Goal: Task Accomplishment & Management: Manage account settings

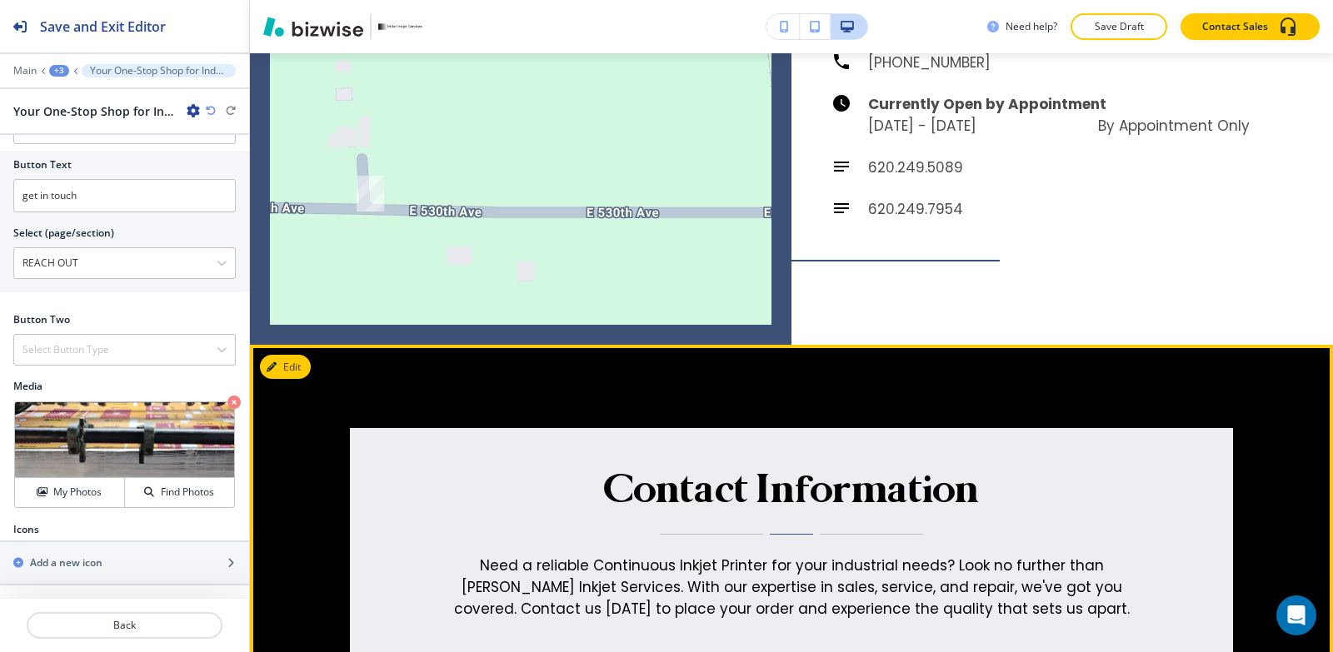
scroll to position [7904, 0]
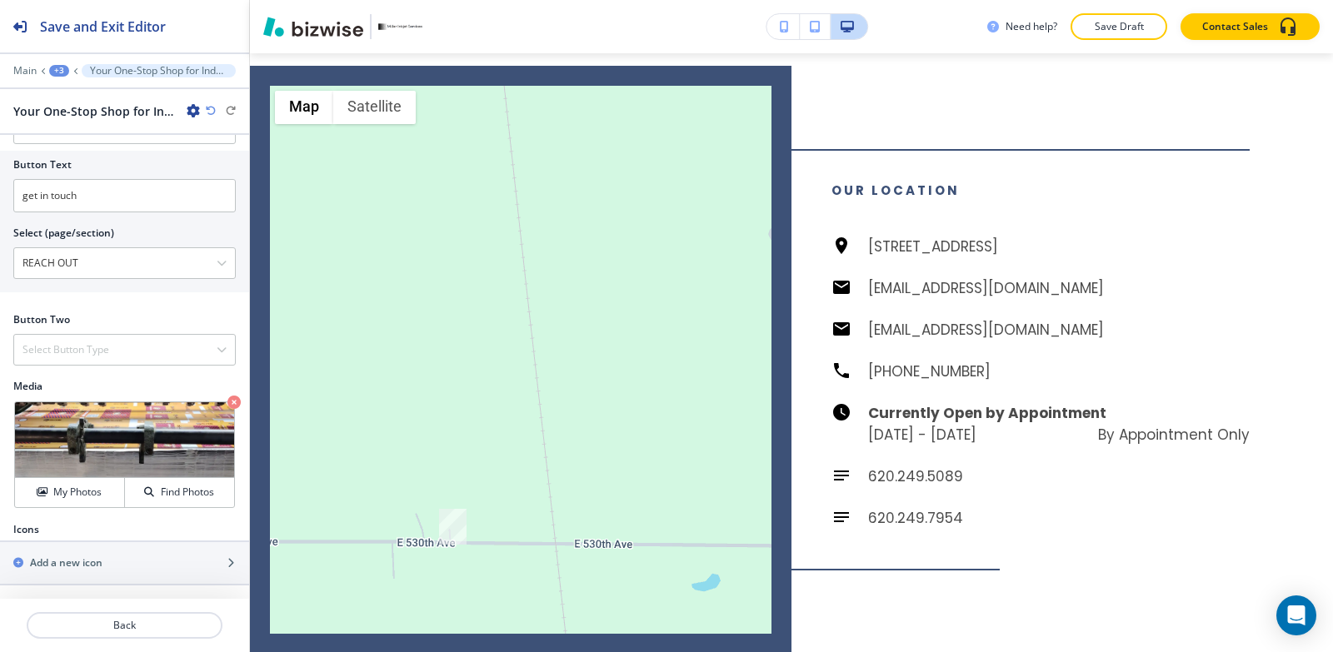
click at [58, 71] on div "+3" at bounding box center [59, 71] width 20 height 12
click at [80, 132] on p "HOME" at bounding box center [102, 127] width 85 height 15
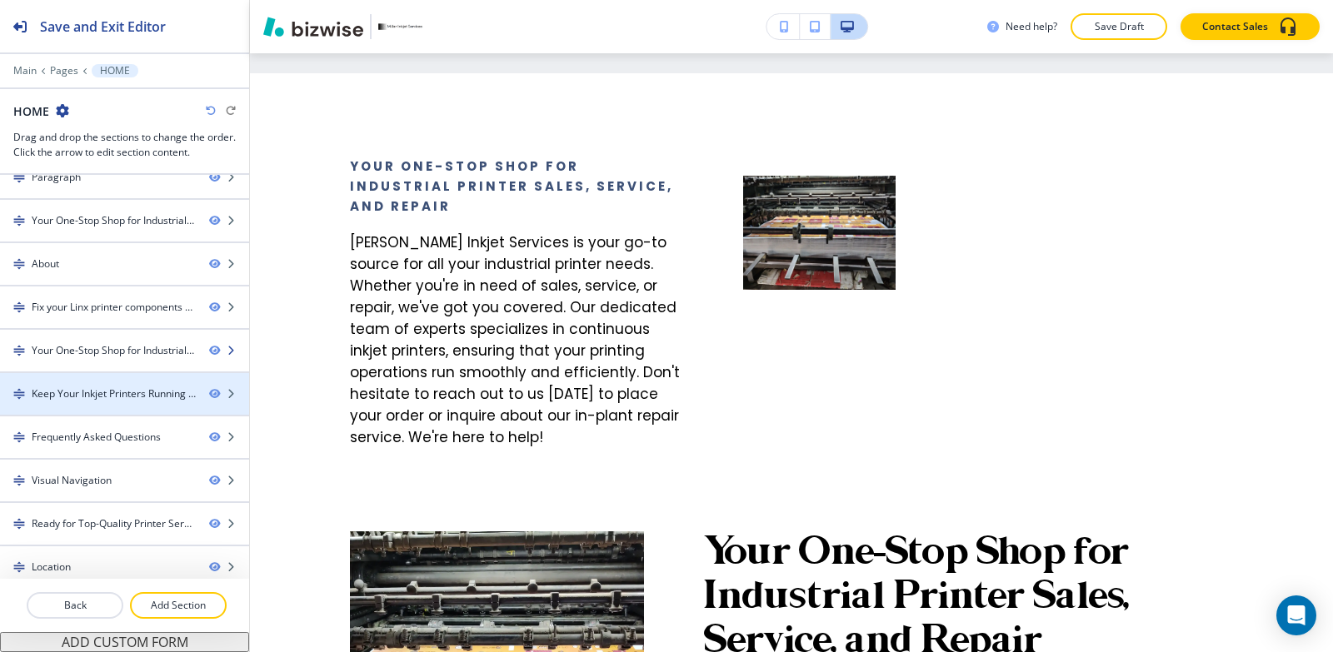
scroll to position [119, 0]
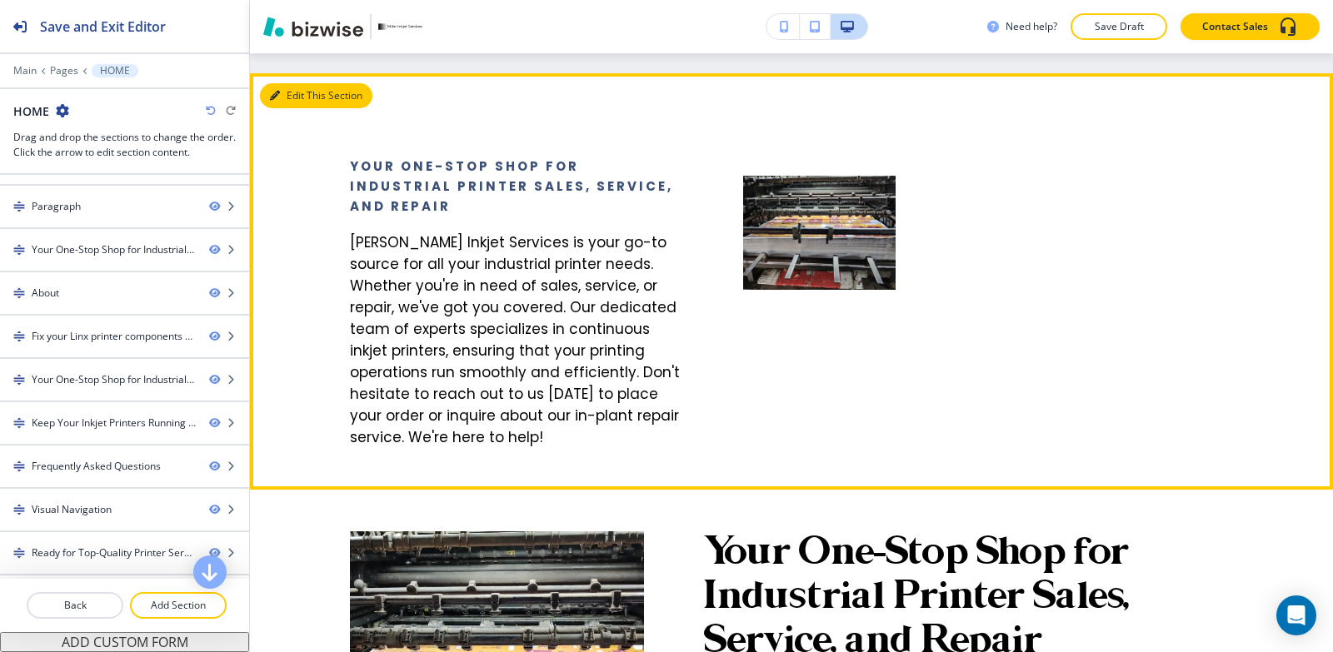
click at [296, 89] on button "Edit This Section" at bounding box center [316, 95] width 112 height 25
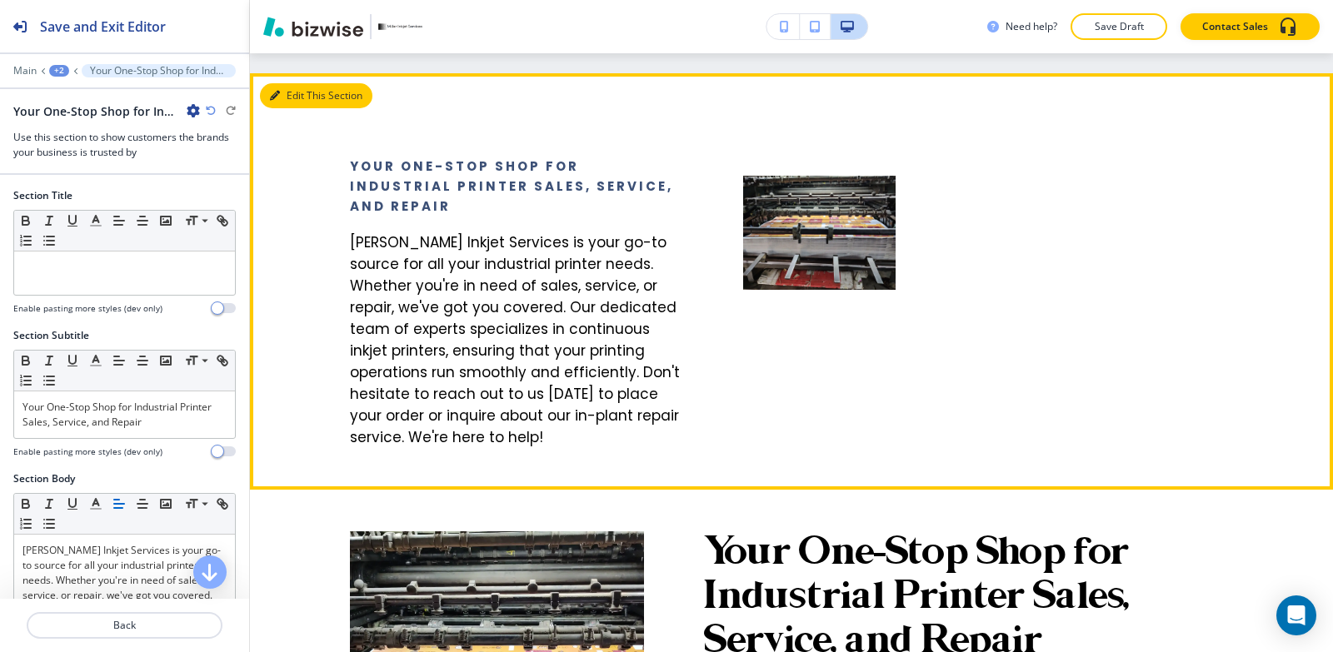
scroll to position [2619, 0]
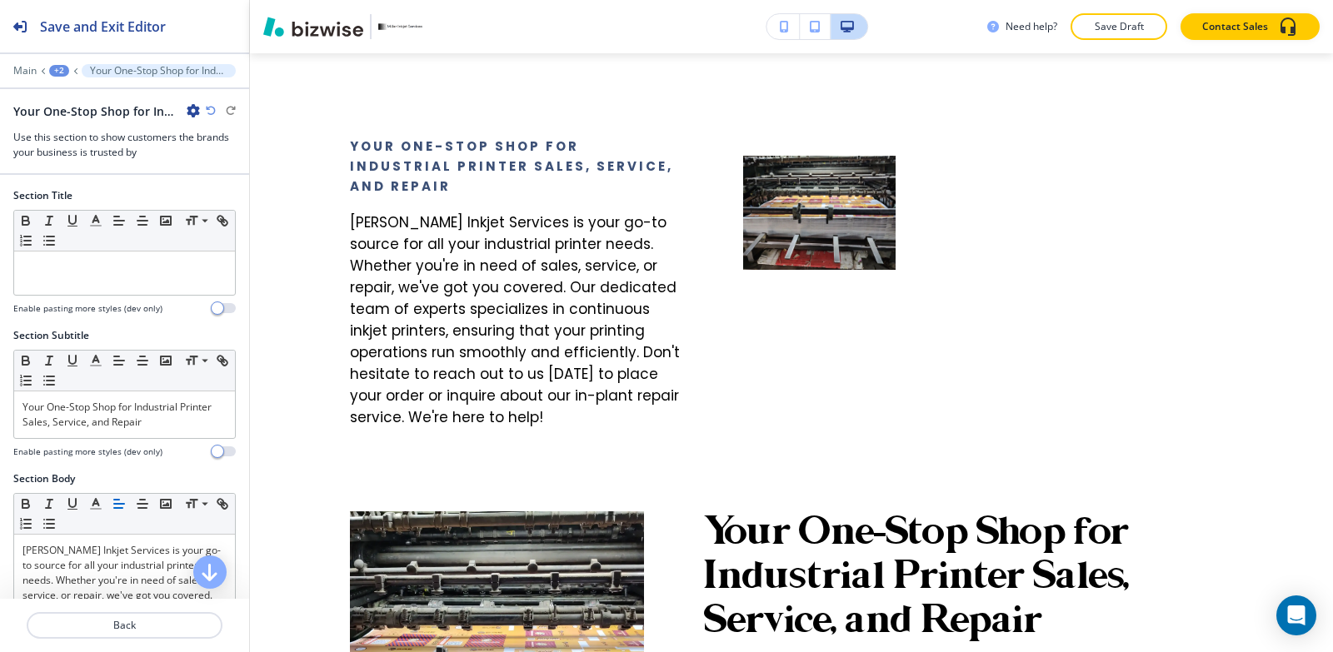
click at [198, 115] on icon "button" at bounding box center [193, 110] width 13 height 13
click at [222, 188] on button "Delete Section" at bounding box center [240, 198] width 107 height 30
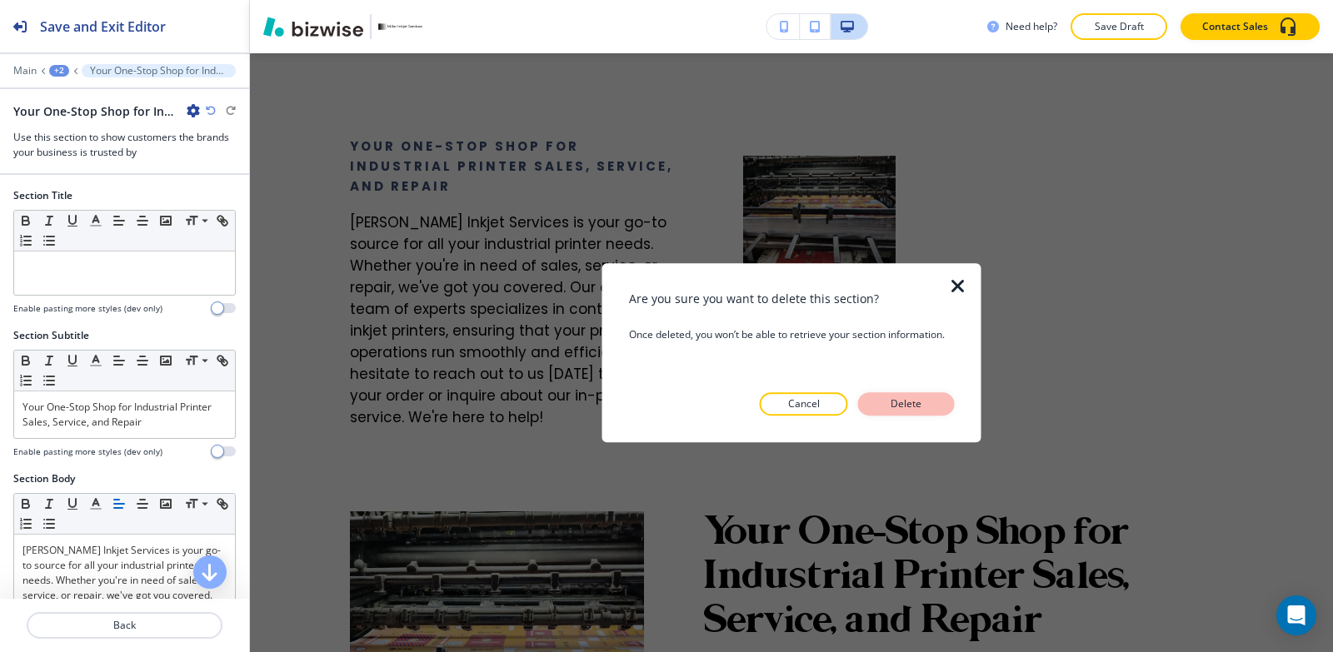
click at [941, 403] on button "Delete" at bounding box center [906, 403] width 97 height 23
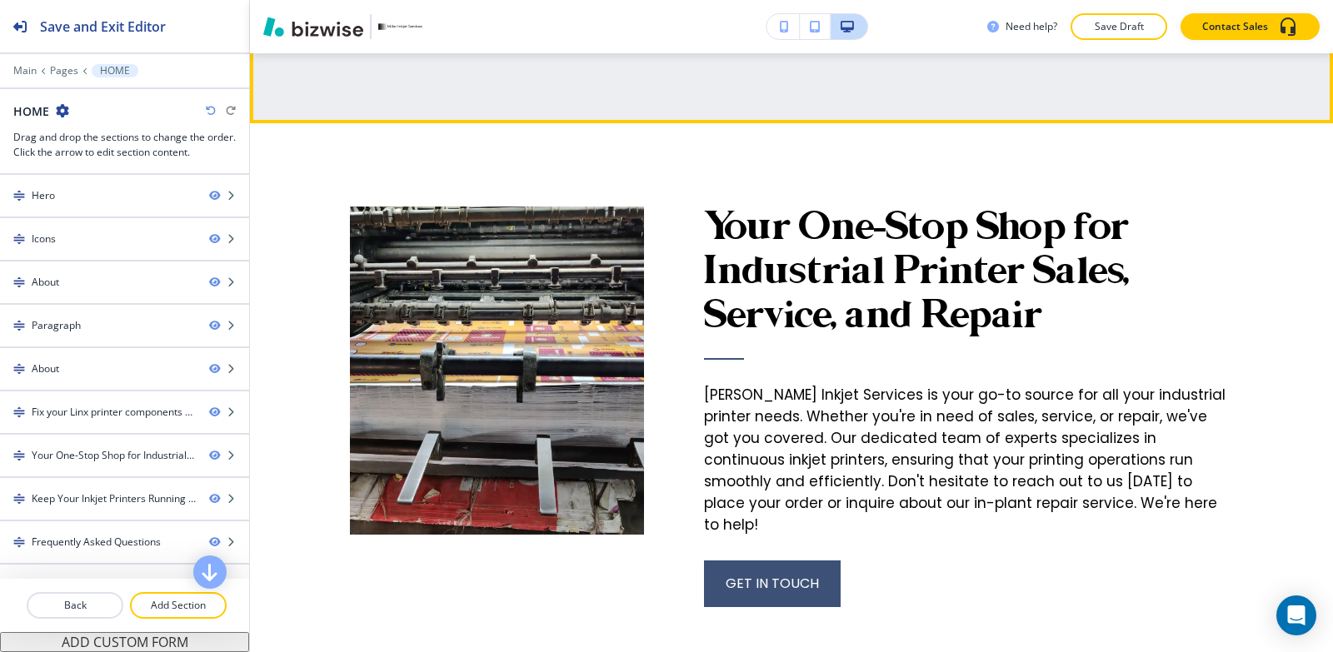
scroll to position [2556, 0]
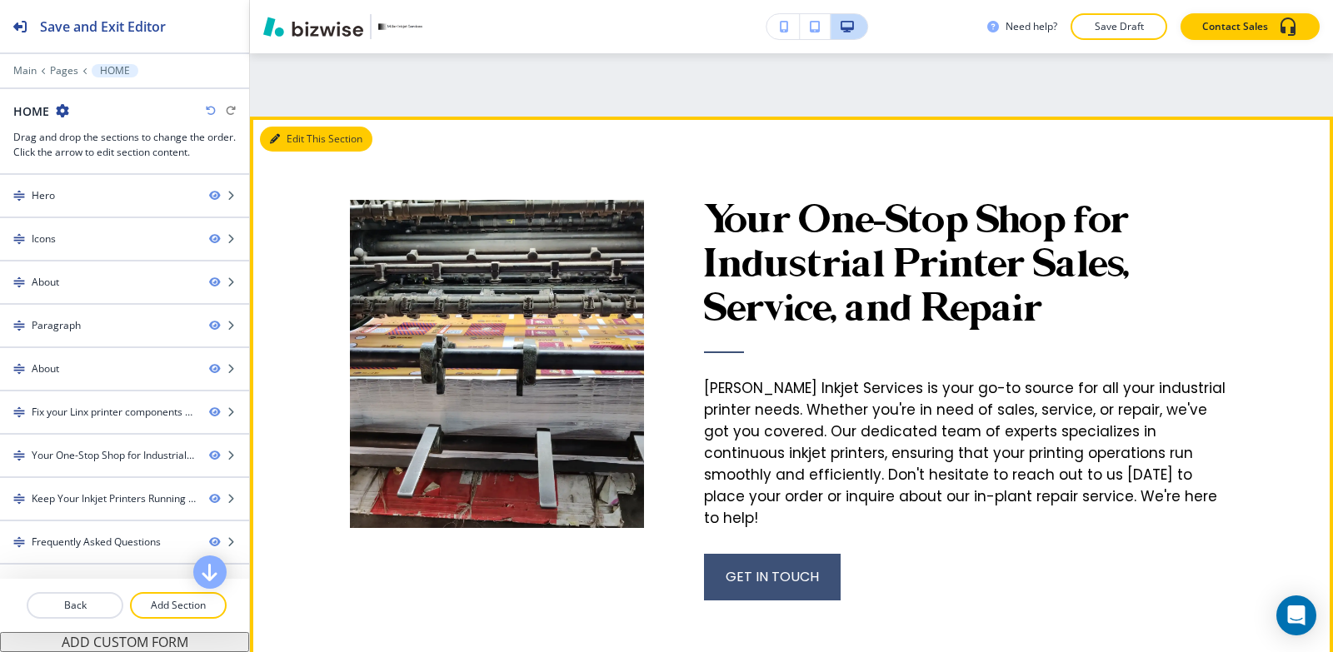
click at [274, 146] on button "Edit This Section" at bounding box center [316, 139] width 112 height 25
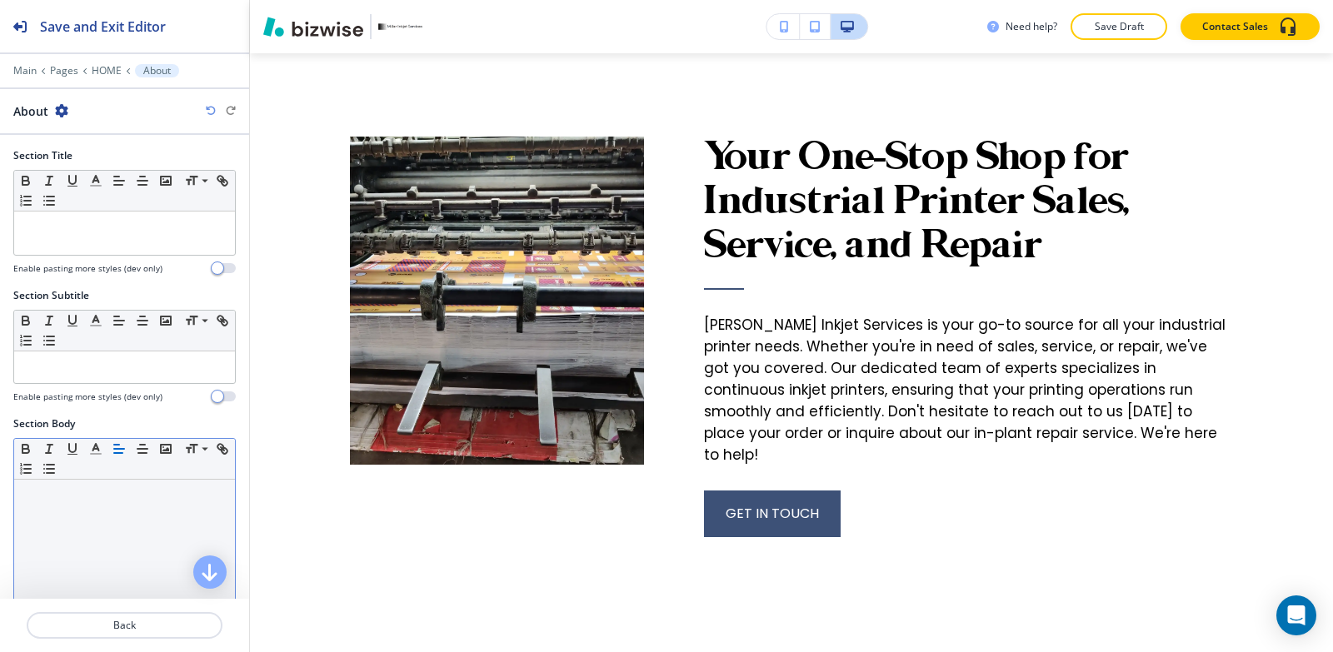
scroll to position [492, 0]
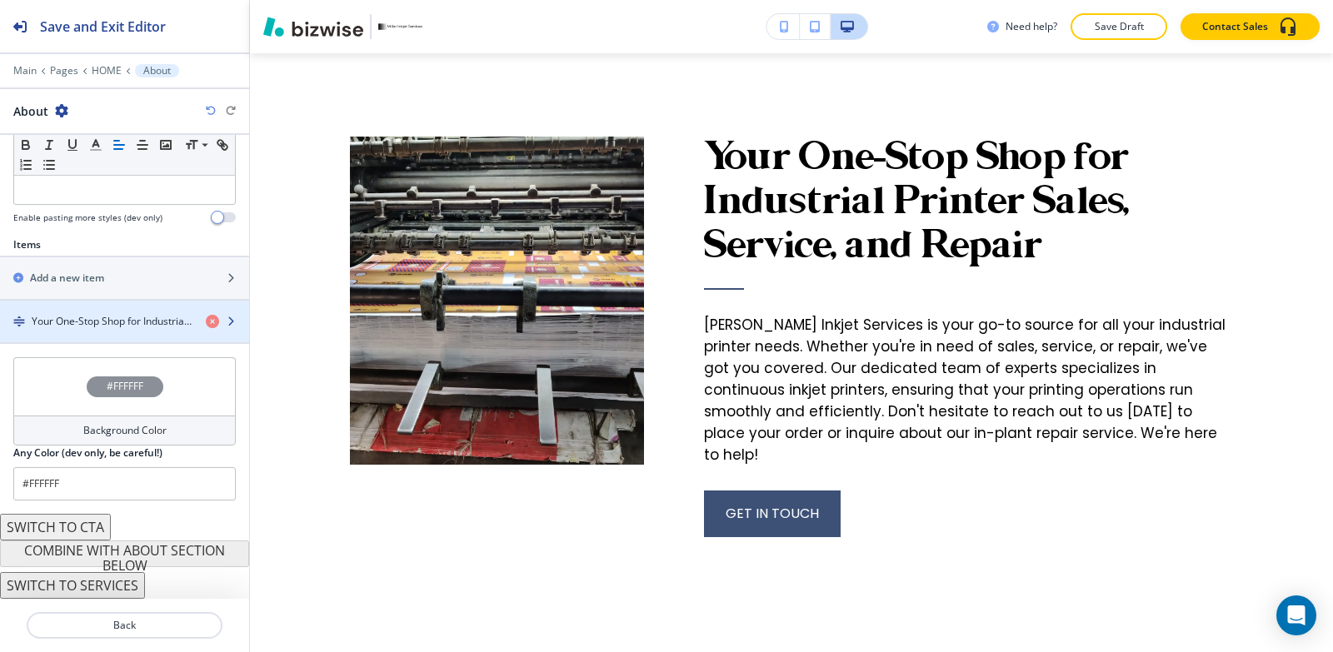
click at [87, 317] on h4 "Your One-Stop Shop for Industrial Printer Sales, Service, and Repair" at bounding box center [112, 321] width 161 height 15
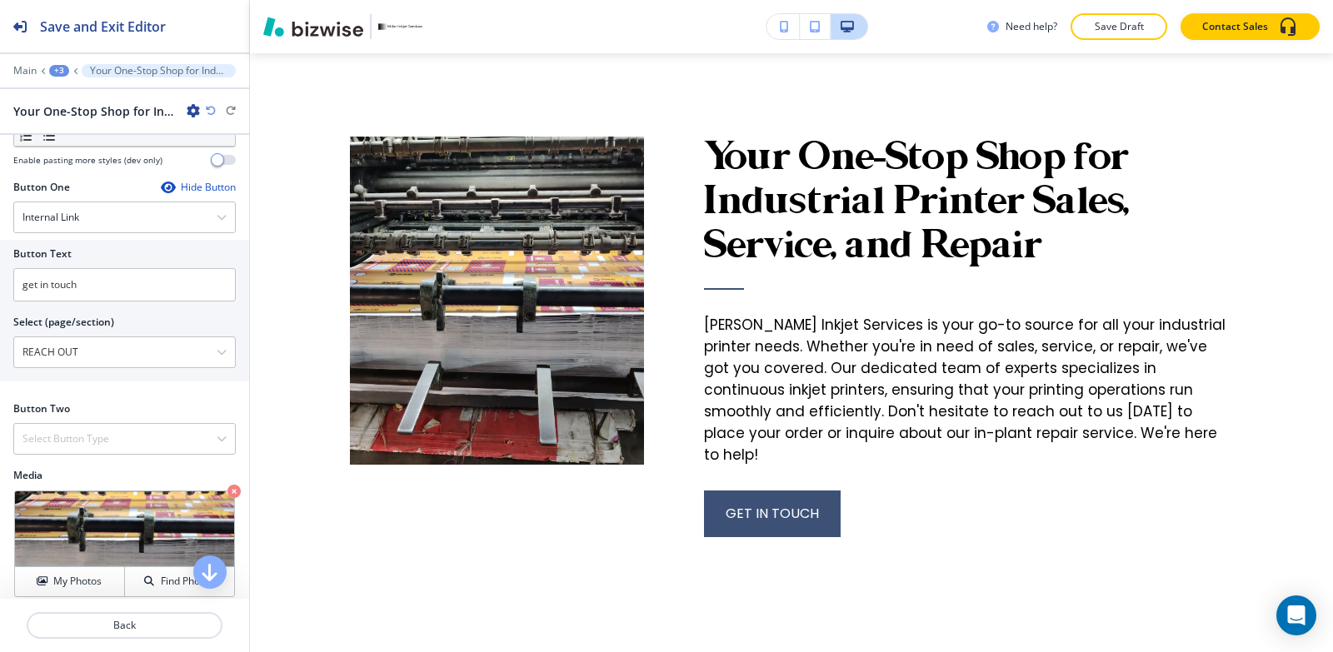
scroll to position [642, 0]
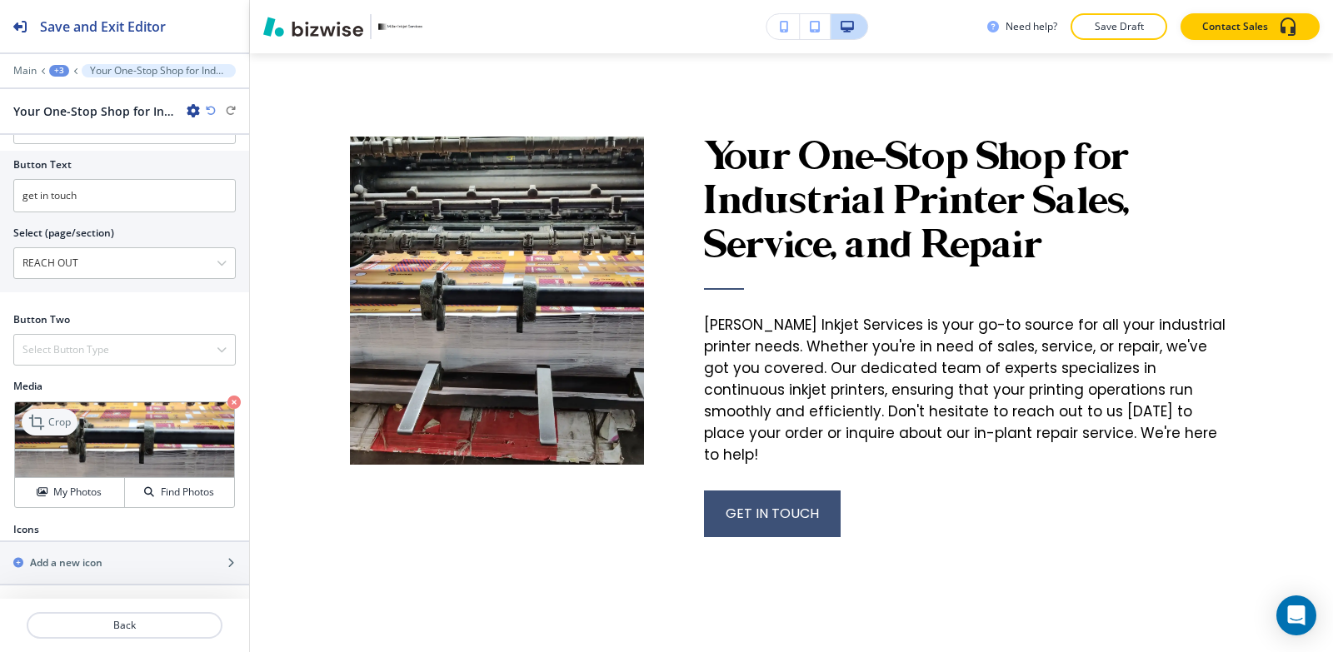
click at [57, 426] on p "Crop" at bounding box center [59, 422] width 22 height 15
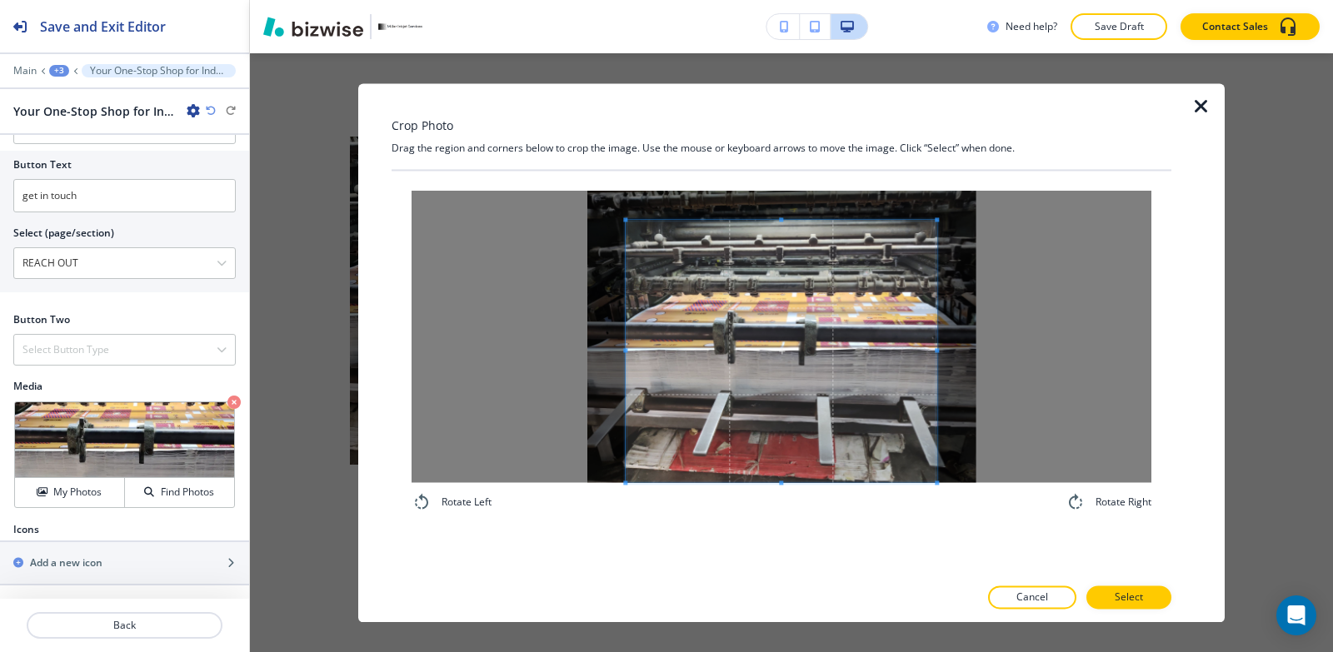
click at [824, 583] on div "Crop Photo Drag the region and corners below to crop the image. Use the mouse o…" at bounding box center [782, 352] width 780 height 539
click at [766, 512] on div "Rotate Left Rotate Right" at bounding box center [782, 352] width 780 height 362
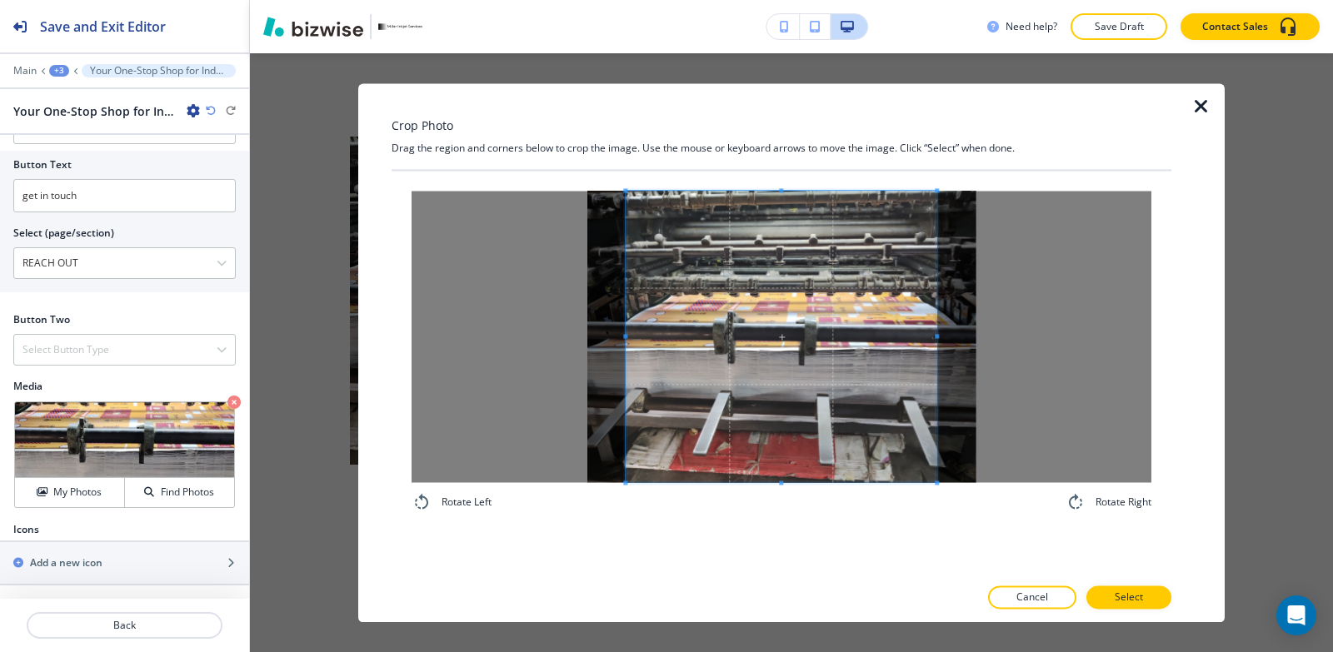
click at [789, 121] on div "Crop Photo Drag the region and corners below to crop the image. Use the mouse o…" at bounding box center [782, 352] width 780 height 539
click at [917, 362] on span at bounding box center [918, 337] width 4 height 292
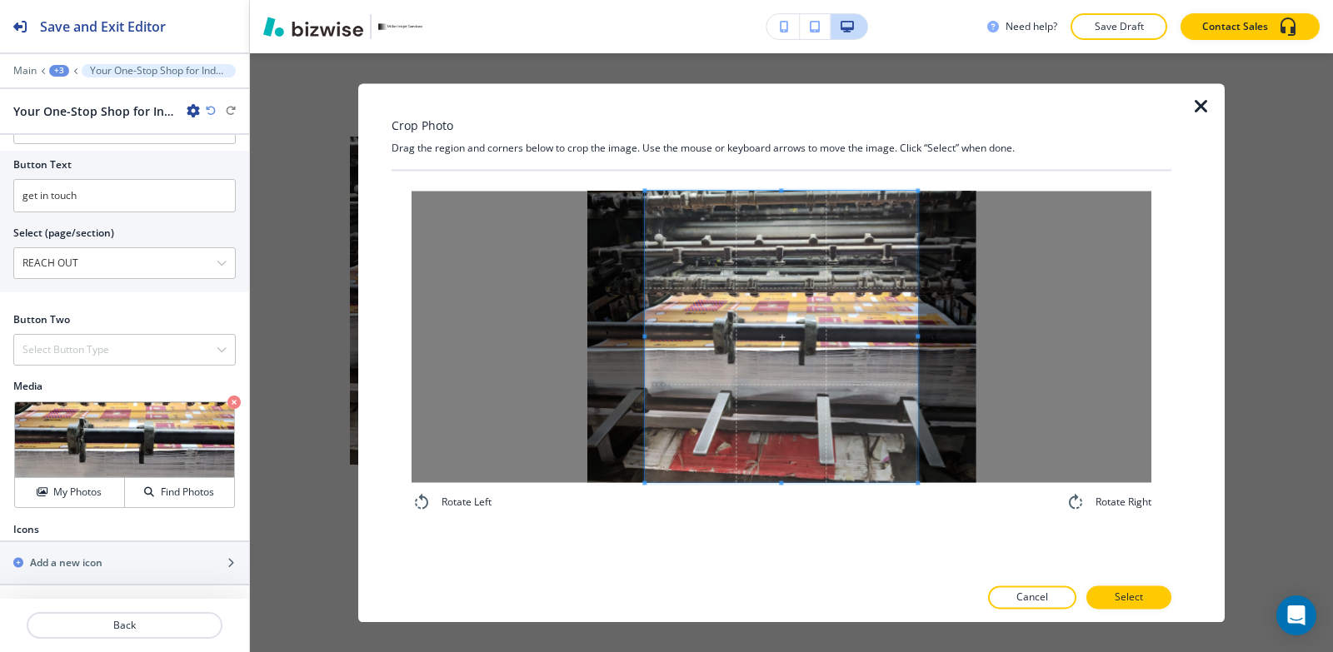
click at [645, 315] on span at bounding box center [644, 337] width 4 height 292
click at [911, 344] on div at bounding box center [777, 337] width 267 height 292
click at [850, 363] on span at bounding box center [786, 337] width 267 height 292
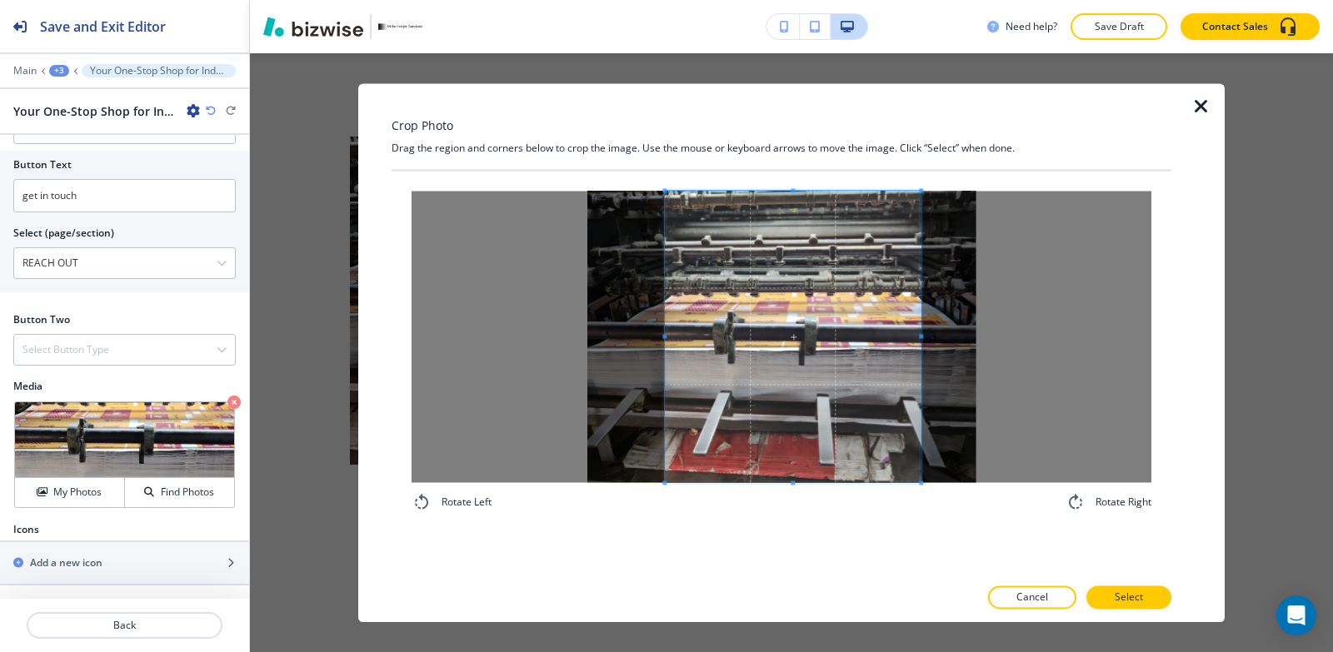
click at [666, 334] on div at bounding box center [793, 337] width 256 height 292
click at [744, 343] on span at bounding box center [788, 337] width 254 height 292
click at [910, 338] on div at bounding box center [787, 337] width 252 height 292
click at [851, 341] on span at bounding box center [788, 337] width 249 height 292
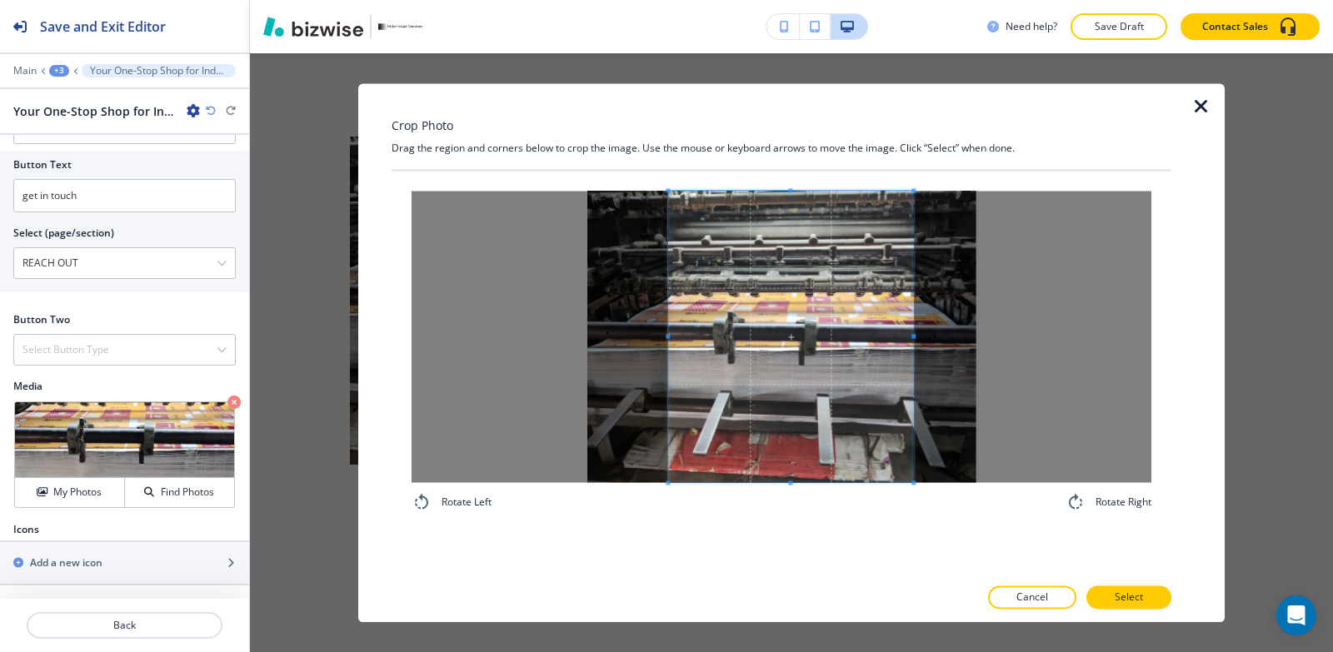
click at [668, 317] on span at bounding box center [668, 337] width 4 height 292
click at [672, 265] on span at bounding box center [673, 337] width 4 height 292
click at [707, 271] on span at bounding box center [790, 337] width 239 height 292
click at [1130, 610] on div at bounding box center [782, 615] width 780 height 13
click at [1132, 606] on button "Select" at bounding box center [1128, 597] width 85 height 23
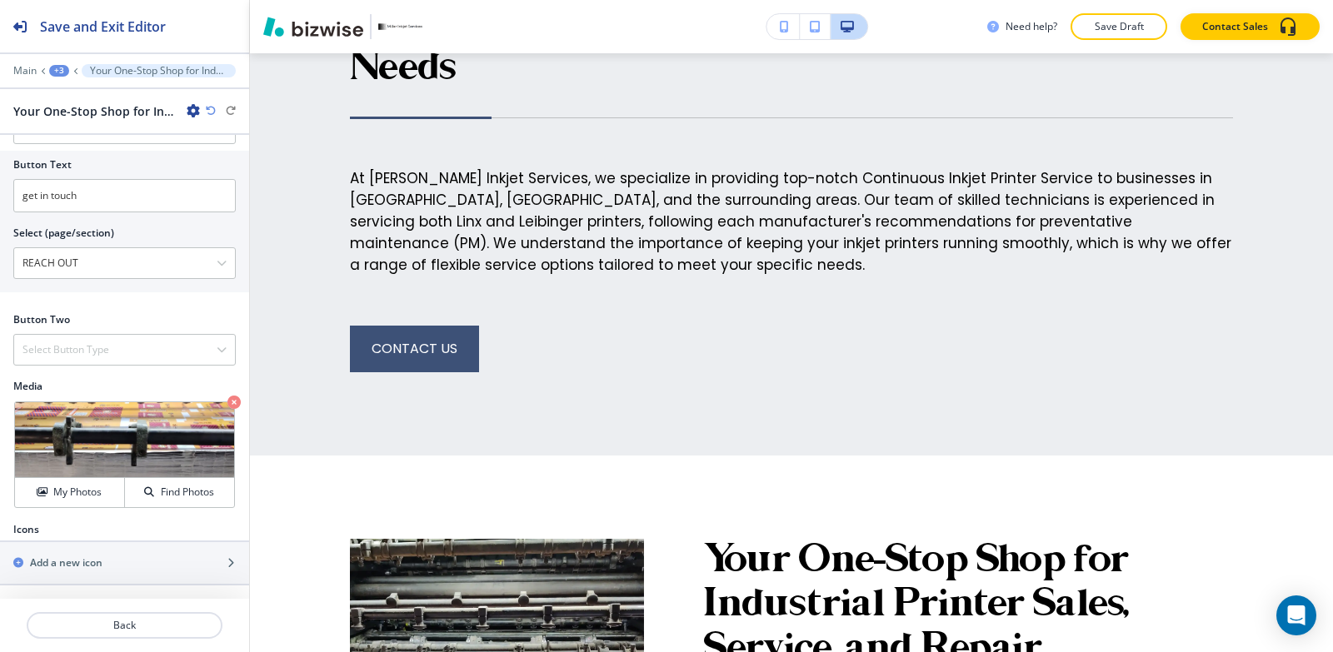
scroll to position [2452, 0]
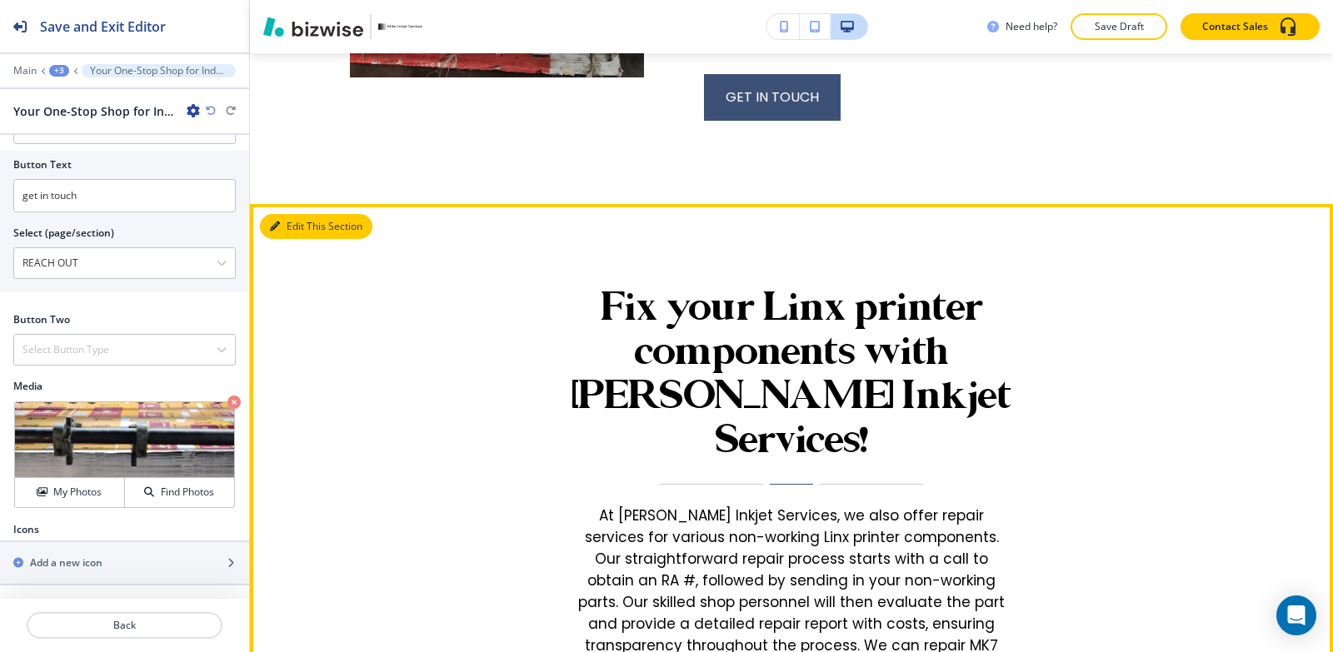
click at [290, 214] on button "Edit This Section" at bounding box center [316, 226] width 112 height 25
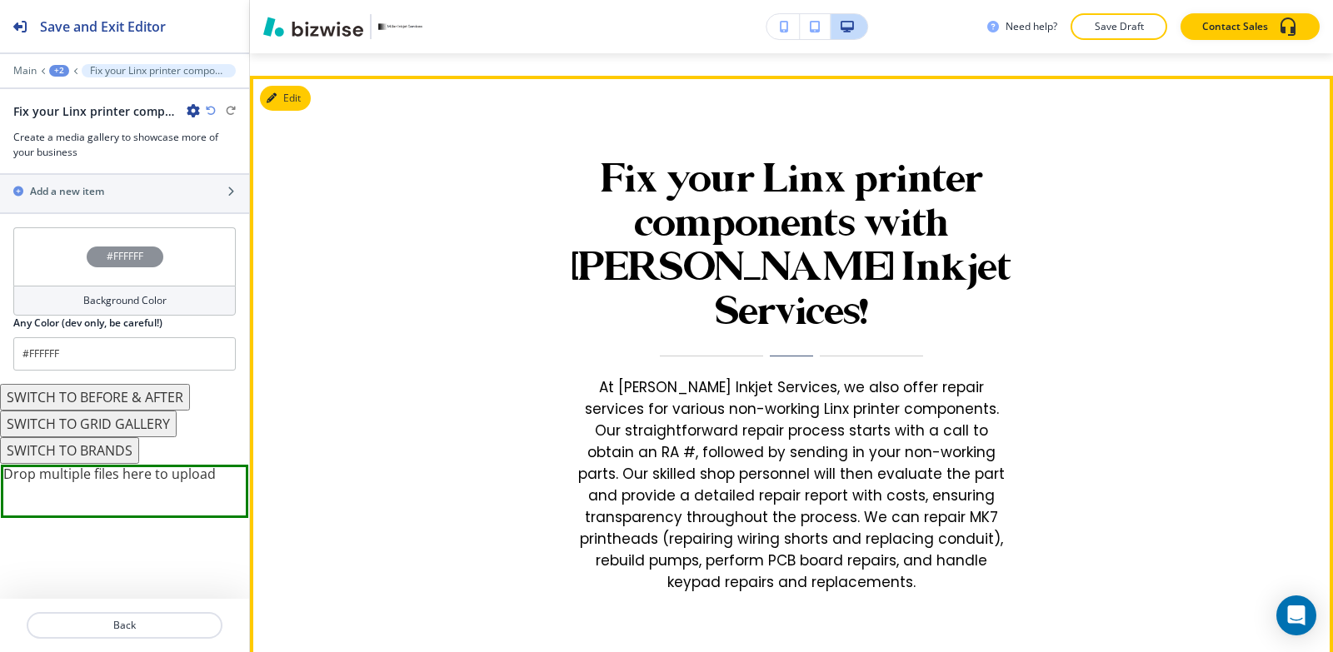
scroll to position [2998, 0]
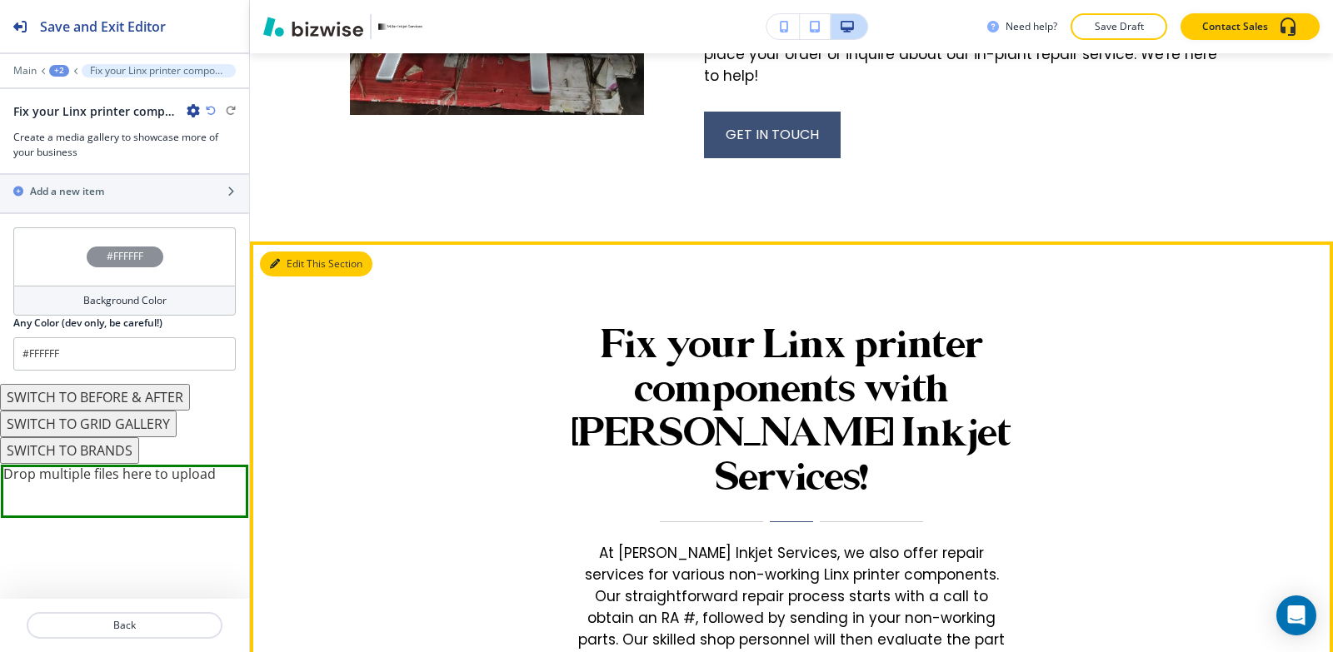
click at [278, 252] on button "Edit This Section" at bounding box center [316, 264] width 112 height 25
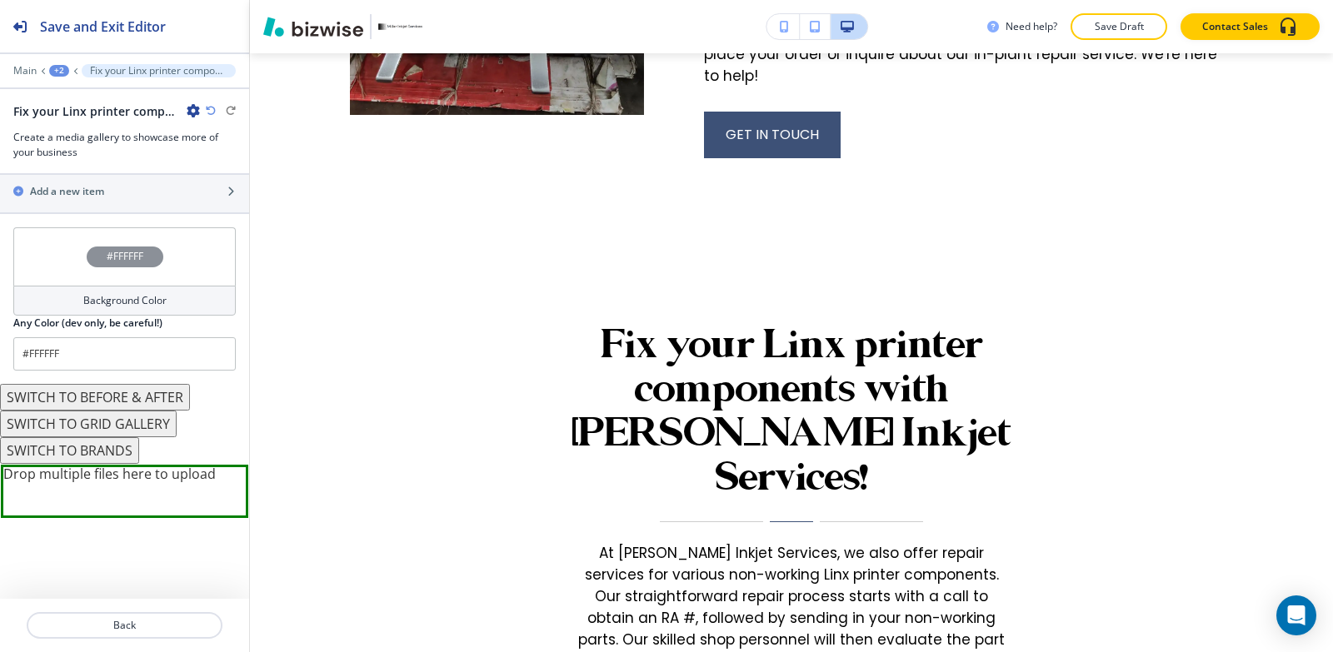
drag, startPoint x: 278, startPoint y: 247, endPoint x: 191, endPoint y: 109, distance: 163.6
click at [191, 109] on icon "button" at bounding box center [193, 110] width 13 height 13
click at [222, 208] on button "Delete Section" at bounding box center [240, 198] width 107 height 30
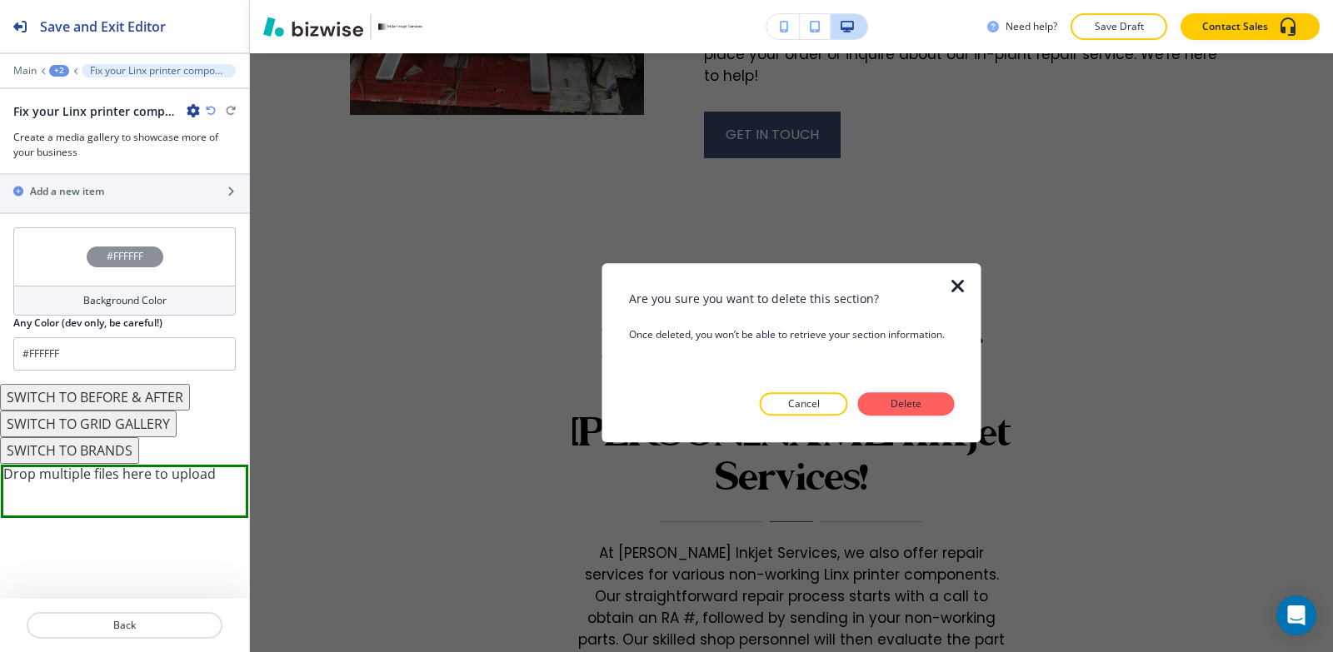
click at [915, 404] on p "Delete" at bounding box center [906, 404] width 40 height 15
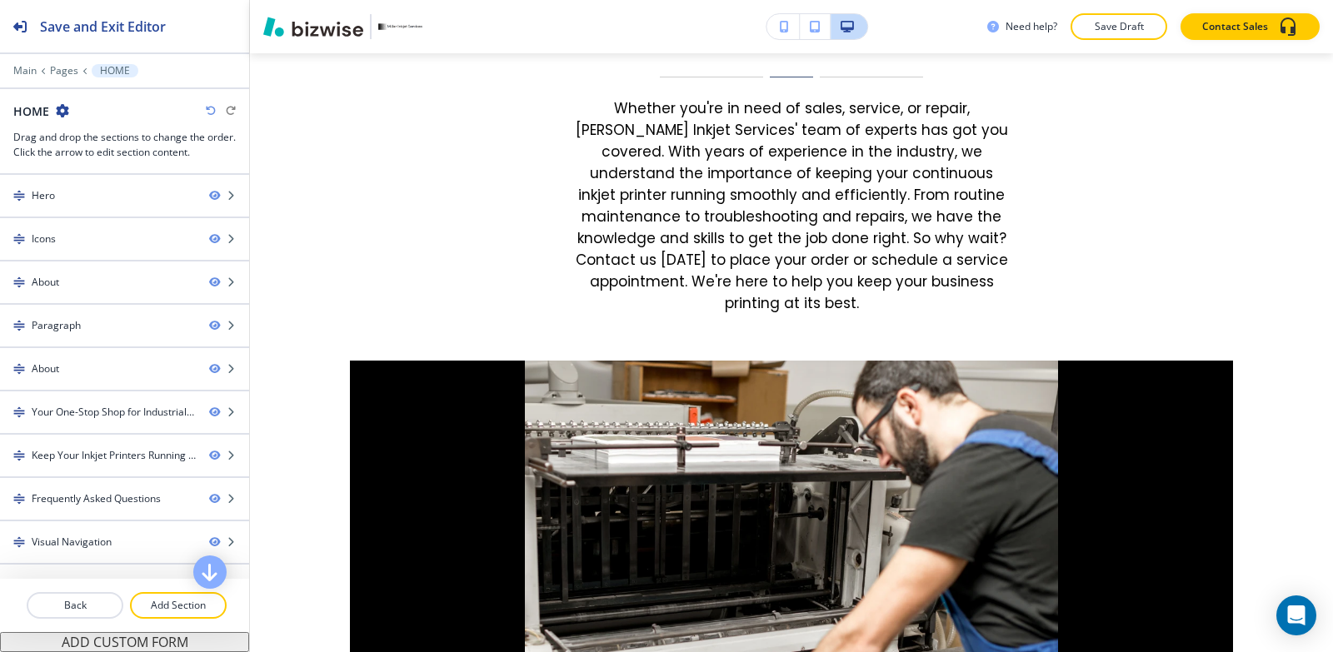
scroll to position [3081, 0]
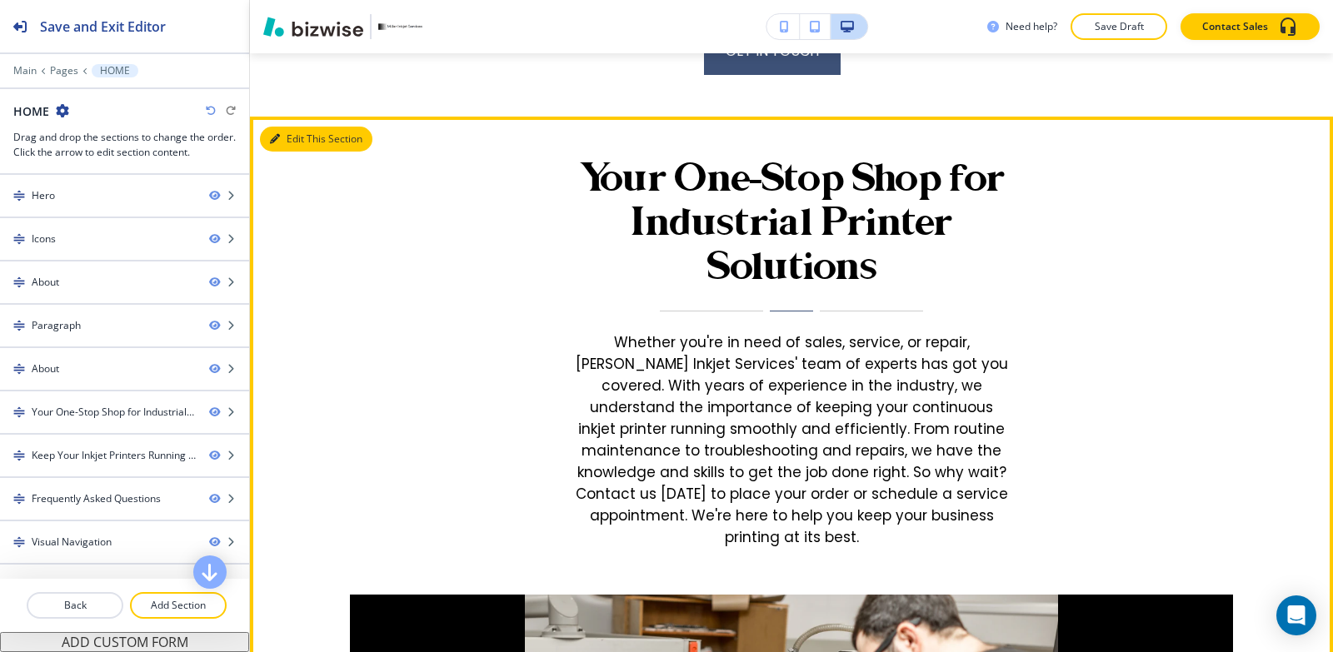
click at [282, 127] on button "Edit This Section" at bounding box center [316, 139] width 112 height 25
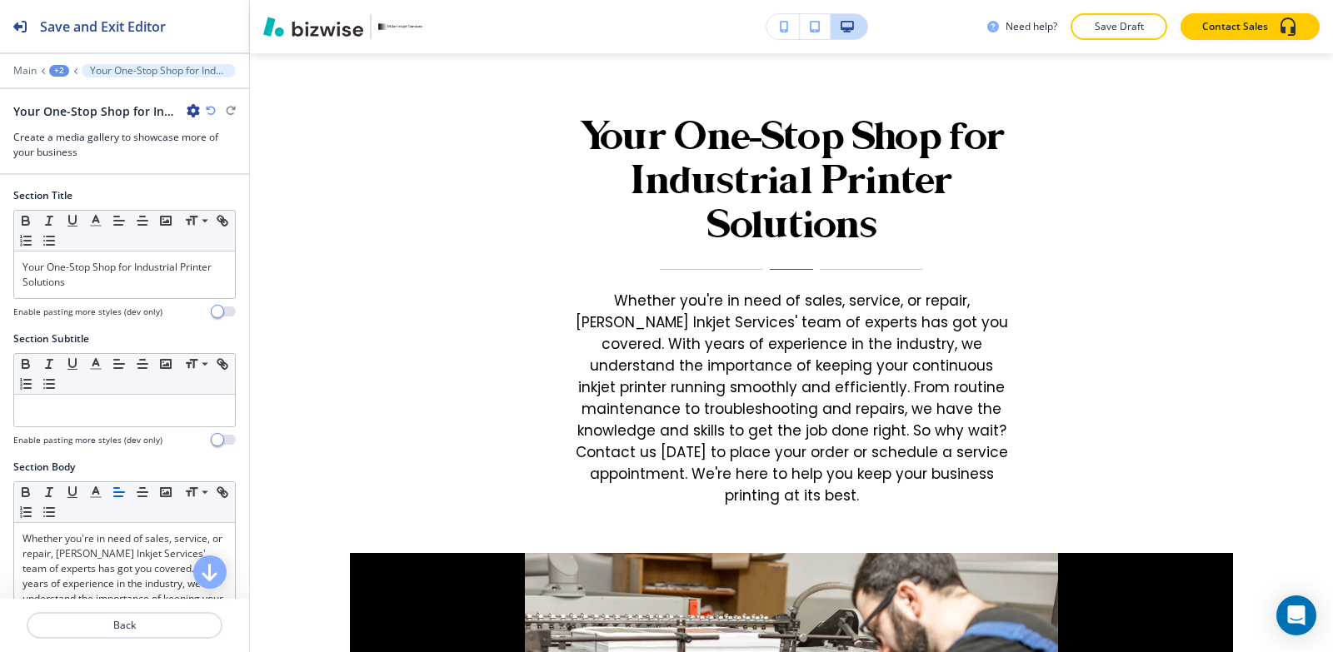
click at [193, 115] on icon "button" at bounding box center [193, 110] width 13 height 13
click at [215, 195] on p "Delete Section" at bounding box center [239, 198] width 85 height 15
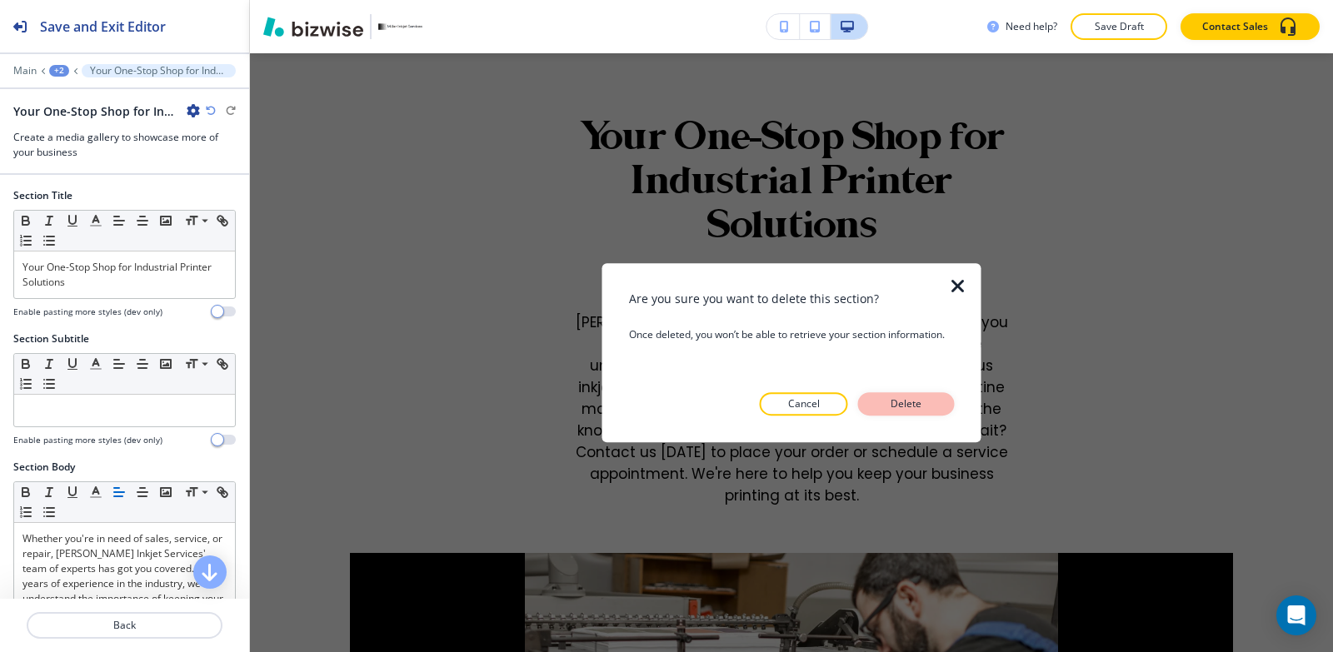
click at [925, 397] on p "Delete" at bounding box center [906, 404] width 40 height 15
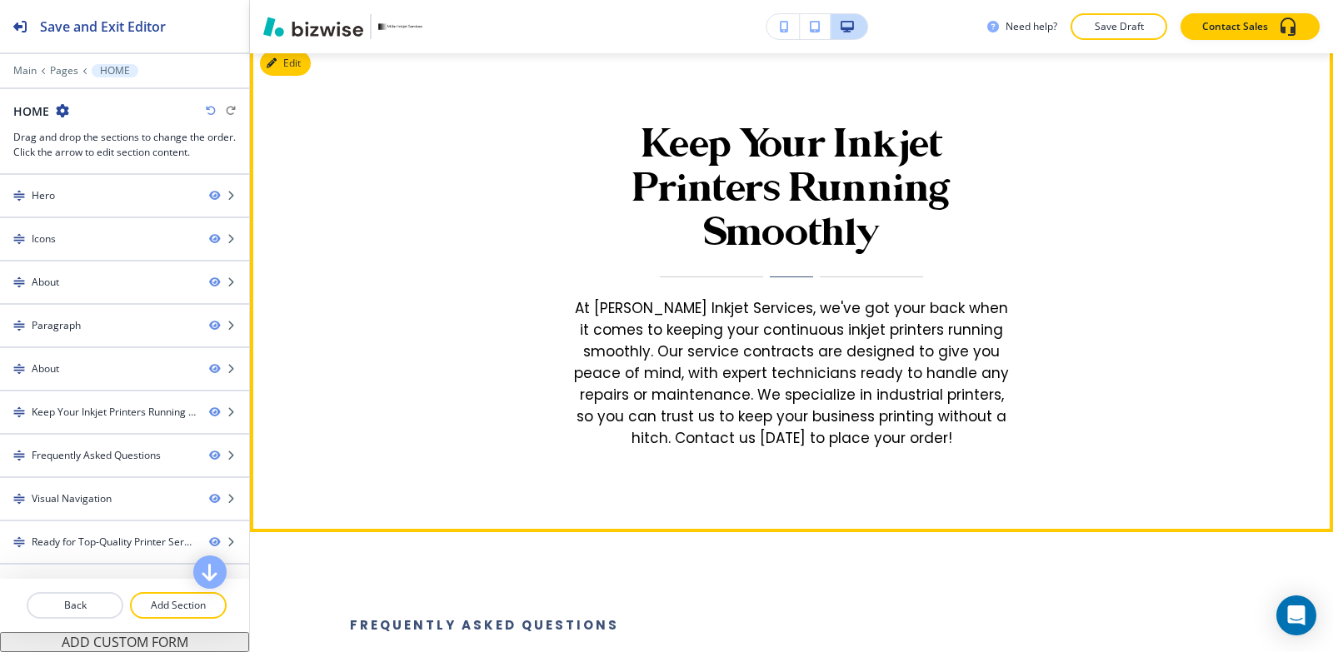
scroll to position [3040, 0]
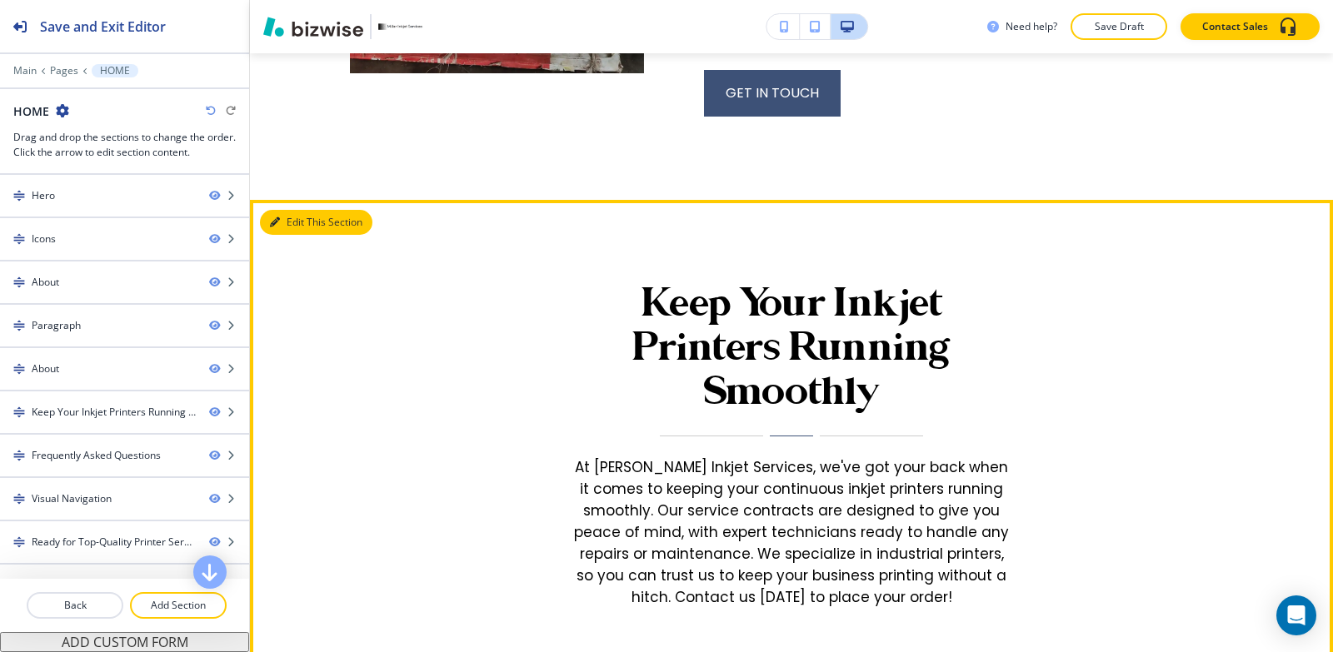
drag, startPoint x: 278, startPoint y: 211, endPoint x: 254, endPoint y: 179, distance: 39.8
click at [278, 210] on button "Edit This Section" at bounding box center [316, 222] width 112 height 25
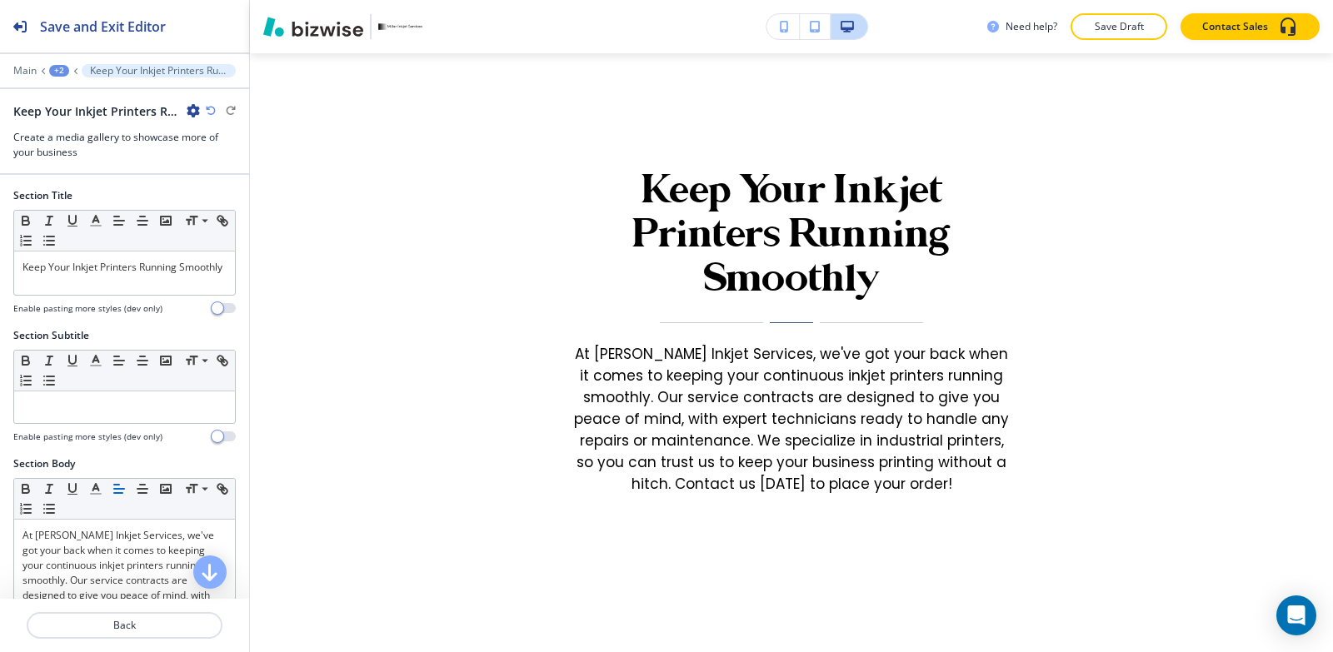
scroll to position [3165, 0]
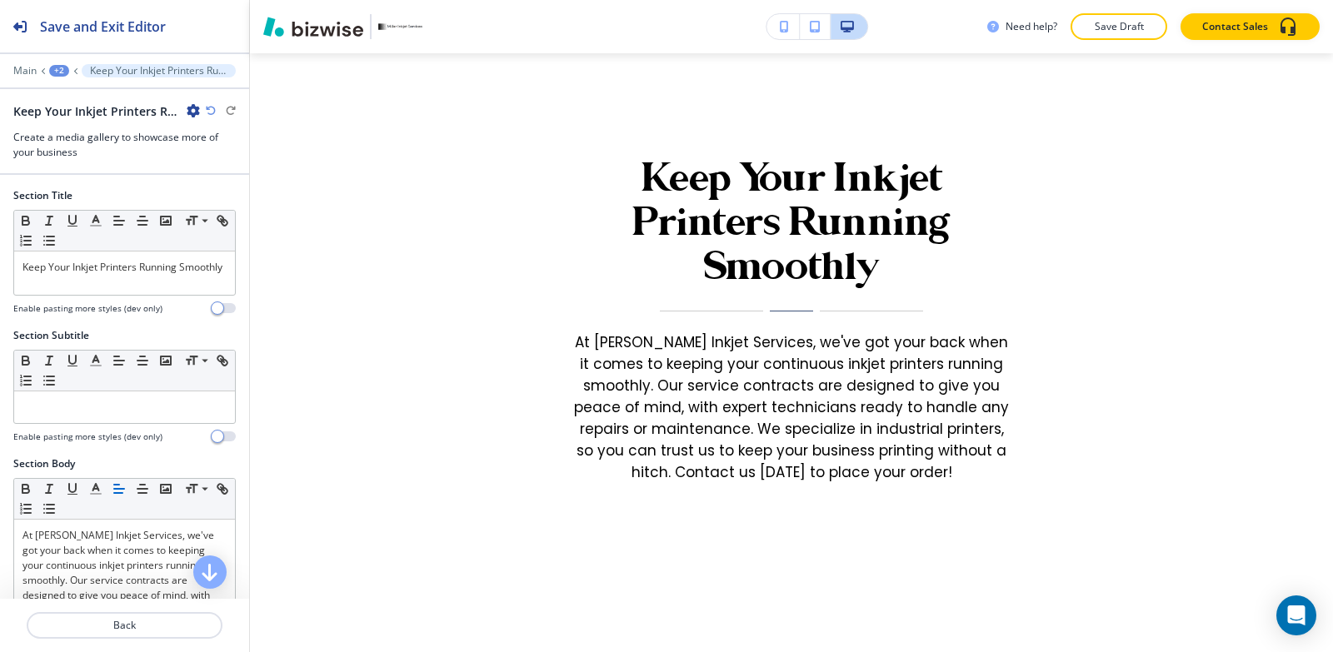
click at [188, 108] on icon "button" at bounding box center [193, 110] width 13 height 13
click at [215, 196] on p "Delete Section" at bounding box center [239, 198] width 85 height 15
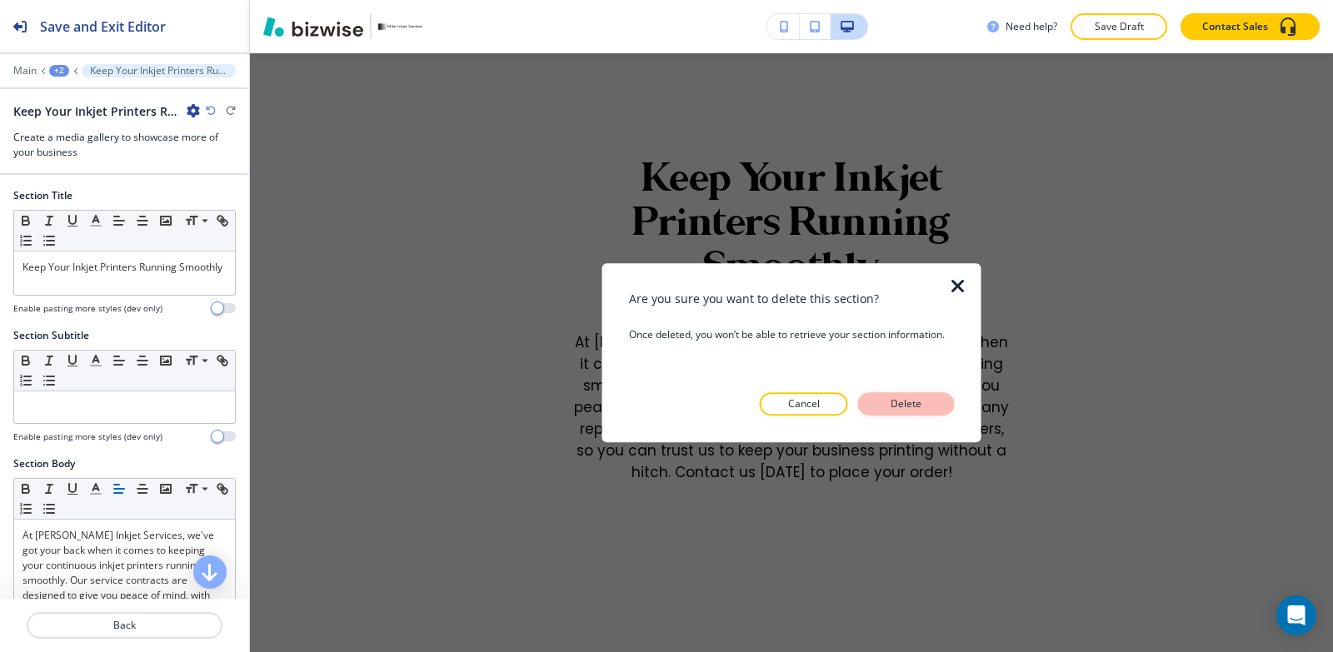
click at [934, 408] on button "Delete" at bounding box center [906, 403] width 97 height 23
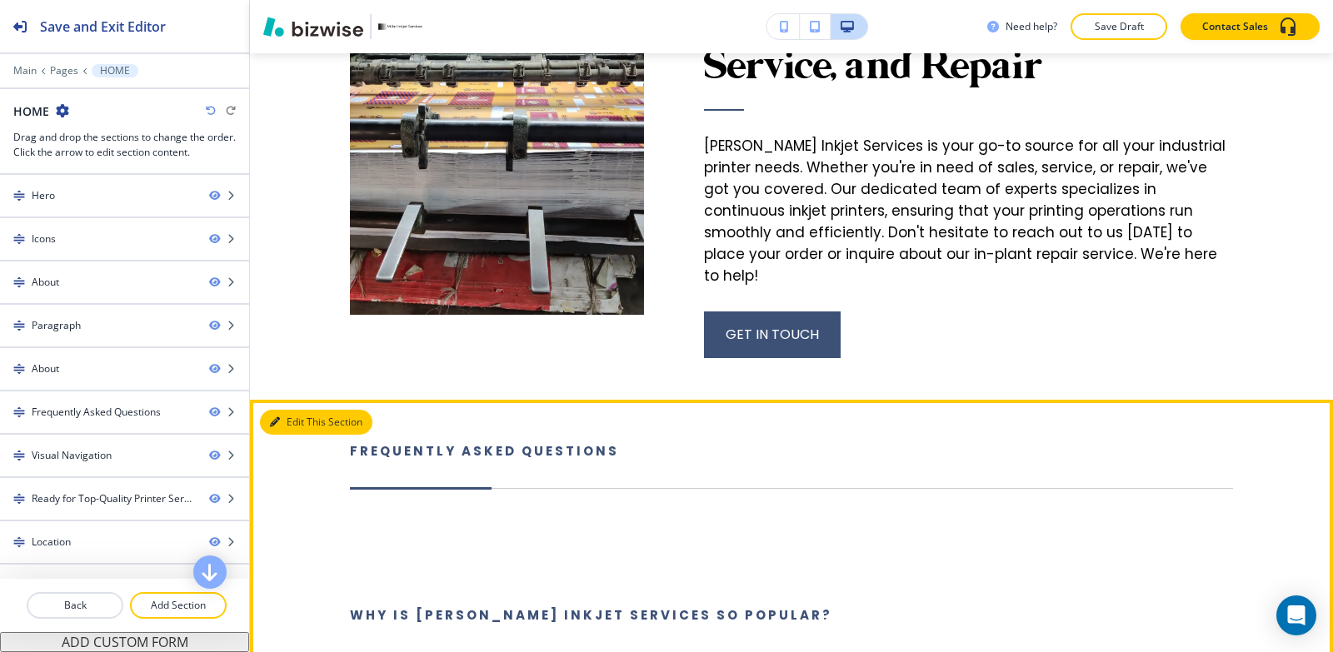
click at [290, 410] on button "Edit This Section" at bounding box center [316, 422] width 112 height 25
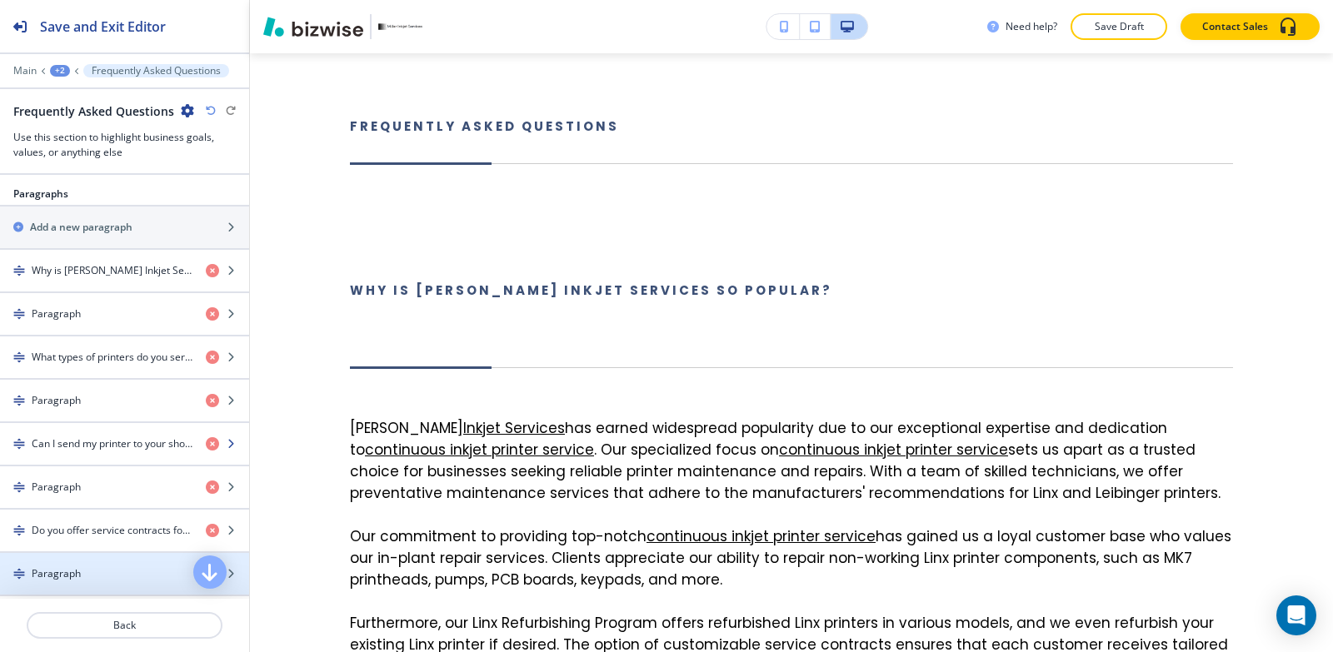
scroll to position [1360, 0]
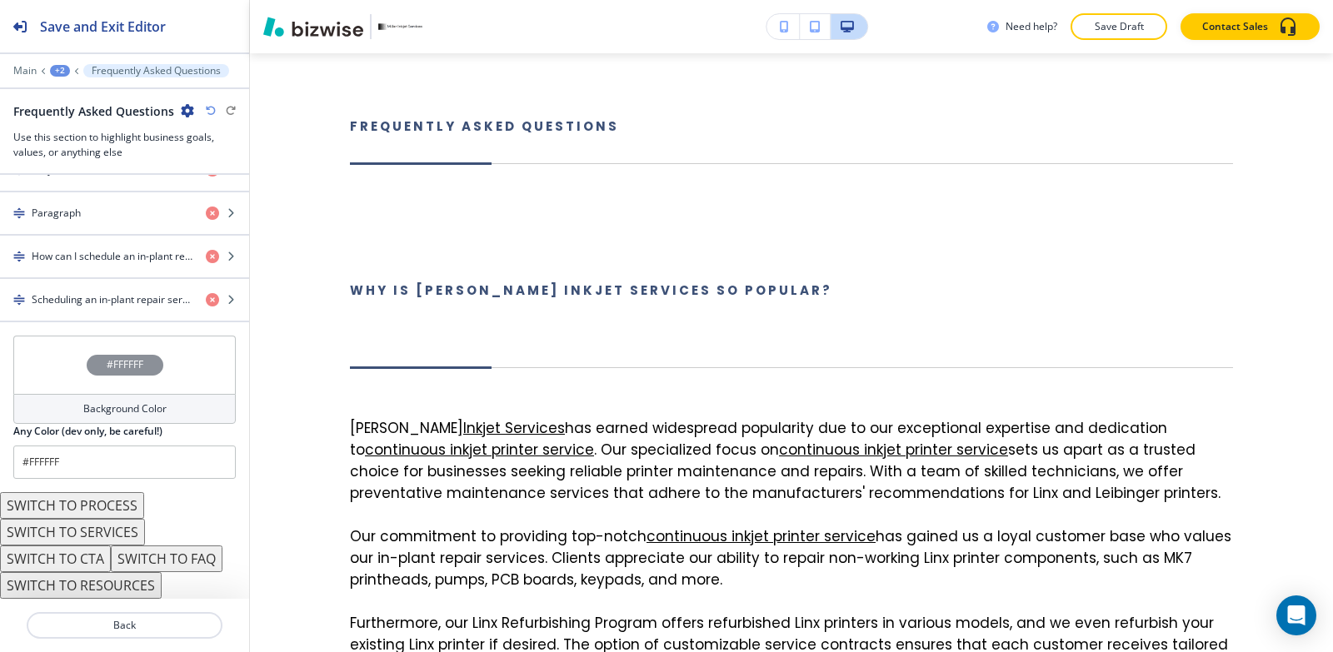
click at [170, 562] on button "SWITCH TO FAQ" at bounding box center [167, 559] width 112 height 27
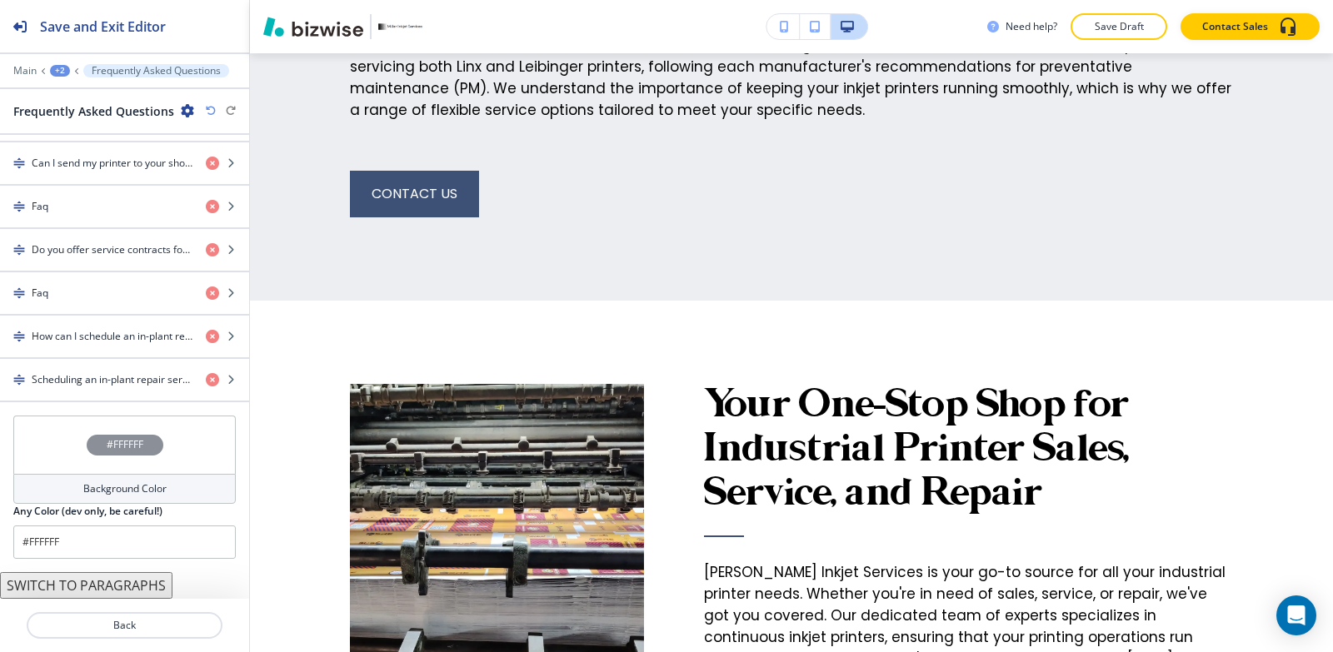
scroll to position [2373, 0]
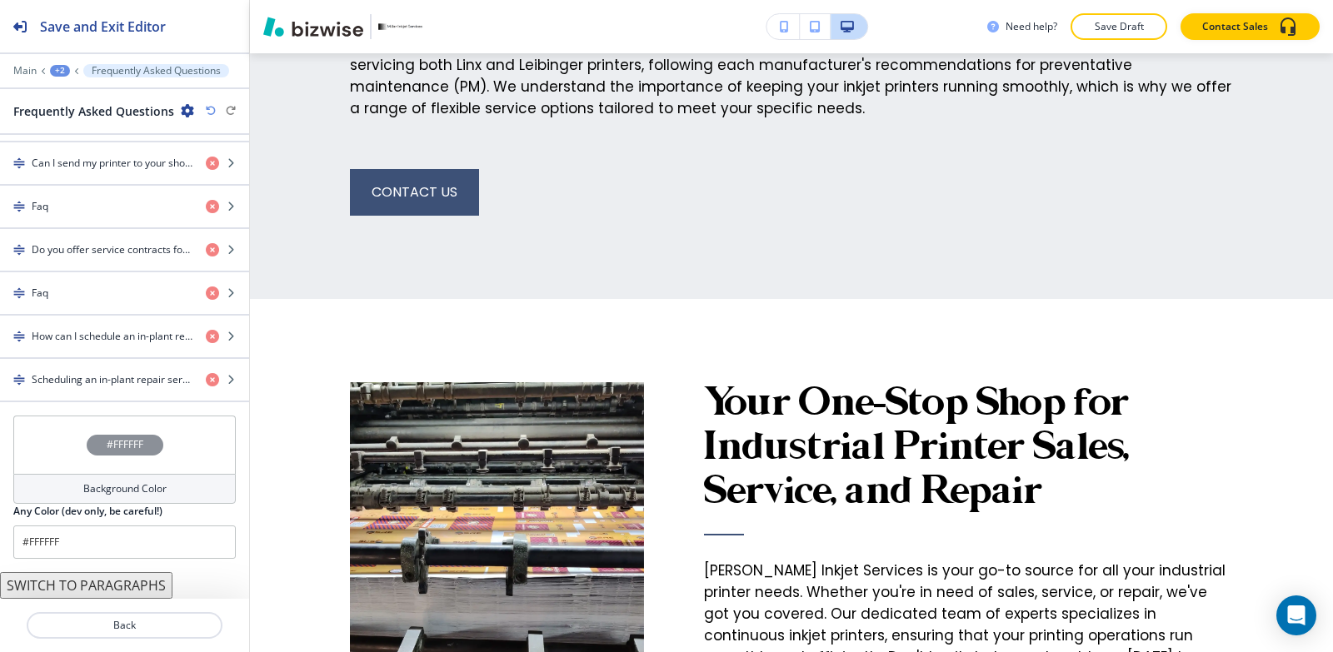
click at [57, 70] on div "+2" at bounding box center [60, 71] width 20 height 12
click at [97, 137] on button "HOME" at bounding box center [103, 127] width 107 height 30
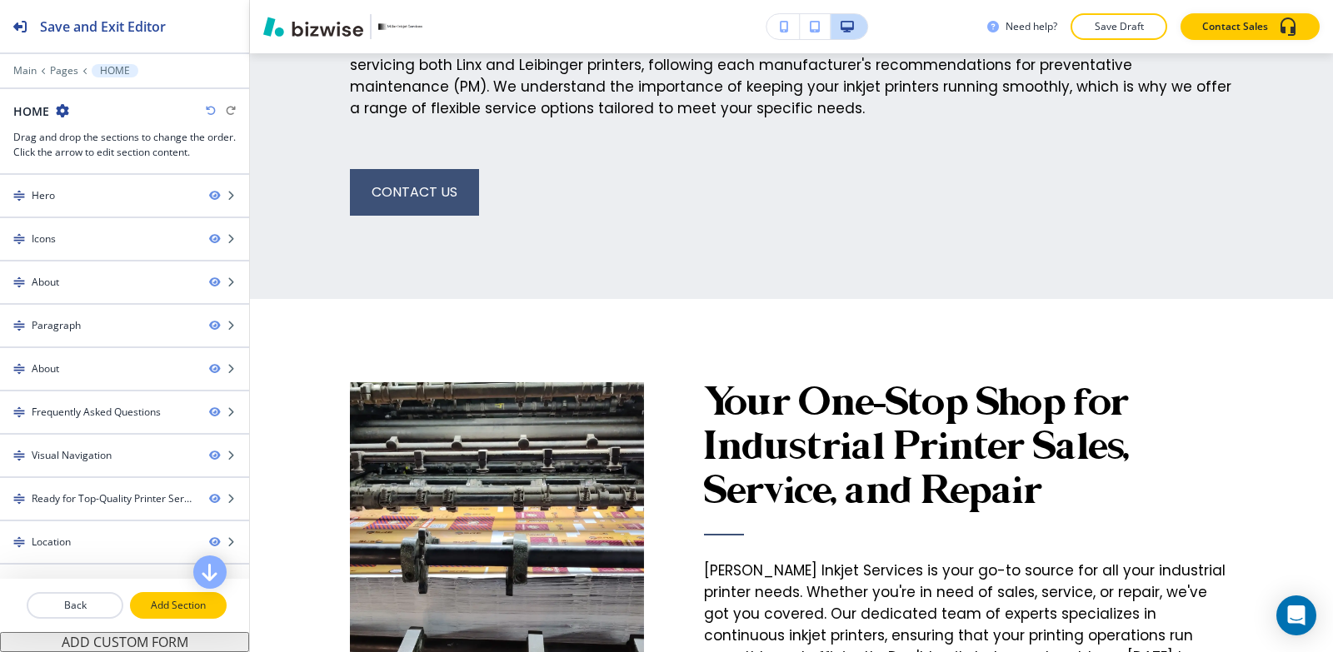
click at [171, 610] on p "Add Section" at bounding box center [178, 605] width 93 height 15
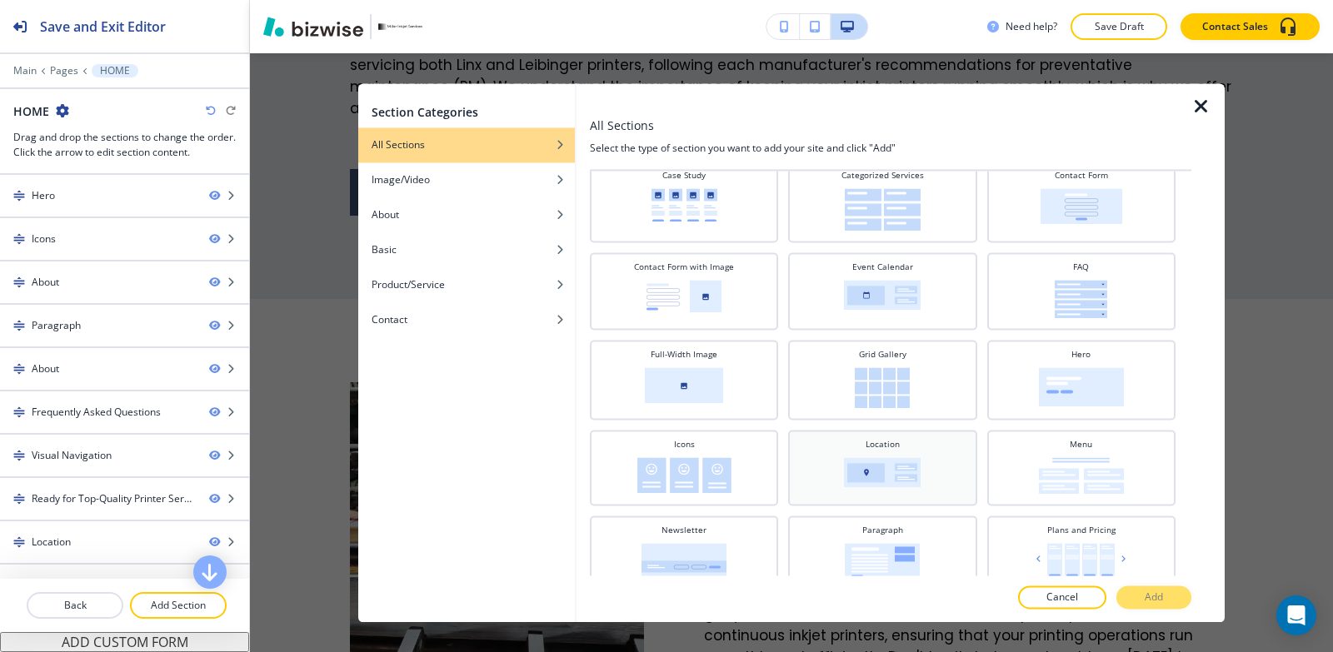
scroll to position [250, 0]
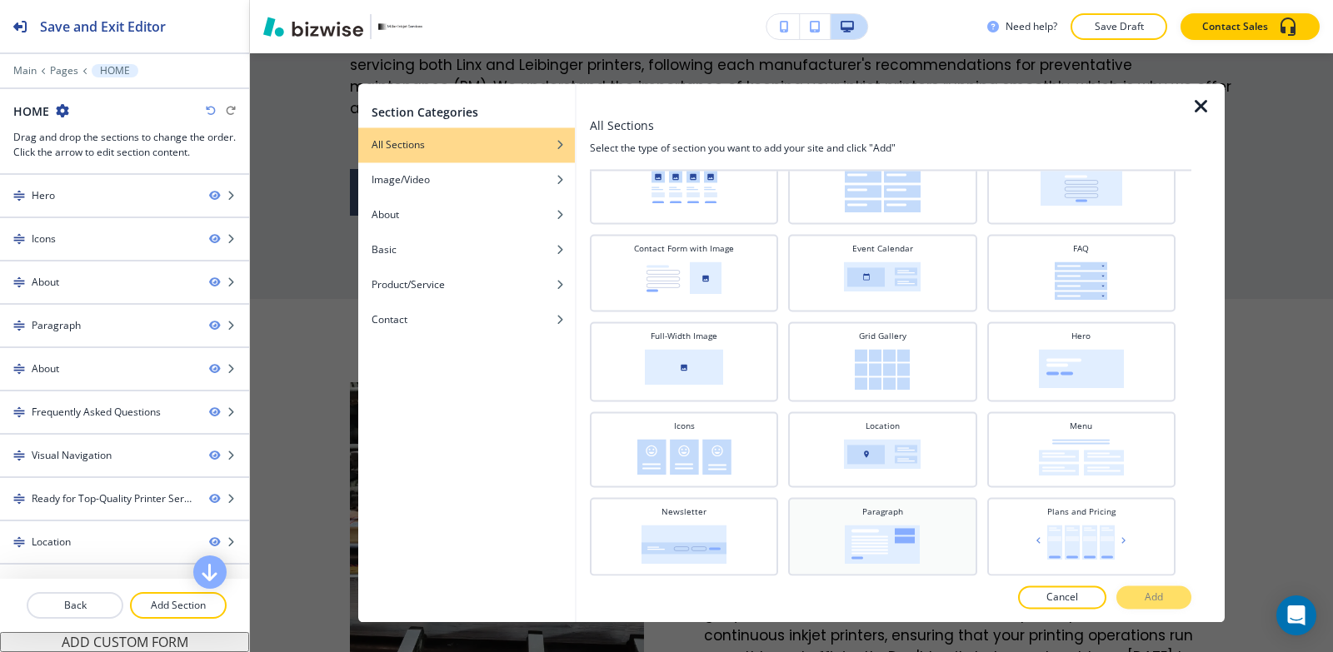
click at [895, 521] on div "Paragraph" at bounding box center [882, 535] width 172 height 58
click at [1183, 594] on button "Add" at bounding box center [1153, 597] width 75 height 23
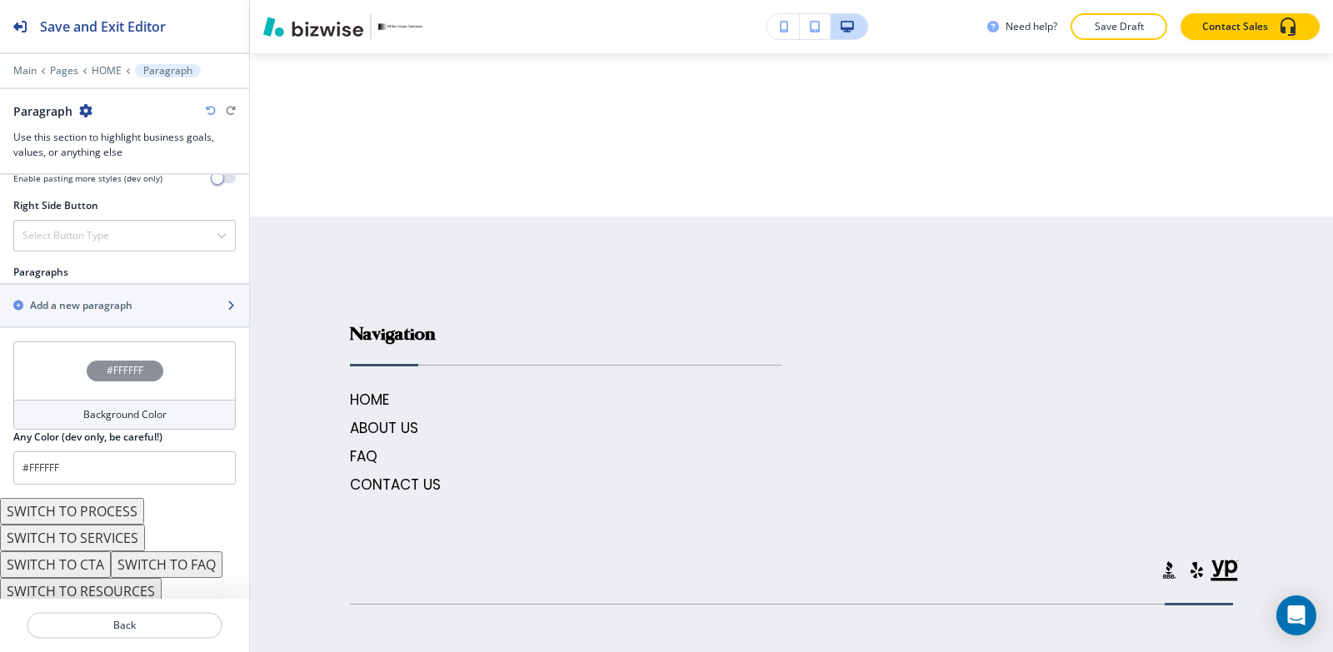
scroll to position [927, 0]
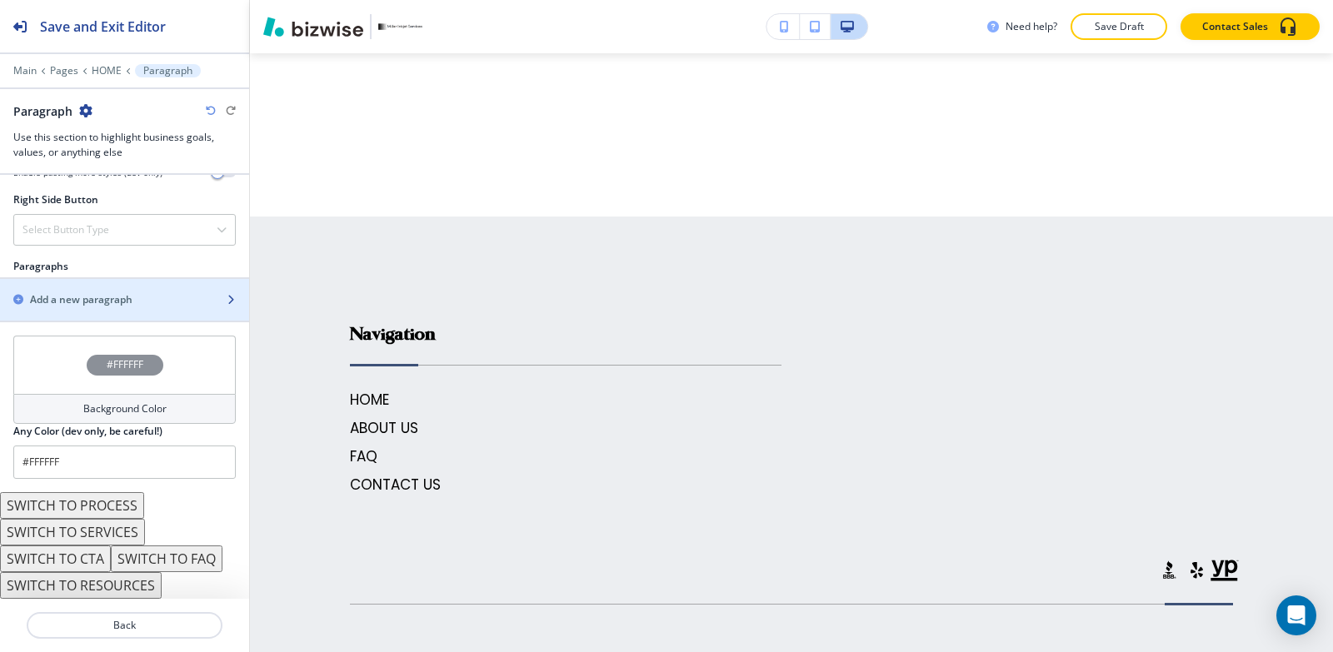
click at [108, 294] on h2 "Add a new paragraph" at bounding box center [81, 299] width 102 height 15
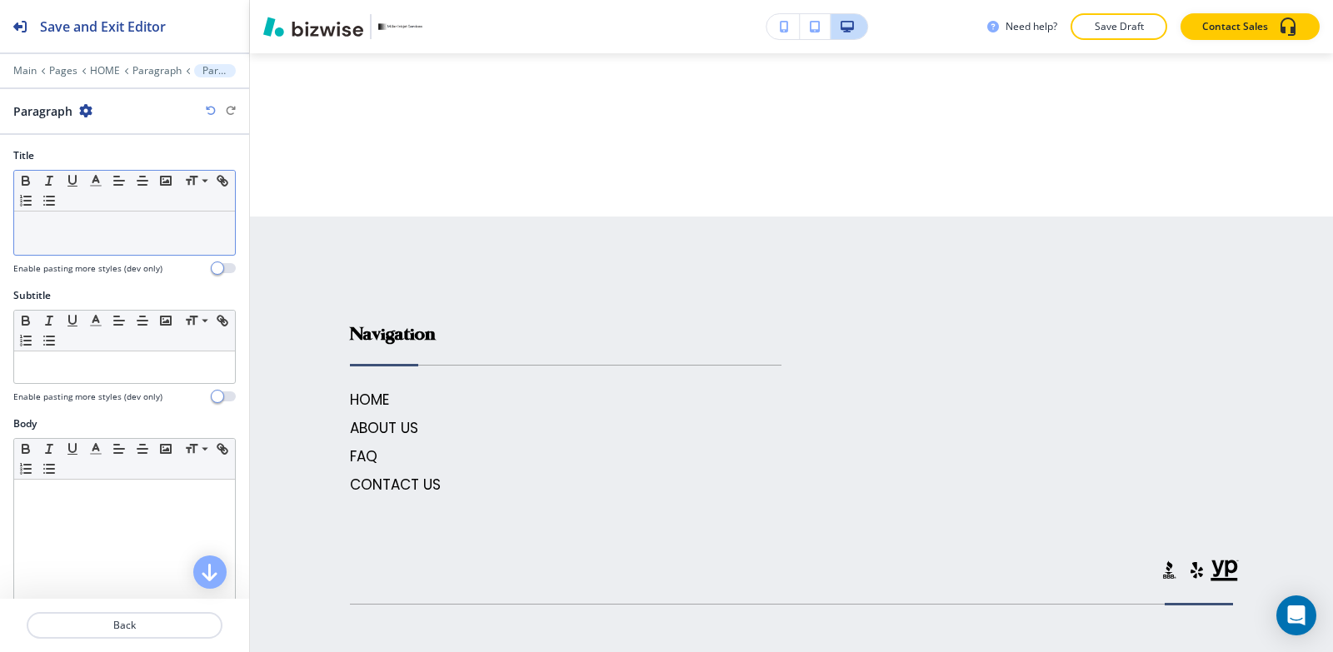
click at [122, 232] on p at bounding box center [124, 227] width 204 height 15
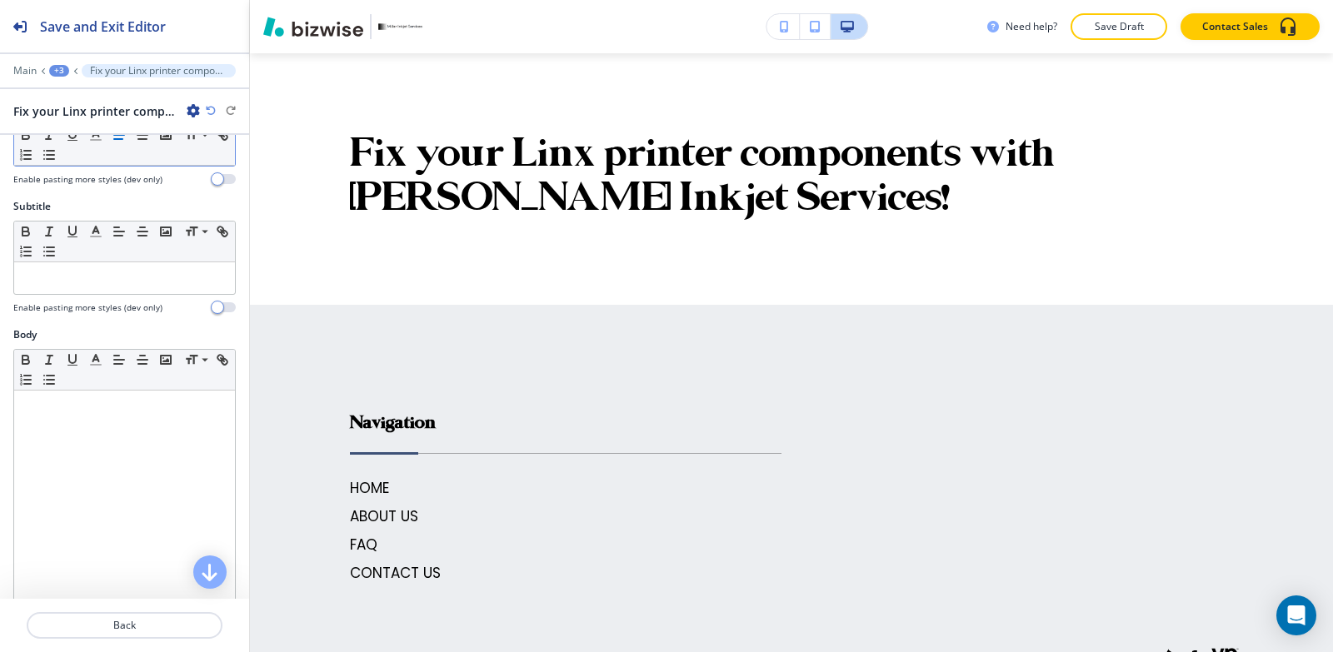
scroll to position [167, 0]
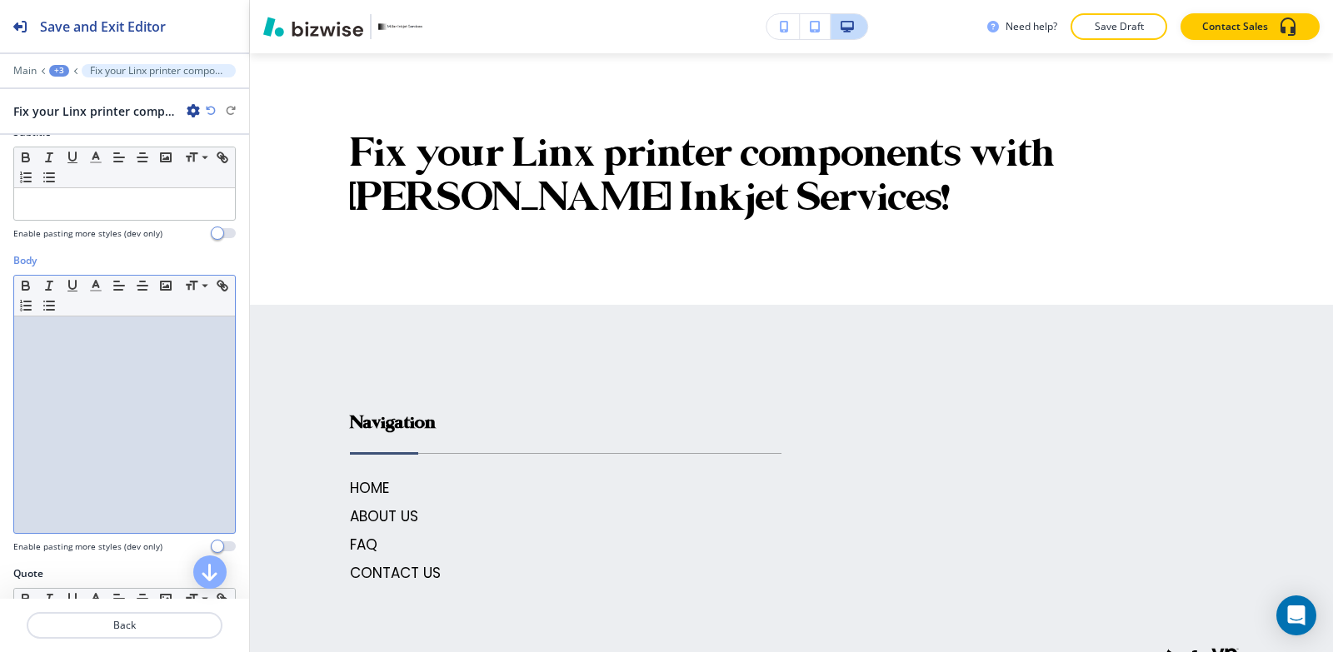
click at [98, 414] on div at bounding box center [124, 425] width 221 height 217
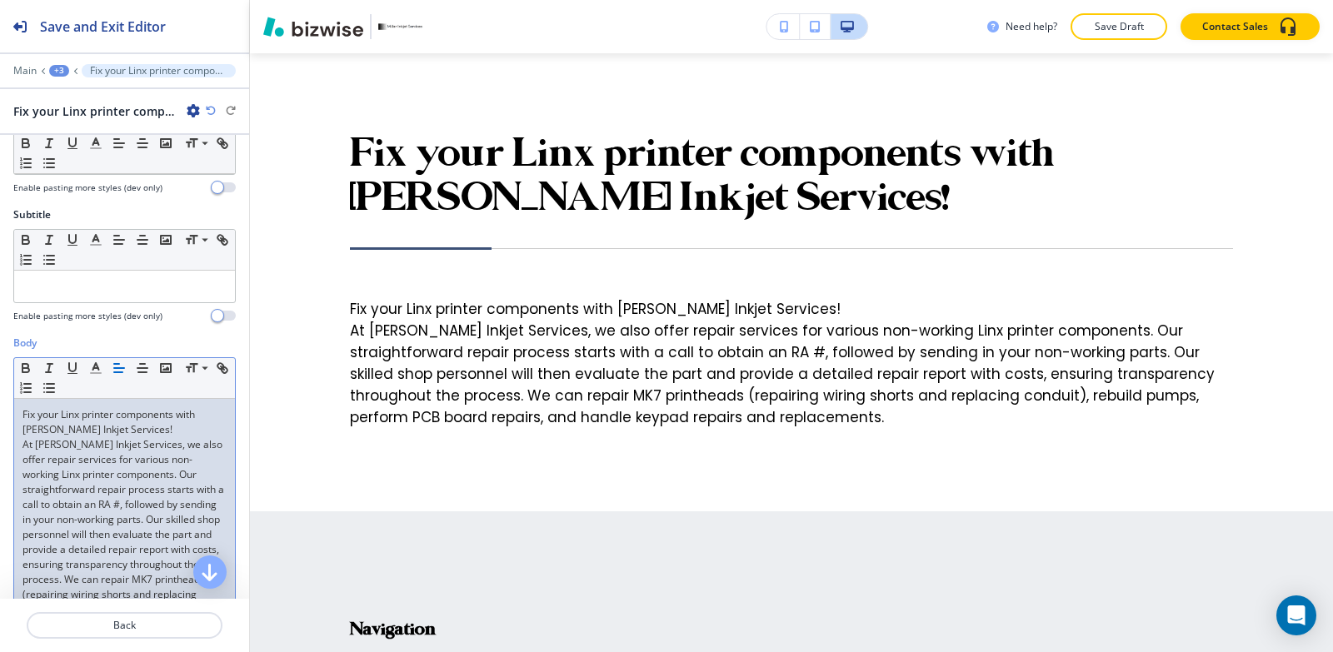
scroll to position [83, 0]
click at [20, 422] on div "Fix your Linx printer components with Miller Inkjet Services! At Miller Inkjet …" at bounding box center [124, 528] width 221 height 257
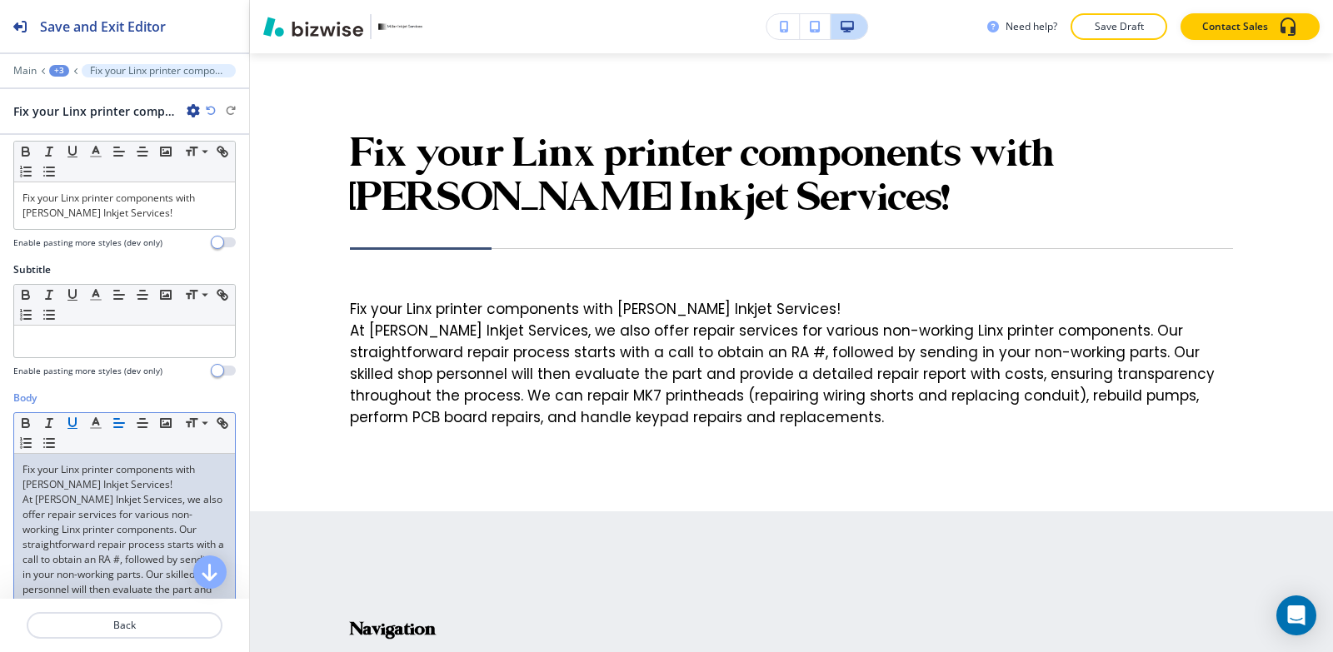
scroll to position [0, 0]
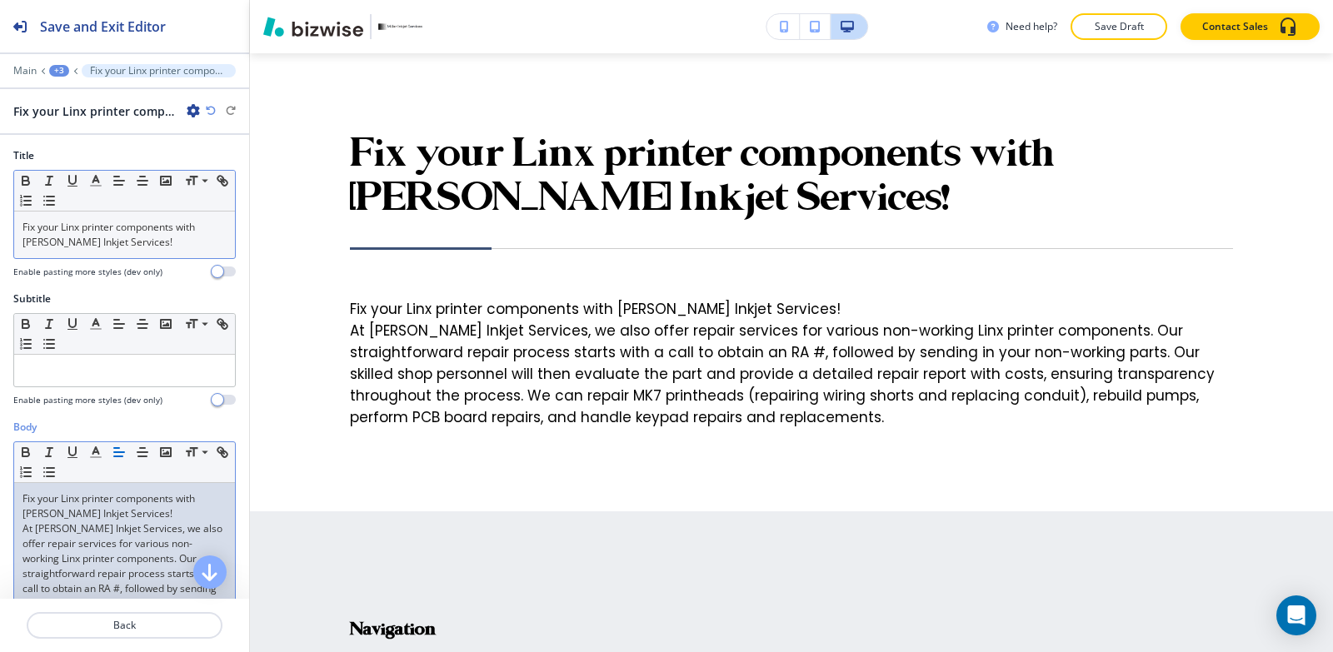
click at [139, 251] on div "Fix your Linx printer components with [PERSON_NAME] Inkjet Services!" at bounding box center [124, 235] width 221 height 47
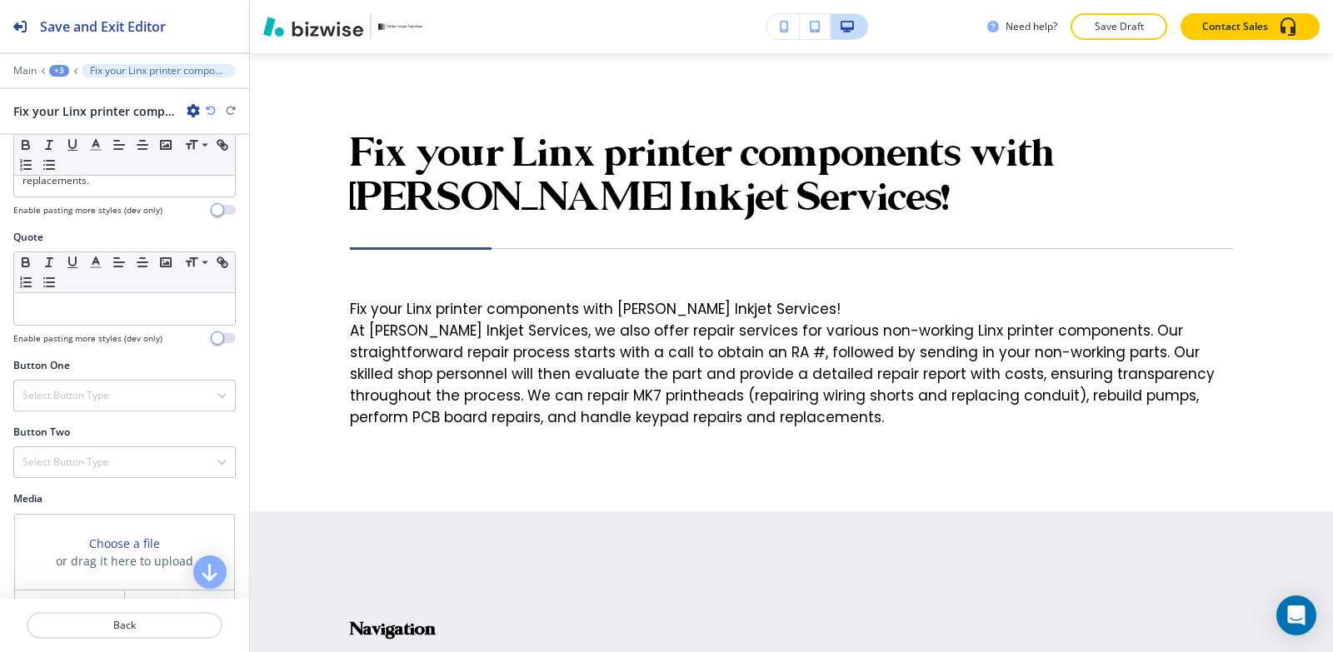
scroll to position [579, 0]
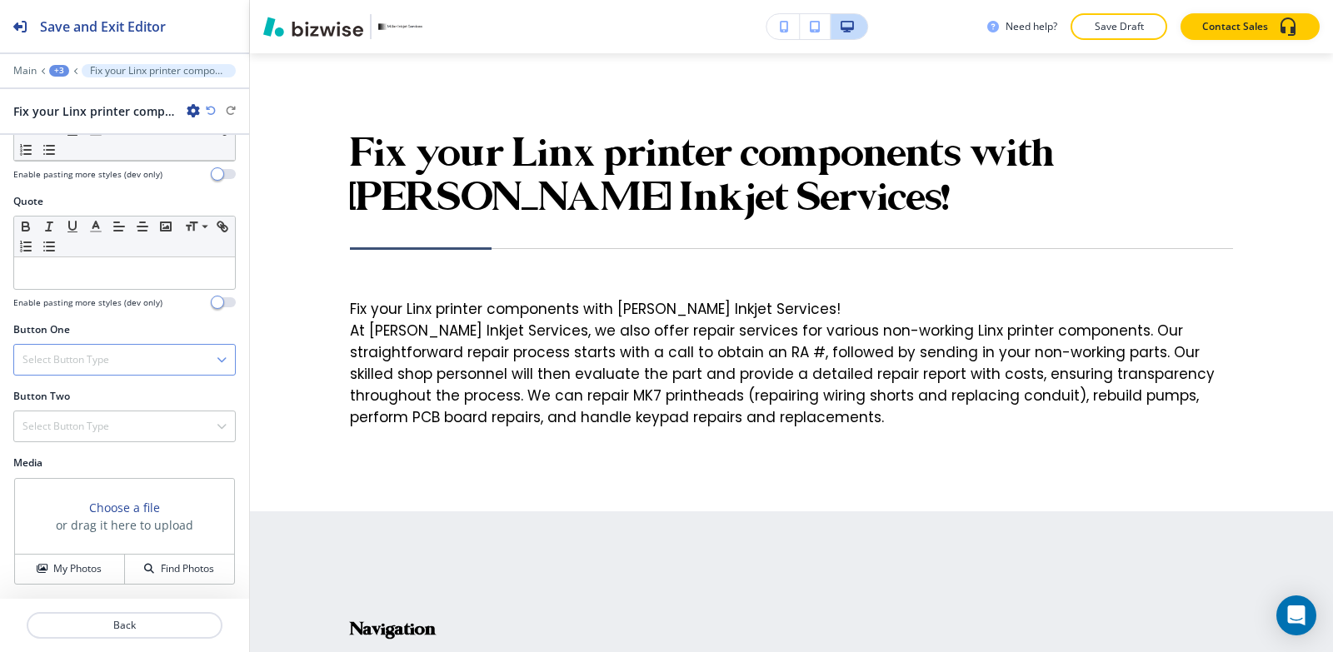
click at [82, 366] on h4 "Select Button Type" at bounding box center [65, 359] width 87 height 15
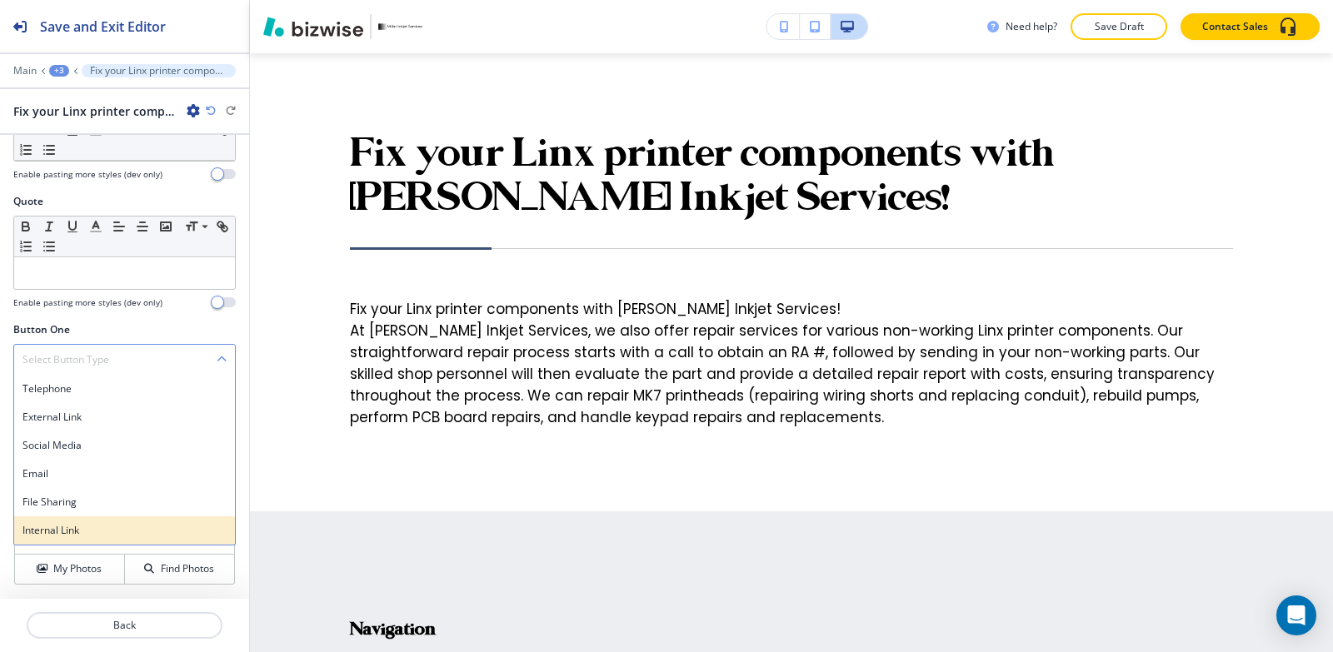
click at [108, 544] on div "Internal Link" at bounding box center [124, 530] width 221 height 28
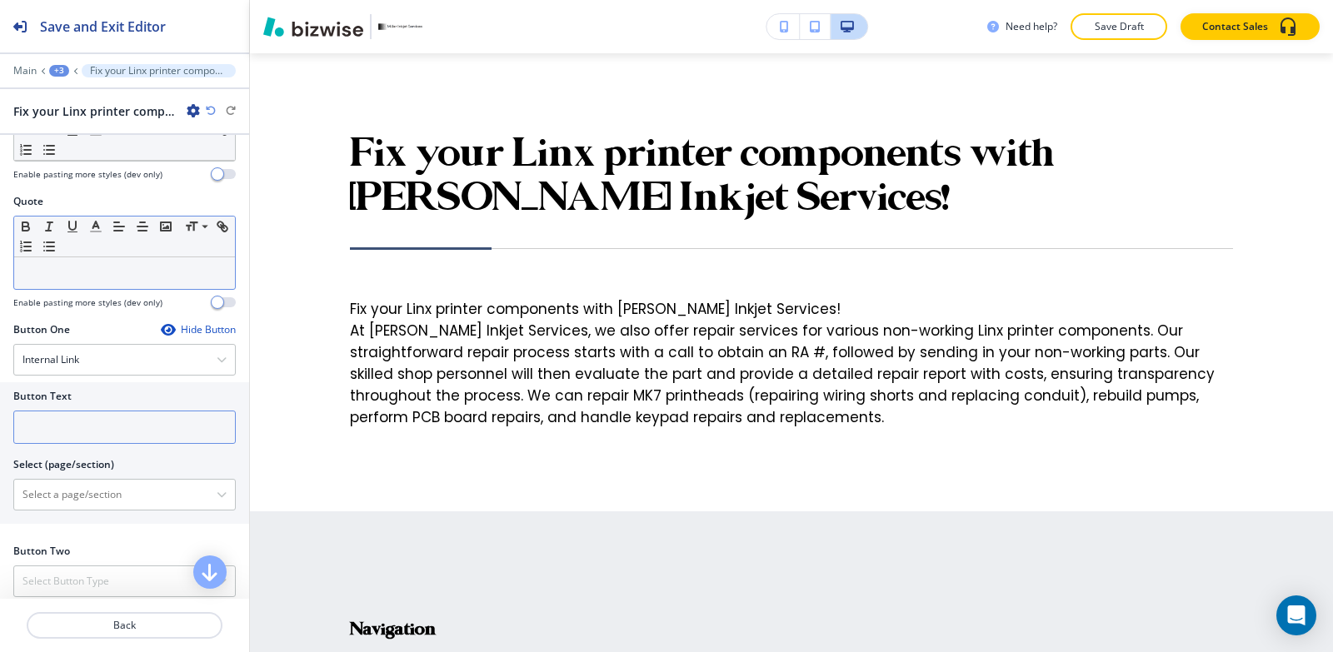
drag, startPoint x: 98, startPoint y: 438, endPoint x: 171, endPoint y: 260, distance: 192.4
click at [98, 433] on input "text" at bounding box center [124, 427] width 222 height 33
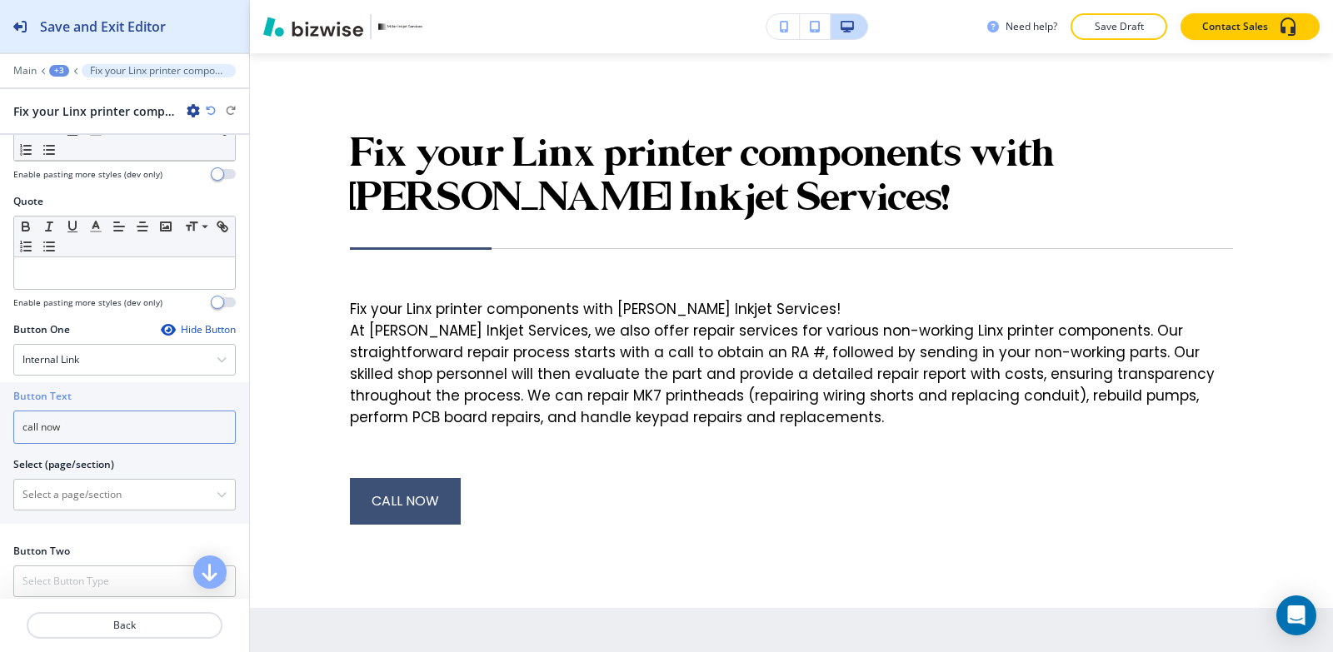
type input "call now"
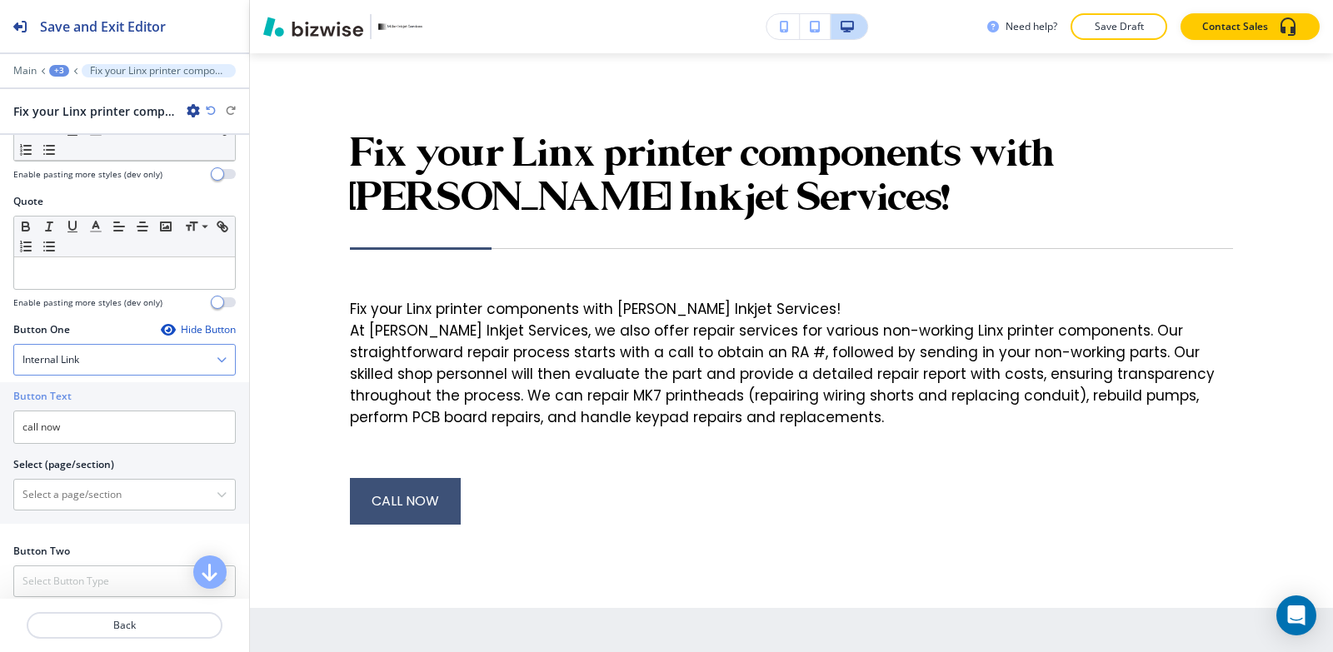
click at [77, 374] on div "Internal Link" at bounding box center [124, 360] width 221 height 30
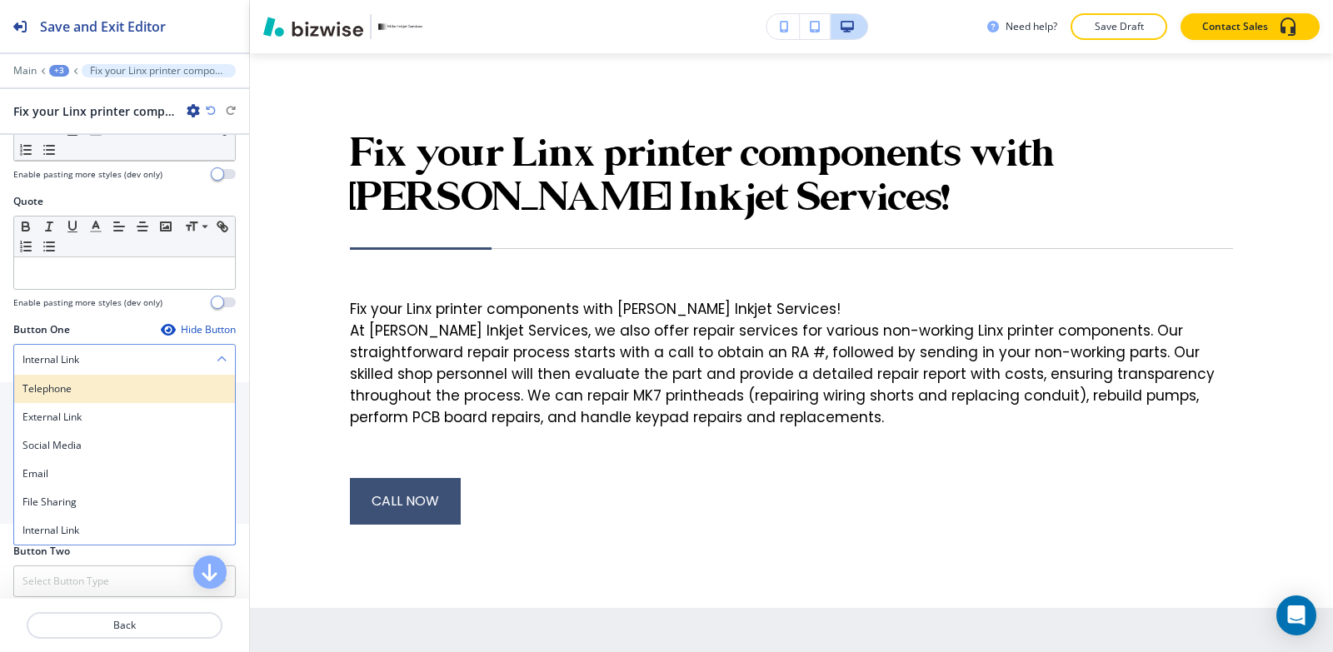
click at [77, 387] on h4 "Telephone" at bounding box center [124, 389] width 204 height 15
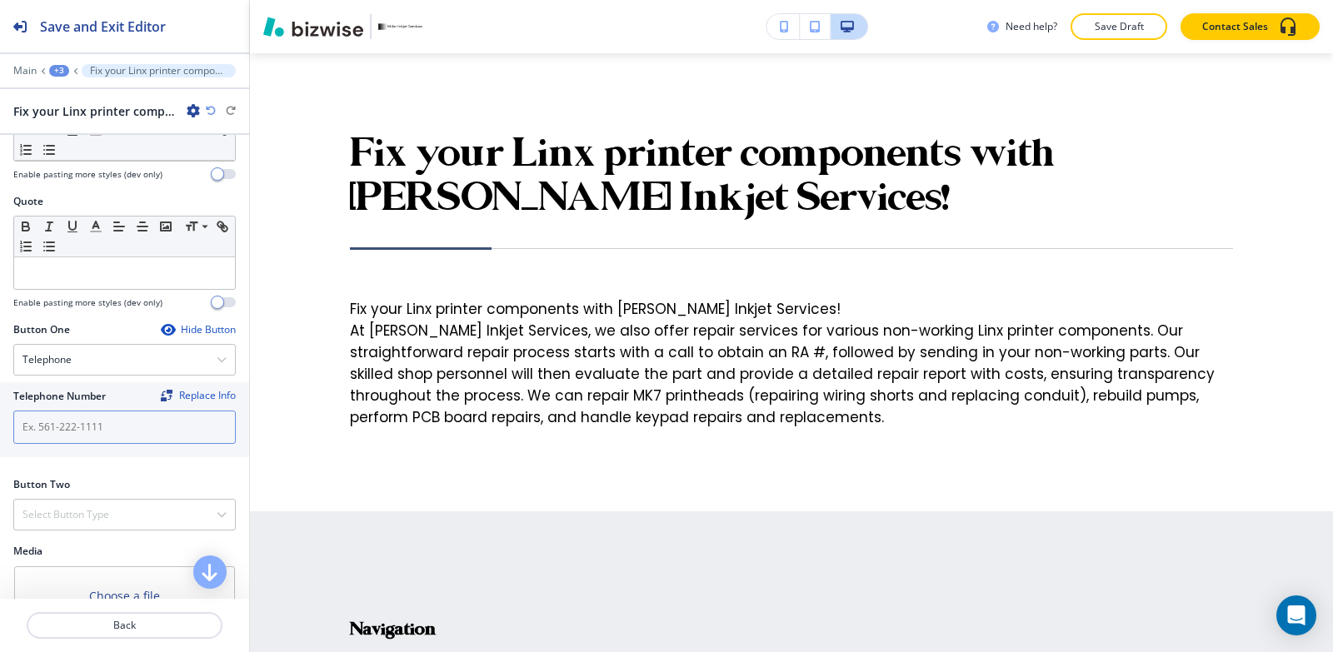
click at [77, 429] on input "text" at bounding box center [124, 427] width 222 height 33
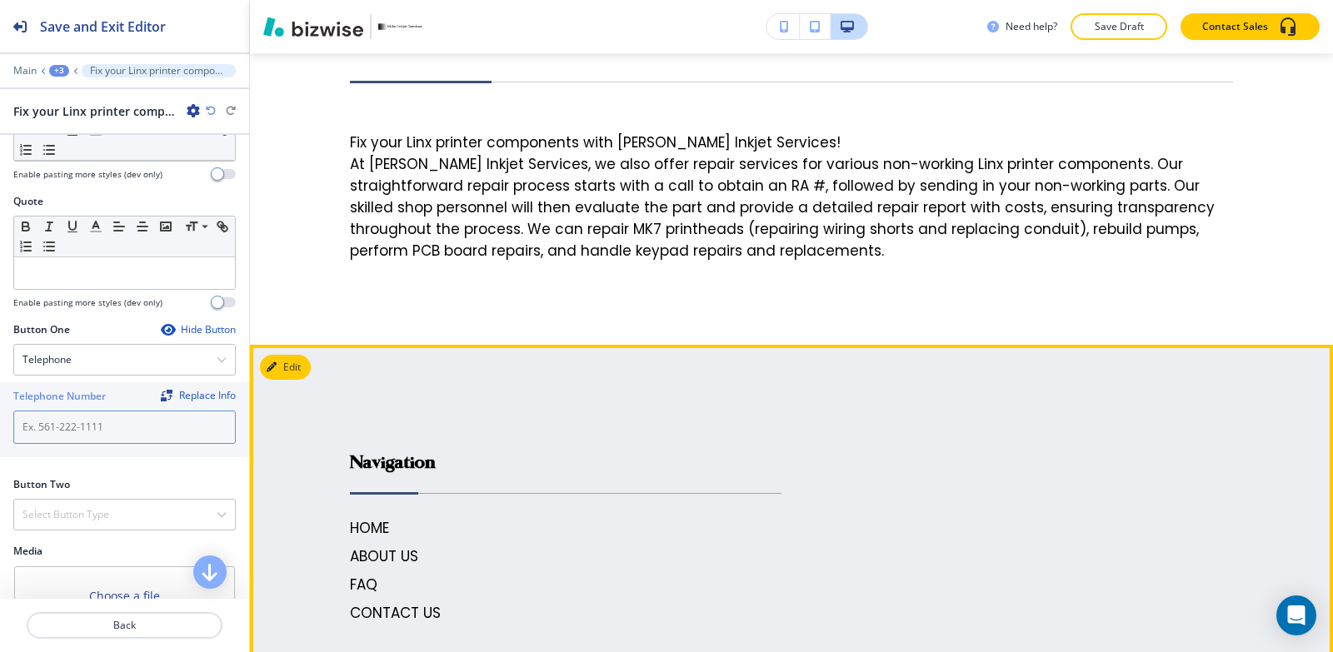
scroll to position [7247, 0]
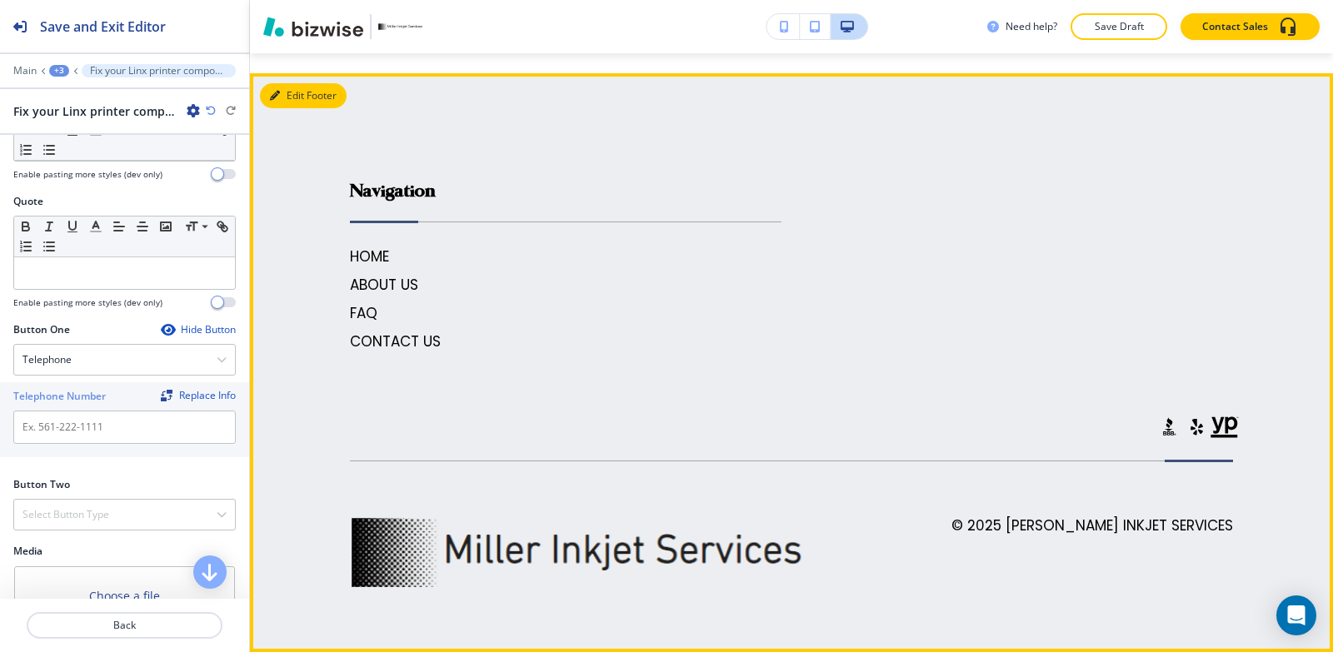
click at [272, 95] on icon "button" at bounding box center [275, 96] width 10 height 10
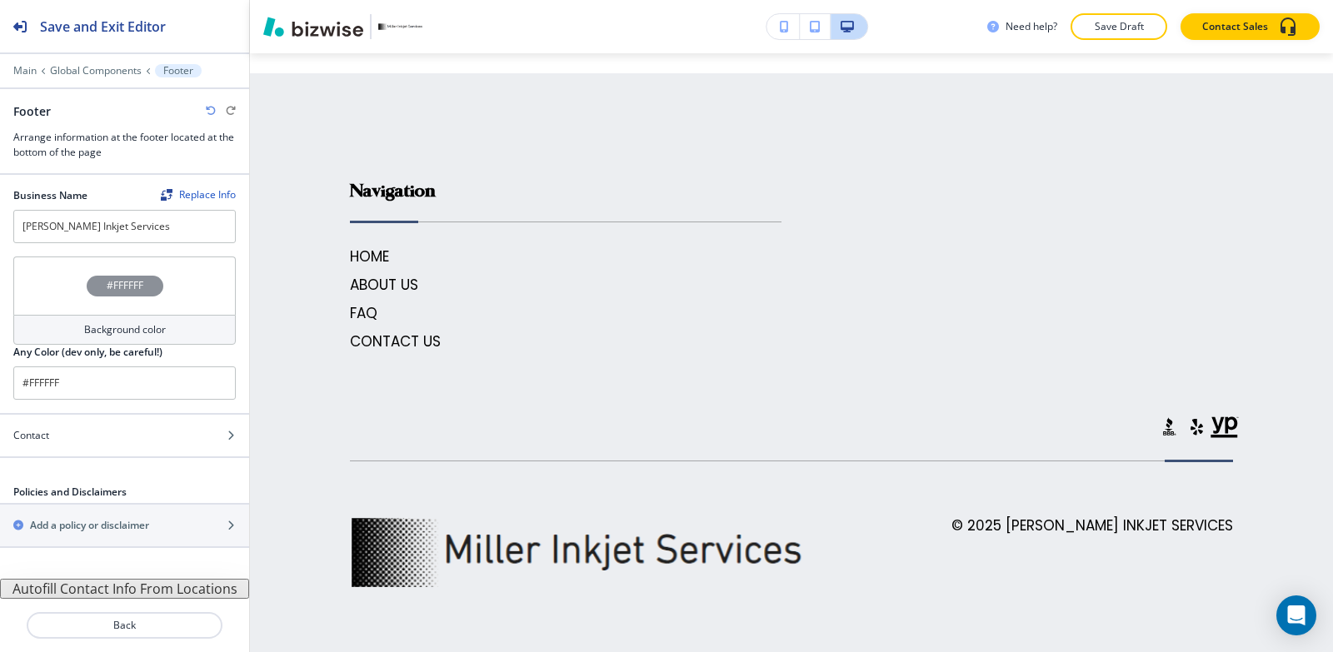
click at [77, 588] on button "Autofill Contact Info From Locations" at bounding box center [124, 589] width 249 height 20
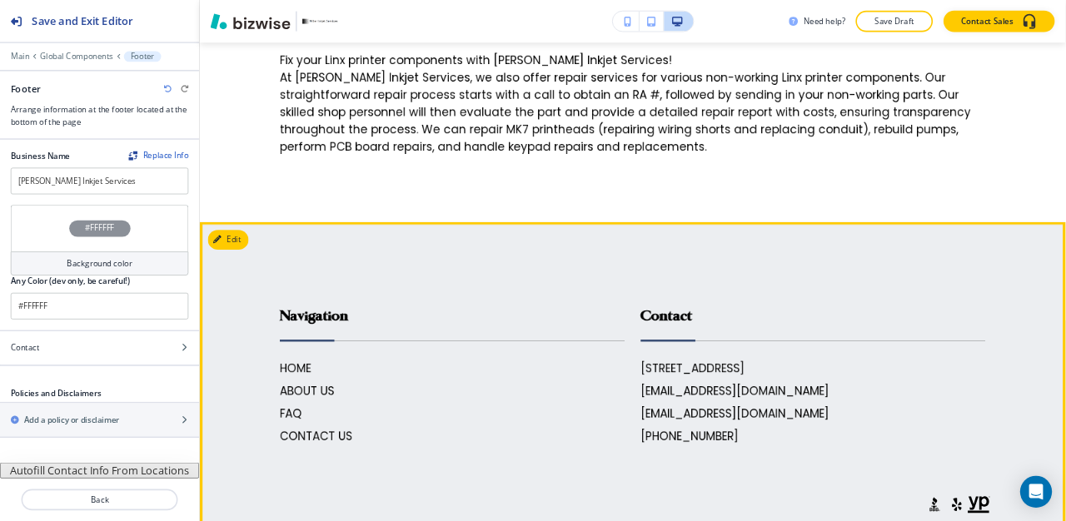
scroll to position [7164, 0]
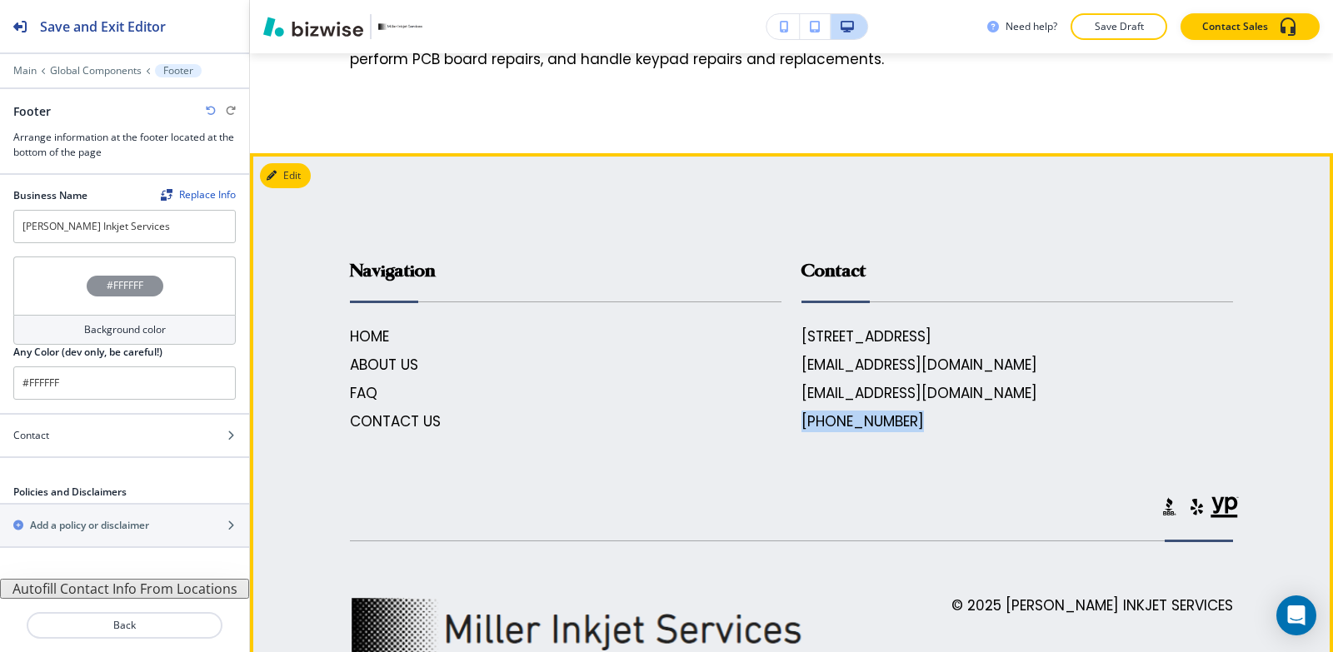
drag, startPoint x: 926, startPoint y: 427, endPoint x: 786, endPoint y: 432, distance: 140.1
click at [787, 432] on div "Contact 146 E 530th Ave, Radley, KS 66762, USA millerinkjet@yahoo.com jimmiemil…" at bounding box center [1006, 330] width 451 height 206
copy h6 "[PHONE_NUMBER]"
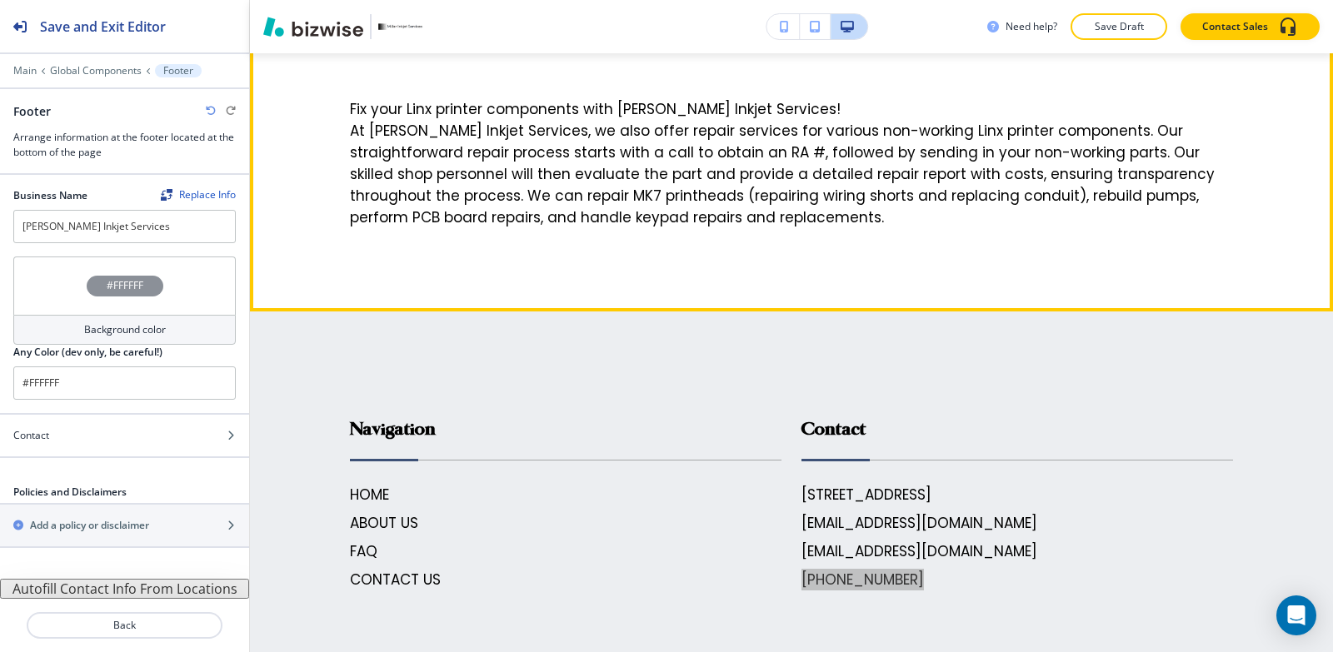
scroll to position [6756, 0]
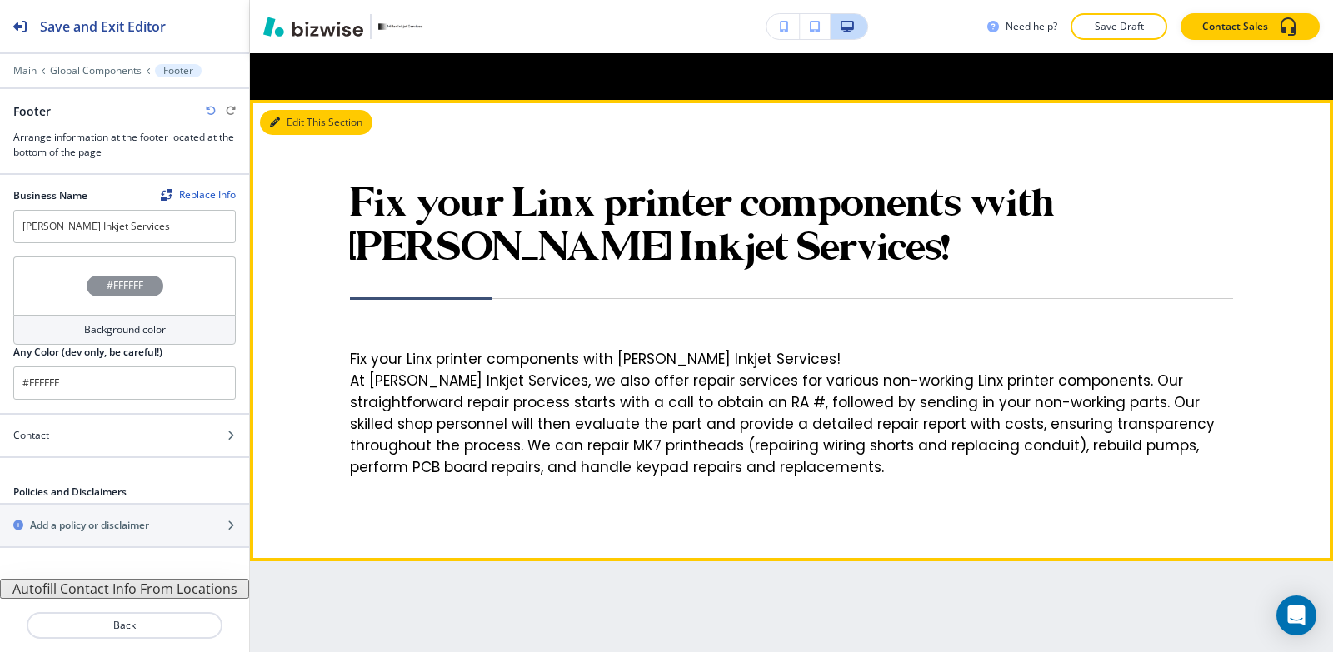
click at [295, 117] on button "Edit This Section" at bounding box center [316, 122] width 112 height 25
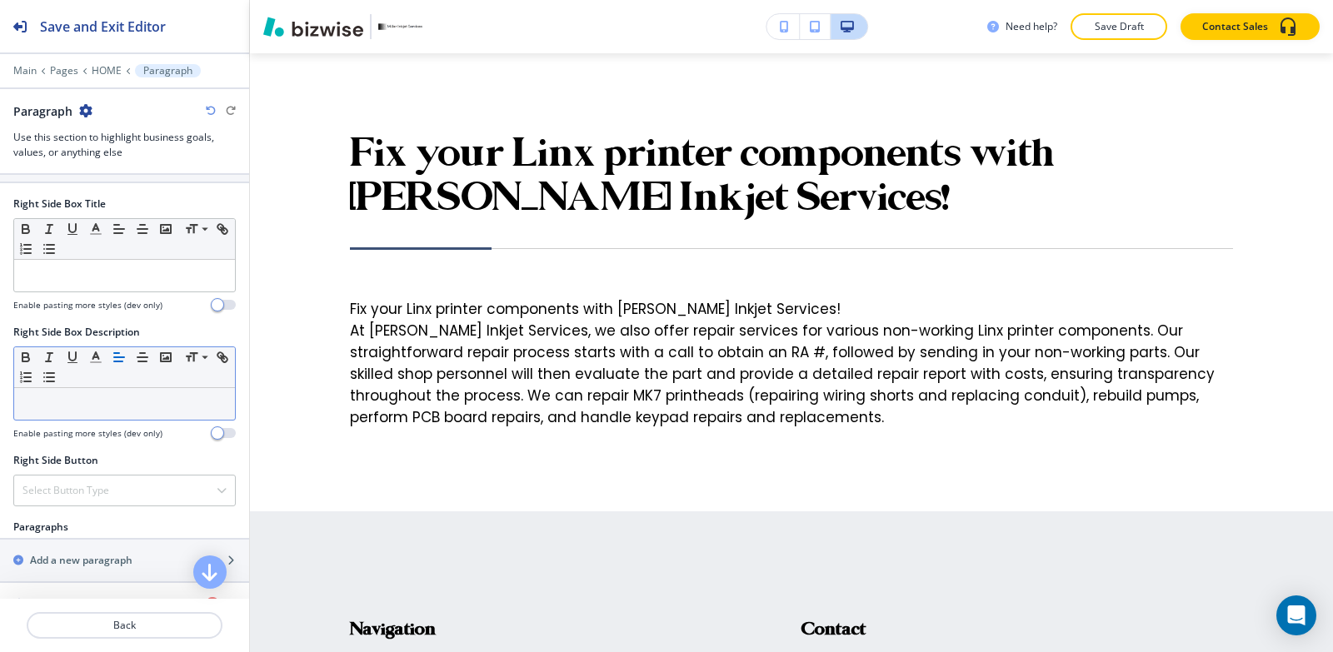
scroll to position [970, 0]
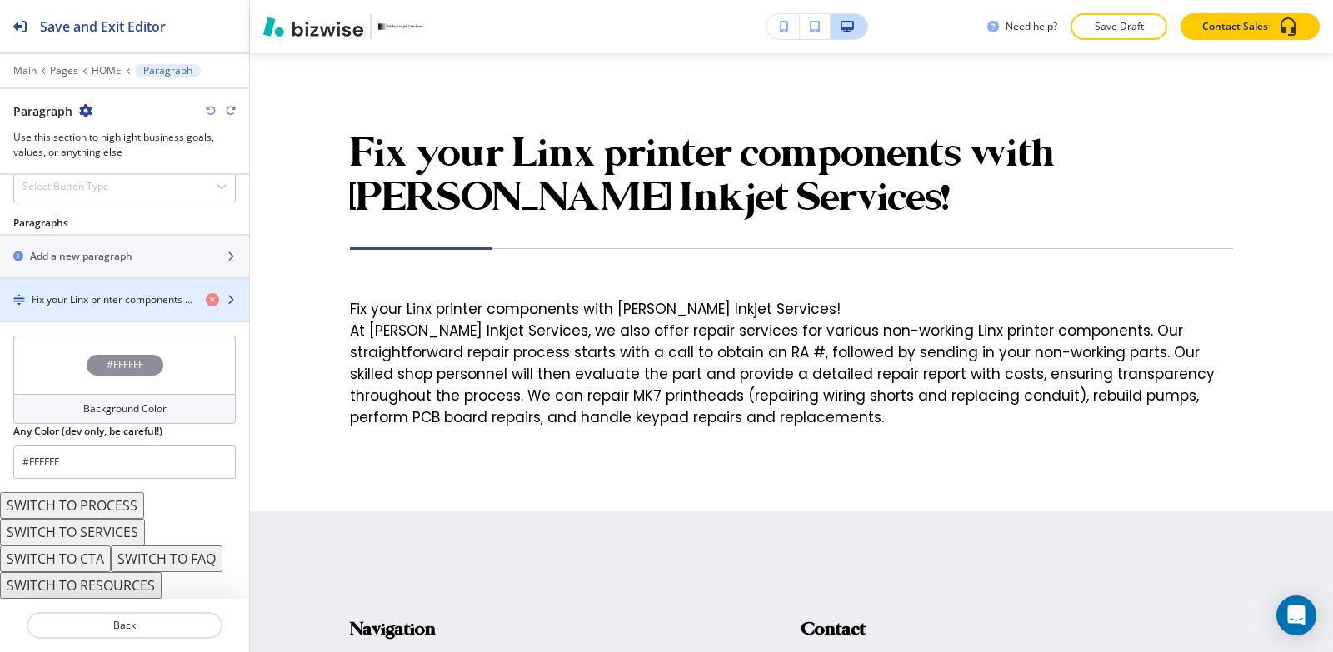
click at [86, 294] on h4 "Fix your Linx printer components with [PERSON_NAME] Inkjet Services!" at bounding box center [112, 299] width 161 height 15
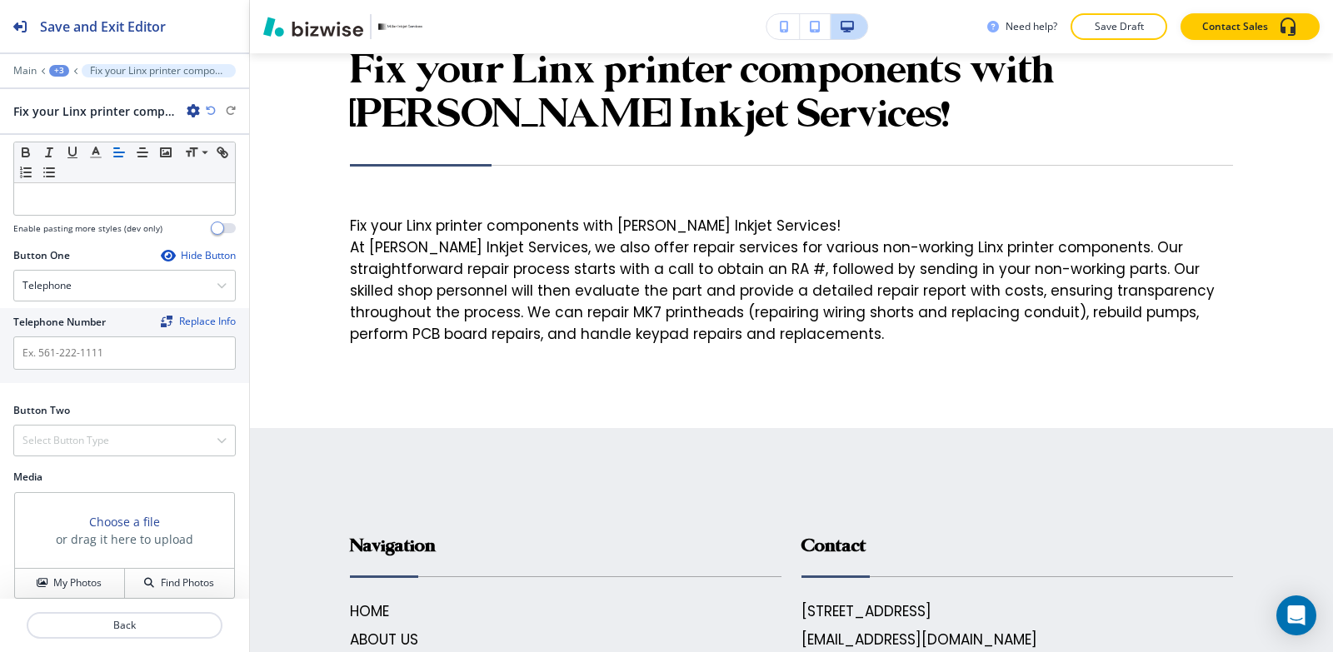
scroll to position [667, 0]
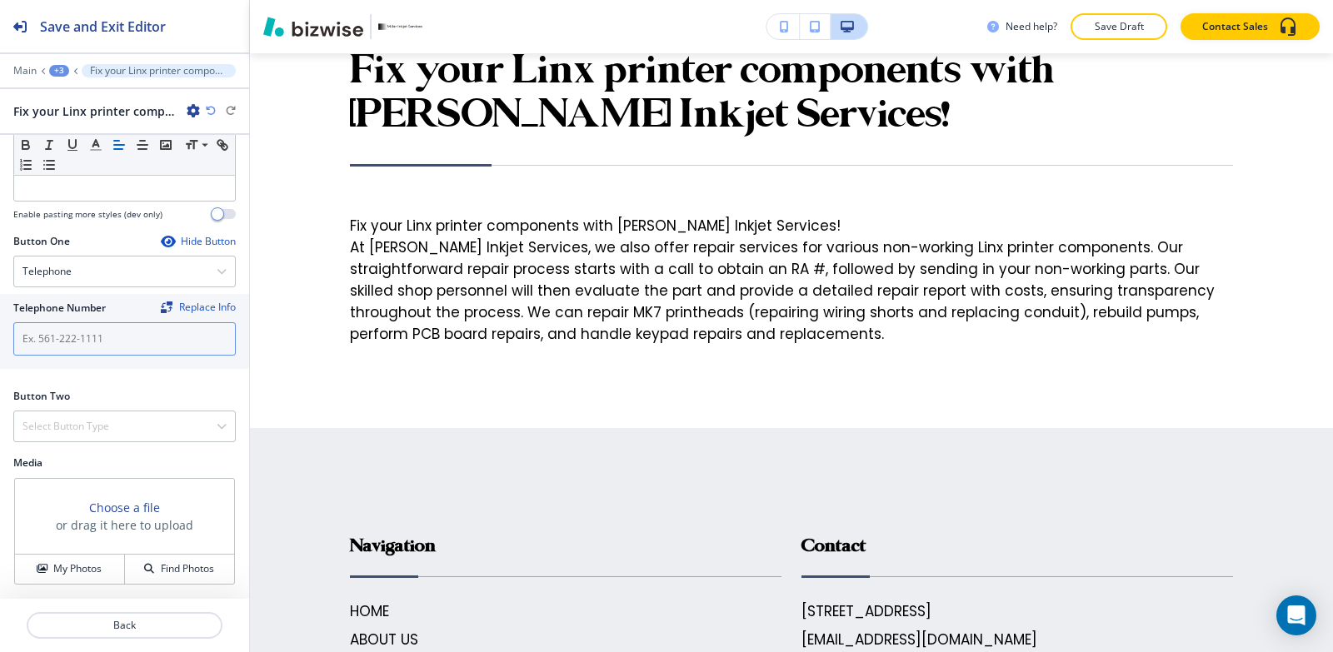
click at [62, 345] on input "text" at bounding box center [124, 338] width 222 height 33
paste input "[PHONE_NUMBER]"
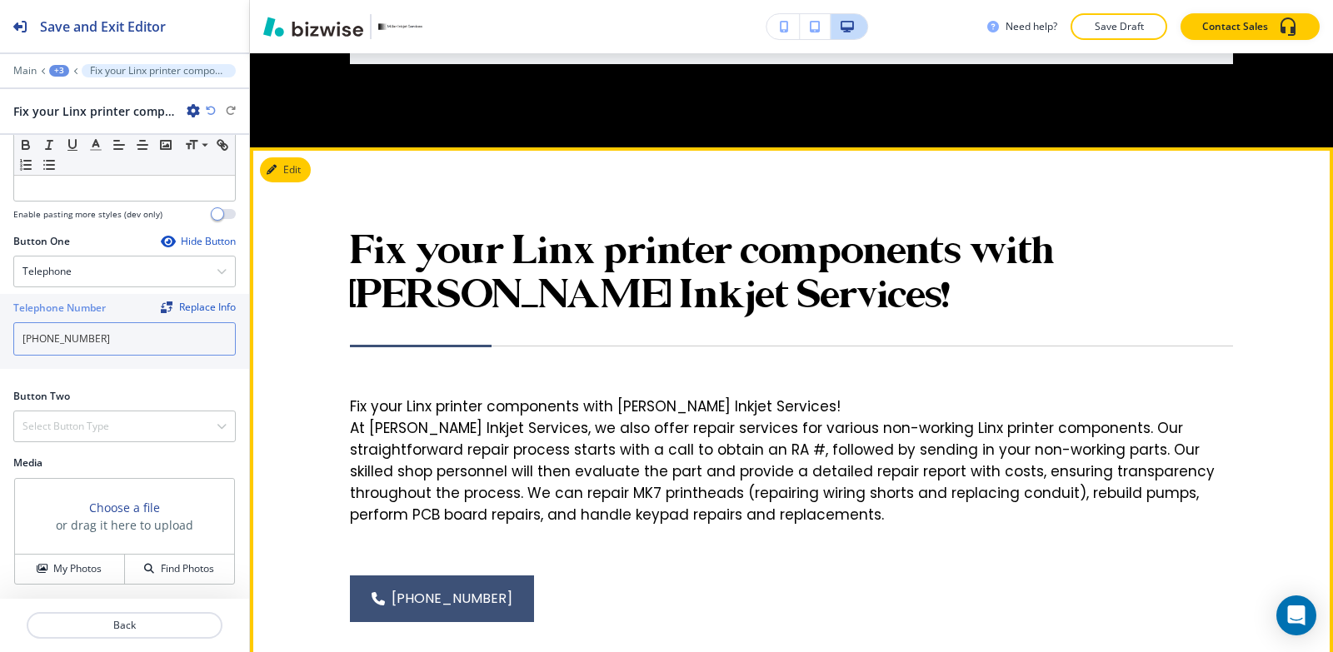
scroll to position [6806, 0]
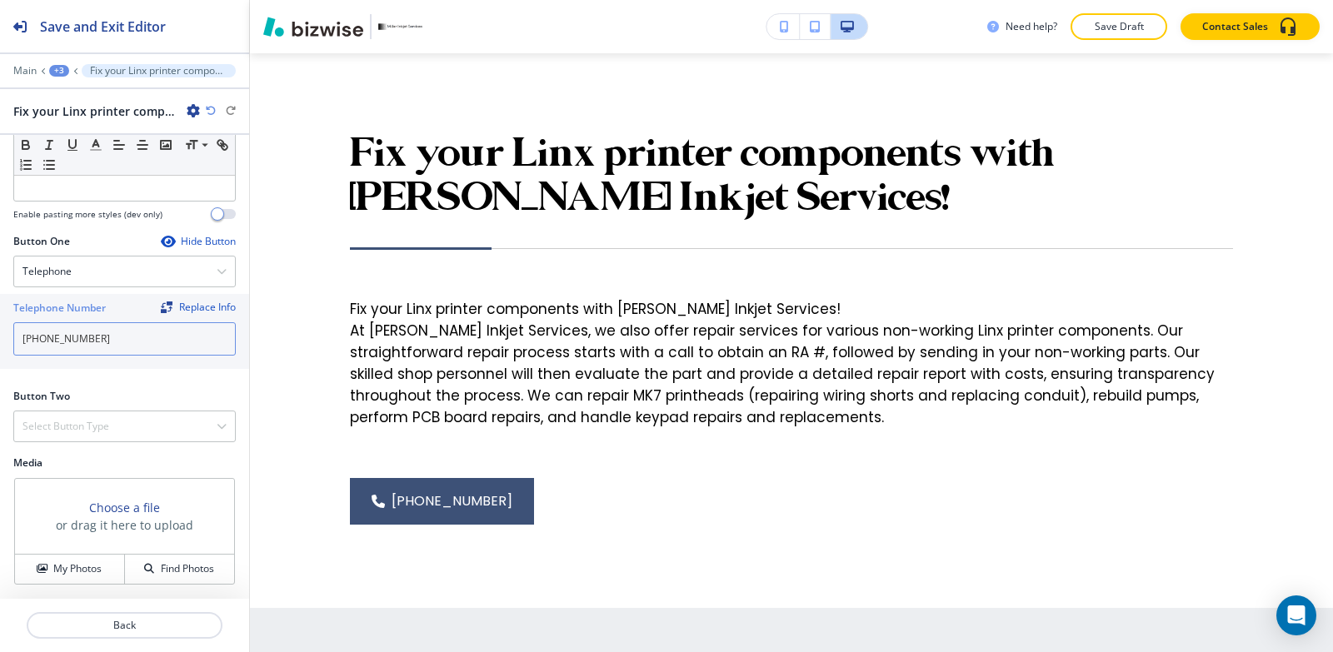
type input "[PHONE_NUMBER]"
click at [55, 71] on div "+3" at bounding box center [59, 71] width 20 height 12
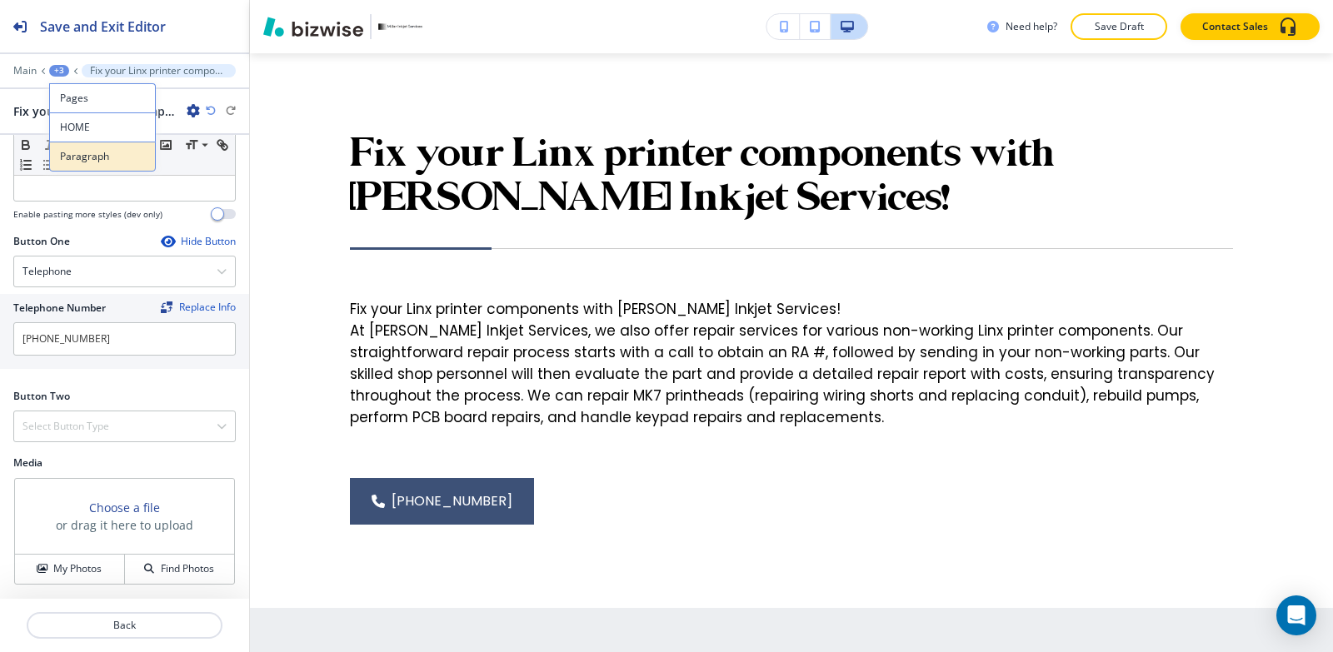
click at [98, 164] on button "Paragraph" at bounding box center [102, 157] width 107 height 30
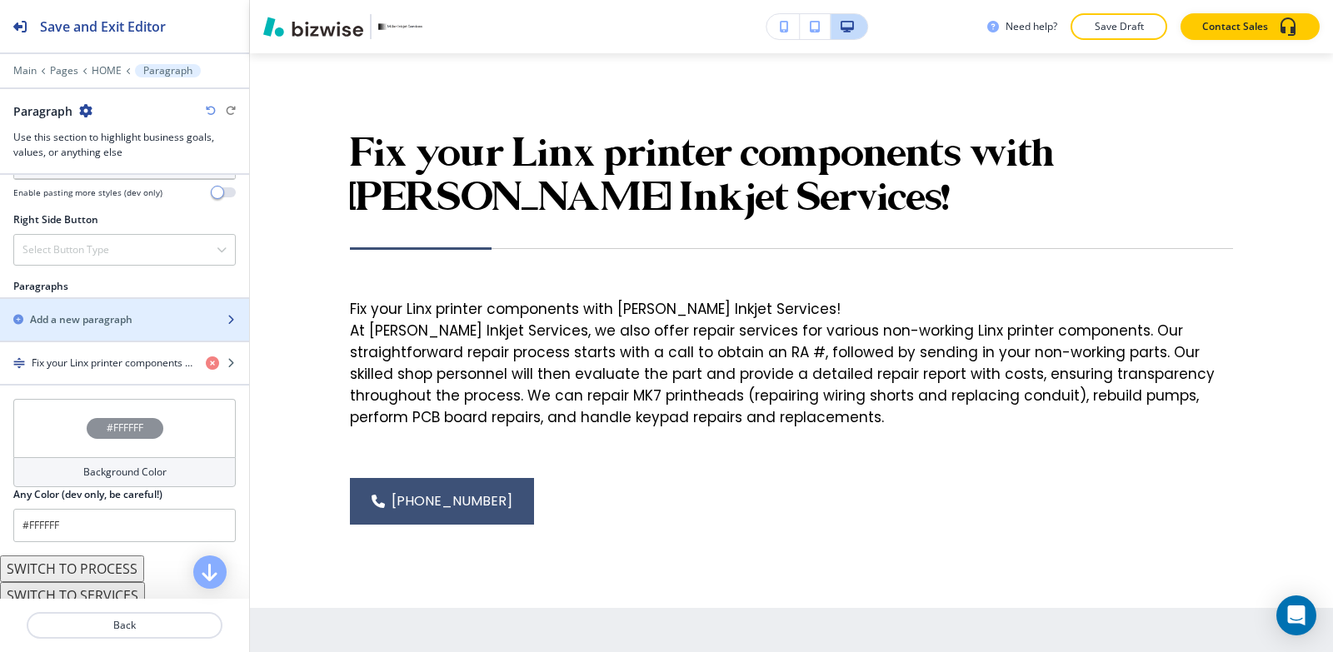
scroll to position [916, 0]
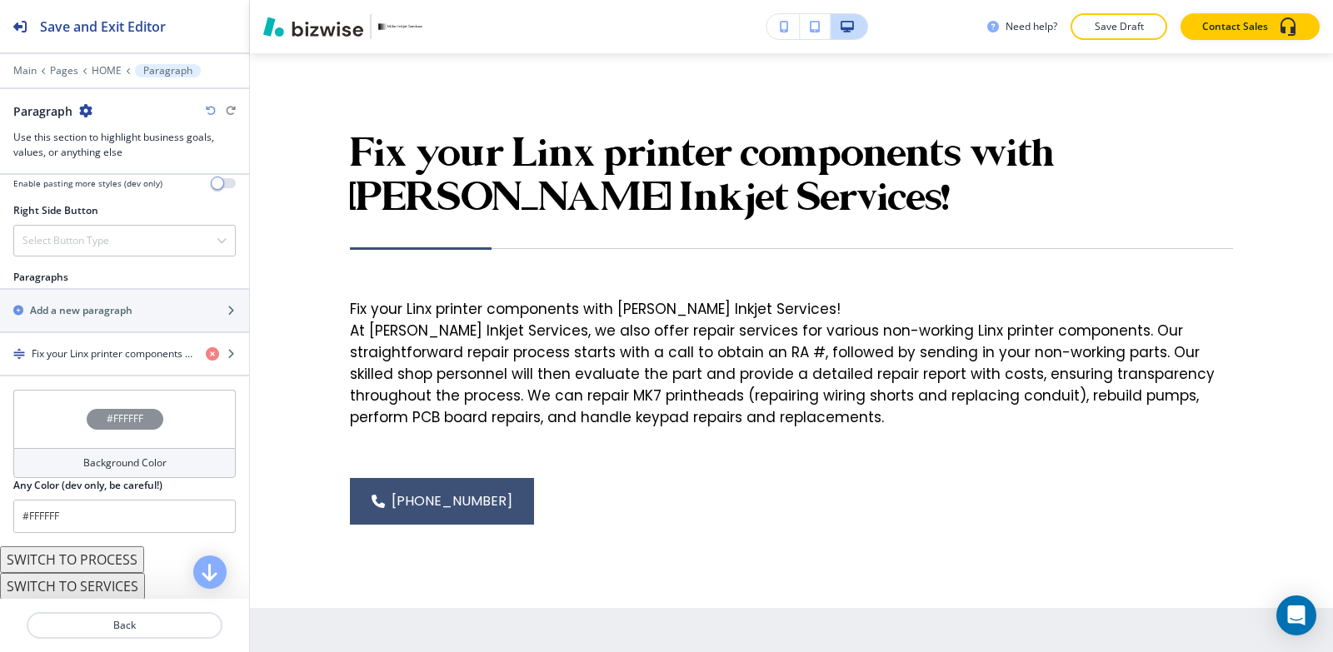
click at [96, 456] on h4 "Background Color" at bounding box center [124, 463] width 83 height 15
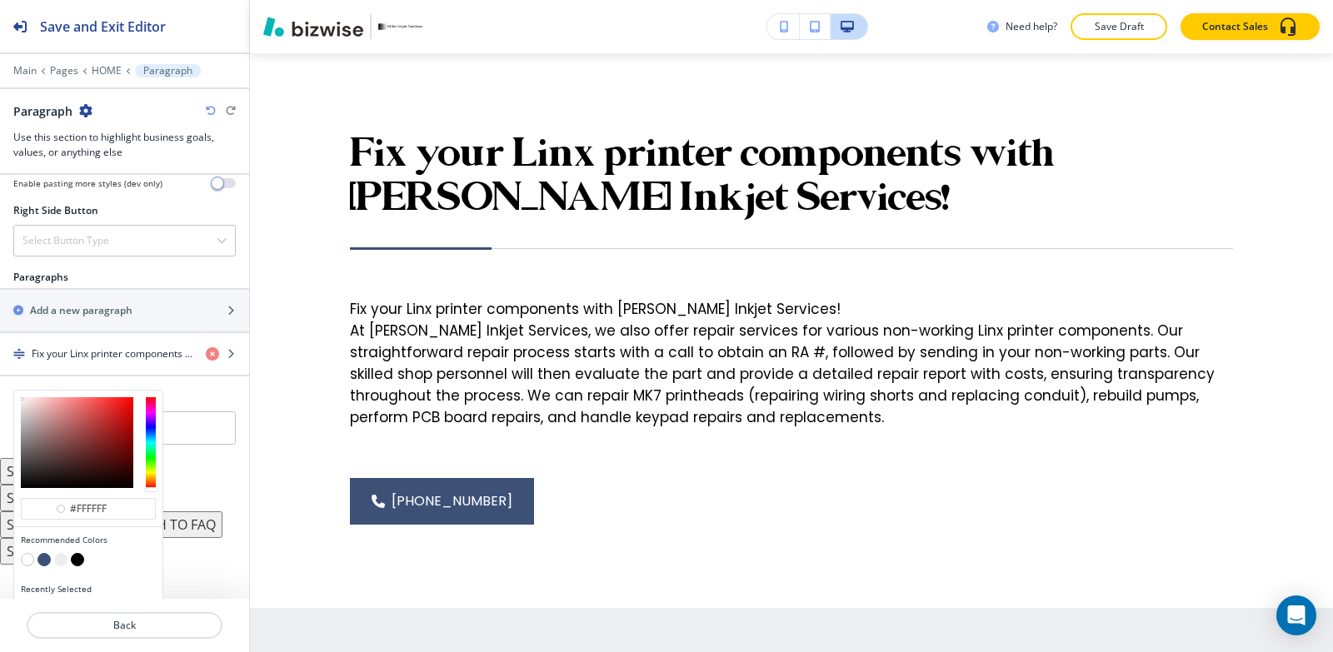
scroll to position [944, 0]
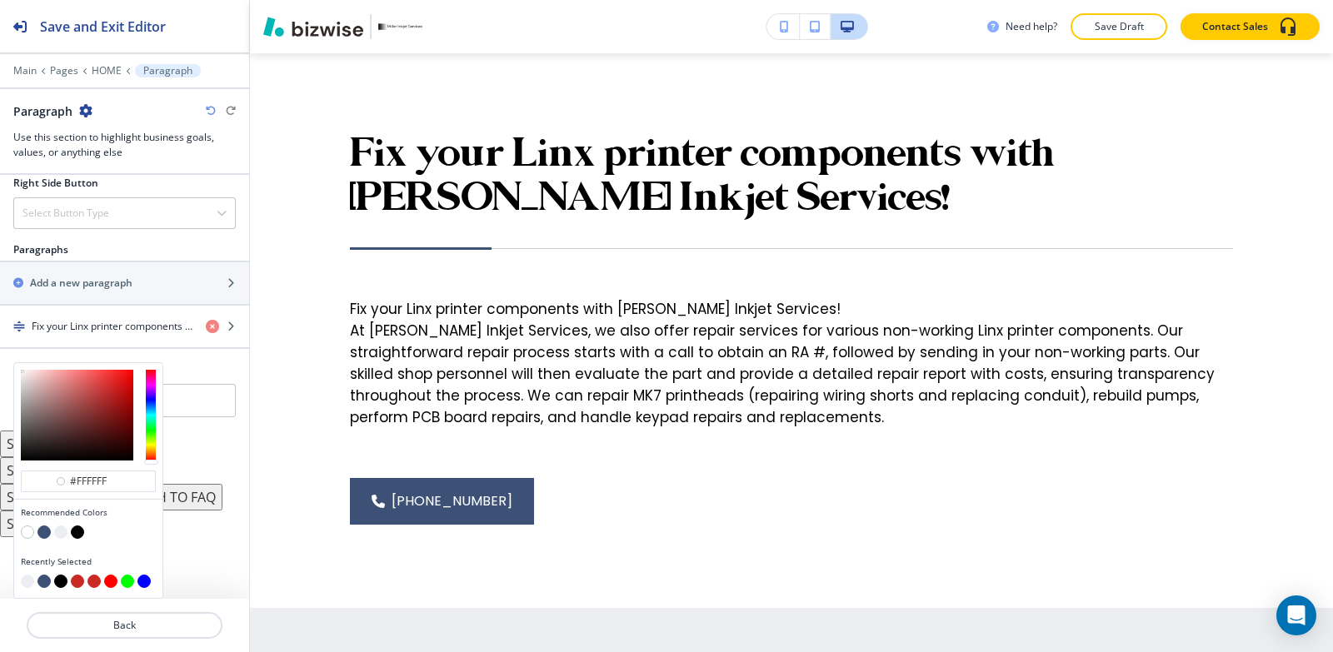
click at [61, 536] on button "button" at bounding box center [60, 532] width 13 height 13
type input "#eceef1"
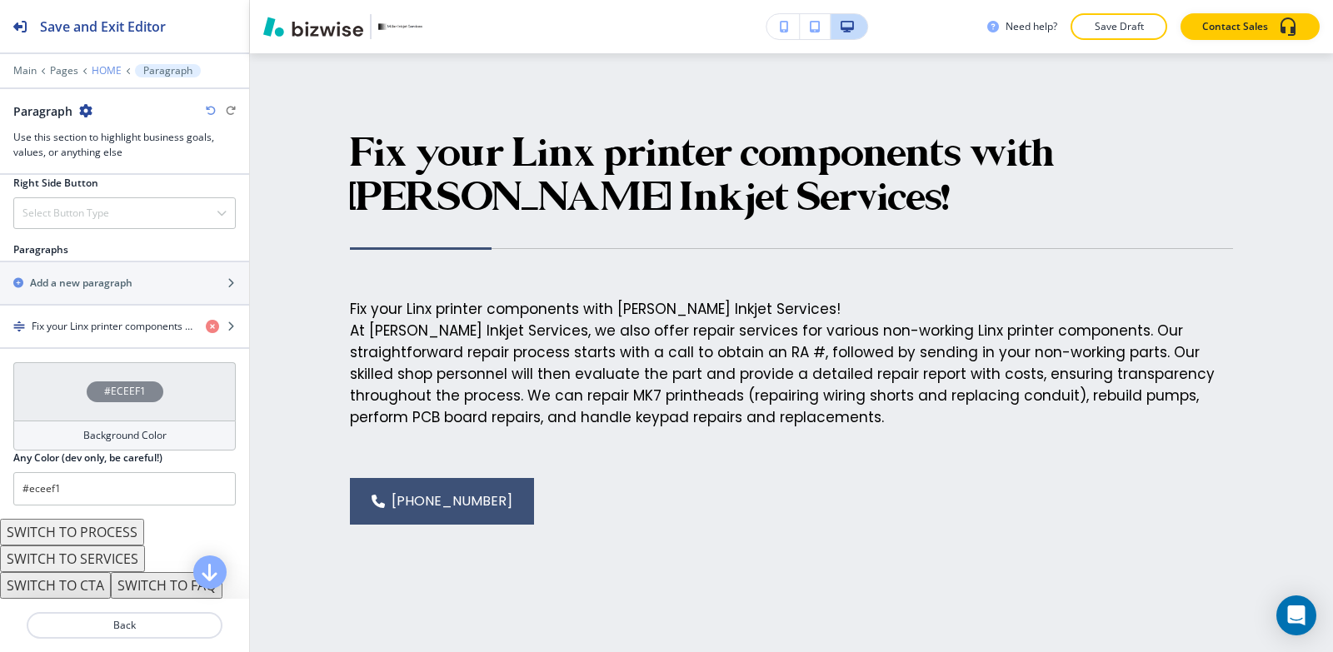
click at [100, 72] on p "HOME" at bounding box center [107, 71] width 30 height 12
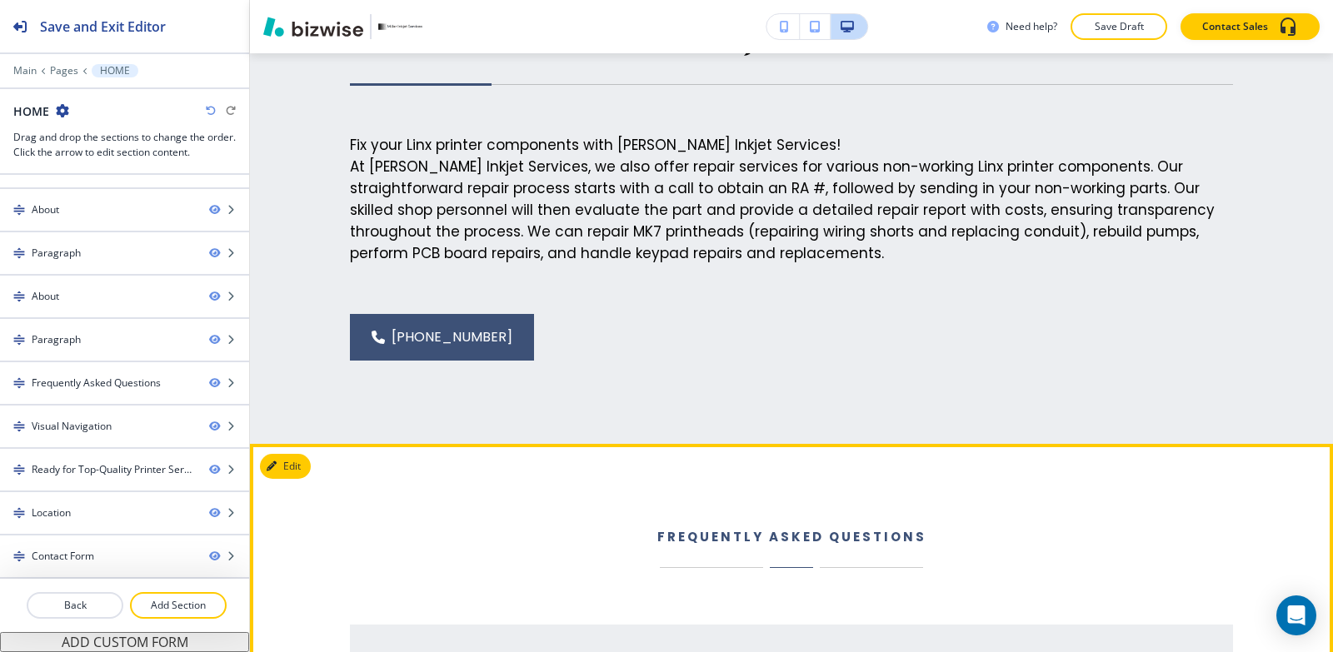
scroll to position [3415, 0]
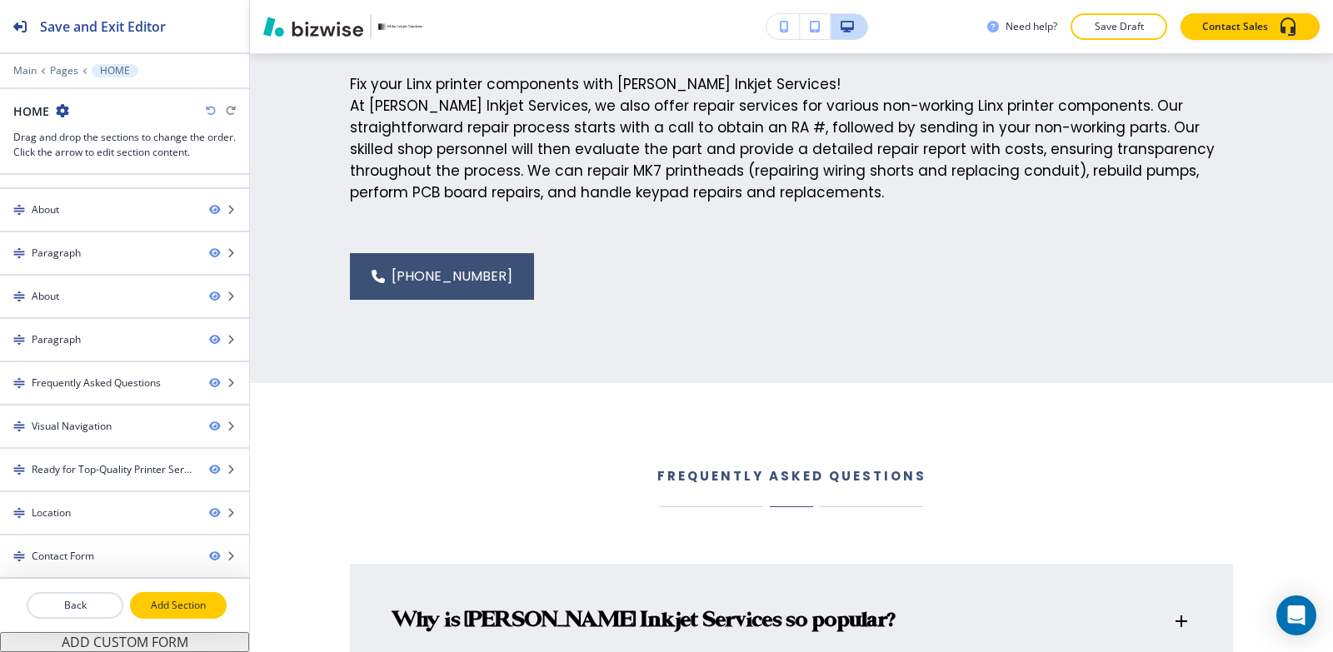
click at [161, 606] on p "Add Section" at bounding box center [178, 605] width 93 height 15
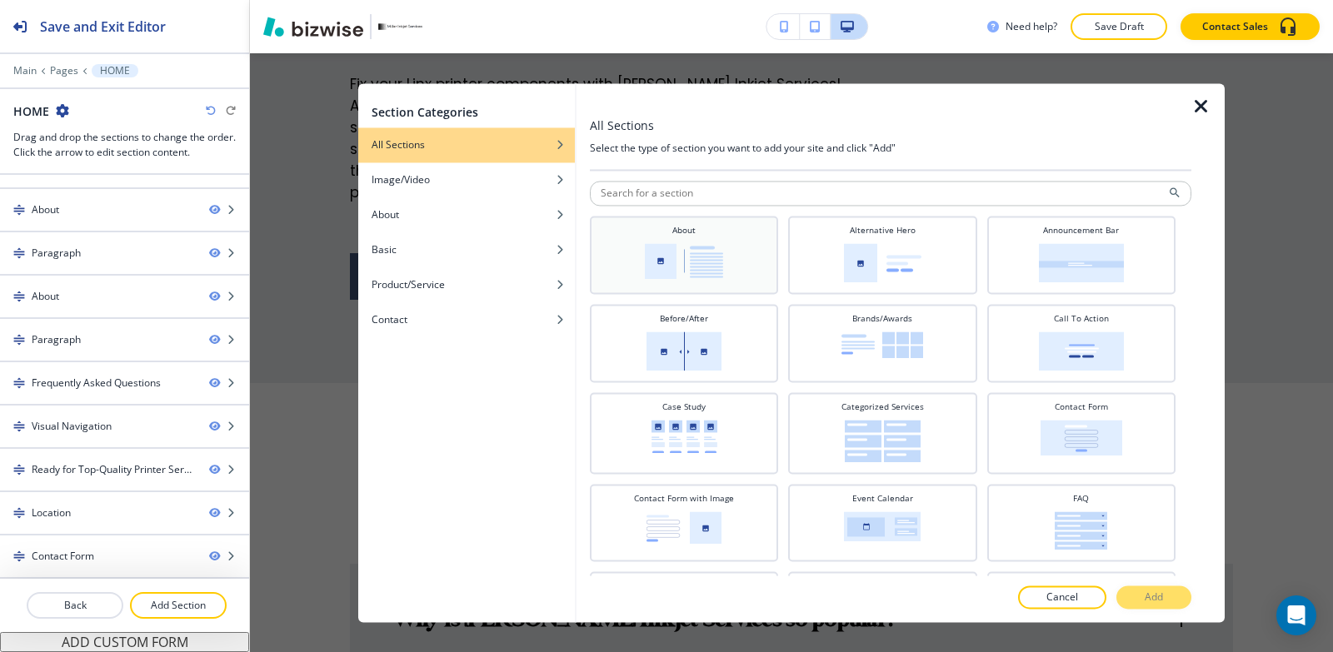
click at [693, 267] on img at bounding box center [684, 261] width 78 height 36
click at [1179, 605] on button "Add" at bounding box center [1153, 597] width 75 height 23
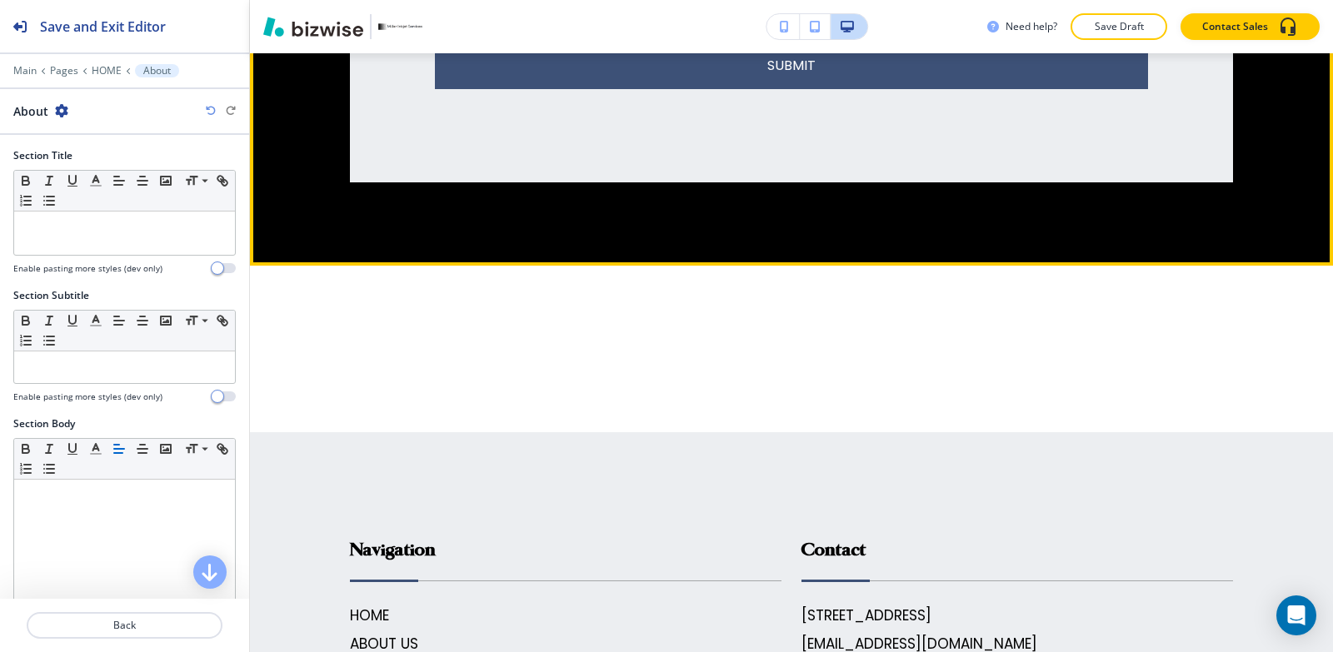
scroll to position [7197, 0]
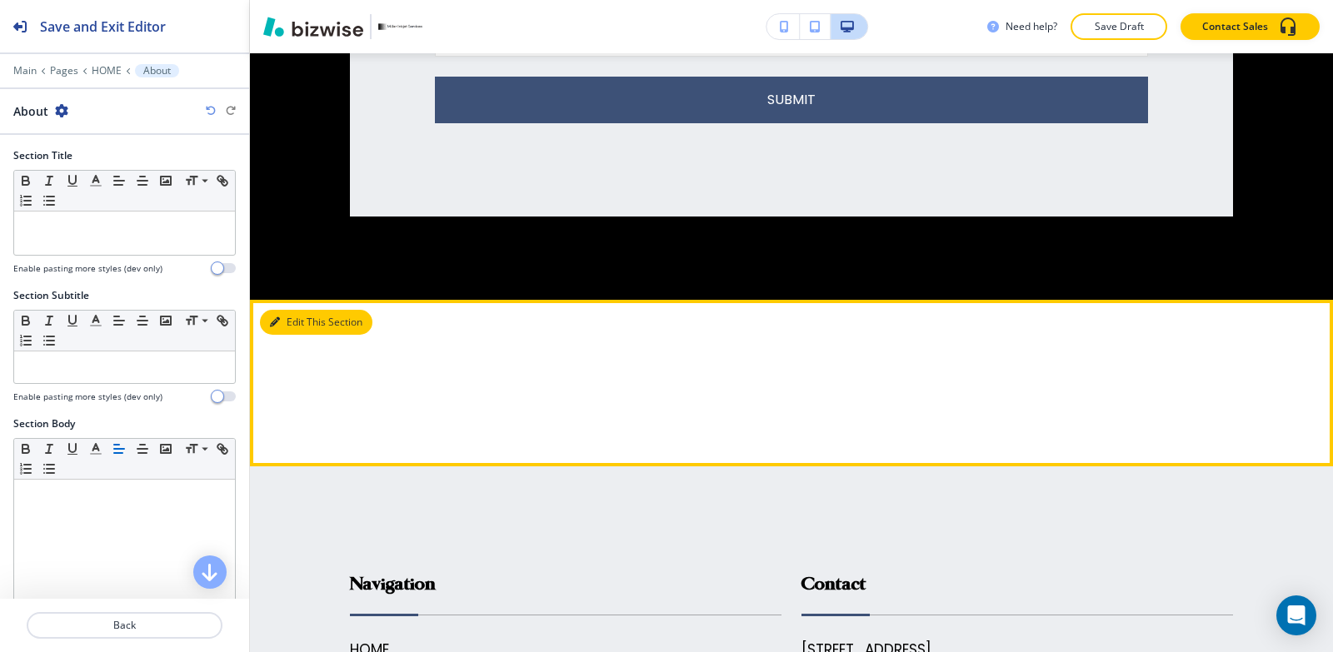
click at [301, 322] on button "Edit This Section" at bounding box center [316, 322] width 112 height 25
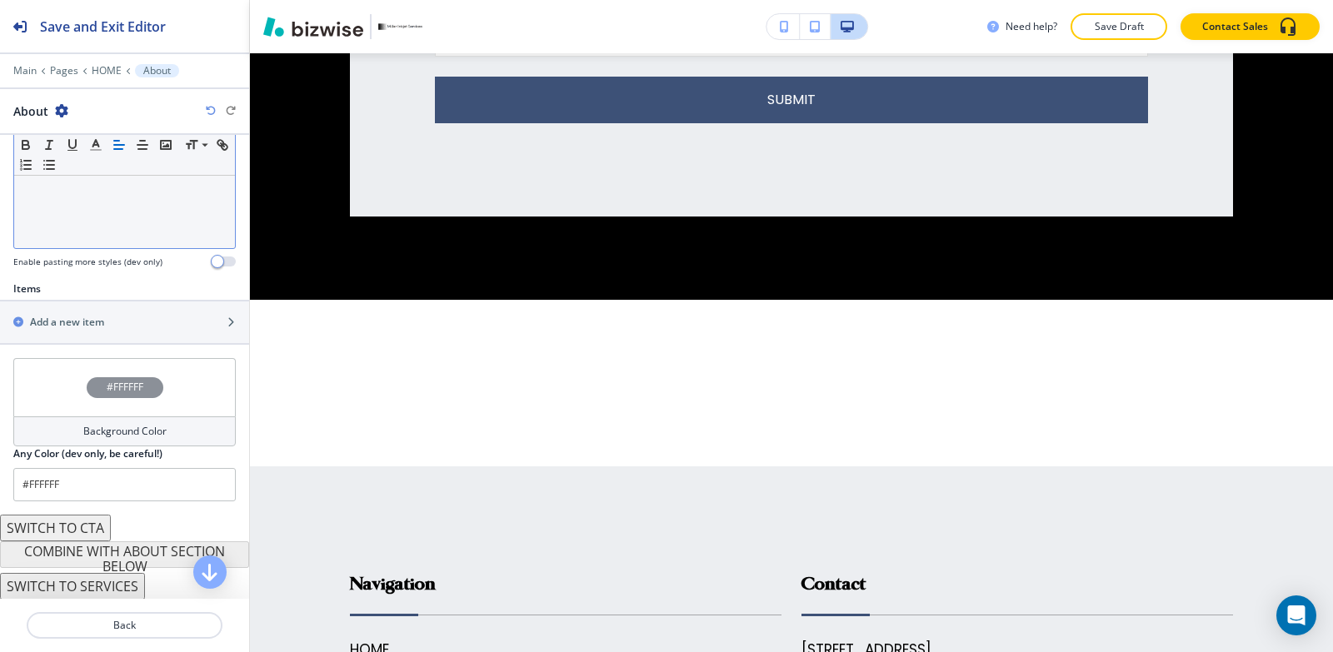
scroll to position [449, 0]
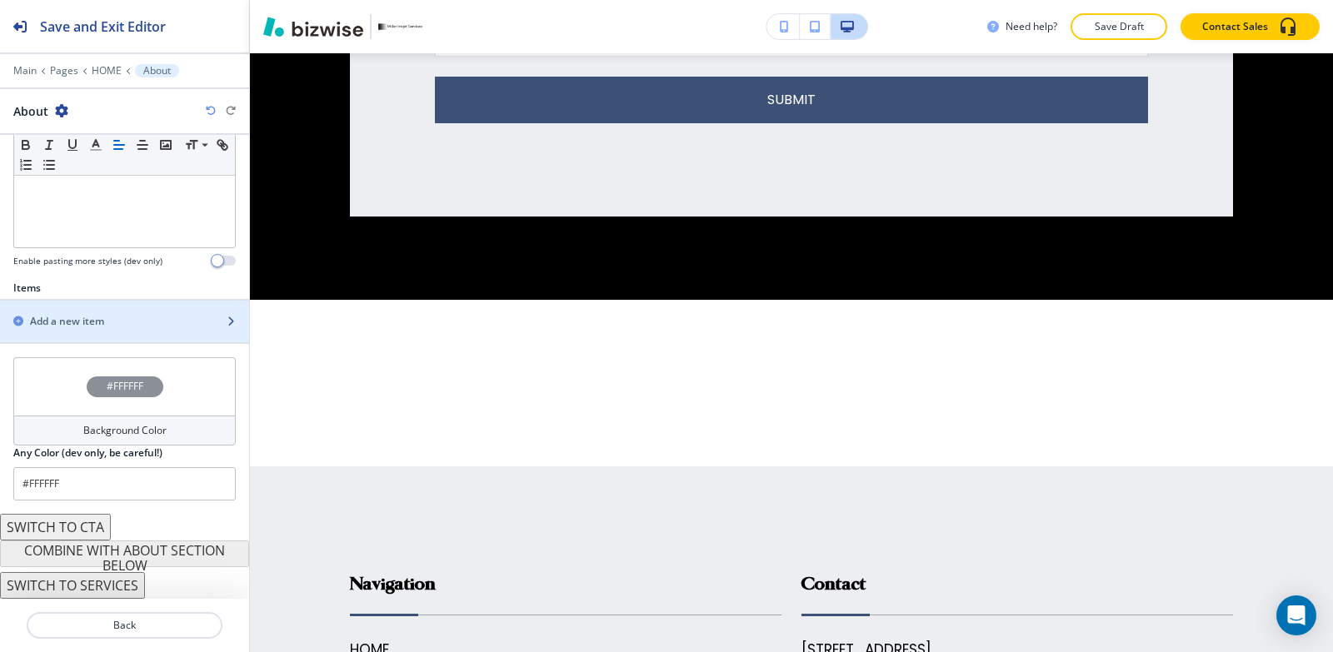
click at [77, 319] on h2 "Add a new item" at bounding box center [67, 321] width 74 height 15
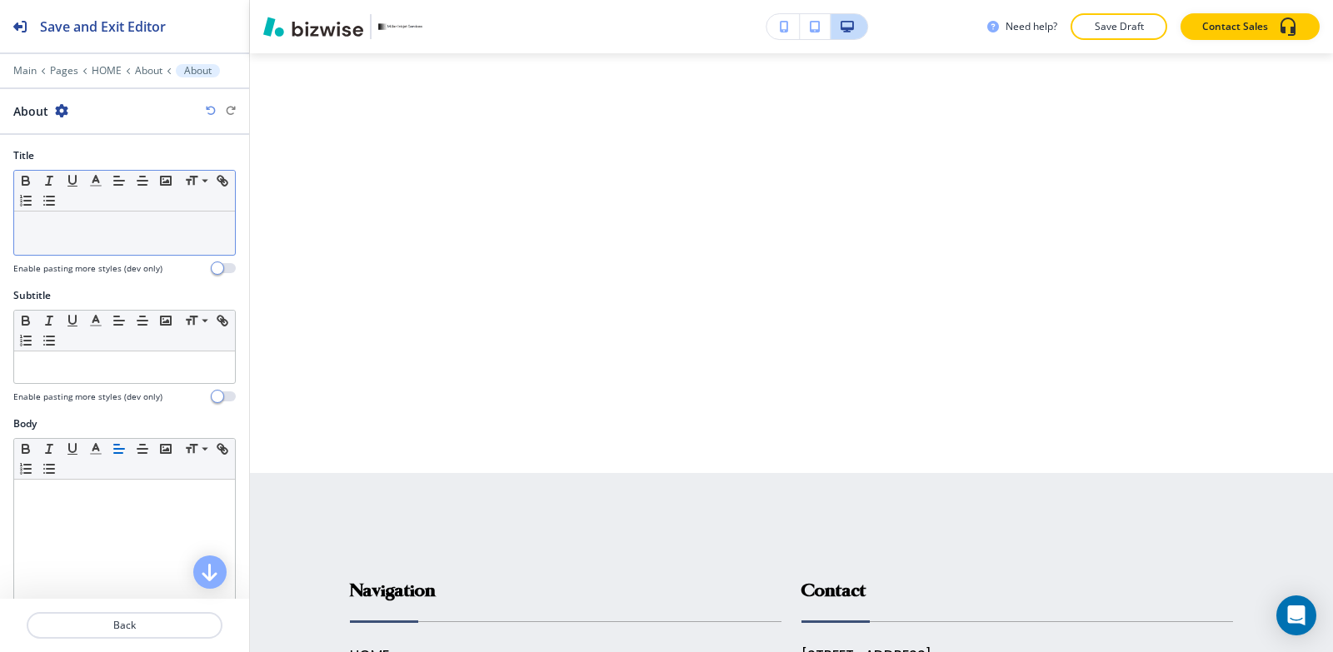
scroll to position [7447, 0]
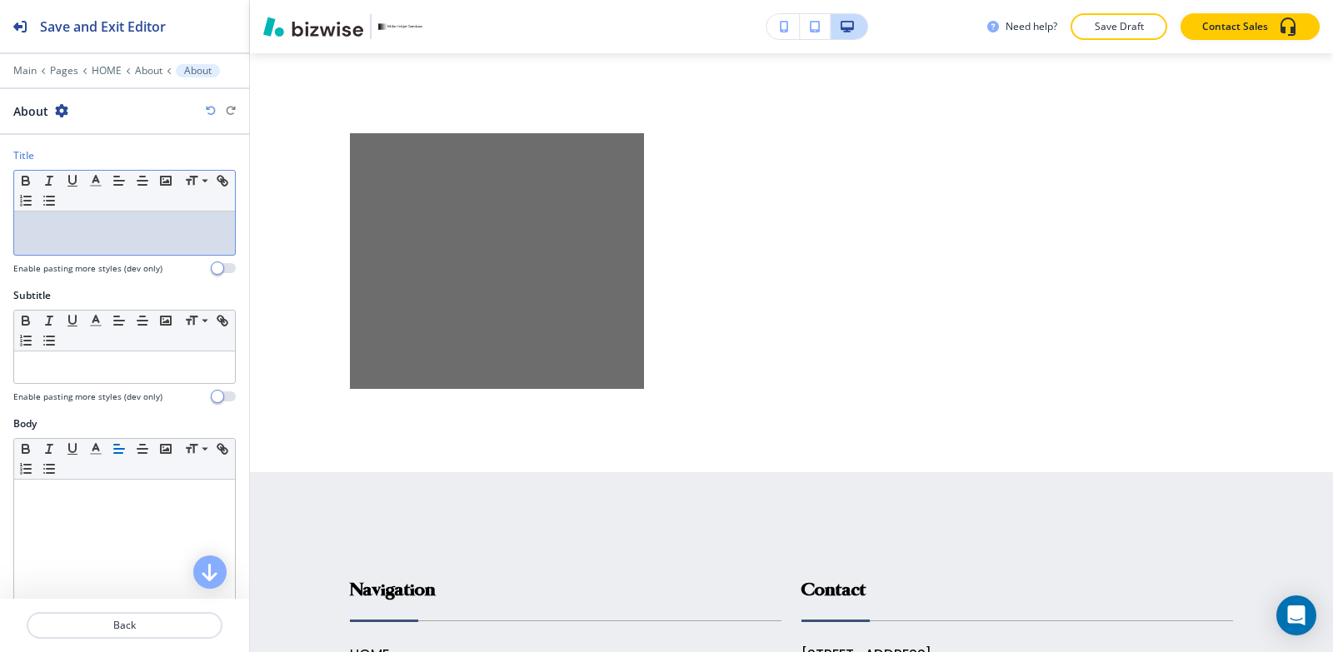
click at [84, 221] on p at bounding box center [124, 227] width 204 height 15
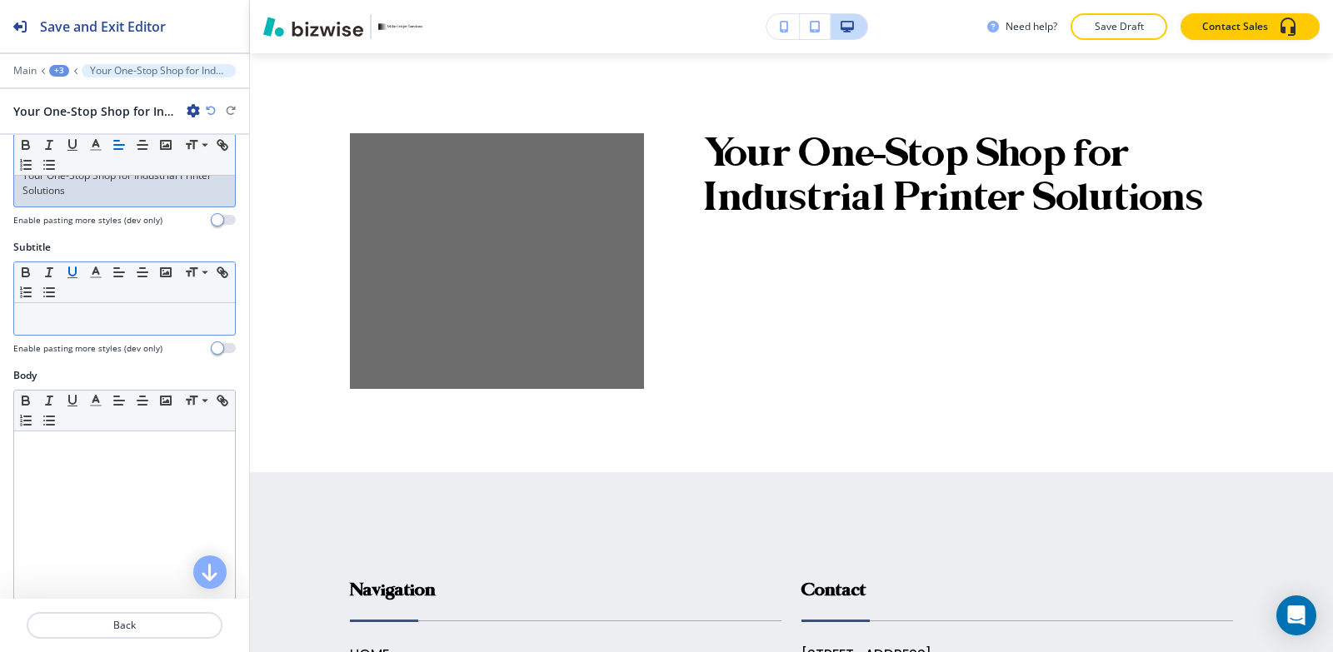
scroll to position [167, 0]
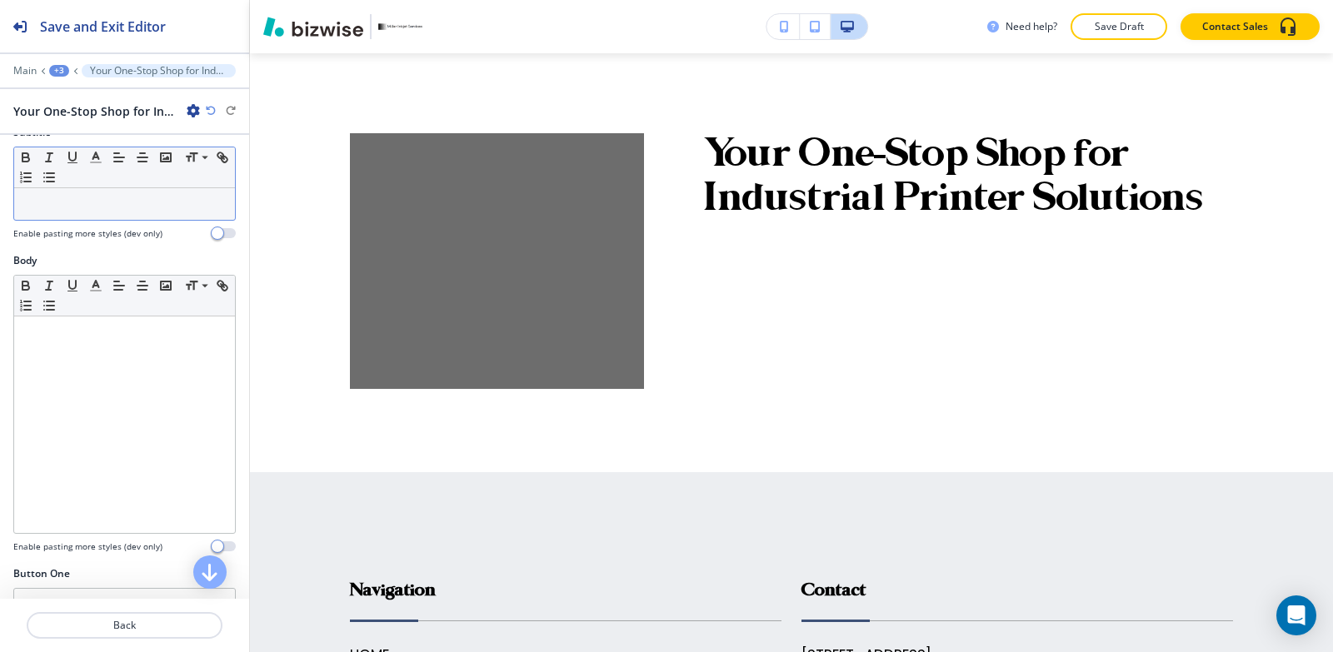
drag, startPoint x: 103, startPoint y: 400, endPoint x: 185, endPoint y: 193, distance: 222.1
click at [103, 397] on div at bounding box center [124, 425] width 221 height 217
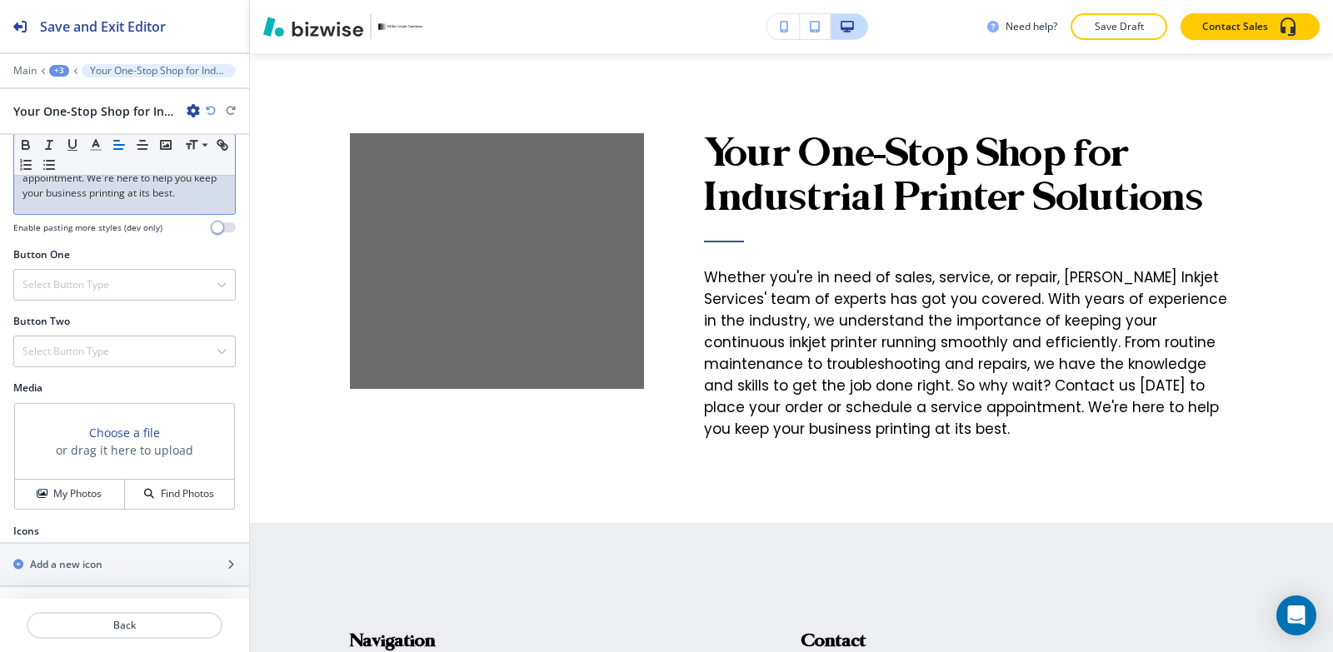
scroll to position [497, 0]
click at [101, 282] on h4 "Select Button Type" at bounding box center [65, 283] width 87 height 15
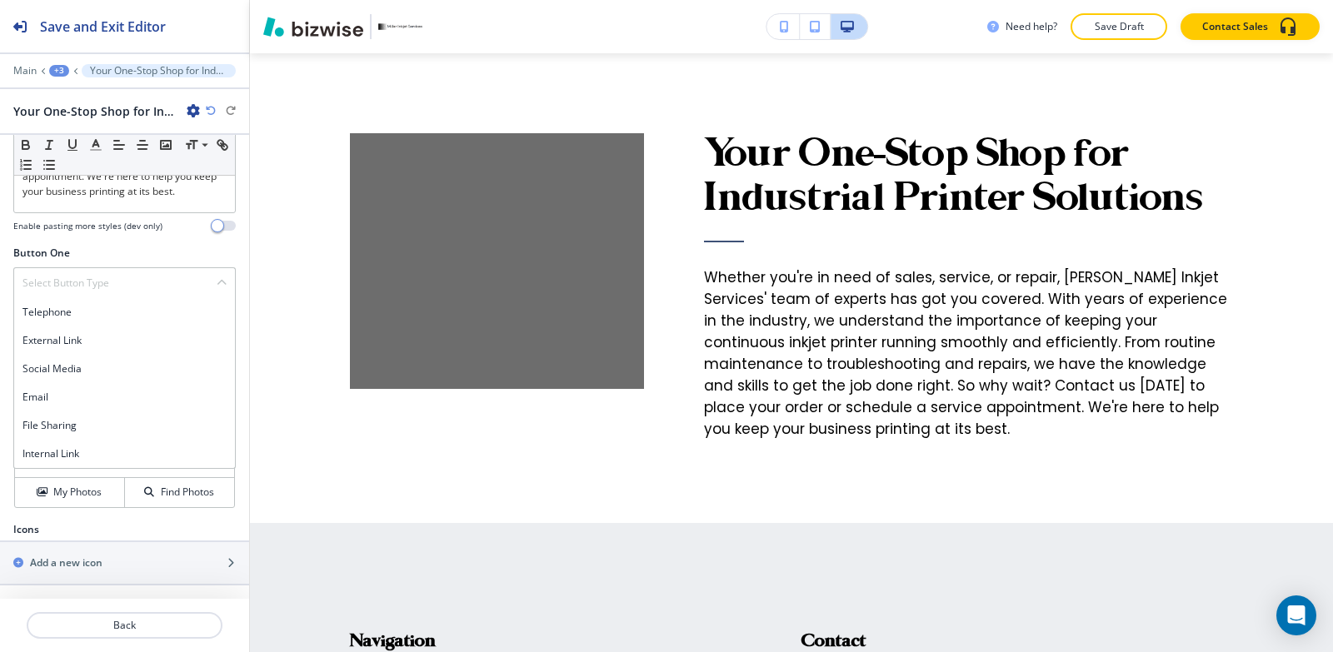
drag, startPoint x: 86, startPoint y: 454, endPoint x: 249, endPoint y: 30, distance: 454.4
click at [86, 451] on h4 "Internal Link" at bounding box center [124, 454] width 204 height 15
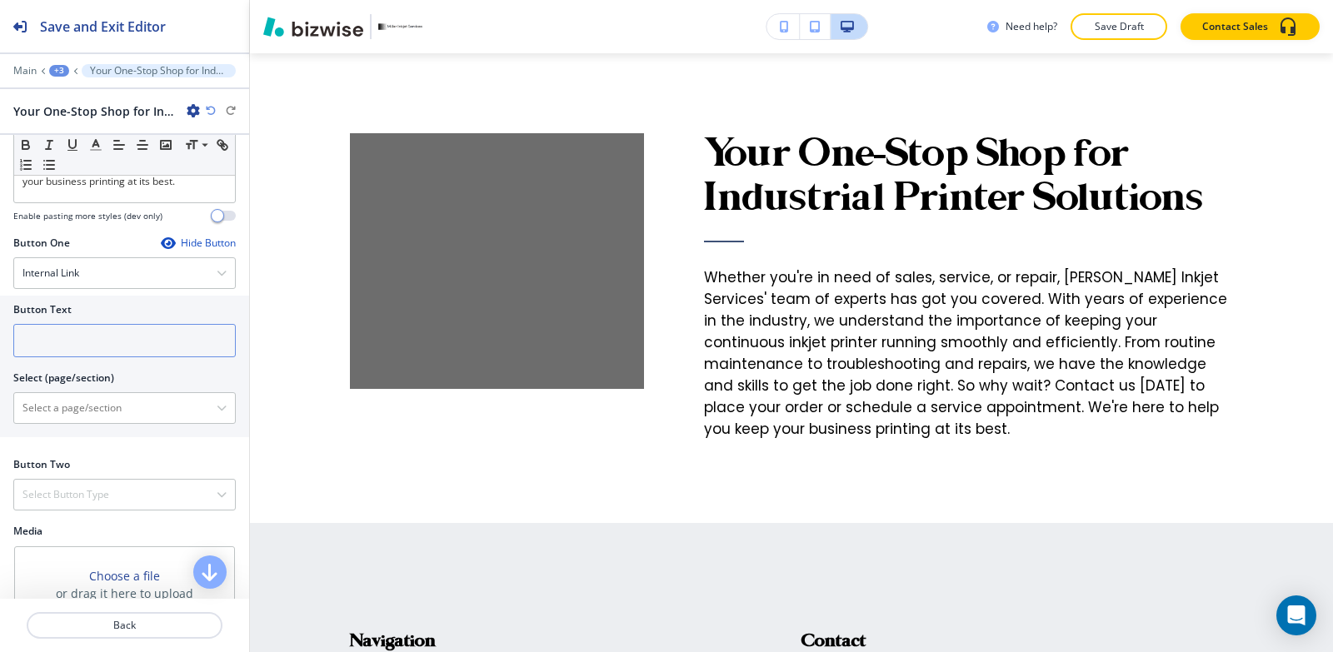
click at [62, 347] on input "text" at bounding box center [124, 340] width 222 height 33
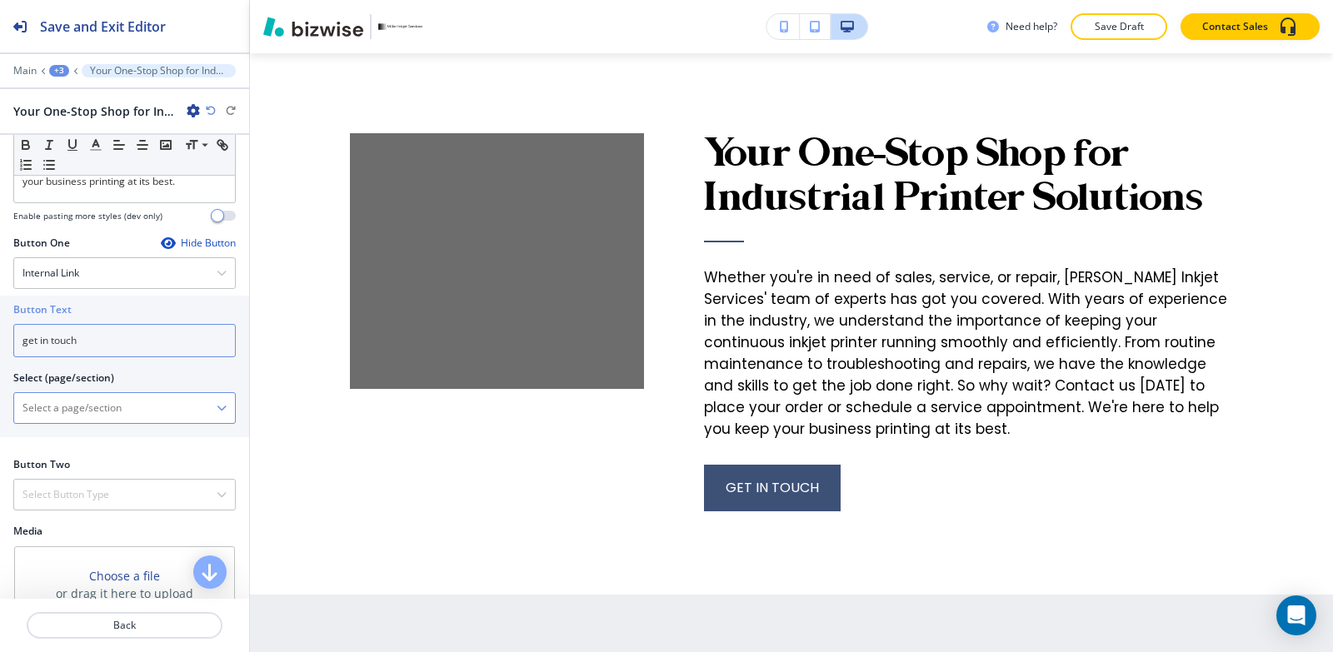
type input "get in touch"
click at [49, 412] on \(page\/section\) "Manual Input" at bounding box center [115, 408] width 202 height 28
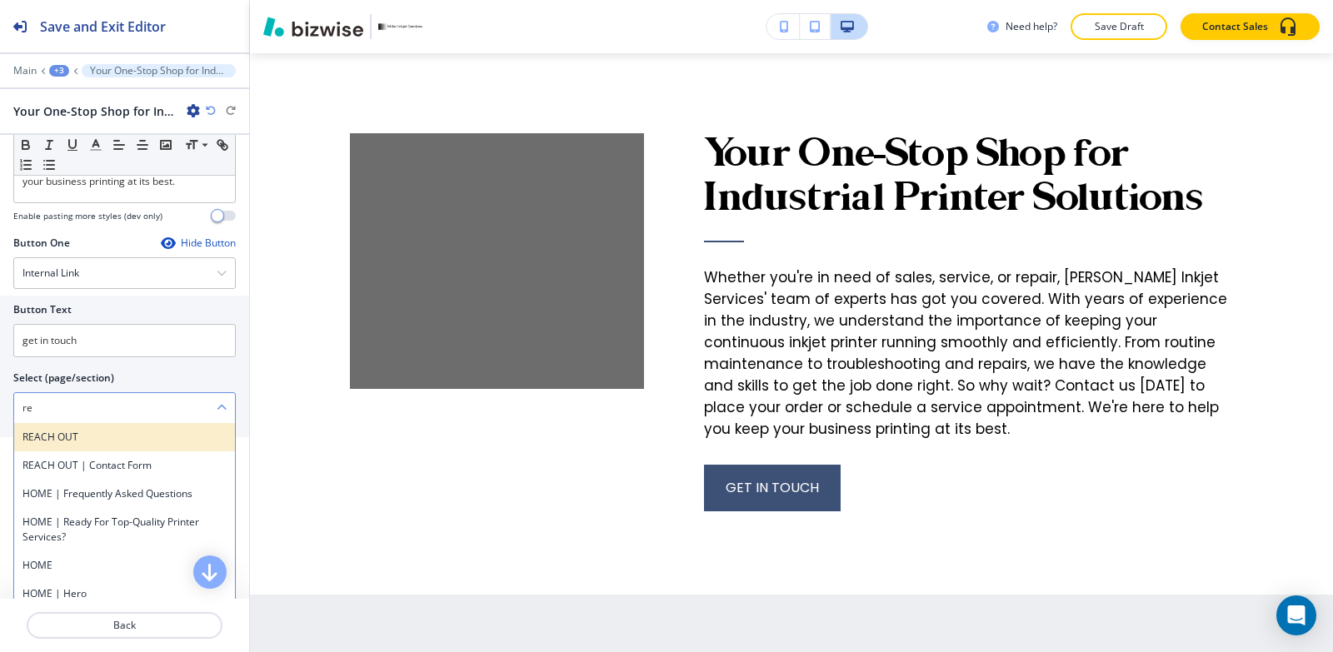
click at [60, 441] on h4 "REACH OUT" at bounding box center [124, 437] width 204 height 15
type \(page\/section\) "REACH OUT"
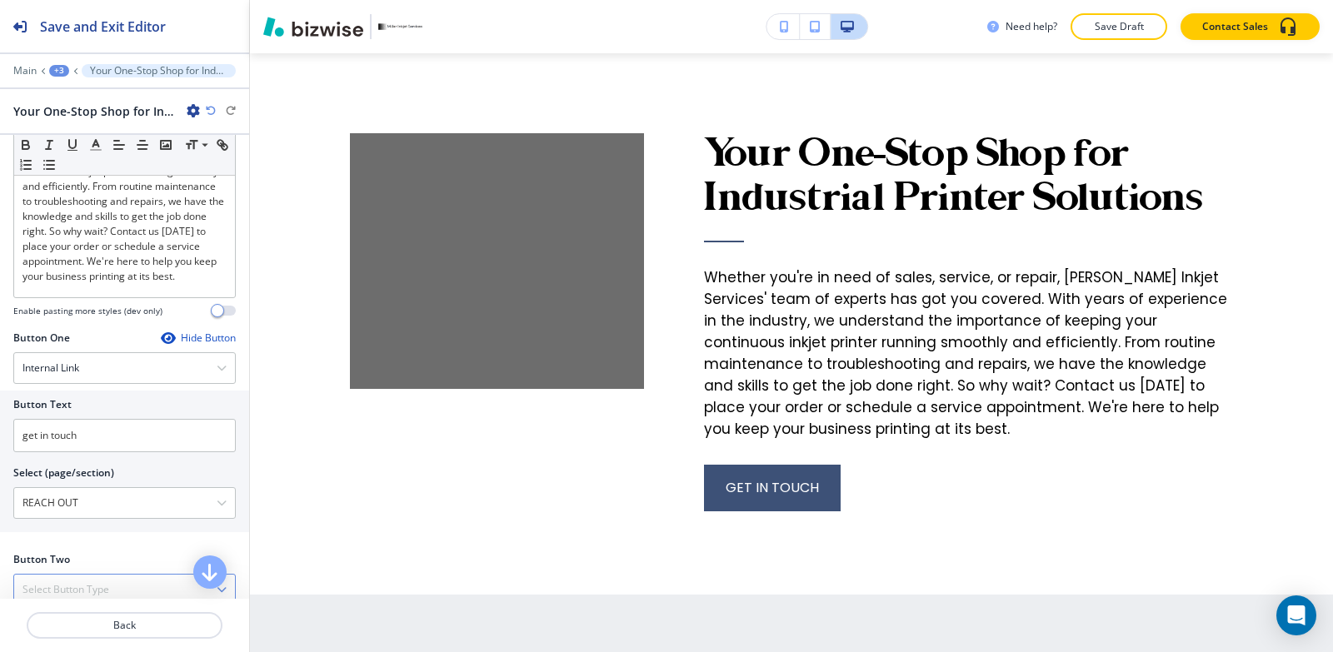
scroll to position [652, 0]
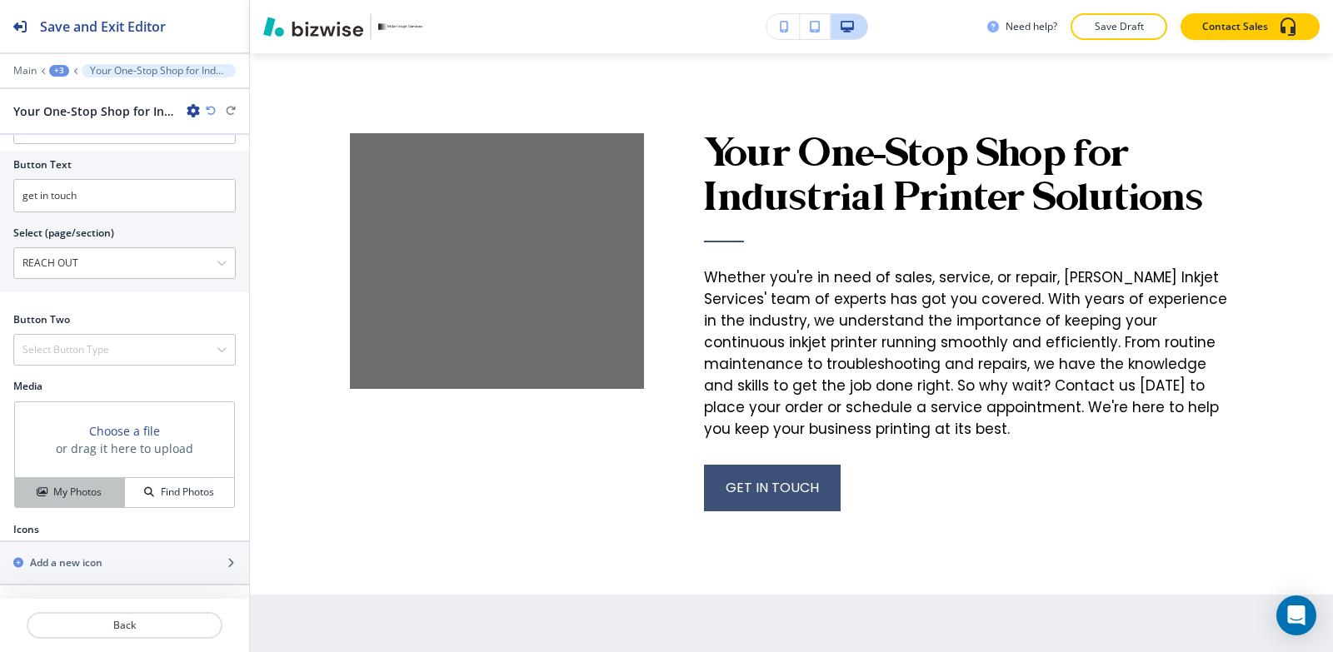
click at [59, 479] on button "My Photos" at bounding box center [70, 492] width 110 height 29
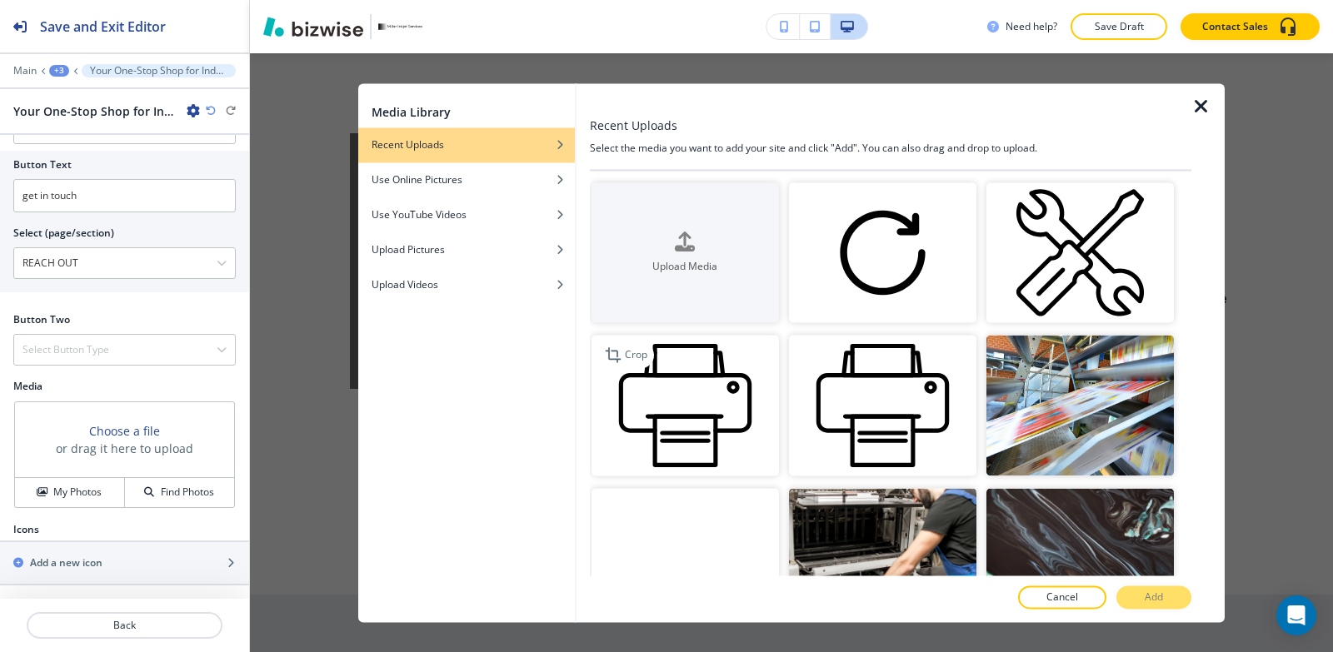
scroll to position [250, 0]
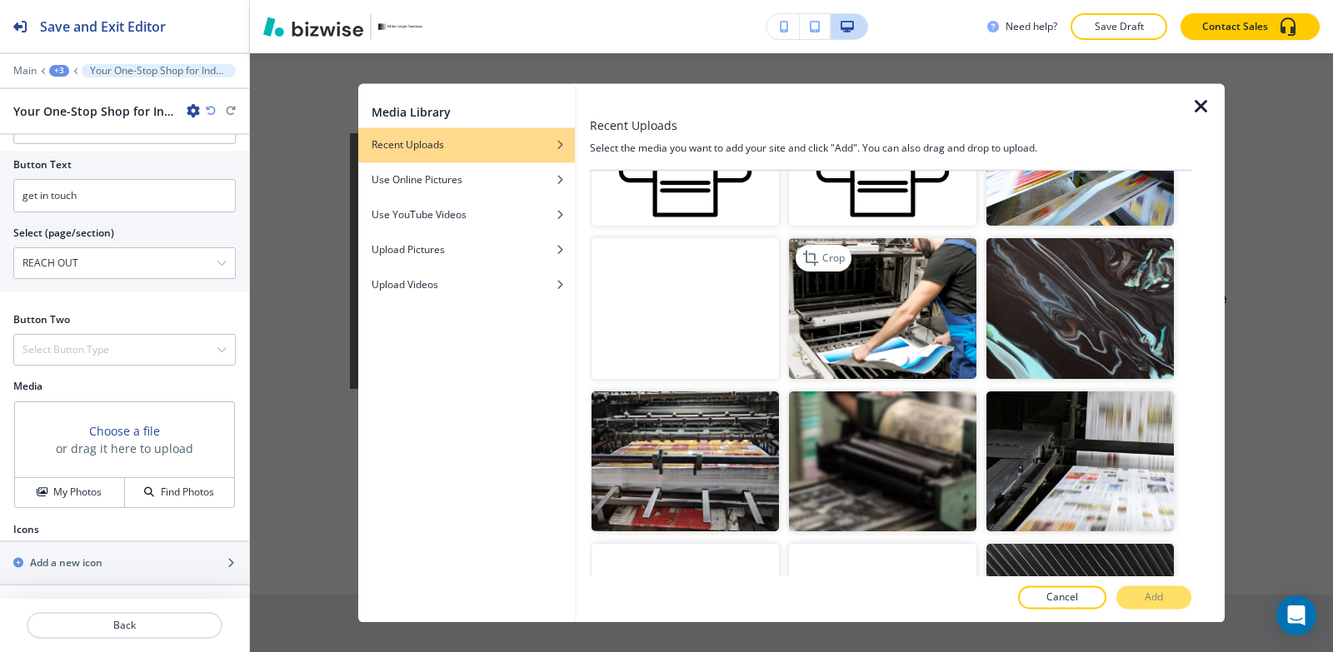
click at [866, 312] on img "button" at bounding box center [882, 308] width 187 height 141
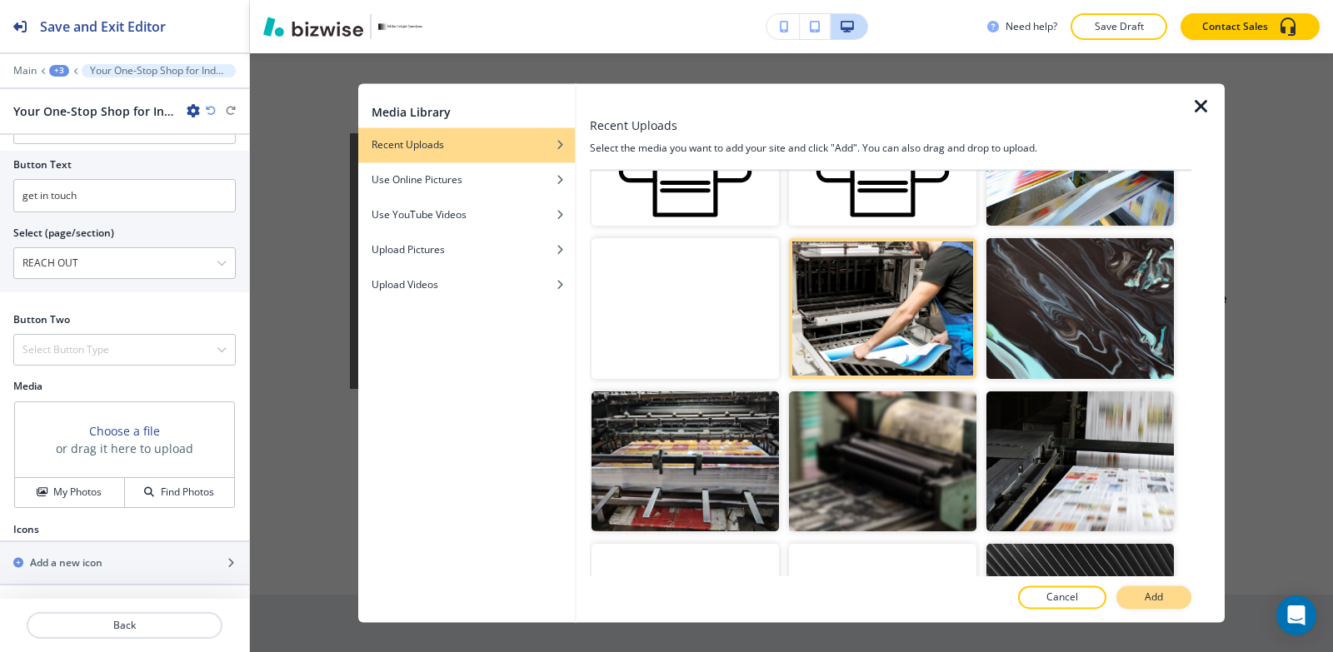
click at [1145, 605] on p "Add" at bounding box center [1154, 597] width 18 height 15
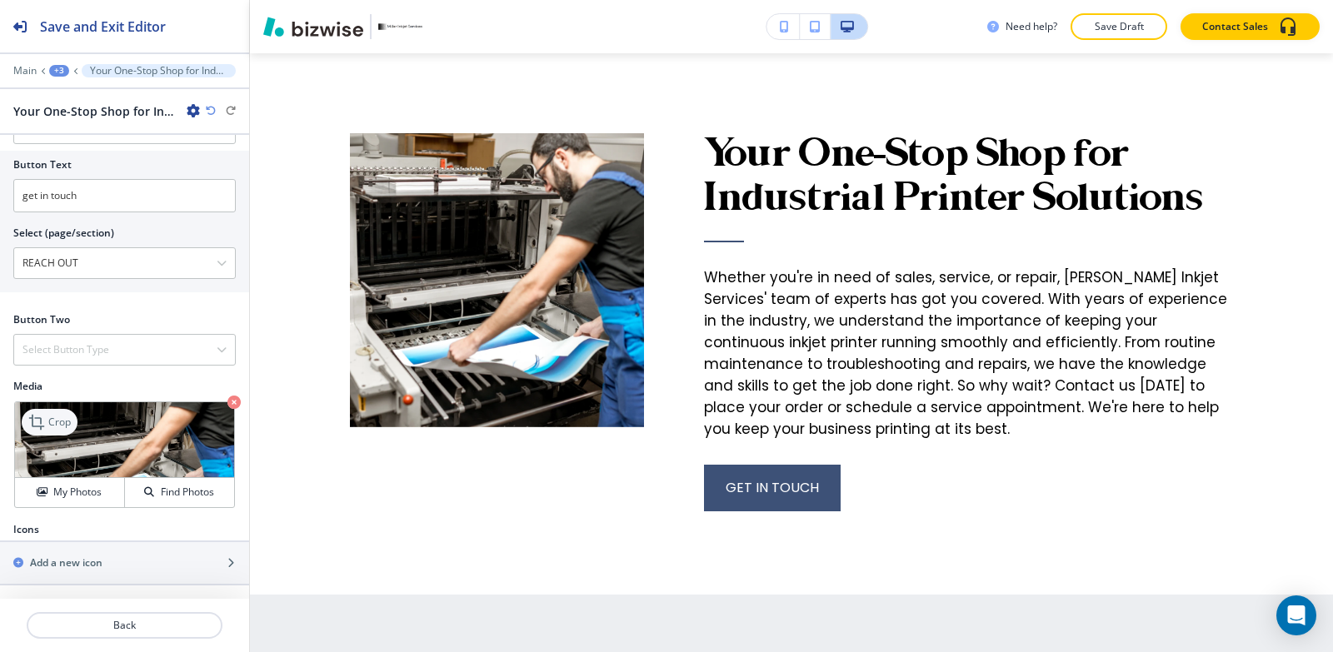
click at [51, 422] on p "Crop" at bounding box center [59, 422] width 22 height 15
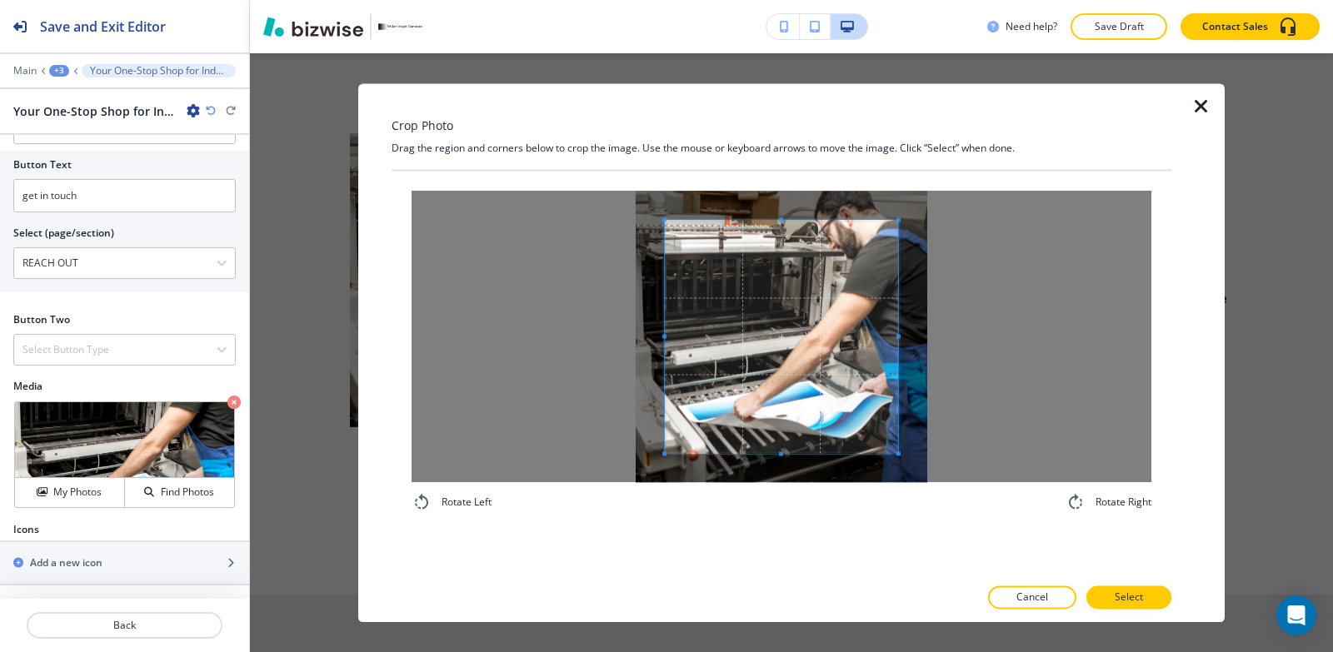
click at [751, 514] on div "Rotate Left Rotate Right" at bounding box center [782, 352] width 780 height 362
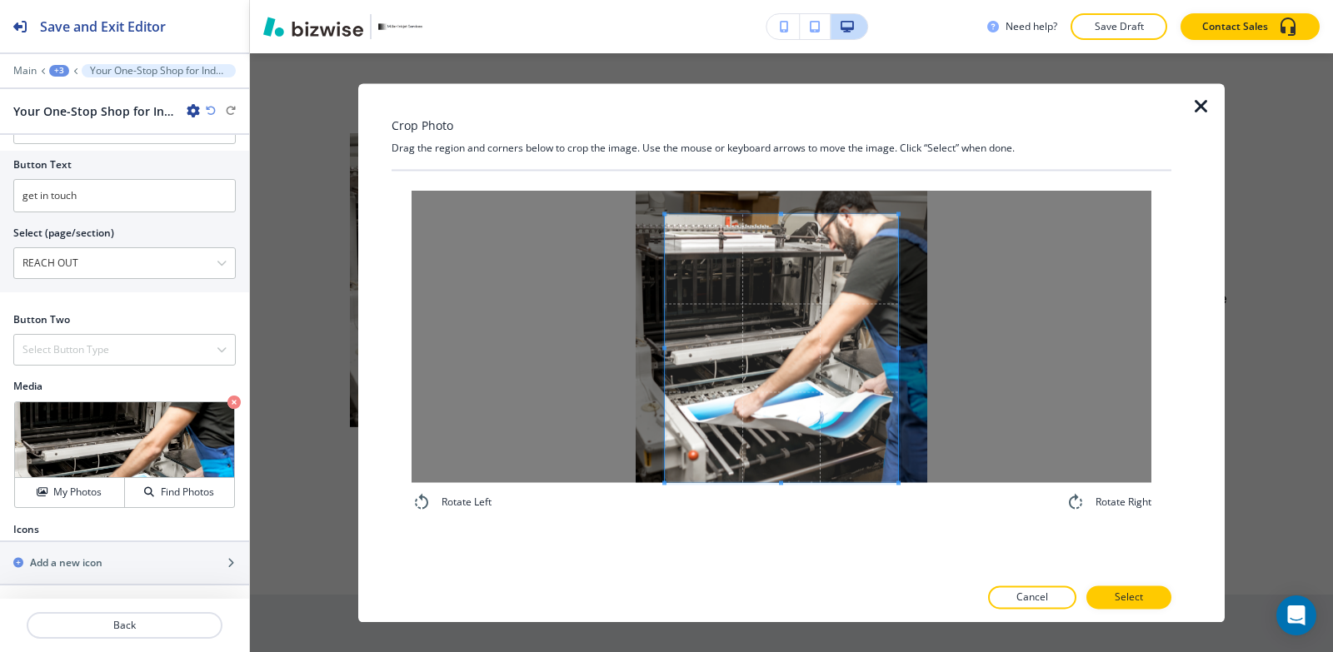
click at [742, 130] on div "Crop Photo Drag the region and corners below to crop the image. Use the mouse o…" at bounding box center [782, 352] width 780 height 539
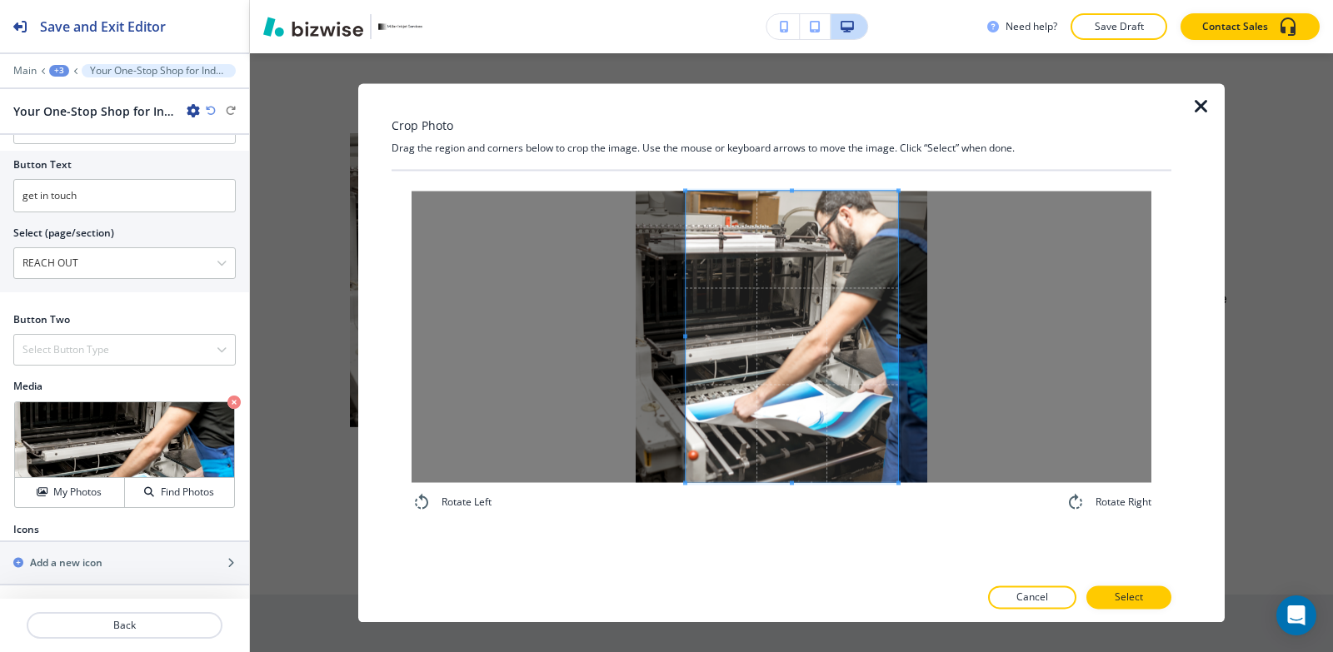
click at [684, 326] on span at bounding box center [685, 337] width 4 height 292
click at [894, 341] on span at bounding box center [895, 337] width 4 height 292
click at [1153, 600] on button "Select" at bounding box center [1128, 597] width 85 height 23
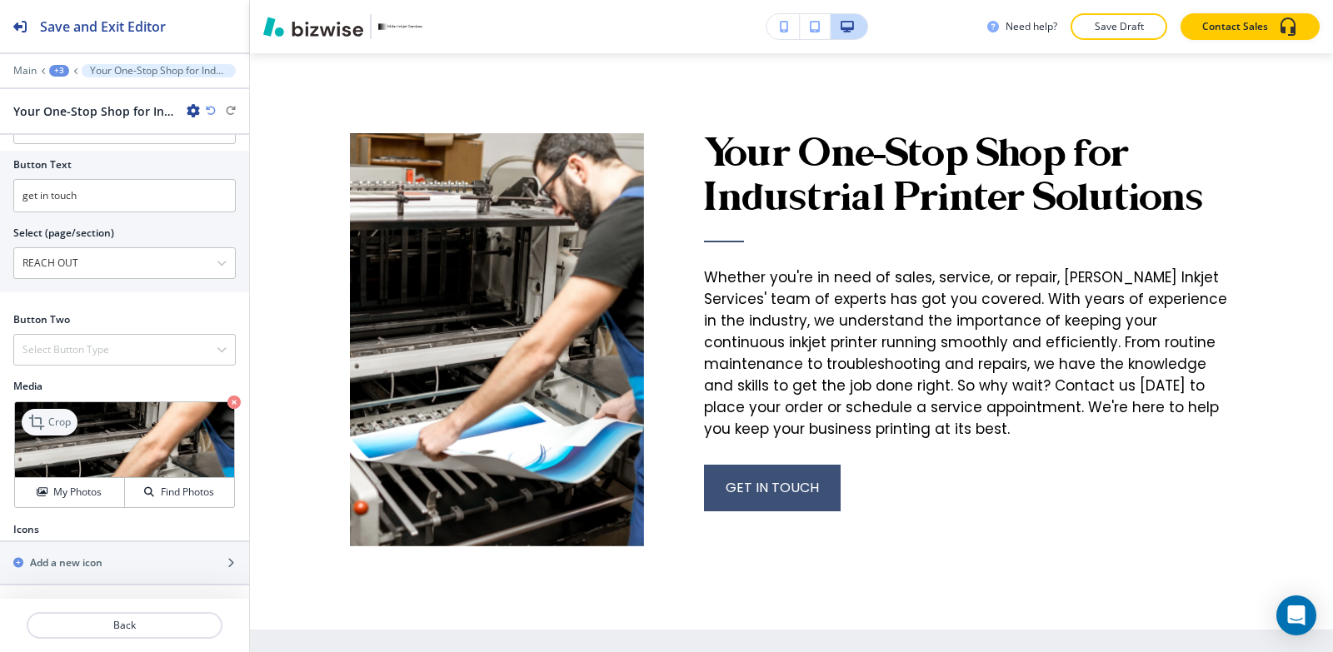
click at [25, 422] on div "Crop" at bounding box center [50, 422] width 56 height 27
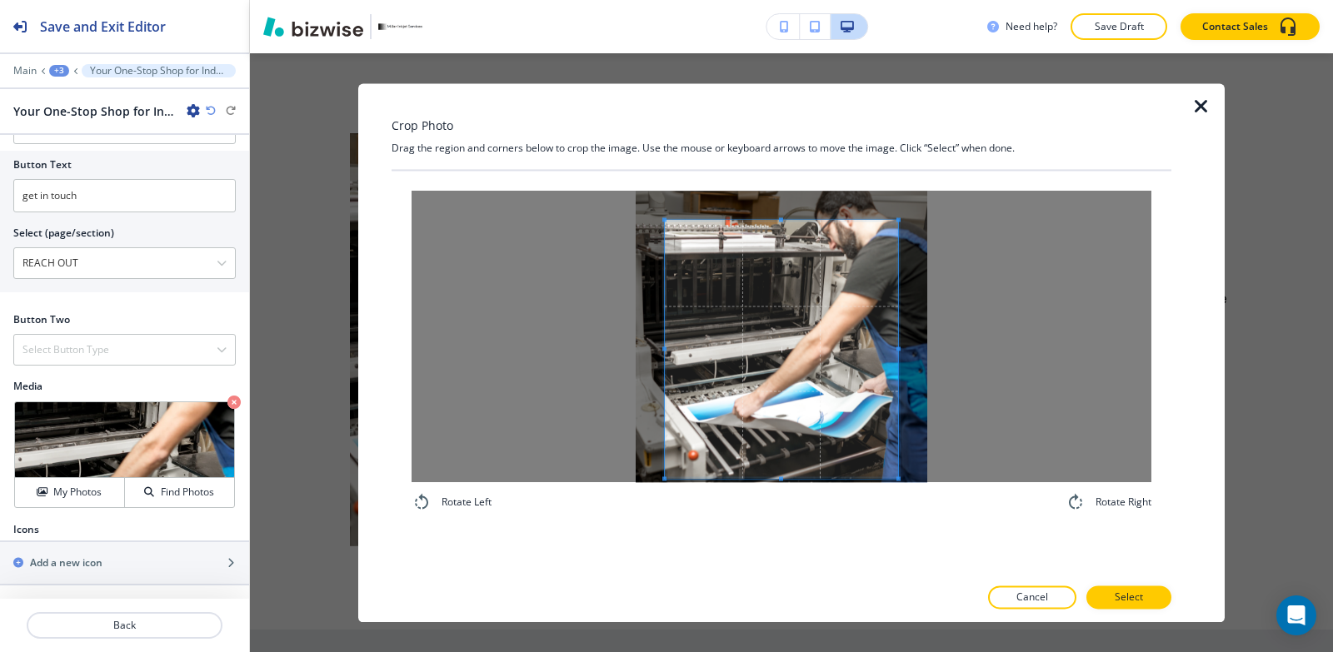
click at [799, 489] on div "Rotate Left Rotate Right" at bounding box center [782, 352] width 740 height 322
click at [786, 158] on div "Crop Photo Drag the region and corners below to crop the image. Use the mouse o…" at bounding box center [782, 352] width 780 height 539
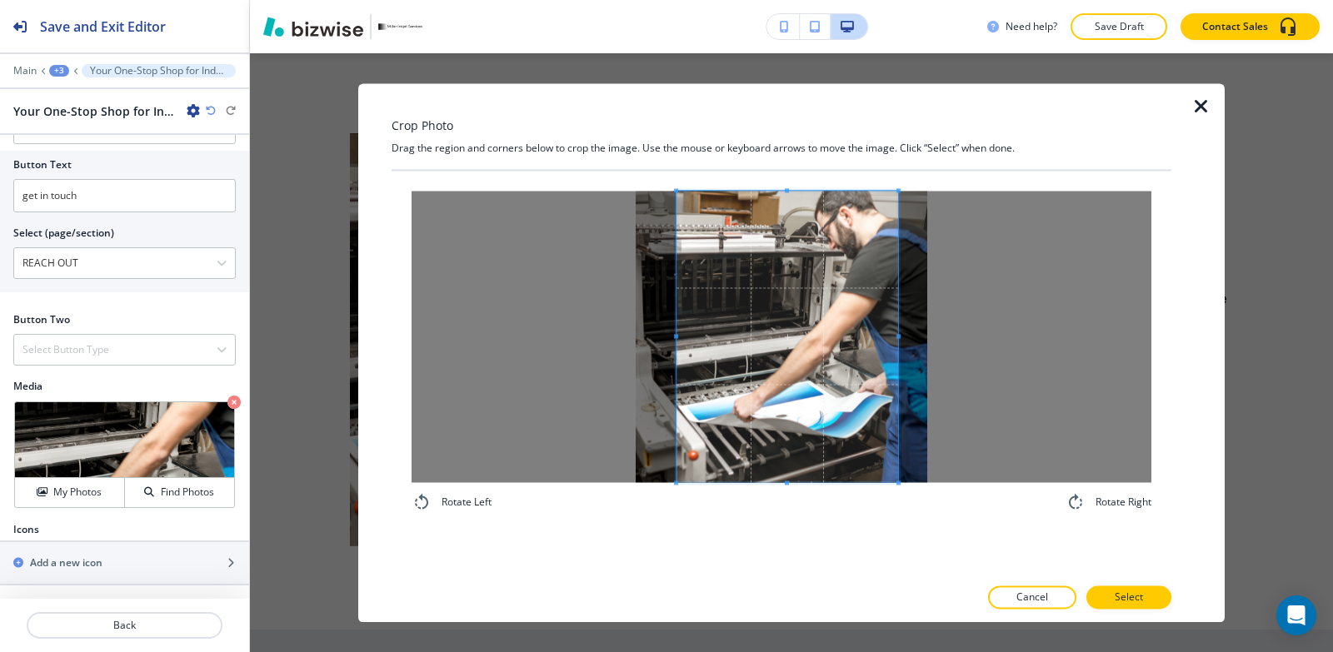
click at [674, 312] on span at bounding box center [676, 337] width 4 height 292
click at [891, 382] on span at bounding box center [785, 337] width 222 height 292
click at [1155, 600] on button "Select" at bounding box center [1128, 597] width 85 height 23
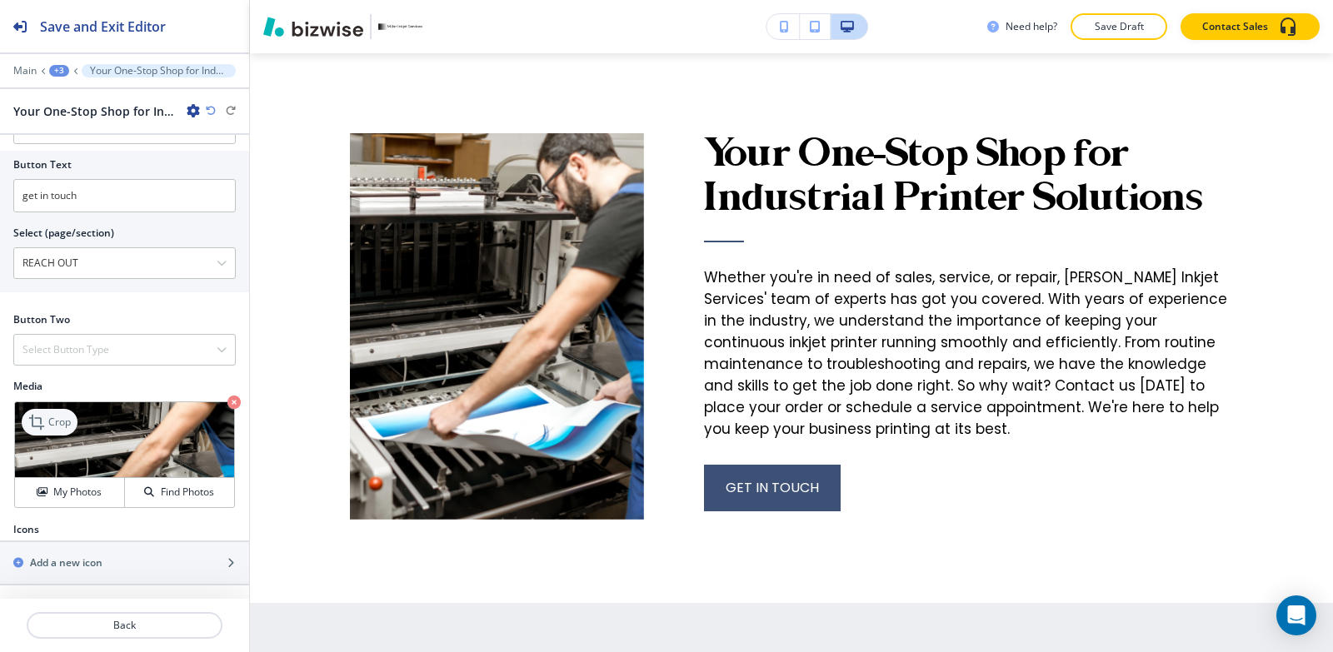
click at [52, 419] on p "Crop" at bounding box center [59, 422] width 22 height 15
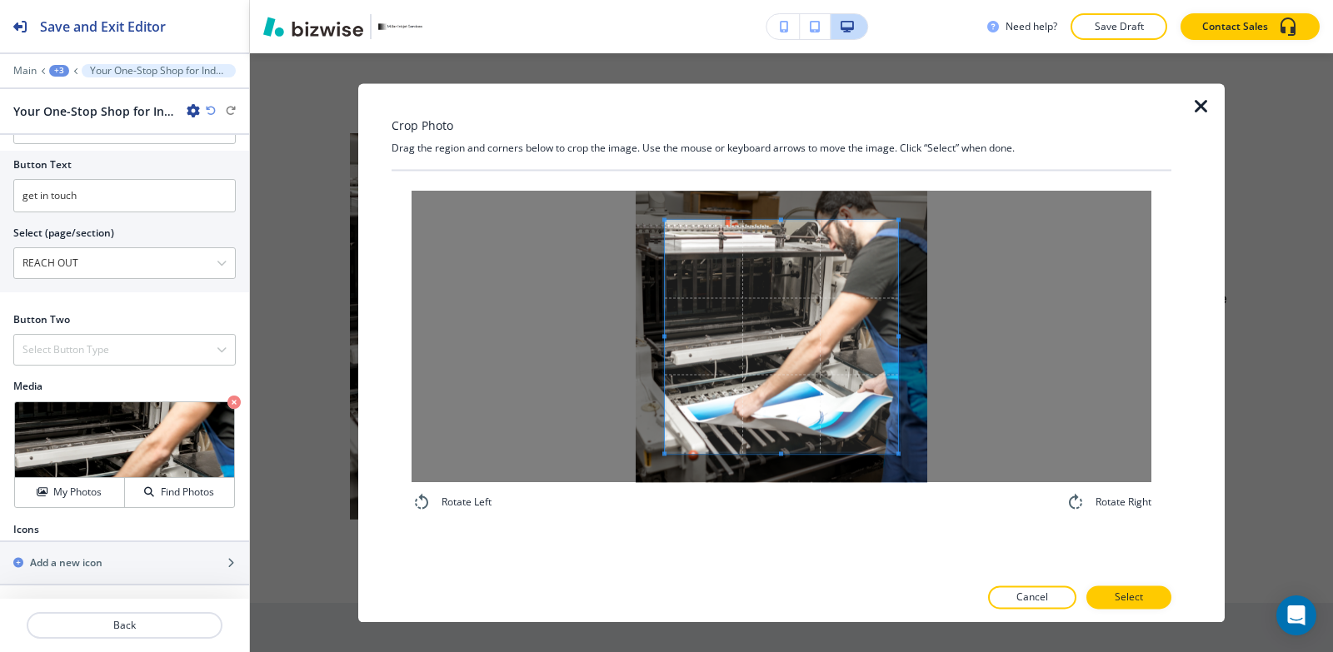
click at [756, 507] on div "Rotate Left Rotate Right" at bounding box center [782, 352] width 740 height 322
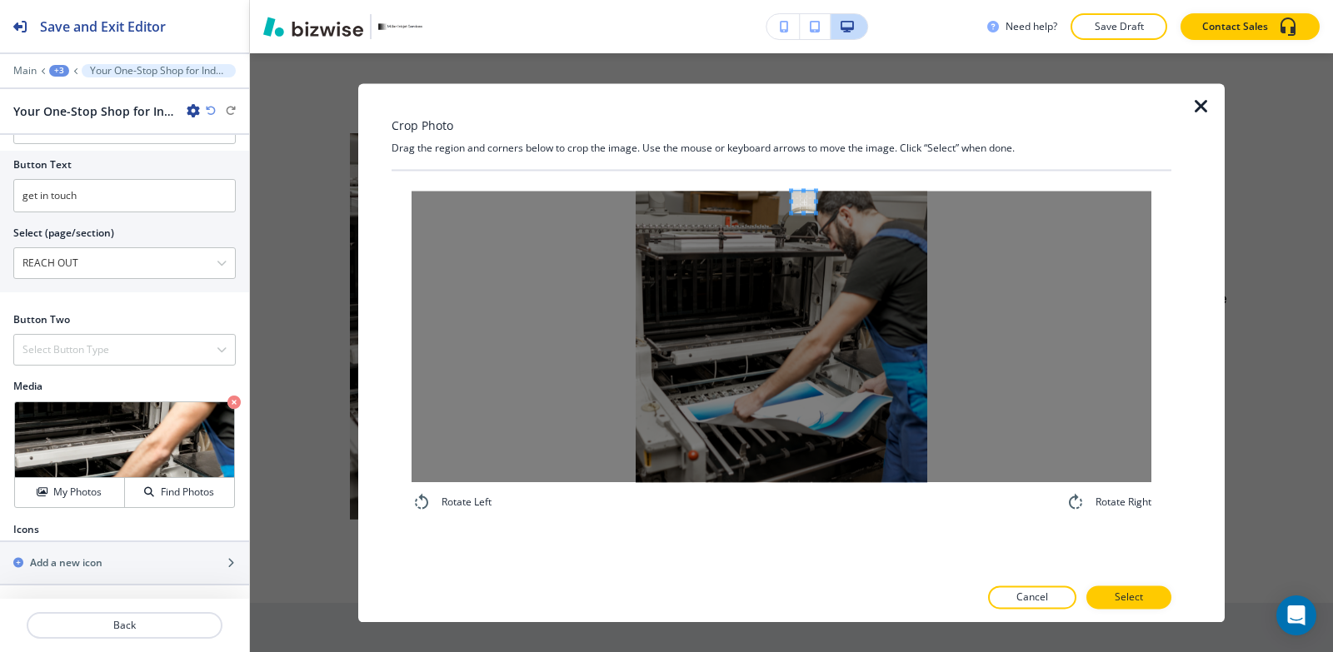
click at [810, 152] on div "Crop Photo Drag the region and corners below to crop the image. Use the mouse o…" at bounding box center [782, 352] width 780 height 539
click at [726, 511] on div "Rotate Left Rotate Right" at bounding box center [782, 352] width 780 height 362
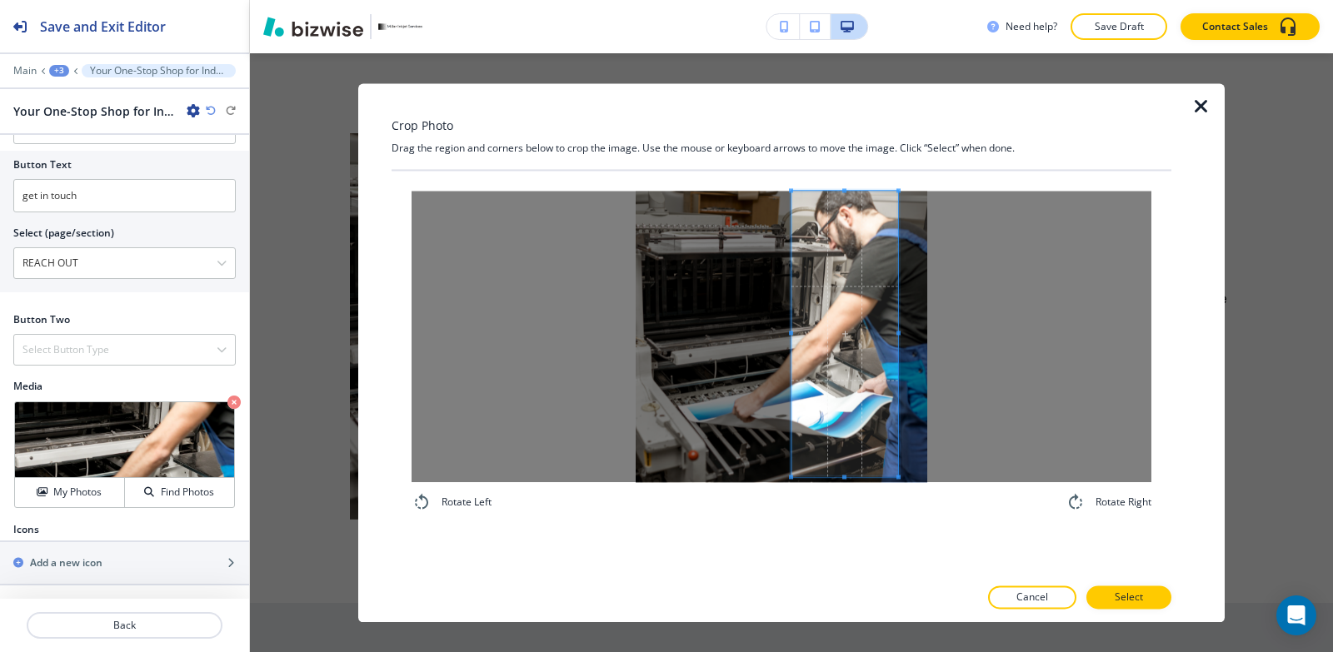
click at [896, 307] on span at bounding box center [898, 334] width 4 height 286
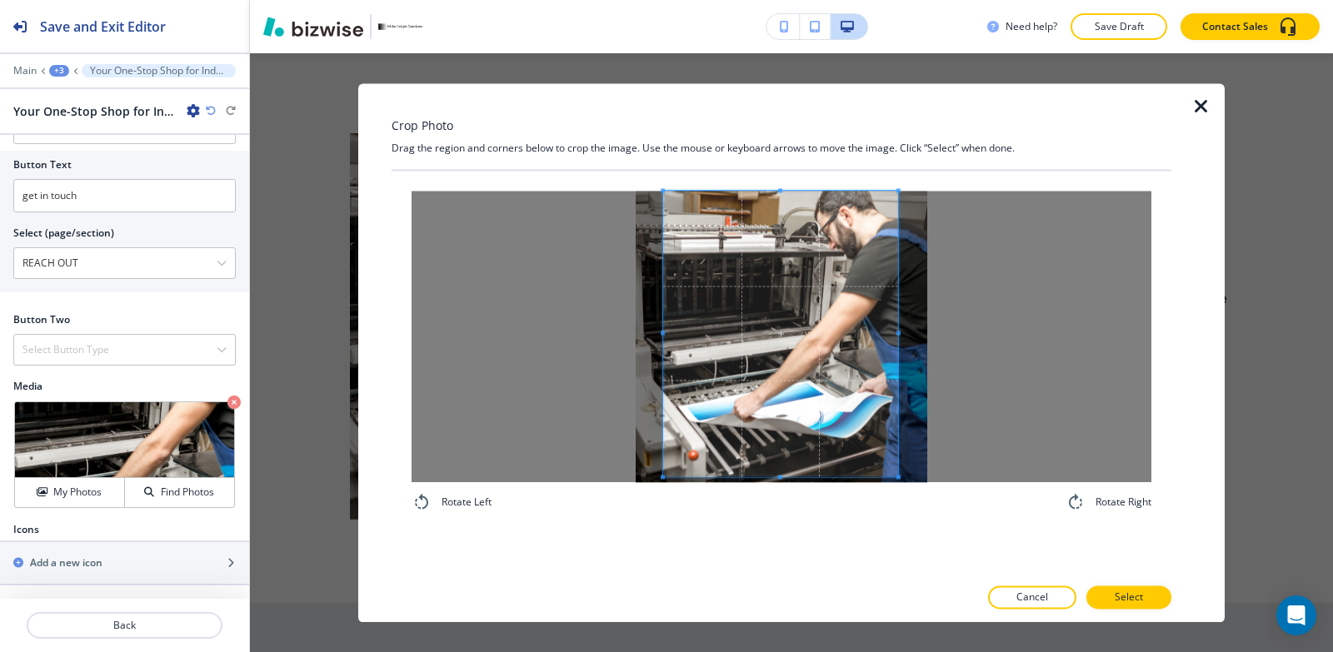
click at [663, 349] on div at bounding box center [780, 334] width 235 height 286
click at [781, 461] on div at bounding box center [780, 327] width 235 height 272
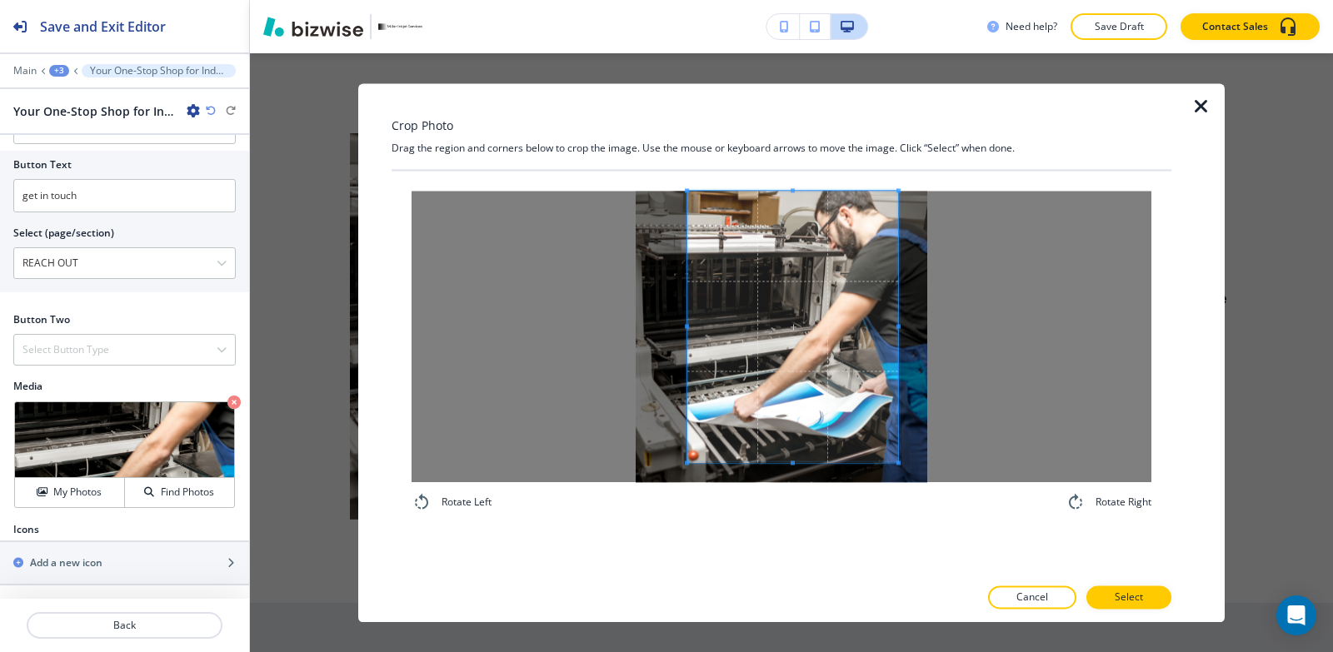
click at [686, 300] on span at bounding box center [687, 327] width 4 height 272
click at [705, 457] on span at bounding box center [792, 458] width 211 height 4
click at [1123, 604] on p "Select" at bounding box center [1129, 597] width 28 height 15
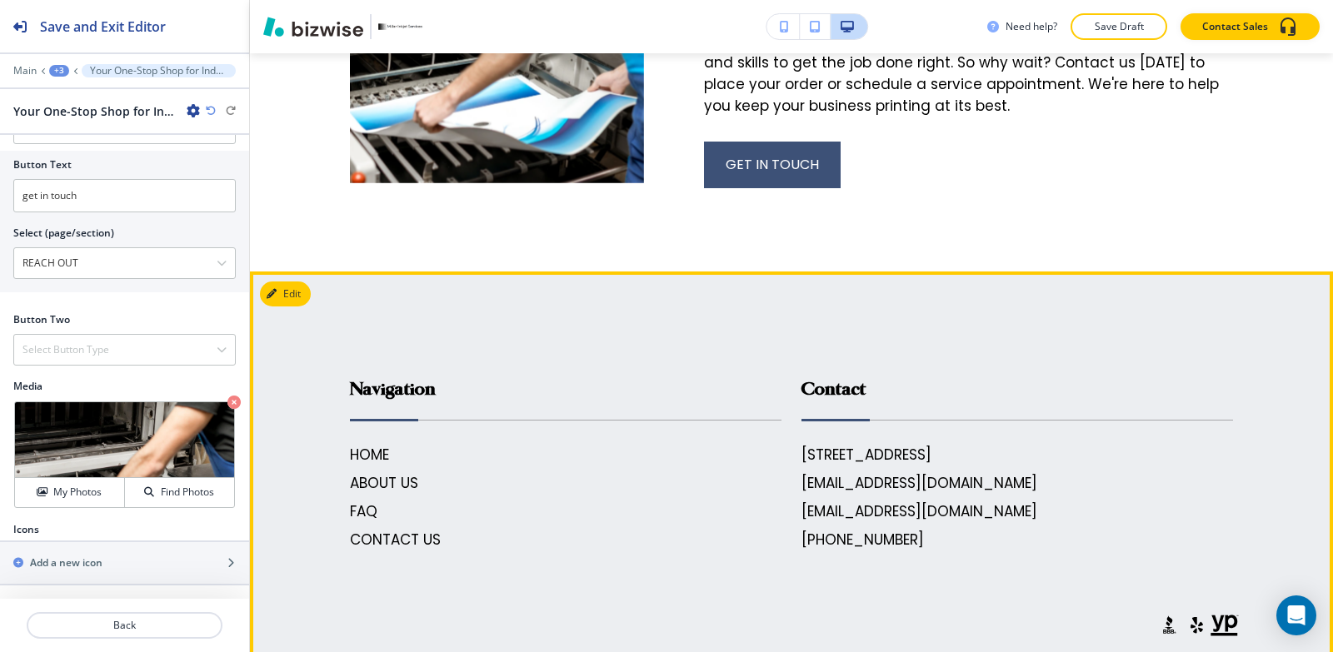
scroll to position [7780, 0]
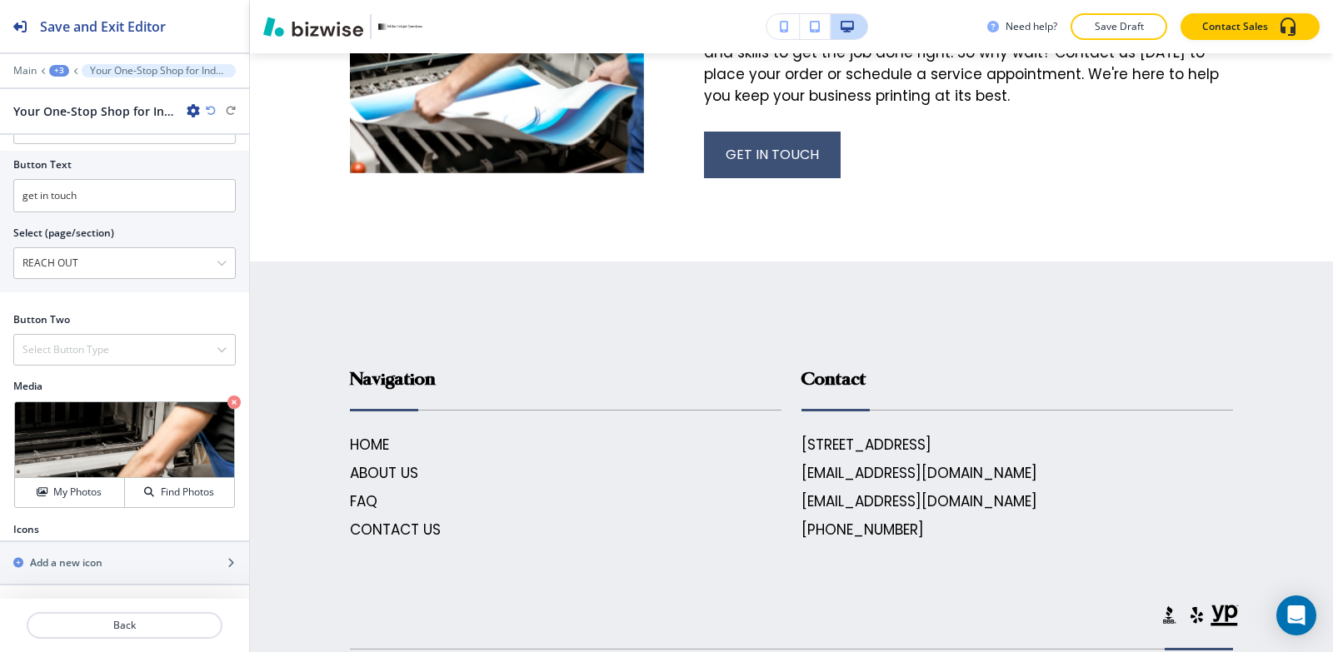
click at [65, 70] on div "+3" at bounding box center [59, 71] width 20 height 12
click at [112, 137] on button "HOME" at bounding box center [102, 126] width 107 height 29
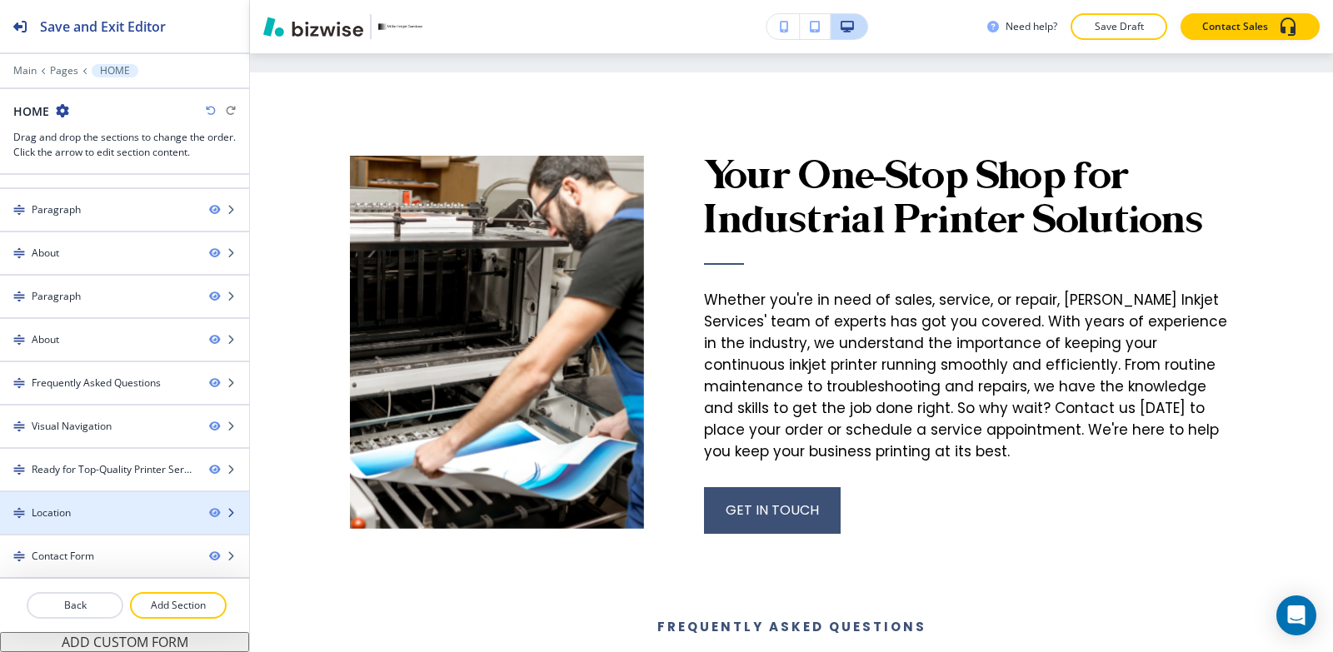
scroll to position [3723, 0]
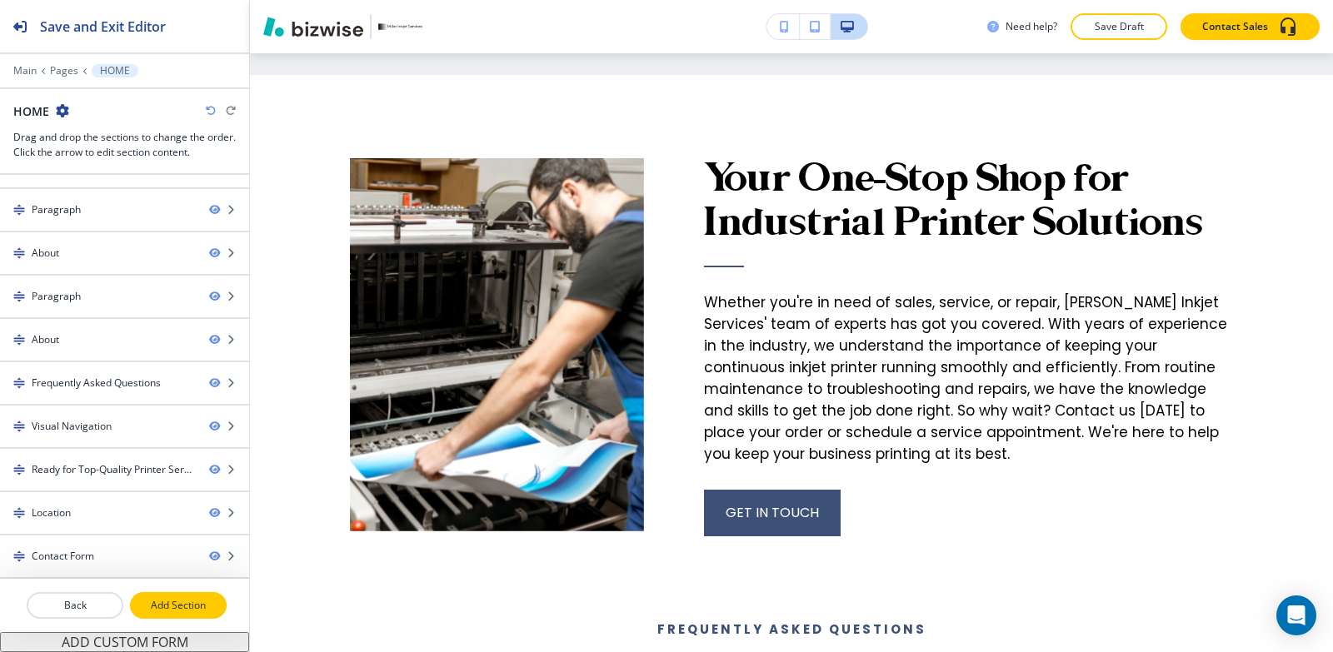
click at [172, 611] on p "Add Section" at bounding box center [178, 605] width 93 height 15
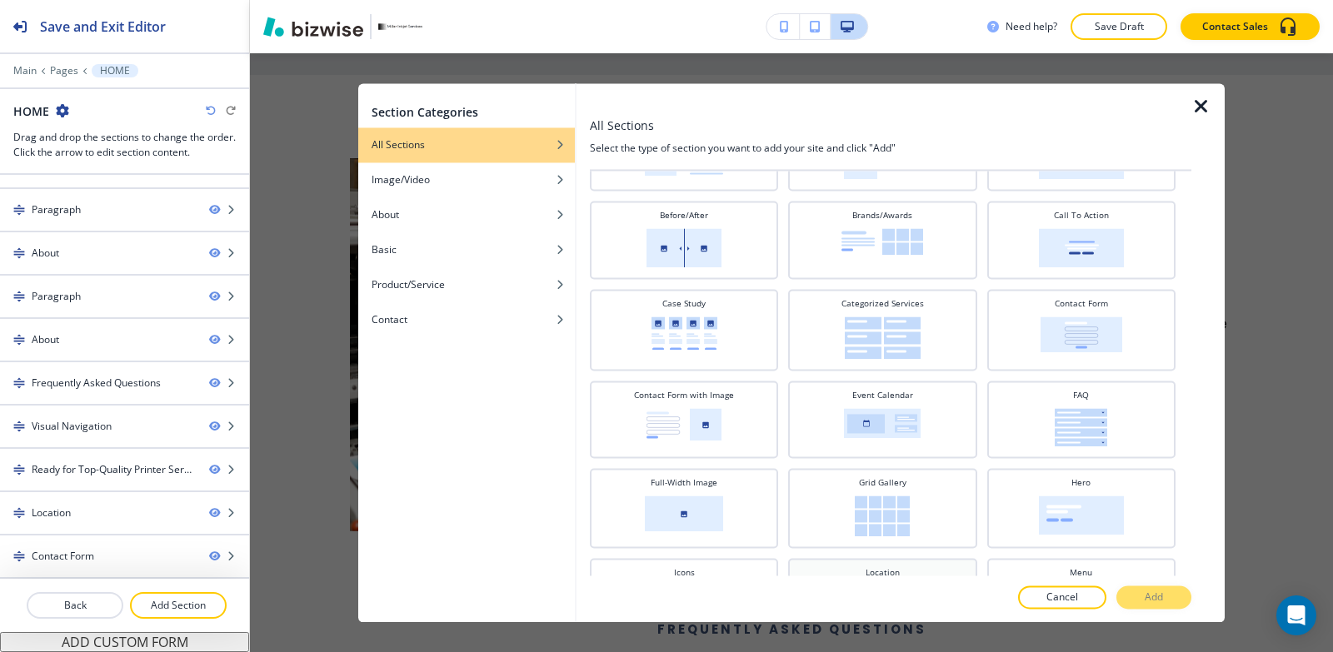
scroll to position [250, 0]
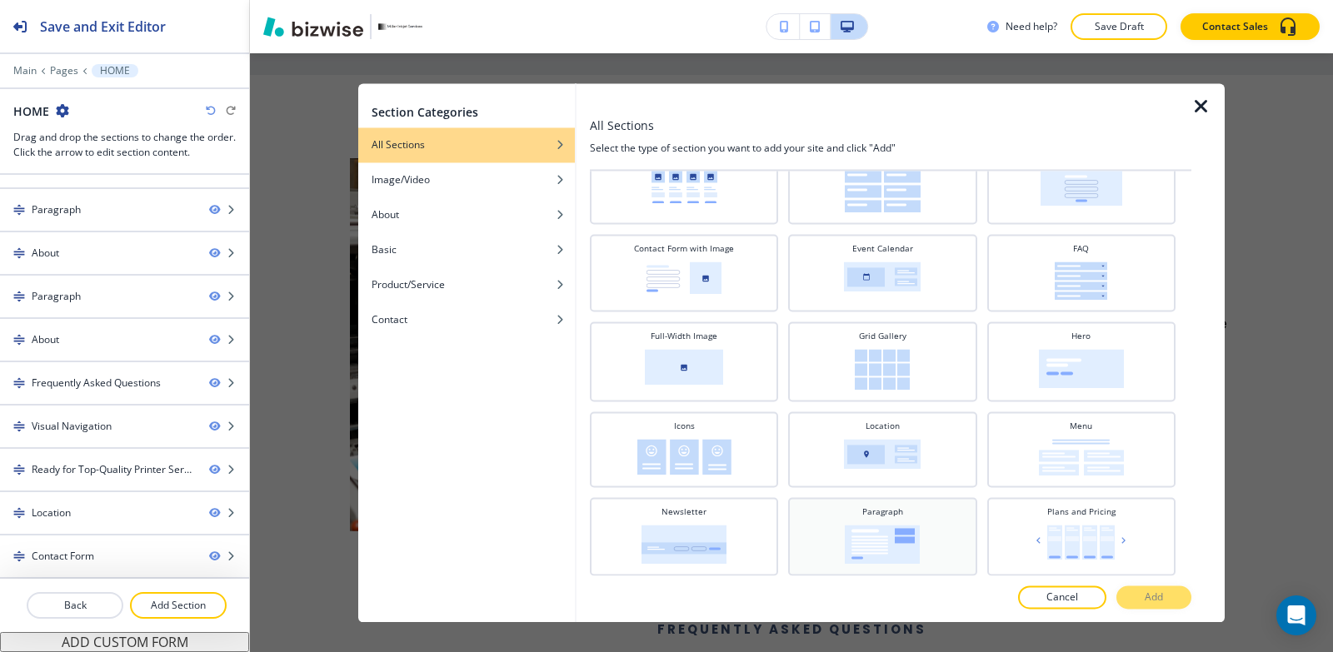
click at [885, 531] on img at bounding box center [882, 544] width 75 height 39
click at [1161, 601] on p "Add" at bounding box center [1154, 597] width 18 height 15
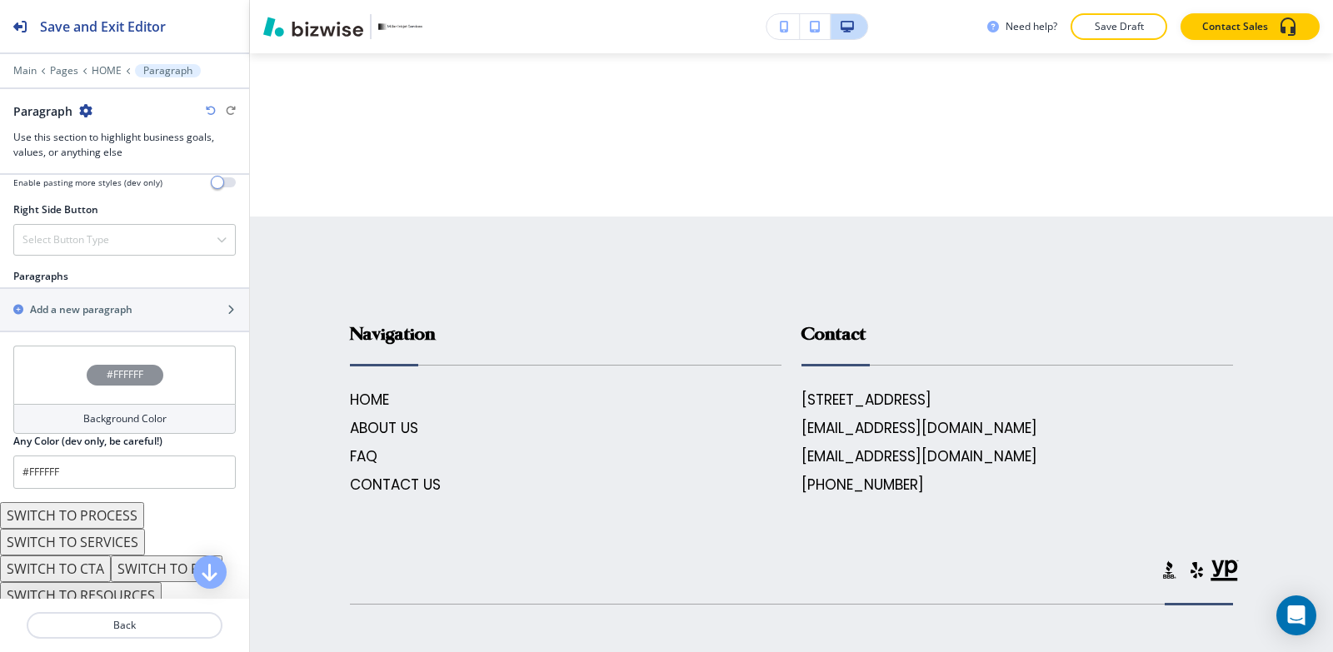
scroll to position [927, 0]
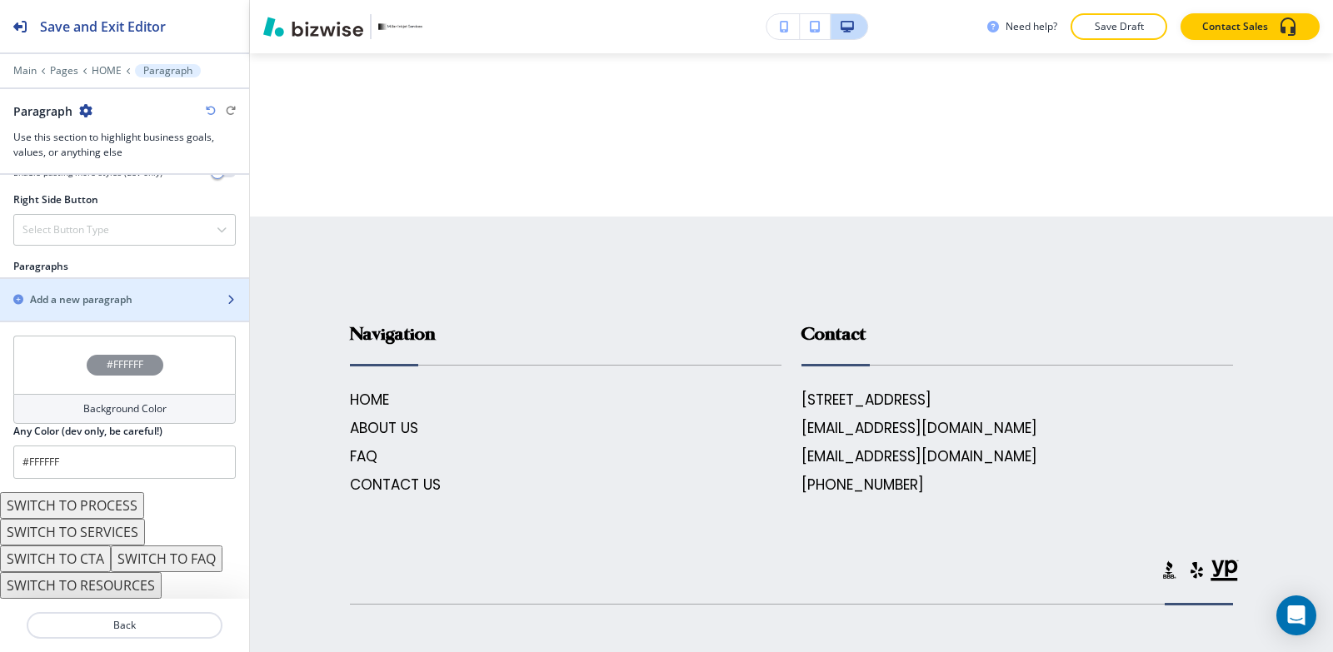
click at [63, 282] on div "button" at bounding box center [124, 285] width 249 height 13
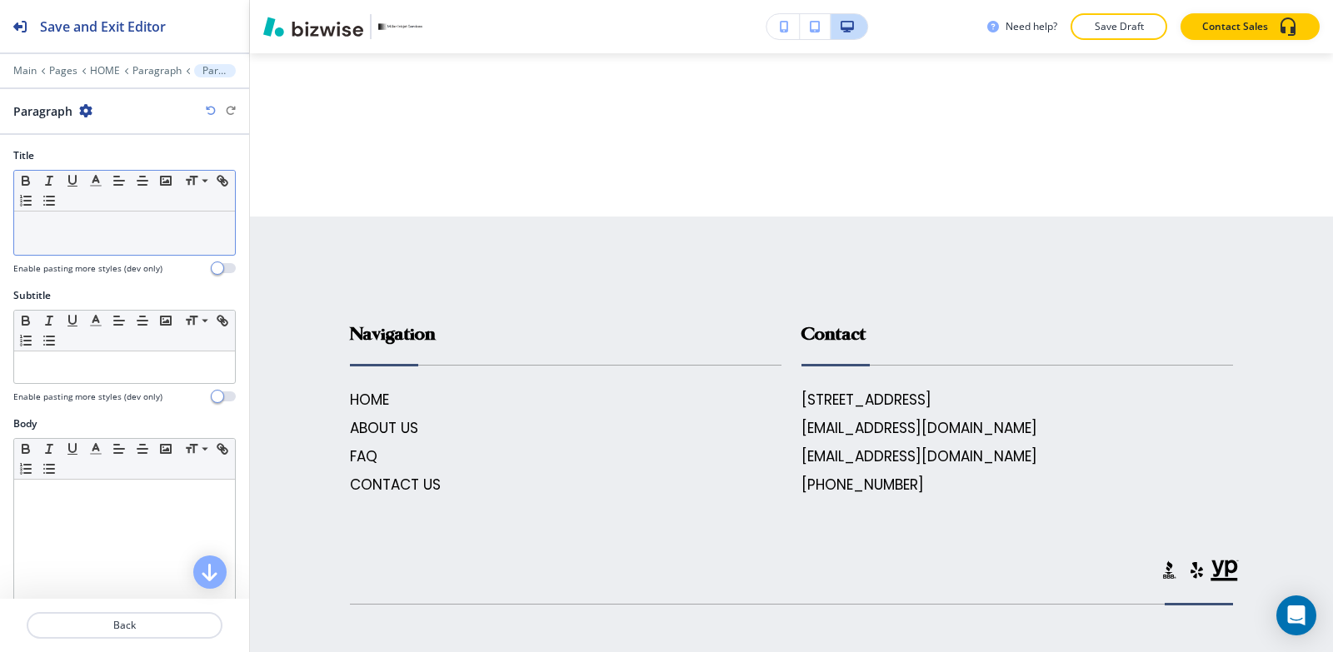
click at [148, 249] on div at bounding box center [124, 233] width 221 height 43
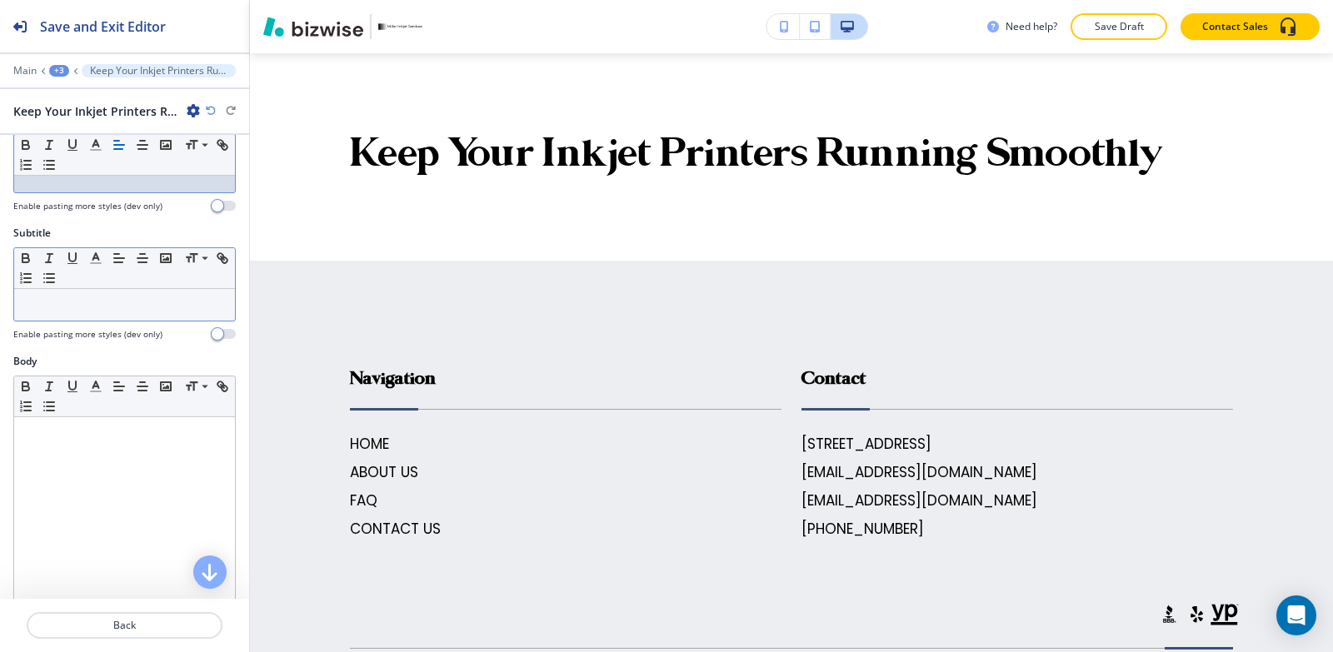
scroll to position [250, 0]
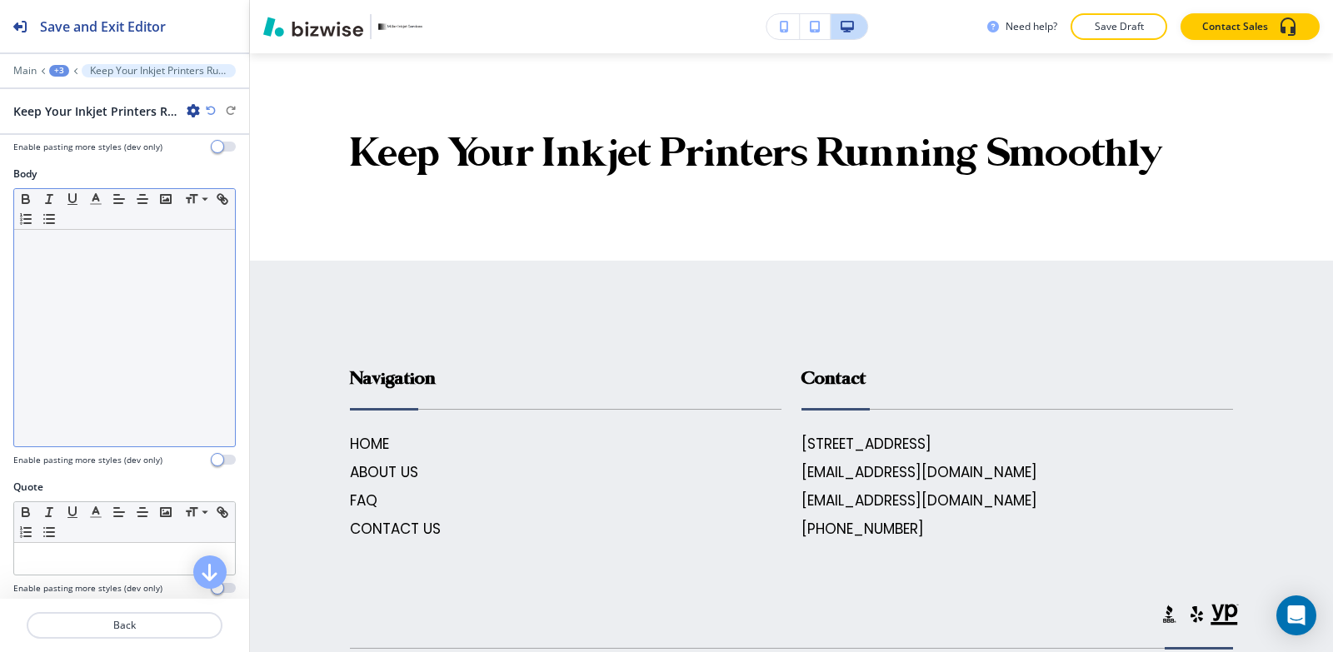
click at [109, 368] on div at bounding box center [124, 338] width 221 height 217
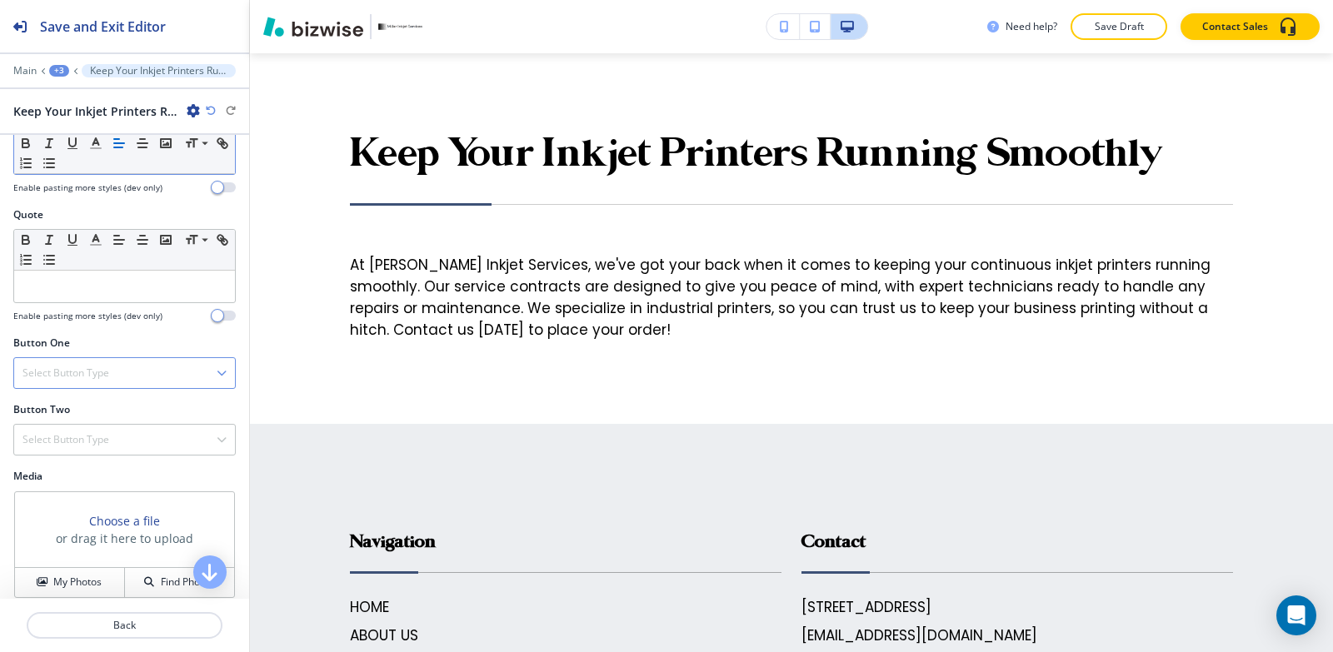
scroll to position [539, 0]
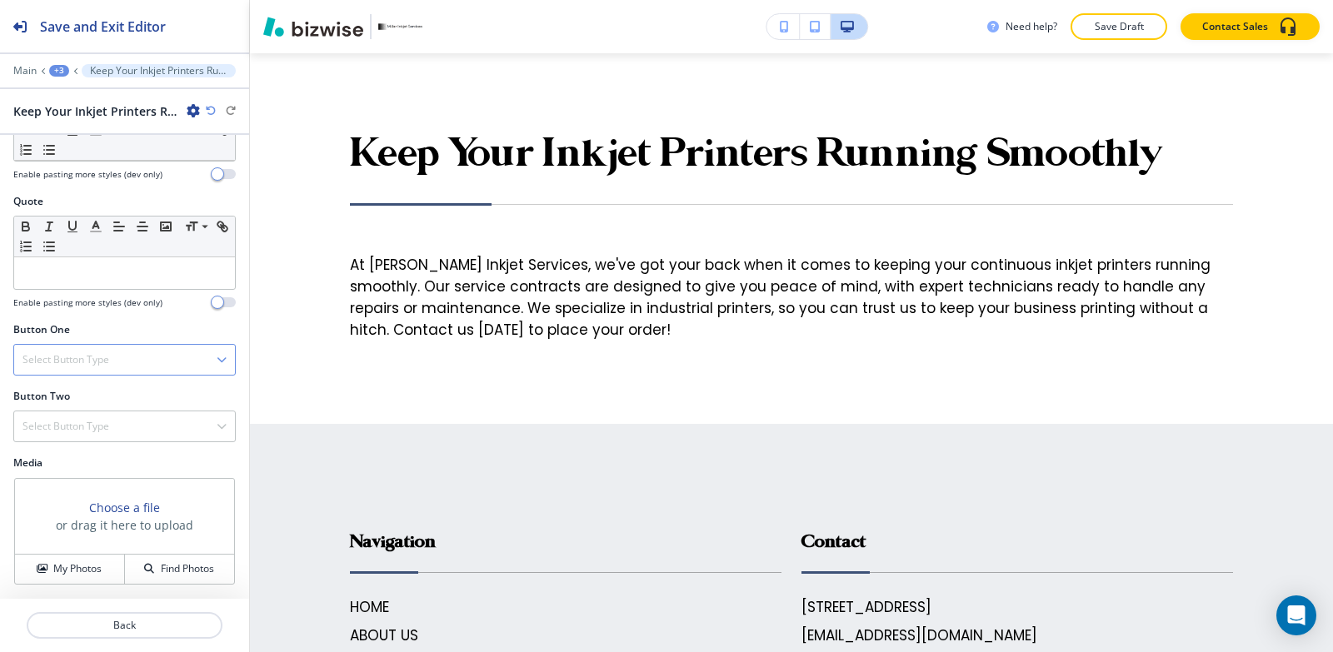
click at [124, 362] on div "Select Button Type" at bounding box center [124, 360] width 221 height 30
drag, startPoint x: 123, startPoint y: 539, endPoint x: 122, endPoint y: 527, distance: 11.8
click at [122, 539] on div "Internal Link" at bounding box center [124, 530] width 221 height 28
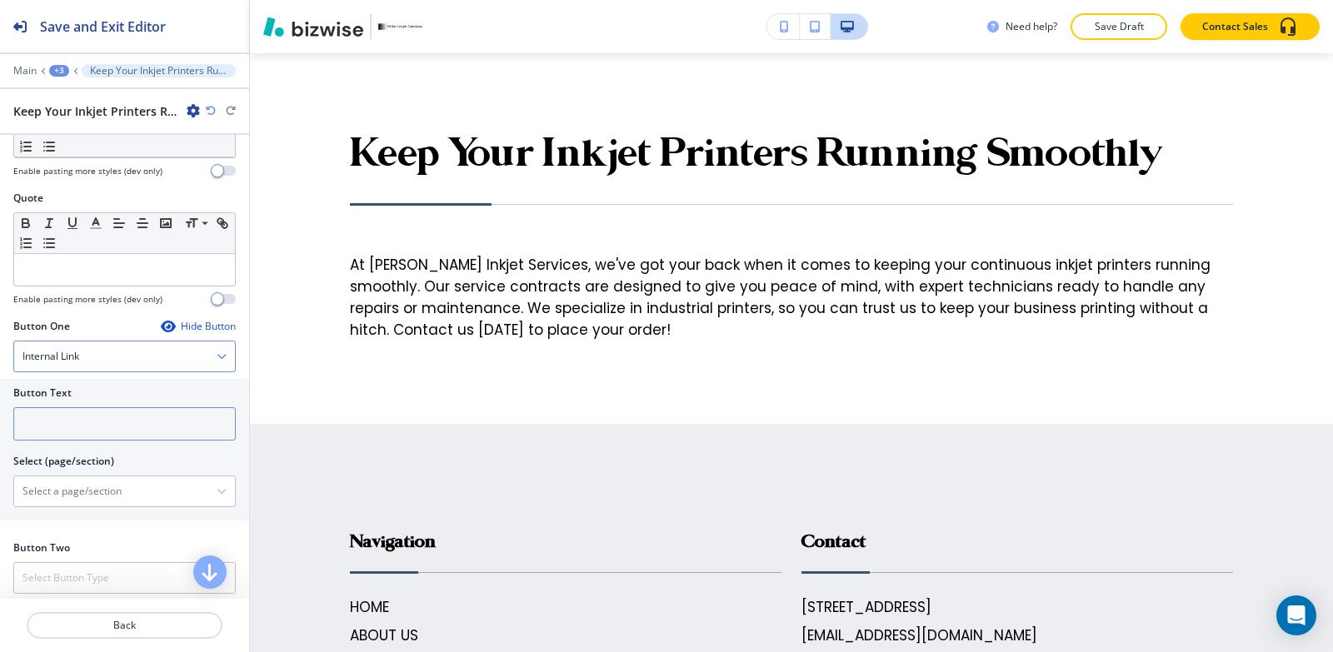
drag, startPoint x: 99, startPoint y: 441, endPoint x: 92, endPoint y: 353, distance: 87.7
click at [98, 441] on input "text" at bounding box center [124, 423] width 222 height 33
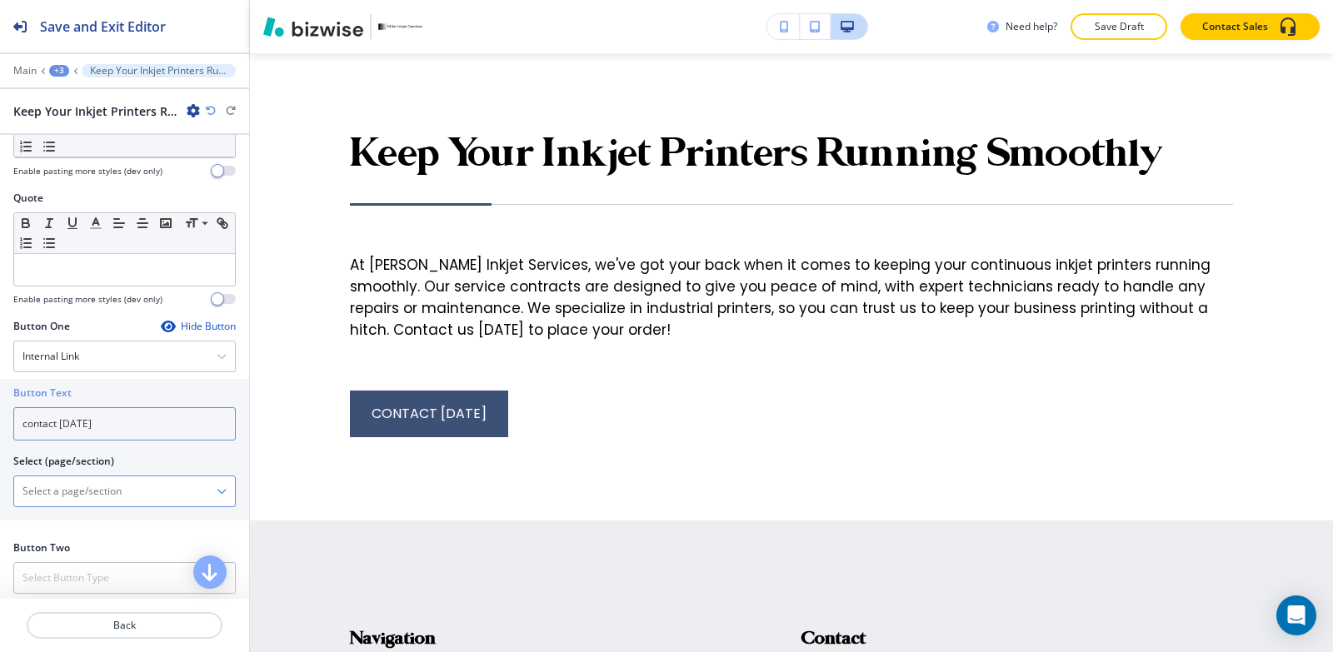
type input "contact [DATE]"
click at [37, 505] on \(page\/section\) "Manual Input" at bounding box center [115, 491] width 202 height 28
type \(page\/section\) "CONTACT US"
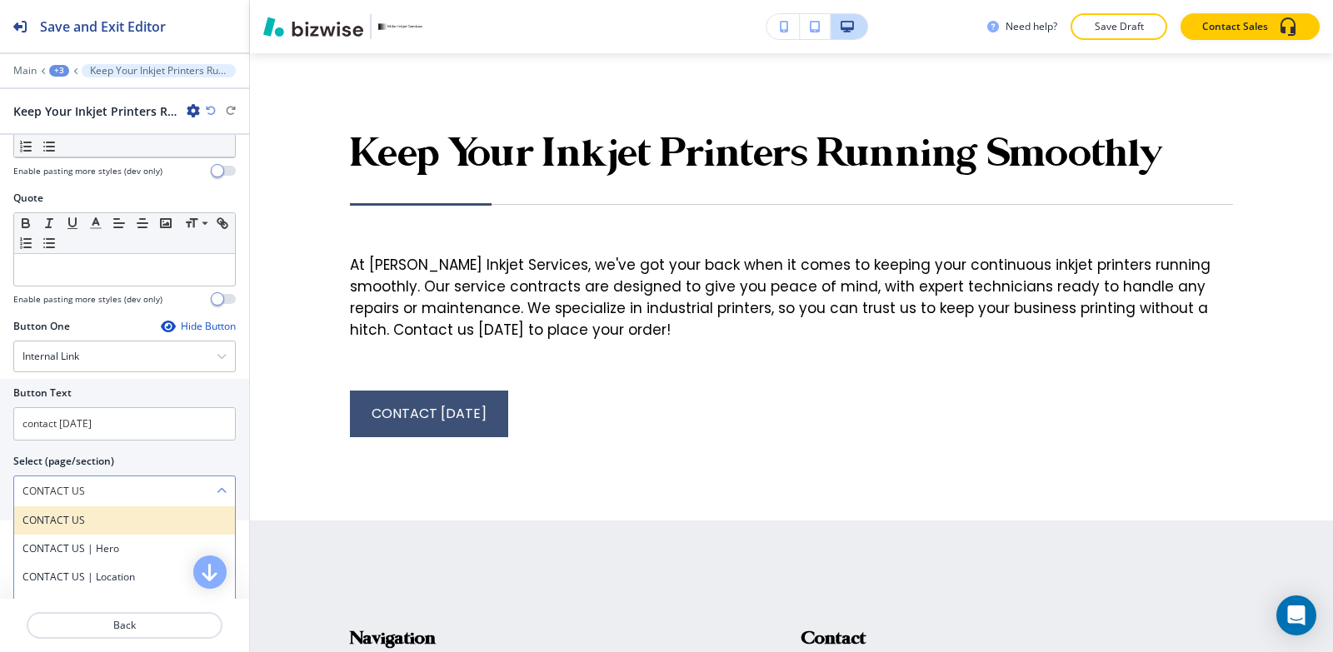
click at [75, 526] on h4 "CONTACT US" at bounding box center [124, 520] width 204 height 15
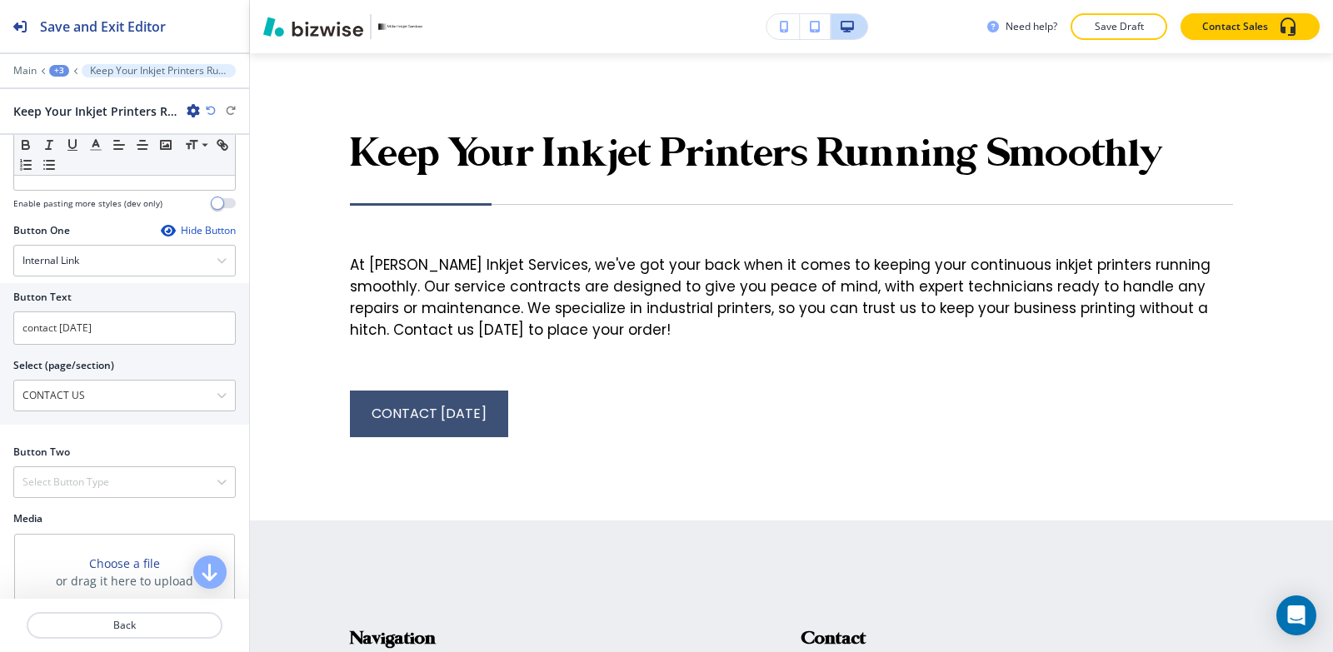
scroll to position [694, 0]
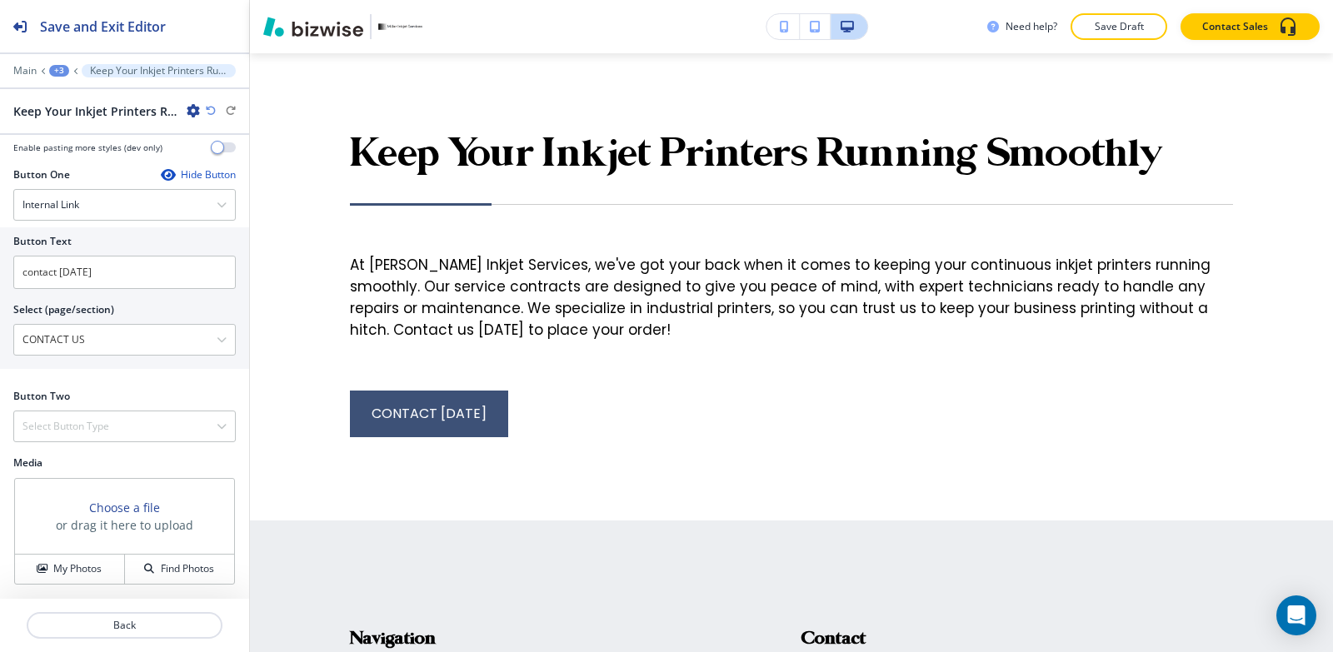
click at [55, 76] on div "+3" at bounding box center [59, 71] width 20 height 12
click at [76, 159] on p "Paragraph" at bounding box center [102, 156] width 85 height 15
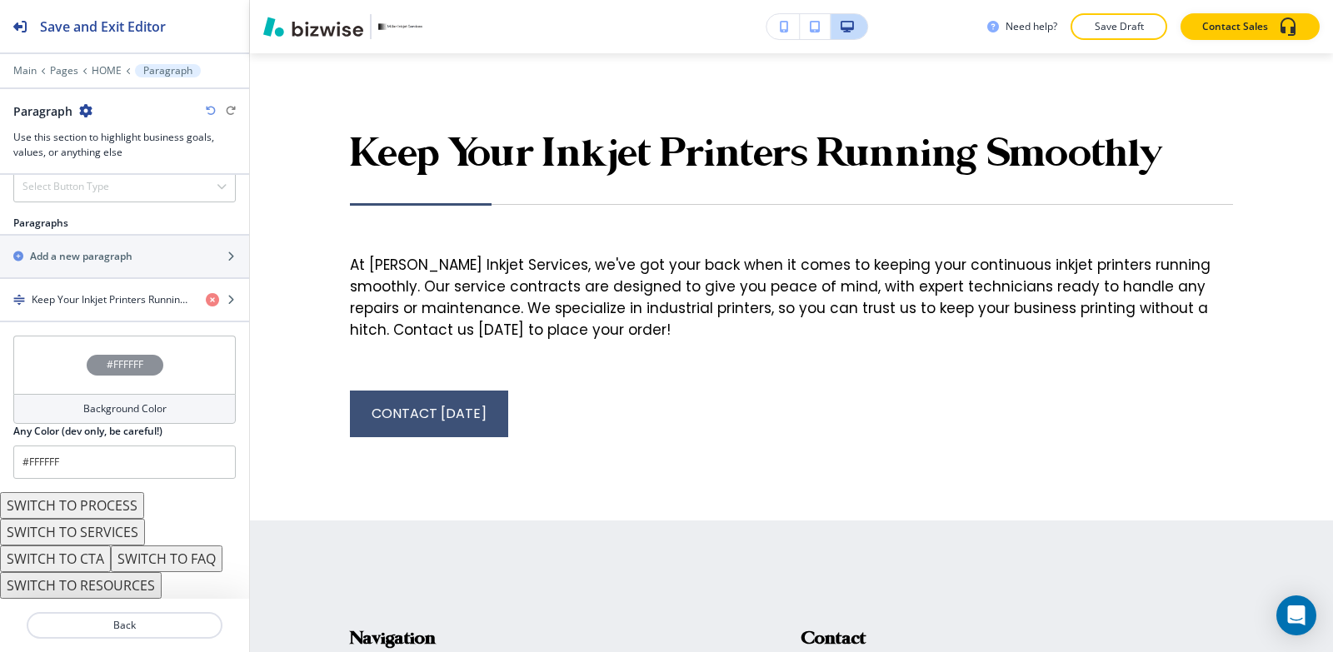
click at [111, 409] on h4 "Background Color" at bounding box center [124, 409] width 83 height 15
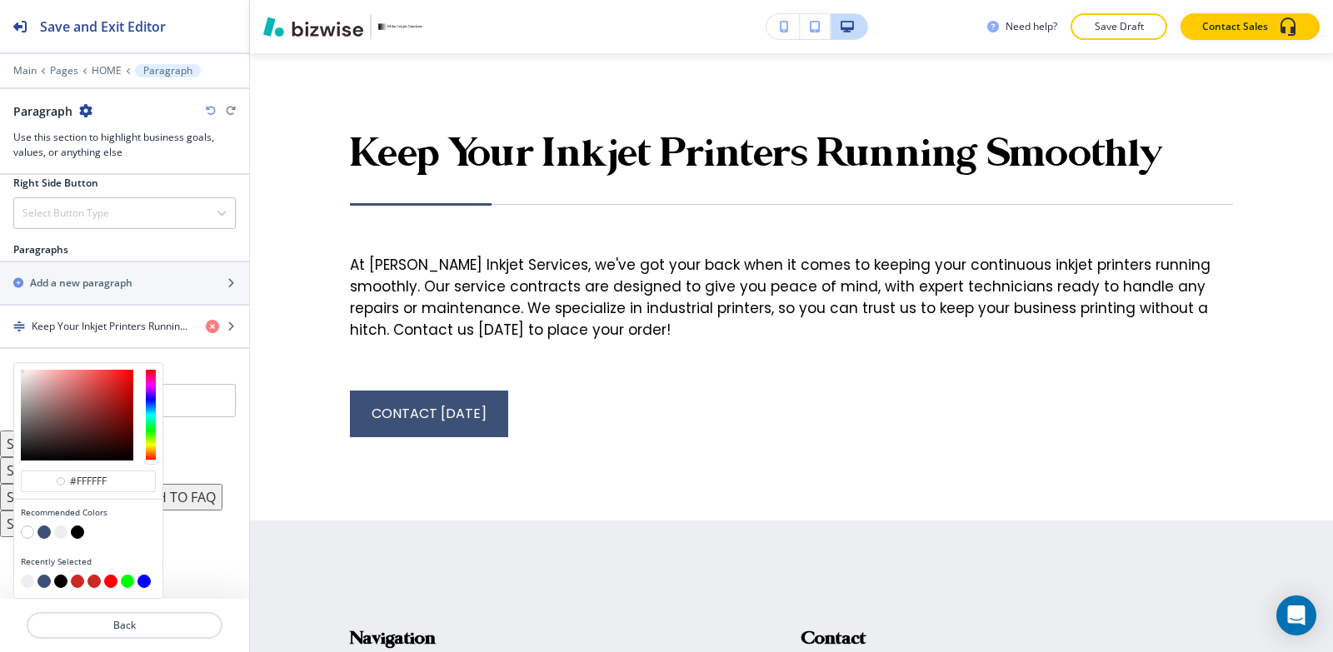
click at [57, 531] on button "button" at bounding box center [60, 532] width 13 height 13
type input "#eceef1"
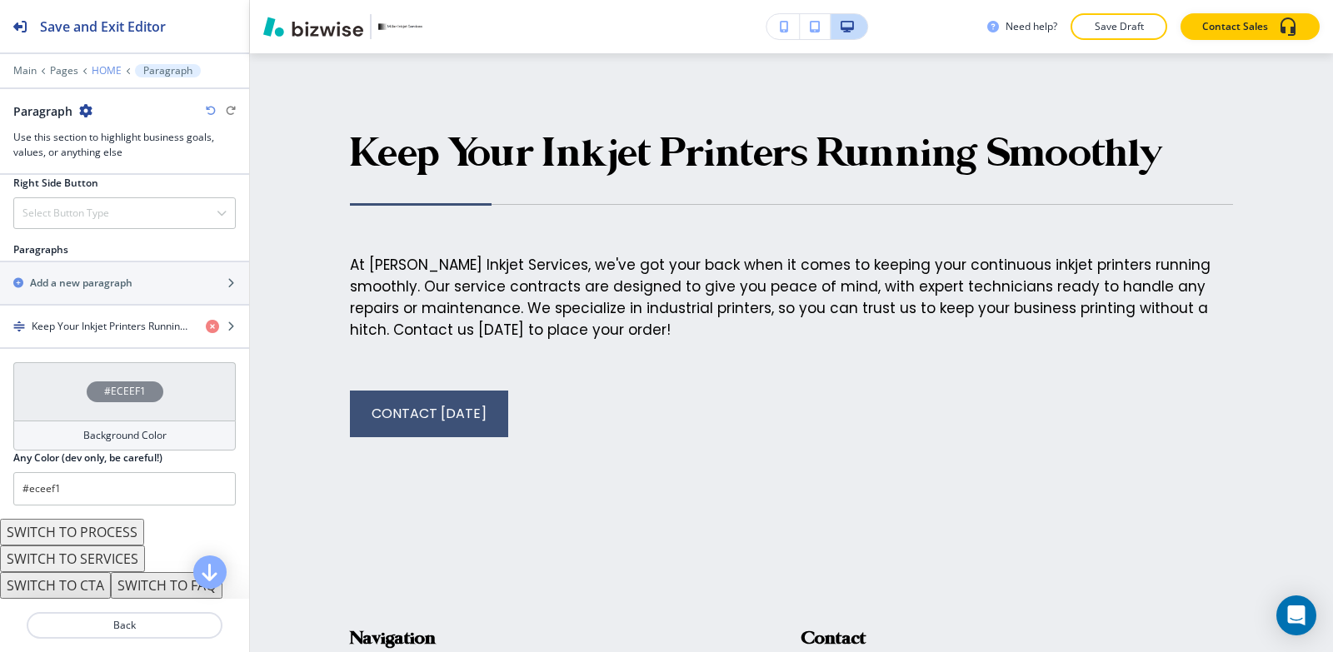
click at [104, 72] on p "HOME" at bounding box center [107, 71] width 30 height 12
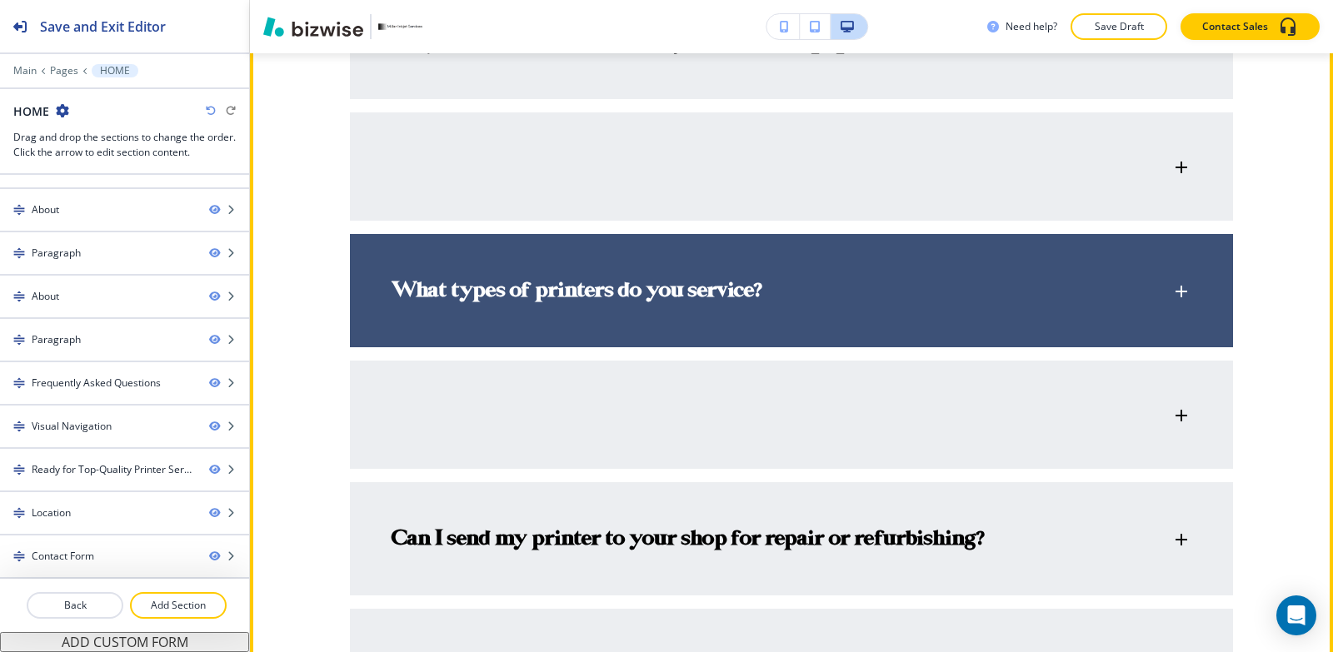
scroll to position [5267, 0]
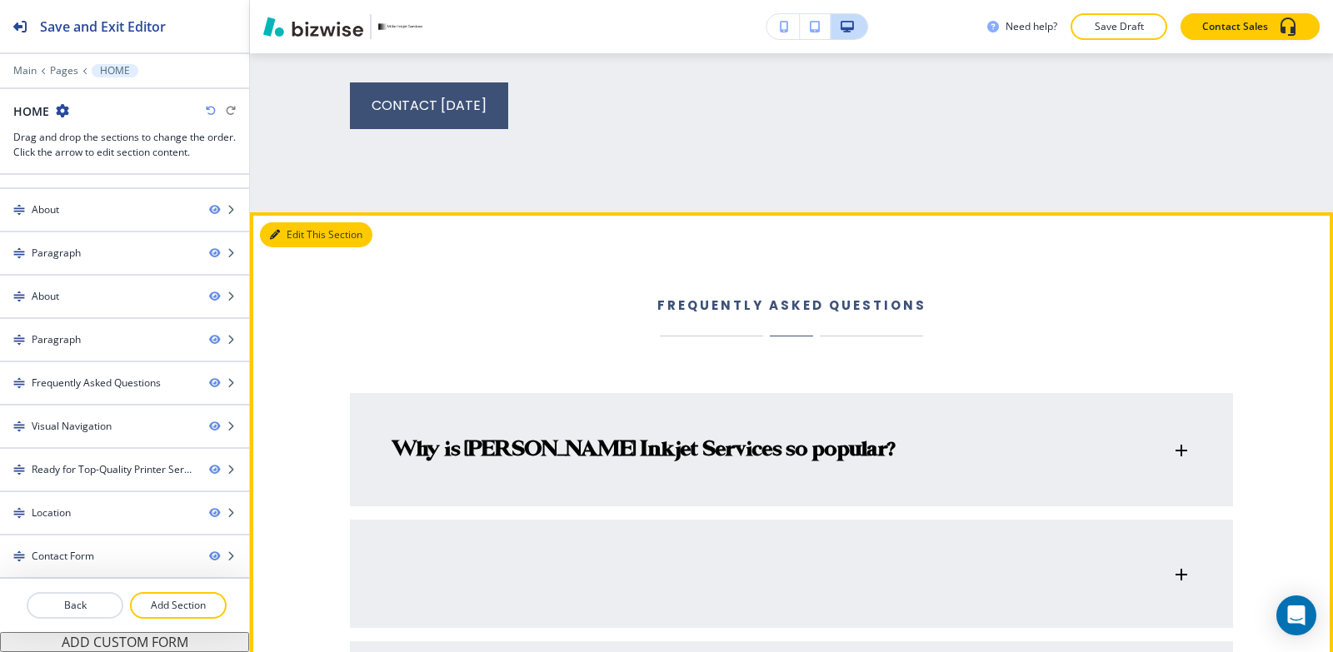
click at [298, 222] on button "Edit This Section" at bounding box center [316, 234] width 112 height 25
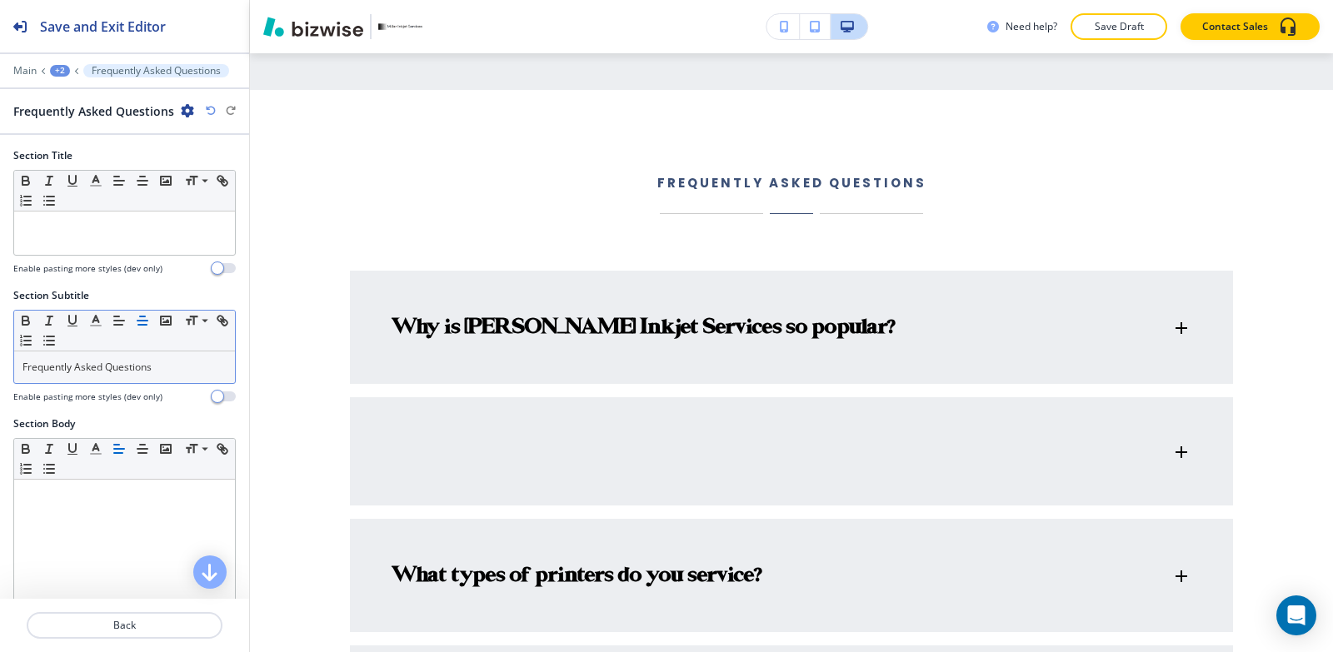
scroll to position [4738, 0]
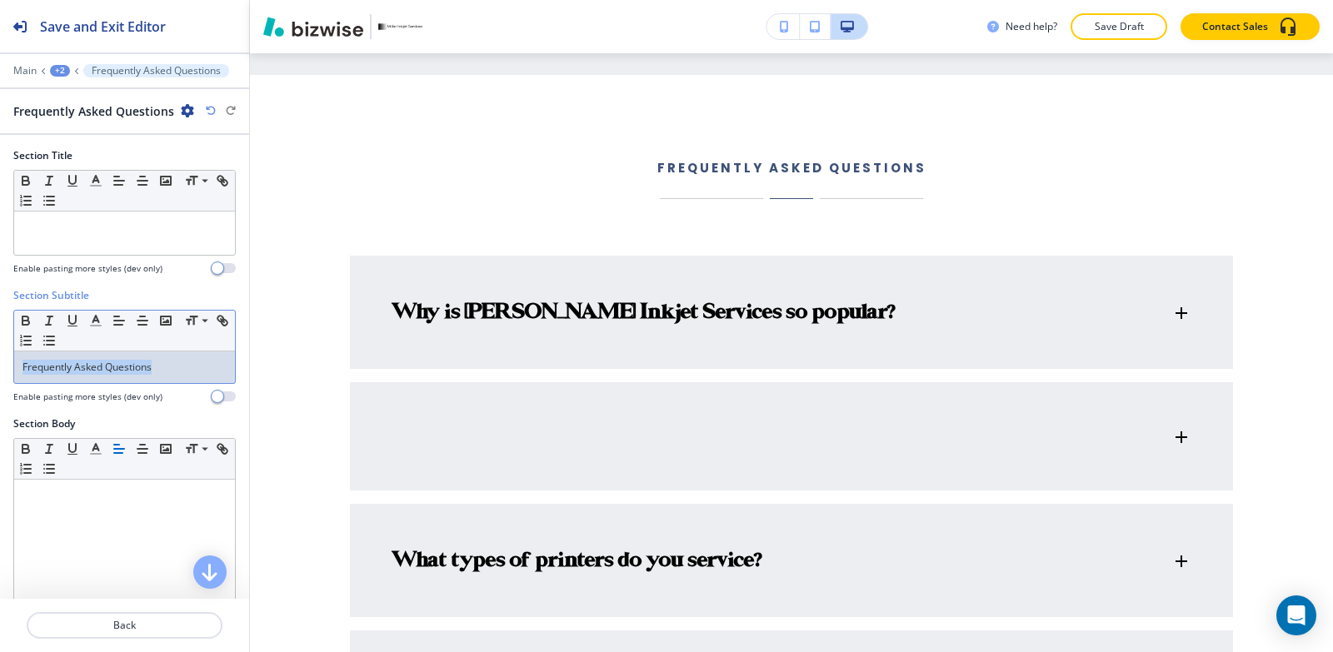
drag, startPoint x: 174, startPoint y: 359, endPoint x: 0, endPoint y: 357, distance: 174.1
click at [0, 357] on div "Section Subtitle Small Normal Large Huge Frequently Asked Questions Enable past…" at bounding box center [124, 352] width 249 height 128
copy p "Frequently Asked Questions"
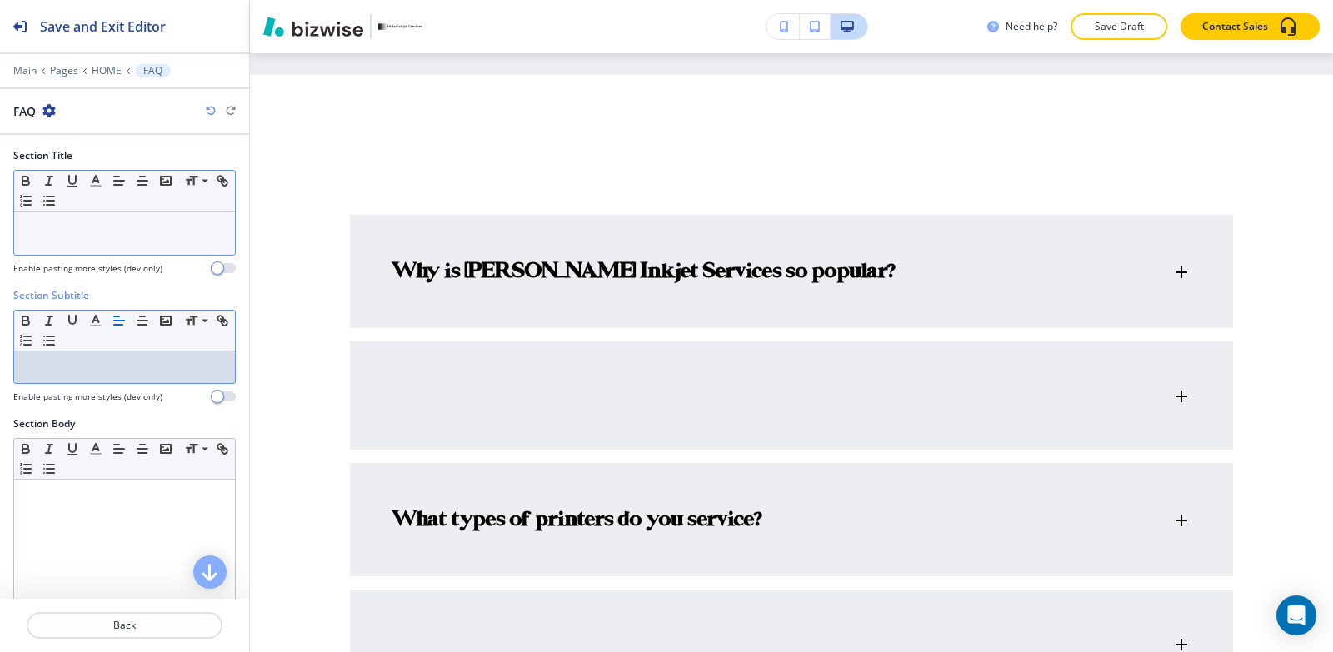
click at [42, 241] on div at bounding box center [124, 233] width 221 height 43
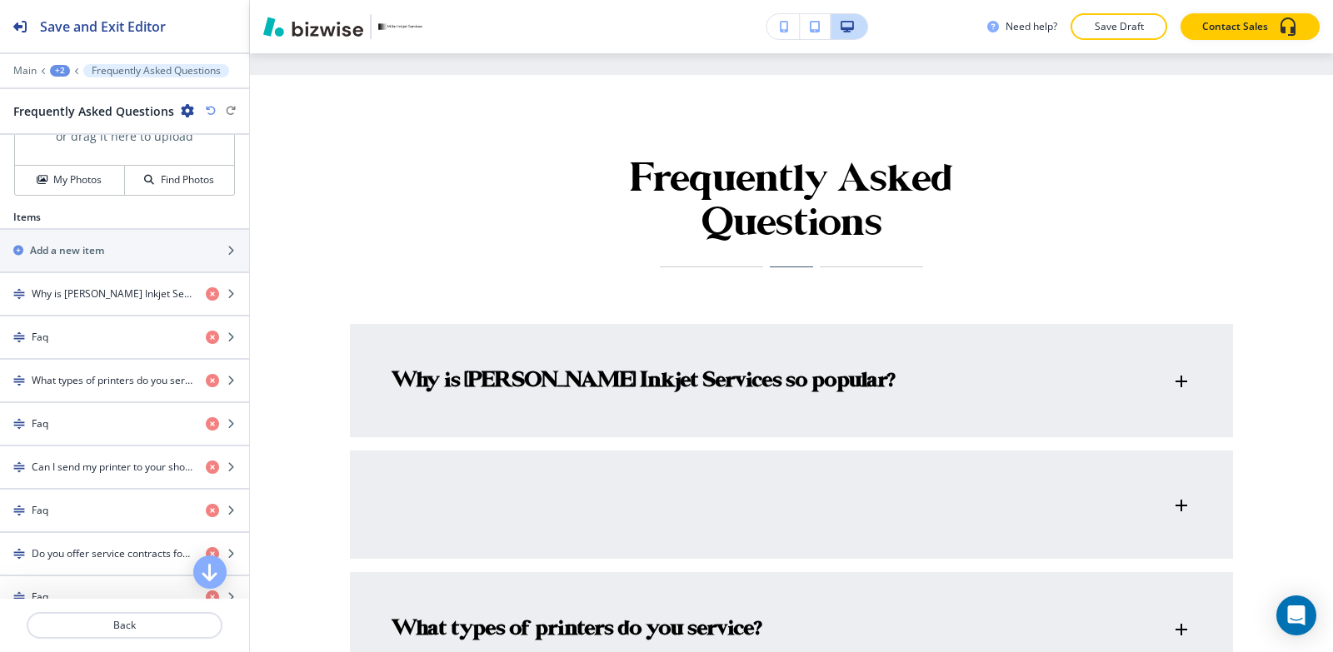
scroll to position [666, 0]
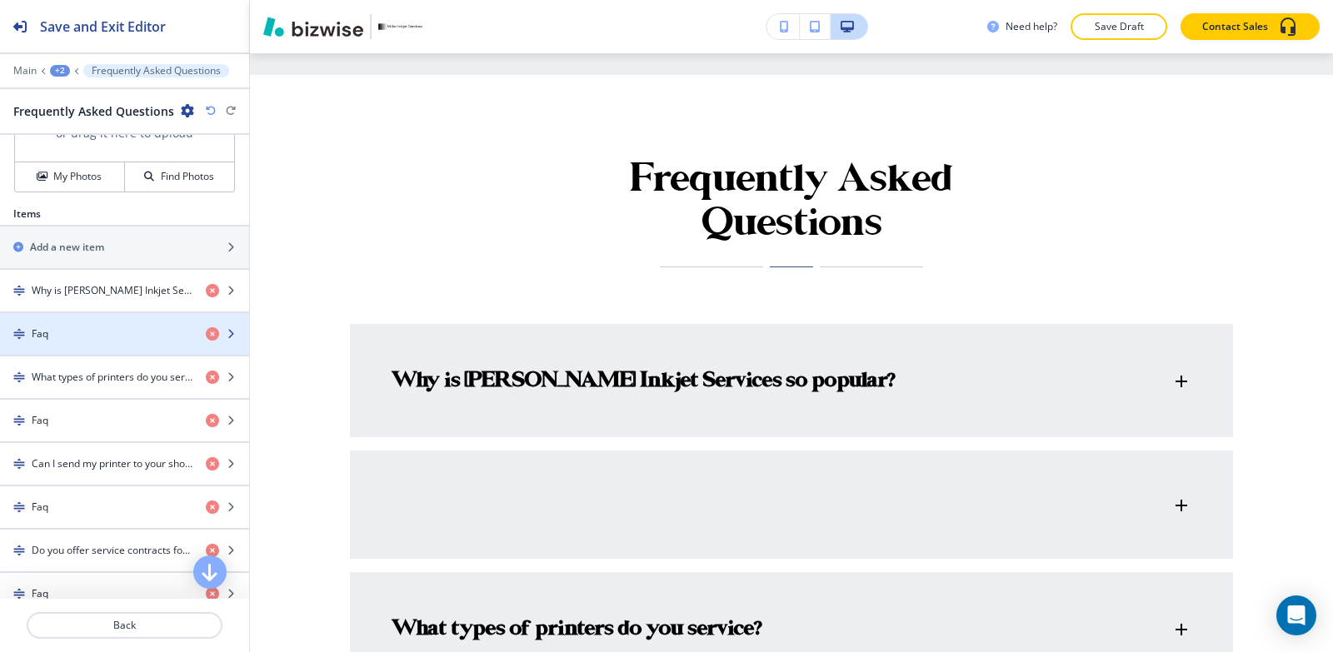
click at [159, 337] on div "Faq" at bounding box center [96, 334] width 192 height 15
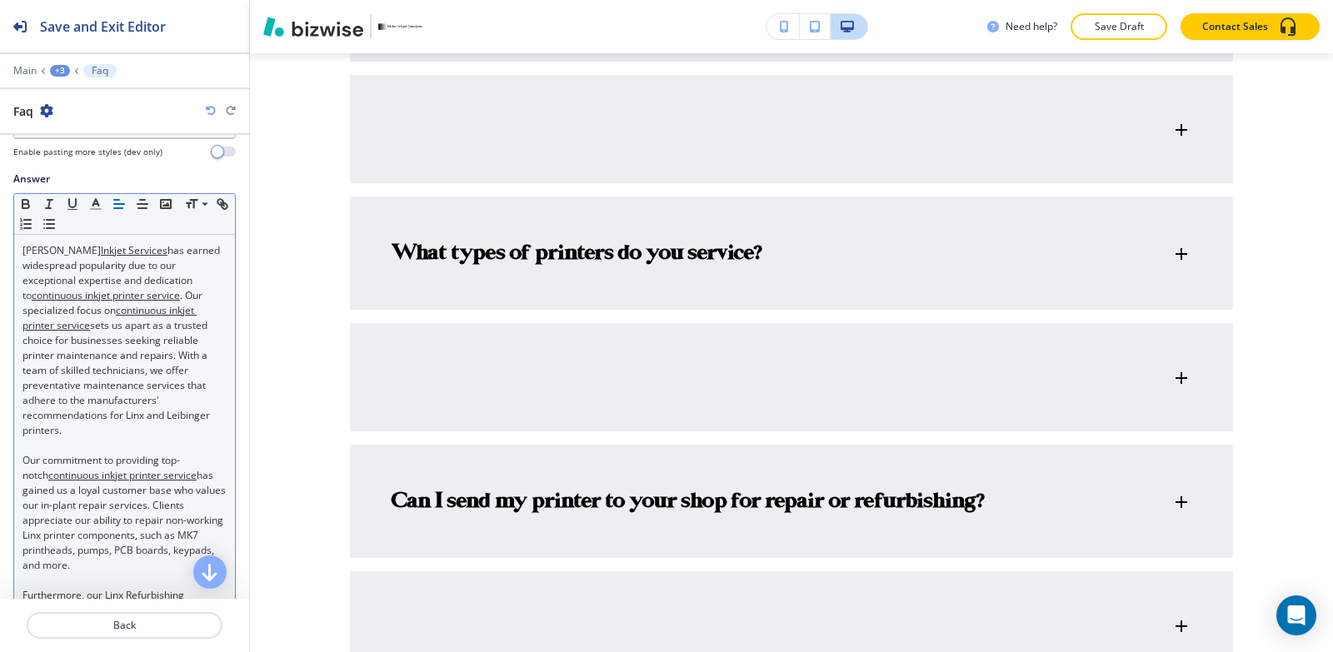
scroll to position [0, 0]
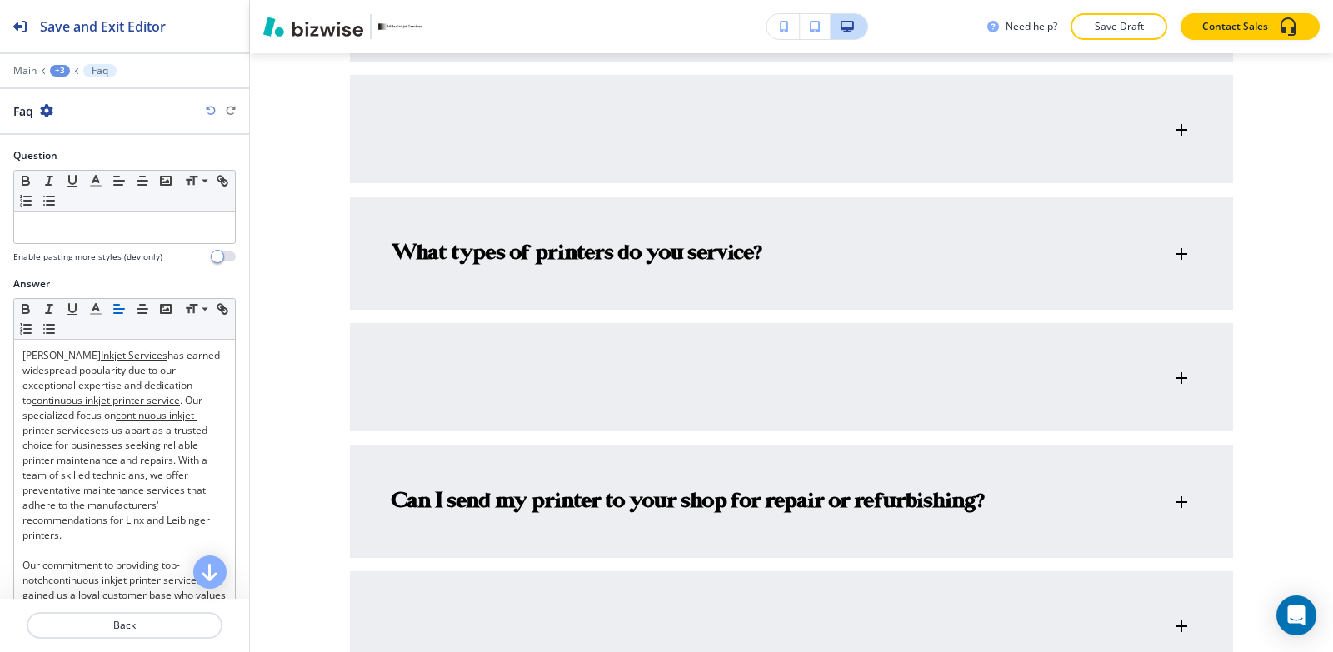
click at [53, 72] on div "+3" at bounding box center [60, 71] width 20 height 12
click at [86, 160] on p "Frequently Asked Questions" at bounding box center [103, 156] width 85 height 15
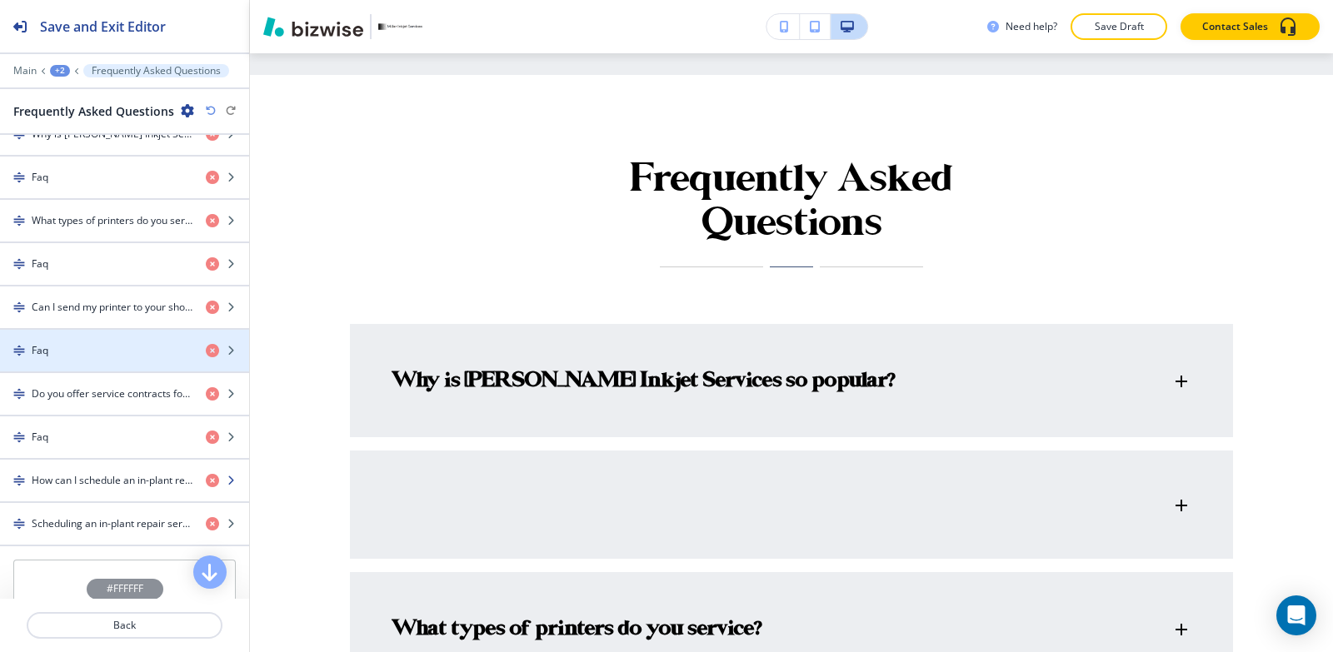
scroll to position [833, 0]
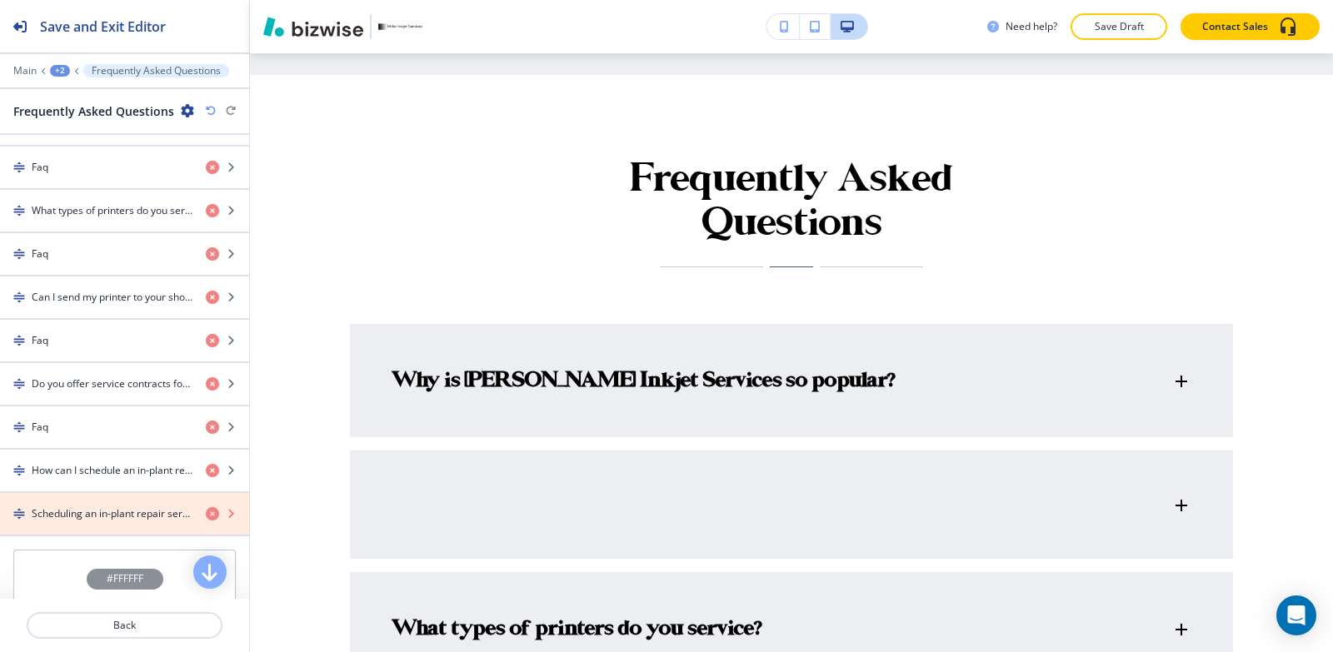
click at [206, 511] on icon "button" at bounding box center [212, 513] width 13 height 13
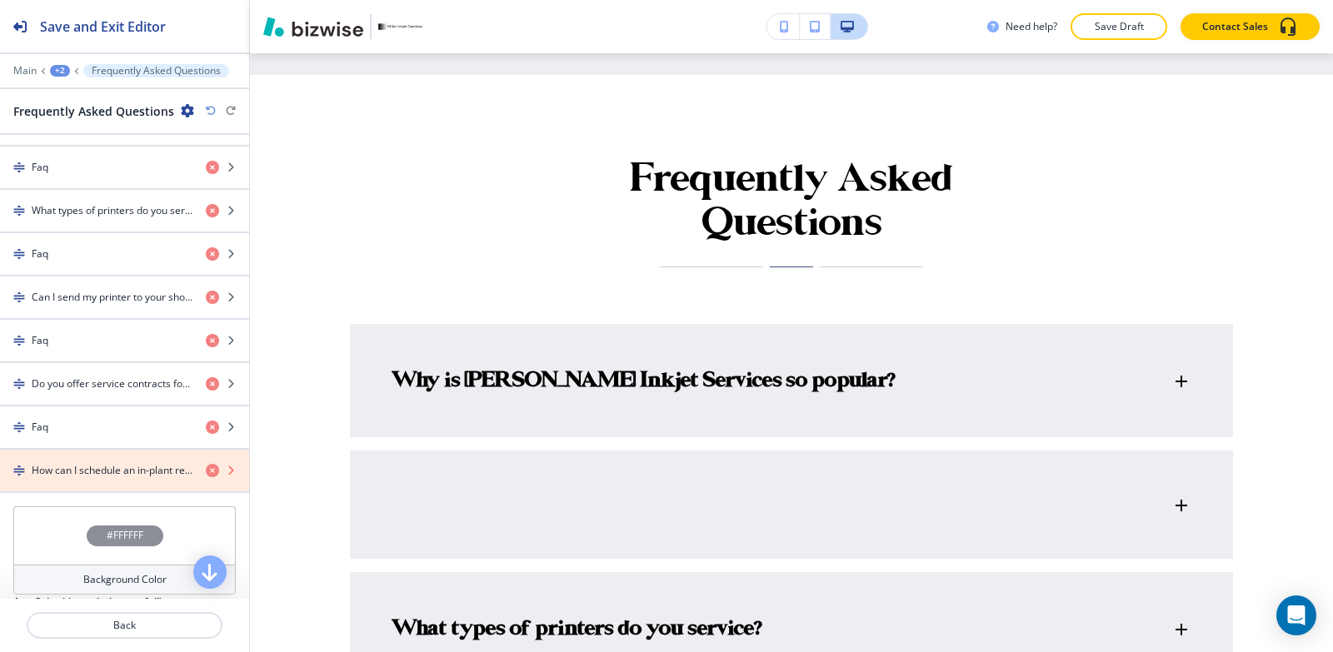
click at [206, 476] on icon "button" at bounding box center [212, 470] width 13 height 13
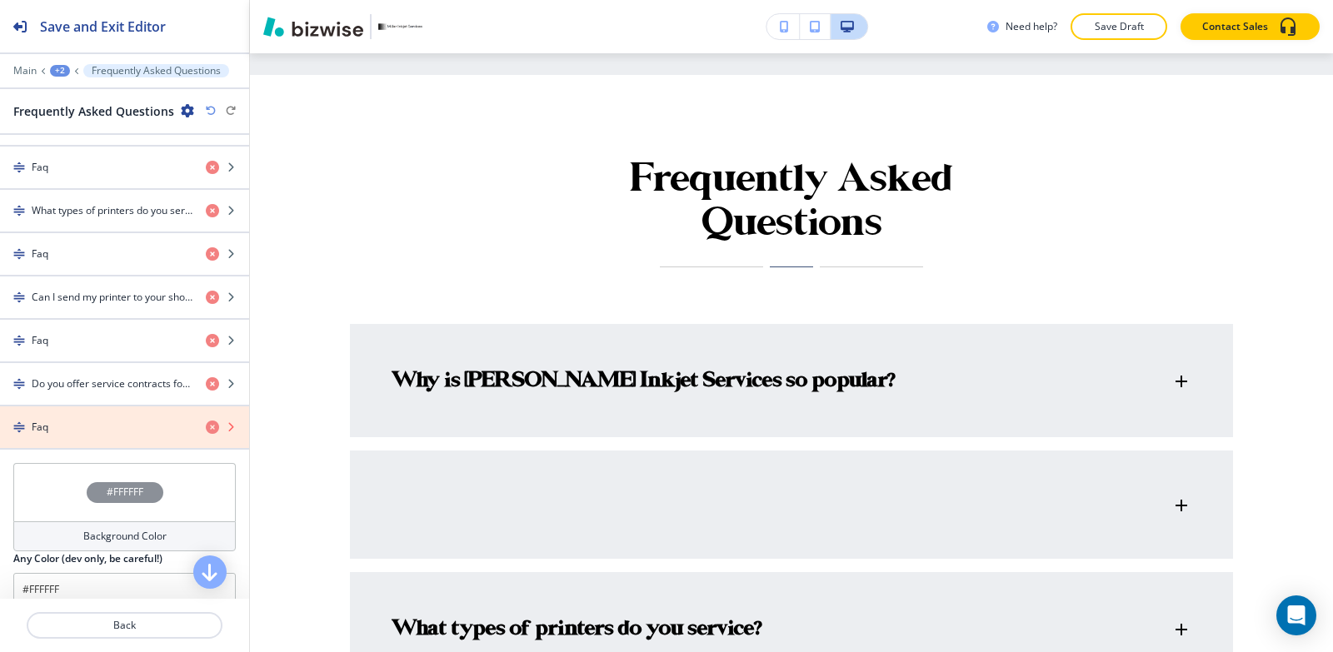
click at [206, 427] on icon "button" at bounding box center [212, 427] width 13 height 13
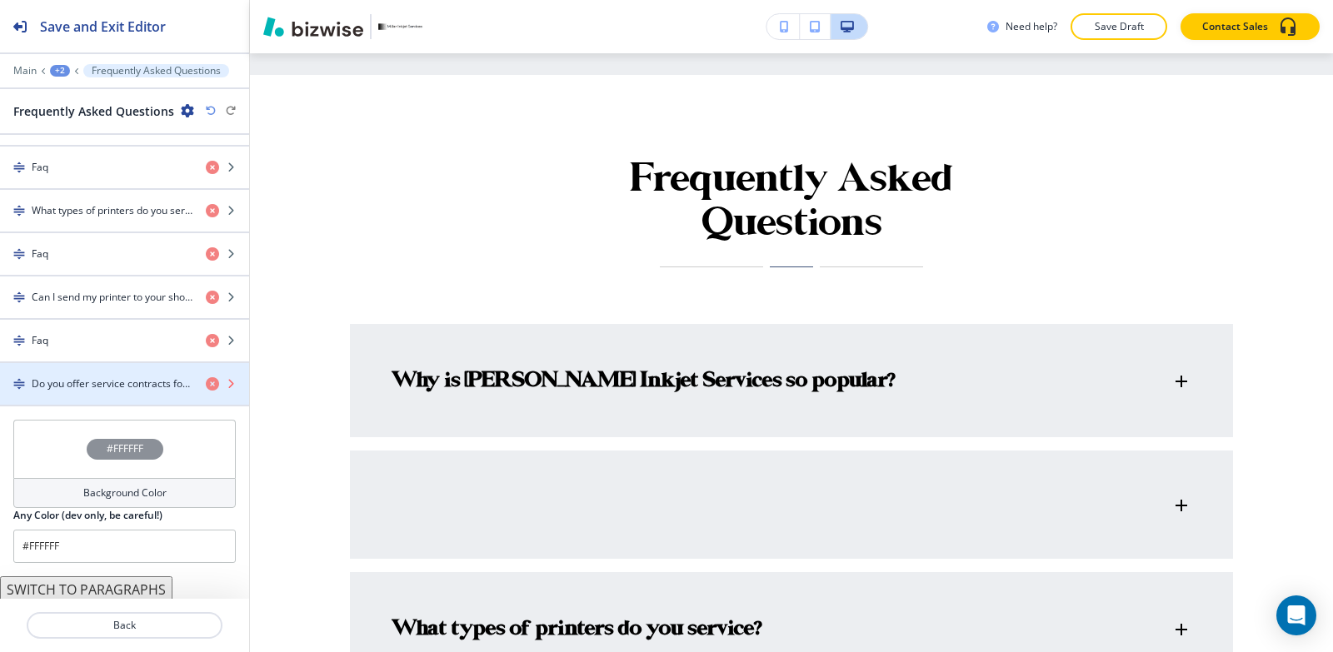
click at [206, 390] on icon "button" at bounding box center [212, 383] width 13 height 13
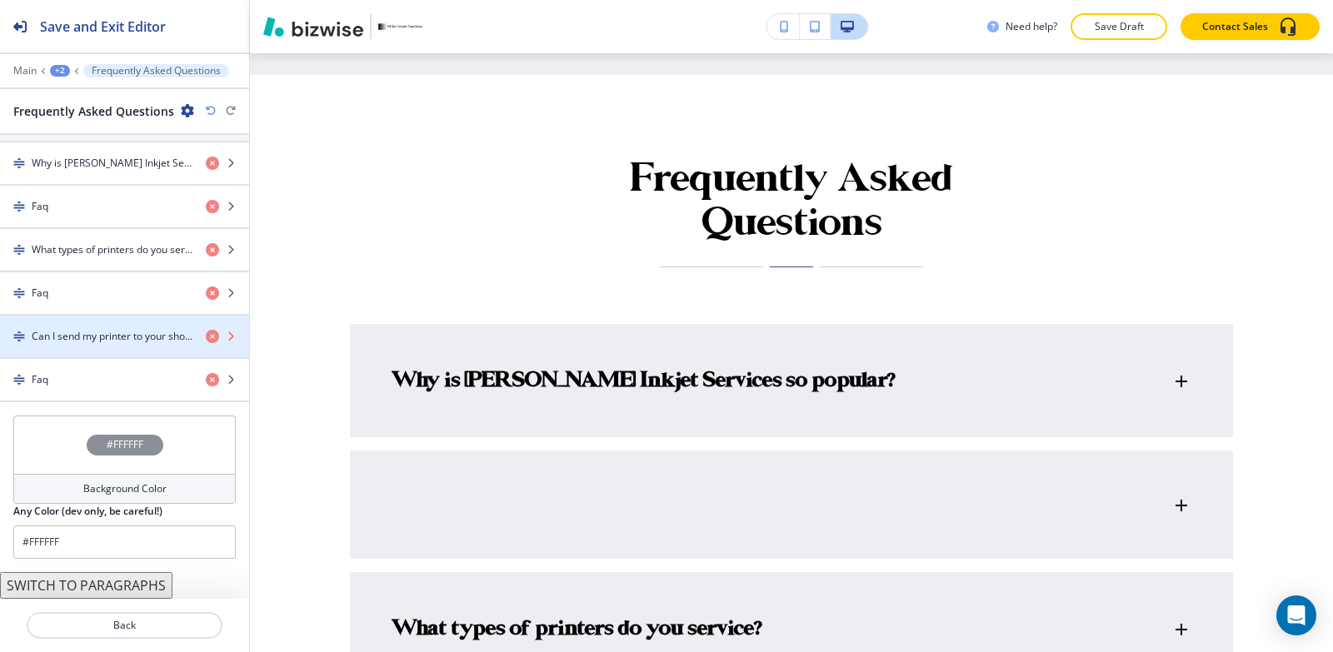
click at [206, 342] on icon "button" at bounding box center [212, 336] width 13 height 13
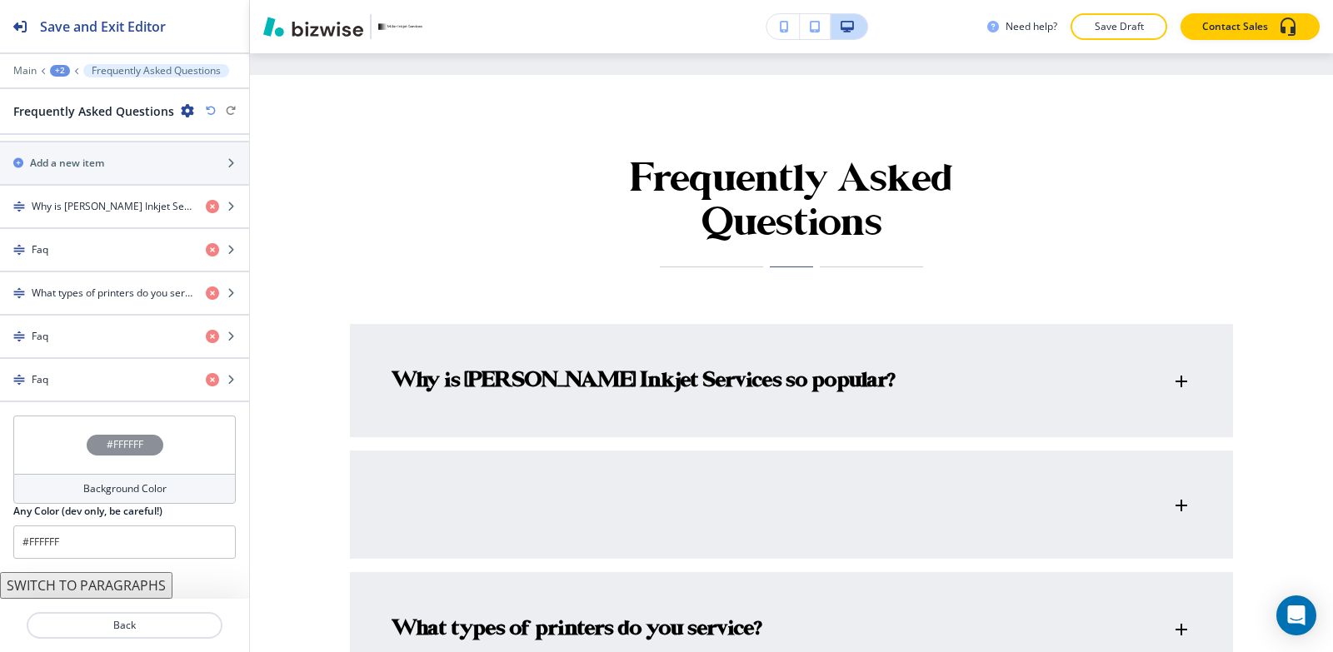
scroll to position [751, 0]
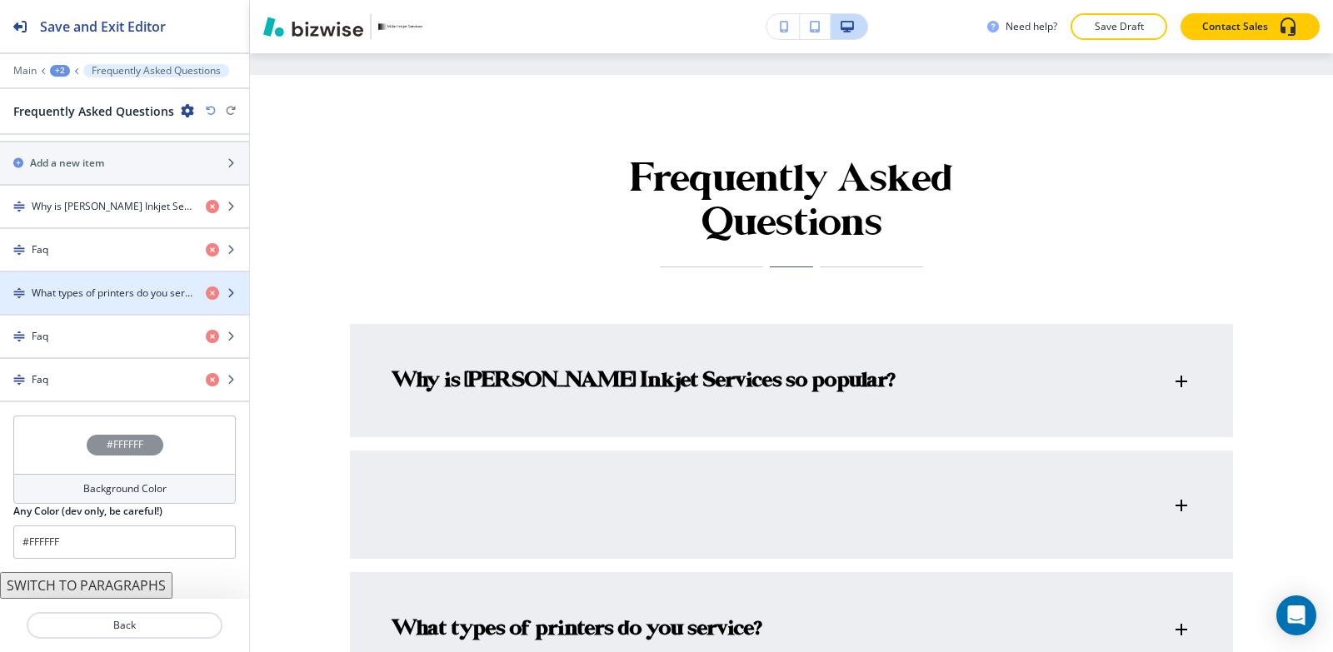
click at [197, 303] on div "button" at bounding box center [124, 307] width 249 height 13
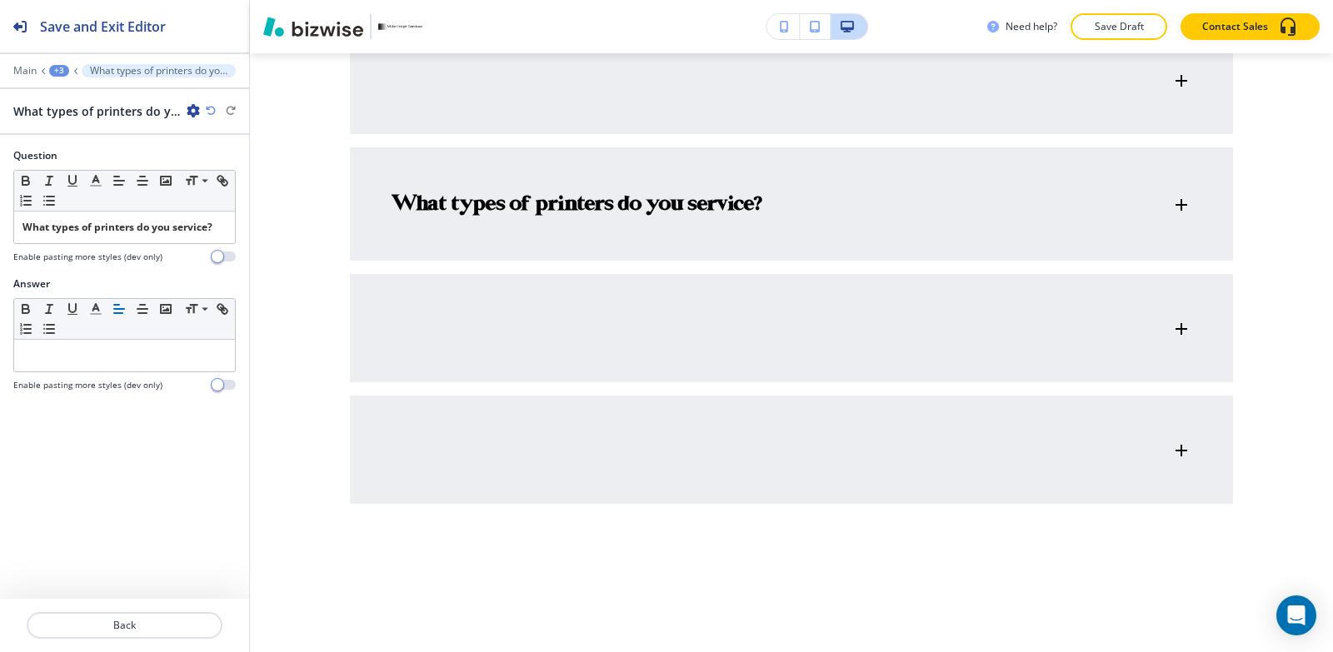
scroll to position [5236, 0]
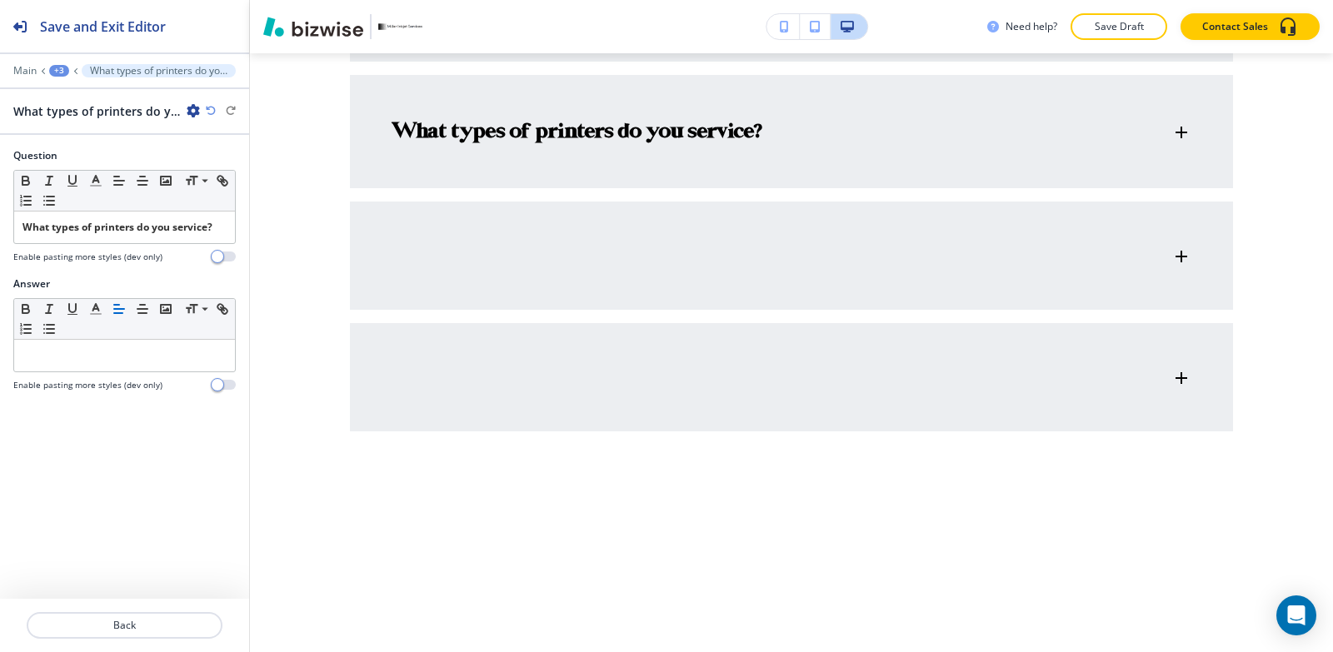
click at [52, 71] on div "+3" at bounding box center [59, 71] width 20 height 12
click at [122, 157] on p "Frequently Asked Questions" at bounding box center [102, 156] width 85 height 15
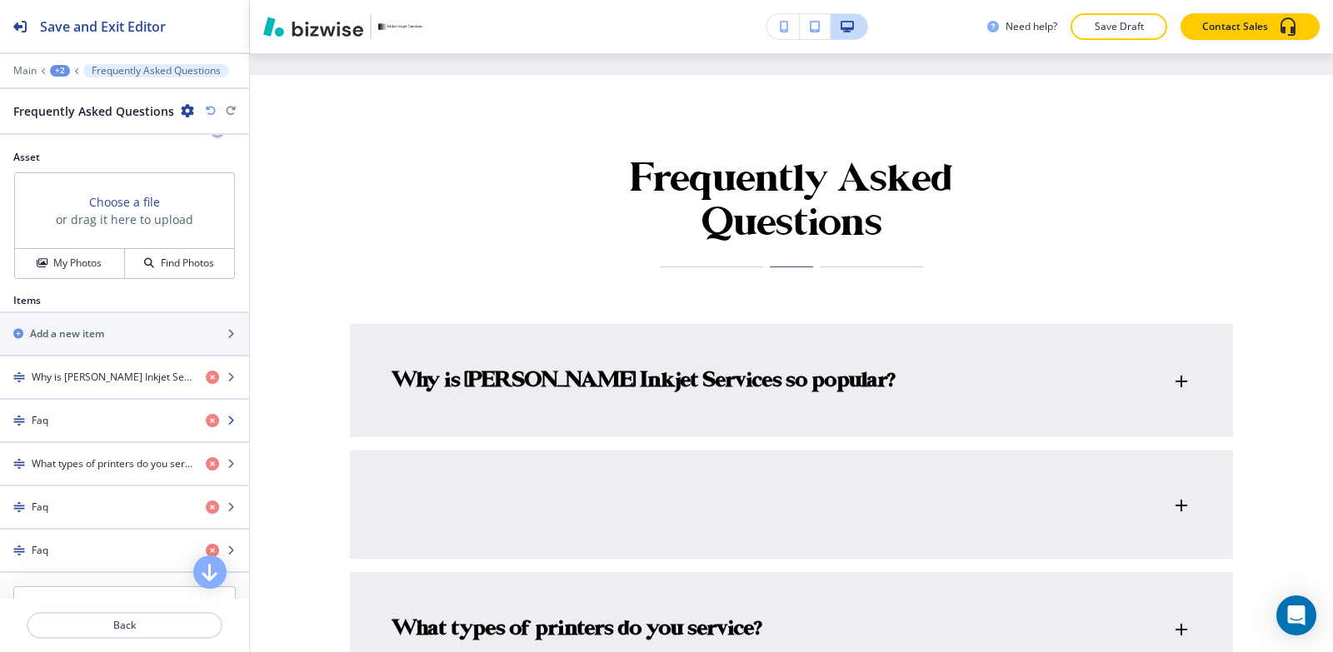
scroll to position [583, 0]
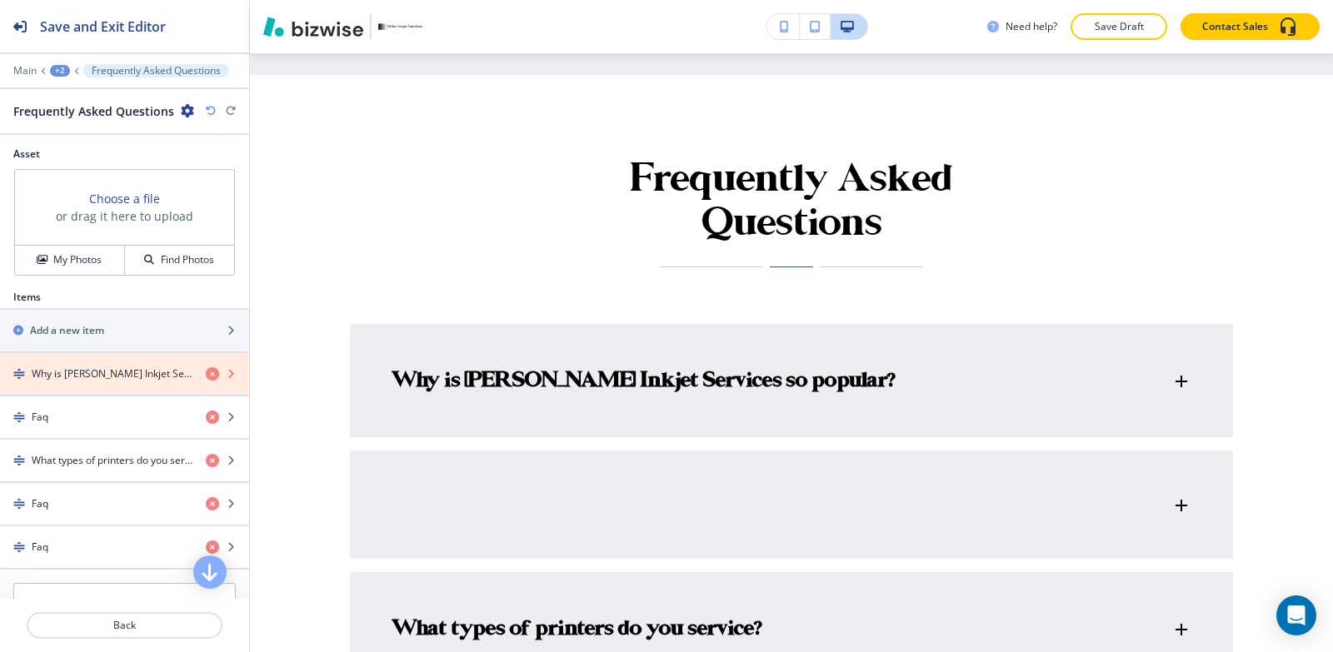
click at [206, 375] on icon "button" at bounding box center [212, 373] width 13 height 13
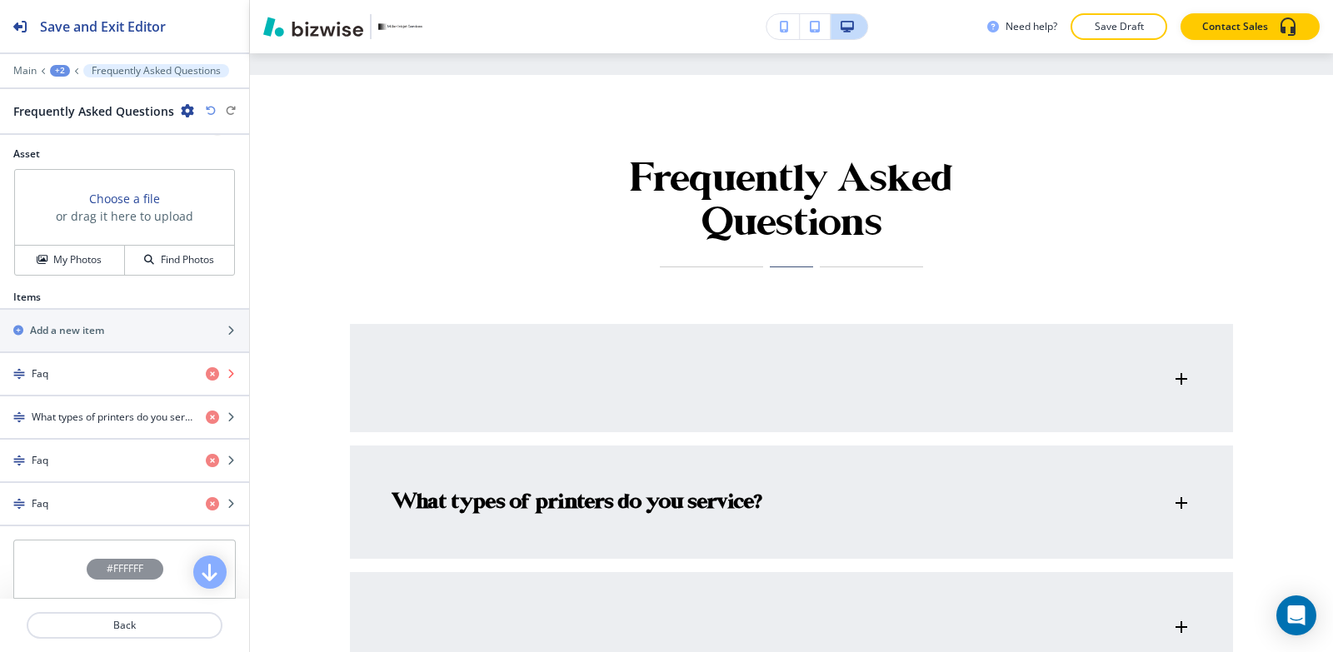
click at [206, 375] on icon "button" at bounding box center [212, 373] width 13 height 13
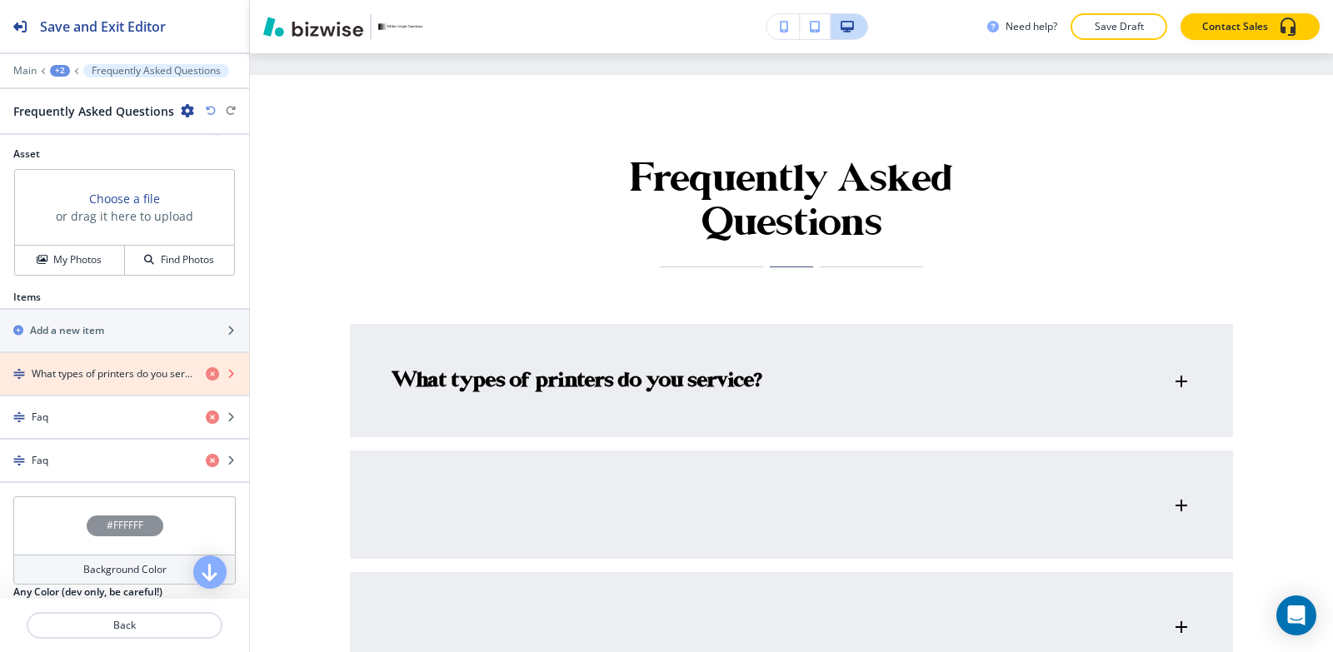
click at [206, 375] on icon "button" at bounding box center [212, 373] width 13 height 13
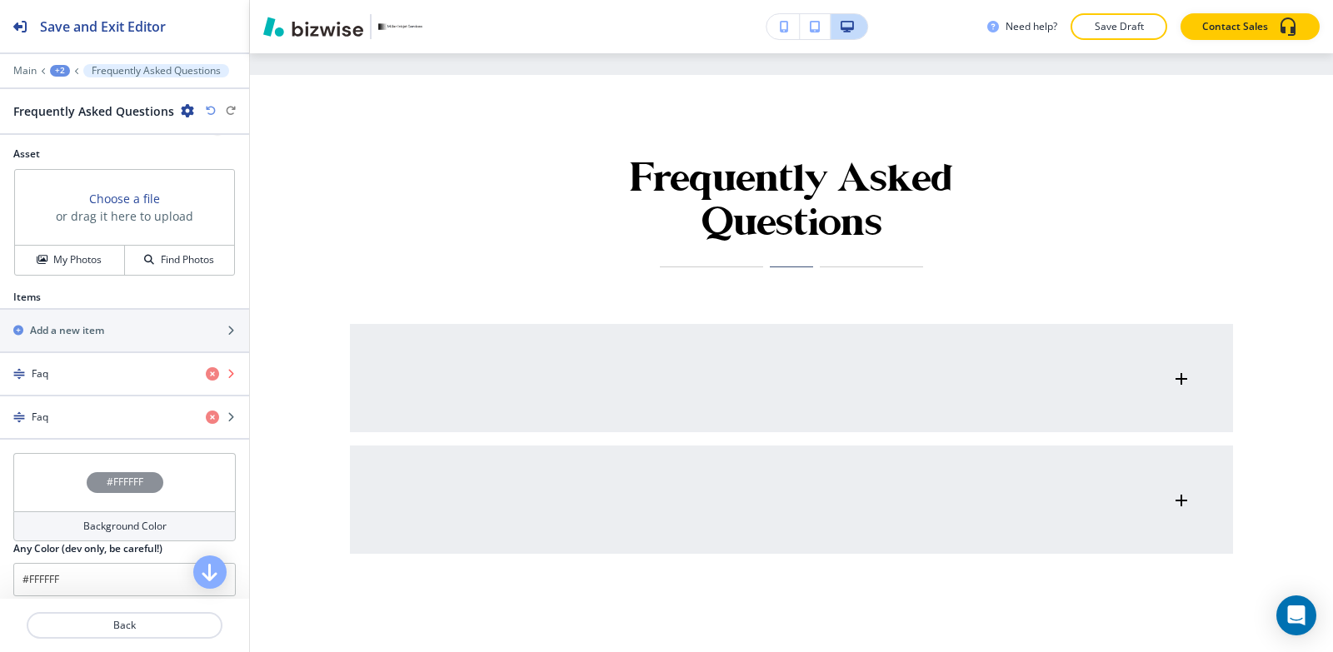
click at [206, 375] on icon "button" at bounding box center [212, 373] width 13 height 13
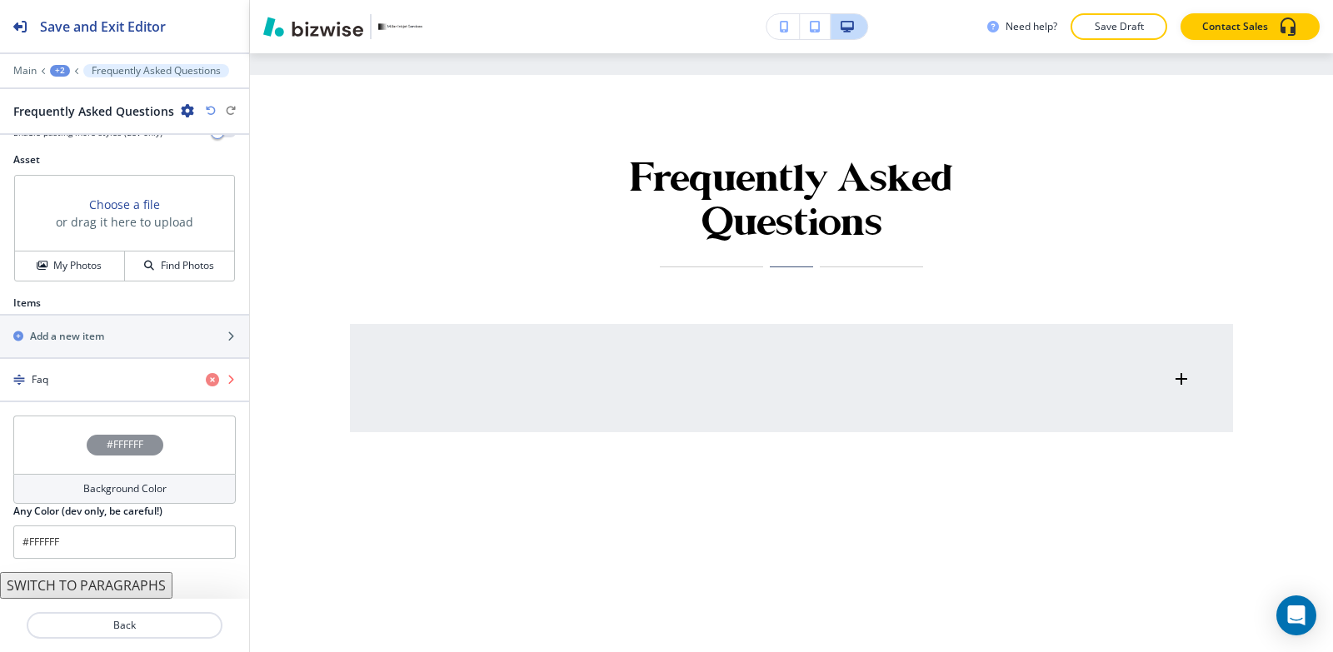
click at [206, 375] on icon "button" at bounding box center [212, 379] width 13 height 13
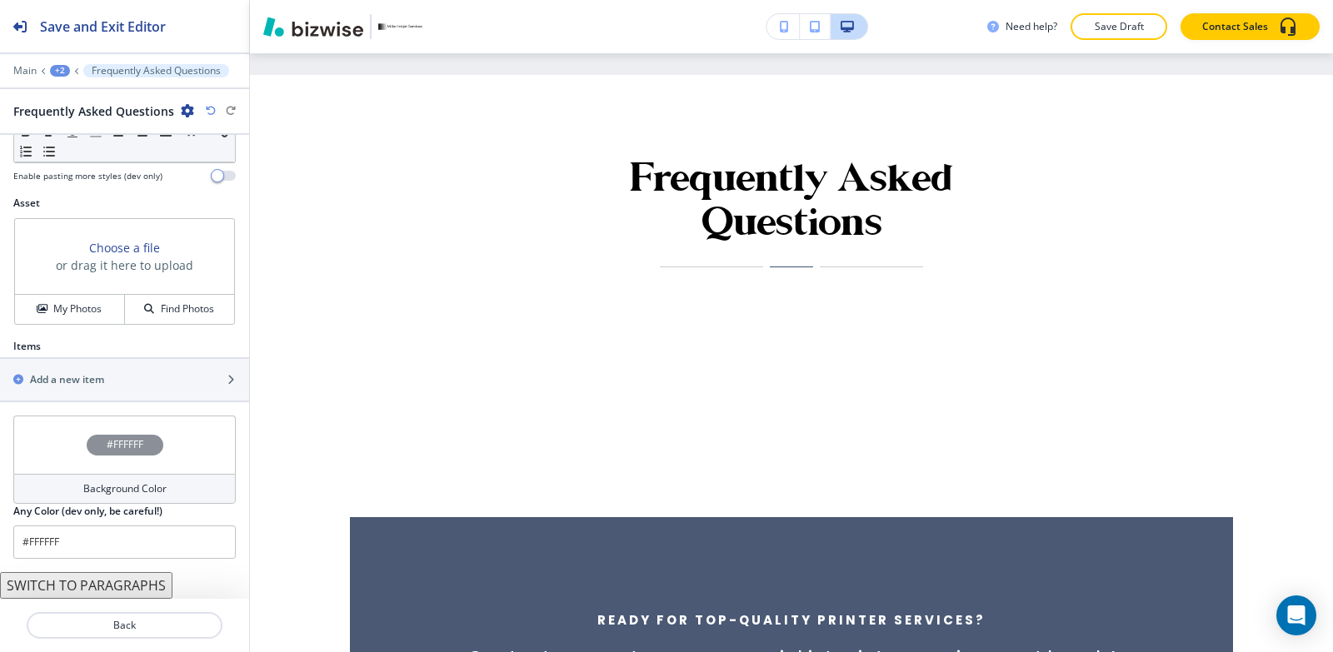
scroll to position [534, 0]
click at [145, 380] on div "Add a new item" at bounding box center [106, 379] width 212 height 15
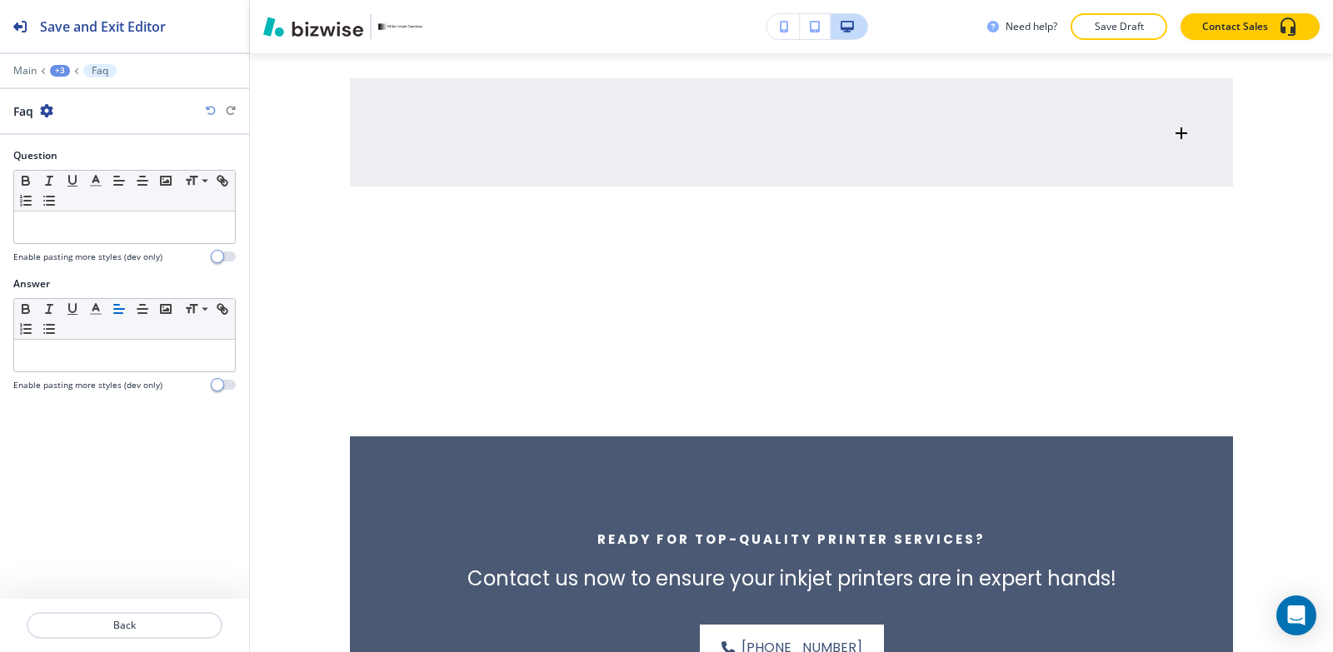
scroll to position [4987, 0]
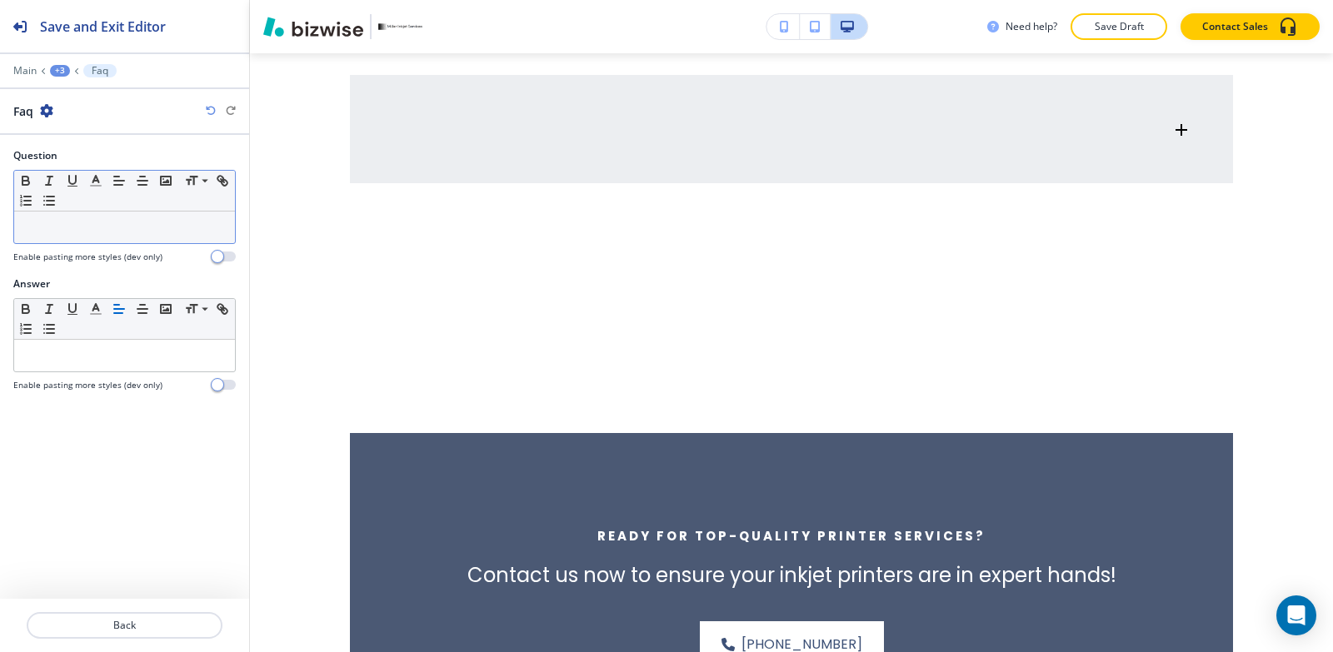
click at [107, 242] on div at bounding box center [124, 228] width 221 height 32
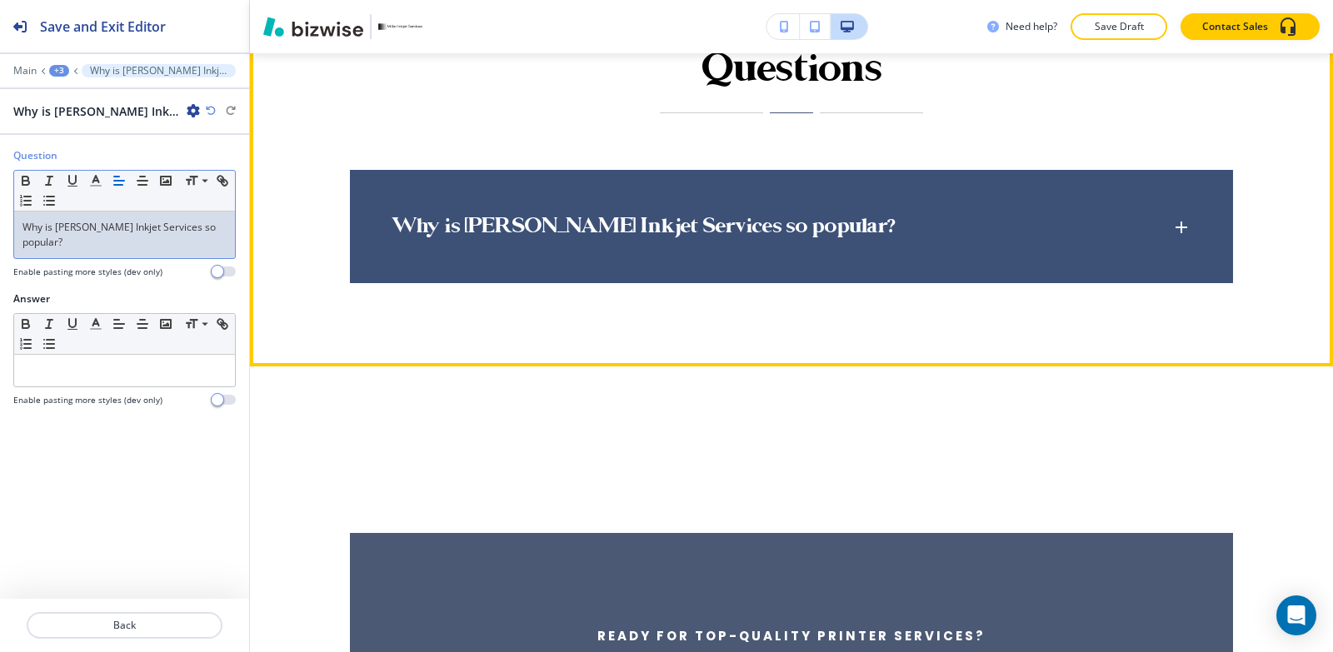
scroll to position [4821, 0]
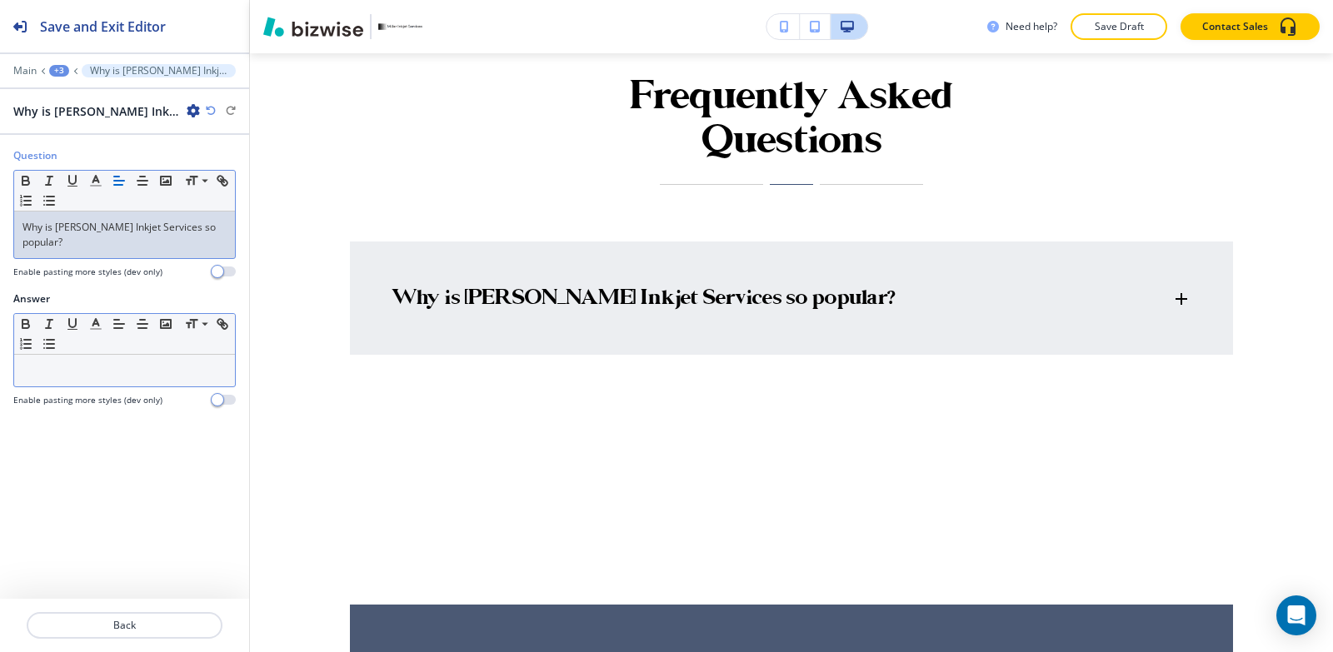
click at [163, 321] on div "Small Normal Large Huge" at bounding box center [124, 334] width 221 height 41
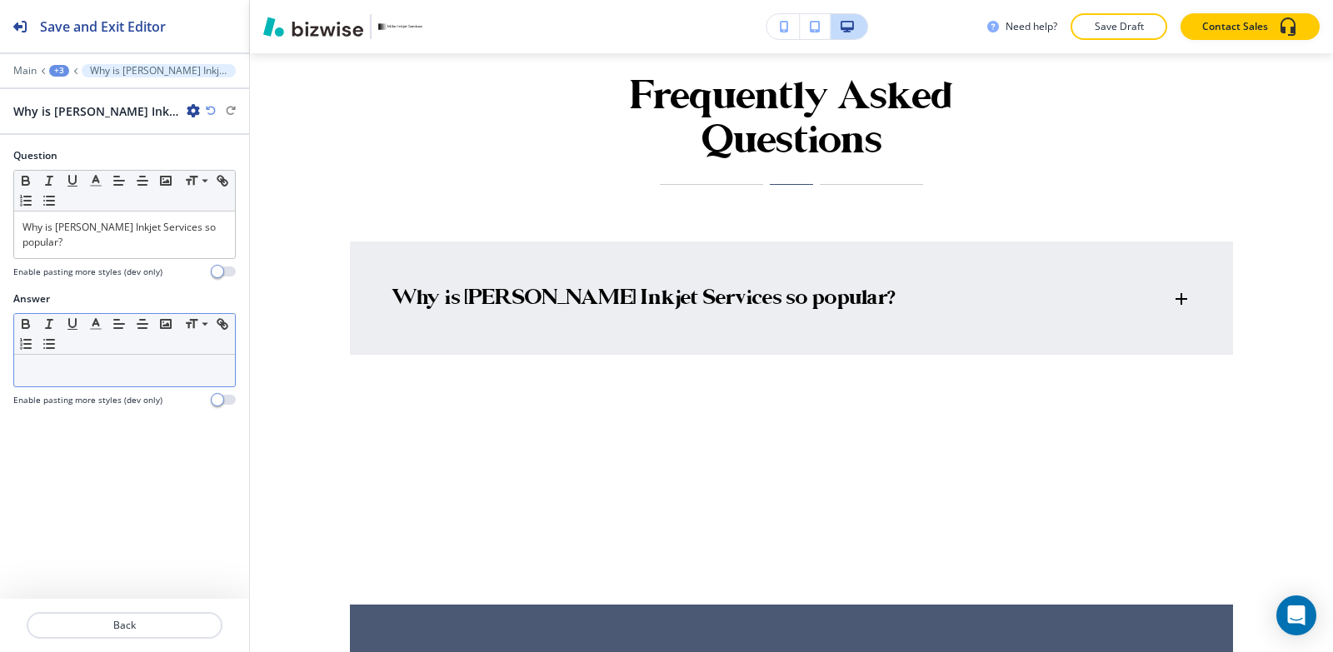
click at [167, 363] on div at bounding box center [124, 371] width 221 height 32
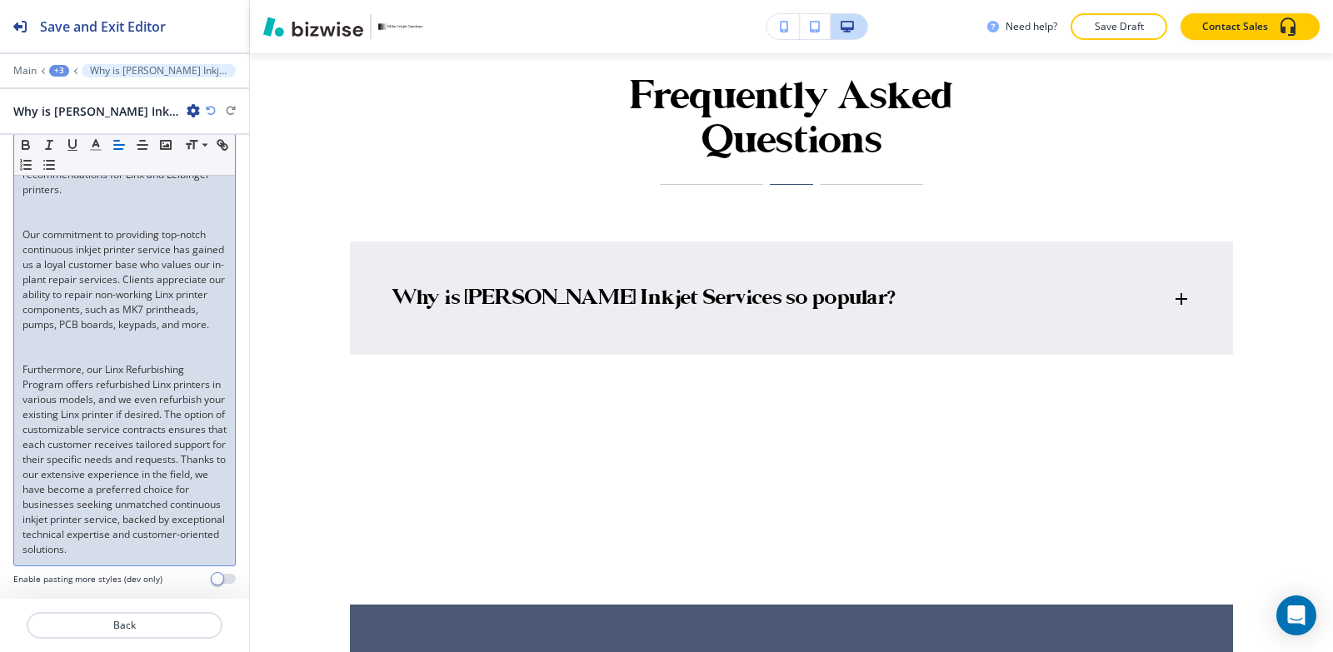
scroll to position [292, 0]
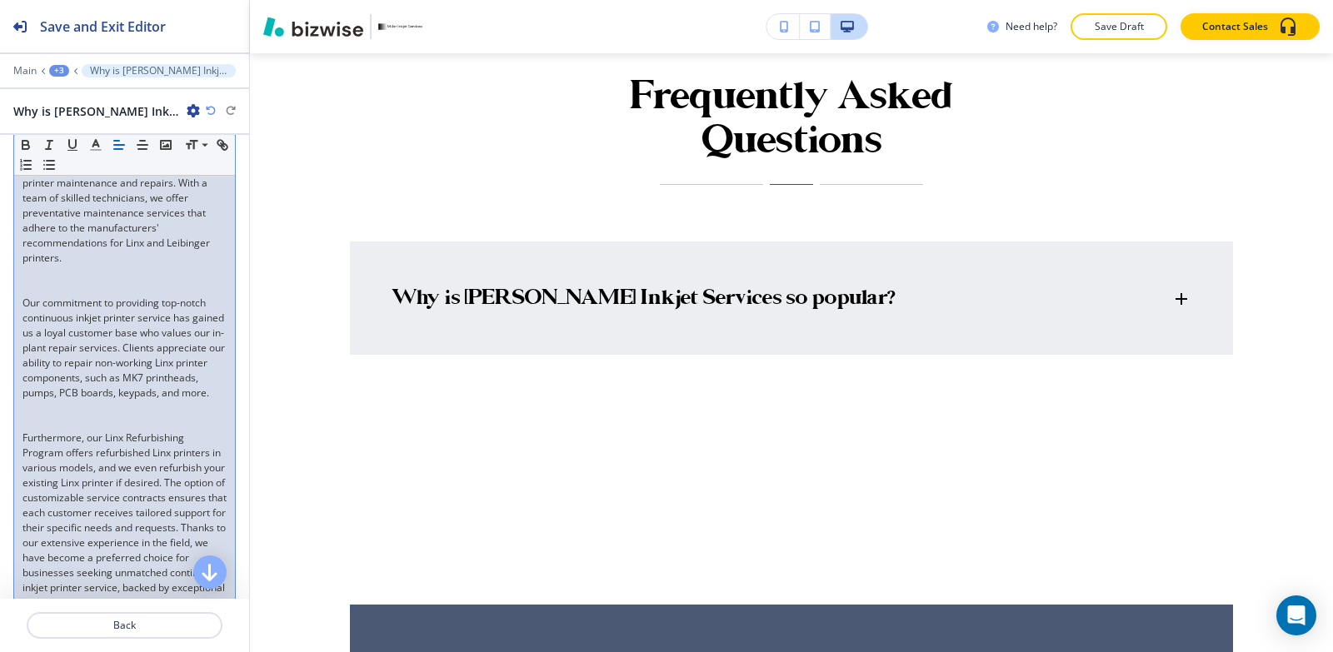
click at [22, 288] on div "Miller Inkjet Services has earned widespread popularity due to our exceptional …" at bounding box center [124, 347] width 221 height 571
click at [23, 425] on p "Furthermore, our Linx Refurbishing Program offers refurbished Linx printers in …" at bounding box center [124, 513] width 204 height 195
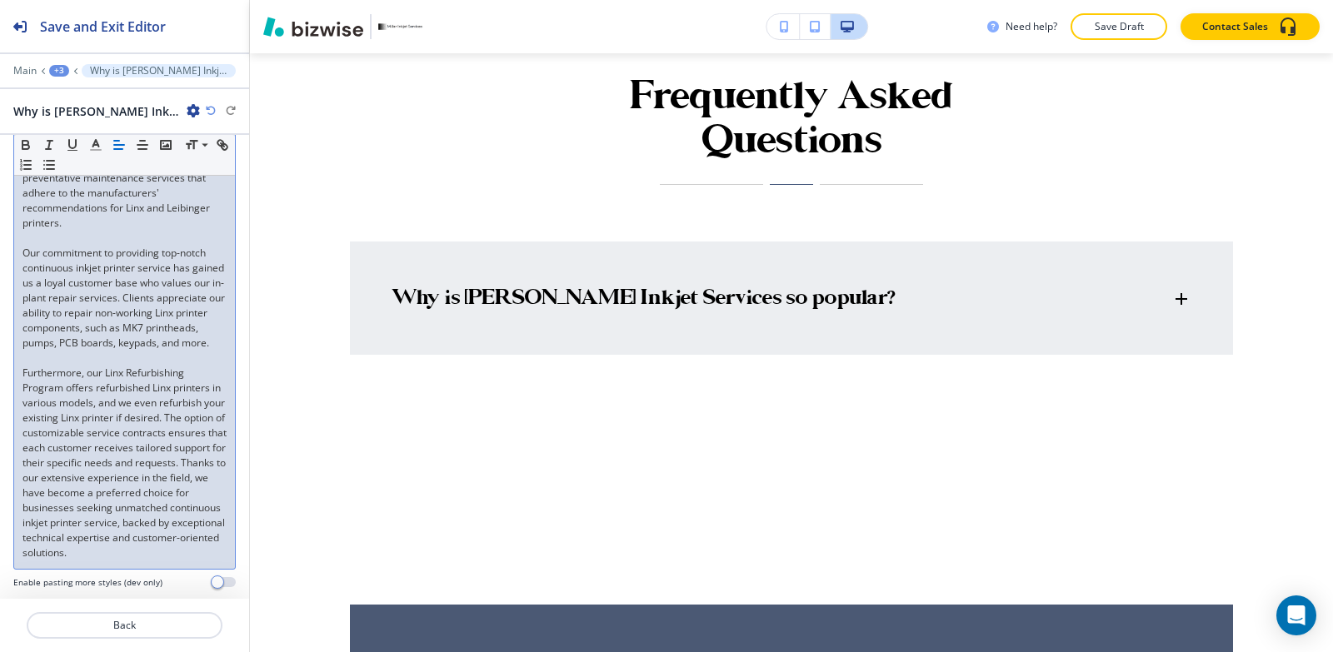
scroll to position [346, 0]
click at [61, 71] on div "+3" at bounding box center [59, 71] width 20 height 12
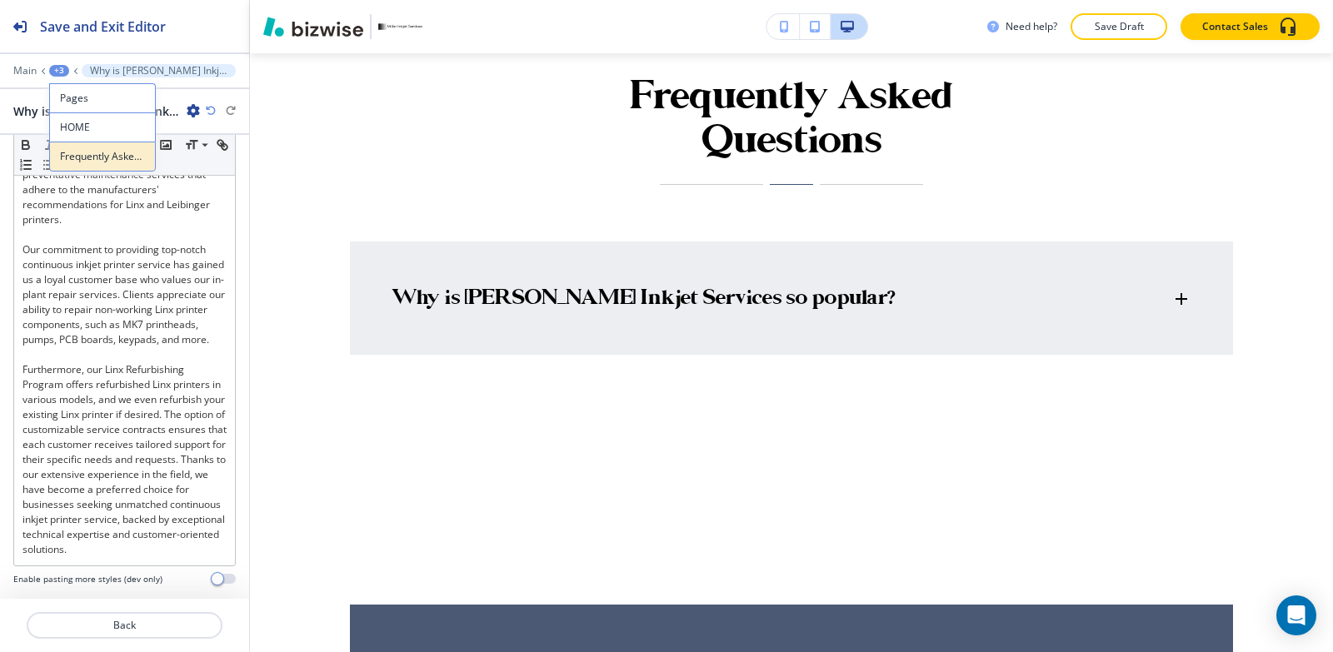
click at [98, 162] on p "Frequently Asked Questions" at bounding box center [102, 156] width 85 height 15
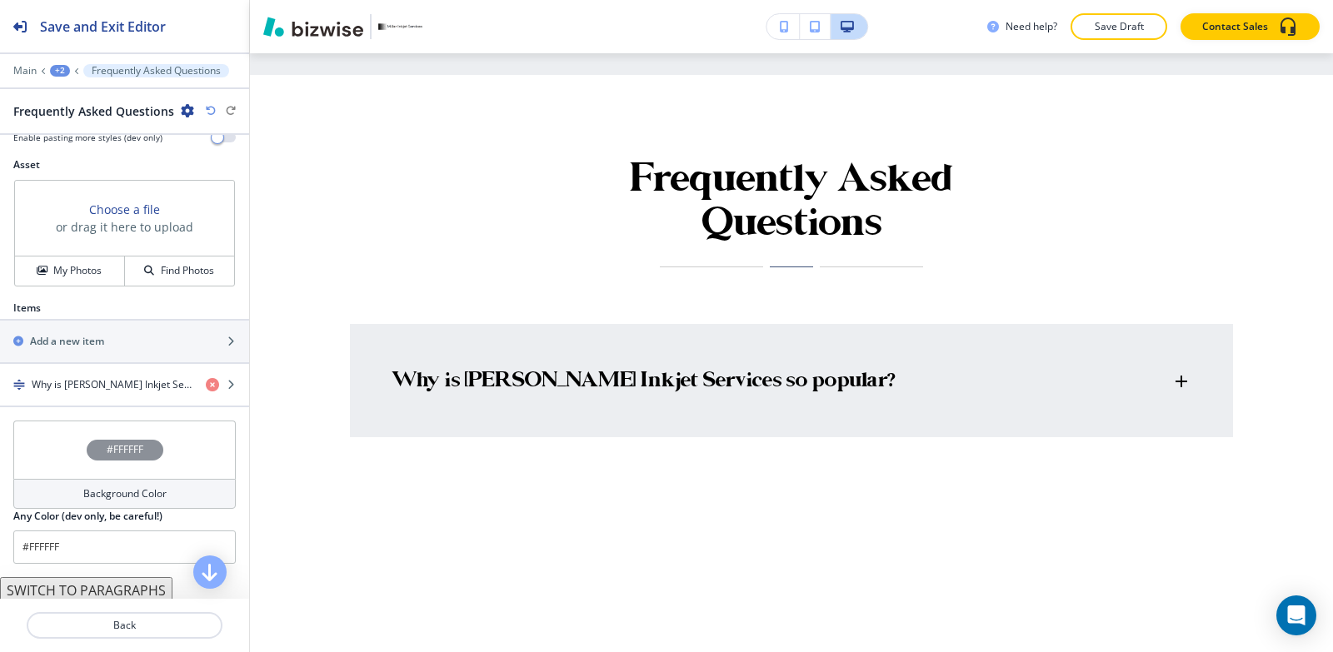
scroll to position [577, 0]
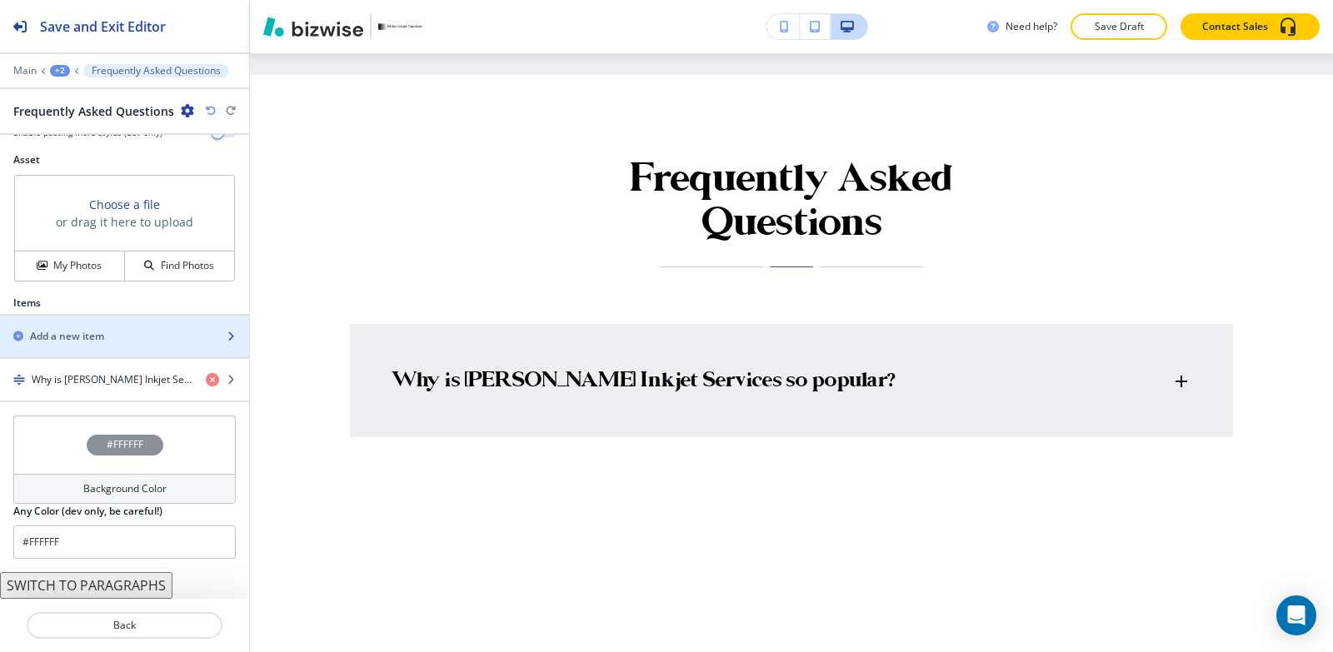
click at [112, 352] on div "button" at bounding box center [124, 350] width 249 height 13
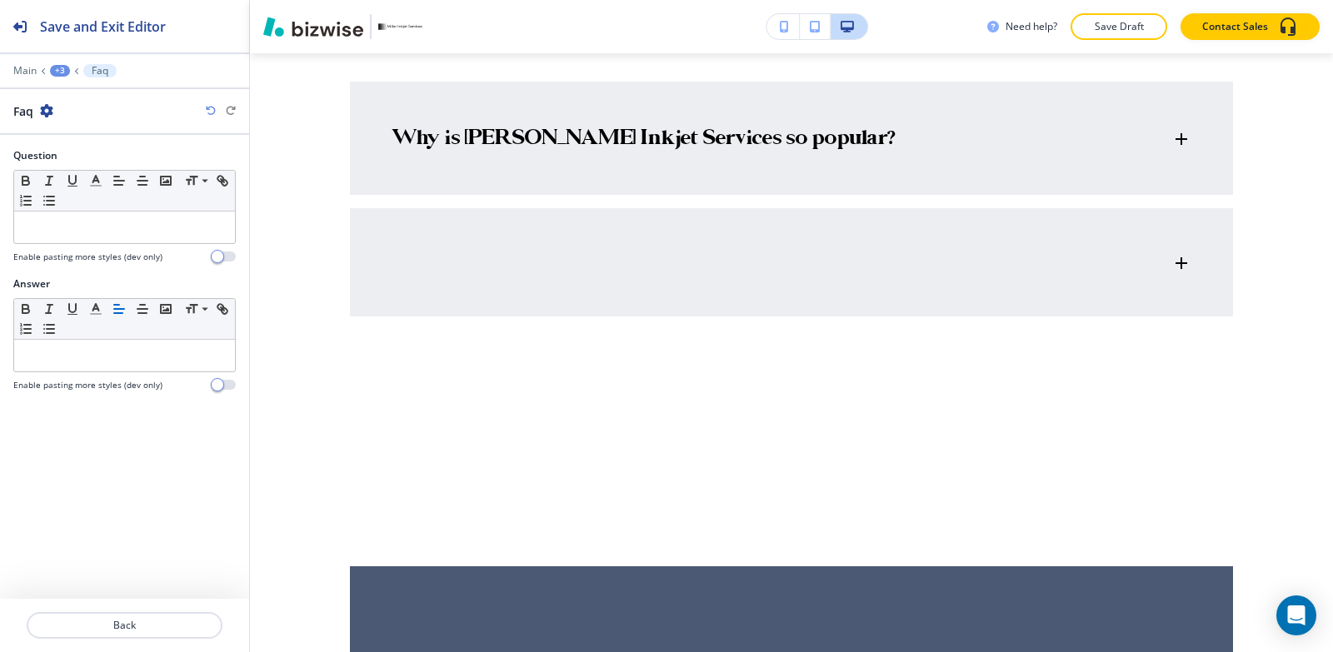
scroll to position [5114, 0]
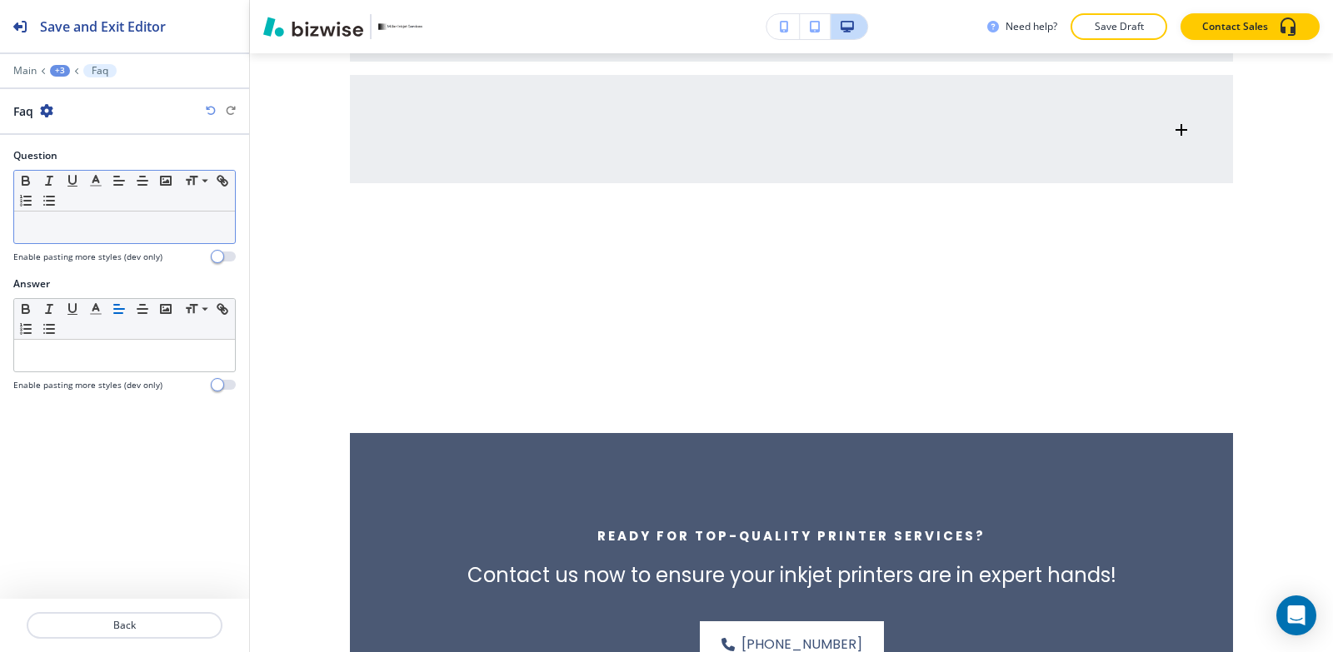
click at [112, 227] on p at bounding box center [124, 227] width 204 height 15
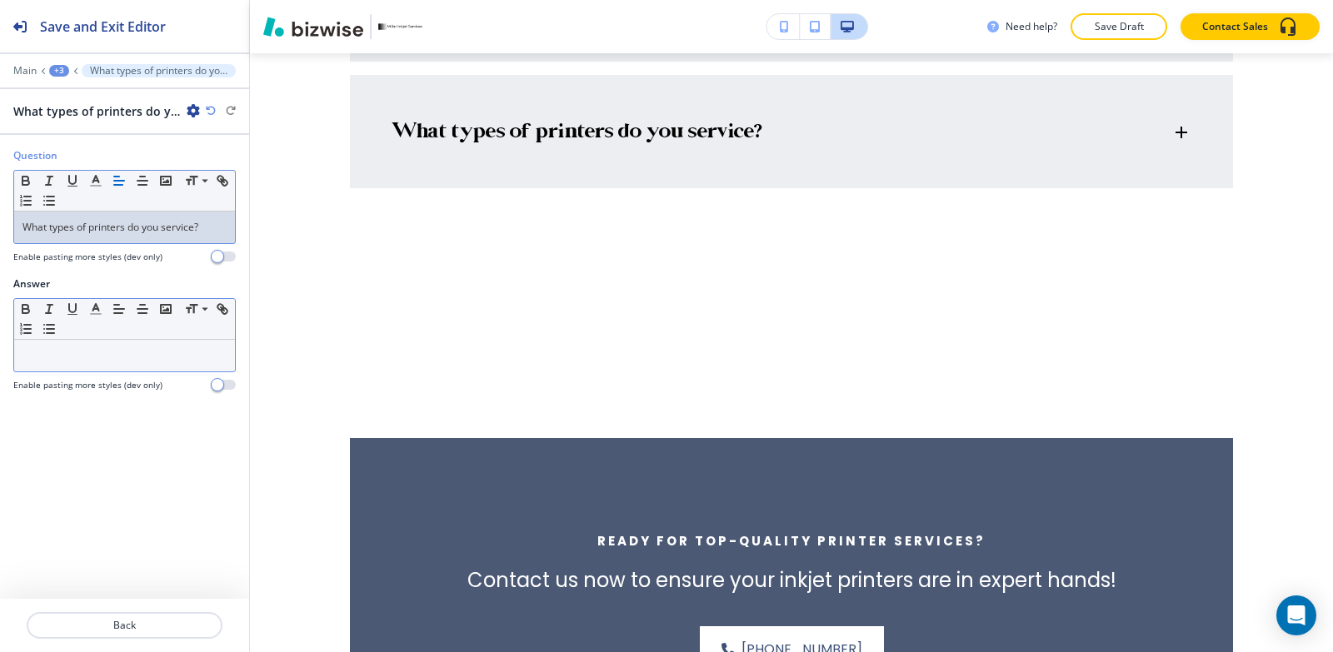
click at [125, 367] on div at bounding box center [124, 356] width 221 height 32
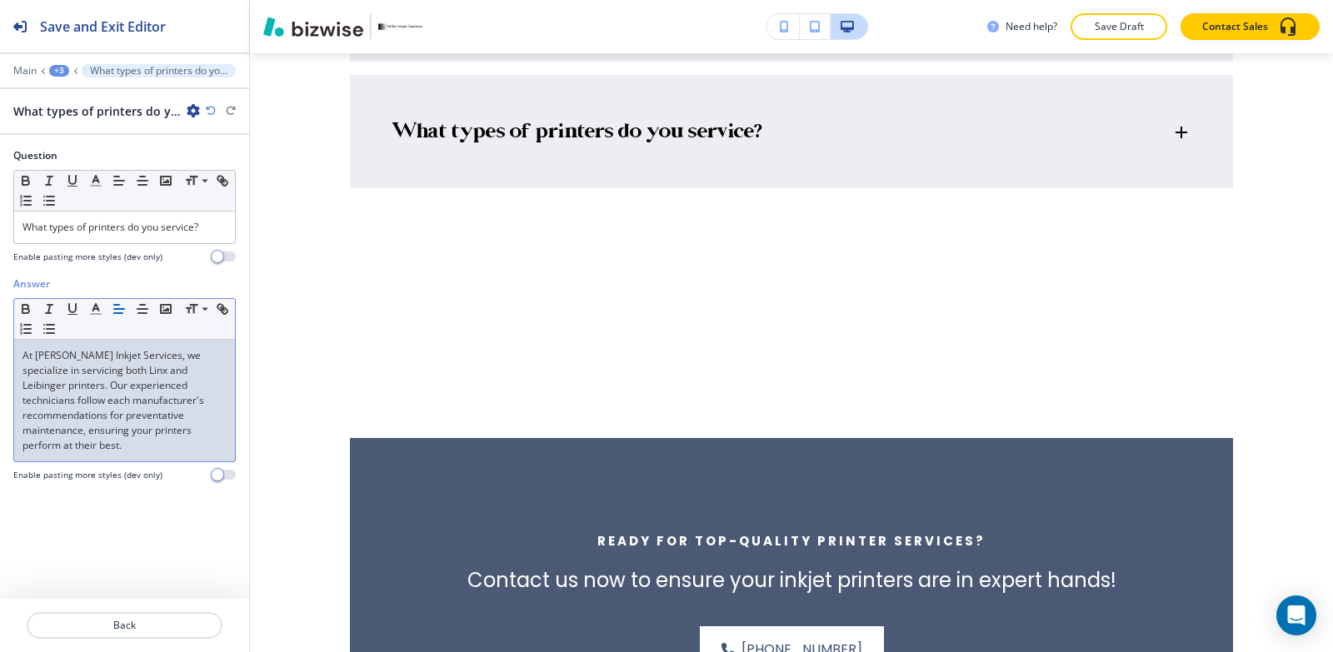
click at [56, 57] on div at bounding box center [124, 59] width 249 height 10
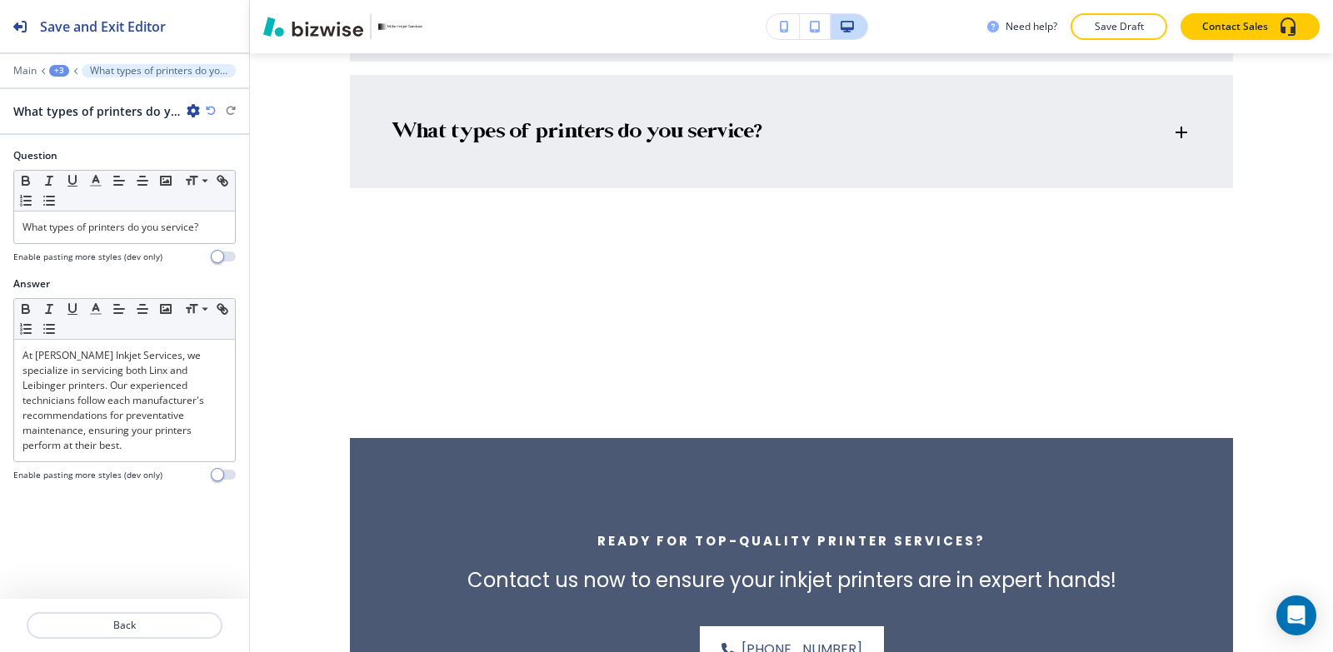
click at [52, 73] on div "+3" at bounding box center [59, 71] width 20 height 12
click at [84, 158] on p "Frequently Asked Questions" at bounding box center [102, 156] width 85 height 15
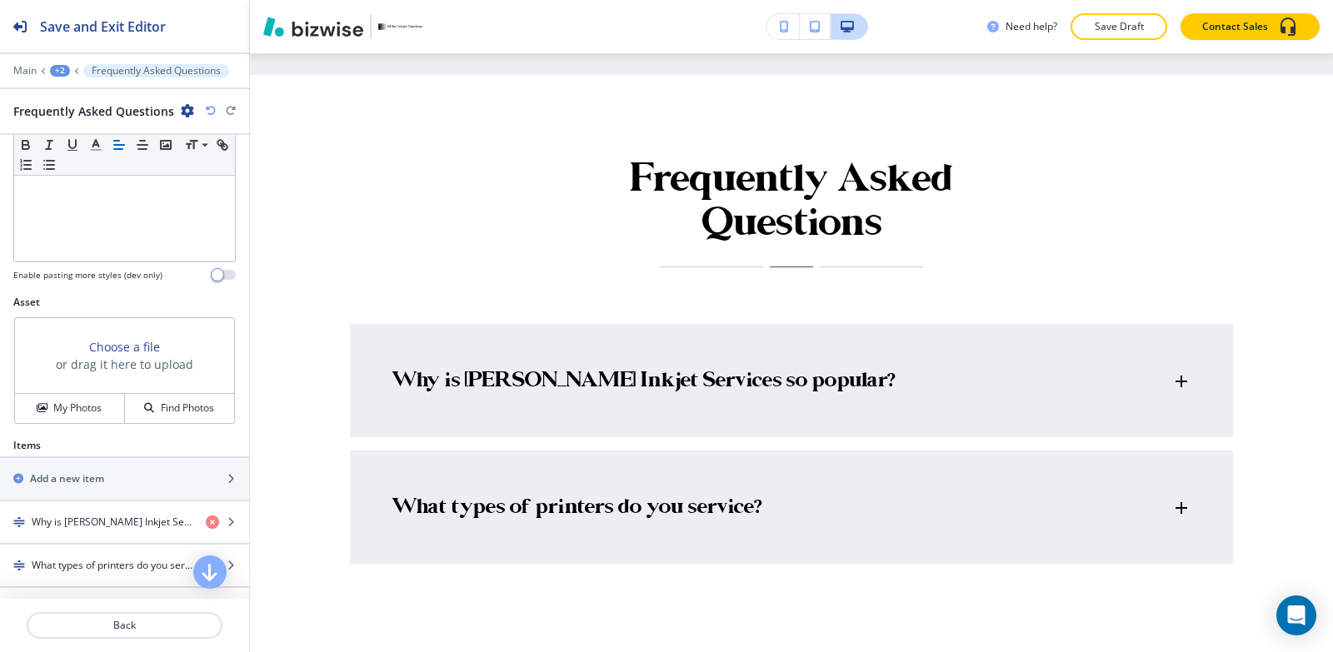
scroll to position [583, 0]
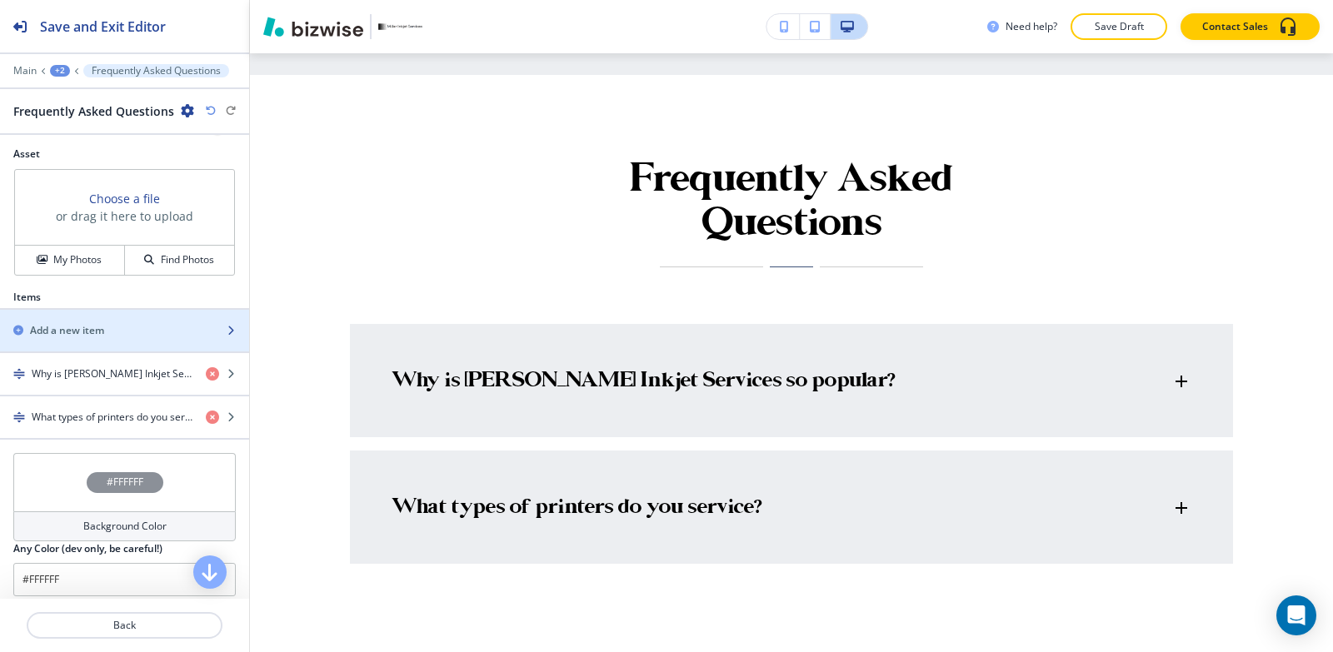
click at [89, 341] on div "button" at bounding box center [124, 344] width 249 height 13
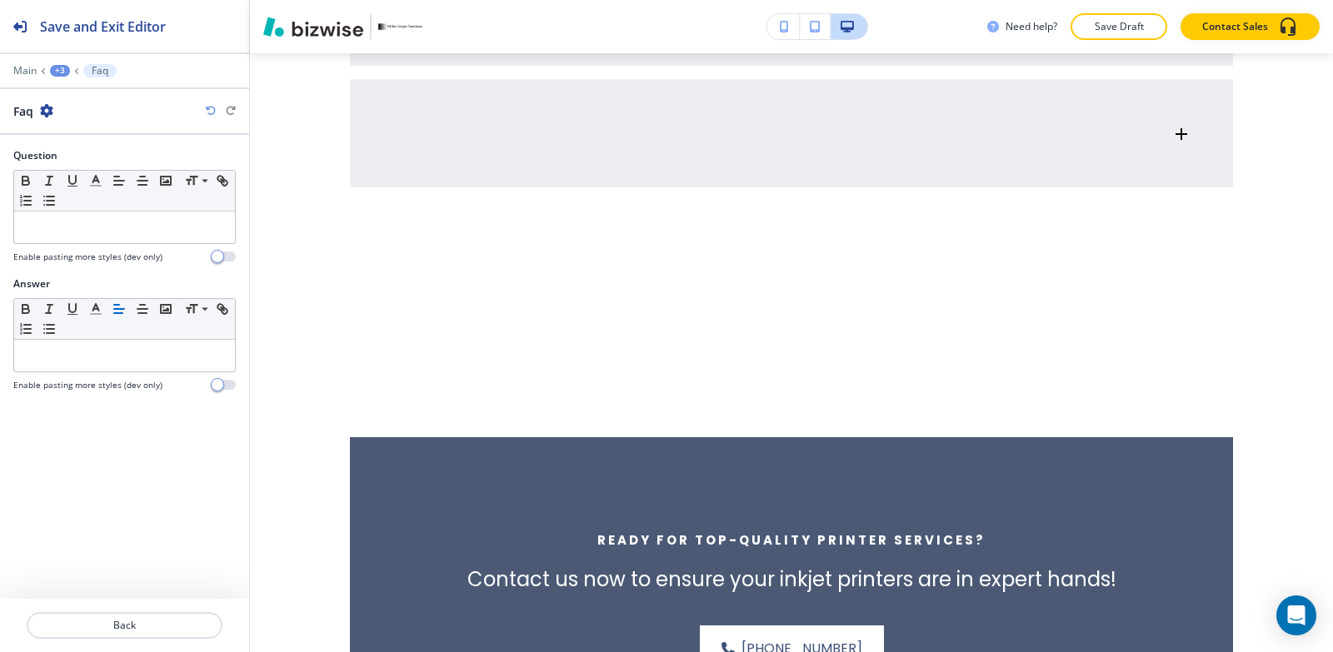
scroll to position [5241, 0]
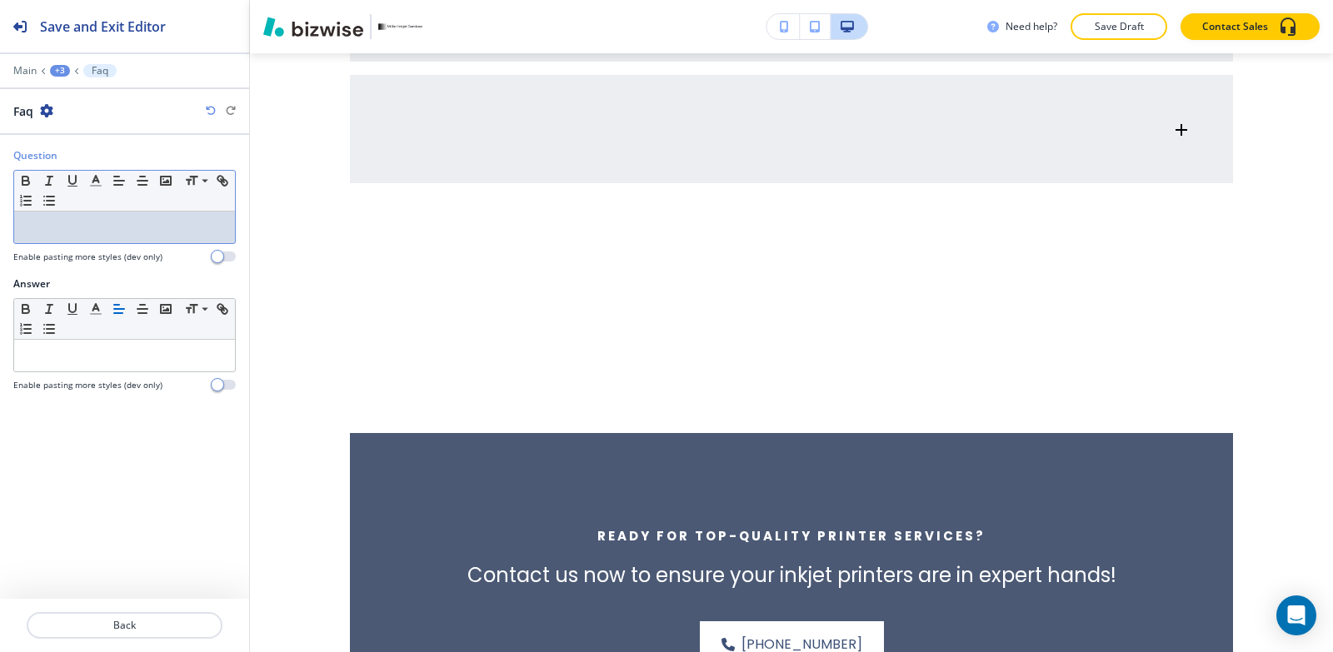
click at [121, 212] on div at bounding box center [124, 228] width 221 height 32
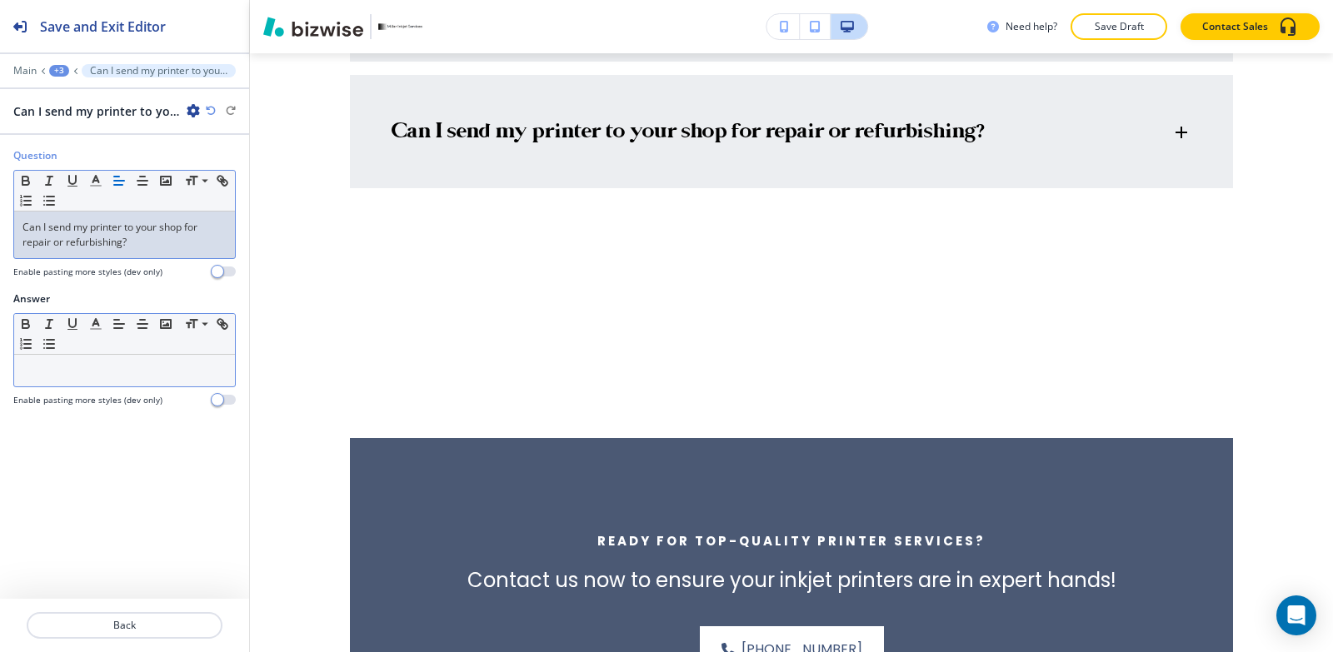
click at [76, 376] on p at bounding box center [124, 370] width 204 height 15
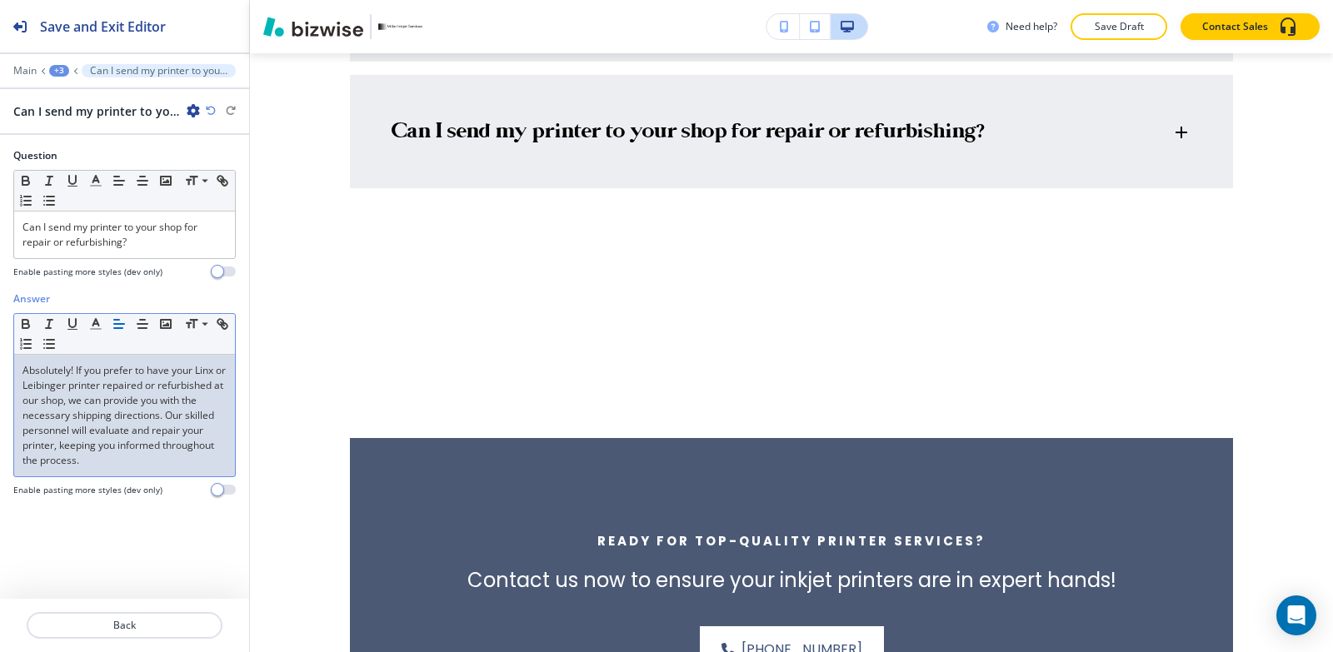
click at [56, 73] on div "+3" at bounding box center [59, 71] width 20 height 12
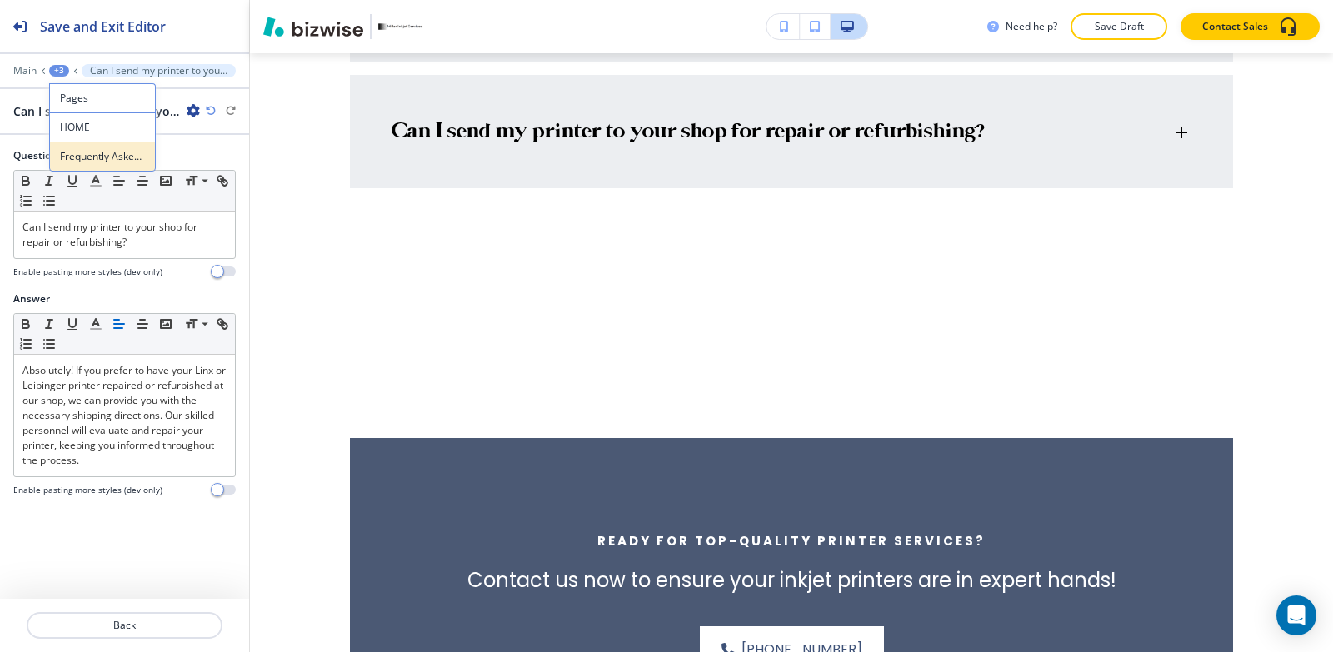
click at [88, 161] on p "Frequently Asked Questions" at bounding box center [102, 156] width 85 height 15
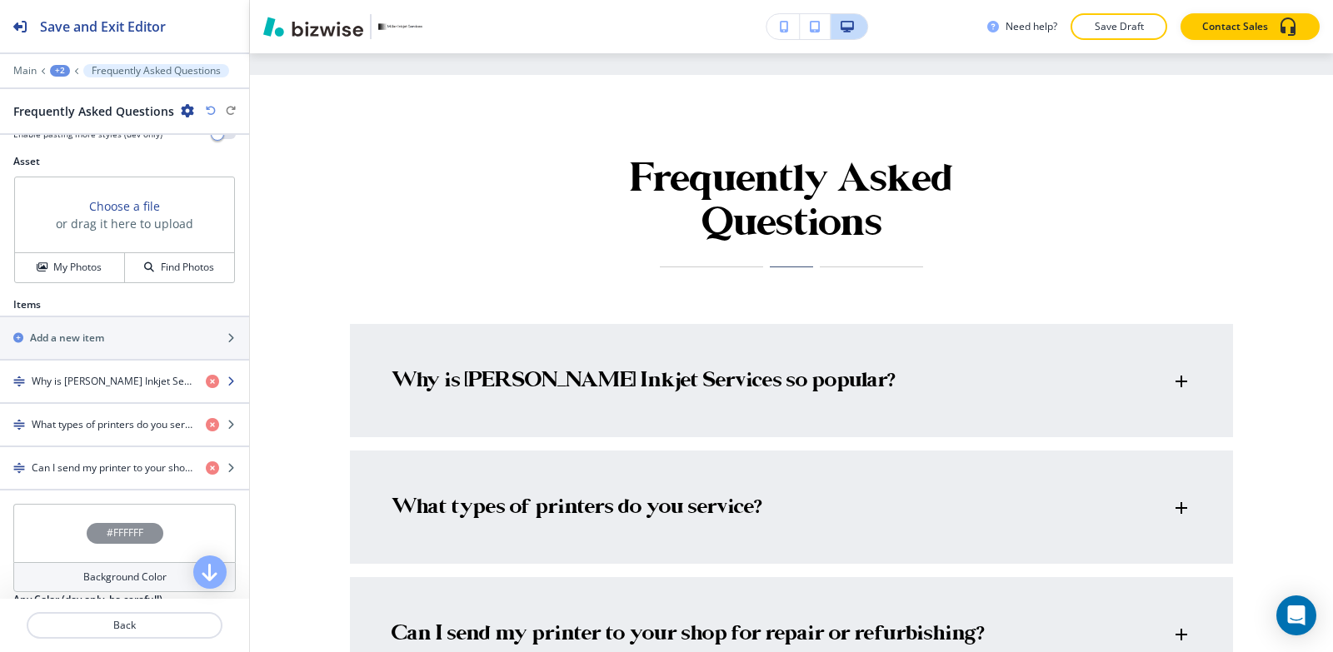
scroll to position [583, 0]
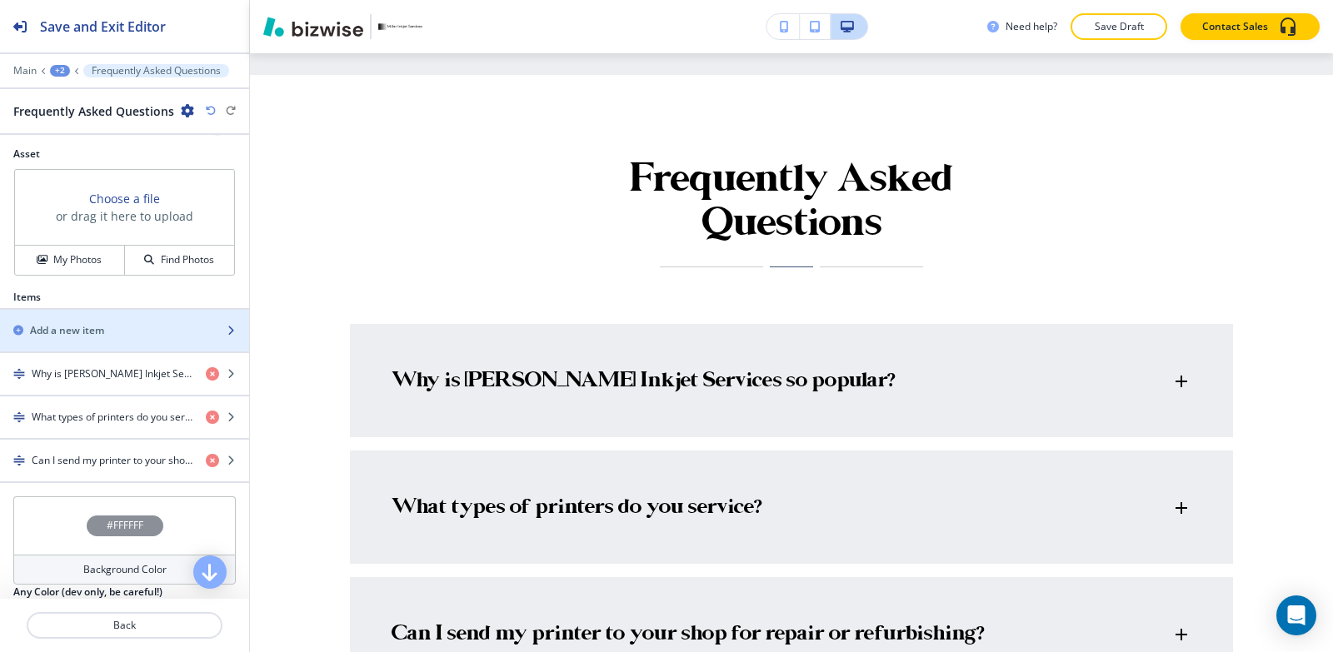
click at [108, 331] on div "Add a new item" at bounding box center [106, 330] width 212 height 15
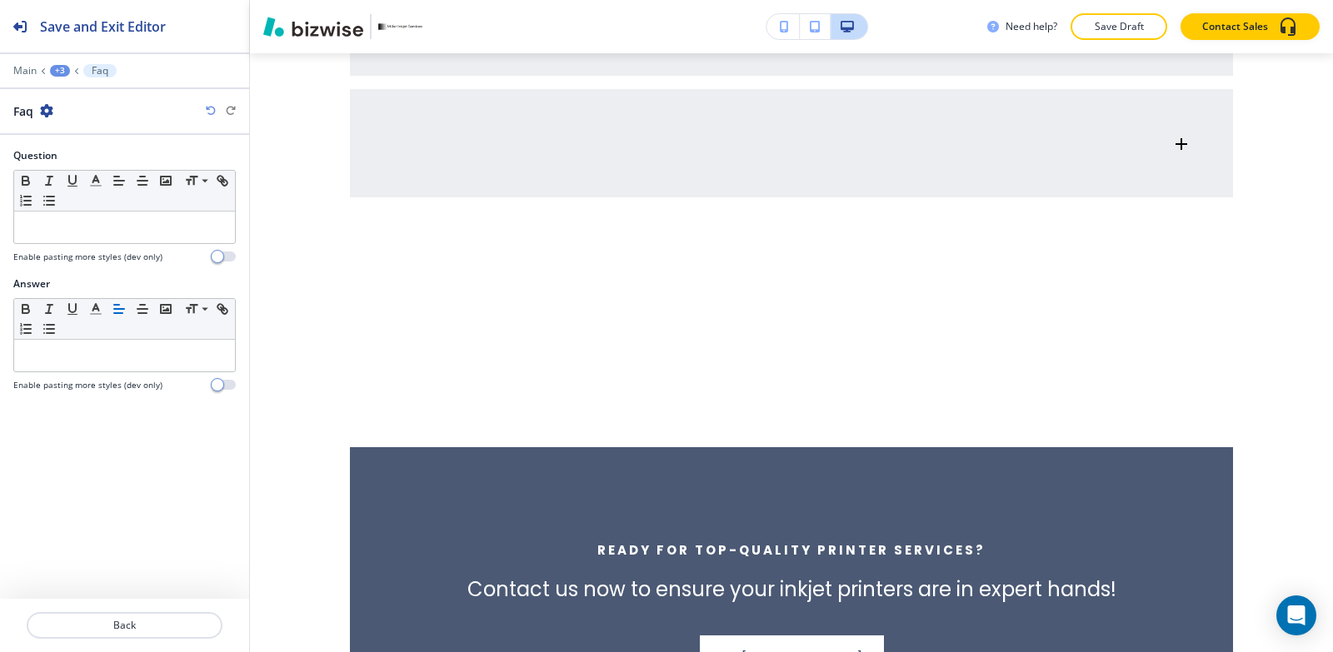
scroll to position [5367, 0]
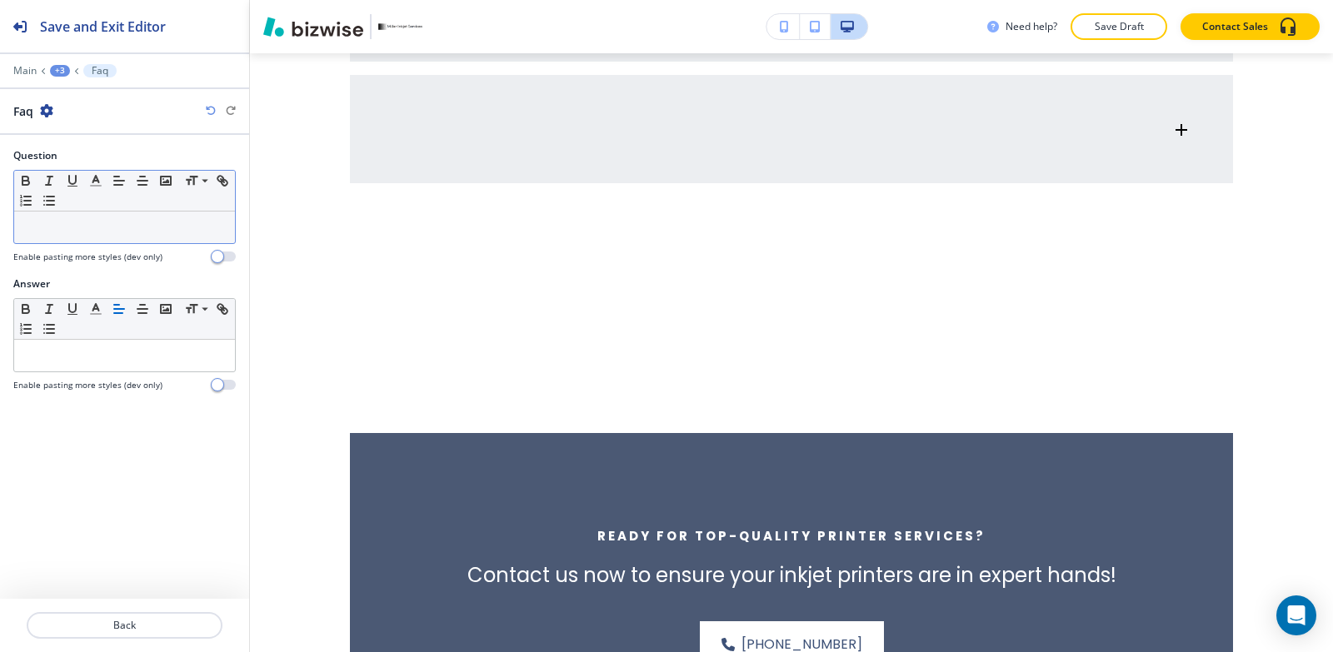
click at [98, 220] on p at bounding box center [124, 227] width 204 height 15
paste div
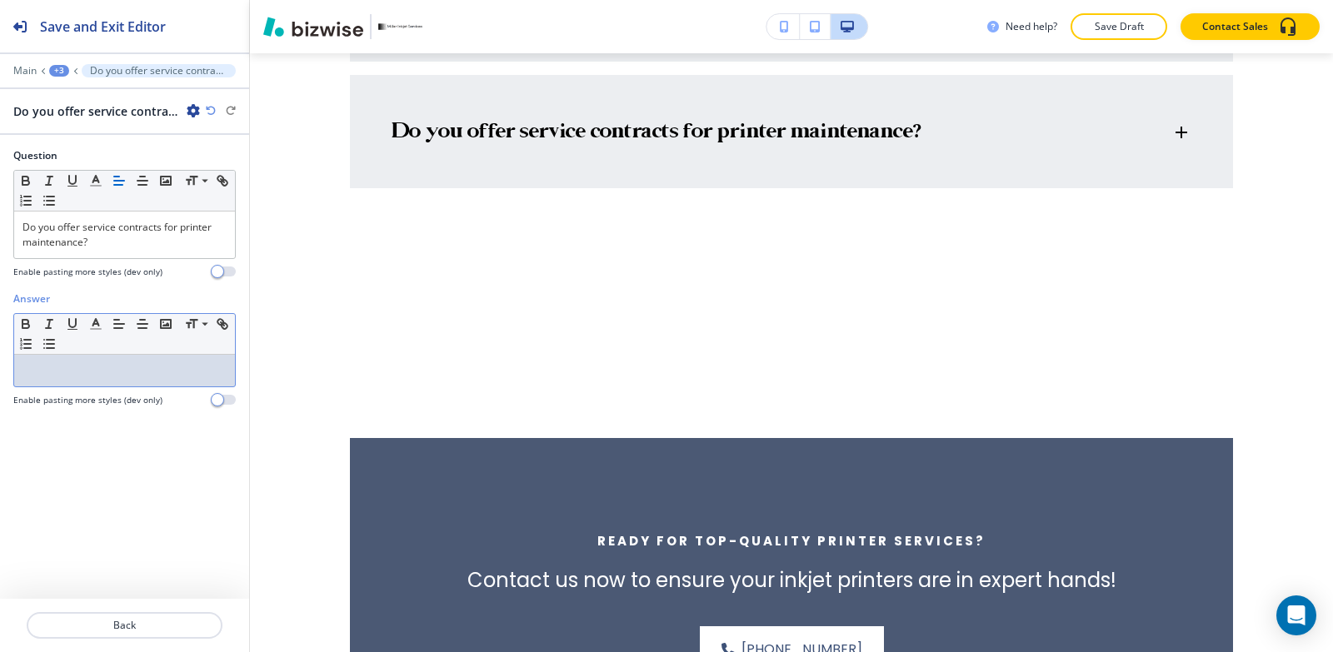
click at [102, 370] on p at bounding box center [124, 370] width 204 height 15
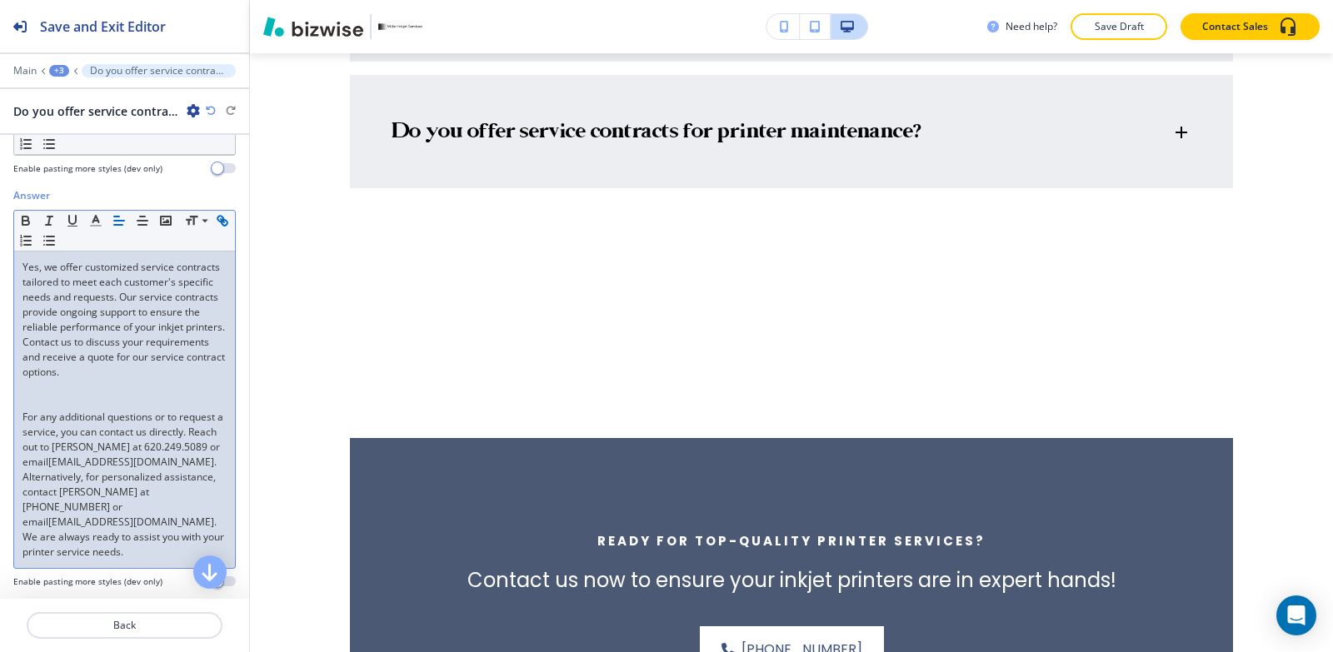
scroll to position [136, 0]
drag, startPoint x: 86, startPoint y: 445, endPoint x: 8, endPoint y: 441, distance: 77.6
click at [8, 441] on div "Answer Small Normal Large Huge Yes, we offer customized service contracts tailo…" at bounding box center [124, 392] width 249 height 413
click at [24, 211] on icon "button" at bounding box center [25, 218] width 15 height 15
drag, startPoint x: 158, startPoint y: 458, endPoint x: 14, endPoint y: 461, distance: 144.2
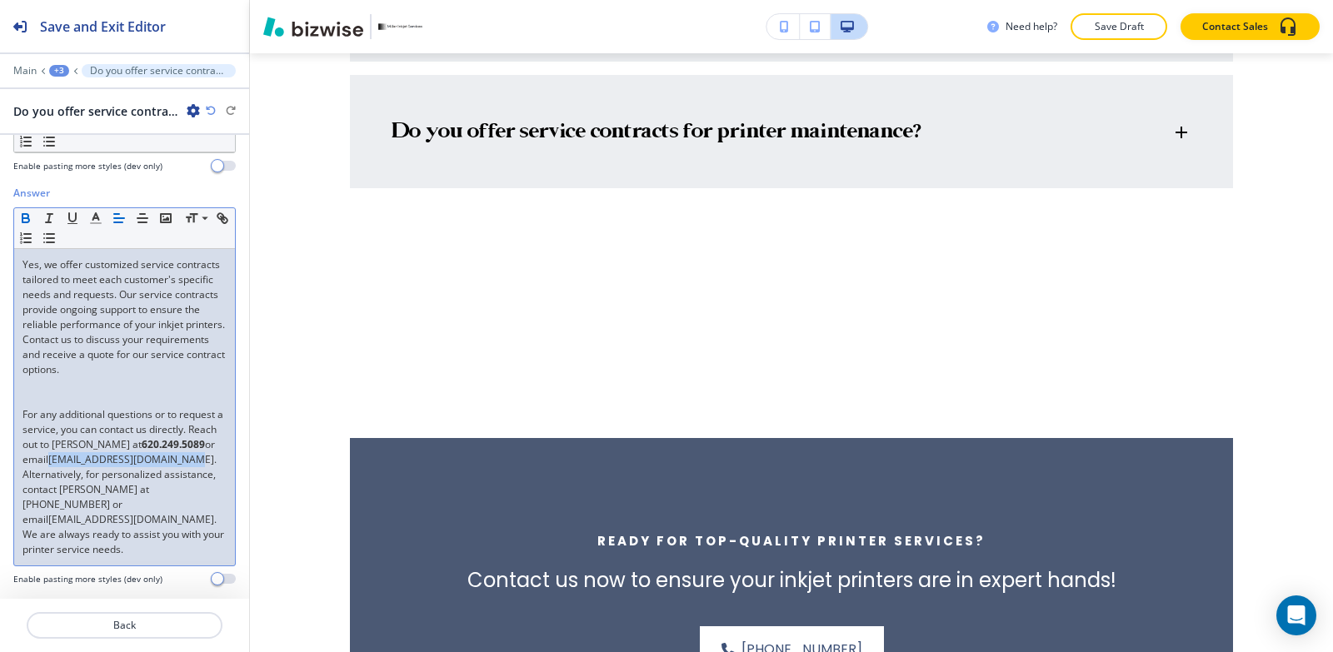
click at [14, 461] on div "Yes, we offer customized service contracts tailored to meet each customer's spe…" at bounding box center [124, 407] width 221 height 317
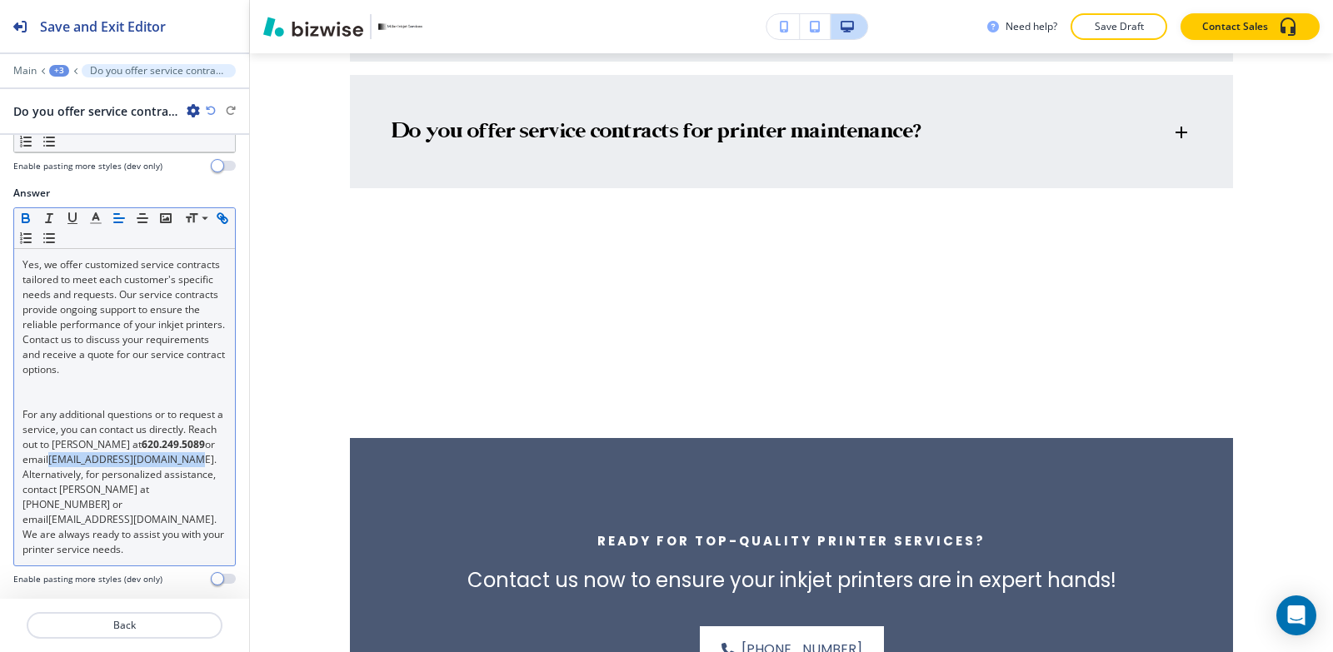
click at [29, 218] on icon "button" at bounding box center [25, 220] width 7 height 4
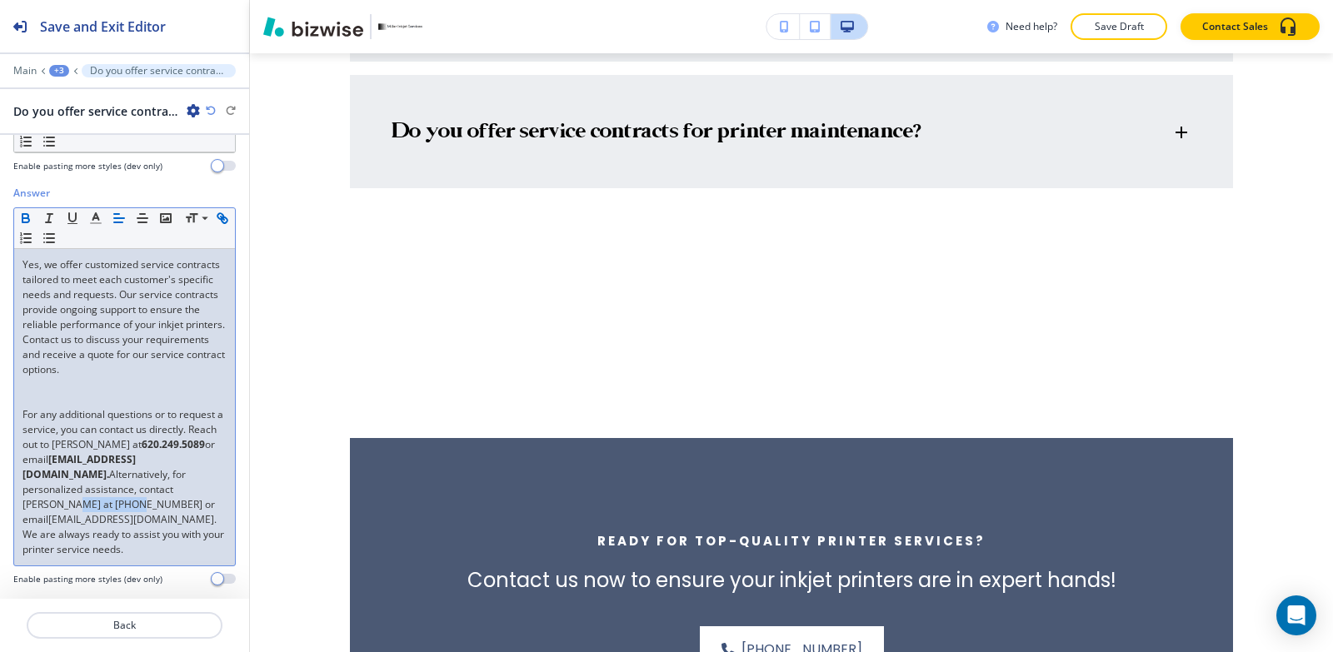
drag, startPoint x: 86, startPoint y: 504, endPoint x: 14, endPoint y: 505, distance: 71.6
click at [14, 505] on div "Yes, we offer customized service contracts tailored to meet each customer's spe…" at bounding box center [124, 407] width 221 height 317
click at [27, 218] on icon "button" at bounding box center [25, 220] width 7 height 4
drag, startPoint x: 135, startPoint y: 521, endPoint x: 0, endPoint y: 521, distance: 134.9
click at [0, 521] on div "Answer Small Normal Large Huge Yes, we offer customized service contracts tailo…" at bounding box center [124, 392] width 249 height 413
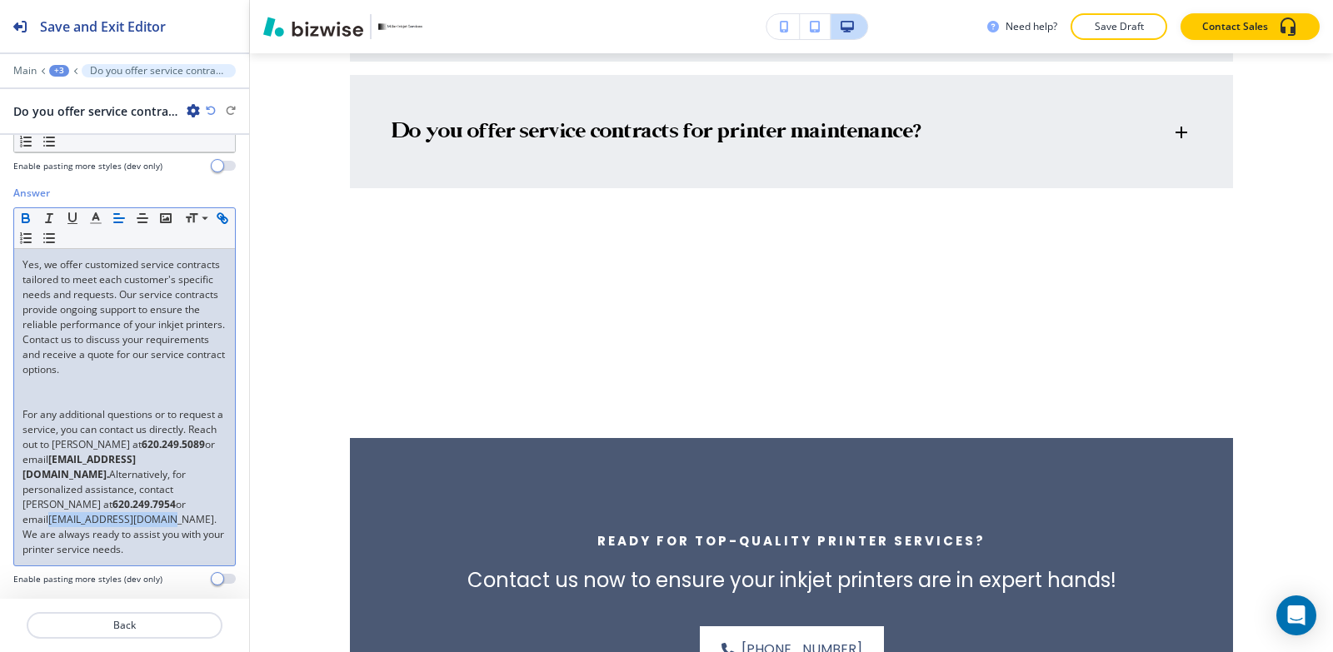
click at [22, 218] on icon "button" at bounding box center [25, 220] width 7 height 4
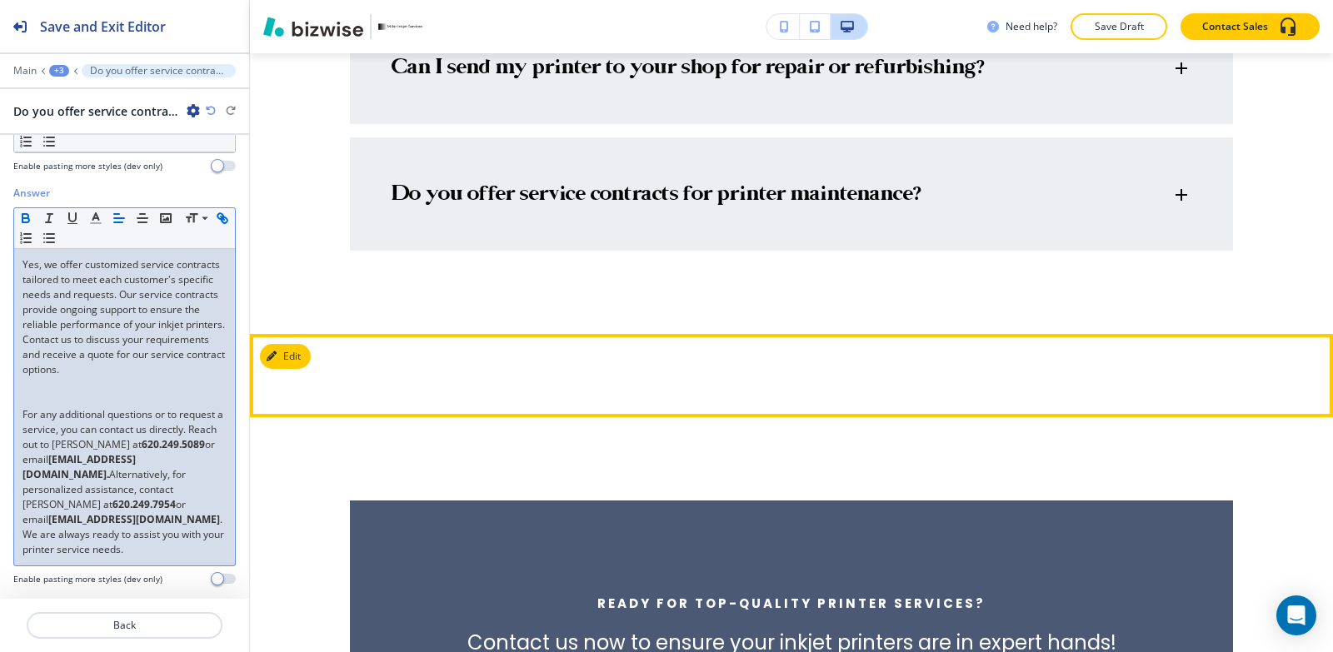
scroll to position [5201, 0]
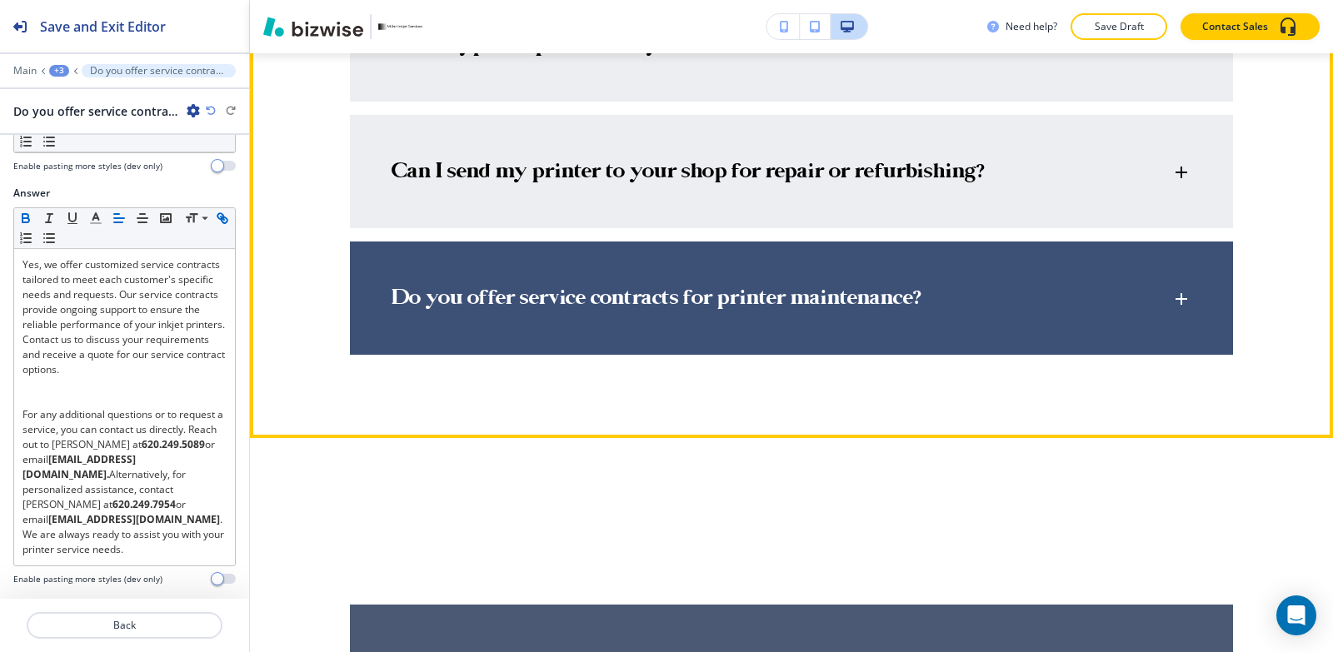
click at [552, 287] on p "Do you offer service contracts for printer maintenance?" at bounding box center [656, 299] width 529 height 25
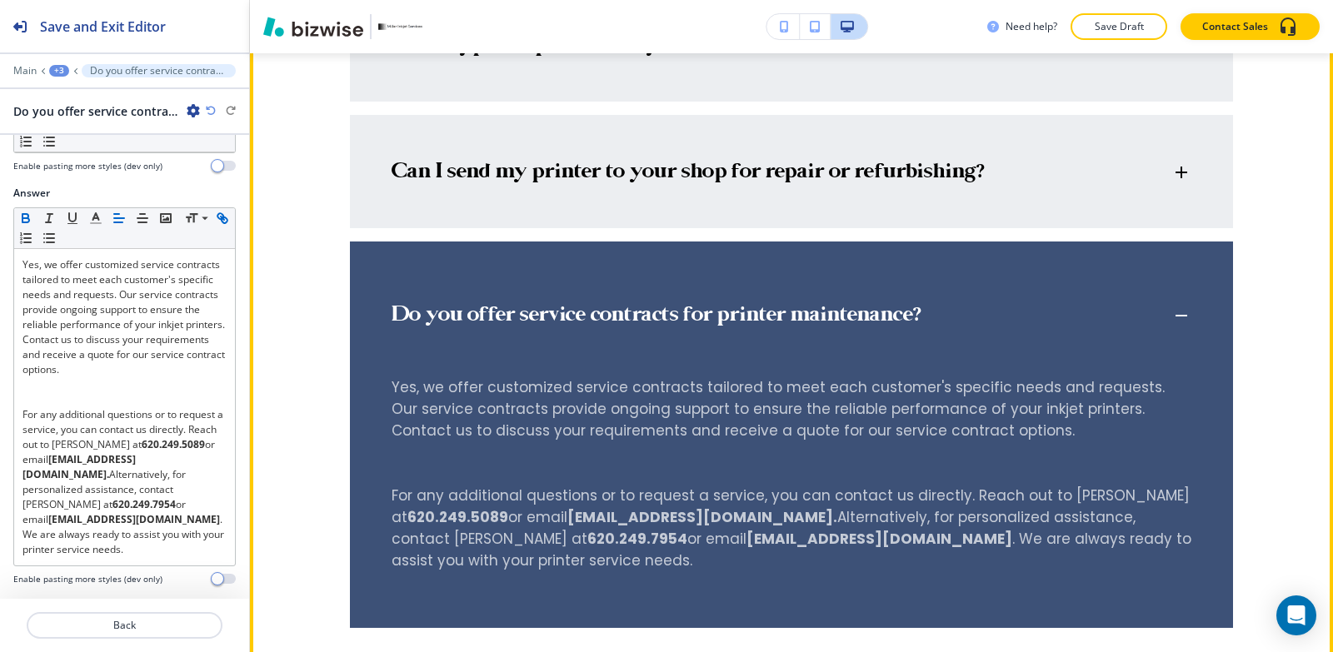
click at [551, 278] on div "Do you offer service contracts for printer maintenance?" at bounding box center [791, 308] width 883 height 132
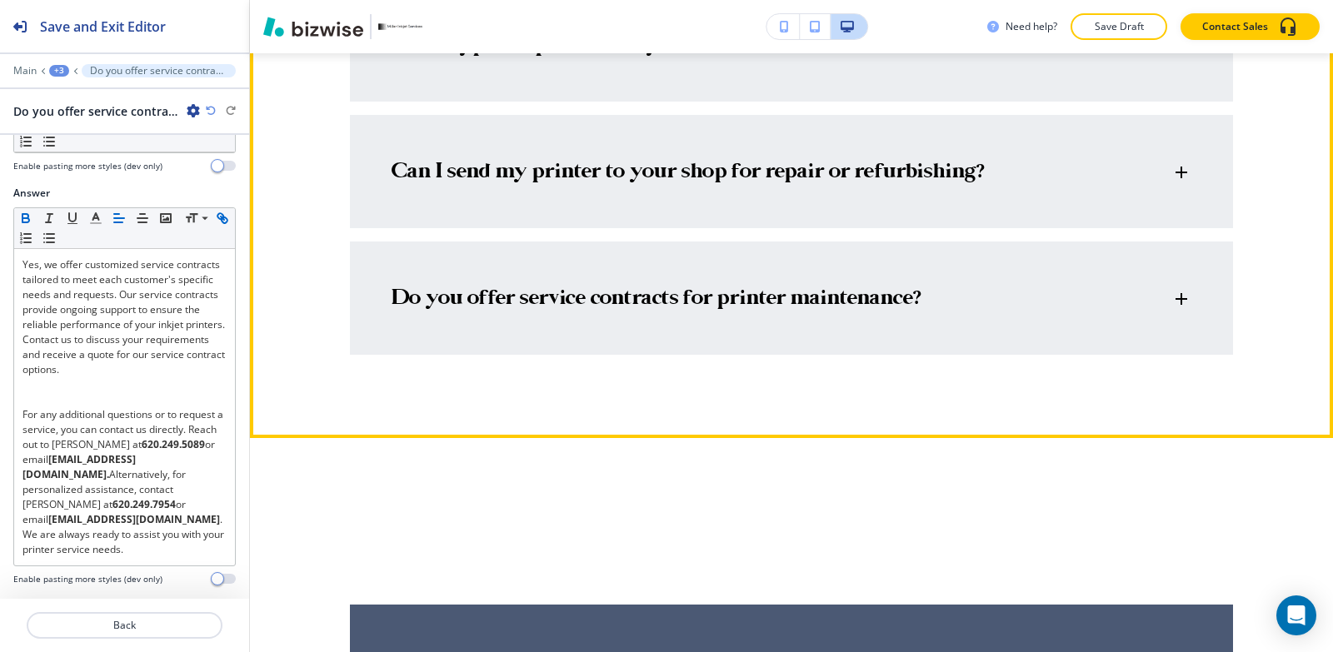
scroll to position [5117, 0]
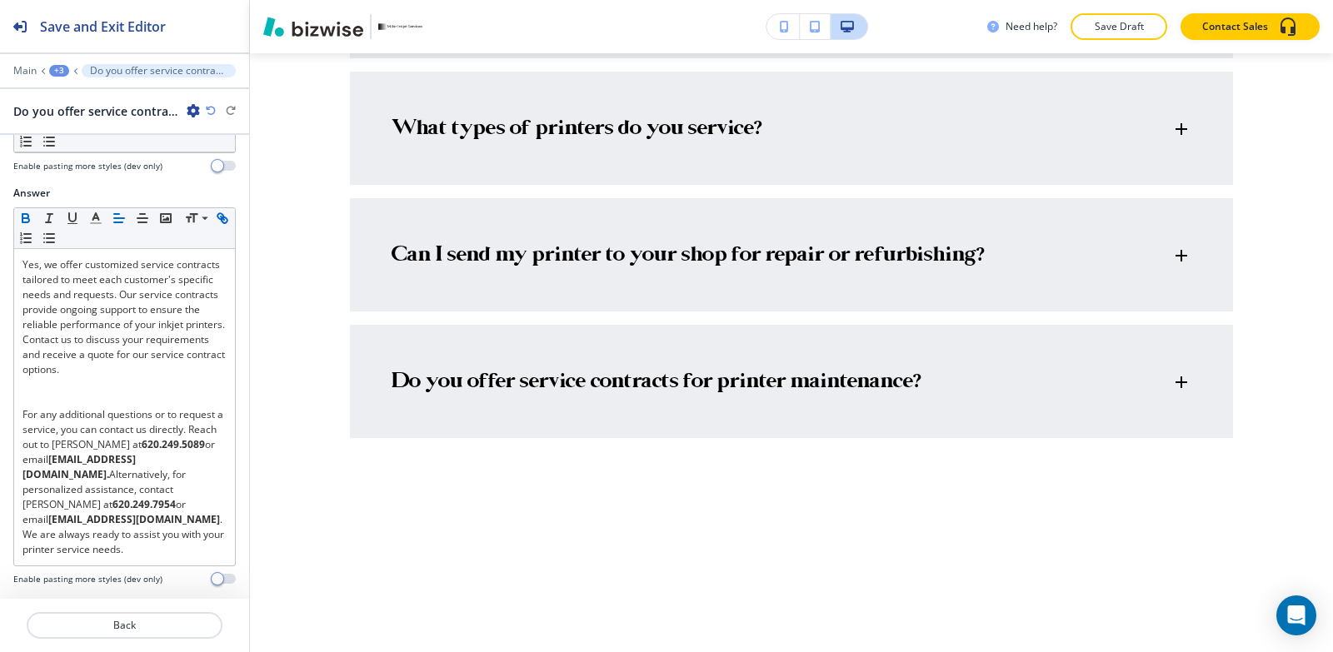
click at [59, 71] on div "+3" at bounding box center [59, 71] width 20 height 12
click at [109, 154] on p "Frequently Asked Questions" at bounding box center [102, 156] width 85 height 15
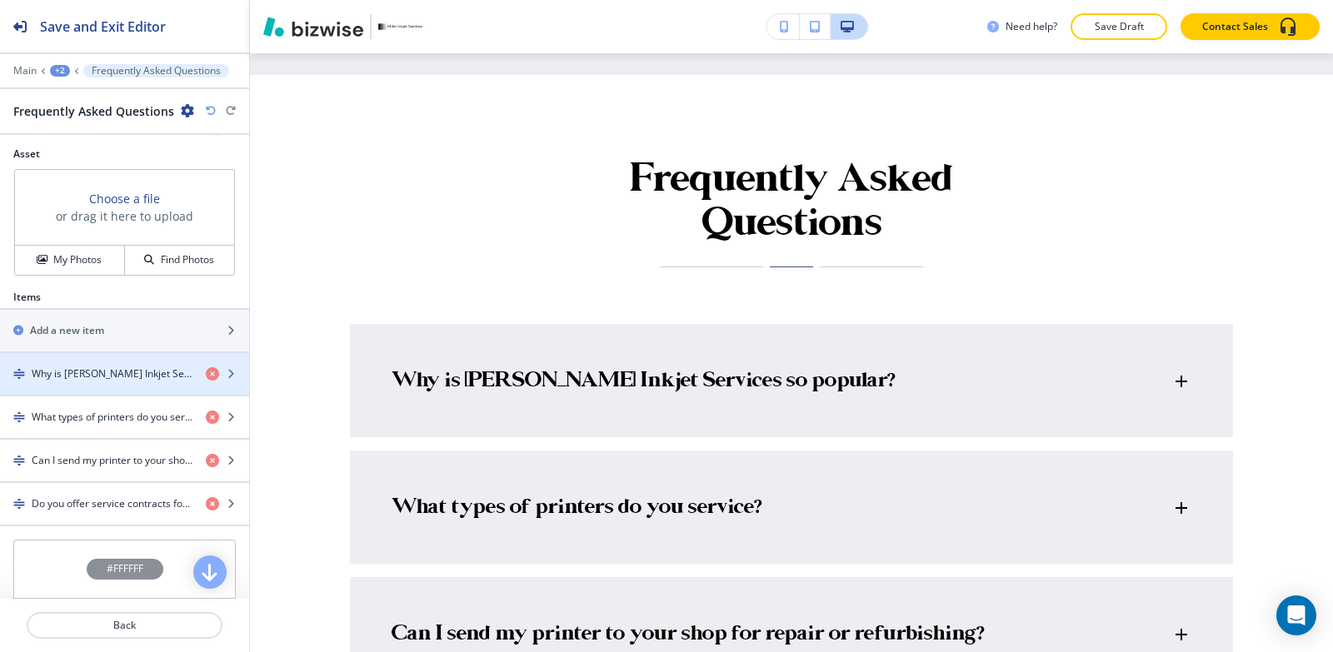
scroll to position [707, 0]
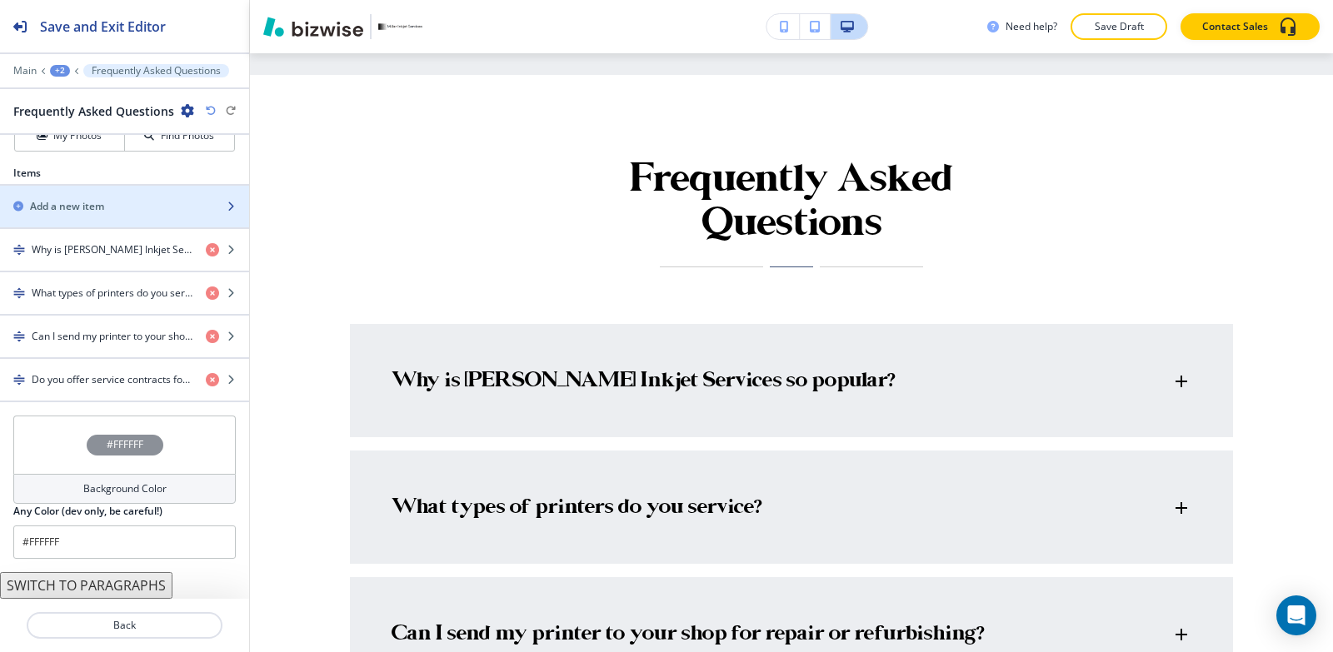
click at [100, 212] on h2 "Add a new item" at bounding box center [67, 206] width 74 height 15
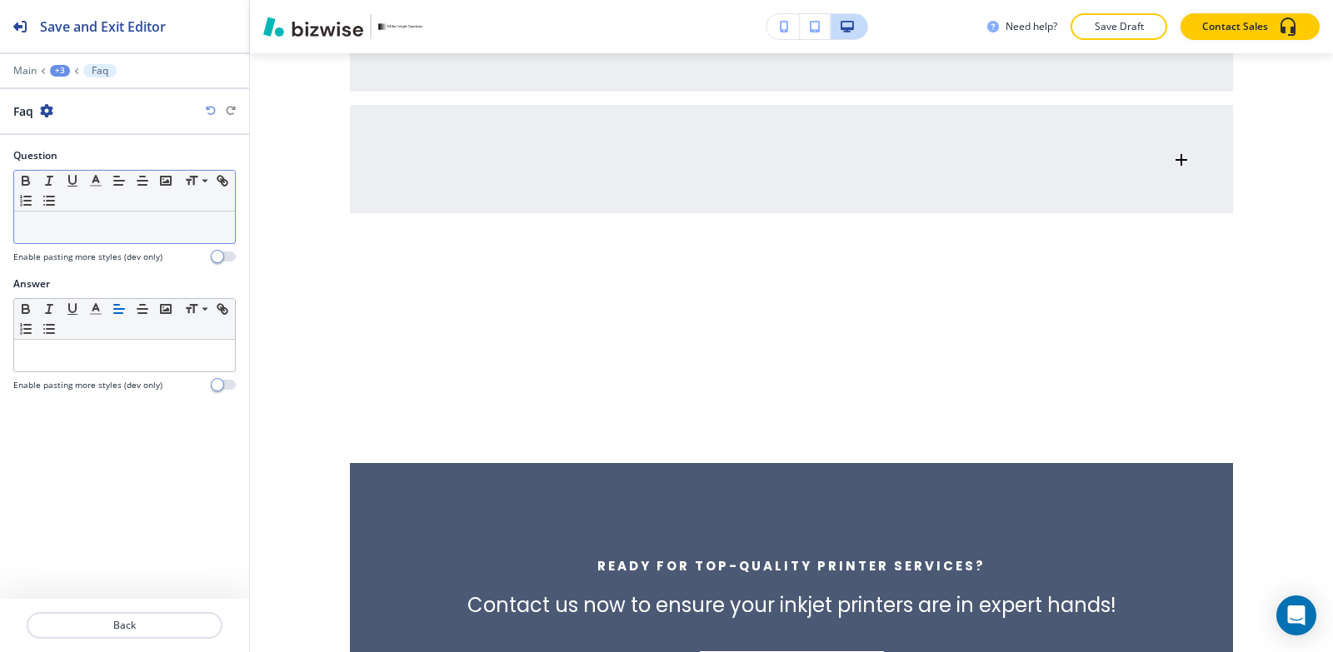
scroll to position [5494, 0]
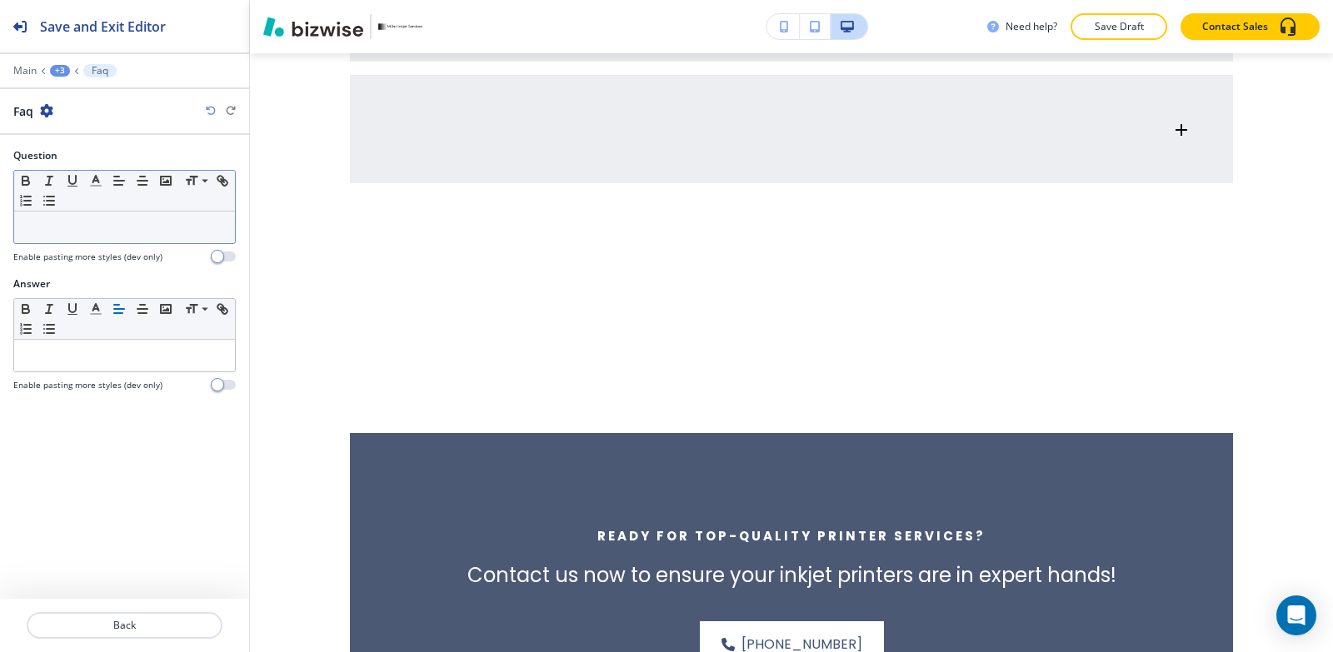
click at [102, 227] on p at bounding box center [124, 227] width 204 height 15
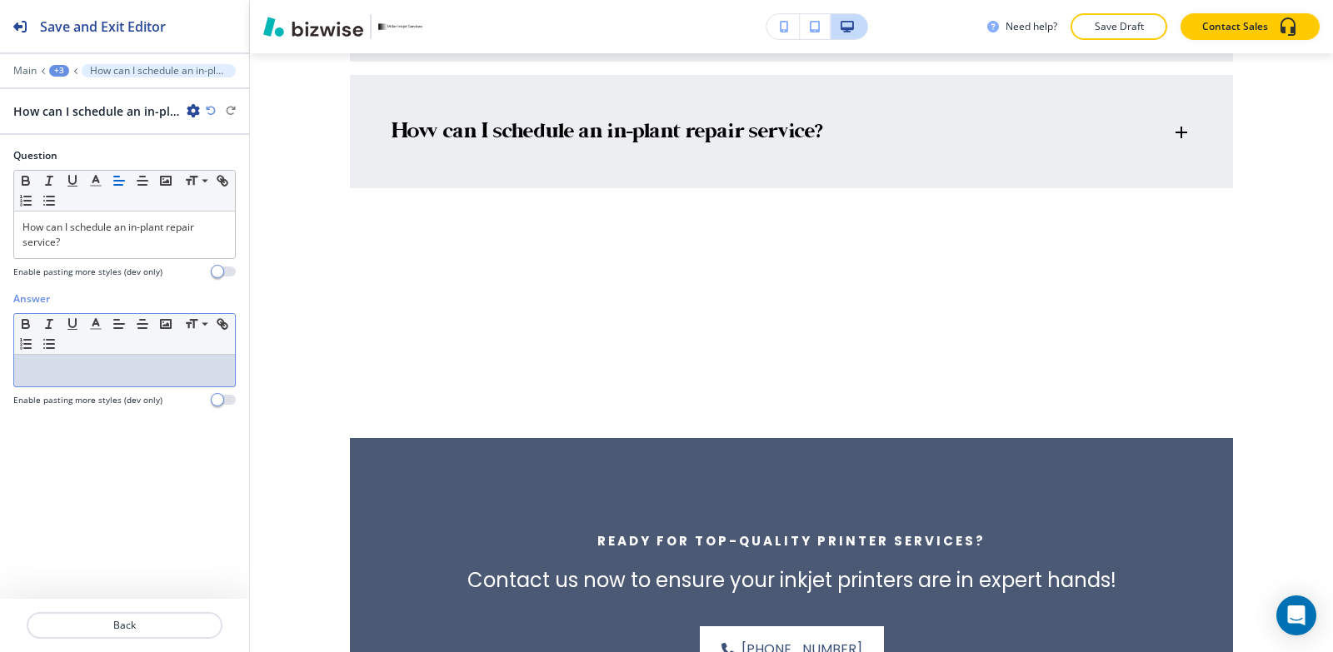
click at [126, 373] on p at bounding box center [124, 370] width 204 height 15
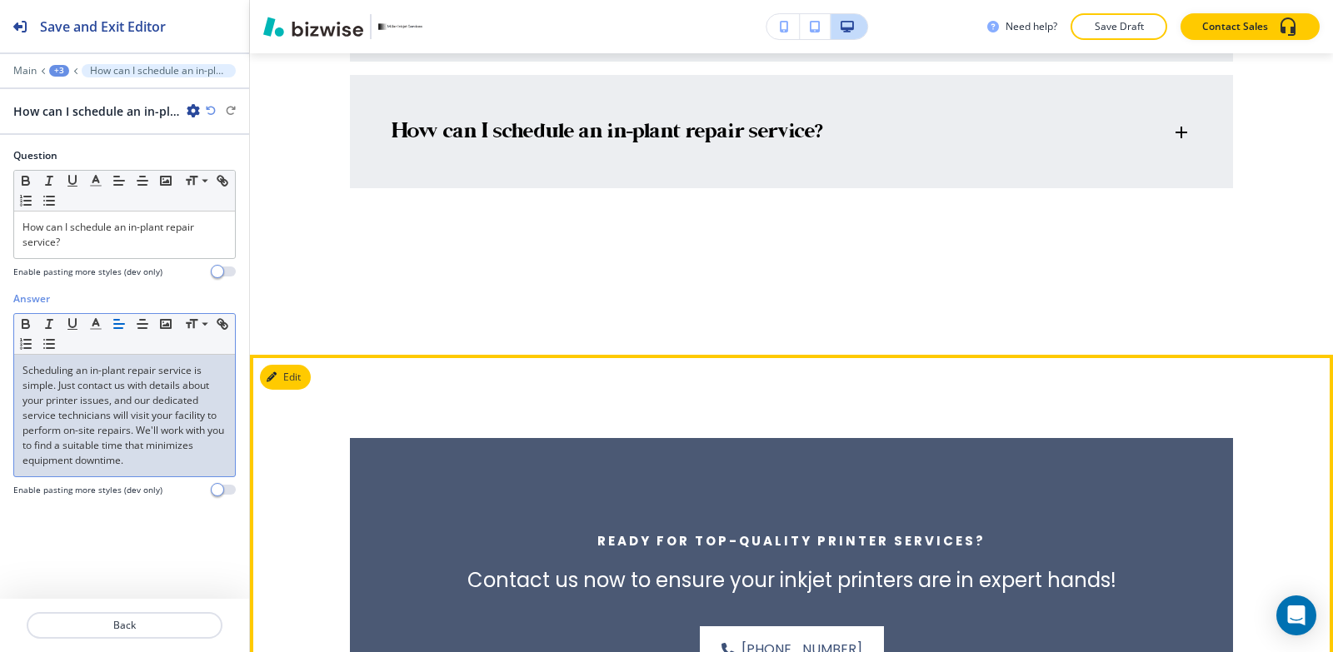
scroll to position [5244, 0]
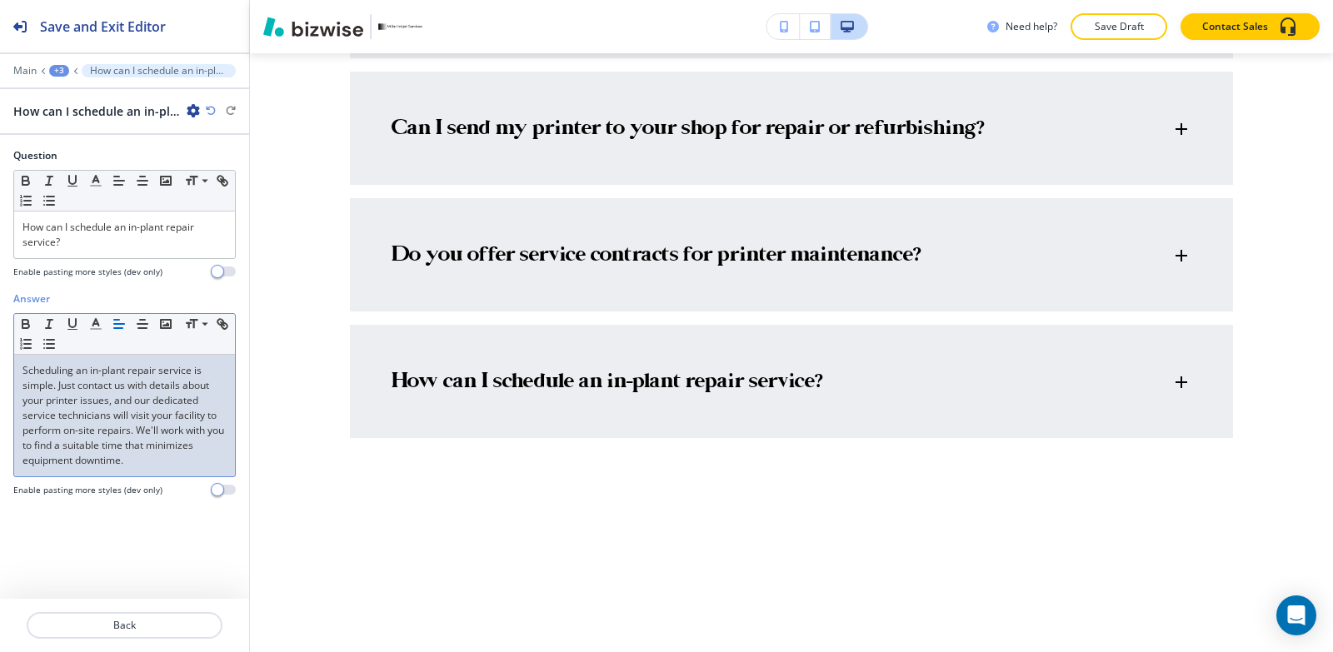
click at [66, 71] on div "+3" at bounding box center [59, 71] width 20 height 12
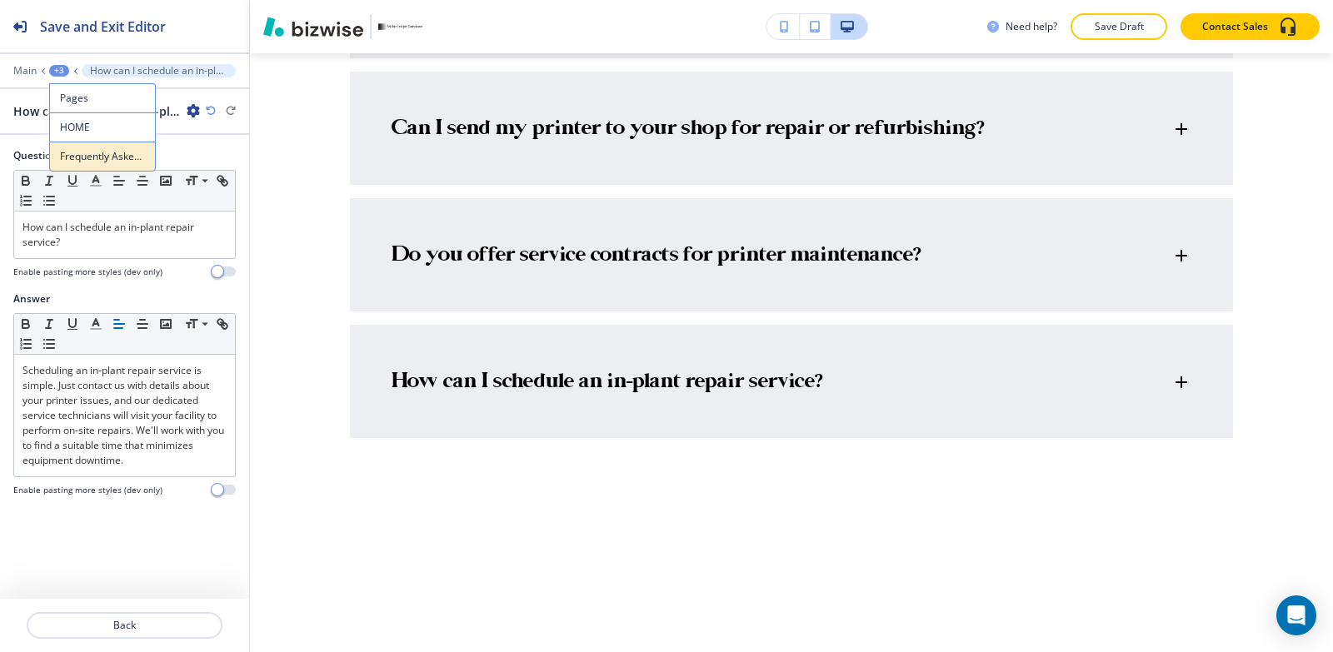
click at [118, 164] on button "Frequently Asked Questions" at bounding box center [102, 157] width 107 height 30
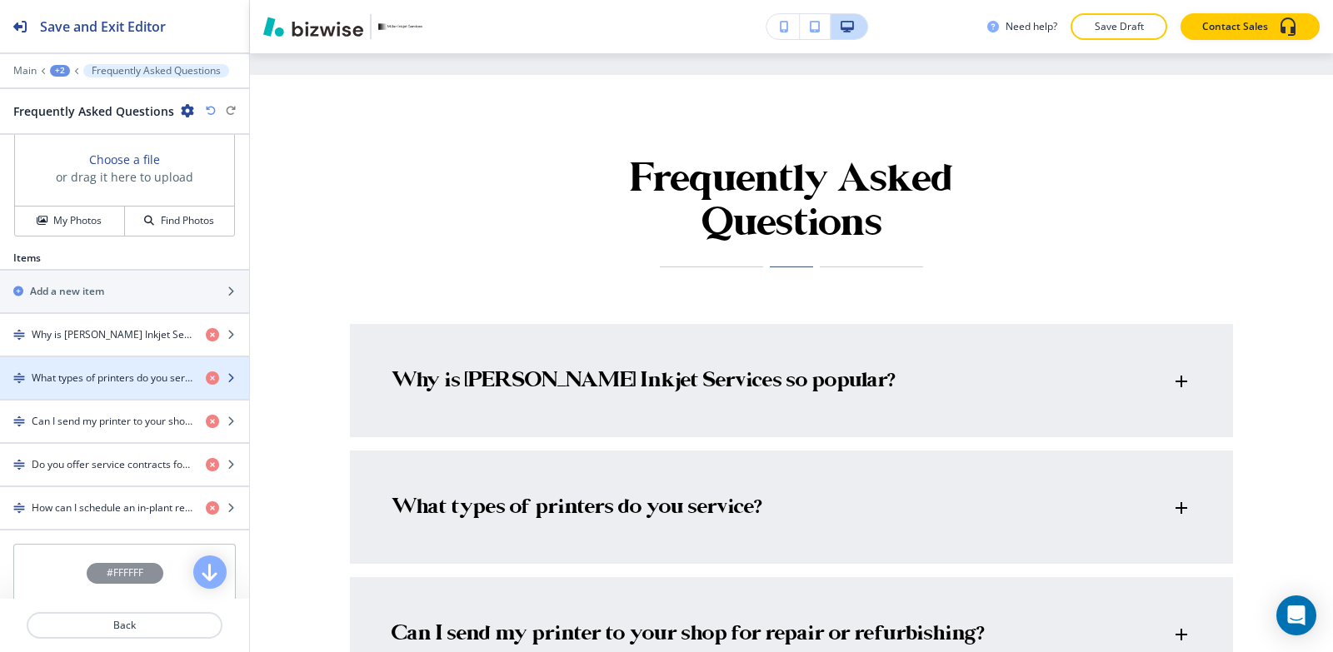
scroll to position [751, 0]
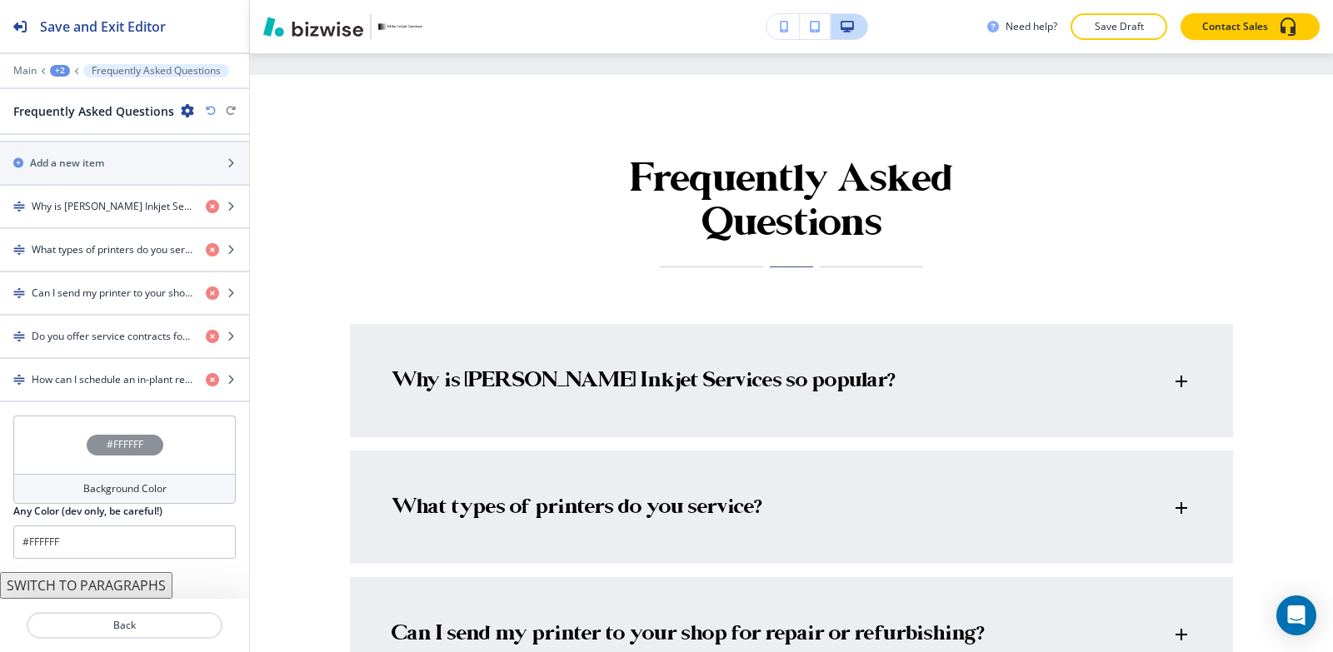
click at [108, 486] on h4 "Background Color" at bounding box center [124, 488] width 83 height 15
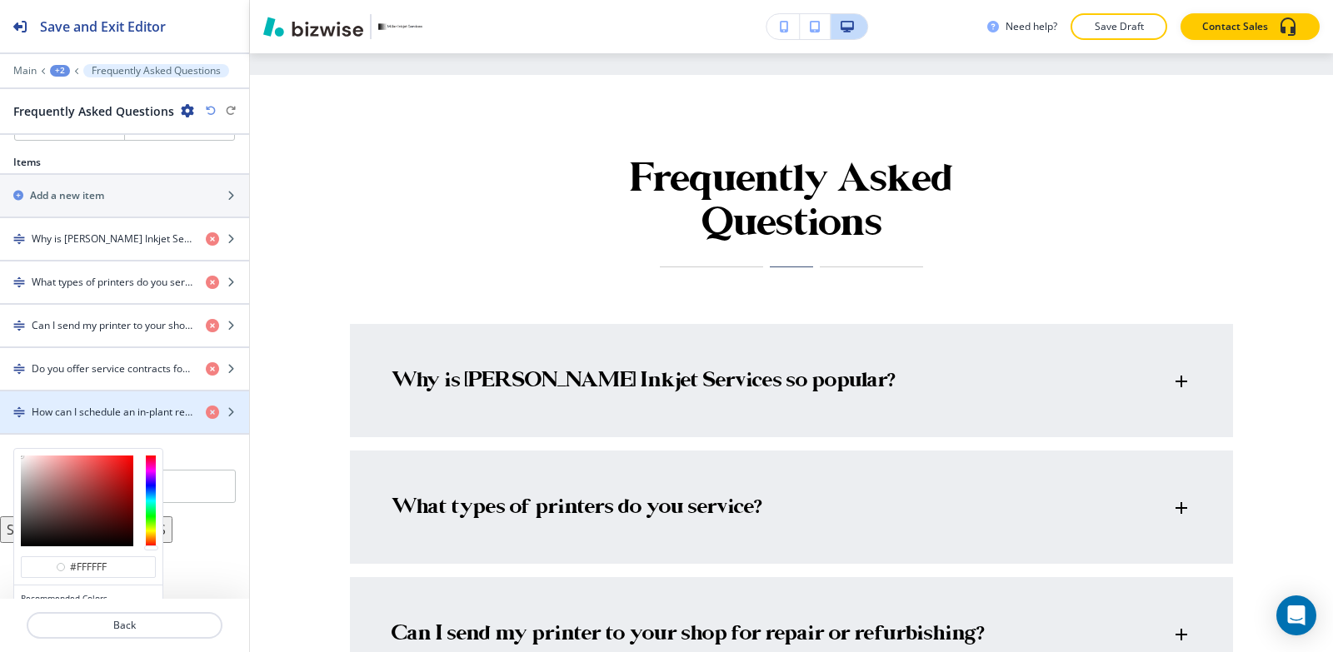
scroll to position [804, 0]
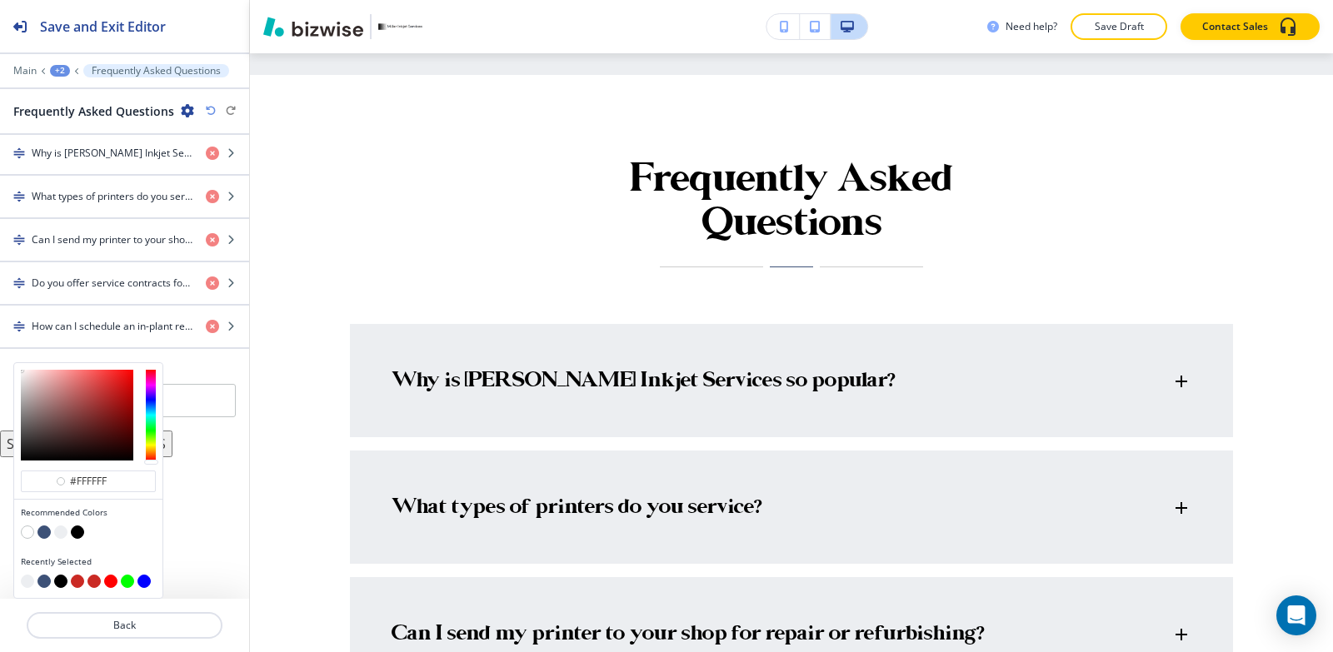
click at [60, 537] on button "button" at bounding box center [60, 532] width 13 height 13
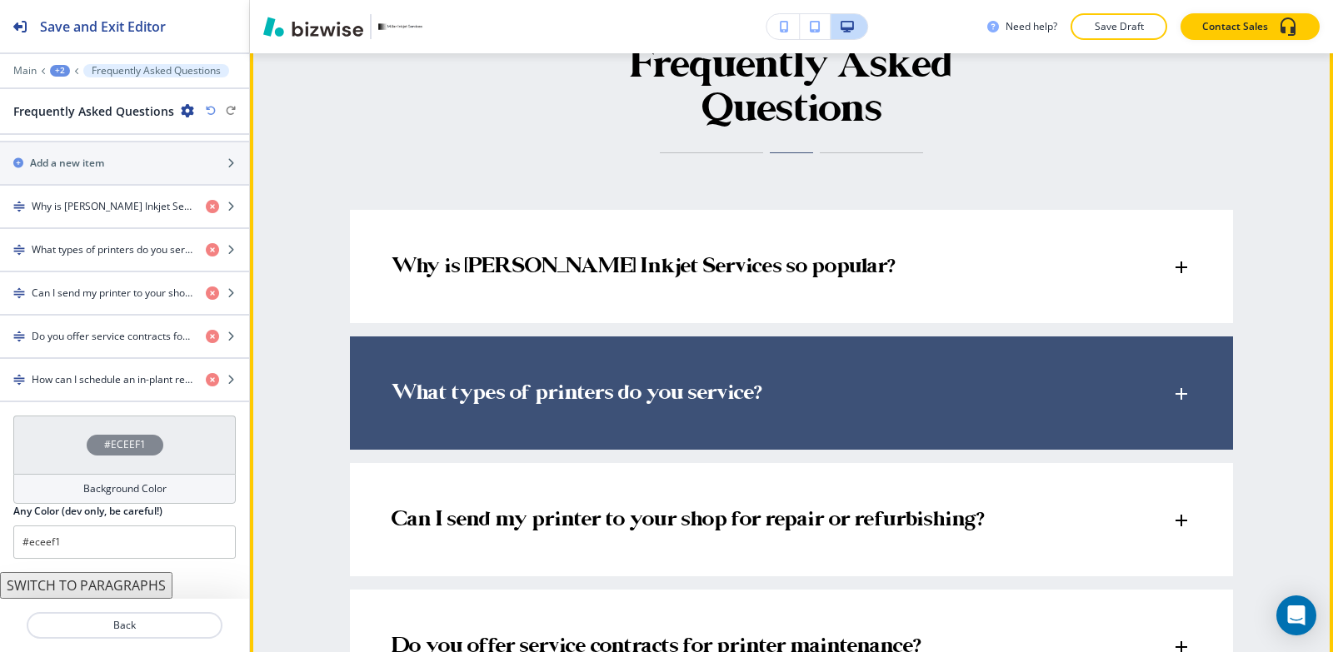
scroll to position [4863, 0]
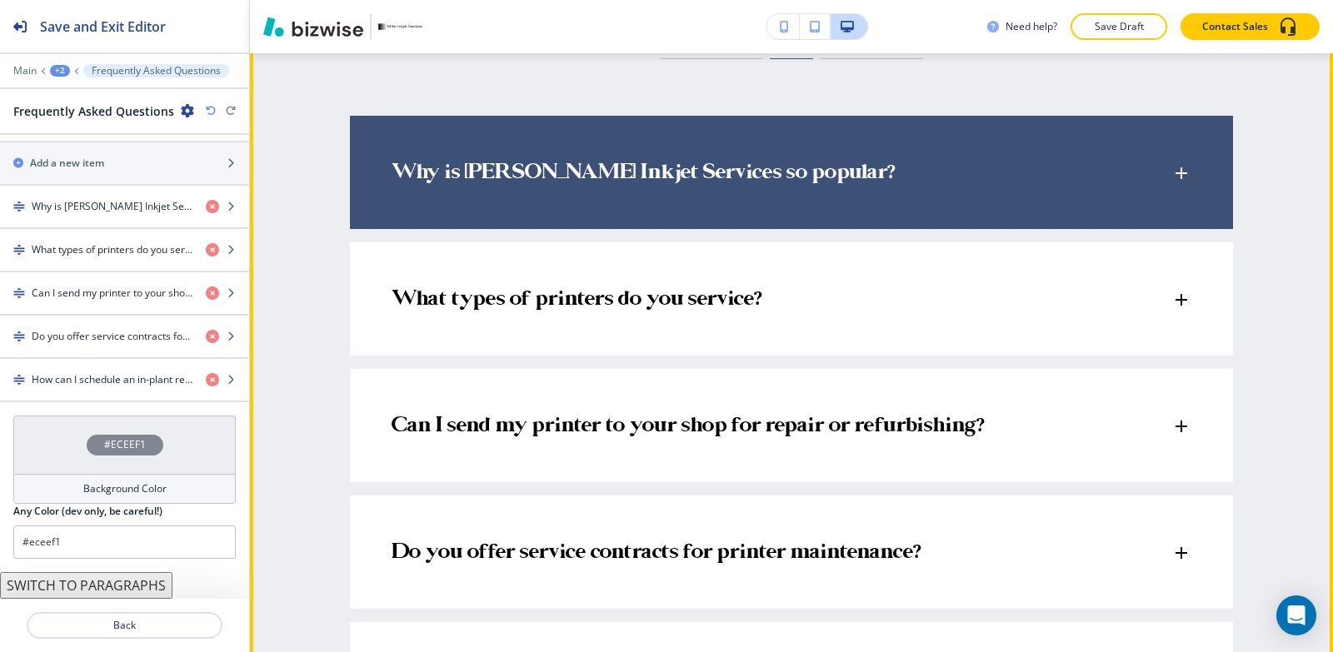
click at [564, 161] on p "Why is [PERSON_NAME] Inkjet Services so popular?" at bounding box center [643, 173] width 503 height 25
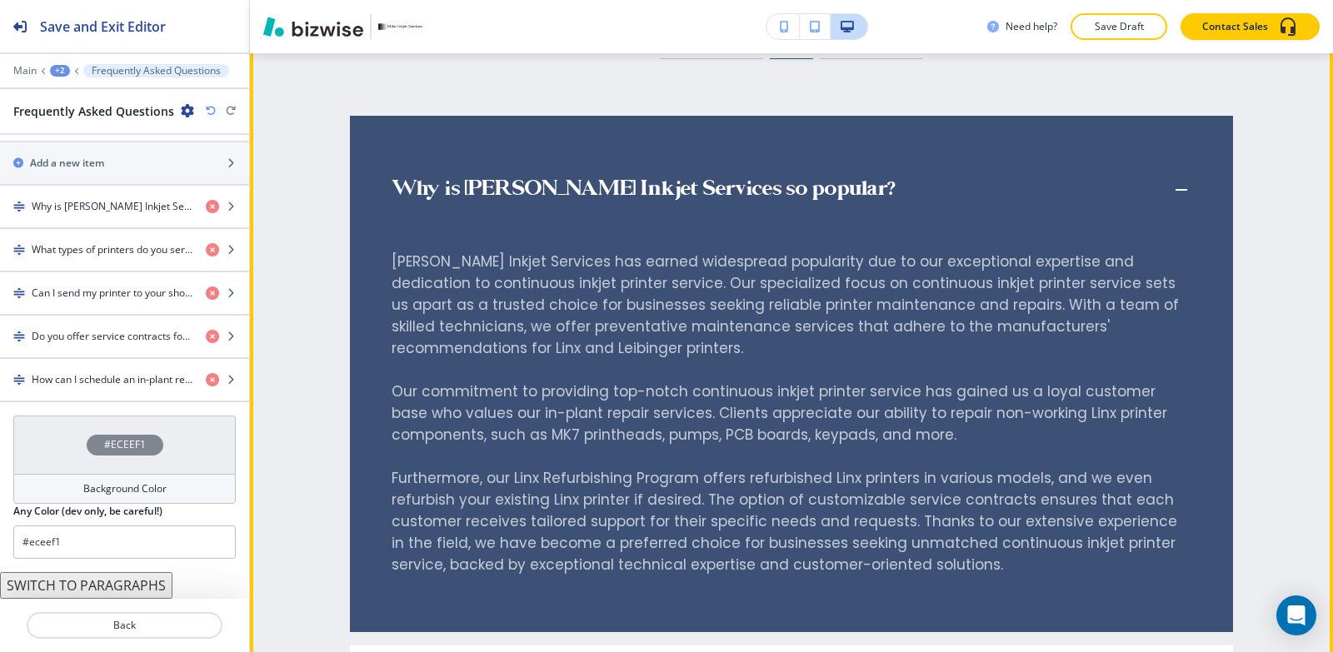
click at [564, 153] on div "Why is [PERSON_NAME] Inkjet Services so popular?" at bounding box center [791, 182] width 883 height 132
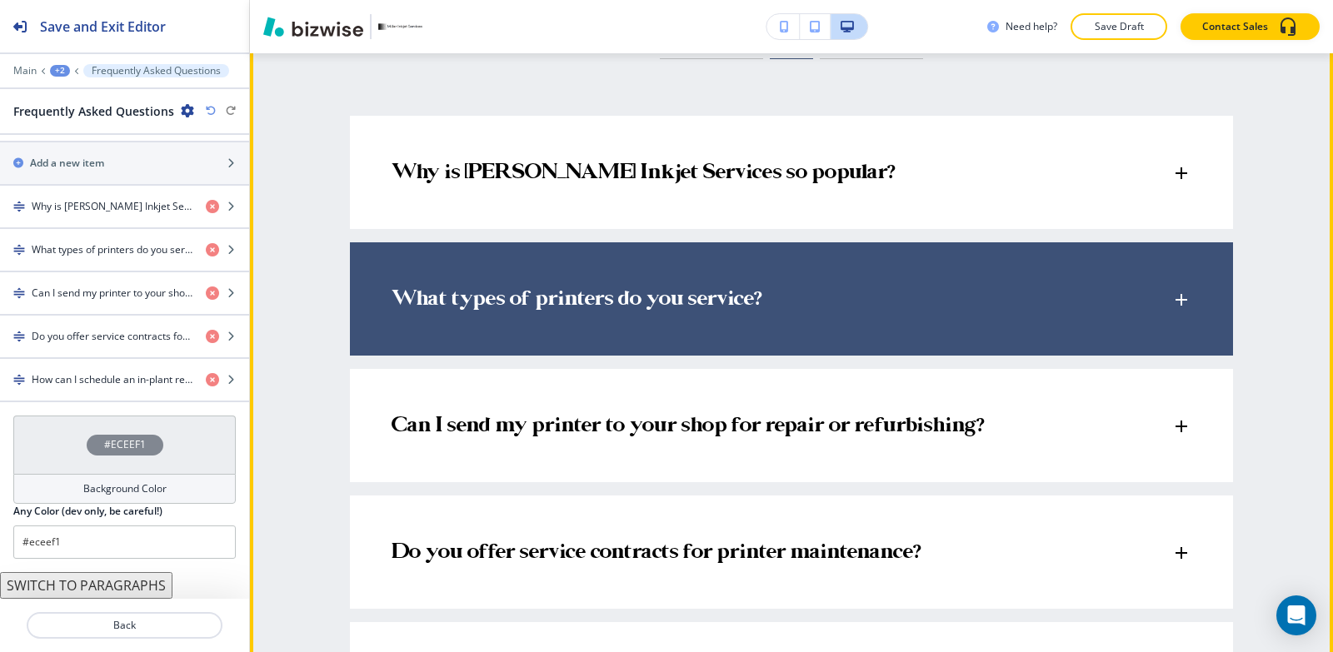
click at [559, 242] on div "What types of printers do you service?" at bounding box center [791, 291] width 883 height 98
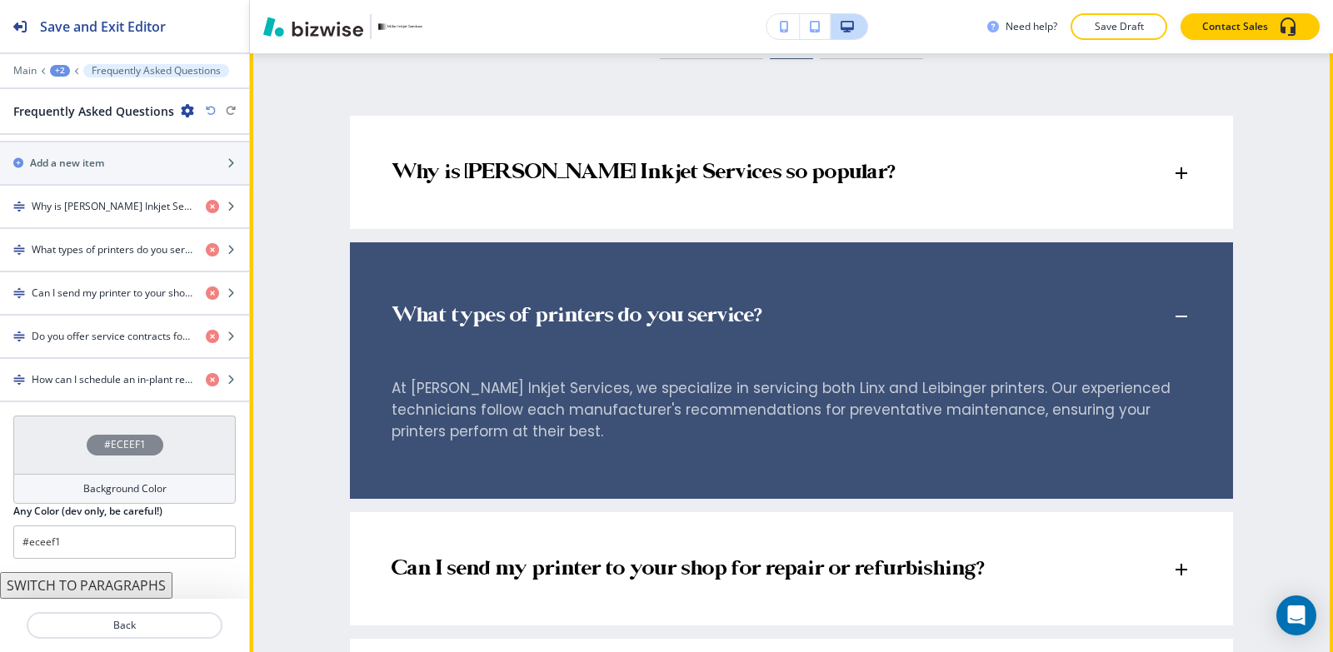
click at [561, 242] on div "What types of printers do you service?" at bounding box center [791, 308] width 883 height 132
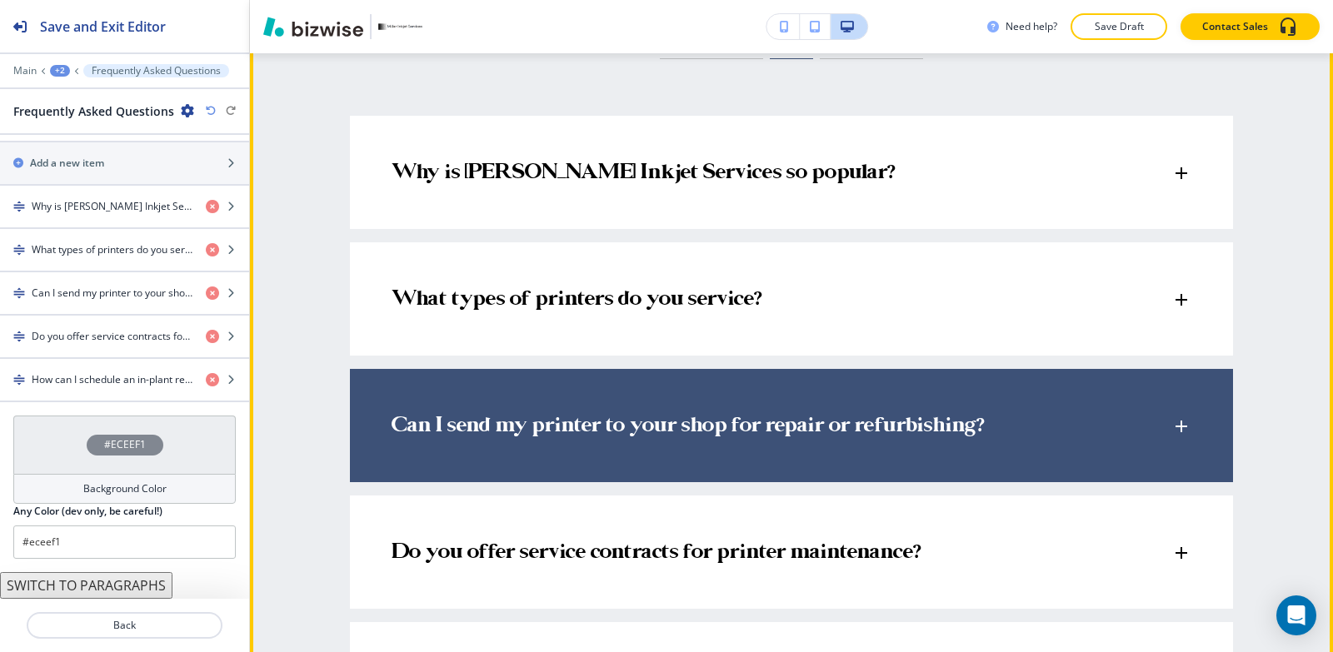
click at [581, 376] on div "Can I send my printer to your shop for repair or refurbishing?" at bounding box center [791, 418] width 883 height 98
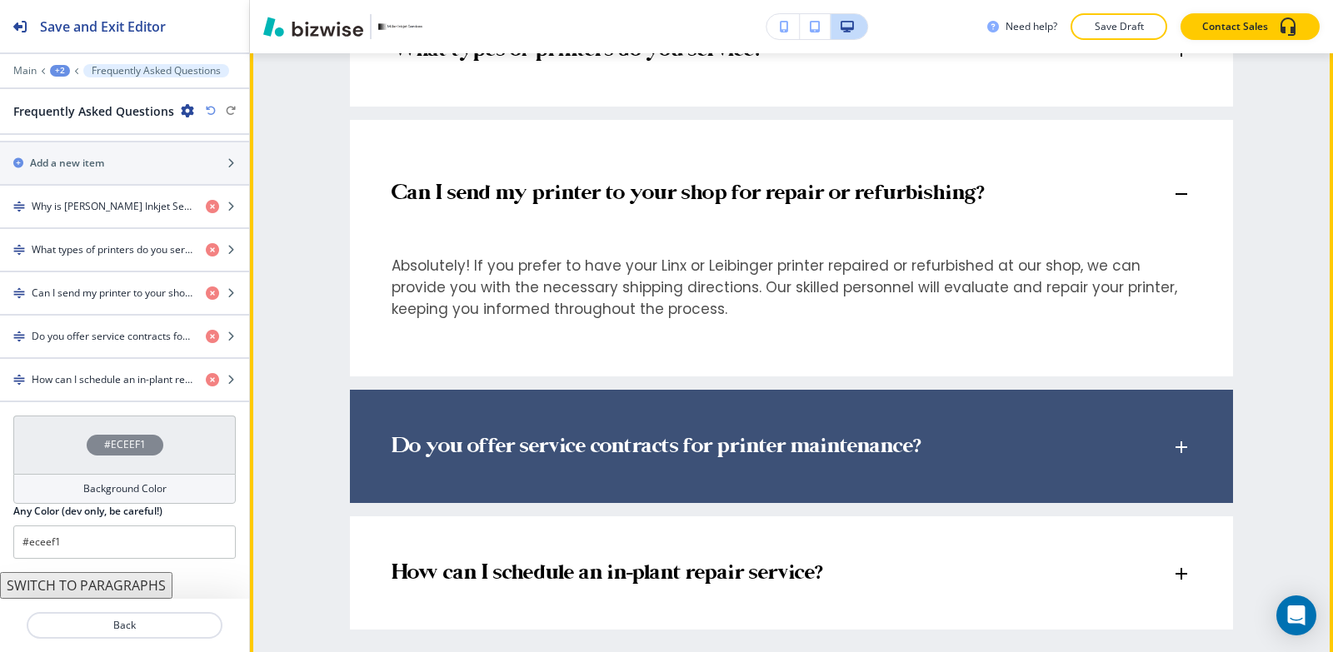
scroll to position [5113, 0]
click at [636, 392] on div "Do you offer service contracts for printer maintenance?" at bounding box center [791, 438] width 883 height 98
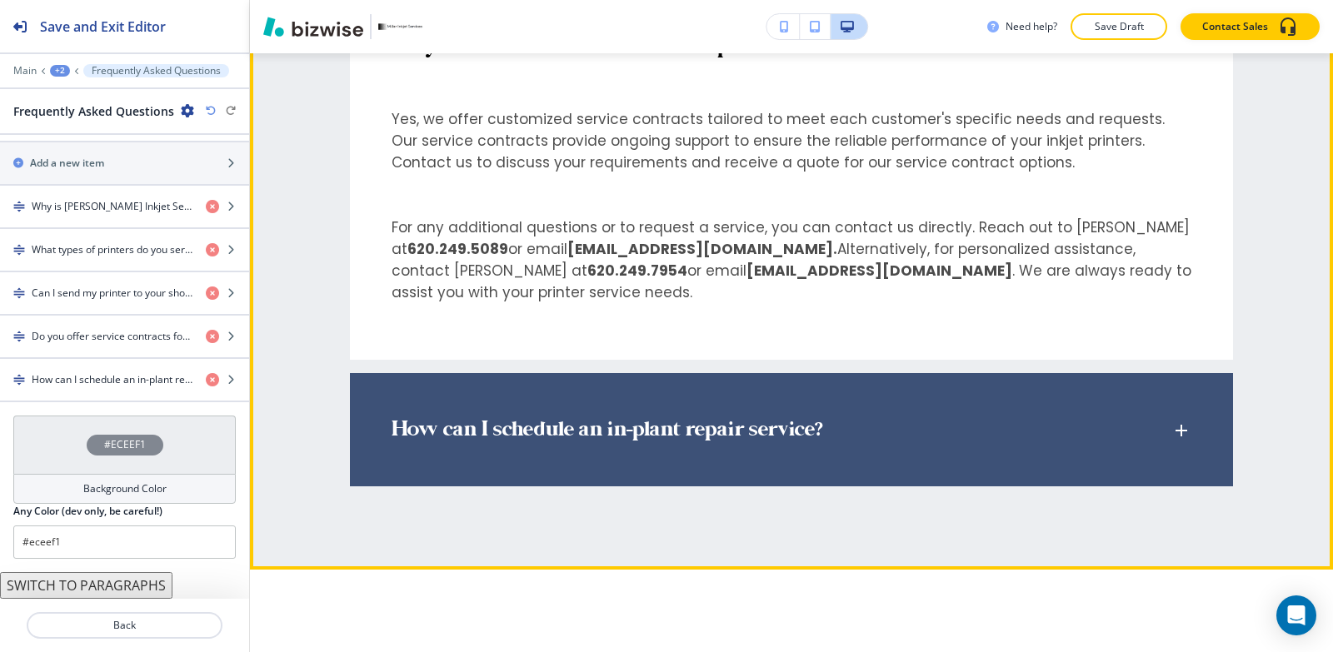
scroll to position [5530, 0]
click at [576, 417] on p "How can I schedule an in-plant repair service?" at bounding box center [607, 429] width 431 height 25
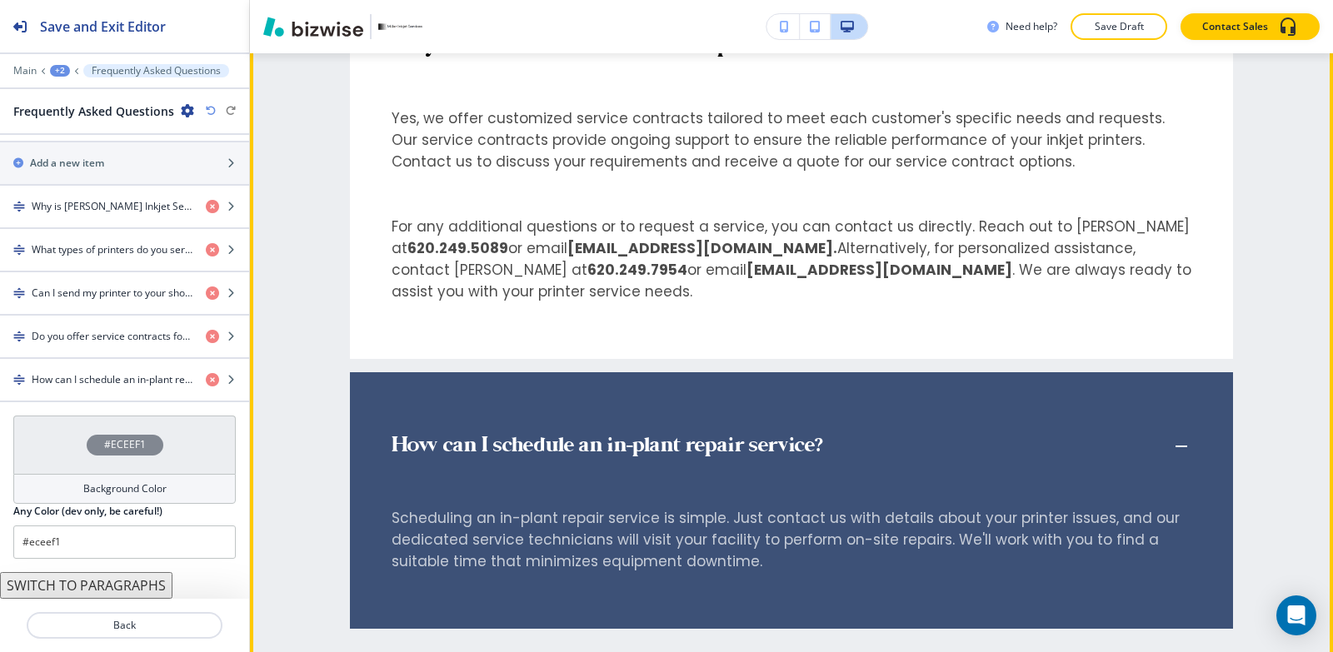
click at [439, 434] on p "How can I schedule an in-plant repair service?" at bounding box center [607, 446] width 431 height 25
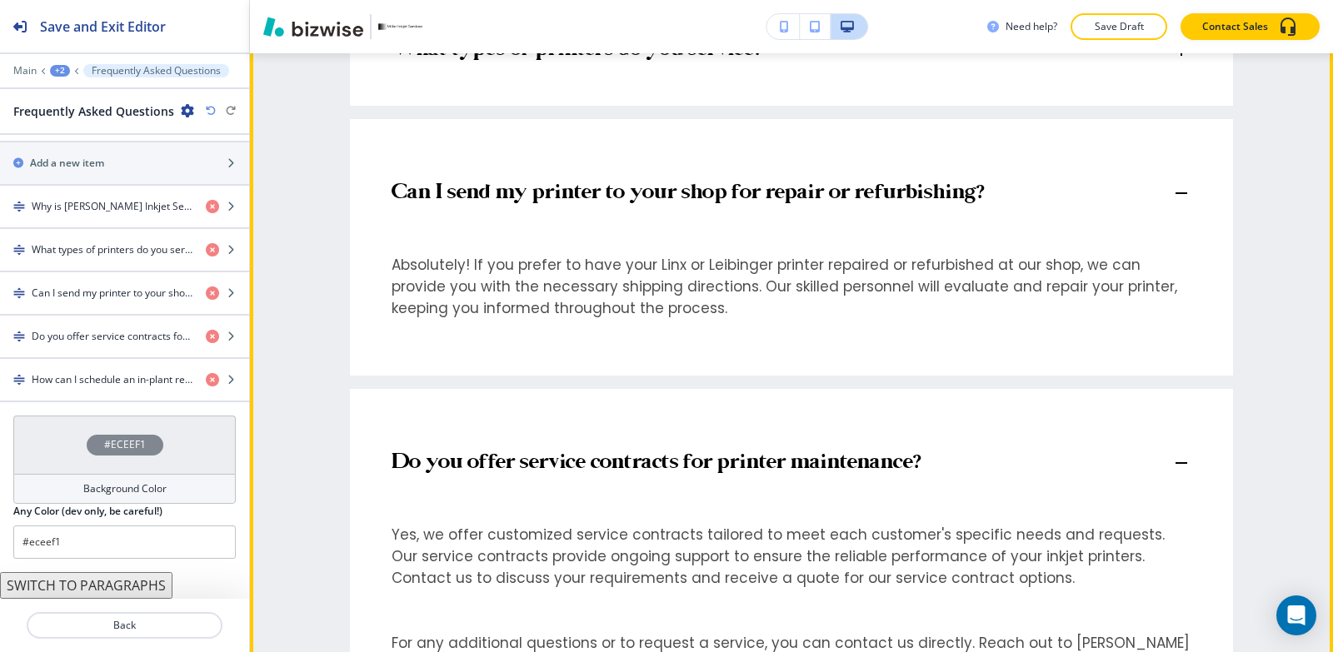
scroll to position [4946, 0]
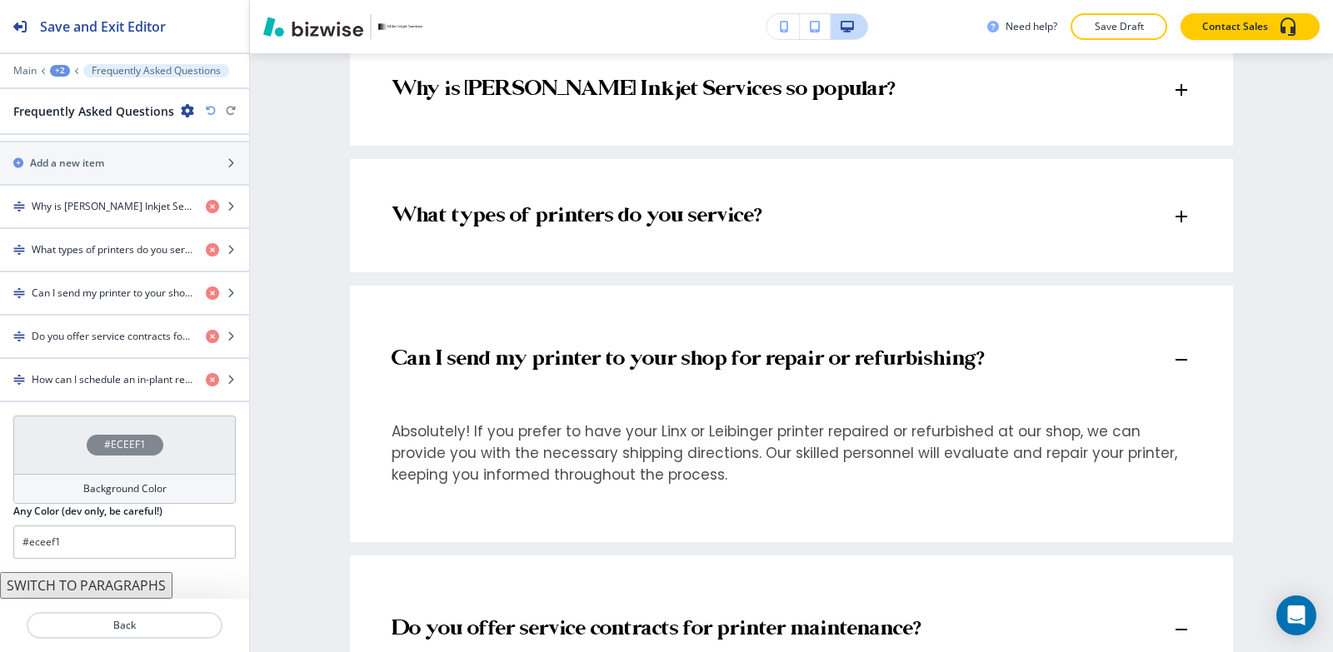
click at [152, 494] on h4 "Background Color" at bounding box center [124, 488] width 83 height 15
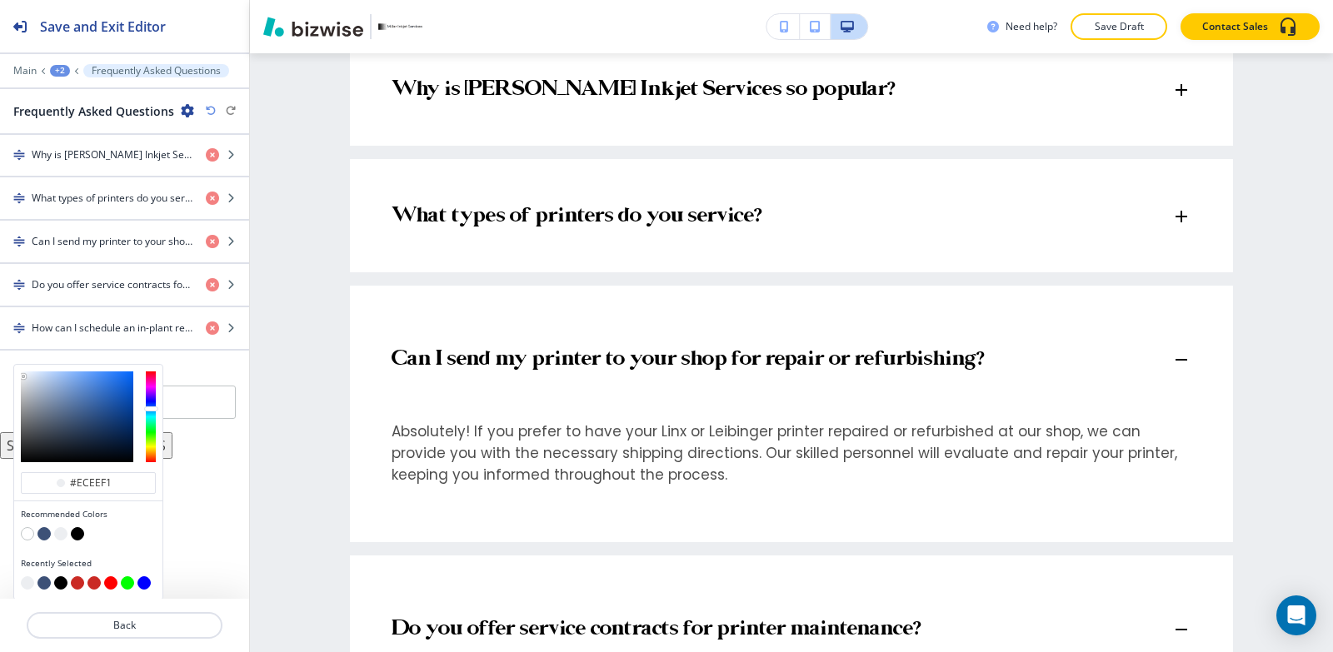
scroll to position [804, 0]
click at [47, 533] on button "button" at bounding box center [43, 532] width 13 height 13
type input "#3d5177"
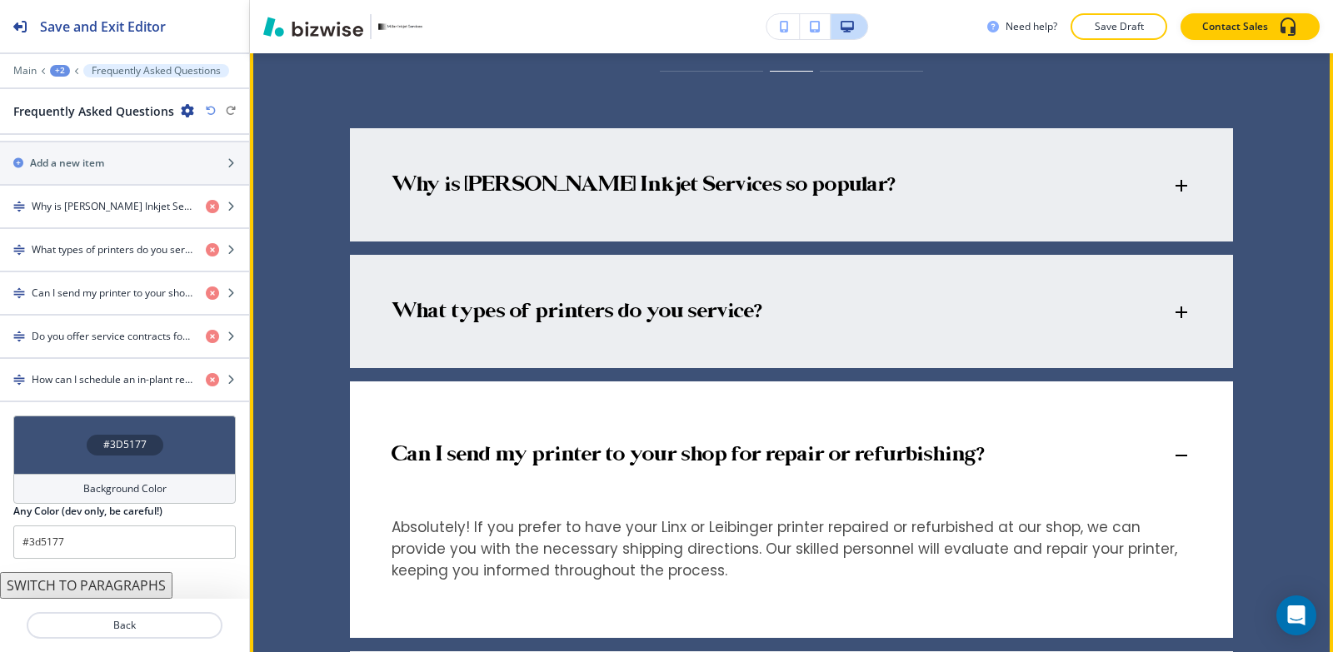
scroll to position [4905, 0]
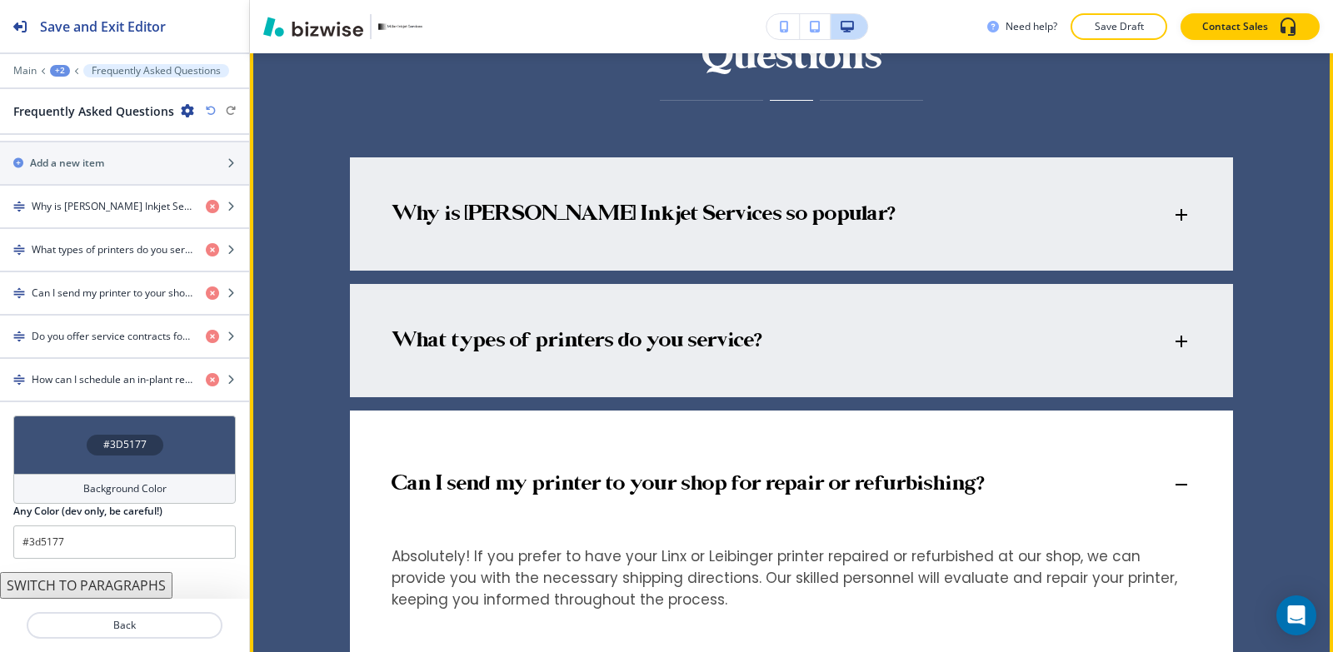
click at [645, 472] on p "Can I send my printer to your shop for repair or refurbishing?" at bounding box center [688, 484] width 592 height 25
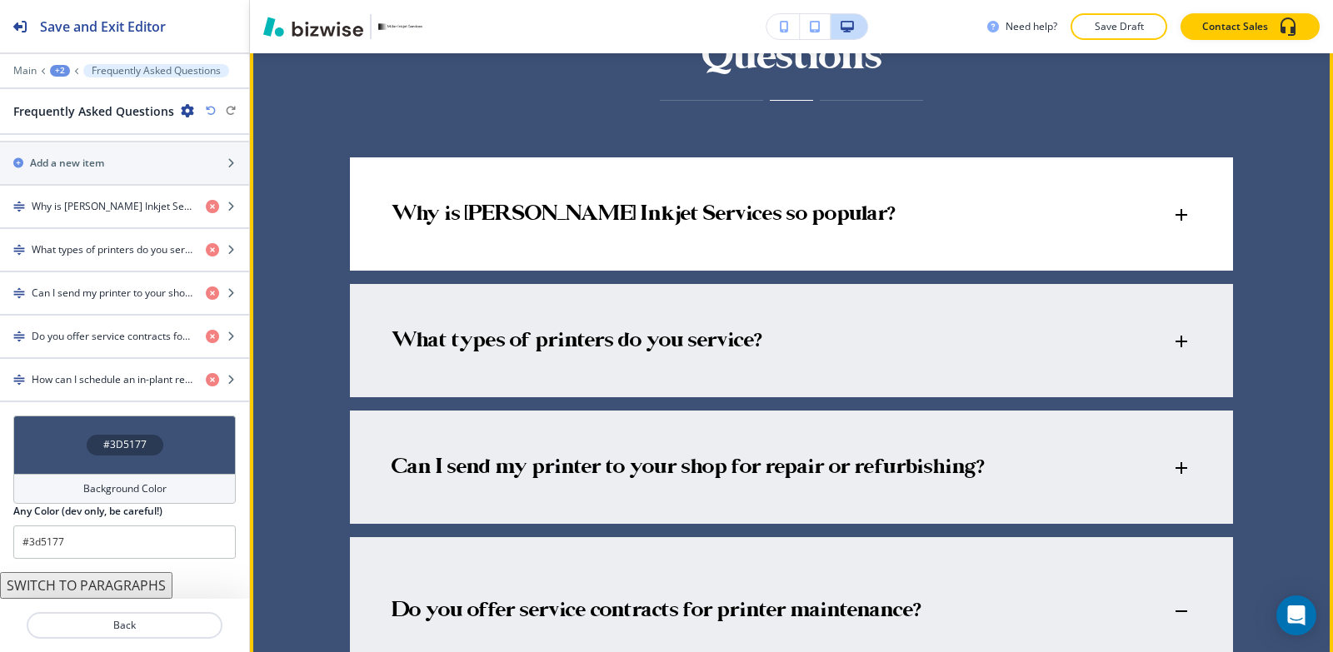
click at [572, 218] on div "Why is [PERSON_NAME] Inkjet Services so popular?" at bounding box center [791, 206] width 883 height 98
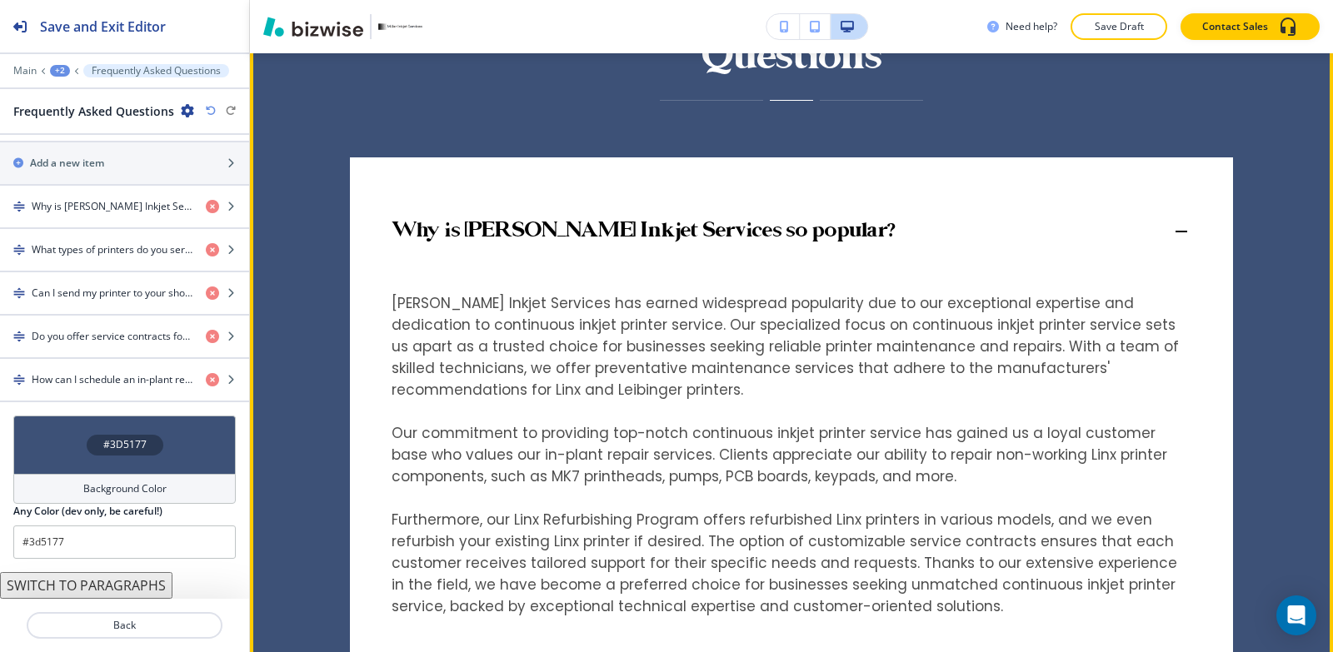
click at [572, 219] on p "Why is [PERSON_NAME] Inkjet Services so popular?" at bounding box center [643, 231] width 503 height 25
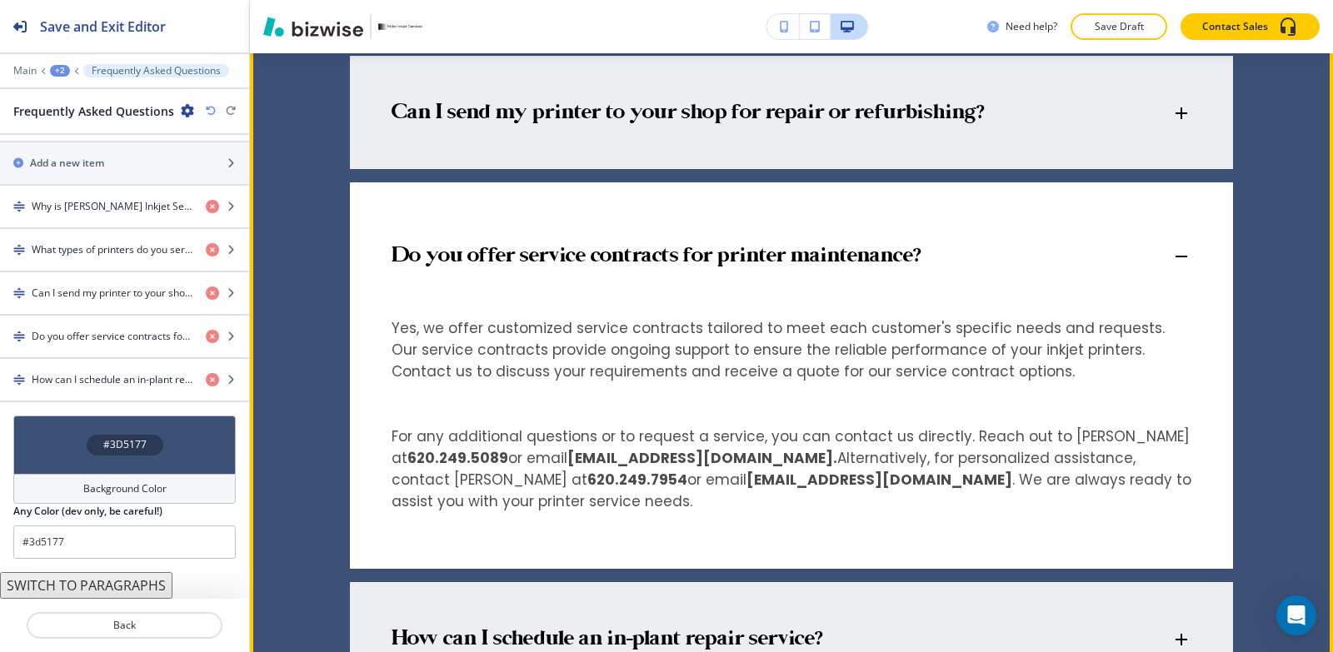
scroll to position [5238, 0]
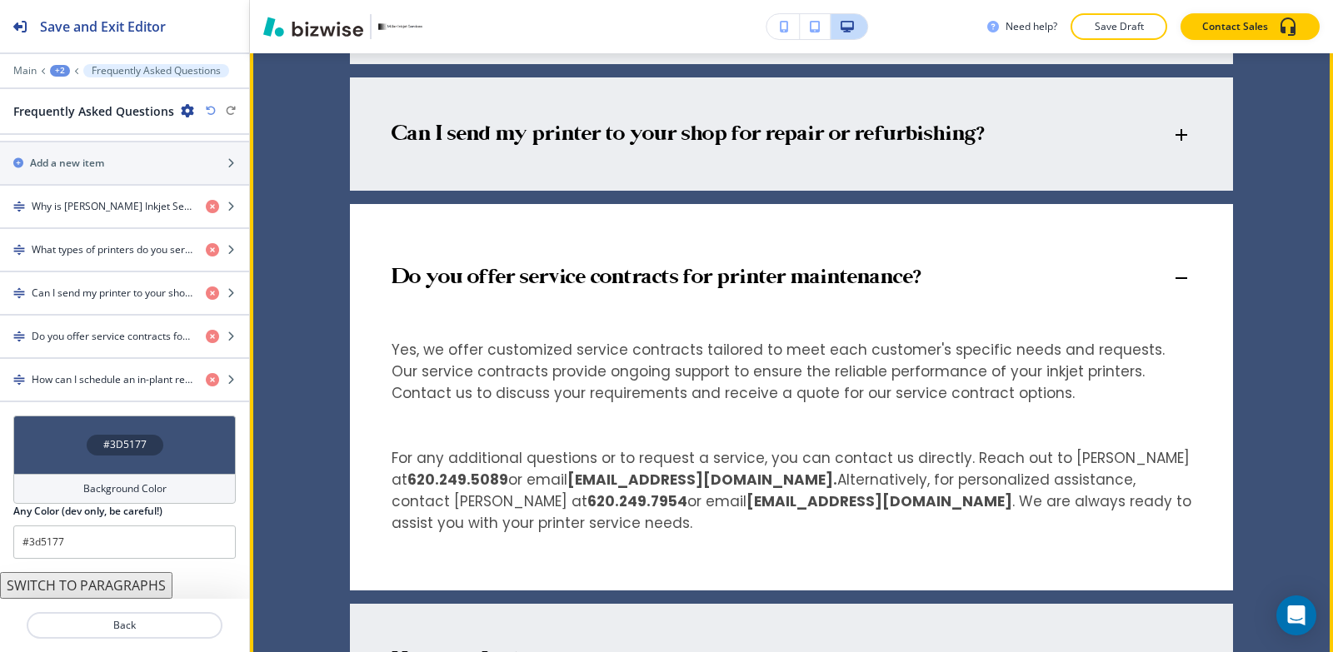
click at [544, 266] on p "Do you offer service contracts for printer maintenance?" at bounding box center [656, 278] width 529 height 25
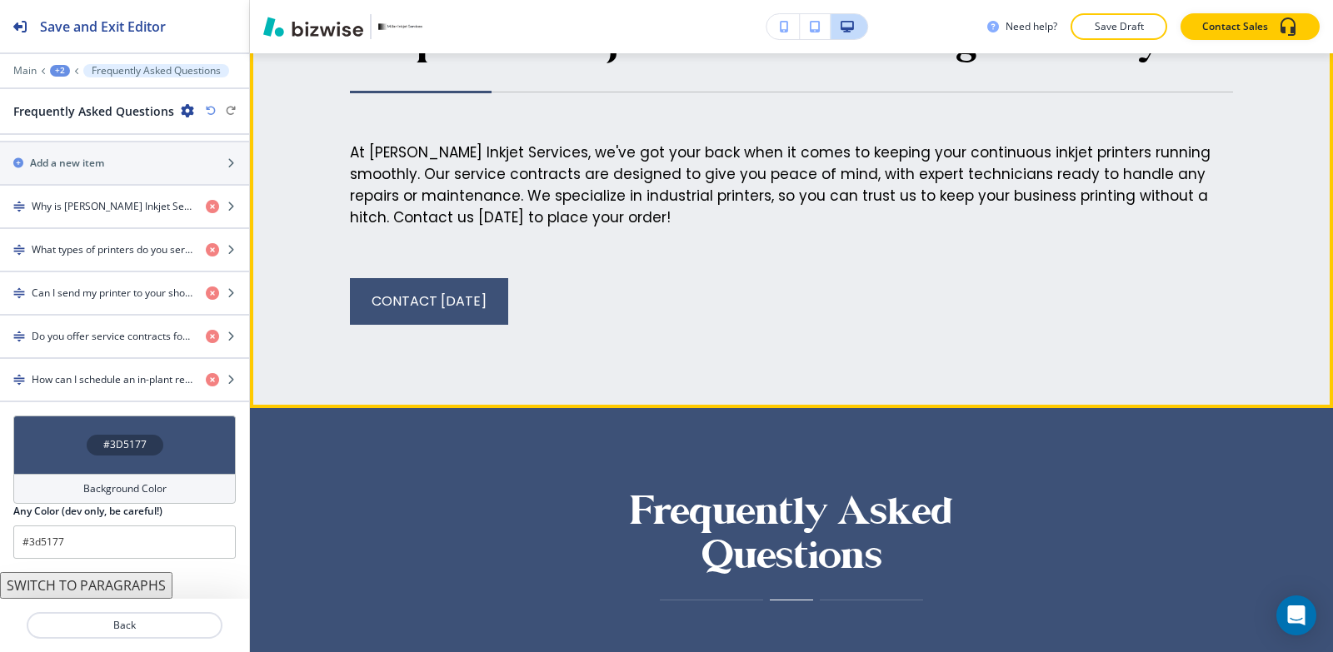
scroll to position [4572, 0]
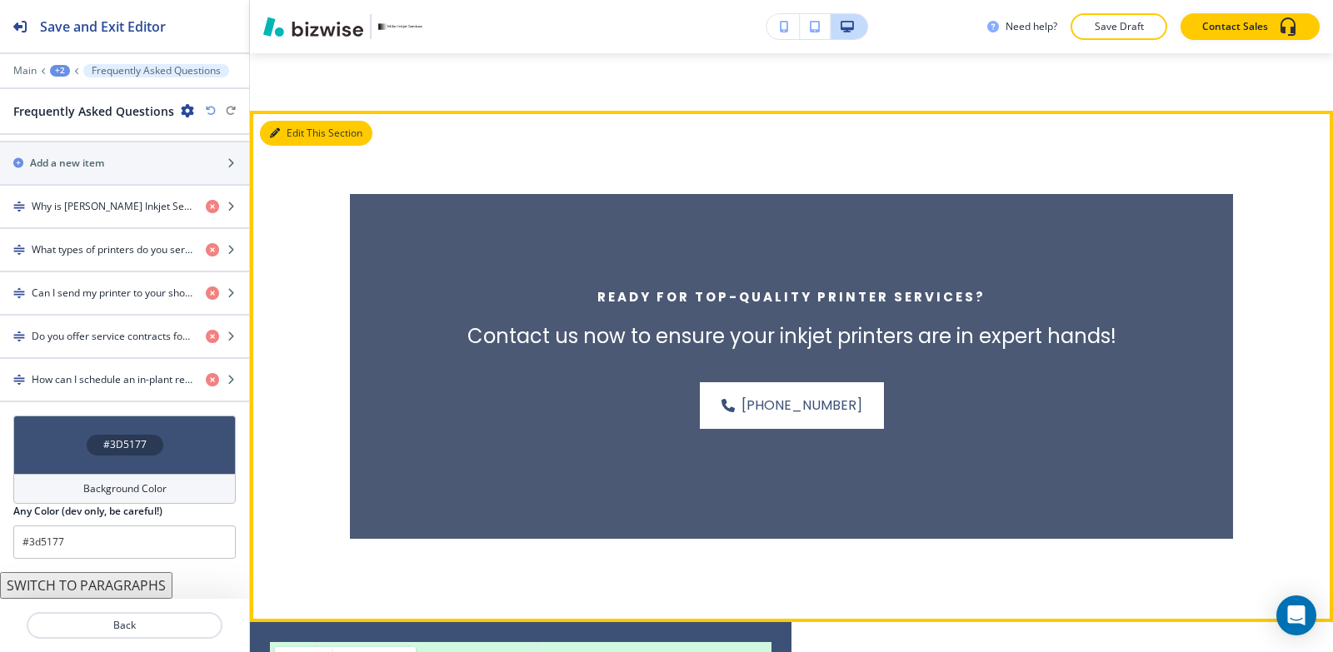
click at [300, 121] on button "Edit This Section" at bounding box center [316, 133] width 112 height 25
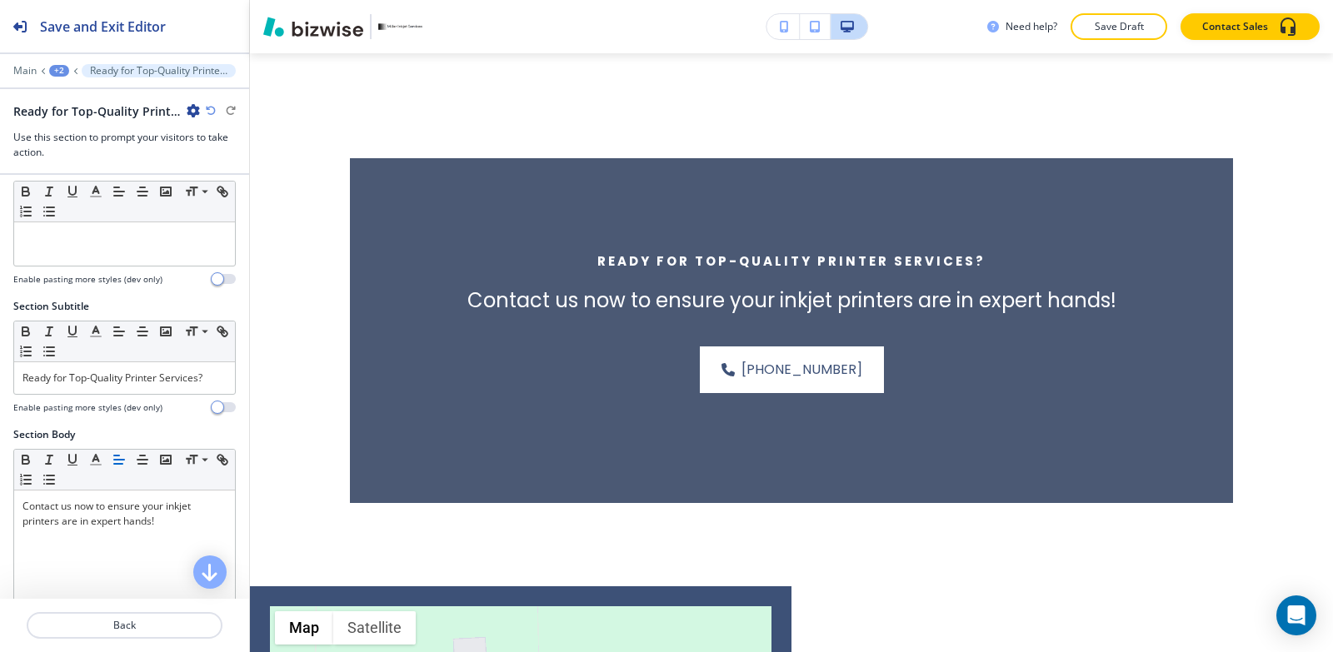
scroll to position [0, 0]
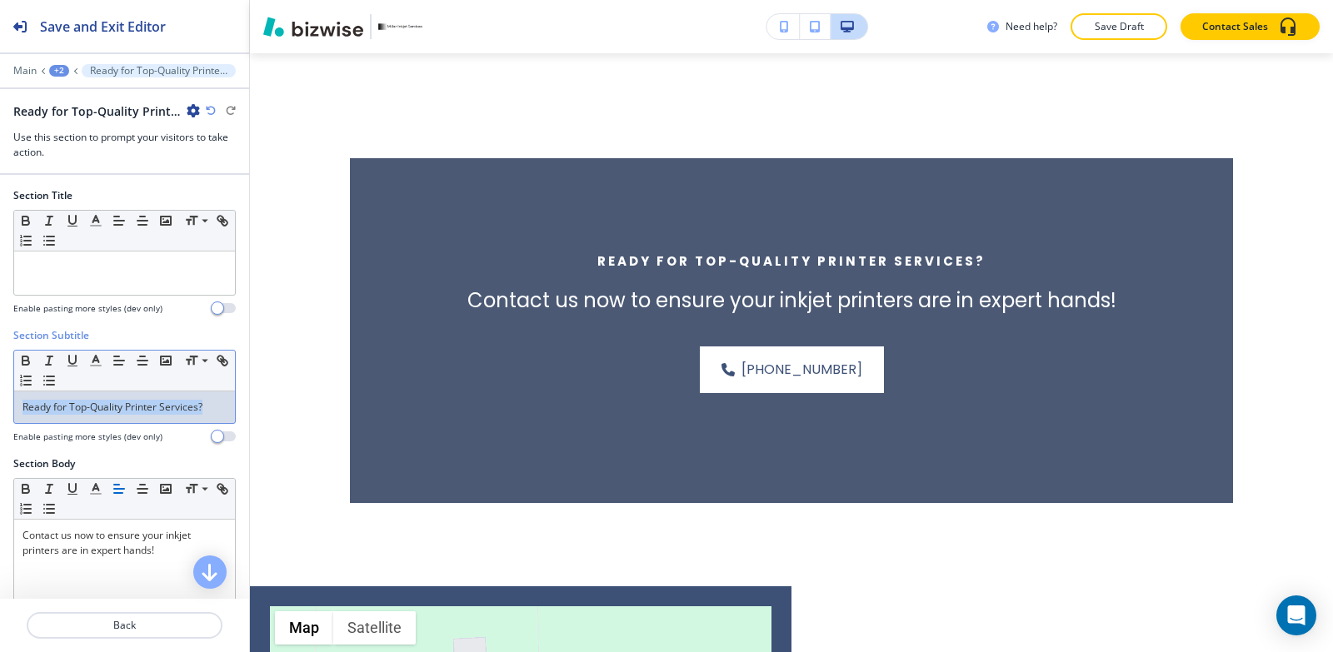
drag, startPoint x: 214, startPoint y: 410, endPoint x: 0, endPoint y: 385, distance: 215.5
click at [0, 385] on div "Section Subtitle Small Normal Large Huge Ready for Top-Quality Printer Services…" at bounding box center [124, 392] width 249 height 128
copy p "Ready for Top-Quality Printer Services?"
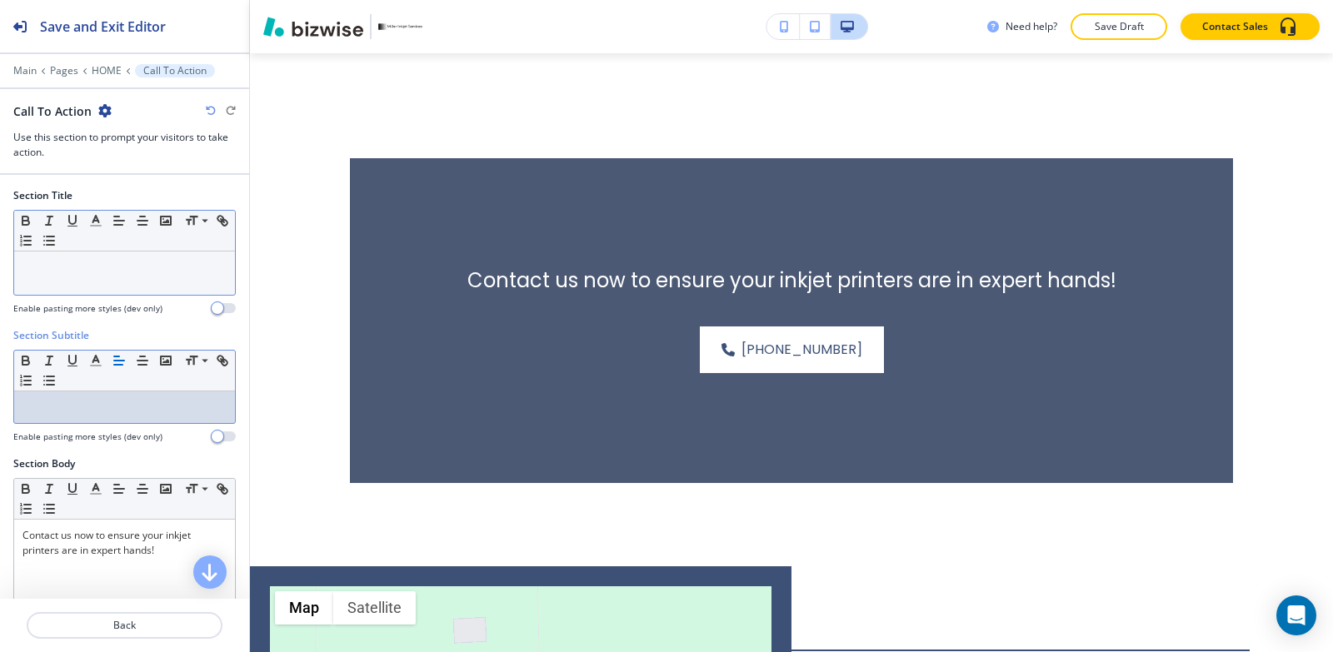
click at [152, 267] on p at bounding box center [124, 267] width 204 height 15
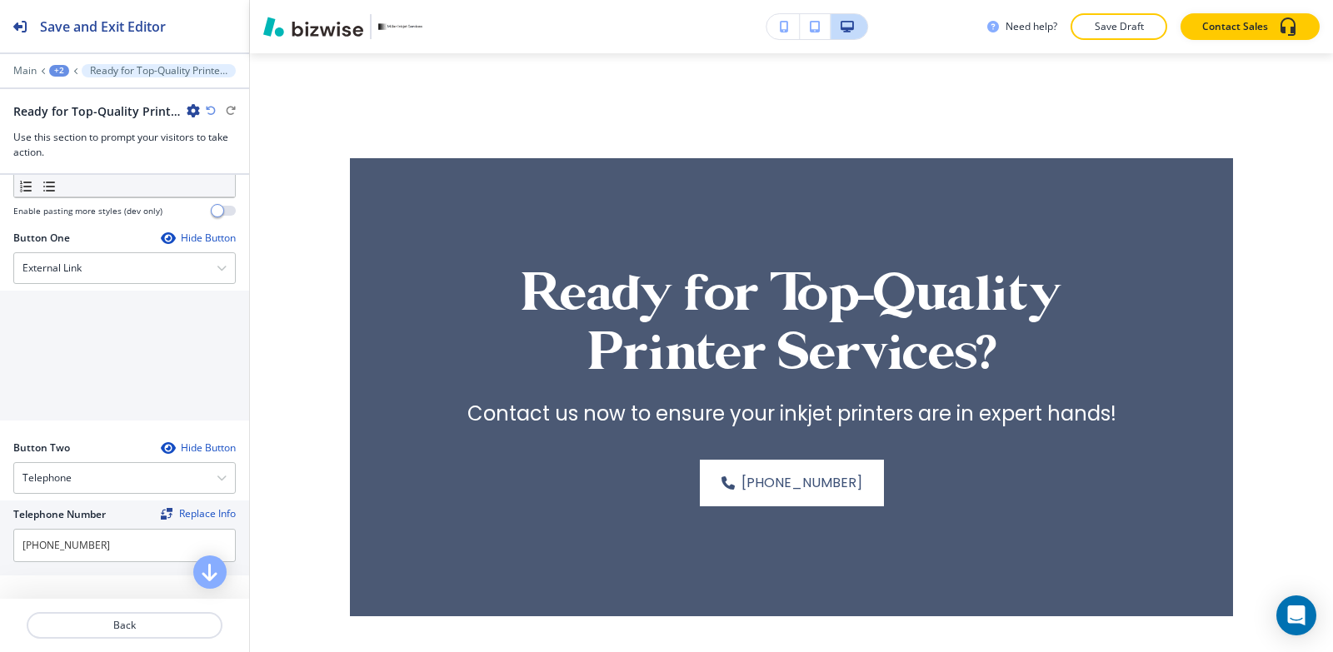
scroll to position [500, 0]
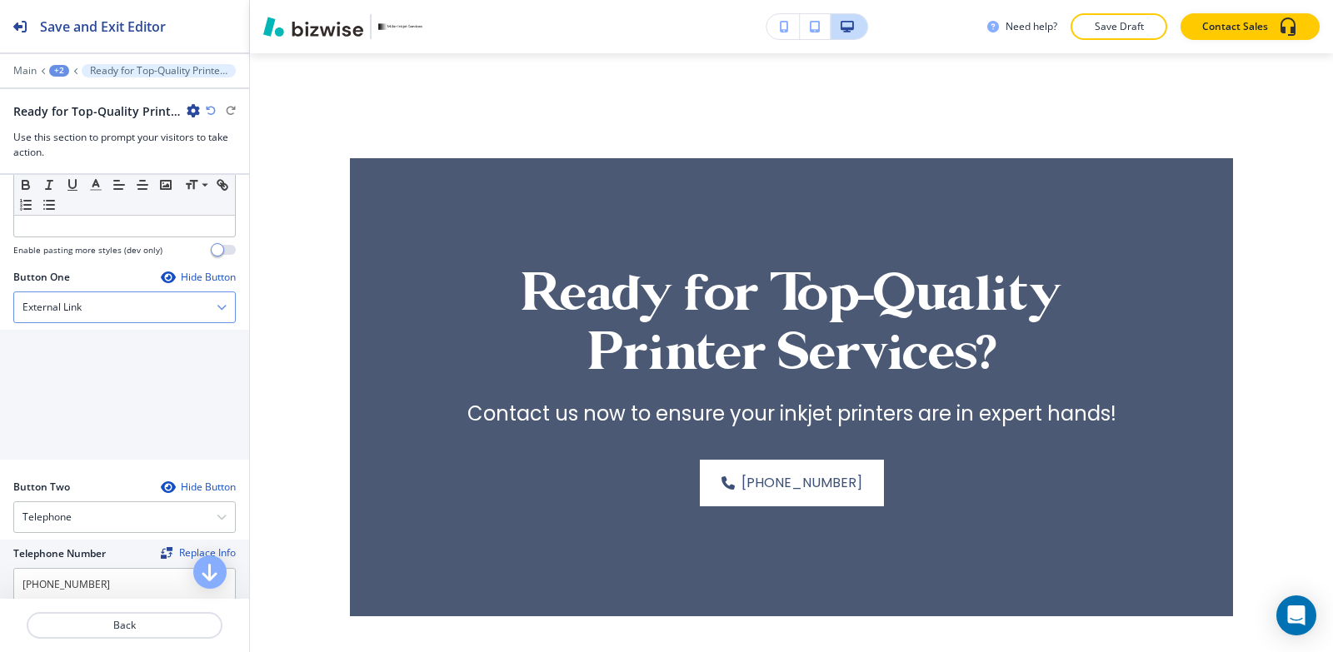
click at [96, 316] on div "External Link" at bounding box center [124, 307] width 221 height 30
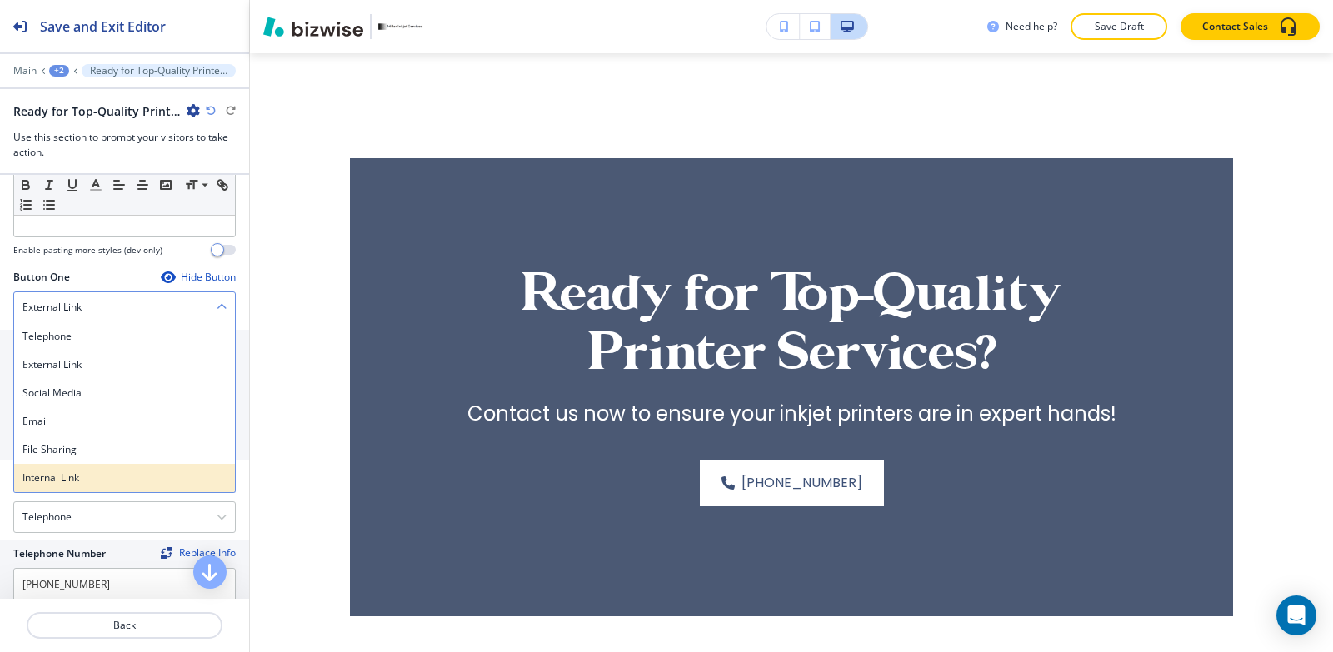
click at [86, 475] on h4 "Internal Link" at bounding box center [124, 478] width 204 height 15
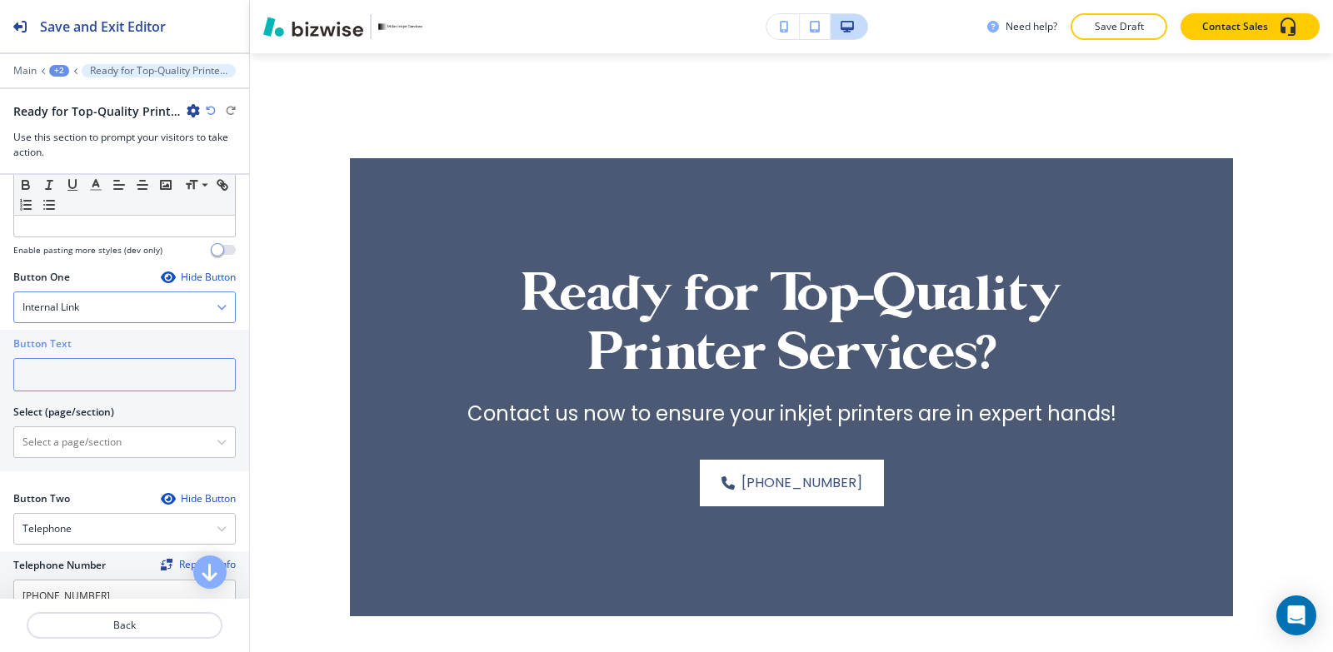
click at [75, 358] on input "text" at bounding box center [124, 374] width 222 height 33
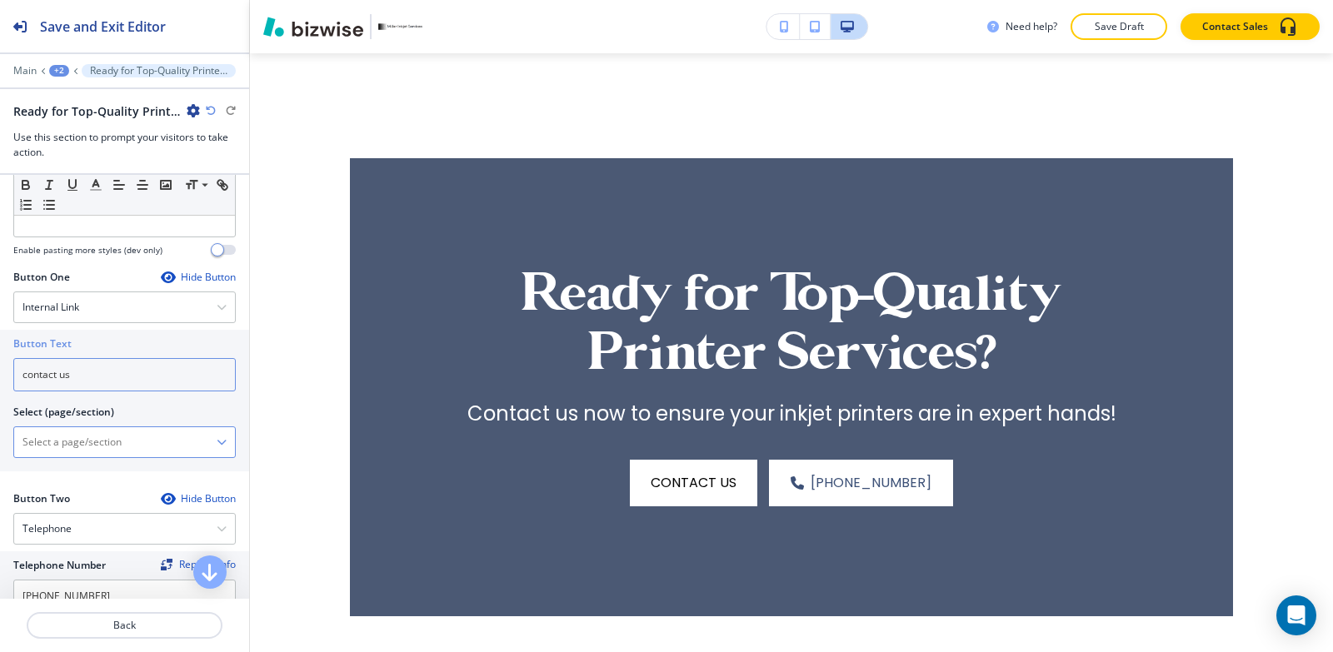
type input "contact us"
click at [51, 447] on \(page\/section\) "Manual Input" at bounding box center [115, 442] width 202 height 28
type \(page\/section\) "CONTACT US"
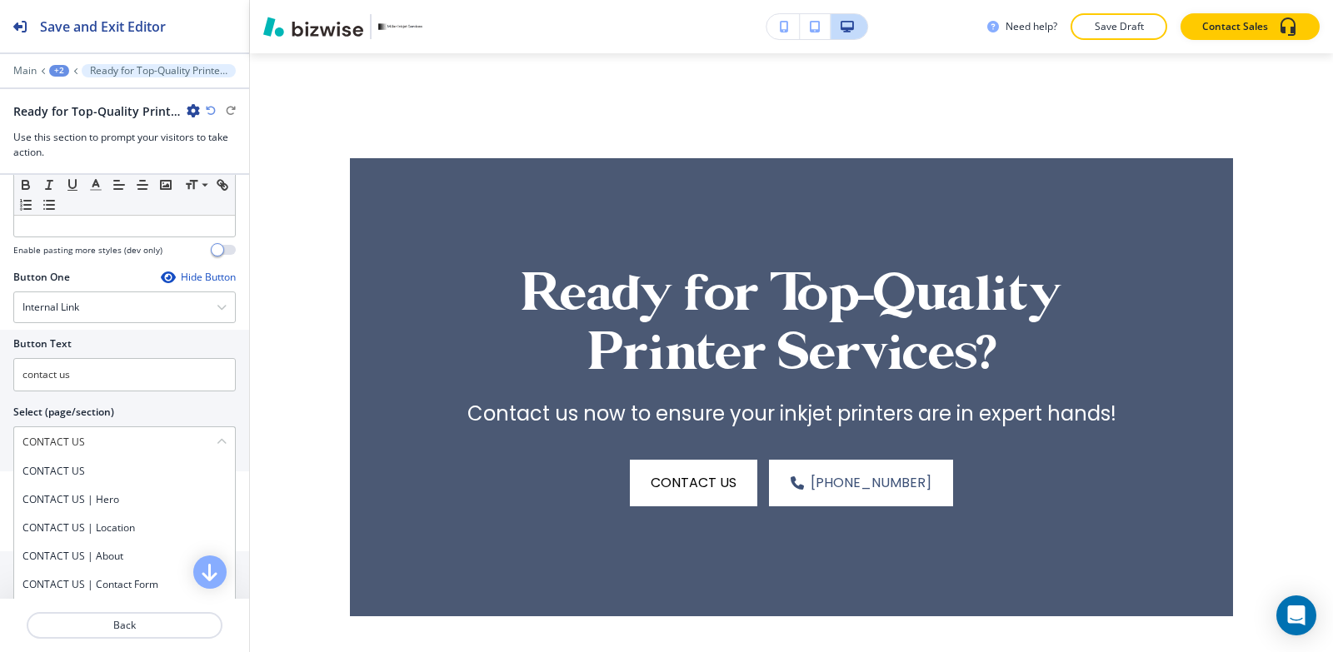
click at [97, 475] on h4 "CONTACT US" at bounding box center [124, 471] width 204 height 15
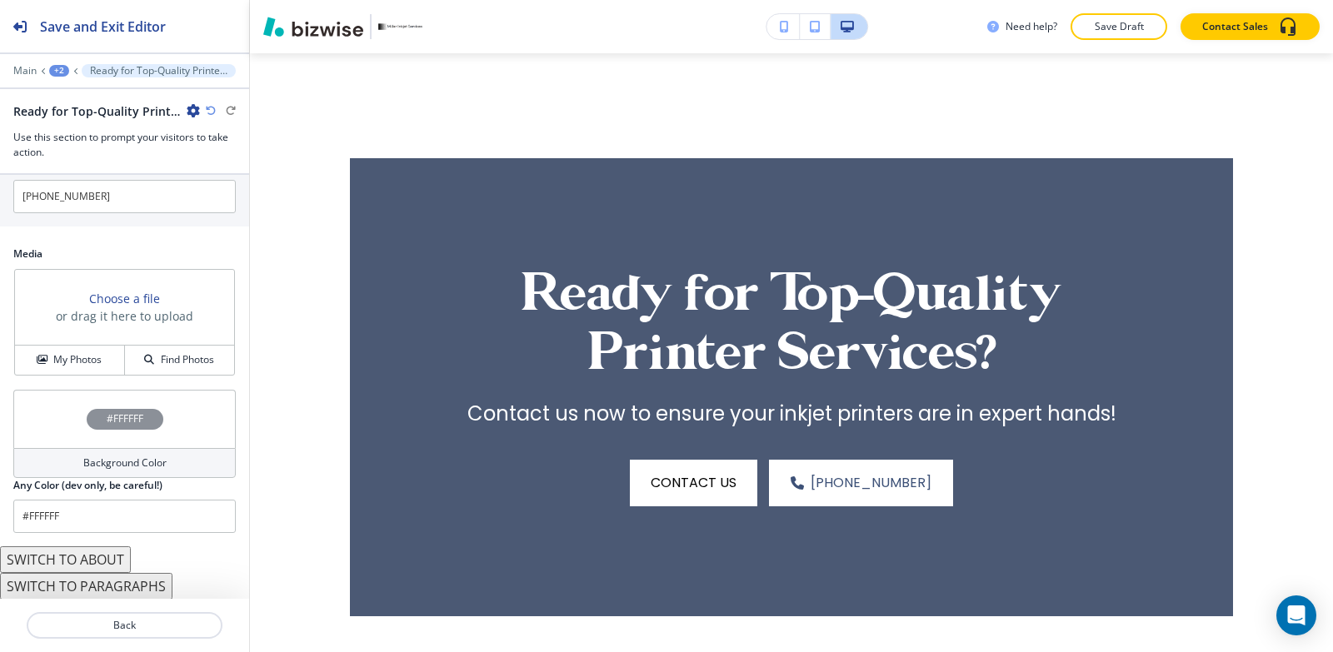
scroll to position [900, 0]
click at [69, 361] on h4 "My Photos" at bounding box center [77, 359] width 48 height 15
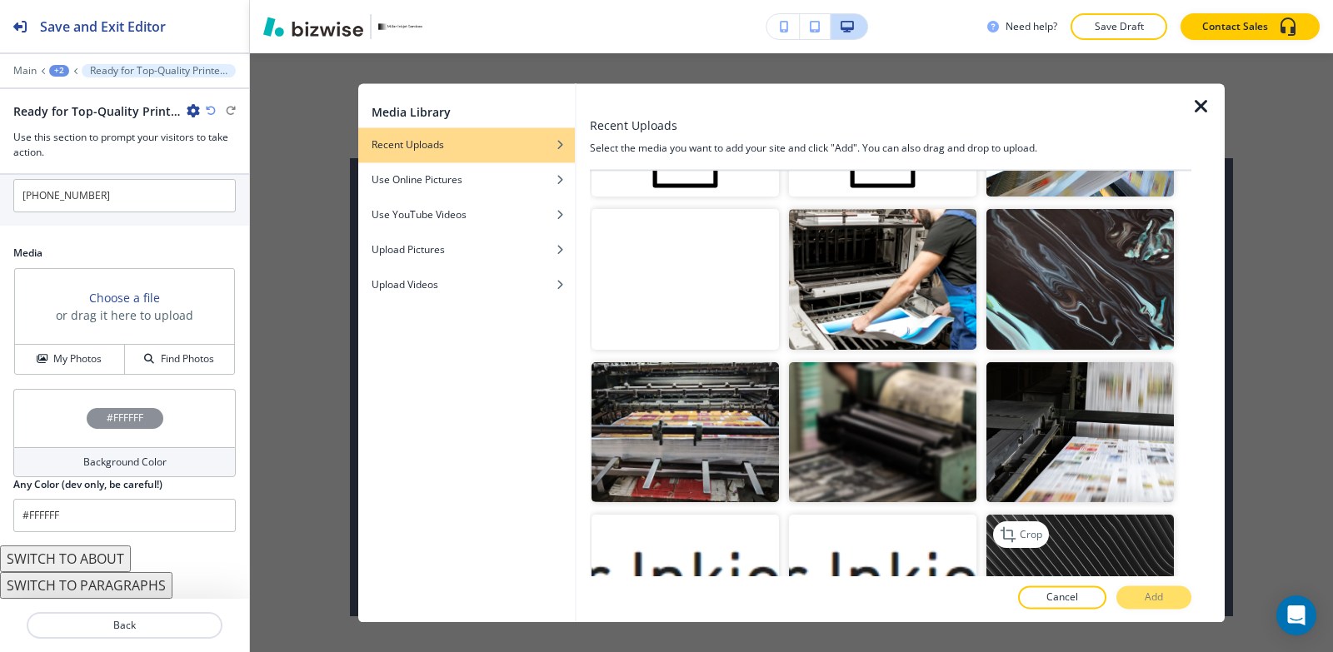
scroll to position [257, 0]
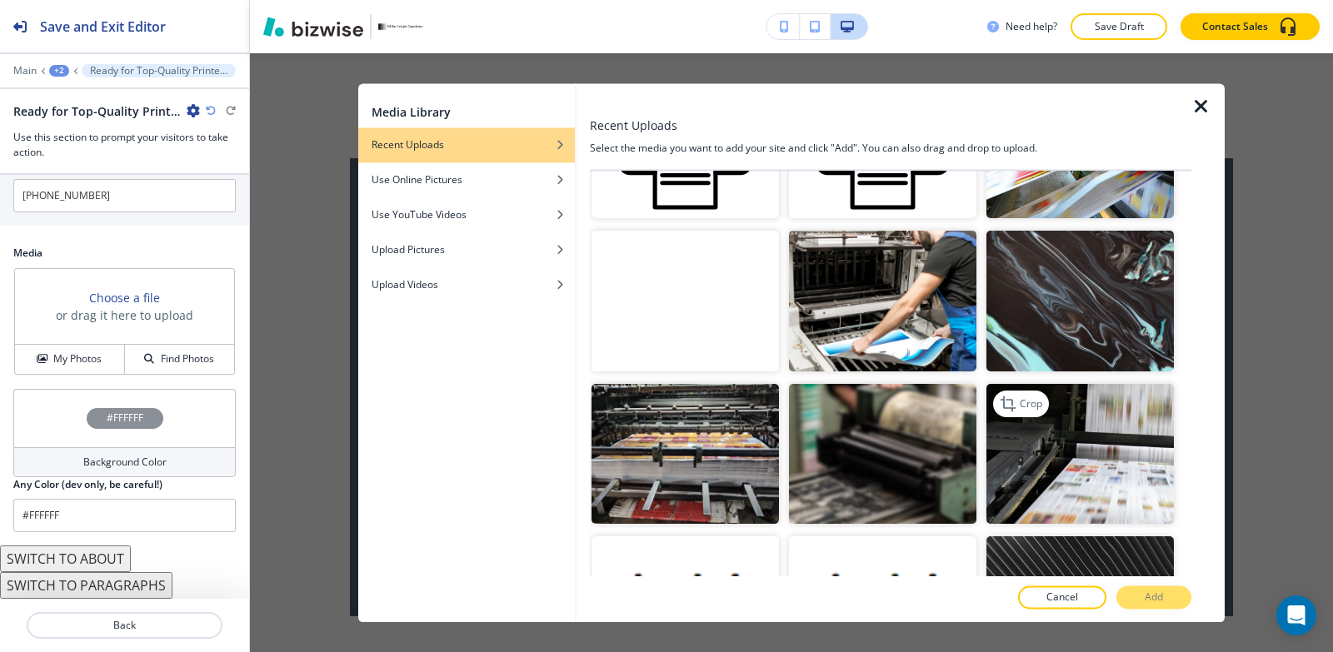
click at [1045, 447] on img "button" at bounding box center [1079, 454] width 187 height 141
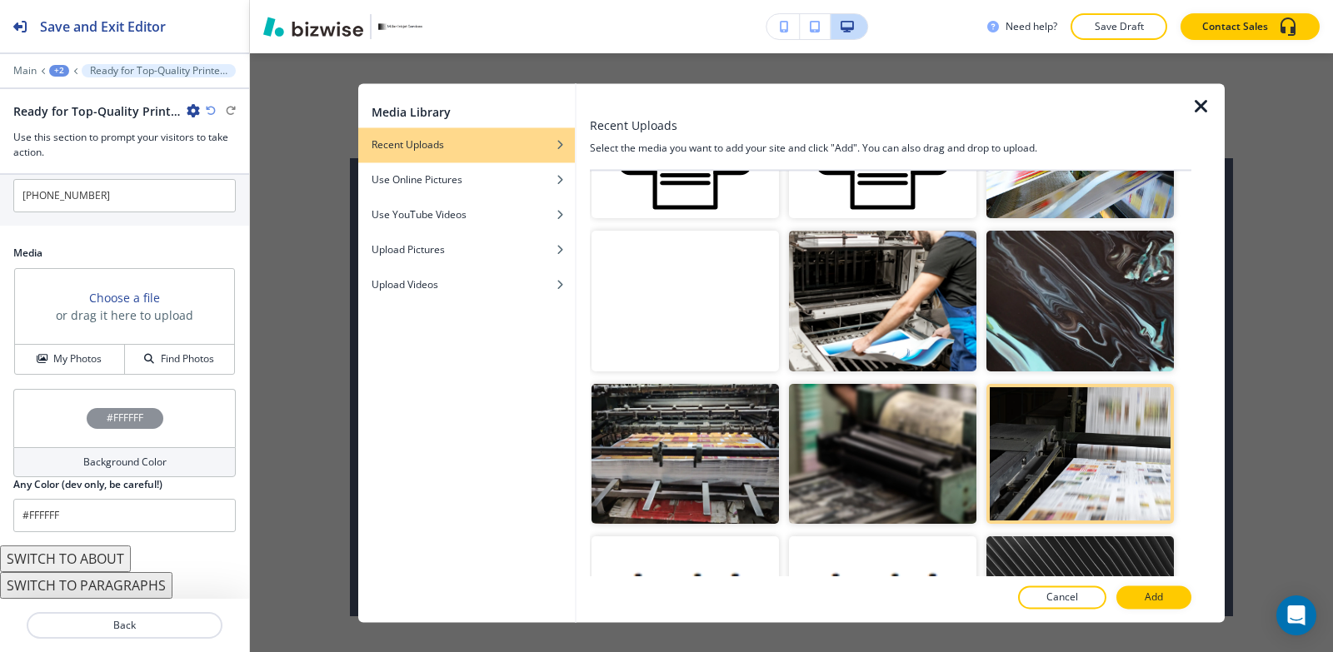
click at [1141, 596] on button "Add" at bounding box center [1153, 597] width 75 height 23
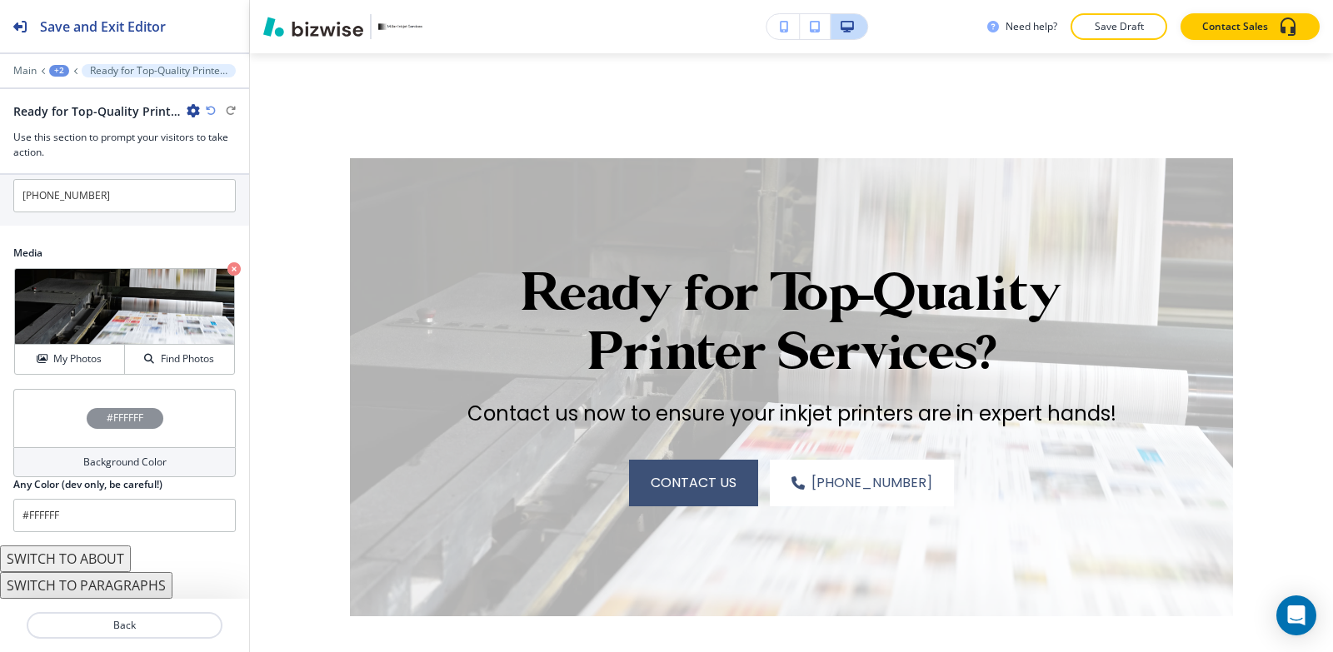
click at [87, 466] on h4 "Background Color" at bounding box center [124, 462] width 83 height 15
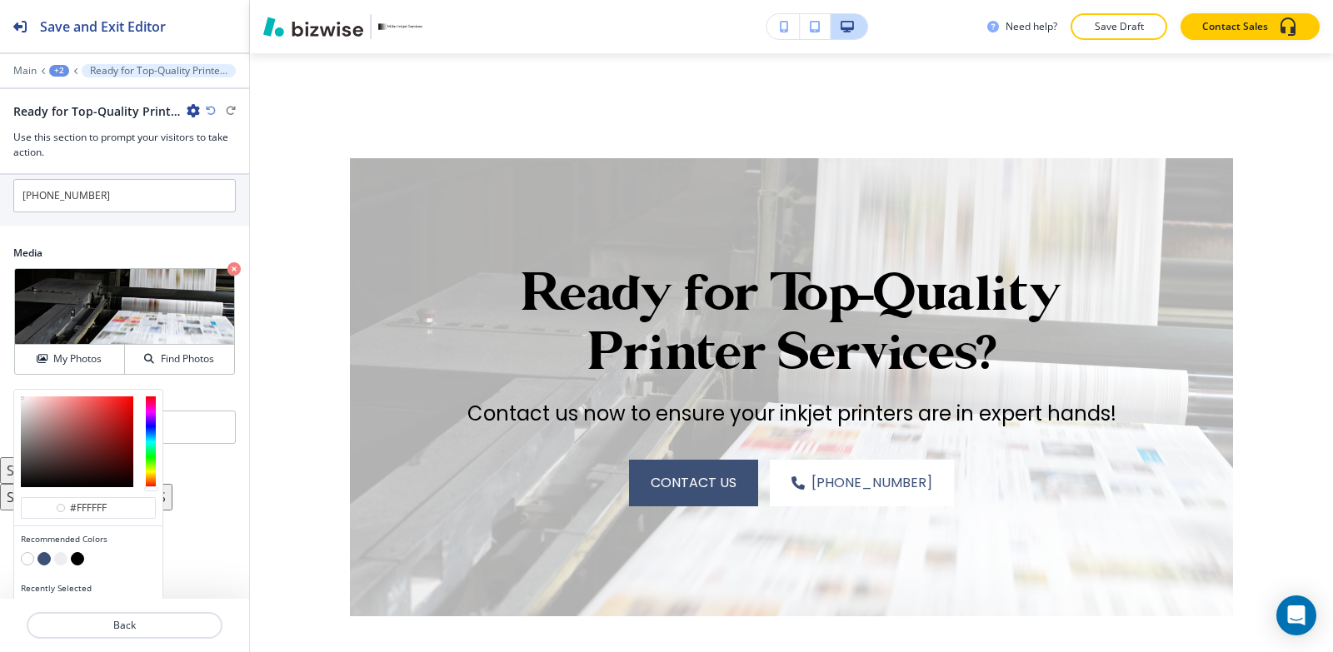
click at [44, 557] on button "button" at bounding box center [43, 558] width 13 height 13
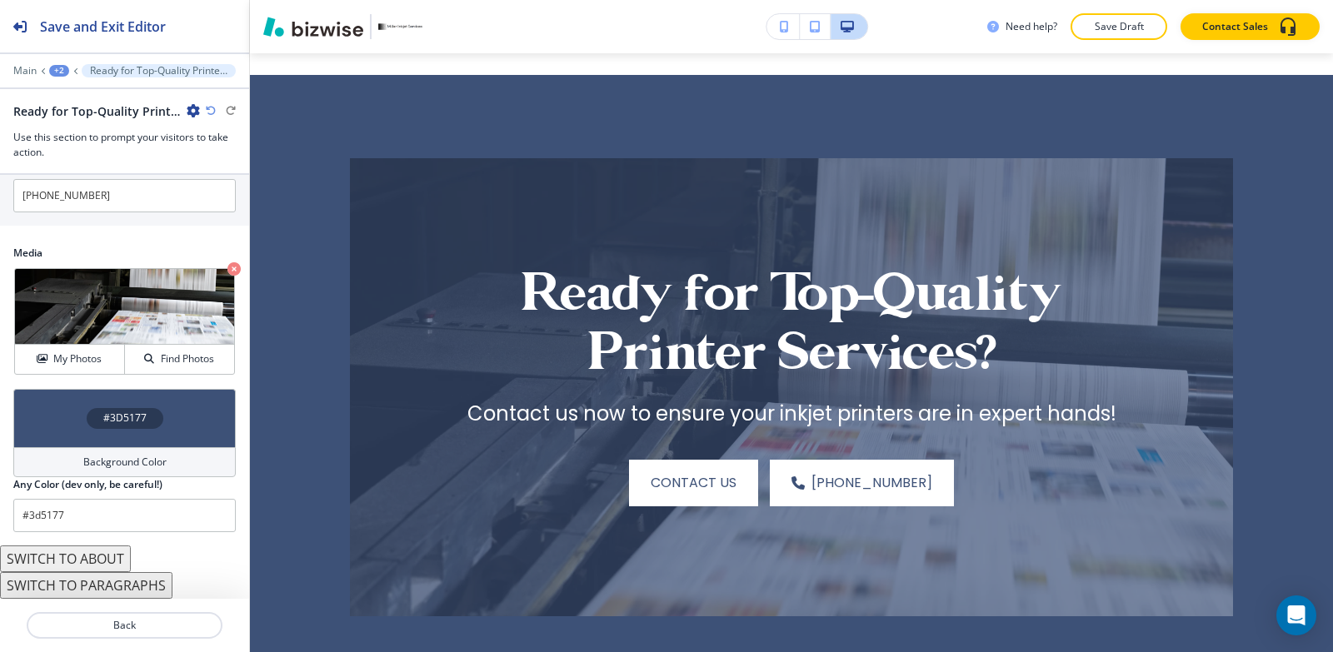
click at [114, 466] on h4 "Background Color" at bounding box center [124, 462] width 83 height 15
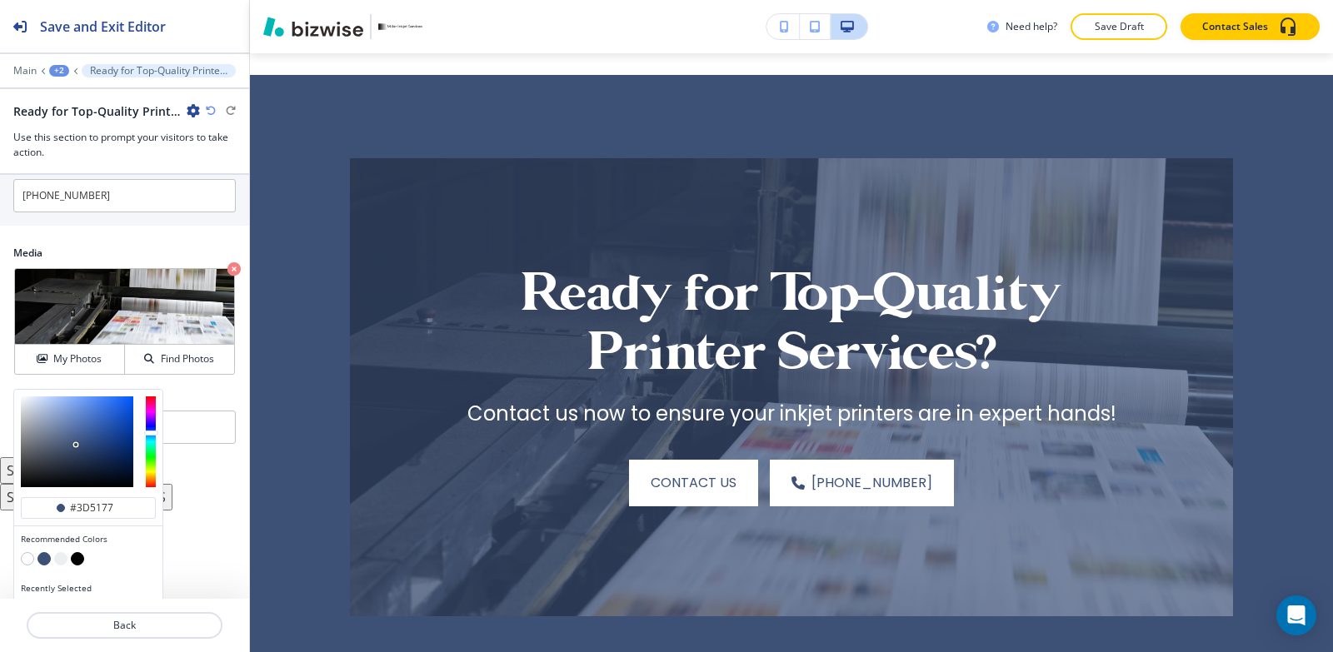
click at [77, 558] on button "button" at bounding box center [77, 558] width 13 height 13
type input "#000000"
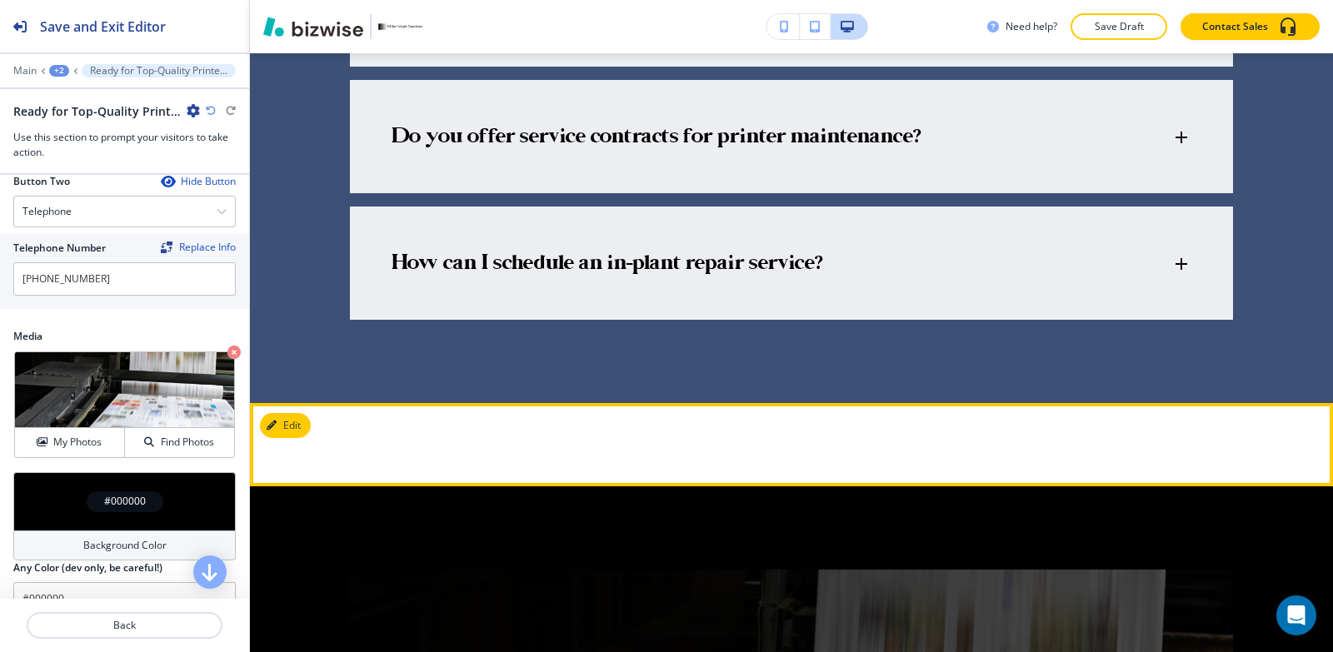
scroll to position [5357, 0]
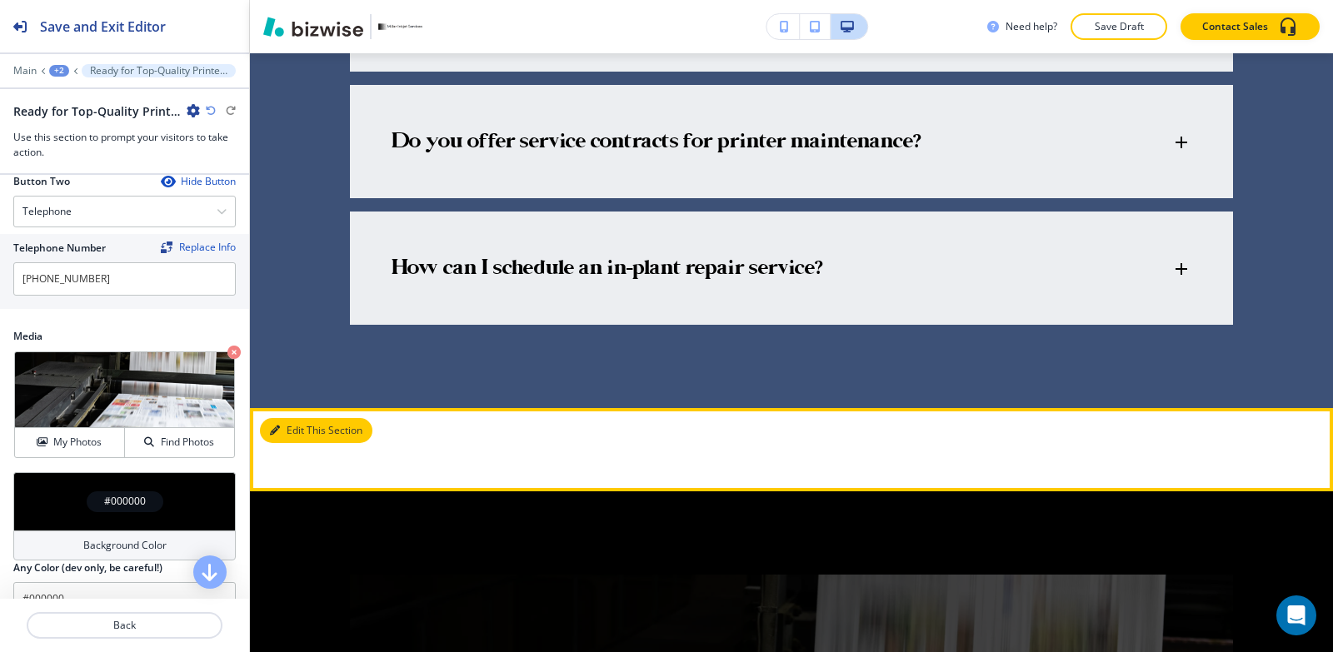
click at [302, 418] on button "Edit This Section" at bounding box center [316, 430] width 112 height 25
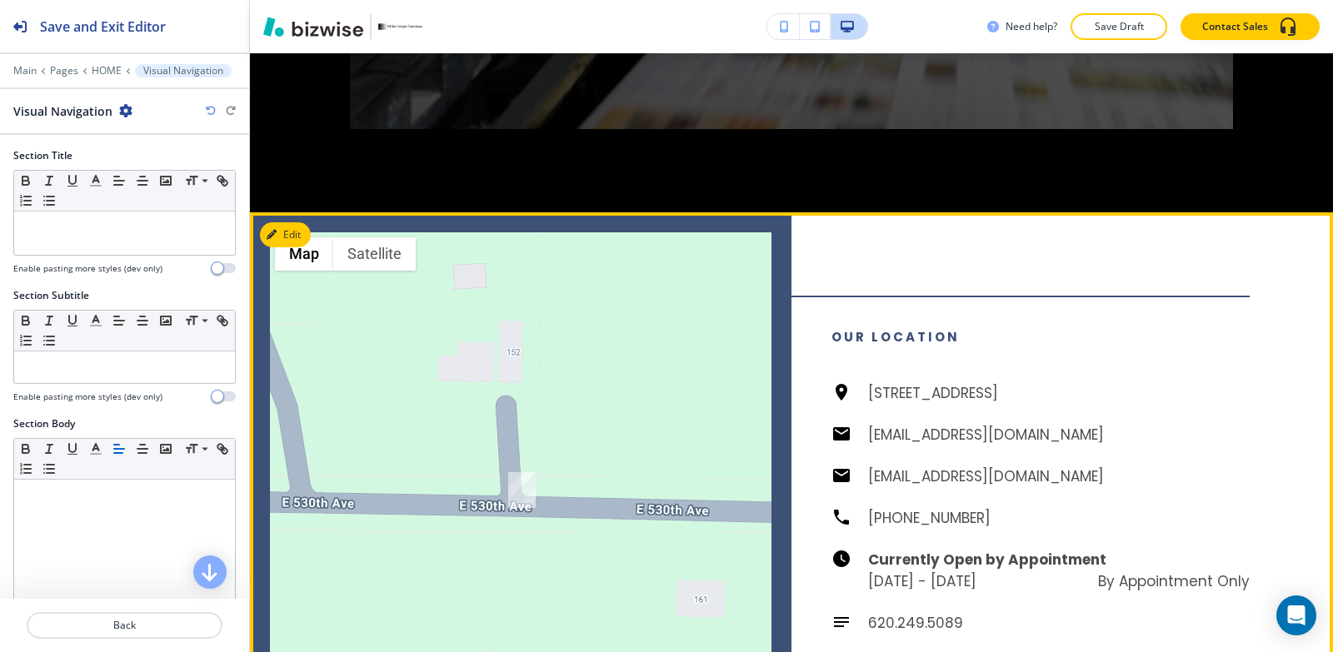
scroll to position [6274, 0]
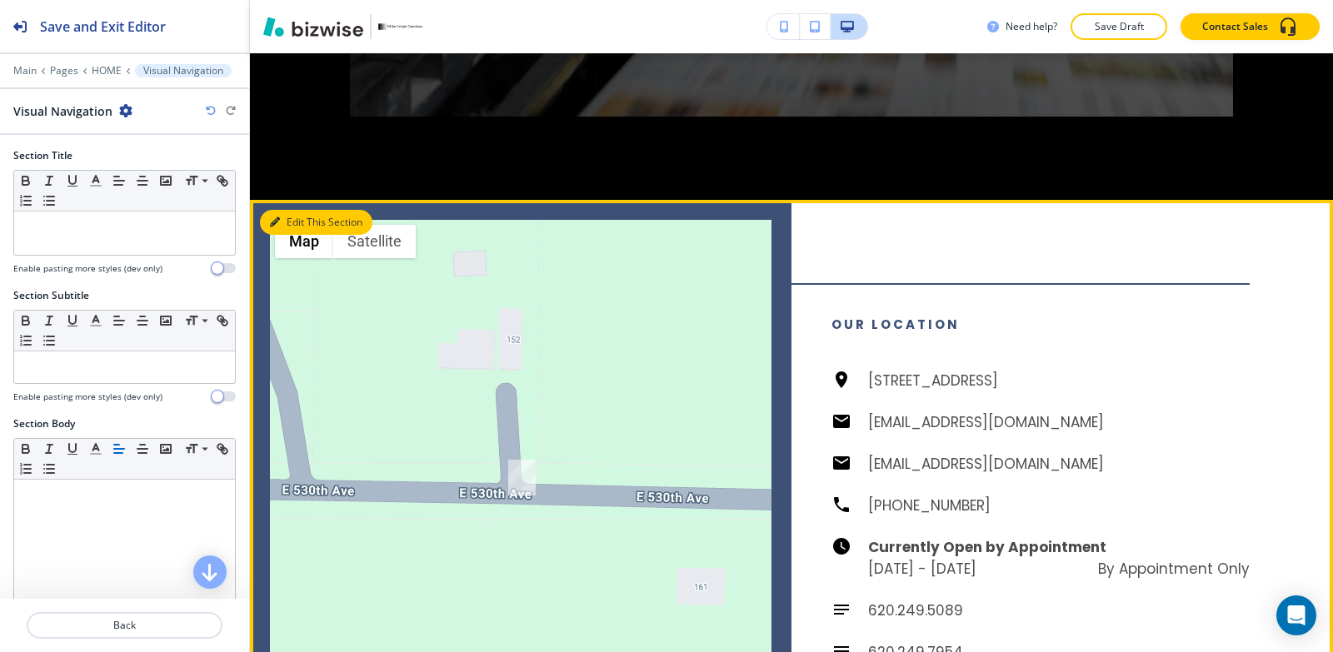
click at [272, 217] on icon "button" at bounding box center [275, 222] width 10 height 10
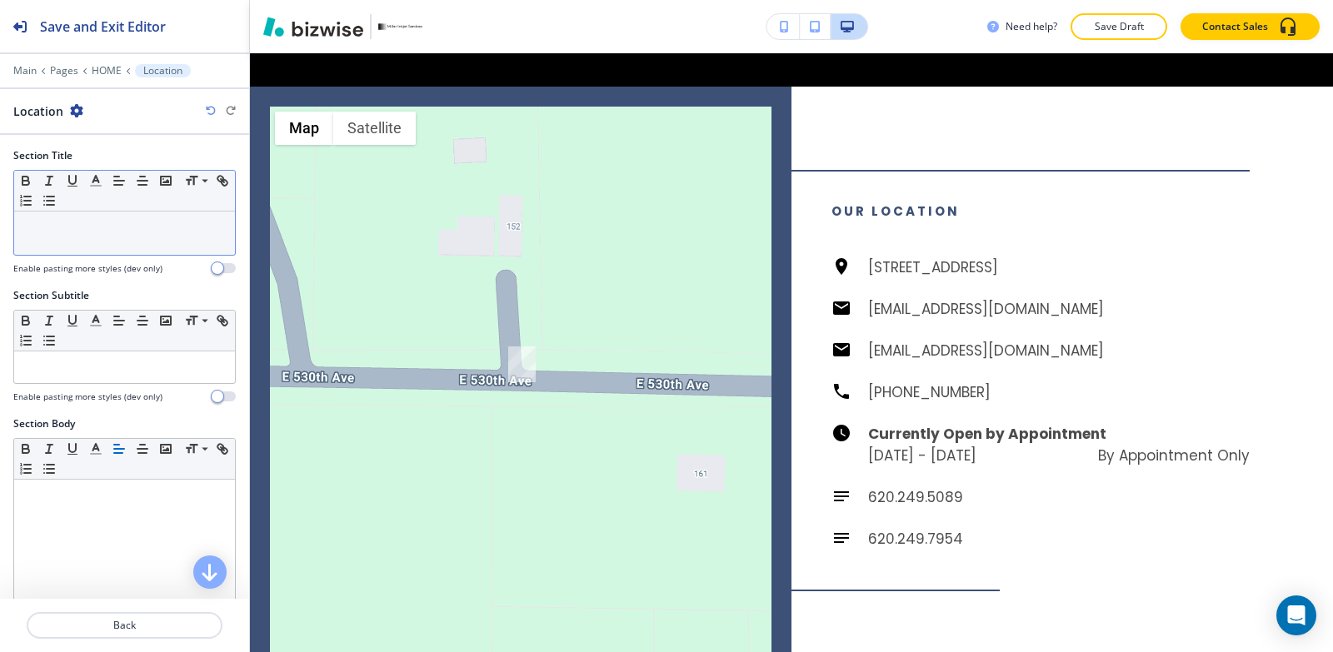
scroll to position [6398, 0]
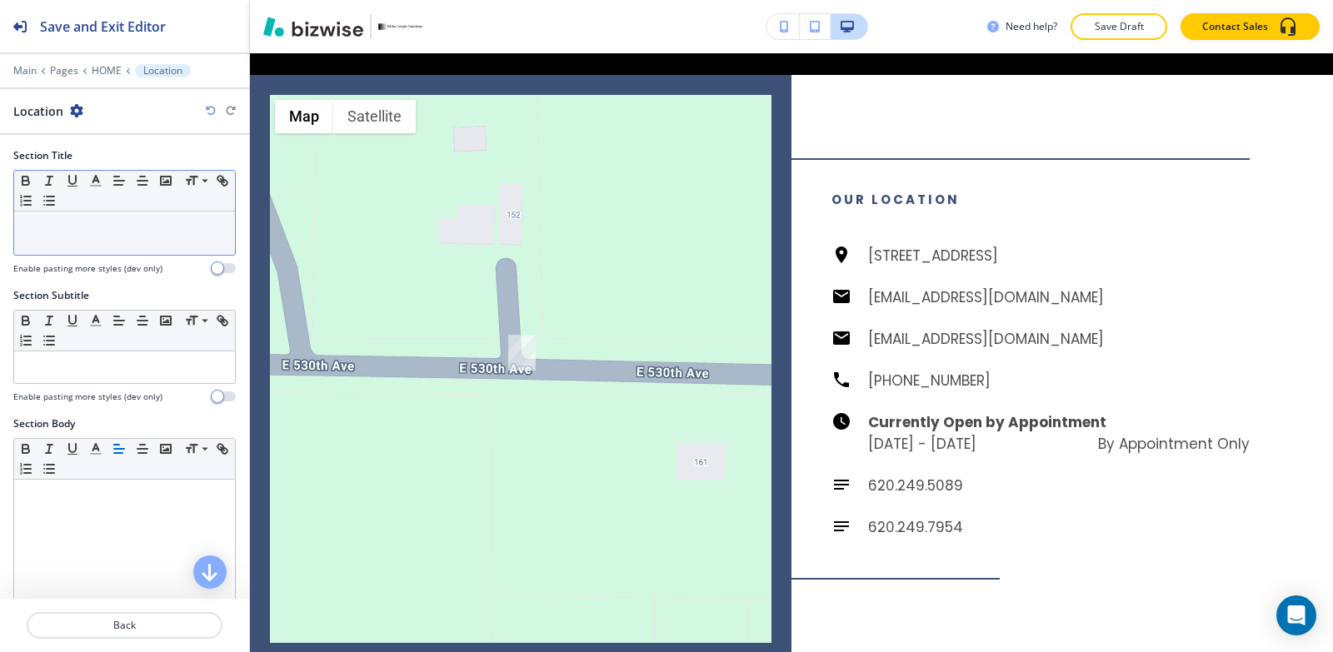
click at [77, 228] on p at bounding box center [124, 227] width 204 height 15
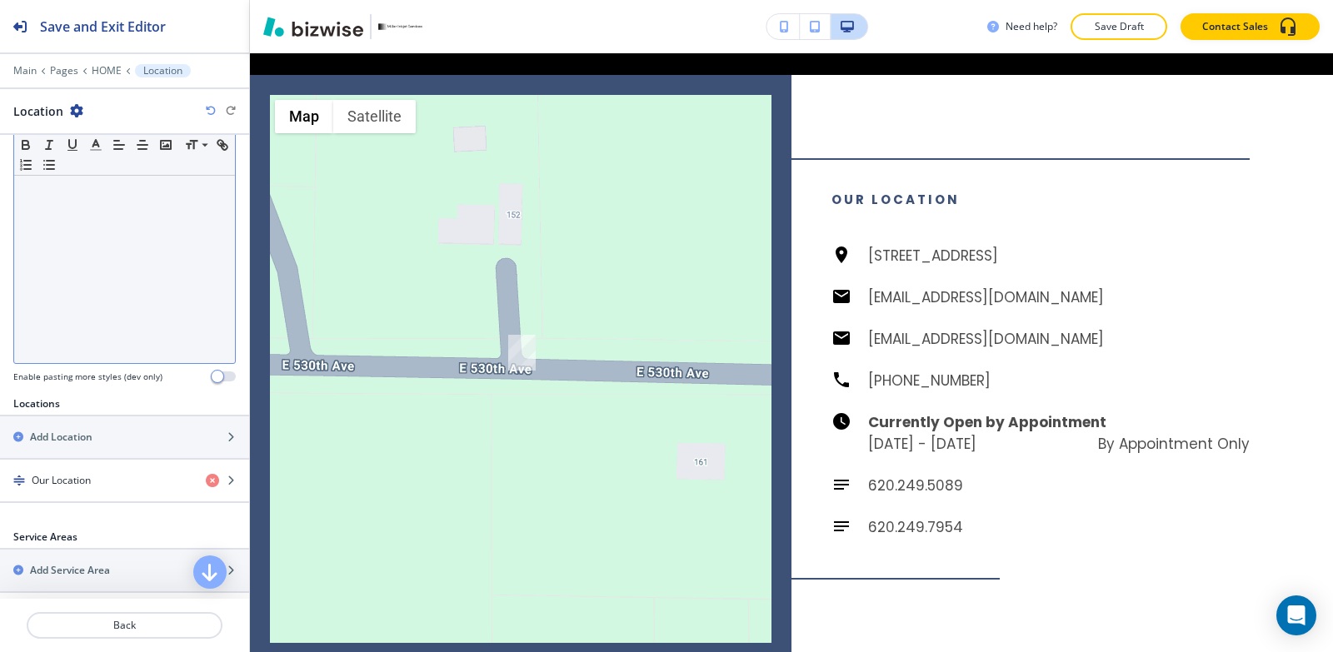
scroll to position [0, 0]
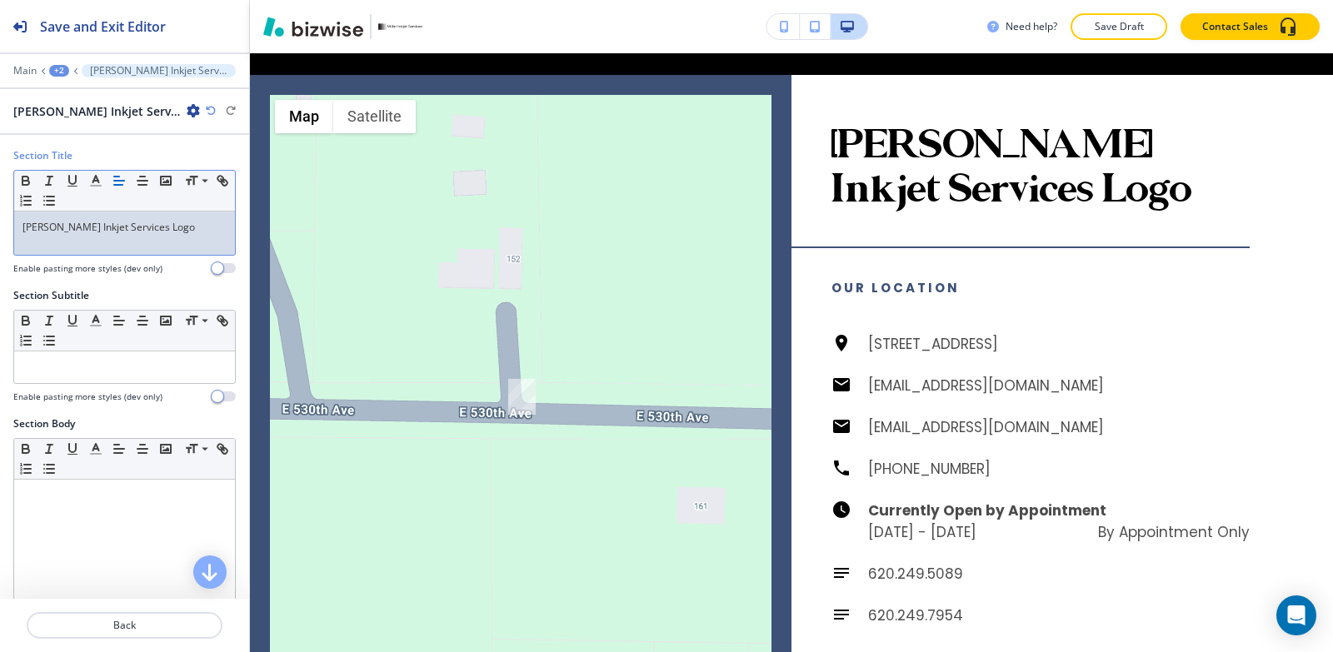
click at [170, 226] on p "[PERSON_NAME] Inkjet Services Logo" at bounding box center [124, 227] width 204 height 15
click at [128, 244] on div "[PERSON_NAME] Inkjet Services" at bounding box center [124, 233] width 221 height 43
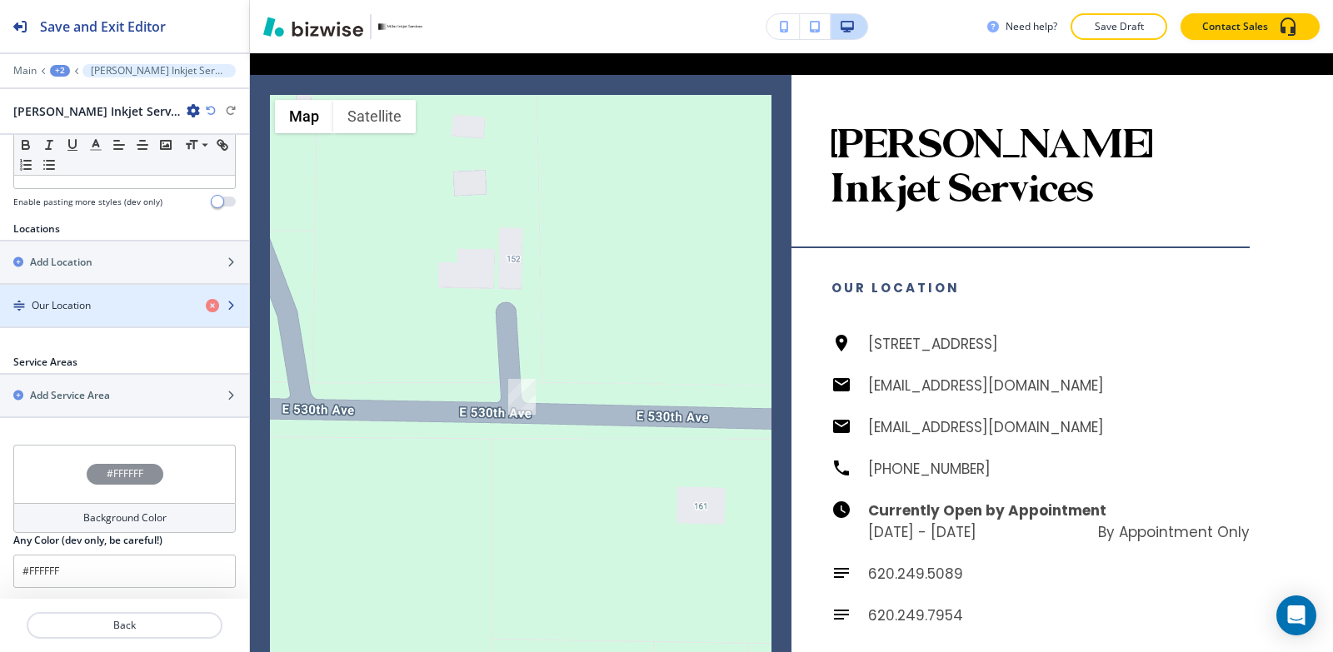
scroll to position [511, 0]
click at [104, 306] on div "Our Location" at bounding box center [96, 303] width 192 height 15
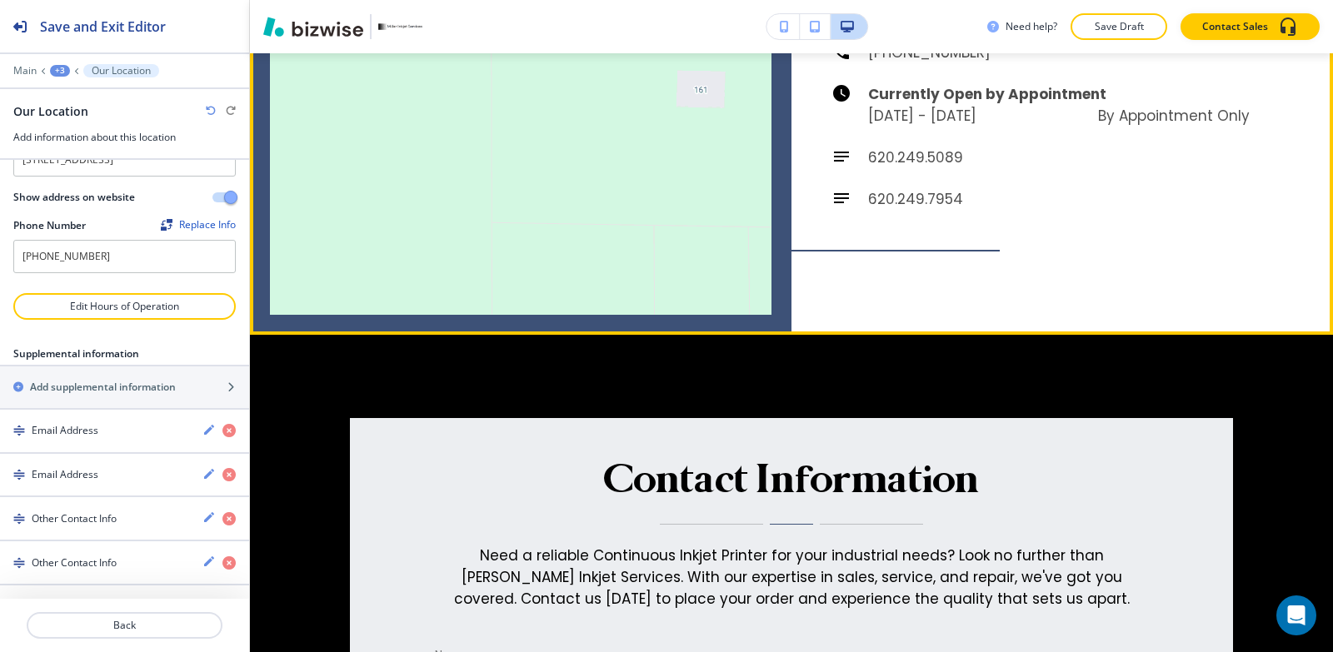
scroll to position [6898, 0]
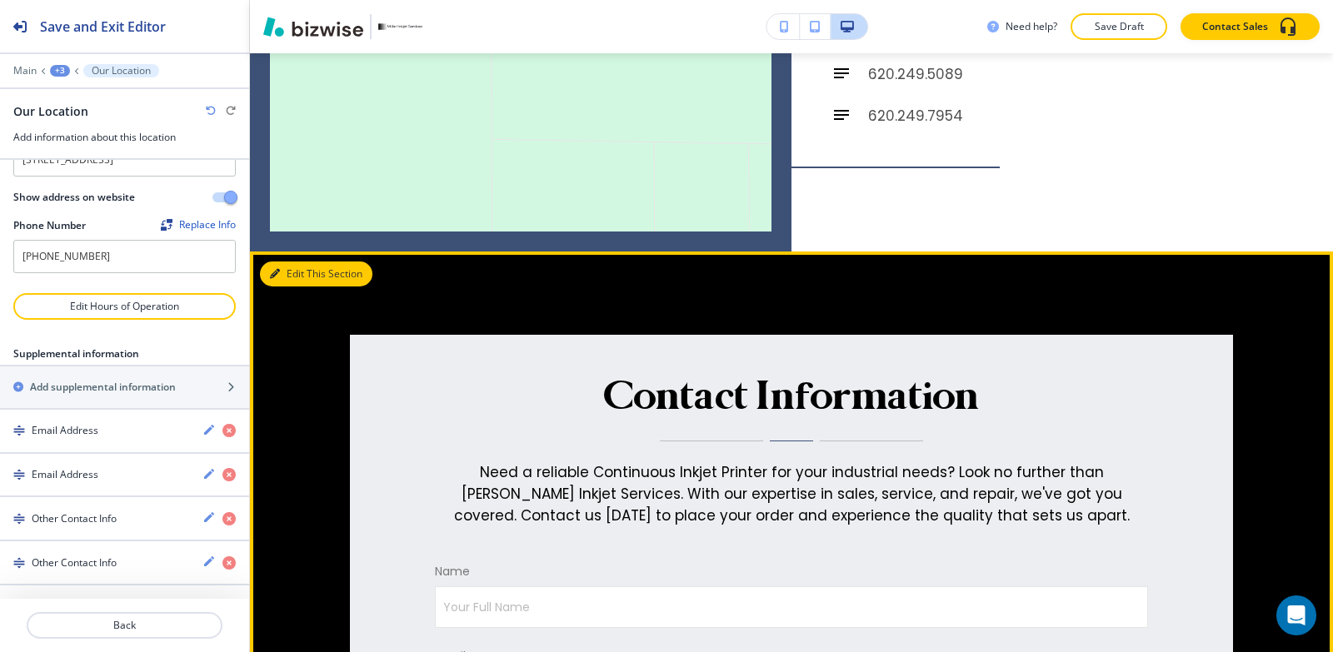
click at [298, 262] on button "Edit This Section" at bounding box center [316, 274] width 112 height 25
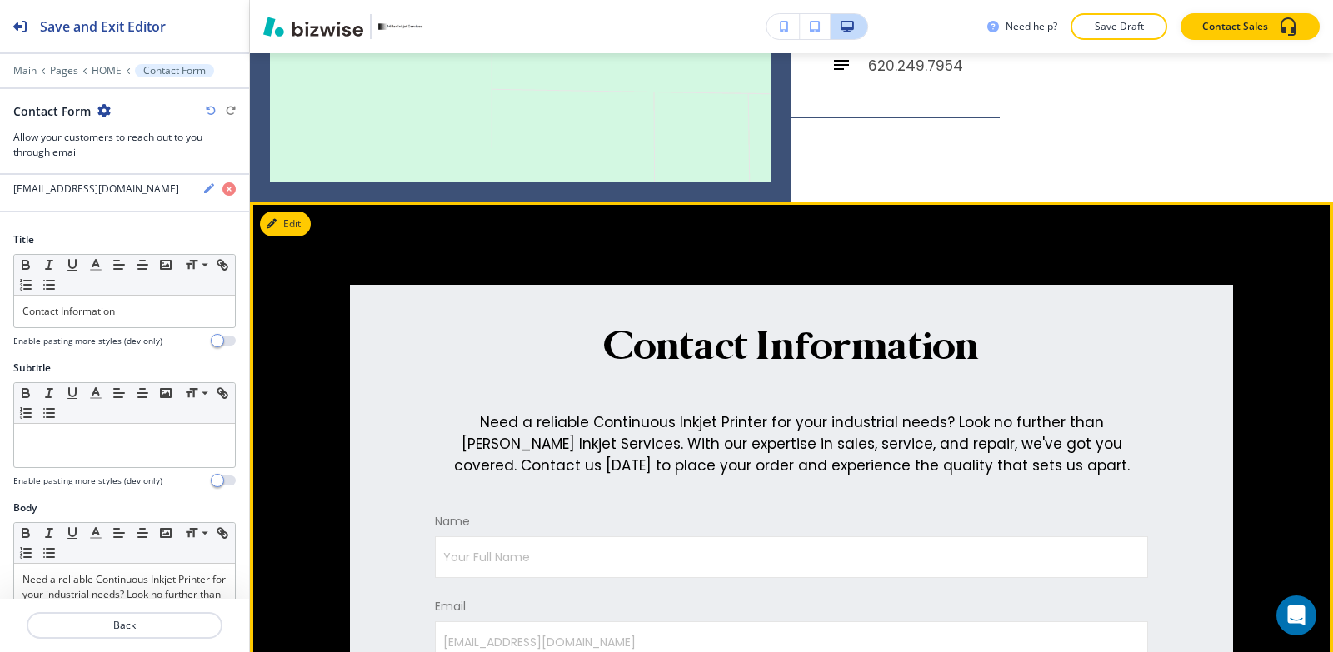
scroll to position [6864, 0]
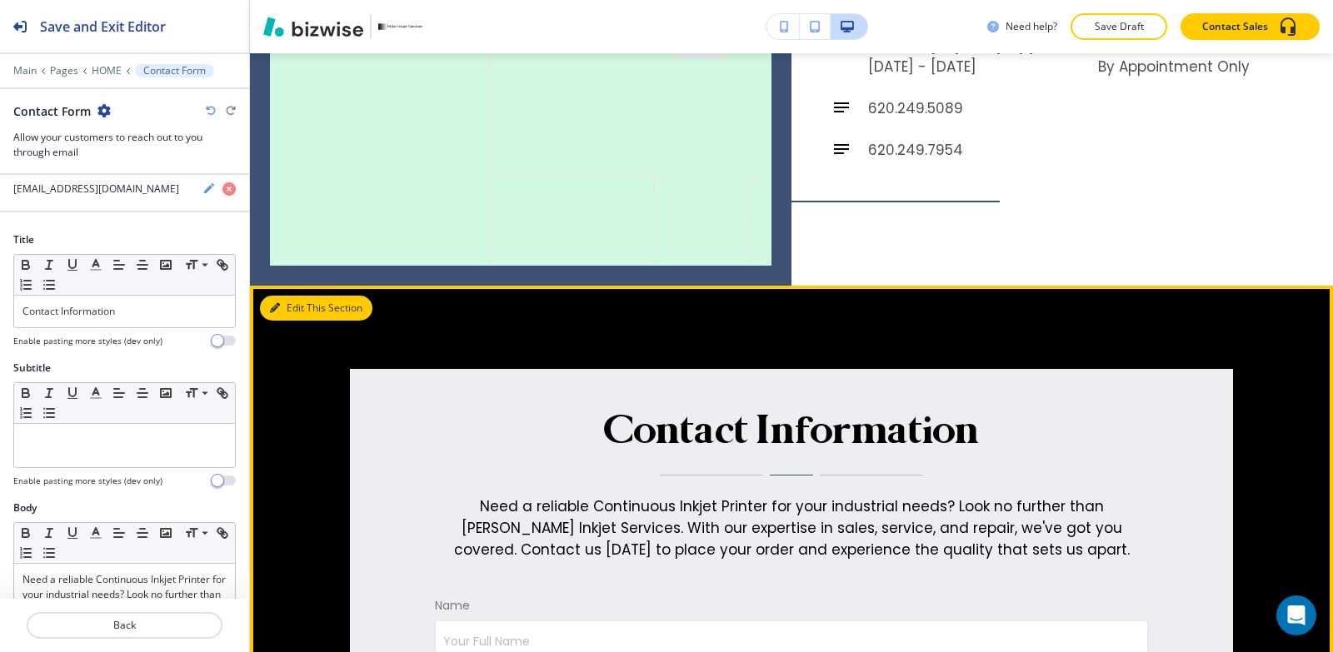
click at [287, 296] on button "Edit This Section" at bounding box center [316, 308] width 112 height 25
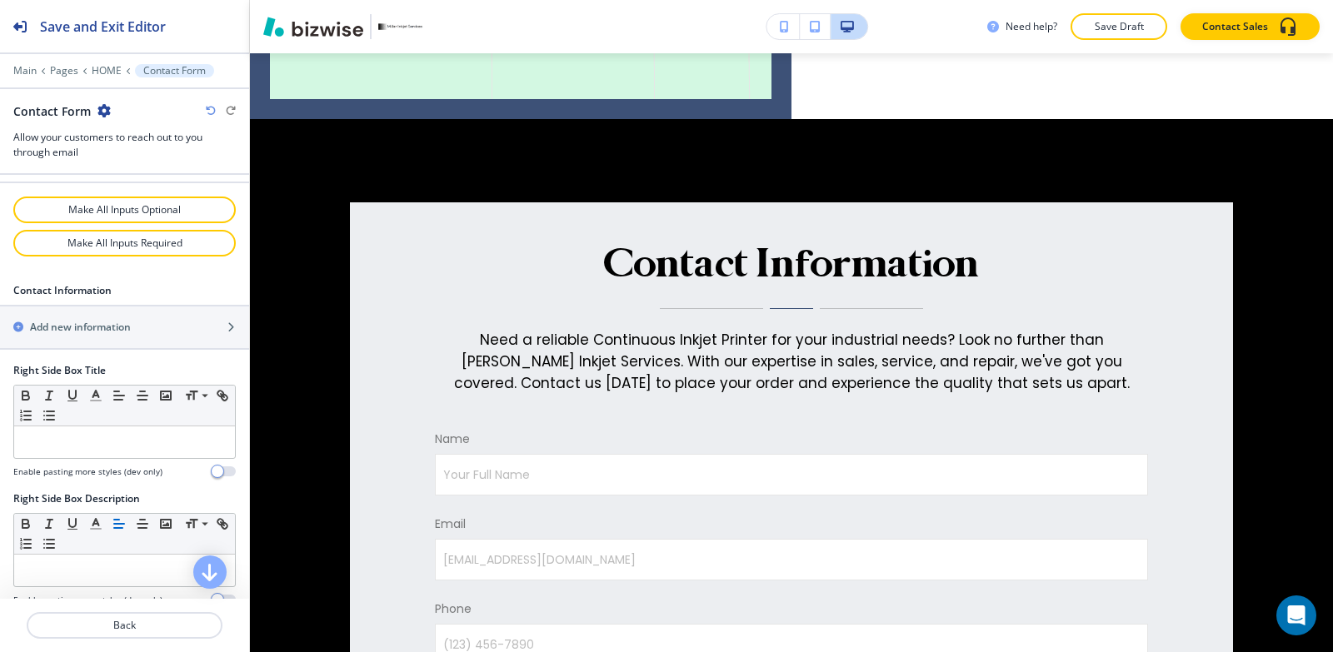
scroll to position [960, 0]
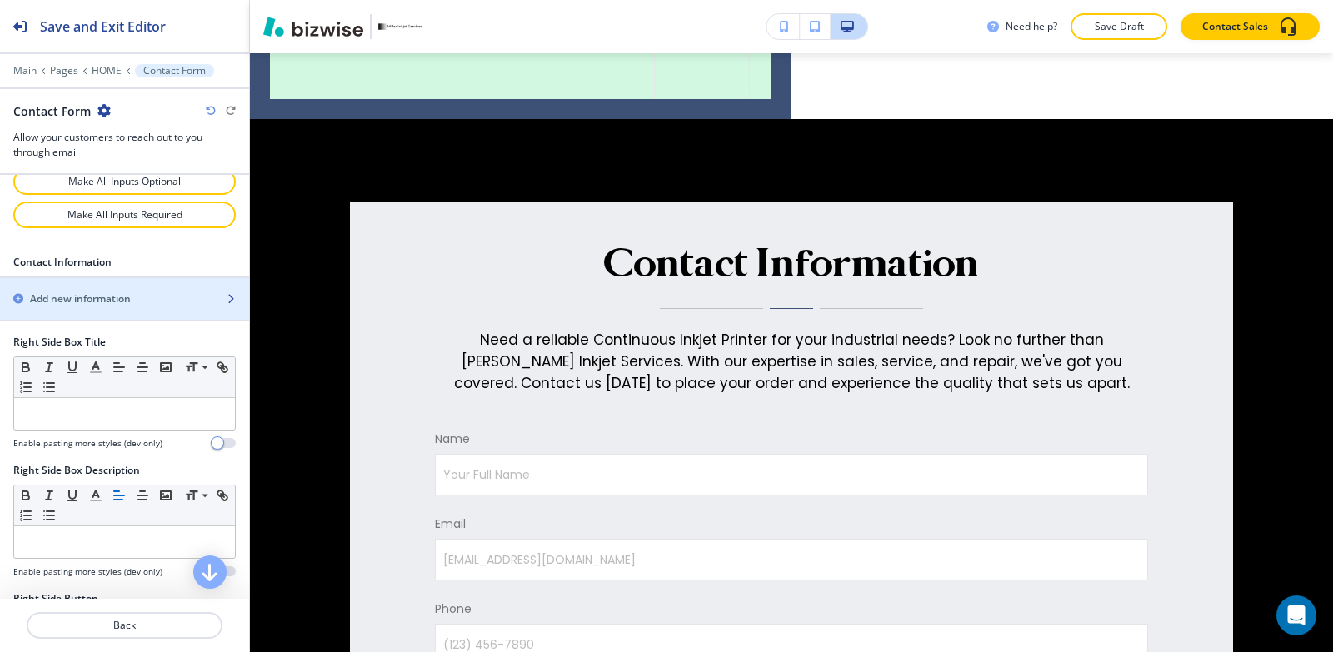
click at [96, 305] on h2 "Add new information" at bounding box center [80, 299] width 101 height 15
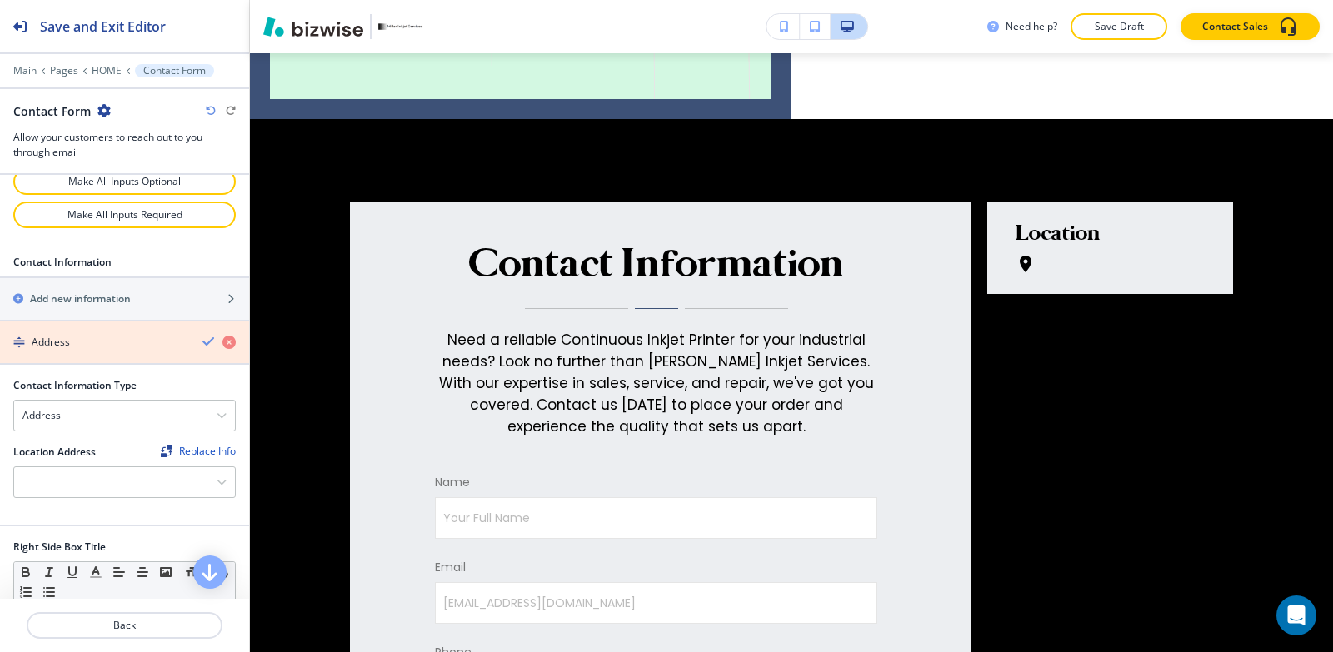
click at [222, 342] on icon "button" at bounding box center [228, 342] width 13 height 13
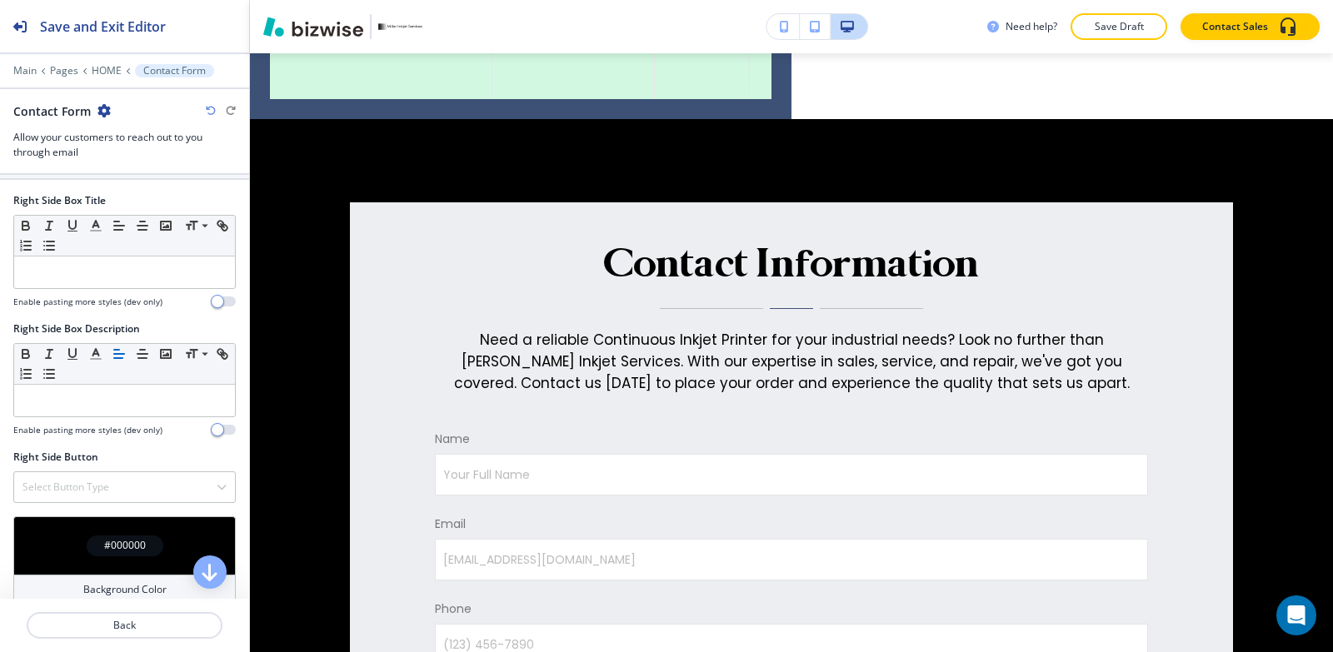
scroll to position [1210, 0]
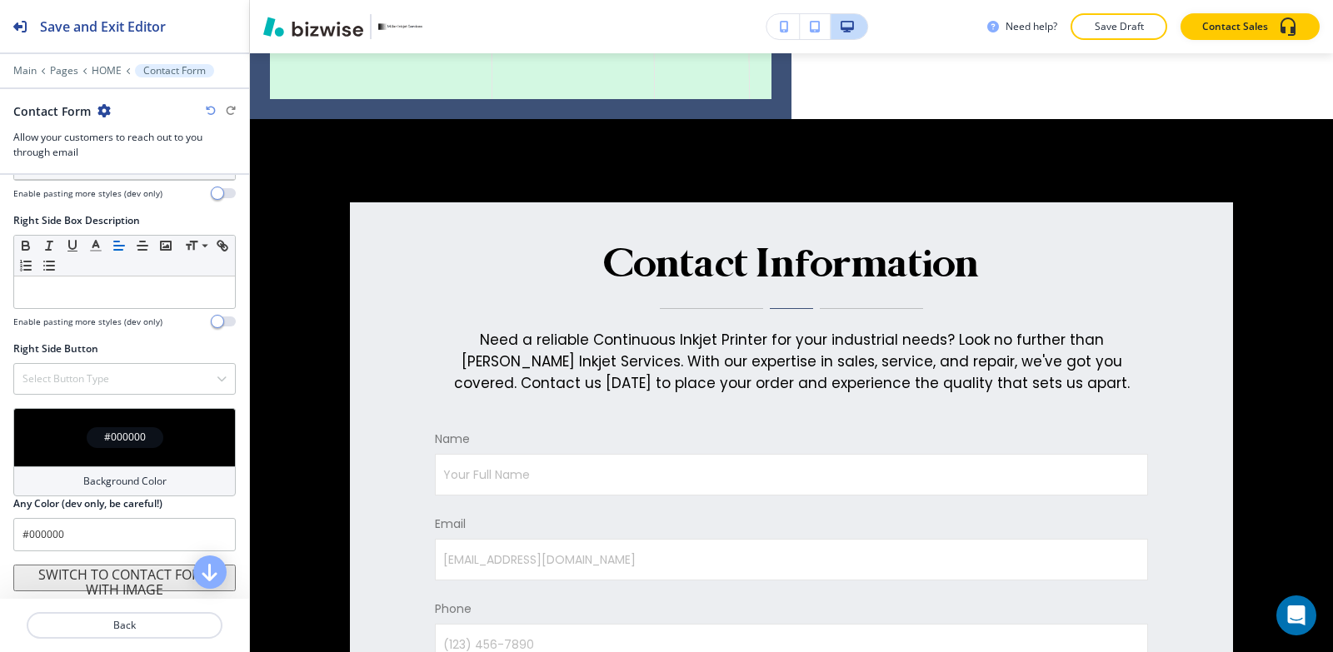
click at [93, 571] on button "SWITCH TO CONTACT FORM WITH IMAGE" at bounding box center [124, 578] width 222 height 27
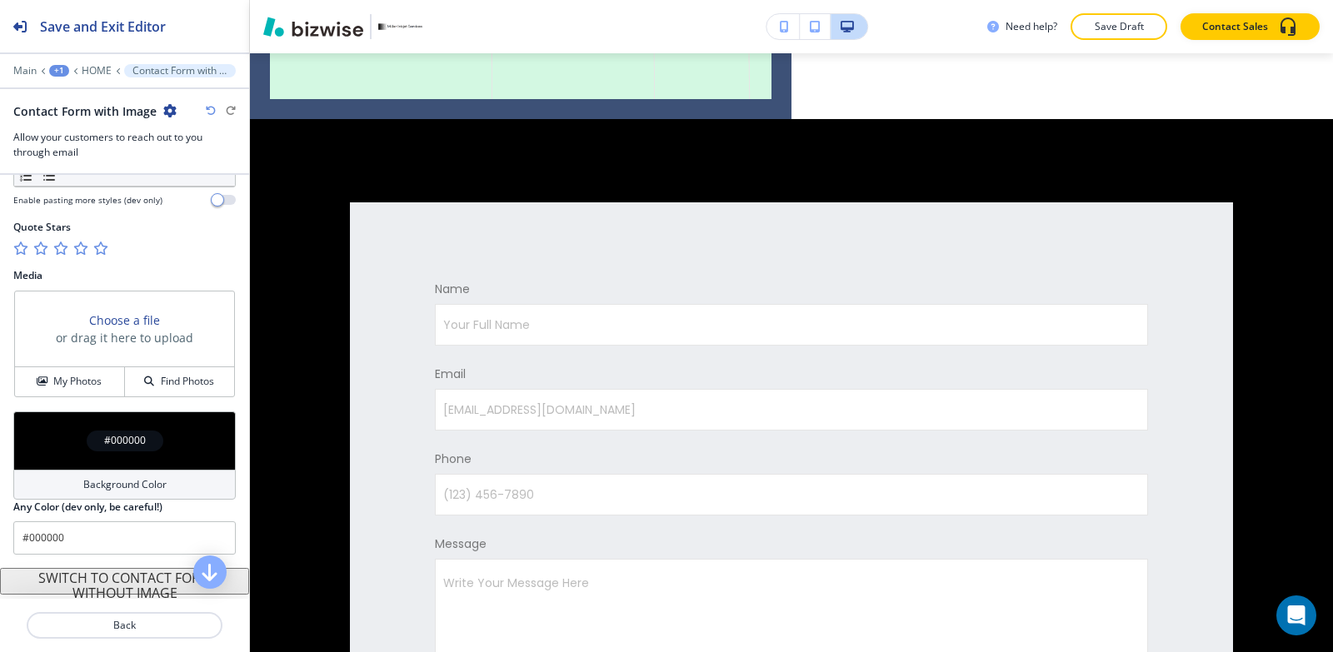
scroll to position [937, 0]
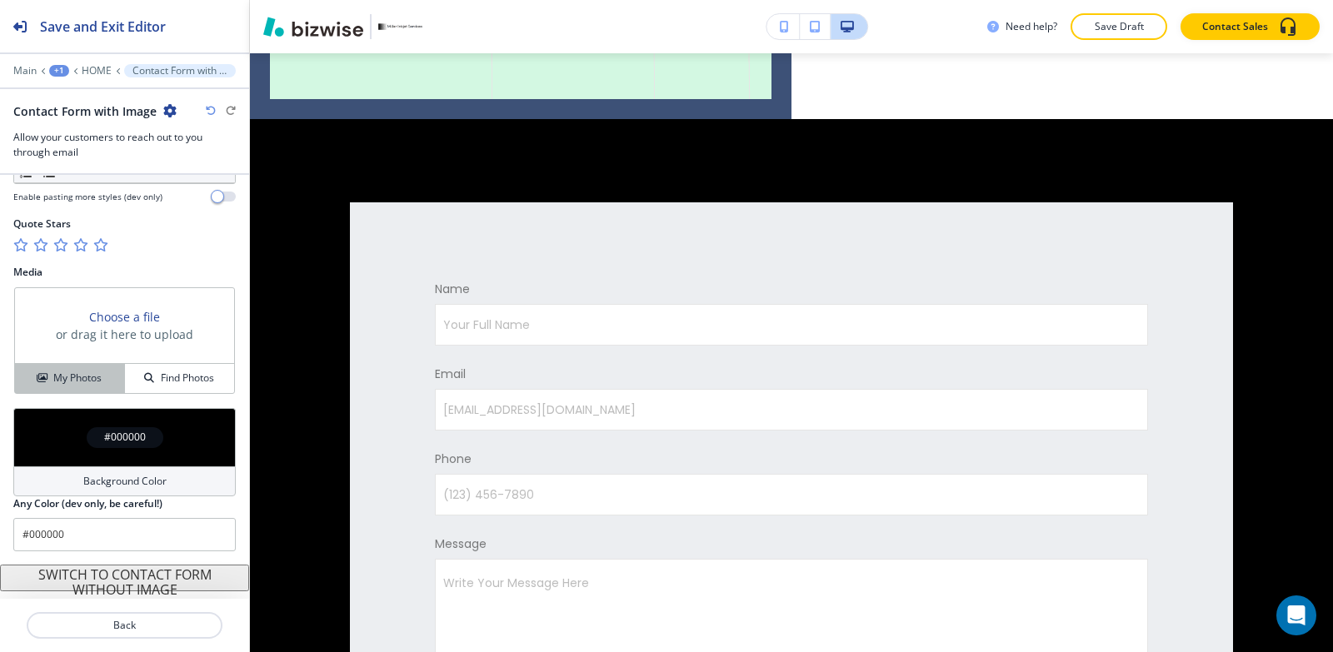
click at [66, 374] on h4 "My Photos" at bounding box center [77, 378] width 48 height 15
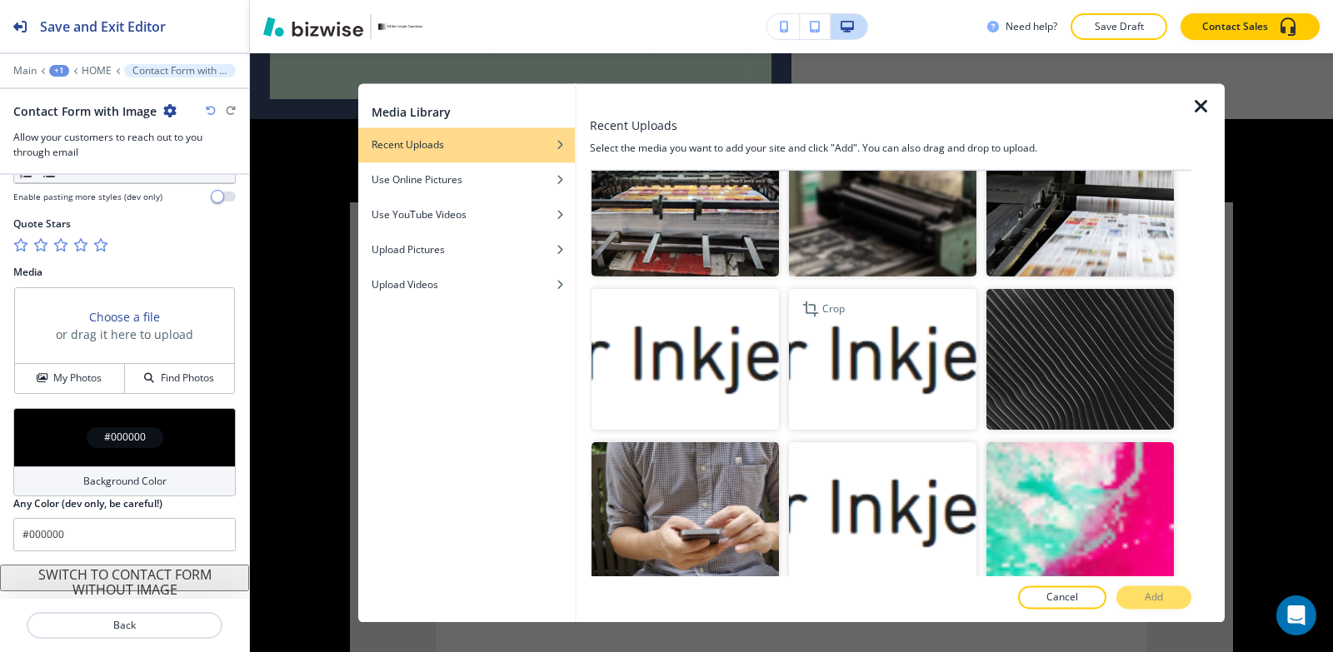
scroll to position [507, 0]
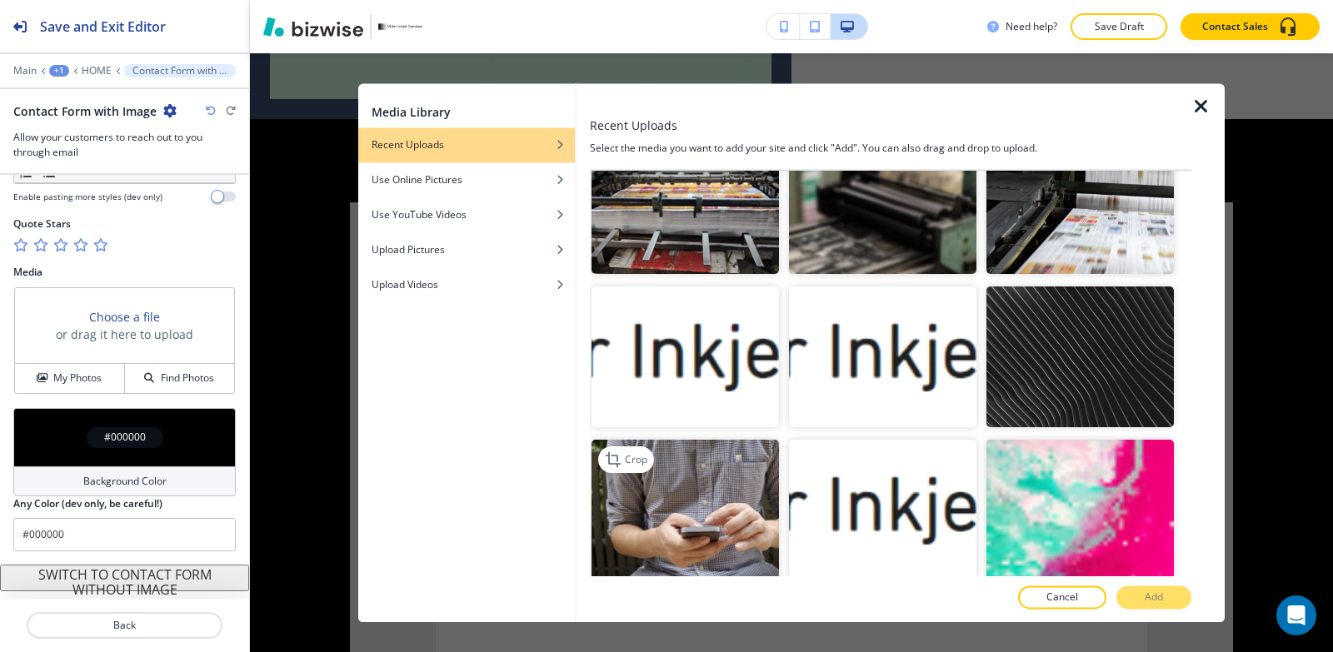
click at [700, 477] on img "button" at bounding box center [684, 510] width 187 height 141
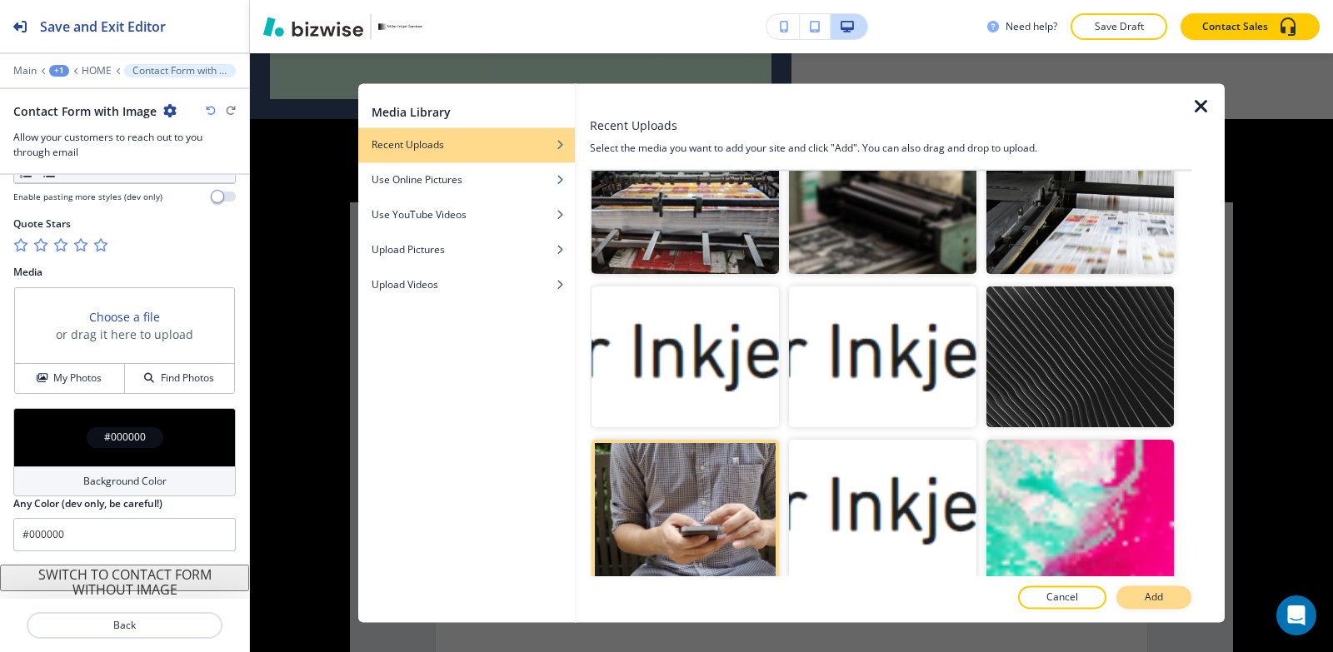
click at [1178, 603] on button "Add" at bounding box center [1153, 597] width 75 height 23
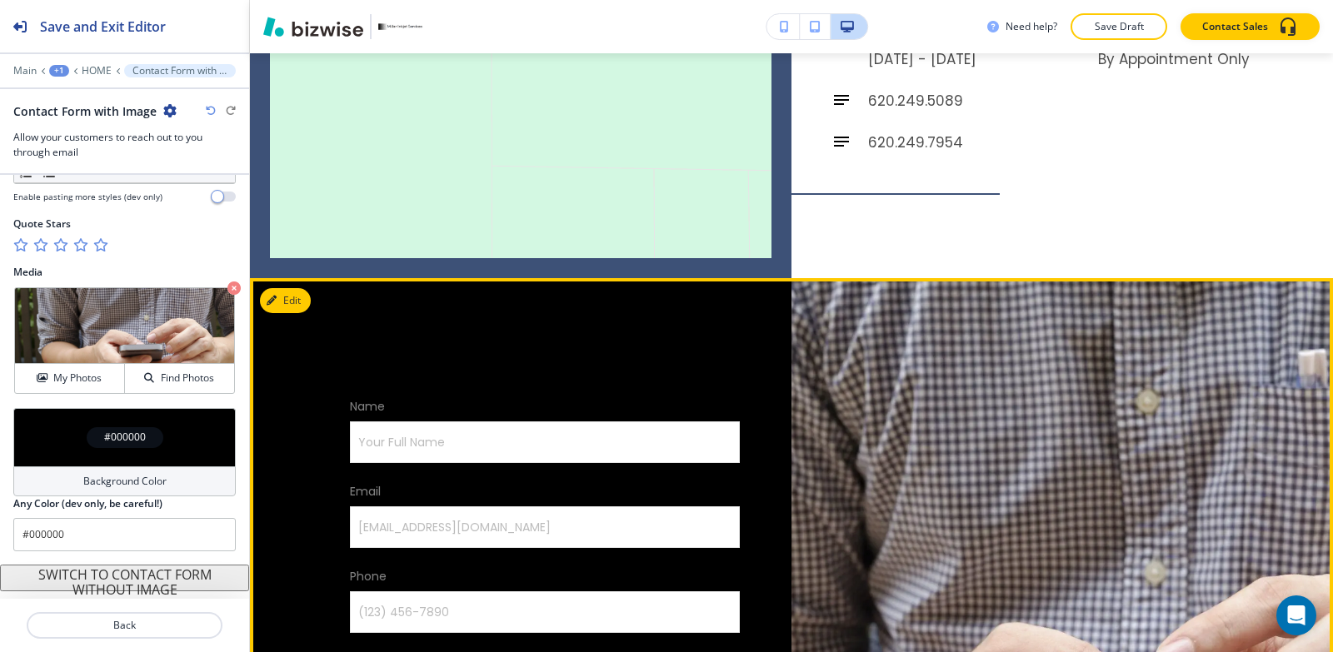
scroll to position [6864, 0]
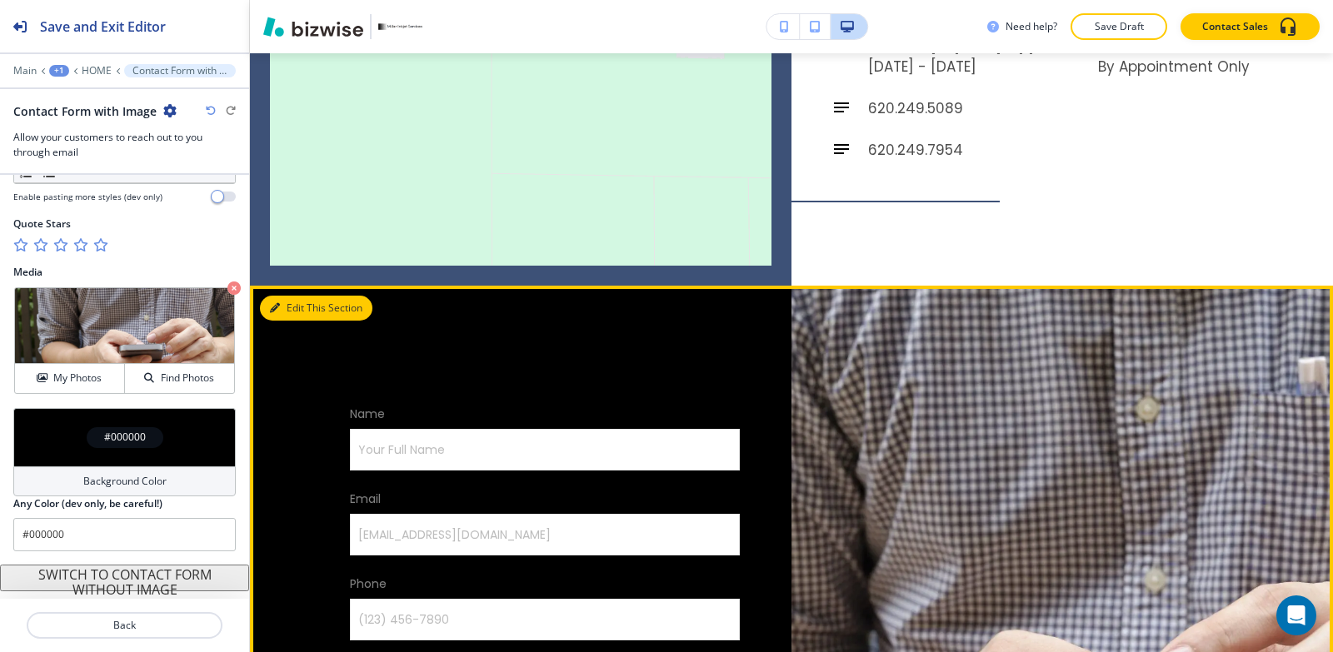
click at [298, 296] on button "Edit This Section" at bounding box center [316, 308] width 112 height 25
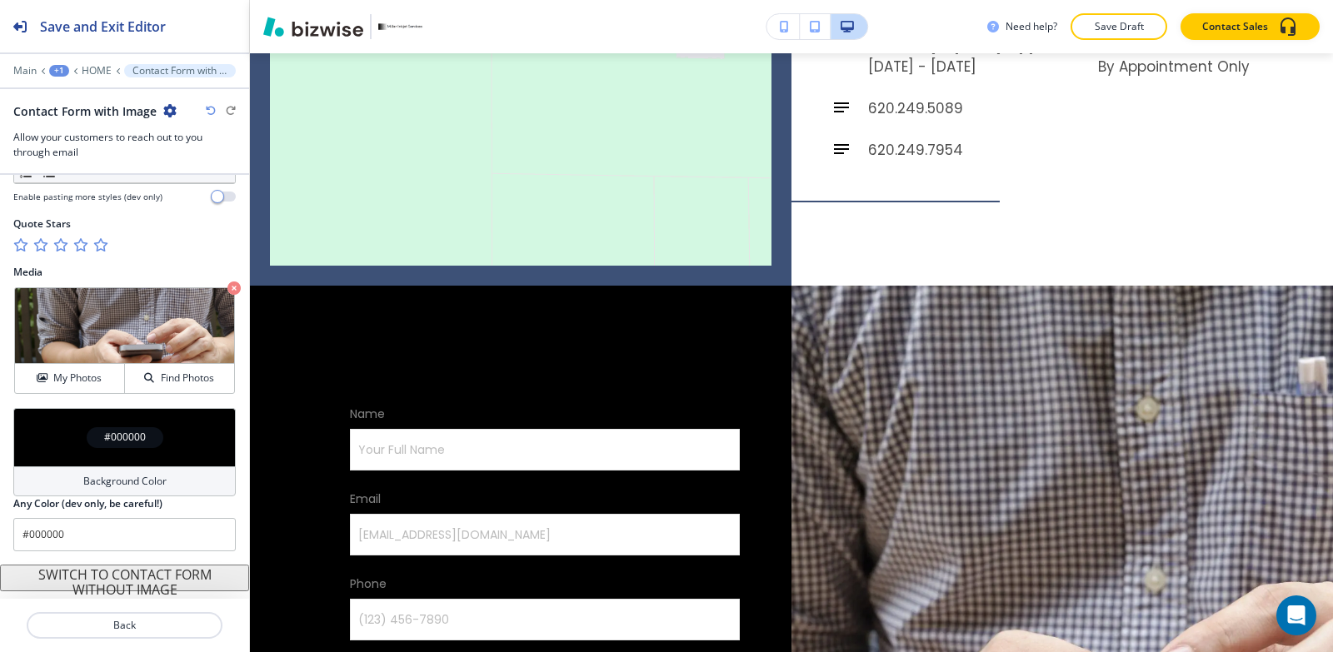
click at [82, 491] on div "Background Color" at bounding box center [124, 481] width 222 height 30
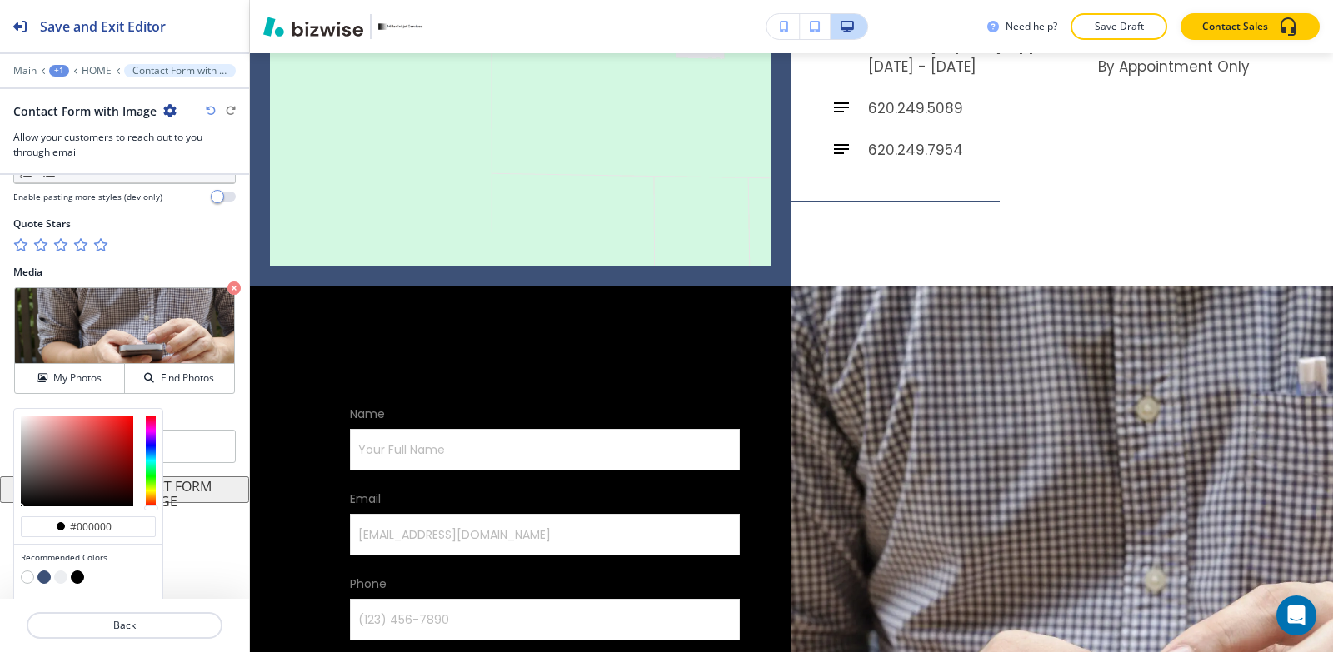
click at [55, 576] on button "button" at bounding box center [60, 577] width 13 height 13
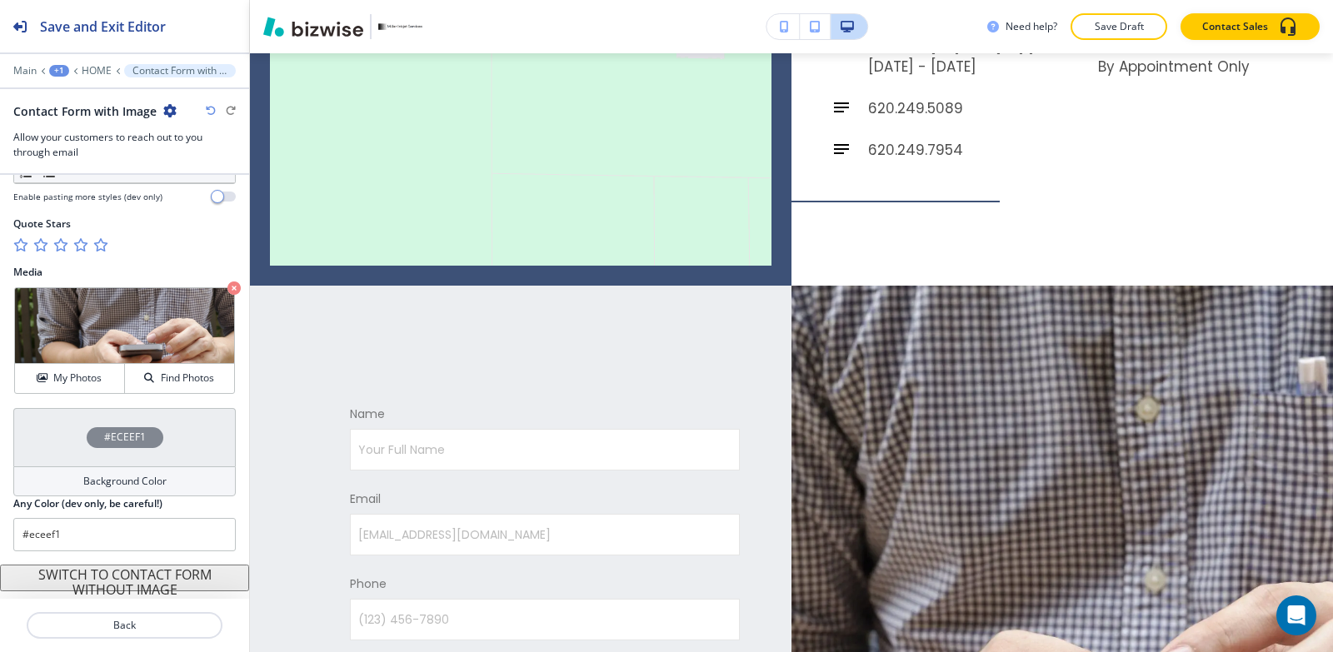
click at [69, 482] on div "Background Color" at bounding box center [124, 481] width 222 height 30
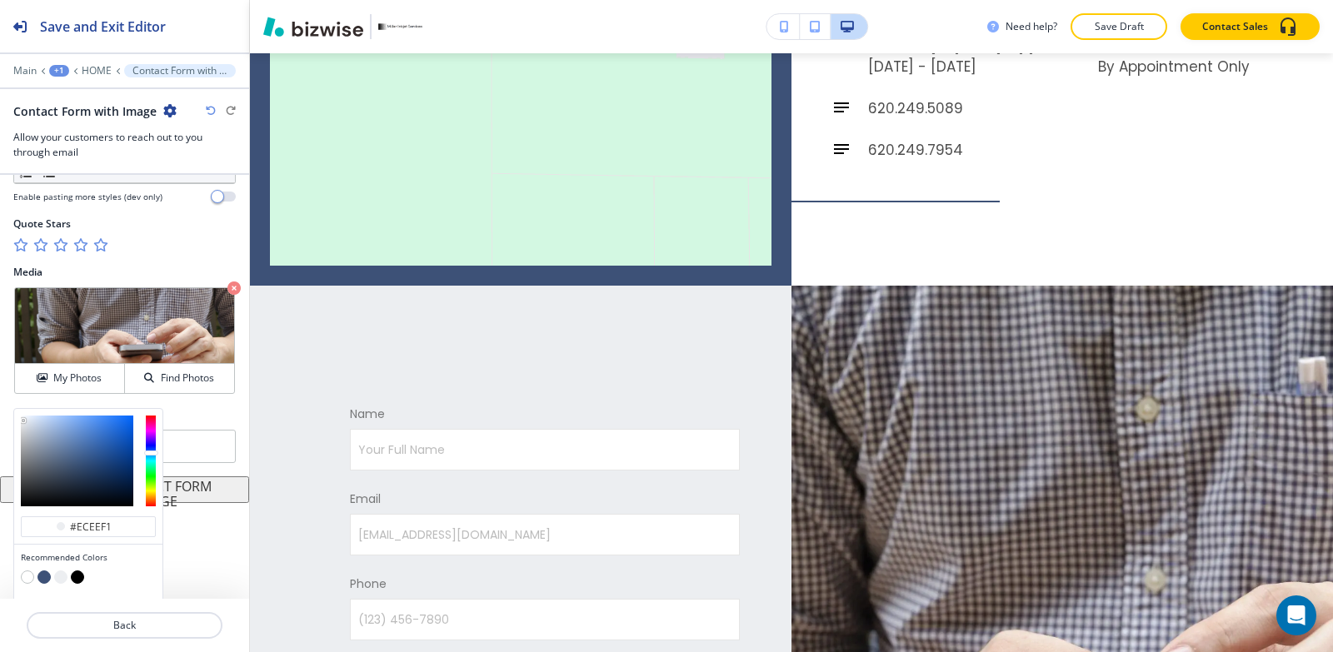
click at [25, 576] on button "button" at bounding box center [27, 577] width 13 height 13
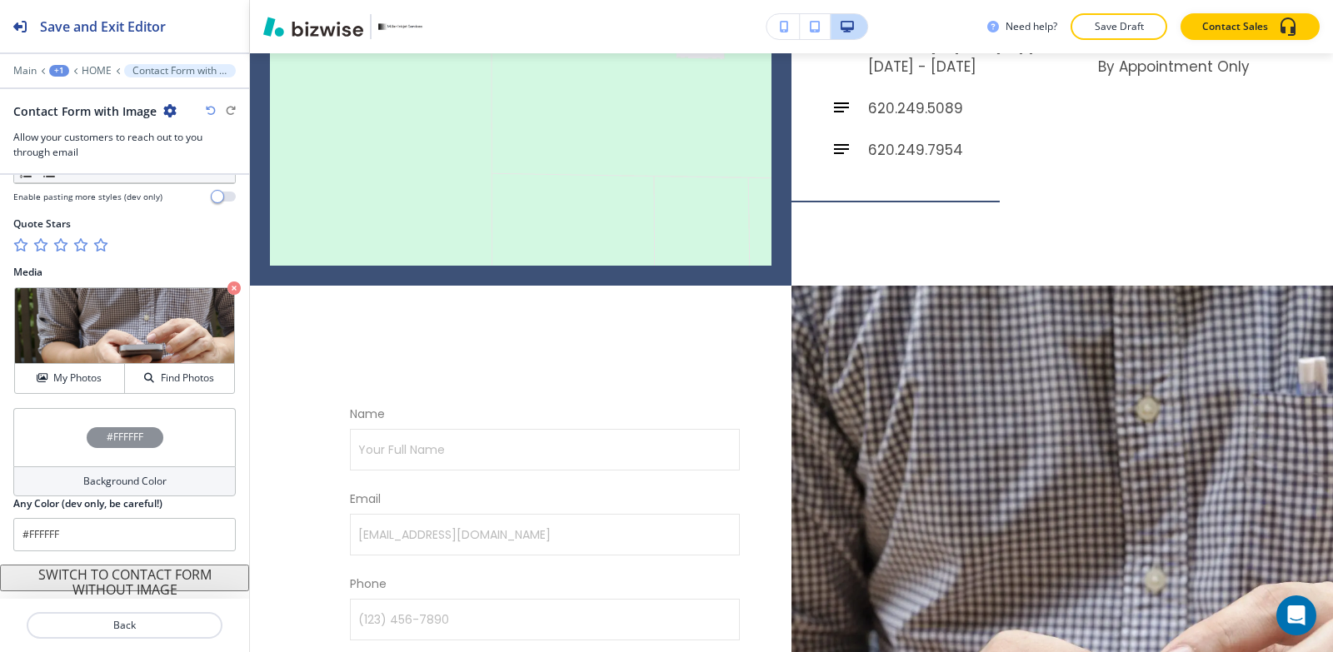
click at [88, 486] on h4 "Background Color" at bounding box center [124, 481] width 83 height 15
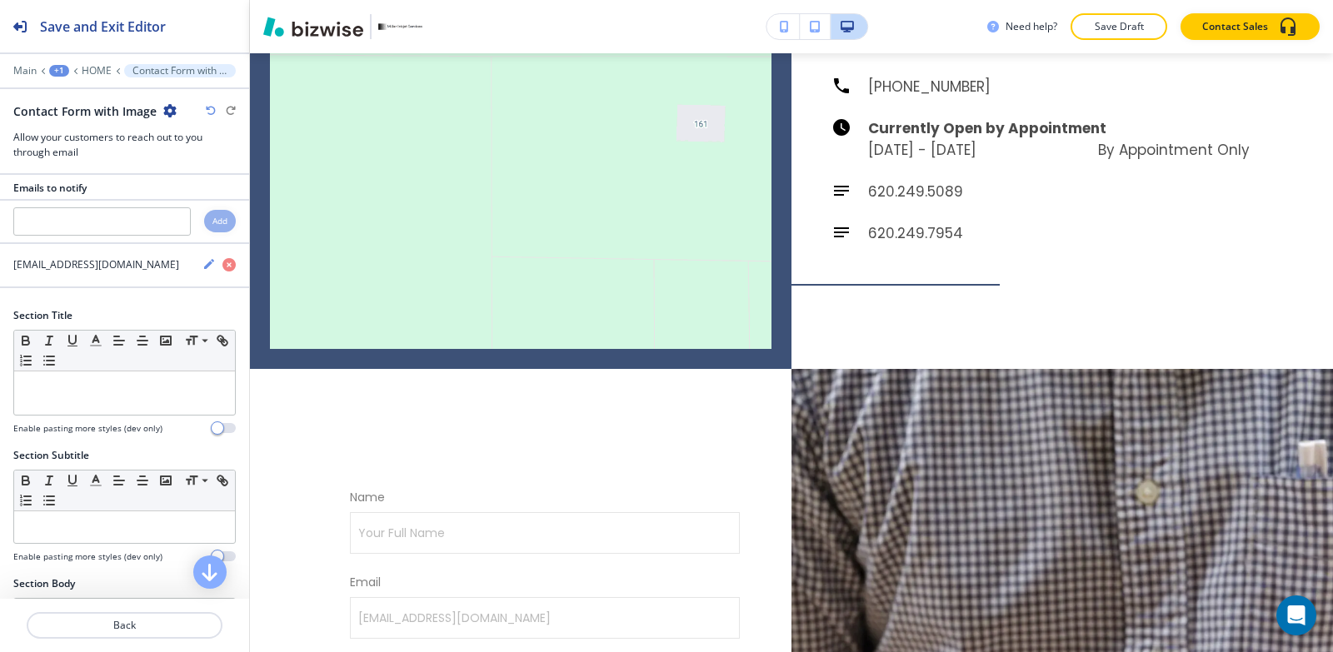
scroll to position [0, 0]
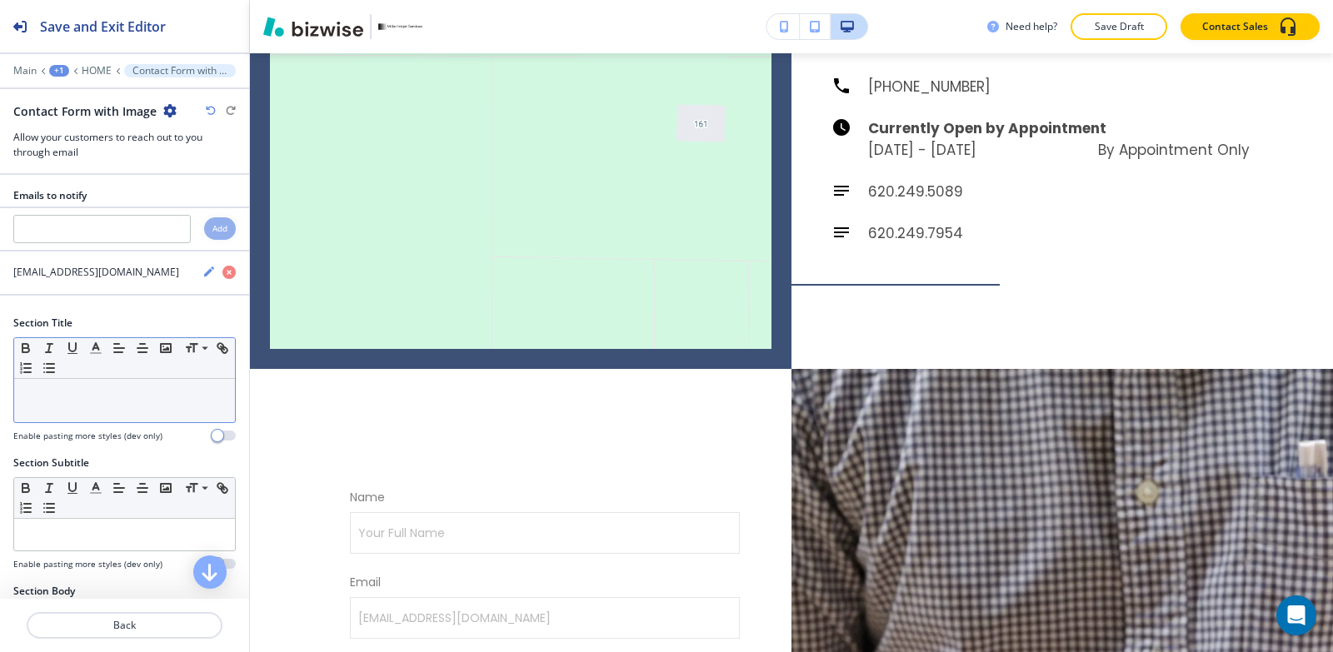
click at [87, 403] on div at bounding box center [124, 400] width 221 height 43
type input "#ffffff"
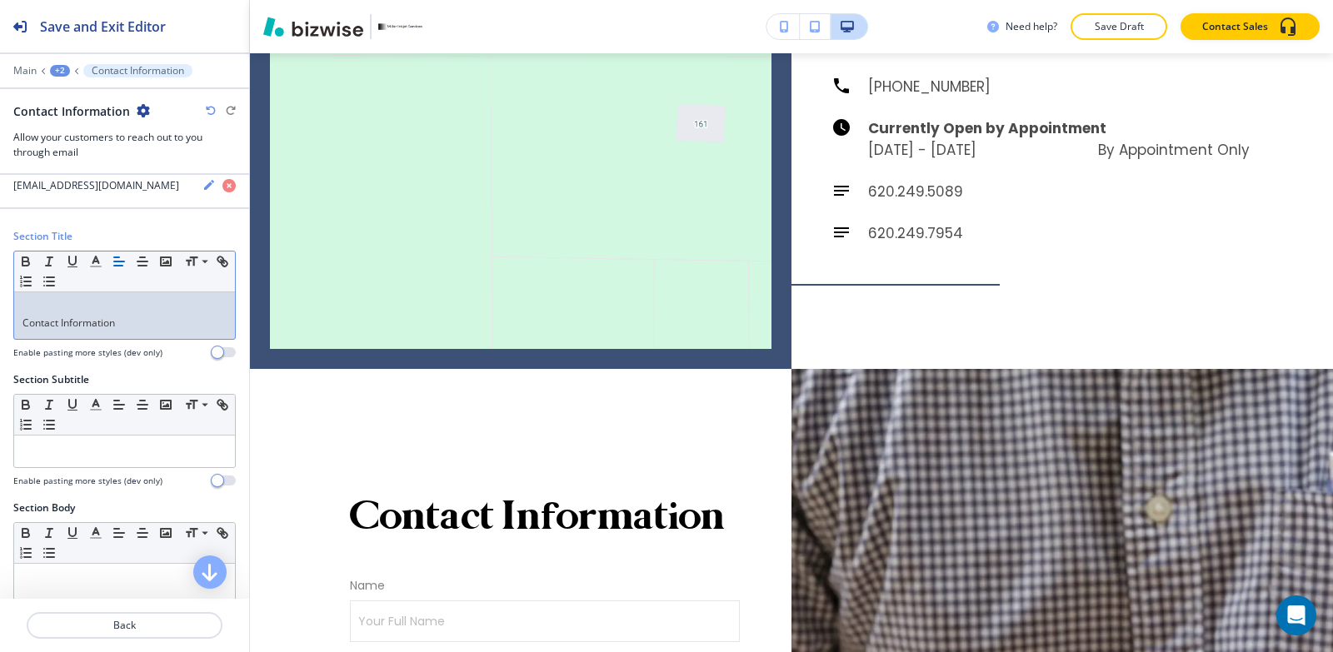
scroll to position [250, 0]
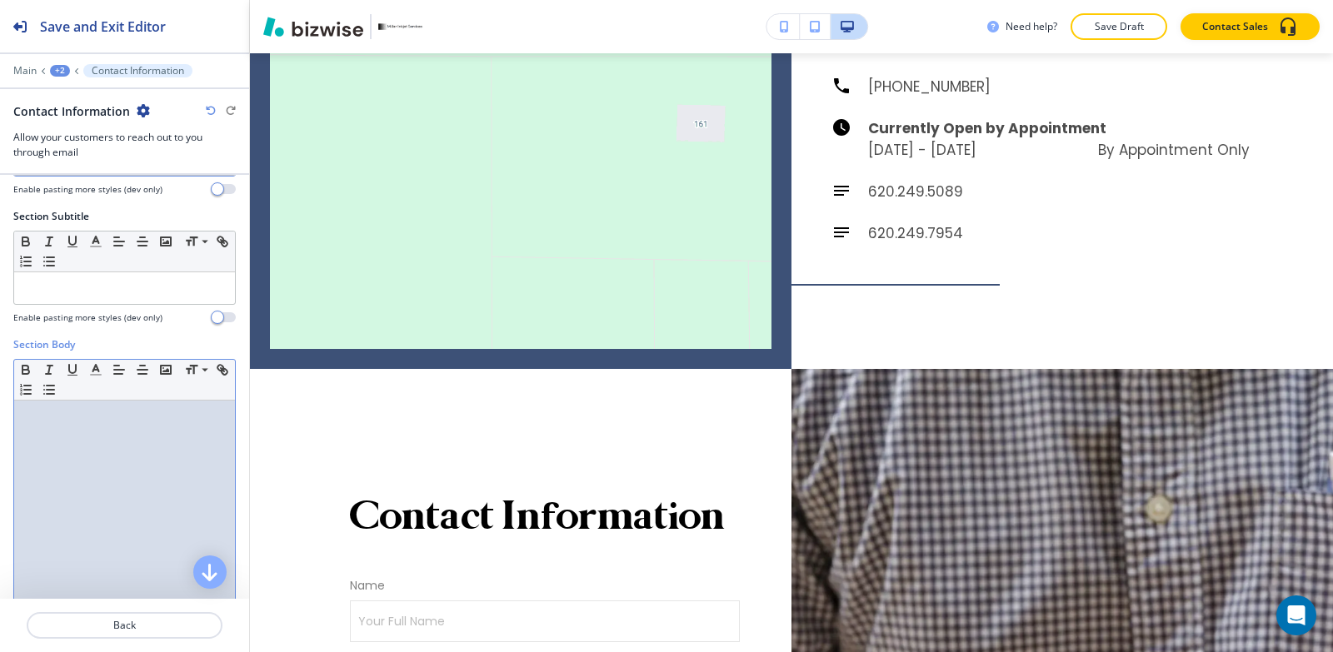
click at [94, 447] on div at bounding box center [124, 509] width 221 height 217
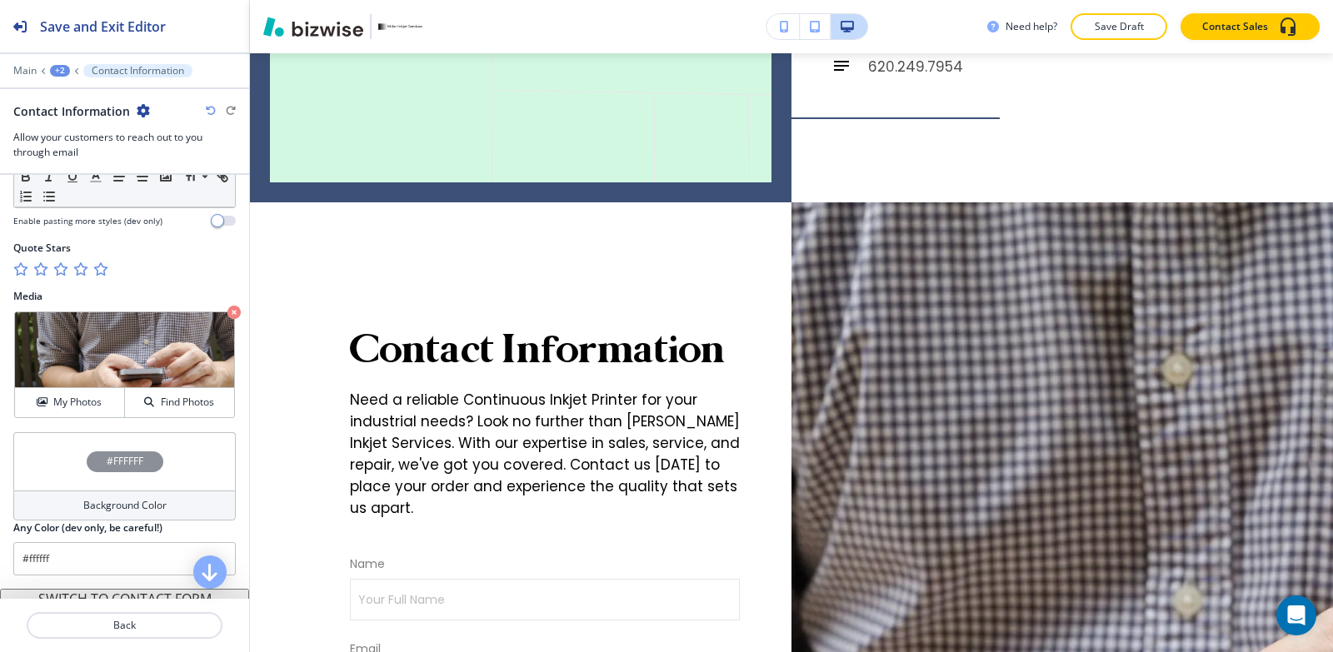
scroll to position [940, 0]
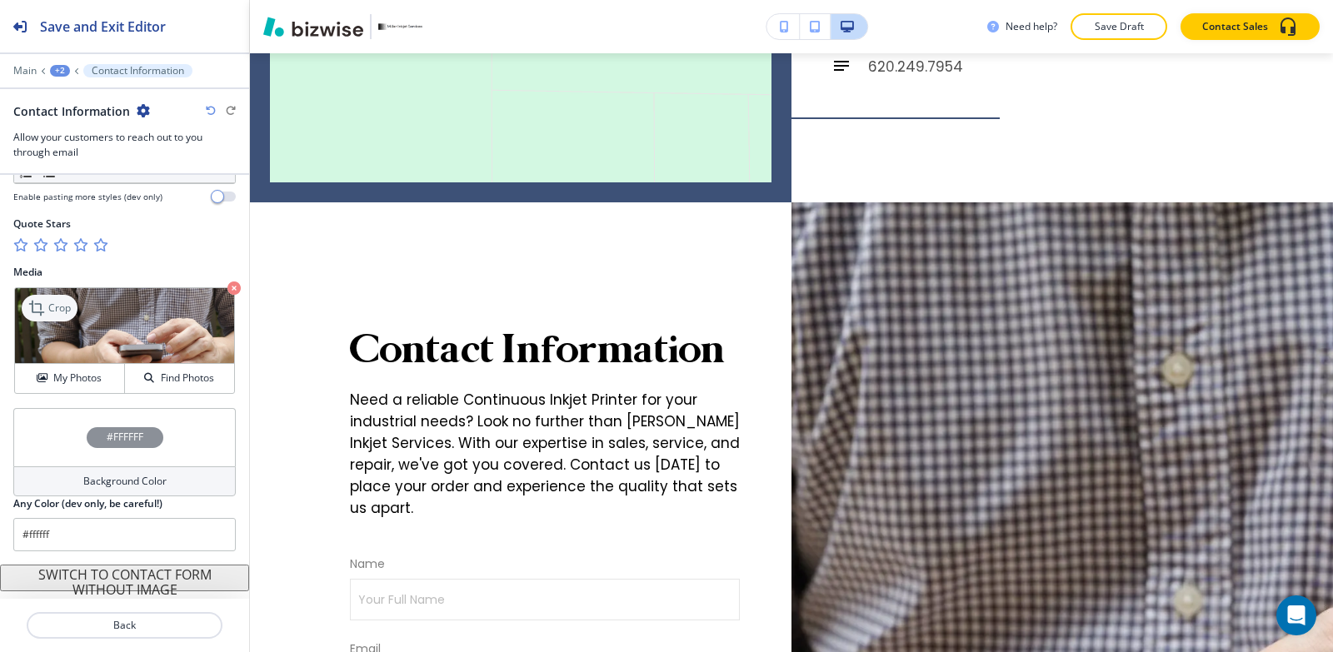
click at [57, 312] on p "Crop" at bounding box center [59, 308] width 22 height 15
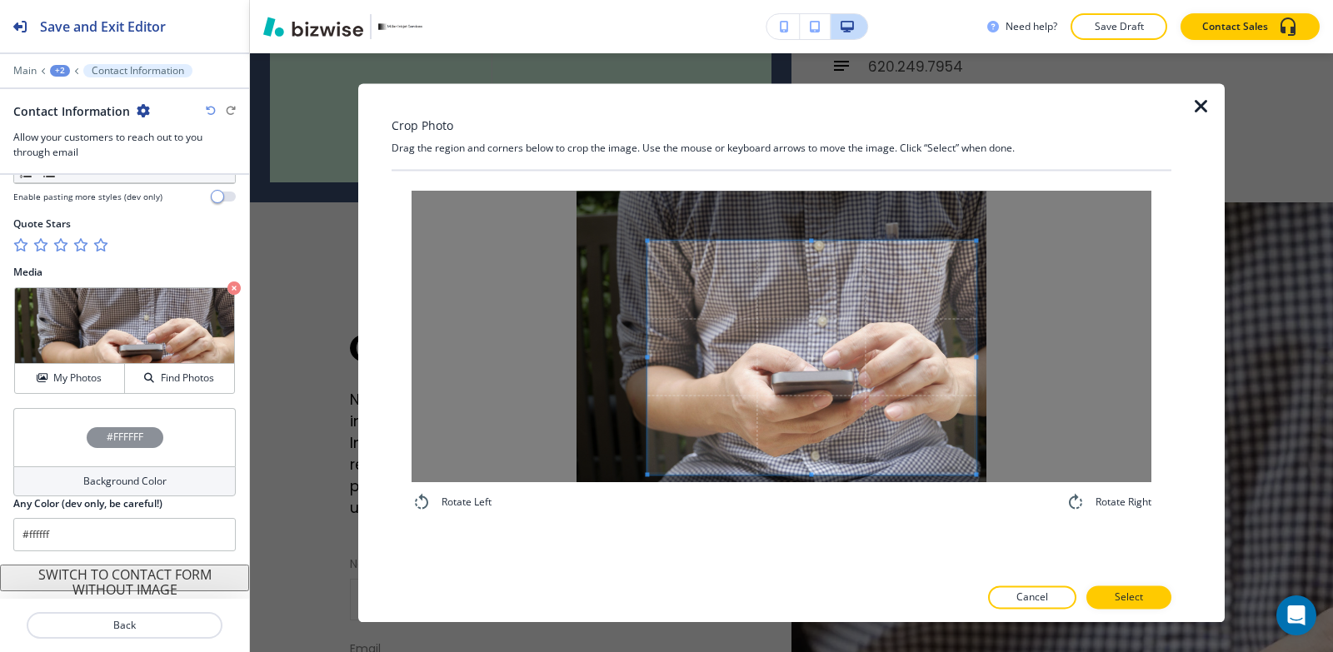
click at [843, 349] on span at bounding box center [811, 357] width 328 height 233
click at [1011, 359] on div at bounding box center [782, 337] width 740 height 292
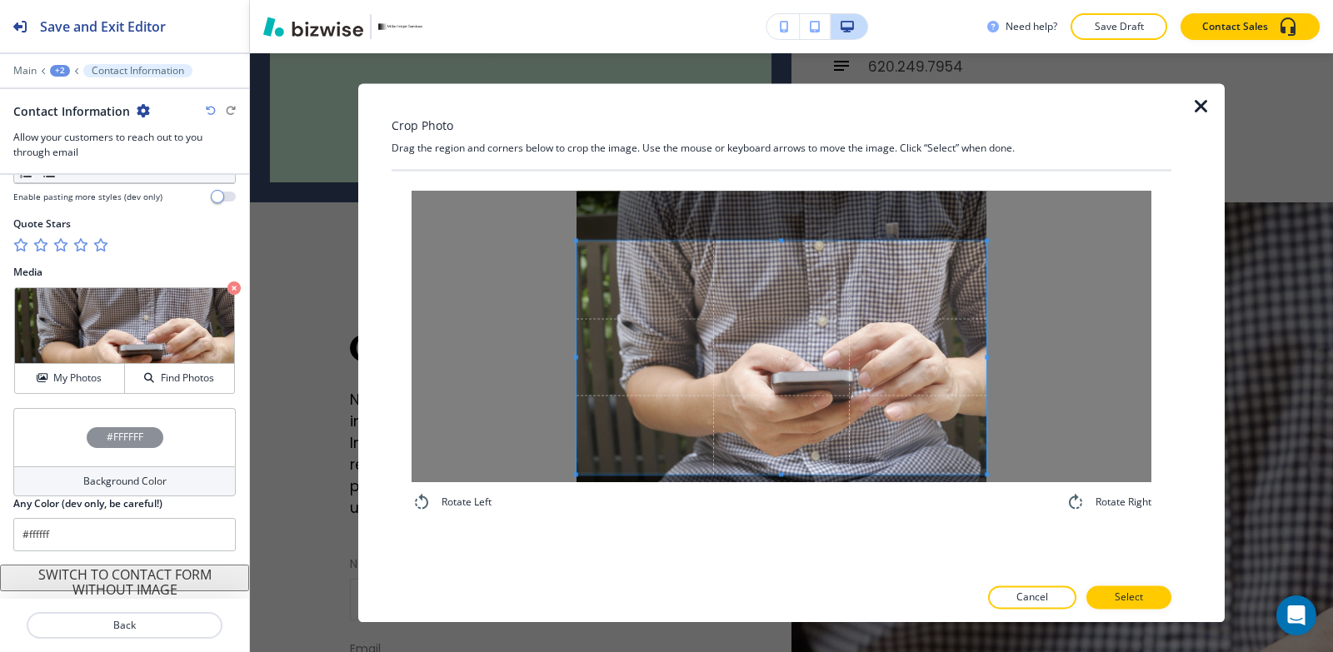
click at [463, 343] on div at bounding box center [782, 337] width 740 height 292
click at [1143, 601] on button "Select" at bounding box center [1128, 597] width 85 height 23
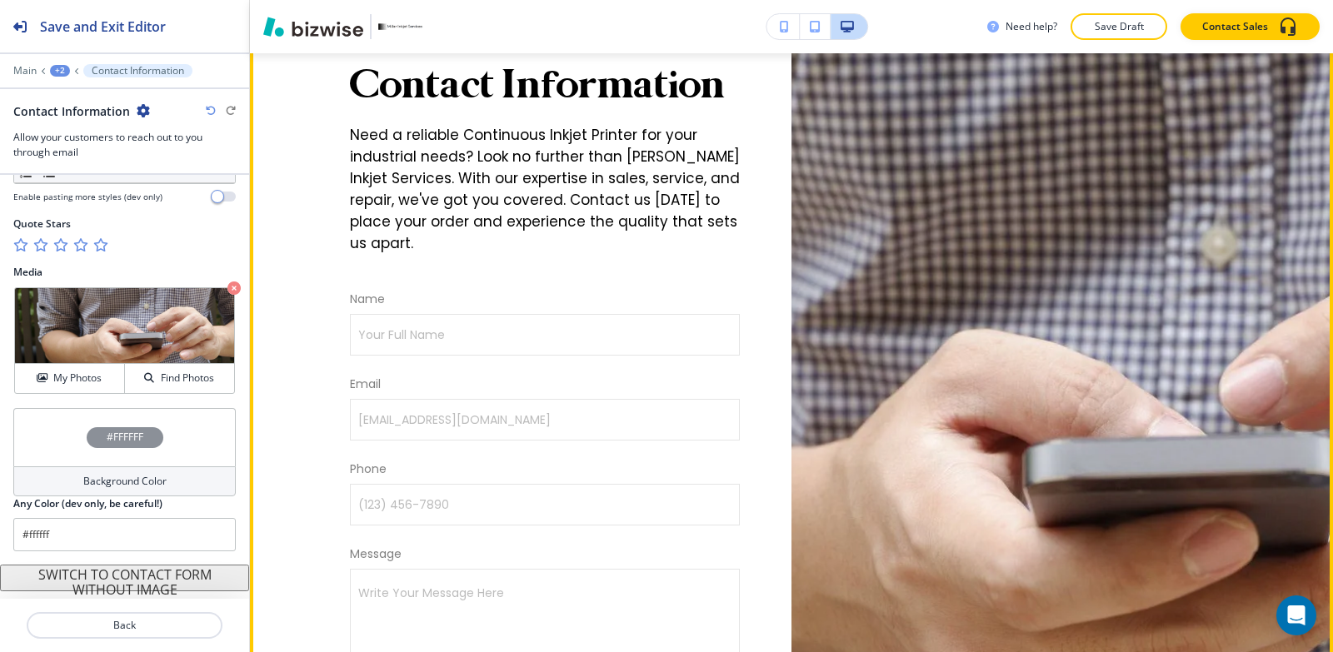
scroll to position [7114, 0]
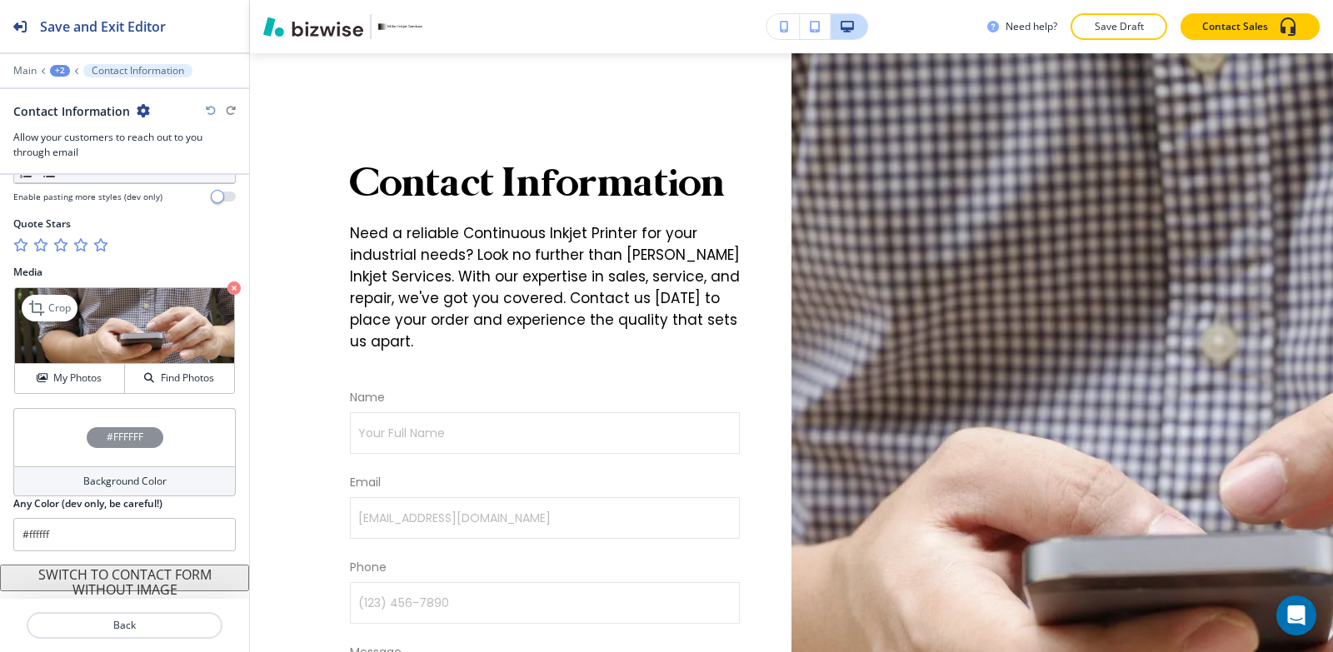
click at [227, 287] on icon "button" at bounding box center [233, 288] width 13 height 13
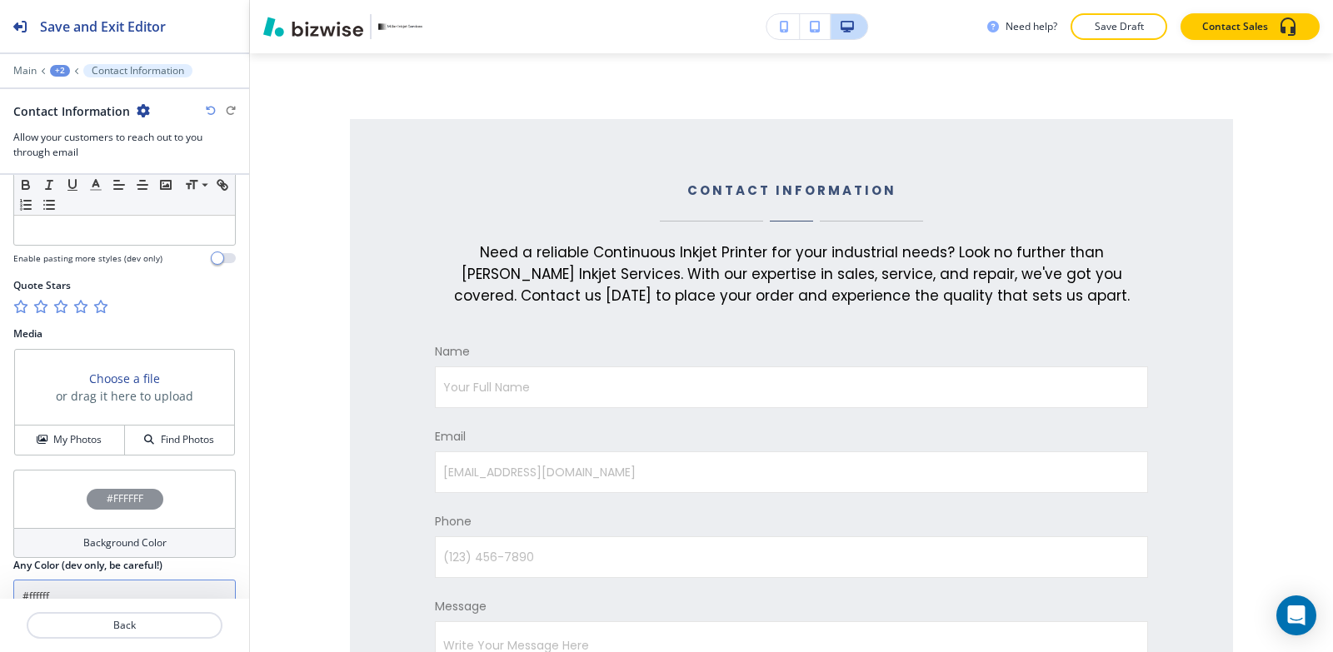
scroll to position [940, 0]
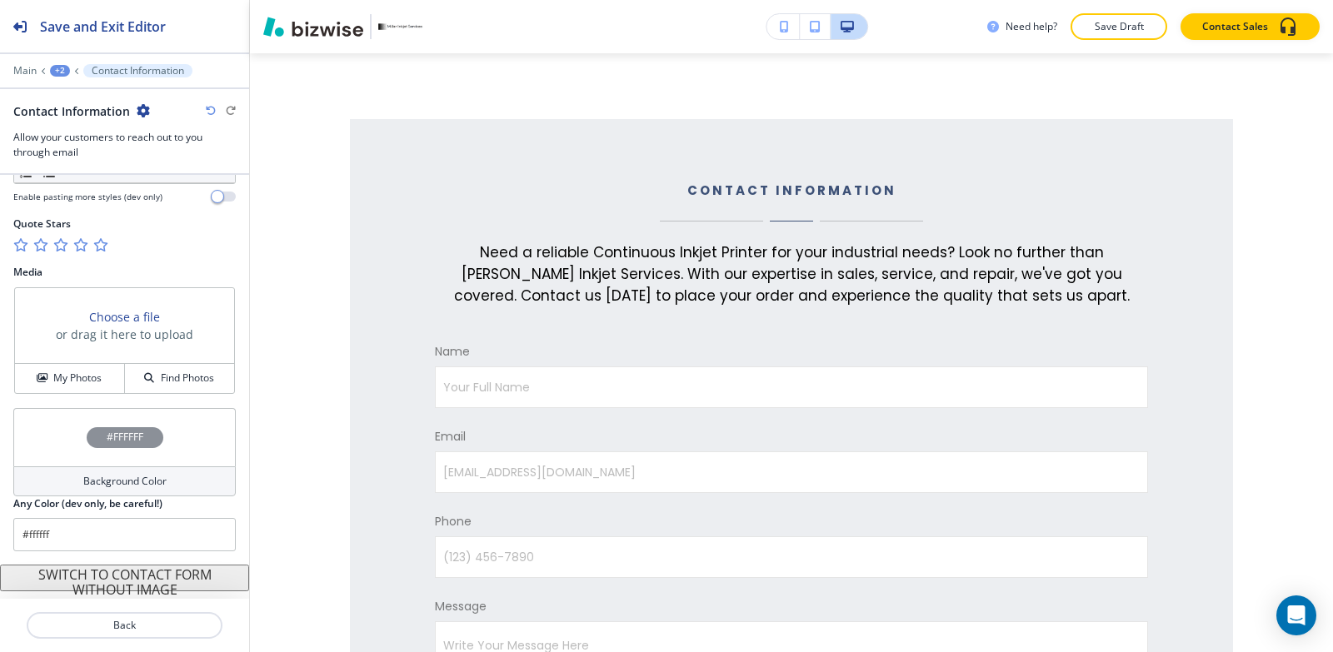
click at [104, 579] on button "SWITCH TO CONTACT FORM WITHOUT IMAGE" at bounding box center [124, 578] width 249 height 27
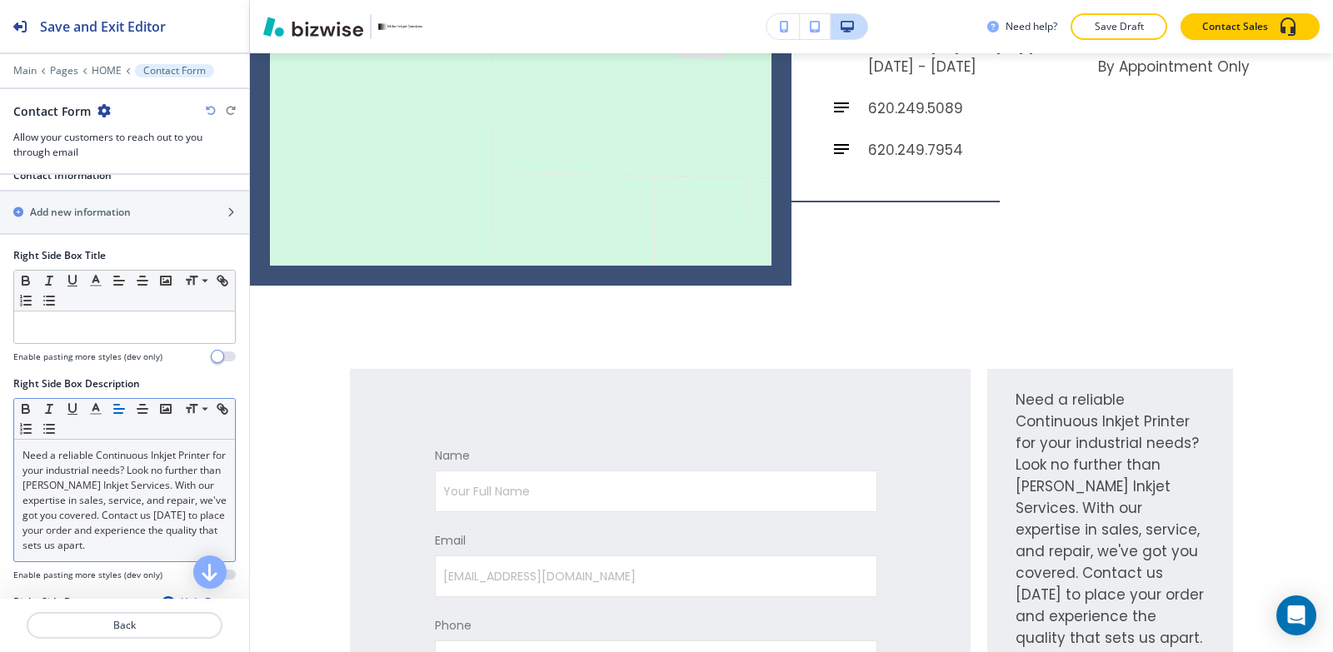
scroll to position [1166, 0]
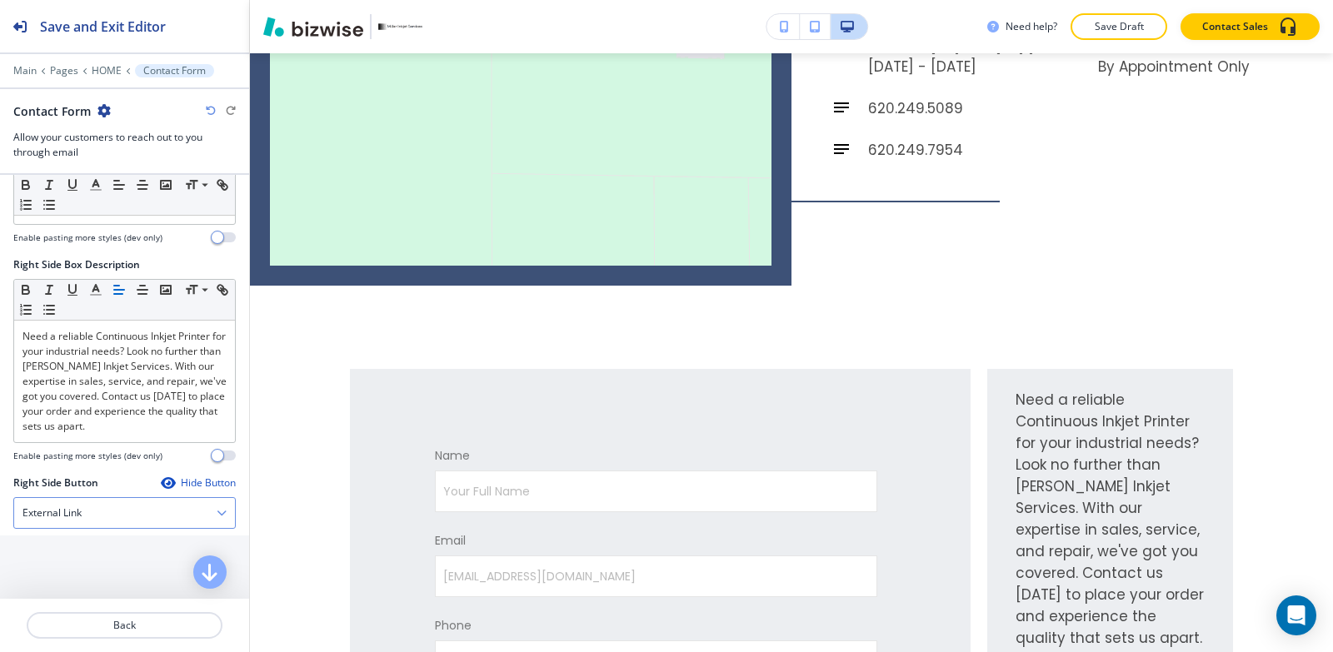
click at [109, 526] on div "External Link" at bounding box center [124, 513] width 221 height 30
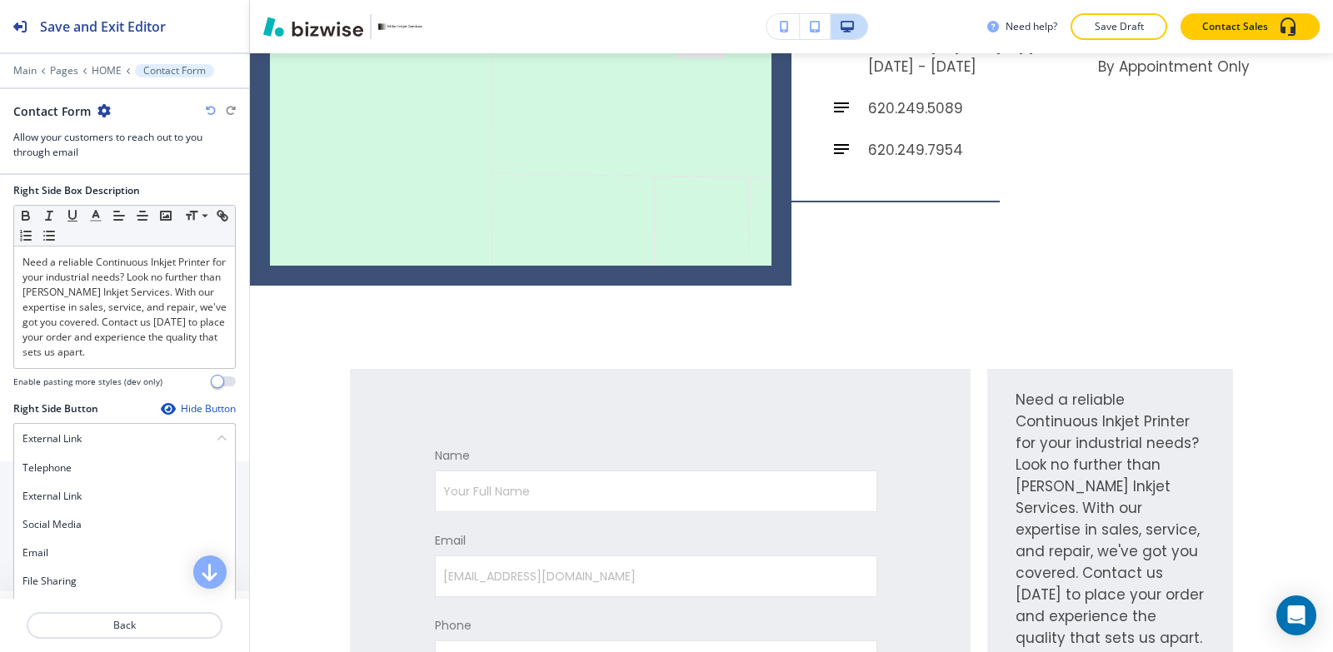
scroll to position [1333, 0]
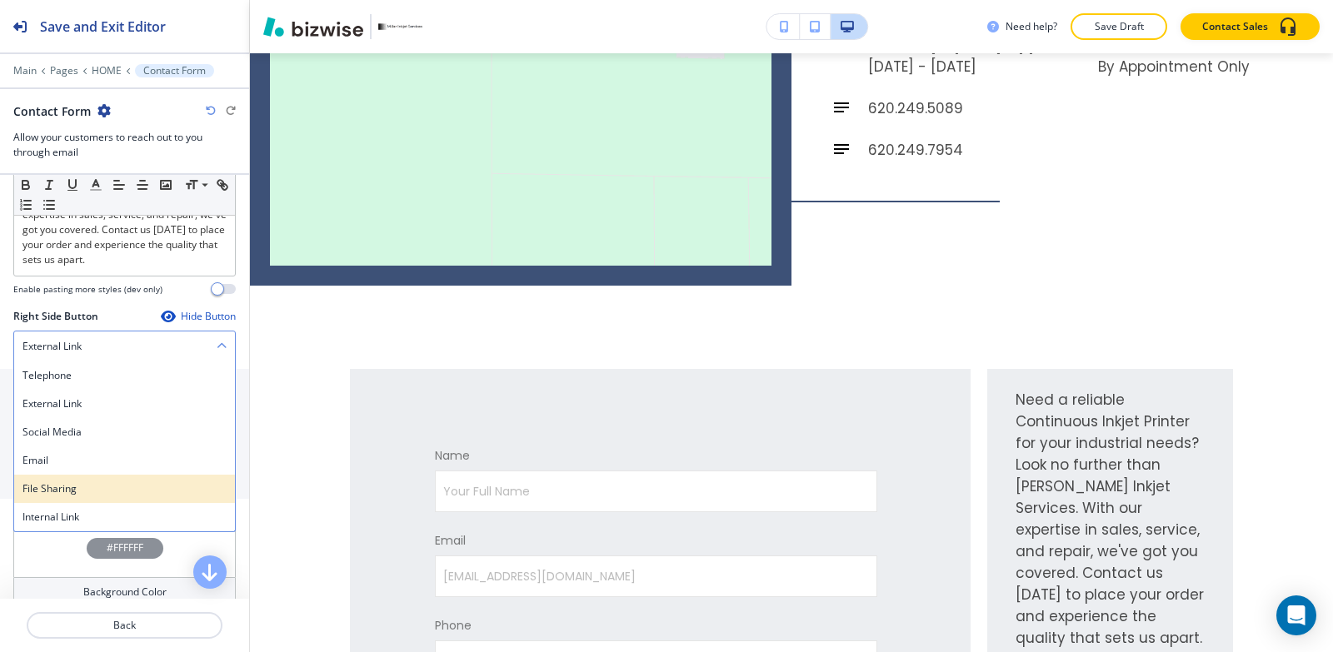
click at [77, 497] on div "File Sharing" at bounding box center [124, 489] width 221 height 28
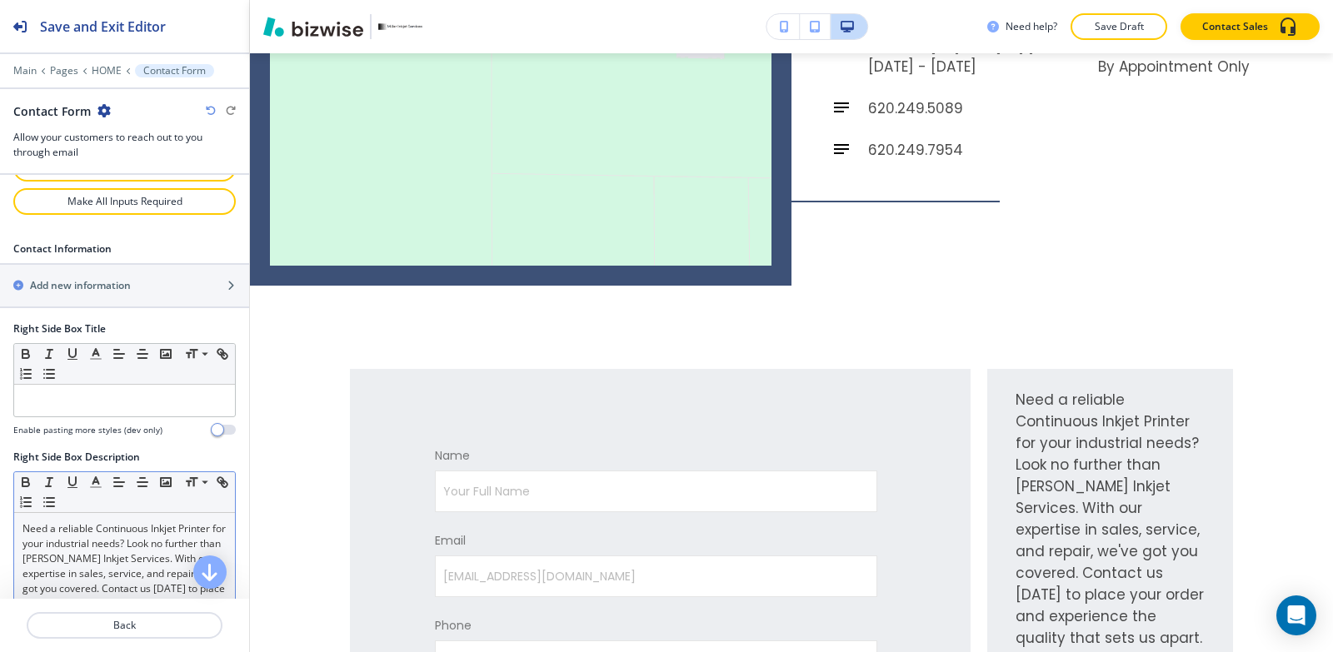
scroll to position [1083, 0]
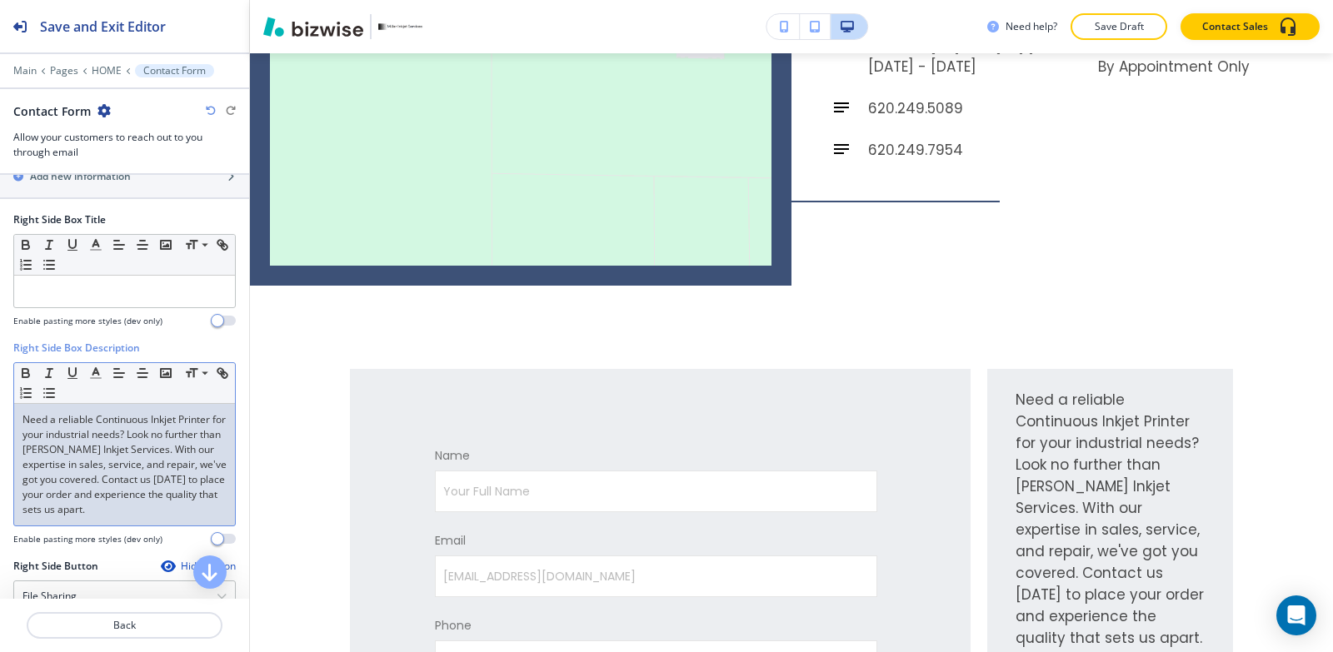
click at [221, 513] on div "Need a reliable Continuous Inkjet Printer for your industrial needs? Look no fu…" at bounding box center [124, 465] width 221 height 122
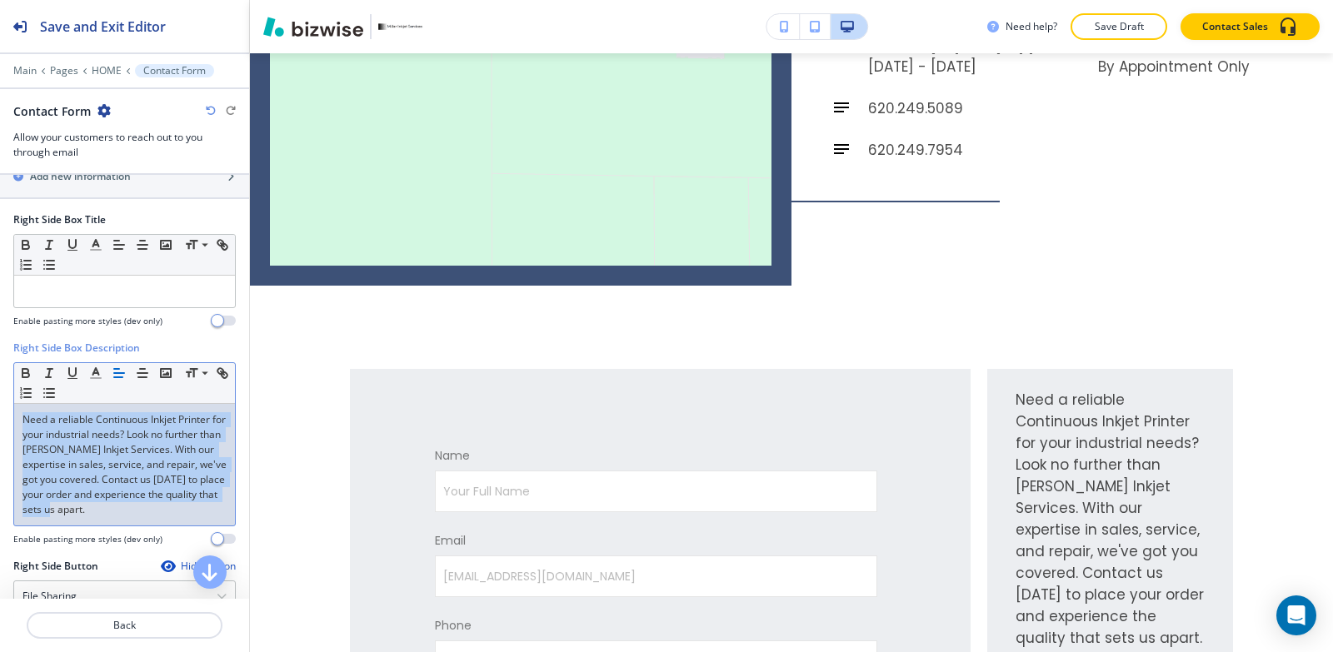
click at [221, 513] on div "Need a reliable Continuous Inkjet Printer for your industrial needs? Look no fu…" at bounding box center [124, 465] width 221 height 122
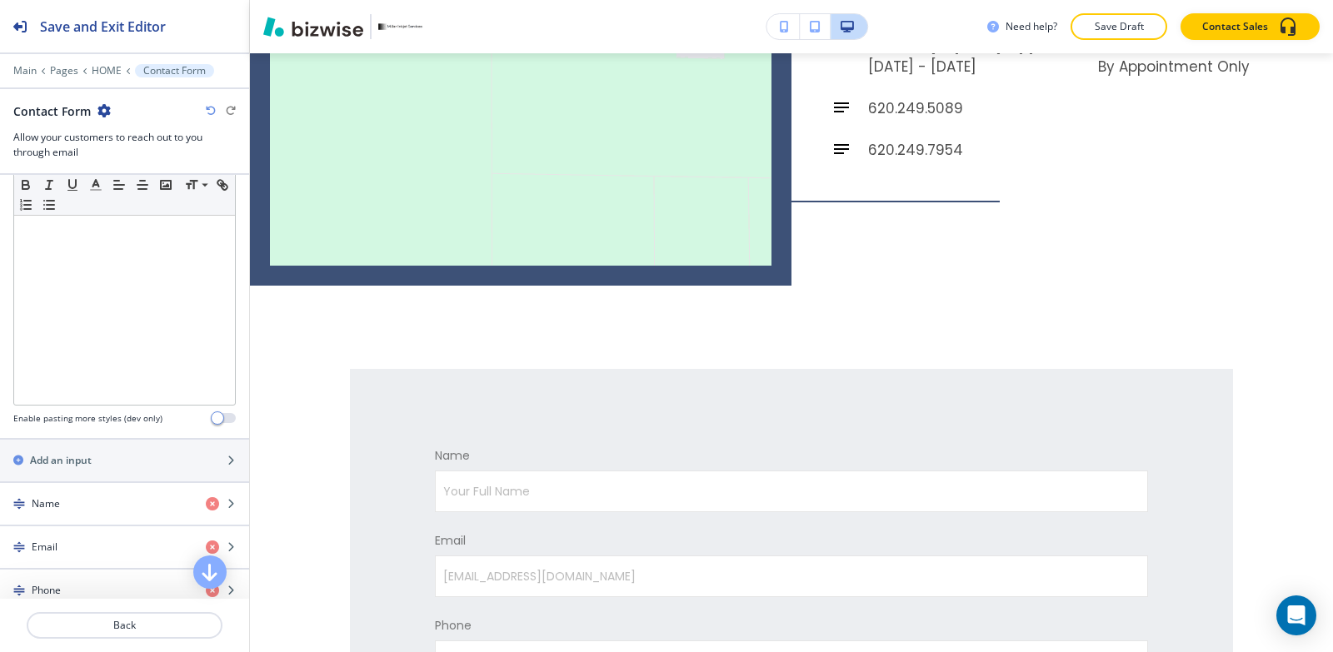
scroll to position [417, 0]
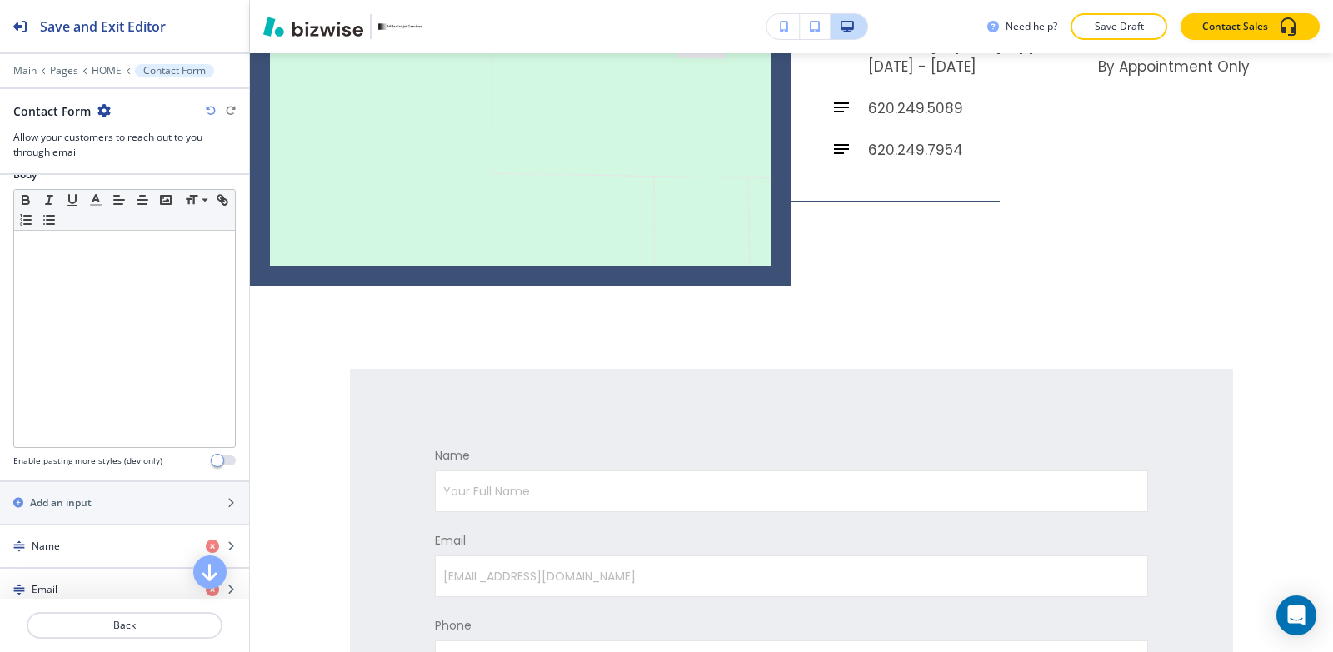
click at [210, 108] on icon "button" at bounding box center [211, 111] width 10 height 10
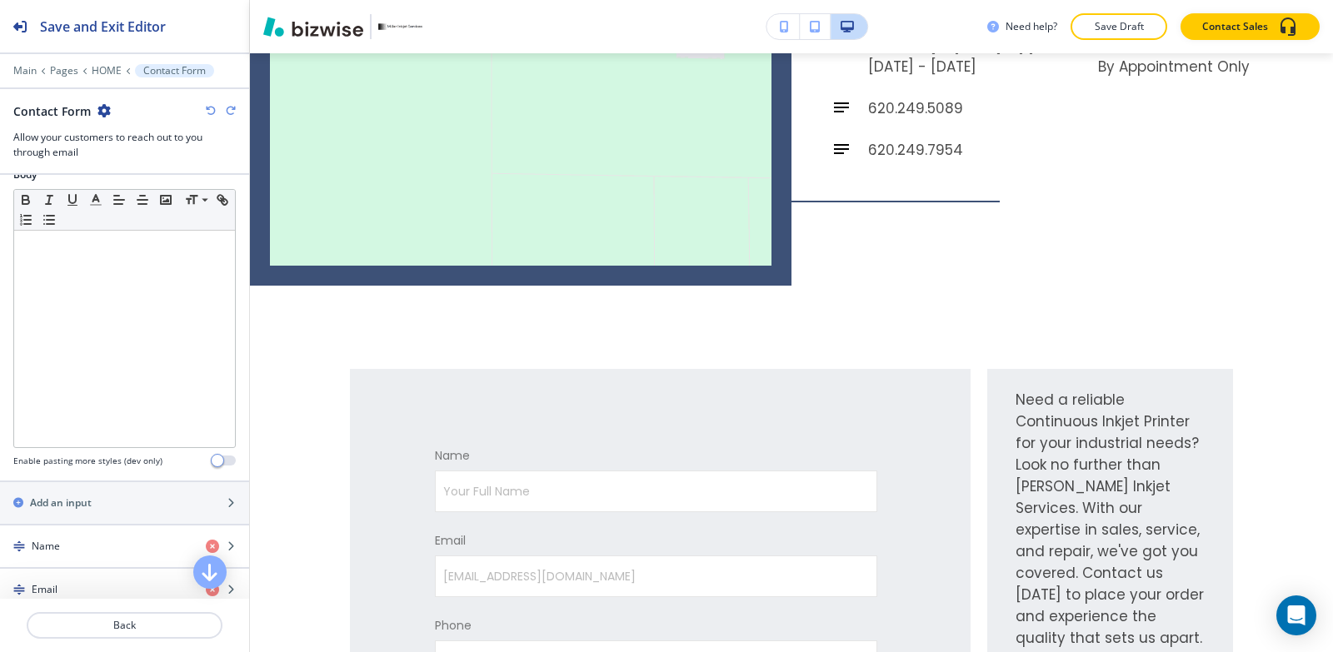
click at [210, 108] on icon "button" at bounding box center [211, 111] width 10 height 10
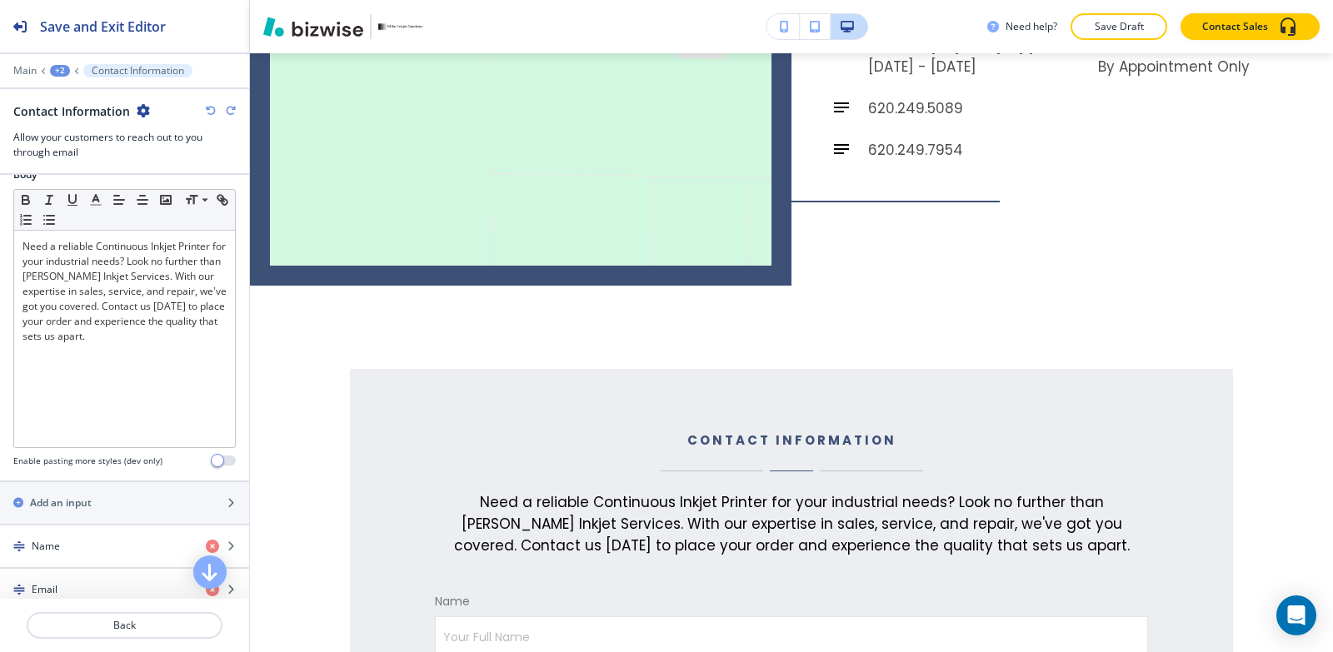
click at [210, 108] on icon "button" at bounding box center [211, 111] width 10 height 10
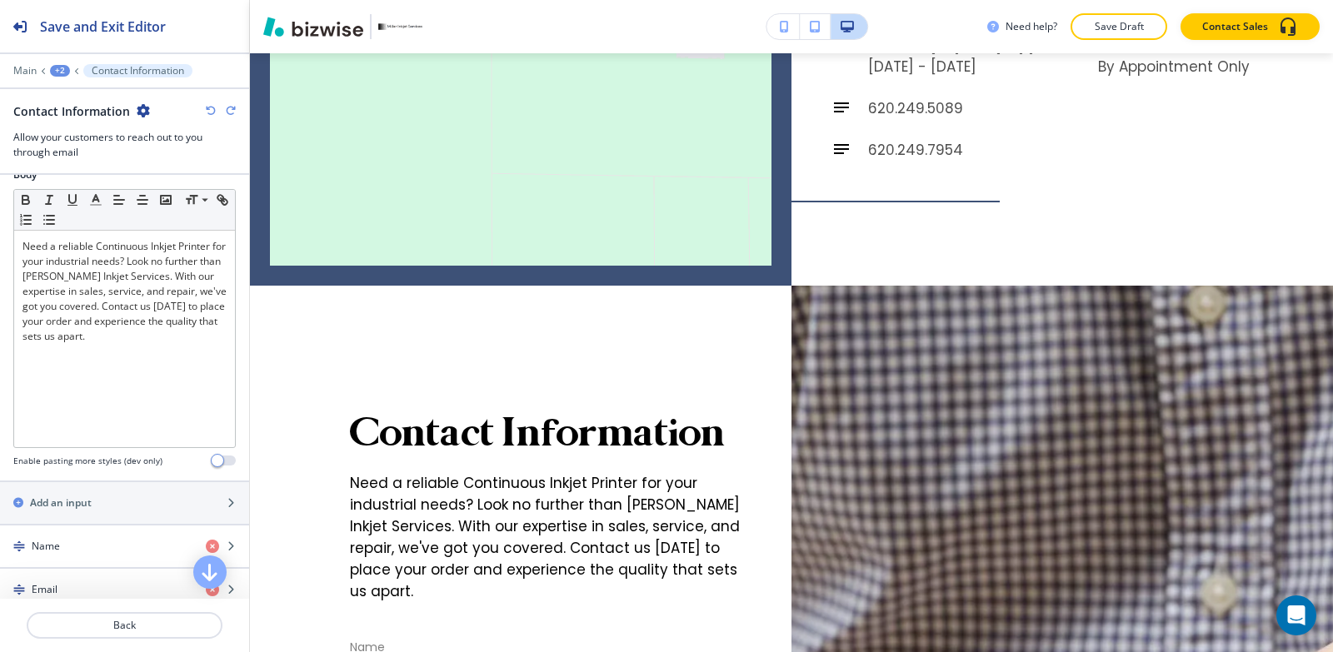
click at [209, 109] on icon "button" at bounding box center [211, 111] width 10 height 10
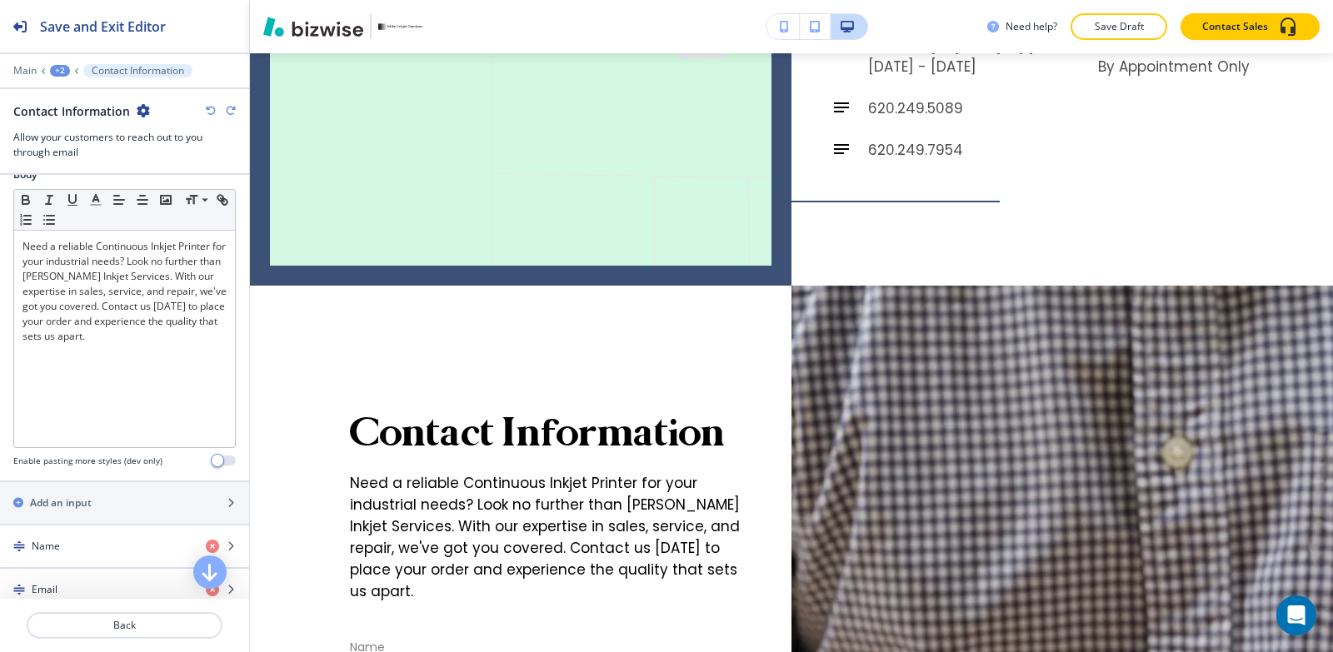
click at [209, 109] on icon "button" at bounding box center [211, 111] width 10 height 10
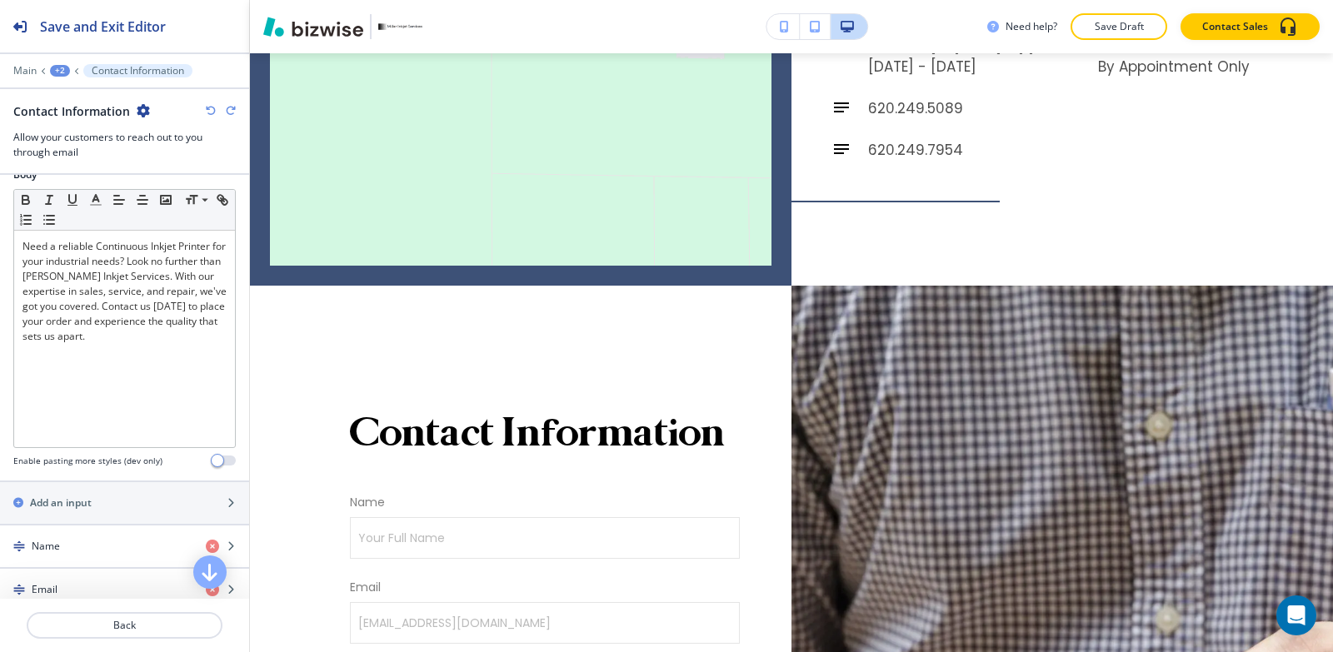
click at [209, 109] on icon "button" at bounding box center [211, 111] width 10 height 10
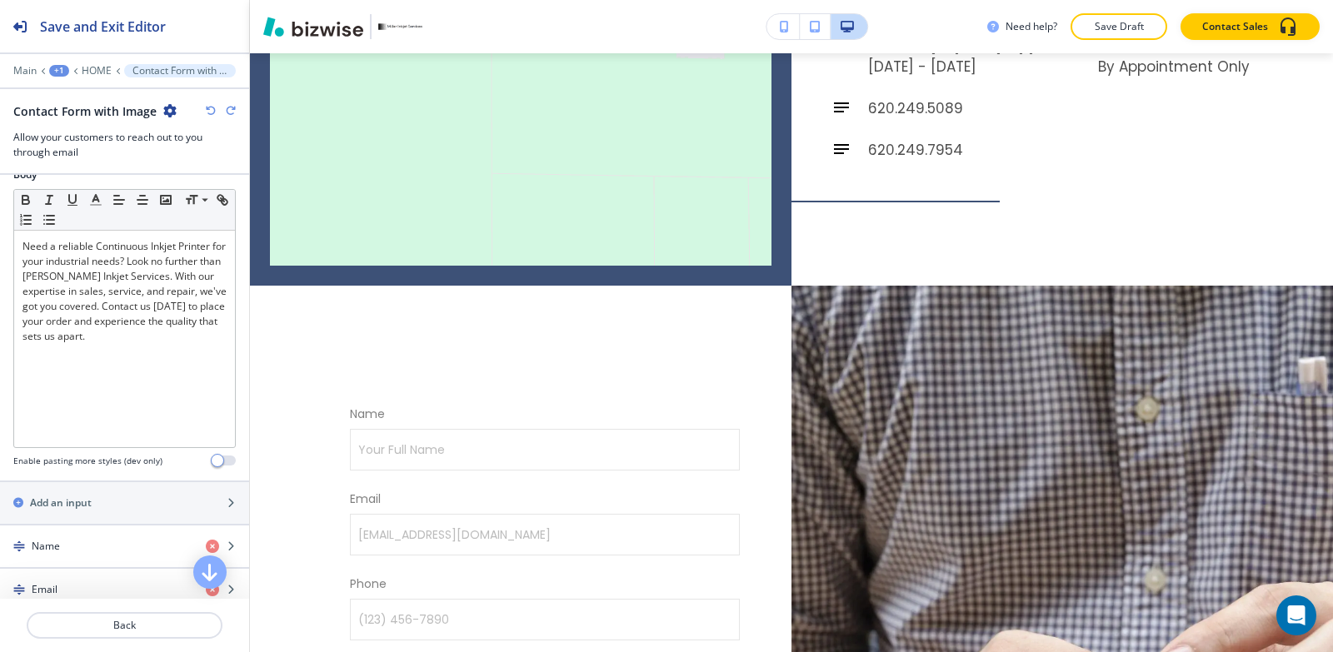
click at [209, 109] on icon "button" at bounding box center [211, 111] width 10 height 10
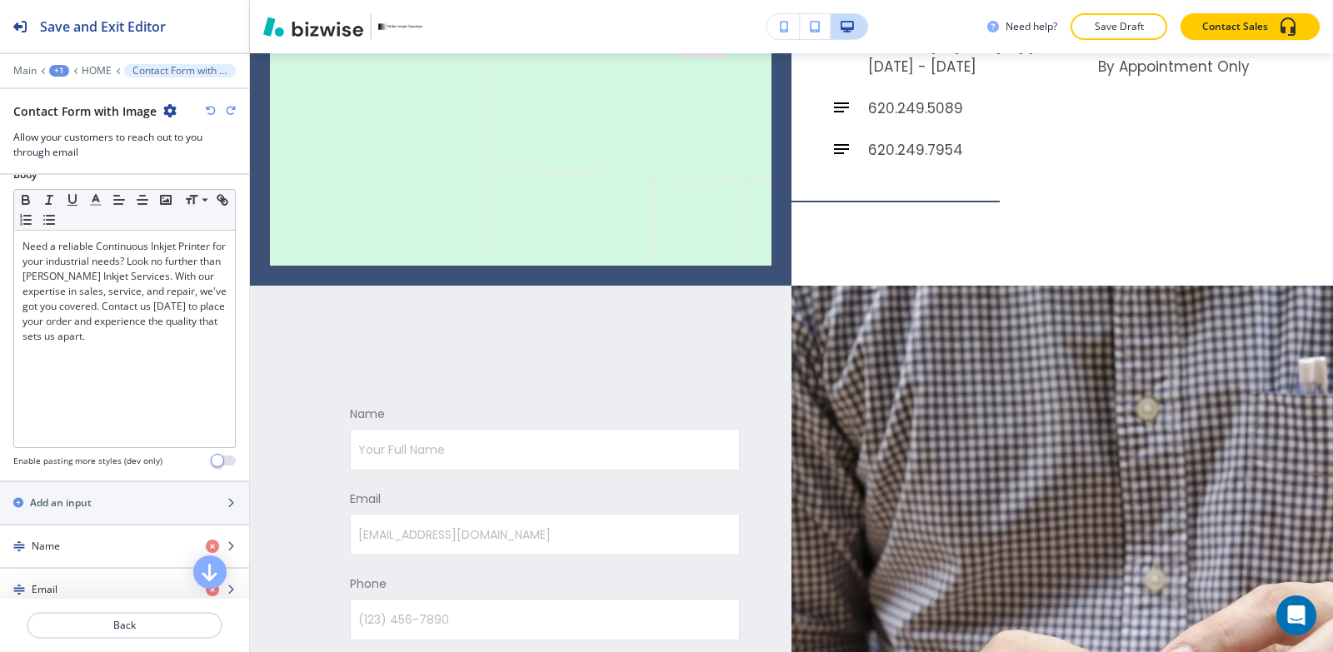
click at [209, 109] on icon "button" at bounding box center [211, 111] width 10 height 10
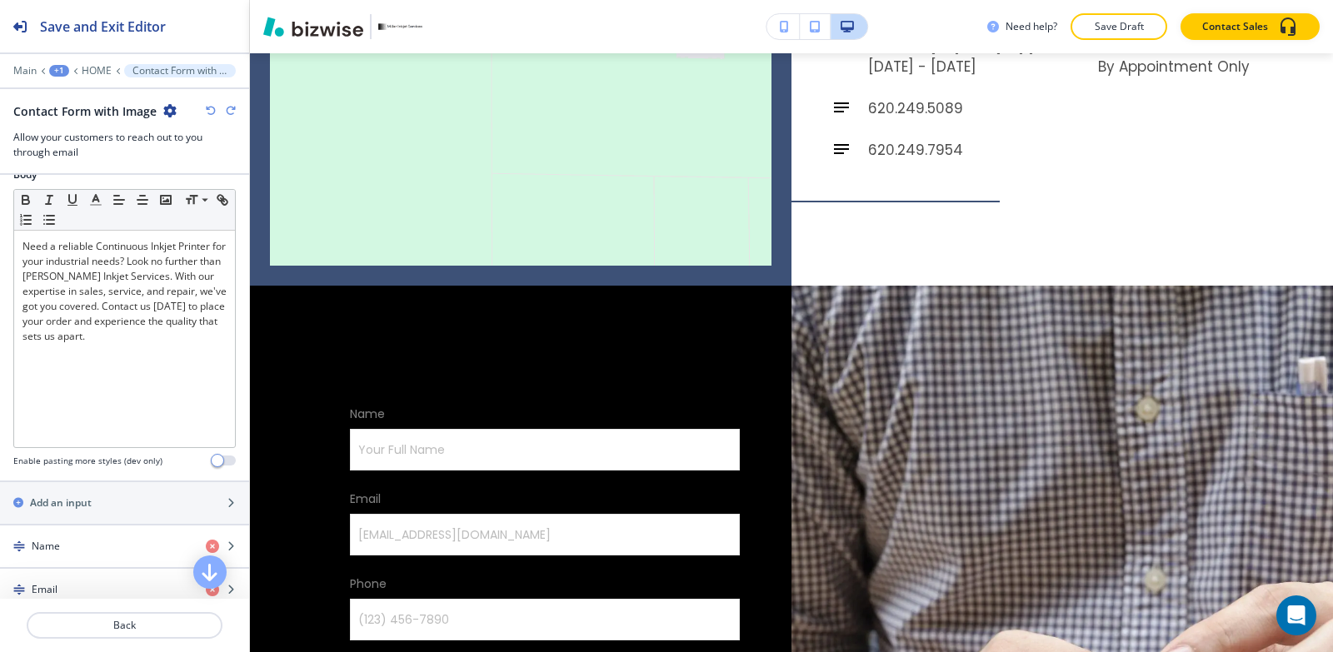
click at [209, 109] on icon "button" at bounding box center [211, 111] width 10 height 10
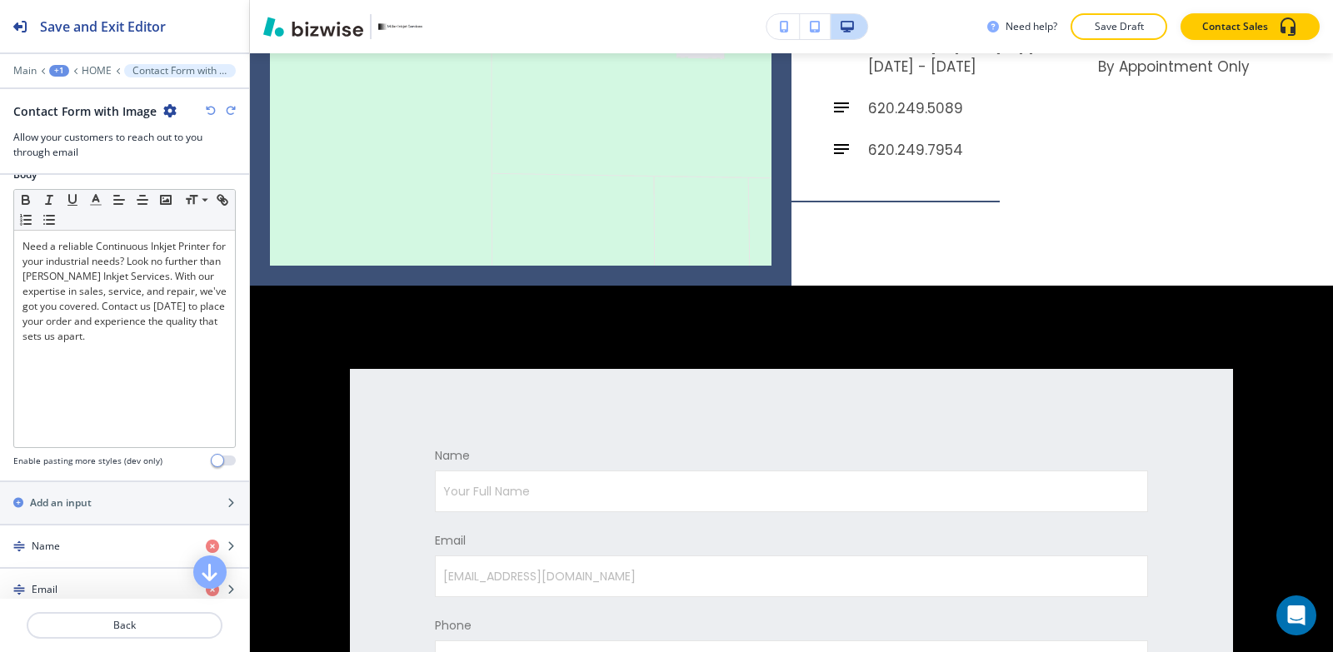
click at [208, 107] on icon "button" at bounding box center [211, 111] width 10 height 10
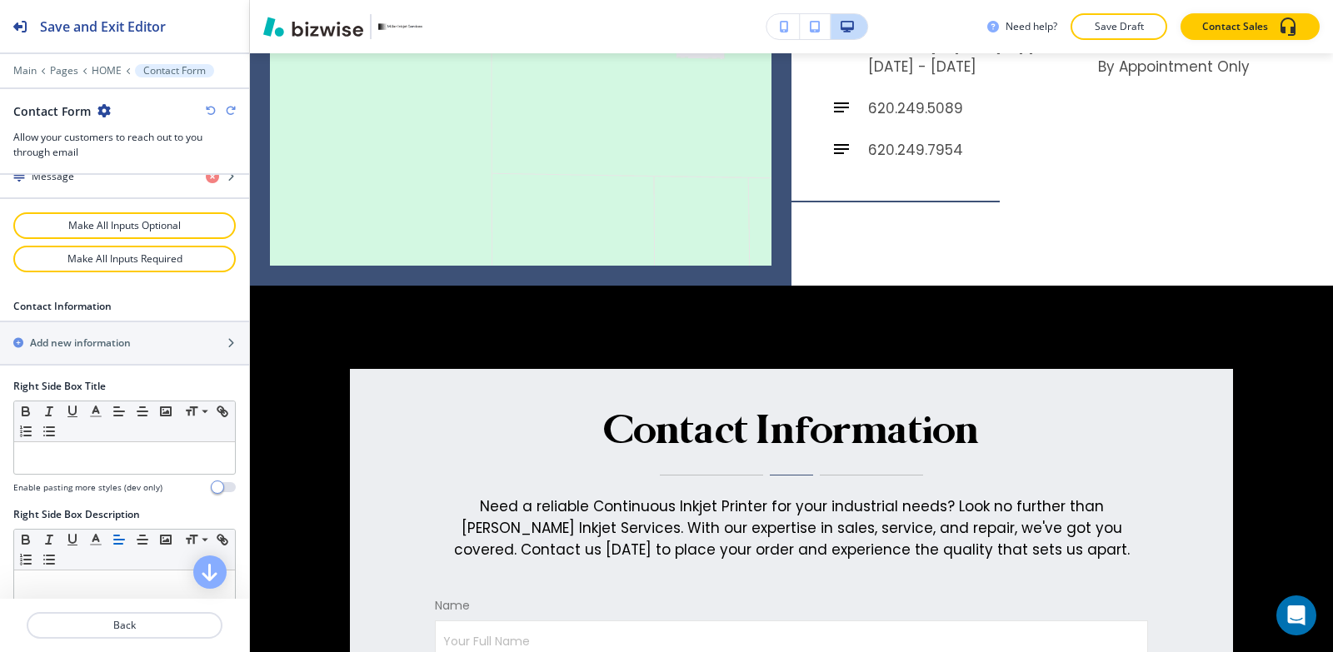
scroll to position [1210, 0]
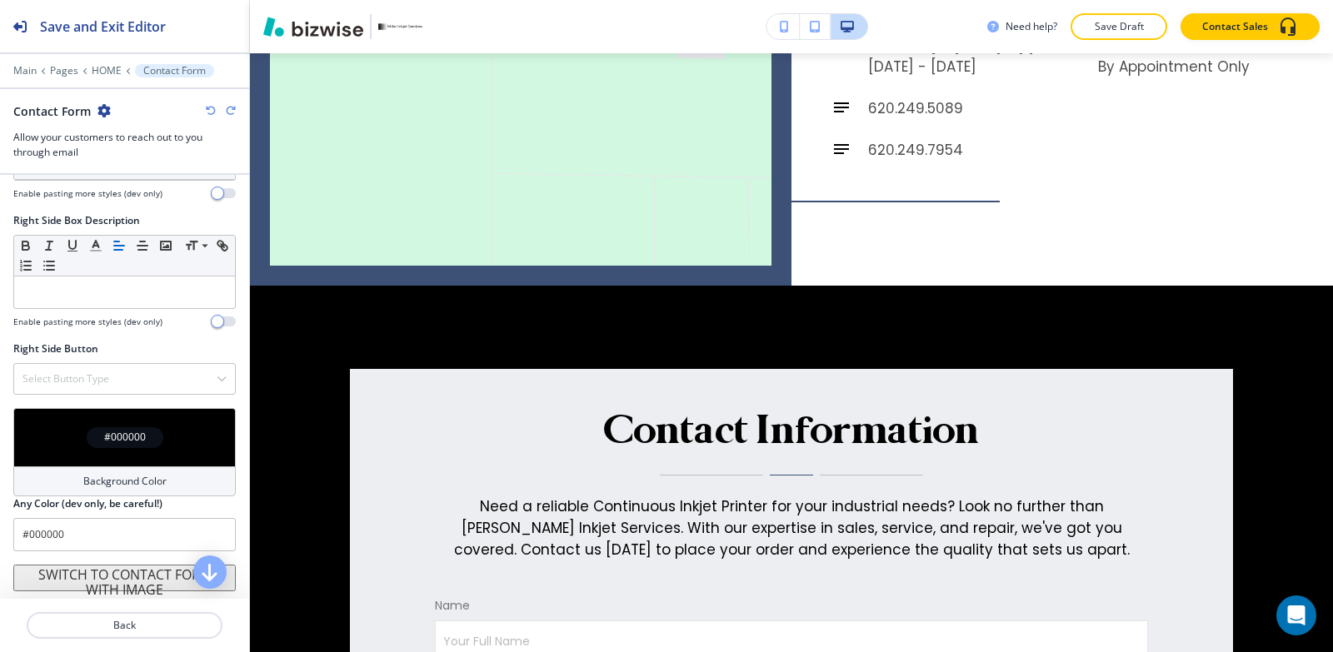
click at [95, 476] on h4 "Background Color" at bounding box center [124, 481] width 83 height 15
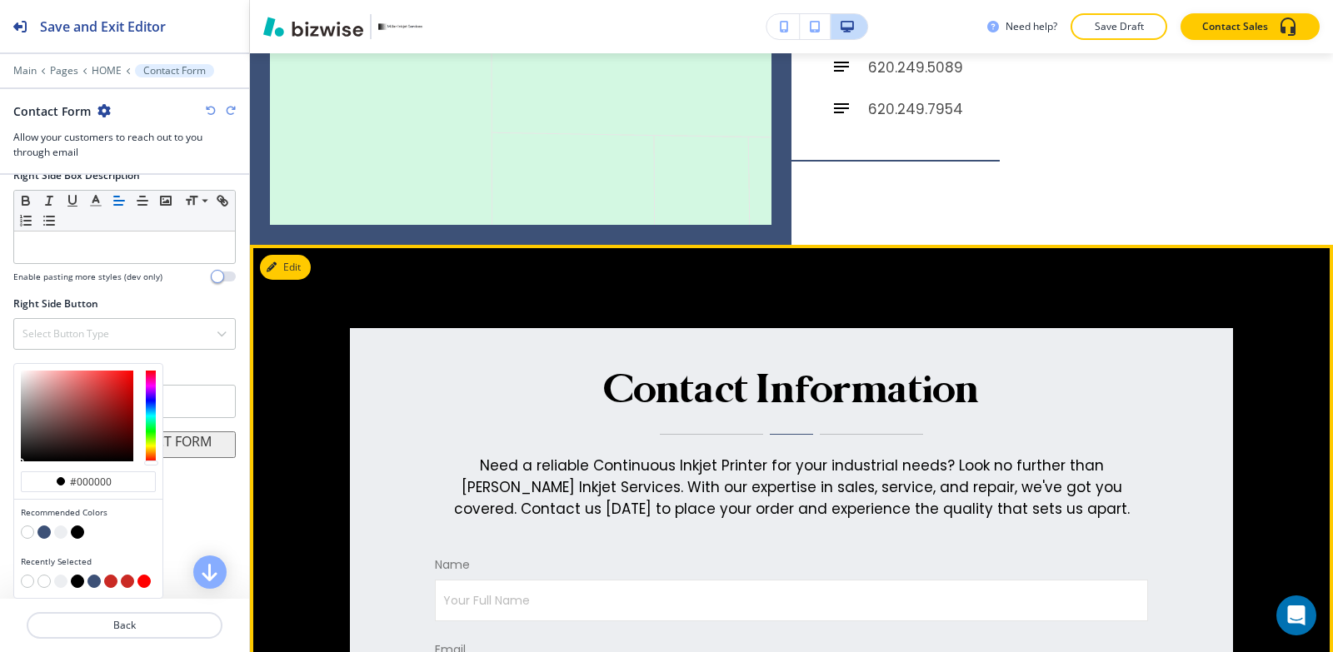
scroll to position [6781, 0]
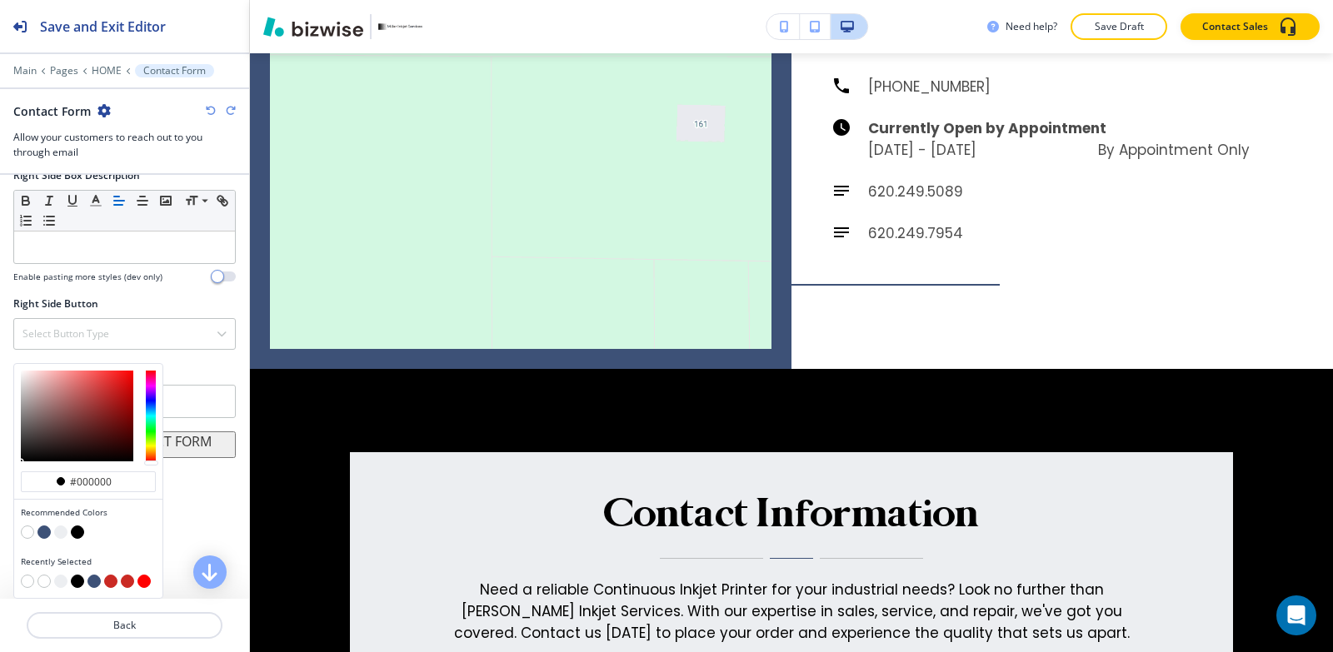
click at [41, 535] on button "button" at bounding box center [43, 532] width 13 height 13
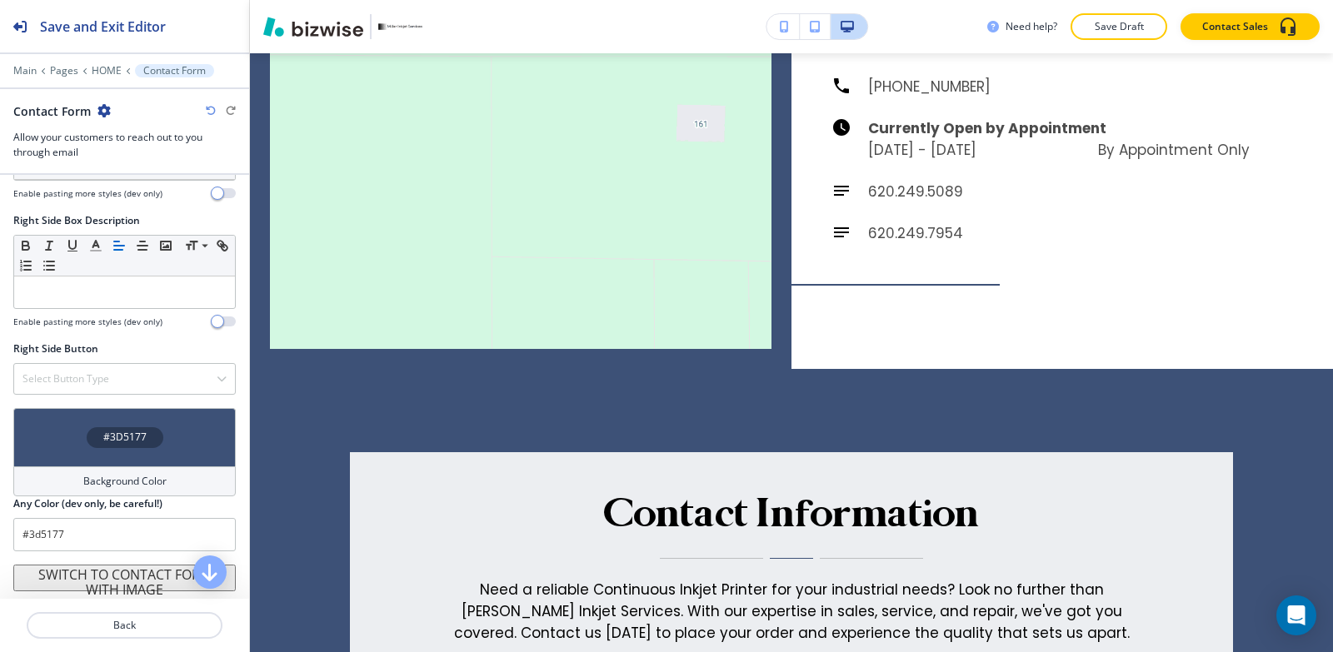
scroll to position [1210, 0]
click at [93, 486] on h4 "Background Color" at bounding box center [124, 481] width 83 height 15
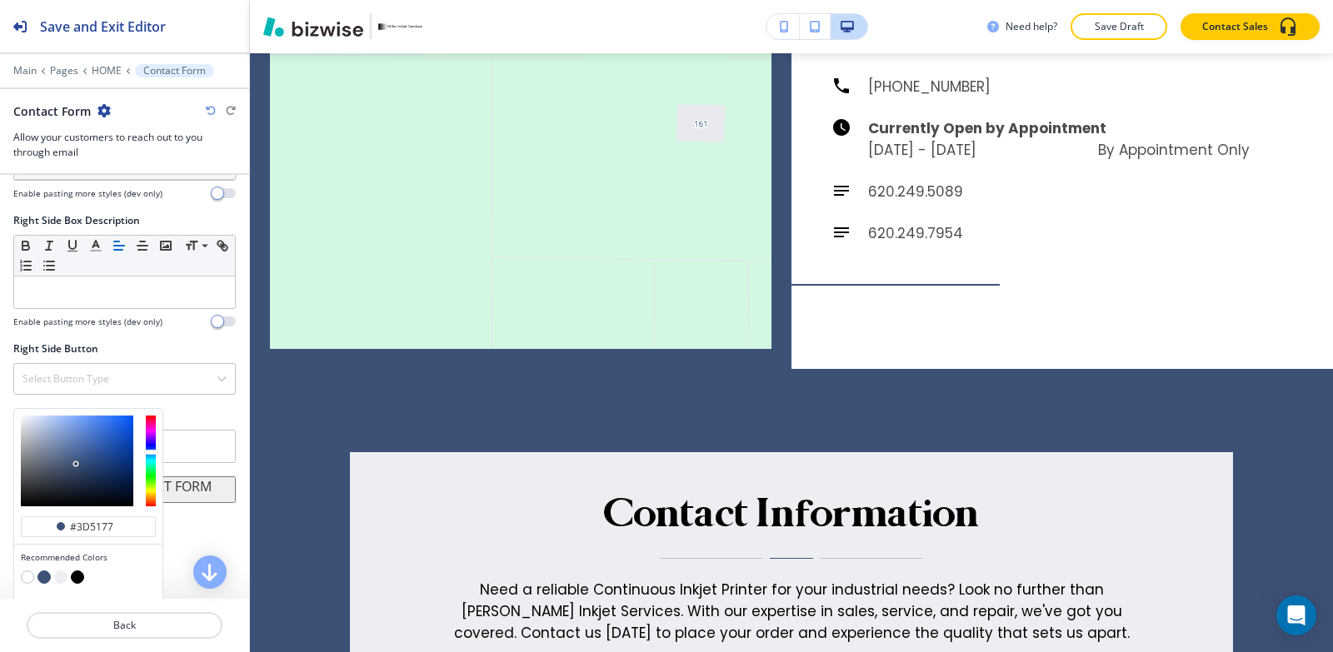
click at [62, 573] on button "button" at bounding box center [60, 577] width 13 height 13
type input "#eceef1"
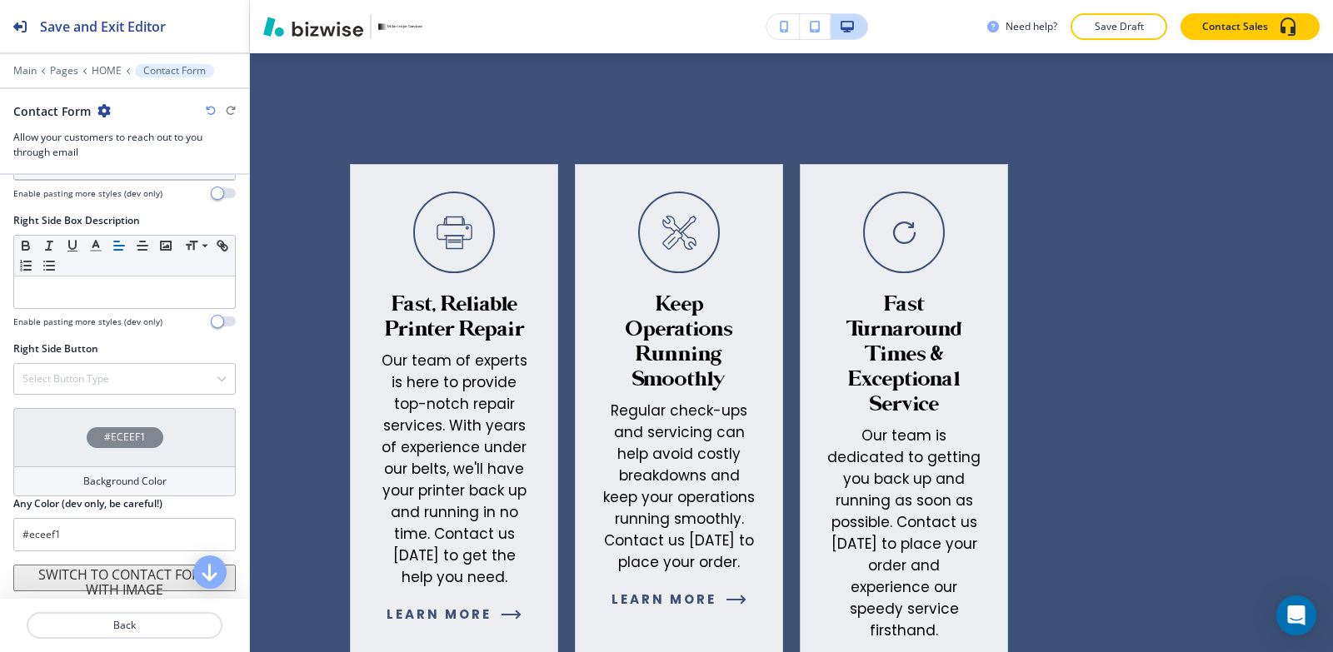
scroll to position [0, 0]
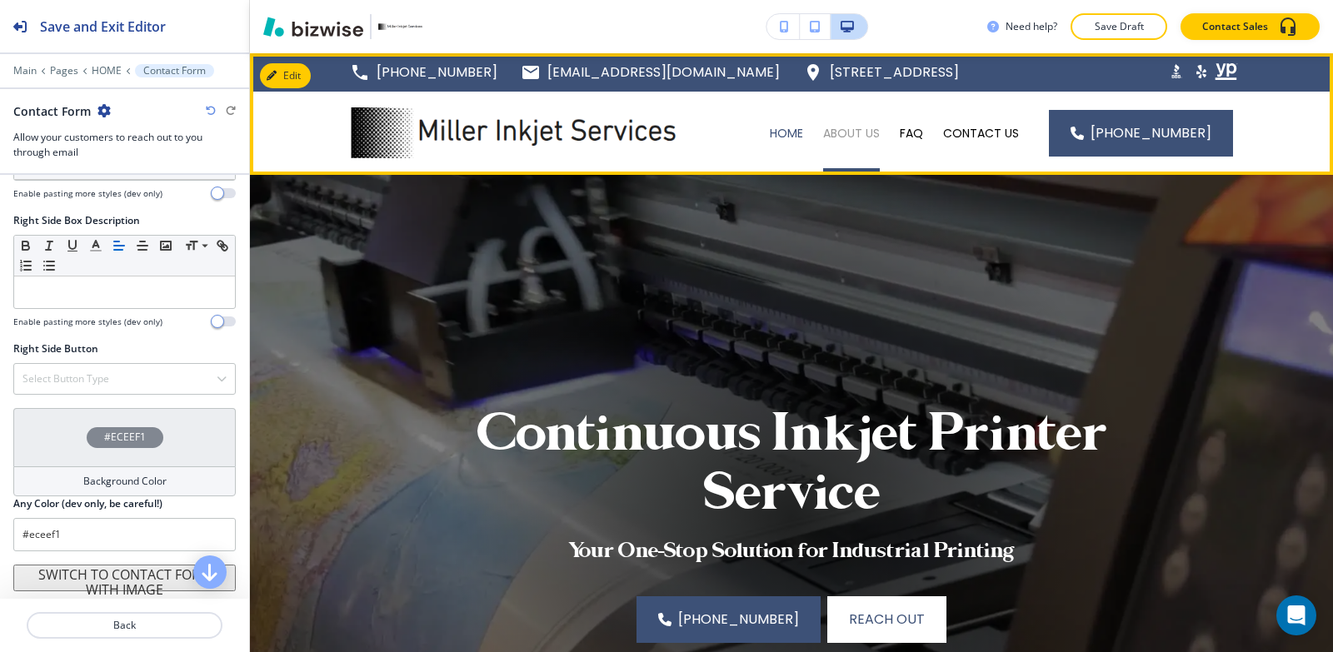
click at [871, 127] on p "ABOUT US" at bounding box center [851, 133] width 57 height 17
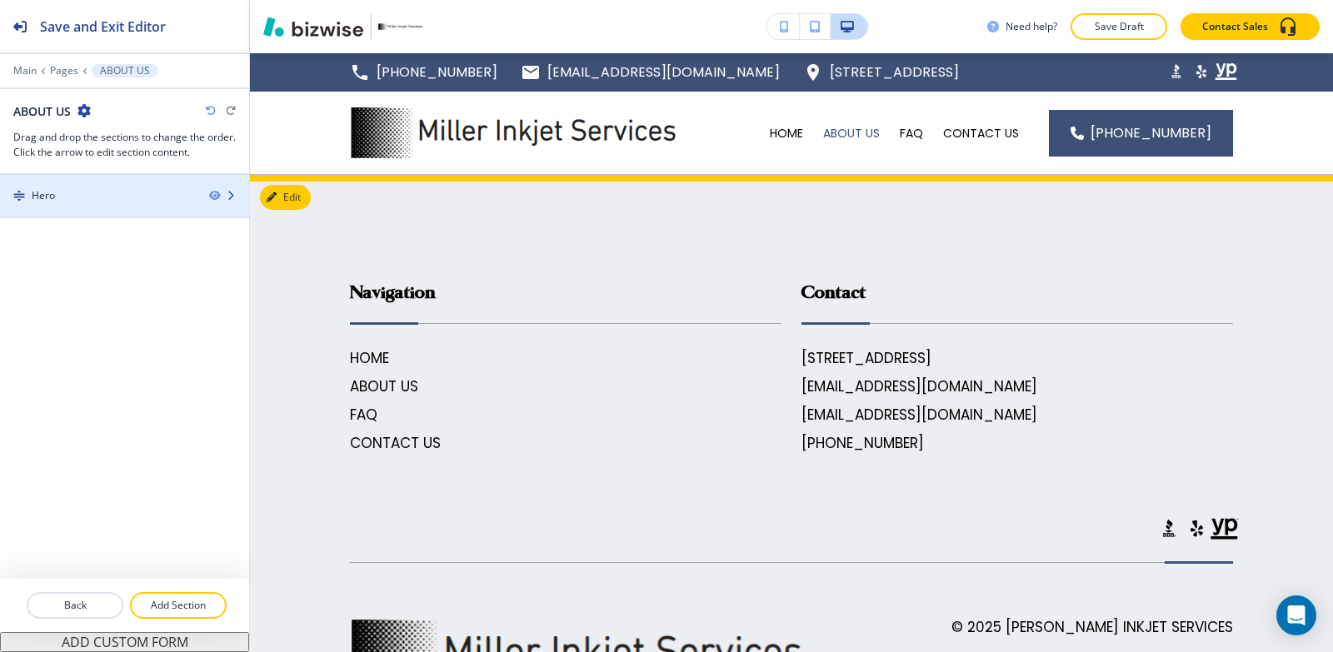
click at [82, 204] on div at bounding box center [124, 209] width 249 height 13
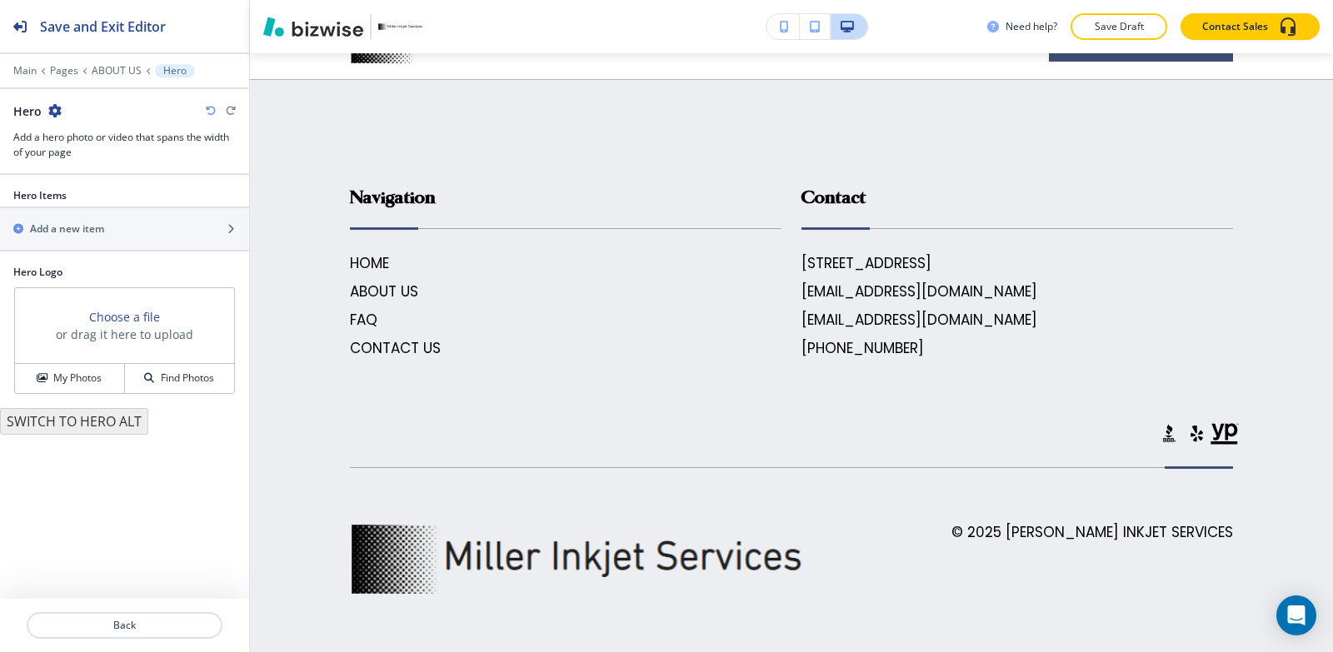
scroll to position [102, 0]
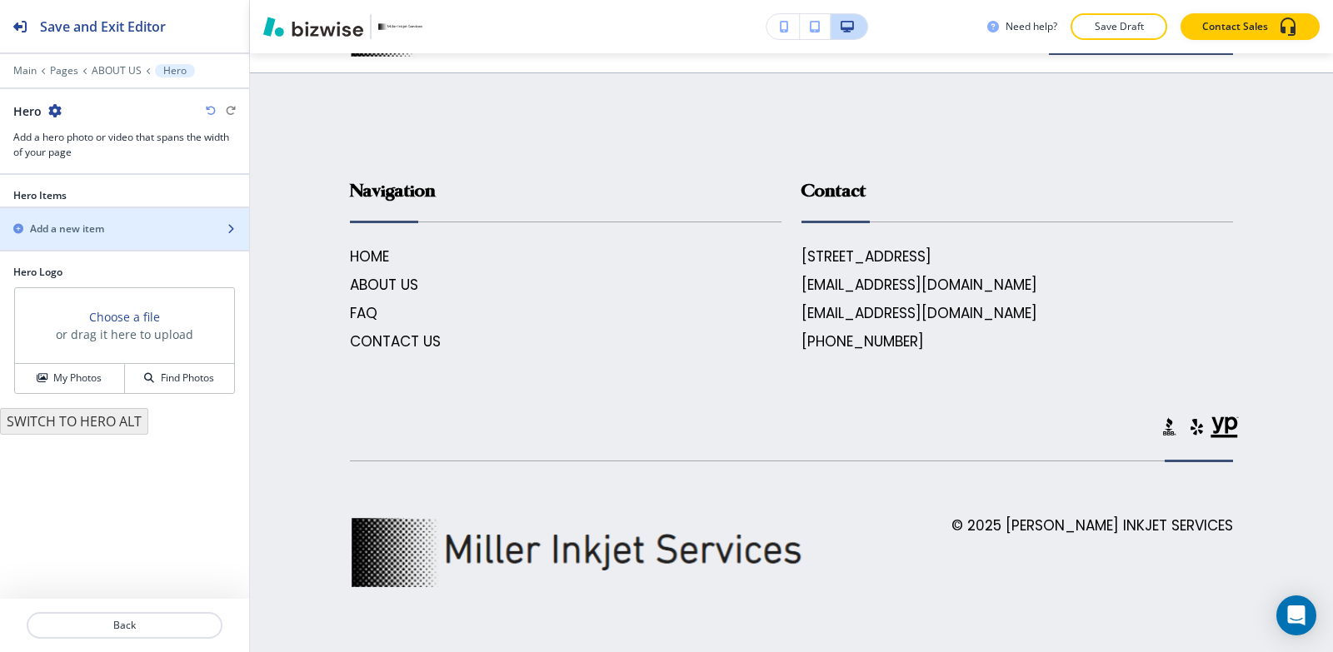
click at [81, 238] on div "button" at bounding box center [124, 243] width 249 height 13
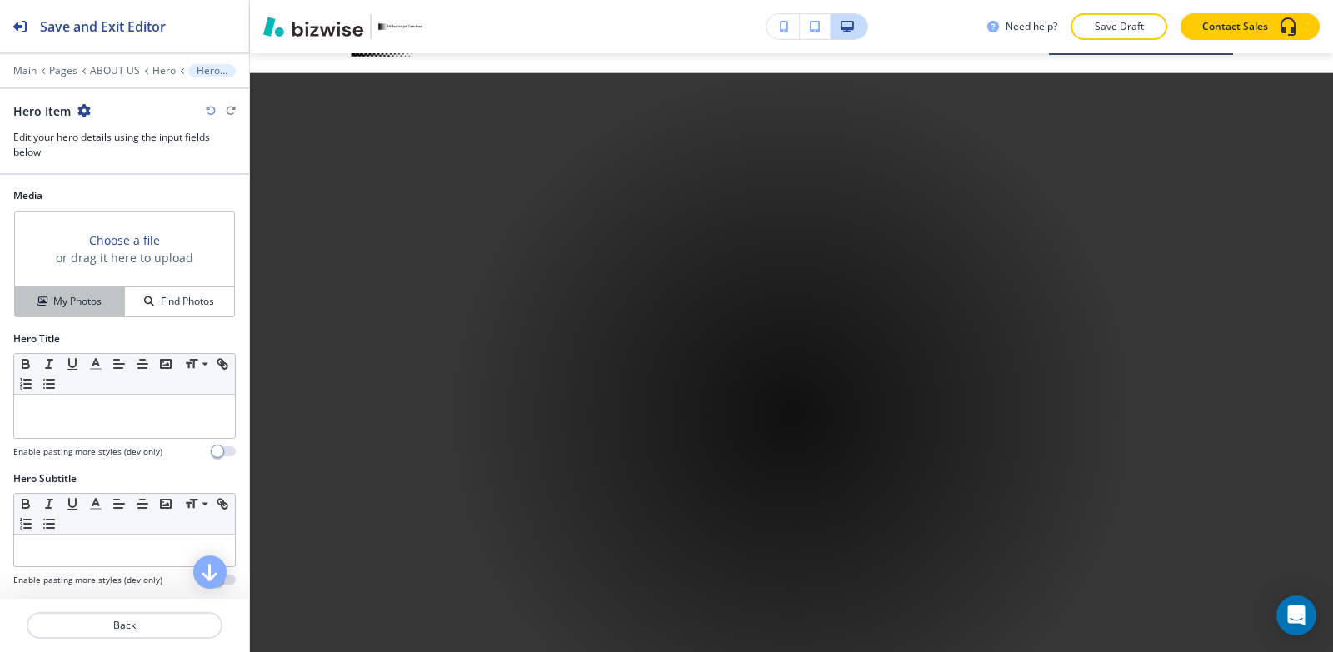
click at [73, 296] on h4 "My Photos" at bounding box center [77, 301] width 48 height 15
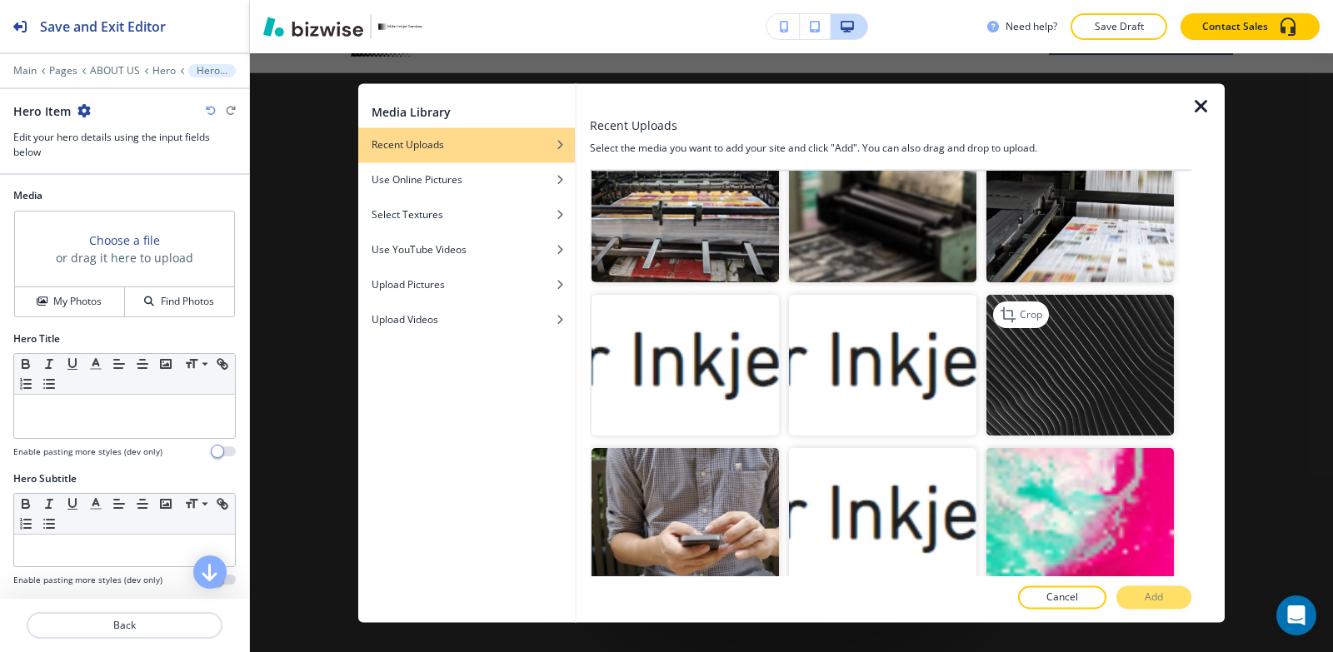
scroll to position [500, 0]
click at [1098, 378] on img "button" at bounding box center [1079, 365] width 187 height 141
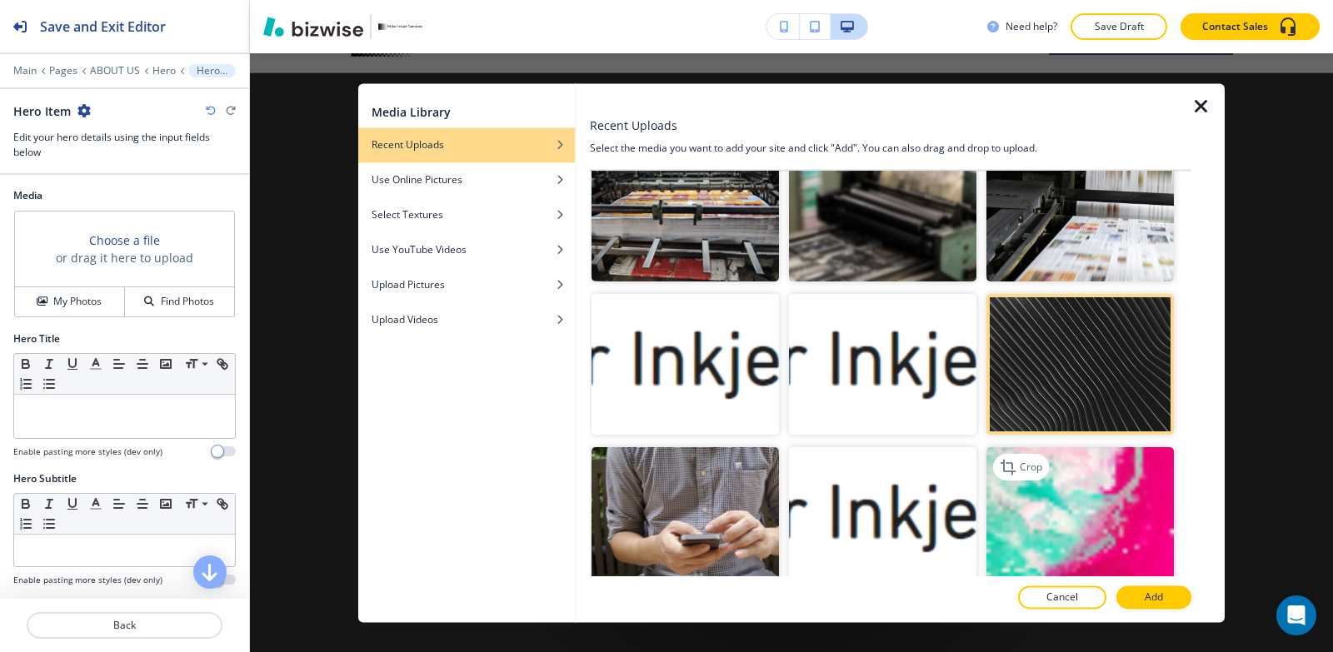
click at [1104, 534] on img "button" at bounding box center [1079, 517] width 187 height 141
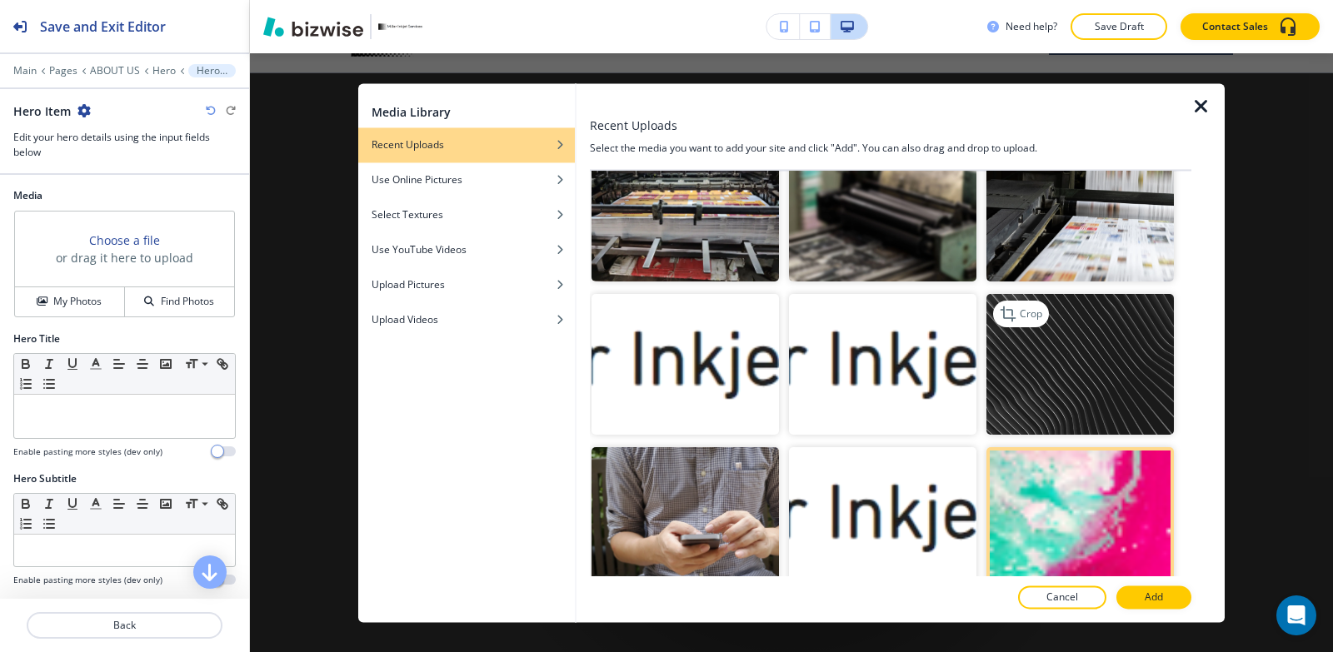
click at [1135, 367] on img "button" at bounding box center [1079, 365] width 187 height 141
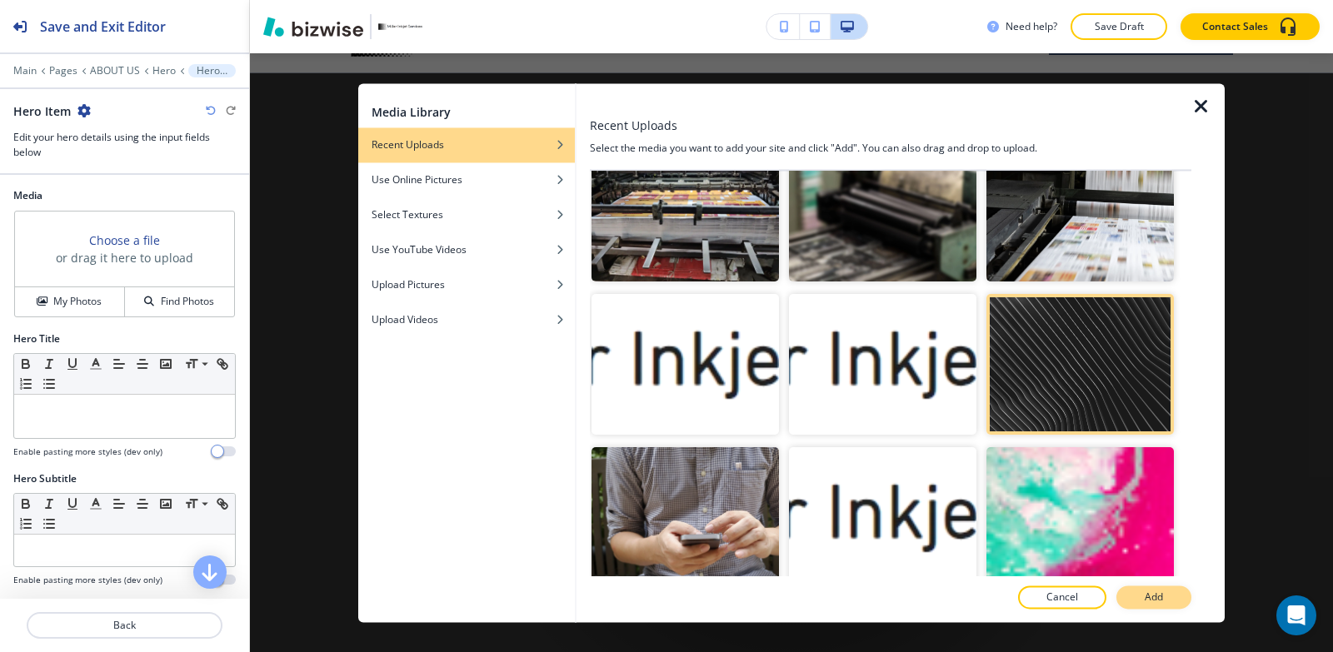
click at [1159, 596] on p "Add" at bounding box center [1154, 597] width 18 height 15
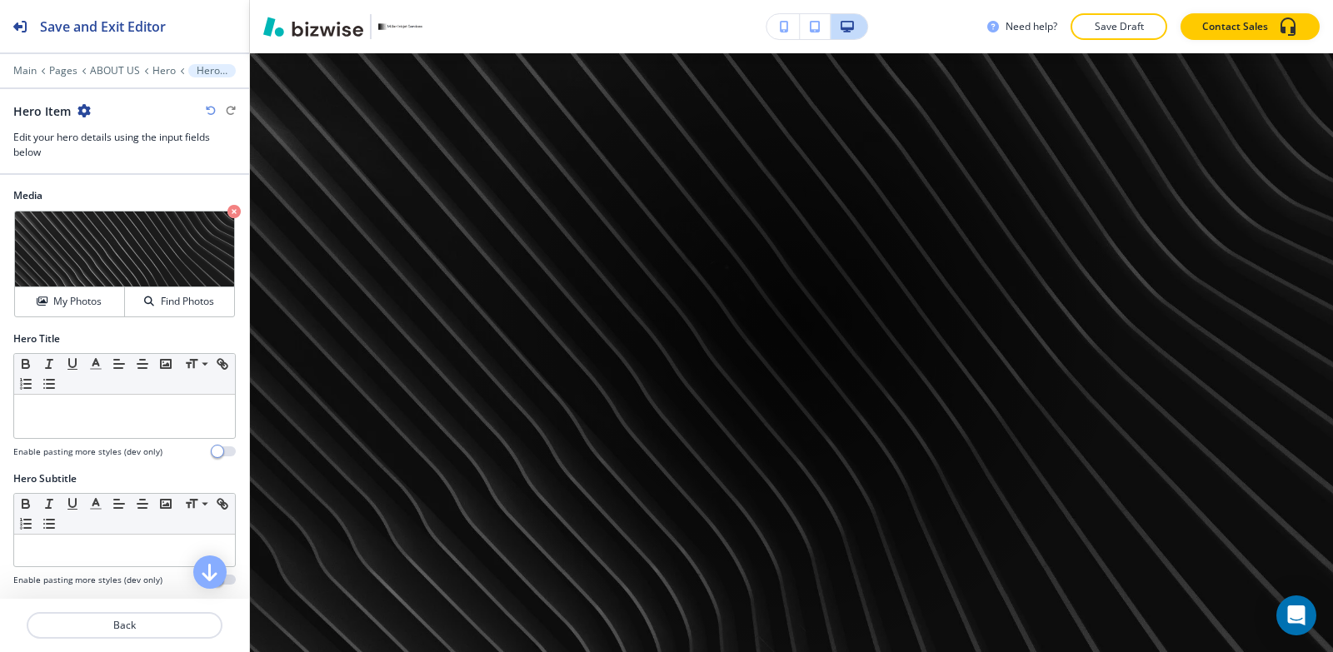
scroll to position [18, 0]
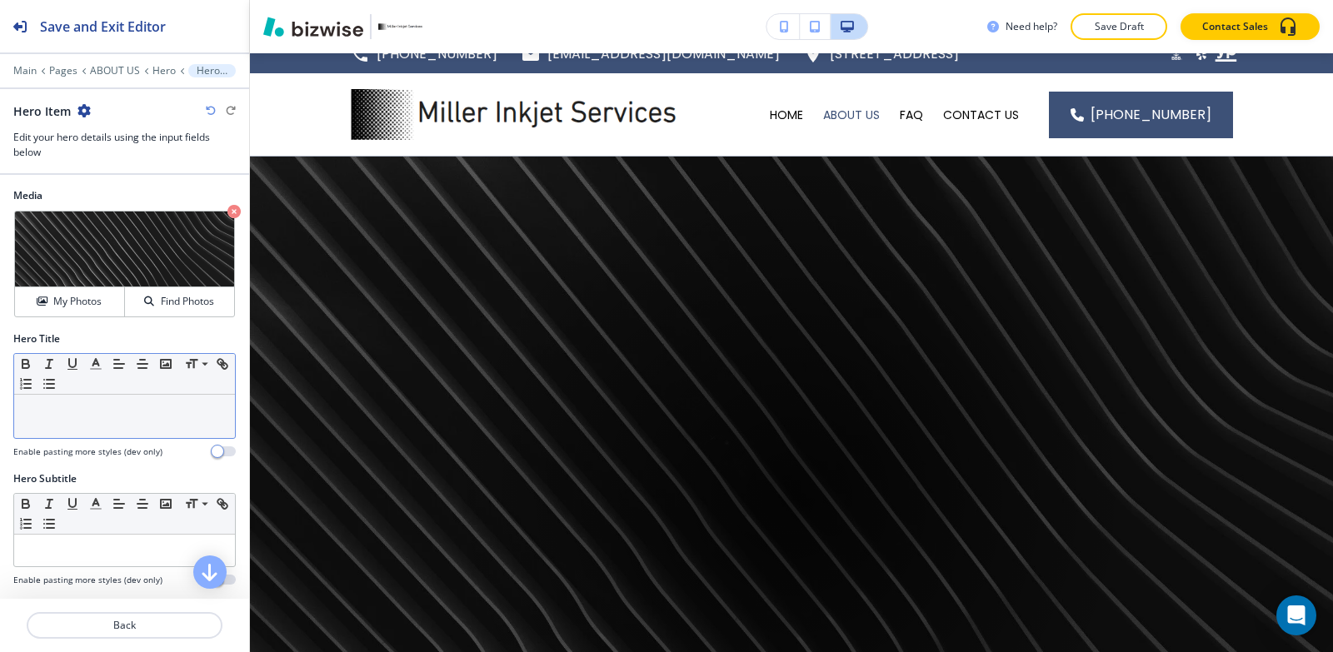
click at [92, 422] on div at bounding box center [124, 416] width 221 height 43
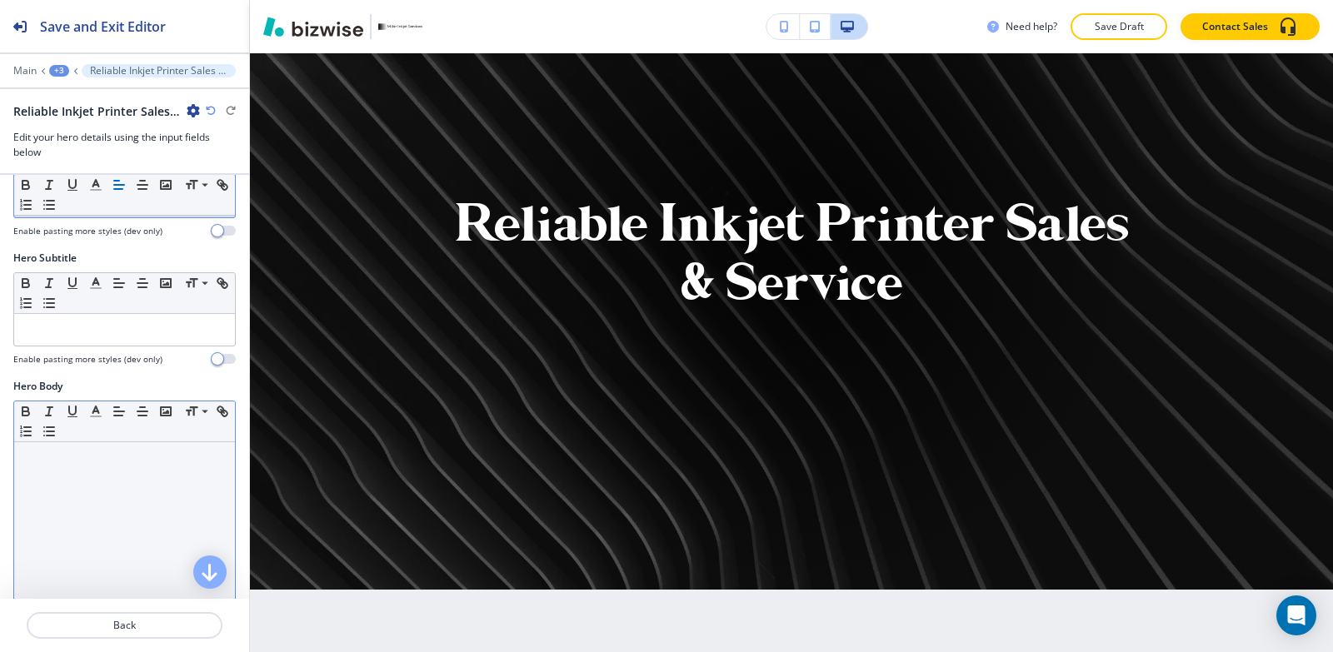
scroll to position [250, 0]
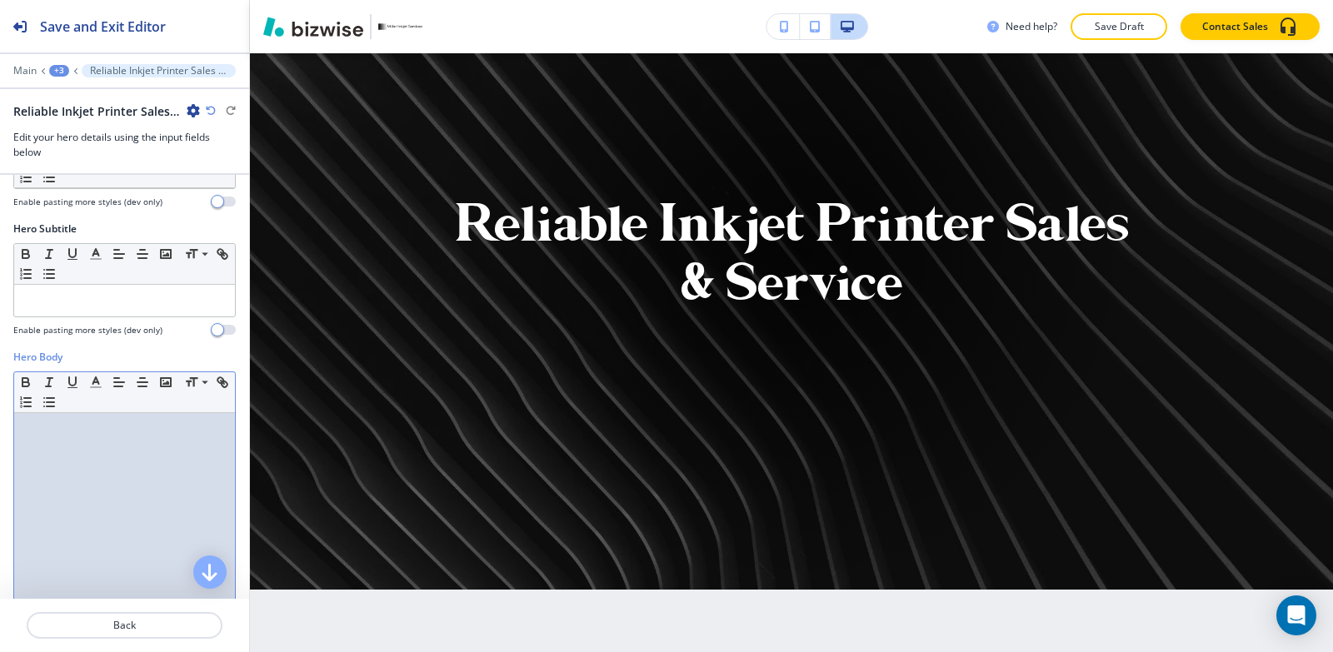
click at [79, 465] on div at bounding box center [124, 521] width 221 height 217
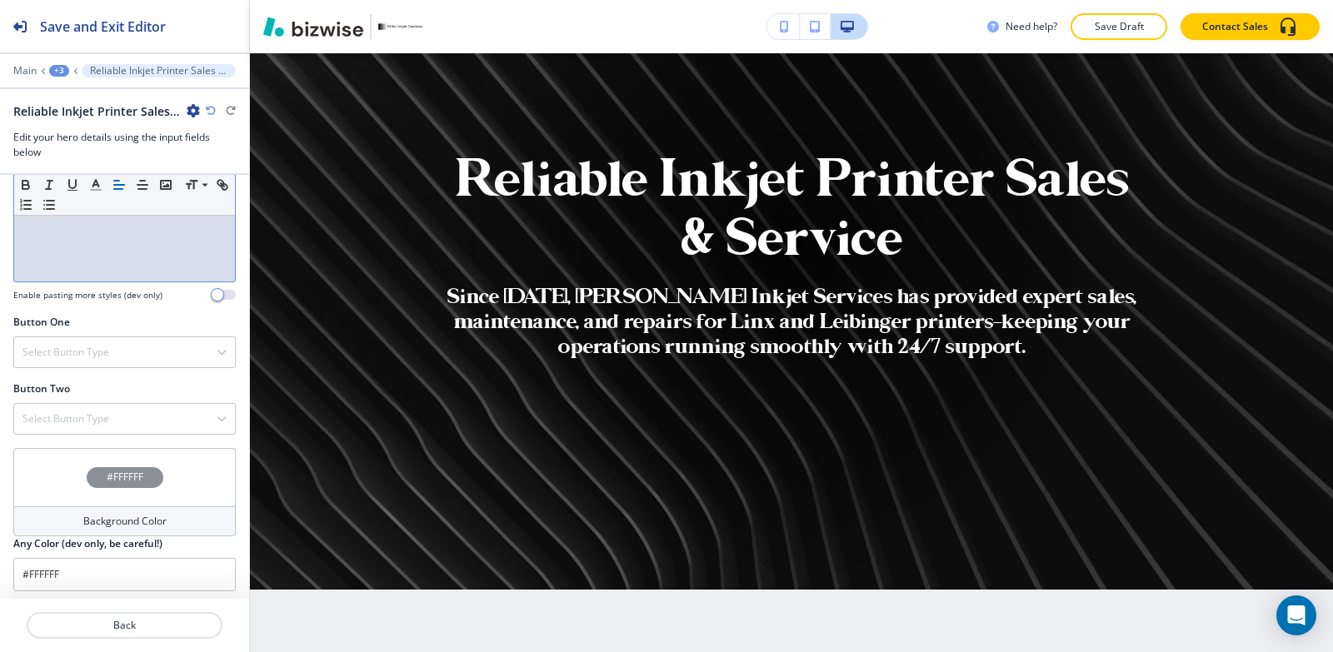
scroll to position [604, 0]
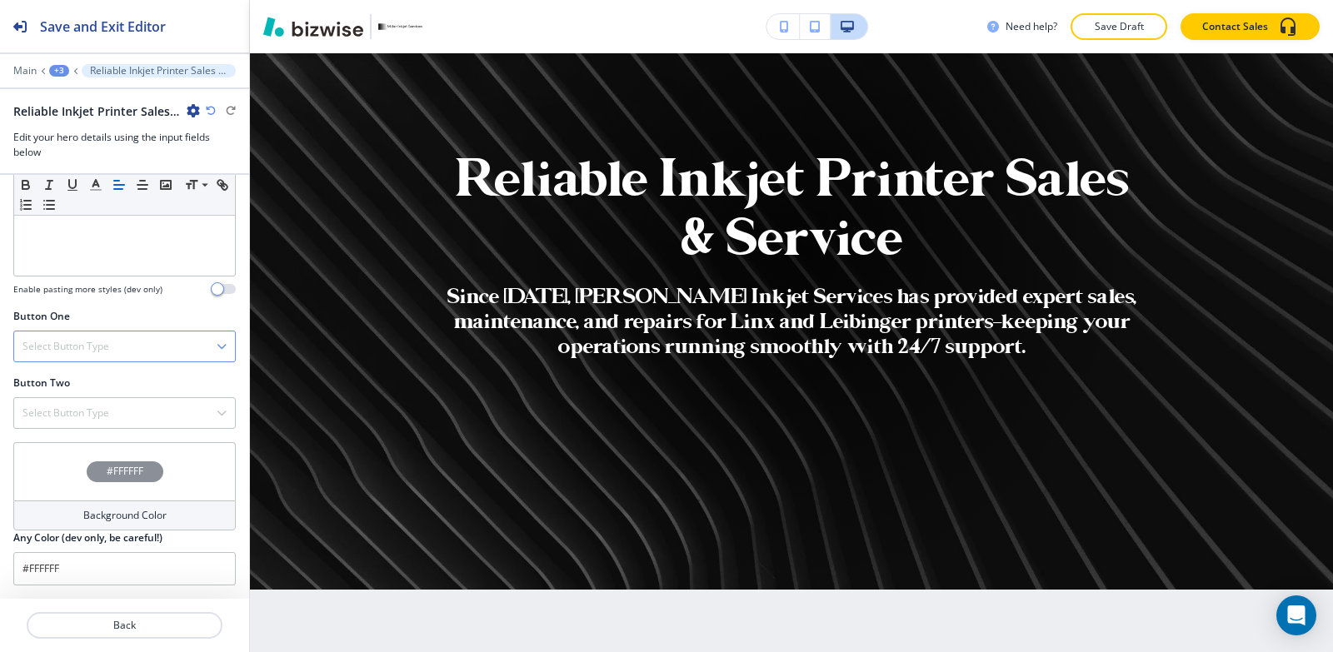
click at [104, 349] on h4 "Select Button Type" at bounding box center [65, 346] width 87 height 15
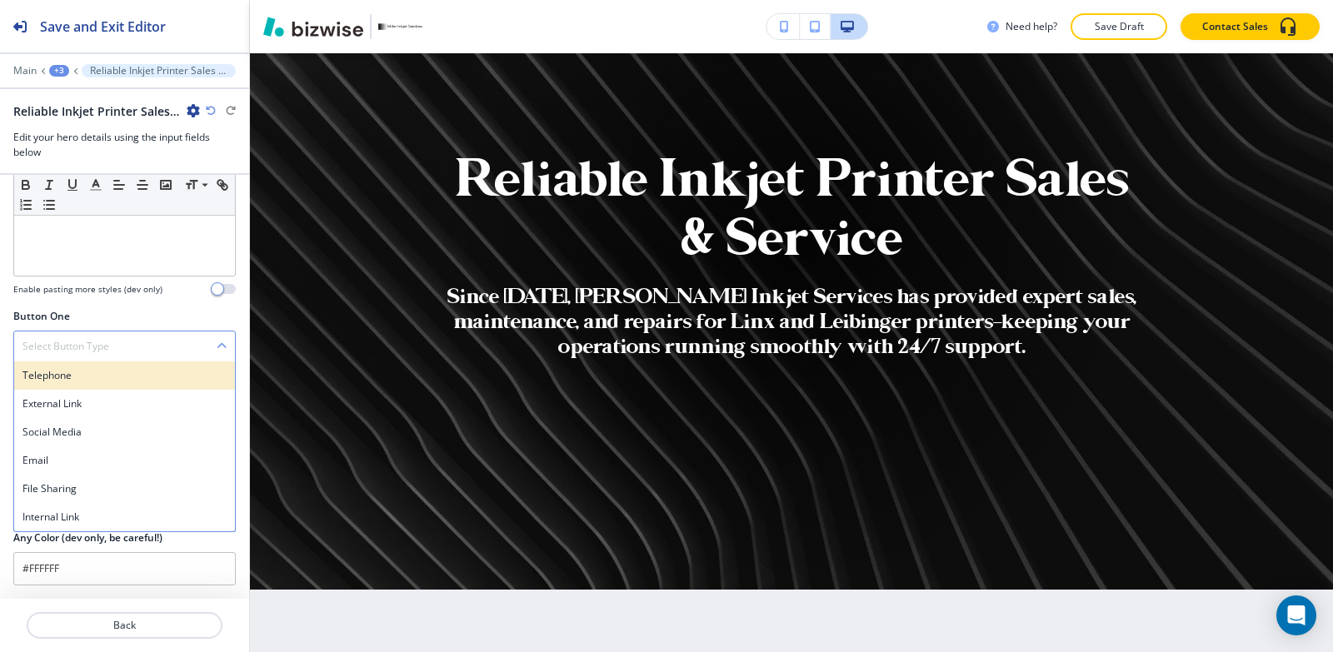
click at [90, 372] on h4 "Telephone" at bounding box center [124, 375] width 204 height 15
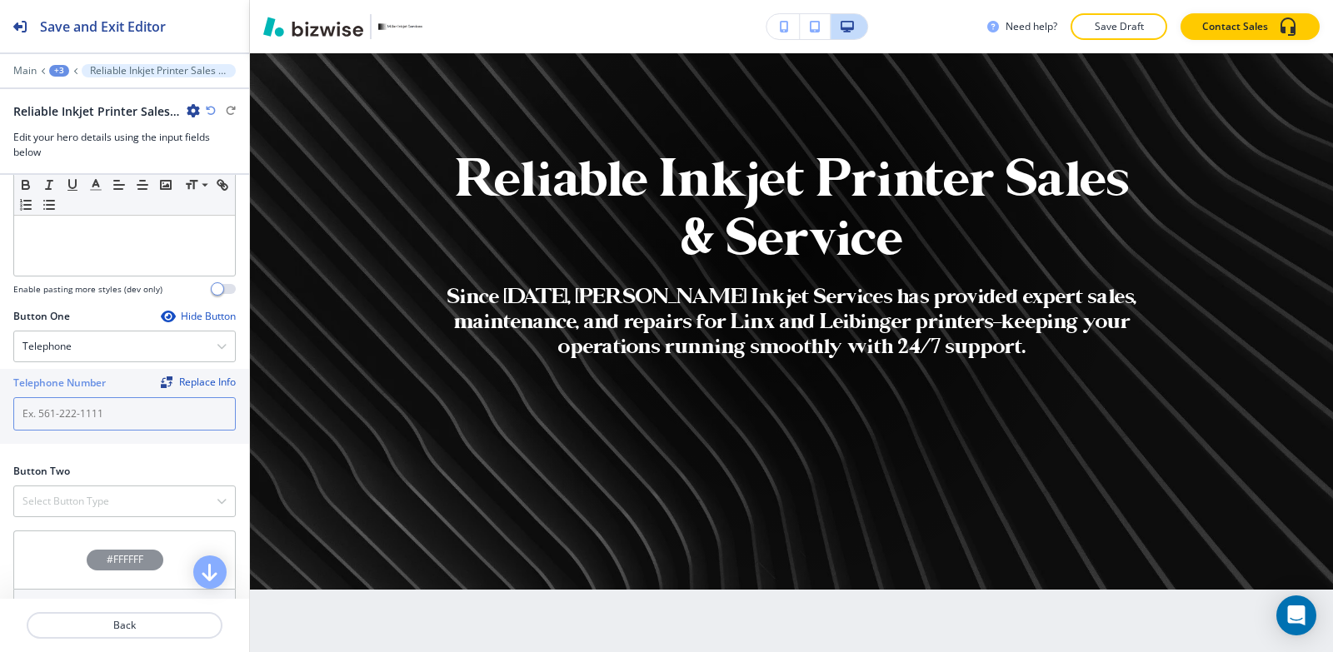
click at [85, 407] on input "text" at bounding box center [124, 413] width 222 height 33
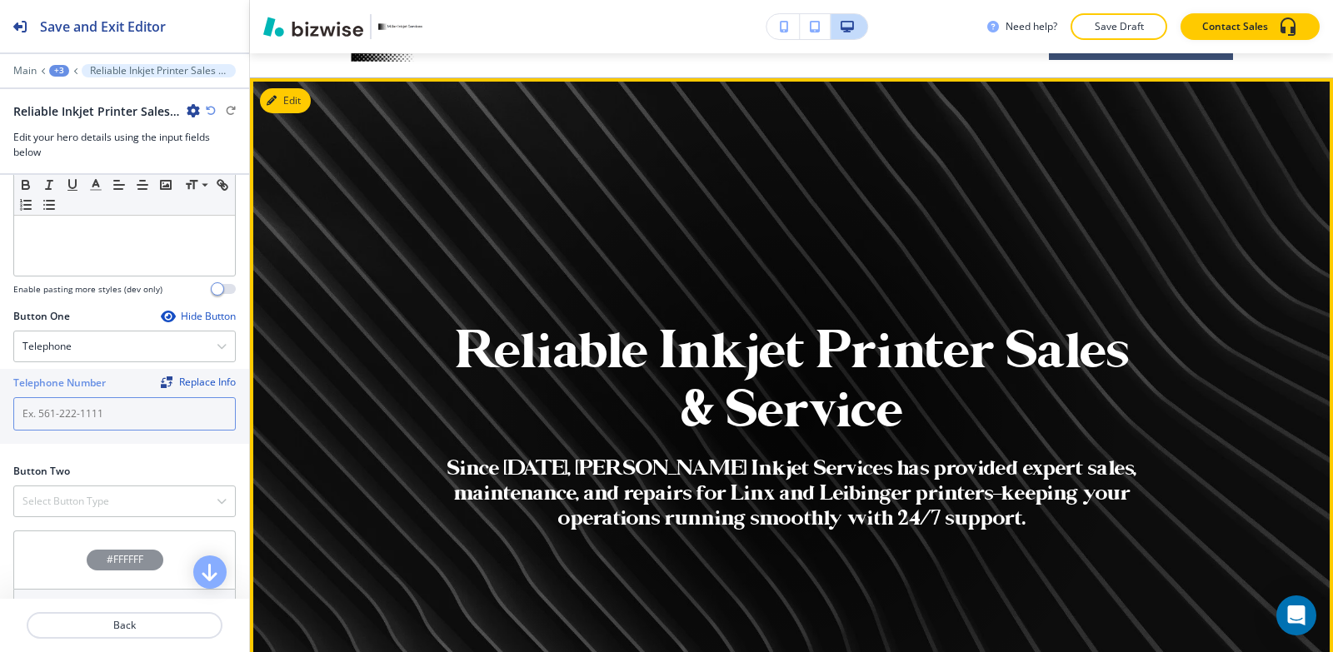
scroll to position [0, 0]
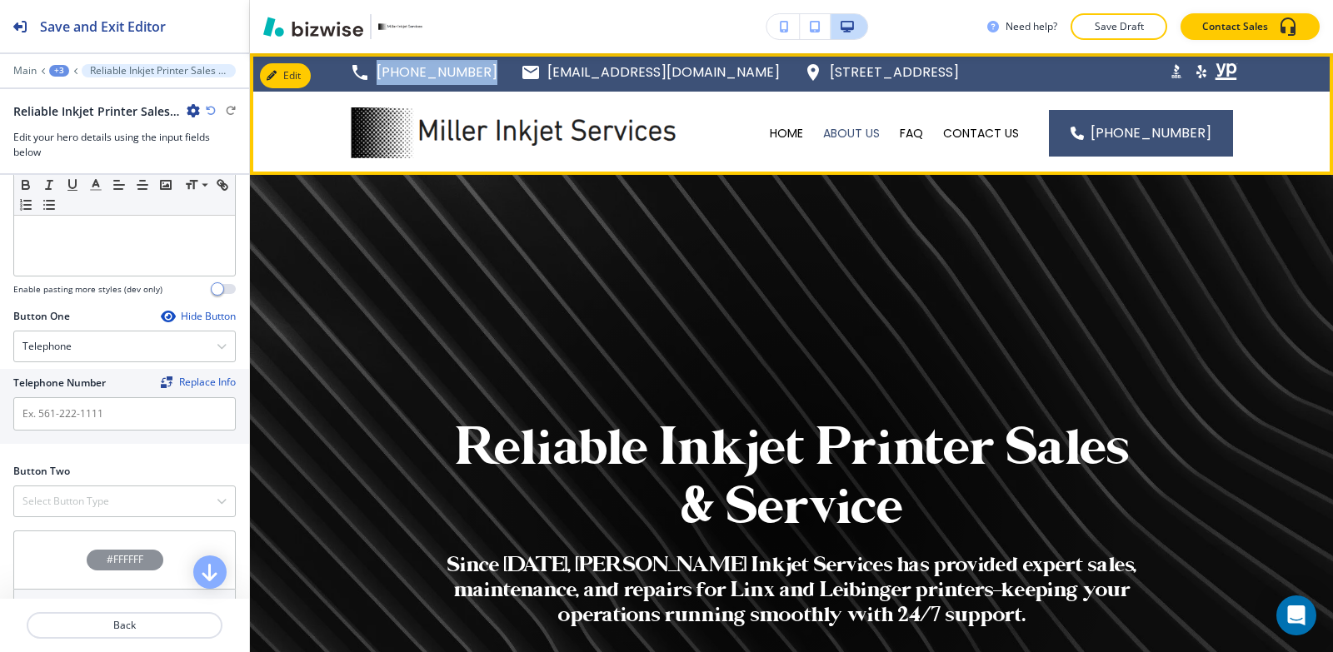
drag, startPoint x: 487, startPoint y: 69, endPoint x: 373, endPoint y: 81, distance: 114.7
click at [373, 81] on div "(620) 249-5089 millerinkjet@yahoo.com 146 E 530th Ave, Pittsburg, KS 66762, Uni…" at bounding box center [654, 72] width 609 height 25
copy p "[PHONE_NUMBER]"
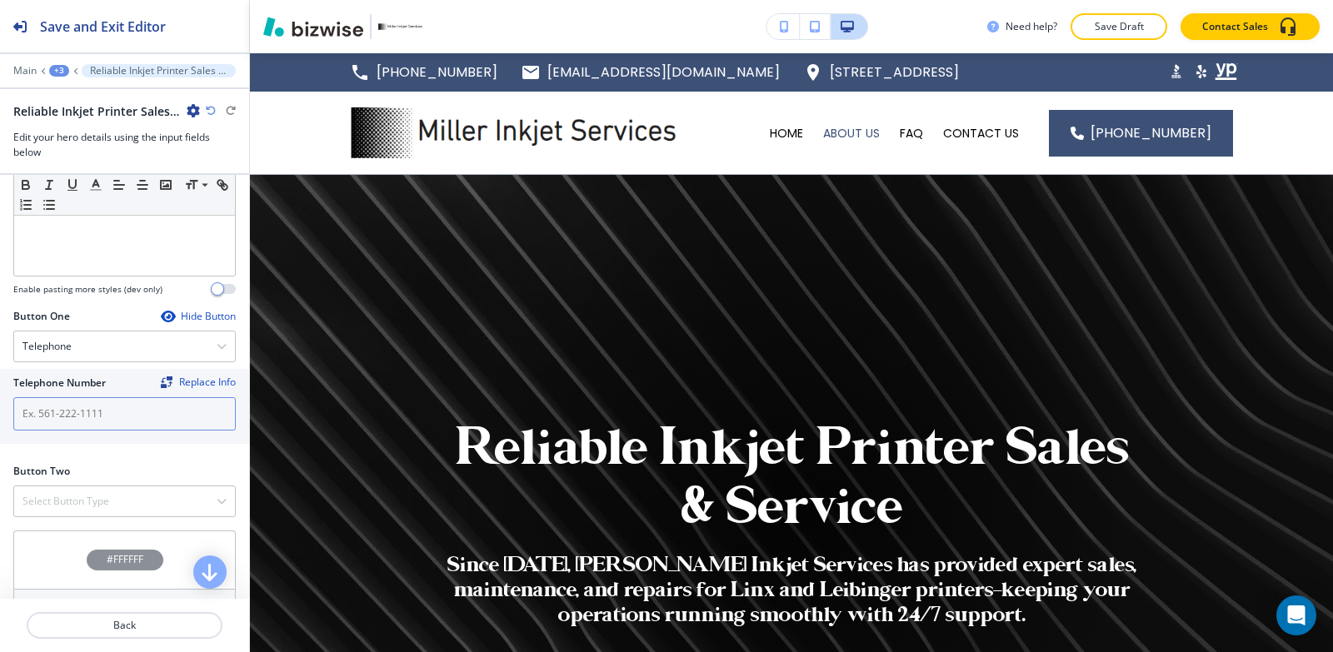
drag, startPoint x: 76, startPoint y: 424, endPoint x: 76, endPoint y: 414, distance: 10.0
click at [76, 419] on input "text" at bounding box center [124, 413] width 222 height 33
paste input "[PHONE_NUMBER]"
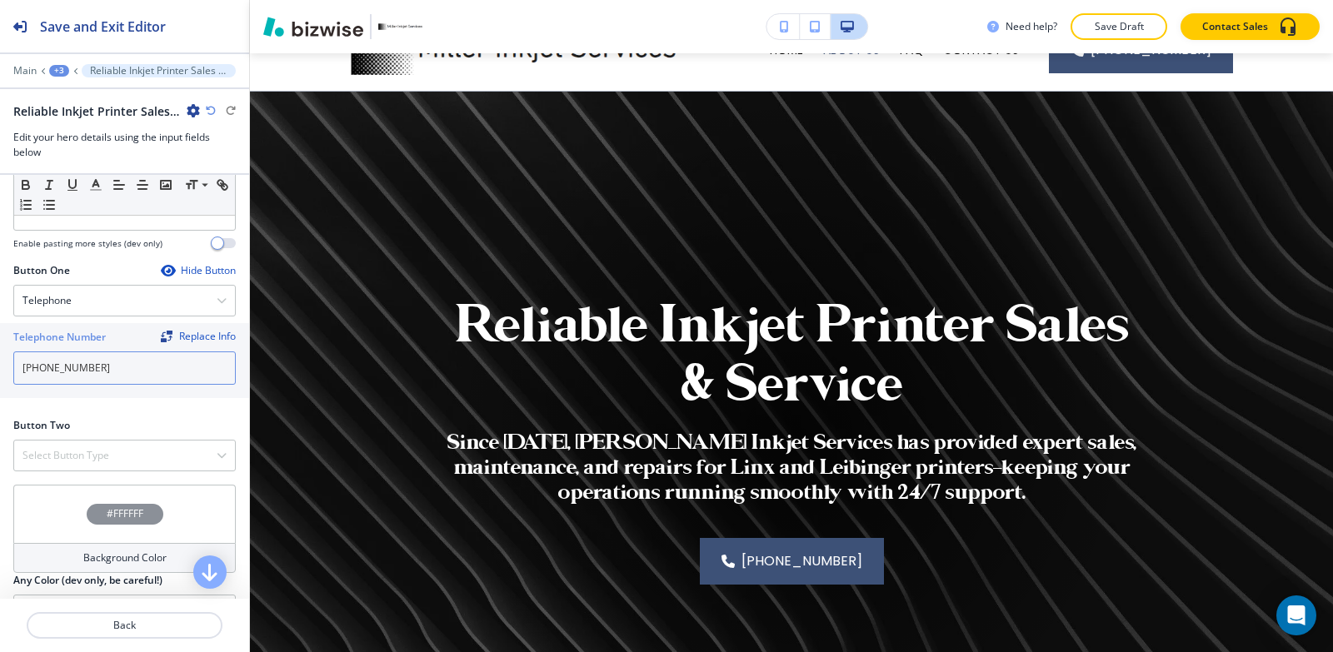
scroll to position [692, 0]
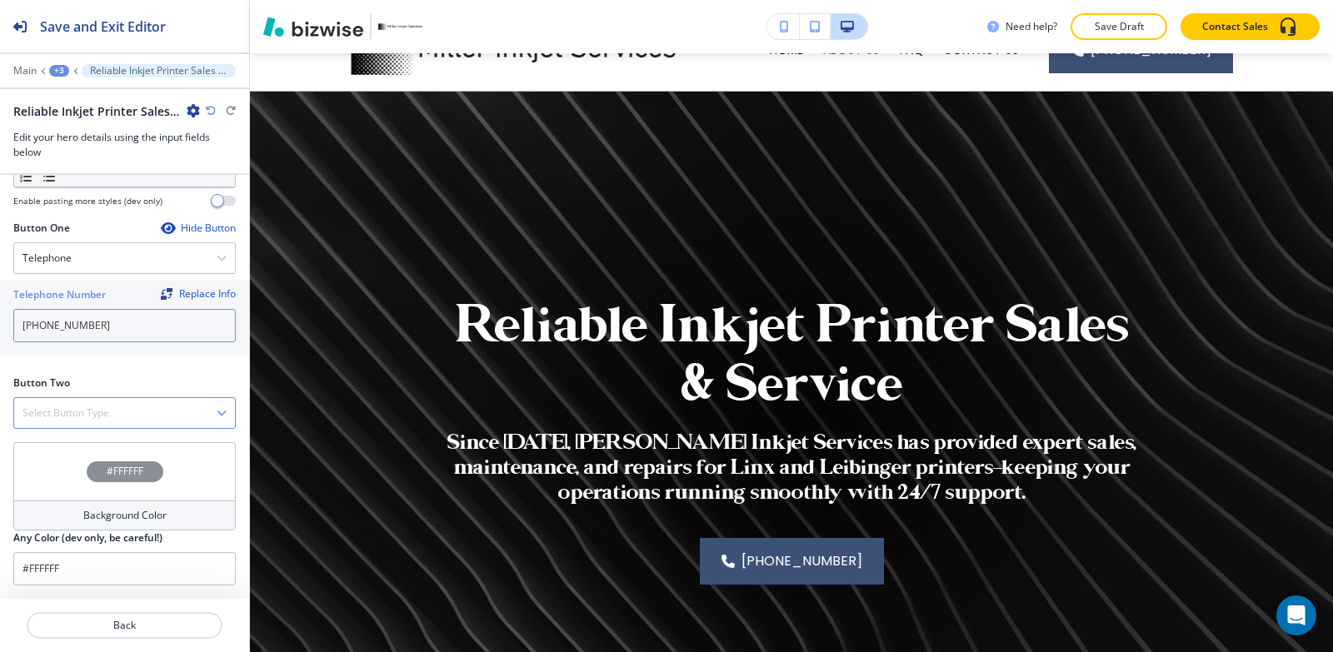
type input "[PHONE_NUMBER]"
click at [89, 402] on div "Select Button Type" at bounding box center [124, 413] width 221 height 30
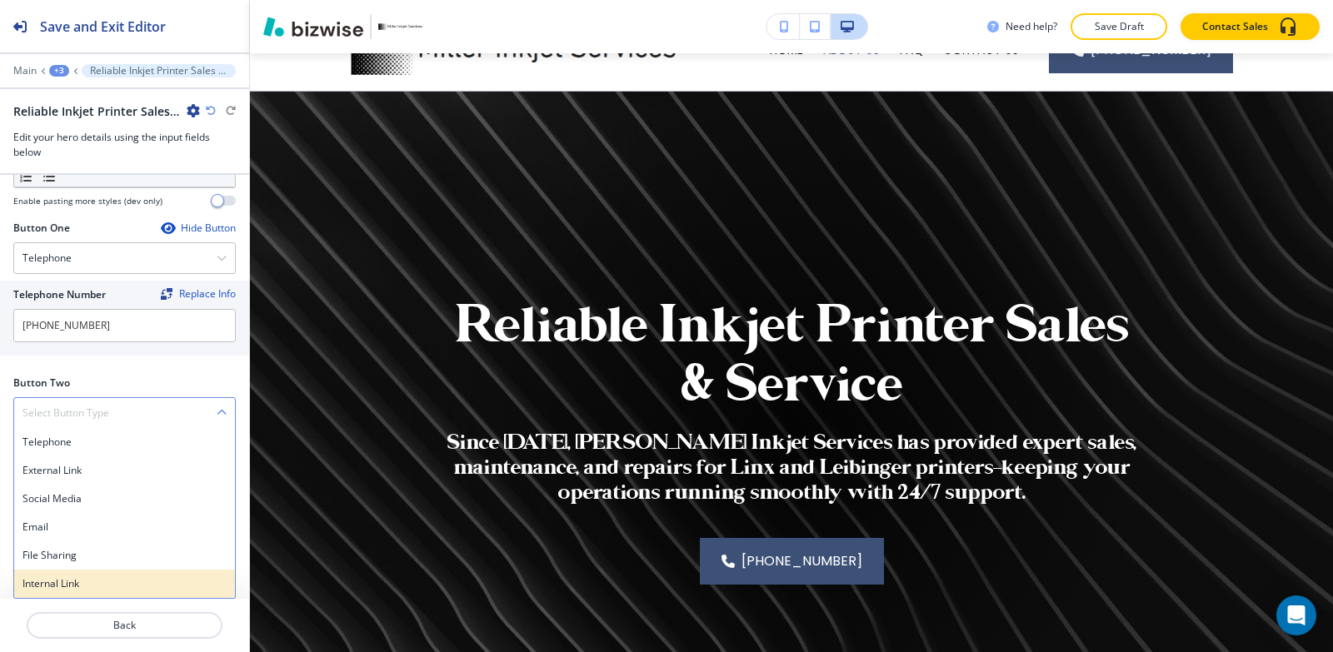
click at [90, 578] on h4 "Internal Link" at bounding box center [124, 583] width 204 height 15
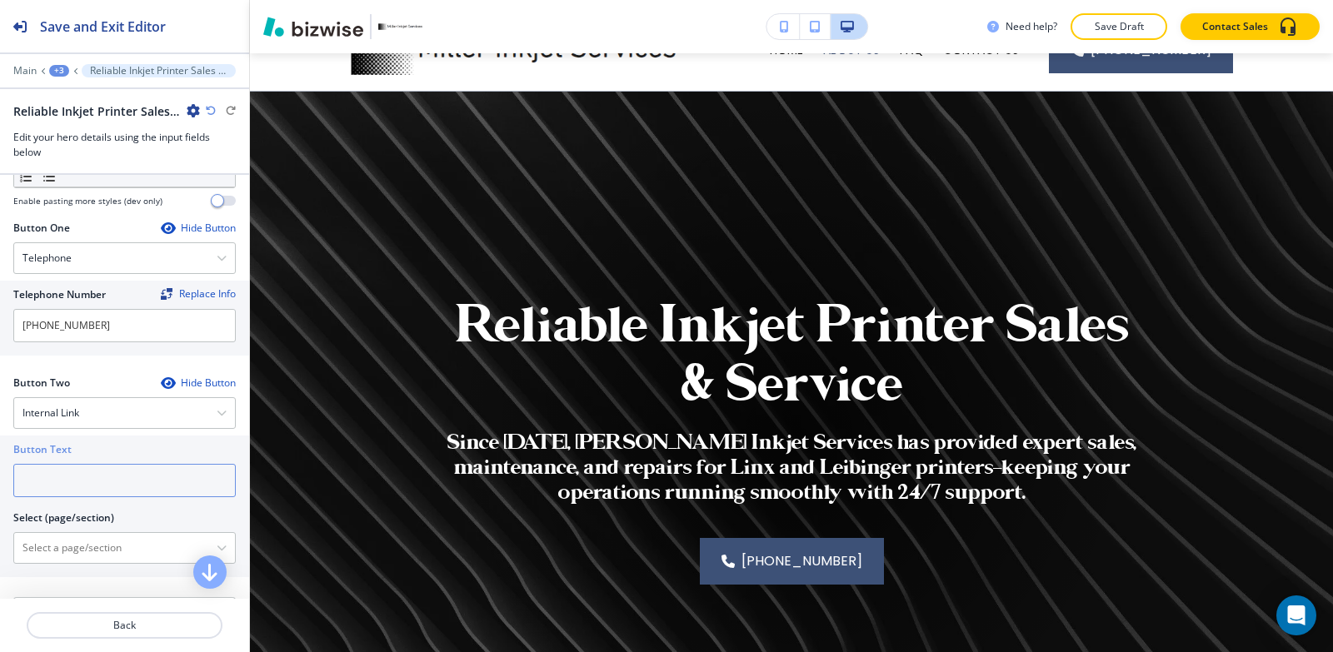
click at [88, 479] on input "text" at bounding box center [124, 480] width 222 height 33
type input "r"
type input "g"
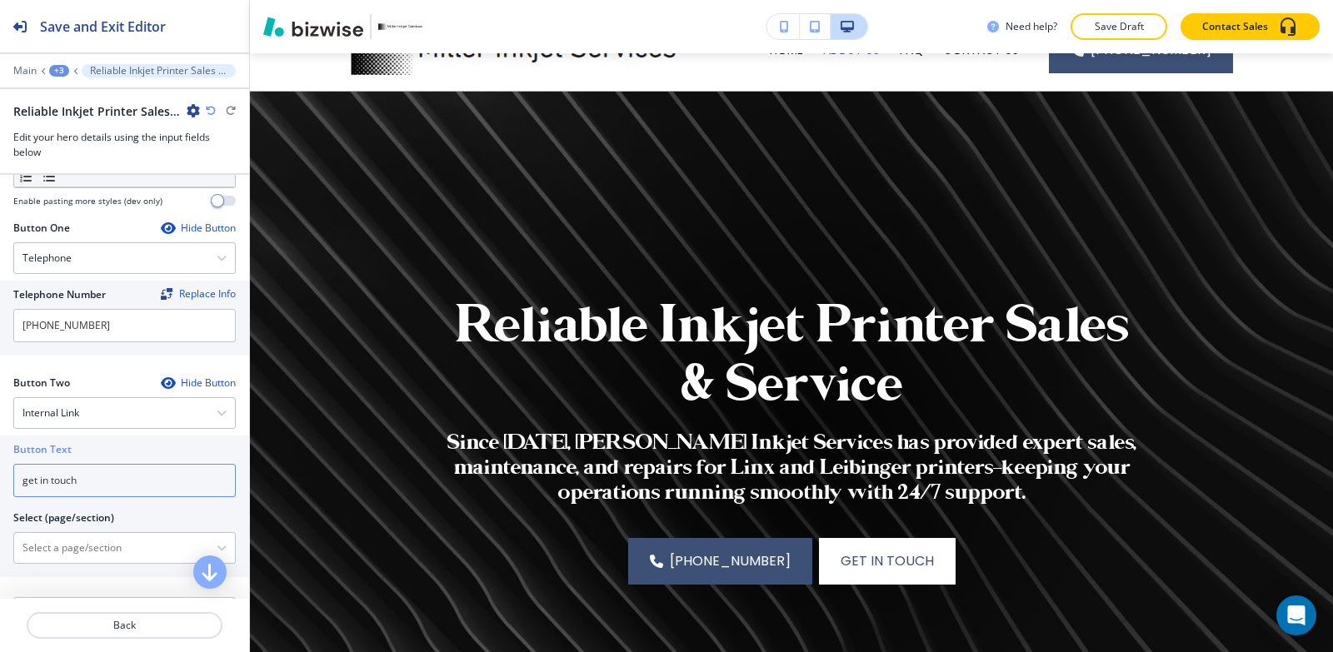
type input "get in touch"
click at [70, 566] on div "Button Text get in touch Select (page/section) HOME HOME | Hero HOME | Icons HO…" at bounding box center [124, 507] width 249 height 142
click at [95, 557] on \(page\/section\) "Manual Input" at bounding box center [115, 548] width 202 height 28
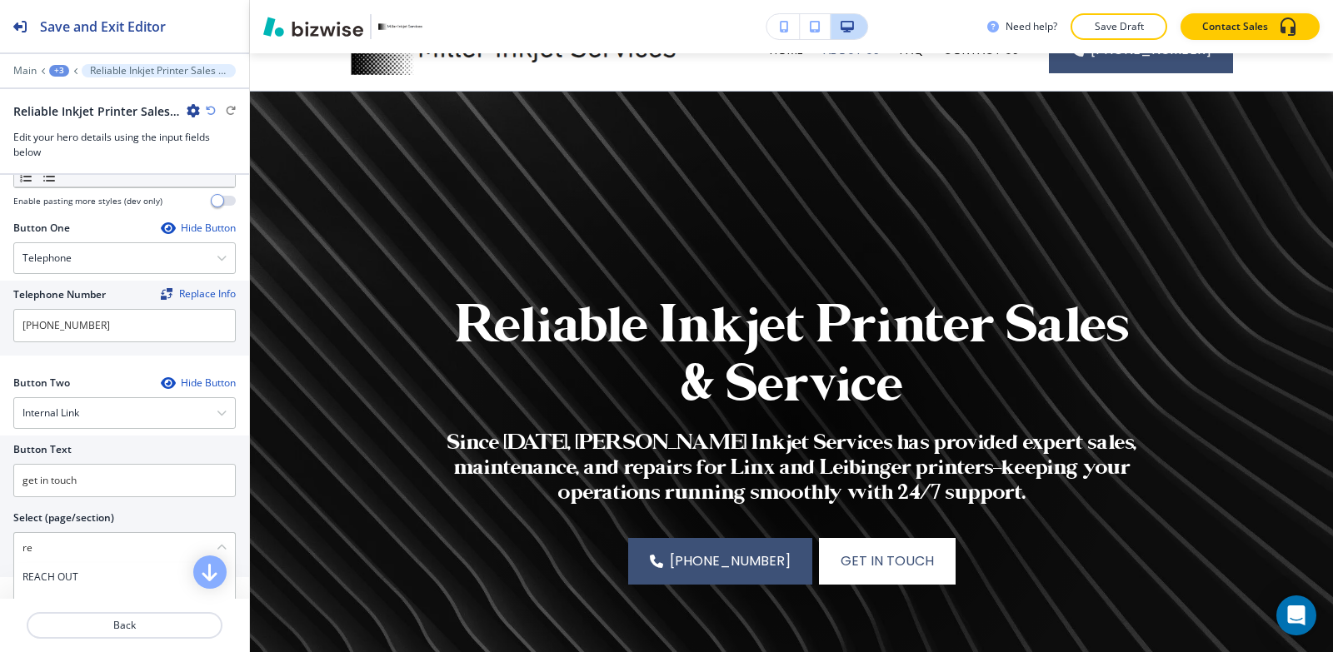
click at [85, 576] on h4 "REACH OUT" at bounding box center [124, 577] width 204 height 15
type \(page\/section\) "REACH OUT"
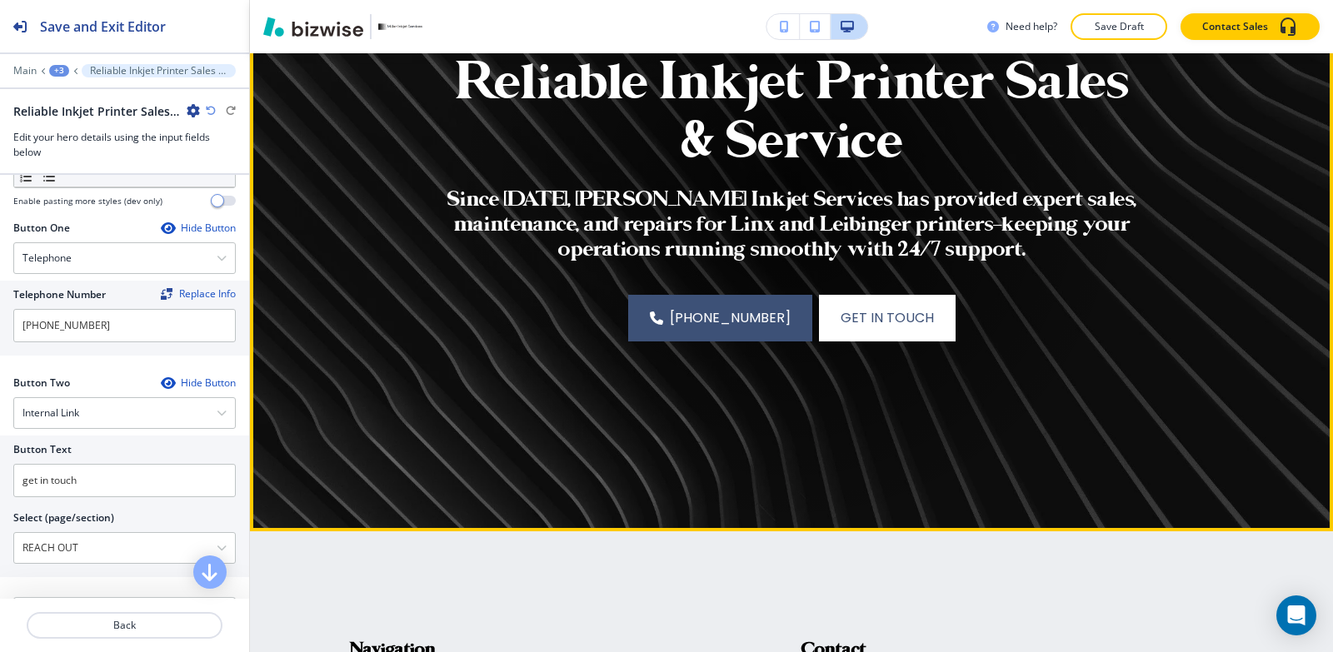
scroll to position [583, 0]
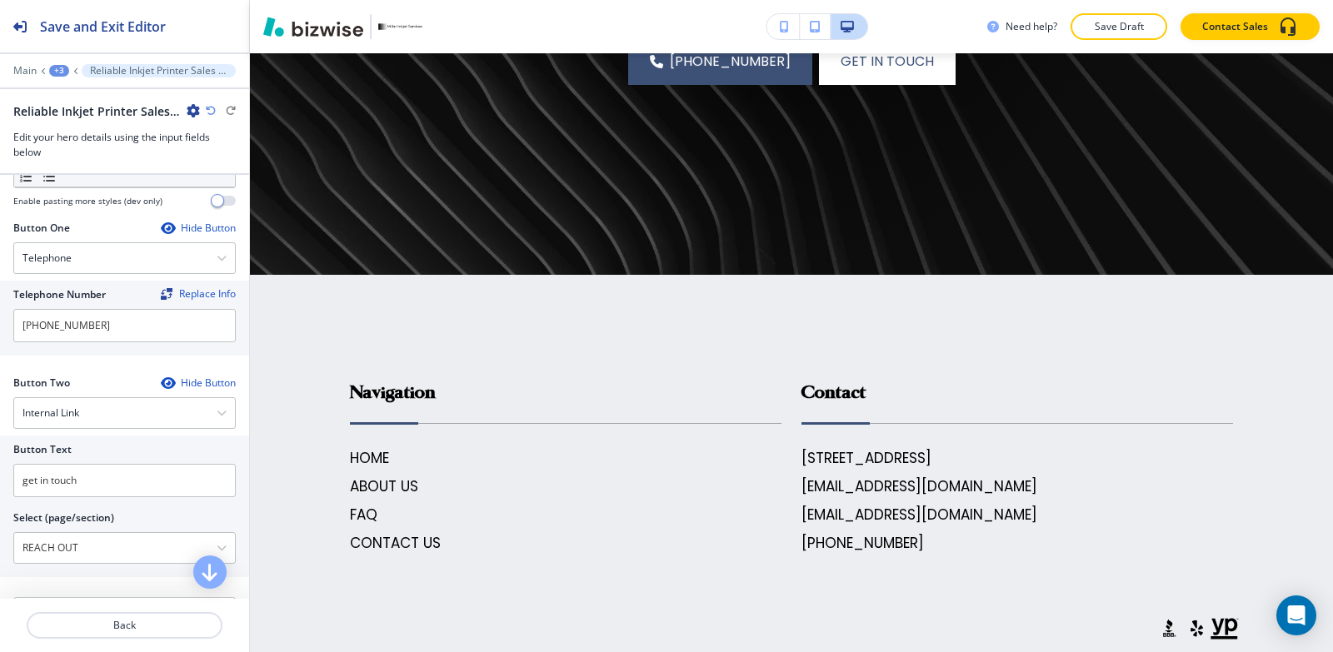
click at [58, 65] on div "+3" at bounding box center [59, 71] width 20 height 12
click at [80, 135] on button "ABOUT US" at bounding box center [102, 126] width 107 height 29
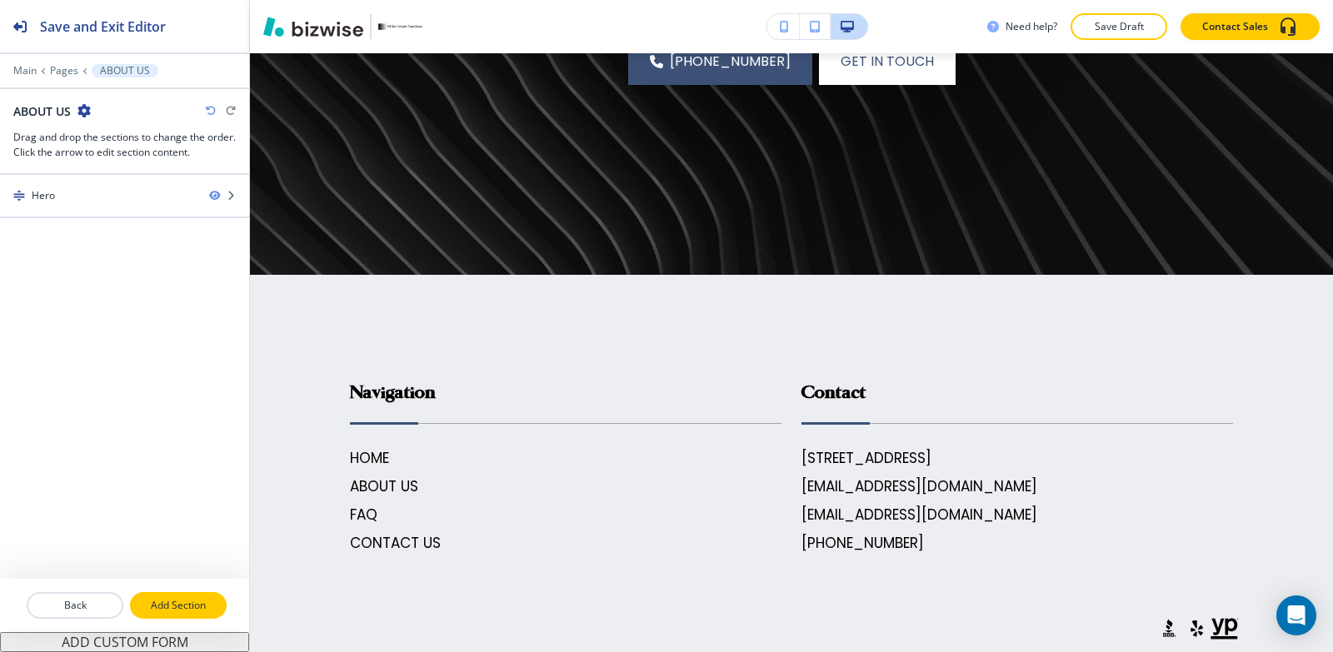
click at [183, 609] on p "Add Section" at bounding box center [178, 605] width 93 height 15
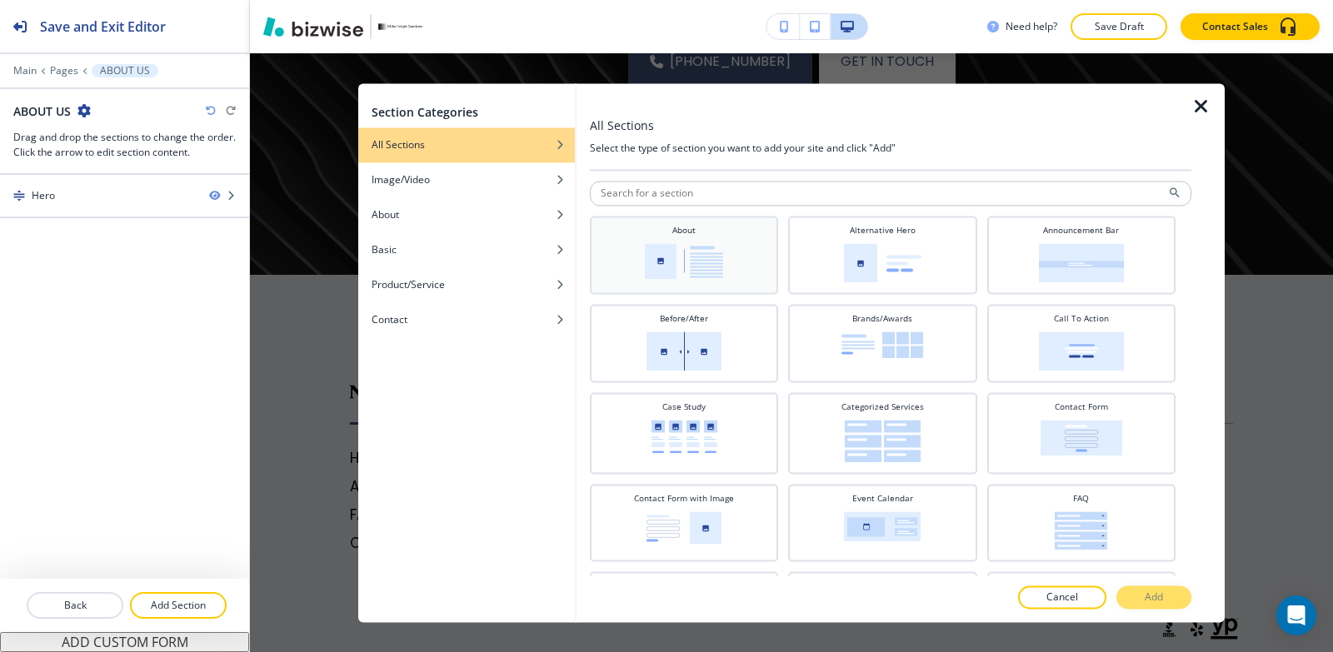
click at [646, 272] on img at bounding box center [684, 261] width 78 height 36
click at [1207, 109] on icon "button" at bounding box center [1201, 107] width 20 height 20
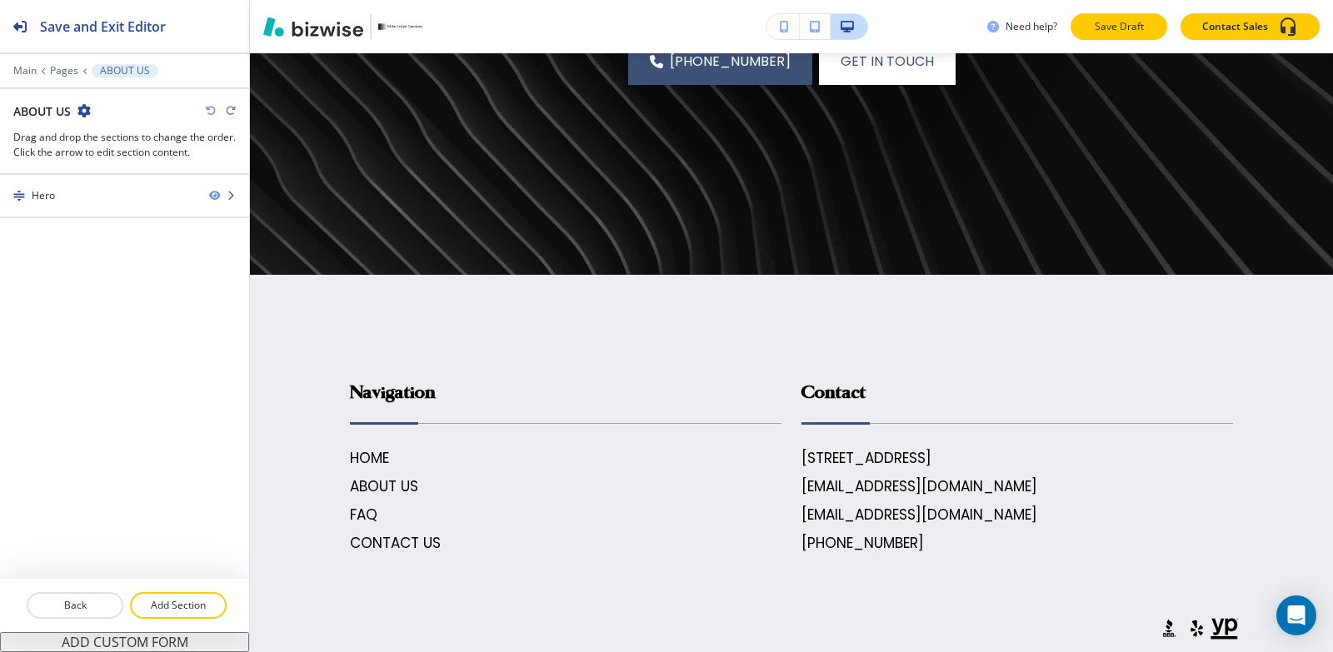
click at [1121, 25] on p "Save Draft" at bounding box center [1118, 26] width 53 height 15
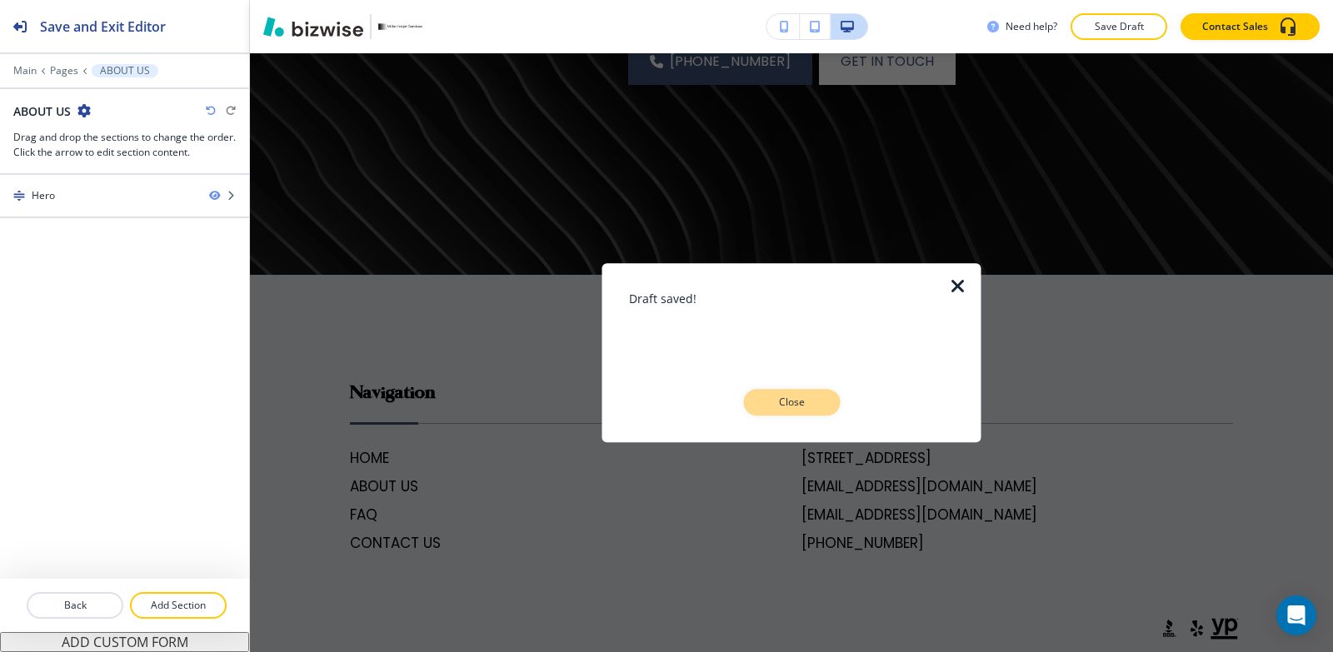
click at [767, 404] on p "Close" at bounding box center [791, 402] width 53 height 15
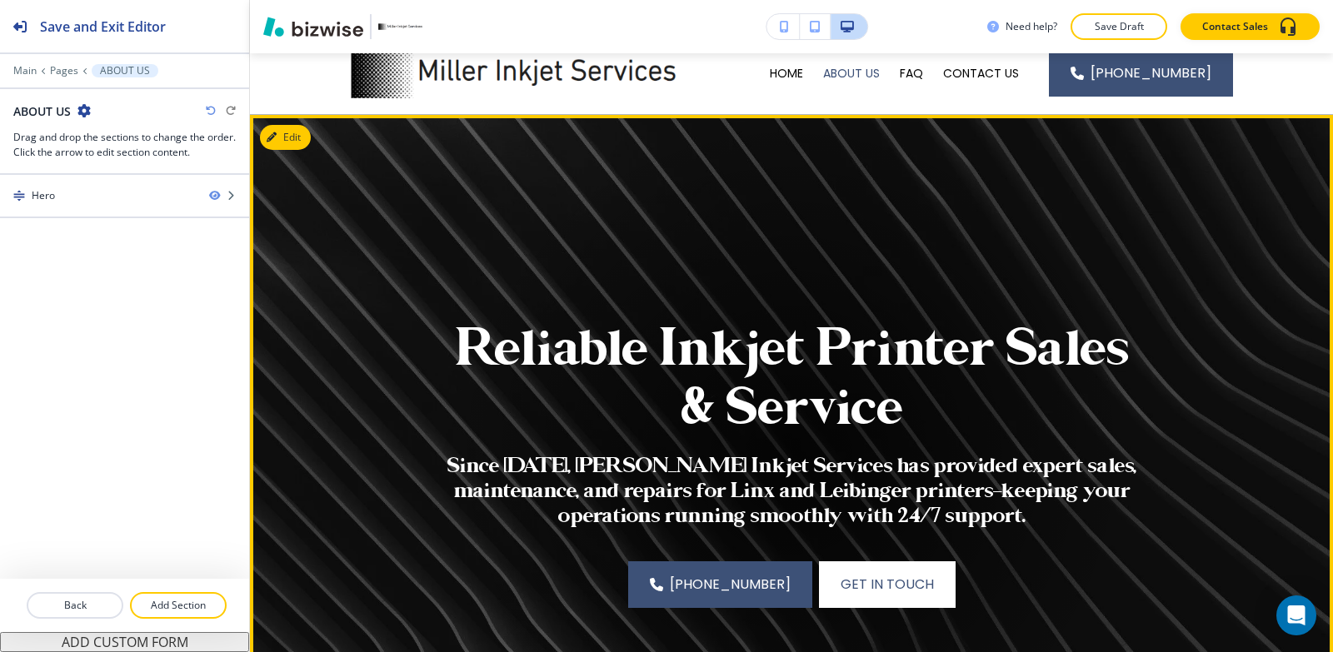
scroll to position [0, 0]
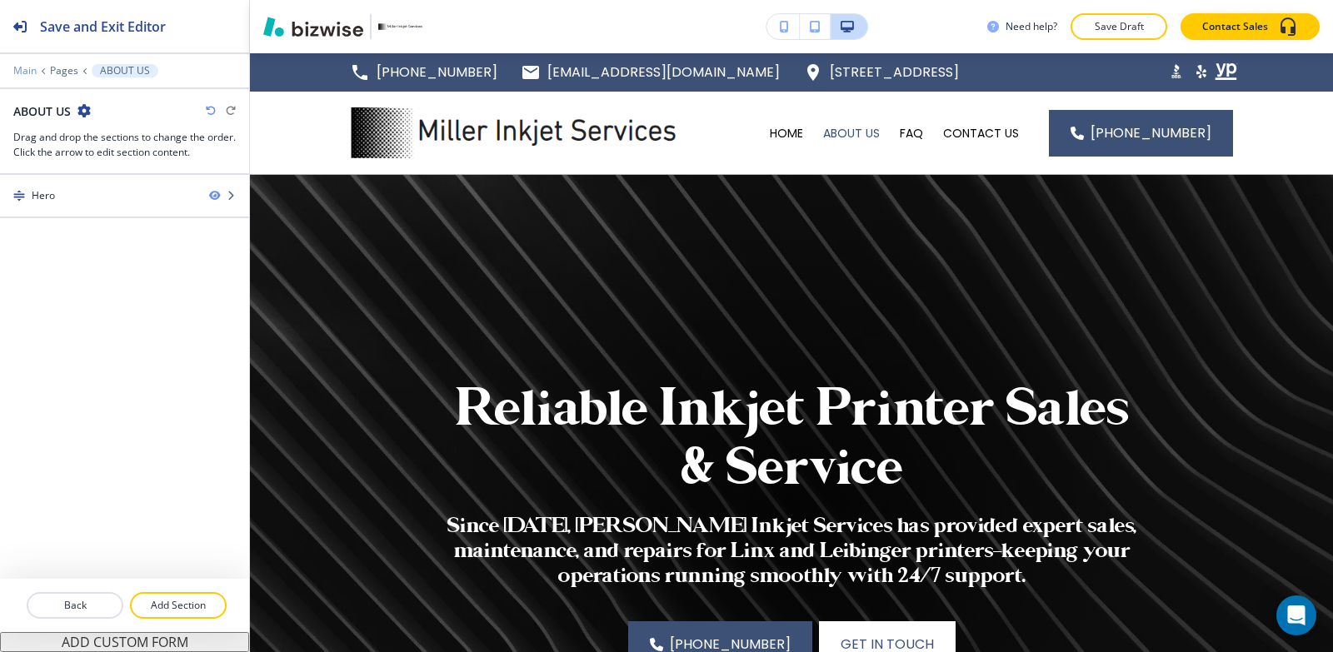
click at [27, 67] on p "Main" at bounding box center [24, 71] width 23 height 12
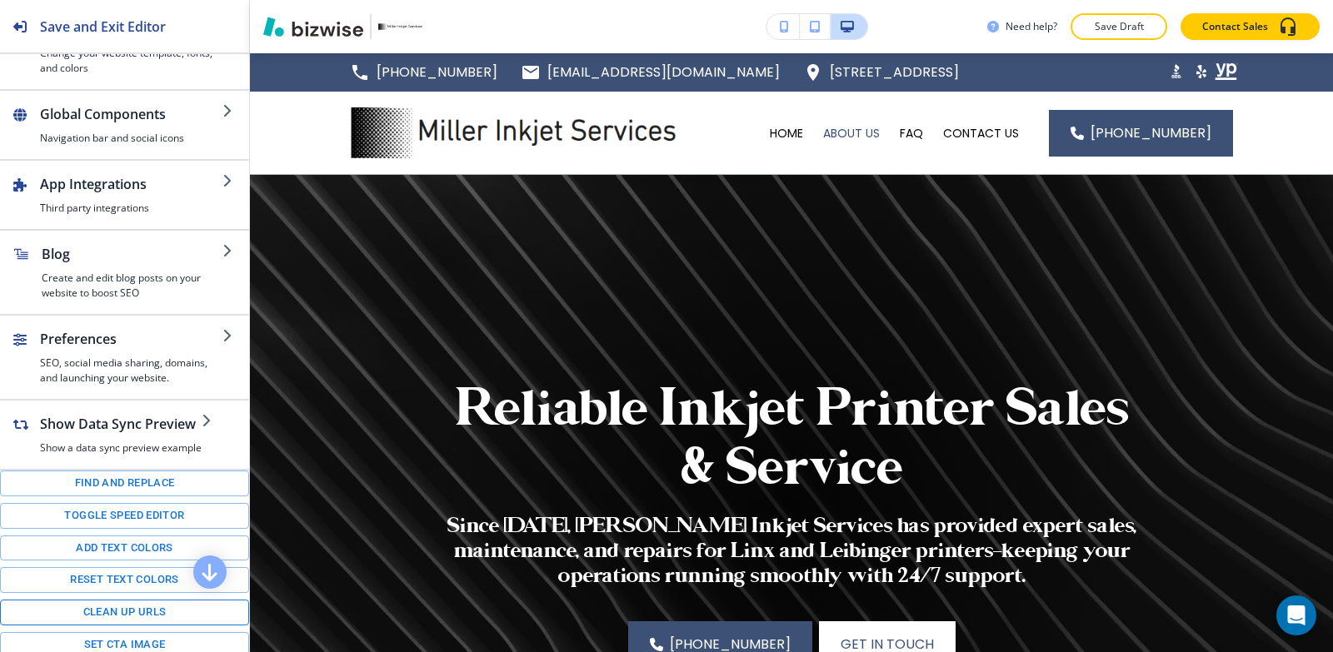
scroll to position [236, 0]
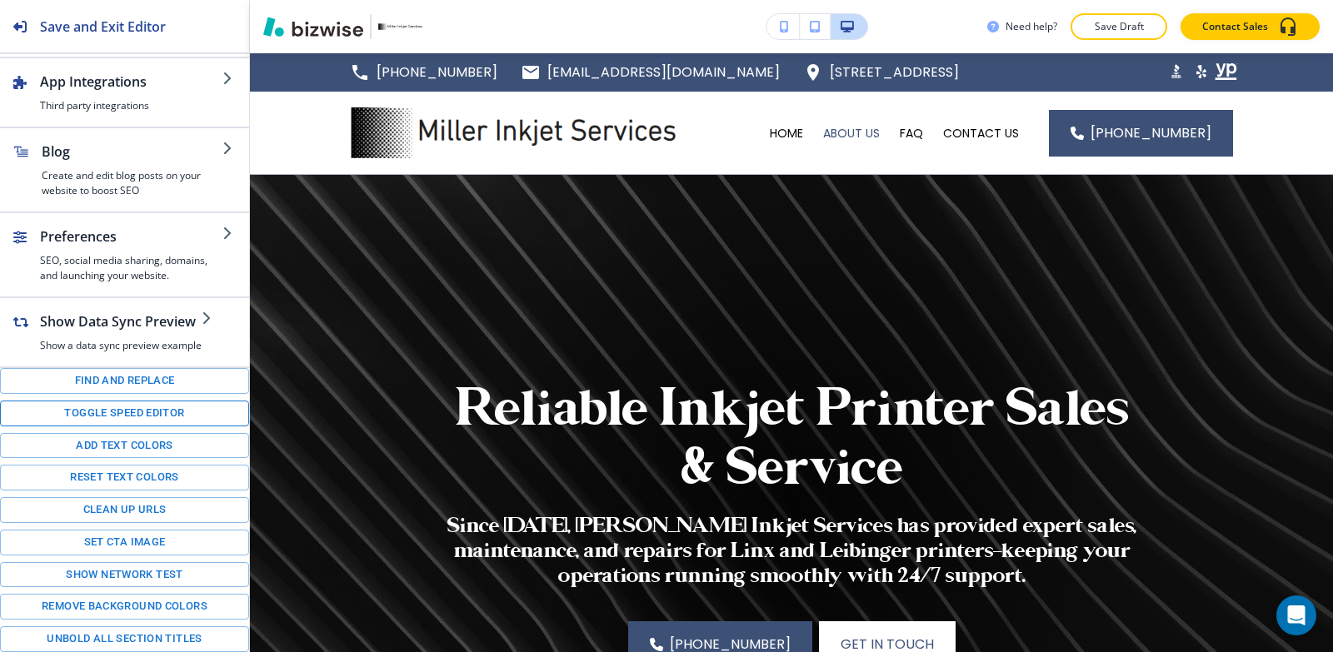
click at [115, 413] on button "Toggle speed editor" at bounding box center [124, 414] width 249 height 26
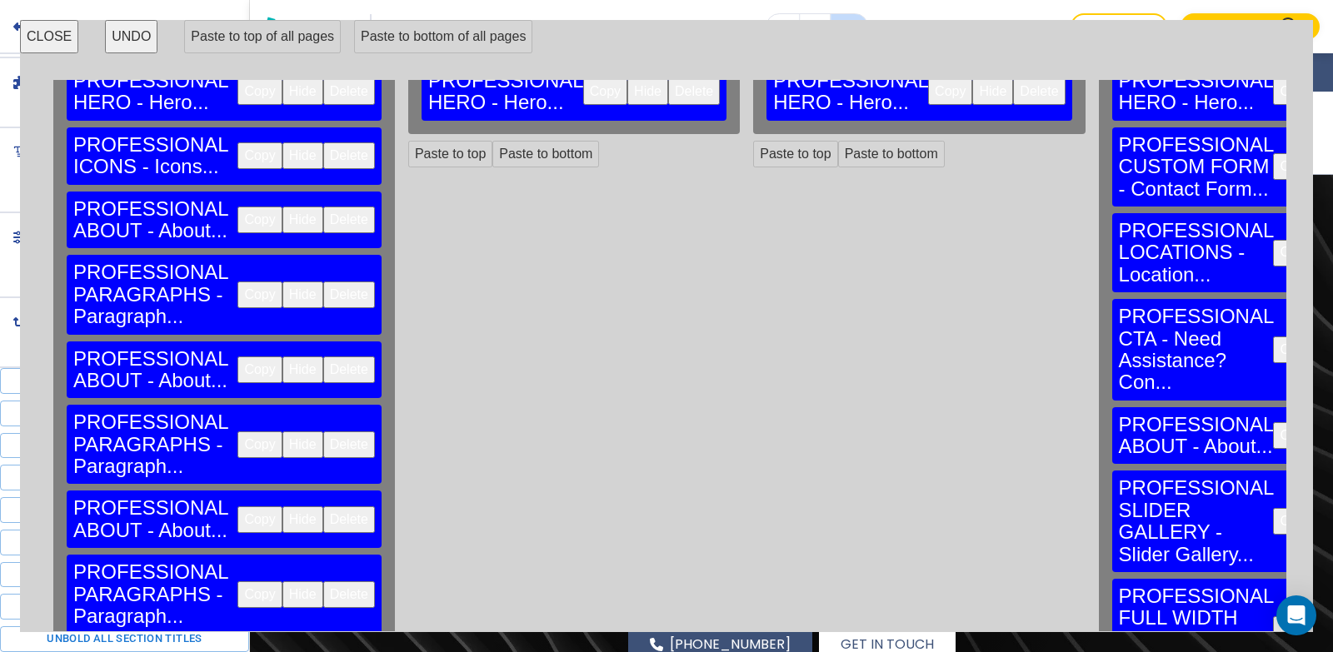
scroll to position [83, 0]
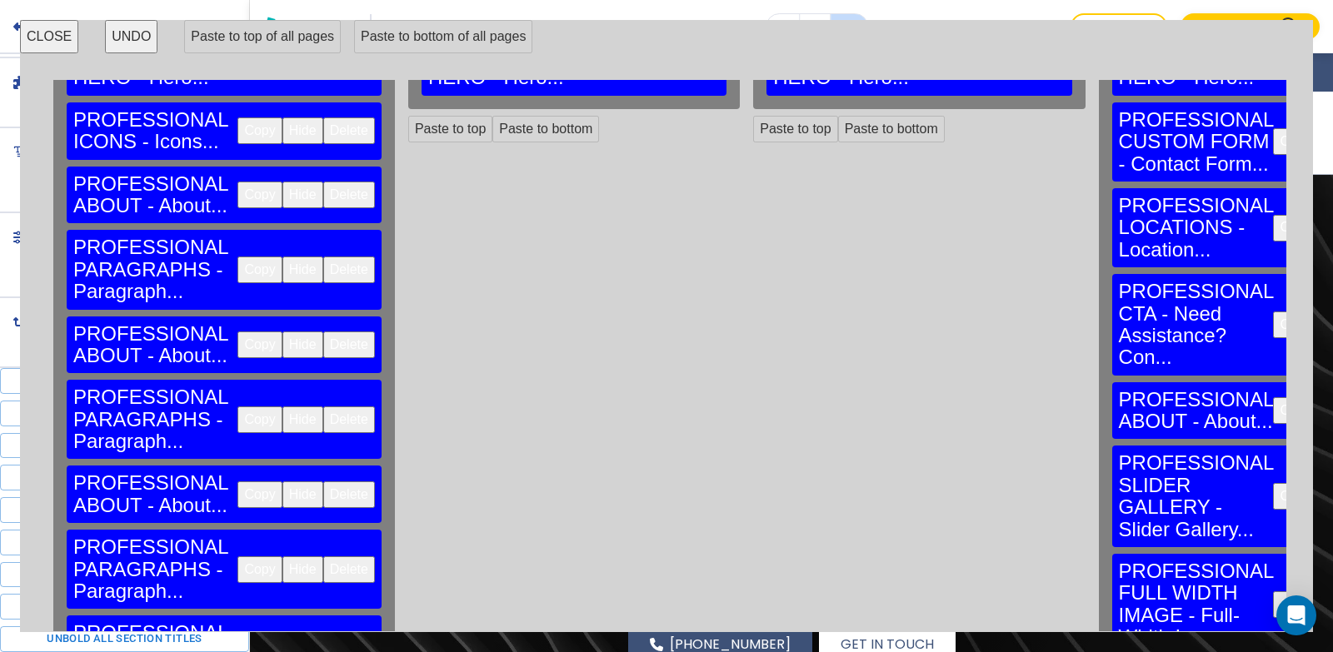
click at [237, 182] on button "Copy" at bounding box center [259, 195] width 44 height 27
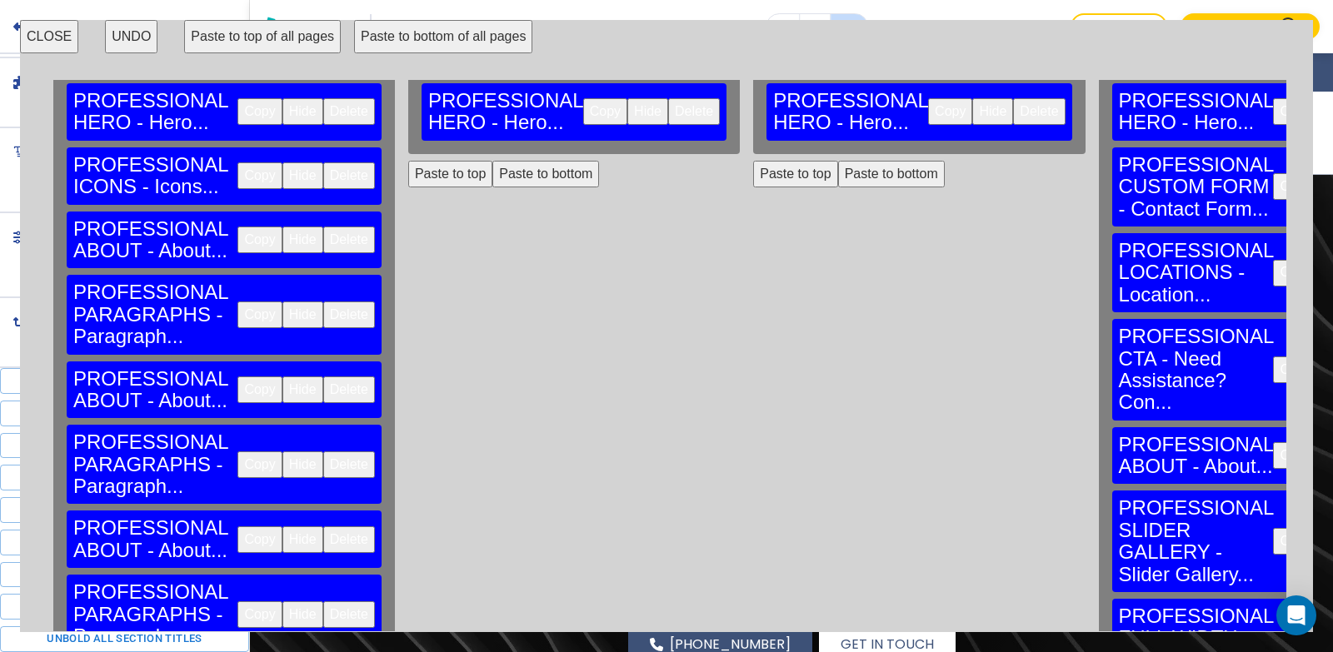
scroll to position [0, 0]
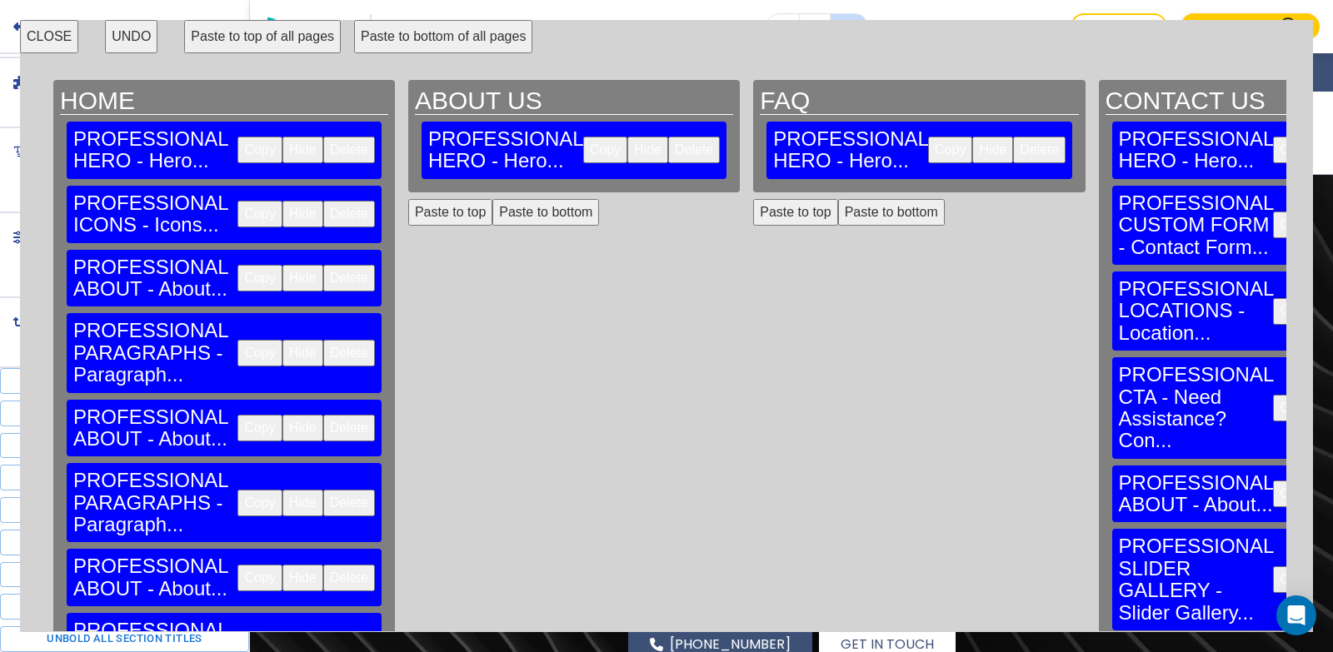
click at [492, 199] on button "Paste to bottom" at bounding box center [545, 212] width 107 height 27
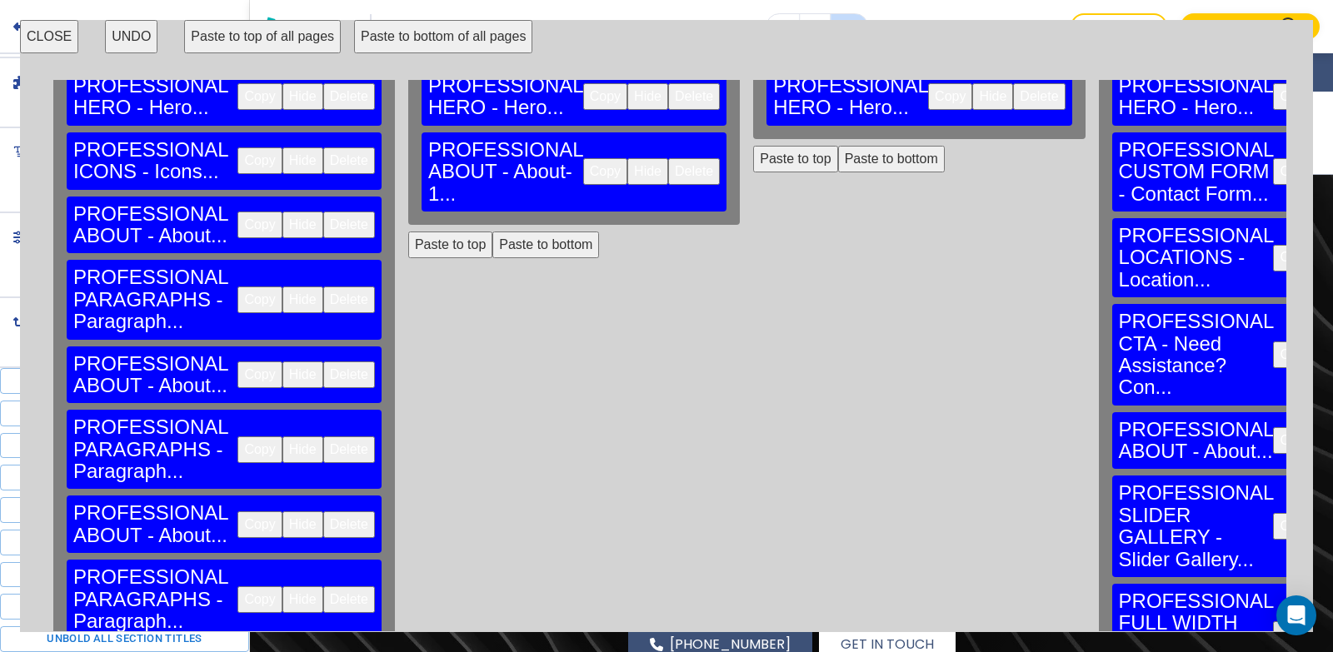
scroll to position [83, 0]
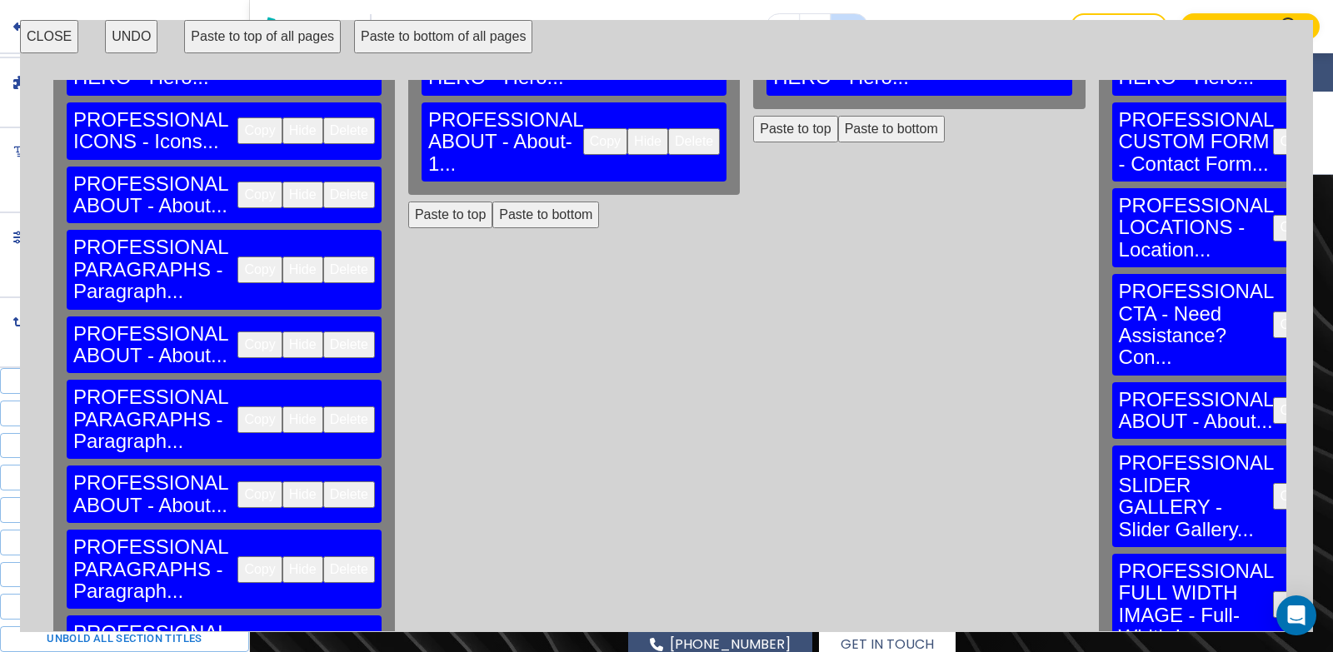
click at [237, 257] on button "Copy" at bounding box center [259, 270] width 44 height 27
click at [492, 202] on button "Paste to bottom" at bounding box center [545, 215] width 107 height 27
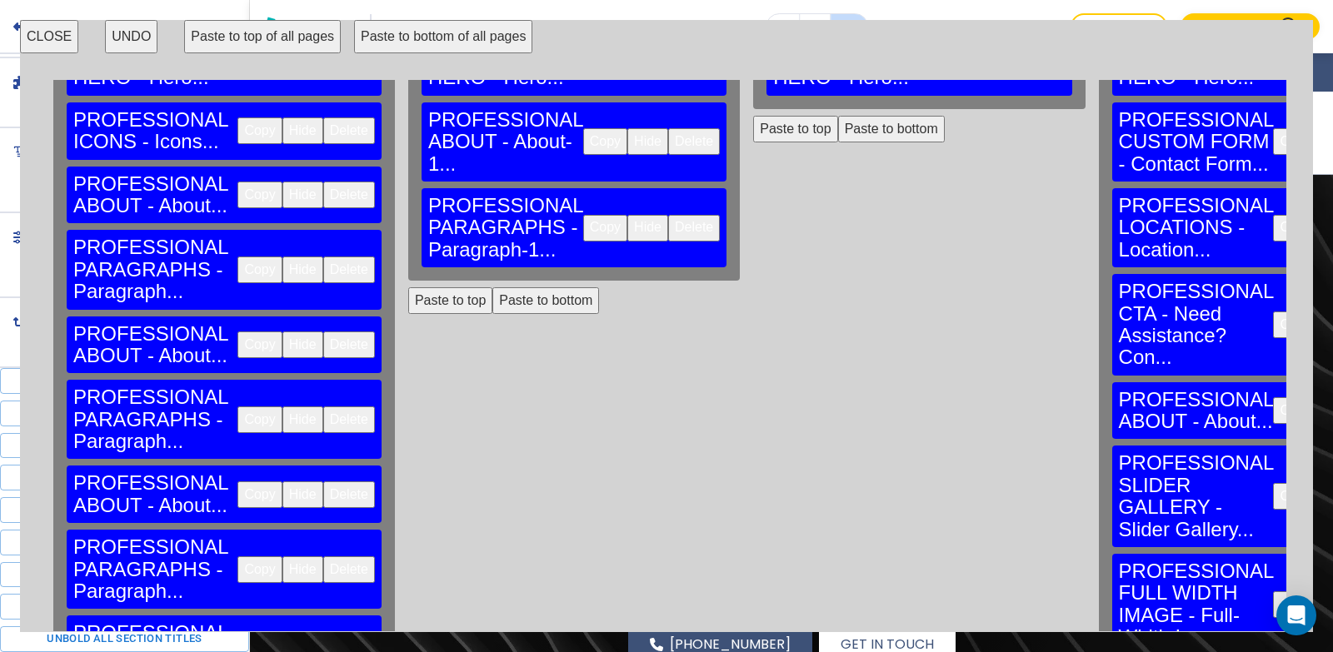
click at [237, 332] on button "Copy" at bounding box center [259, 345] width 44 height 27
click at [492, 287] on button "Paste to bottom" at bounding box center [545, 300] width 107 height 27
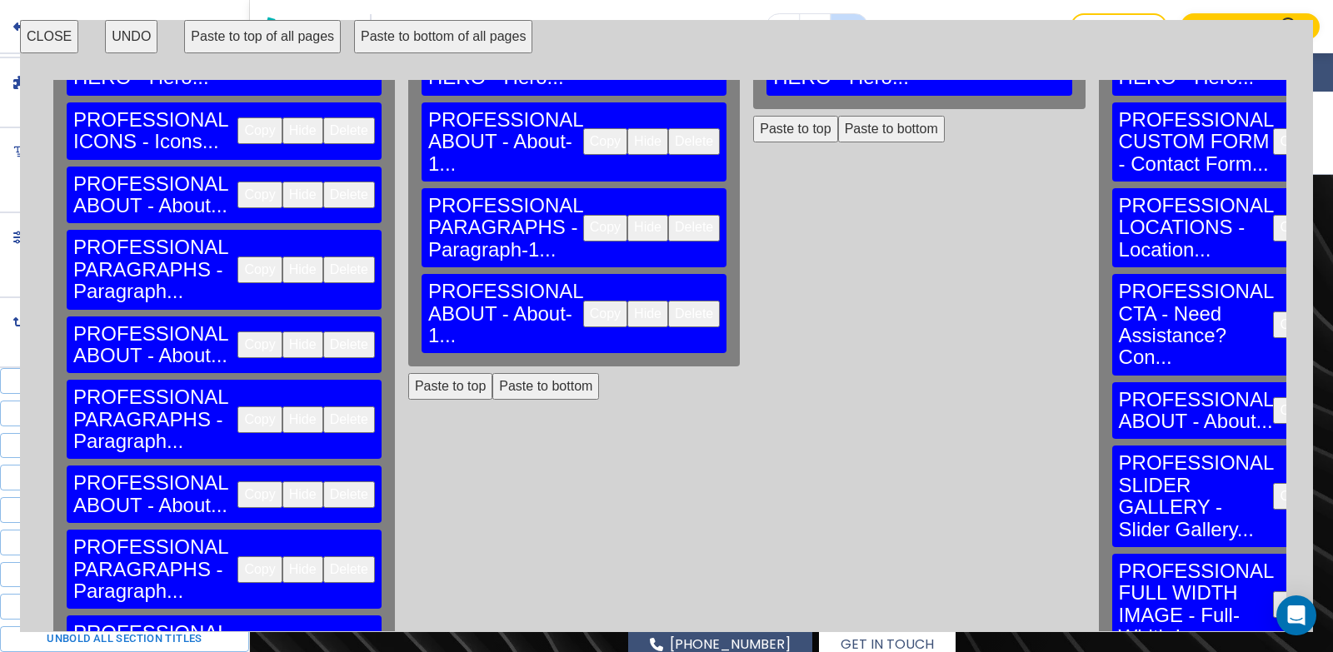
scroll to position [167, 0]
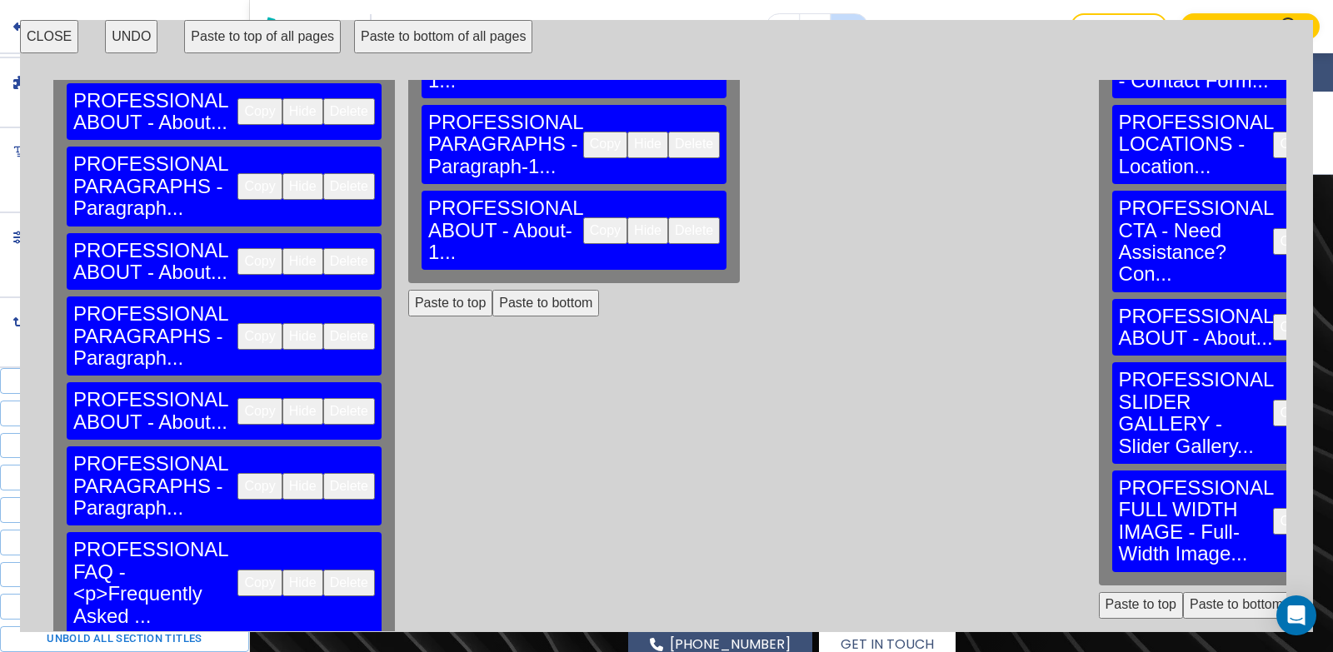
click at [237, 323] on button "Copy" at bounding box center [259, 336] width 44 height 27
click at [503, 290] on button "Paste to bottom" at bounding box center [545, 303] width 107 height 27
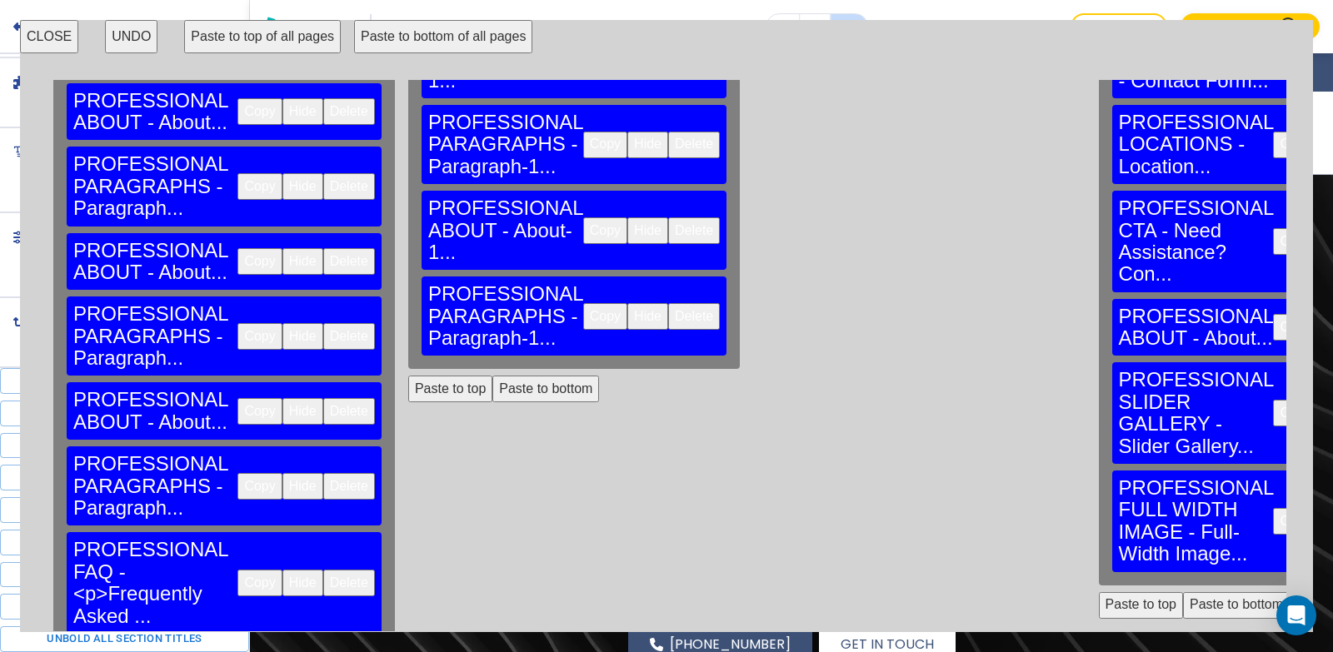
click at [237, 398] on button "Copy" at bounding box center [259, 411] width 44 height 27
click at [492, 376] on button "Paste to bottom" at bounding box center [545, 389] width 107 height 27
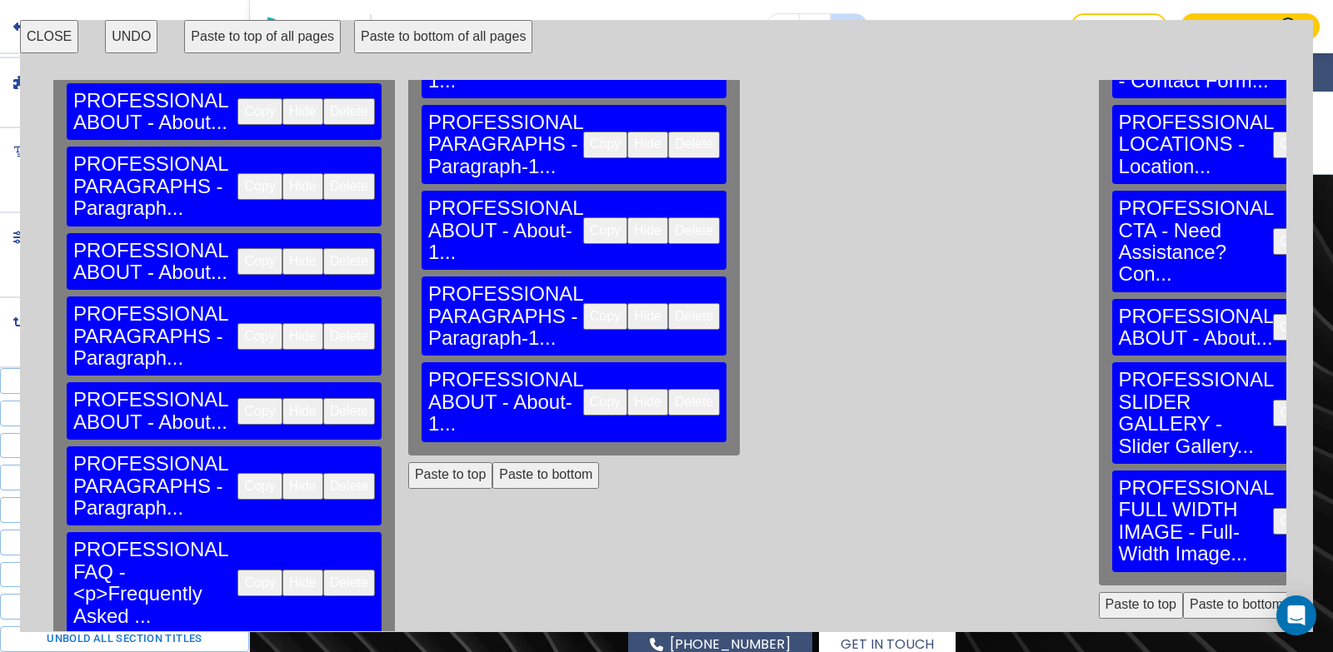
scroll to position [250, 0]
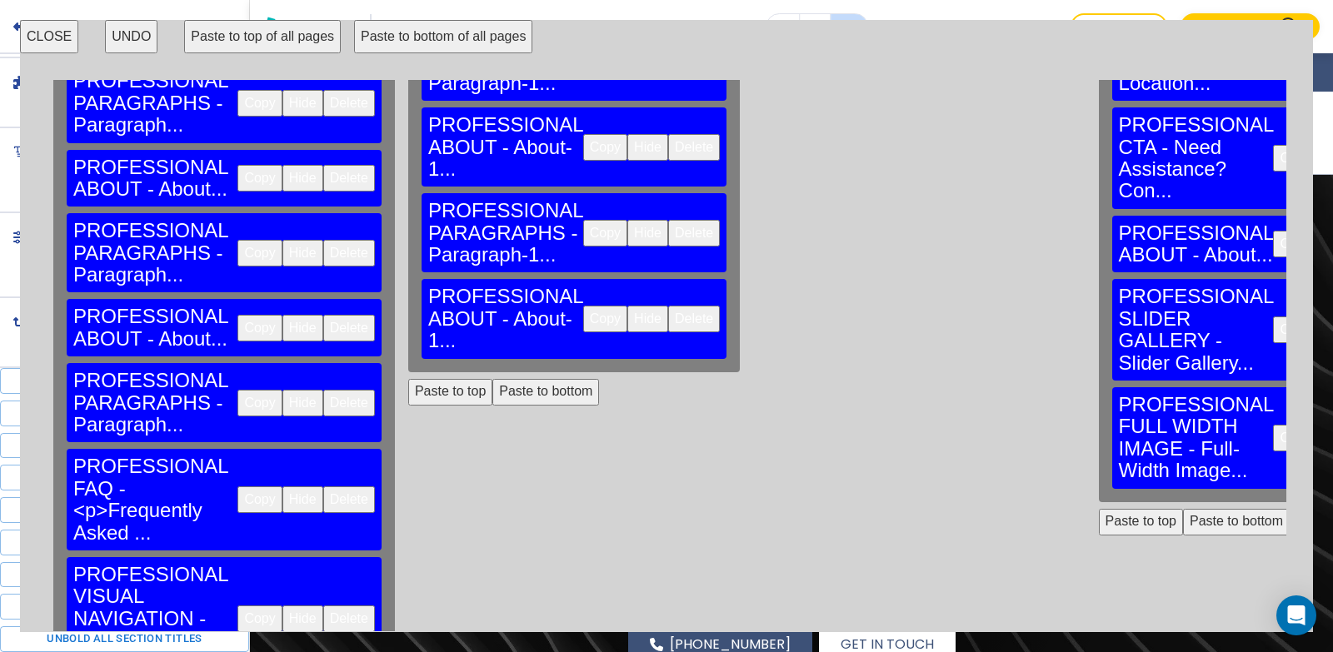
click at [237, 390] on button "Copy" at bounding box center [259, 403] width 44 height 27
click at [500, 379] on button "Paste to bottom" at bounding box center [545, 392] width 107 height 27
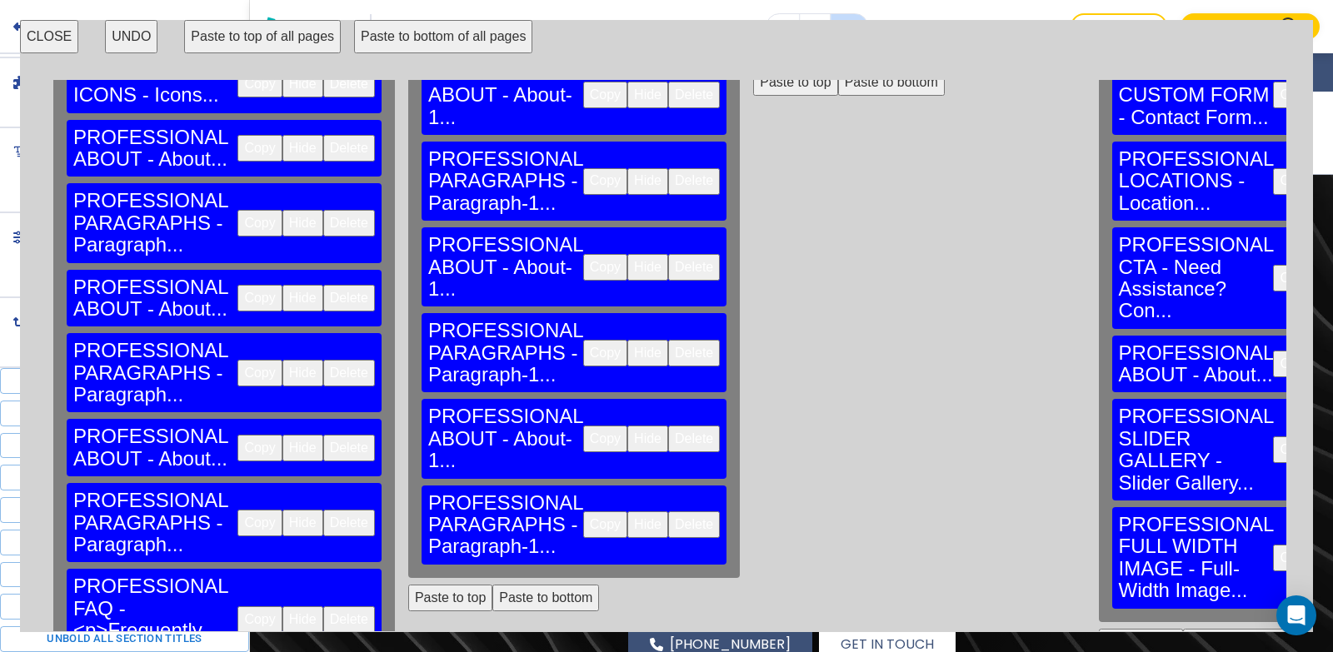
scroll to position [0, 0]
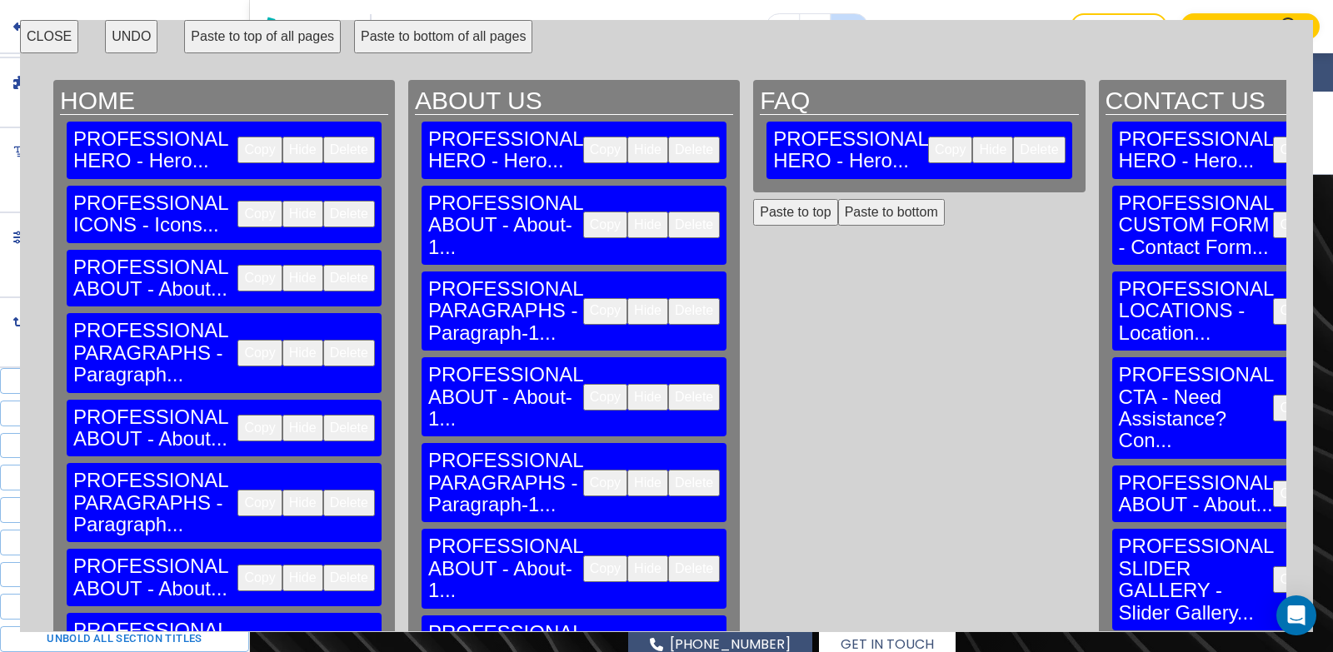
click at [49, 32] on button "CLOSE" at bounding box center [49, 36] width 58 height 33
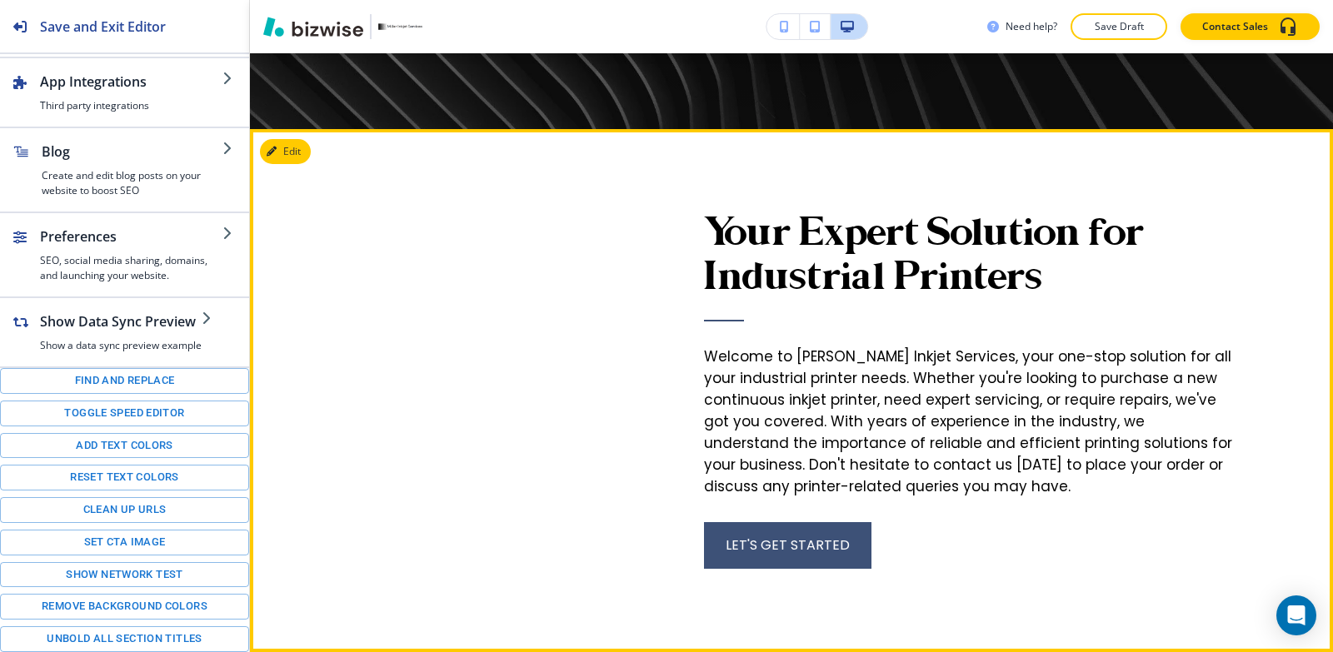
scroll to position [750, 0]
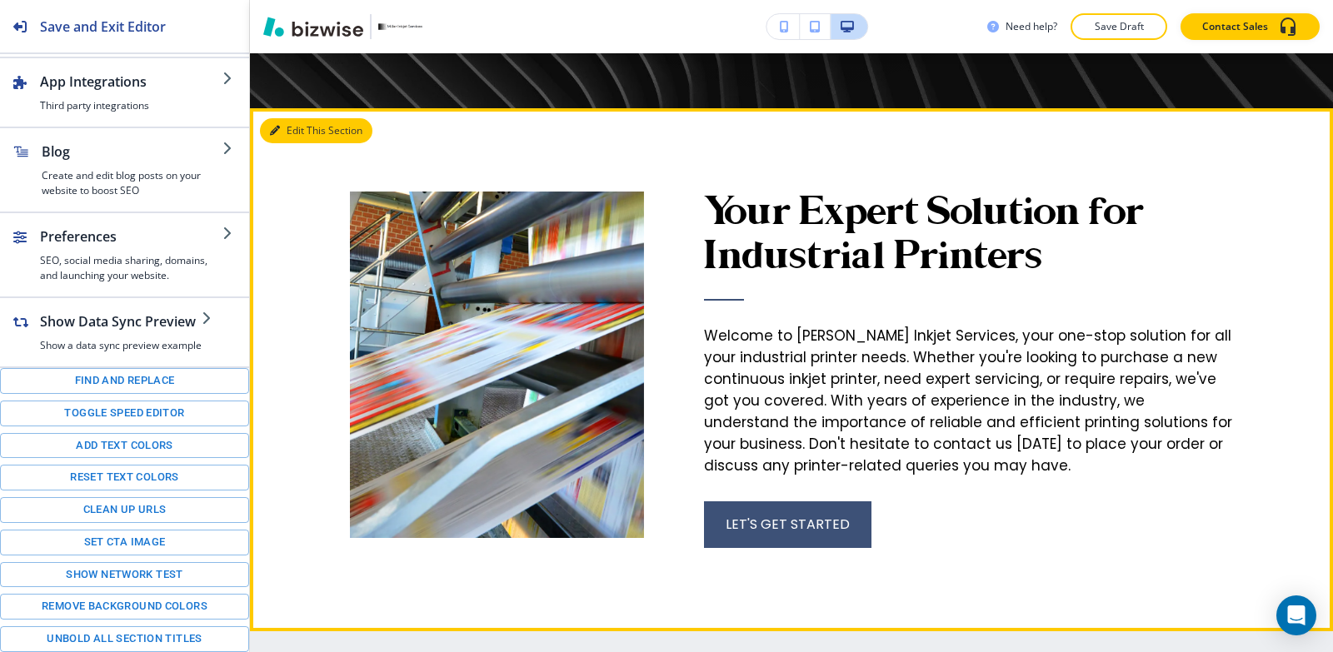
click at [289, 137] on button "Edit This Section" at bounding box center [316, 130] width 112 height 25
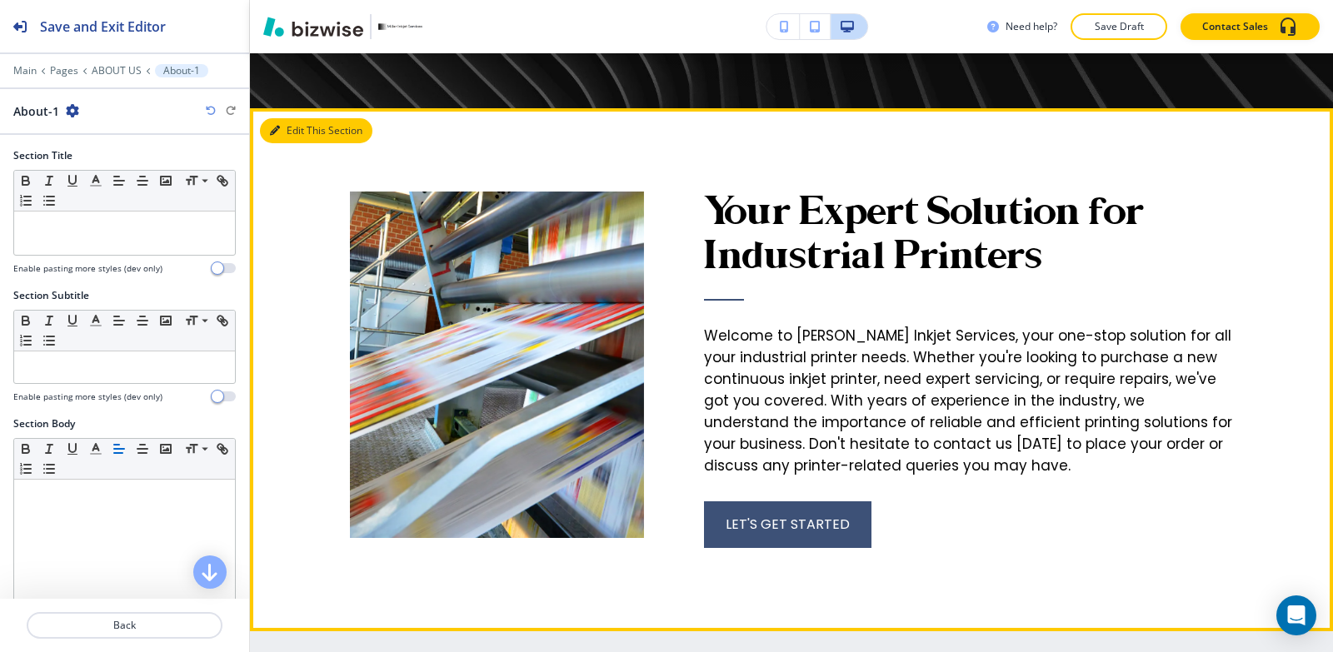
scroll to position [805, 0]
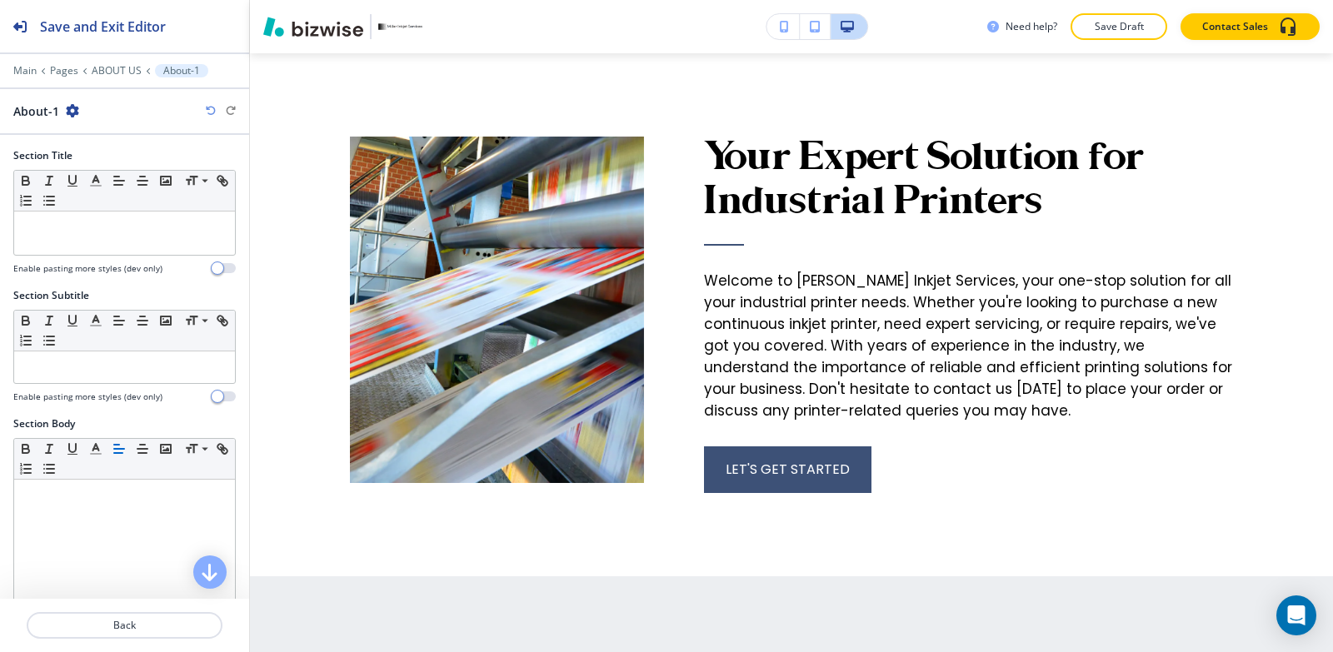
click at [71, 111] on icon "button" at bounding box center [72, 110] width 13 height 13
click at [100, 137] on p "Rename Section" at bounding box center [117, 139] width 85 height 15
click at [103, 110] on input "About-1" at bounding box center [99, 110] width 172 height 33
type input "About"
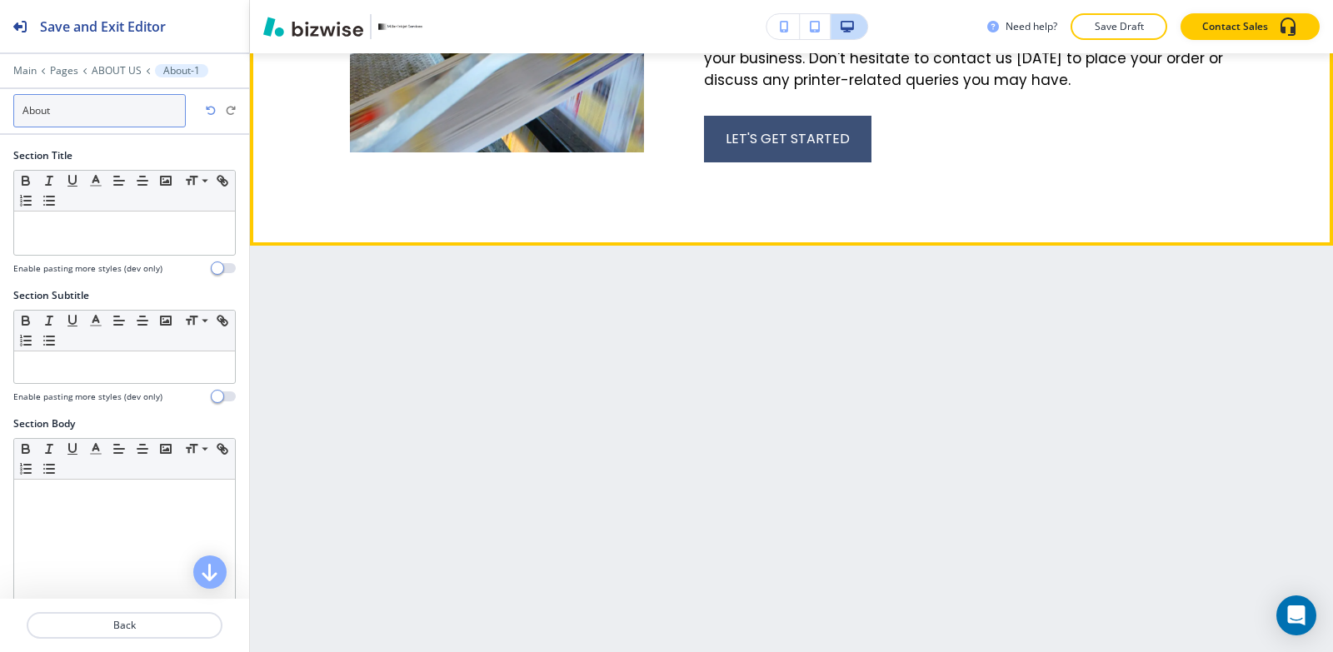
scroll to position [1138, 0]
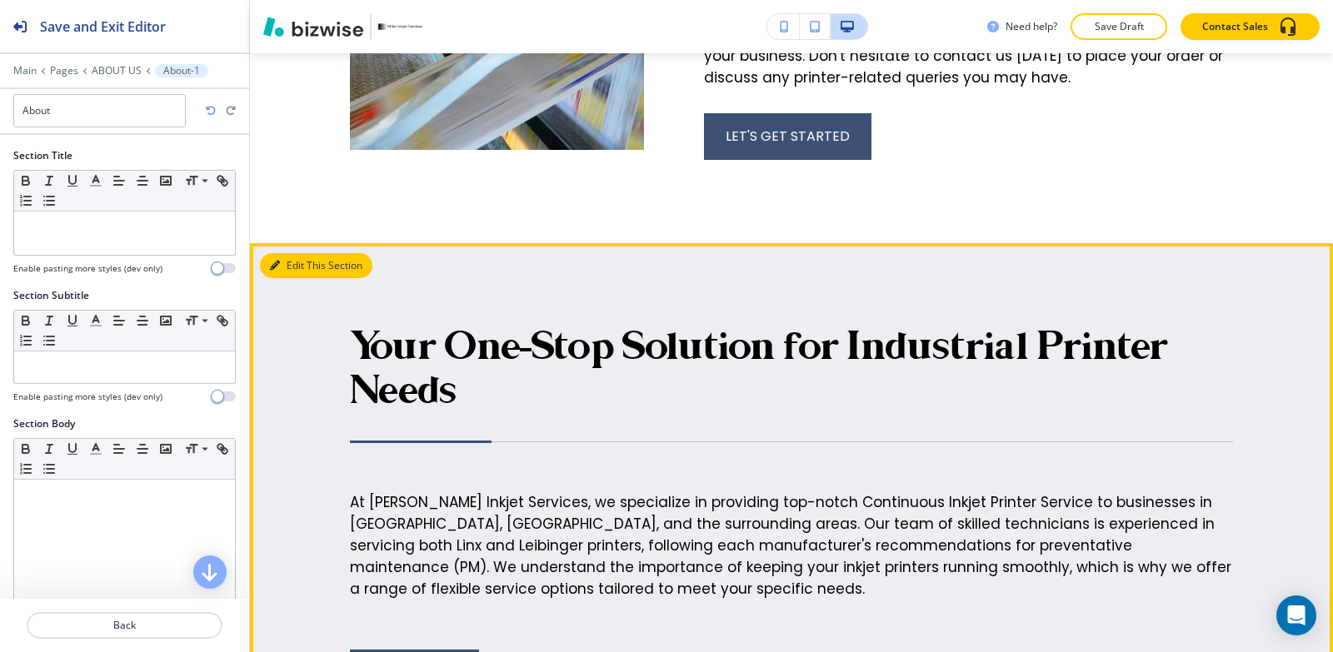
click at [282, 268] on button "Edit This Section" at bounding box center [316, 265] width 112 height 25
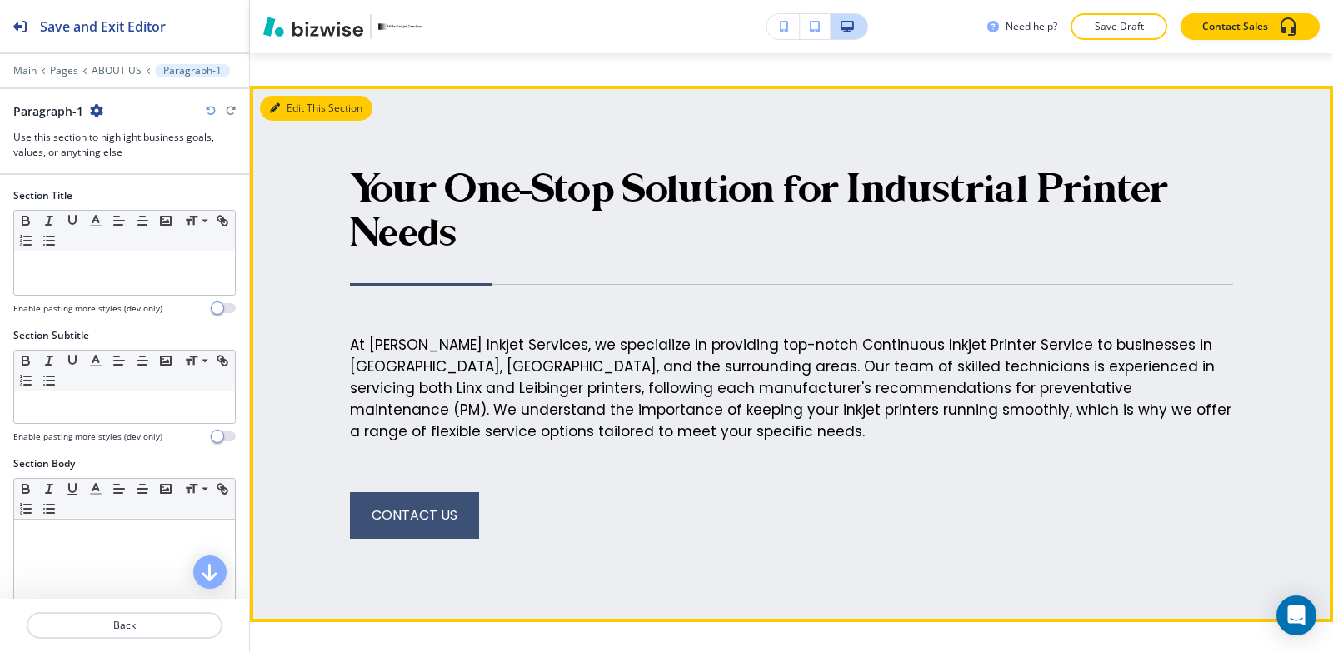
scroll to position [1328, 0]
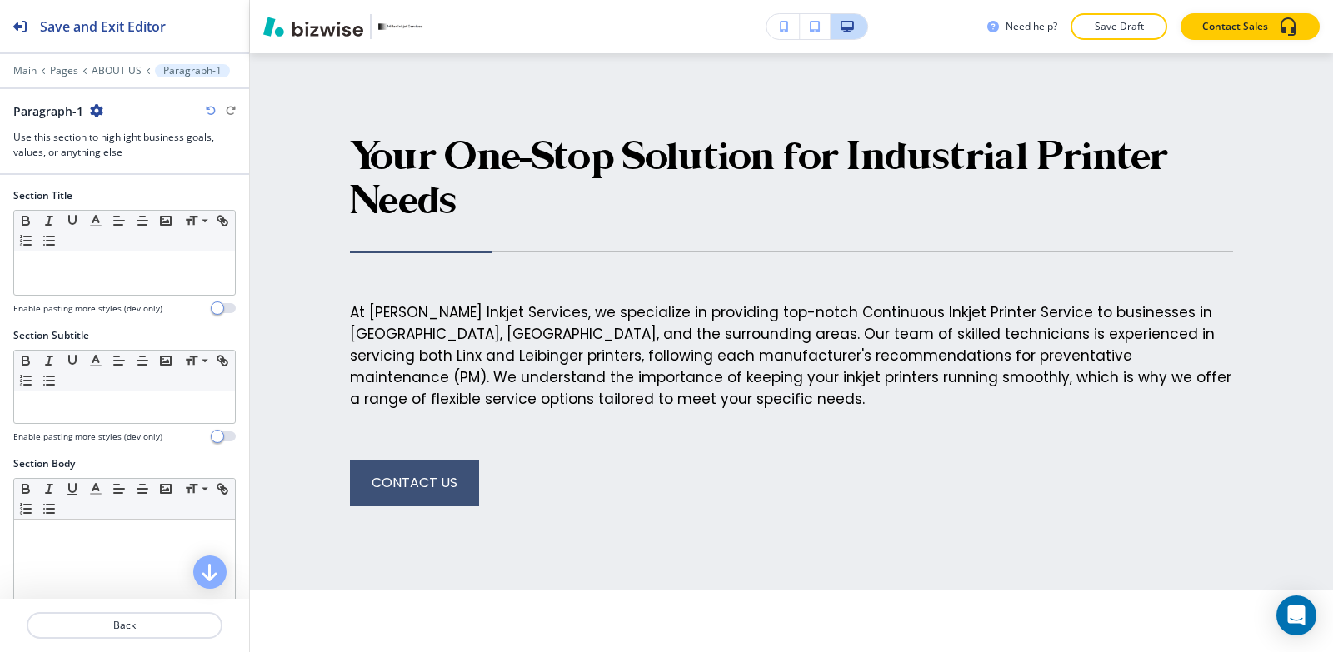
click at [97, 112] on icon "button" at bounding box center [96, 110] width 13 height 13
click at [131, 138] on p "Rename Section" at bounding box center [142, 139] width 85 height 15
click at [131, 114] on input "Paragraph-1" at bounding box center [99, 110] width 172 height 33
type input "Paragraph"
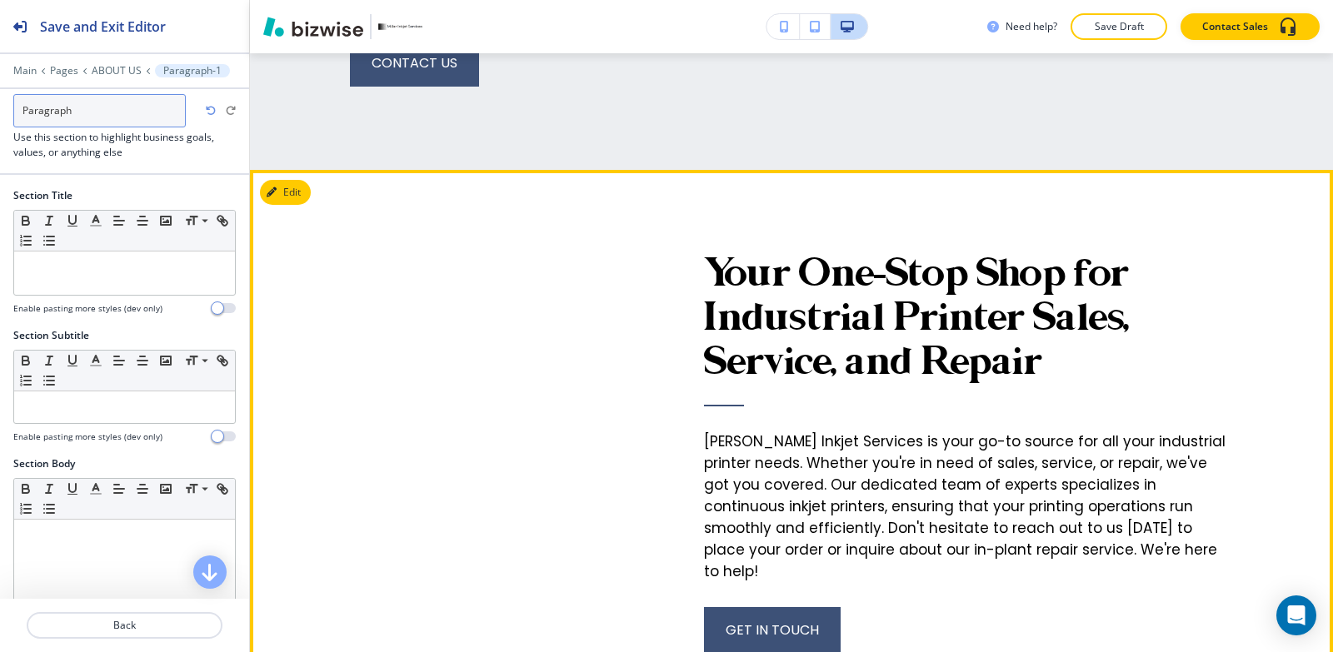
scroll to position [1828, 0]
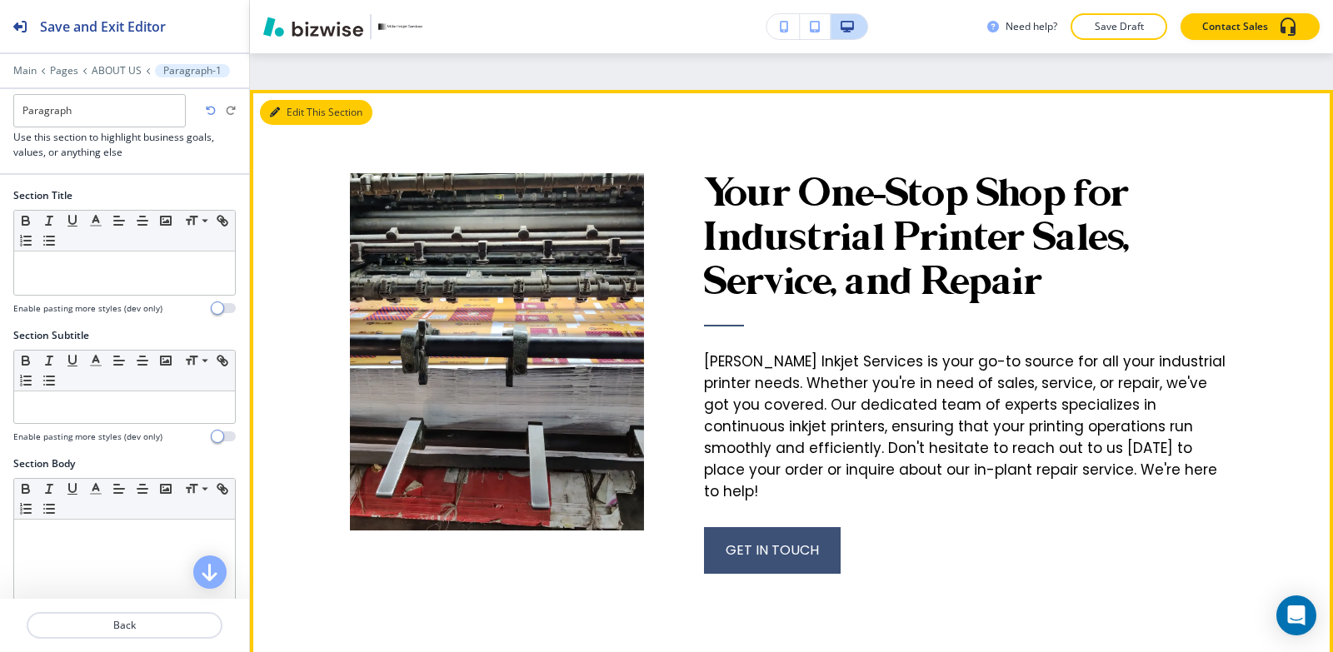
click at [296, 115] on button "Edit This Section" at bounding box center [316, 112] width 112 height 25
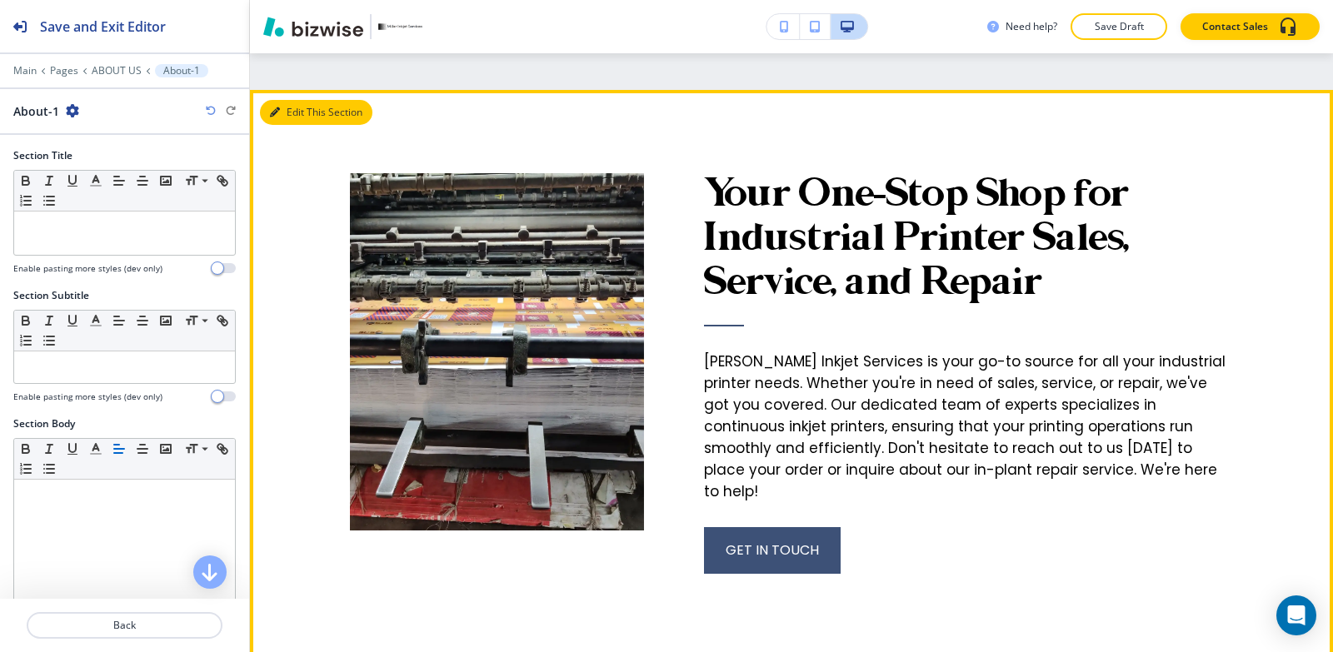
scroll to position [1864, 0]
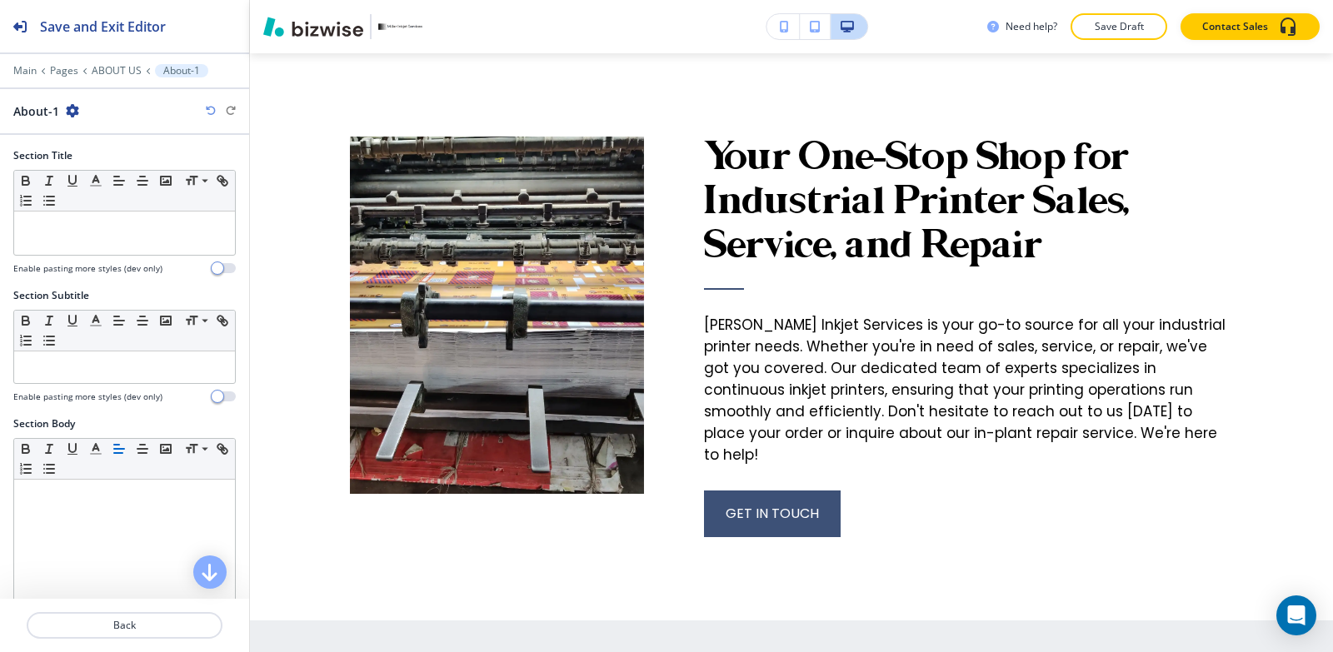
click at [69, 108] on icon "button" at bounding box center [72, 110] width 13 height 13
click at [96, 129] on button "Rename Section" at bounding box center [117, 139] width 107 height 29
click at [97, 107] on input "About-1" at bounding box center [99, 110] width 172 height 33
type input "About"
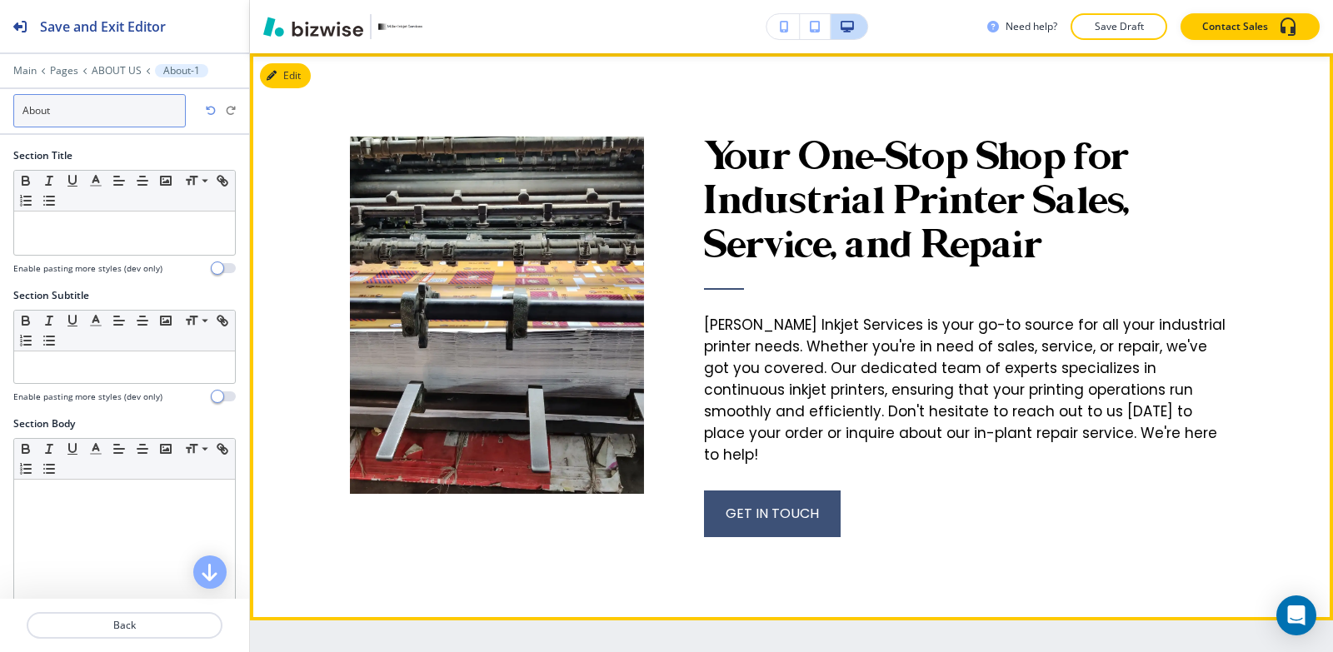
scroll to position [2281, 0]
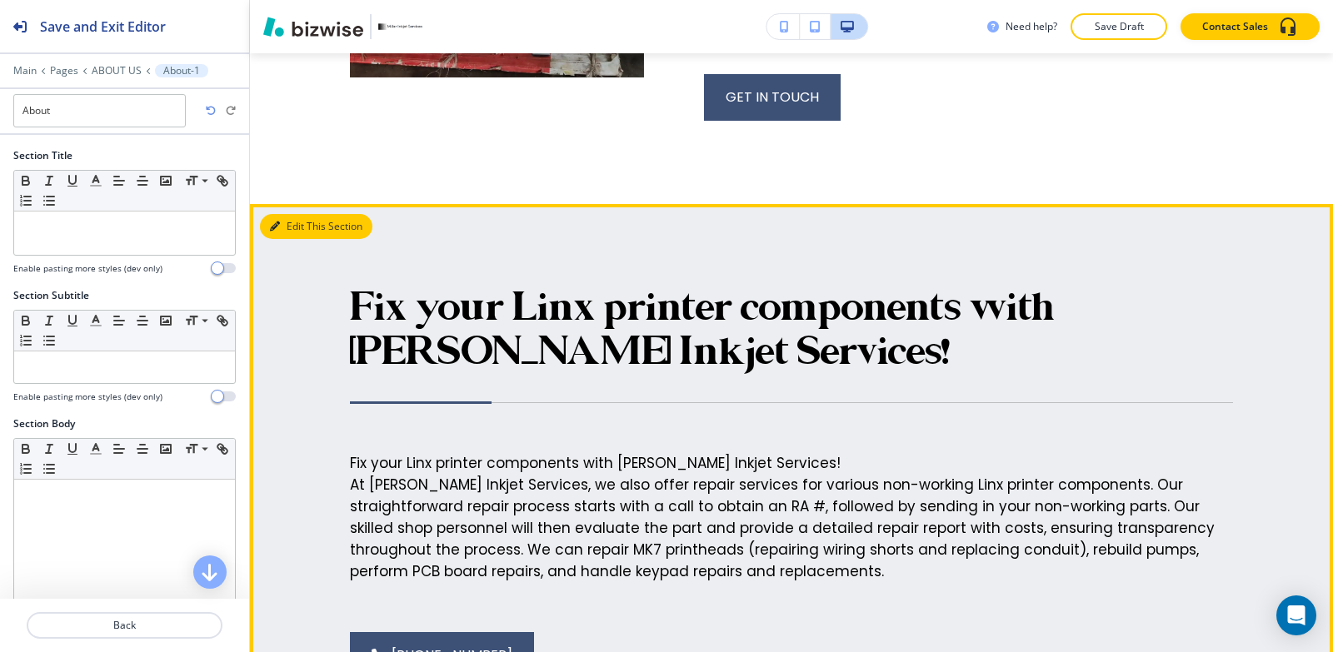
click at [263, 214] on button "Edit This Section" at bounding box center [316, 226] width 112 height 25
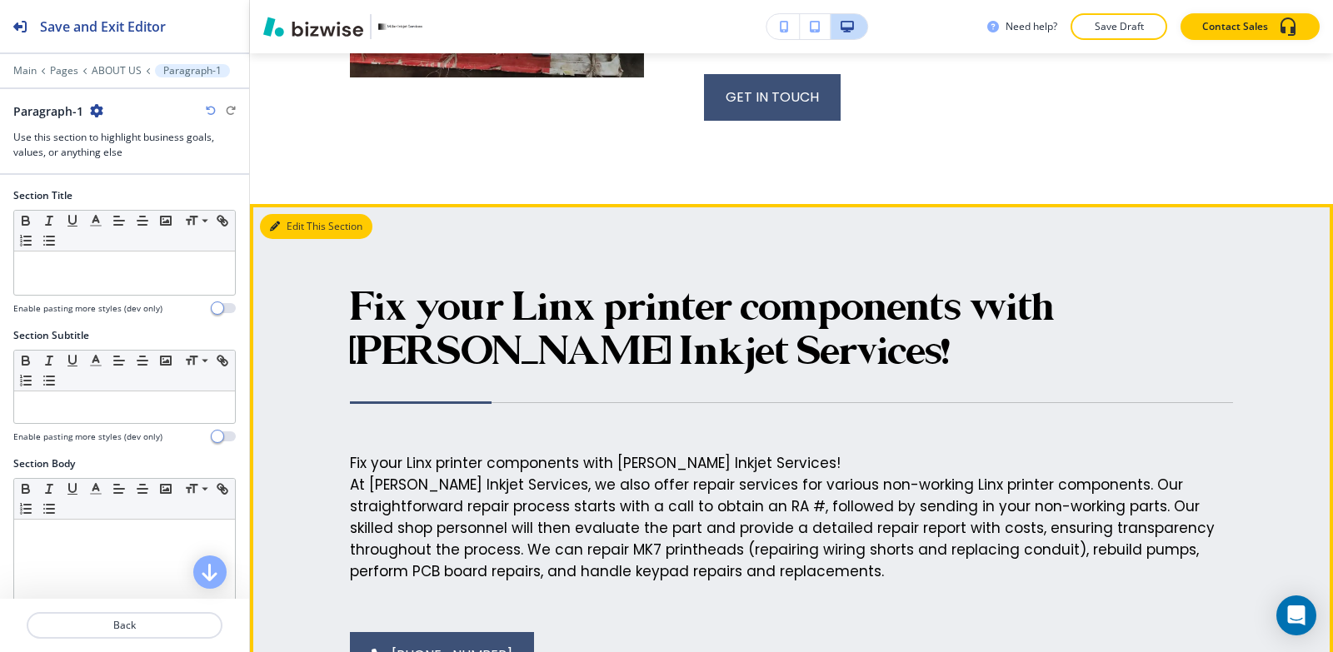
scroll to position [2410, 0]
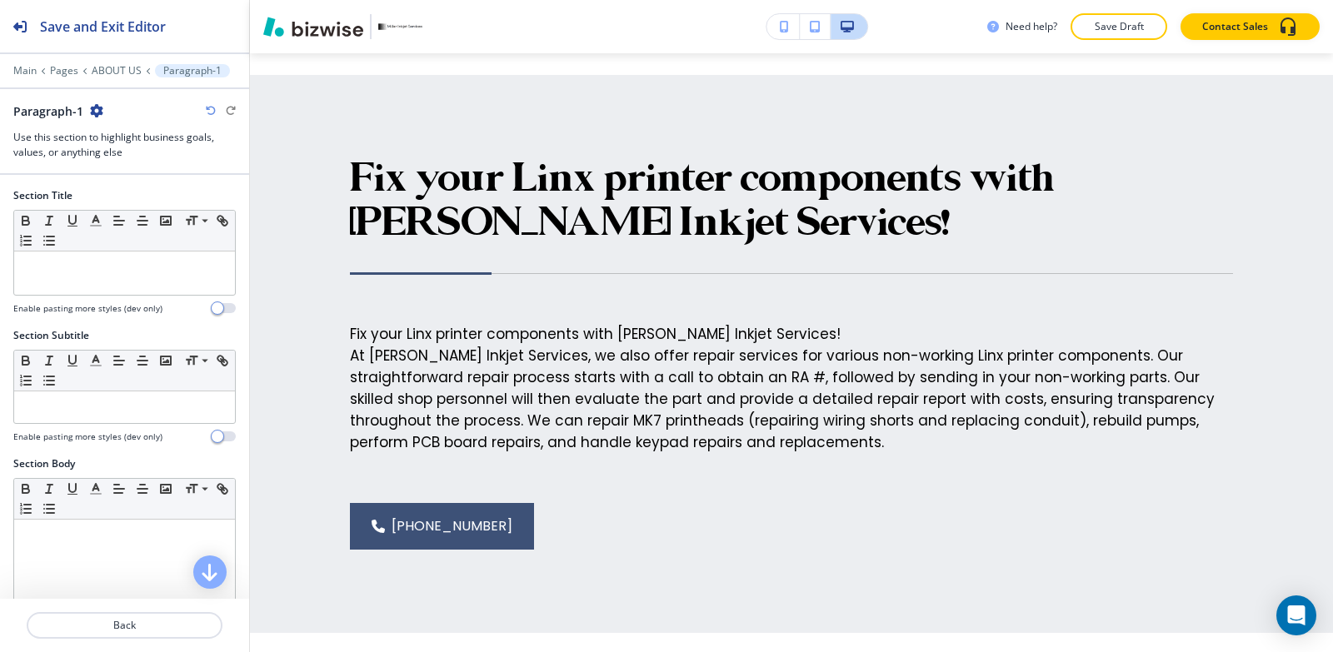
click at [100, 112] on icon "button" at bounding box center [96, 110] width 13 height 13
click at [114, 137] on p "Rename Section" at bounding box center [142, 139] width 85 height 15
click at [114, 117] on input "Paragraph-1" at bounding box center [99, 110] width 172 height 33
type input "Paragraph"
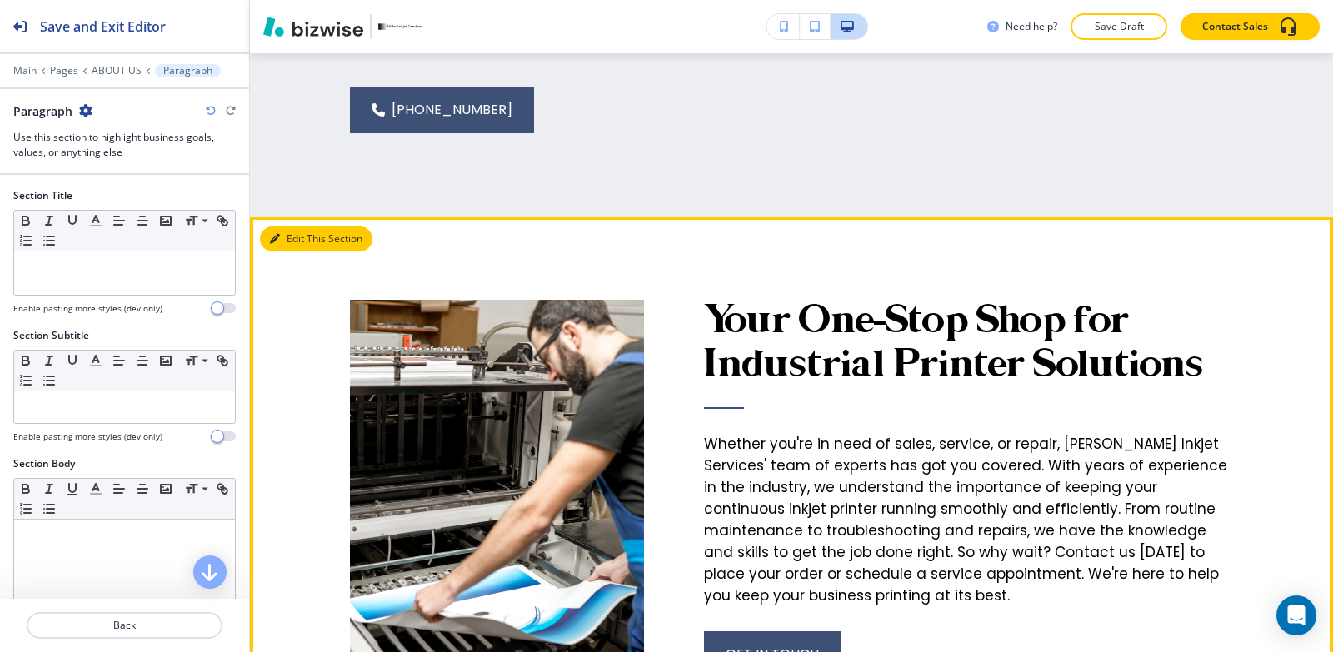
click at [290, 227] on button "Edit This Section" at bounding box center [316, 239] width 112 height 25
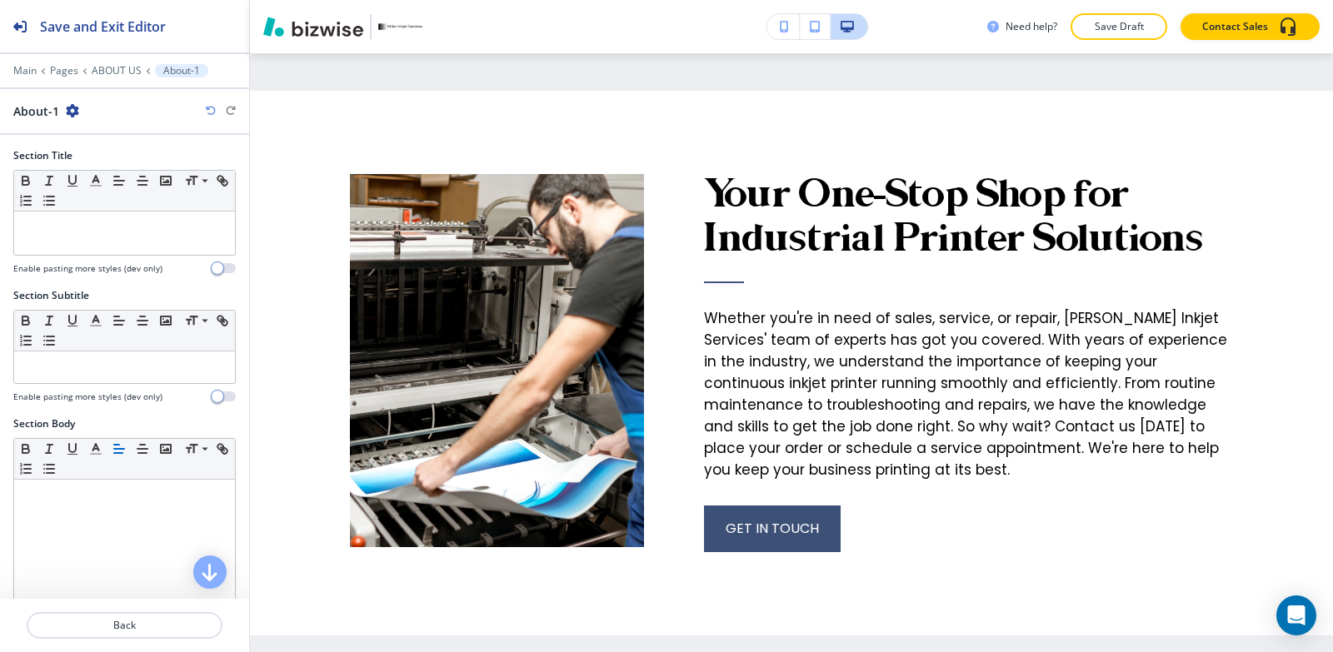
scroll to position [2968, 0]
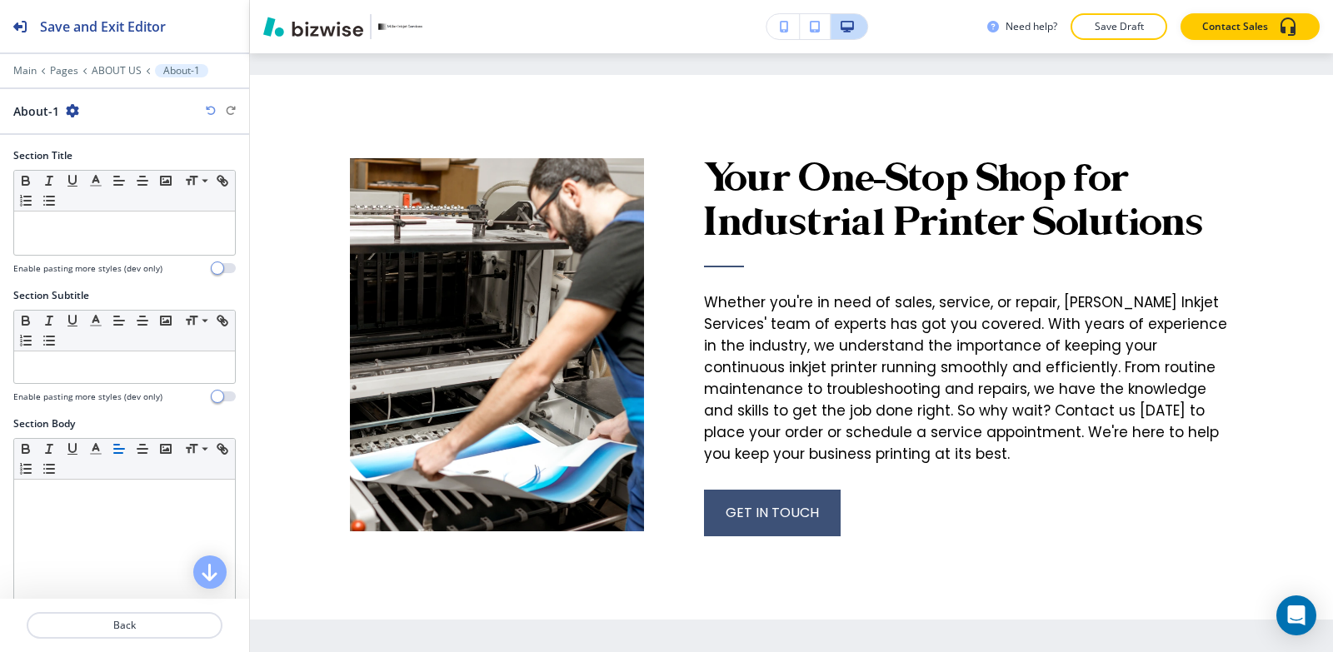
click at [73, 109] on icon "button" at bounding box center [72, 110] width 13 height 13
click at [99, 142] on p "Rename Section" at bounding box center [117, 139] width 85 height 15
click at [101, 119] on input "About-1" at bounding box center [99, 110] width 172 height 33
type input "About"
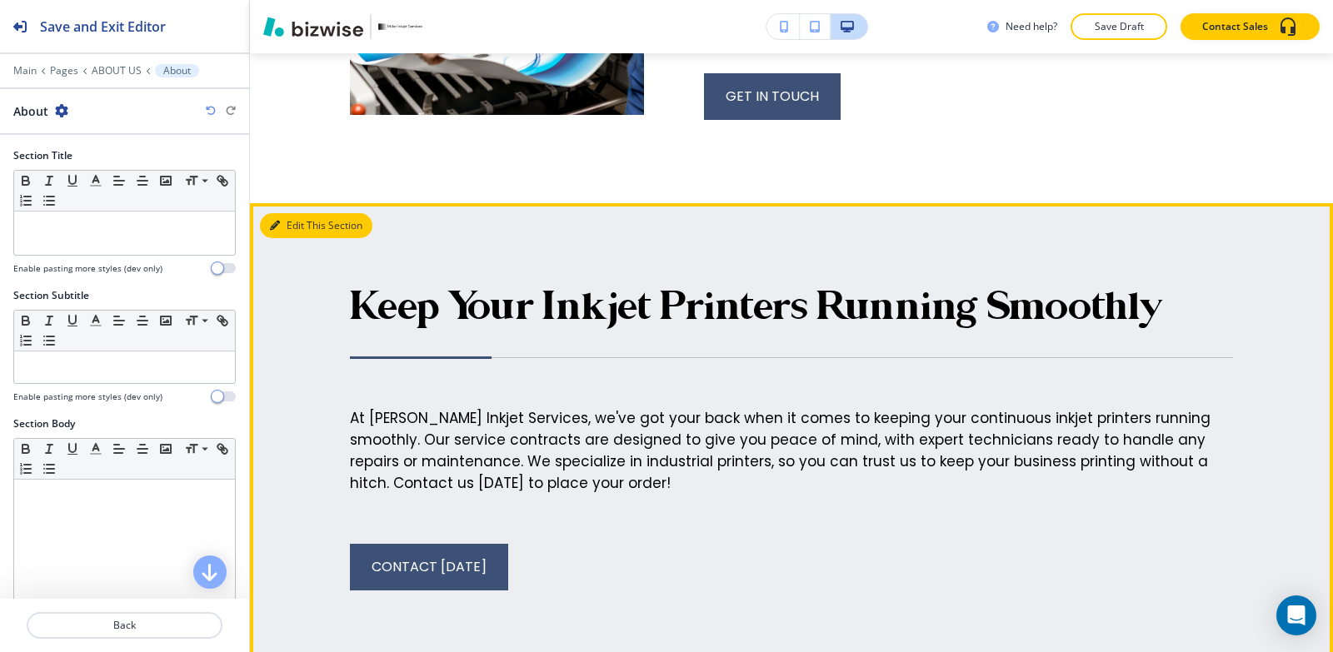
click at [300, 213] on button "Edit This Section" at bounding box center [316, 225] width 112 height 25
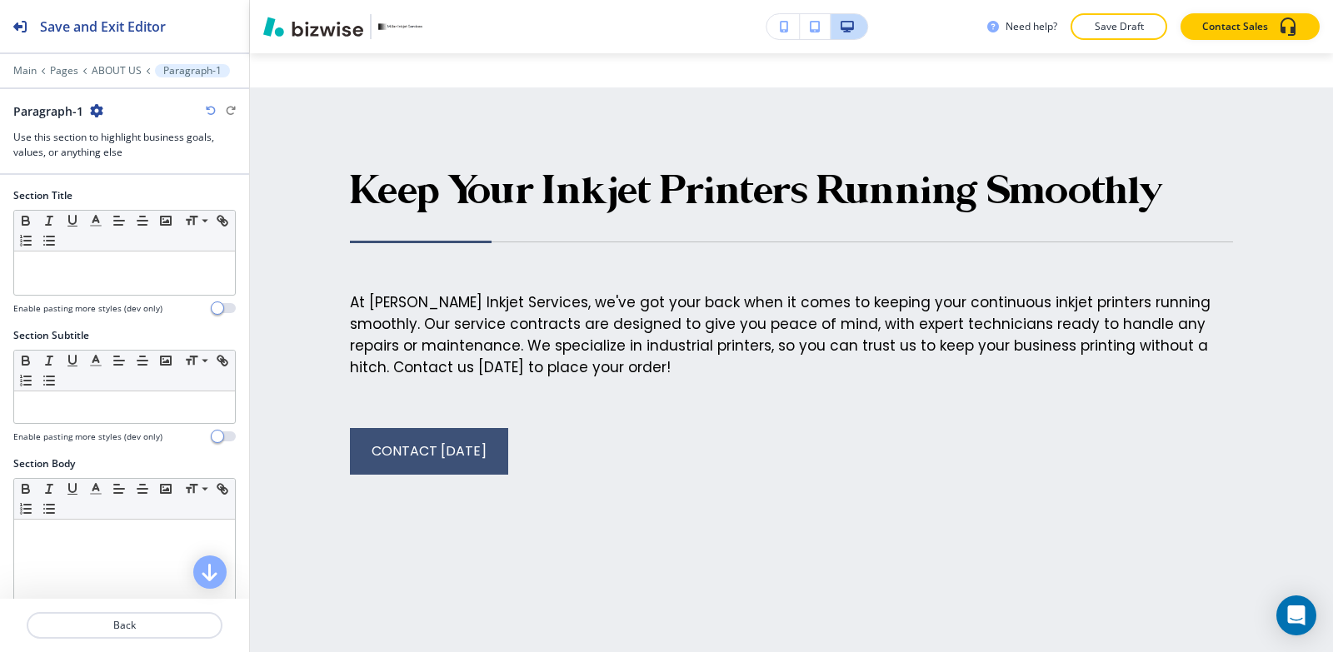
scroll to position [3513, 0]
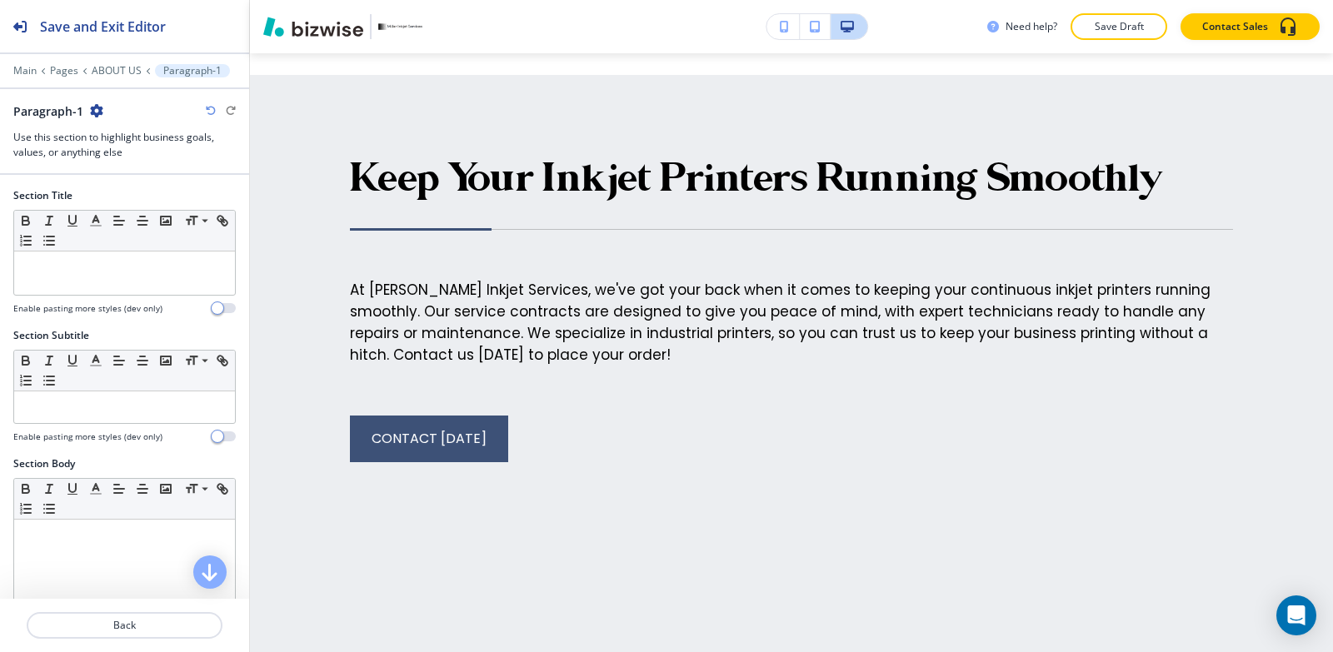
click at [96, 105] on icon "button" at bounding box center [96, 110] width 13 height 13
click at [125, 132] on button "Rename Section" at bounding box center [142, 139] width 107 height 29
click at [127, 114] on input "Paragraph-1" at bounding box center [99, 110] width 172 height 33
type input "Paragraph"
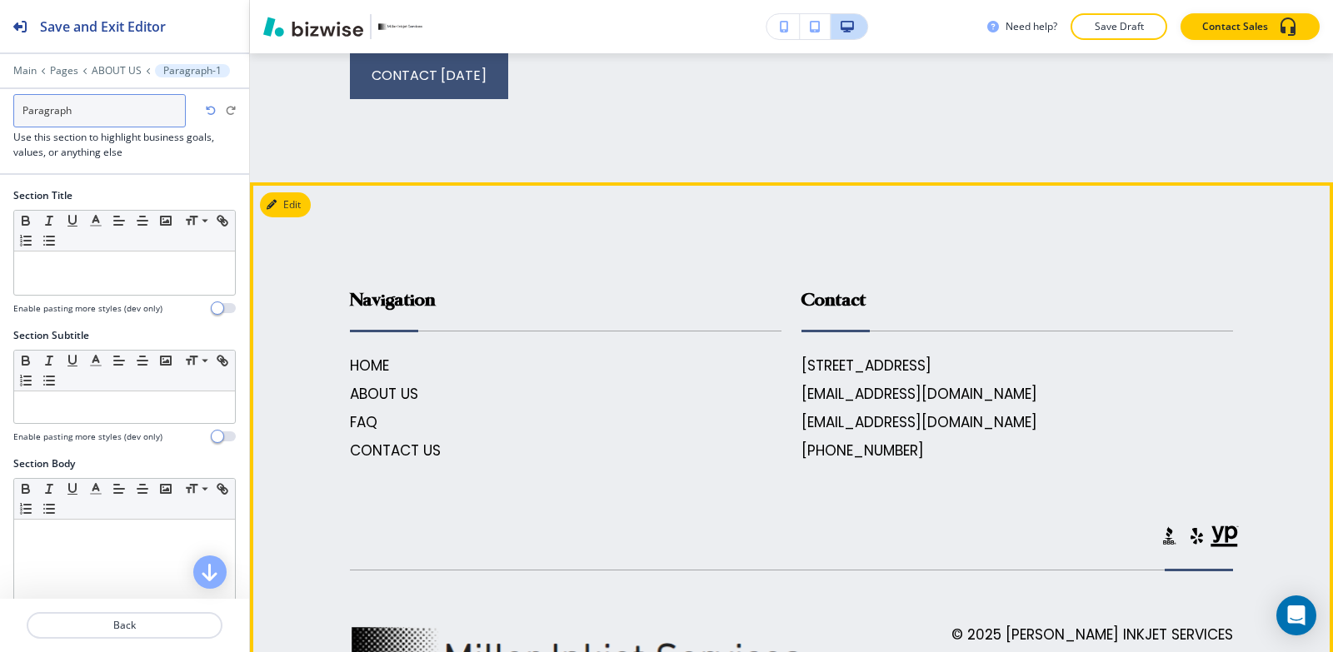
scroll to position [3846, 0]
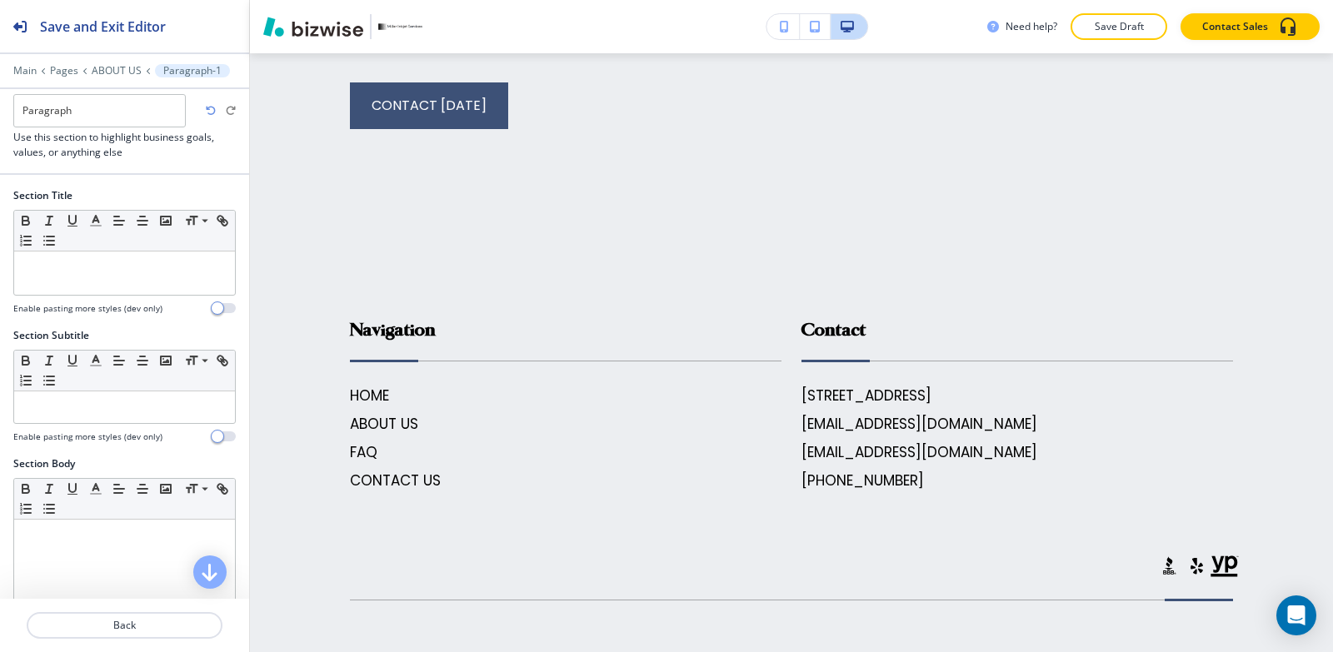
click at [108, 61] on div at bounding box center [124, 59] width 249 height 10
click at [109, 67] on p "ABOUT US" at bounding box center [117, 71] width 50 height 12
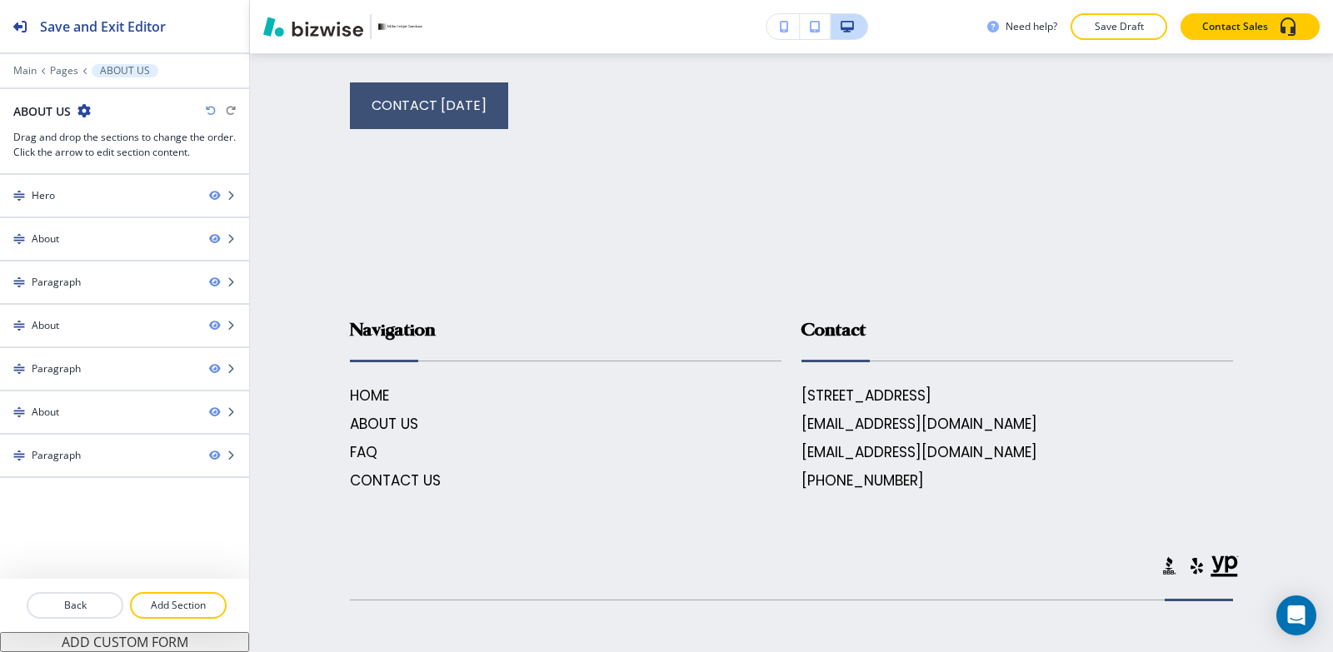
click at [195, 598] on p "Add Section" at bounding box center [178, 605] width 93 height 15
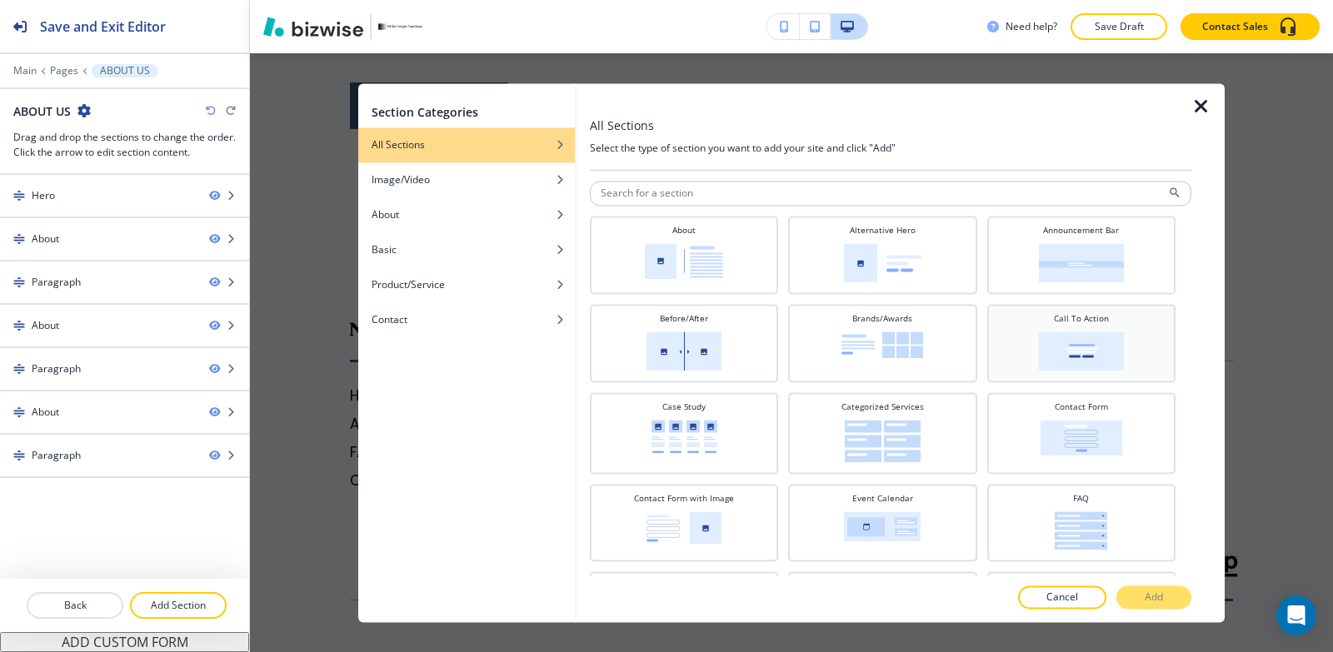
click at [1121, 304] on div "Call To Action" at bounding box center [1081, 343] width 188 height 78
click at [1149, 598] on p "Add" at bounding box center [1154, 597] width 18 height 15
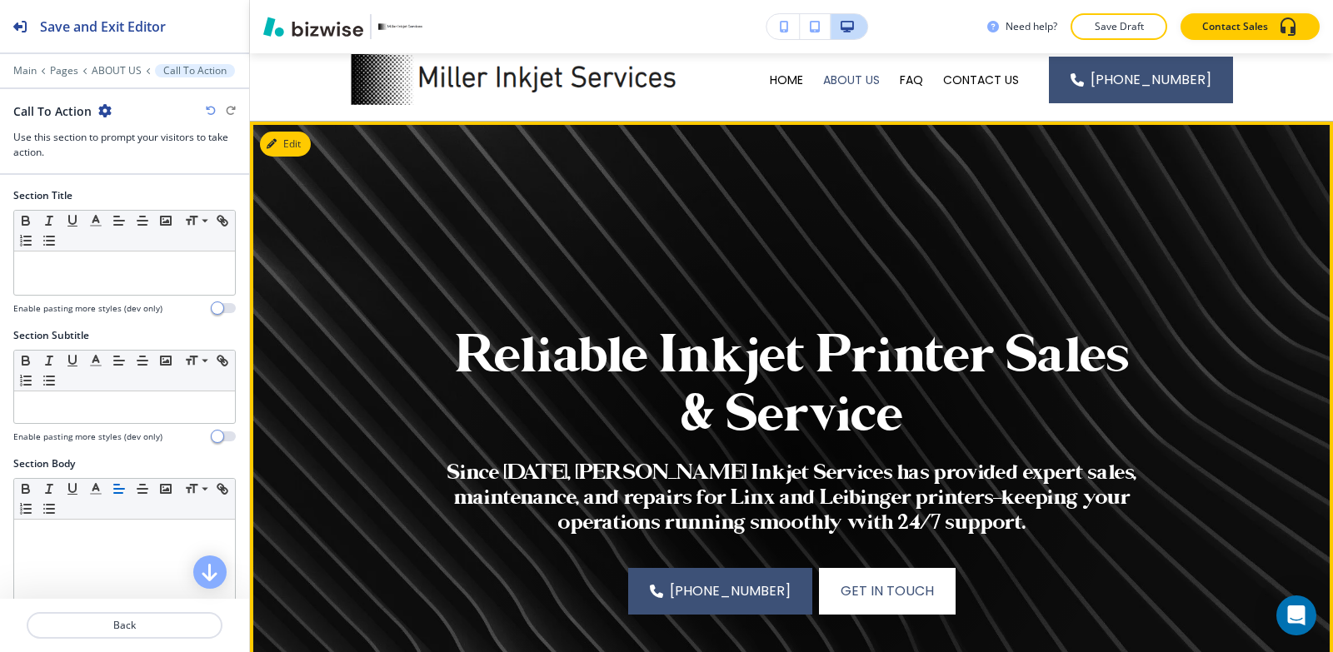
scroll to position [83, 0]
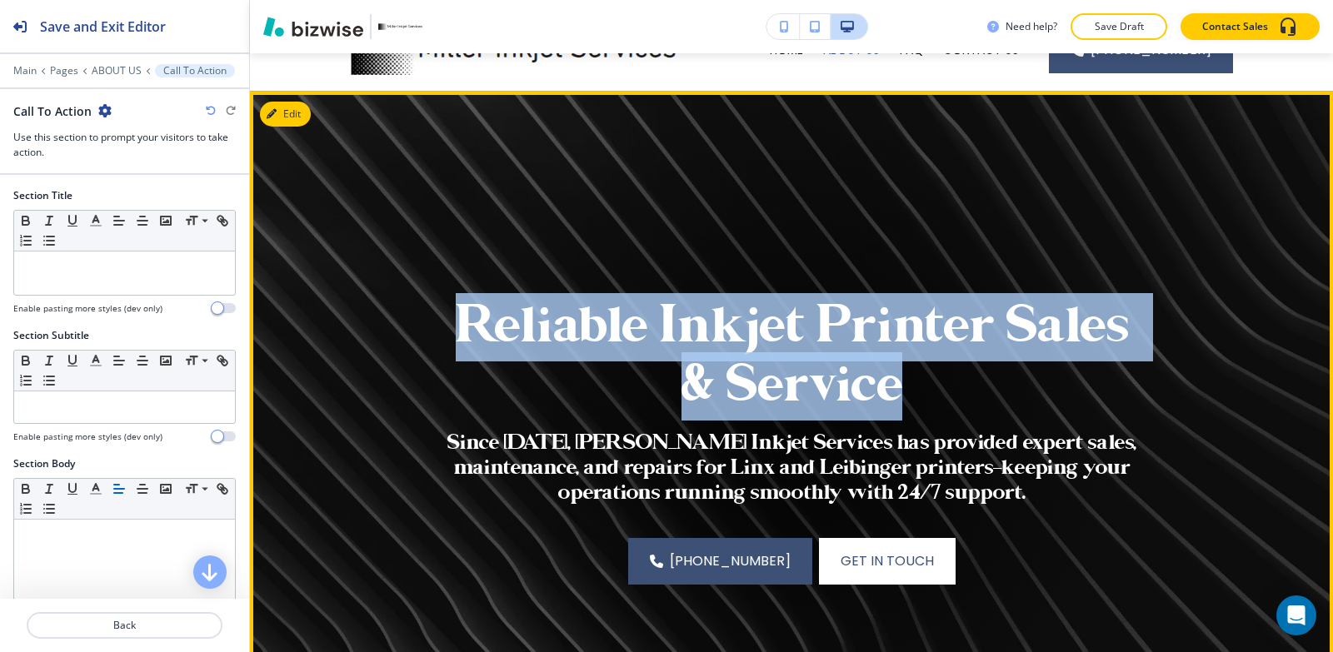
drag, startPoint x: 910, startPoint y: 382, endPoint x: 456, endPoint y: 317, distance: 459.6
click at [456, 317] on p "Reliable Inkjet Printer Sales & Service" at bounding box center [791, 357] width 693 height 118
copy p "Reliable Inkjet Printer Sales & Service"
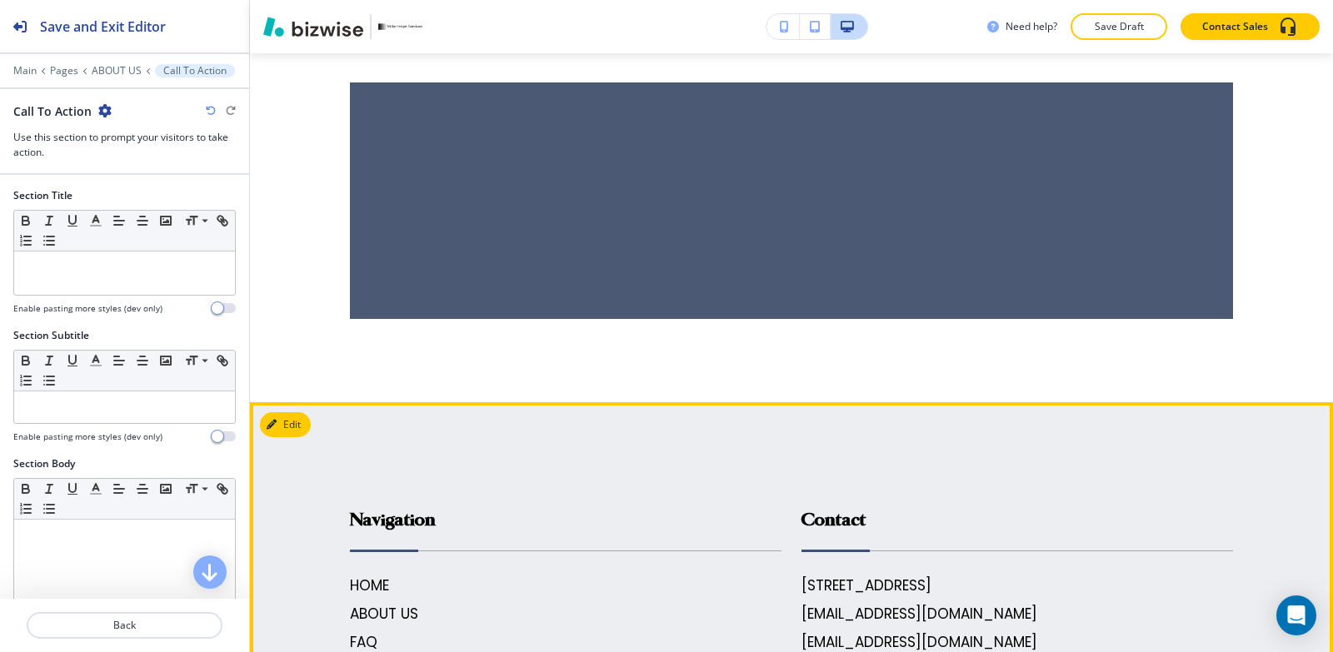
scroll to position [3700, 0]
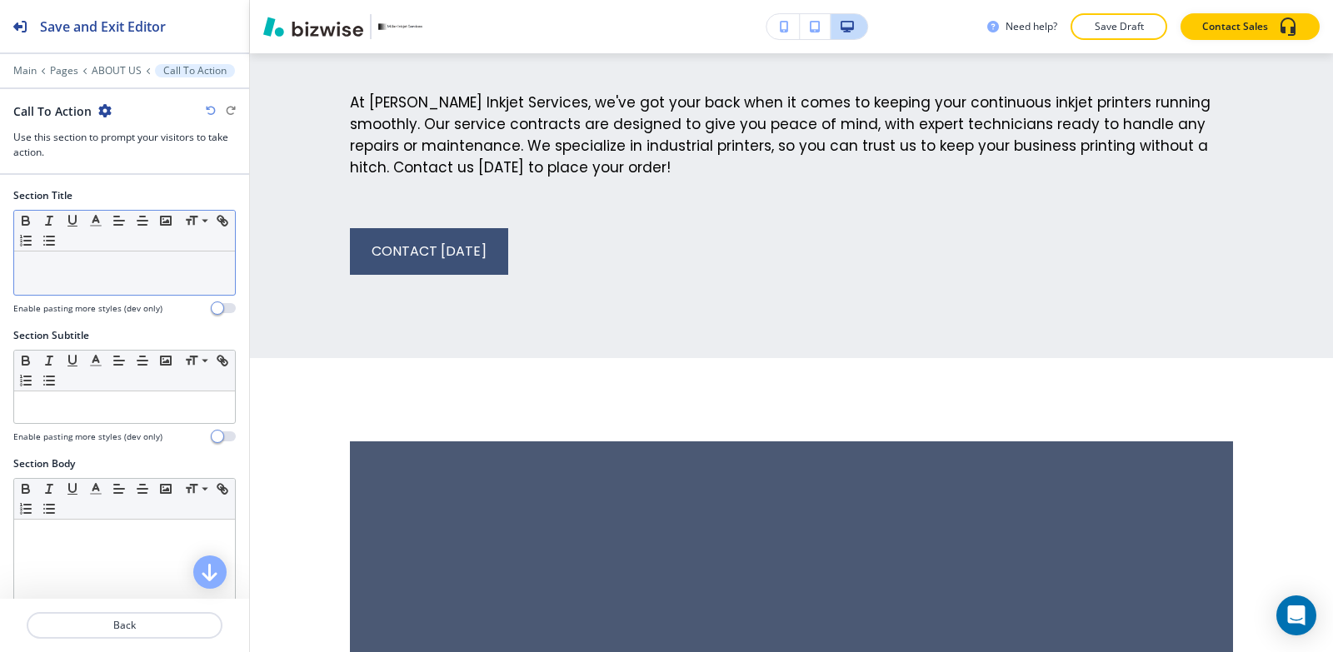
click at [117, 265] on p at bounding box center [124, 267] width 204 height 15
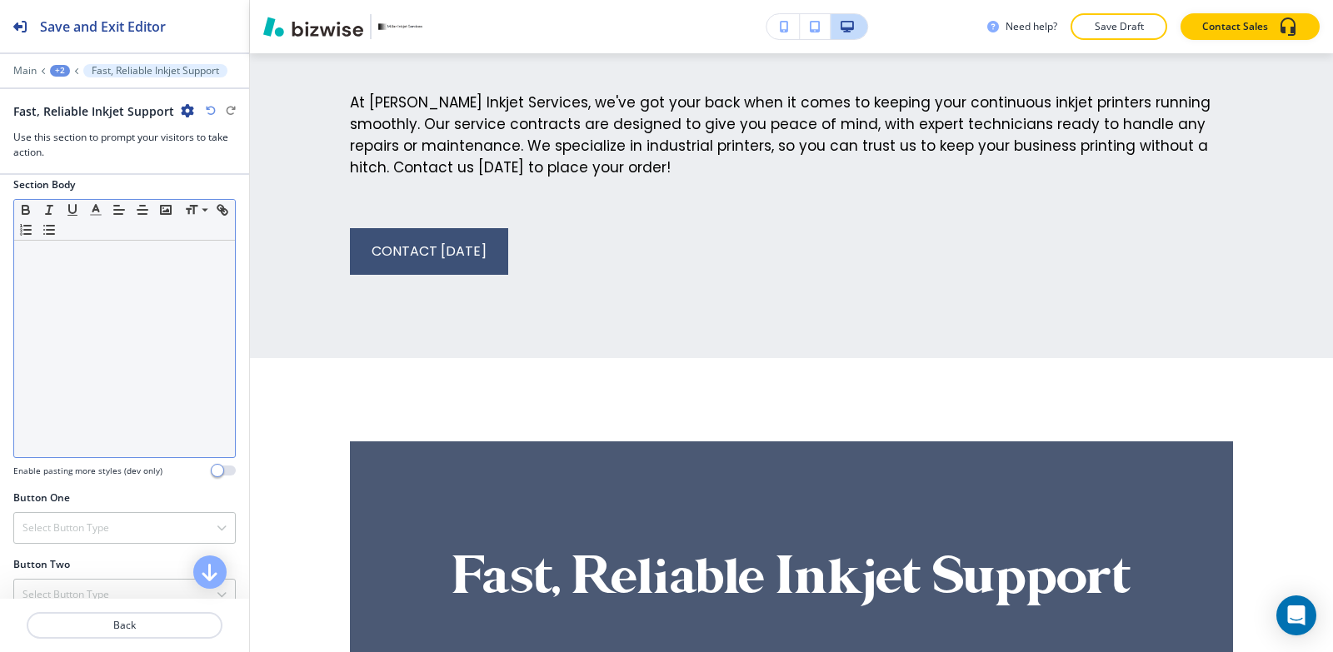
scroll to position [333, 0]
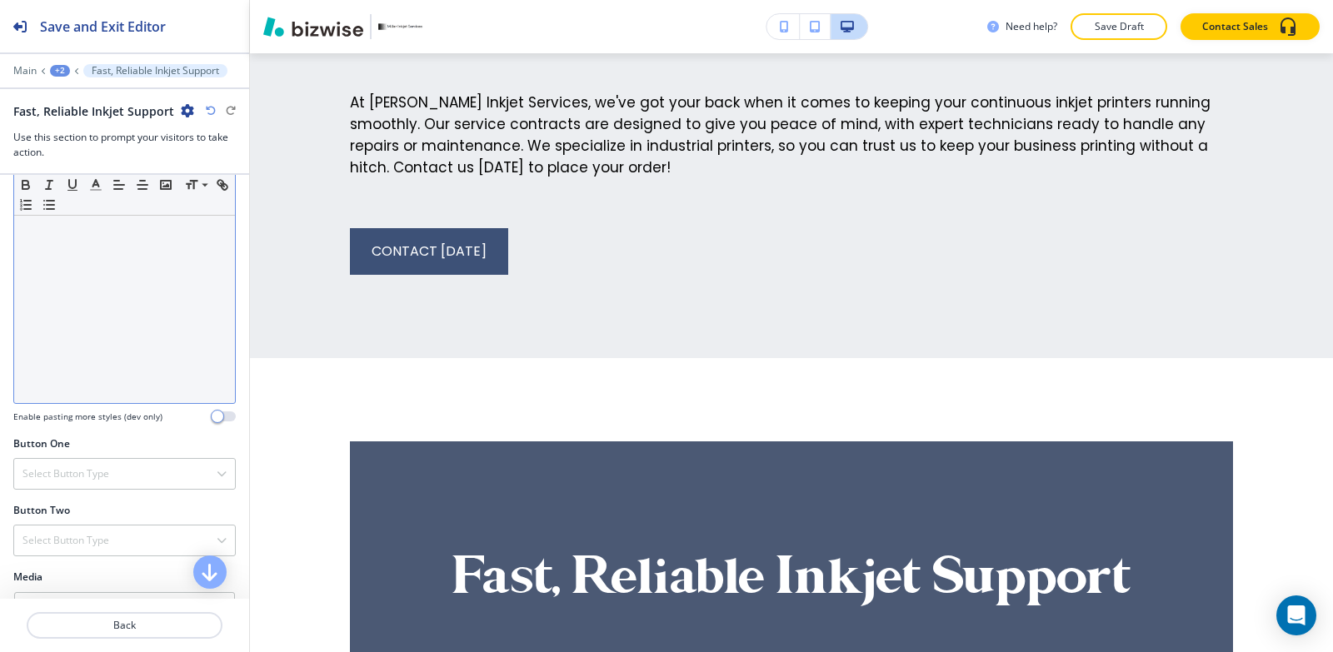
click at [97, 319] on div at bounding box center [124, 295] width 221 height 217
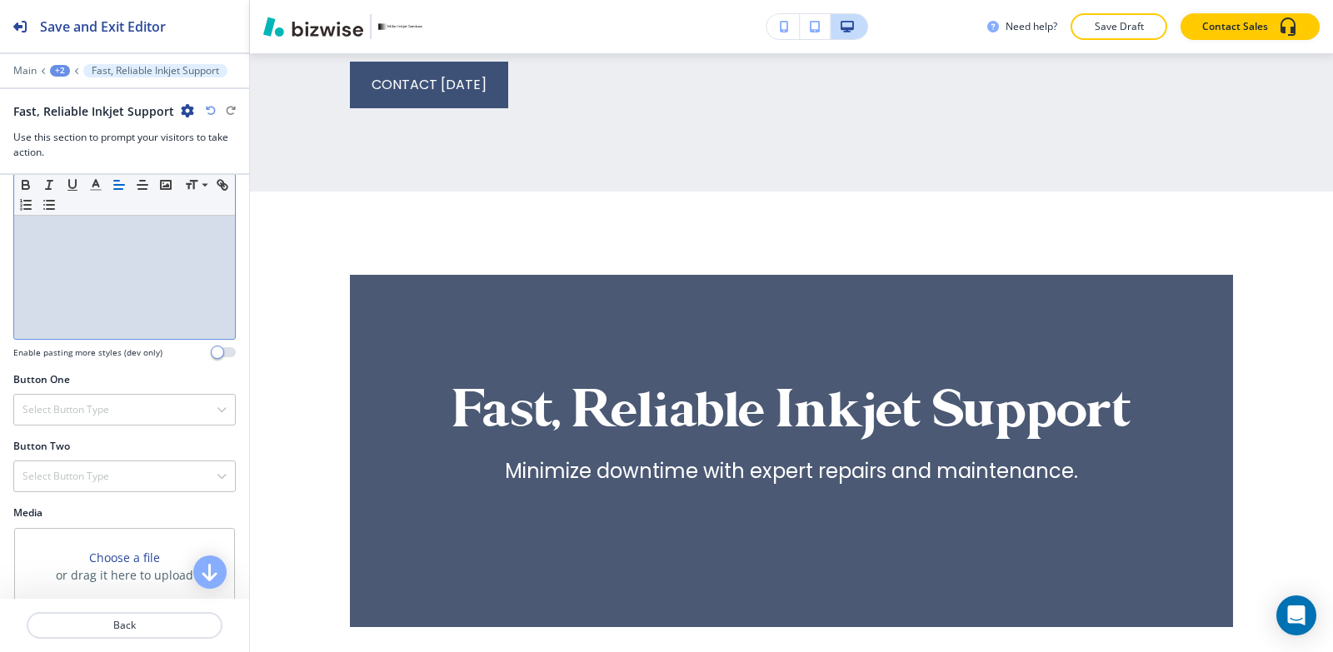
scroll to position [583, 0]
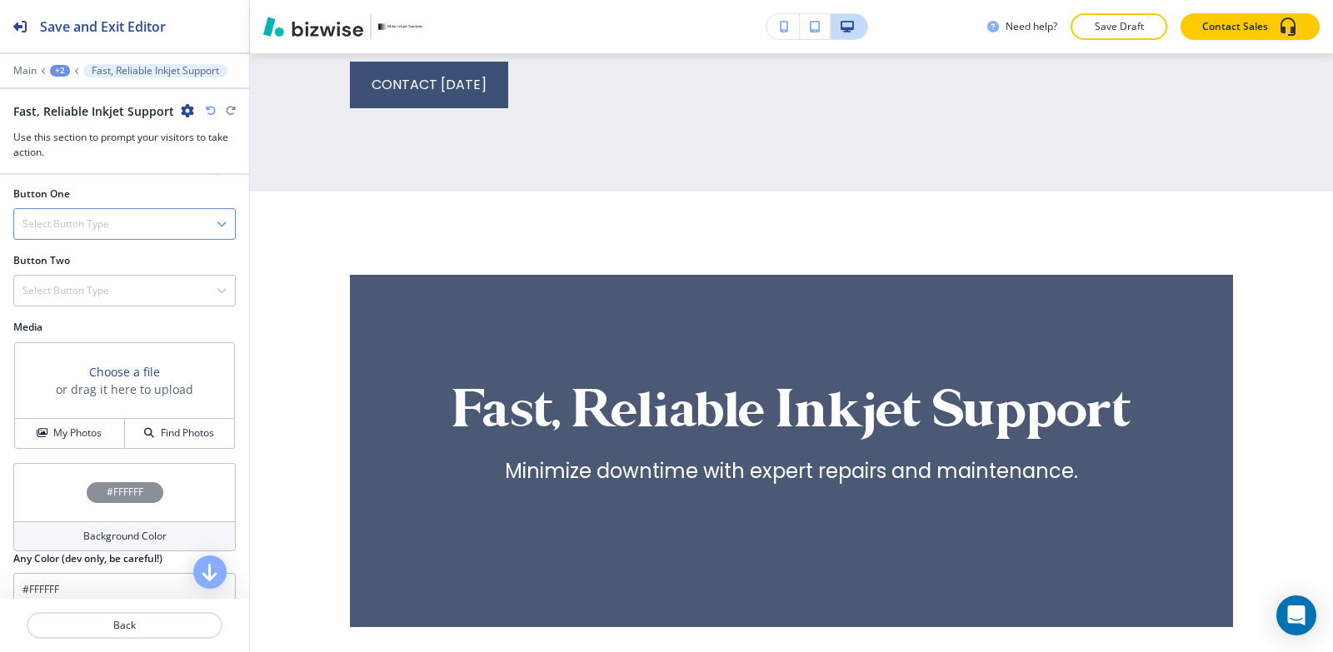
click at [95, 222] on h4 "Select Button Type" at bounding box center [65, 224] width 87 height 15
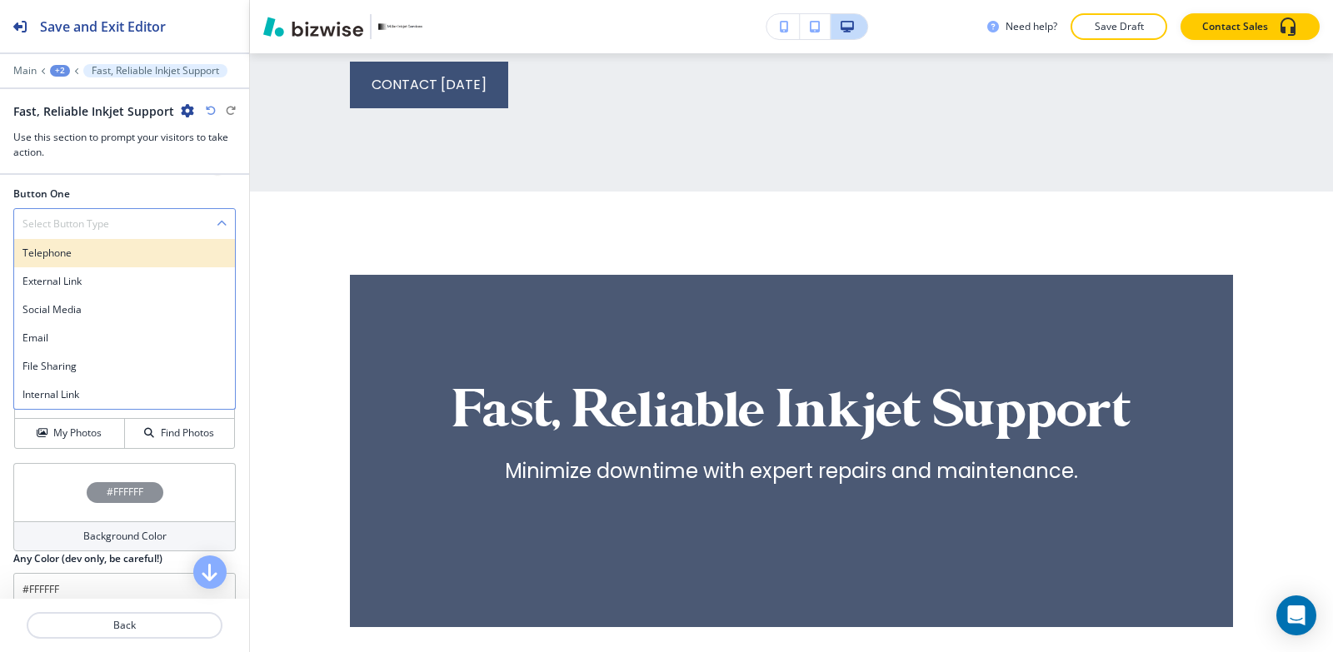
click at [112, 256] on h4 "Telephone" at bounding box center [124, 253] width 204 height 15
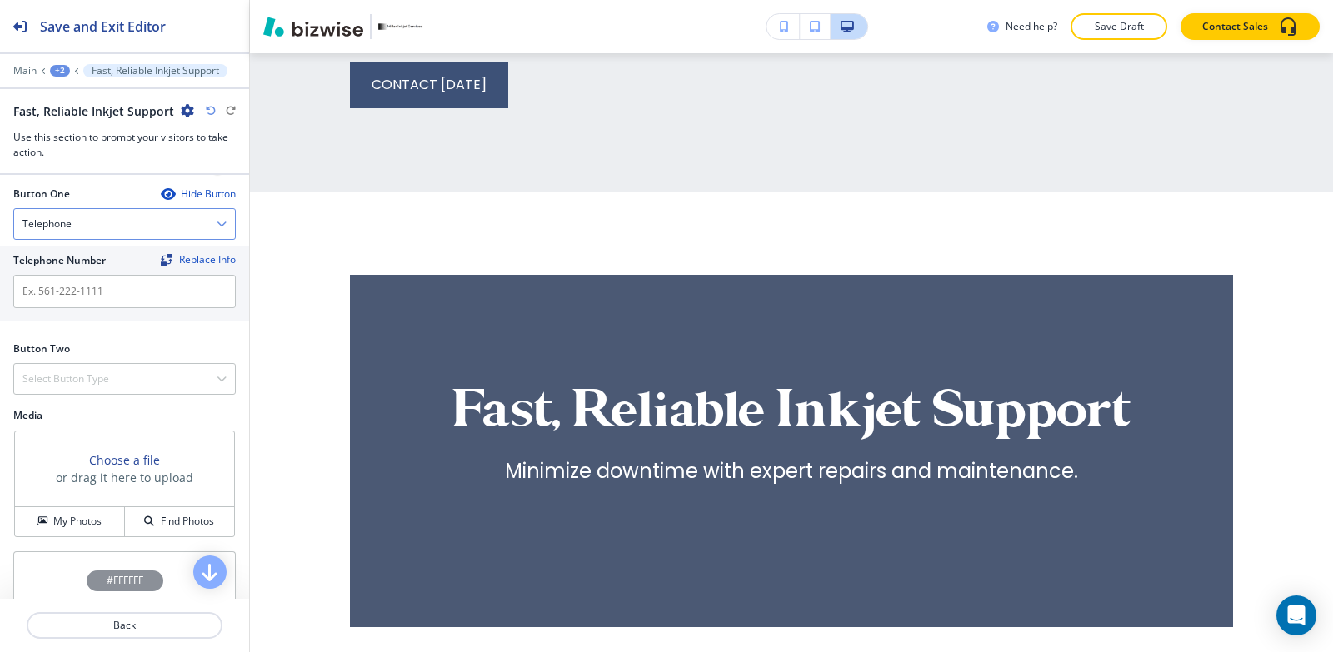
click at [117, 228] on div "Telephone" at bounding box center [124, 224] width 221 height 30
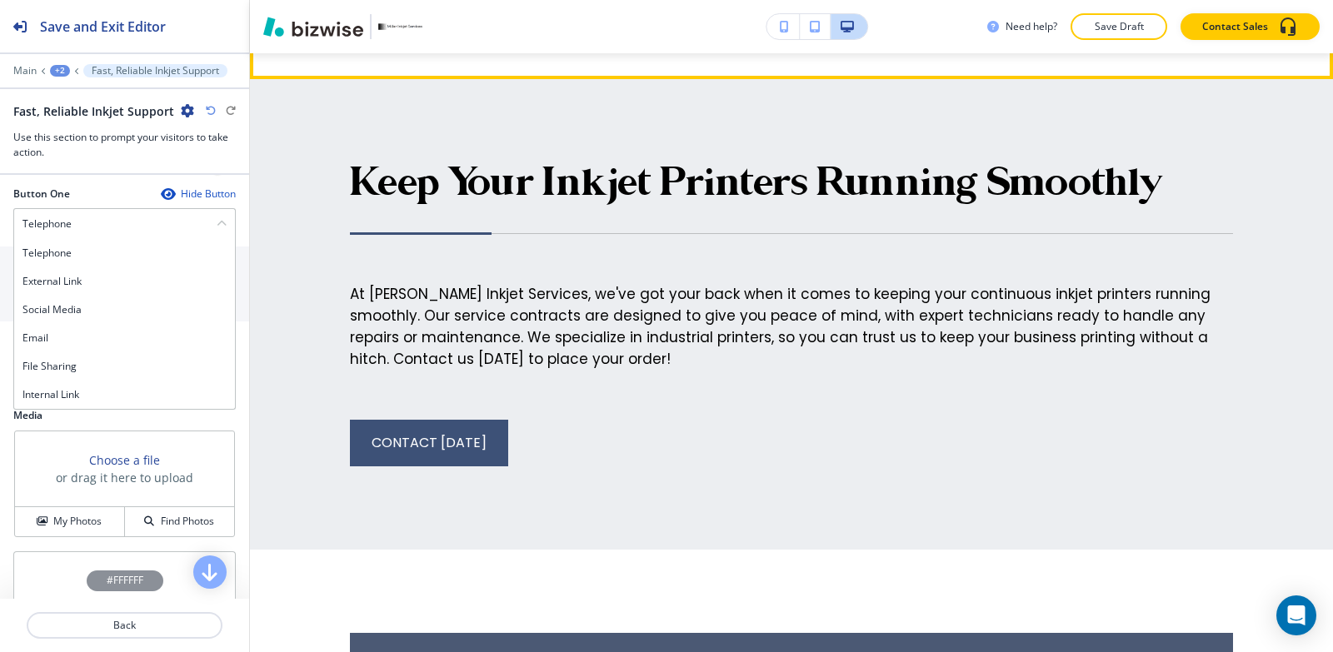
scroll to position [3367, 0]
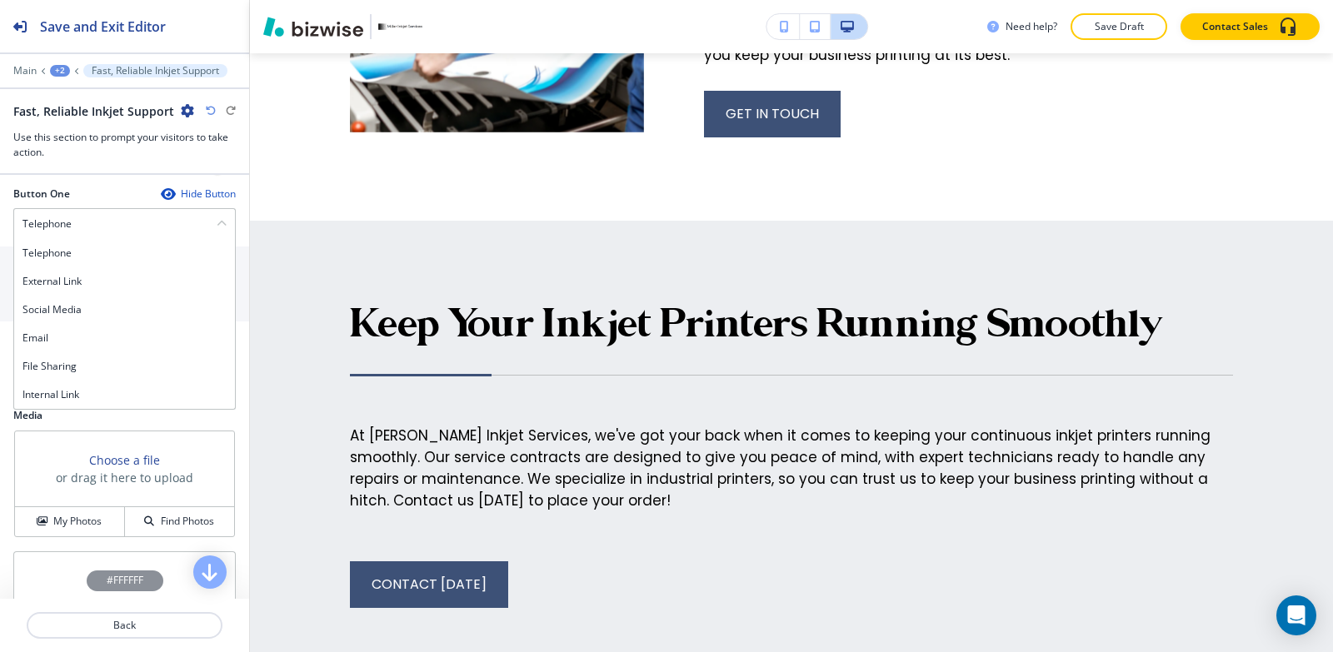
click at [25, 59] on div at bounding box center [124, 59] width 249 height 10
click at [60, 67] on div "+2" at bounding box center [60, 71] width 20 height 12
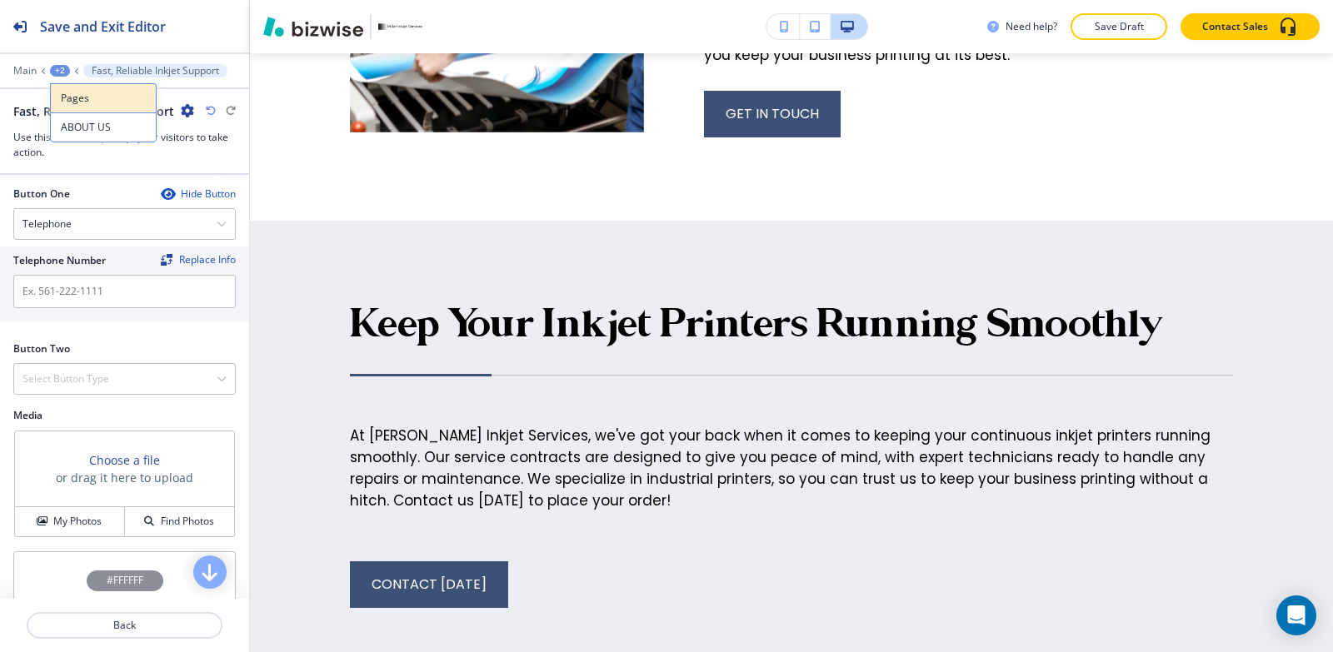
click at [80, 100] on p "Pages" at bounding box center [103, 98] width 85 height 15
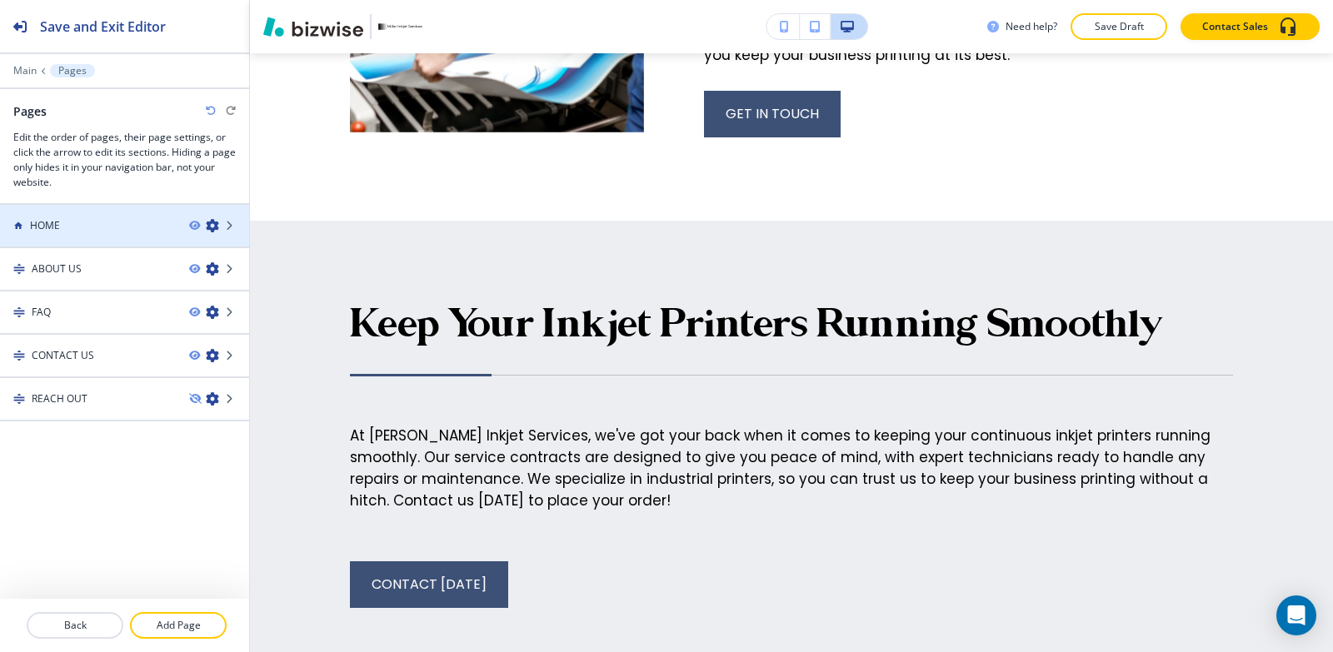
click at [117, 222] on div "HOME" at bounding box center [88, 225] width 176 height 15
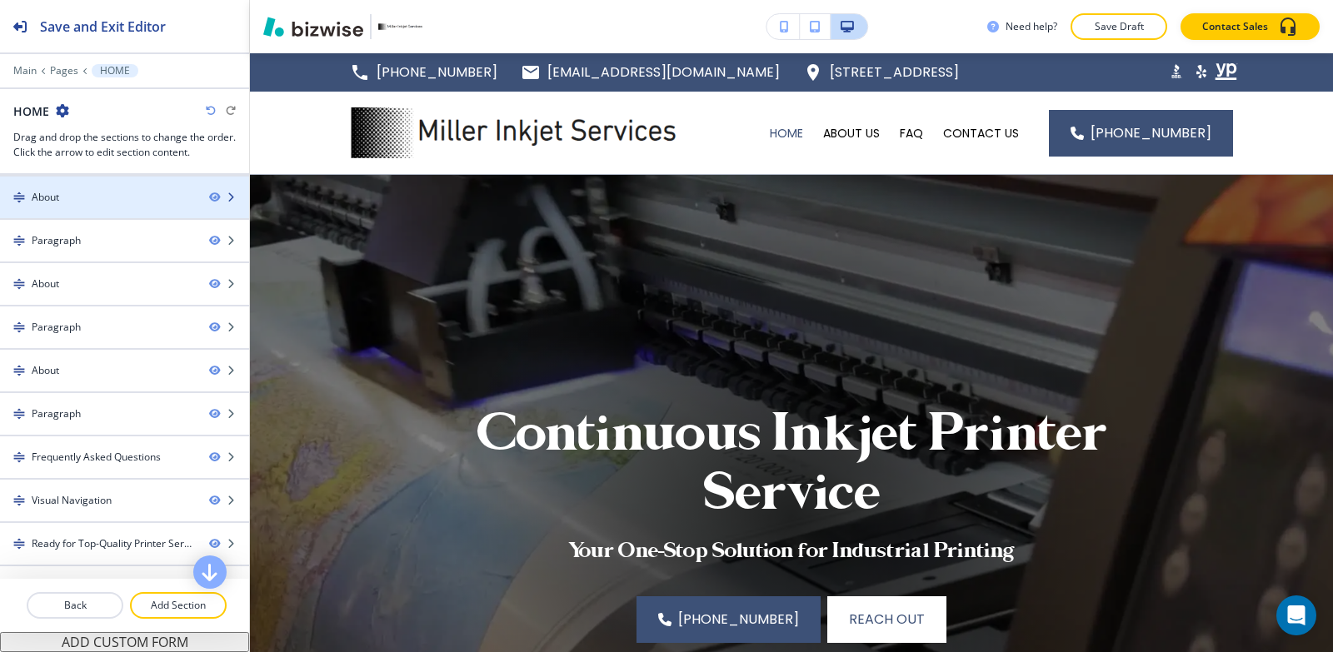
scroll to position [159, 0]
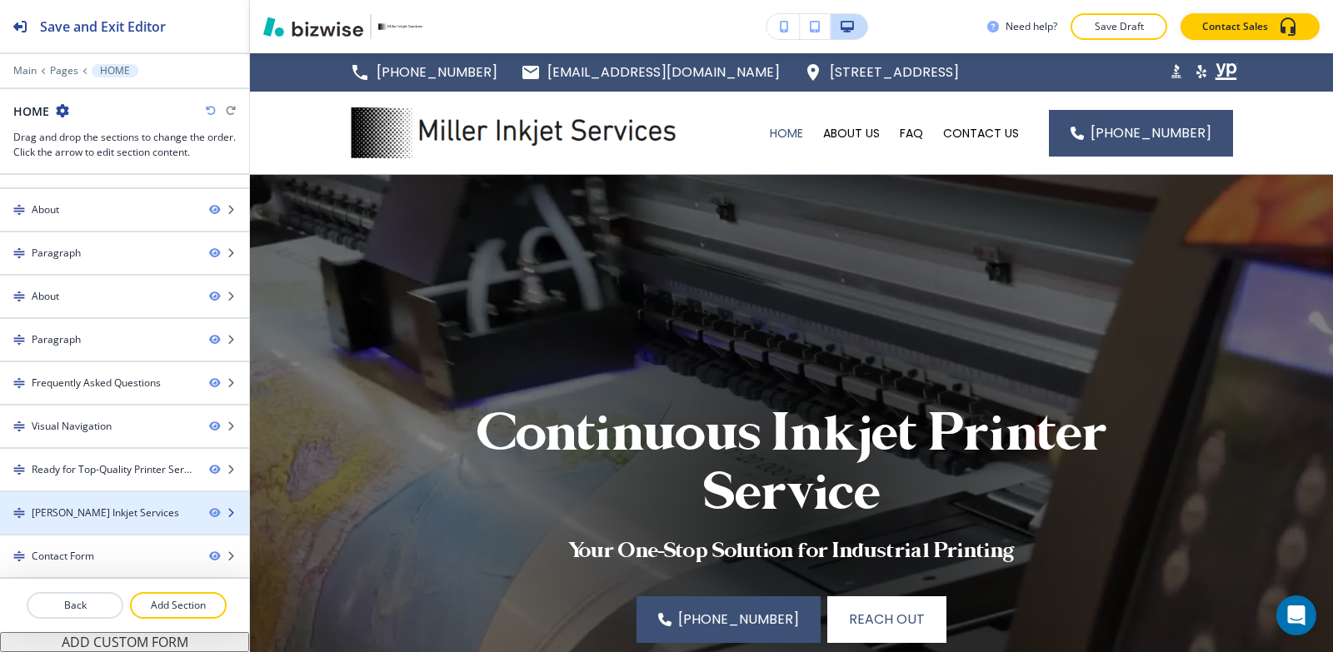
click at [104, 518] on div "[PERSON_NAME] Inkjet Services" at bounding box center [105, 513] width 147 height 15
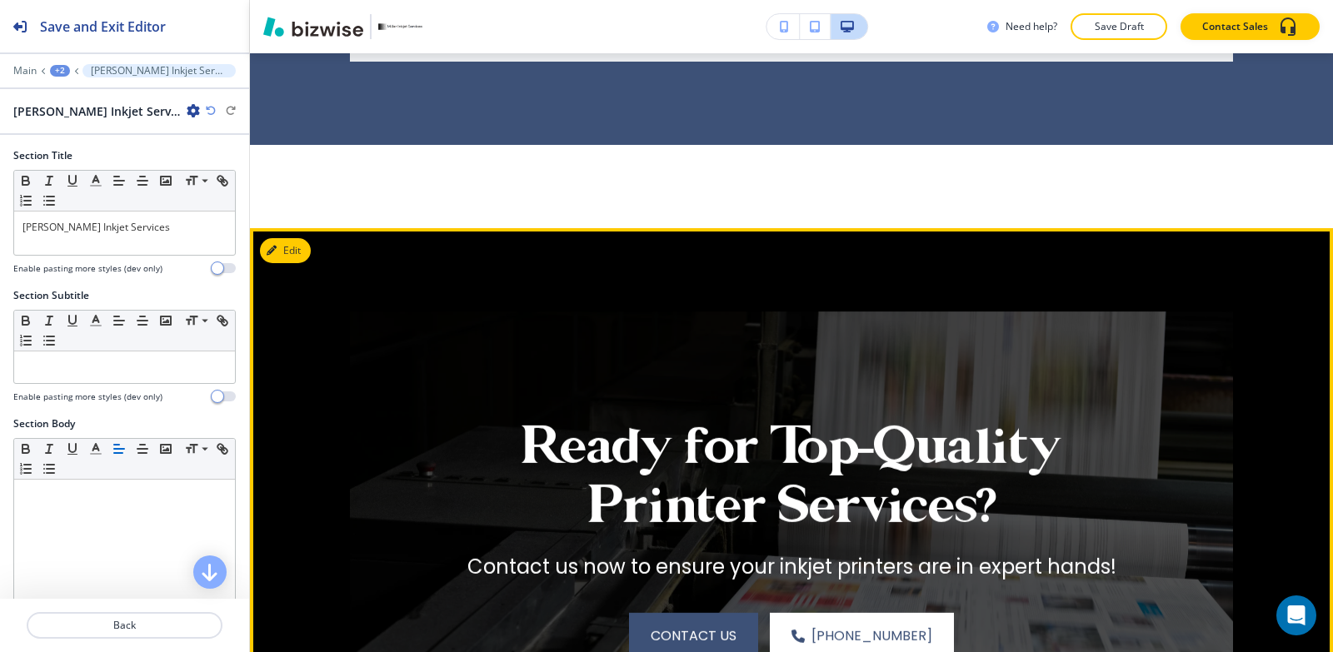
scroll to position [5732, 0]
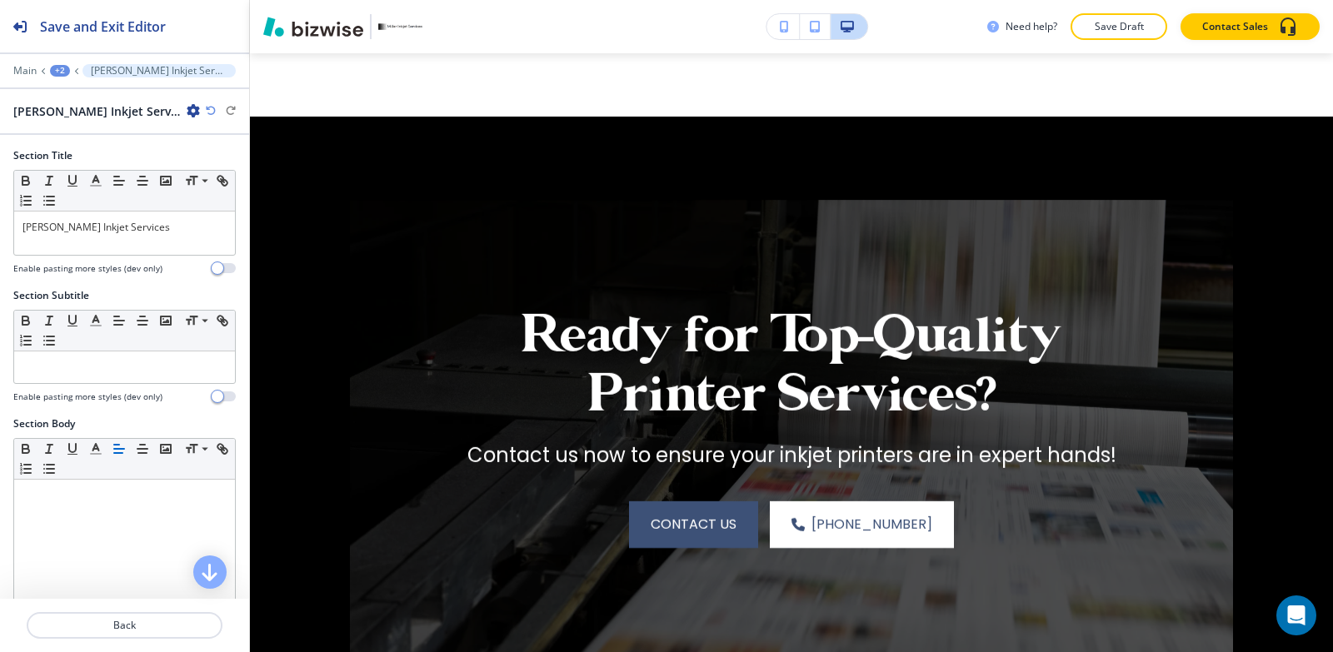
click at [62, 72] on div "+2" at bounding box center [60, 71] width 20 height 12
click at [112, 104] on p "Pages" at bounding box center [103, 98] width 85 height 15
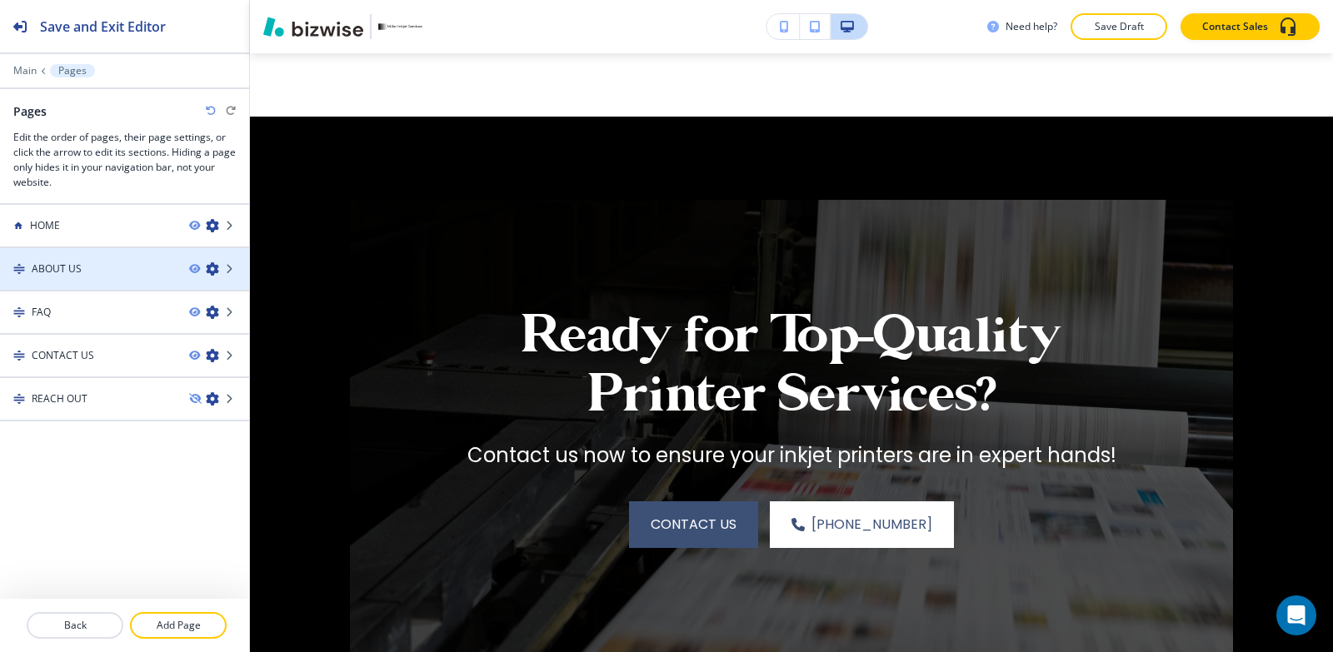
click at [105, 265] on div "ABOUT US" at bounding box center [88, 269] width 176 height 15
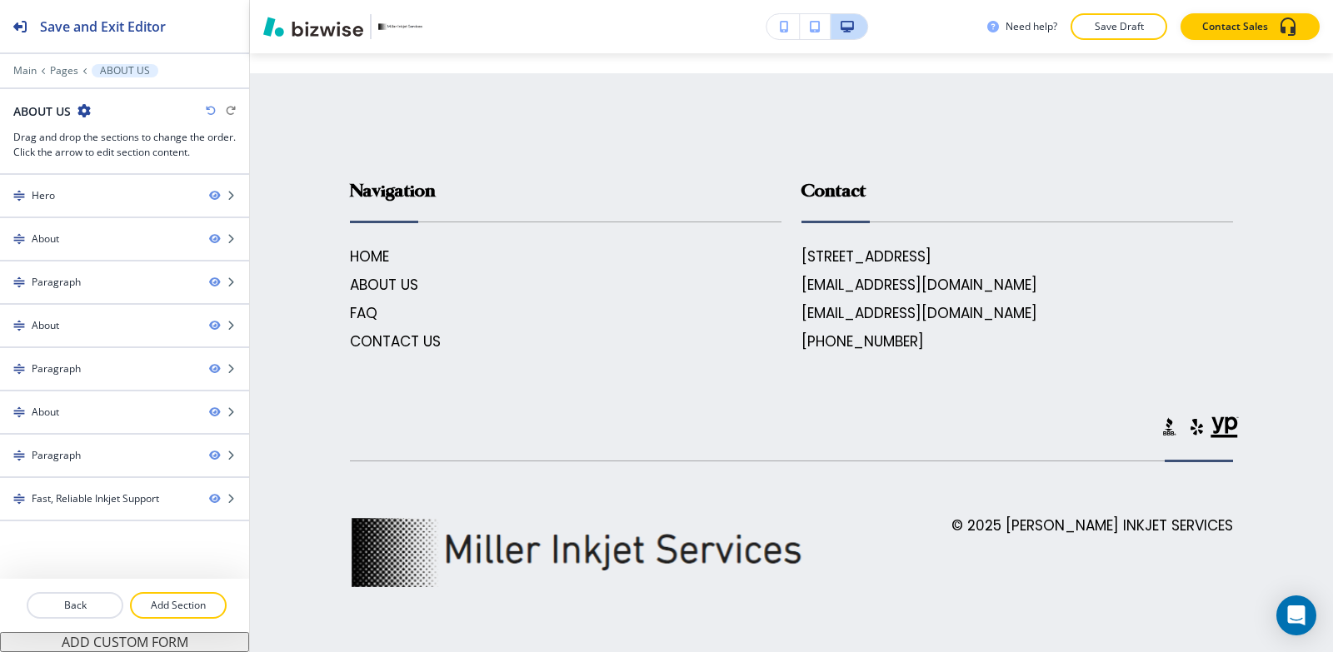
scroll to position [0, 0]
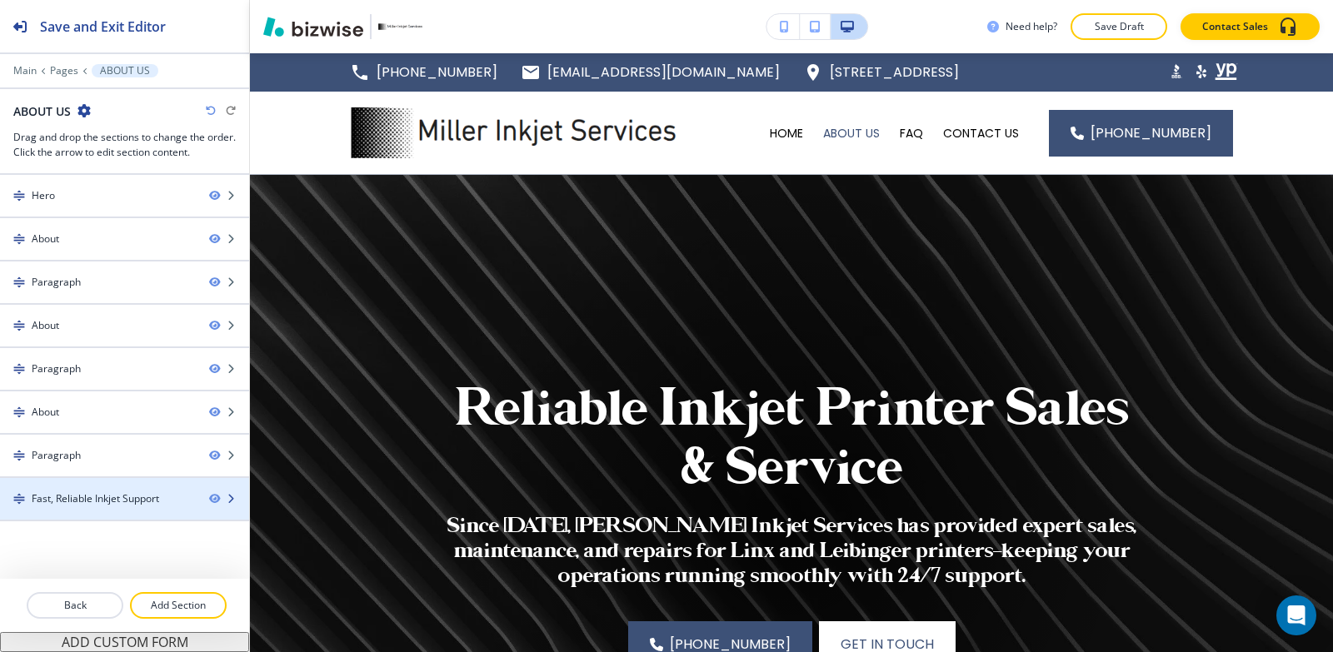
click at [129, 513] on div at bounding box center [124, 512] width 249 height 13
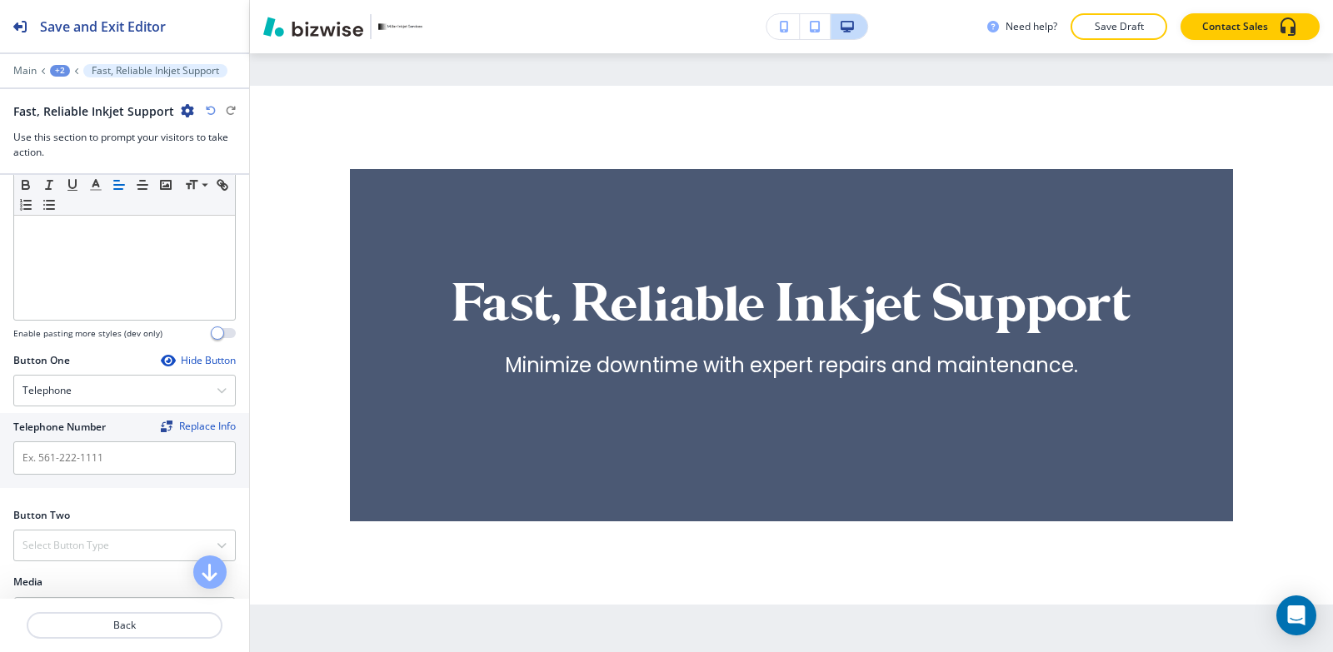
scroll to position [3984, 0]
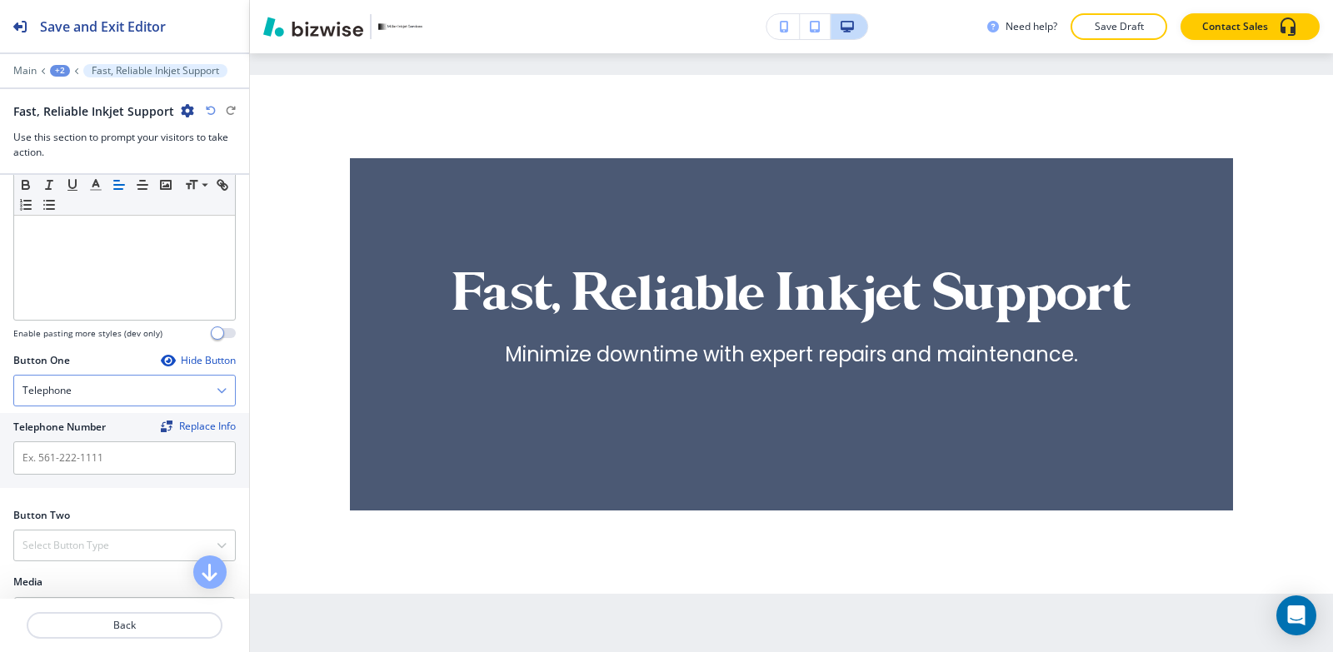
click at [77, 389] on div "Telephone" at bounding box center [124, 391] width 221 height 30
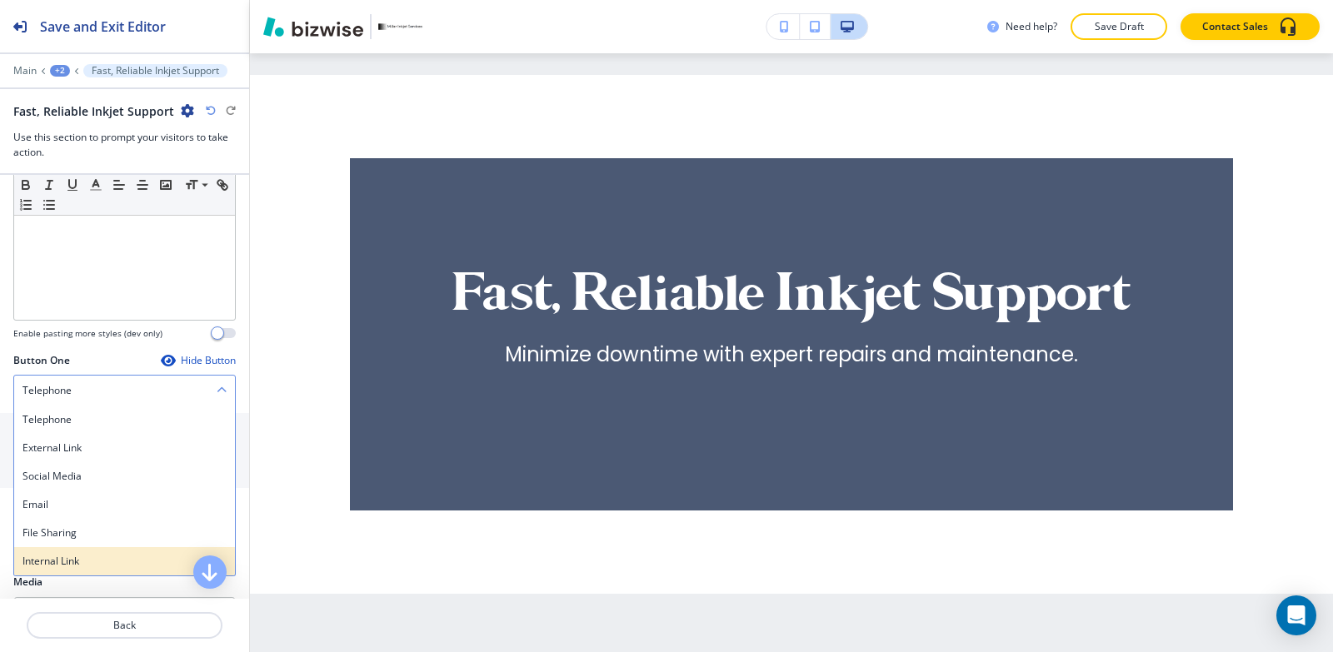
click at [81, 565] on h4 "Internal Link" at bounding box center [124, 561] width 204 height 15
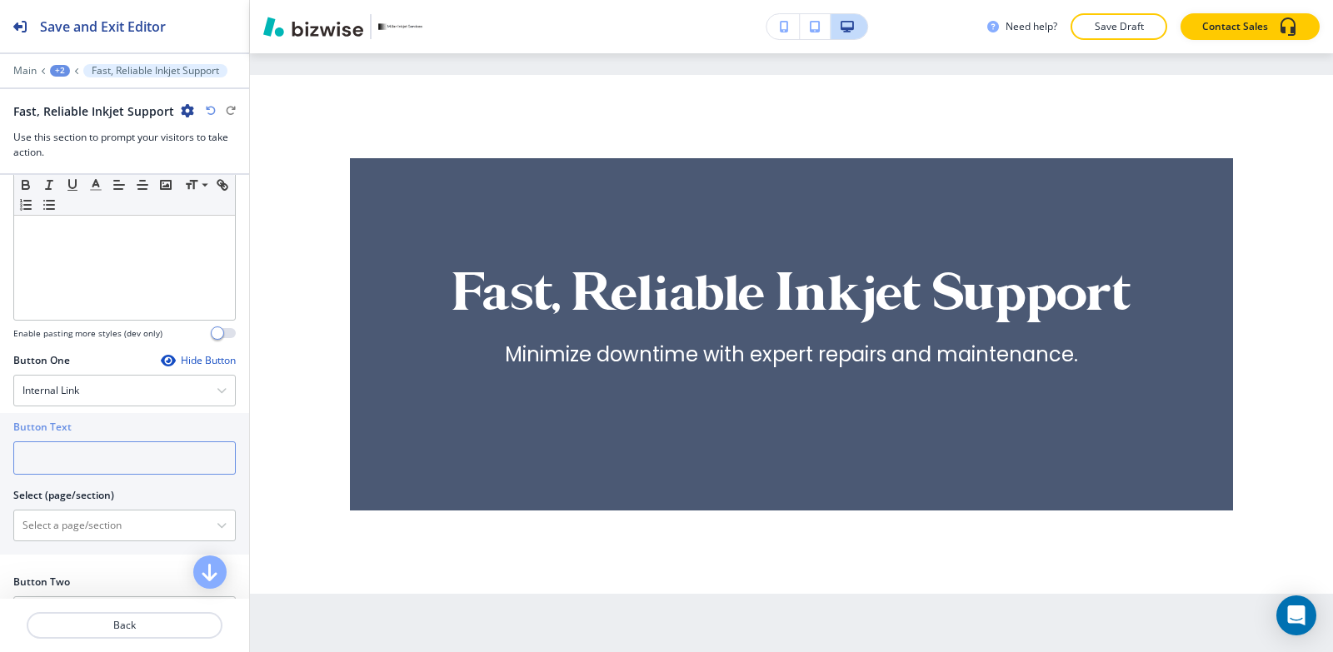
click at [86, 452] on input "text" at bounding box center [124, 458] width 222 height 33
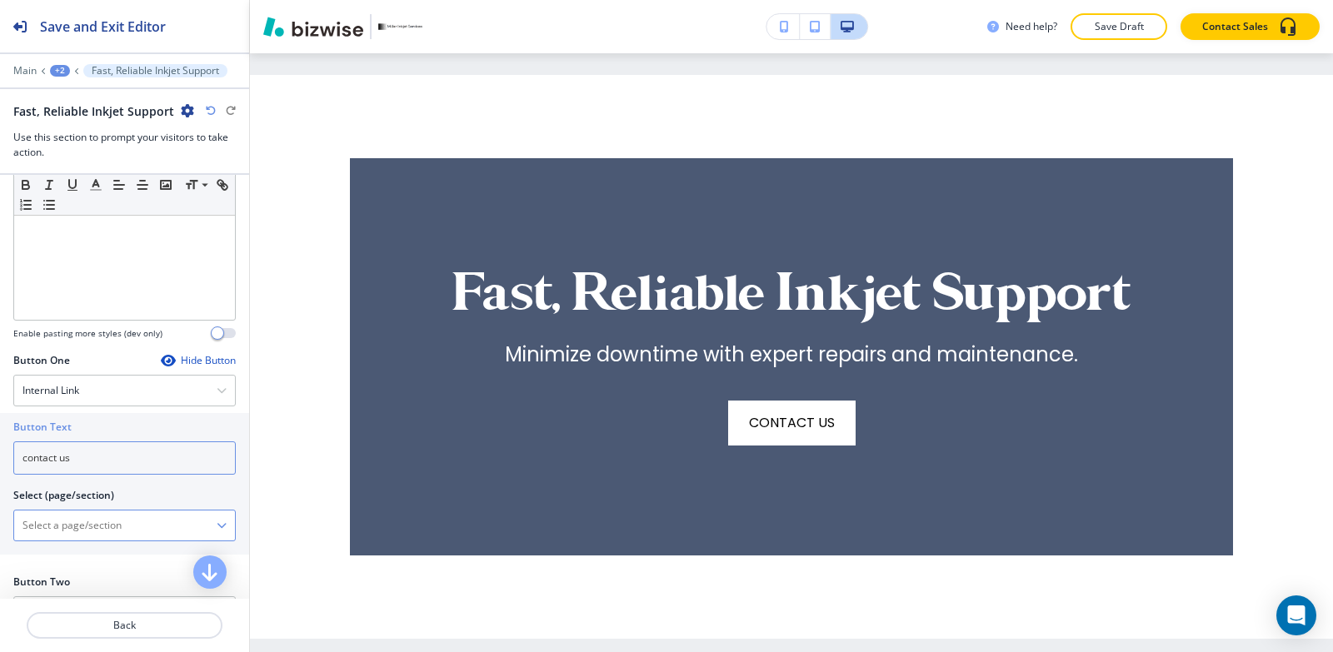
type input "contact us"
click at [72, 526] on \(page\/section\) "Manual Input" at bounding box center [115, 525] width 202 height 28
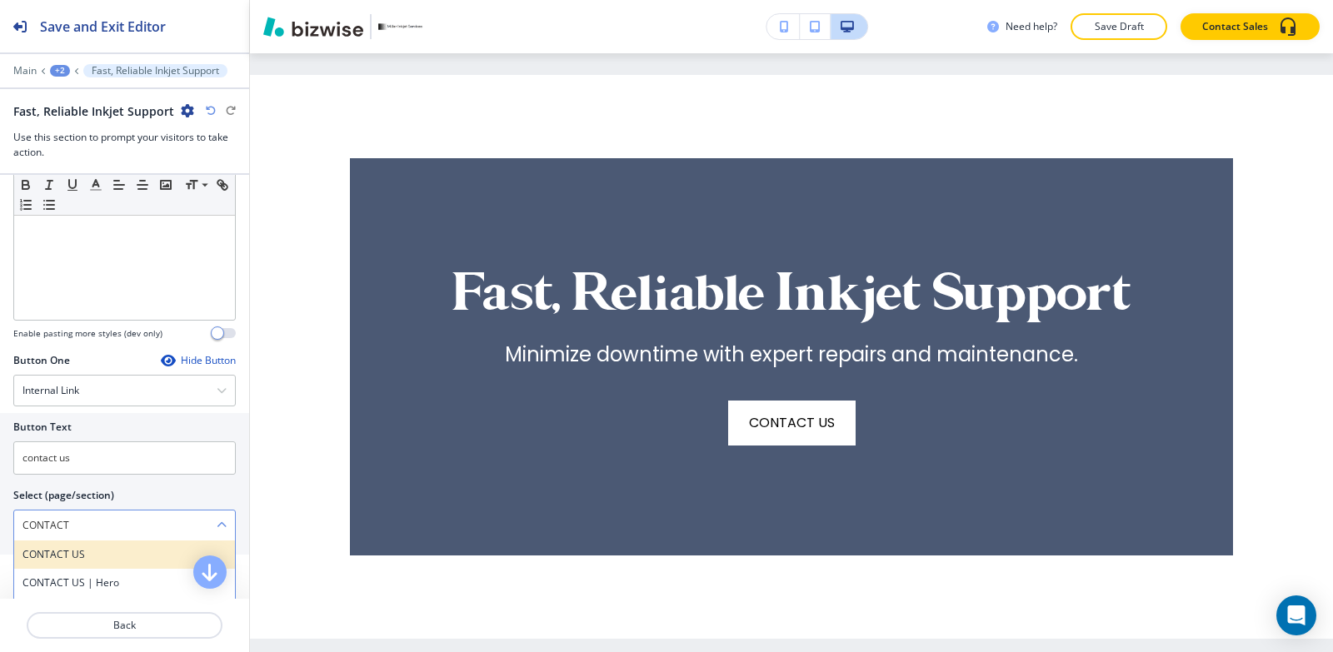
click at [74, 566] on div "CONTACT US" at bounding box center [124, 555] width 221 height 28
type \(page\/section\) "CONTACT US"
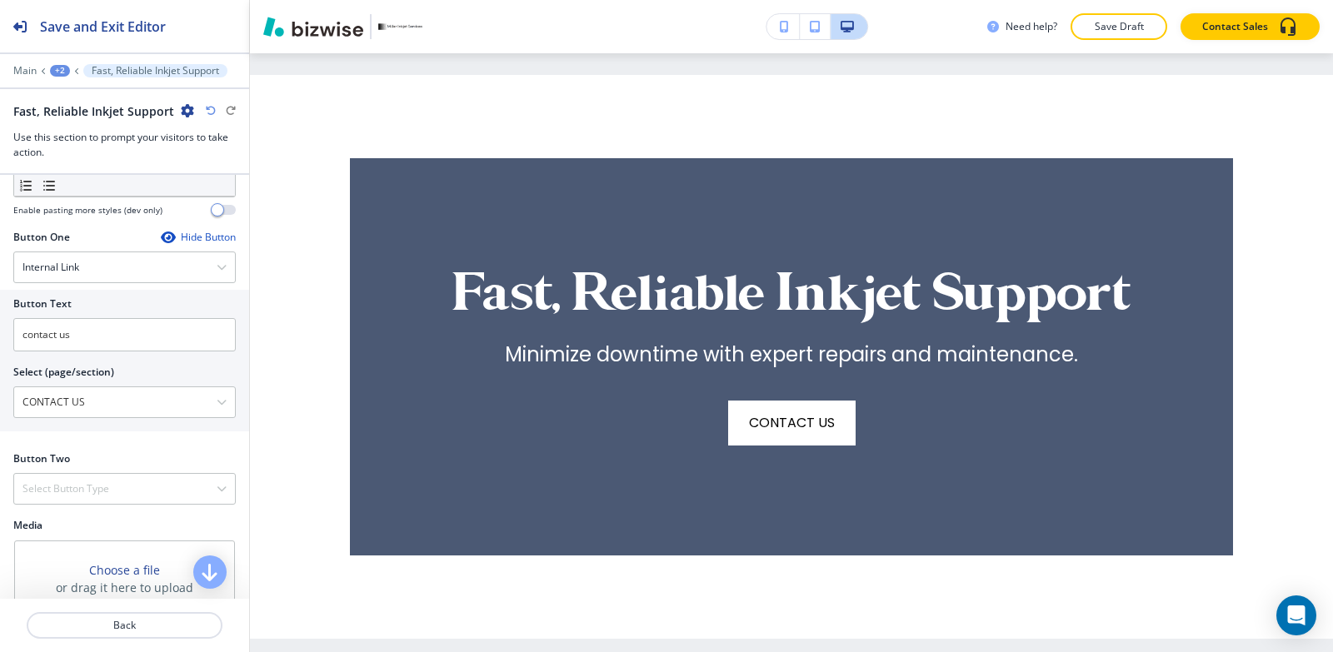
scroll to position [666, 0]
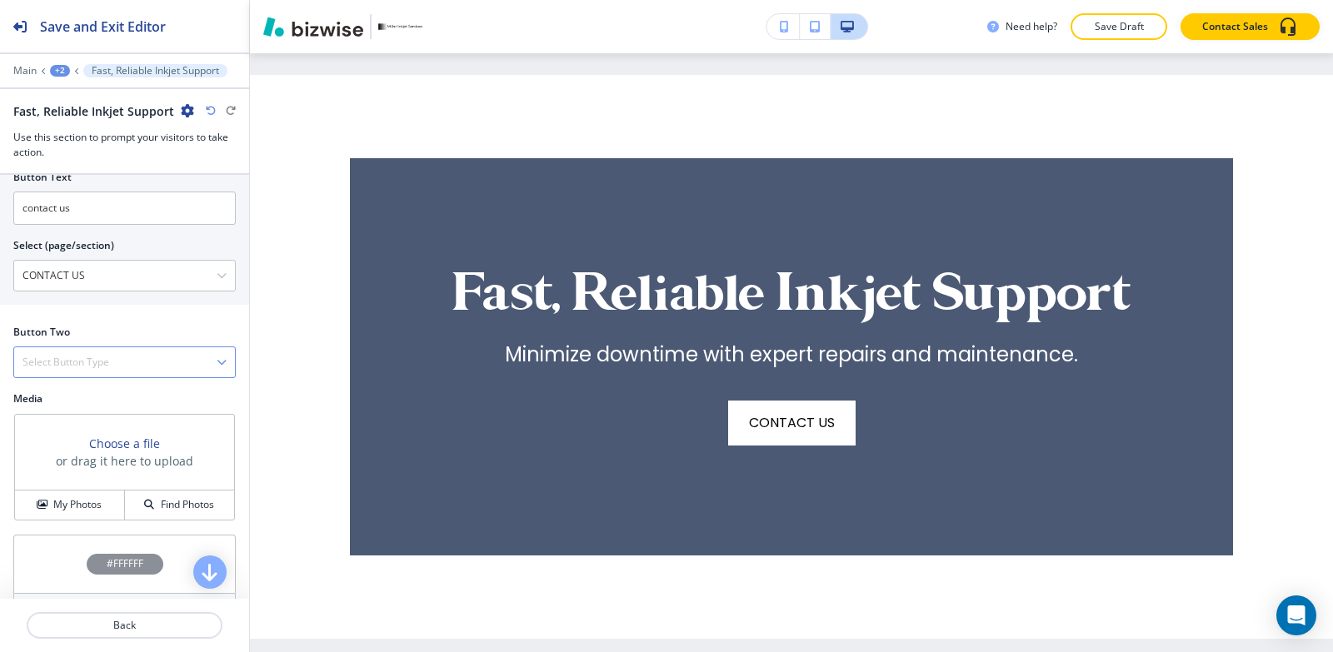
click at [82, 369] on h4 "Select Button Type" at bounding box center [65, 362] width 87 height 15
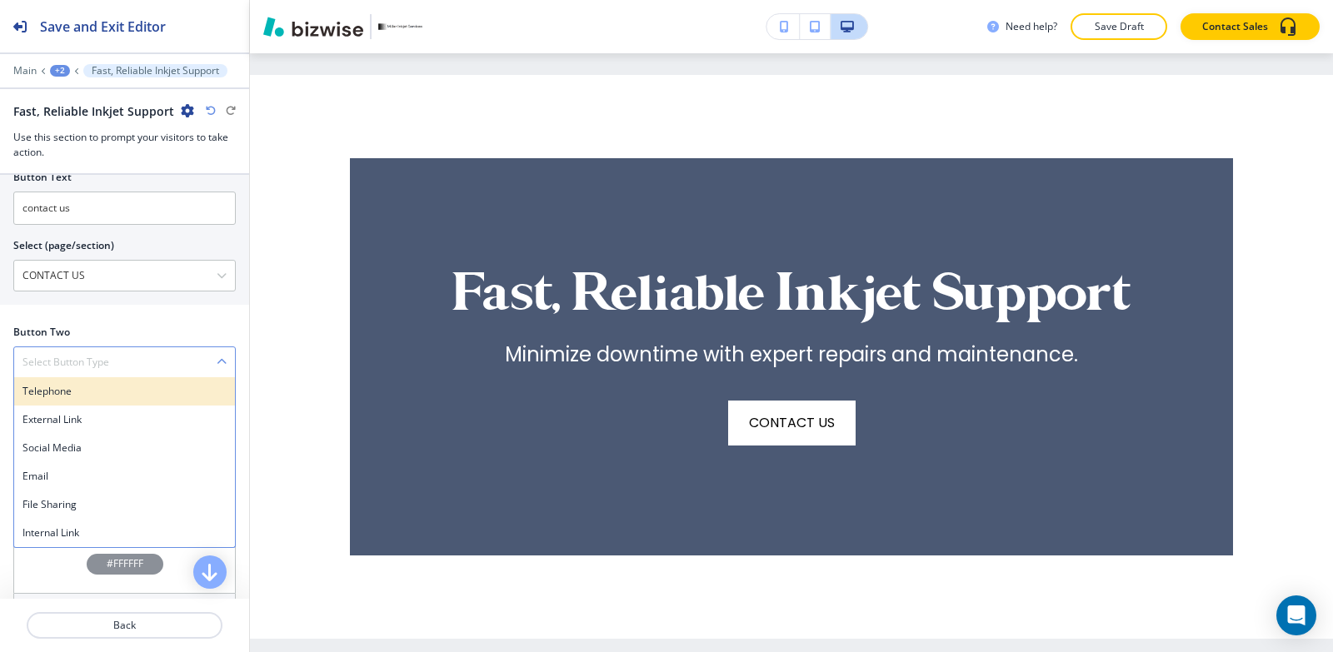
click at [77, 385] on h4 "Telephone" at bounding box center [124, 391] width 204 height 15
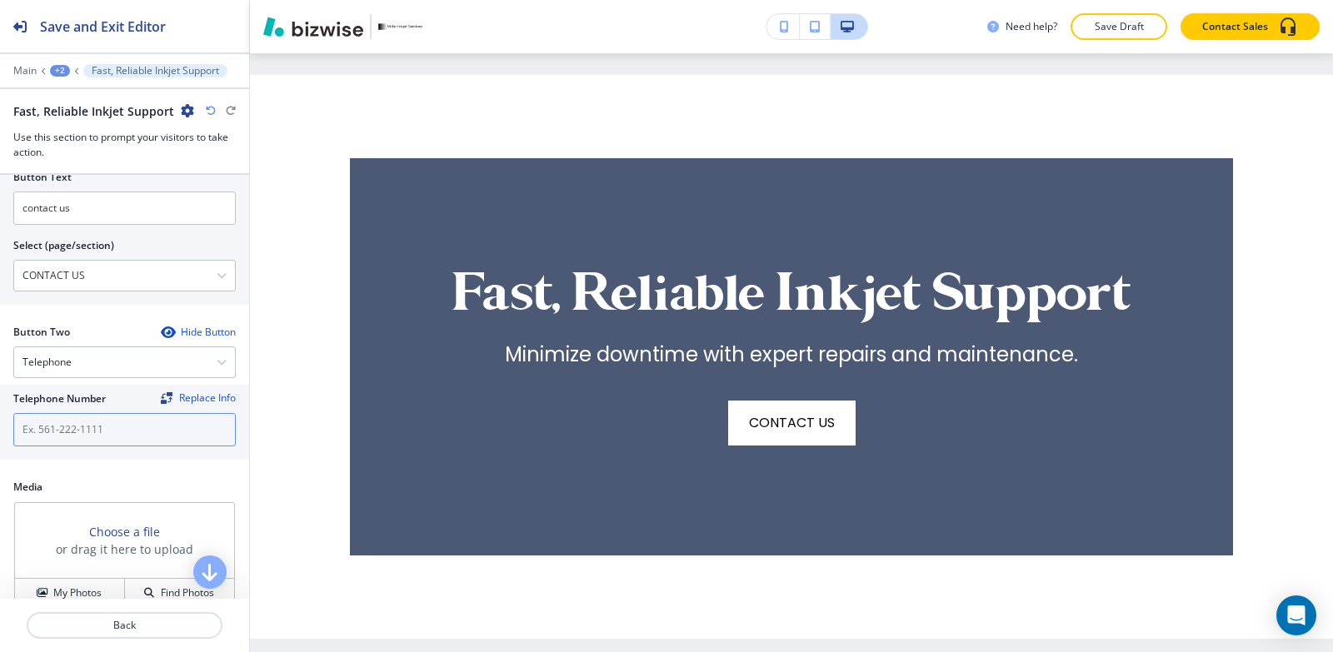
click at [71, 433] on input "text" at bounding box center [124, 429] width 222 height 33
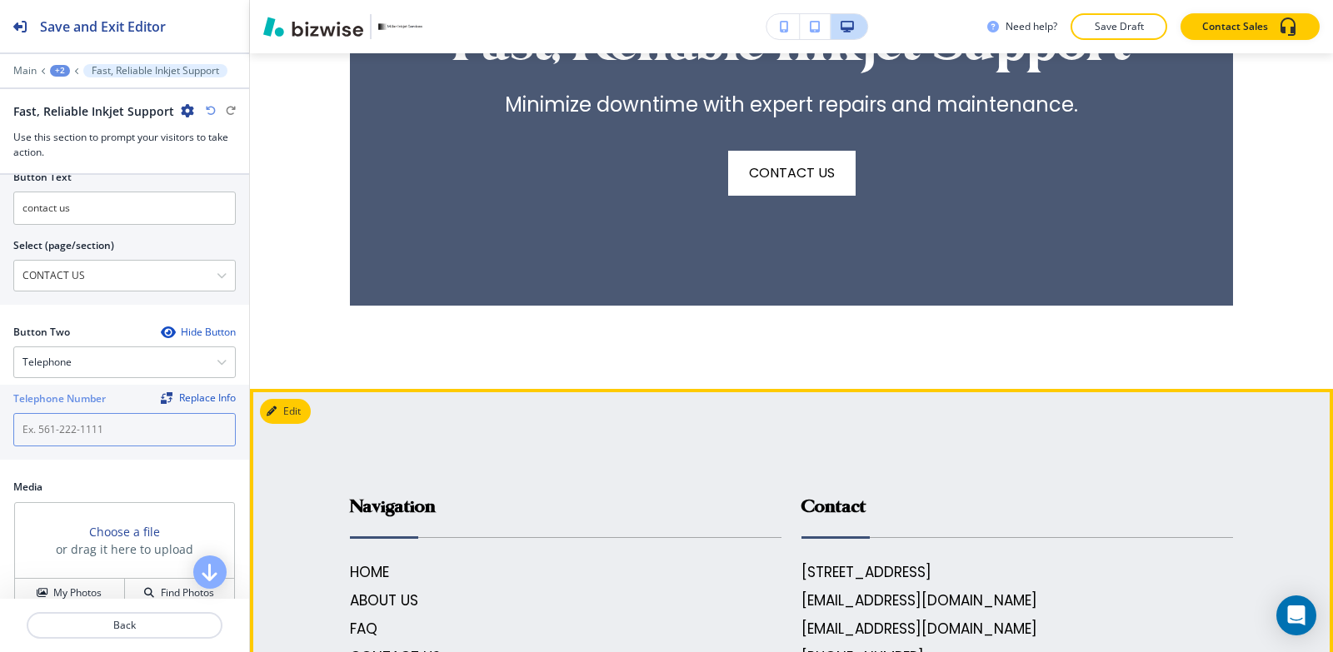
scroll to position [4483, 0]
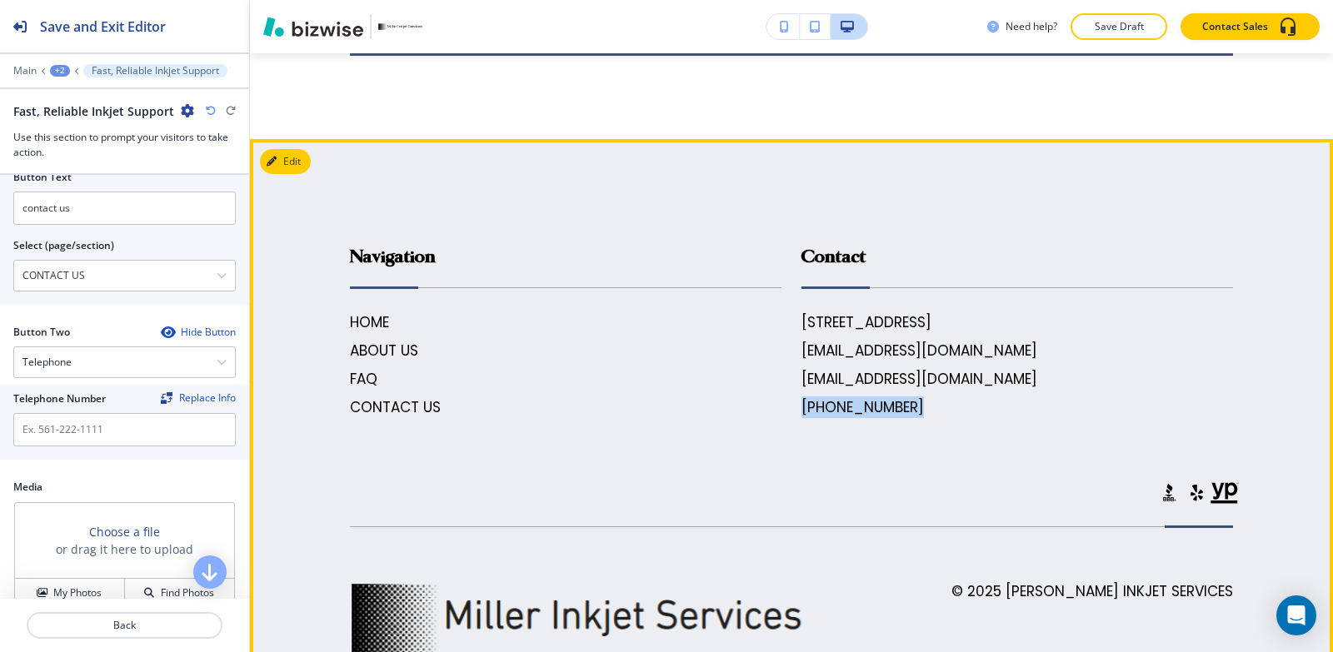
drag, startPoint x: 935, startPoint y: 402, endPoint x: 786, endPoint y: 395, distance: 149.3
click at [786, 395] on footer "Navigation HOME ABOUT US FAQ CONTACT US Contact 146 E 530th Ave, Radley, KS 667…" at bounding box center [791, 428] width 1083 height 579
copy footer "(620) 249-5089 .st0{fill:#015A75;}"
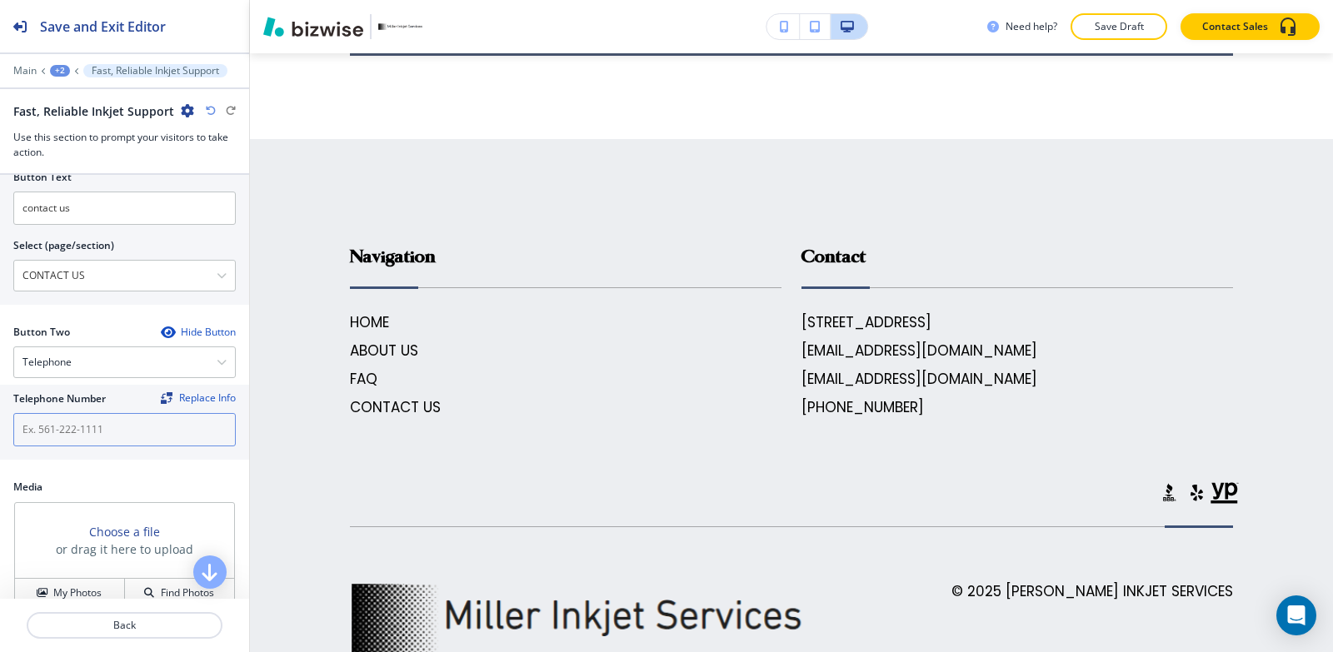
click at [61, 431] on input "text" at bounding box center [124, 429] width 222 height 33
paste input "[PHONE_NUMBER]"
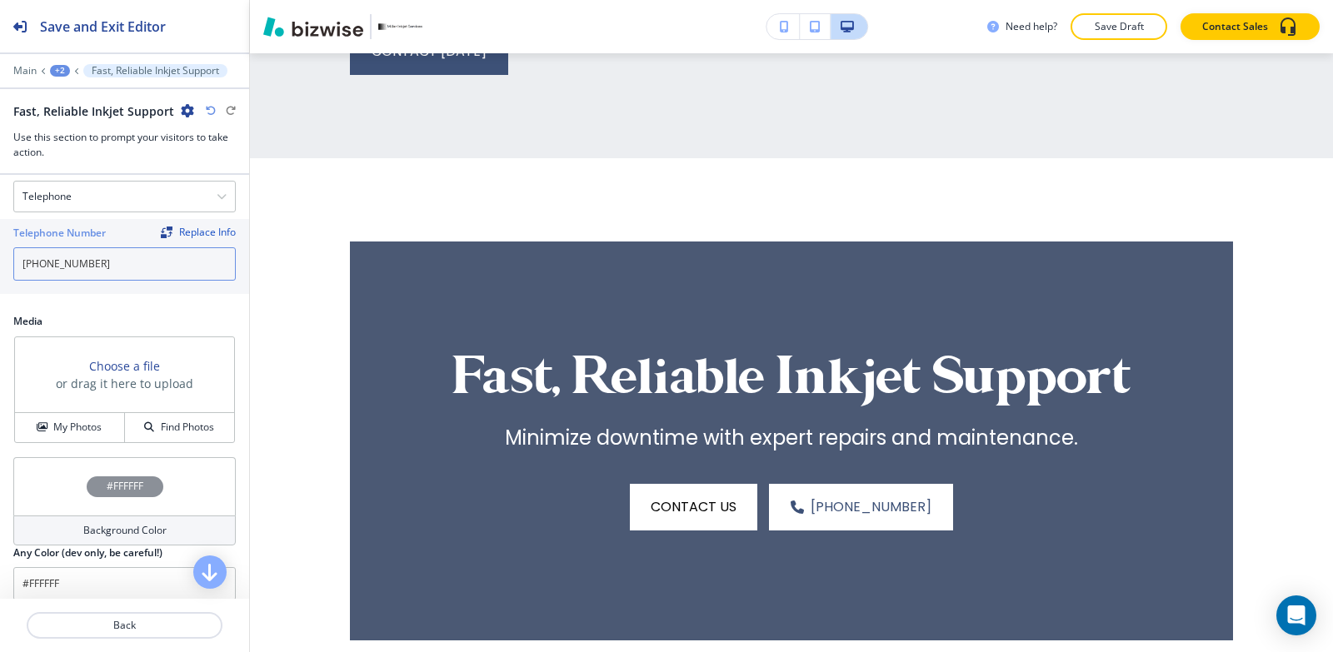
scroll to position [833, 0]
type input "[PHONE_NUMBER]"
click at [42, 426] on icon "button" at bounding box center [42, 427] width 10 height 10
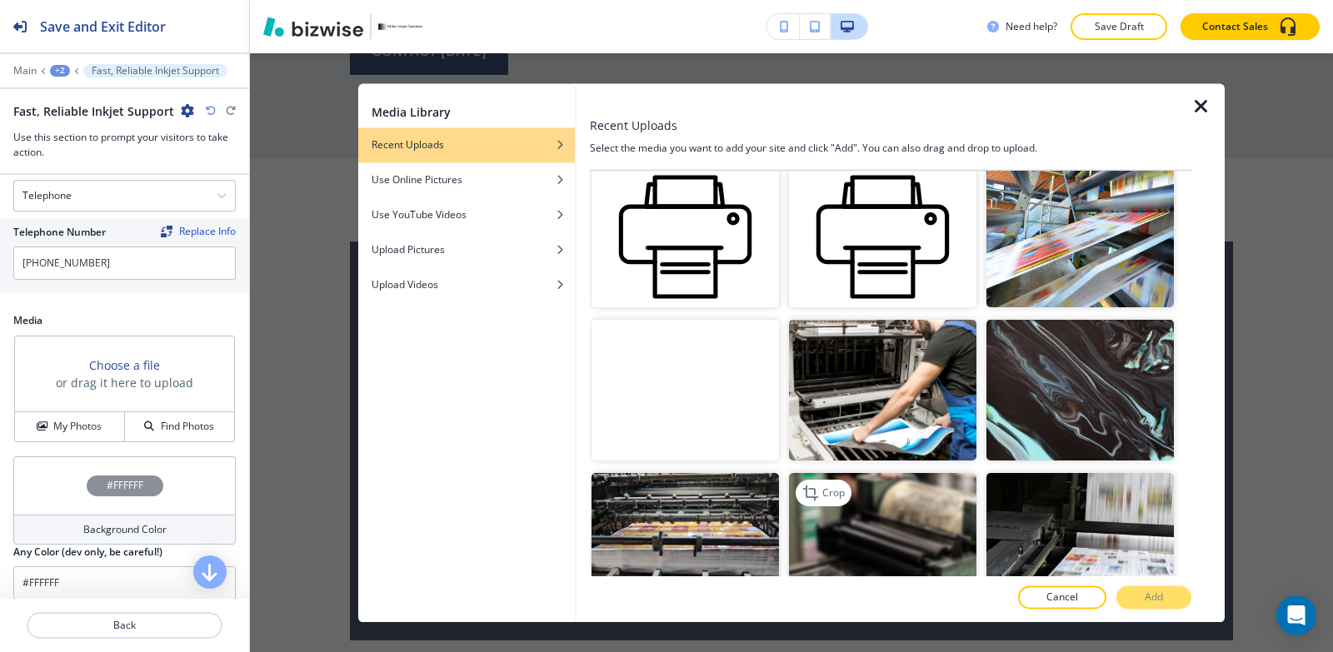
scroll to position [257, 0]
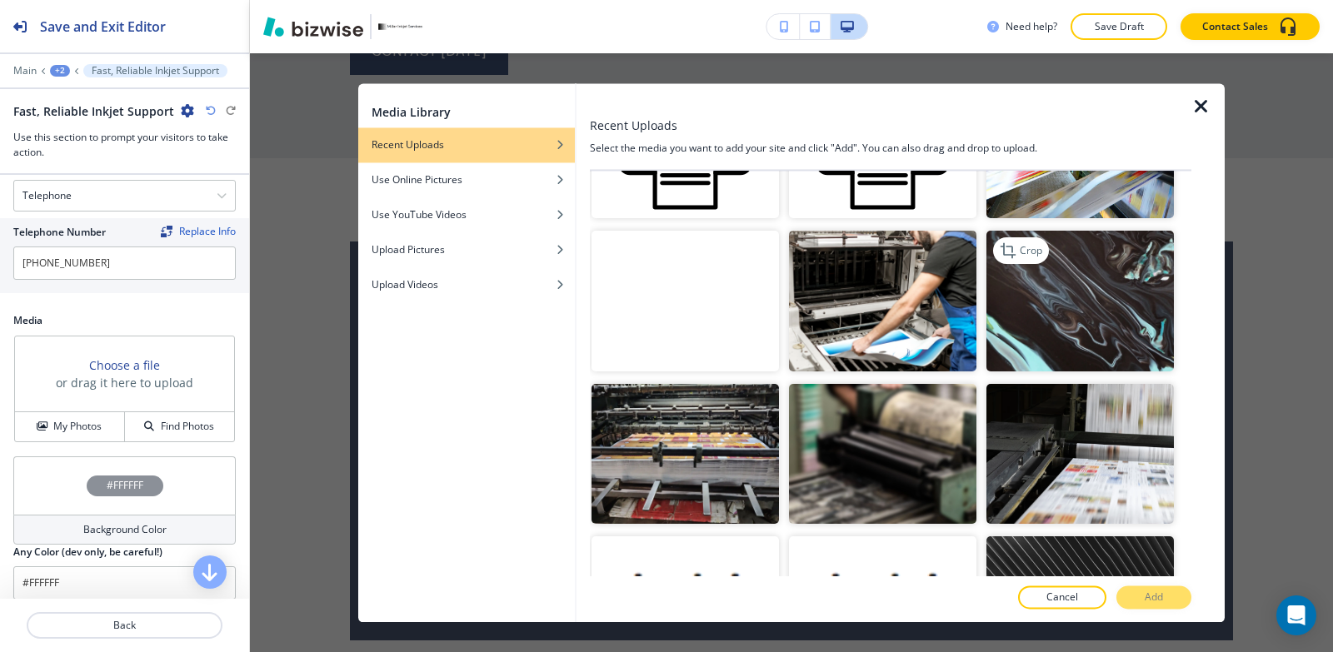
click at [1047, 304] on img "button" at bounding box center [1079, 301] width 187 height 141
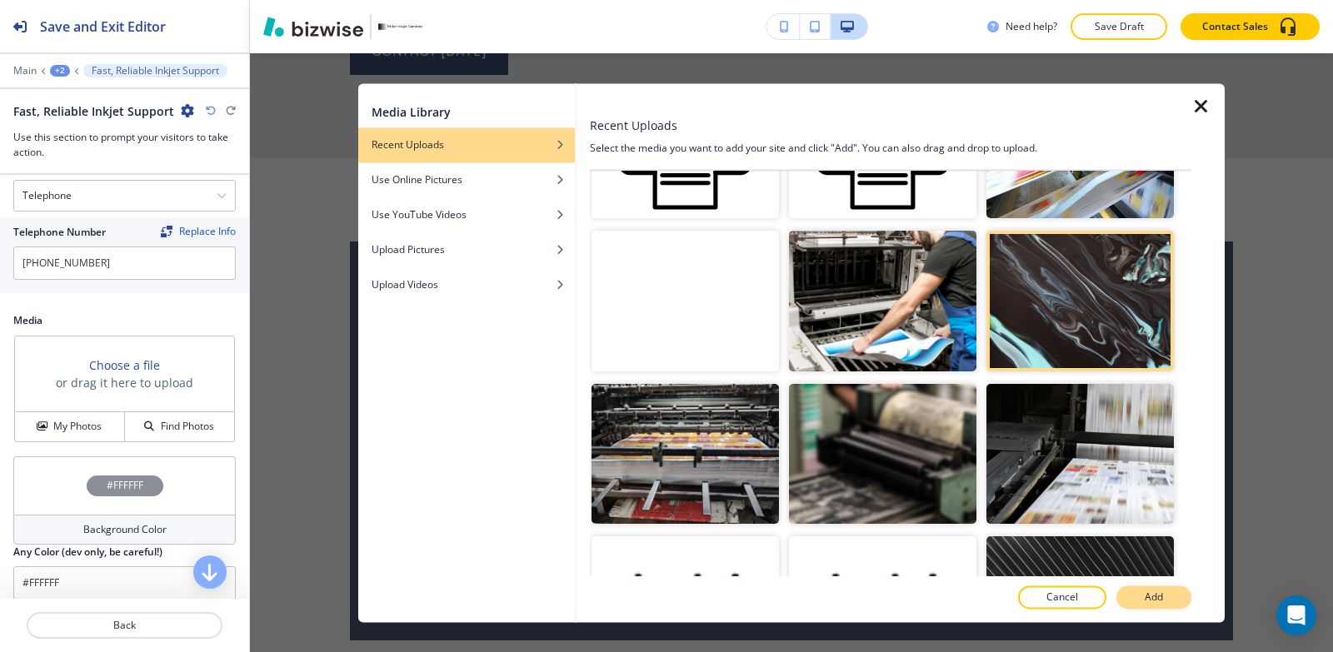
click at [1156, 599] on p "Add" at bounding box center [1154, 597] width 18 height 15
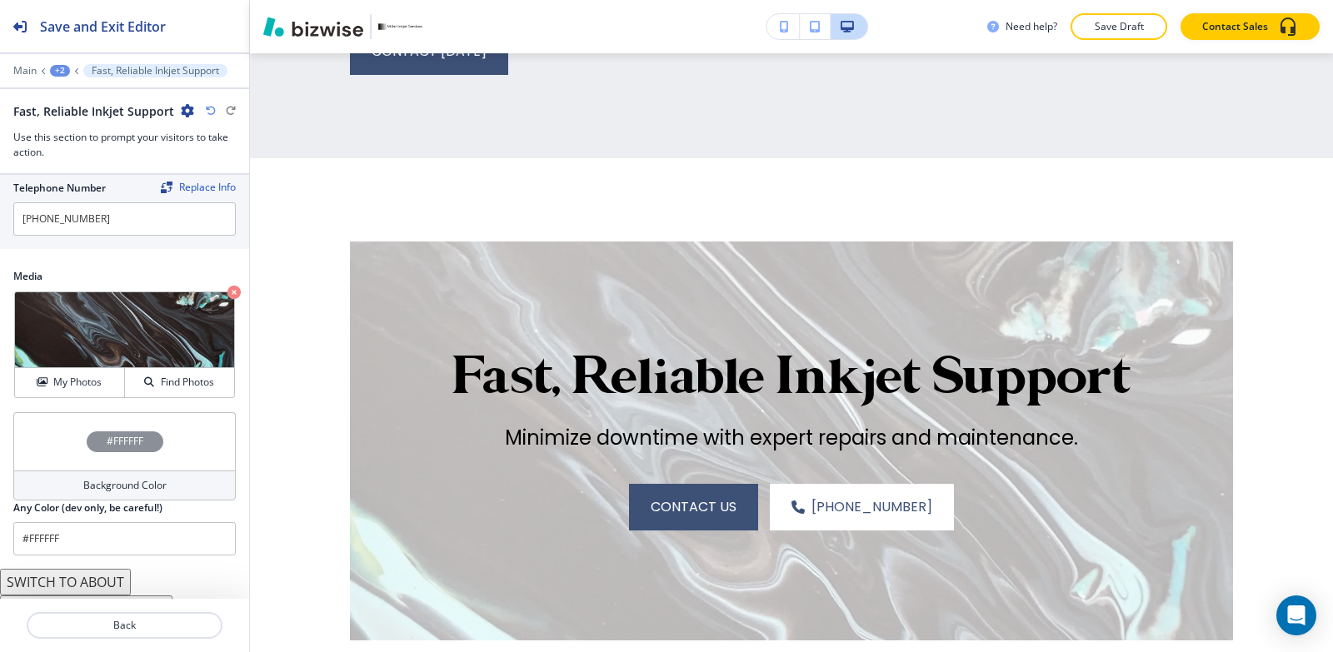
scroll to position [900, 0]
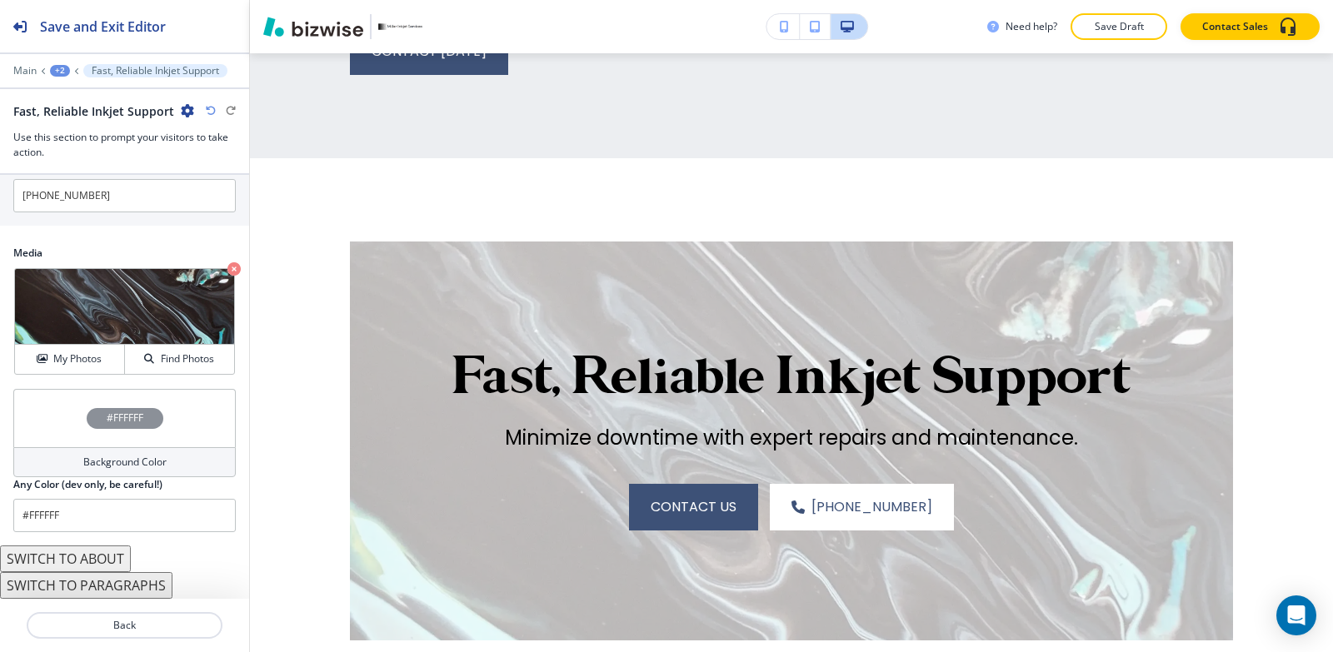
click at [132, 457] on h4 "Background Color" at bounding box center [124, 462] width 83 height 15
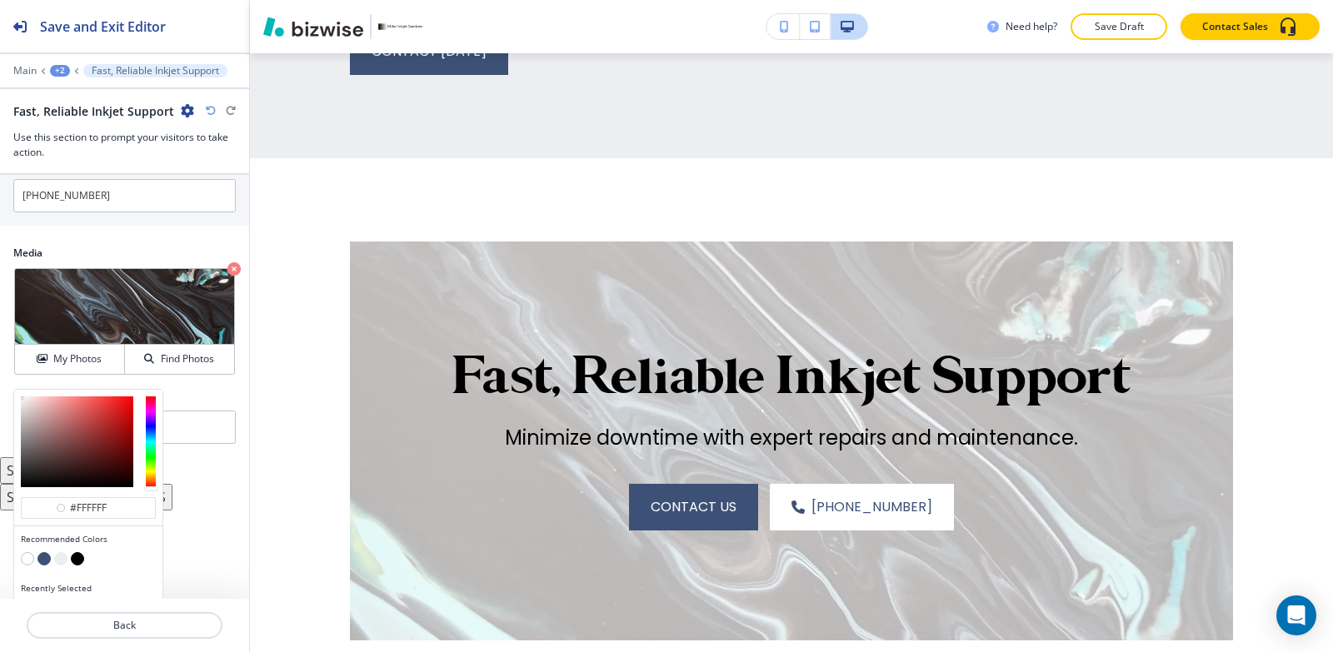
click at [73, 562] on button "button" at bounding box center [77, 558] width 13 height 13
type input "#000000"
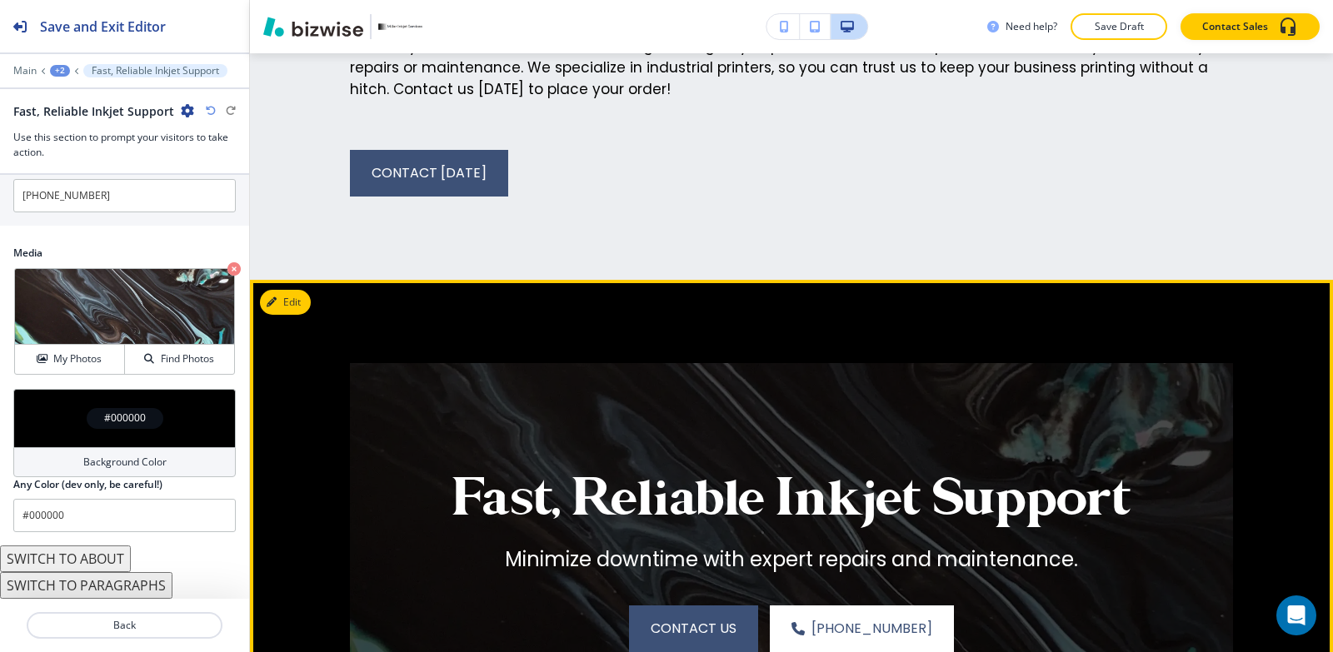
scroll to position [3817, 0]
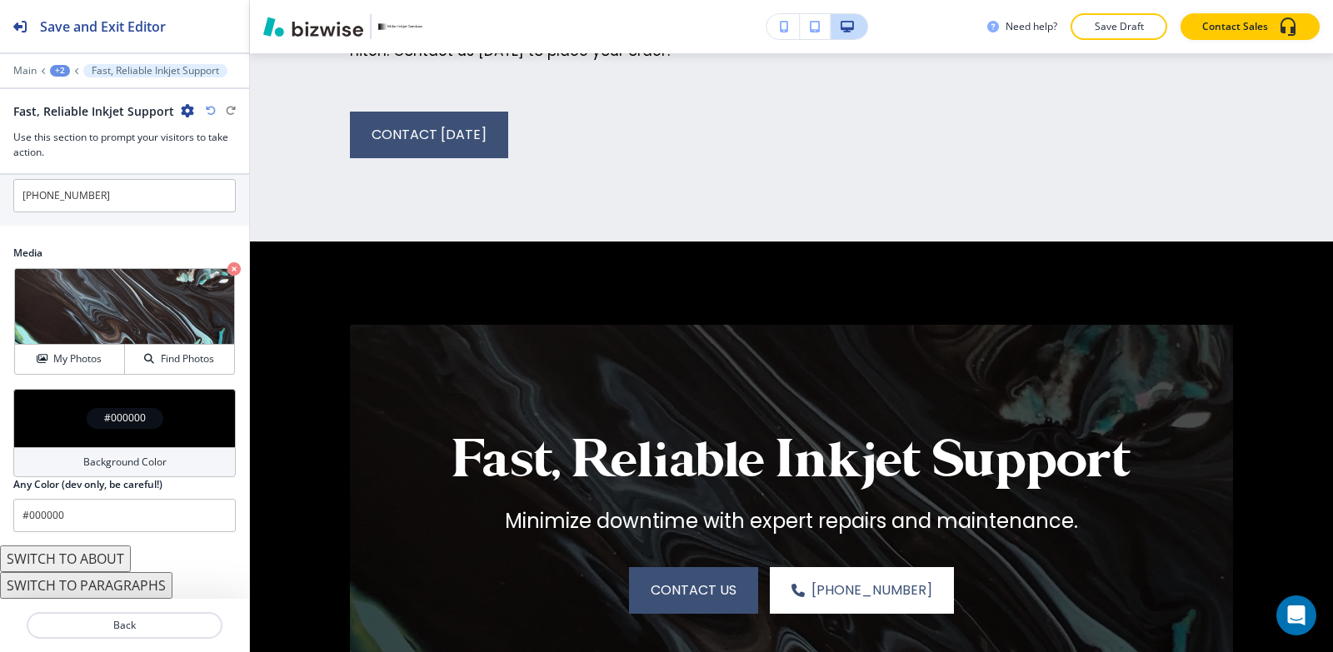
click at [52, 65] on div "+2" at bounding box center [60, 71] width 20 height 12
click at [101, 132] on p "ABOUT US" at bounding box center [103, 127] width 85 height 15
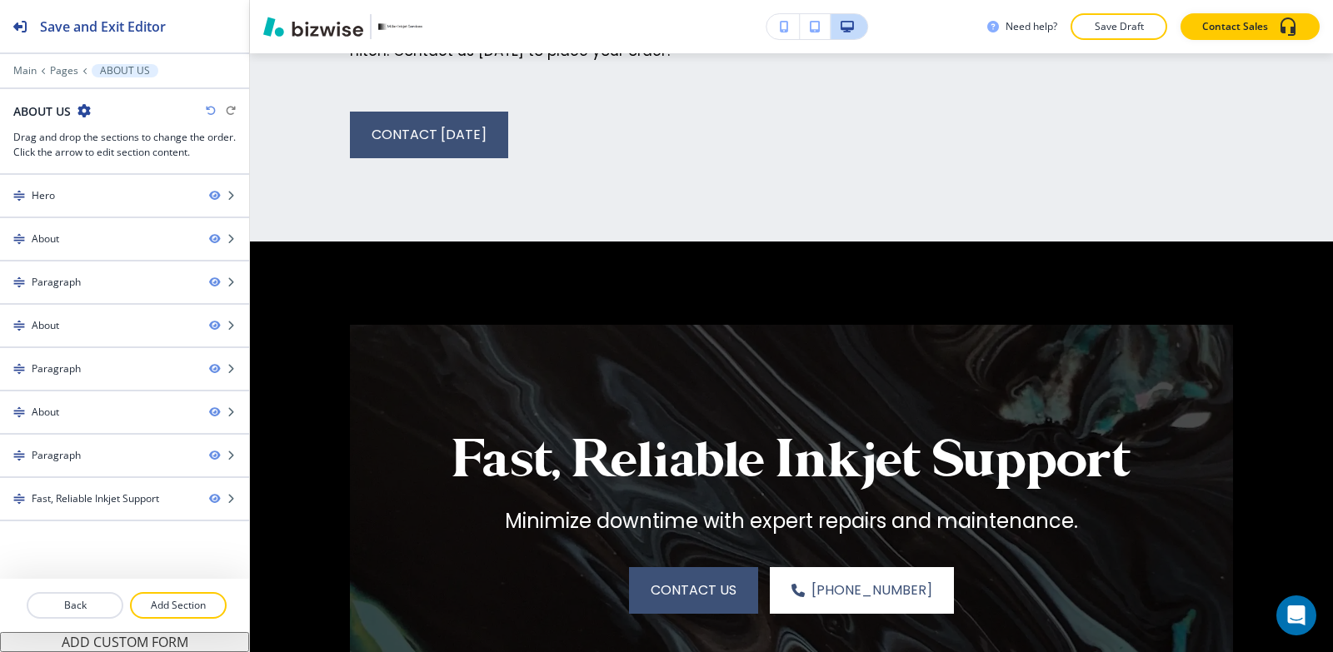
click at [12, 72] on div "Main Pages ABOUT US" at bounding box center [124, 70] width 249 height 13
click at [31, 67] on p "Main" at bounding box center [24, 71] width 23 height 12
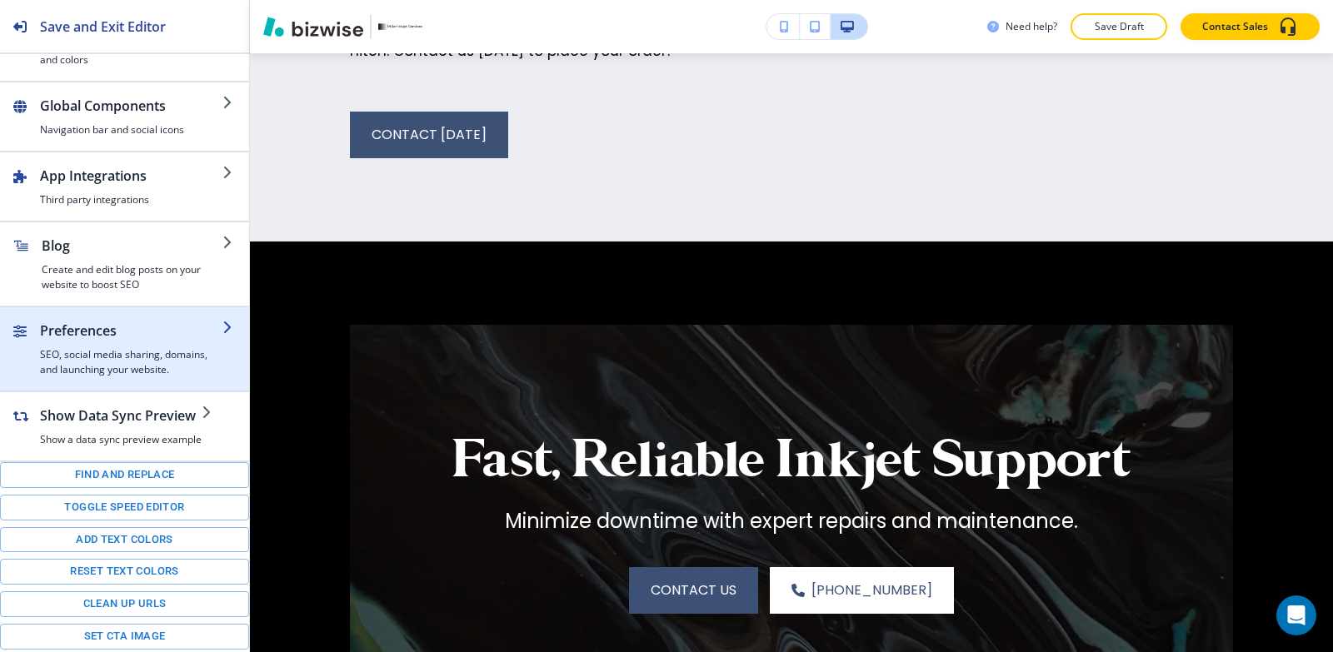
scroll to position [236, 0]
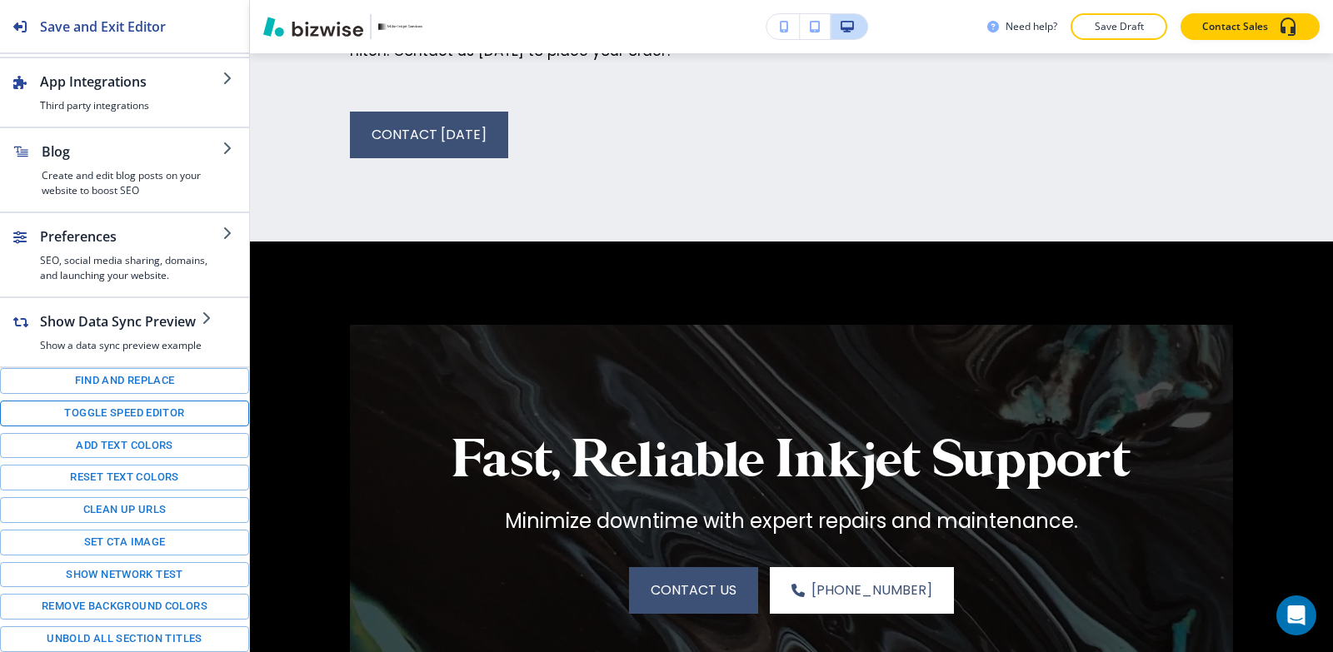
click at [107, 417] on button "Toggle speed editor" at bounding box center [124, 414] width 249 height 26
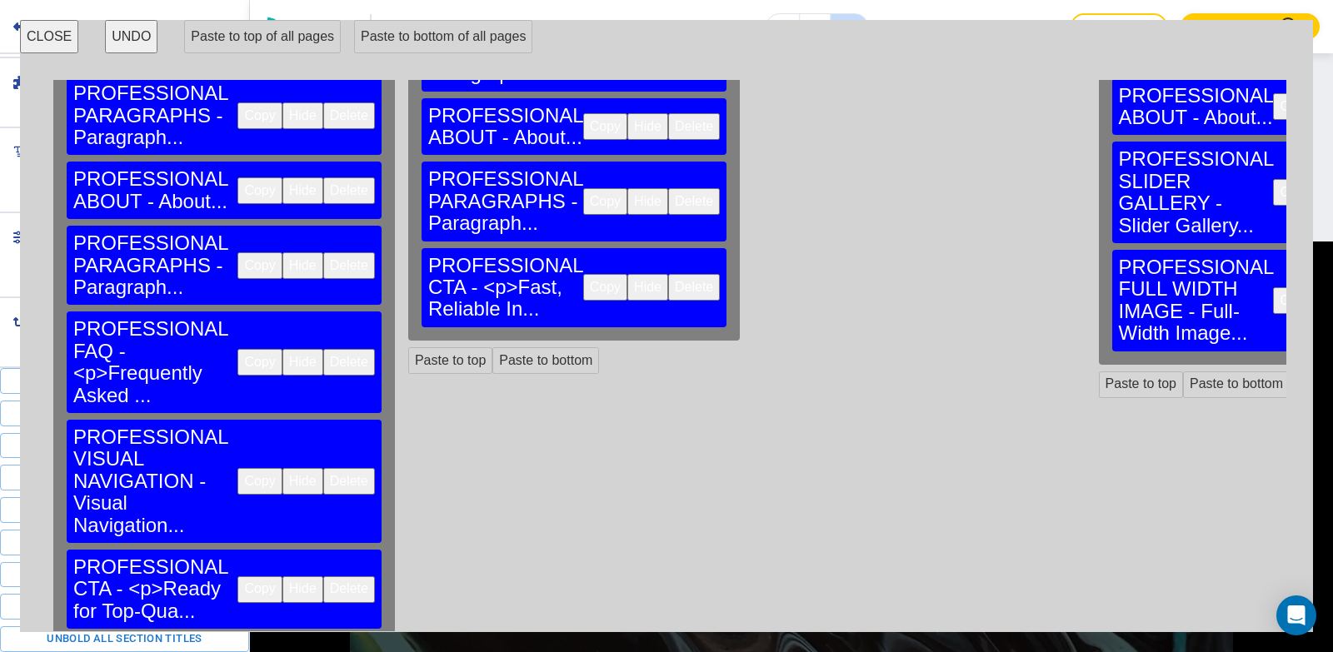
scroll to position [450, 0]
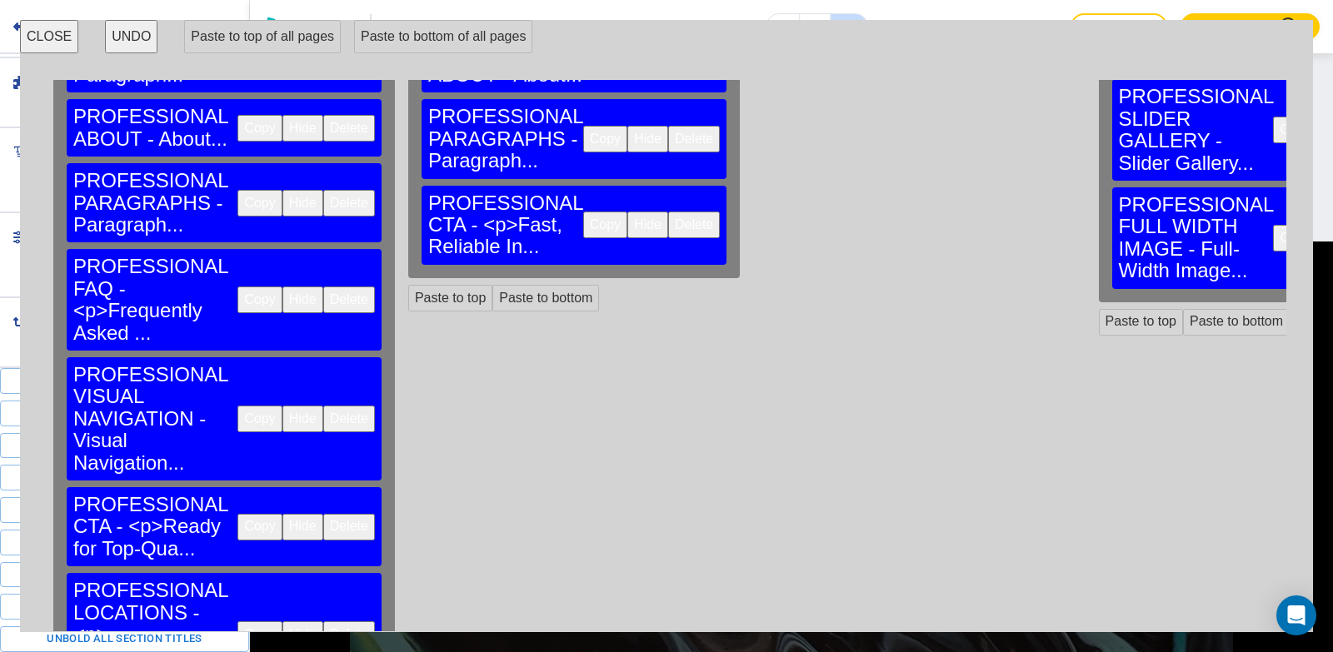
click at [237, 621] on button "Copy" at bounding box center [259, 634] width 44 height 27
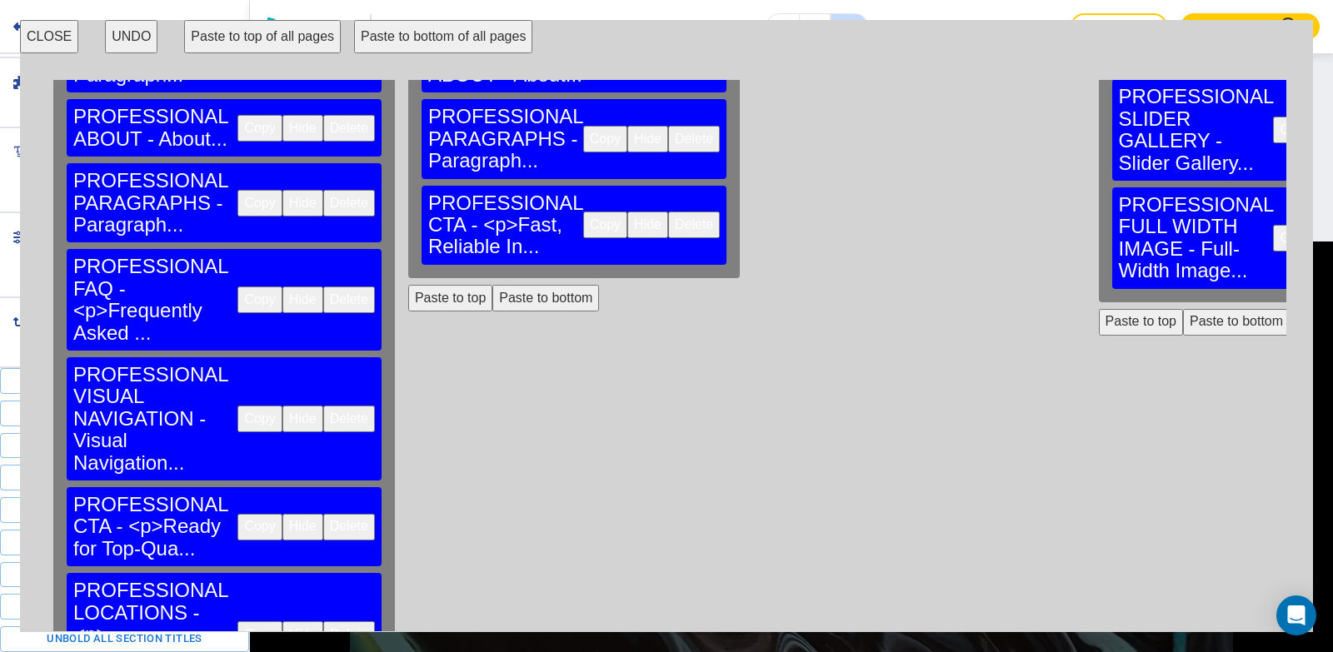
click at [492, 285] on button "Paste to bottom" at bounding box center [545, 298] width 107 height 27
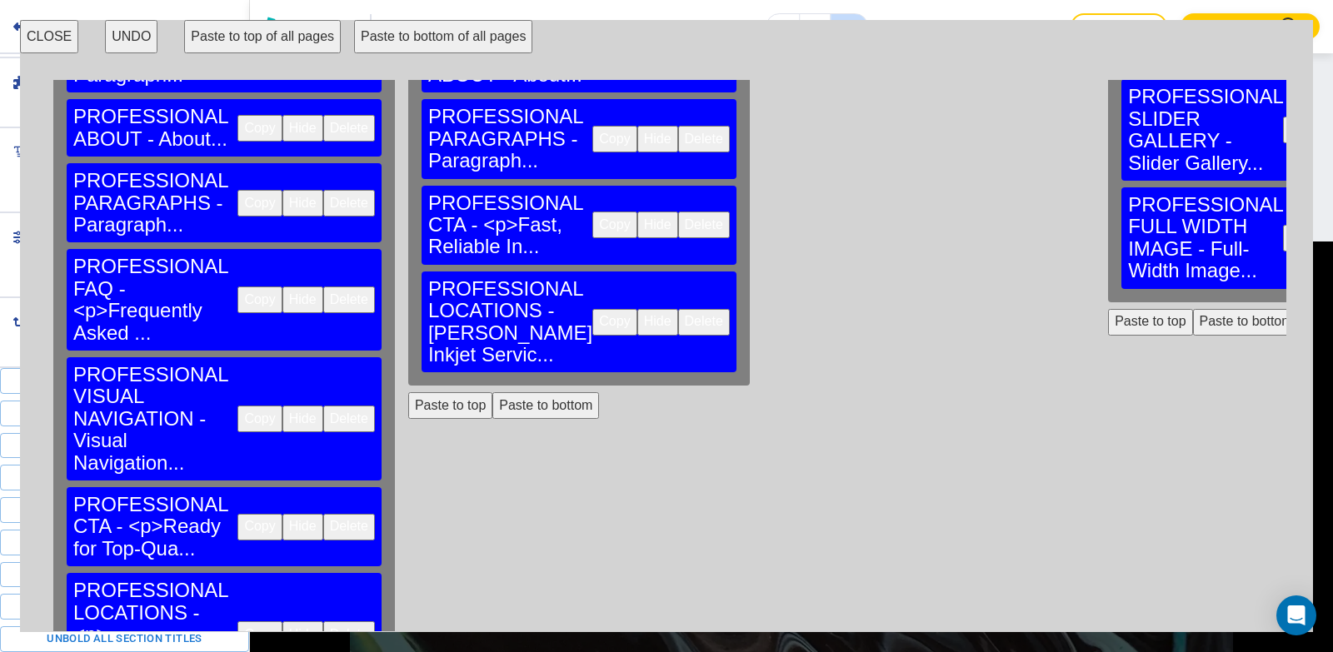
click at [506, 392] on button "Paste to bottom" at bounding box center [545, 405] width 107 height 27
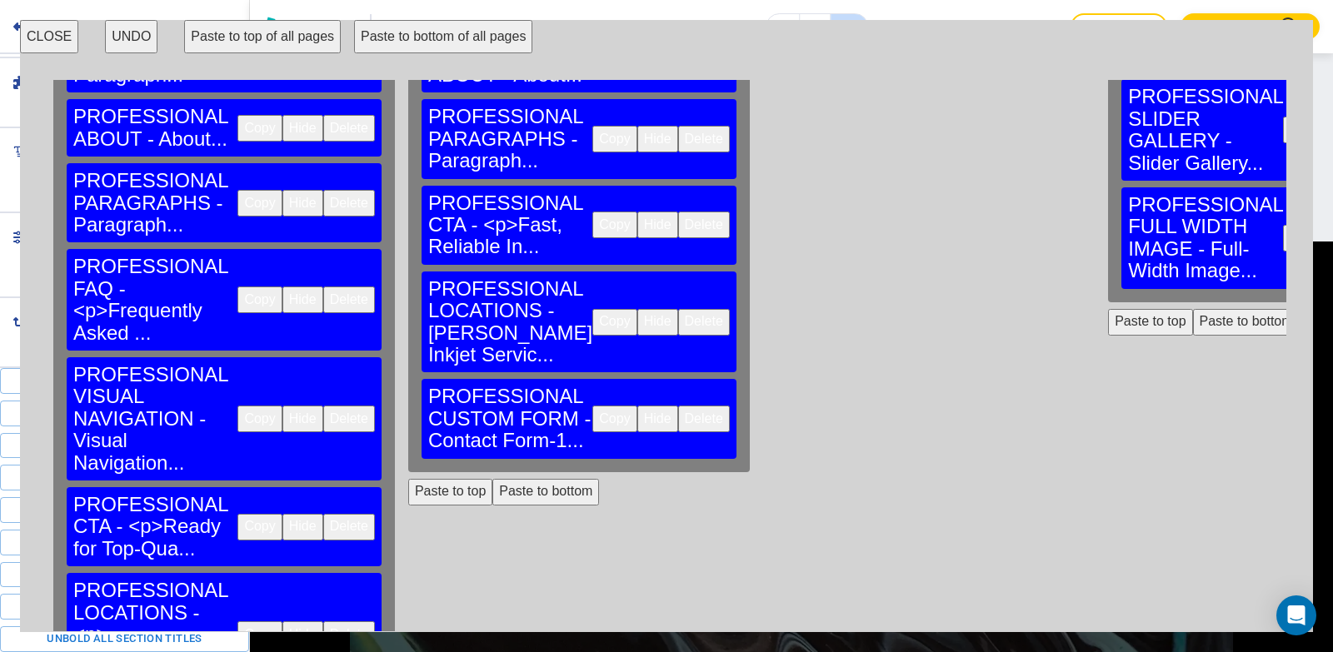
click at [678, 406] on button "Delete" at bounding box center [704, 419] width 52 height 27
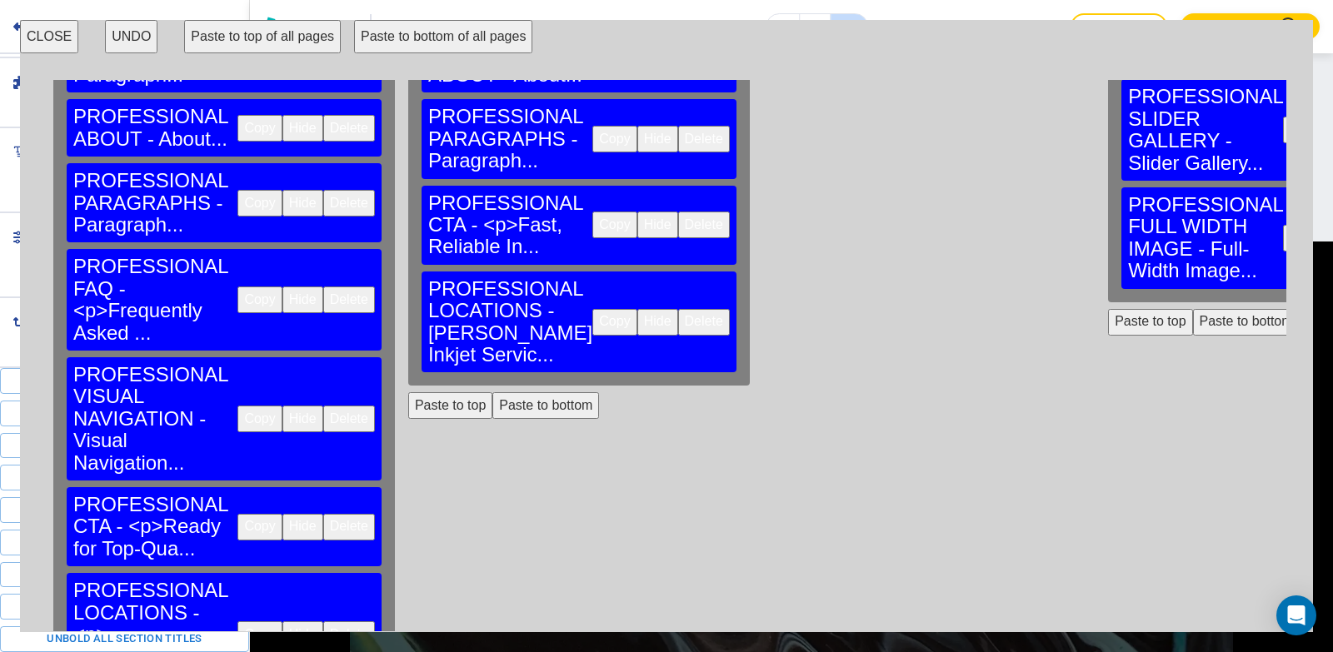
click at [55, 35] on button "CLOSE" at bounding box center [49, 36] width 58 height 33
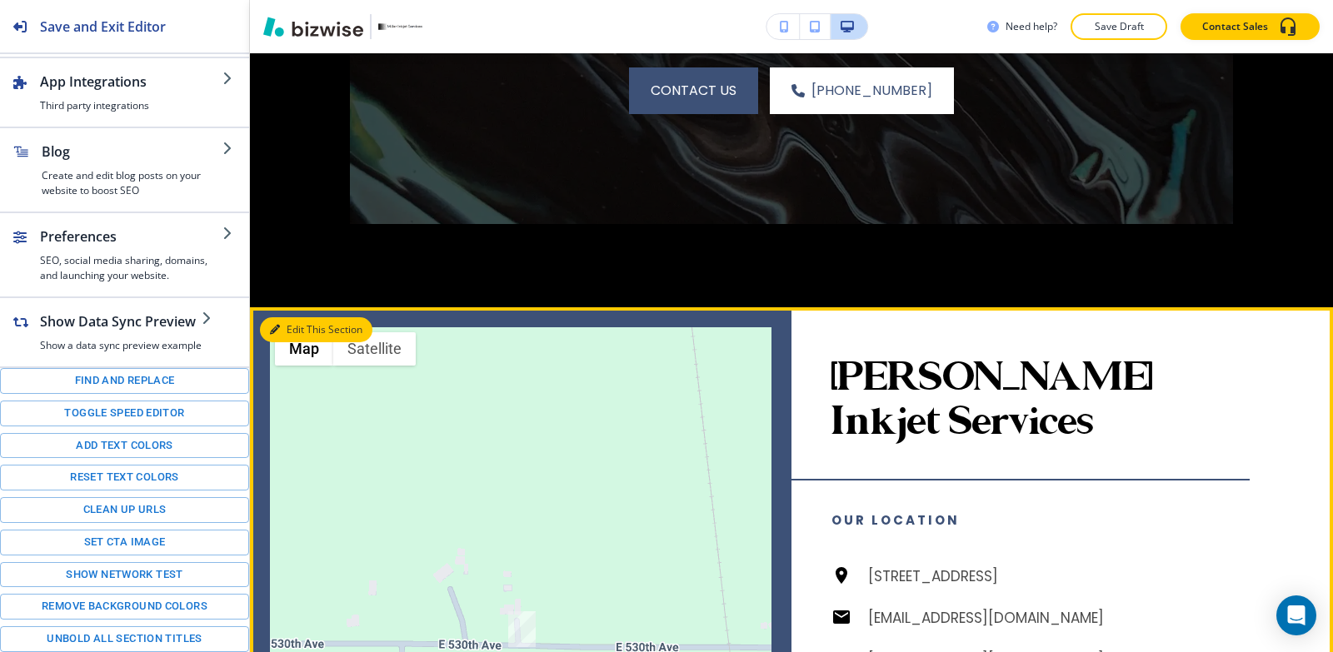
click at [290, 317] on button "Edit This Section" at bounding box center [316, 329] width 112 height 25
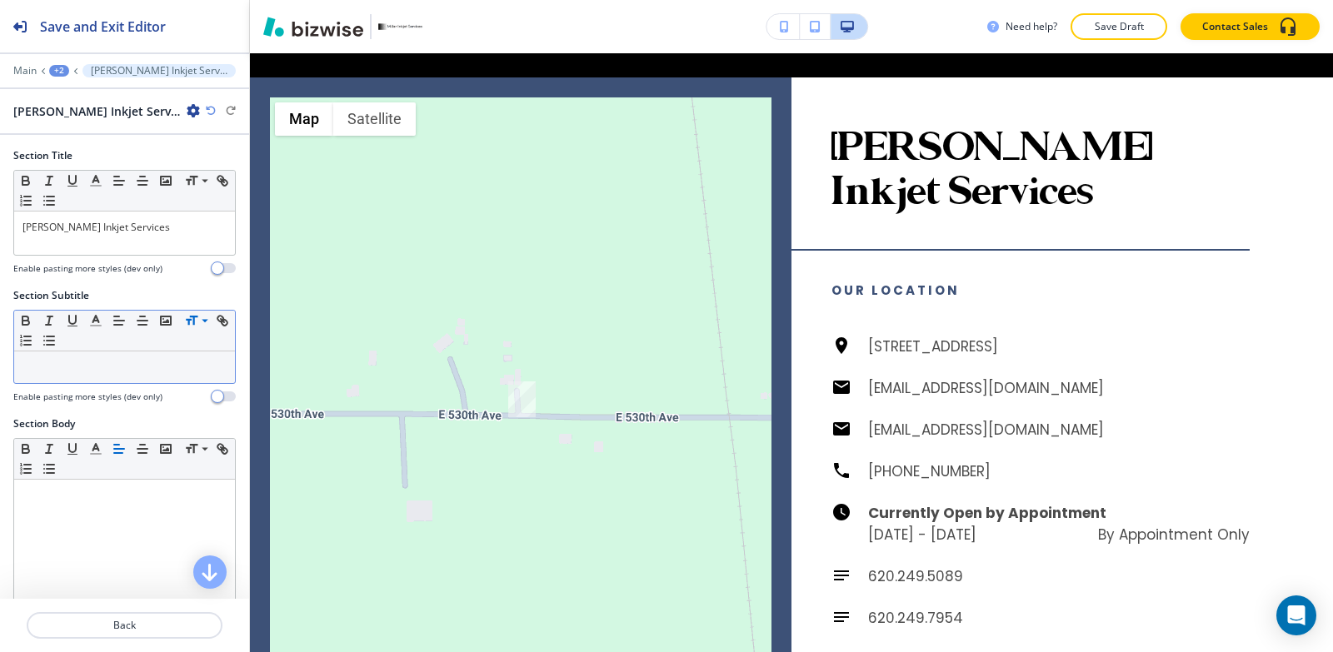
scroll to position [4549, 0]
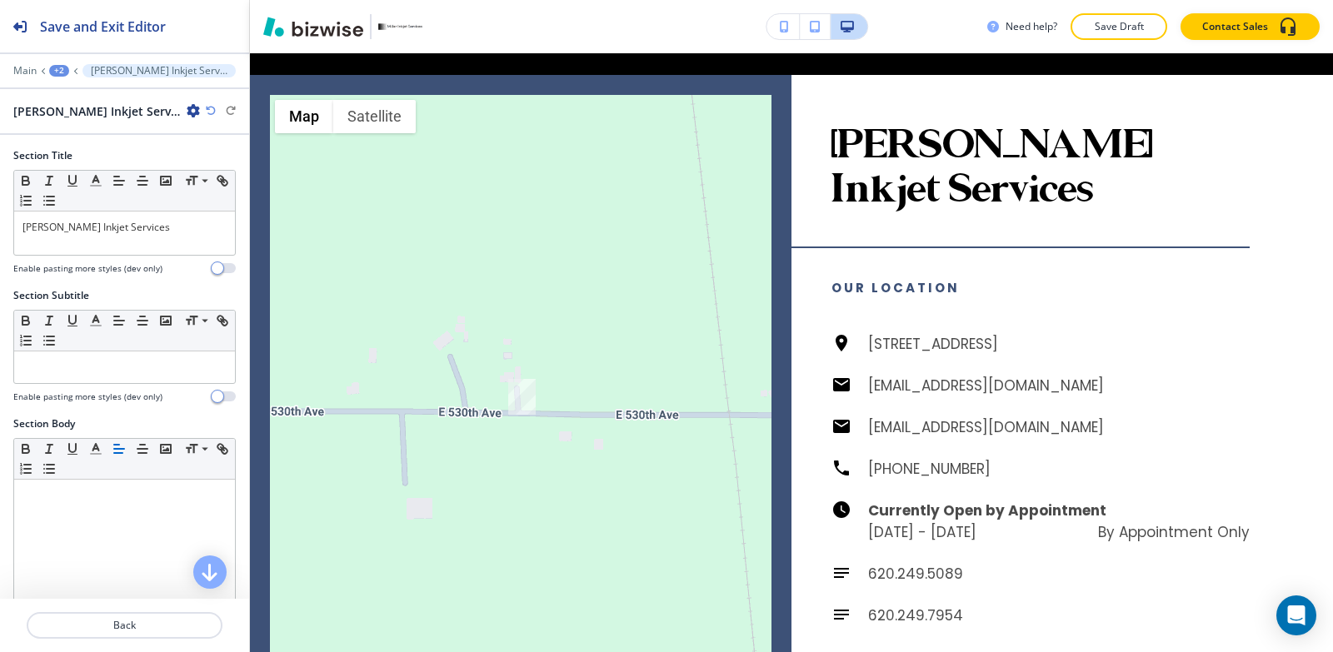
click at [187, 107] on icon "button" at bounding box center [193, 110] width 13 height 13
click at [161, 138] on p "Rename Section" at bounding box center [199, 139] width 85 height 15
click at [164, 107] on input "Miller Inkjet Services-1" at bounding box center [99, 110] width 172 height 33
type input "[PERSON_NAME] Inkjet Services"
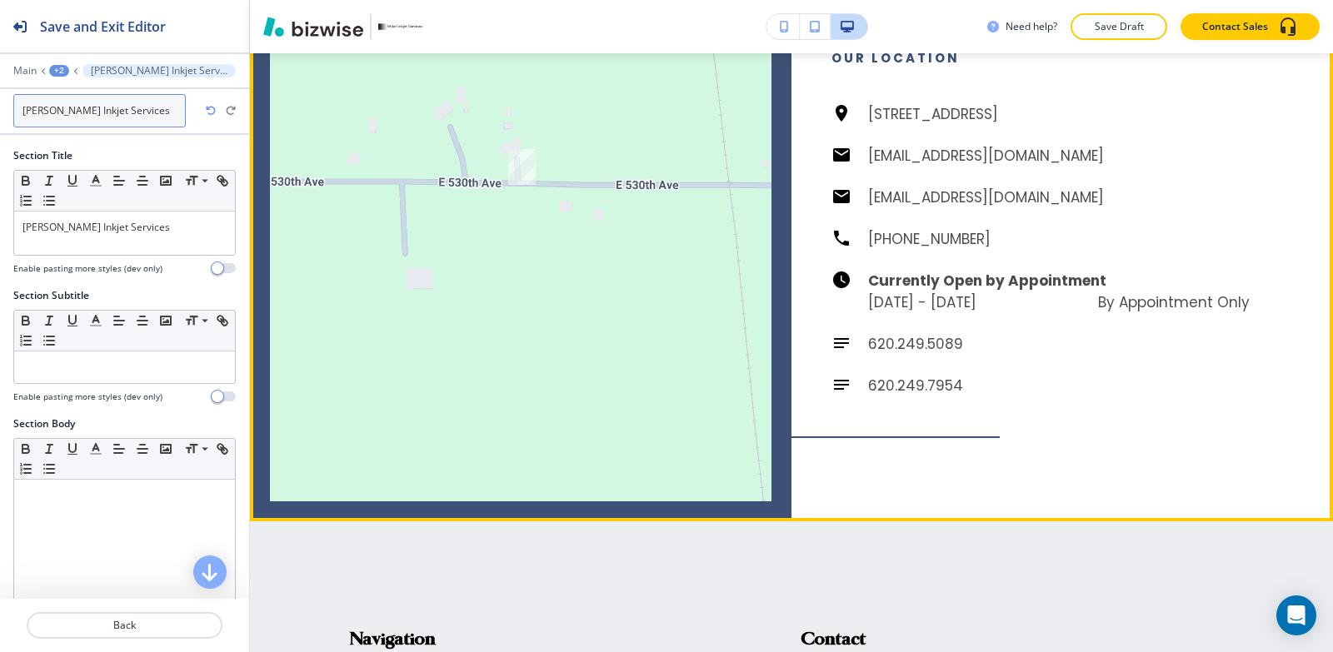
scroll to position [4966, 0]
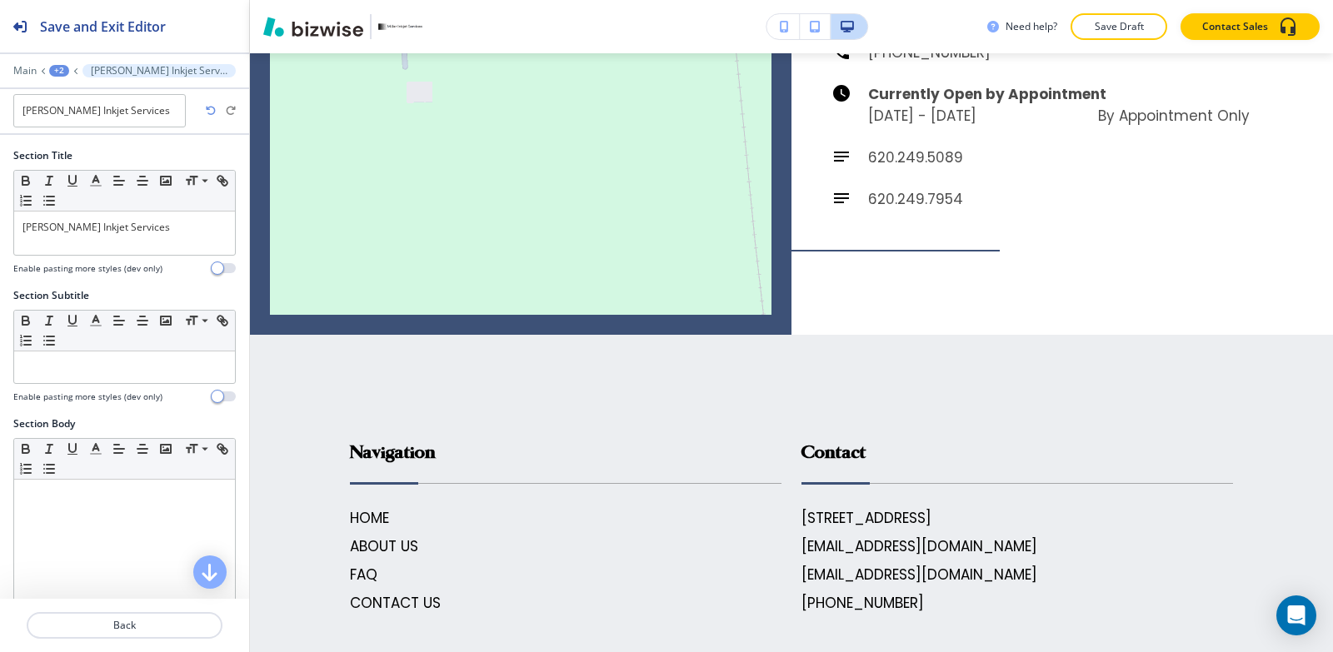
click at [60, 67] on div "+2" at bounding box center [59, 71] width 20 height 12
click at [67, 131] on p "ABOUT US" at bounding box center [103, 127] width 85 height 15
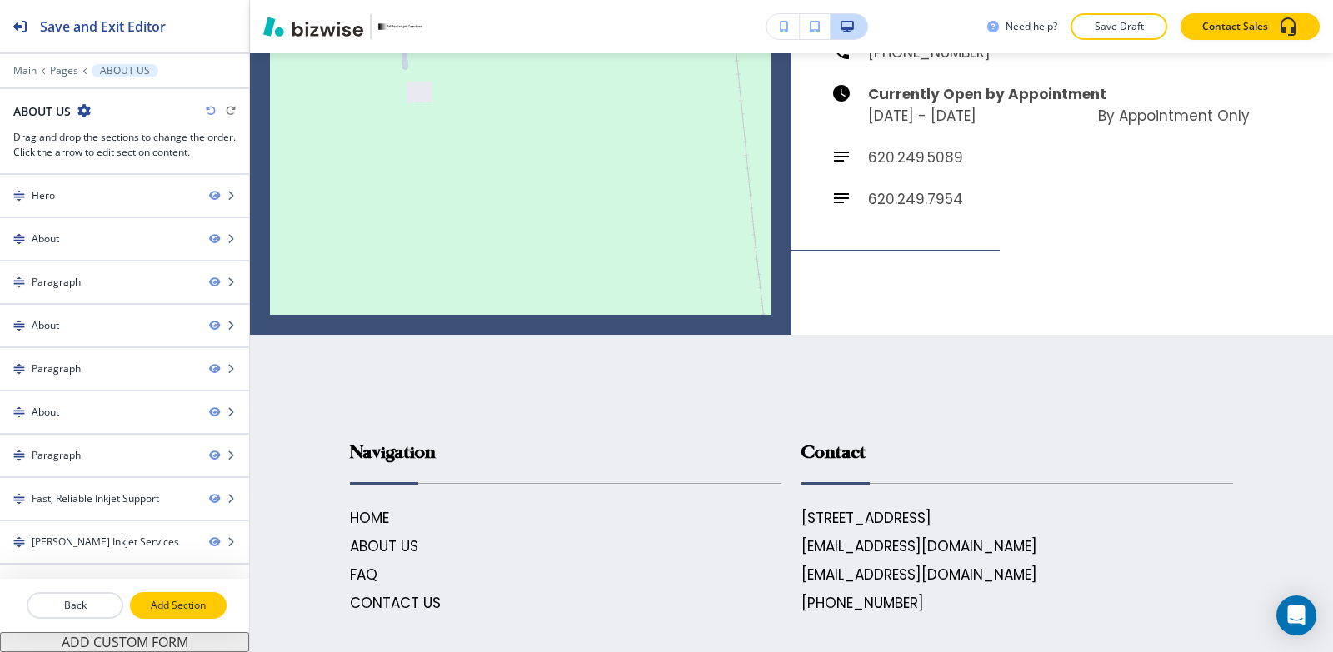
click at [206, 613] on button "Add Section" at bounding box center [178, 605] width 97 height 27
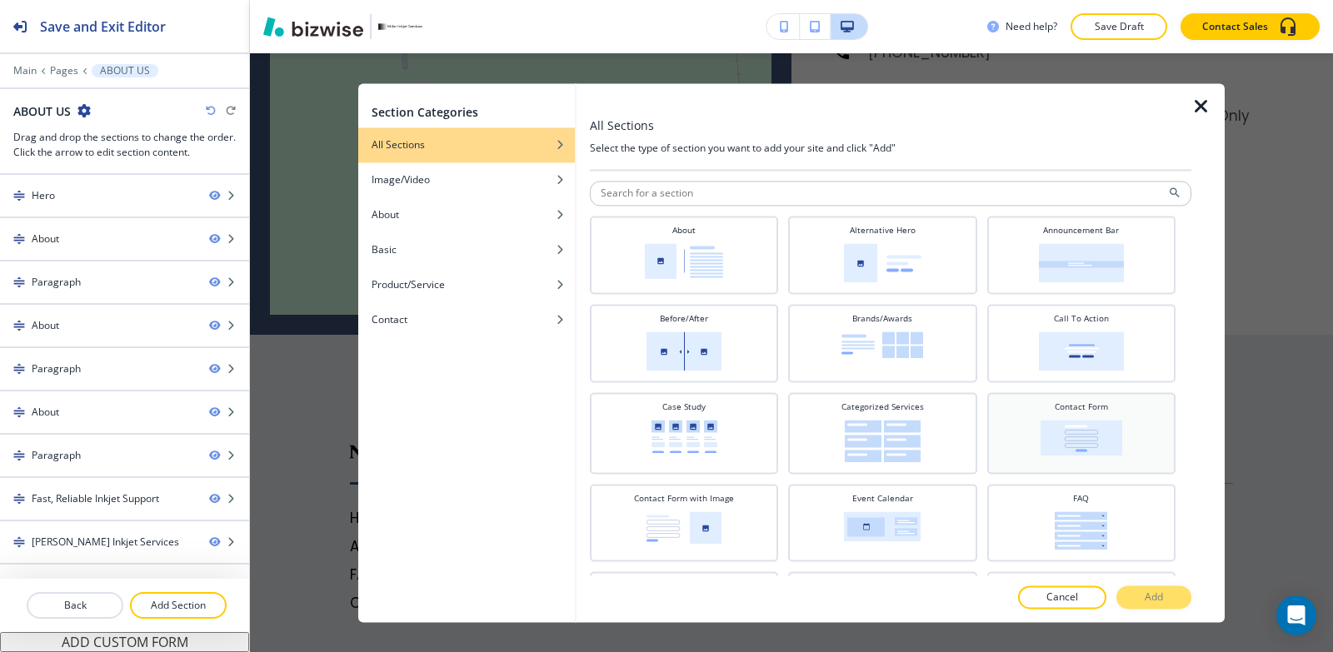
click at [1070, 433] on img at bounding box center [1081, 438] width 82 height 36
click at [1151, 605] on p "Add" at bounding box center [1154, 597] width 18 height 15
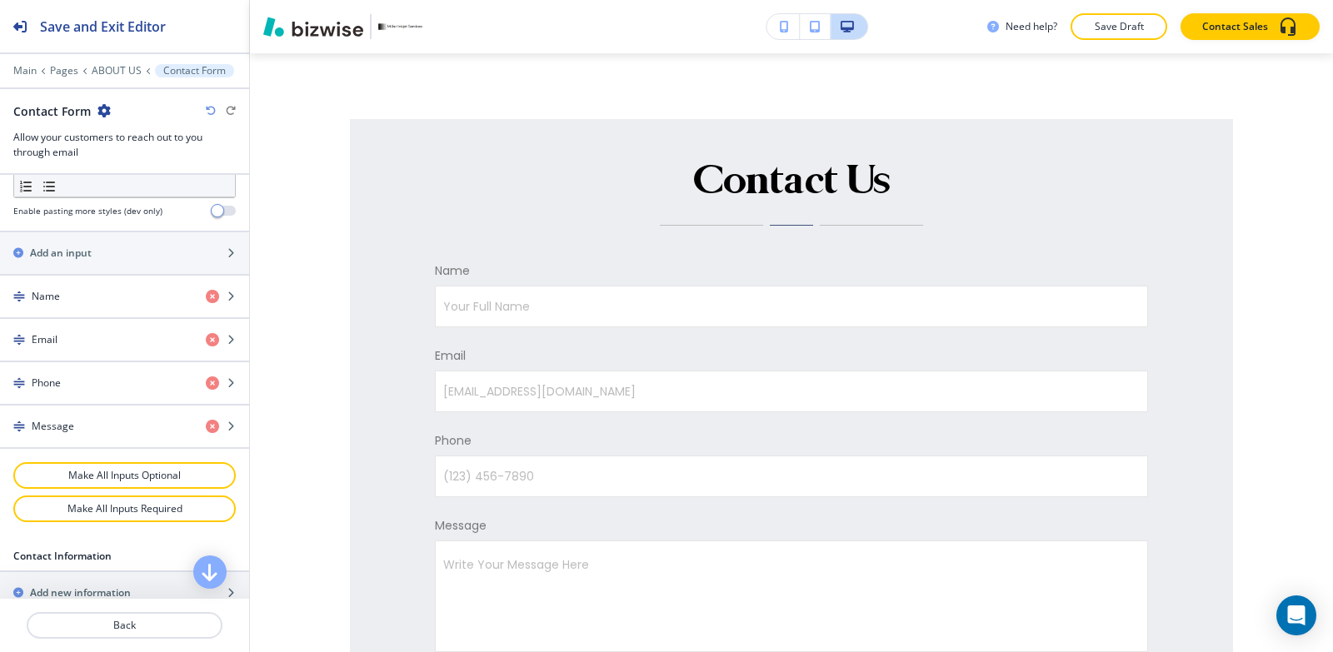
scroll to position [1166, 0]
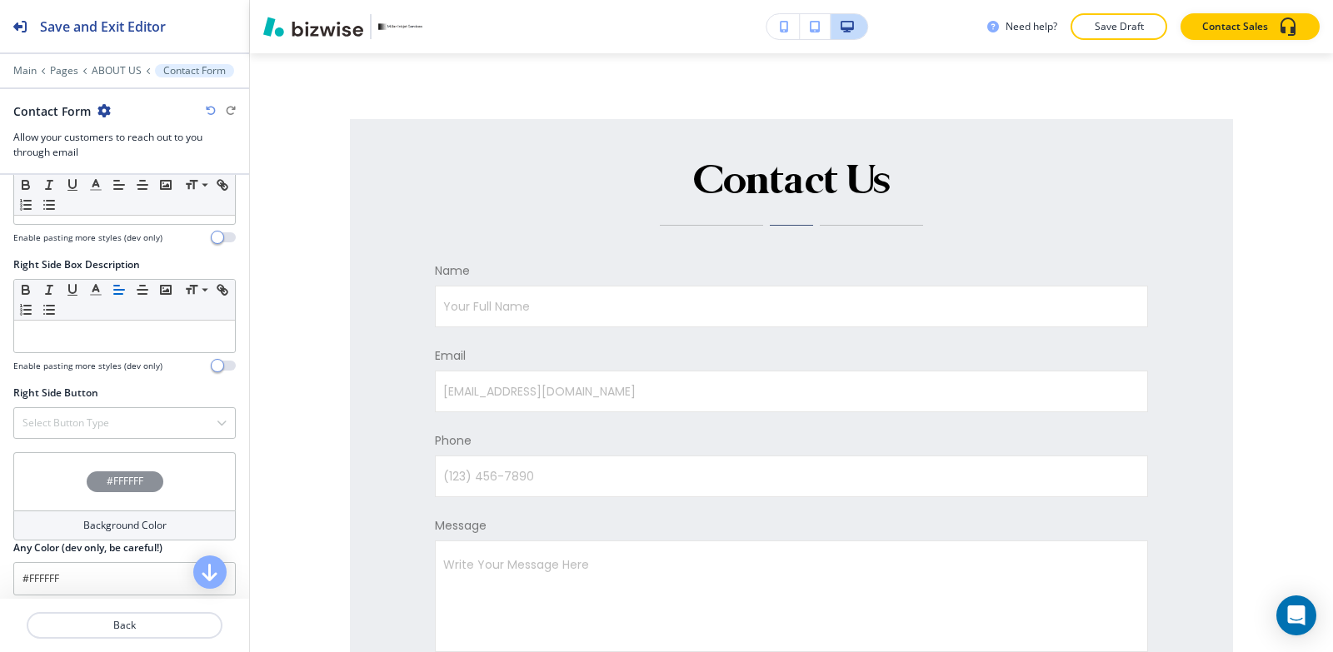
click at [71, 529] on div "Background Color" at bounding box center [124, 526] width 222 height 30
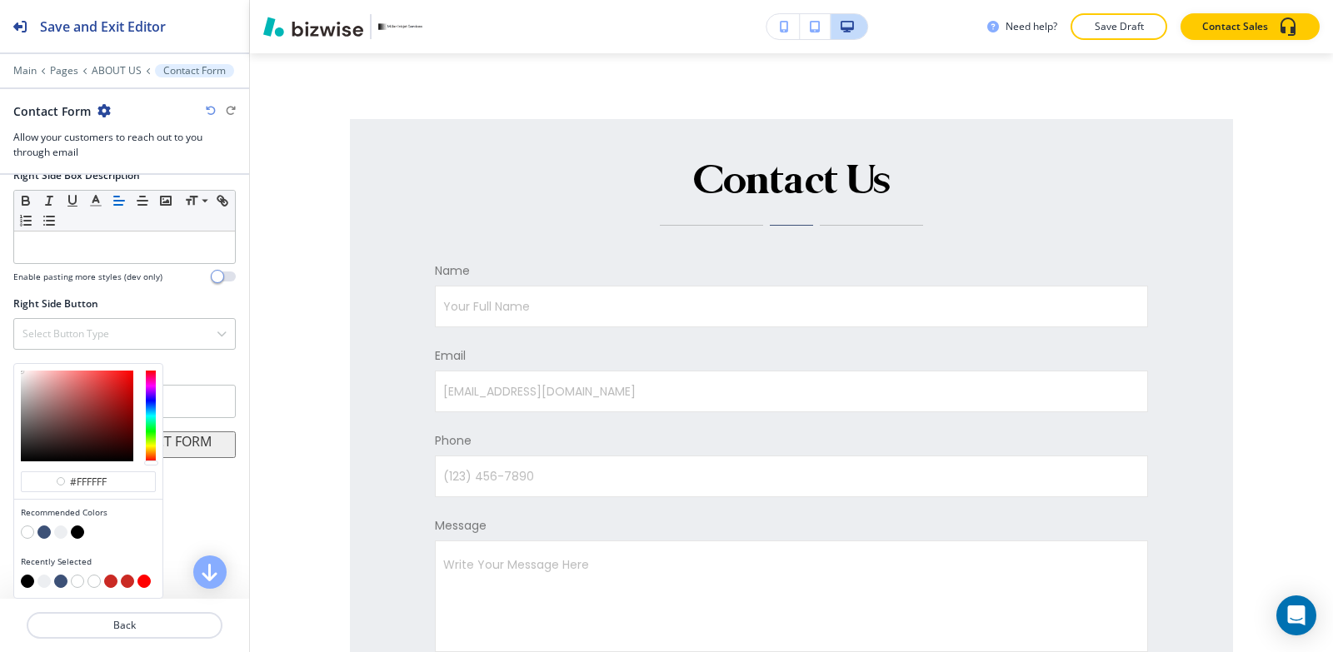
click at [57, 532] on button "button" at bounding box center [60, 532] width 13 height 13
type input "#eceef1"
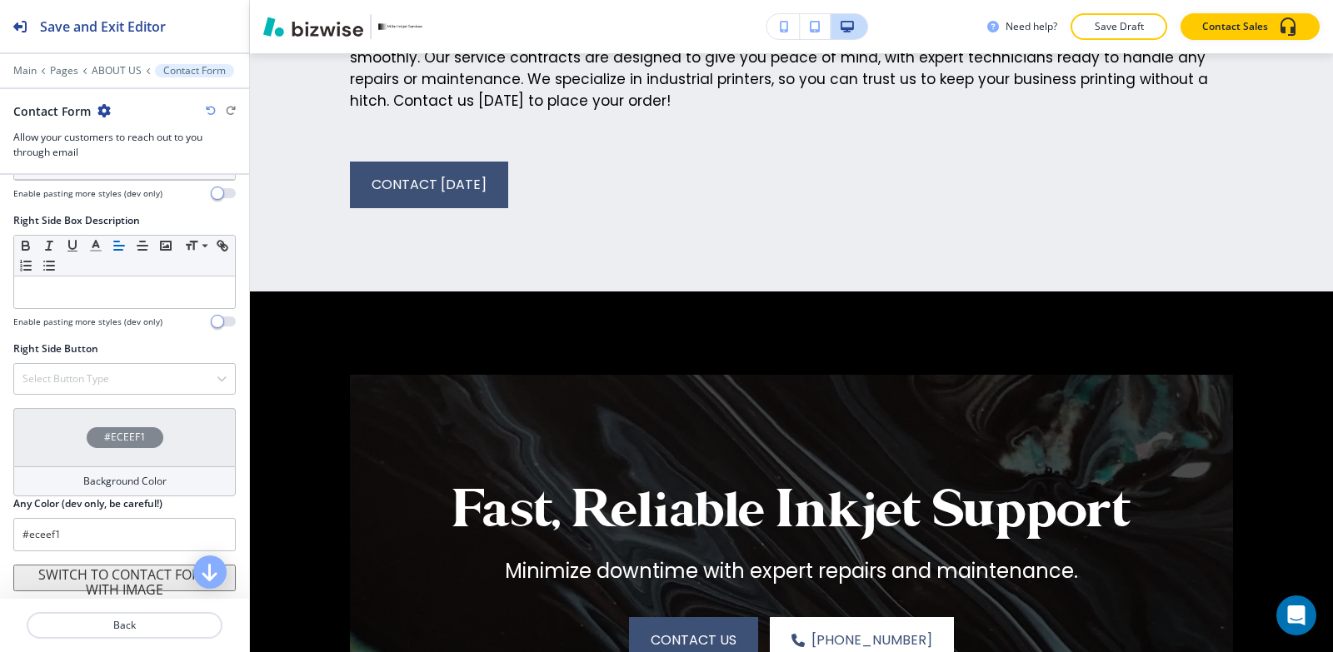
scroll to position [3765, 0]
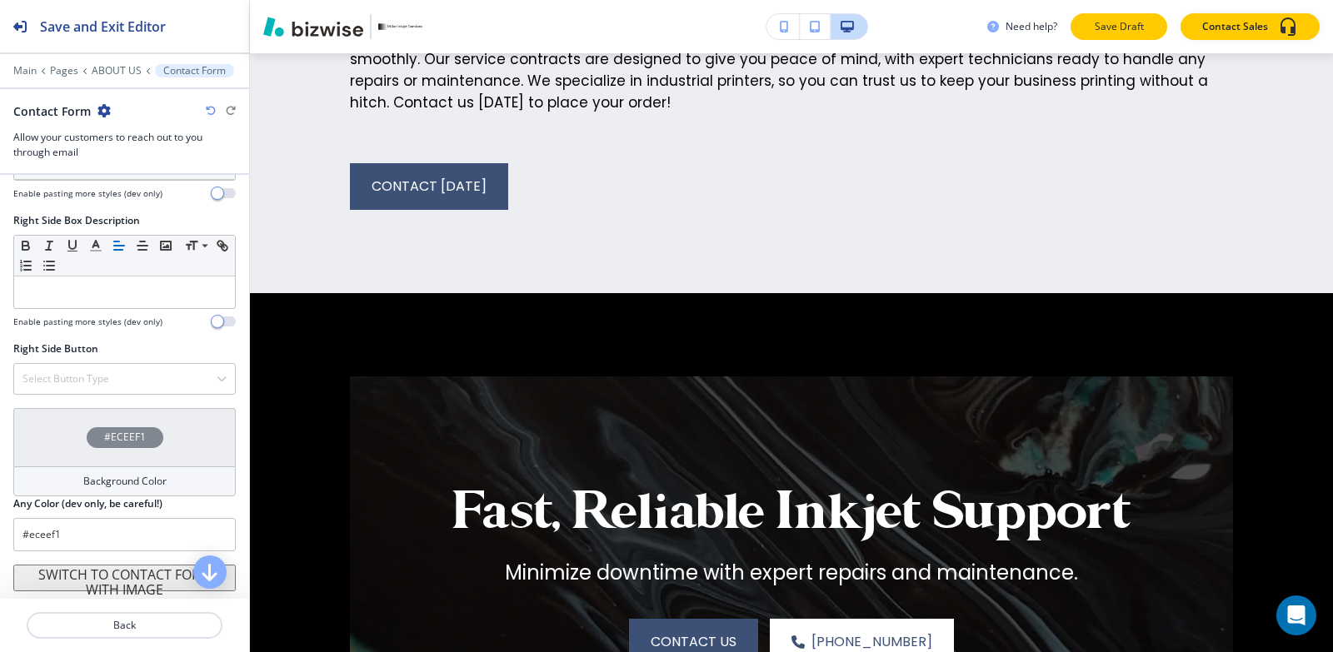
click at [1158, 21] on button "Save Draft" at bounding box center [1118, 26] width 97 height 27
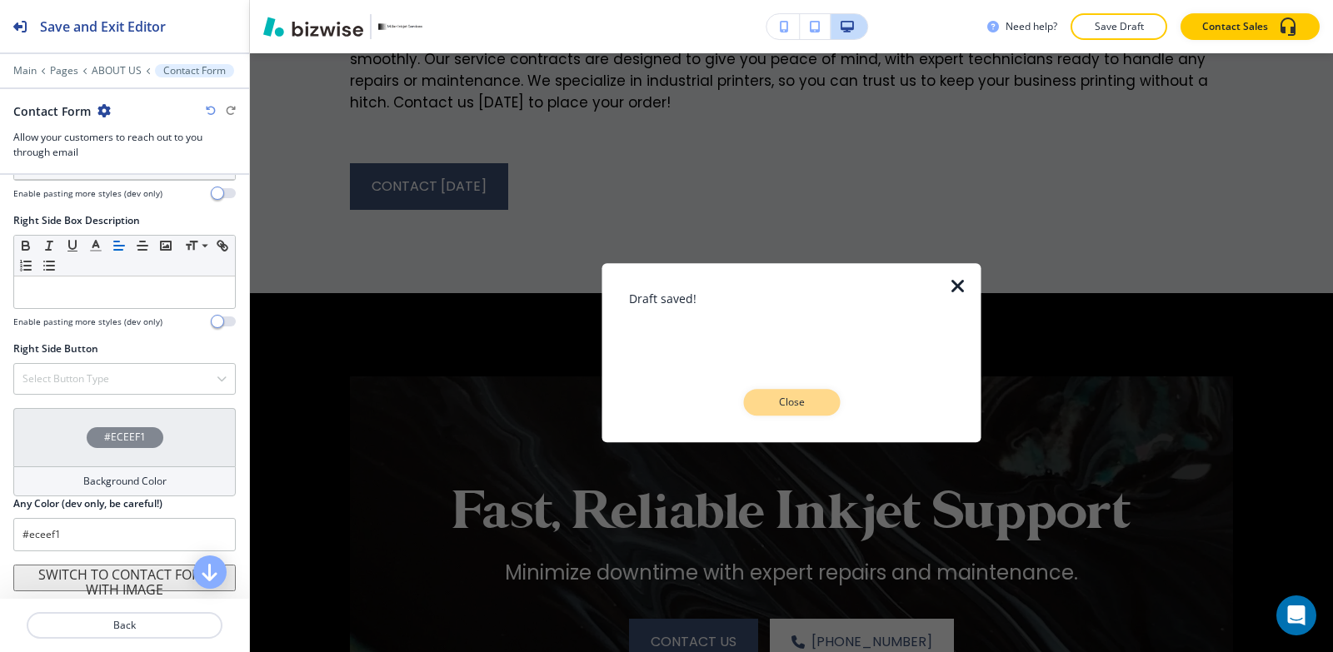
click at [785, 397] on p "Close" at bounding box center [791, 402] width 53 height 15
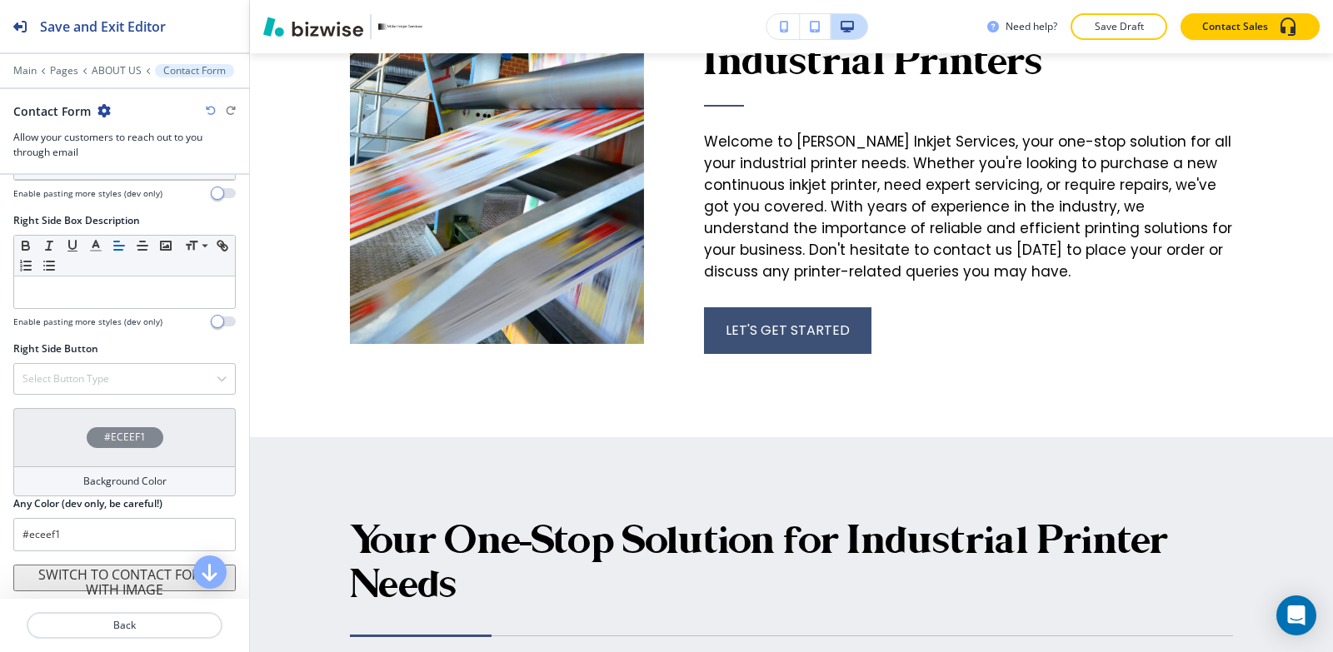
scroll to position [0, 0]
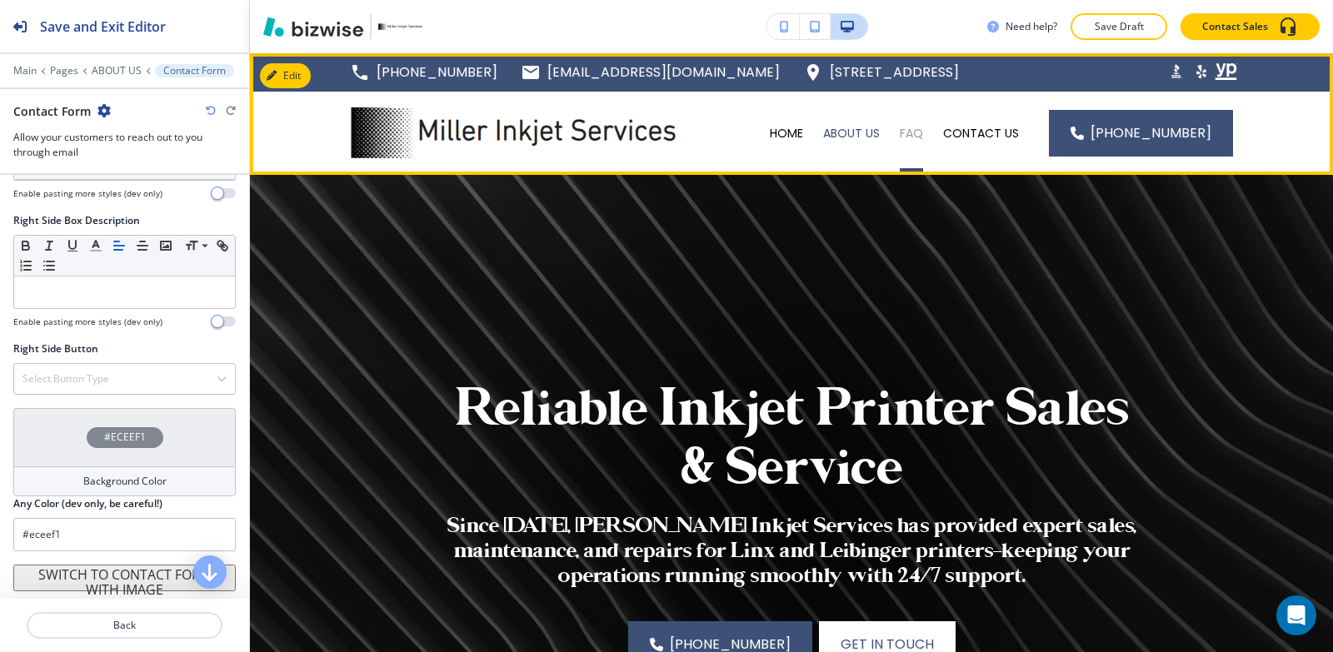
click at [908, 140] on p "FAQ" at bounding box center [911, 133] width 23 height 17
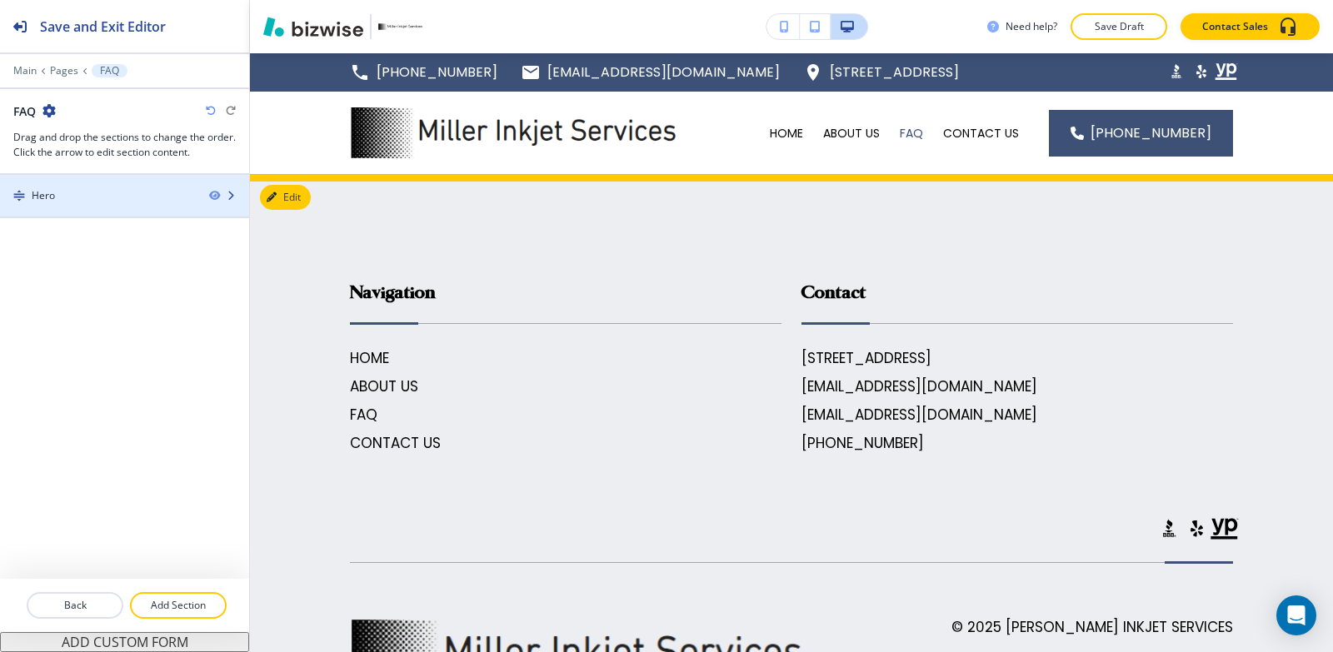
click at [148, 210] on div at bounding box center [124, 209] width 249 height 13
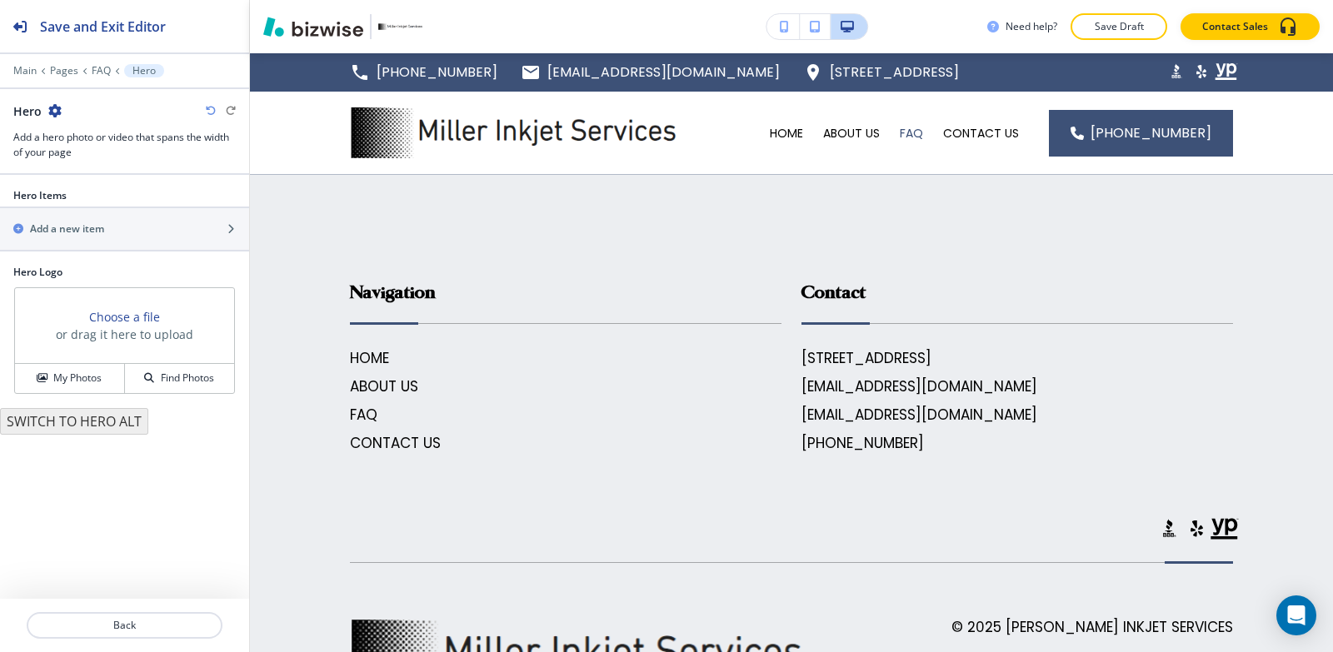
scroll to position [102, 0]
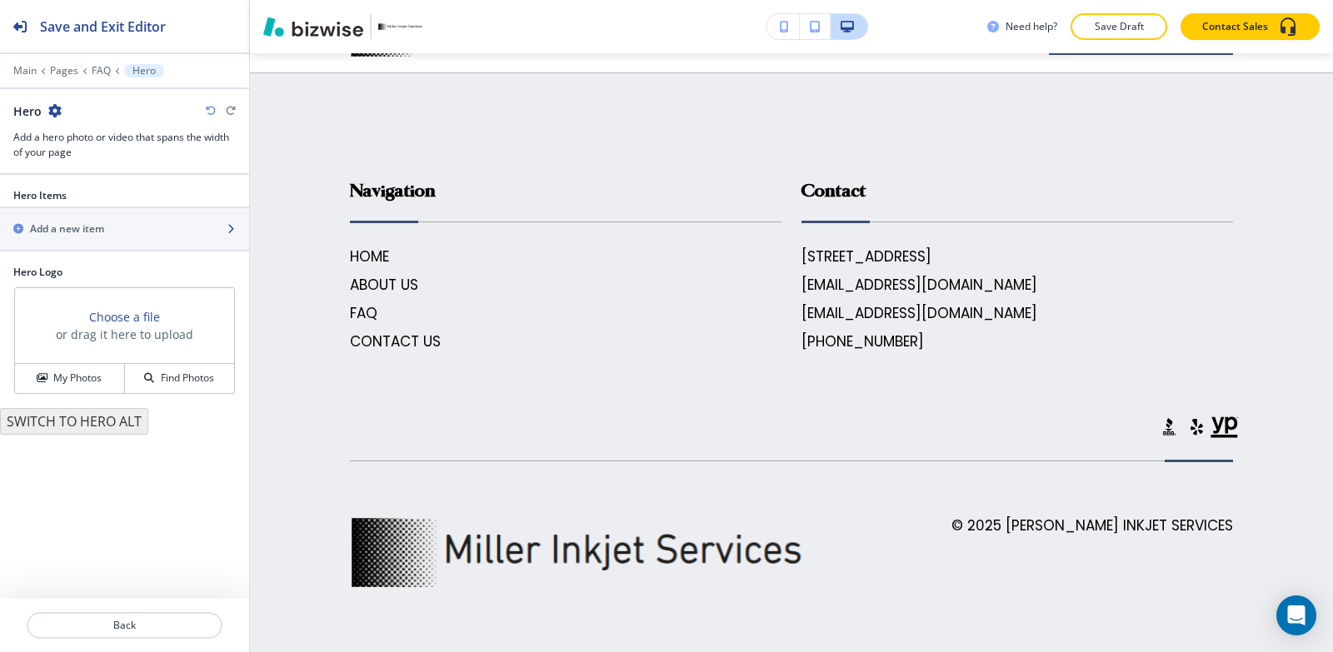
click at [122, 242] on div "button" at bounding box center [124, 243] width 249 height 13
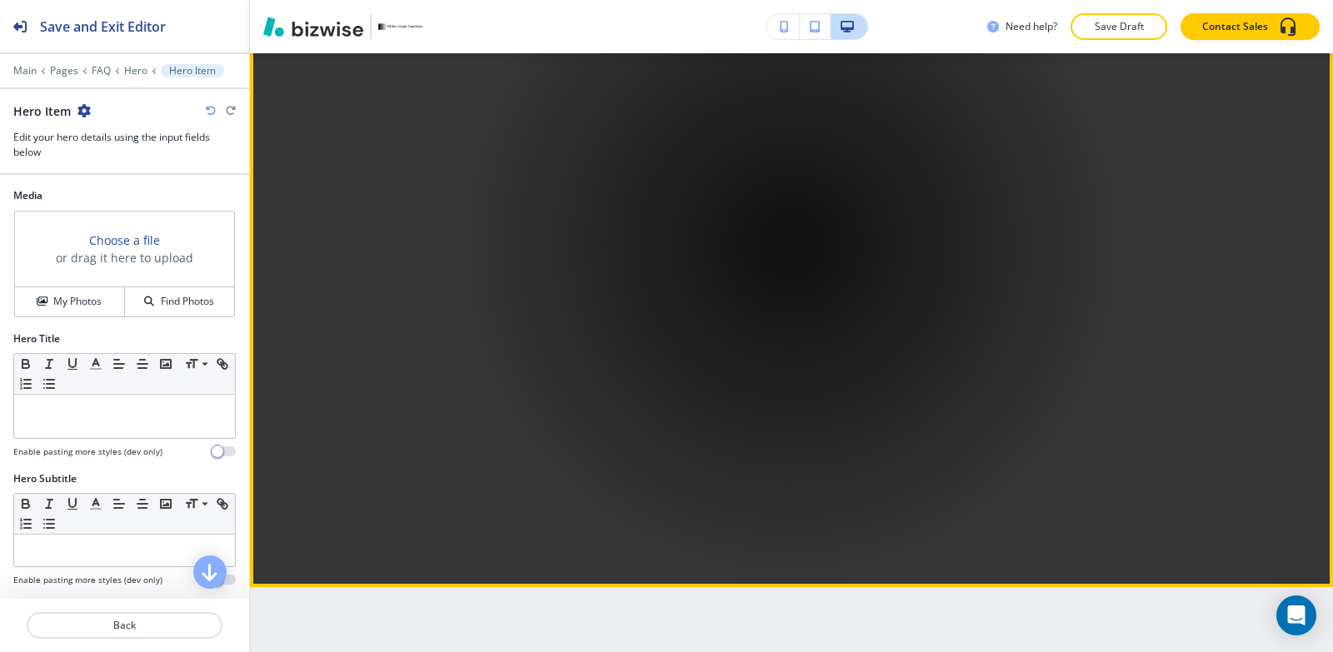
scroll to position [417, 0]
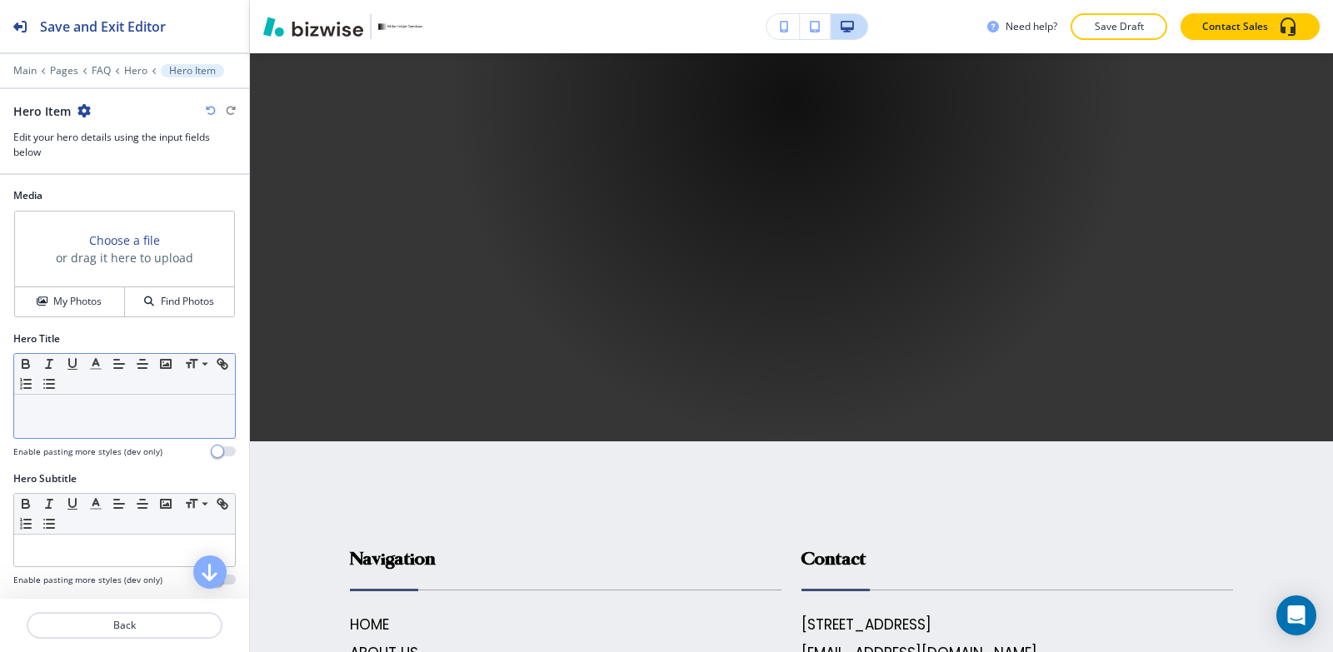
click at [74, 432] on div at bounding box center [124, 416] width 221 height 43
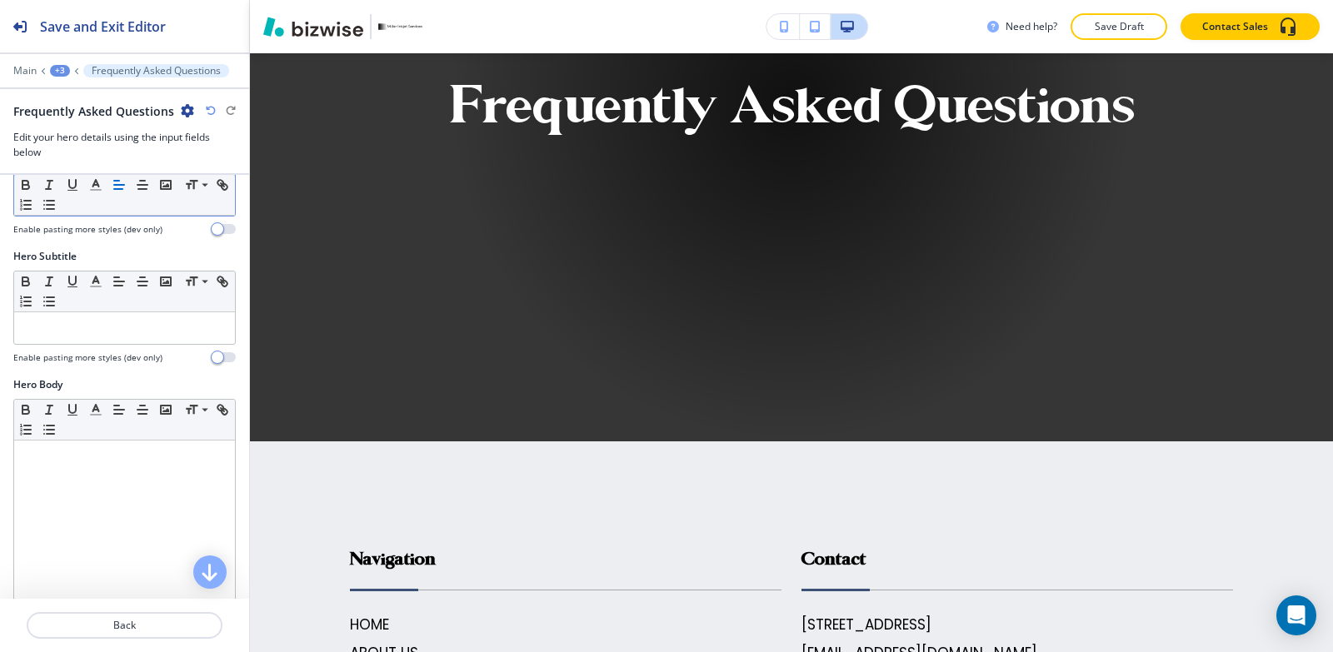
scroll to position [250, 0]
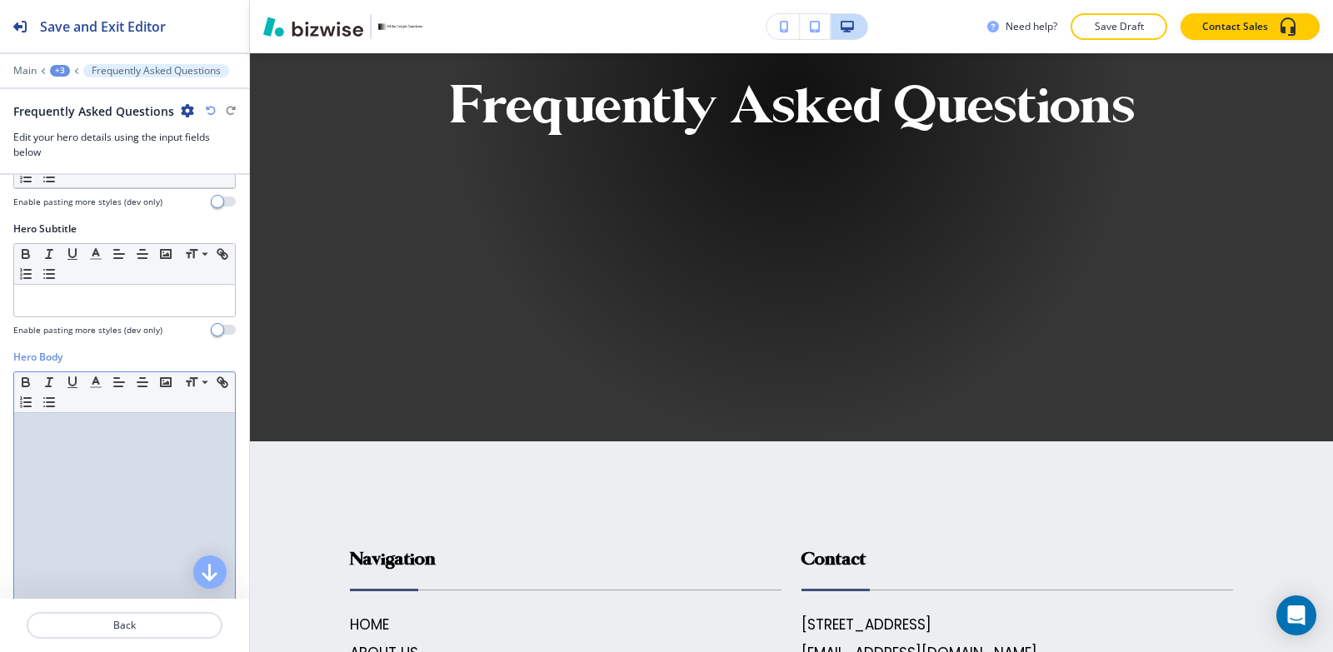
click at [69, 475] on div at bounding box center [124, 521] width 221 height 217
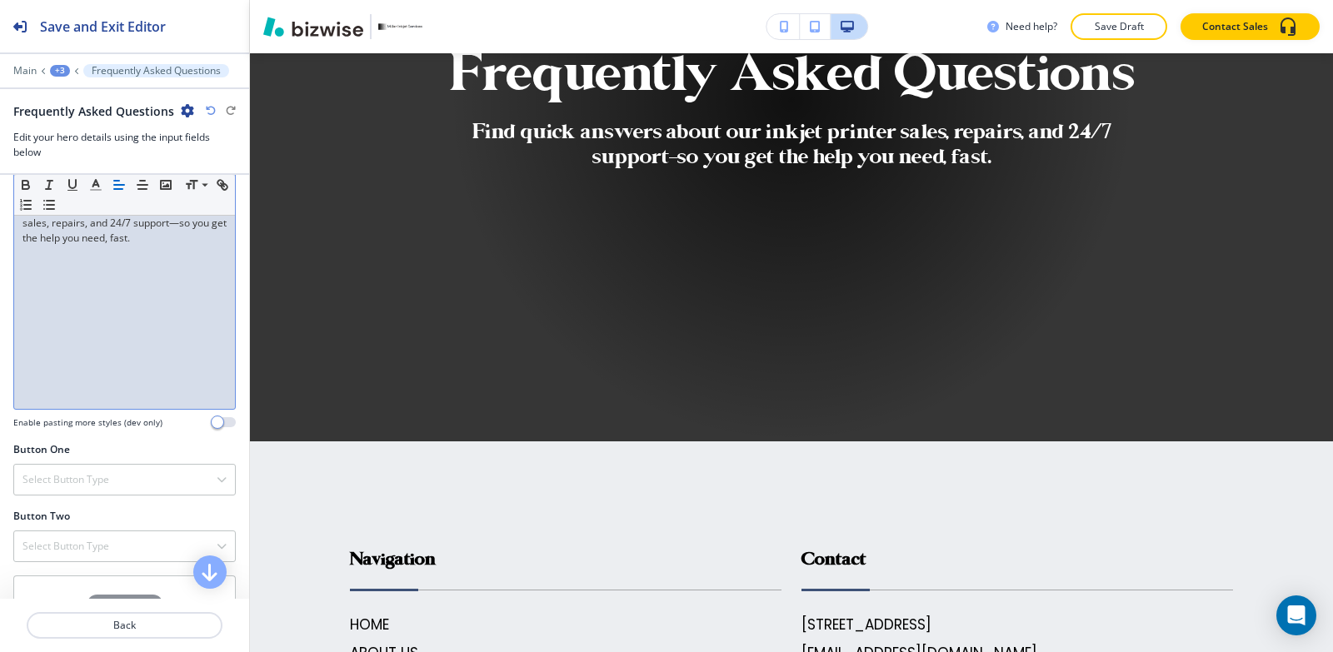
scroll to position [500, 0]
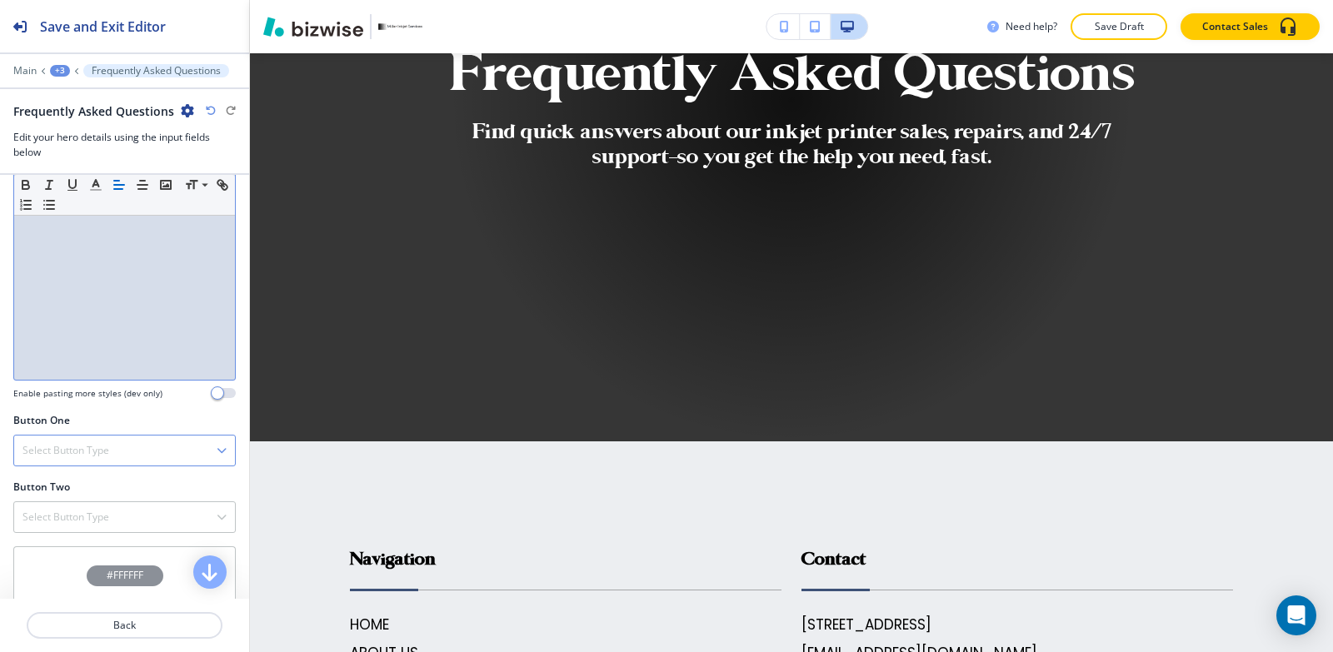
click at [88, 463] on div "Select Button Type" at bounding box center [124, 451] width 221 height 30
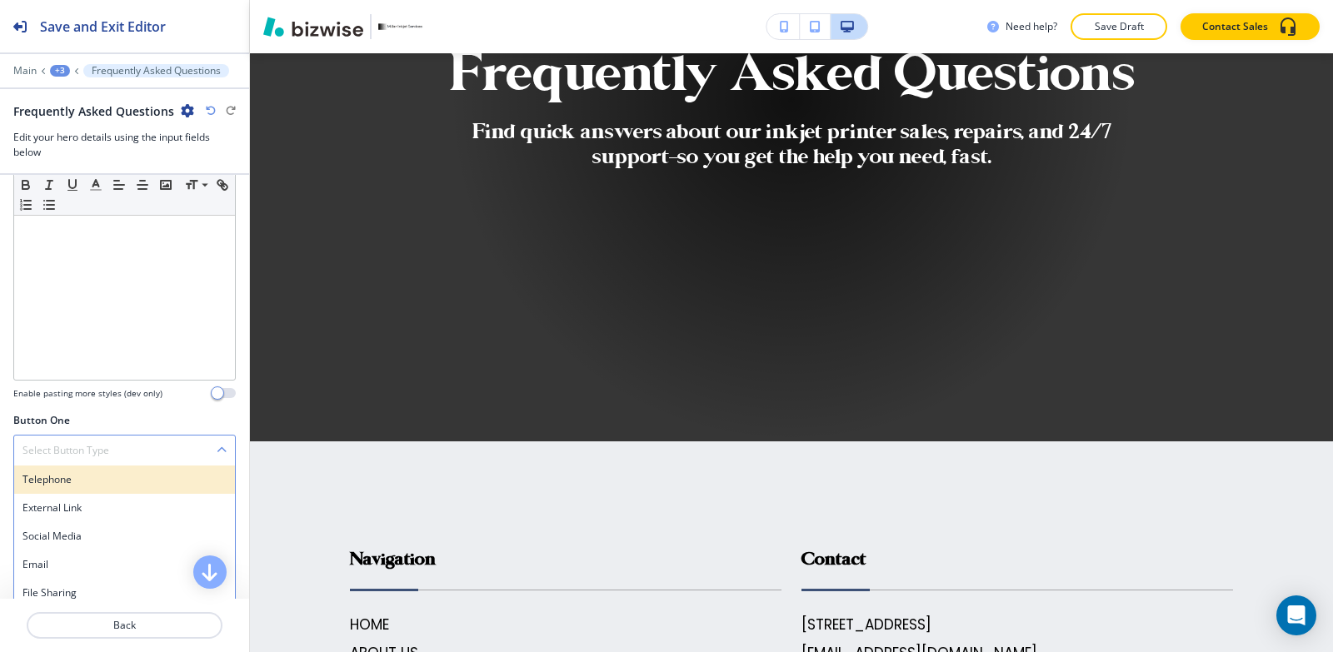
click at [85, 472] on h4 "Telephone" at bounding box center [124, 479] width 204 height 15
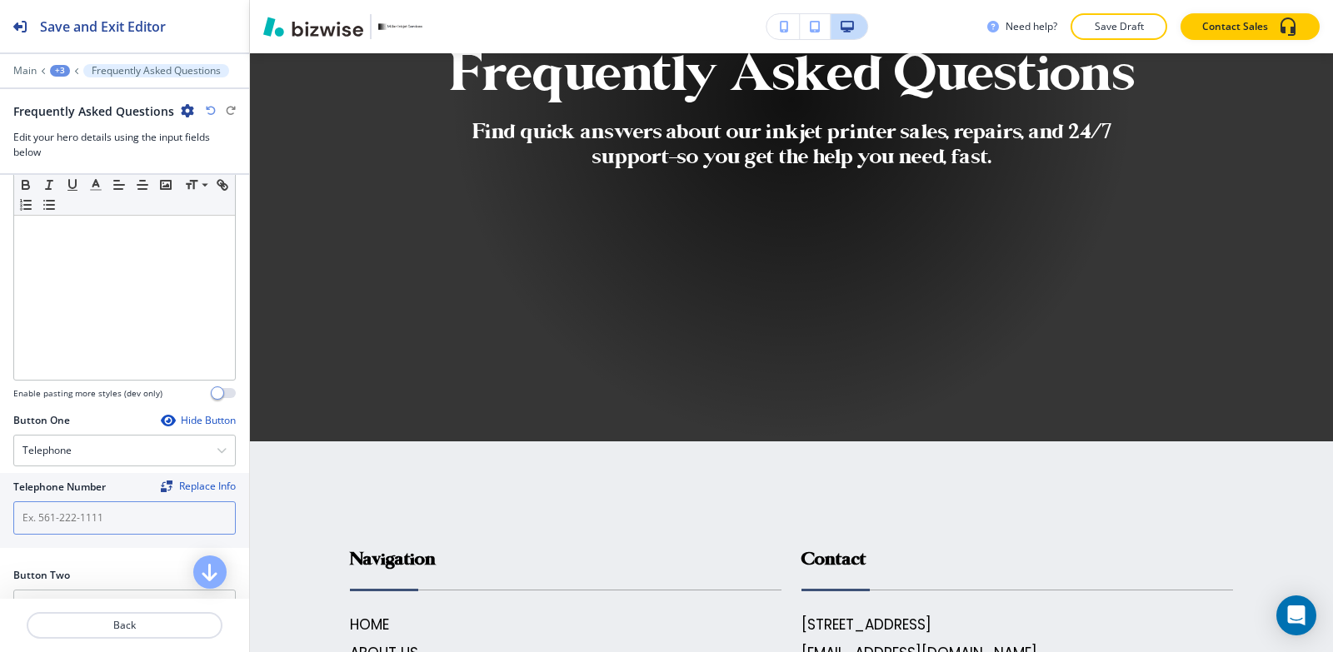
click at [81, 517] on input "text" at bounding box center [124, 517] width 222 height 33
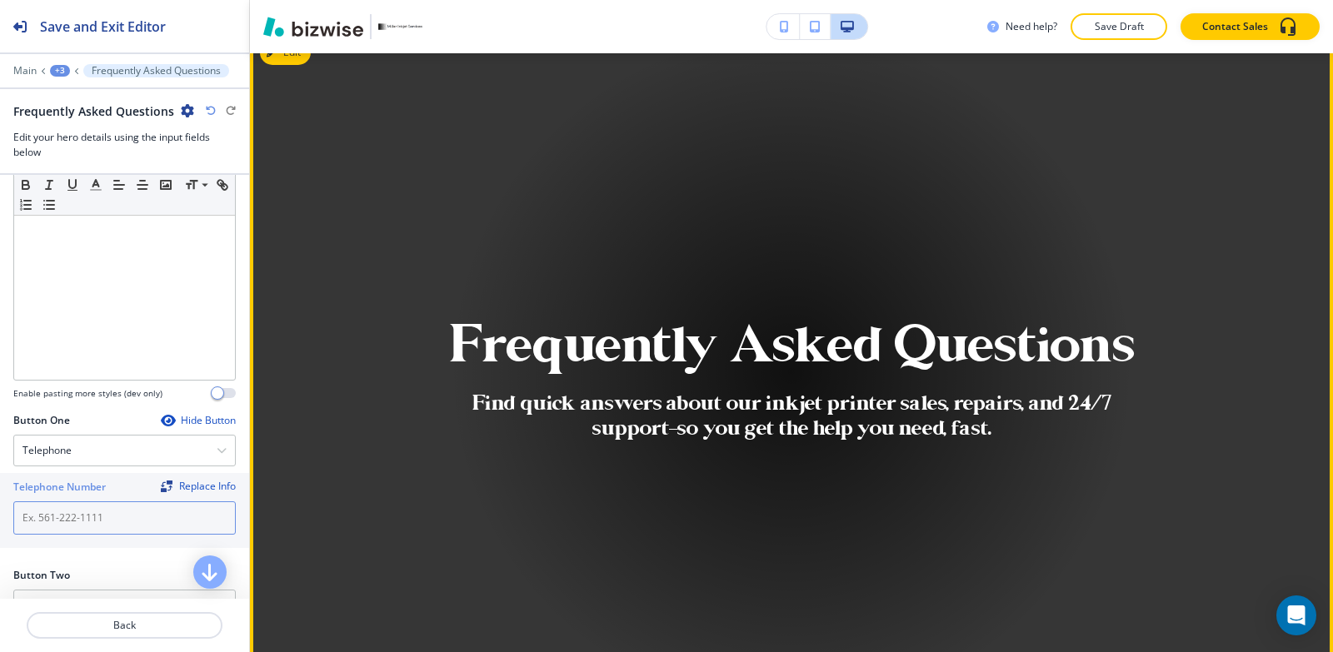
scroll to position [0, 0]
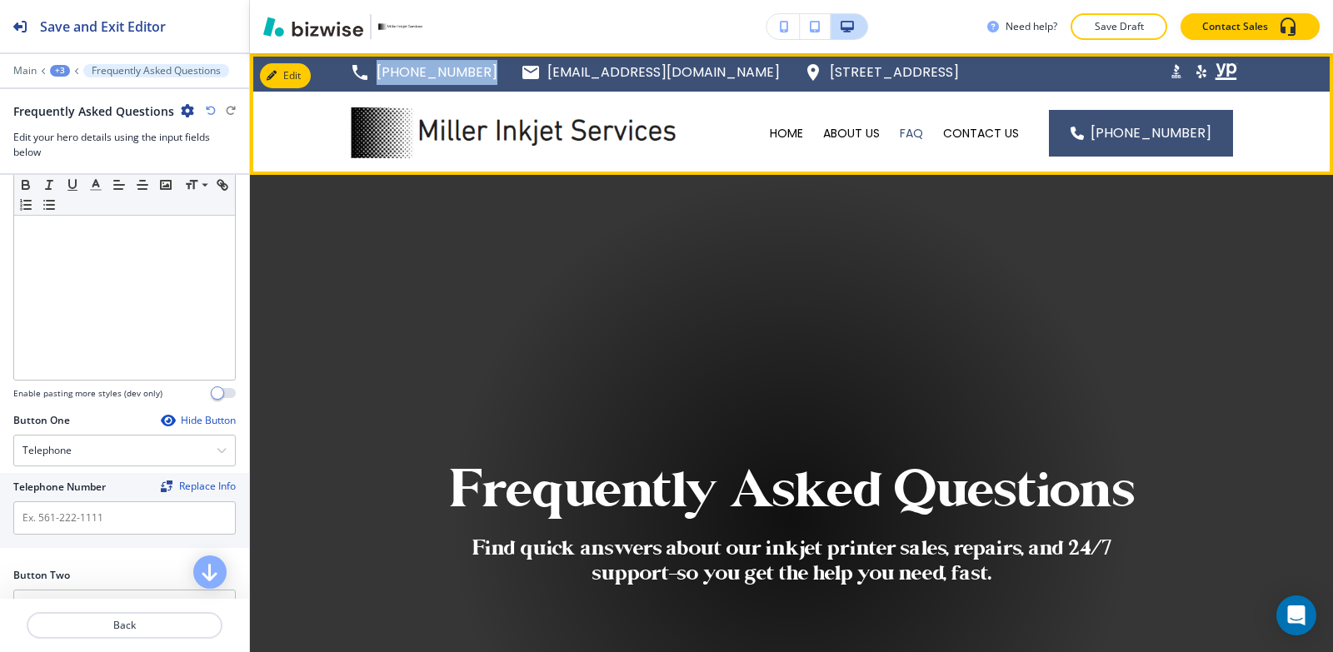
drag, startPoint x: 486, startPoint y: 75, endPoint x: 362, endPoint y: 75, distance: 125.0
click at [362, 75] on div "(620) 249-5089 millerinkjet@yahoo.com 146 E 530th Ave, Pittsburg, KS 66762, Uni…" at bounding box center [654, 72] width 609 height 25
copy p "[PHONE_NUMBER]"
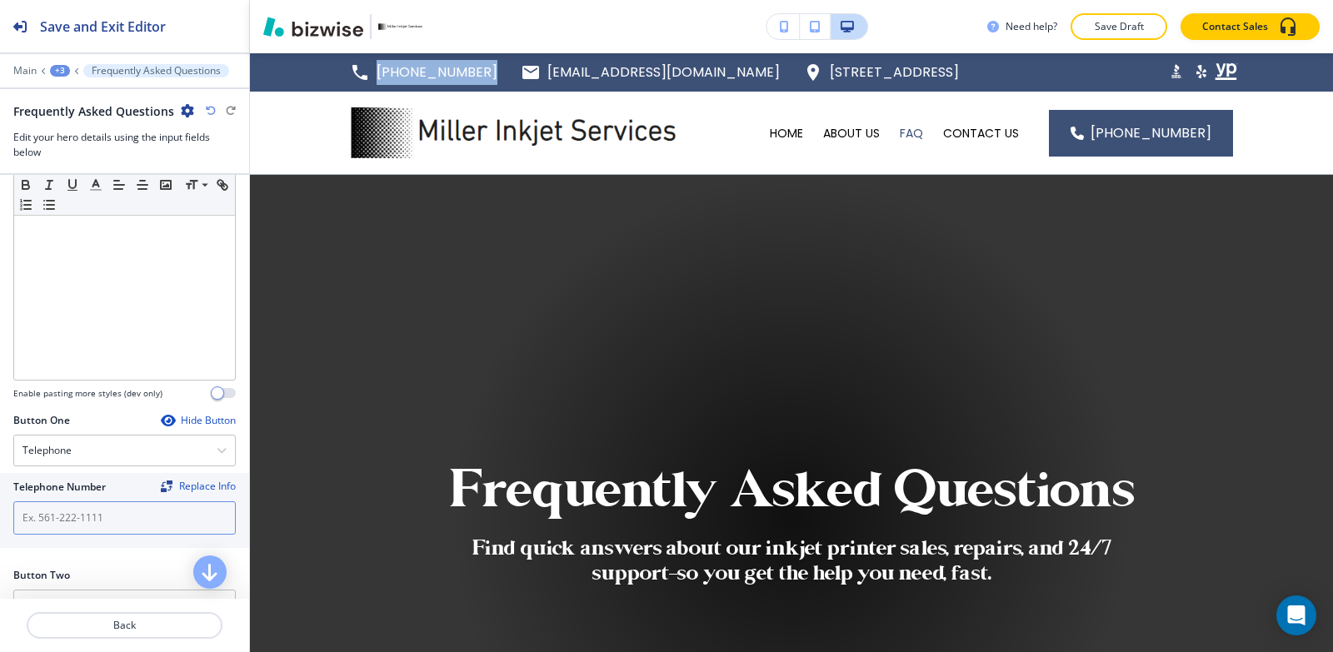
click at [76, 521] on input "text" at bounding box center [124, 517] width 222 height 33
paste input "[PHONE_NUMBER]"
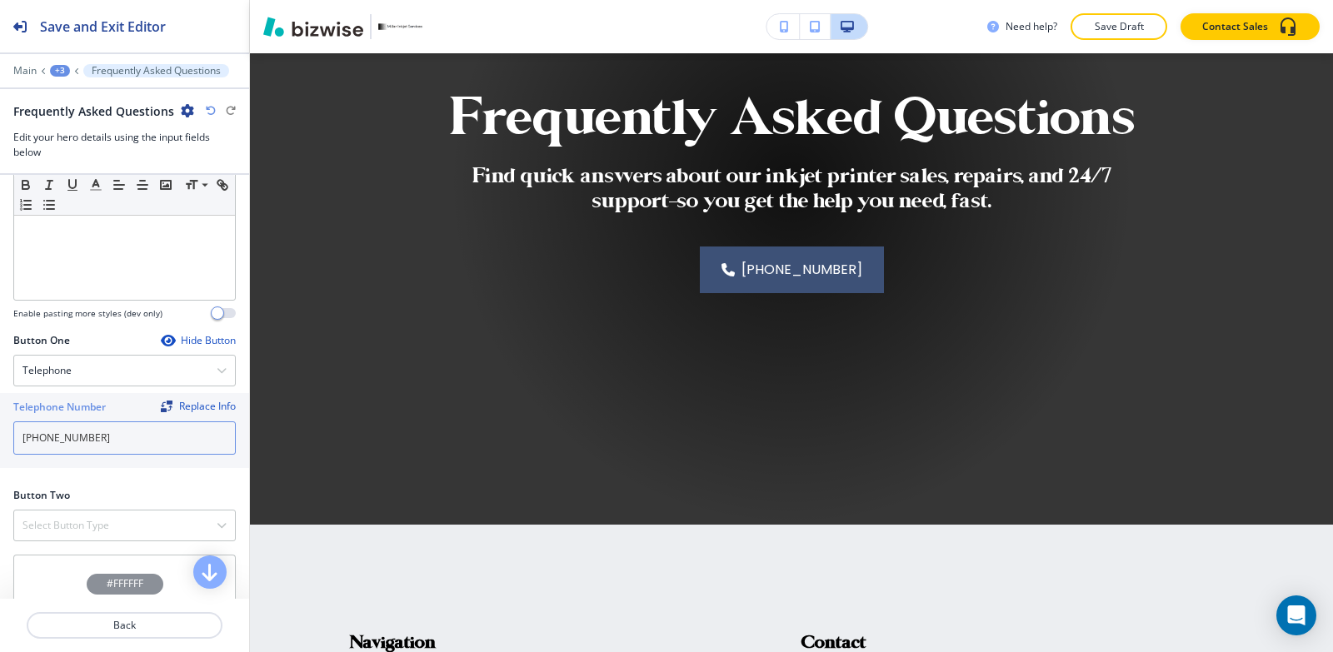
scroll to position [692, 0]
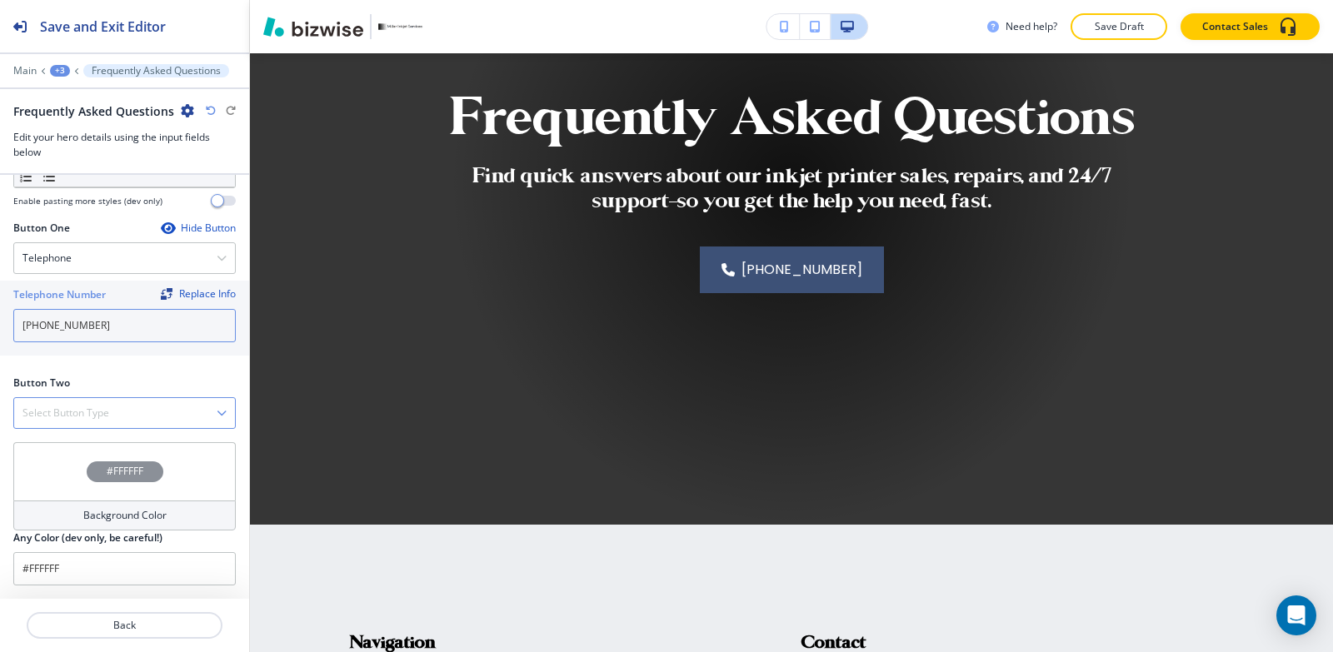
type input "[PHONE_NUMBER]"
click at [73, 414] on h4 "Select Button Type" at bounding box center [65, 413] width 87 height 15
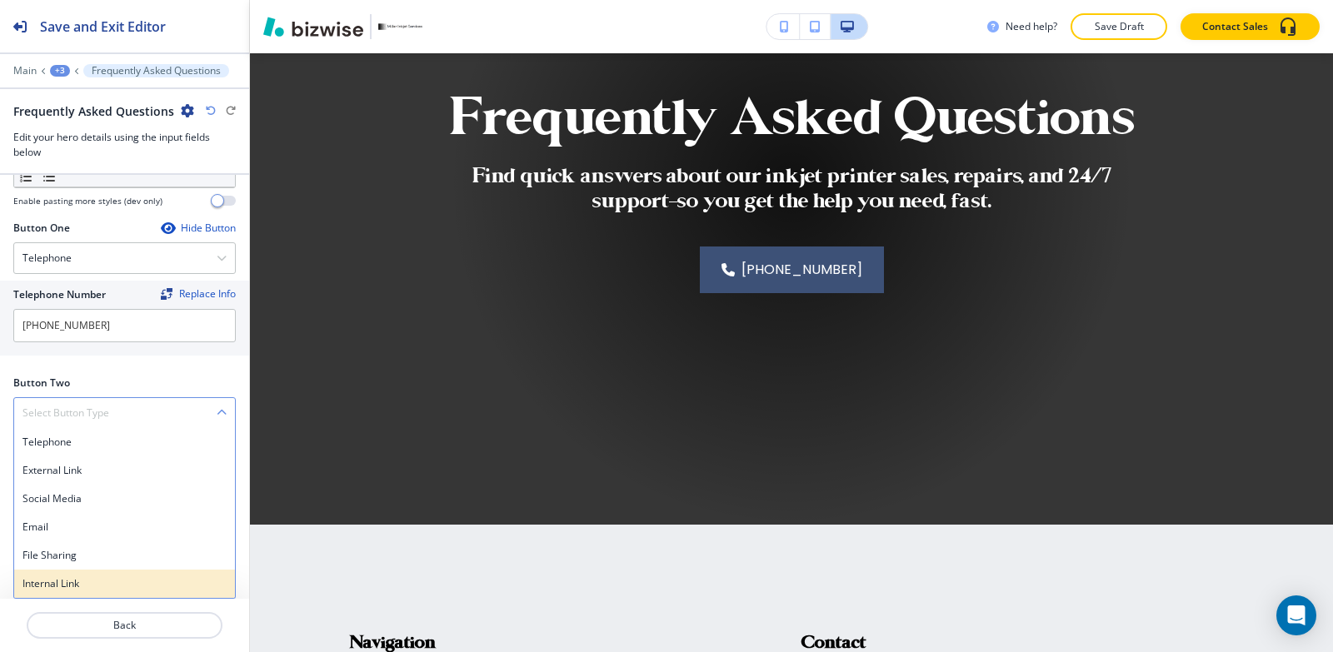
click at [63, 574] on div "Internal Link" at bounding box center [124, 584] width 221 height 28
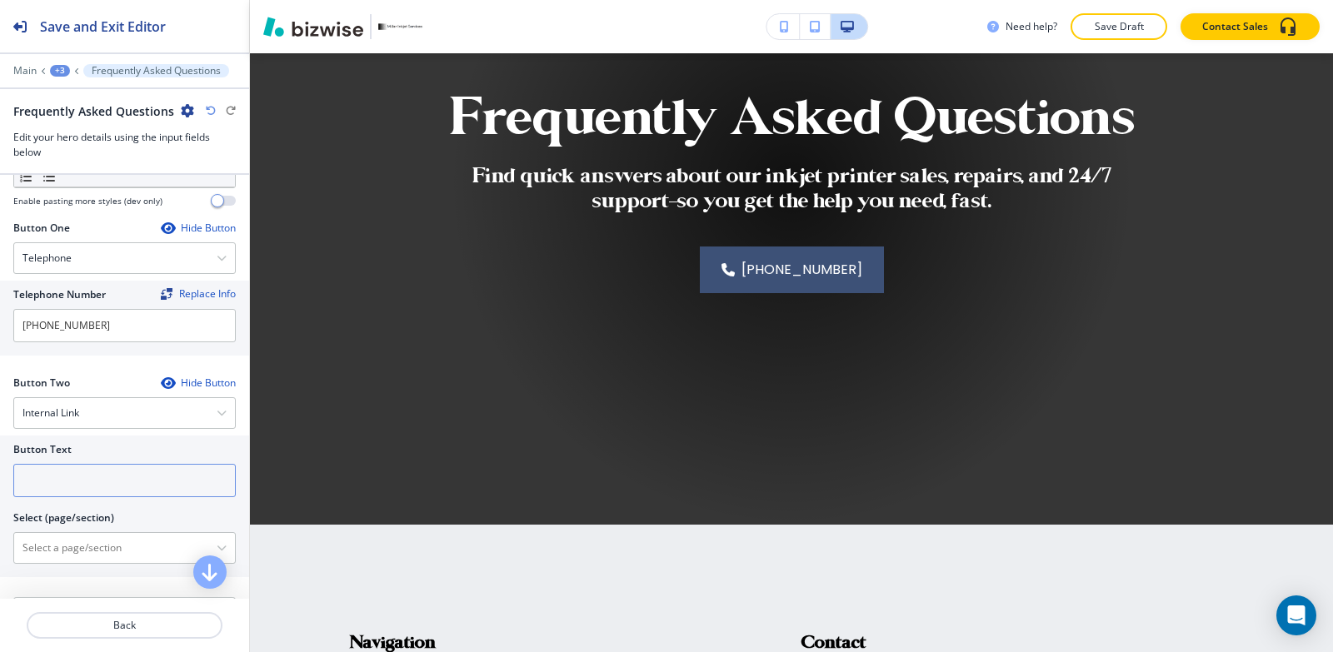
click at [69, 484] on input "text" at bounding box center [124, 480] width 222 height 33
type input "g"
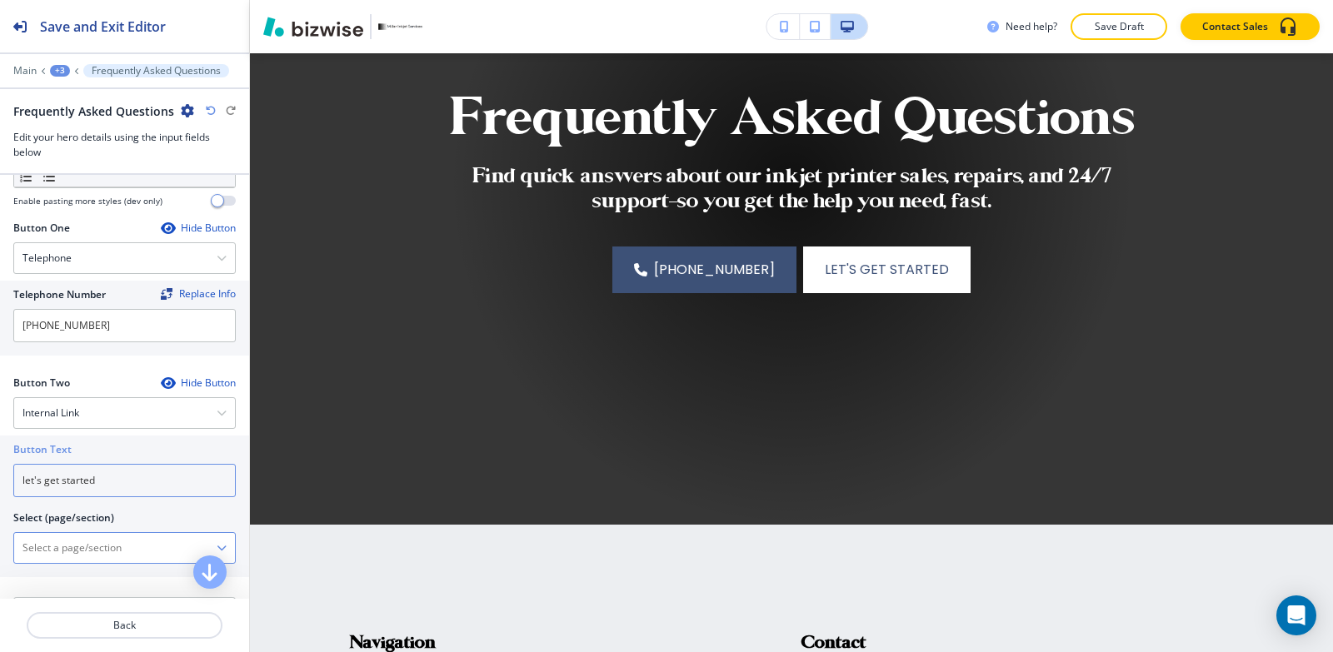
type input "let's get started"
click at [42, 560] on \(page\/section\) "Manual Input" at bounding box center [115, 548] width 202 height 28
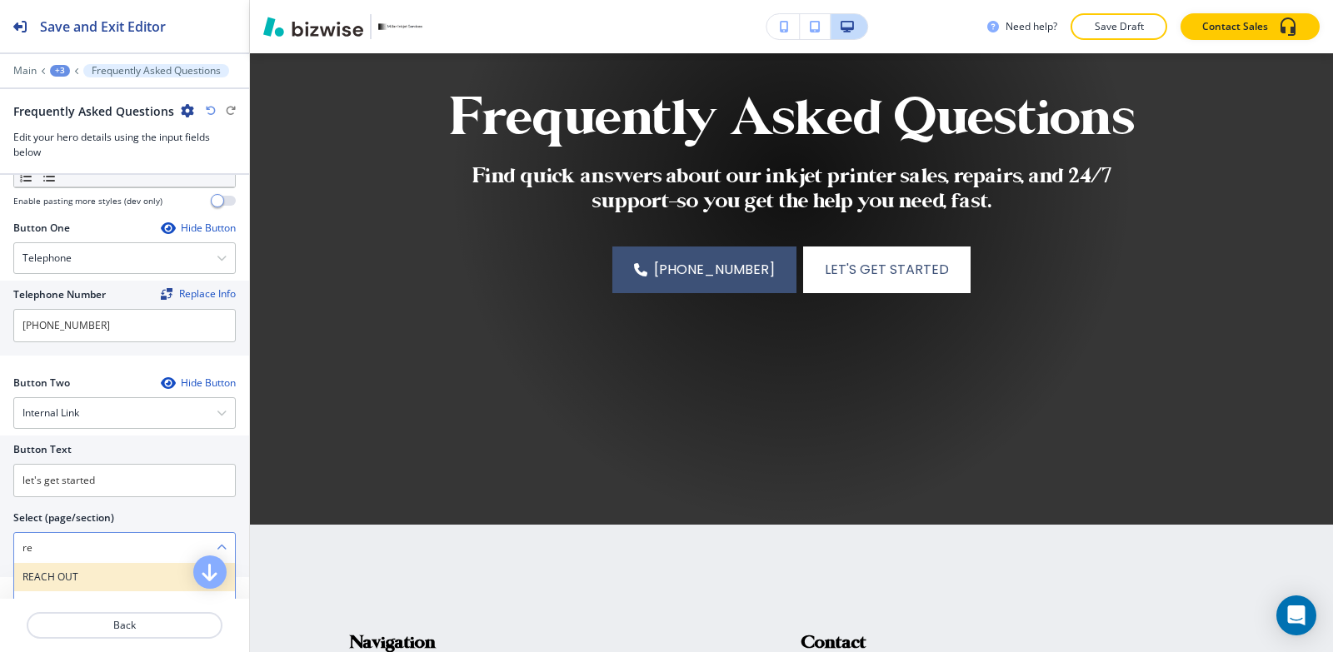
click at [59, 580] on h4 "REACH OUT" at bounding box center [124, 577] width 204 height 15
type \(page\/section\) "REACH OUT"
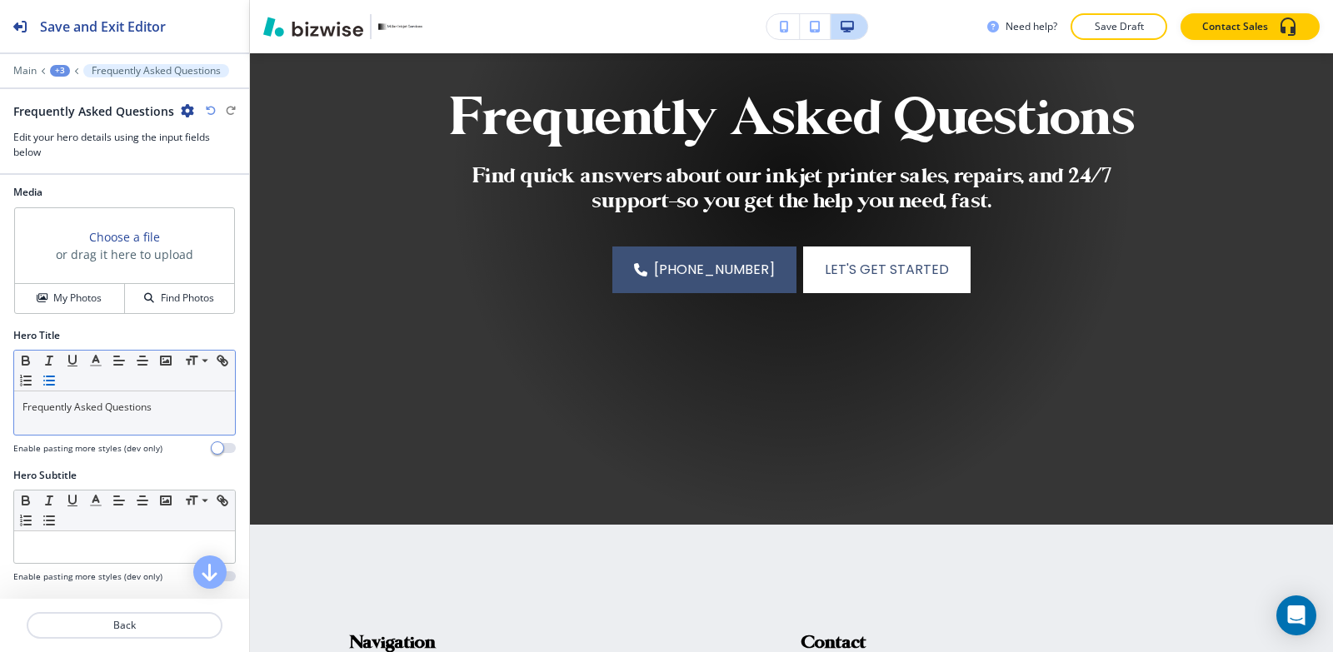
scroll to position [0, 0]
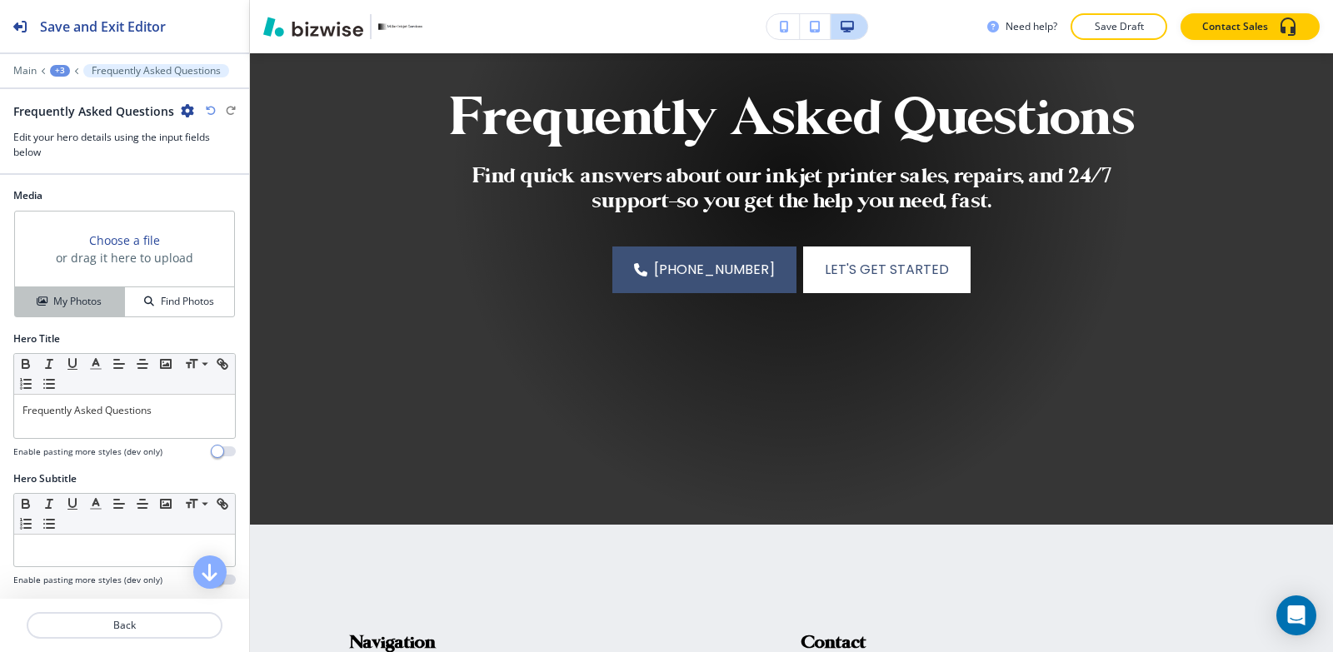
click at [74, 299] on h4 "My Photos" at bounding box center [77, 301] width 48 height 15
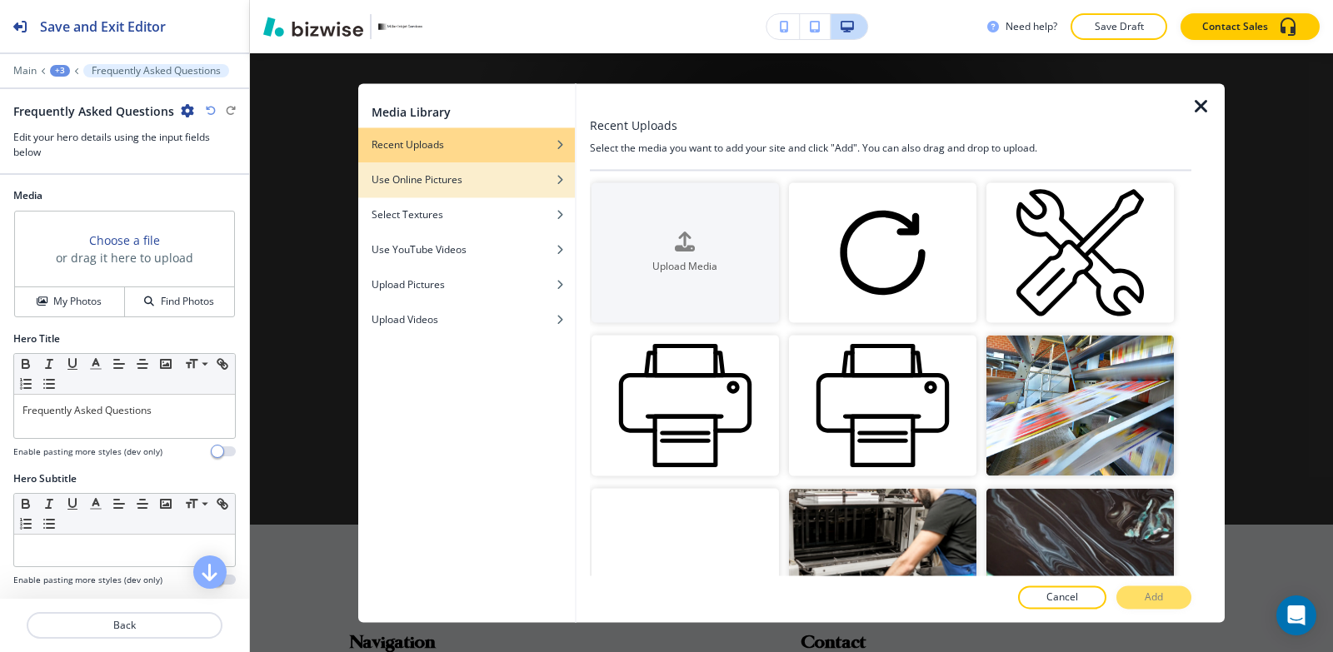
click at [555, 191] on div "button" at bounding box center [466, 192] width 217 height 10
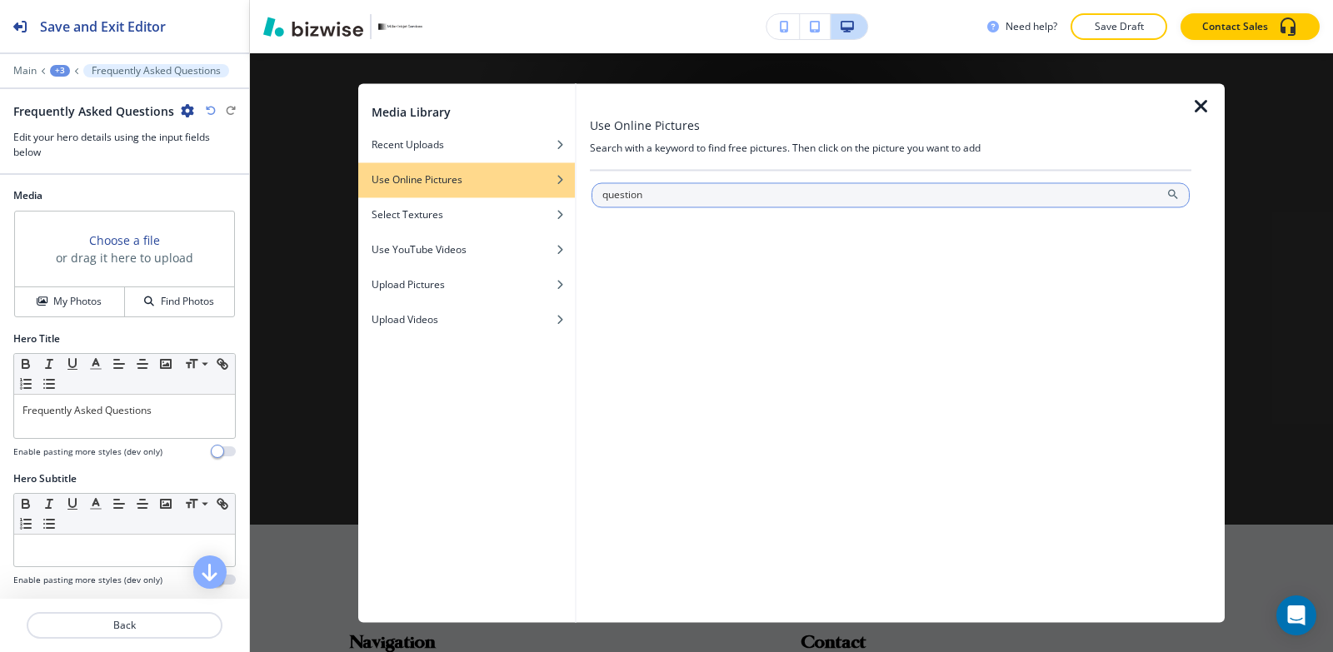
type input "question"
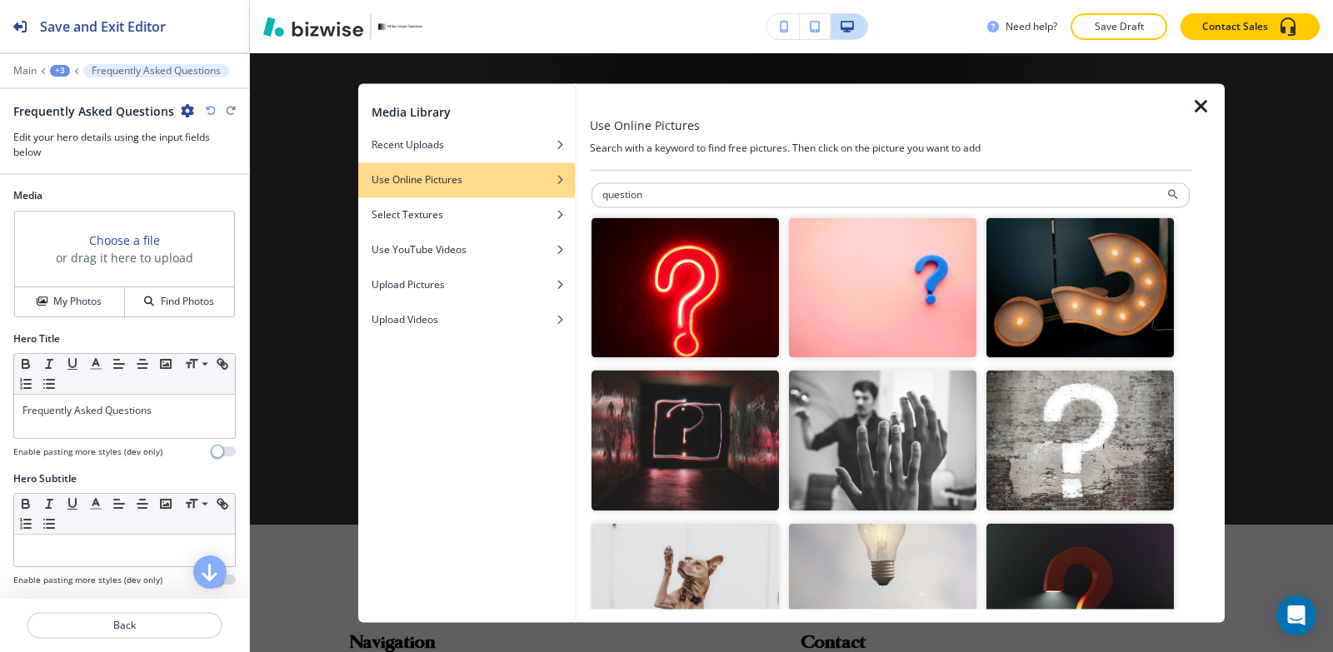
click at [1077, 279] on img "button" at bounding box center [1079, 287] width 187 height 141
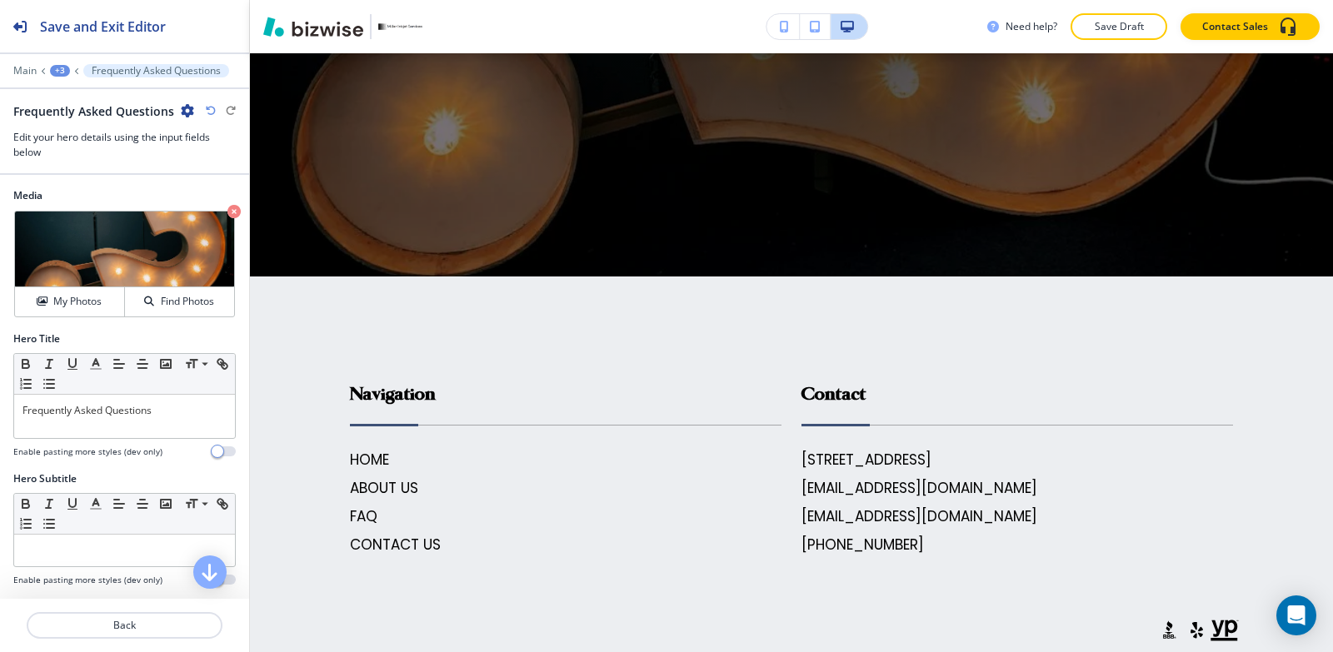
scroll to position [583, 0]
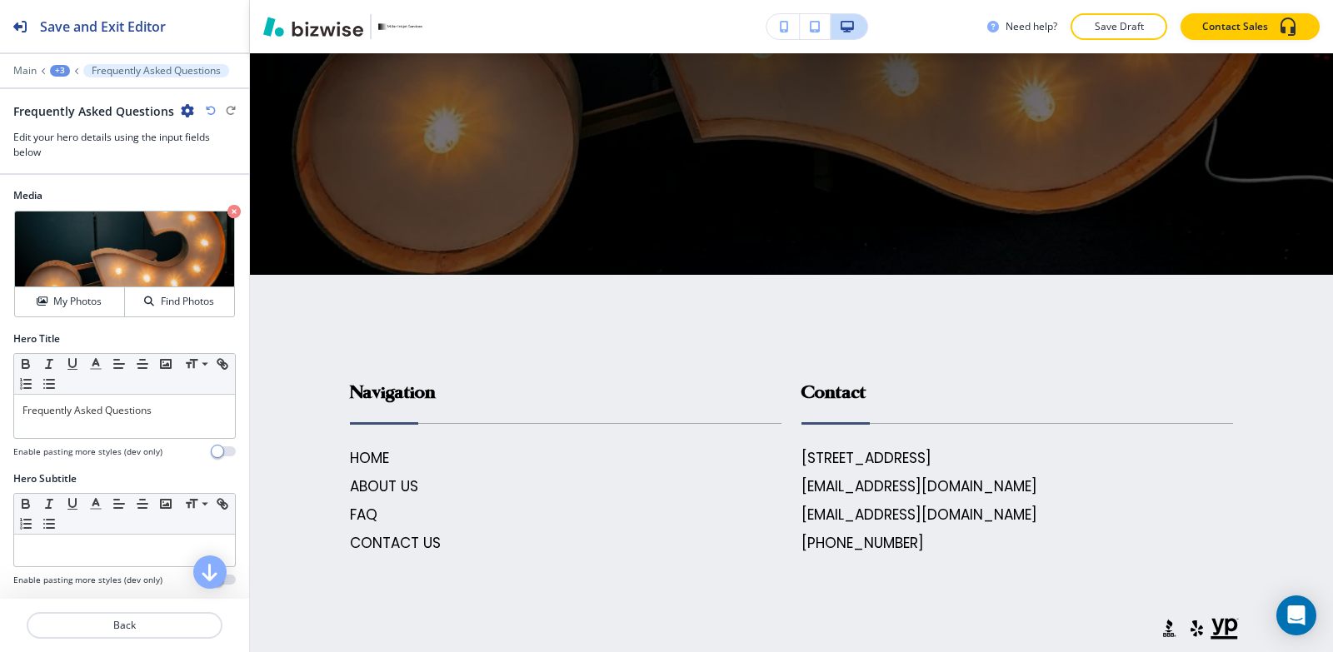
click at [61, 66] on div "+3" at bounding box center [60, 71] width 20 height 12
click at [104, 130] on p "FAQ" at bounding box center [103, 127] width 85 height 15
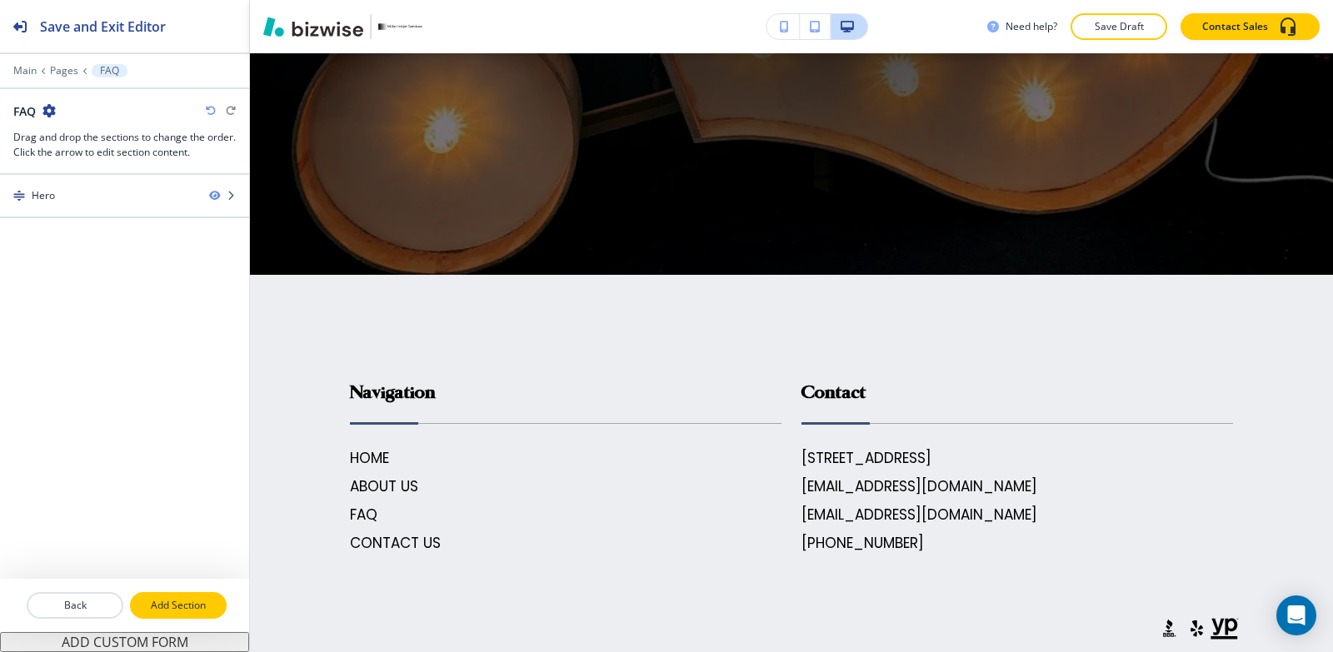
click at [179, 596] on button "Add Section" at bounding box center [178, 605] width 97 height 27
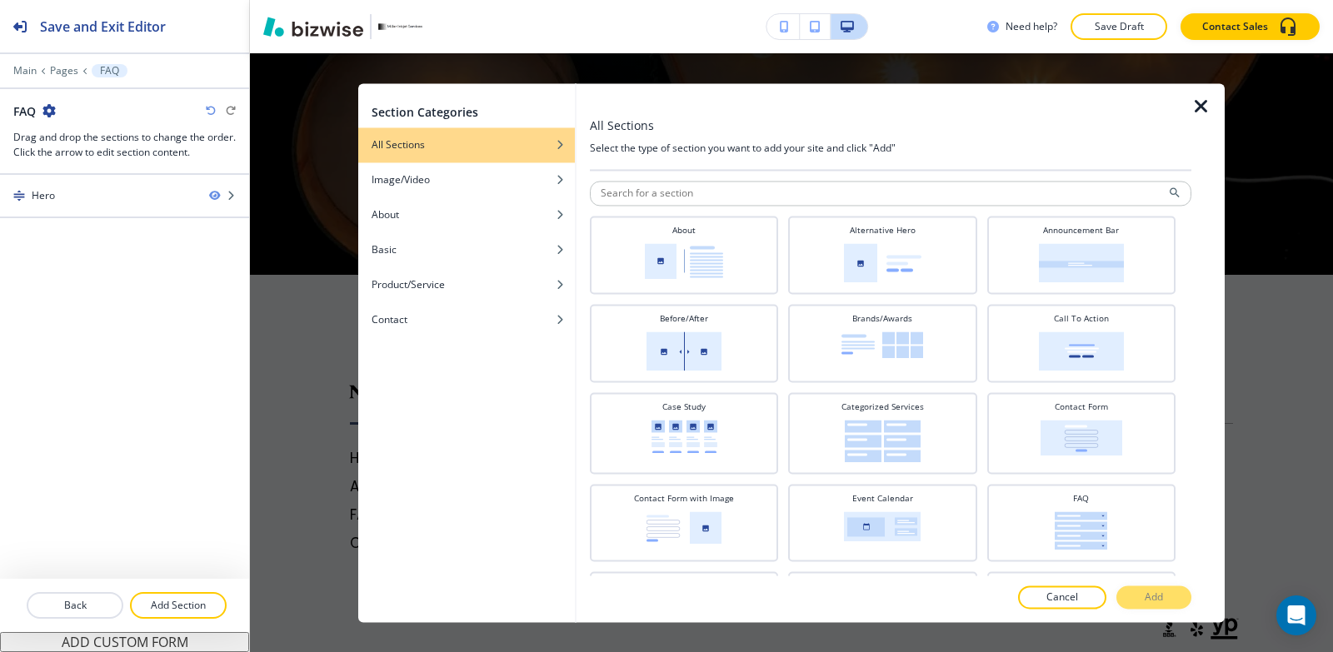
click at [1206, 102] on icon "button" at bounding box center [1201, 107] width 20 height 20
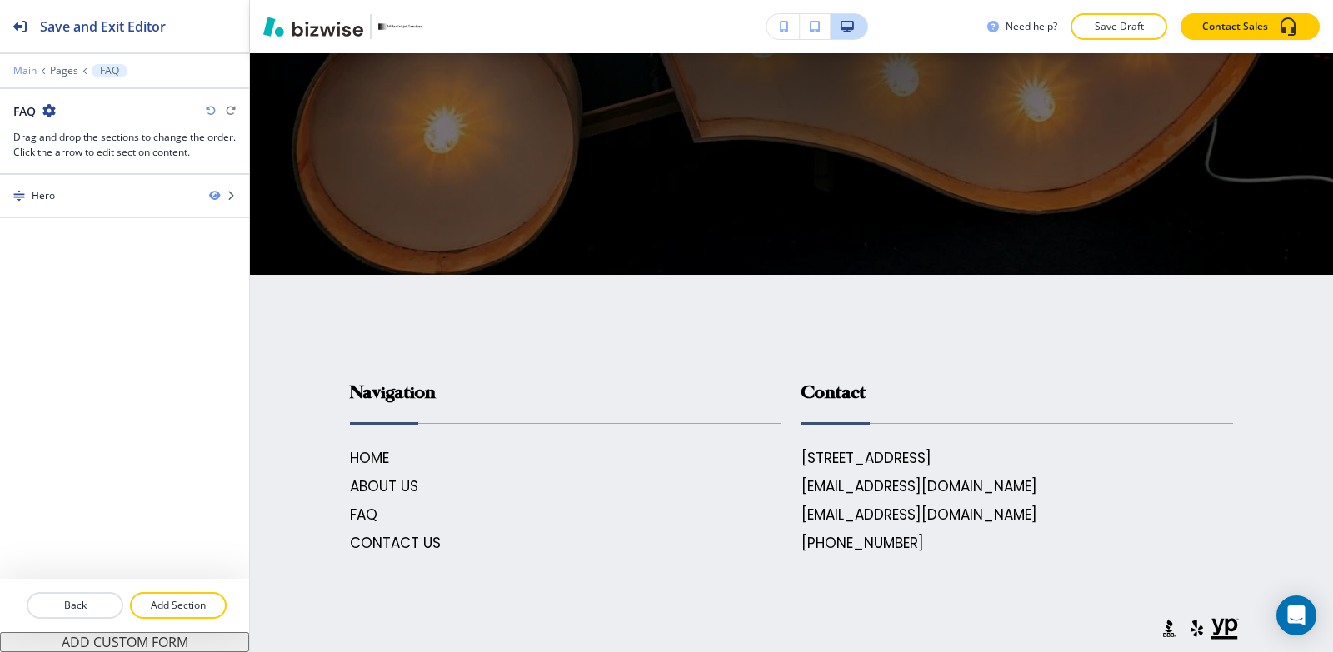
click at [30, 66] on p "Main" at bounding box center [24, 71] width 23 height 12
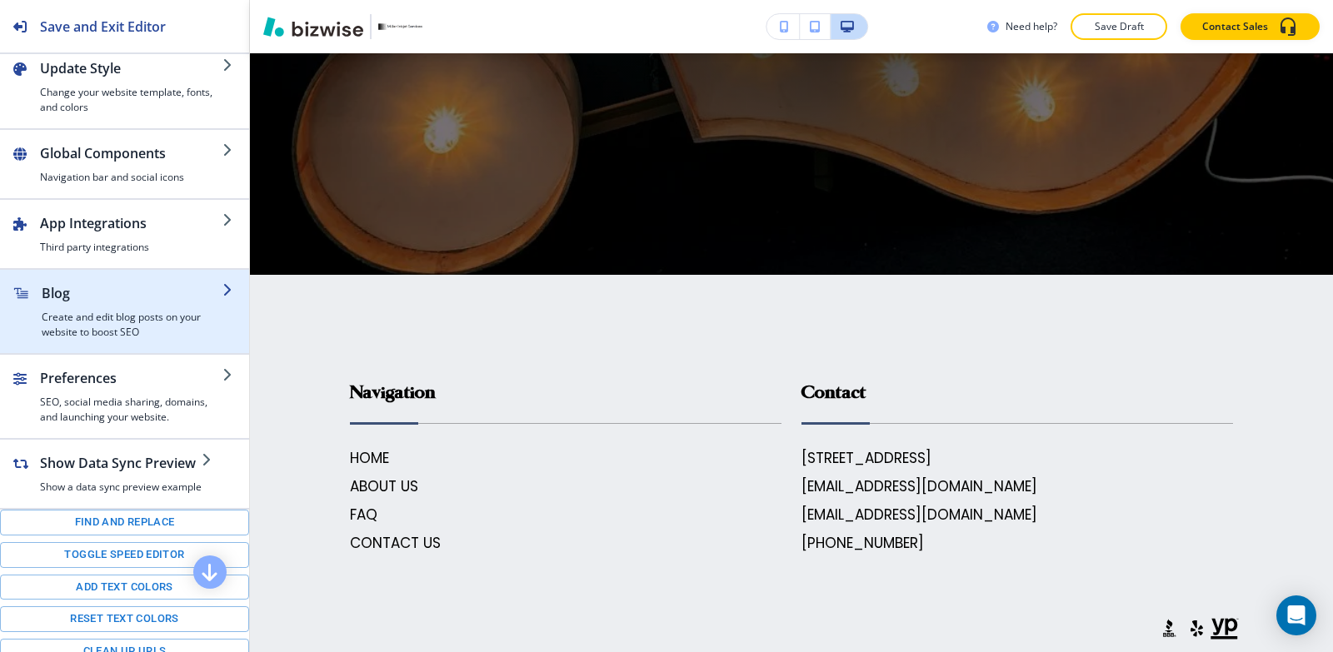
scroll to position [236, 0]
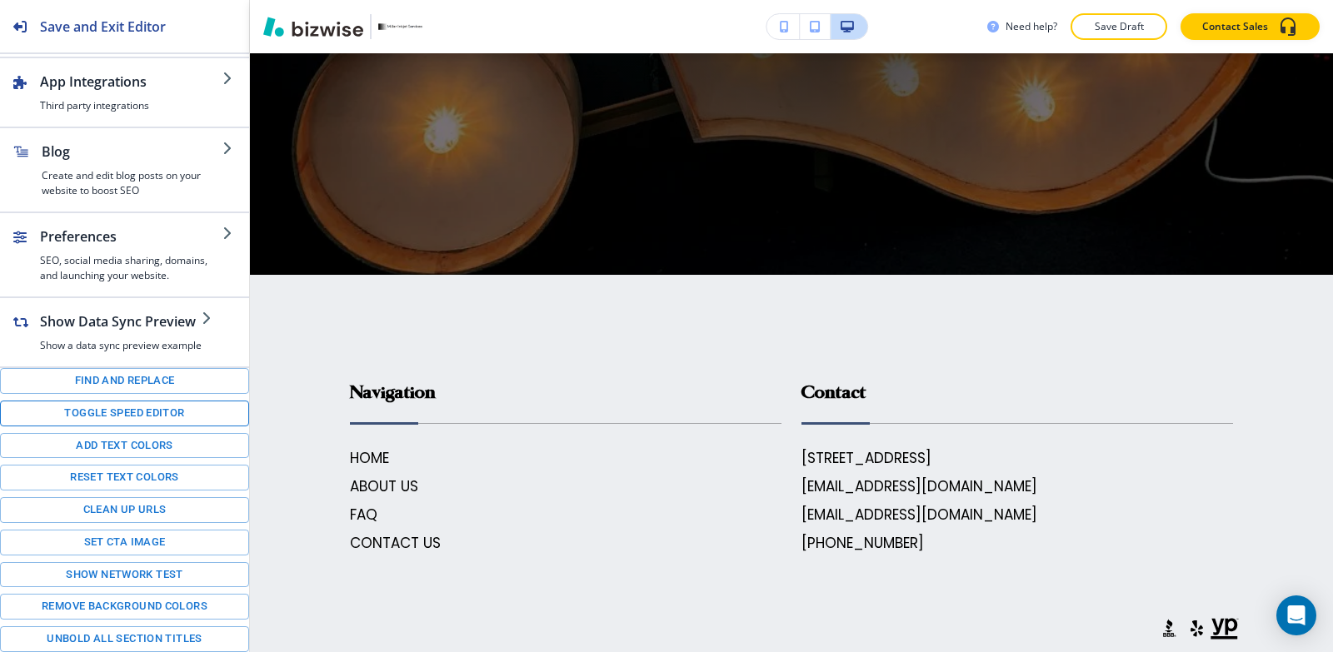
click at [83, 413] on button "Toggle speed editor" at bounding box center [124, 414] width 249 height 26
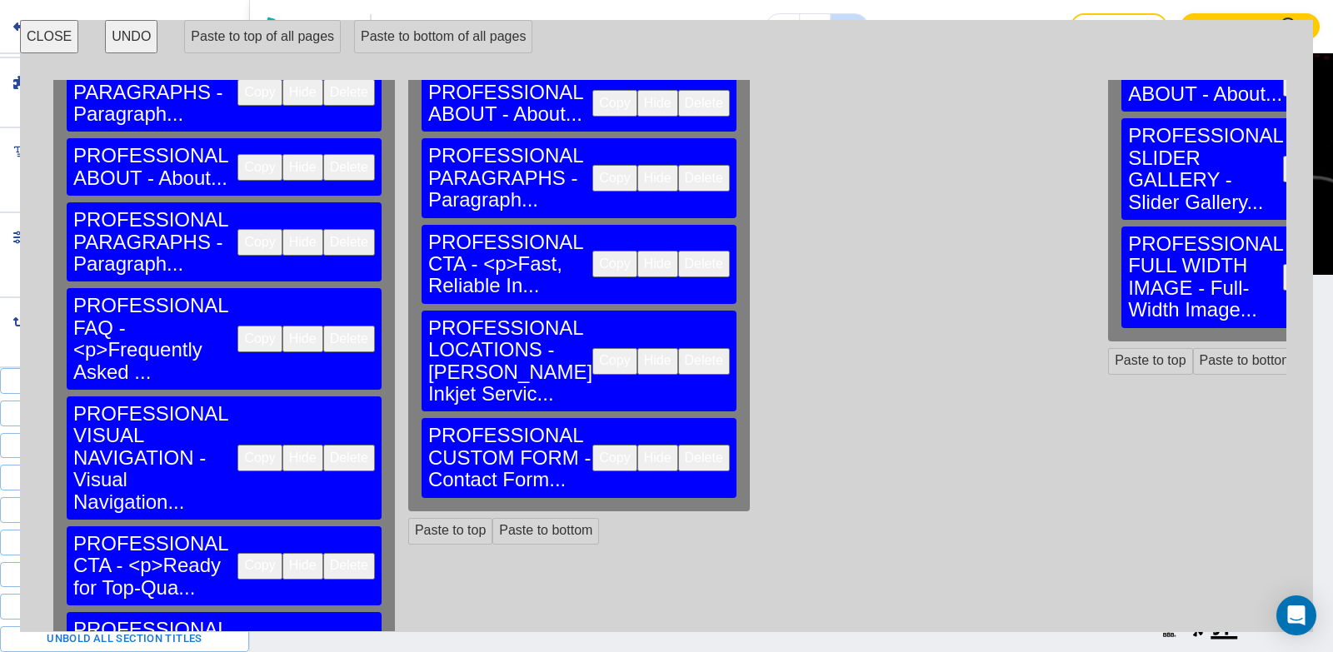
scroll to position [417, 0]
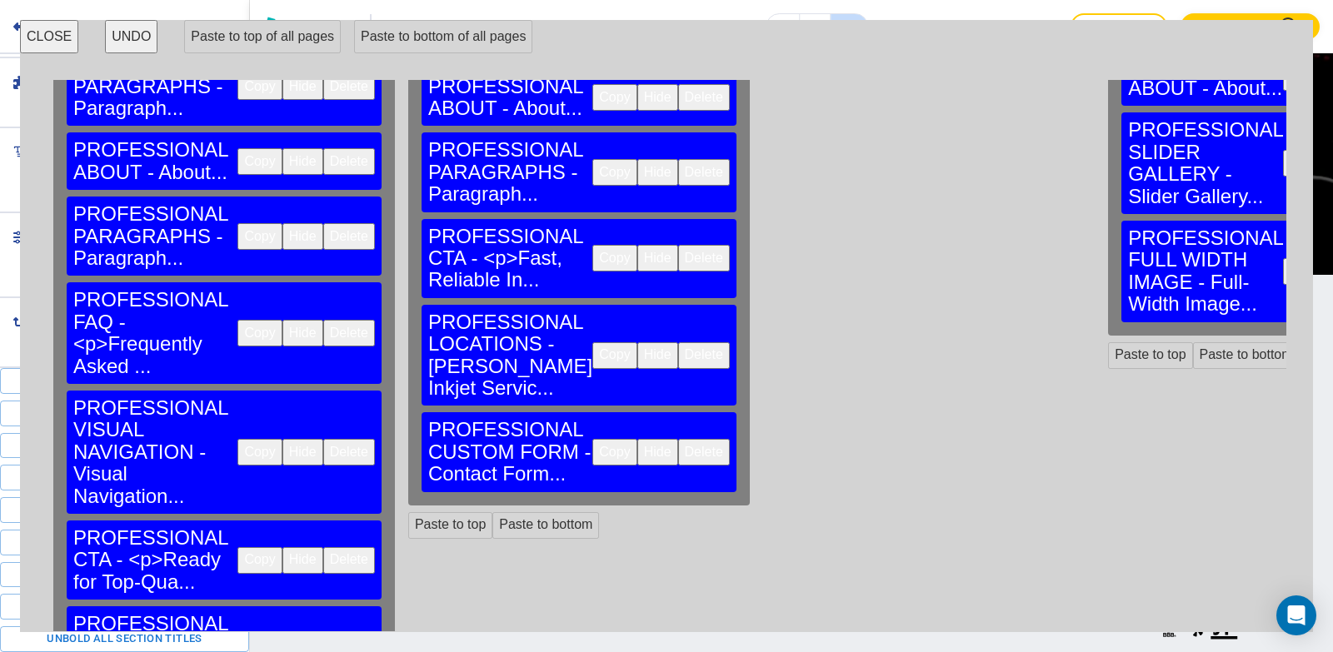
click at [237, 320] on button "Copy" at bounding box center [259, 333] width 44 height 27
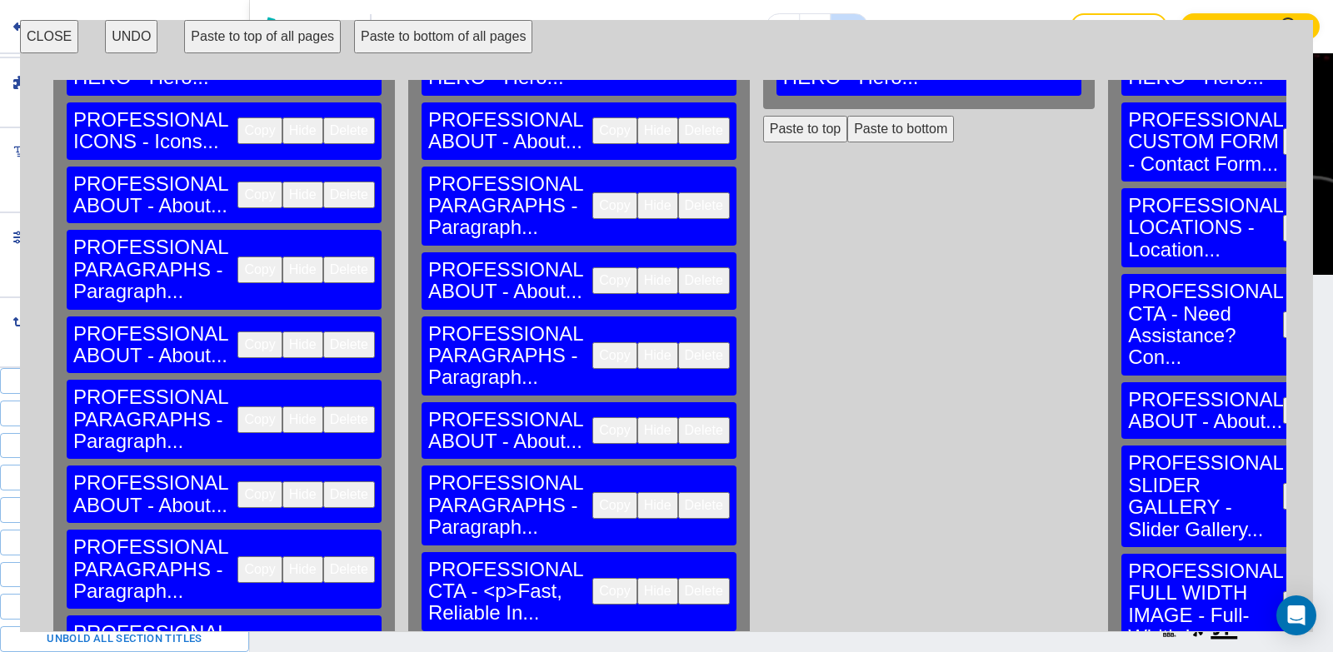
scroll to position [0, 0]
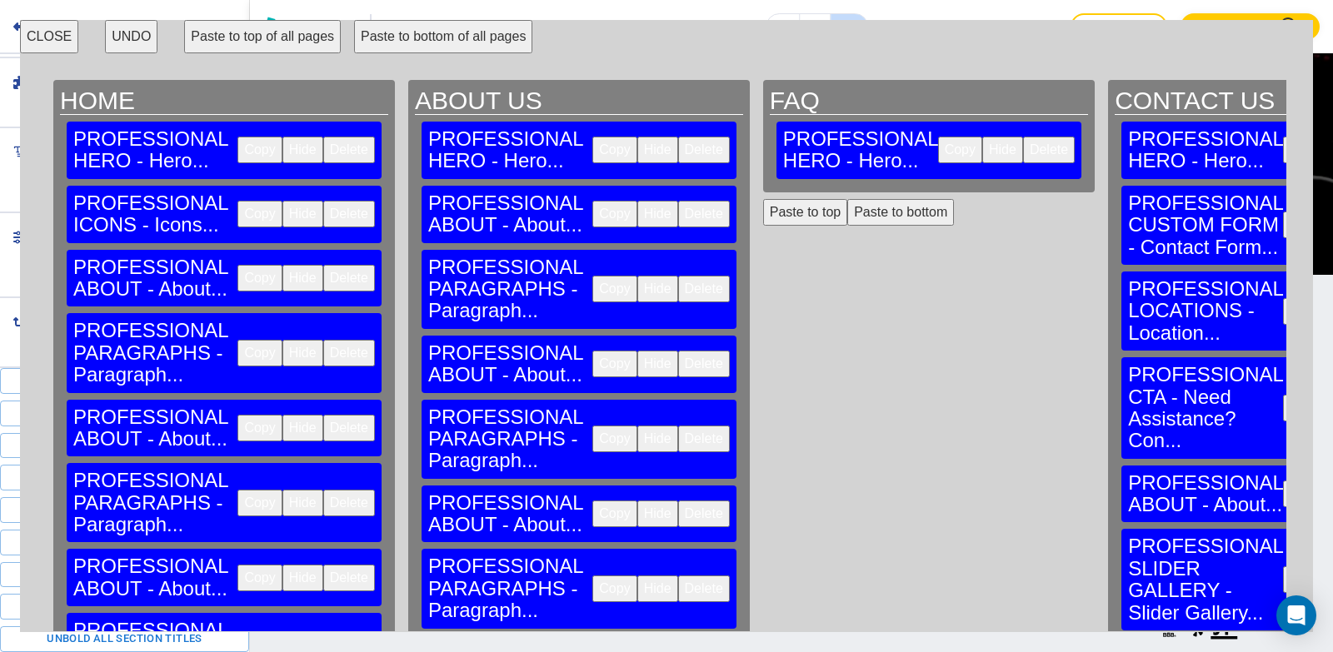
click at [847, 199] on button "Paste to bottom" at bounding box center [900, 212] width 107 height 27
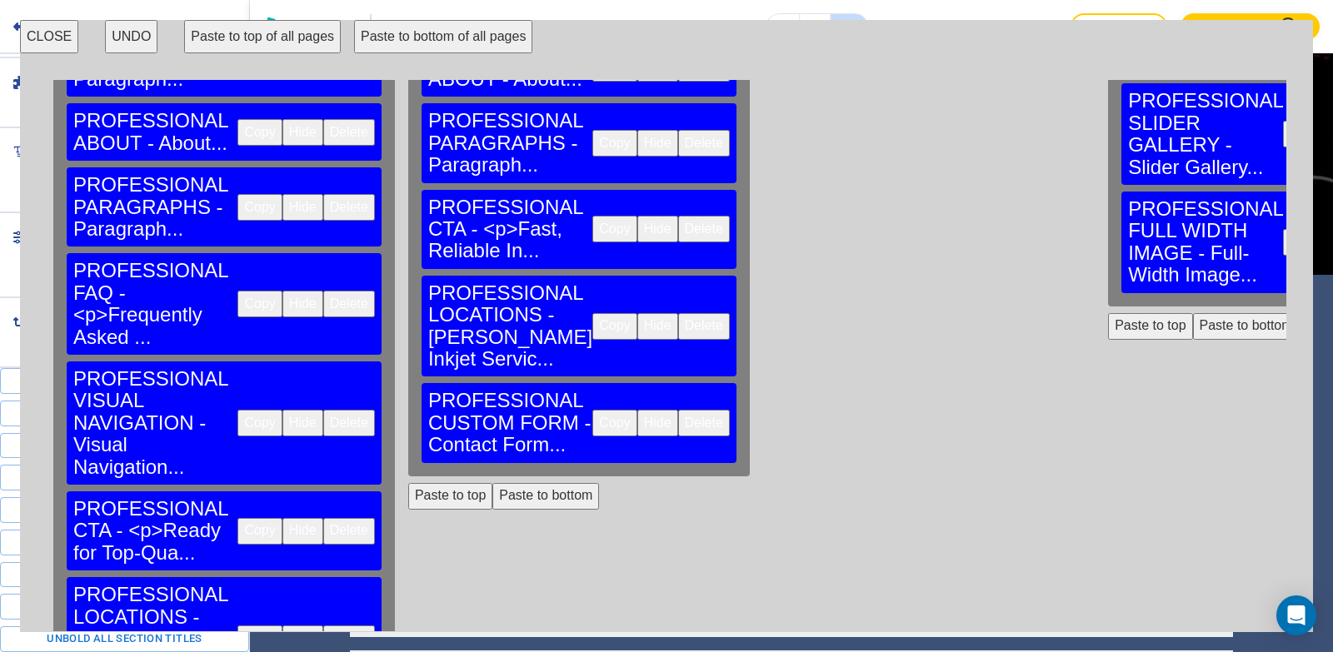
scroll to position [450, 0]
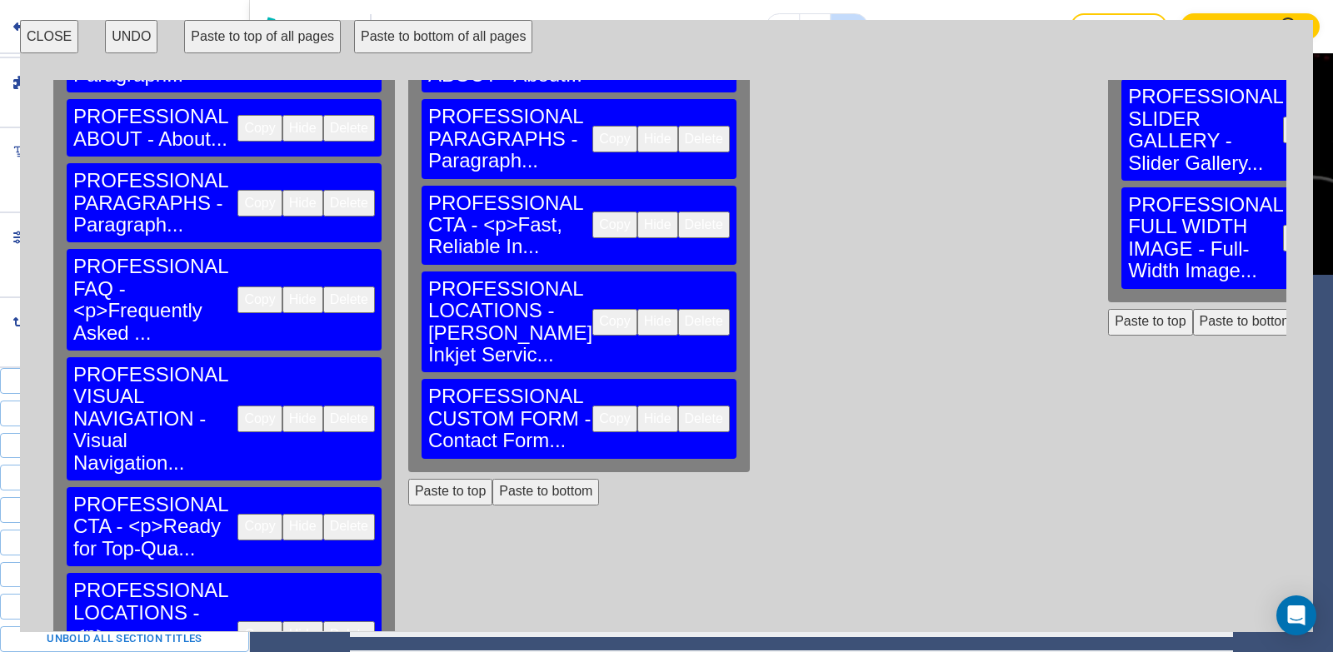
click at [237, 621] on button "Copy" at bounding box center [259, 634] width 44 height 27
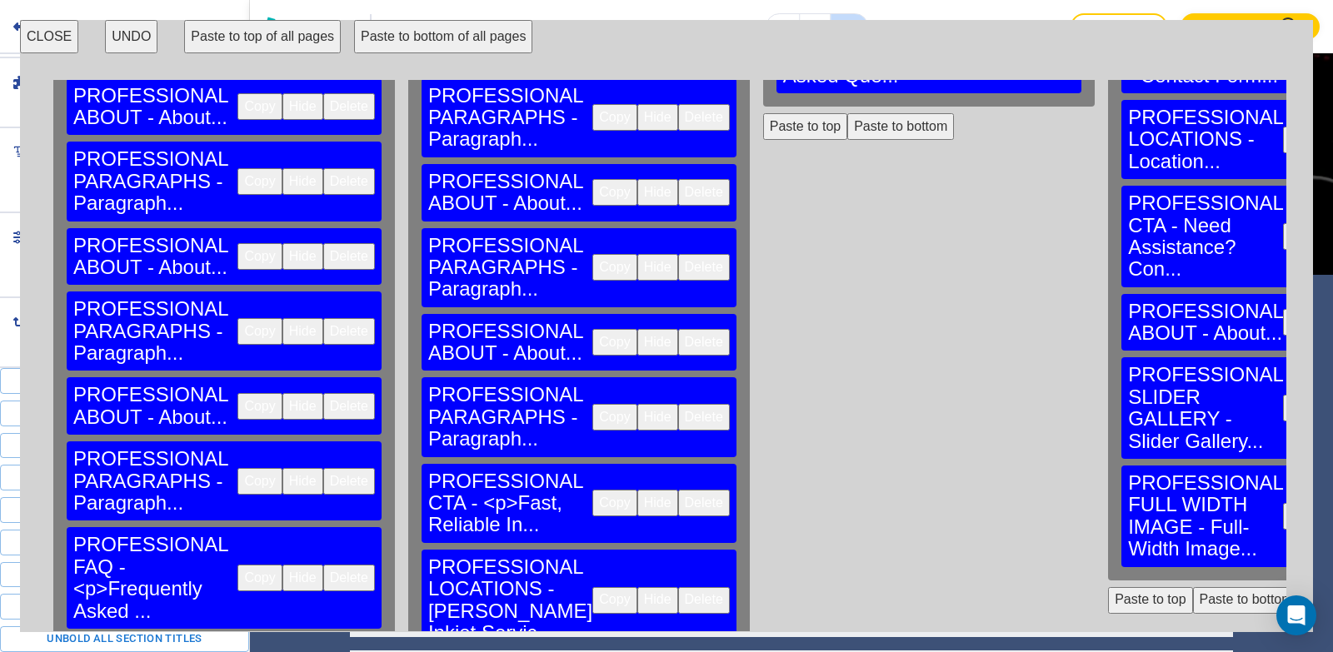
scroll to position [117, 0]
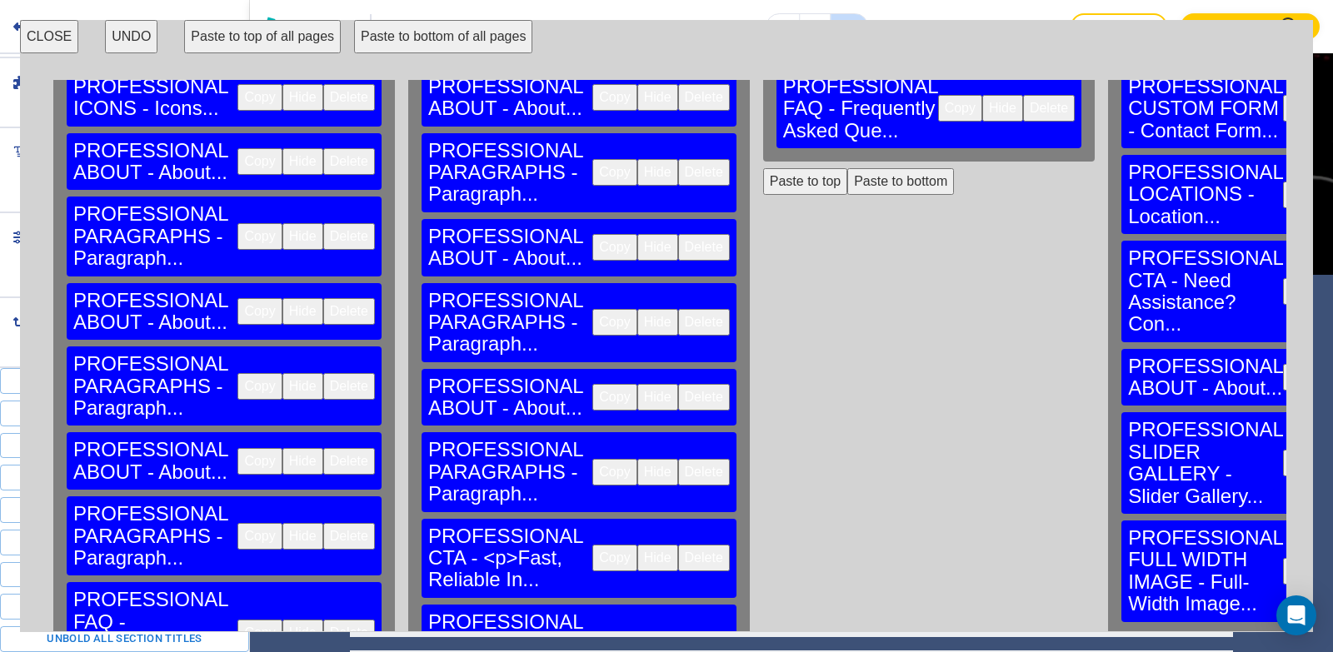
click at [847, 168] on button "Paste to bottom" at bounding box center [900, 181] width 107 height 27
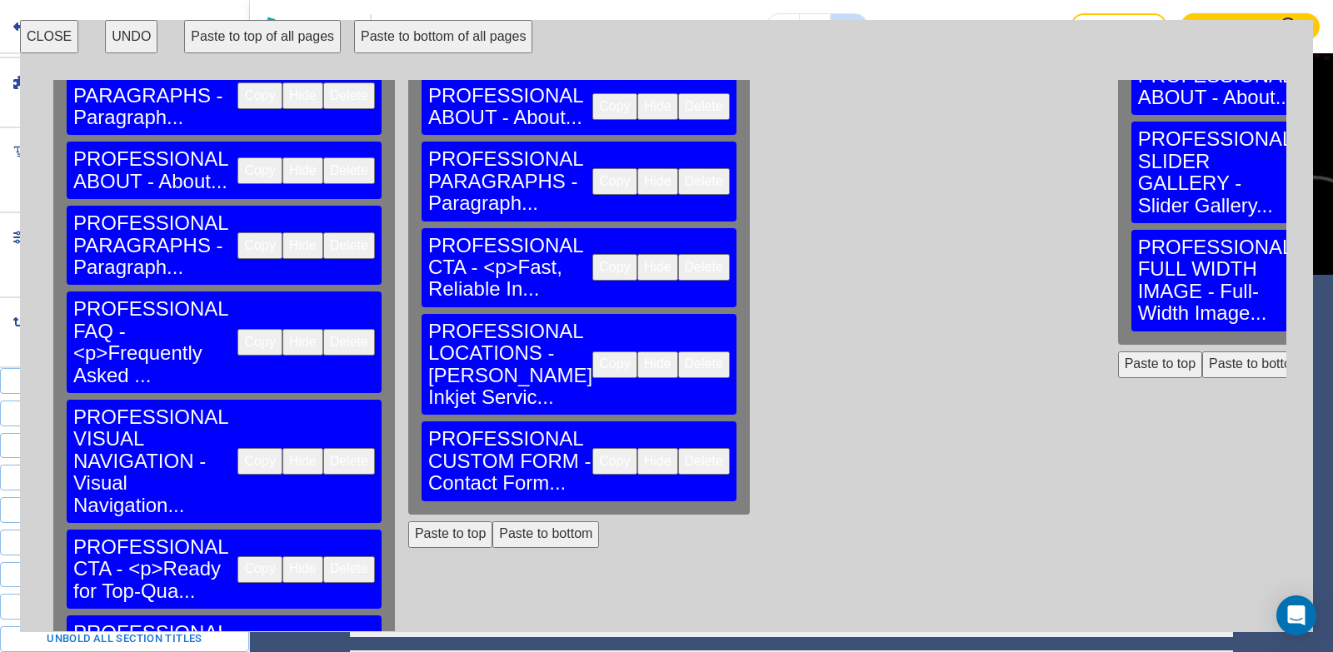
scroll to position [450, 0]
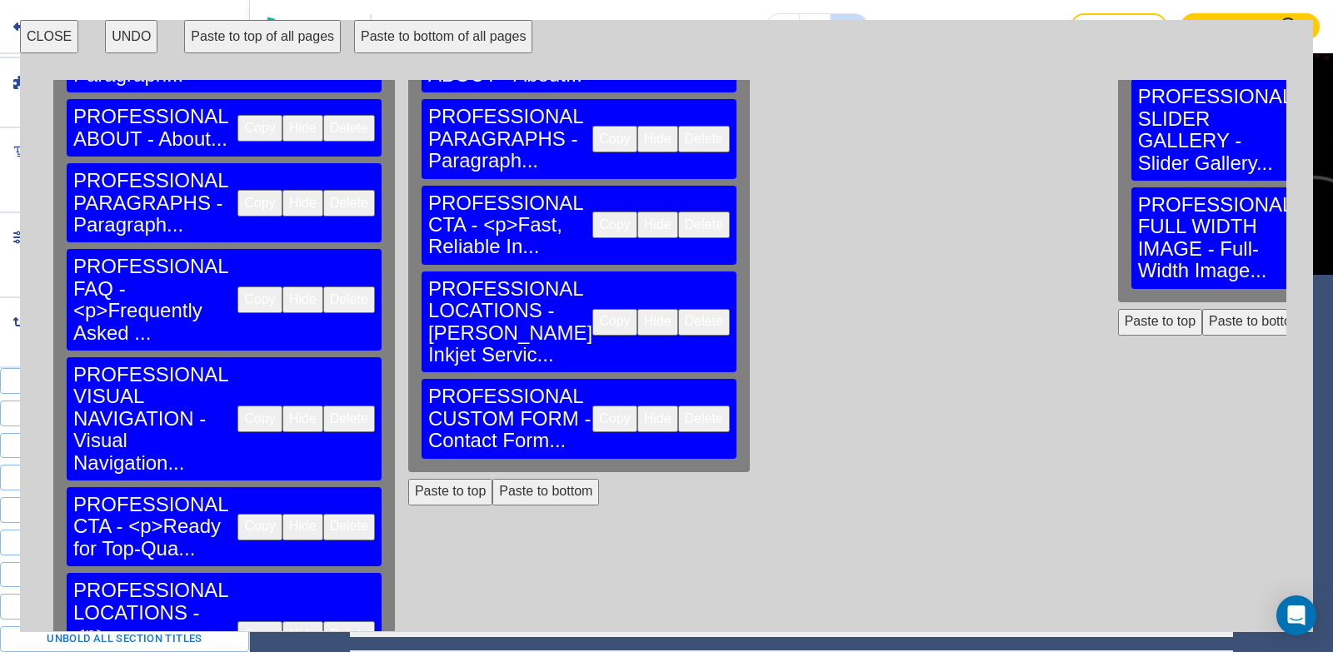
click at [592, 406] on button "Copy" at bounding box center [614, 419] width 44 height 27
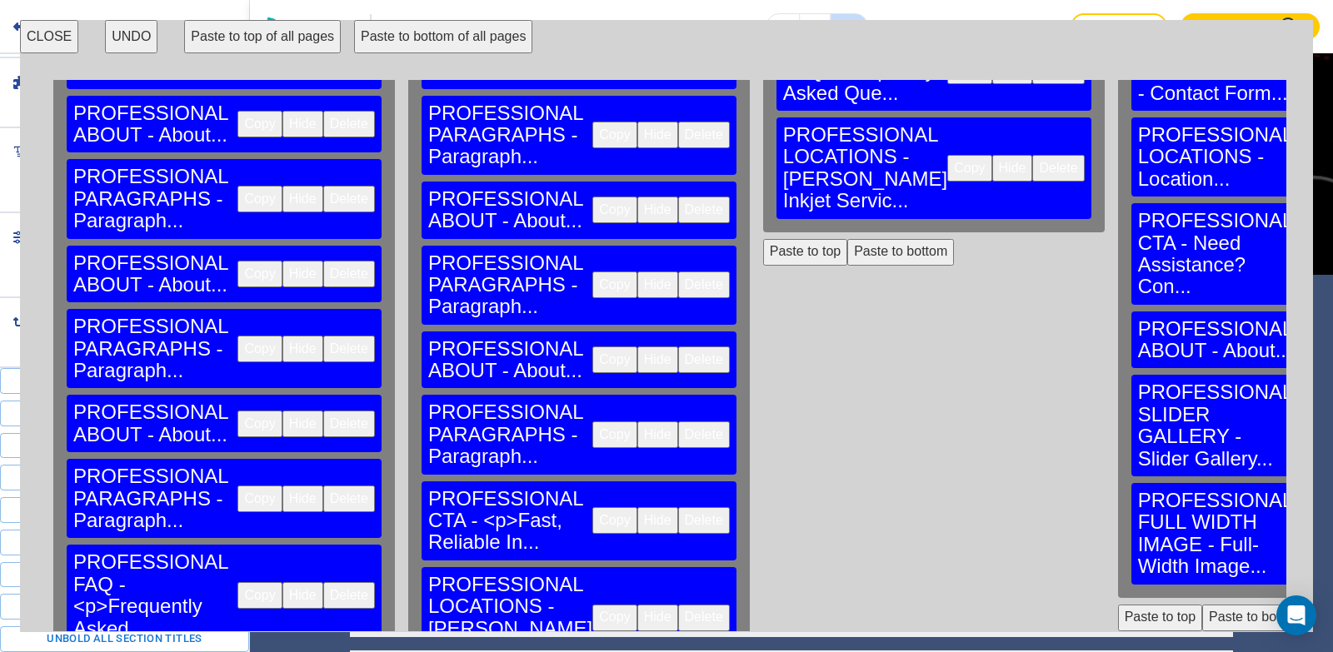
scroll to position [117, 0]
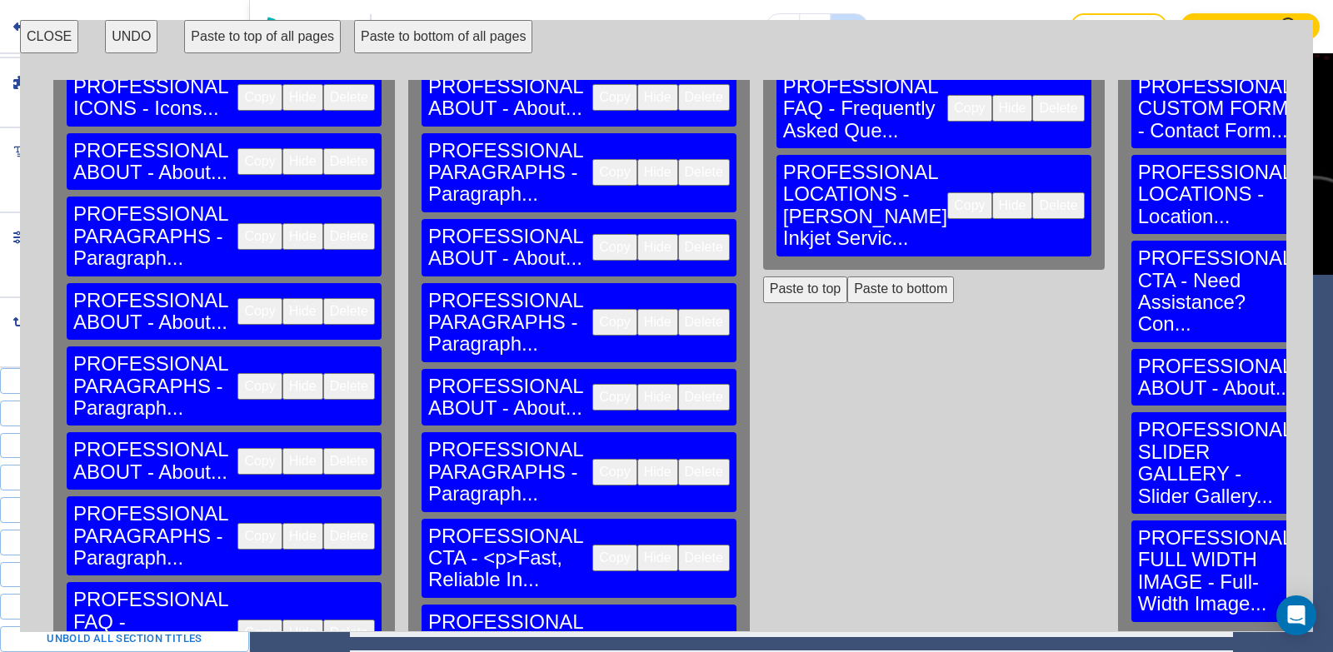
click at [847, 277] on button "Paste to bottom" at bounding box center [900, 290] width 107 height 27
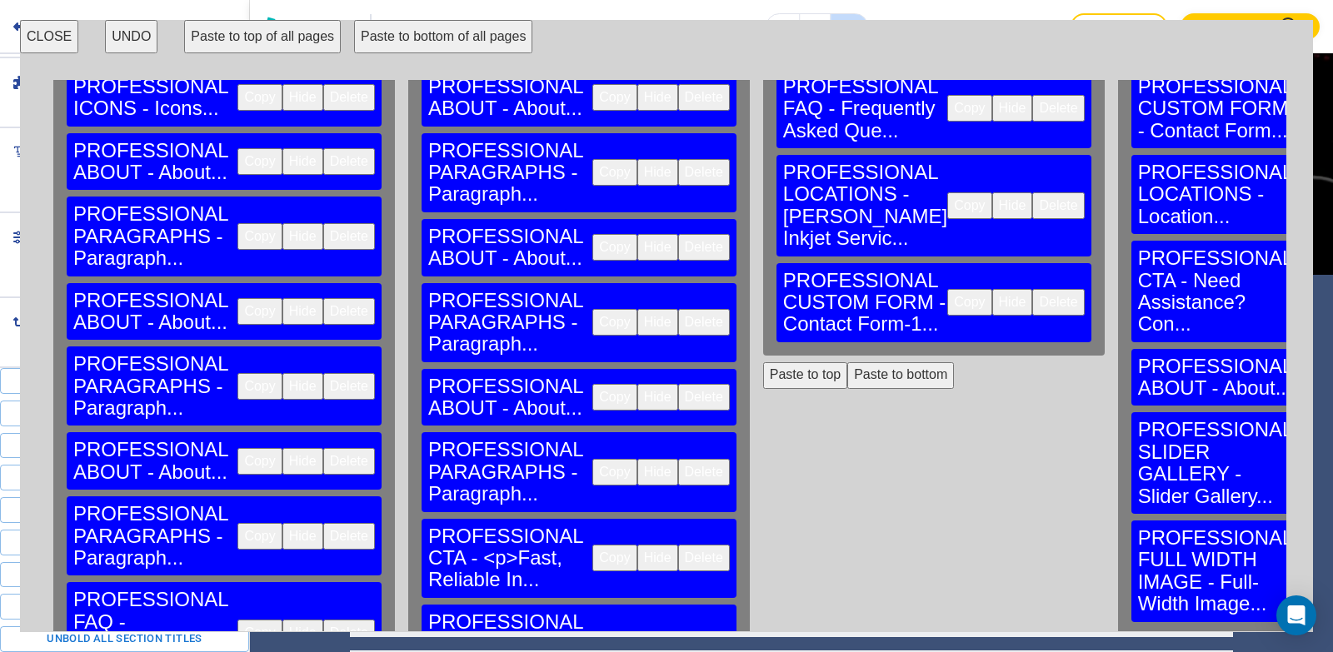
scroll to position [0, 0]
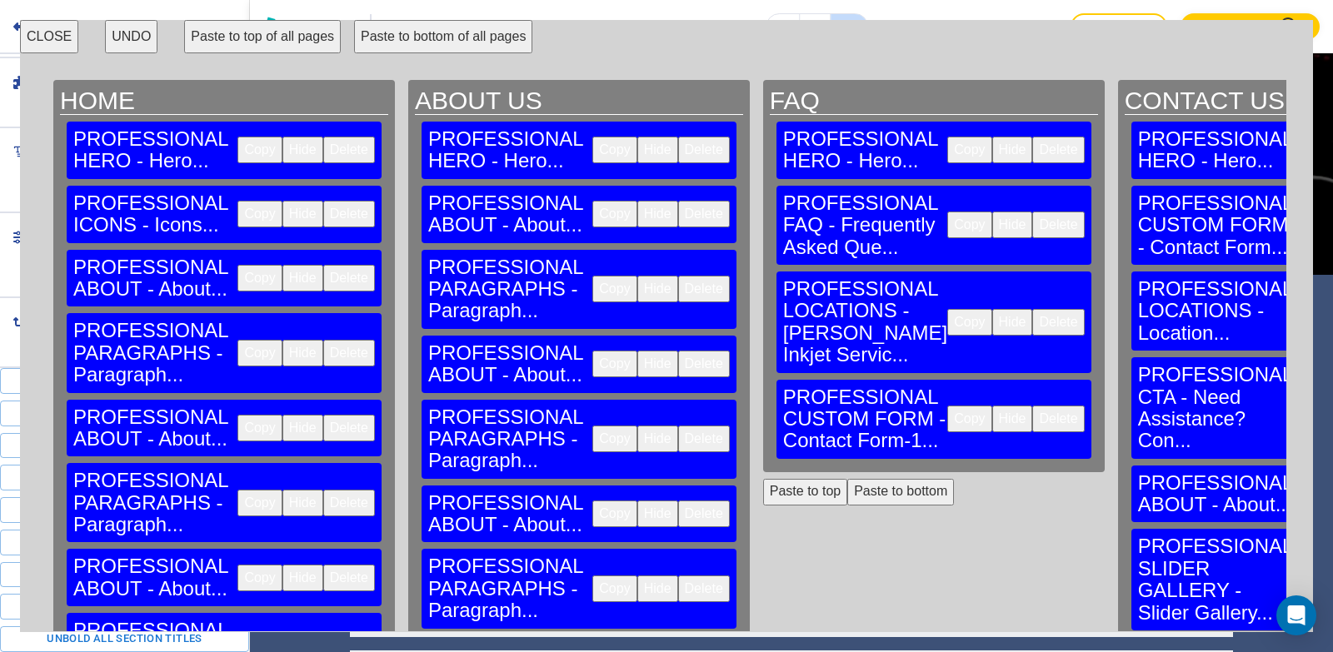
click at [41, 31] on button "CLOSE" at bounding box center [49, 36] width 58 height 33
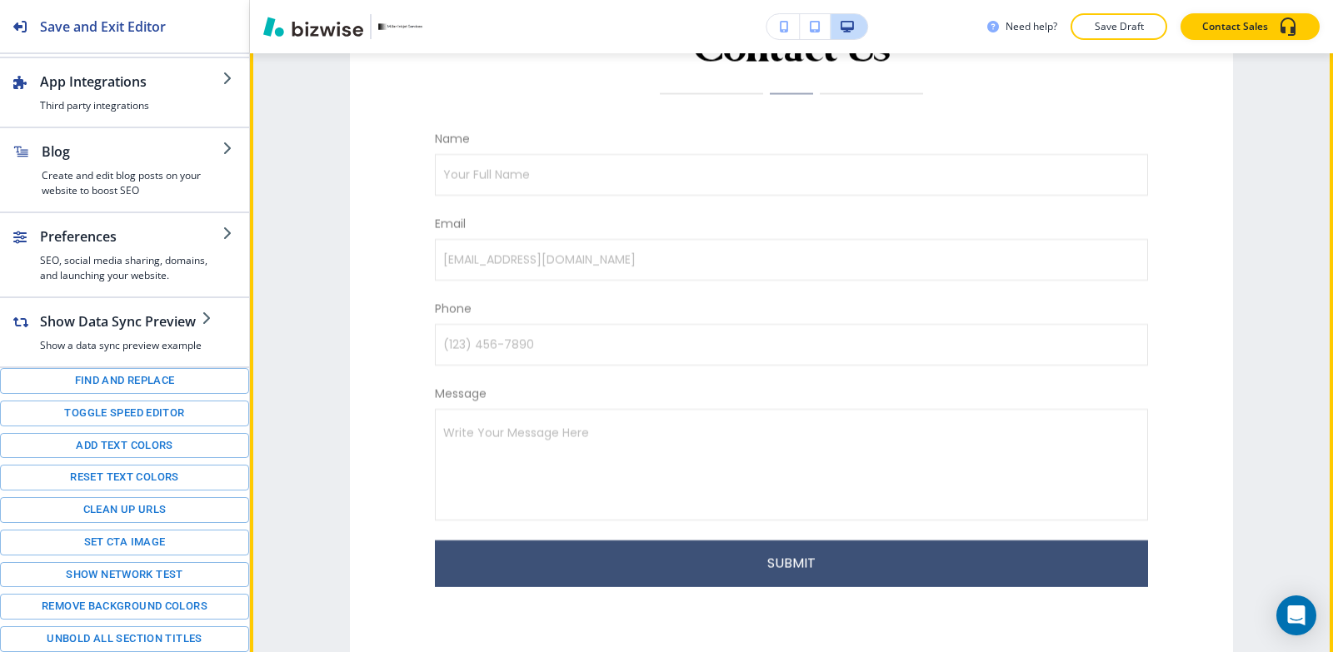
scroll to position [2083, 0]
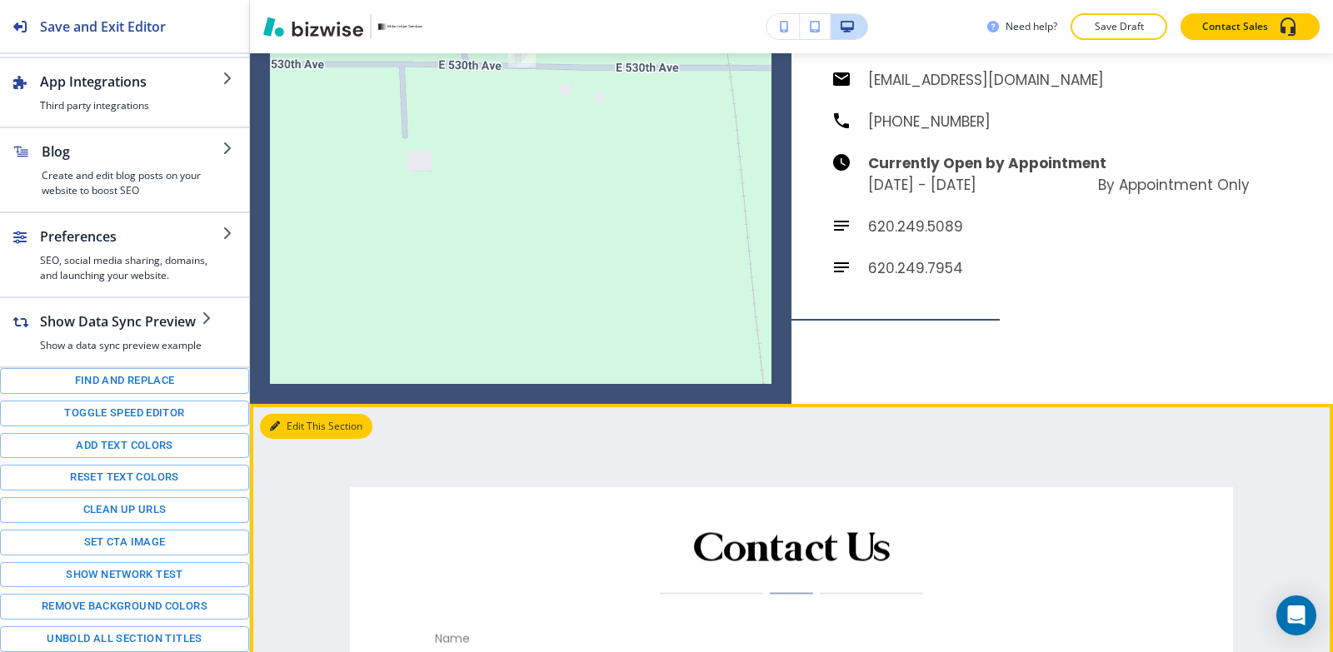
click at [281, 414] on button "Edit This Section" at bounding box center [316, 426] width 112 height 25
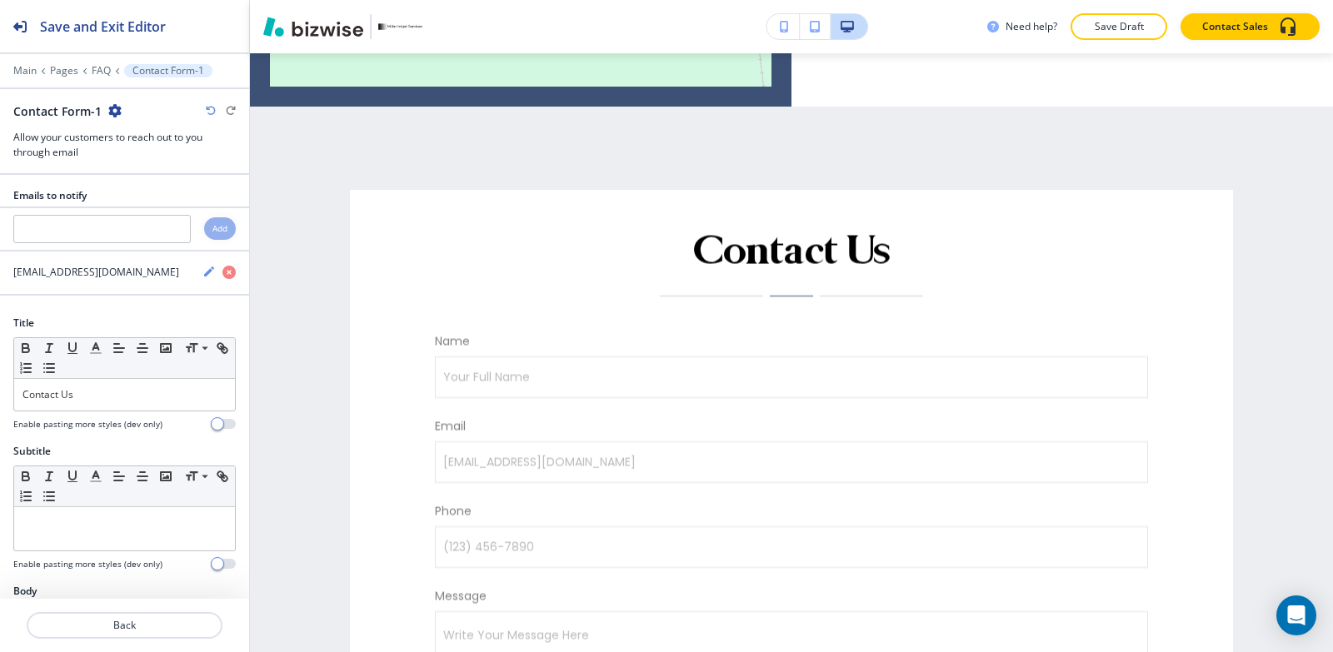
scroll to position [2389, 0]
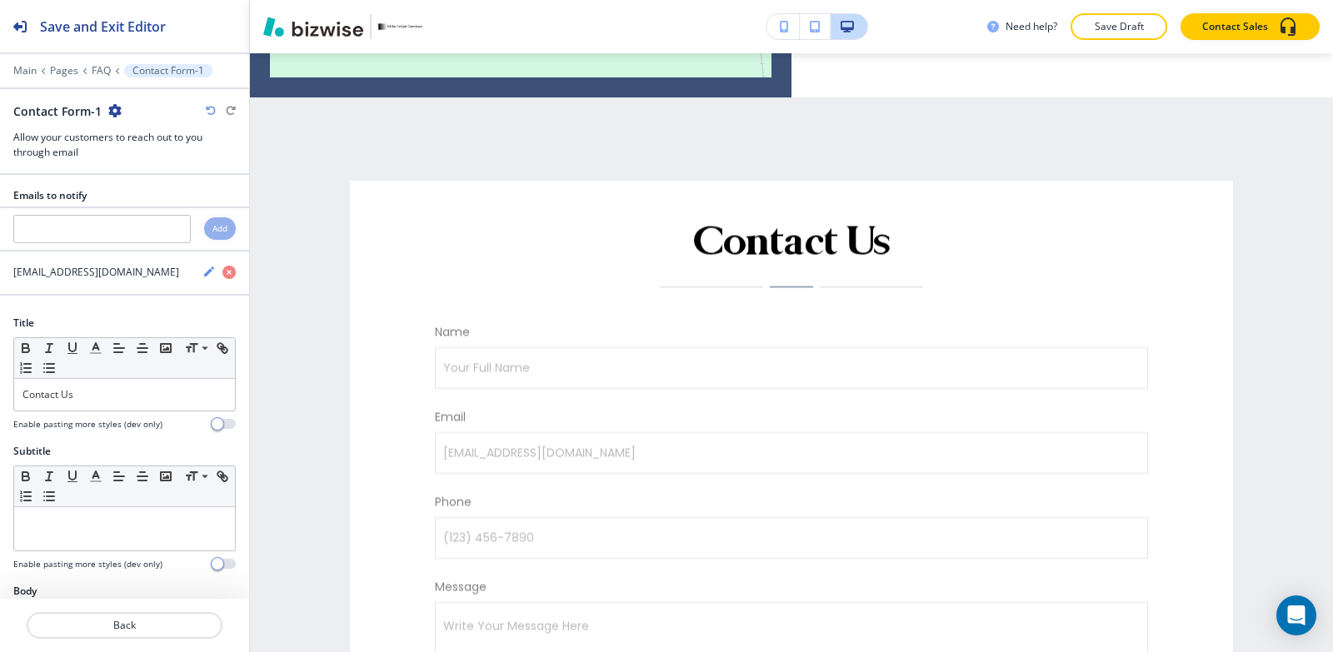
click at [109, 107] on icon "button" at bounding box center [114, 110] width 13 height 13
click at [117, 131] on button "Rename Section" at bounding box center [160, 139] width 107 height 29
click at [122, 115] on input "Contact Form-1" at bounding box center [99, 110] width 172 height 33
type input "Contact Form"
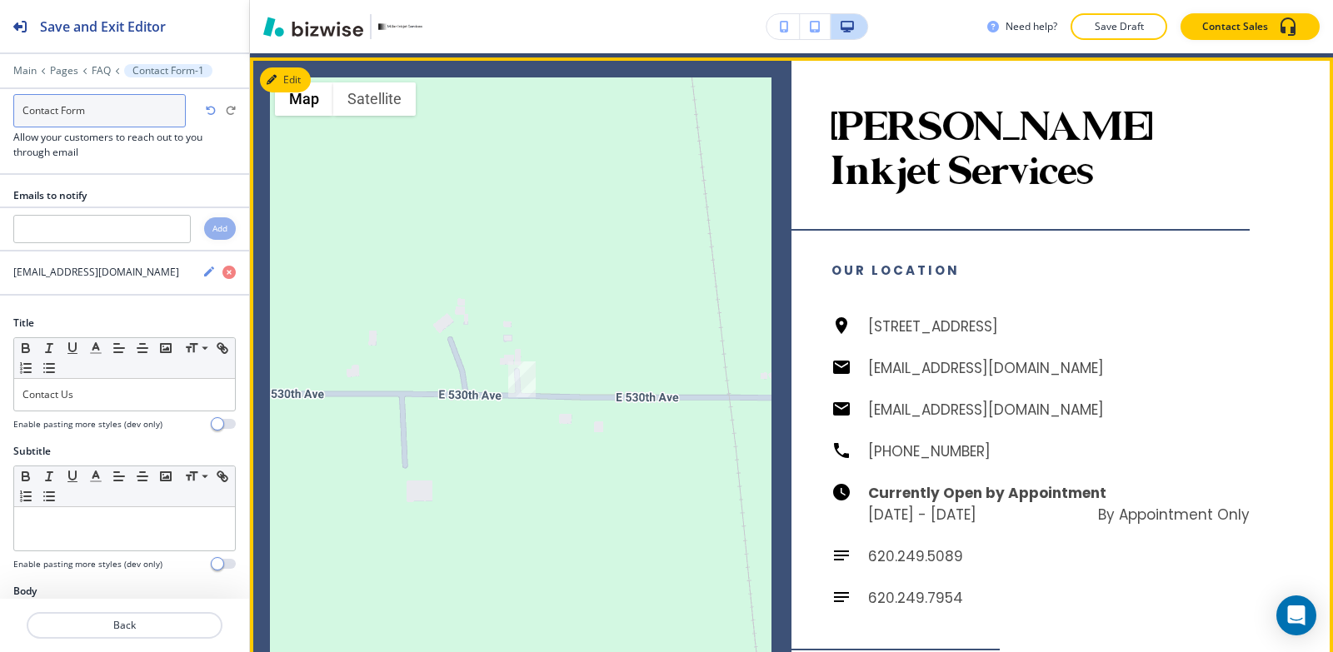
scroll to position [1639, 0]
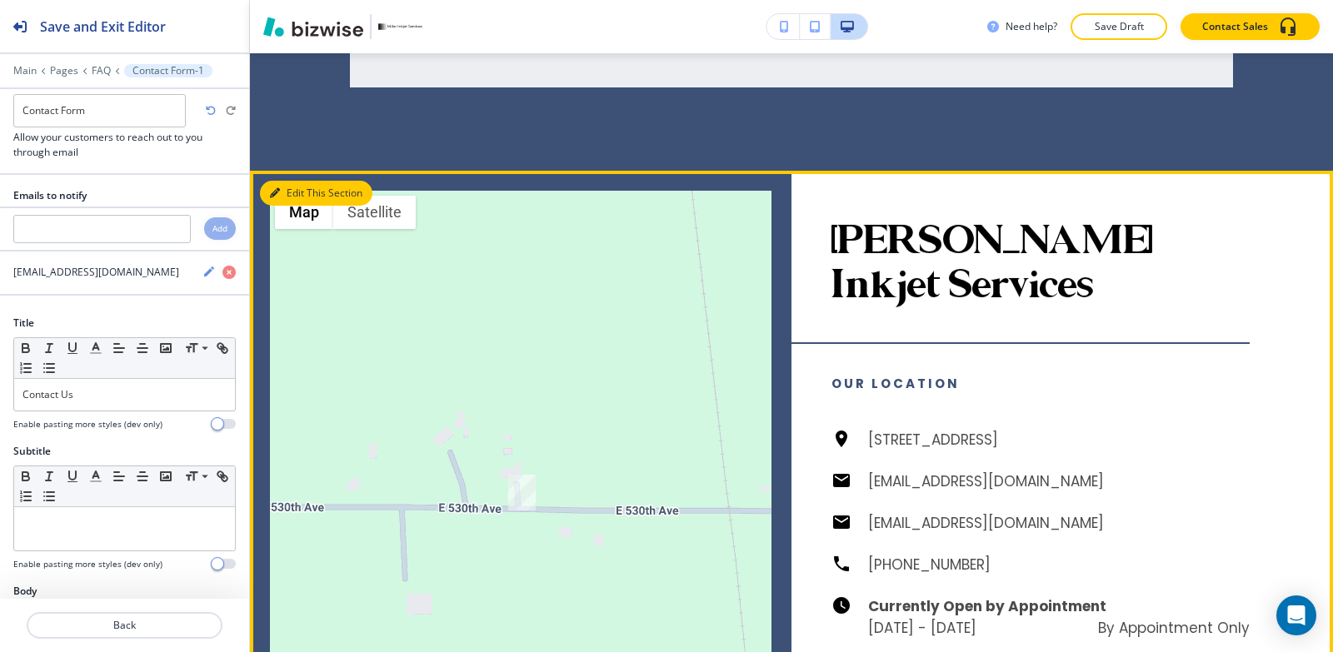
drag, startPoint x: 265, startPoint y: 195, endPoint x: 256, endPoint y: 182, distance: 15.5
click at [265, 193] on button "Edit This Section" at bounding box center [316, 193] width 112 height 25
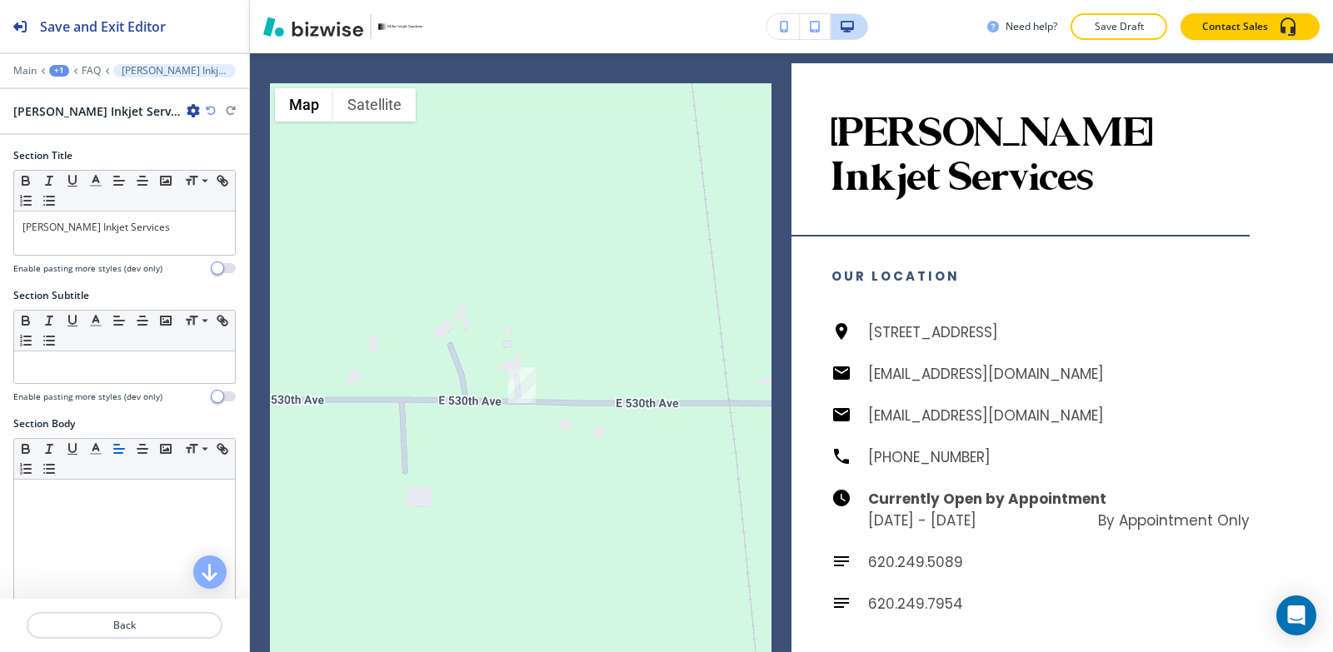
scroll to position [1757, 0]
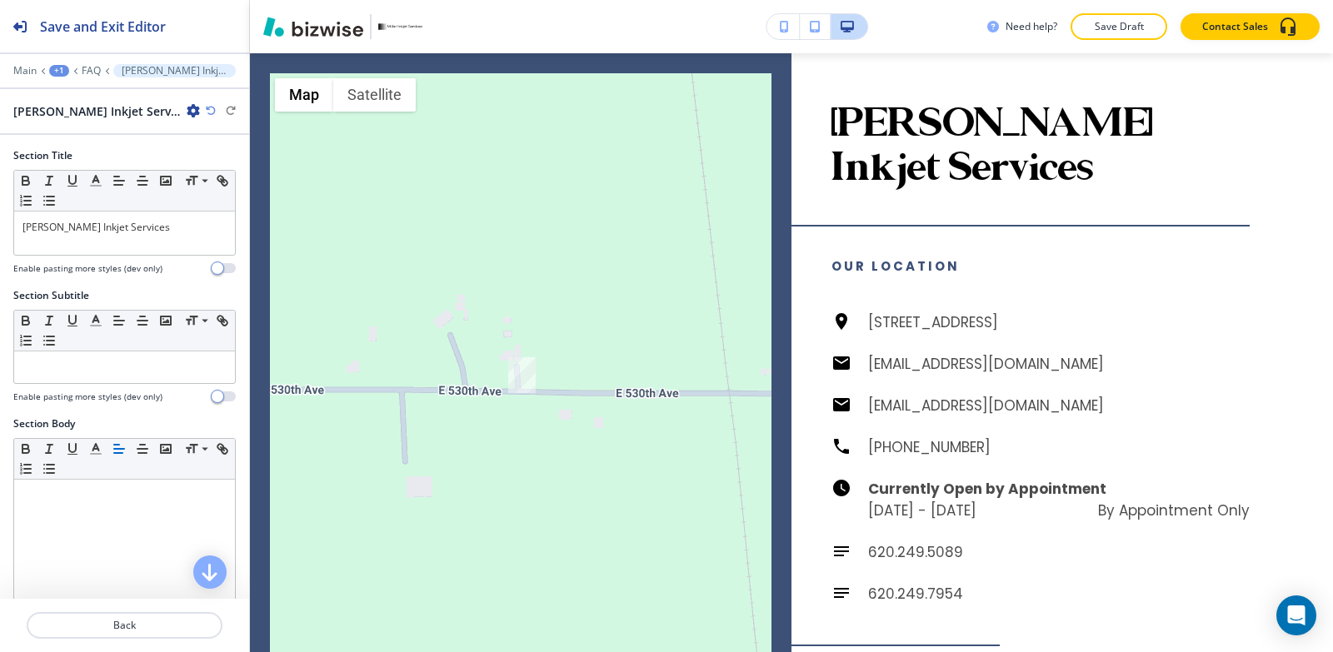
click at [187, 112] on icon "button" at bounding box center [193, 110] width 13 height 13
click at [165, 133] on p "Rename Section" at bounding box center [199, 139] width 85 height 15
click at [162, 111] on input "Miller Inkjet Services-1" at bounding box center [99, 110] width 172 height 33
type input "[PERSON_NAME] Inkjet Services"
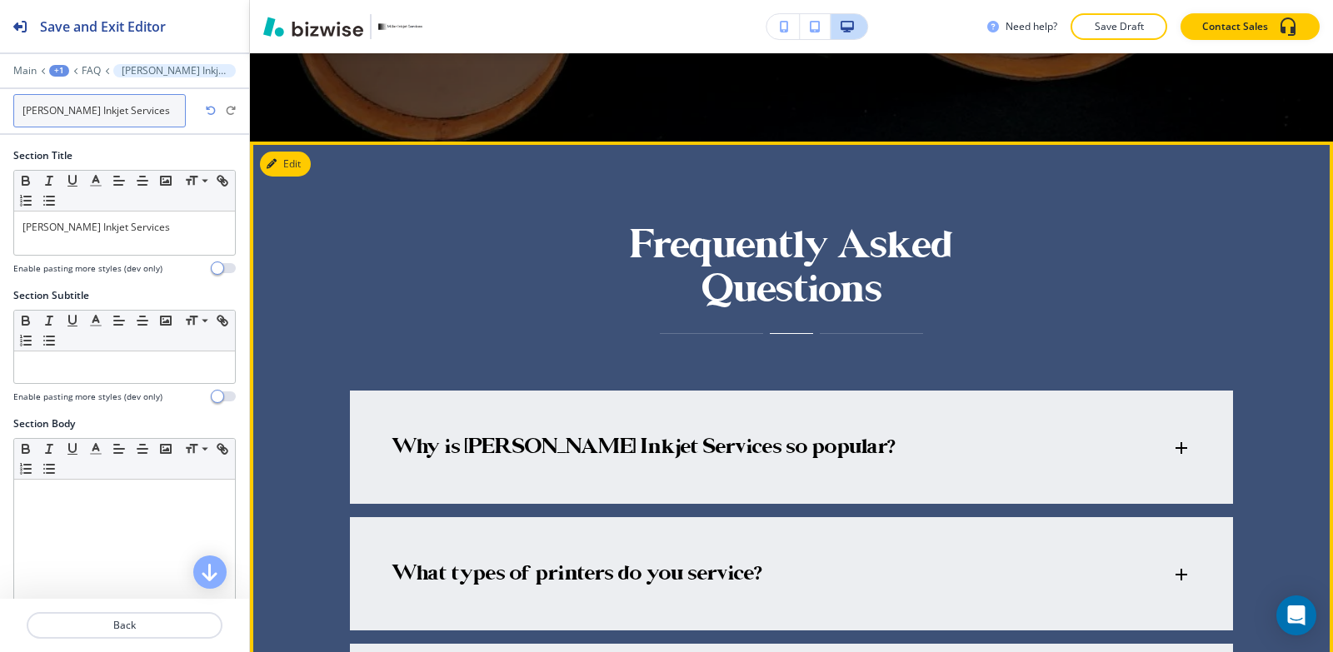
scroll to position [591, 0]
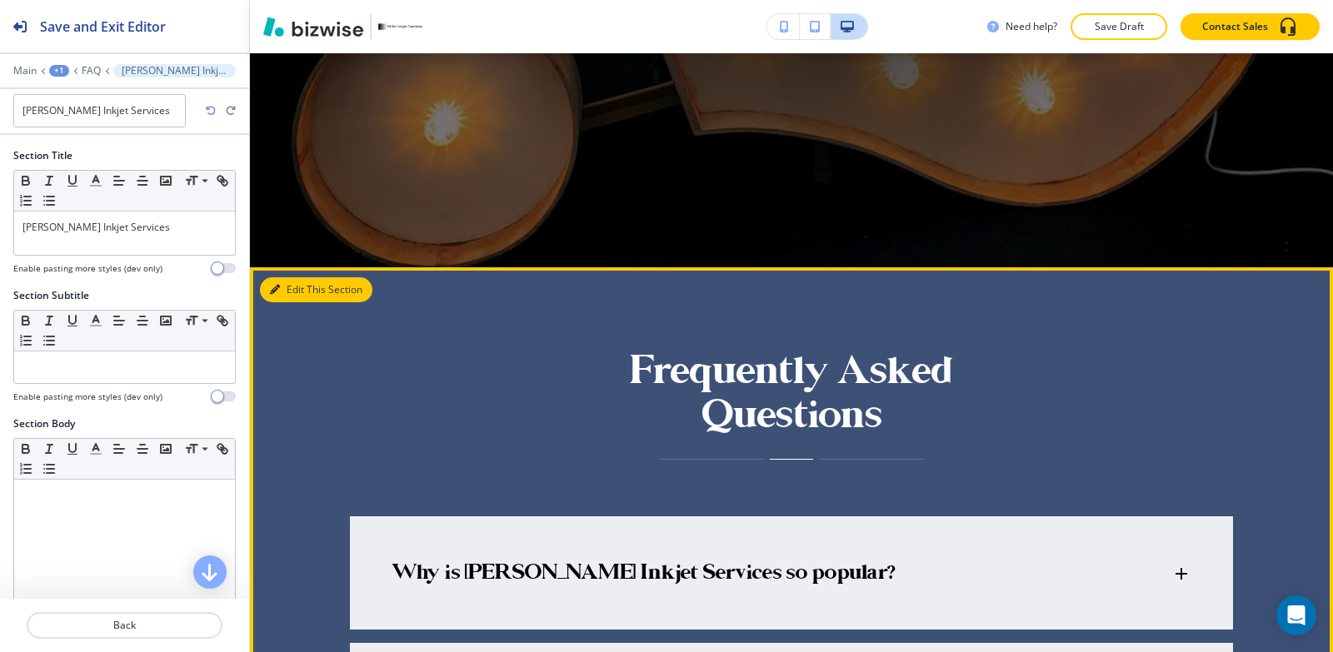
click at [289, 292] on button "Edit This Section" at bounding box center [316, 289] width 112 height 25
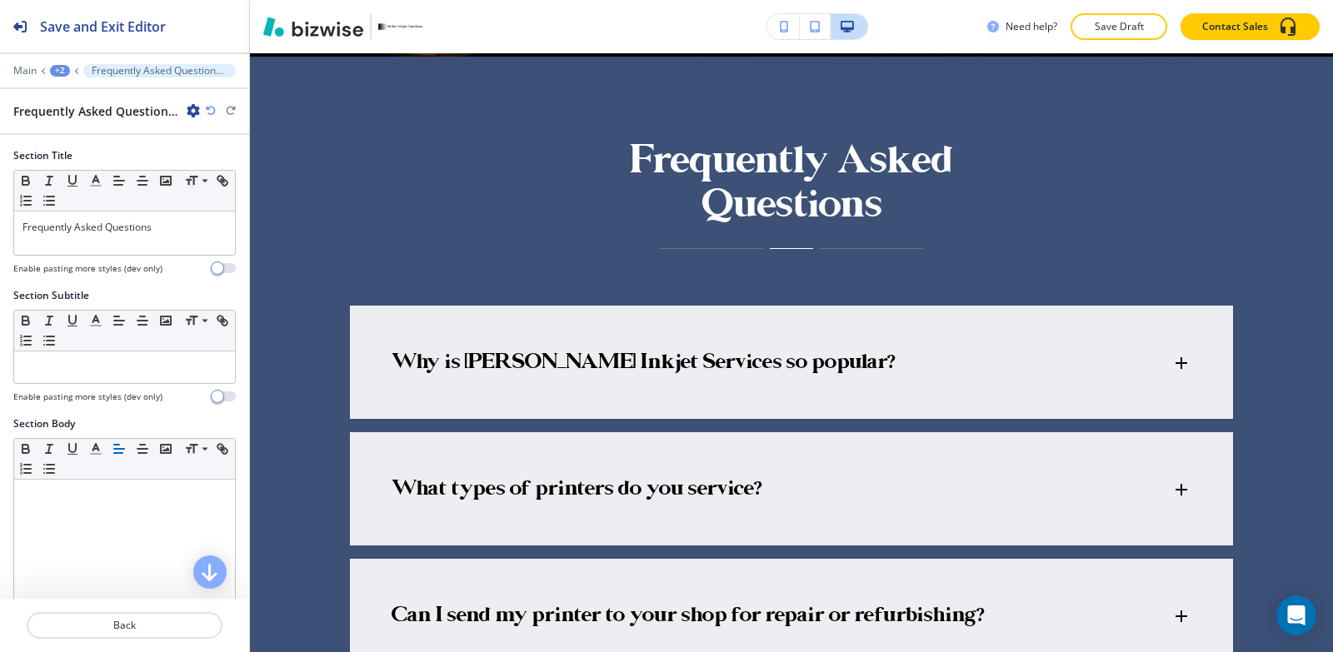
scroll to position [805, 0]
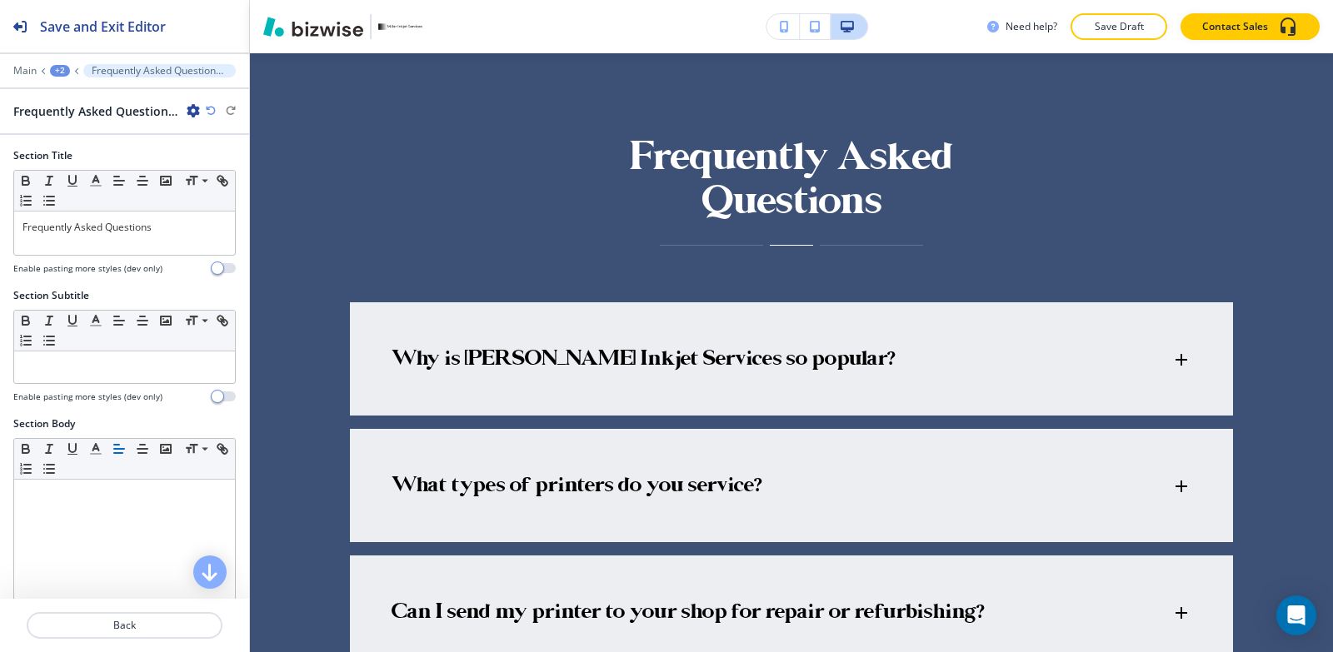
click at [192, 109] on icon "button" at bounding box center [193, 110] width 13 height 13
click at [202, 140] on p "Rename Section" at bounding box center [239, 139] width 85 height 15
click at [166, 107] on input "Frequently Asked Questions-1" at bounding box center [99, 110] width 172 height 33
type input "Frequently Asked Questions"
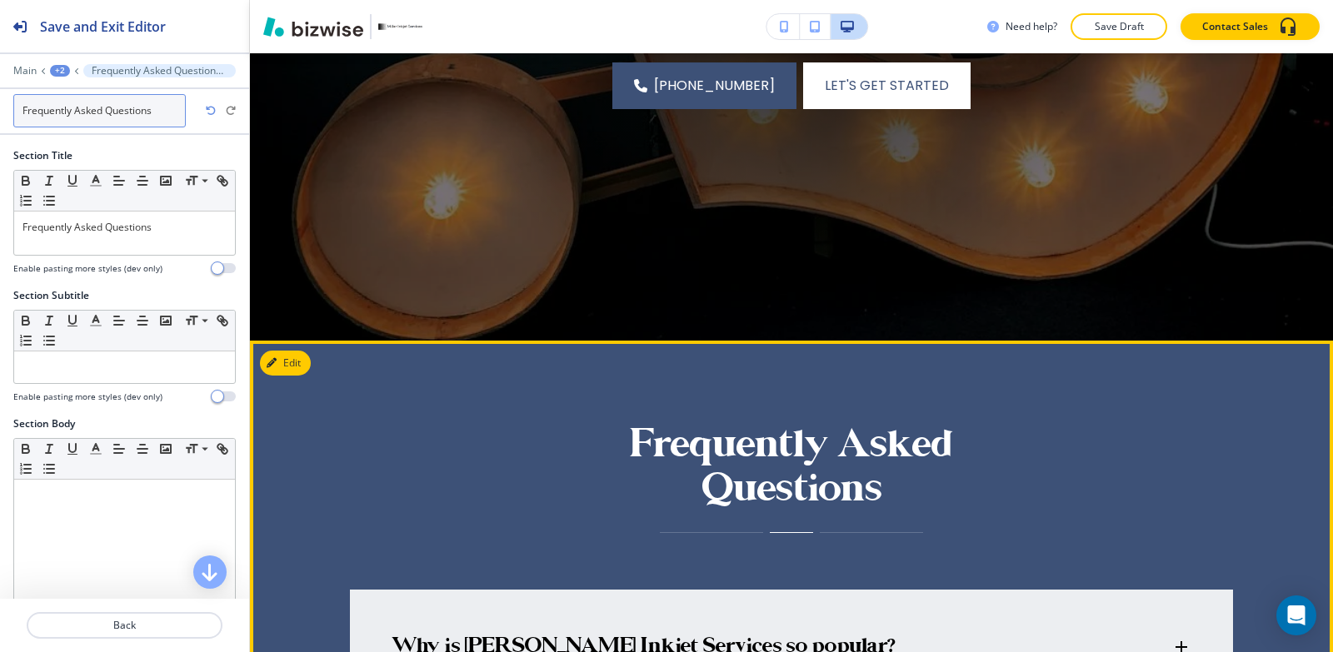
scroll to position [638, 0]
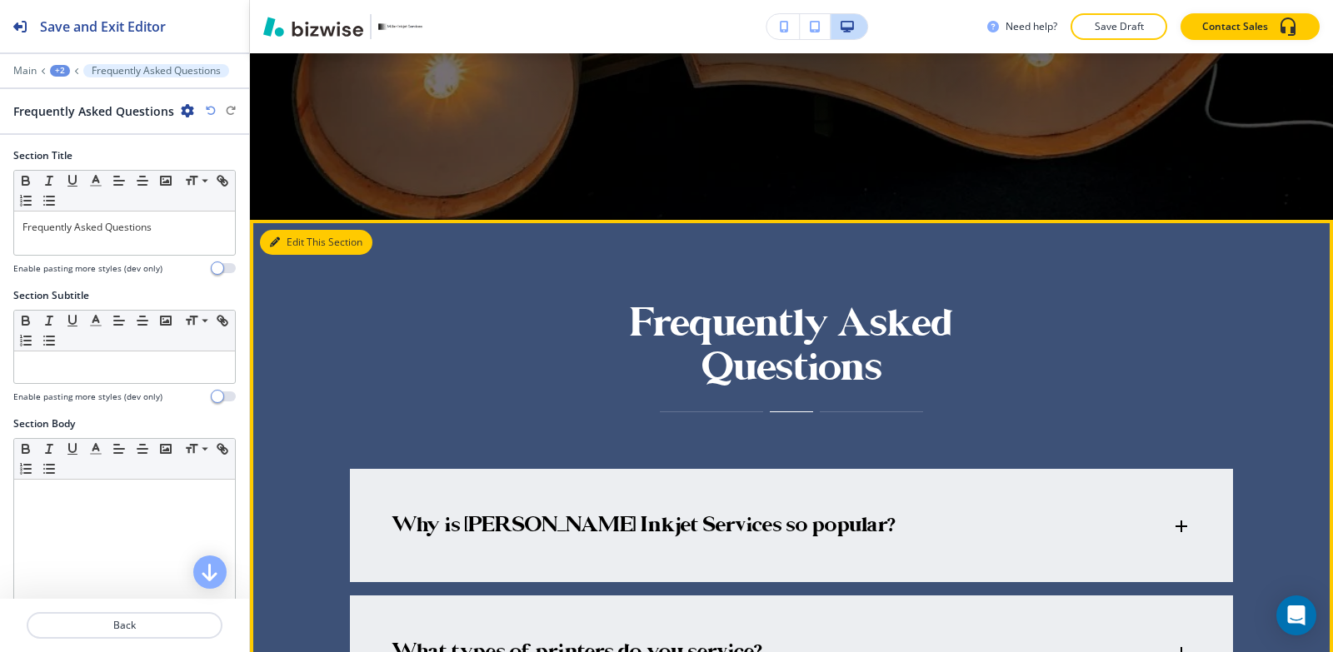
click at [283, 240] on button "Edit This Section" at bounding box center [316, 242] width 112 height 25
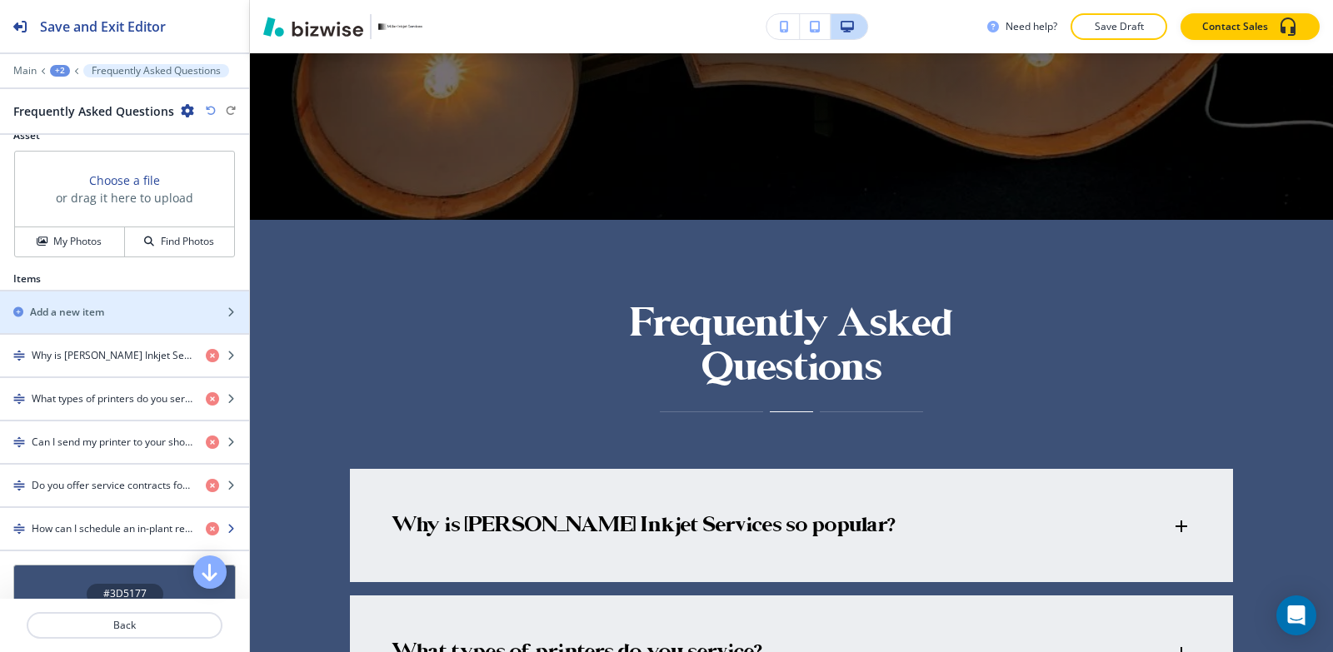
scroll to position [751, 0]
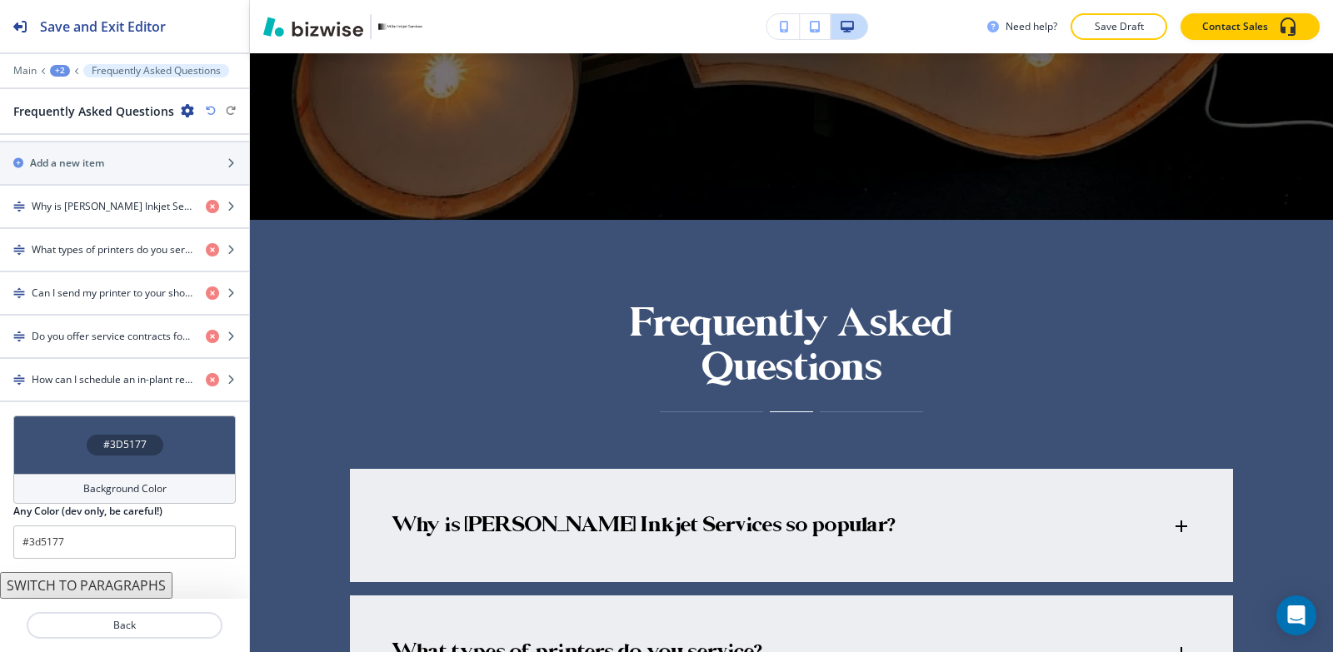
click at [98, 490] on h4 "Background Color" at bounding box center [124, 488] width 83 height 15
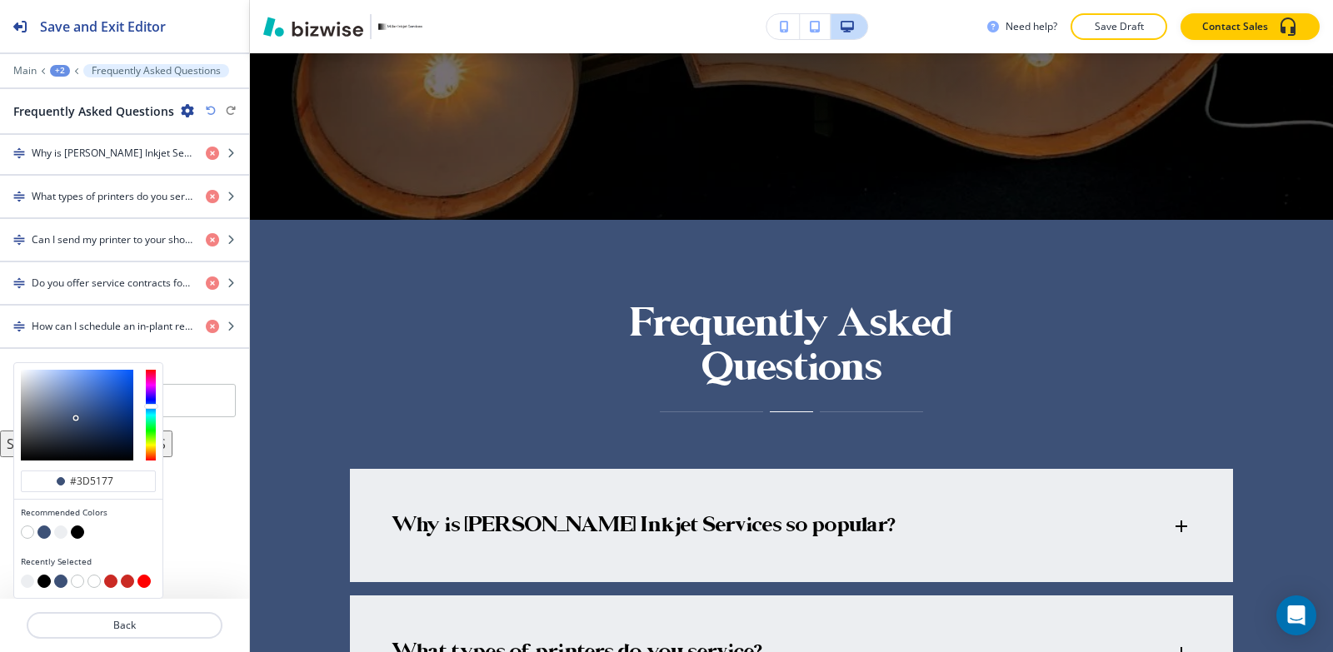
click at [62, 535] on button "button" at bounding box center [60, 532] width 13 height 13
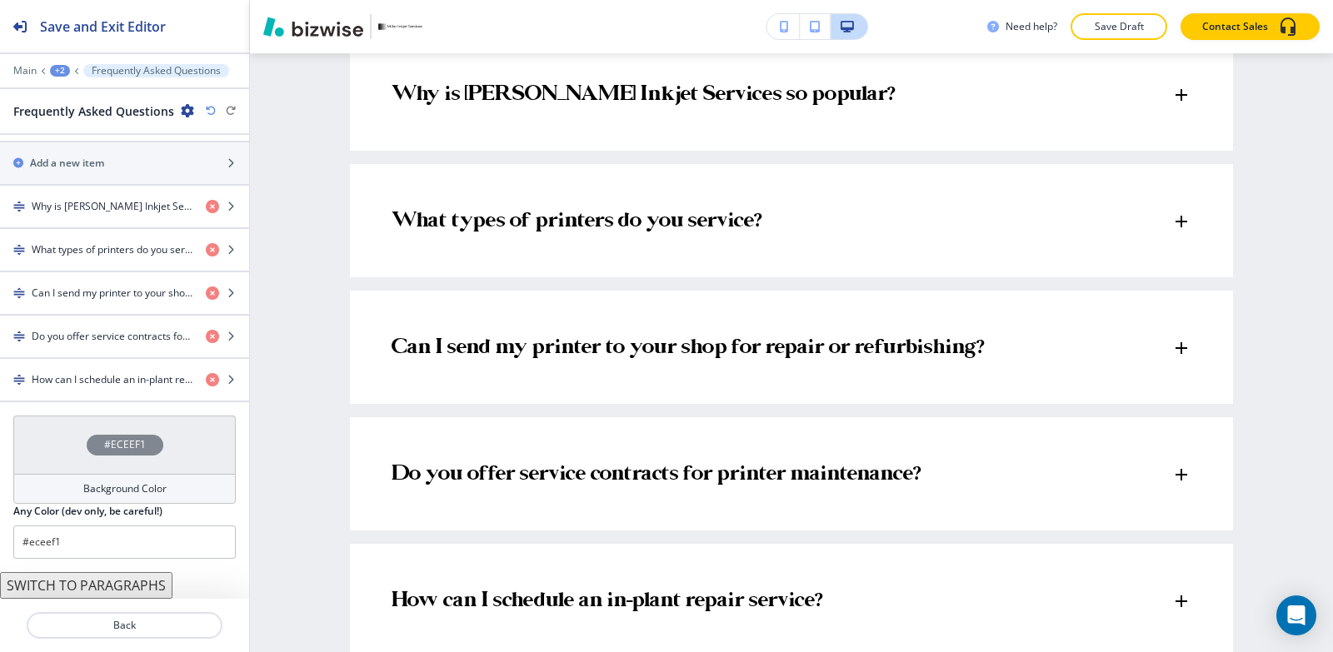
scroll to position [1221, 0]
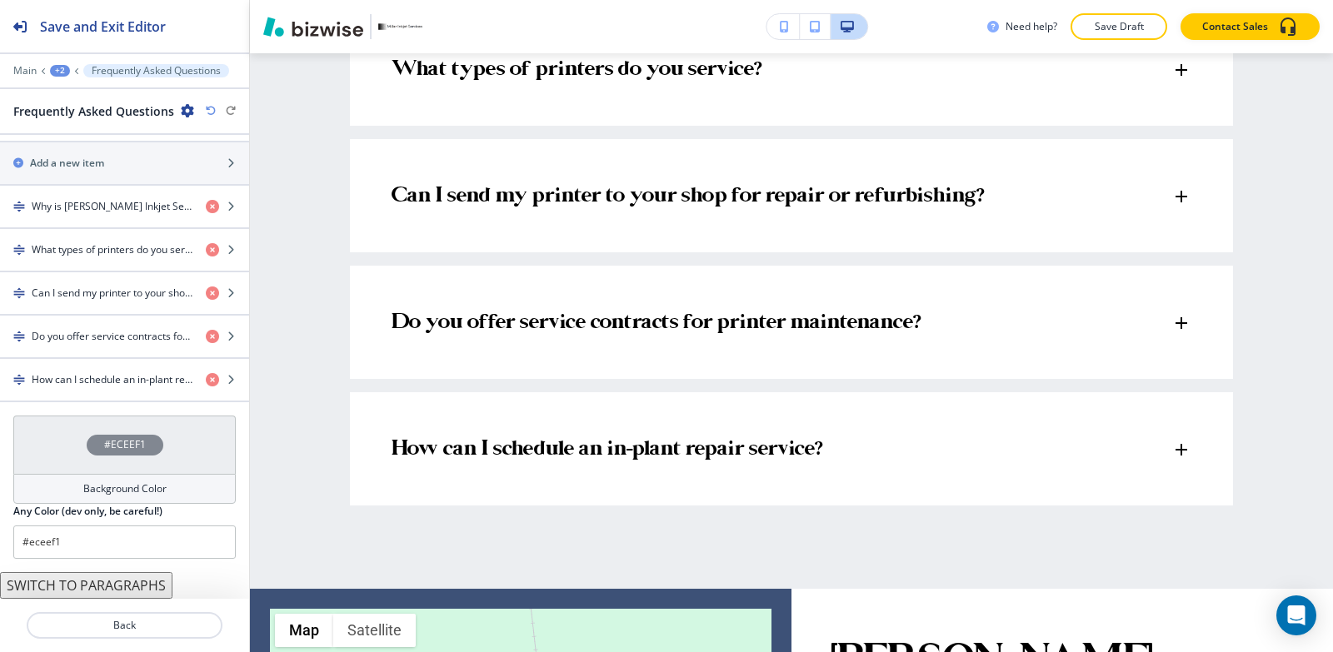
click at [44, 470] on div "#ECEEF1" at bounding box center [124, 445] width 222 height 58
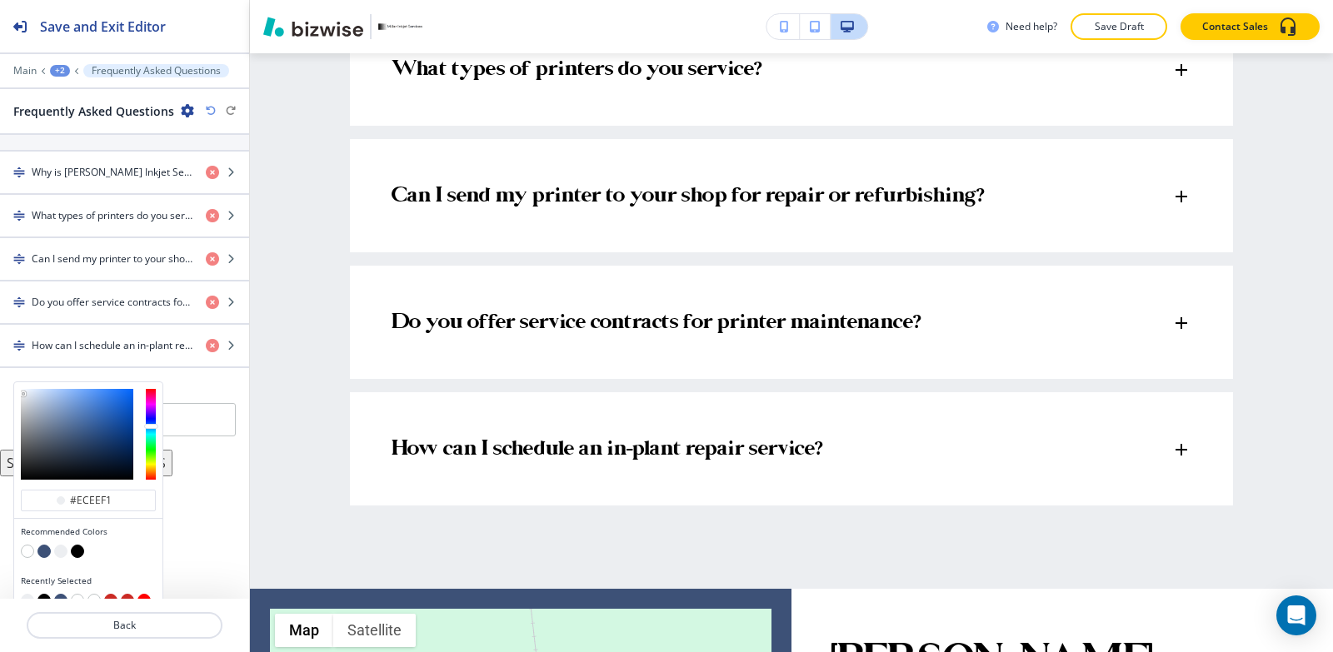
scroll to position [804, 0]
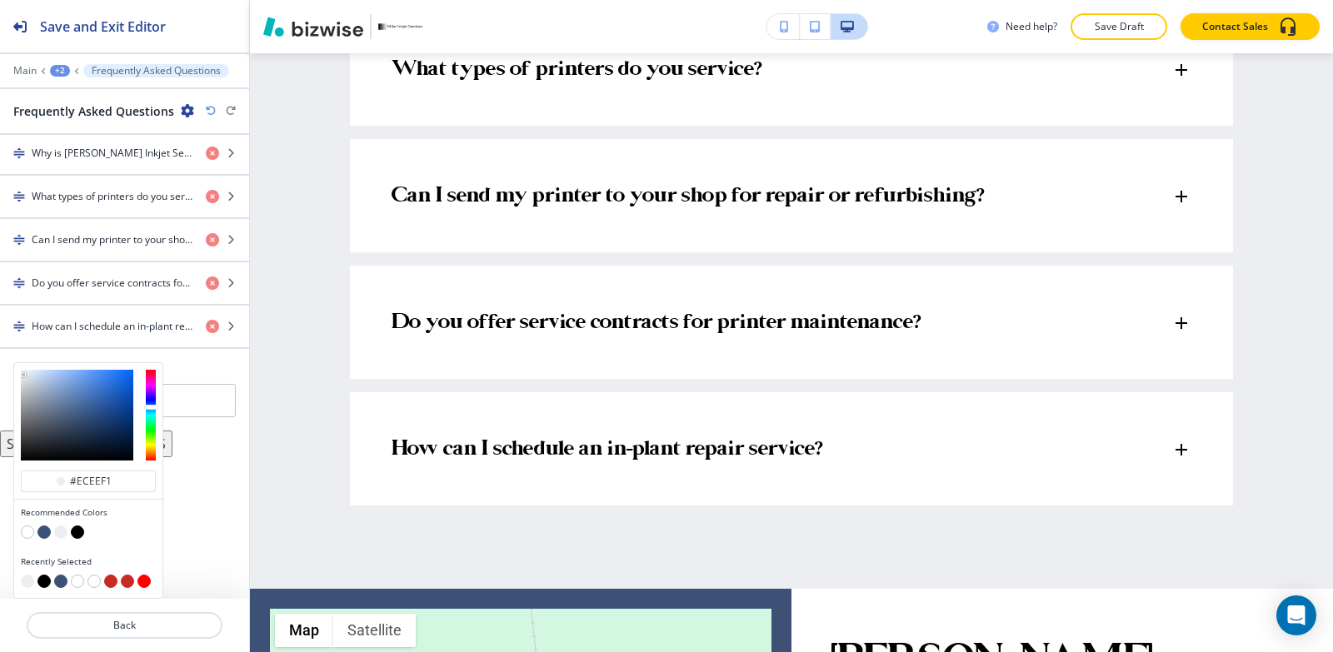
click at [24, 528] on button "button" at bounding box center [27, 532] width 13 height 13
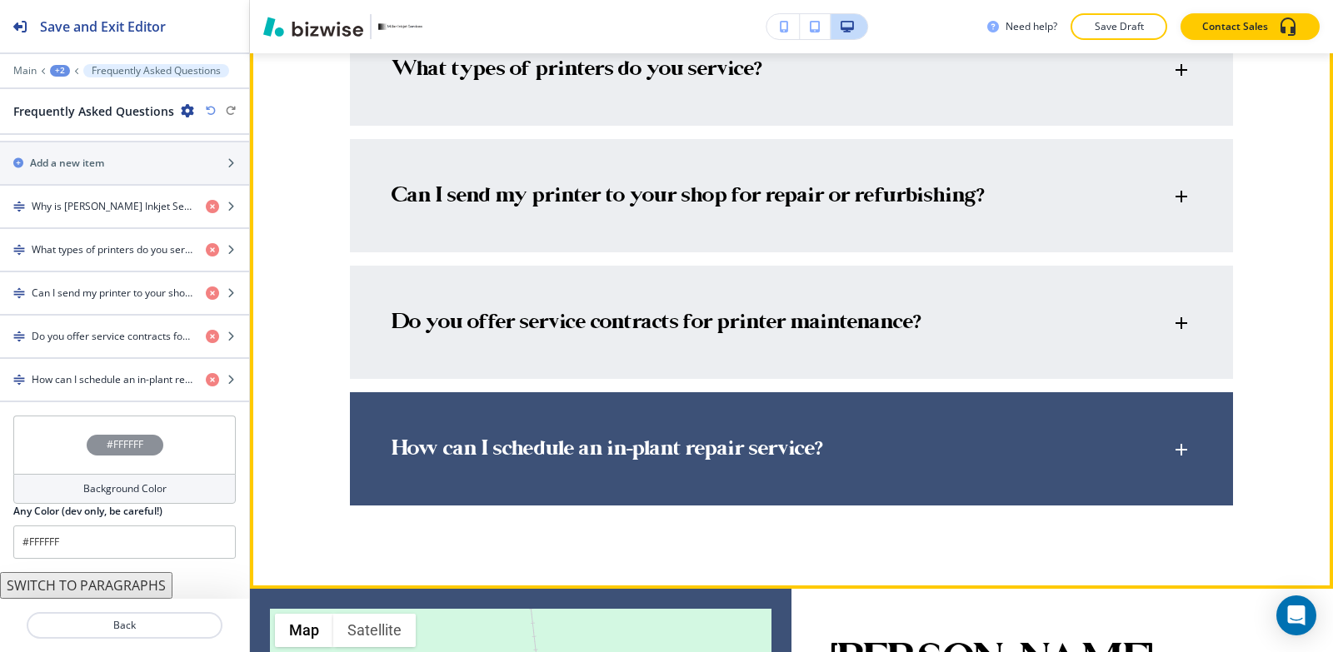
click at [1075, 443] on div "How can I schedule an in-plant repair service?" at bounding box center [782, 449] width 780 height 25
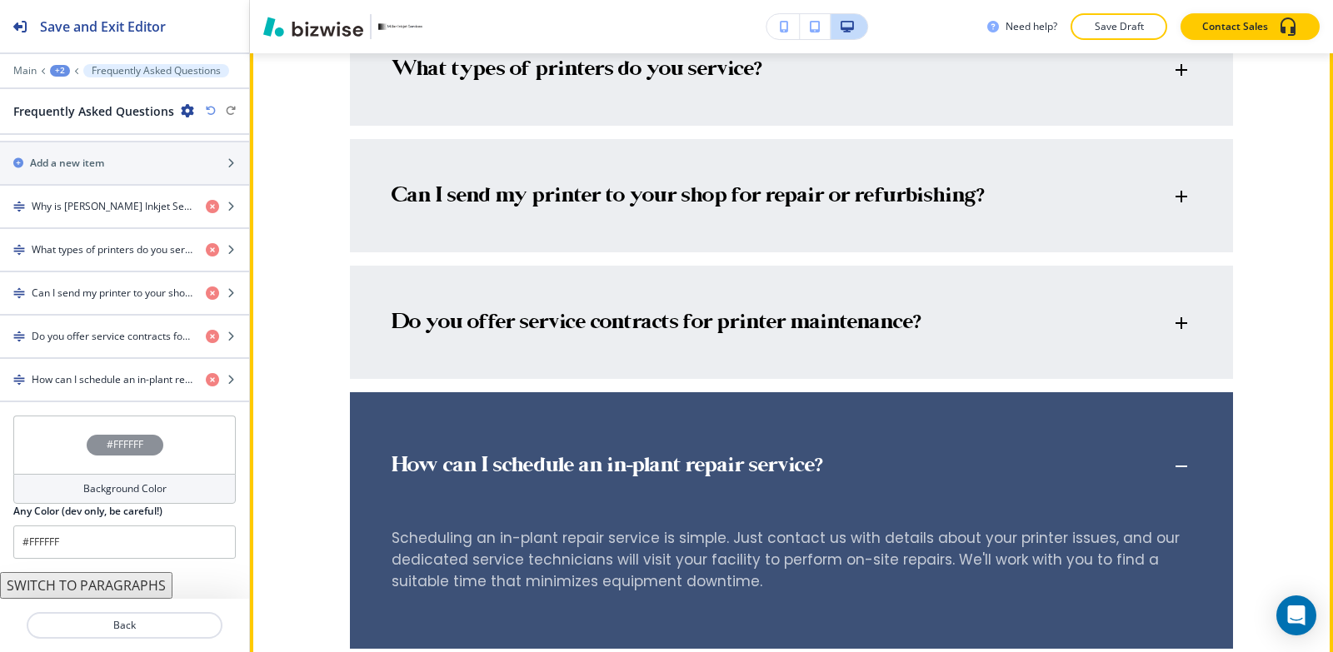
click at [1075, 443] on div "How can I schedule an in-plant repair service?" at bounding box center [791, 458] width 883 height 132
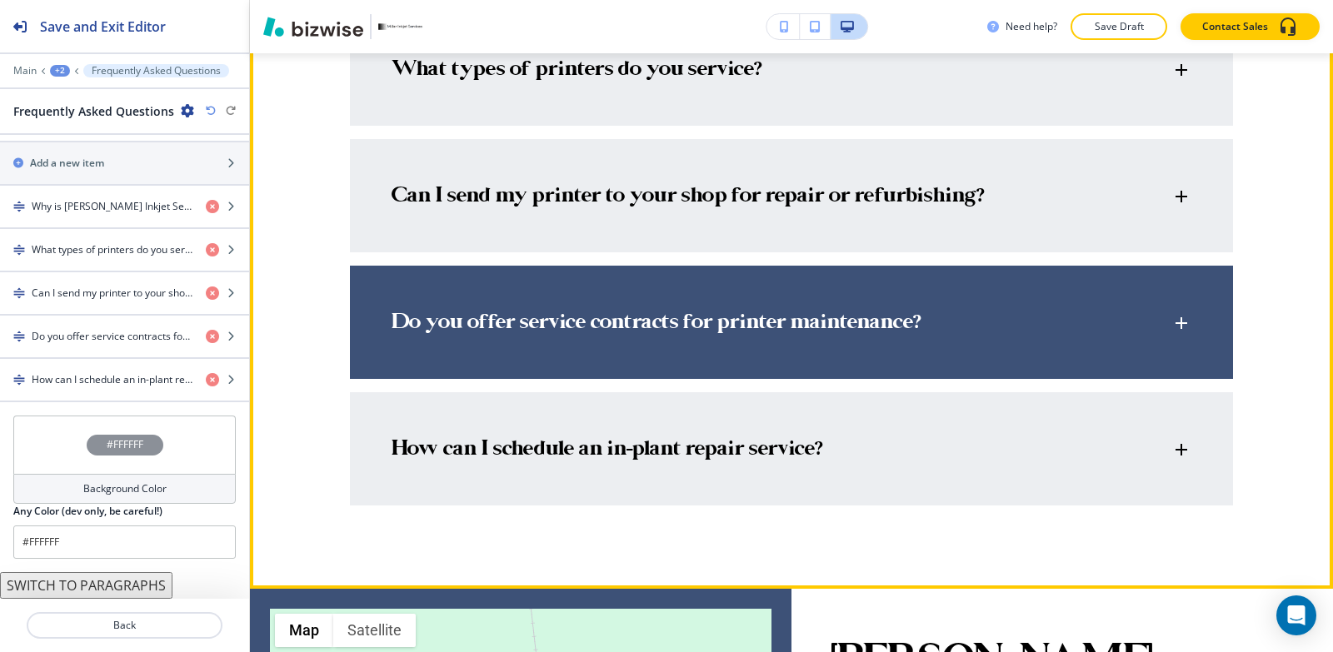
click at [1022, 344] on div "Do you offer service contracts for printer maintenance?" at bounding box center [791, 315] width 883 height 98
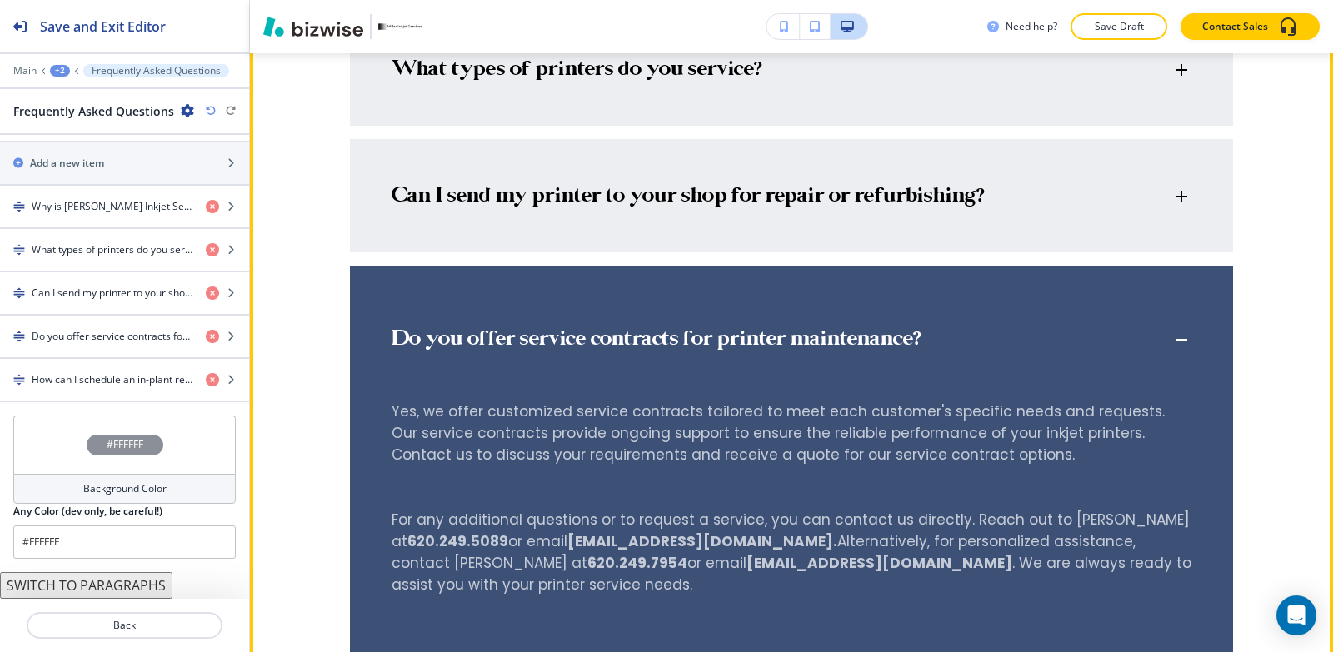
click at [1022, 343] on div "Do you offer service contracts for printer maintenance?" at bounding box center [782, 339] width 780 height 25
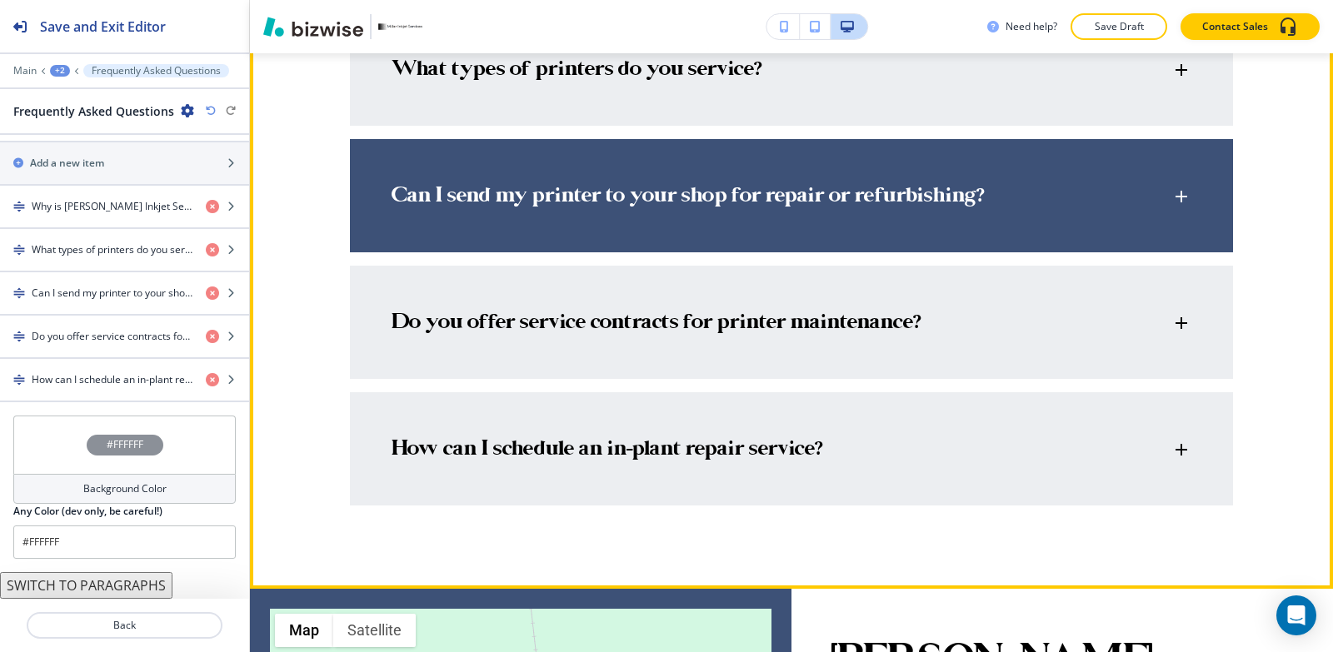
click at [1003, 236] on div "Can I send my printer to your shop for repair or refurbishing?" at bounding box center [791, 188] width 883 height 98
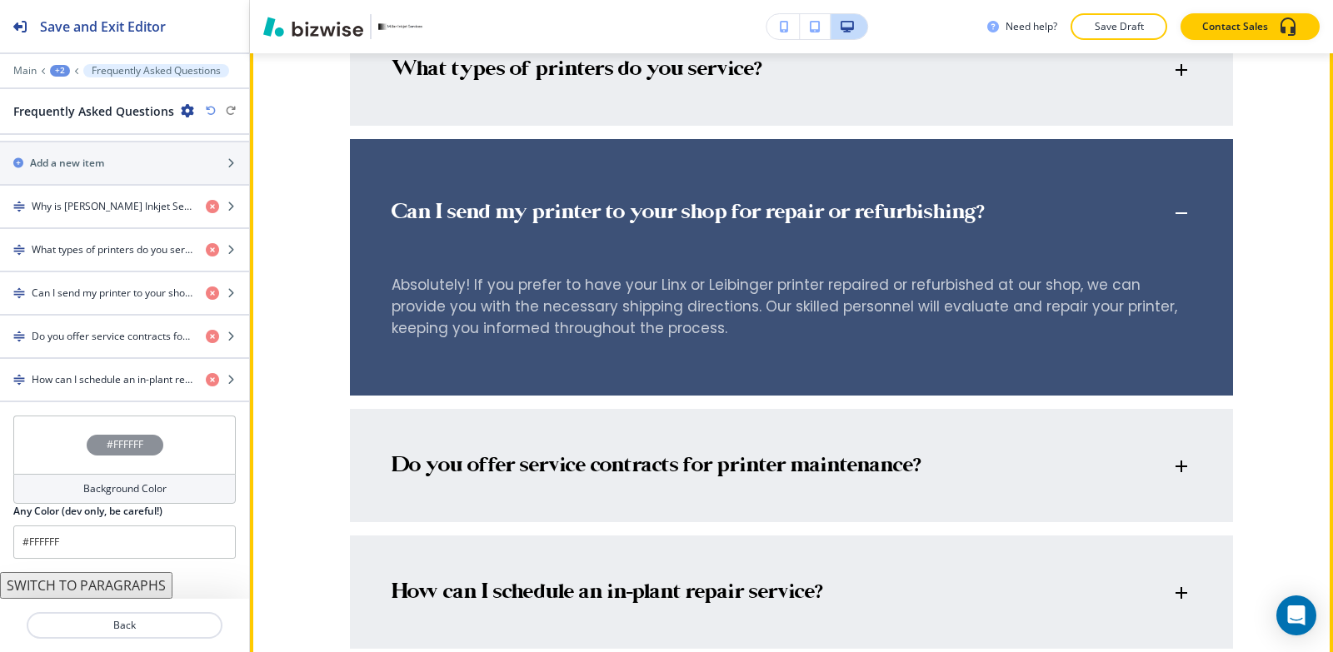
click at [1003, 236] on div "Can I send my printer to your shop for repair or refurbishing?" at bounding box center [791, 205] width 883 height 132
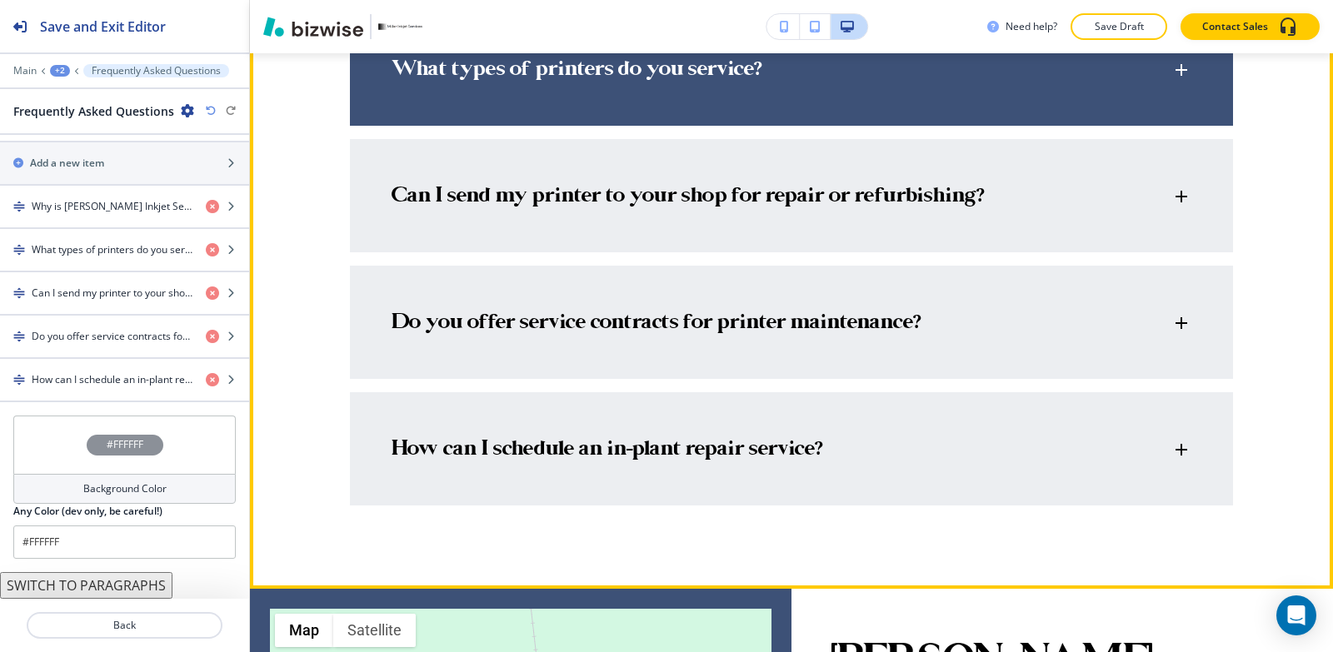
click at [925, 123] on div "What types of printers do you service? At Miller Inkjet Services, we specialize…" at bounding box center [791, 68] width 883 height 113
click at [925, 109] on div "What types of printers do you service?" at bounding box center [791, 61] width 883 height 98
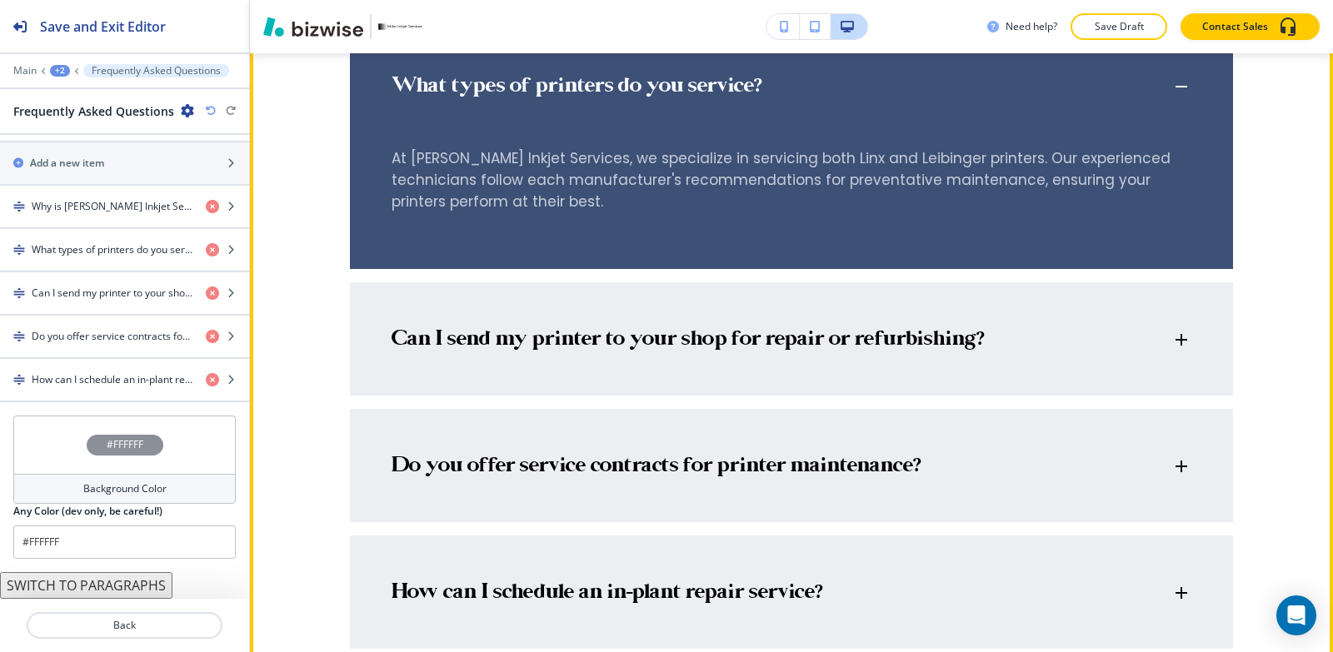
click at [922, 91] on div "What types of printers do you service?" at bounding box center [782, 86] width 780 height 25
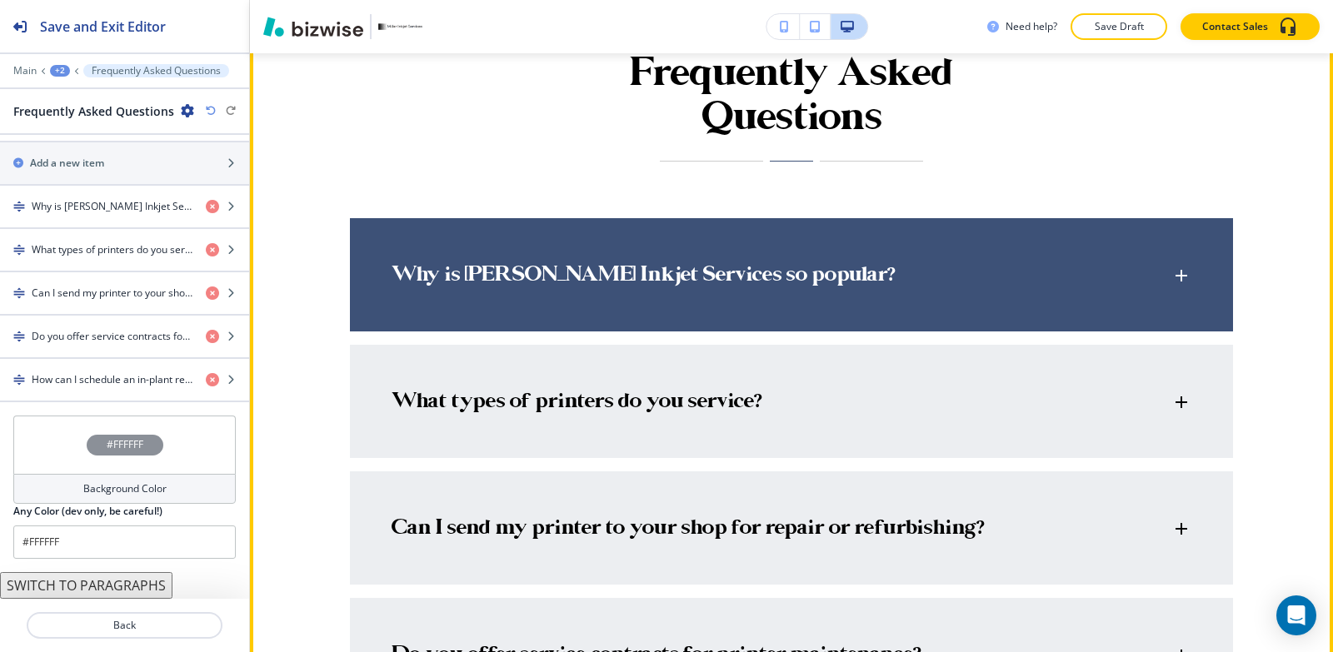
scroll to position [888, 0]
click at [786, 288] on div "Why is [PERSON_NAME] Inkjet Services so popular?" at bounding box center [791, 268] width 883 height 98
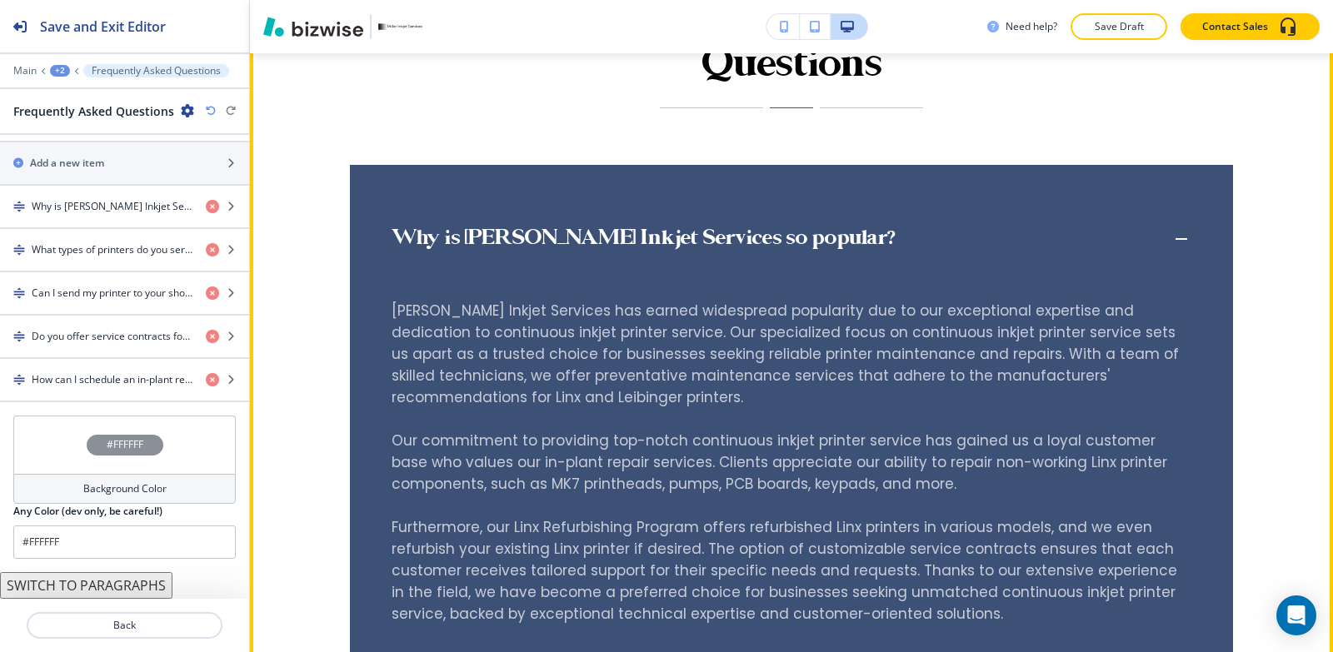
scroll to position [971, 0]
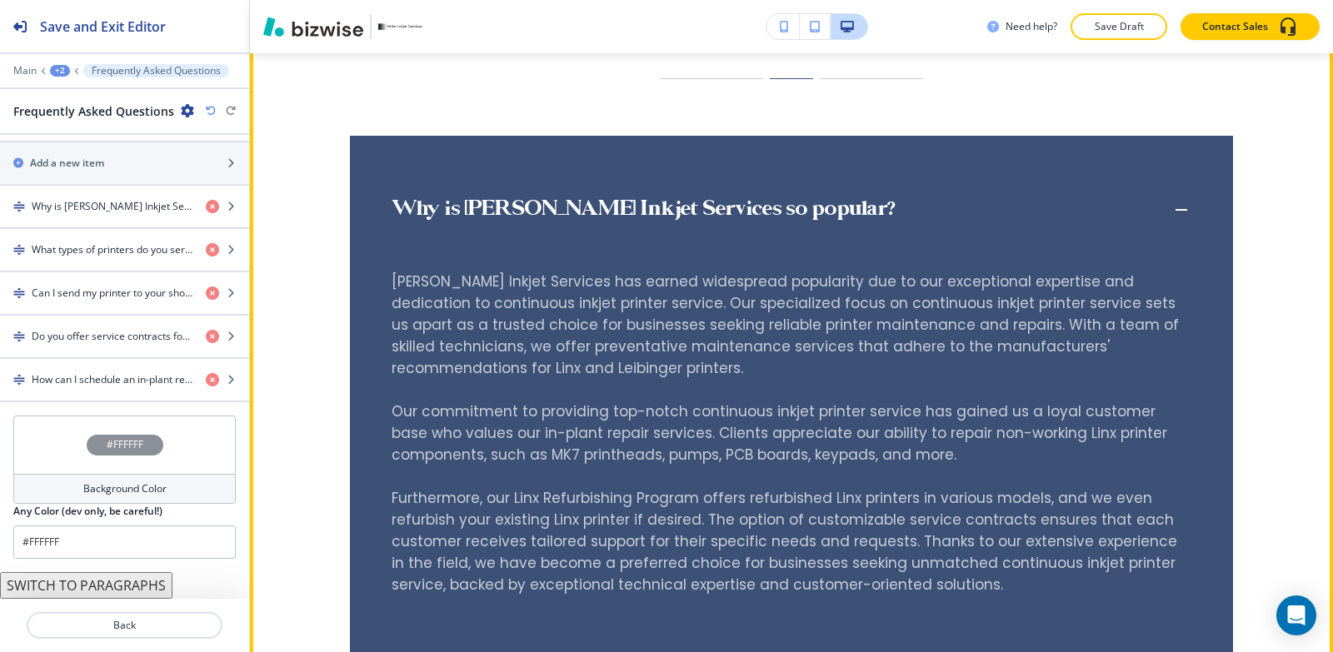
click at [775, 192] on div "Why is [PERSON_NAME] Inkjet Services so popular?" at bounding box center [791, 202] width 883 height 132
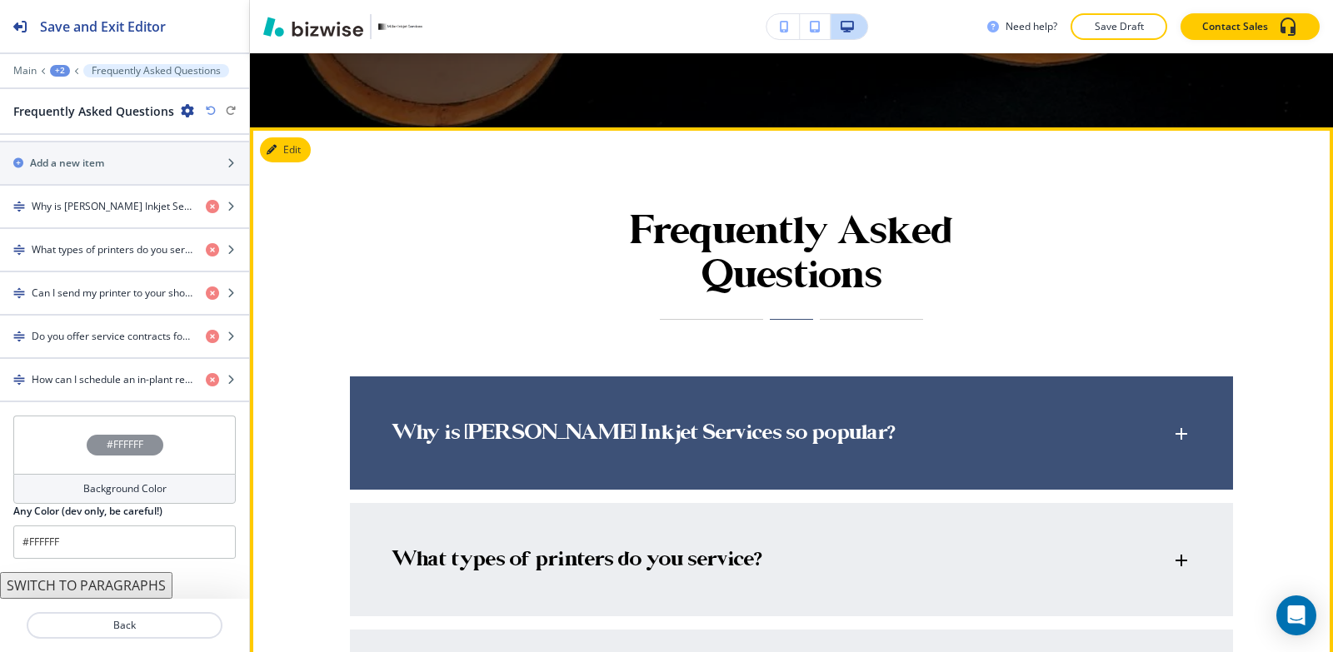
scroll to position [721, 0]
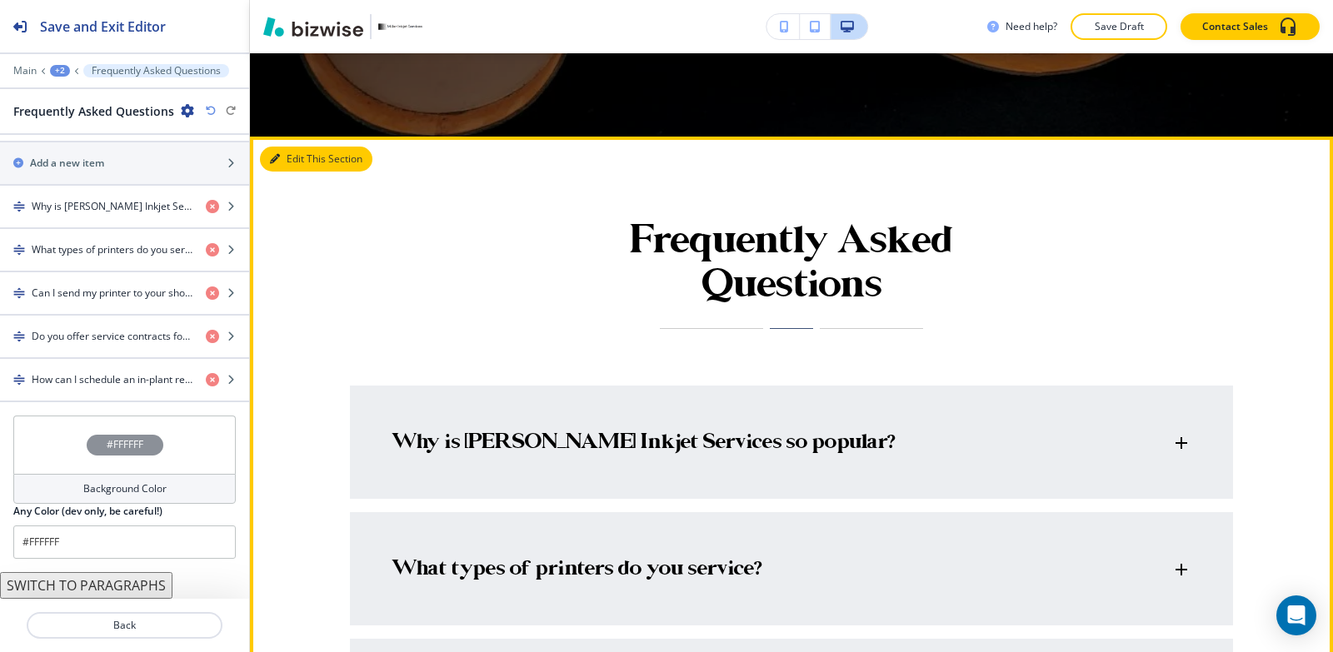
click at [301, 157] on div "Edit This Section Frequently Asked Questions Why is Miller Inkjet Services so p…" at bounding box center [791, 613] width 1083 height 952
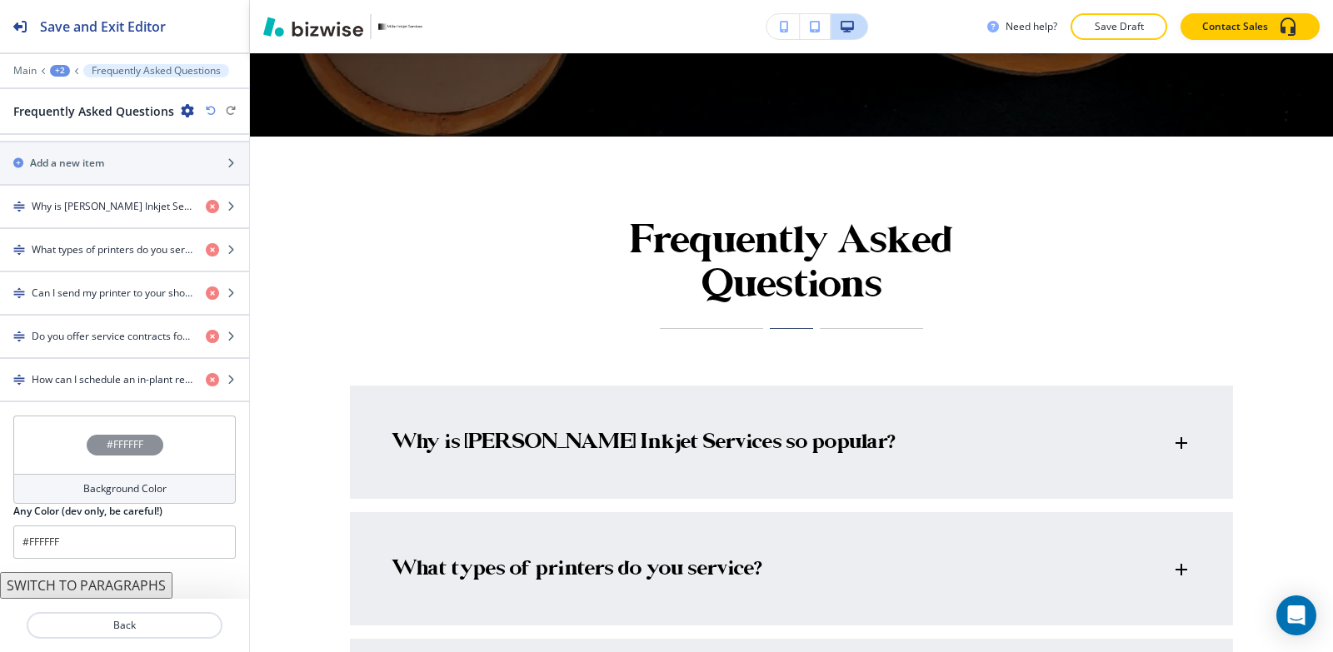
click at [59, 492] on div "Background Color" at bounding box center [124, 489] width 222 height 30
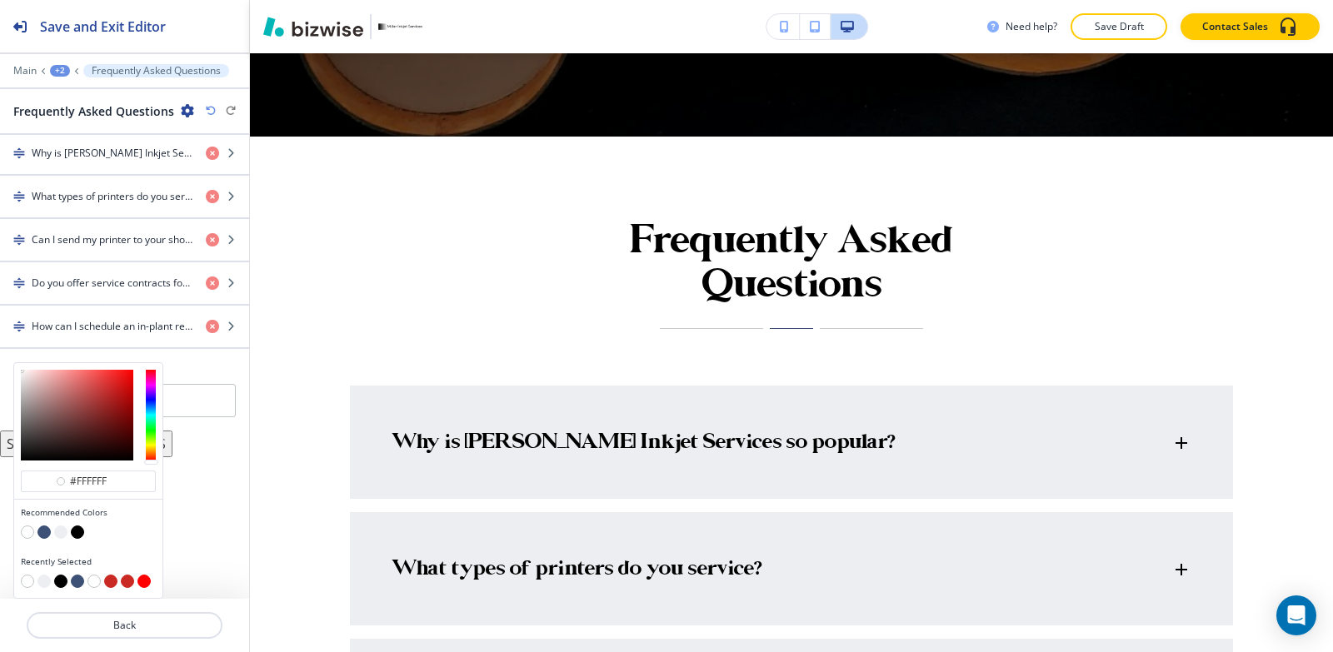
click at [42, 535] on button "button" at bounding box center [43, 532] width 13 height 13
type input "#3d5177"
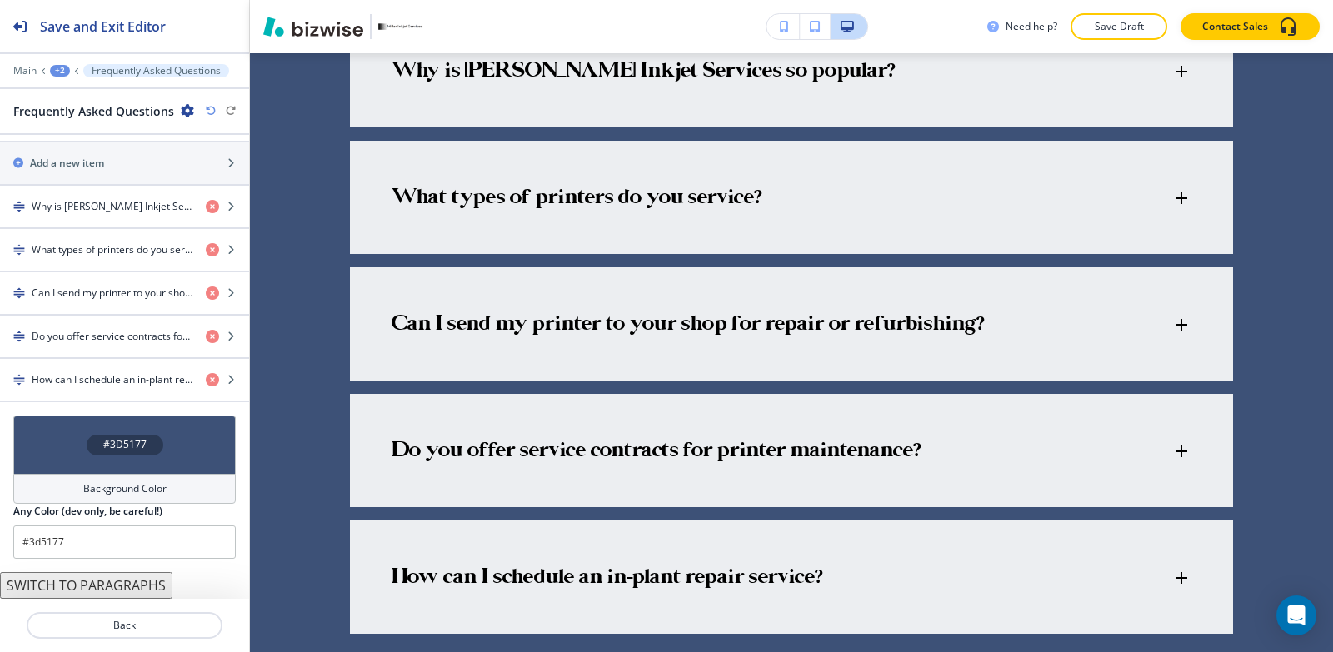
scroll to position [1211, 0]
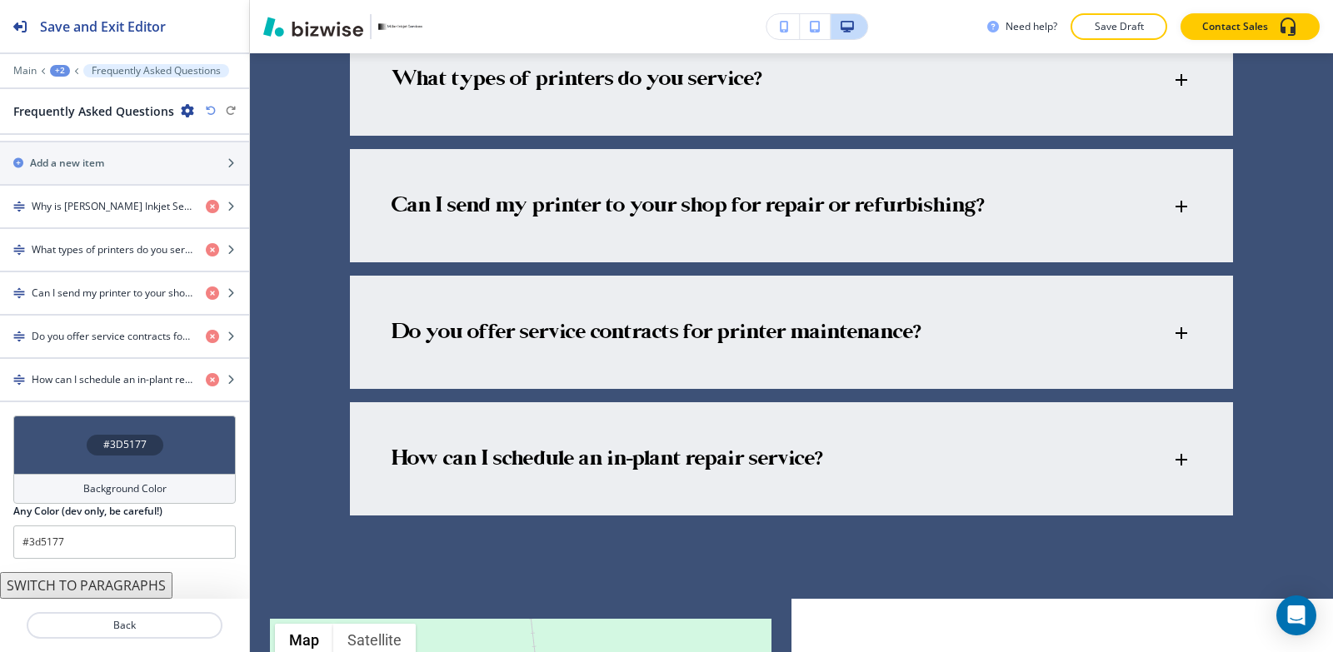
click at [63, 72] on div "+2" at bounding box center [60, 71] width 20 height 12
click at [81, 124] on p "FAQ" at bounding box center [103, 127] width 85 height 15
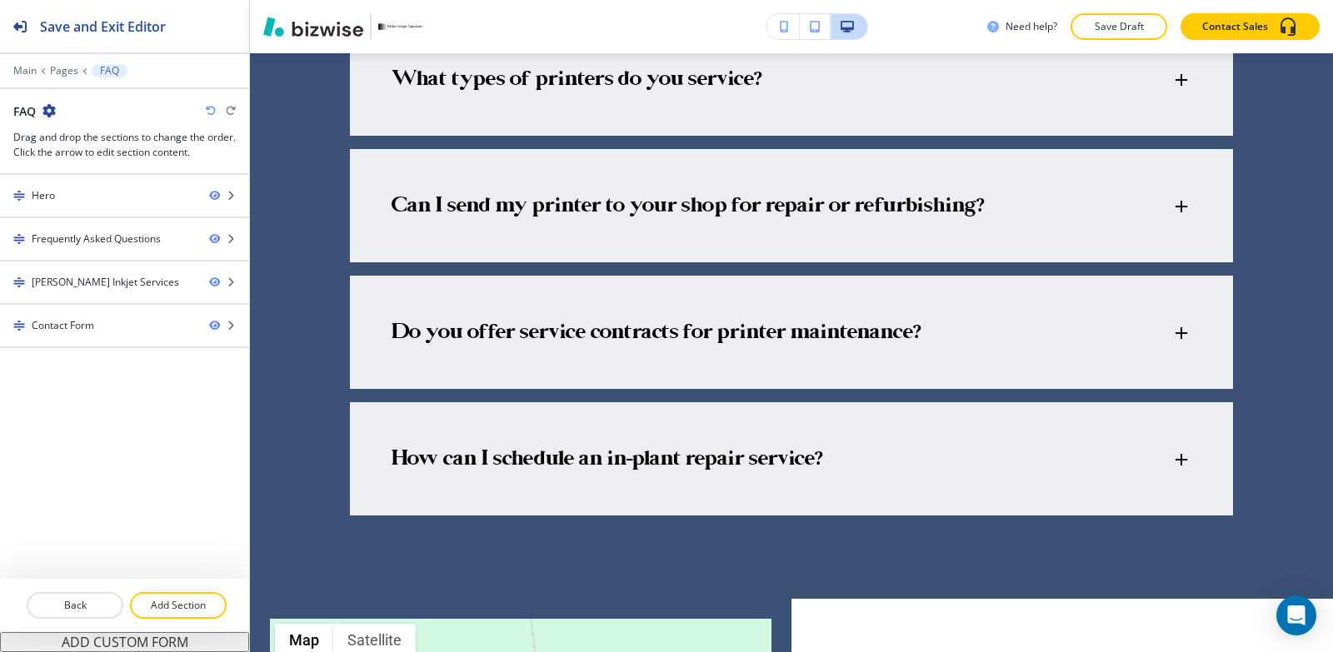
drag, startPoint x: 186, startPoint y: 594, endPoint x: 247, endPoint y: 574, distance: 64.8
click at [185, 593] on button "Add Section" at bounding box center [178, 605] width 97 height 27
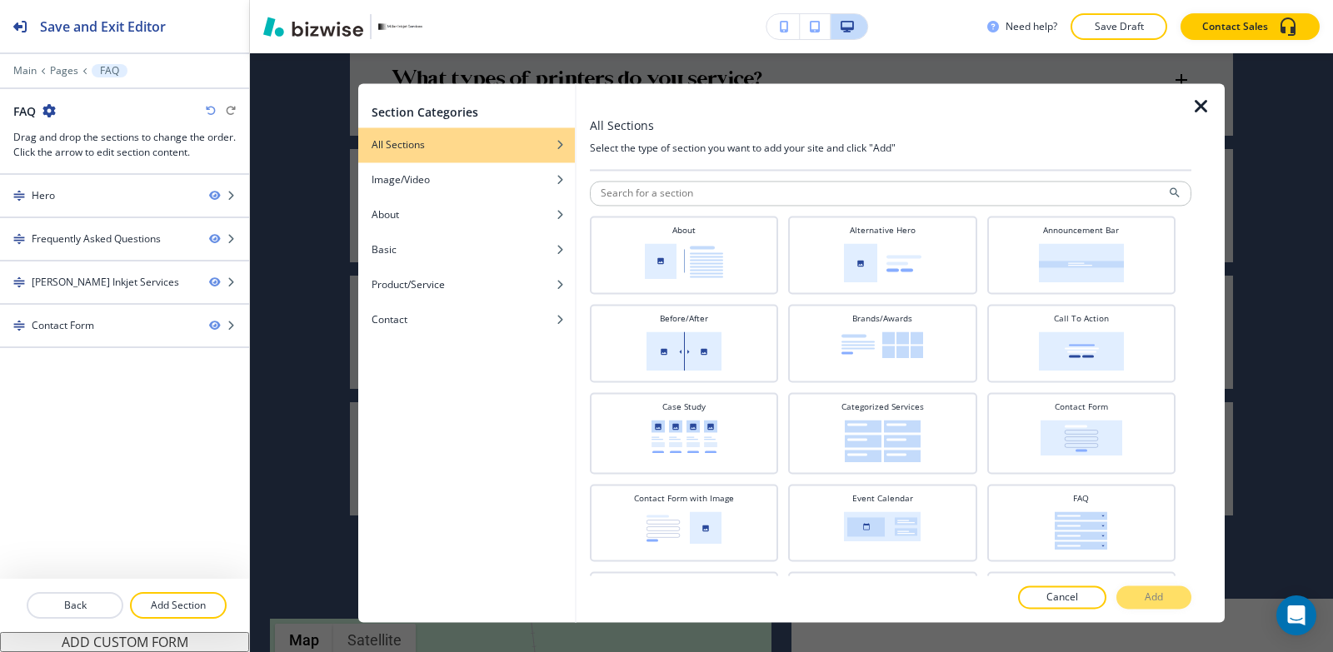
click at [1085, 328] on div "Call To Action" at bounding box center [1081, 341] width 172 height 58
click at [1179, 597] on button "Add" at bounding box center [1153, 597] width 75 height 23
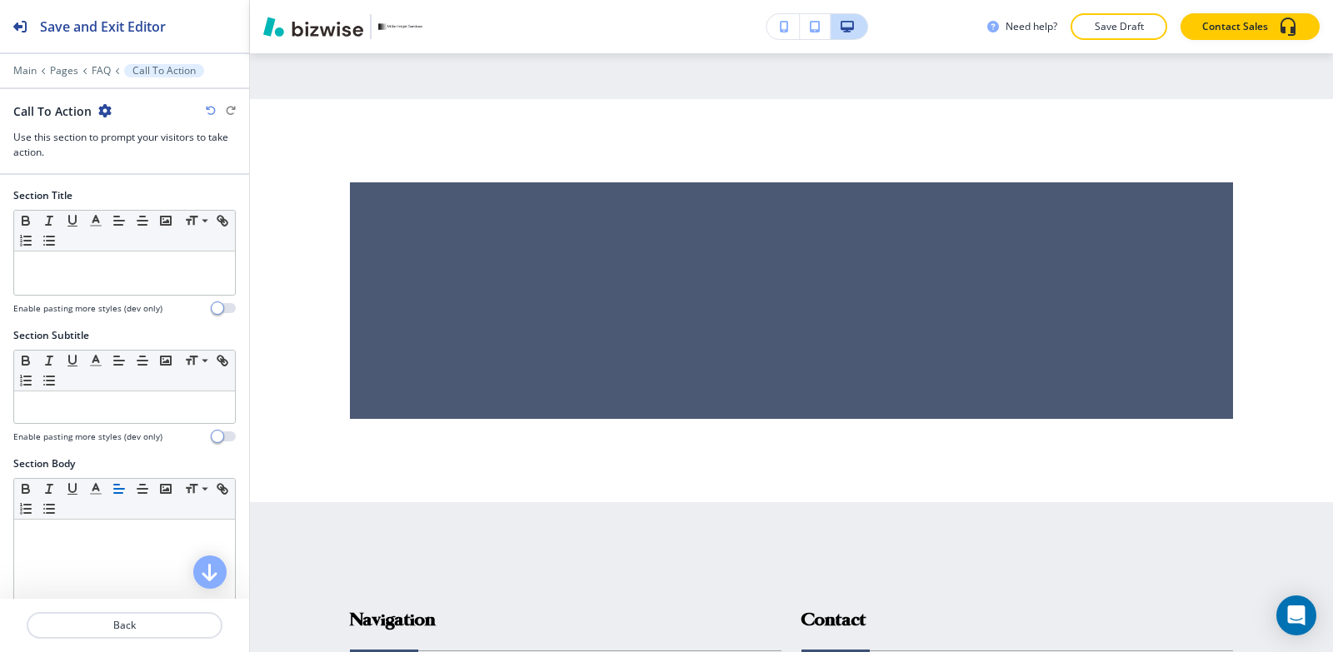
scroll to position [3249, 0]
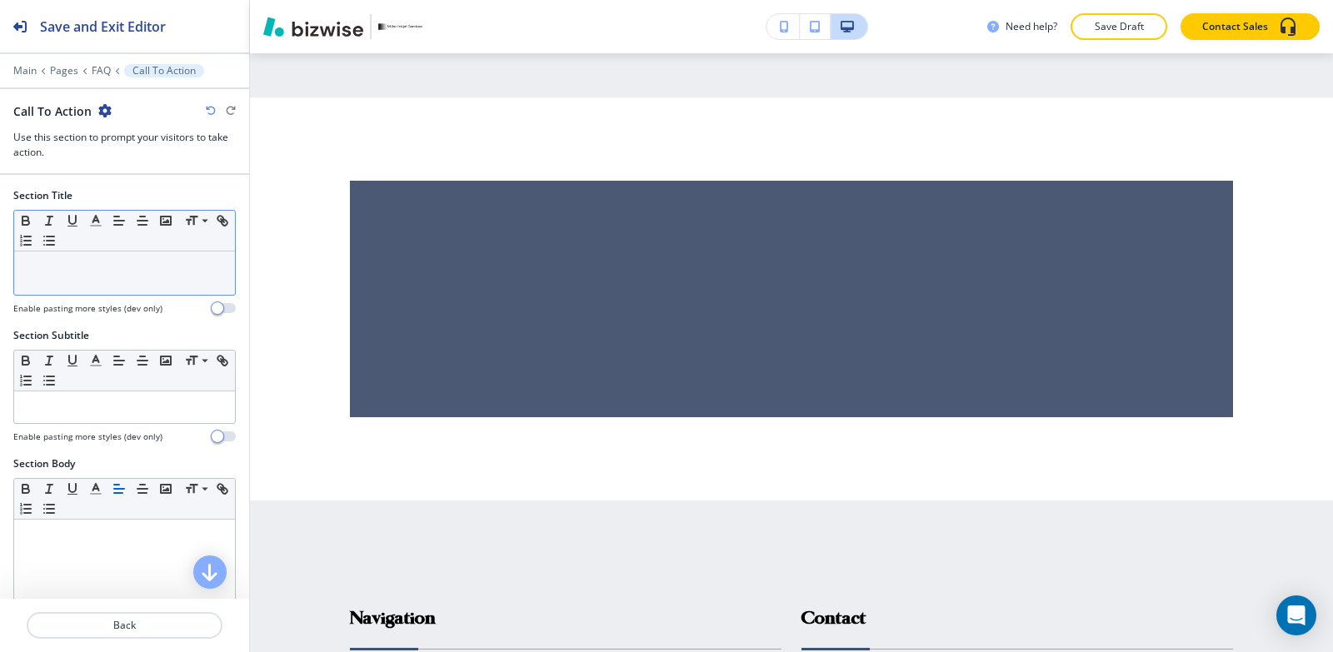
click at [89, 281] on div at bounding box center [124, 273] width 221 height 43
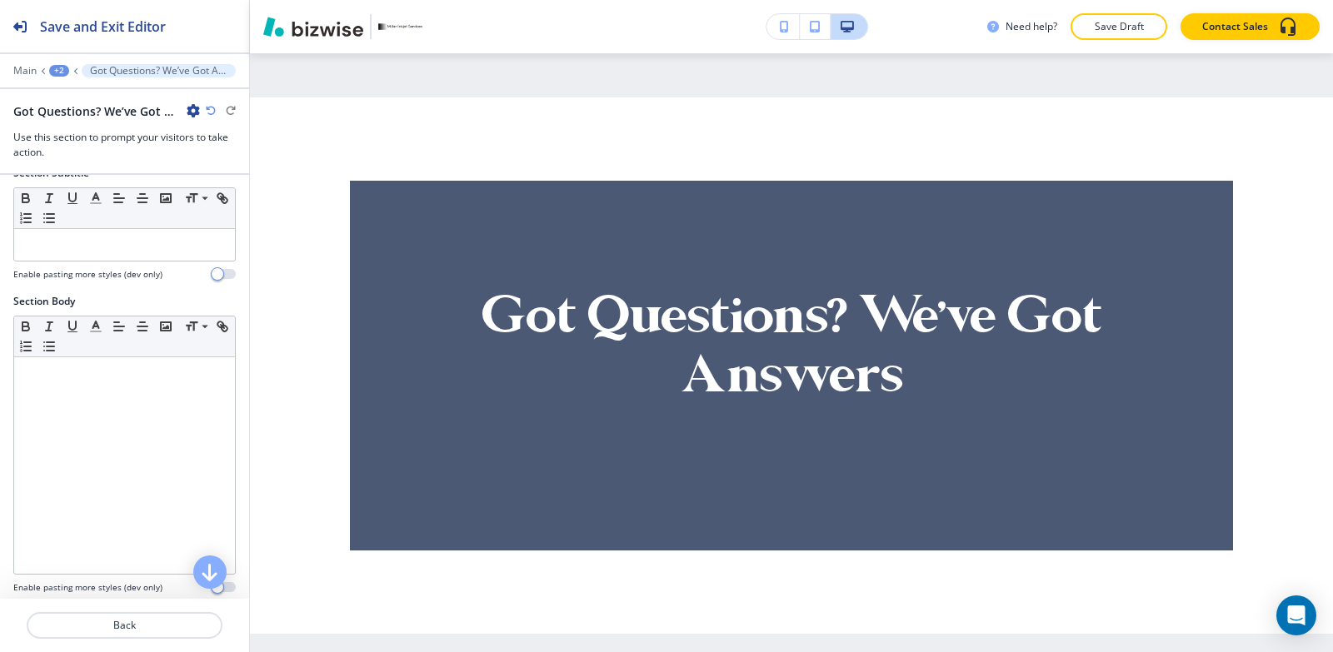
scroll to position [167, 0]
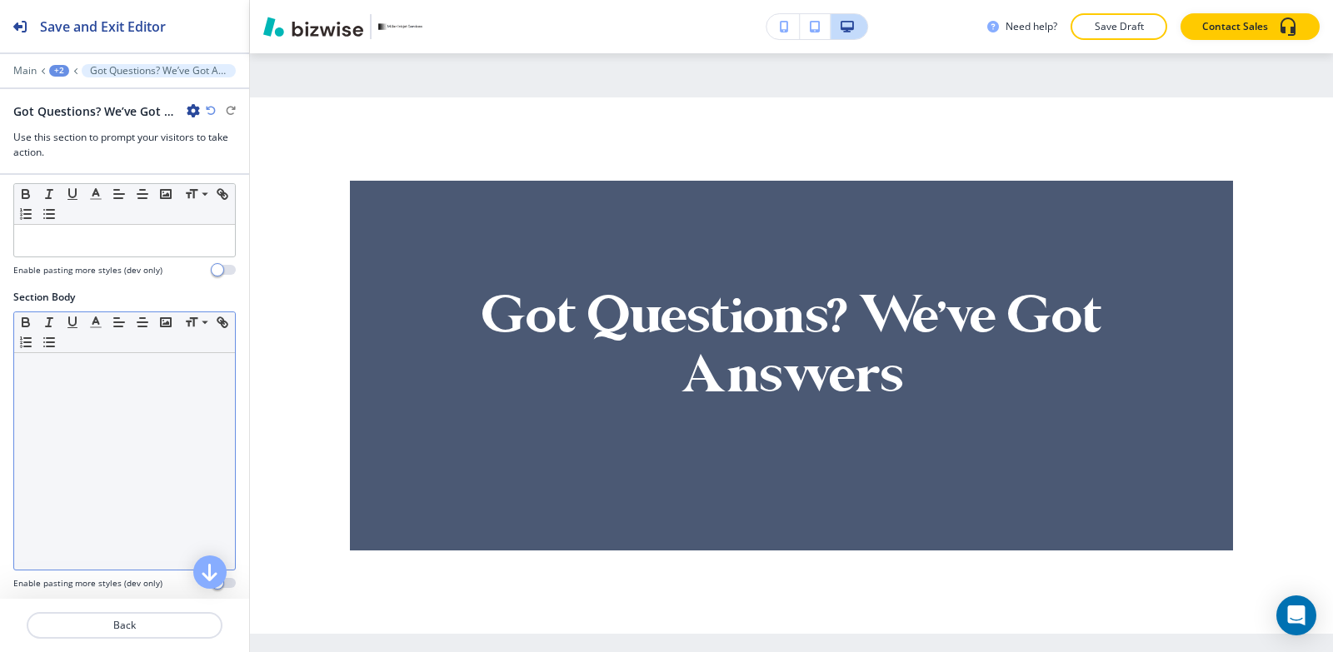
click at [109, 447] on div at bounding box center [124, 461] width 221 height 217
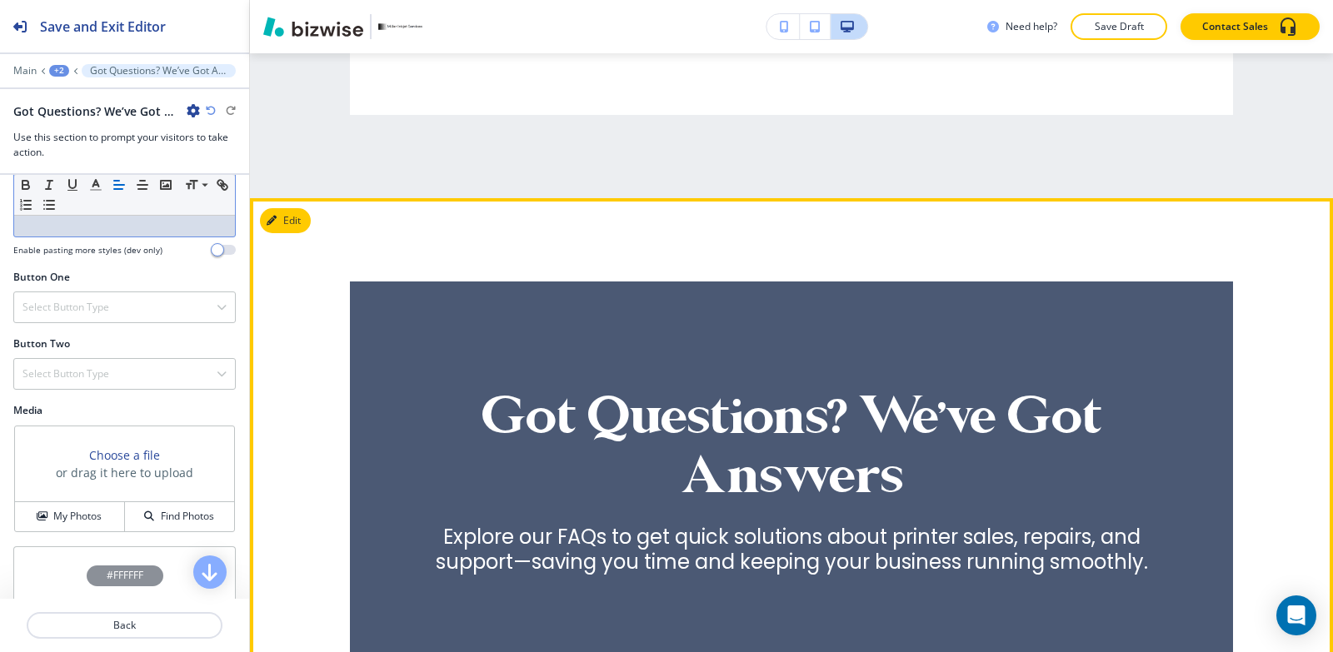
scroll to position [3249, 0]
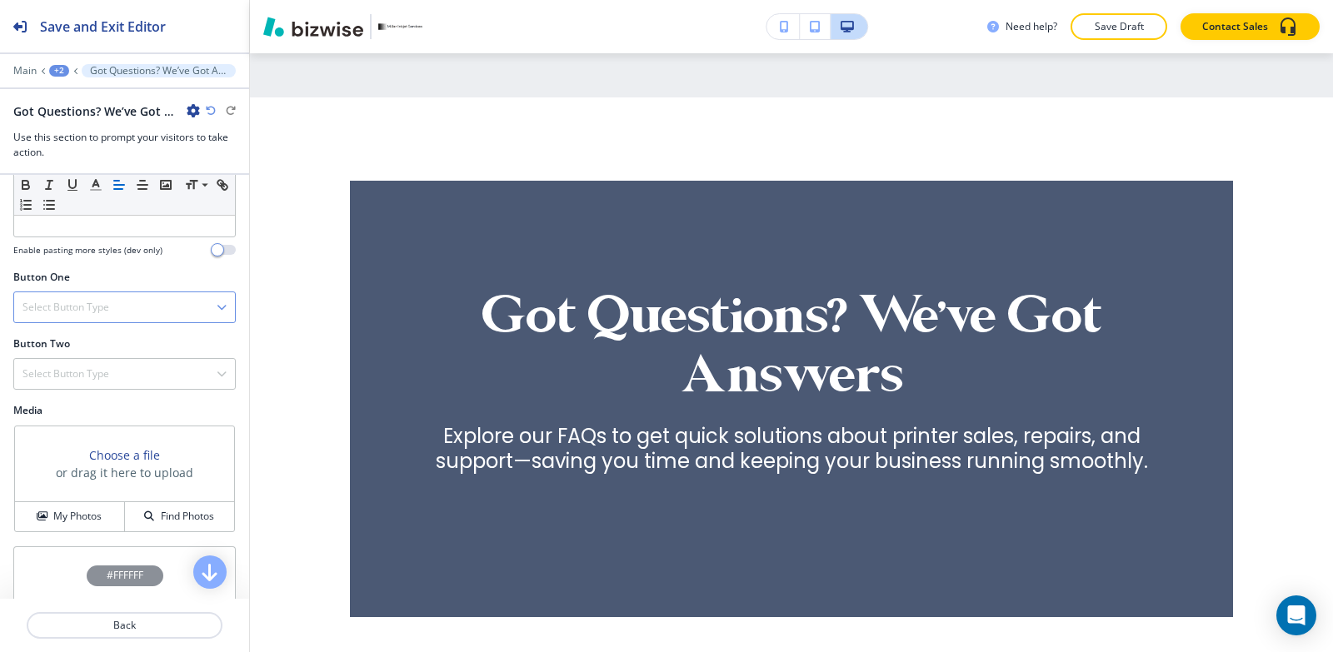
click at [108, 305] on h4 "Select Button Type" at bounding box center [65, 307] width 87 height 15
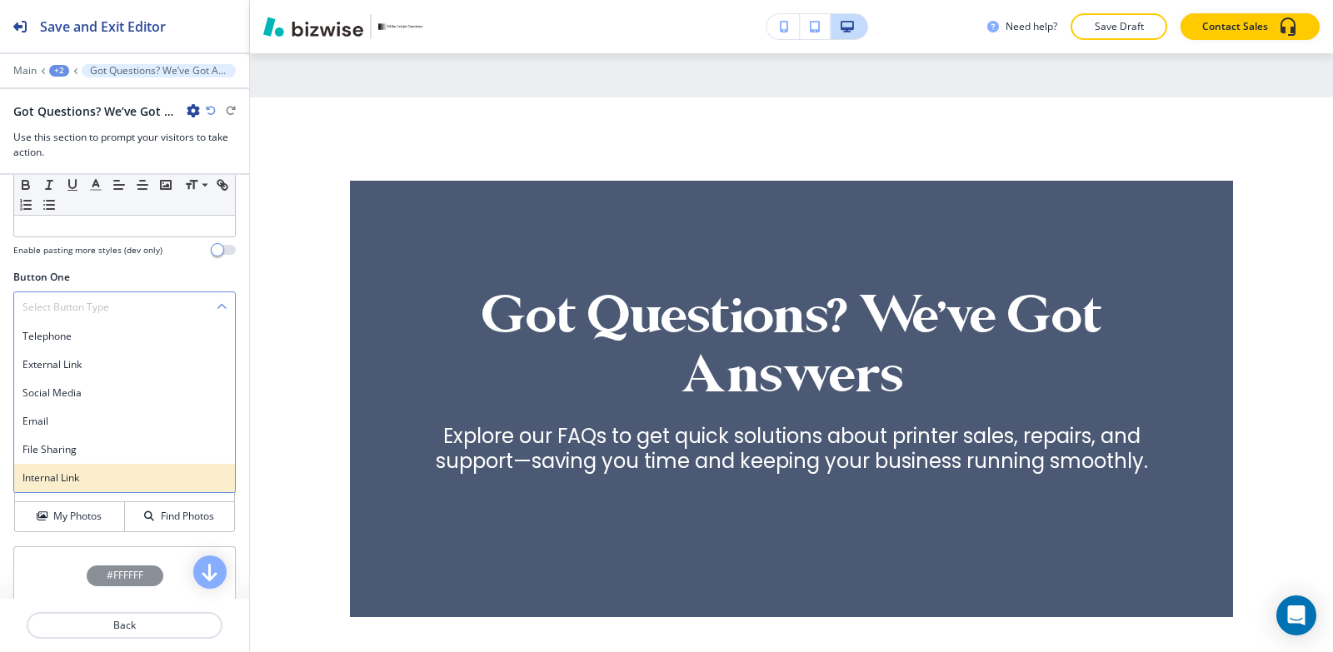
click at [110, 464] on div "Internal Link" at bounding box center [124, 478] width 221 height 28
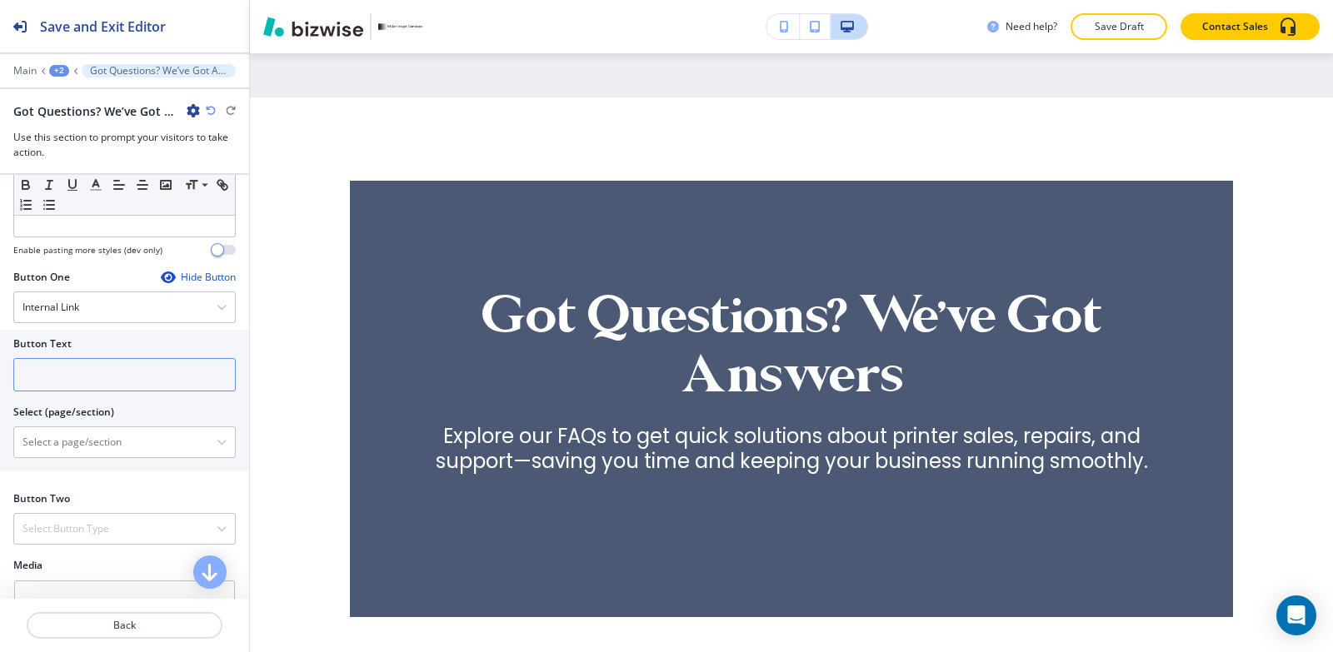
click at [88, 362] on input "text" at bounding box center [124, 374] width 222 height 33
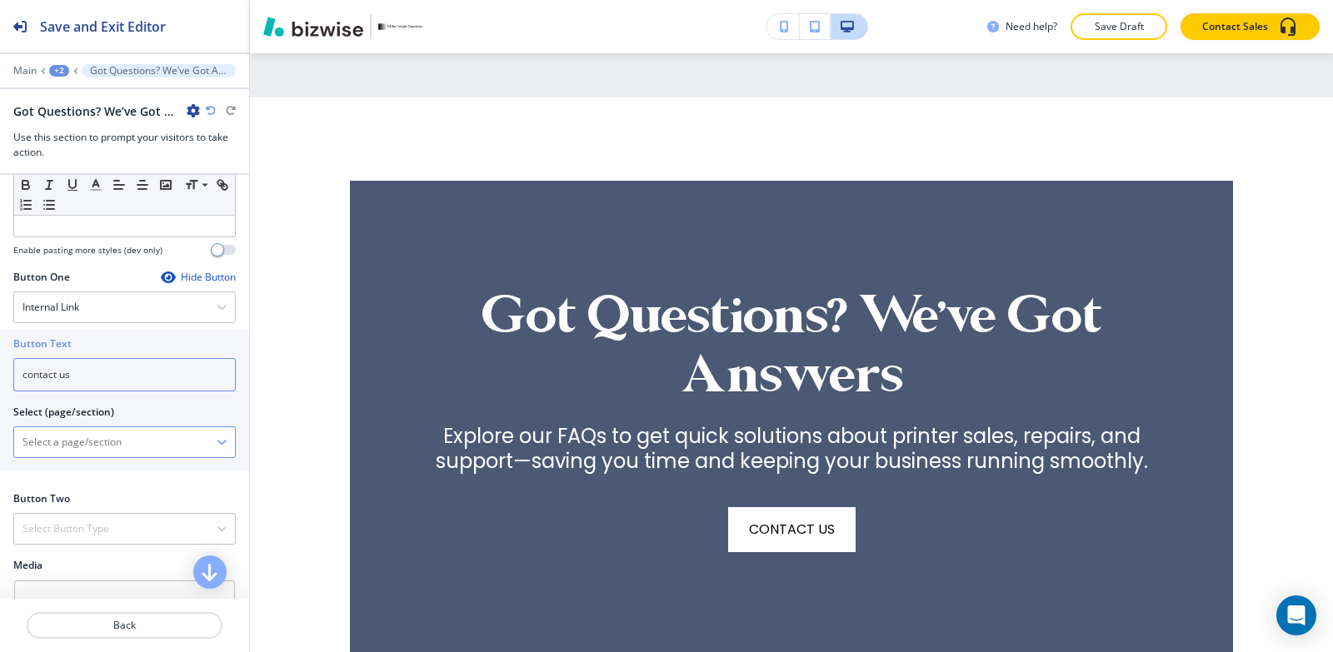
type input "contact us"
click at [46, 435] on \(page\/section\) "Manual Input" at bounding box center [115, 442] width 202 height 28
type \(page\/section\) "CONTACT US"
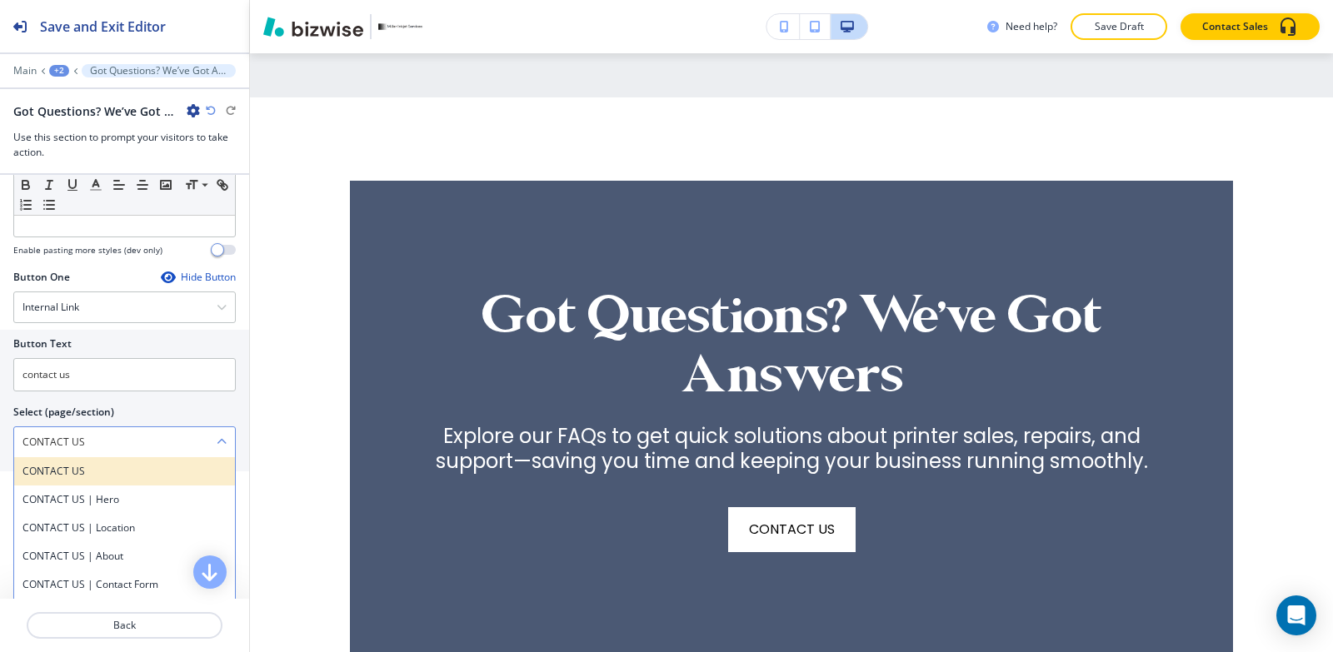
click at [81, 476] on h4 "CONTACT US" at bounding box center [124, 471] width 204 height 15
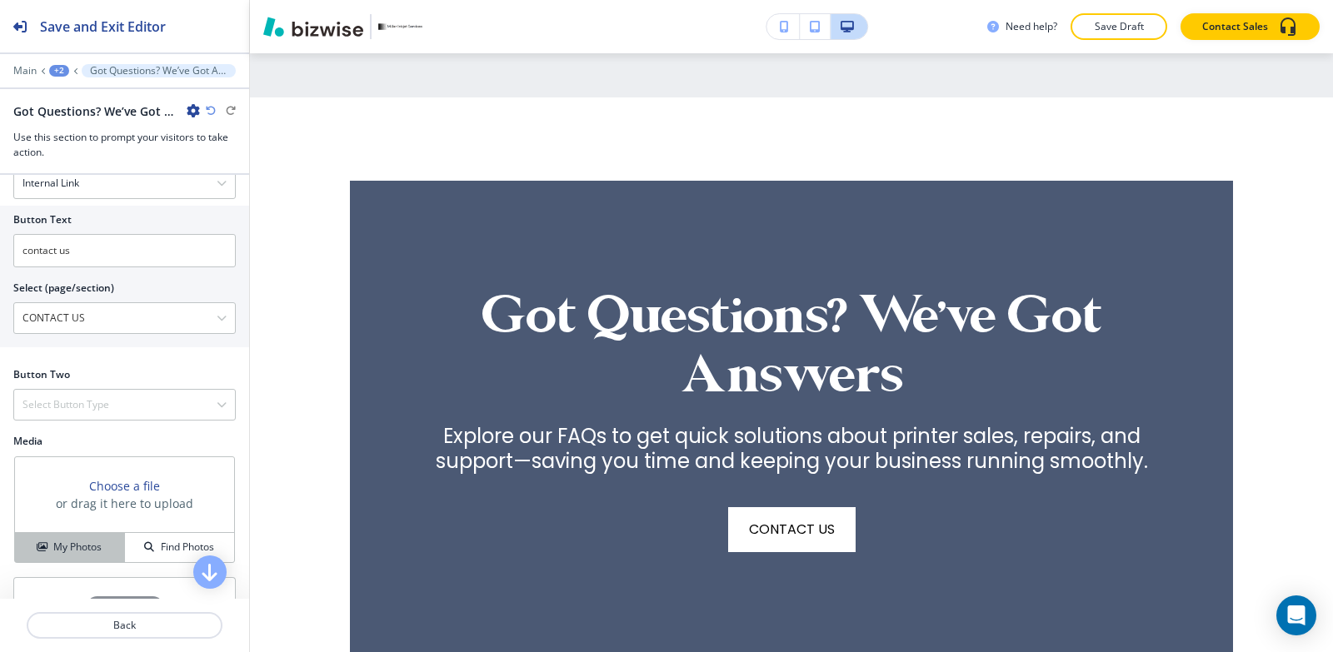
scroll to position [750, 0]
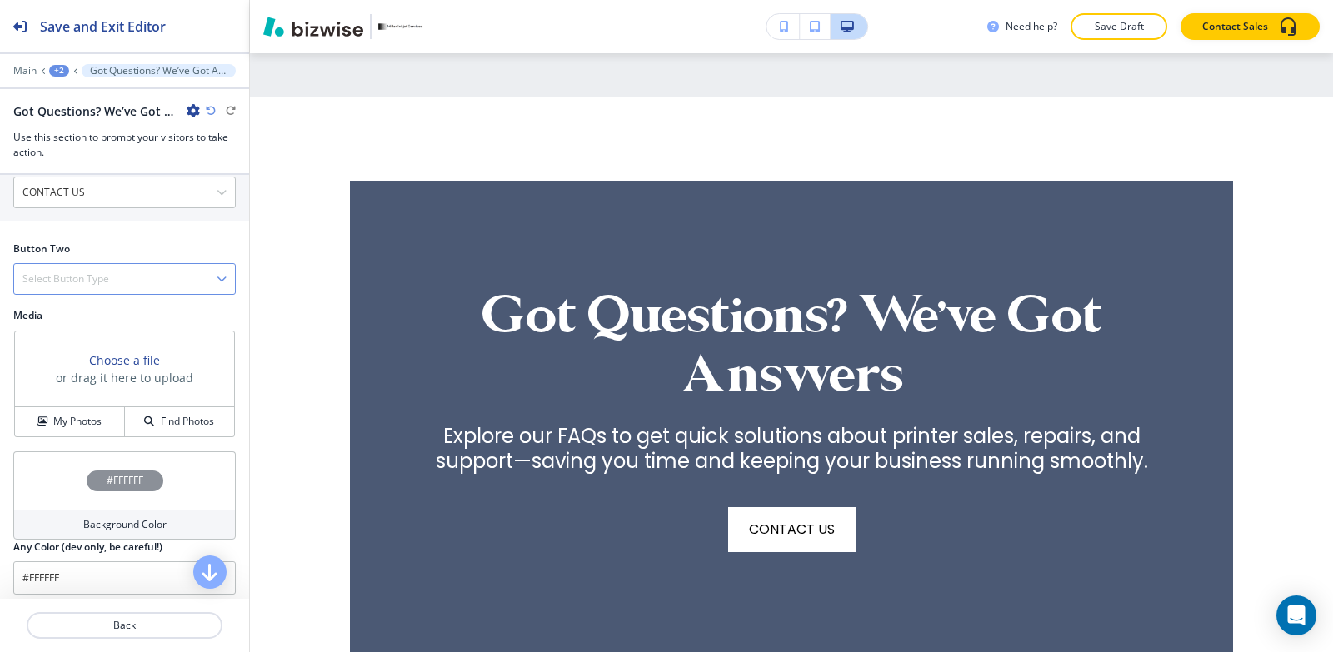
click at [106, 286] on h4 "Select Button Type" at bounding box center [65, 279] width 87 height 15
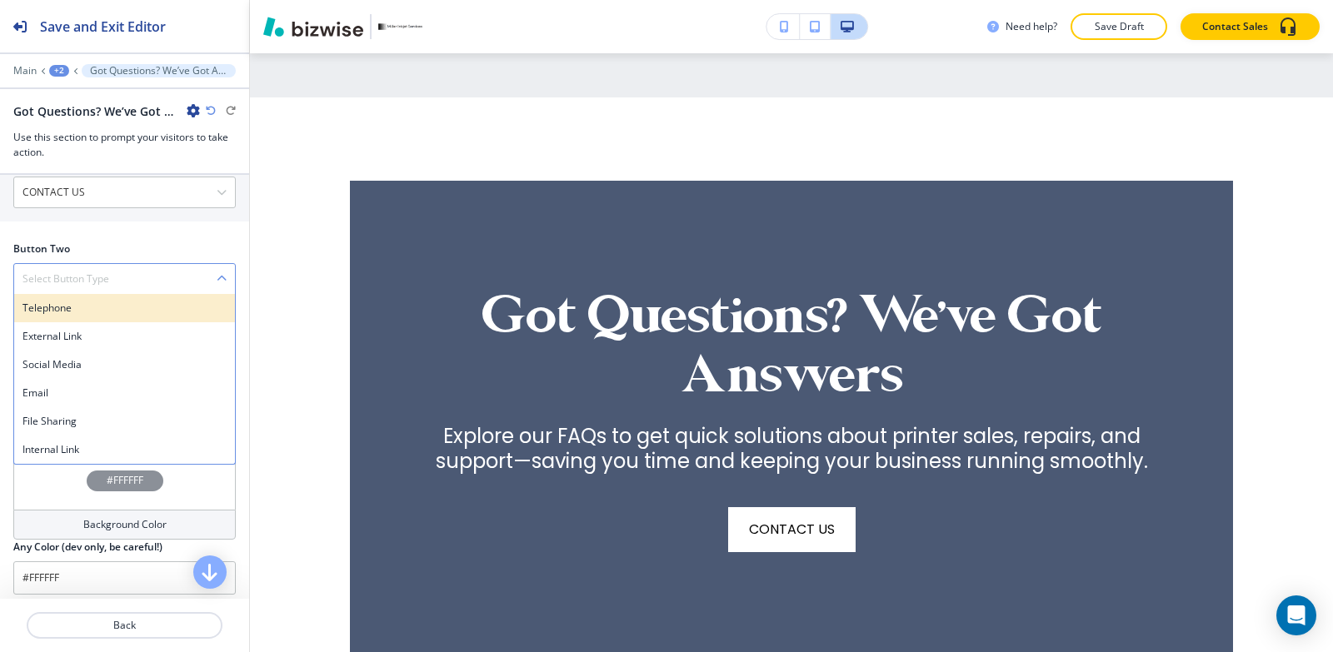
click at [103, 298] on div "Telephone" at bounding box center [124, 308] width 221 height 28
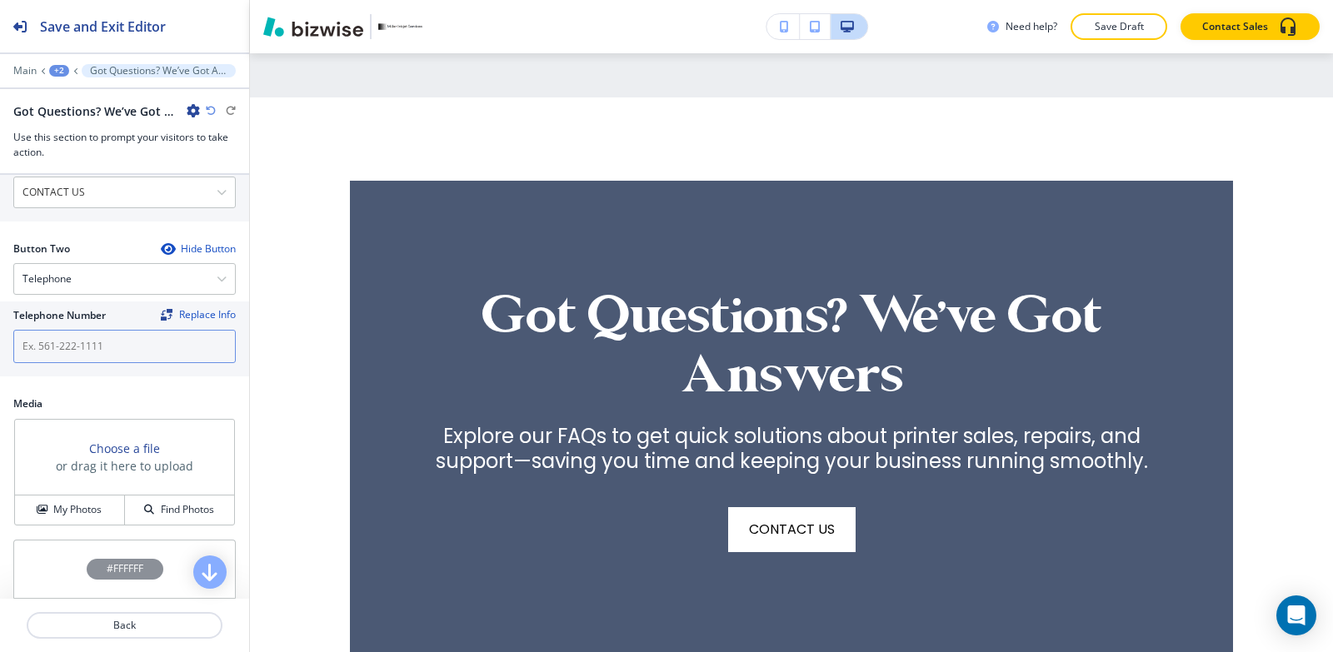
click at [97, 357] on input "text" at bounding box center [124, 346] width 222 height 33
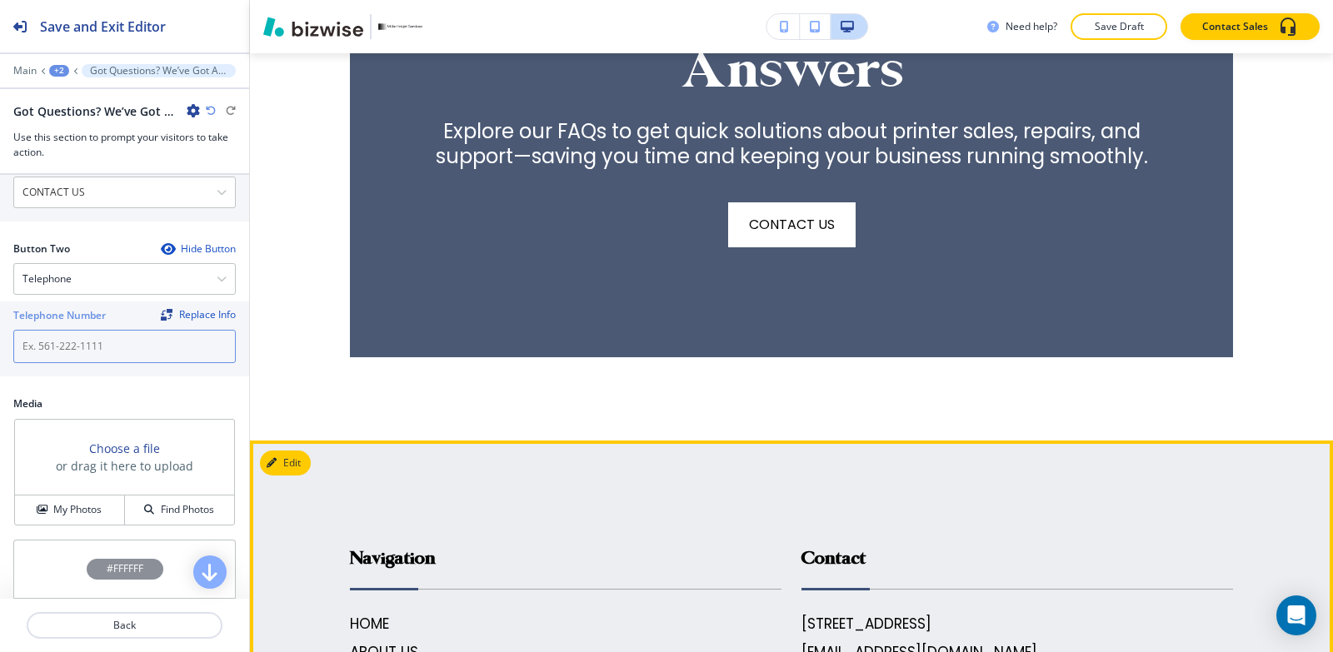
scroll to position [3749, 0]
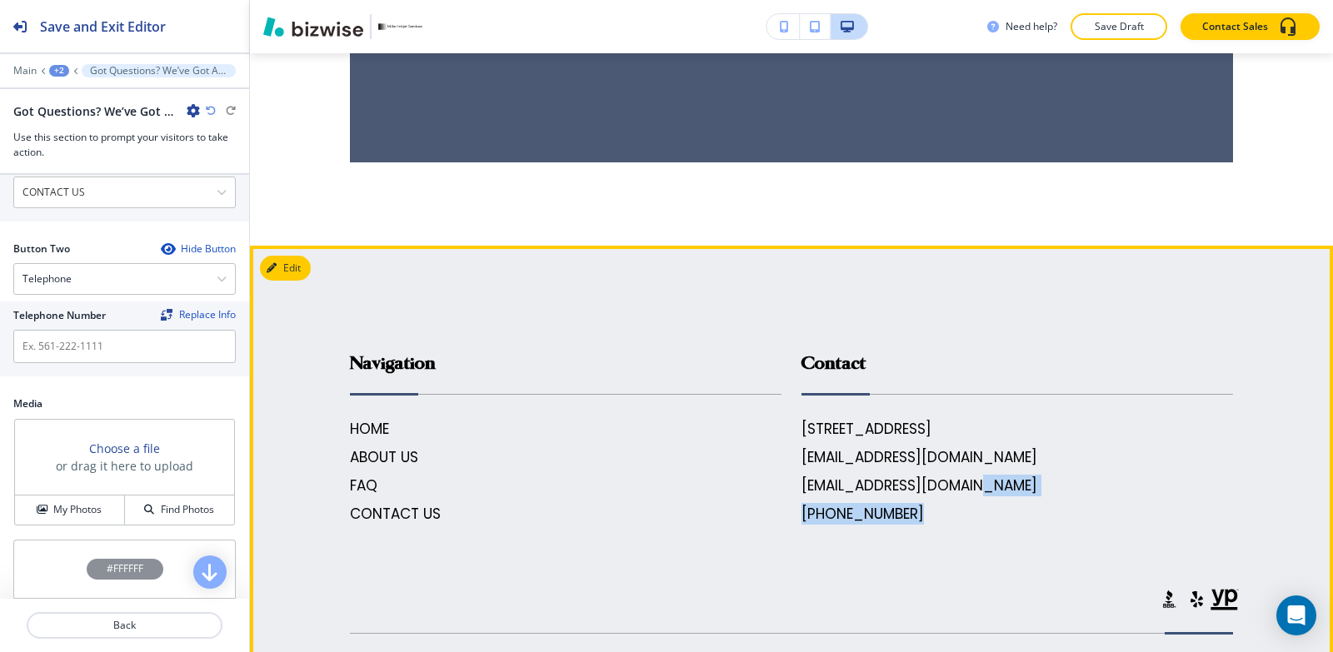
drag, startPoint x: 967, startPoint y: 503, endPoint x: 985, endPoint y: 508, distance: 19.0
click at [985, 508] on footer "Navigation HOME ABOUT US FAQ CONTACT US Contact 146 E 530th Ave, Radley, KS 667…" at bounding box center [791, 535] width 1083 height 579
click at [973, 520] on footer "Navigation HOME ABOUT US FAQ CONTACT US Contact 146 E 530th Ave, Radley, KS 667…" at bounding box center [791, 535] width 1083 height 579
drag, startPoint x: 960, startPoint y: 521, endPoint x: 1015, endPoint y: 491, distance: 62.3
click at [1015, 491] on footer "Navigation HOME ABOUT US FAQ CONTACT US Contact 146 E 530th Ave, Radley, KS 667…" at bounding box center [791, 535] width 1083 height 579
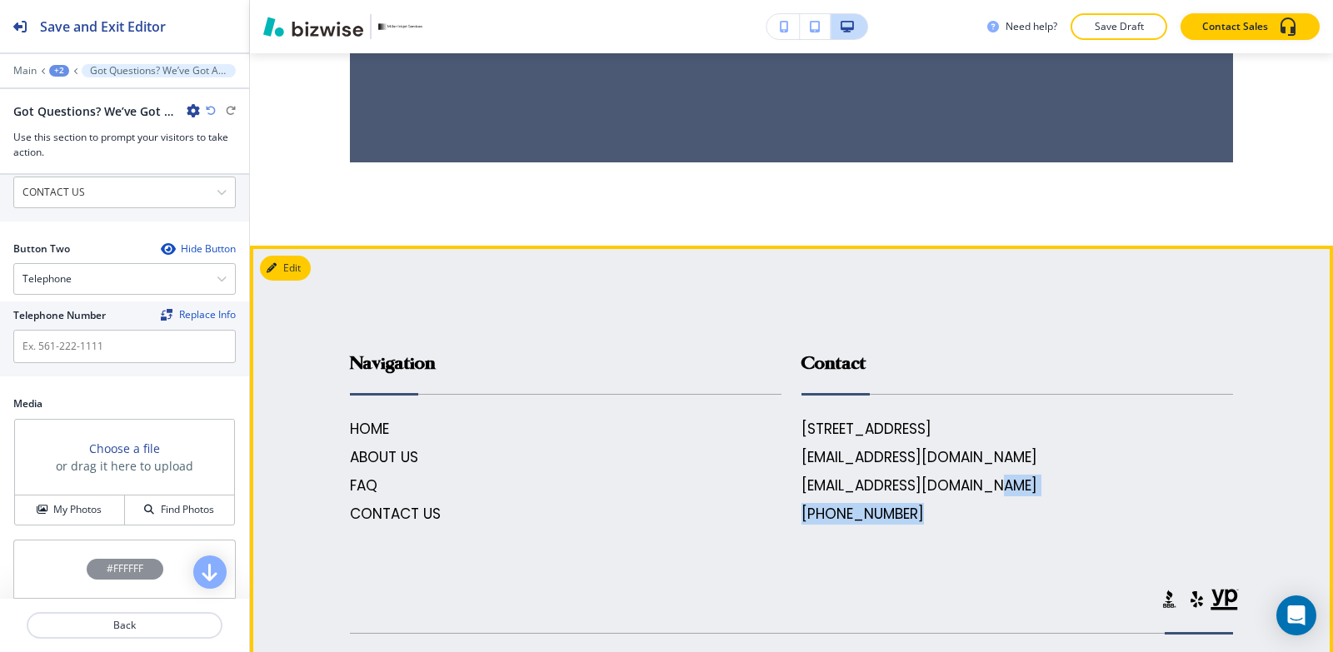
copy footer "(620) 249-5089 .st0{fill:#015A75;}"
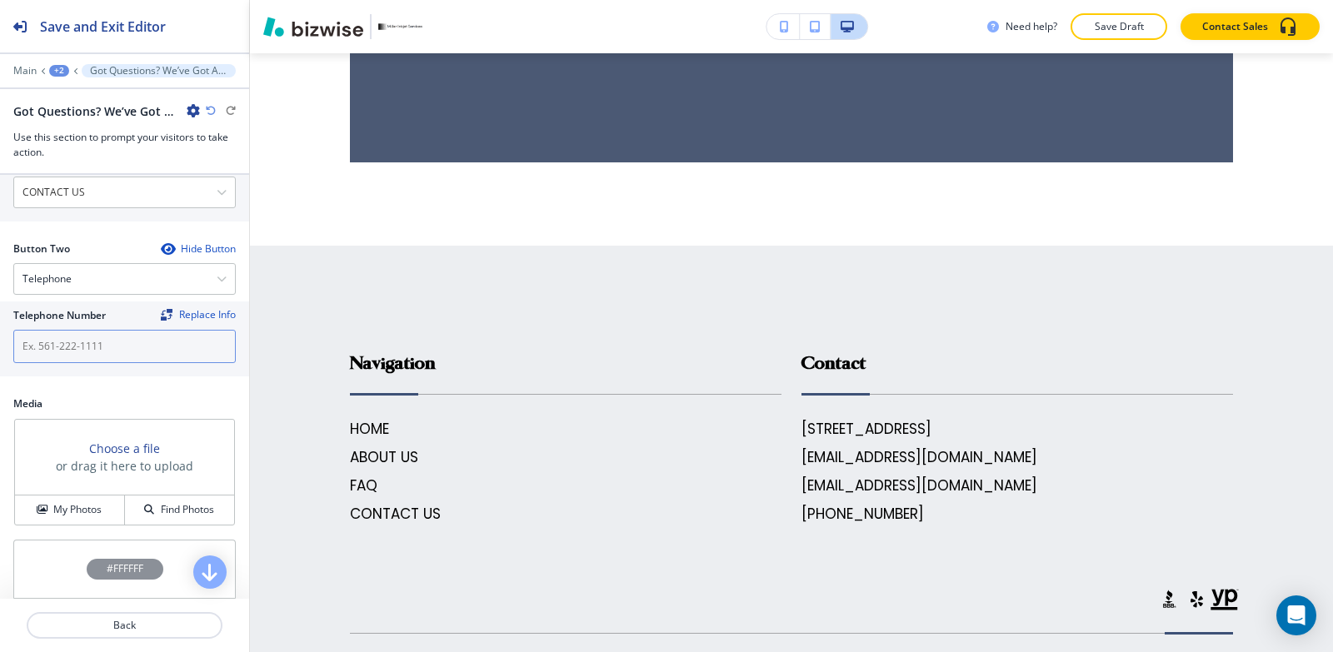
click at [91, 338] on input "text" at bounding box center [124, 346] width 222 height 33
drag, startPoint x: 91, startPoint y: 338, endPoint x: 82, endPoint y: 343, distance: 9.7
click at [82, 343] on input "text" at bounding box center [124, 346] width 222 height 33
paste input "[PHONE_NUMBER]"
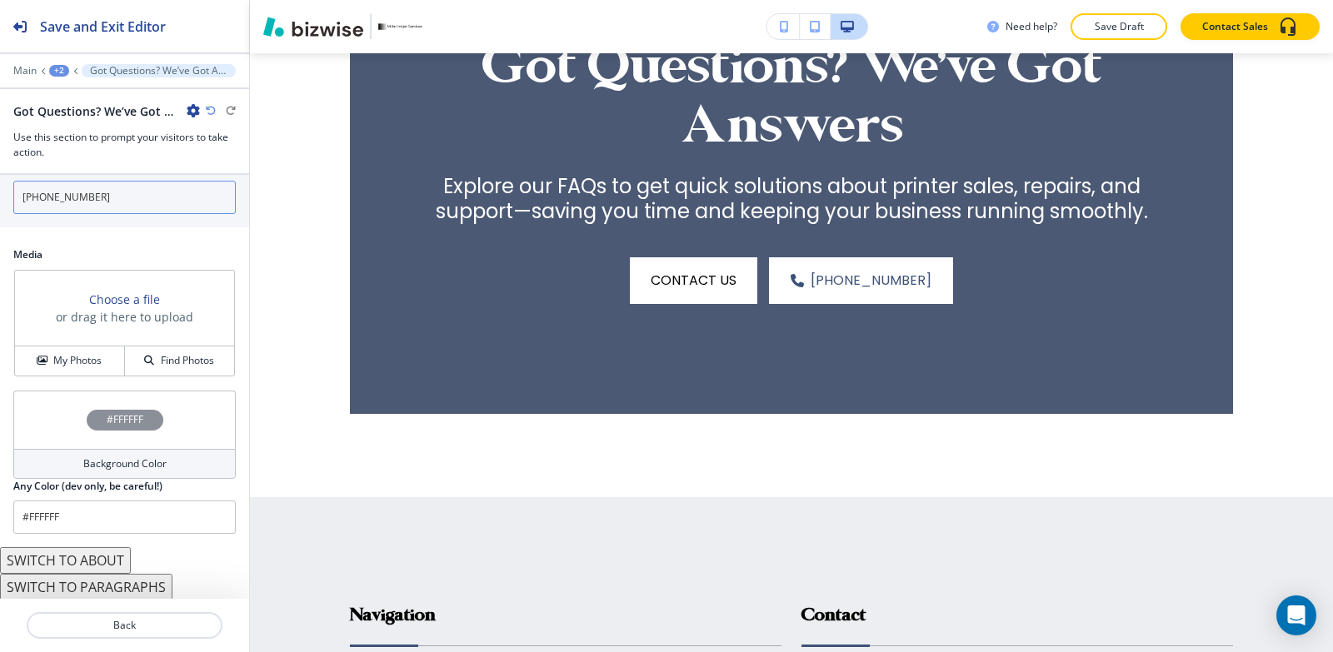
scroll to position [900, 0]
type input "[PHONE_NUMBER]"
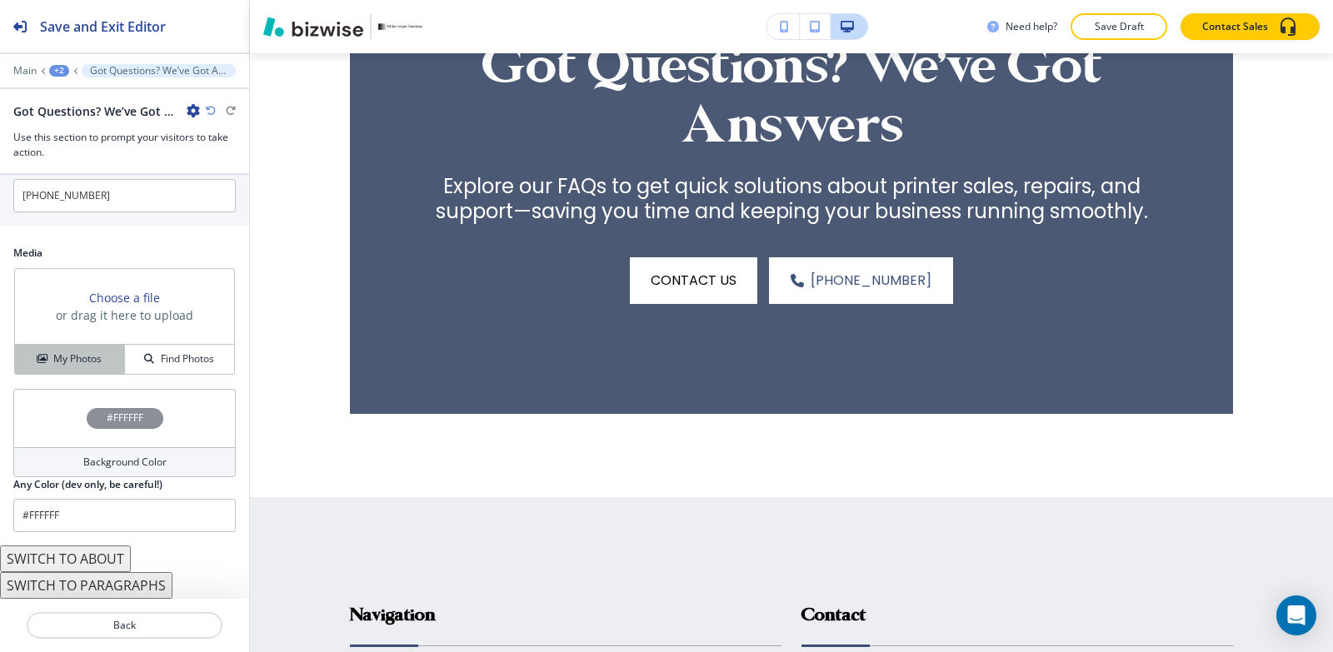
click at [71, 360] on h4 "My Photos" at bounding box center [77, 359] width 48 height 15
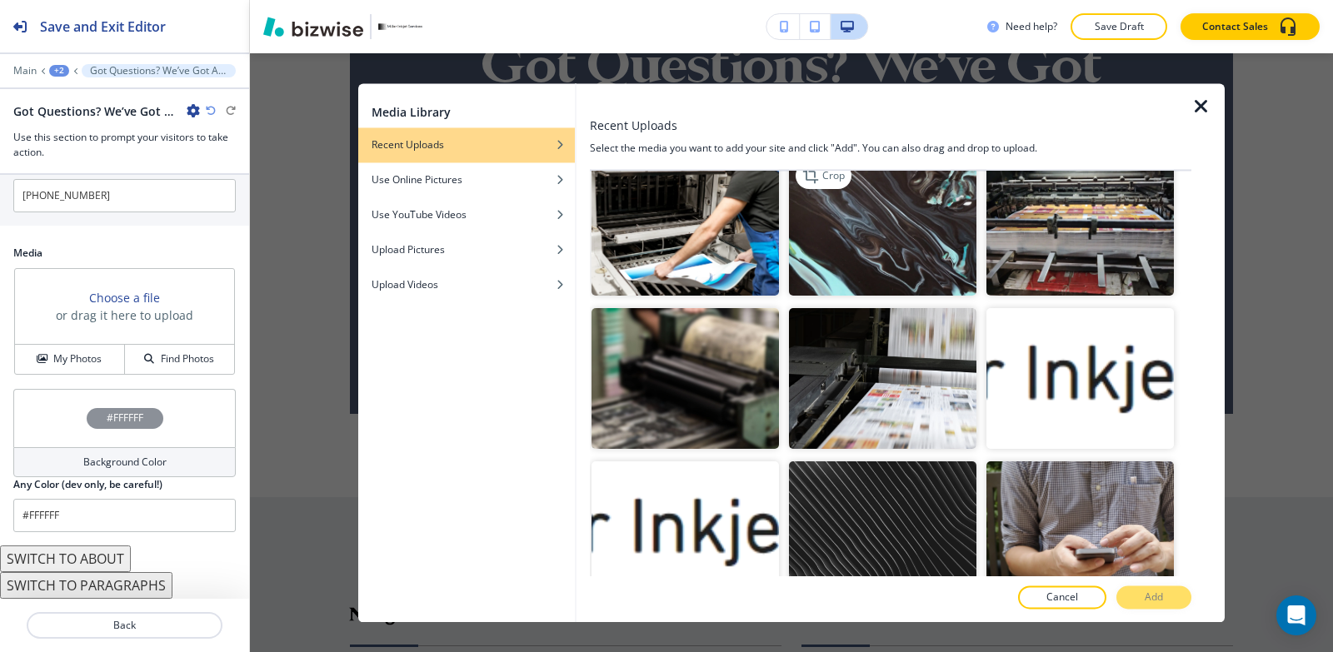
scroll to position [657, 0]
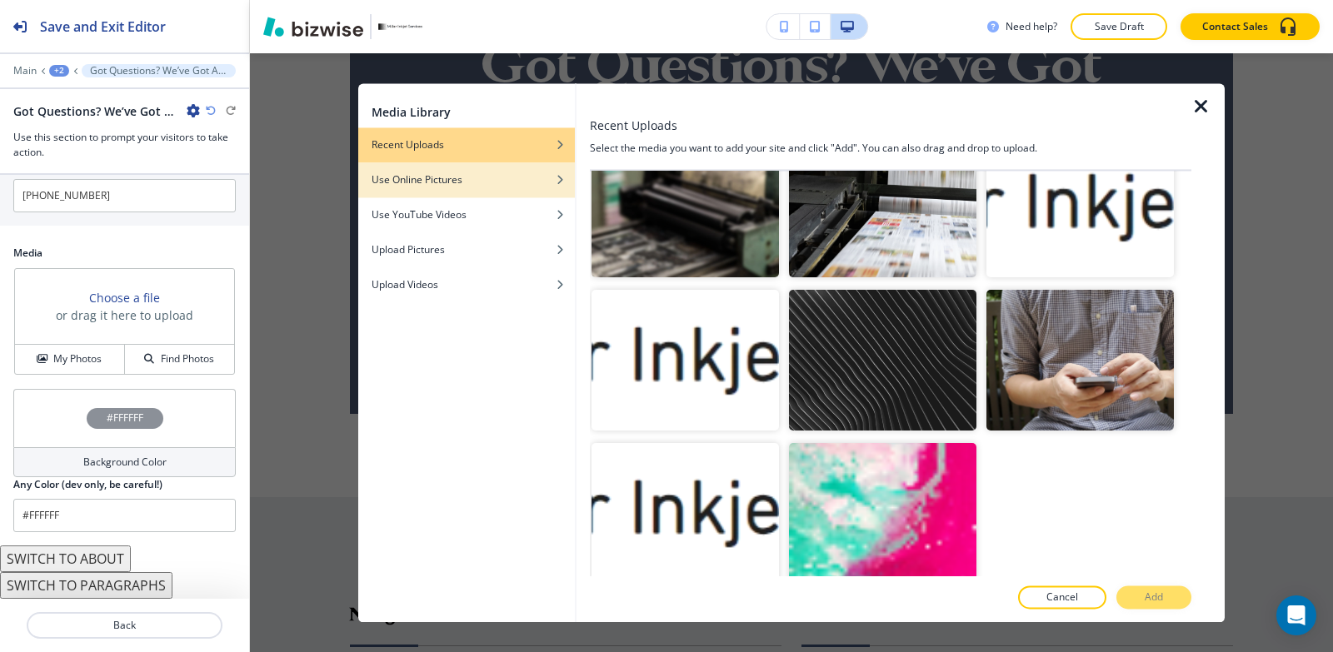
click at [438, 175] on h4 "Use Online Pictures" at bounding box center [417, 179] width 91 height 15
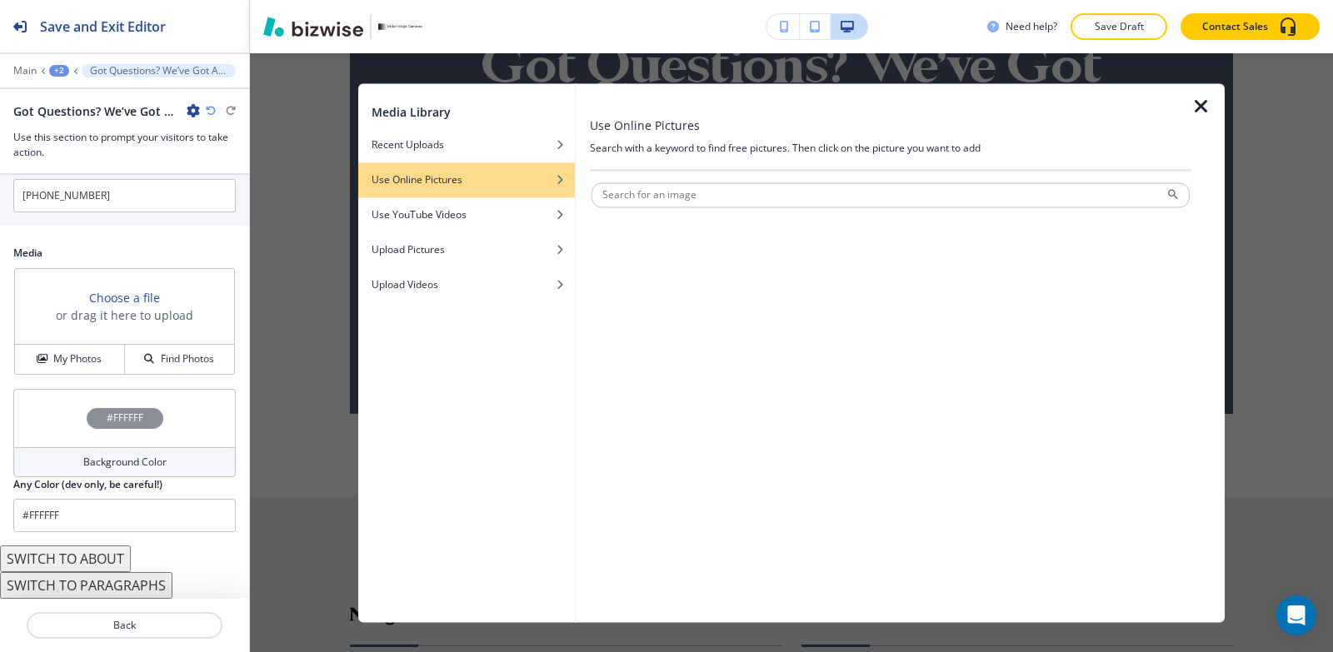
scroll to position [0, 0]
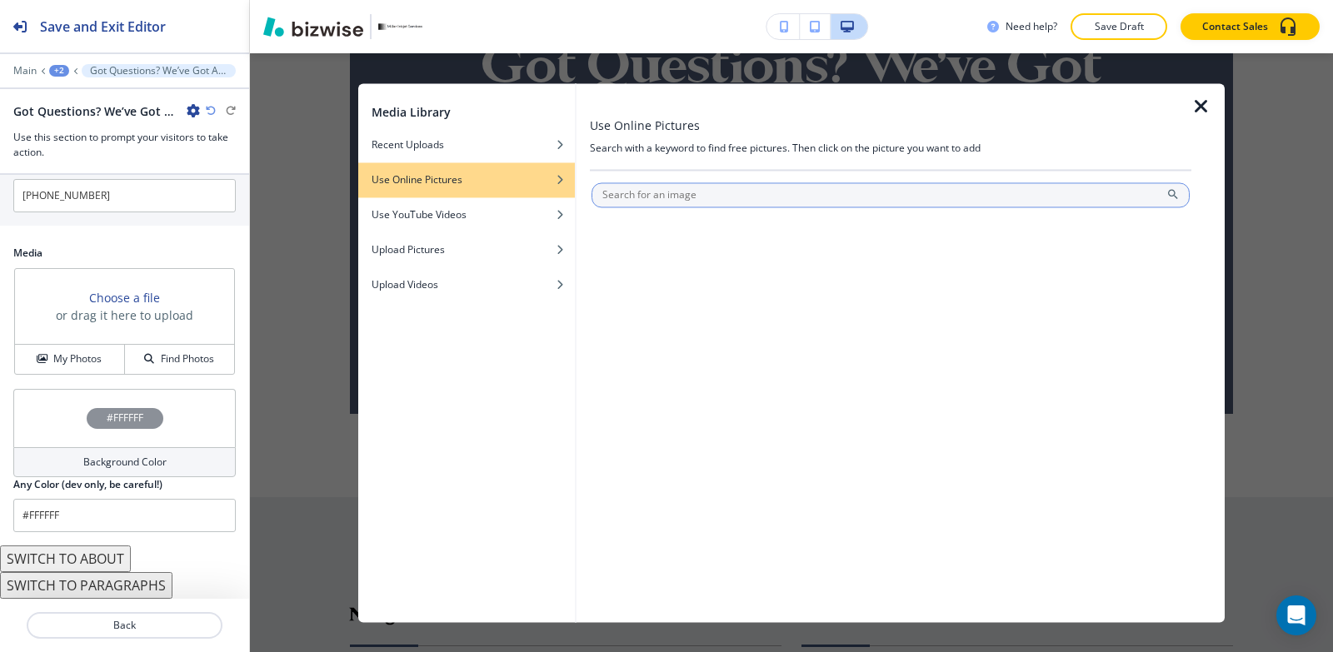
click at [651, 194] on input "text" at bounding box center [890, 194] width 598 height 25
type input "questions"
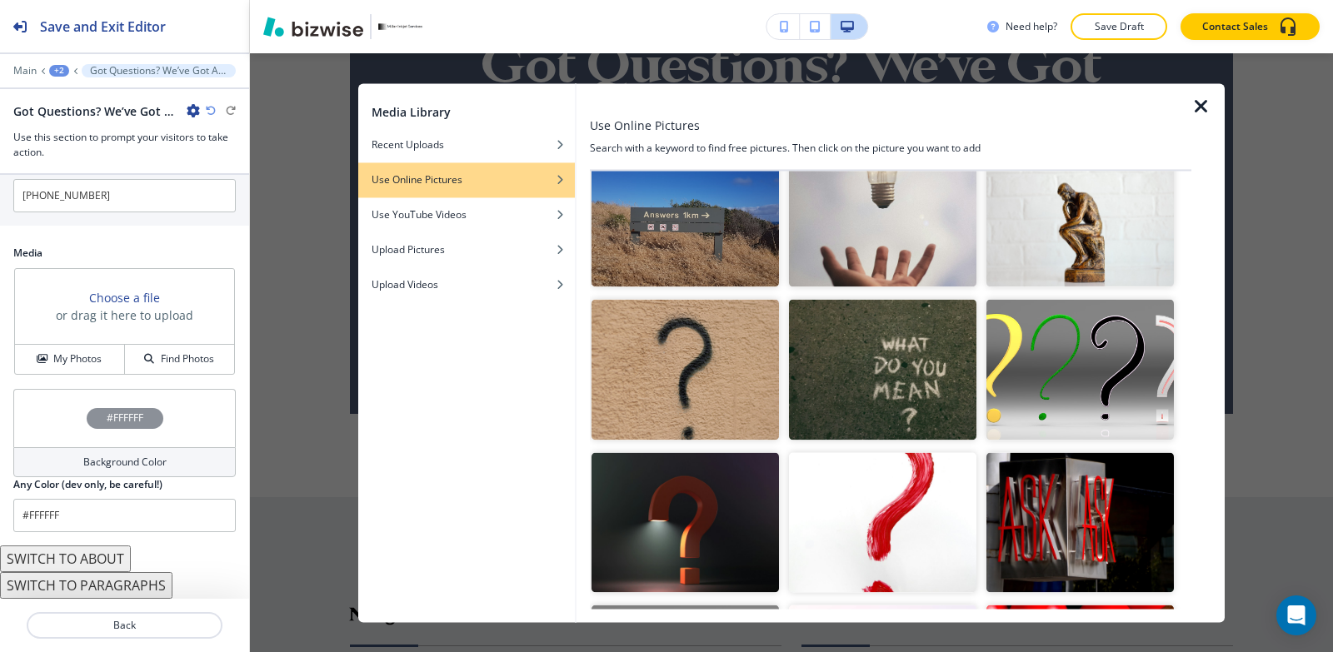
scroll to position [666, 0]
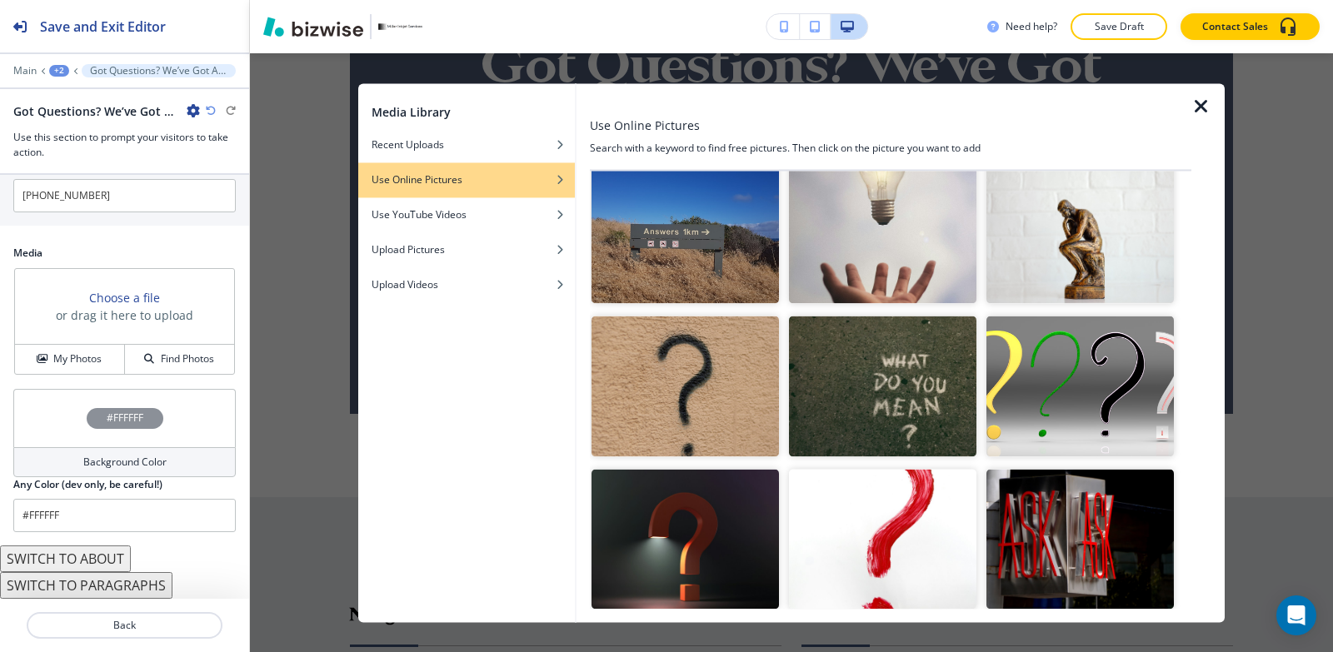
click at [700, 535] on img "button" at bounding box center [684, 539] width 187 height 141
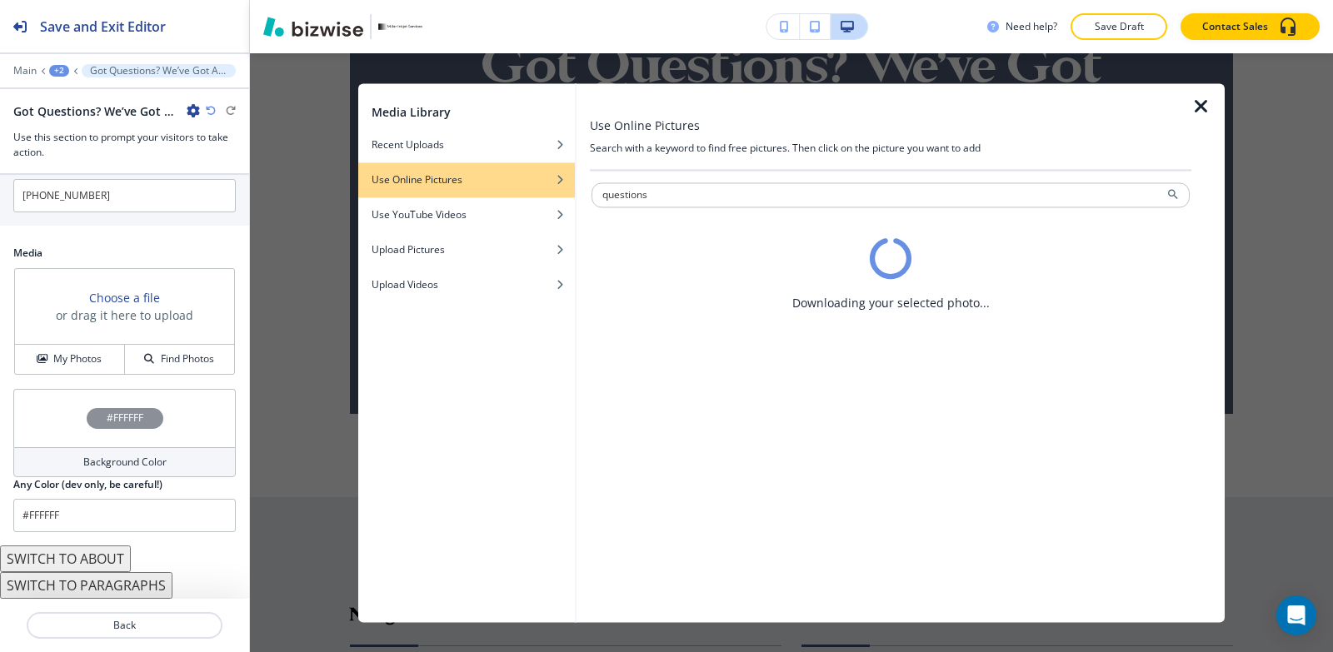
scroll to position [0, 0]
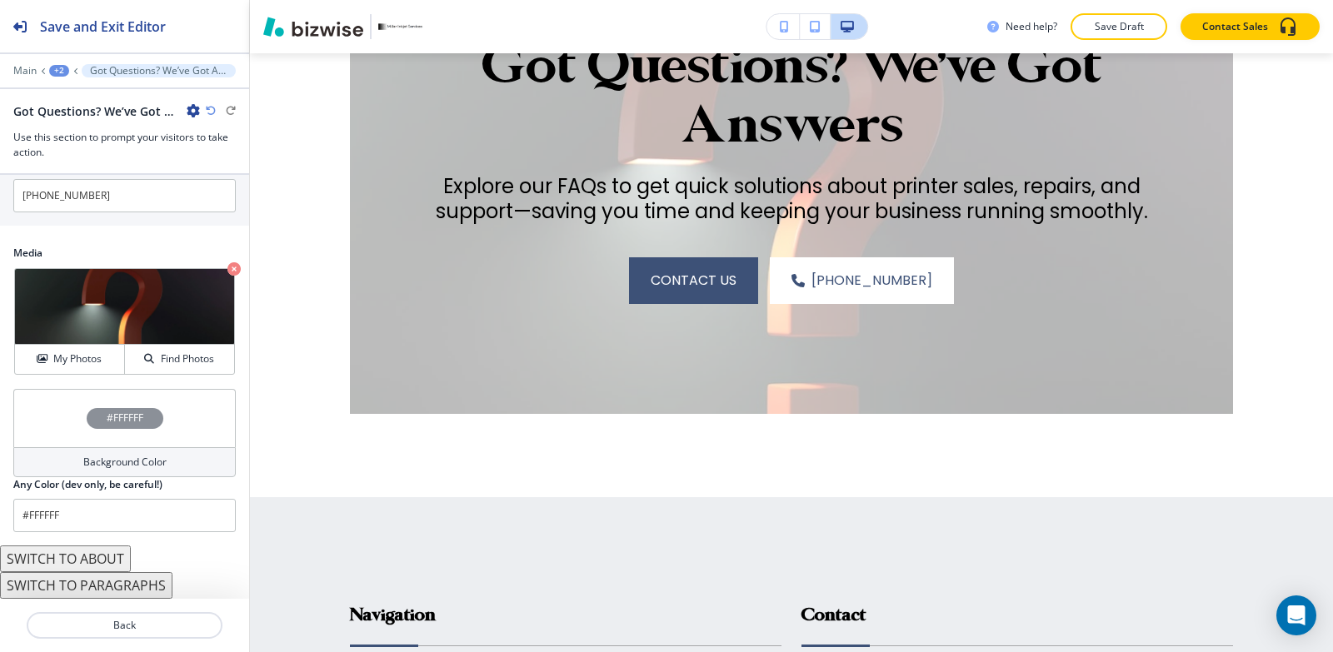
click at [83, 467] on h4 "Background Color" at bounding box center [124, 462] width 83 height 15
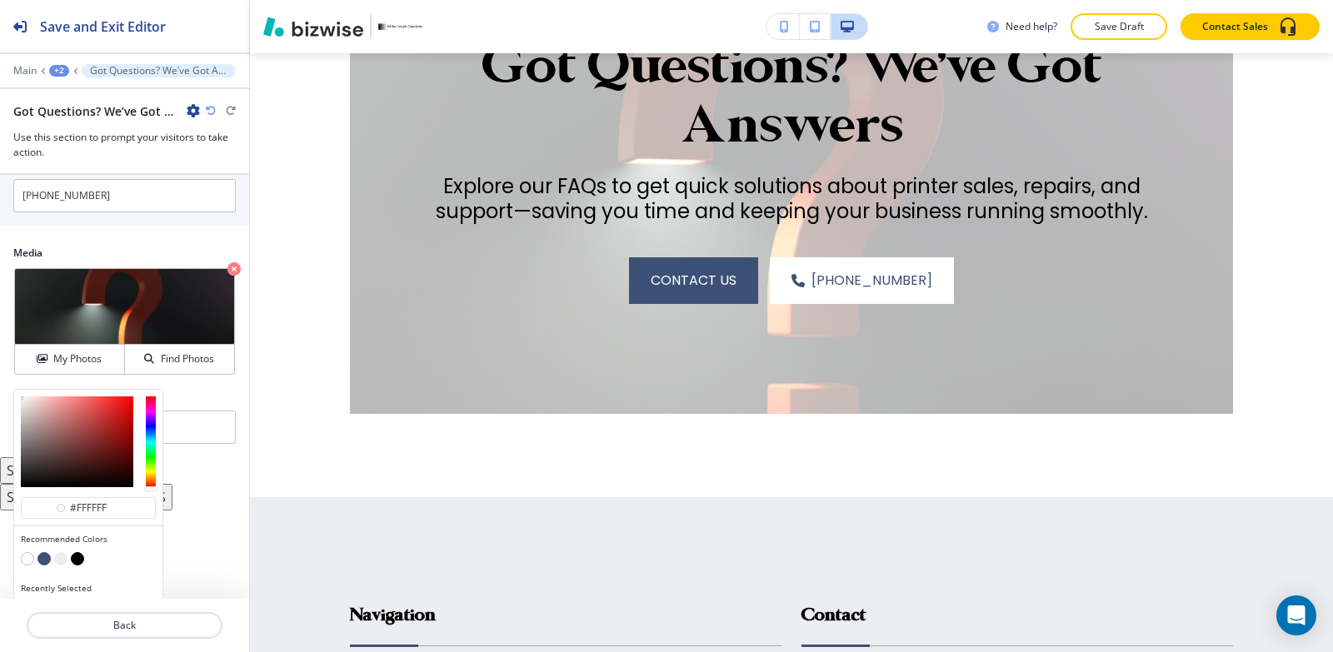
click at [77, 561] on button "button" at bounding box center [77, 558] width 13 height 13
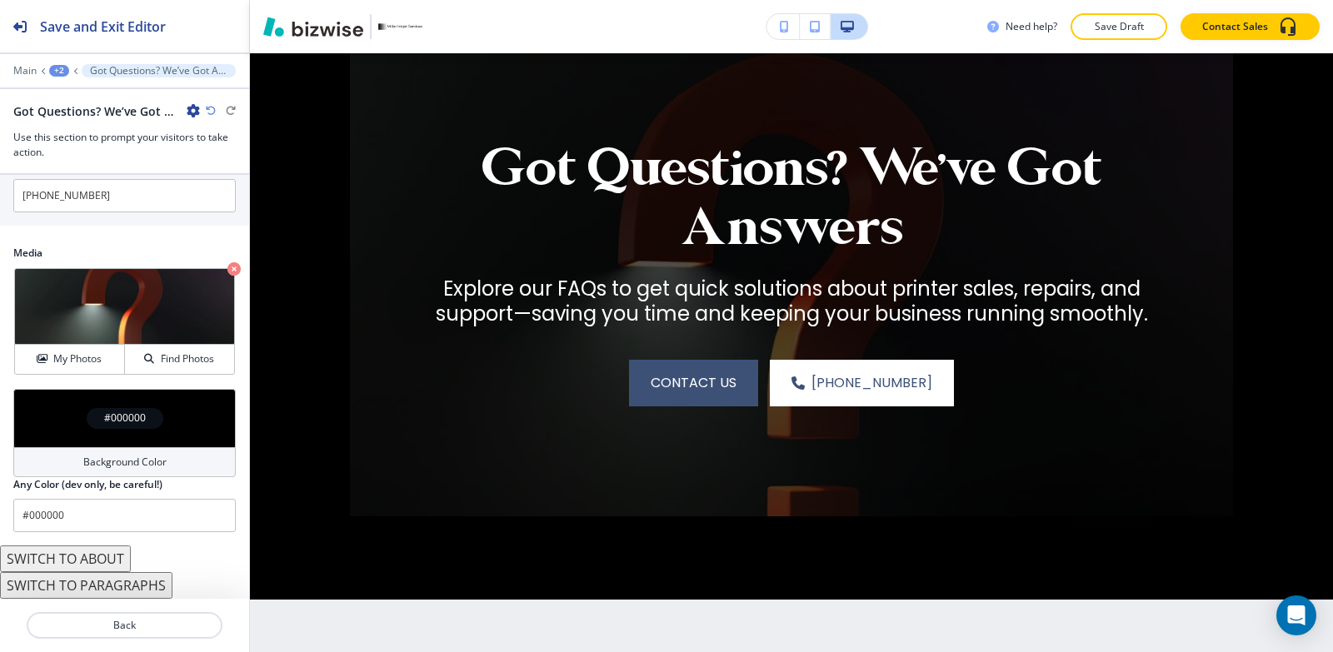
scroll to position [3390, 0]
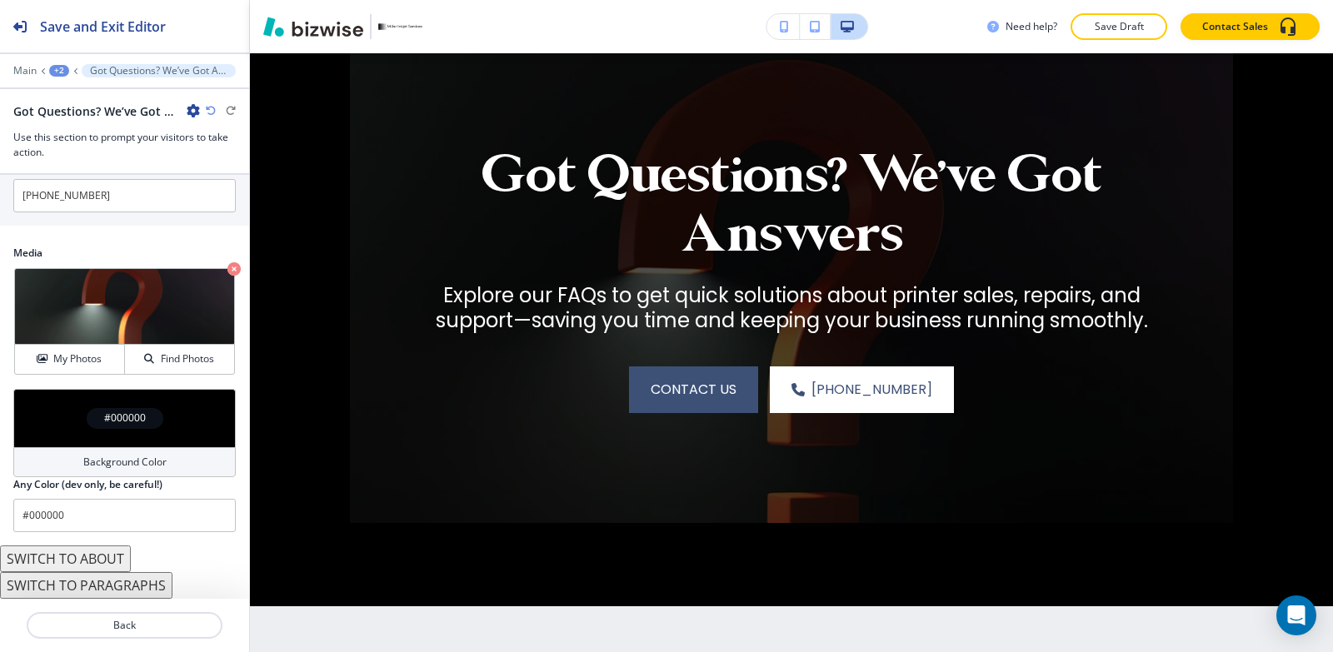
click at [54, 69] on div "+2" at bounding box center [59, 71] width 20 height 12
click at [97, 104] on p "Pages" at bounding box center [102, 98] width 85 height 15
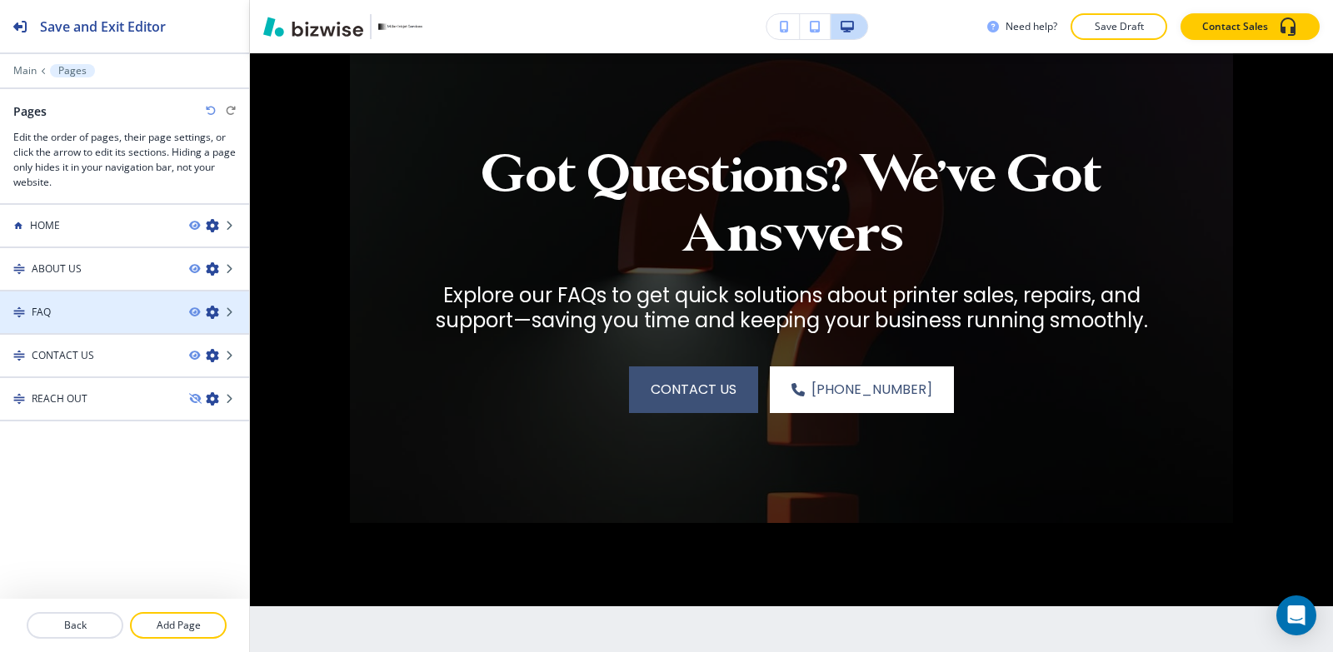
click at [80, 321] on div at bounding box center [124, 326] width 249 height 13
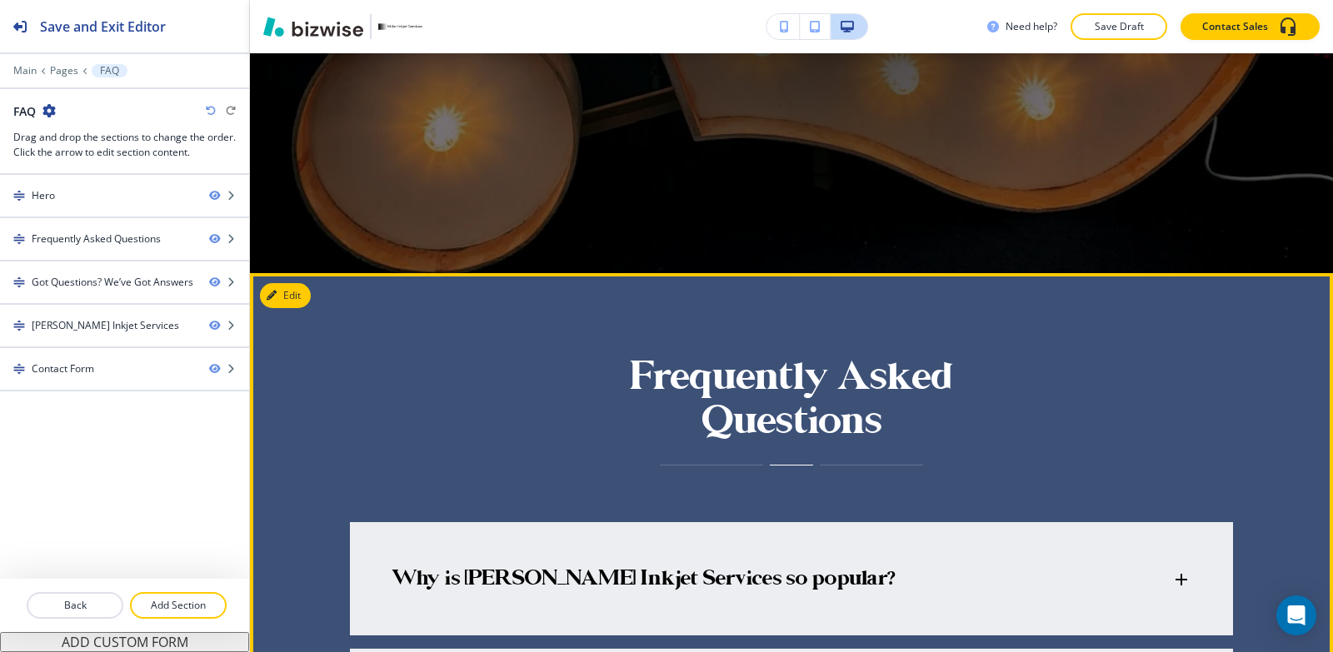
scroll to position [666, 0]
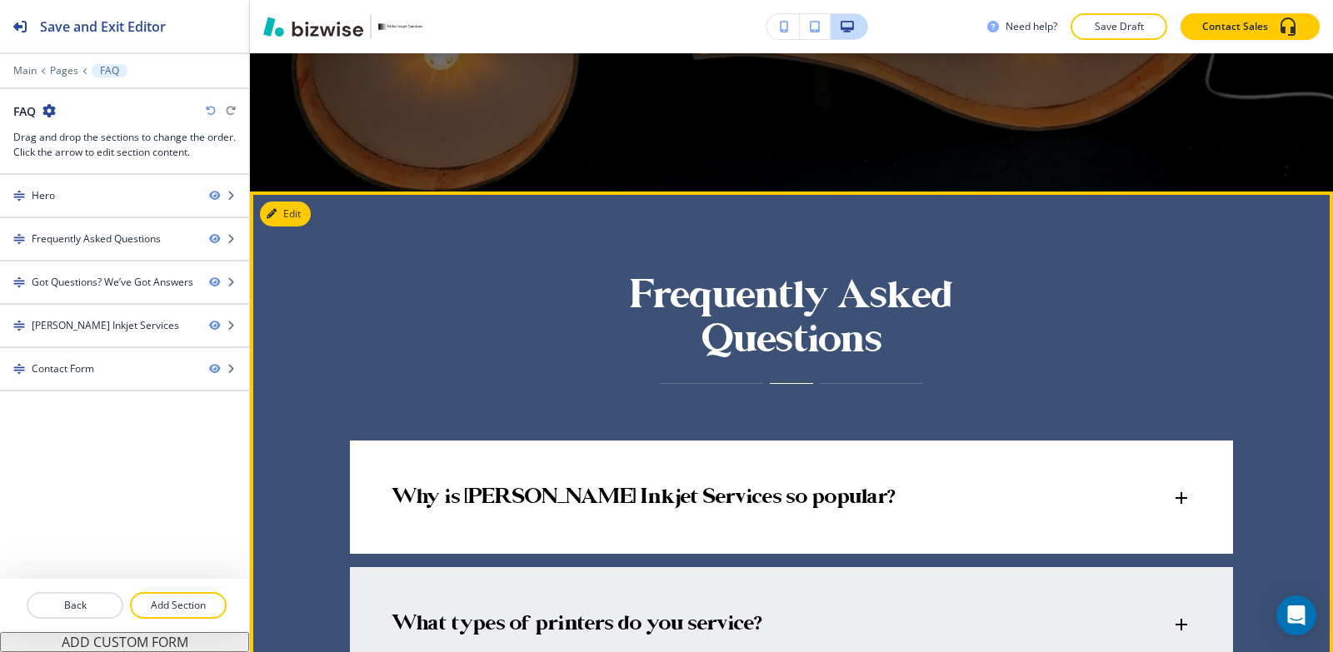
click at [501, 487] on p "Why is [PERSON_NAME] Inkjet Services so popular?" at bounding box center [643, 498] width 503 height 25
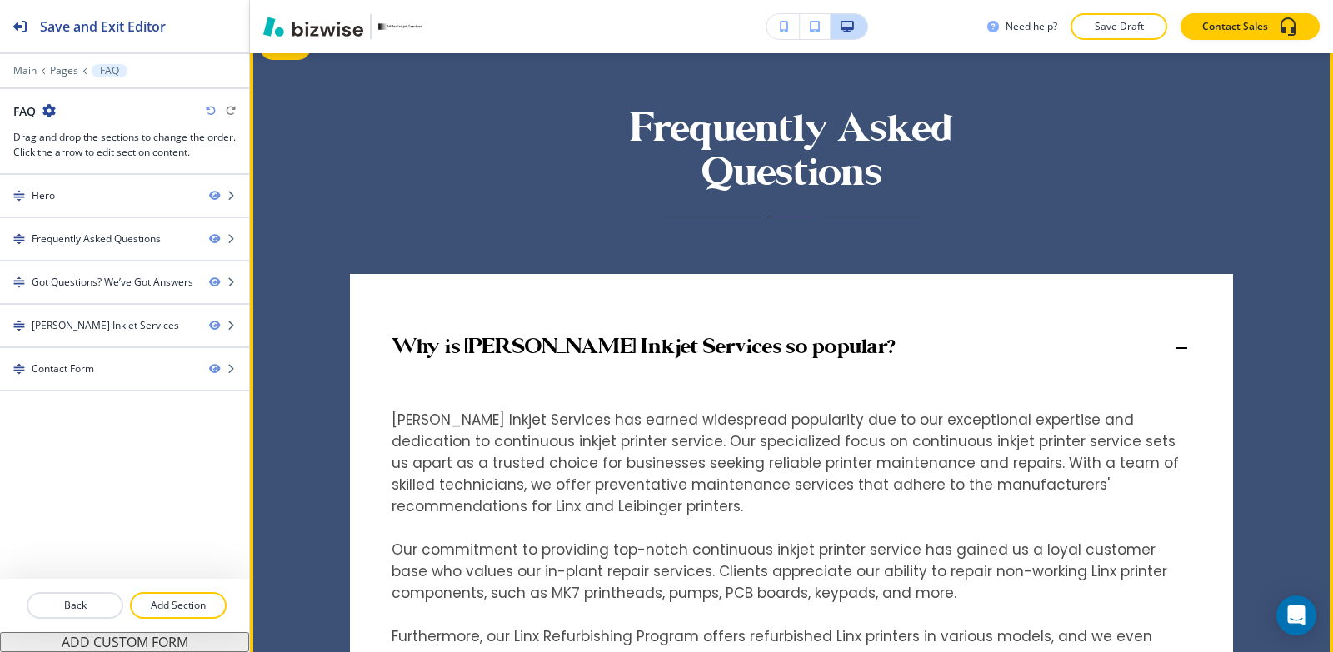
click at [554, 333] on div "Why is [PERSON_NAME] Inkjet Services so popular?" at bounding box center [791, 340] width 883 height 132
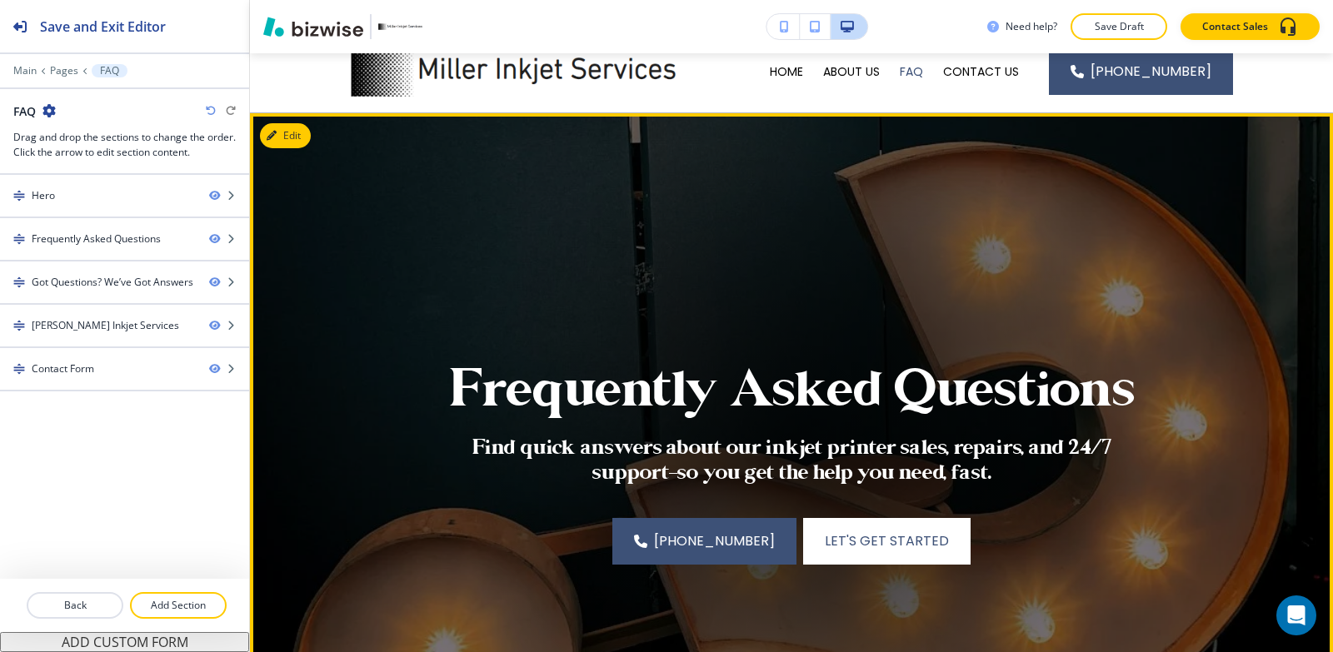
scroll to position [0, 0]
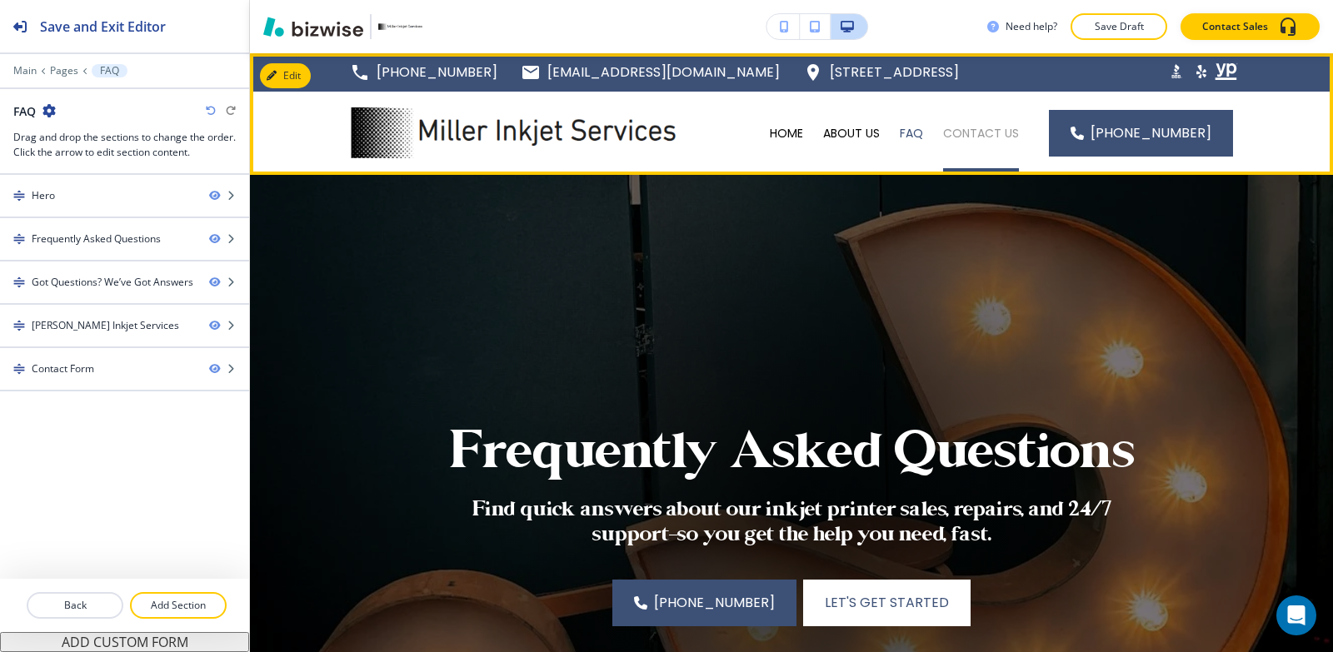
click at [988, 137] on p "CONTACT US" at bounding box center [981, 133] width 76 height 17
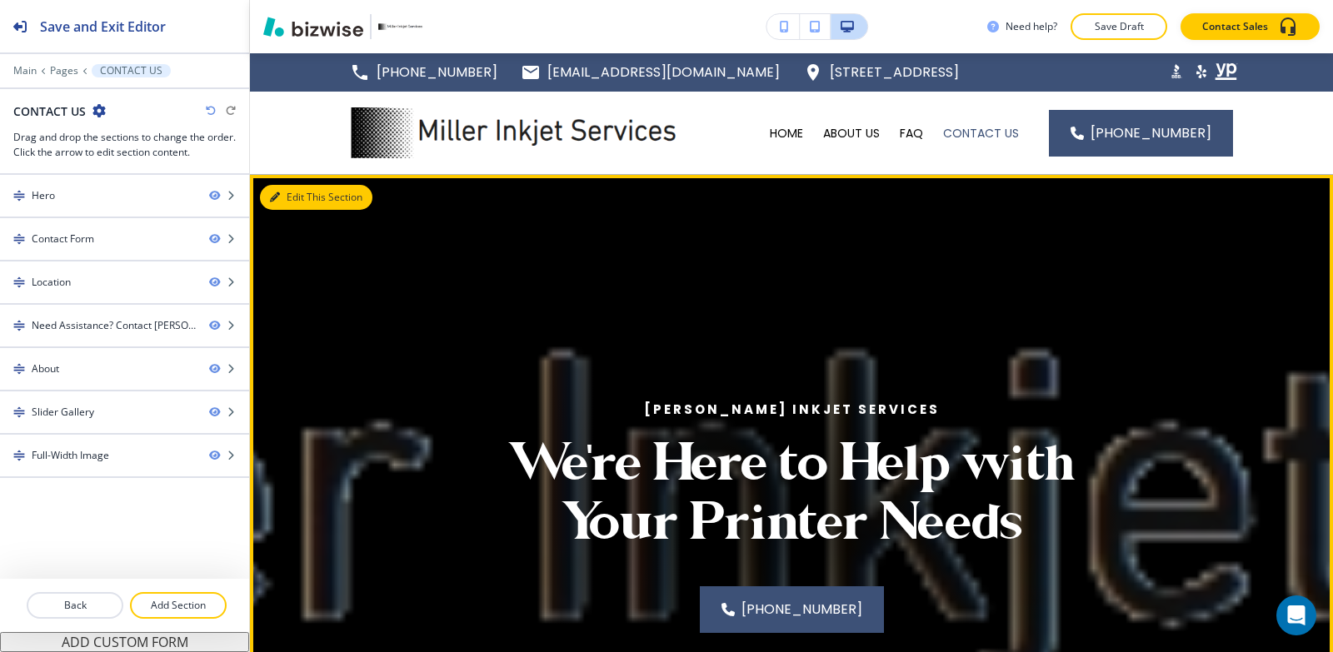
click at [290, 202] on button "Edit This Section" at bounding box center [316, 197] width 112 height 25
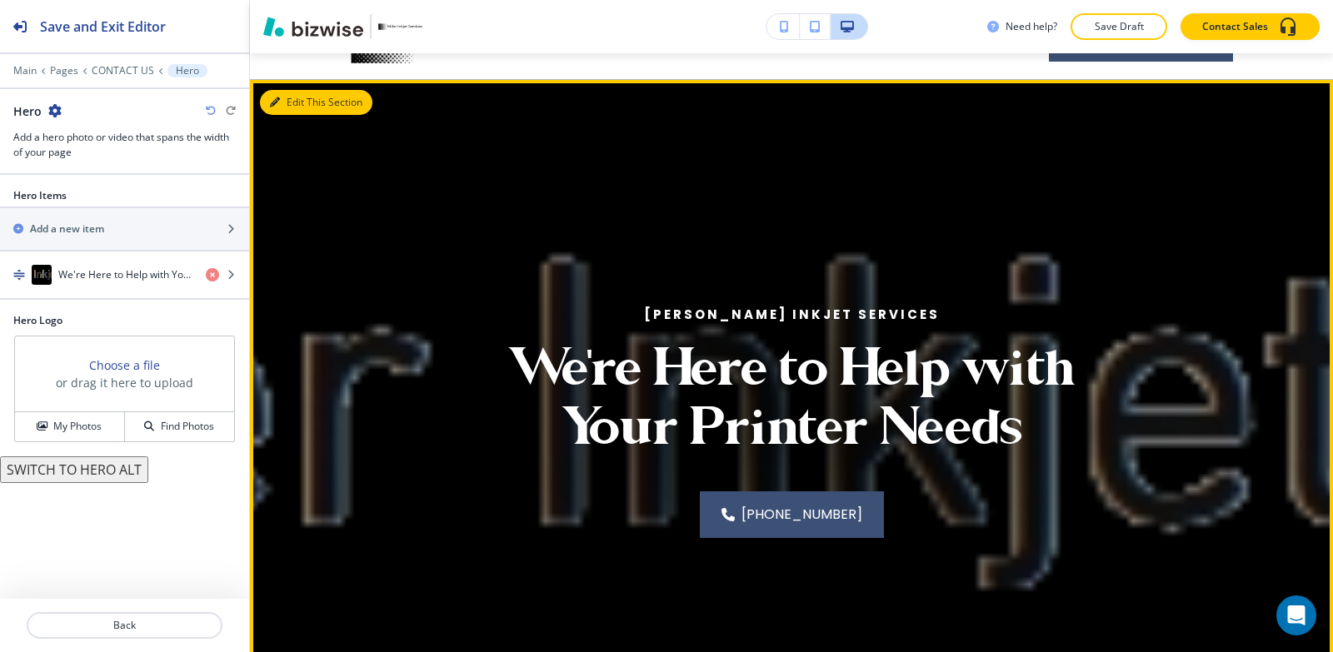
scroll to position [122, 0]
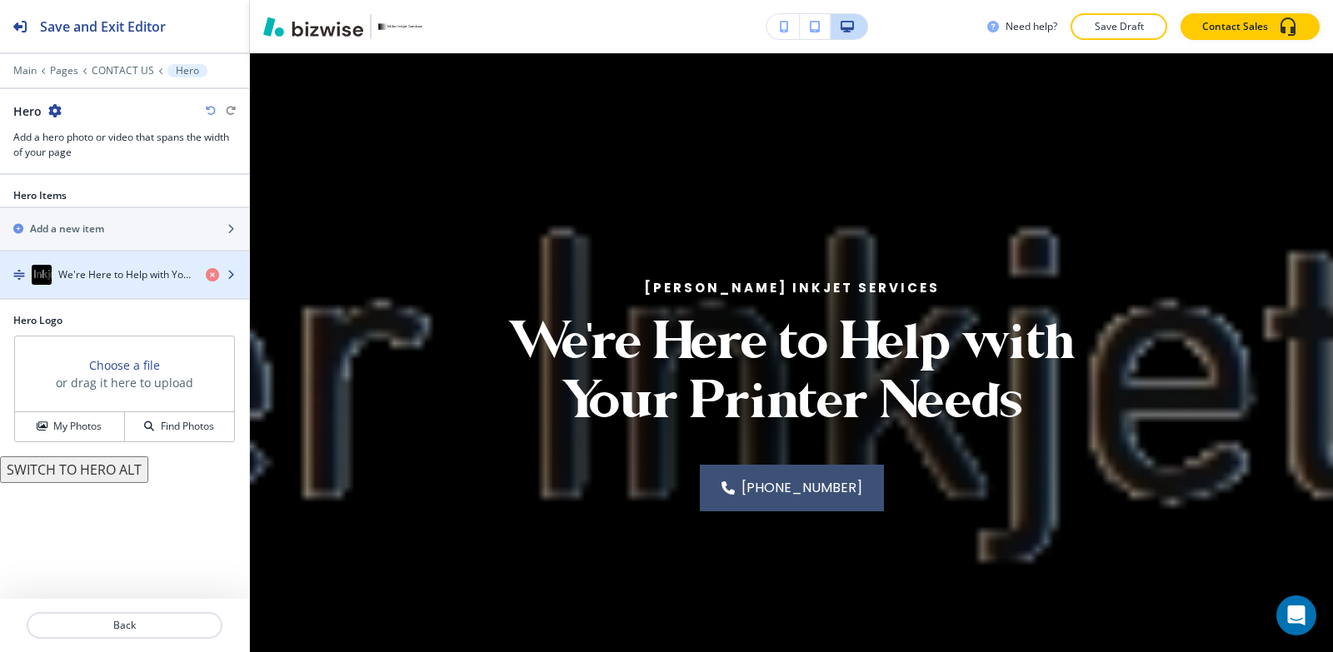
click at [107, 277] on h4 "We're Here to Help with Your Printer Needs" at bounding box center [125, 274] width 134 height 15
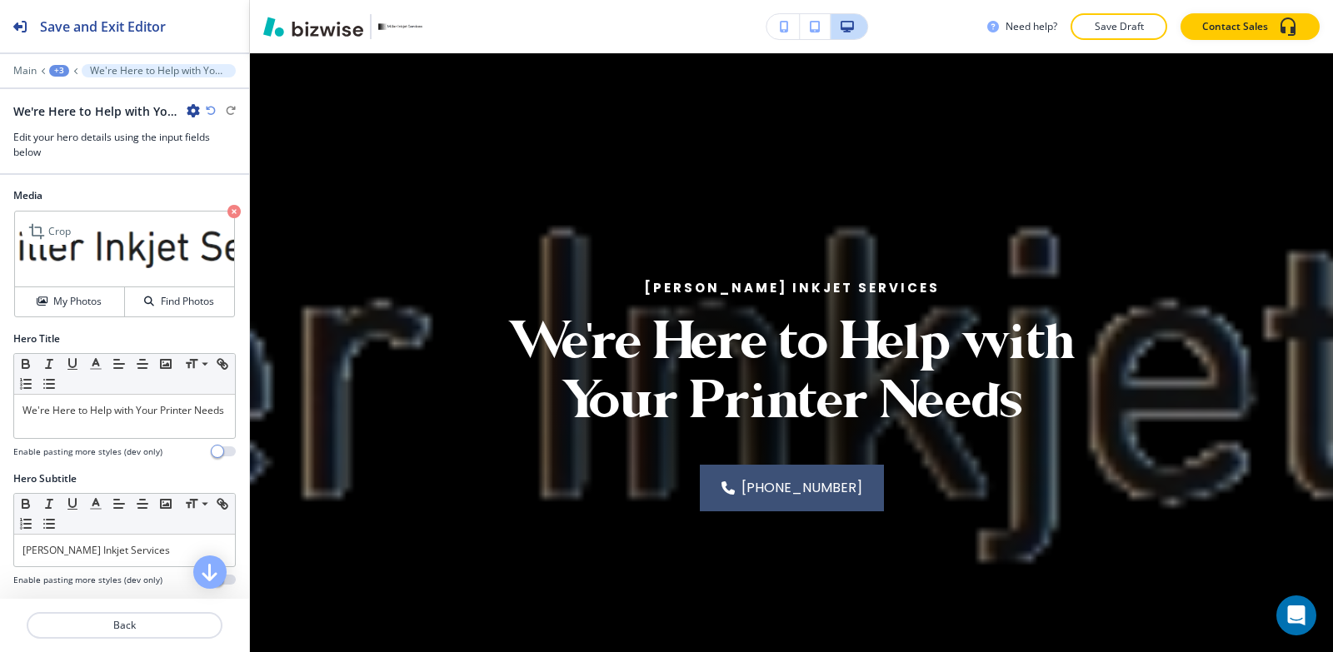
click at [227, 208] on icon "button" at bounding box center [233, 211] width 13 height 13
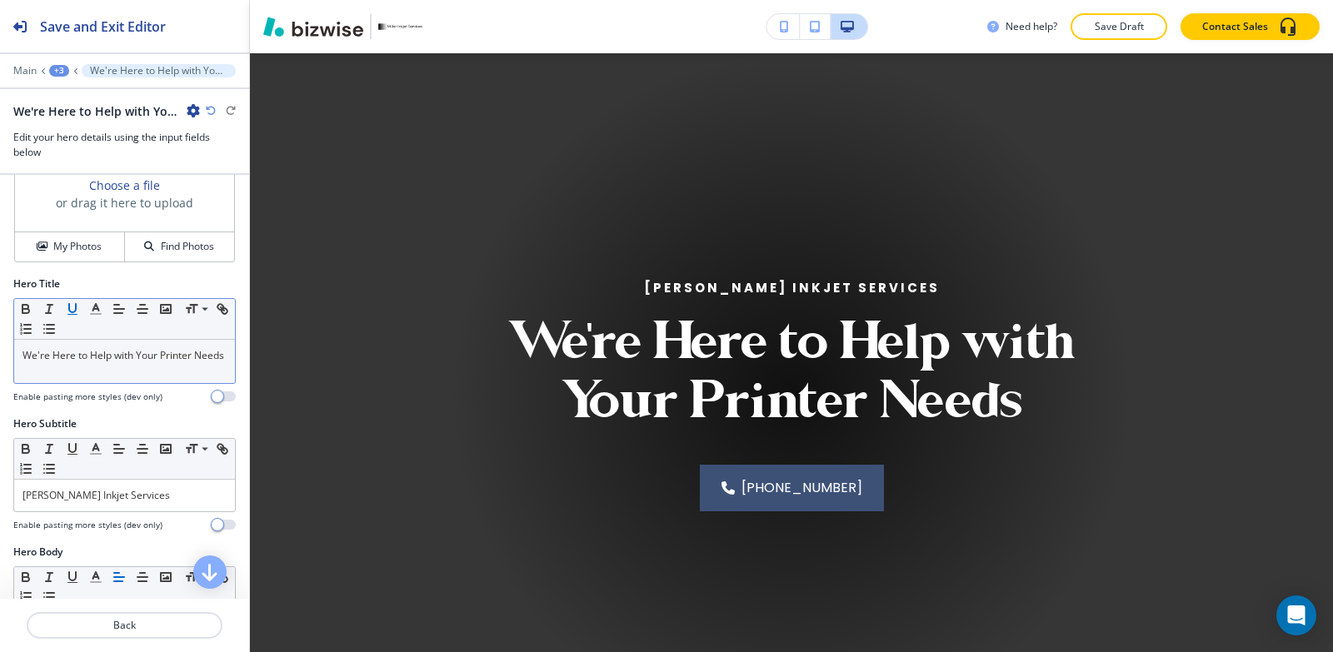
scroll to position [83, 0]
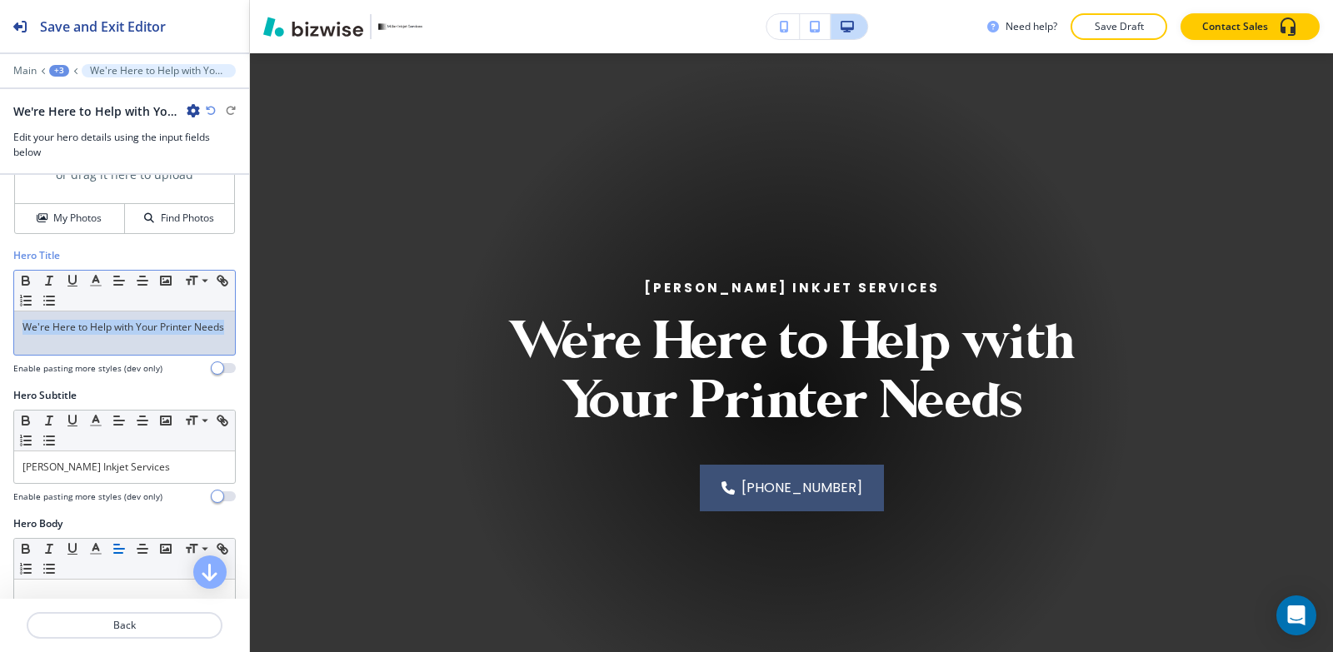
drag, startPoint x: 82, startPoint y: 343, endPoint x: 0, endPoint y: 326, distance: 84.3
click at [0, 326] on div "Hero Title Small Normal Large Huge We're Here to Help with Your Printer Needs E…" at bounding box center [124, 318] width 249 height 140
copy p "We're Here to Help with Your Printer Needs"
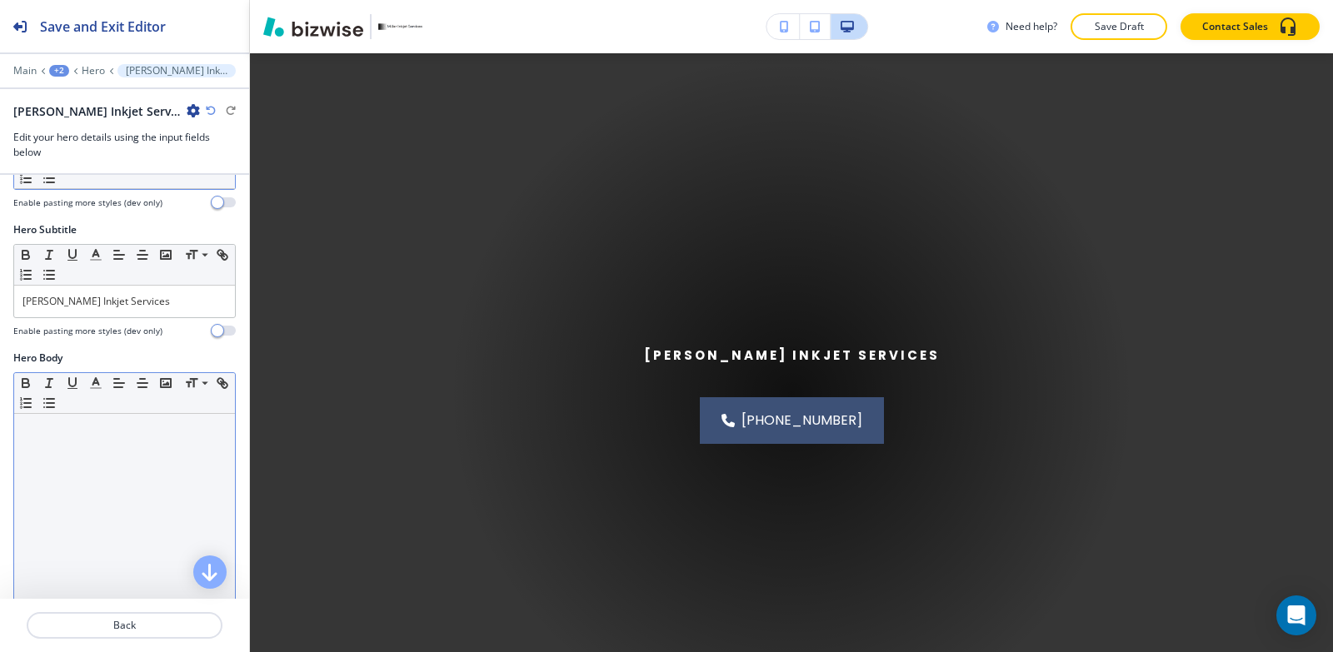
scroll to position [250, 0]
click at [113, 481] on div at bounding box center [124, 521] width 221 height 217
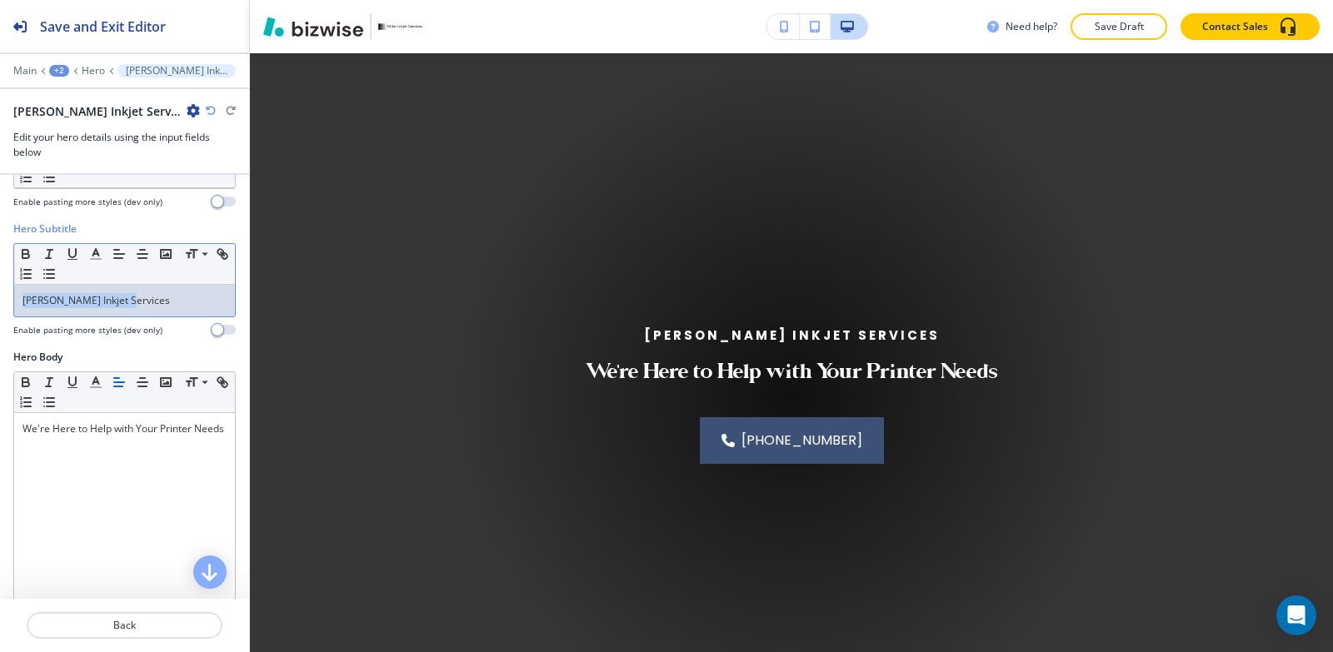
drag, startPoint x: 137, startPoint y: 307, endPoint x: 0, endPoint y: 285, distance: 138.5
click at [0, 285] on div "Hero Subtitle Small Normal Large Huge [PERSON_NAME] Inkjet Services Enable past…" at bounding box center [124, 286] width 249 height 128
copy p "[PERSON_NAME] Inkjet Services"
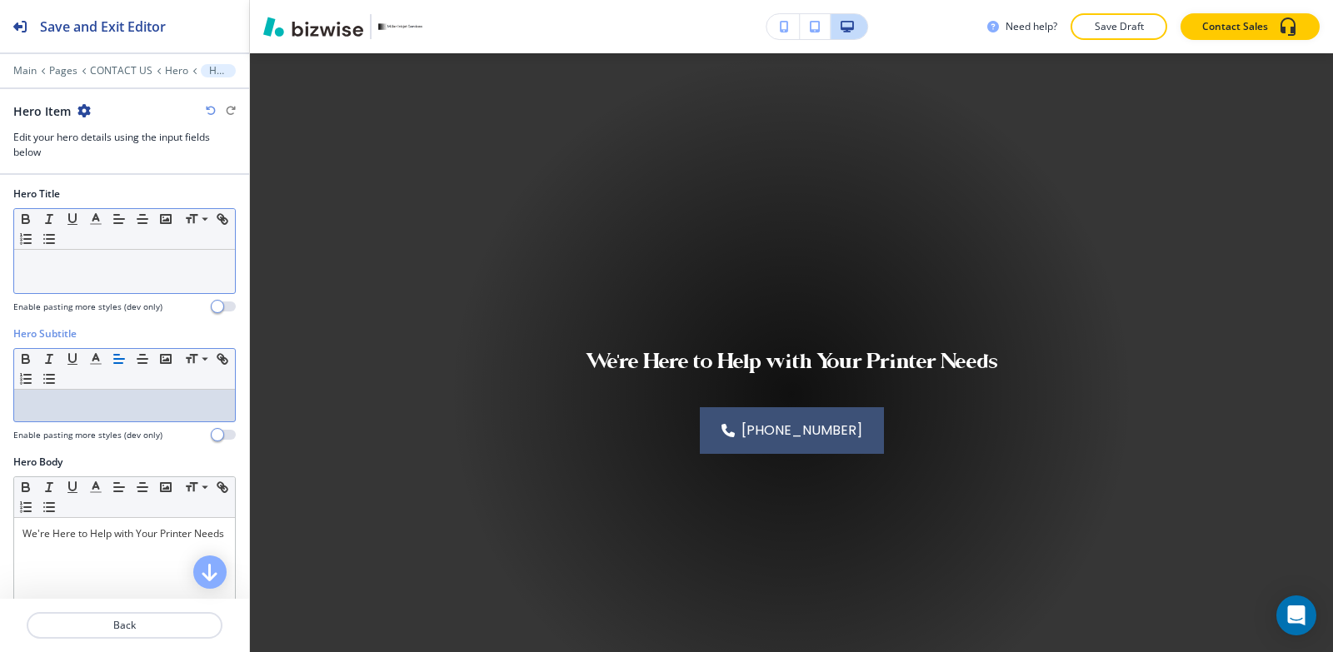
scroll to position [83, 0]
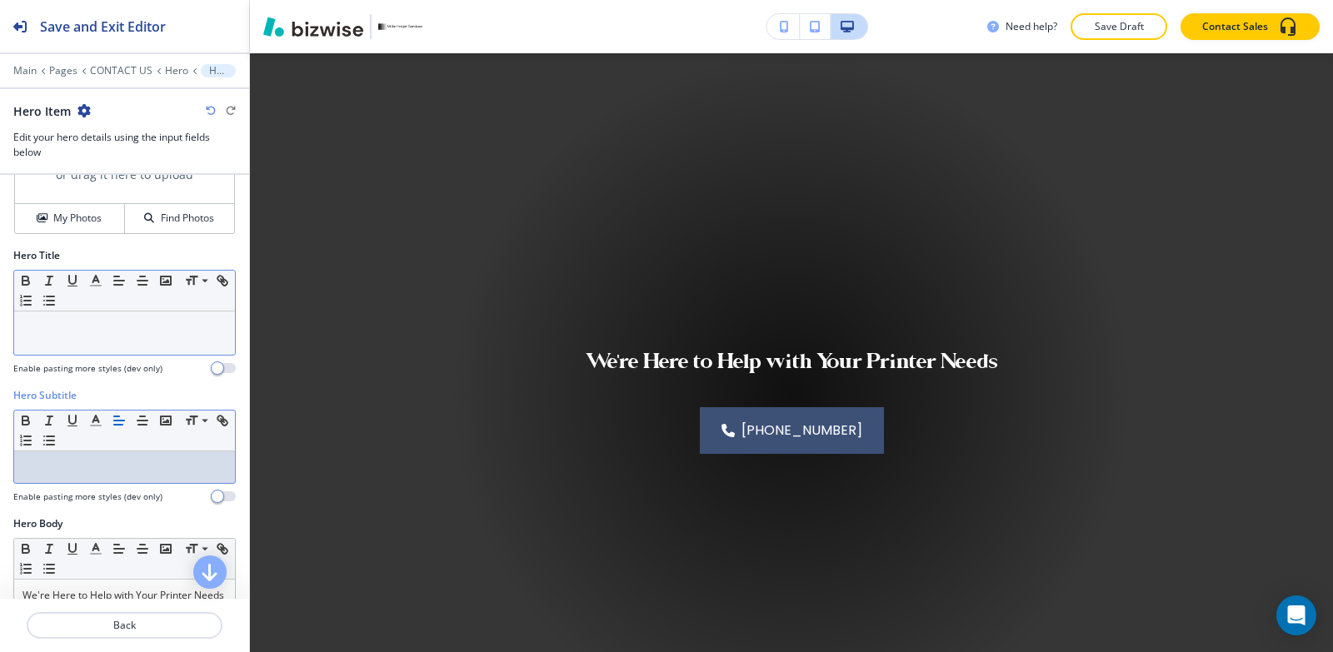
click at [90, 321] on p at bounding box center [124, 327] width 204 height 15
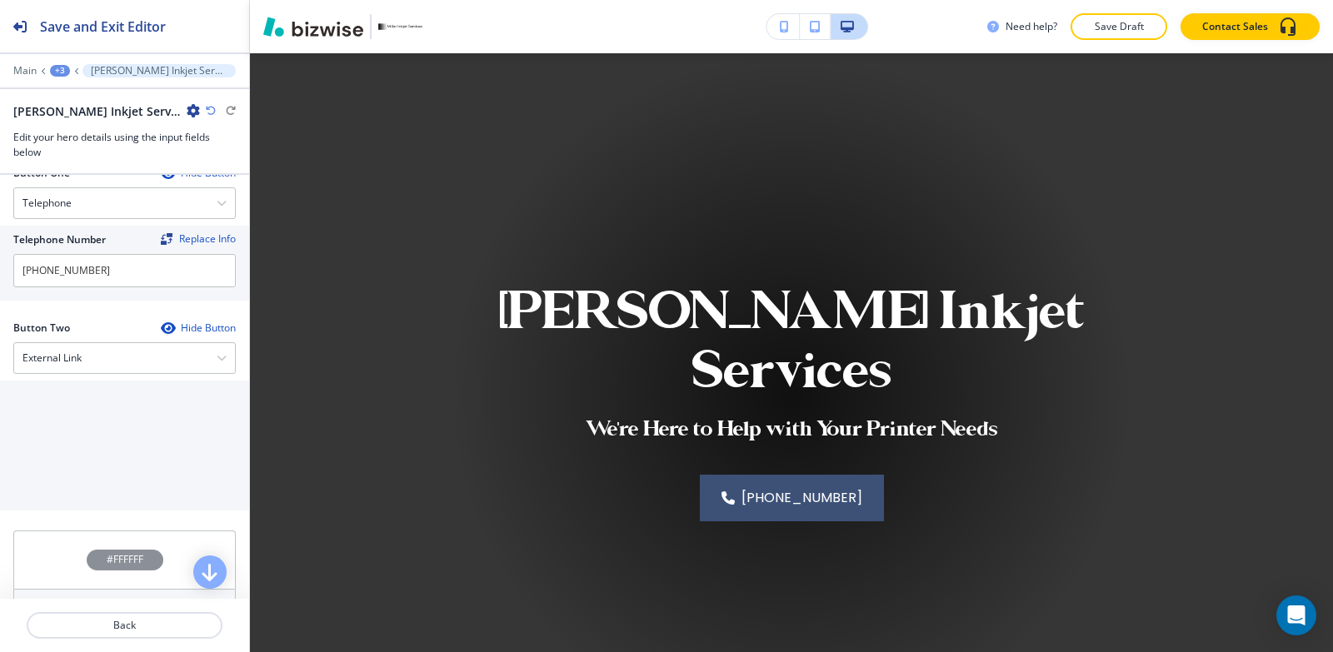
scroll to position [836, 0]
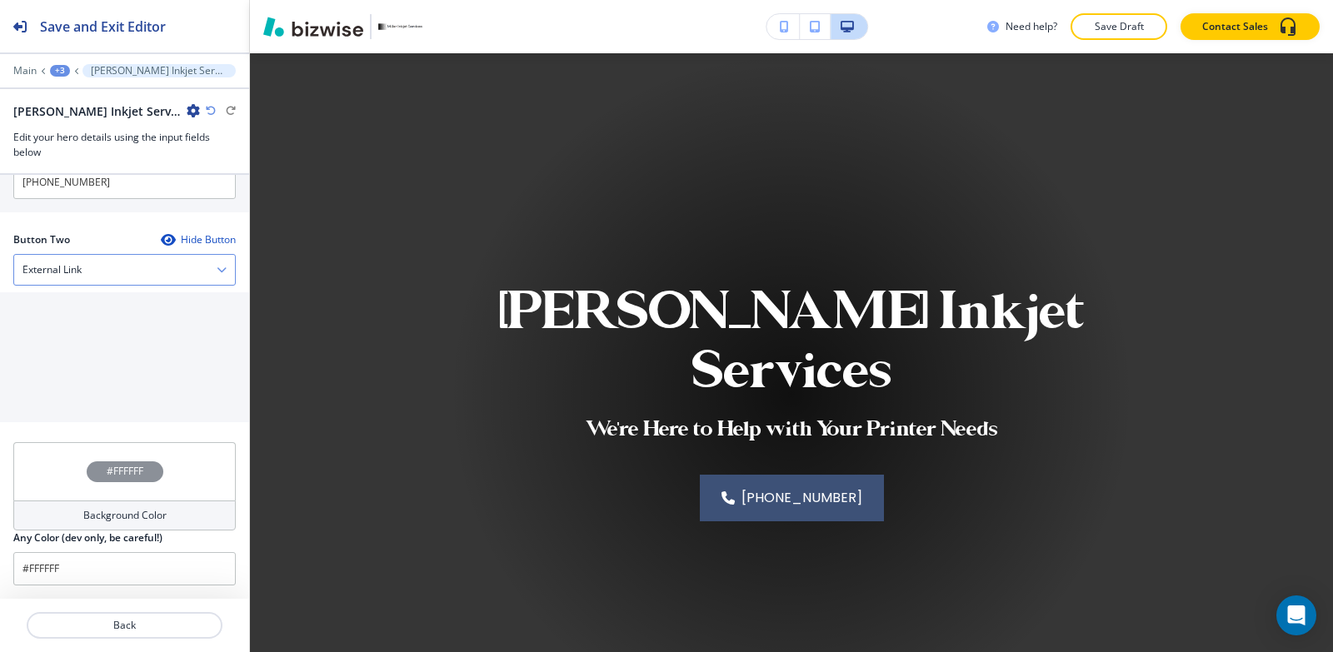
click at [132, 278] on div "External Link" at bounding box center [124, 270] width 221 height 30
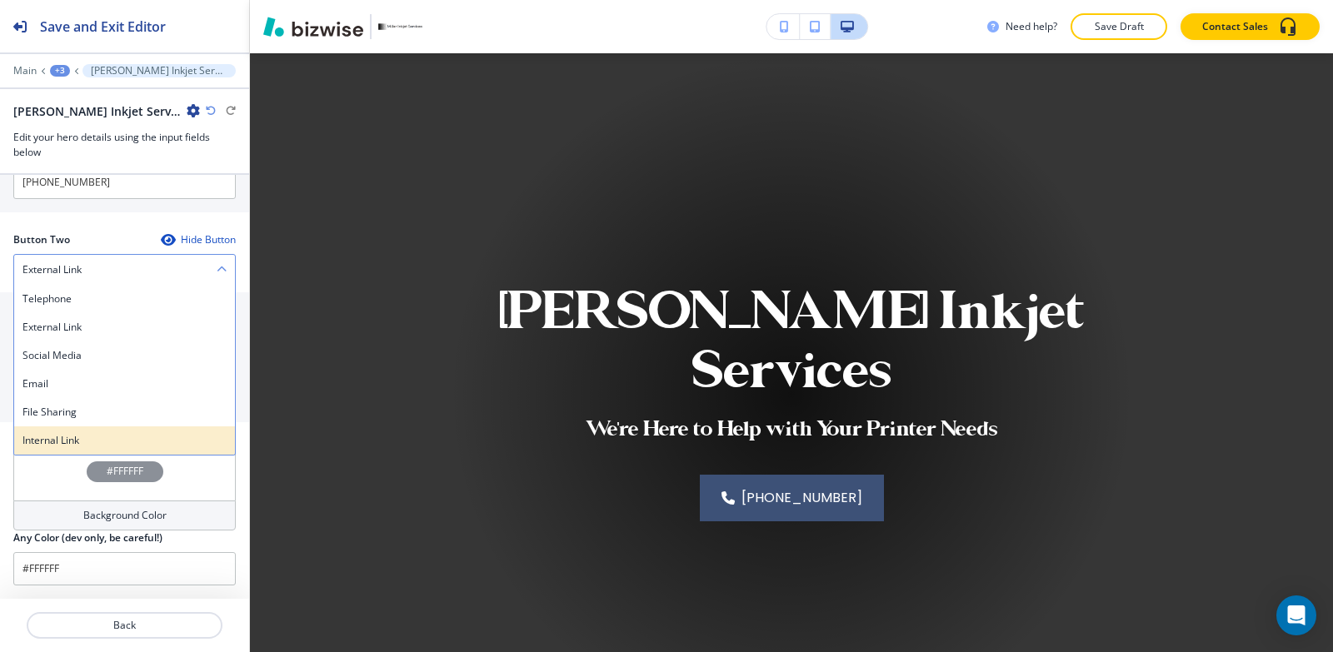
click at [108, 436] on h4 "Internal Link" at bounding box center [124, 440] width 204 height 15
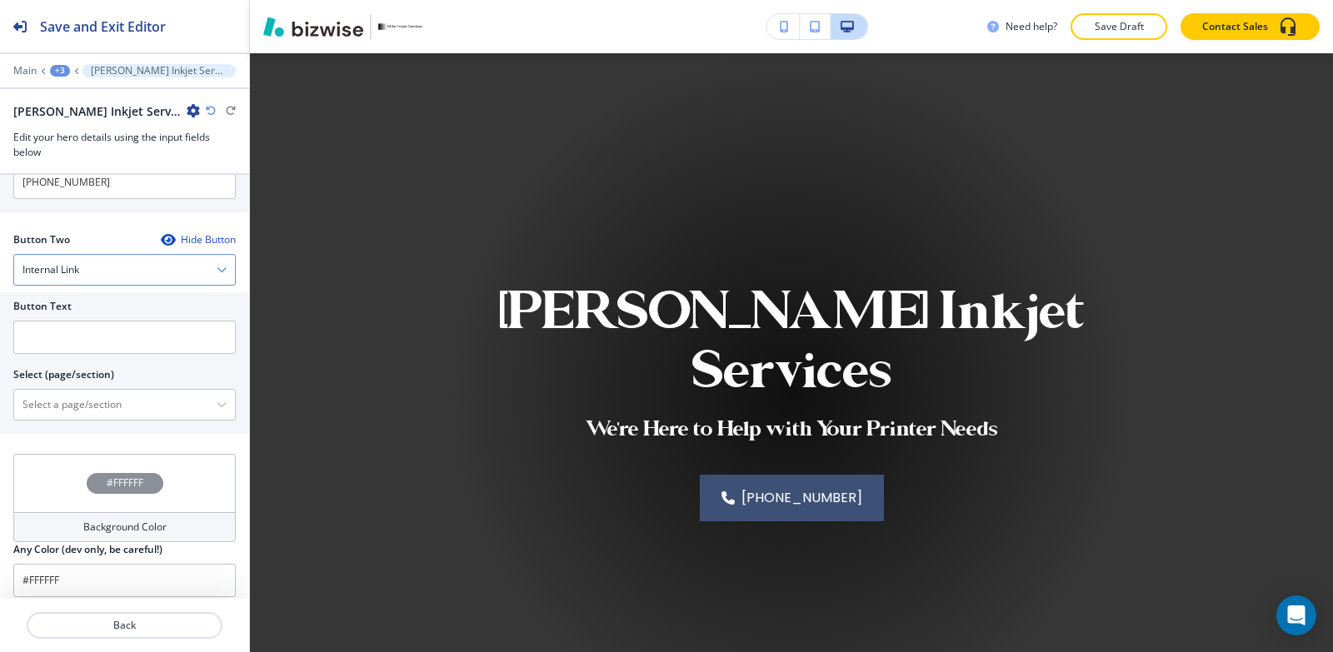
scroll to position [834, 0]
click at [92, 331] on input "text" at bounding box center [124, 338] width 222 height 33
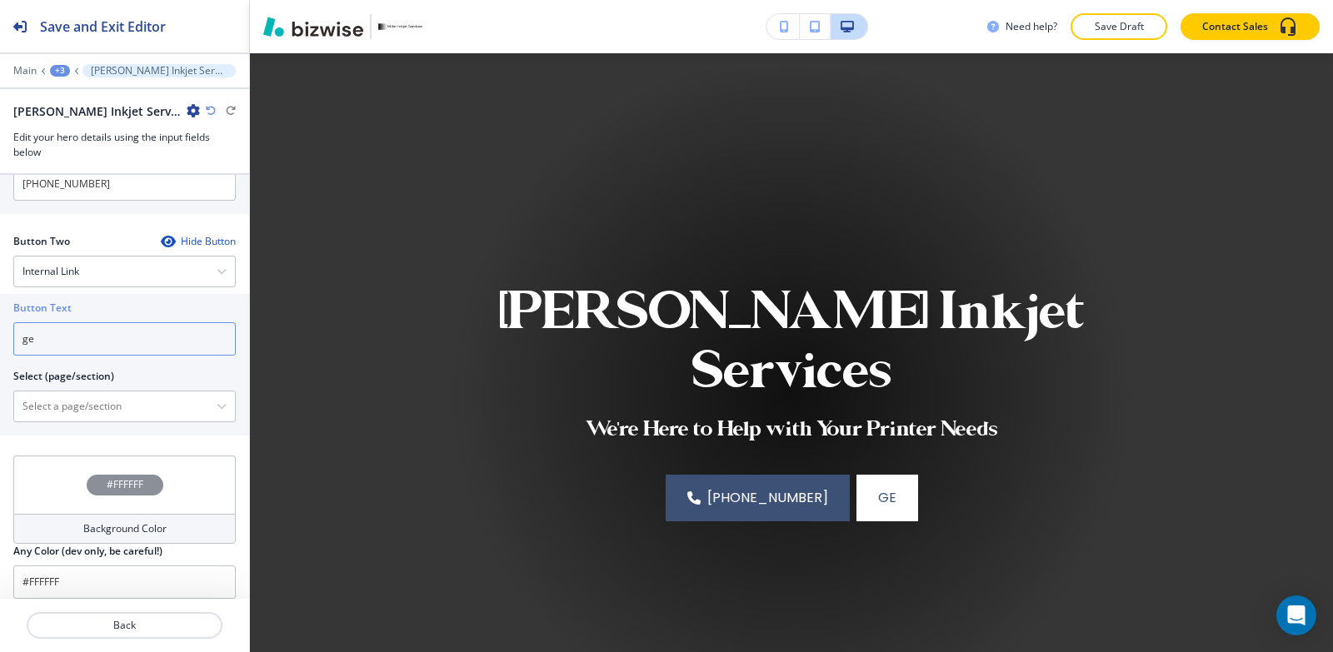
type input "g"
type input "reach out"
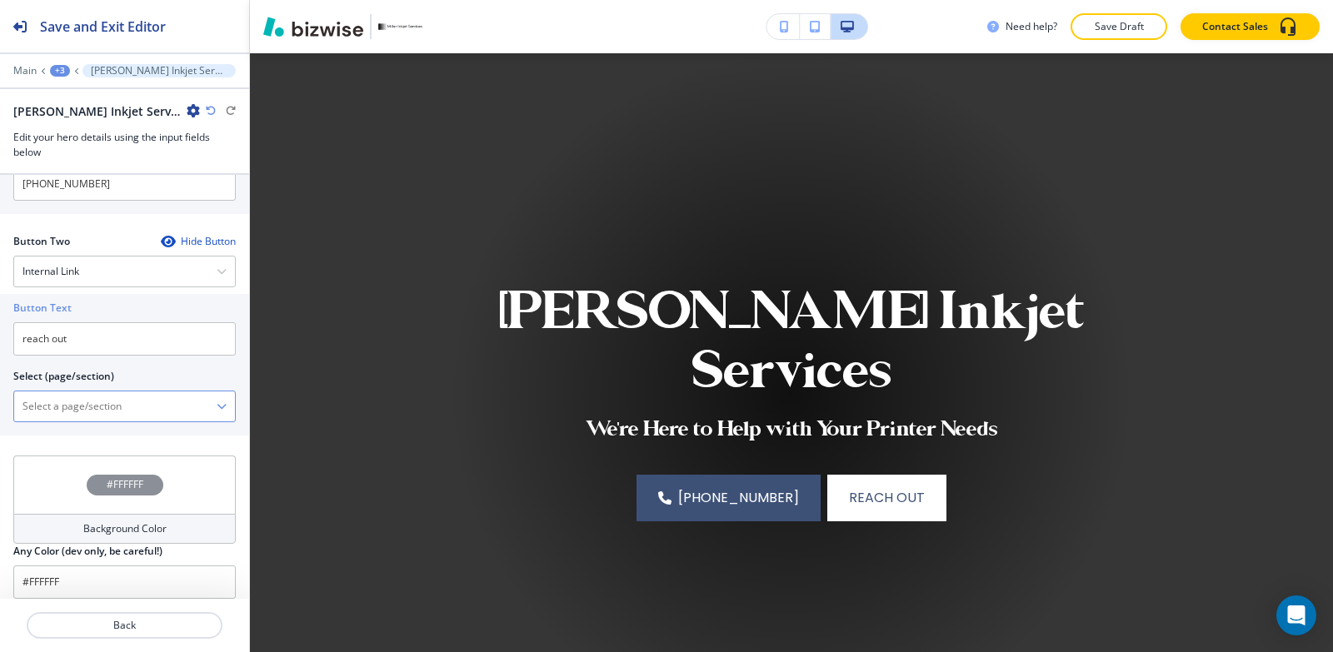
click at [32, 398] on \(page\/section\) "Manual Input" at bounding box center [115, 406] width 202 height 28
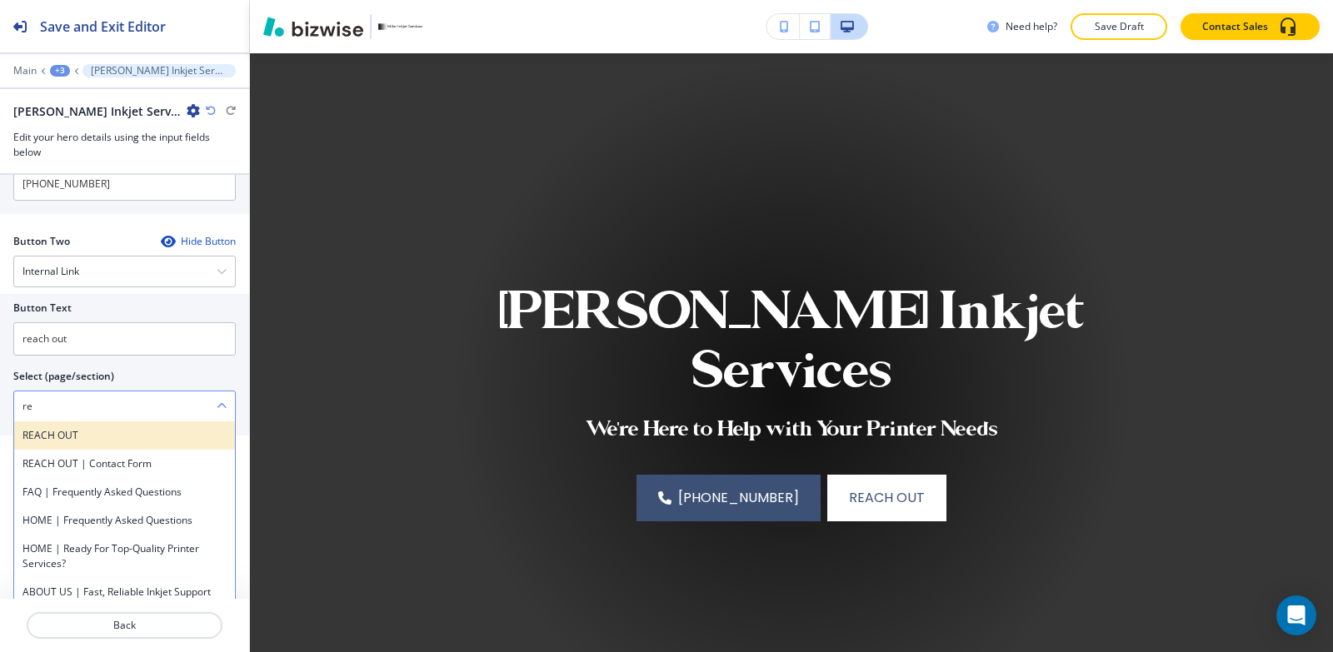
click at [67, 433] on h4 "REACH OUT" at bounding box center [124, 435] width 204 height 15
type \(page\/section\) "REACH OUT"
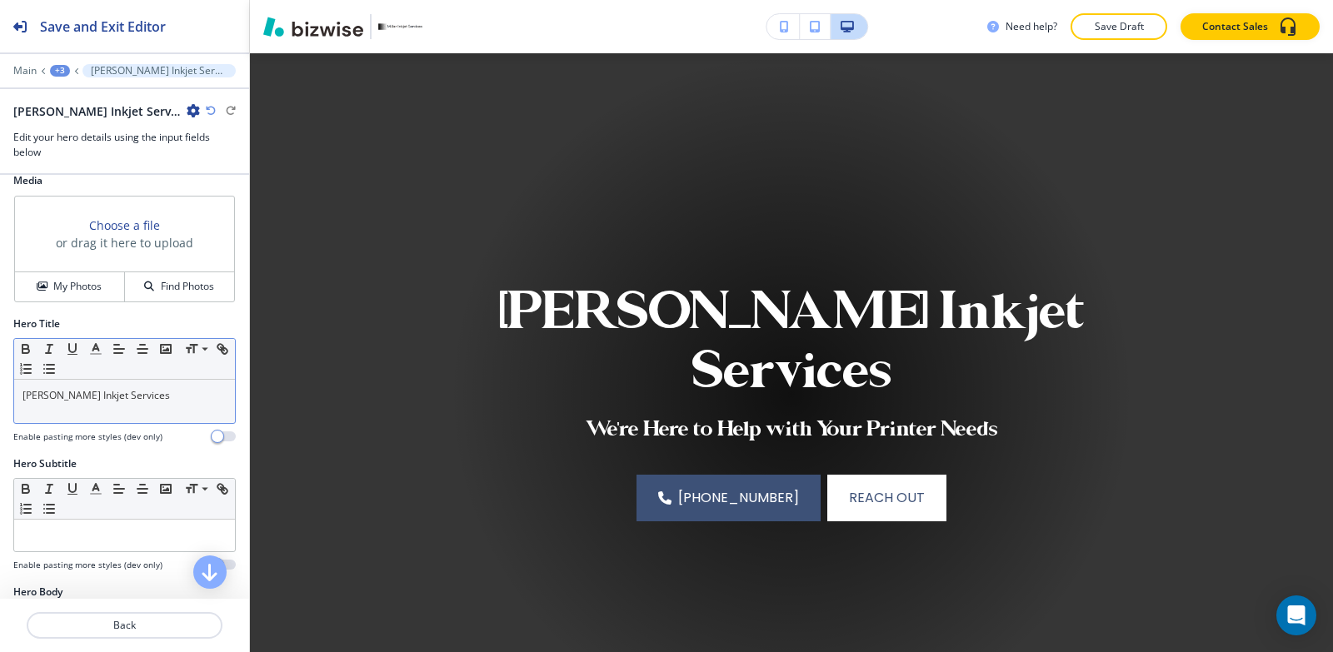
scroll to position [0, 0]
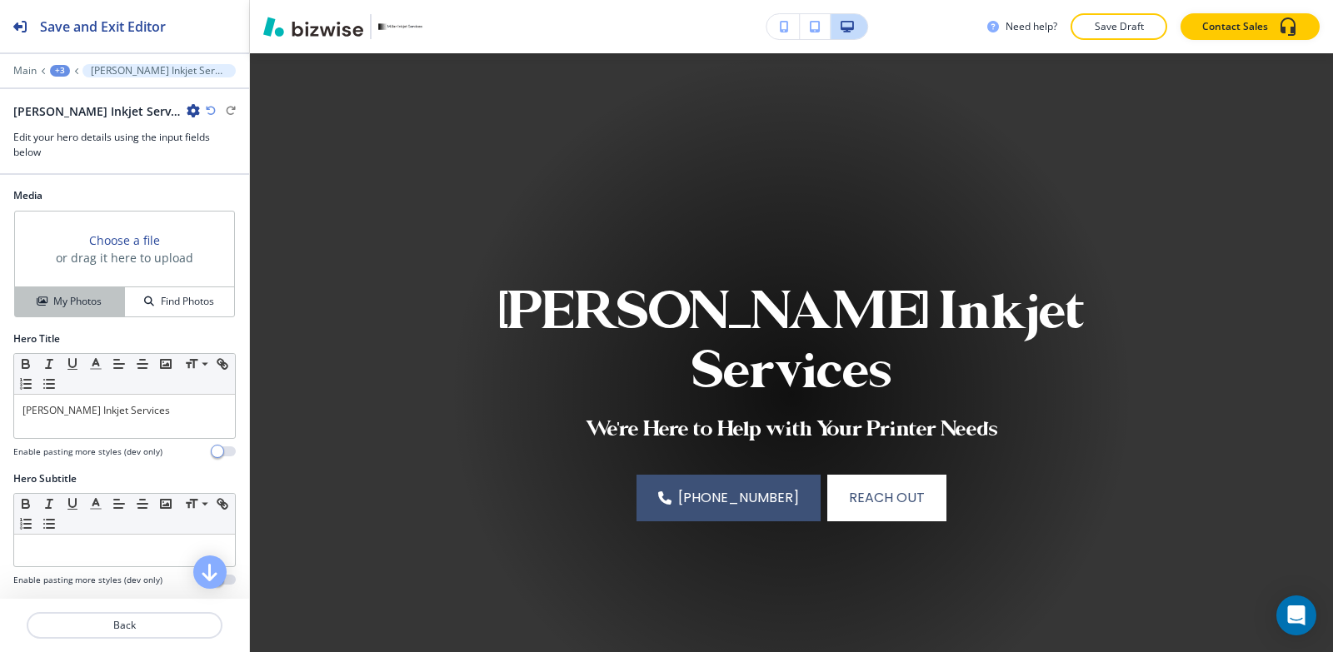
click at [89, 296] on h4 "My Photos" at bounding box center [77, 301] width 48 height 15
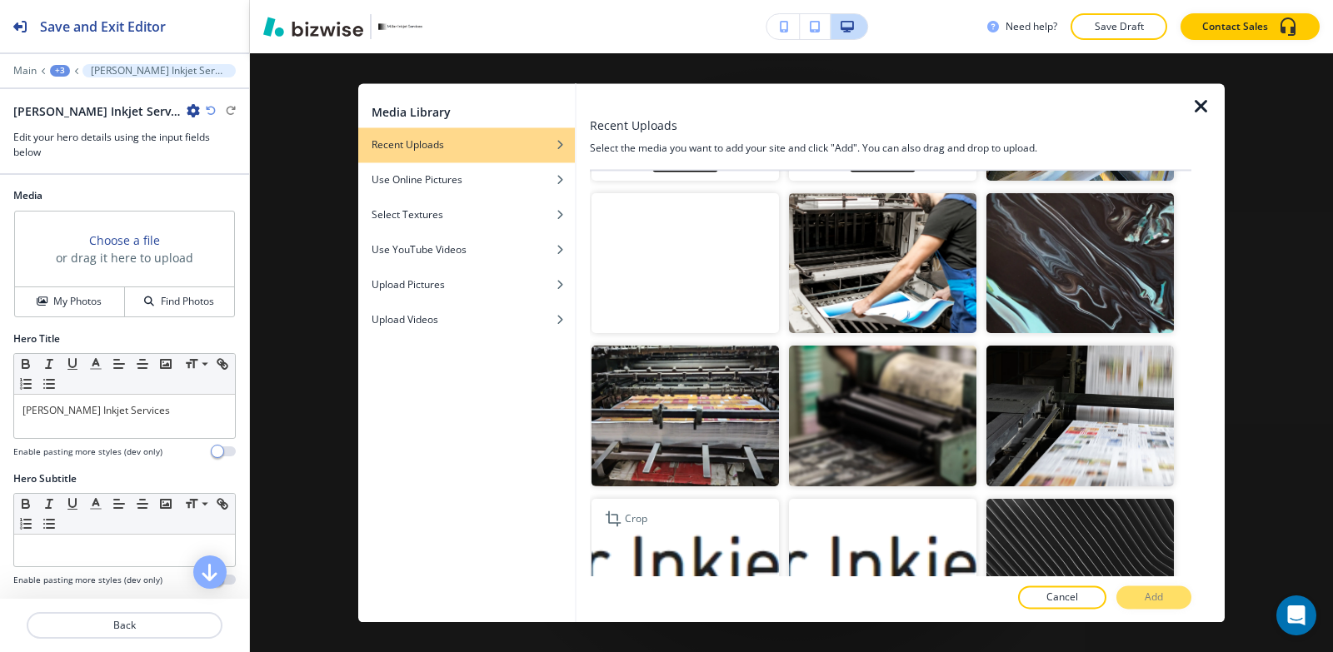
scroll to position [417, 0]
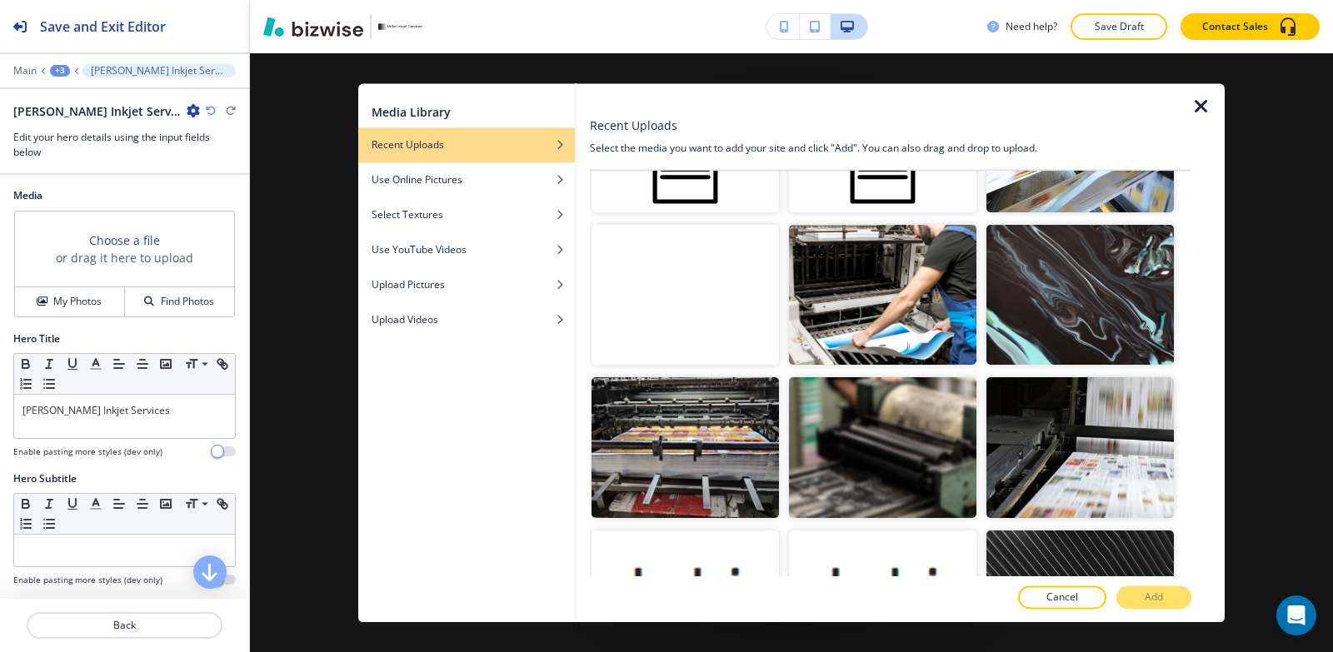
click at [714, 288] on video "button" at bounding box center [684, 295] width 187 height 141
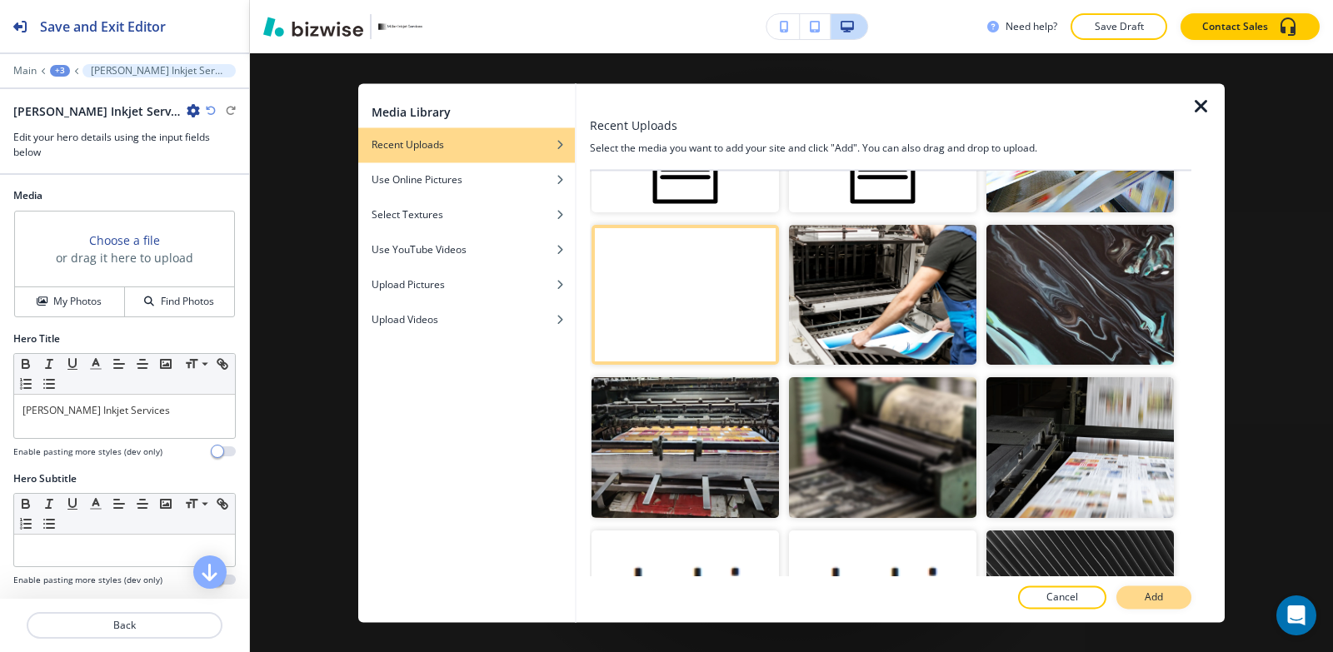
click at [1139, 601] on button "Add" at bounding box center [1153, 597] width 75 height 23
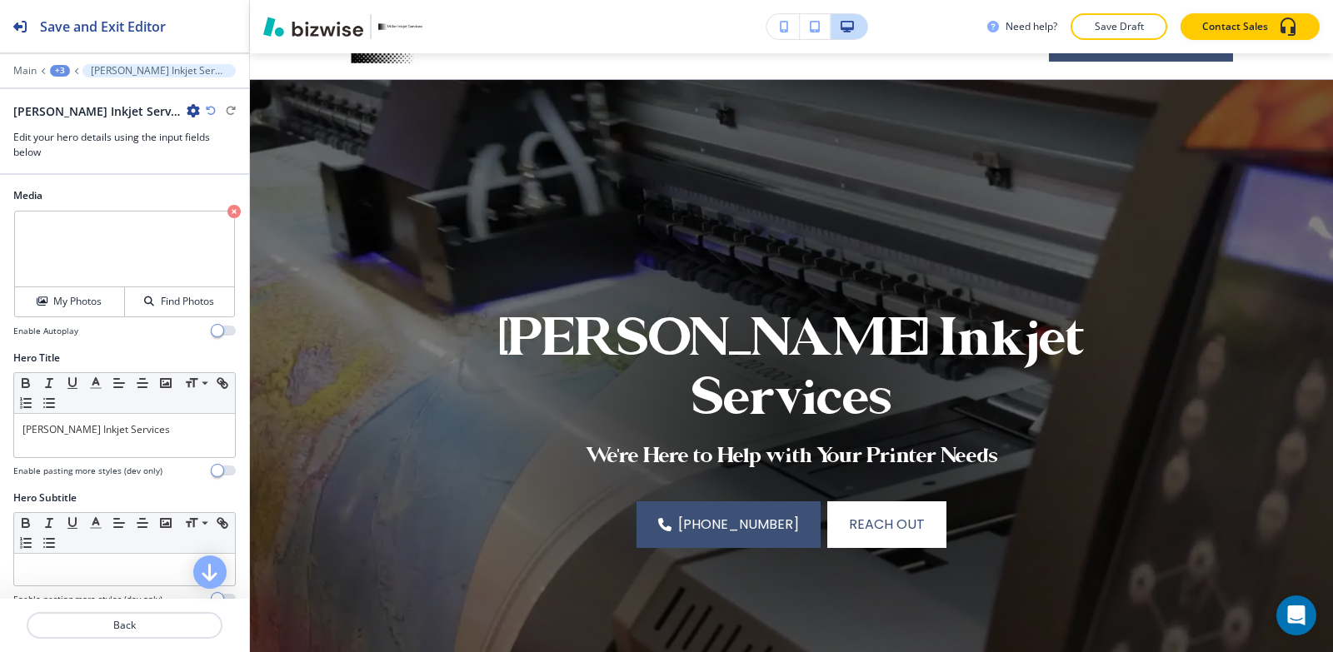
scroll to position [38, 0]
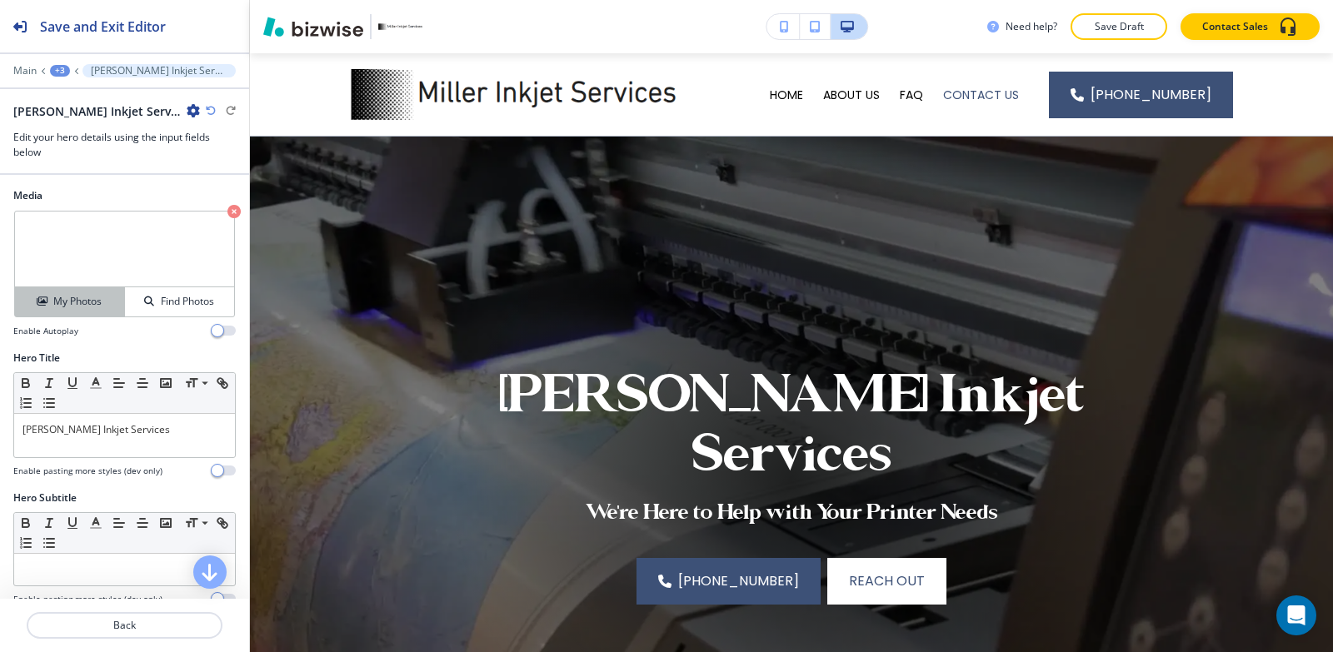
click at [97, 305] on h4 "My Photos" at bounding box center [77, 301] width 48 height 15
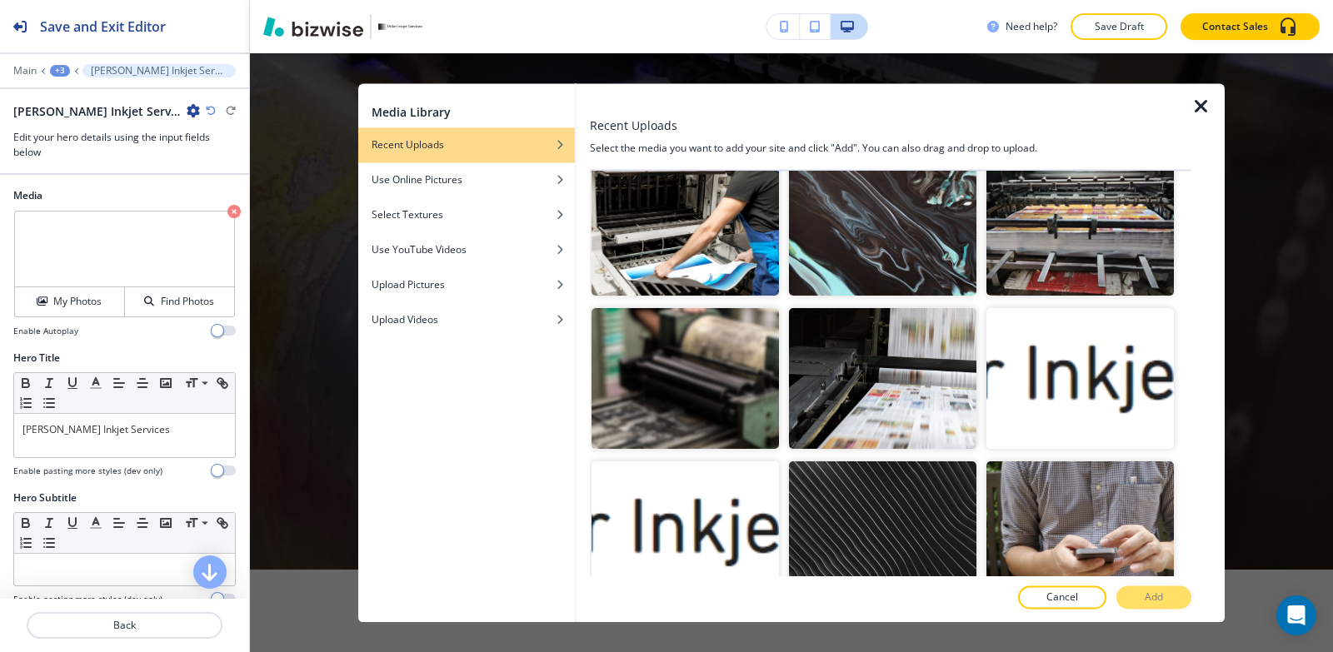
scroll to position [500, 0]
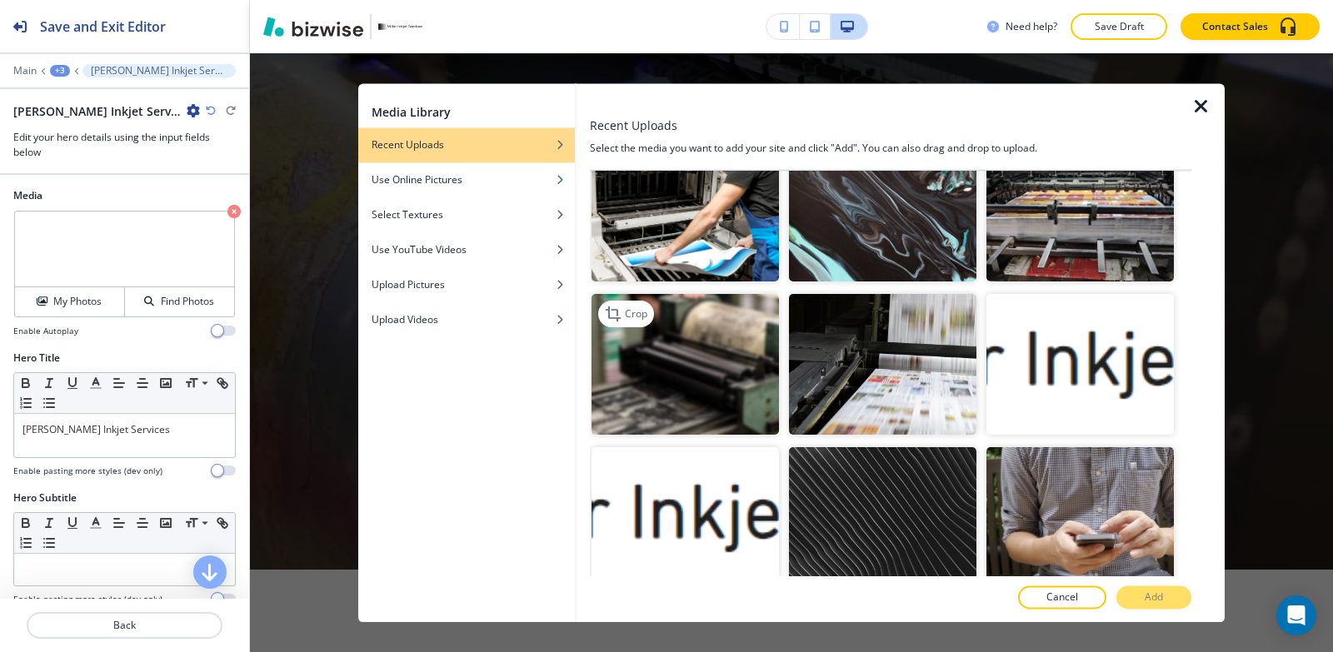
click at [721, 372] on img "button" at bounding box center [684, 365] width 187 height 141
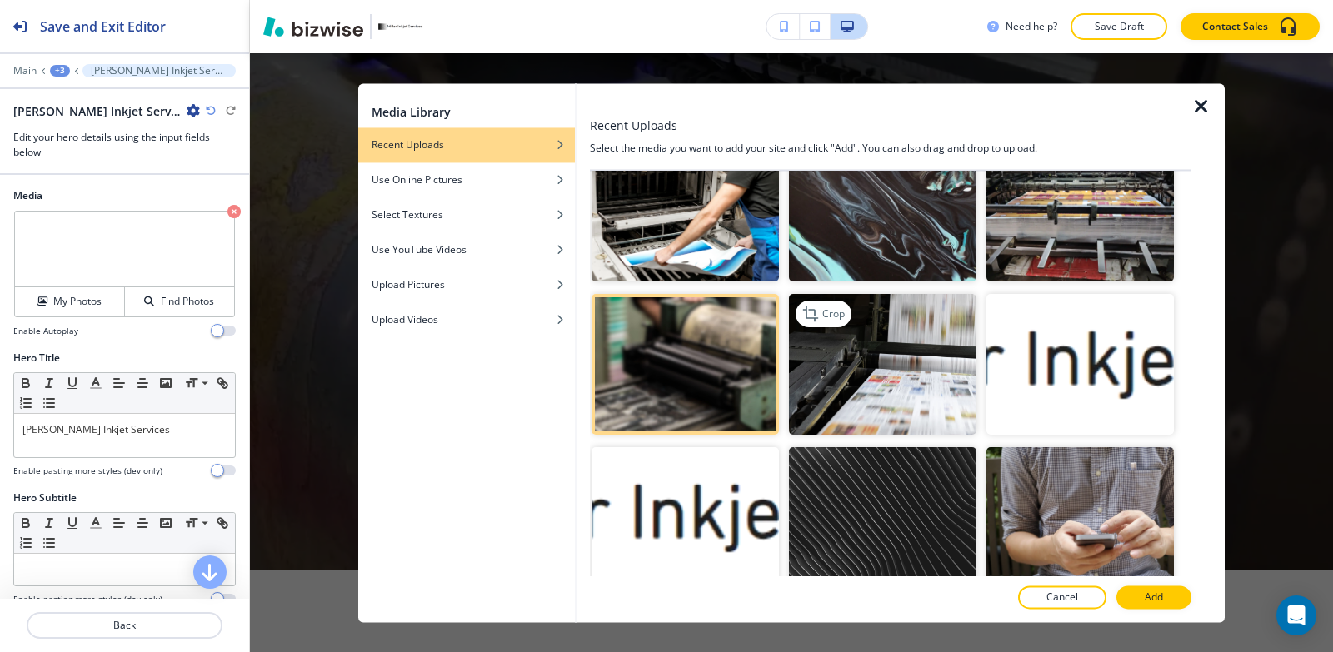
click at [891, 342] on img "button" at bounding box center [882, 365] width 187 height 141
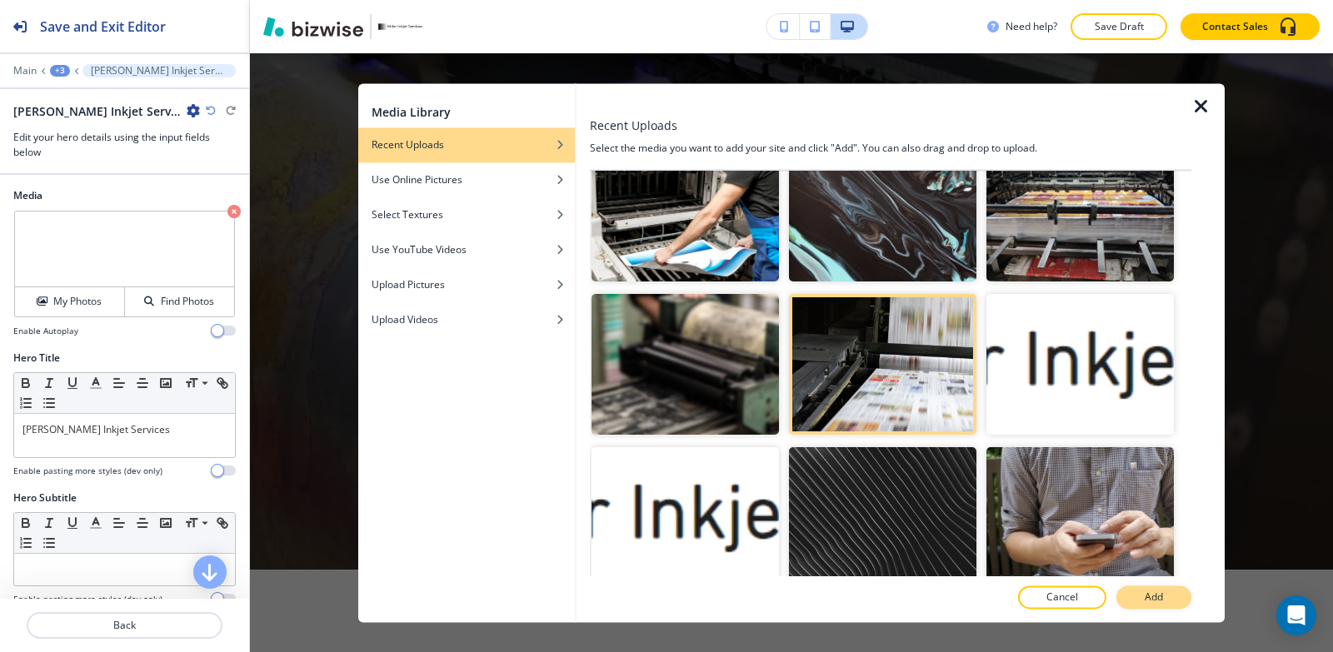
click at [1187, 598] on button "Add" at bounding box center [1153, 597] width 75 height 23
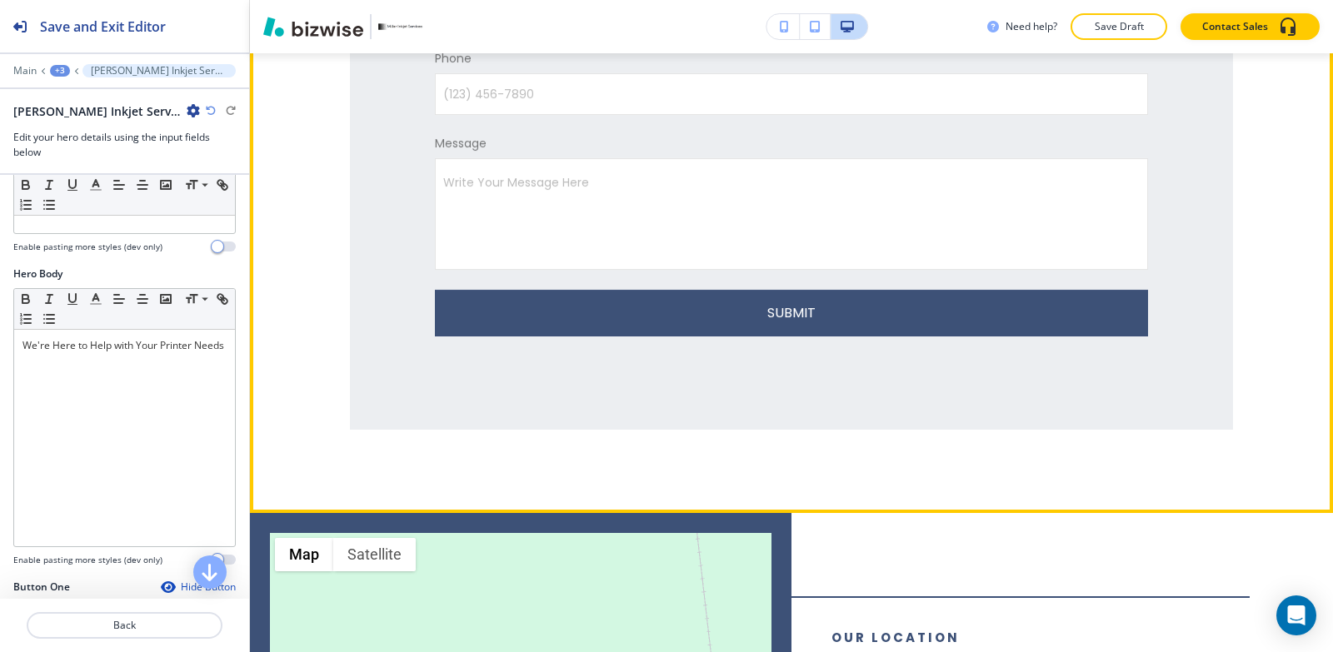
scroll to position [1371, 0]
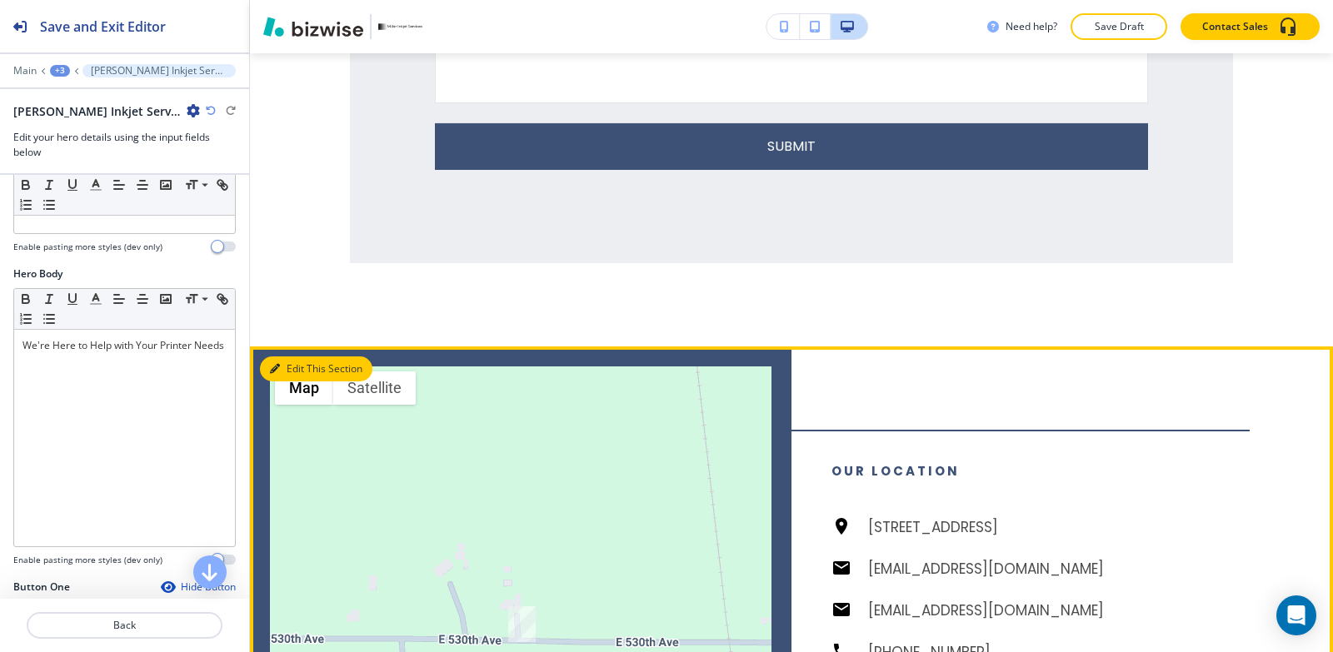
click at [270, 369] on icon "button" at bounding box center [275, 369] width 10 height 10
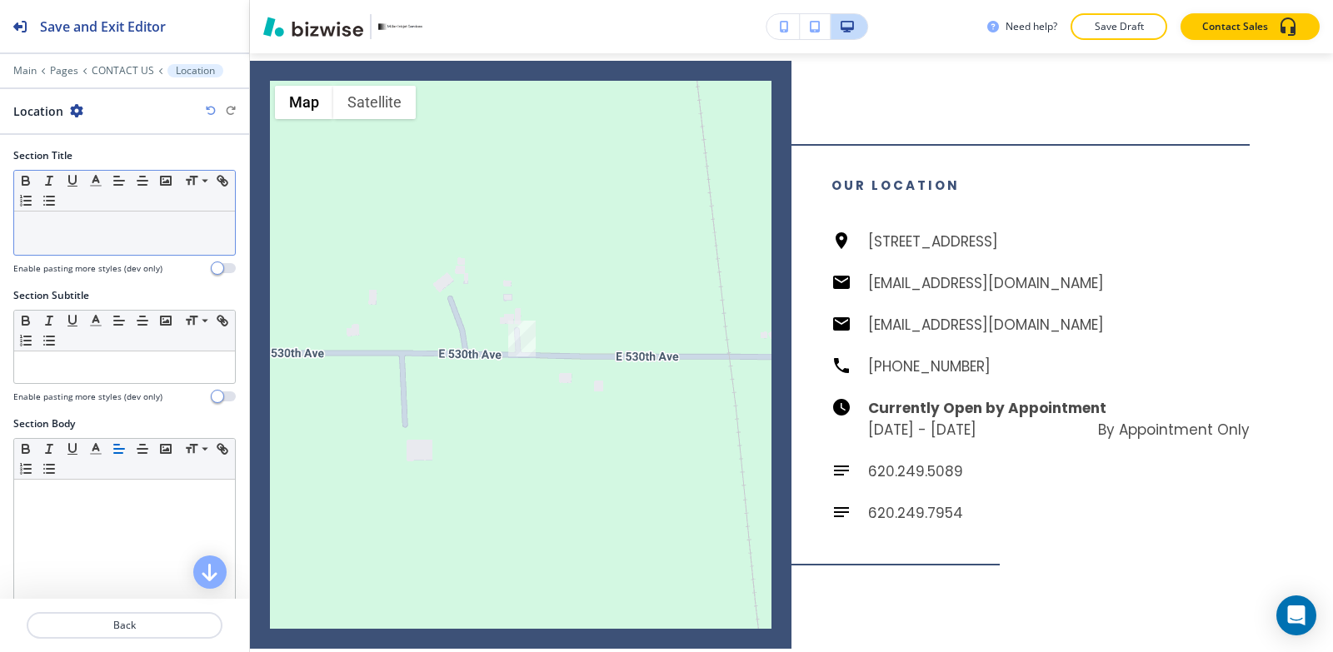
scroll to position [1664, 0]
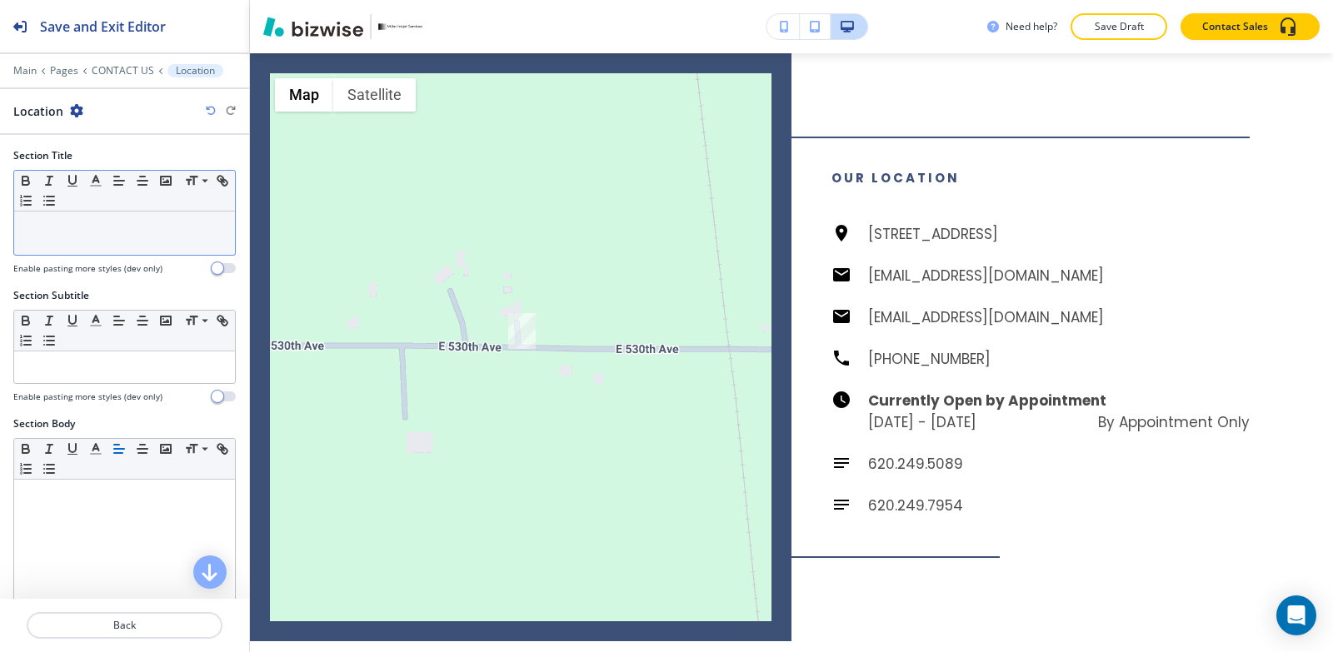
click at [82, 234] on p at bounding box center [124, 227] width 204 height 15
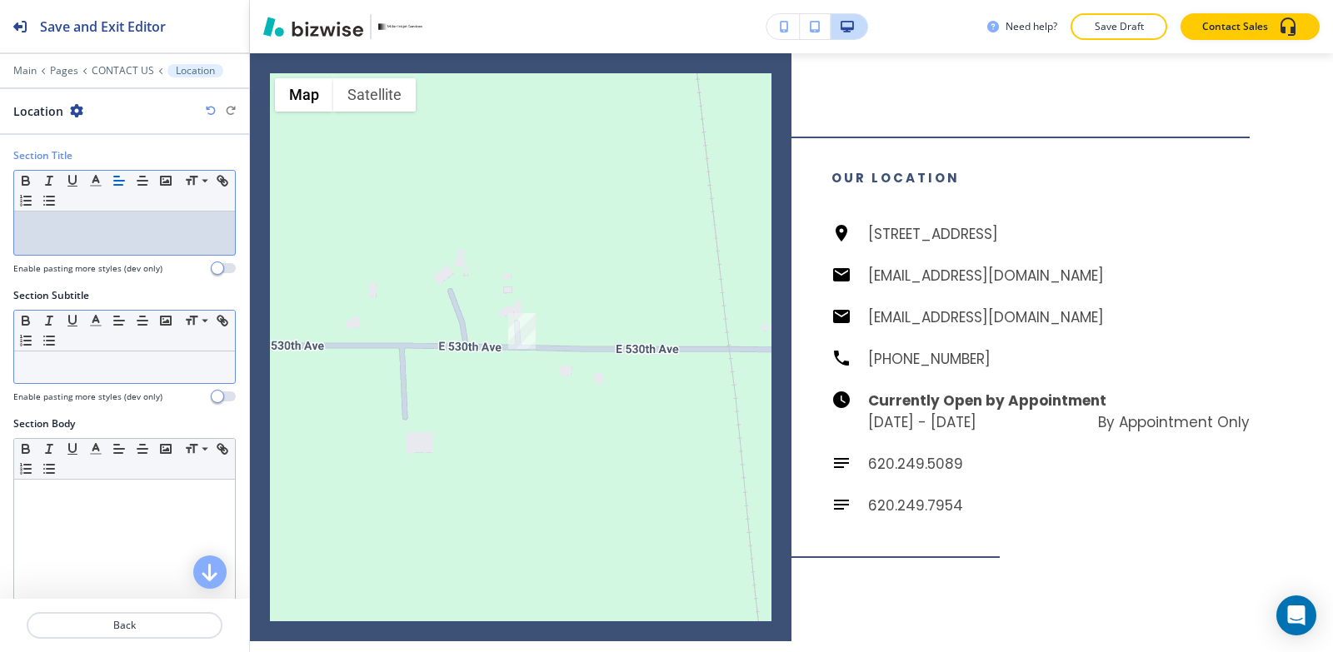
scroll to position [0, 0]
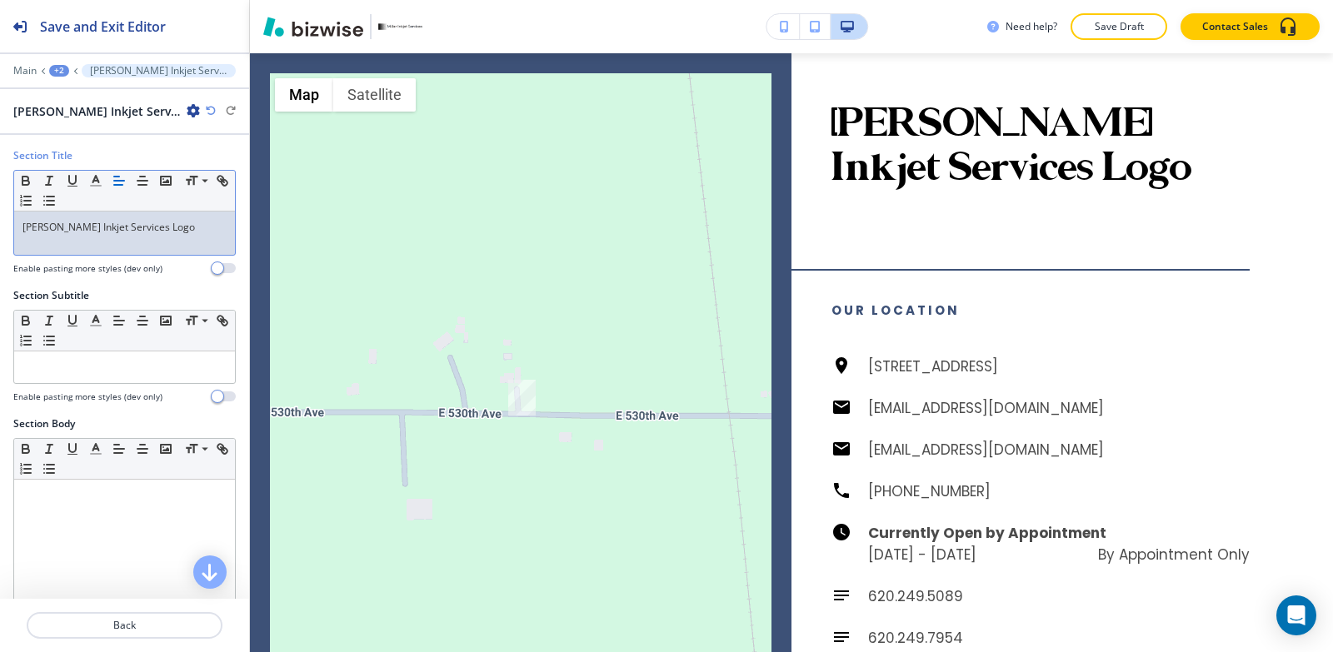
click at [172, 223] on p "[PERSON_NAME] Inkjet Services Logo" at bounding box center [124, 227] width 204 height 15
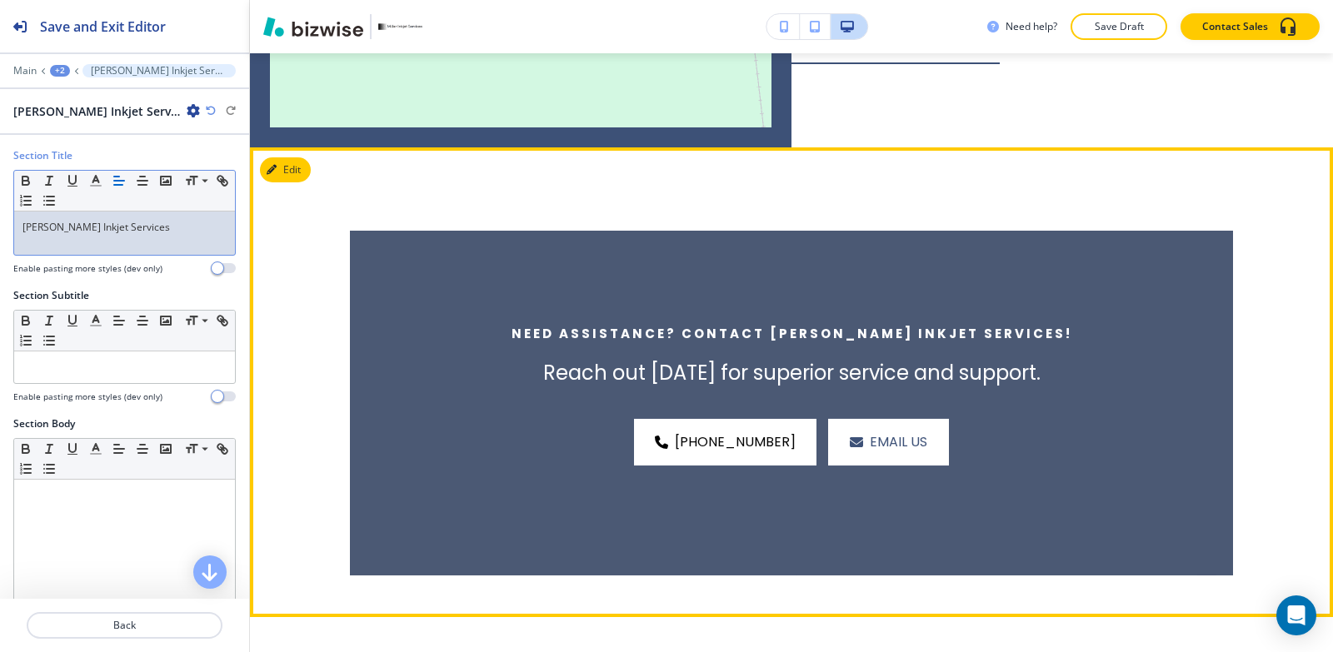
scroll to position [2247, 0]
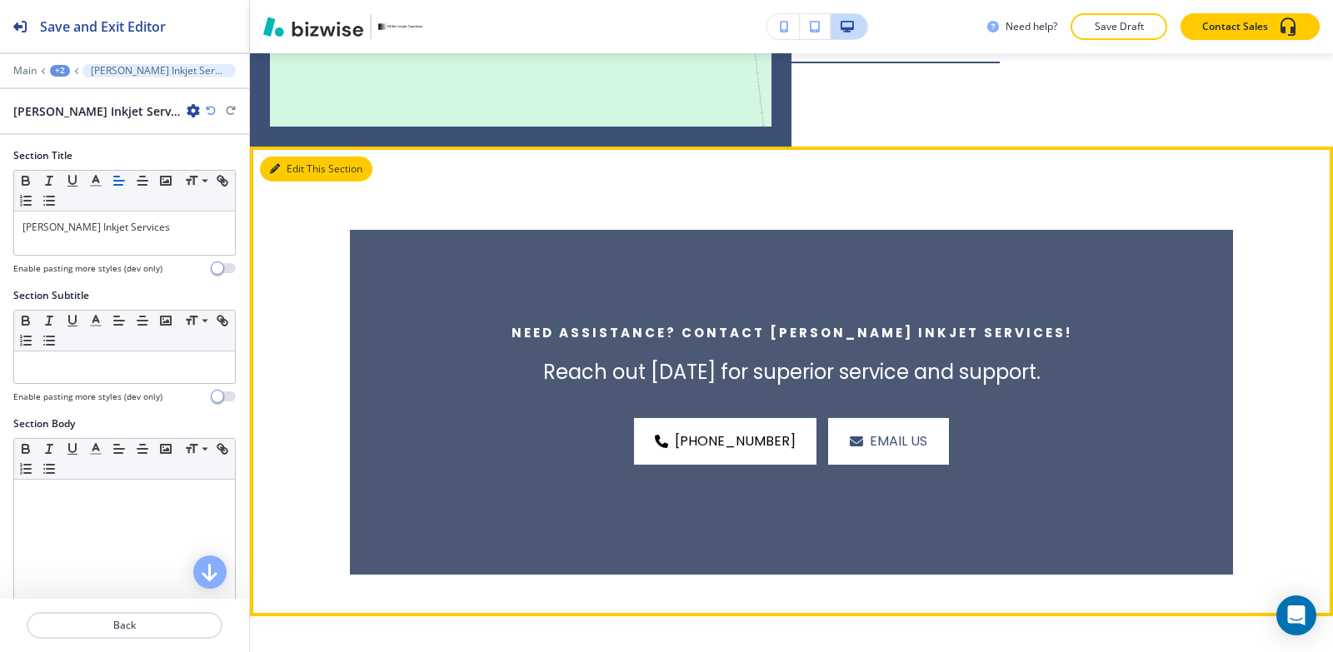
click at [270, 164] on icon "button" at bounding box center [275, 169] width 10 height 10
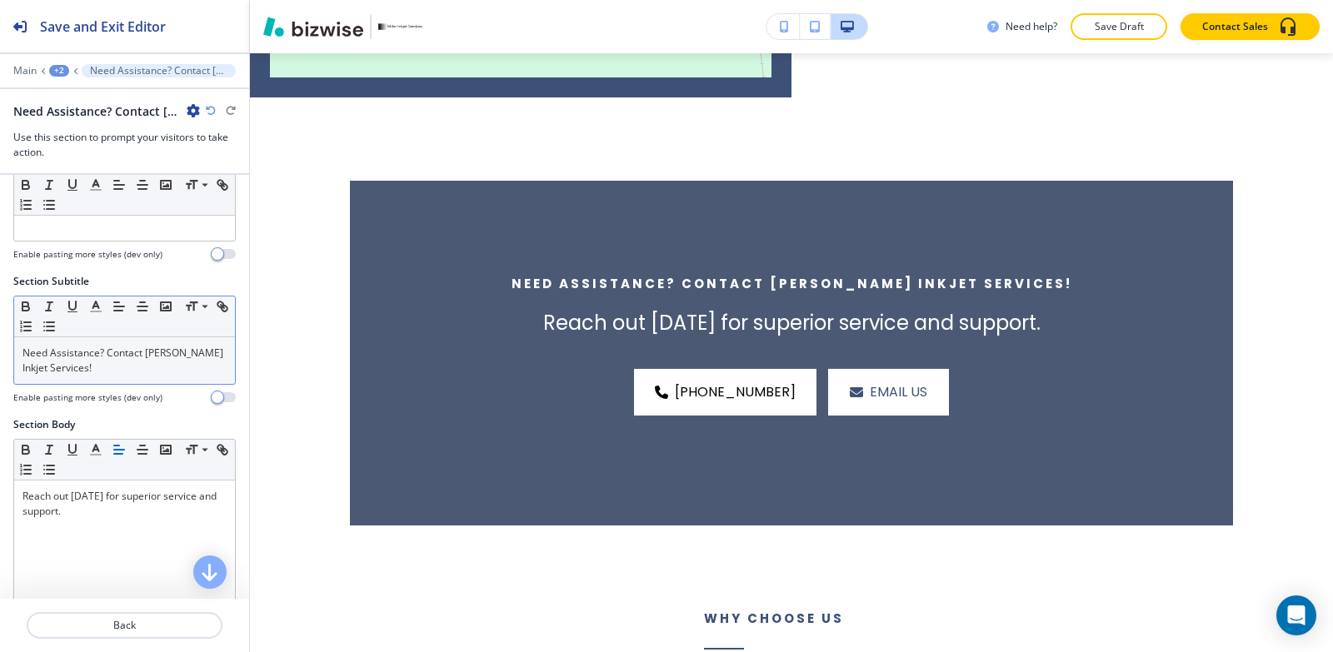
scroll to position [83, 0]
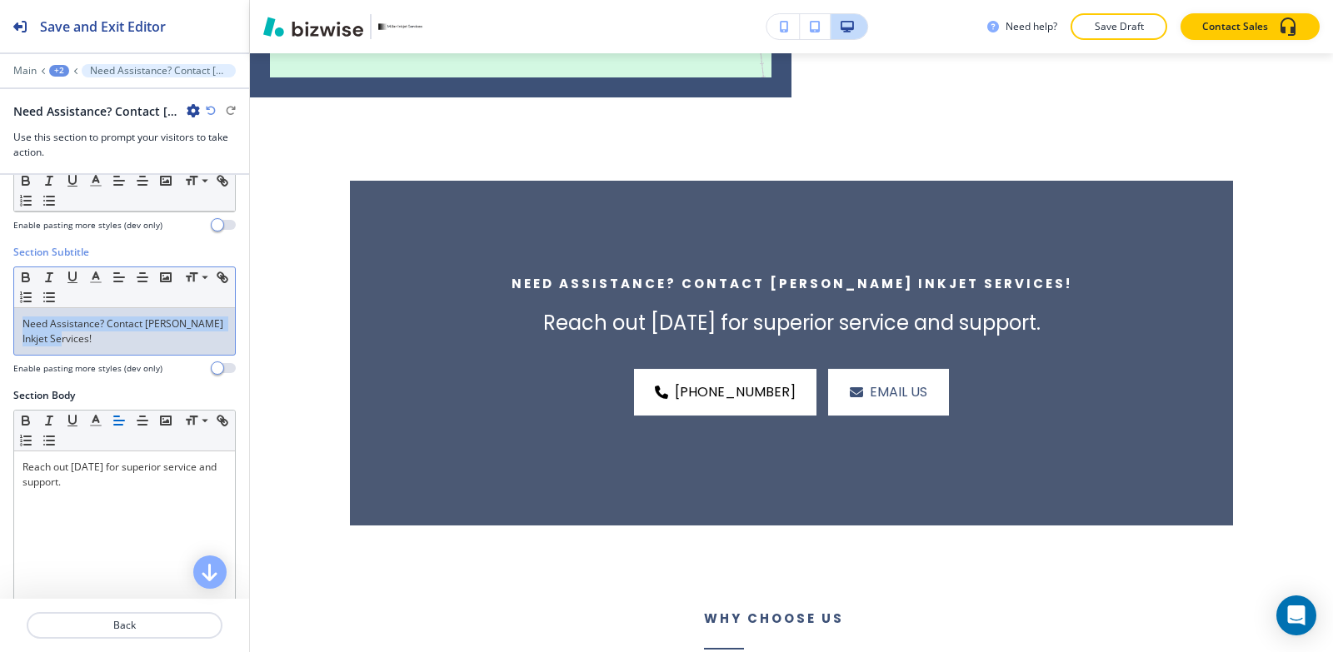
drag, startPoint x: 72, startPoint y: 337, endPoint x: 0, endPoint y: 287, distance: 88.5
click at [0, 287] on div "Section Subtitle Small Normal Large Huge Need Assistance? Contact [PERSON_NAME]…" at bounding box center [124, 316] width 249 height 143
copy p "Need Assistance? Contact [PERSON_NAME] Inkjet Services!"
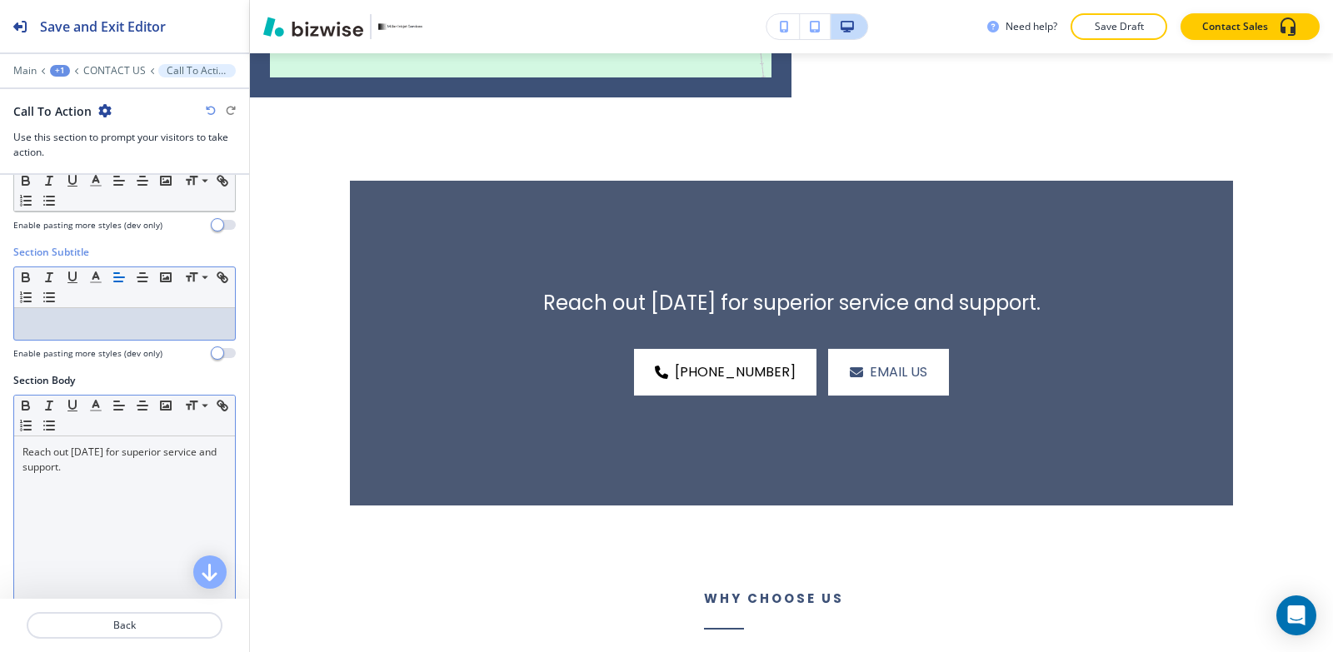
scroll to position [0, 0]
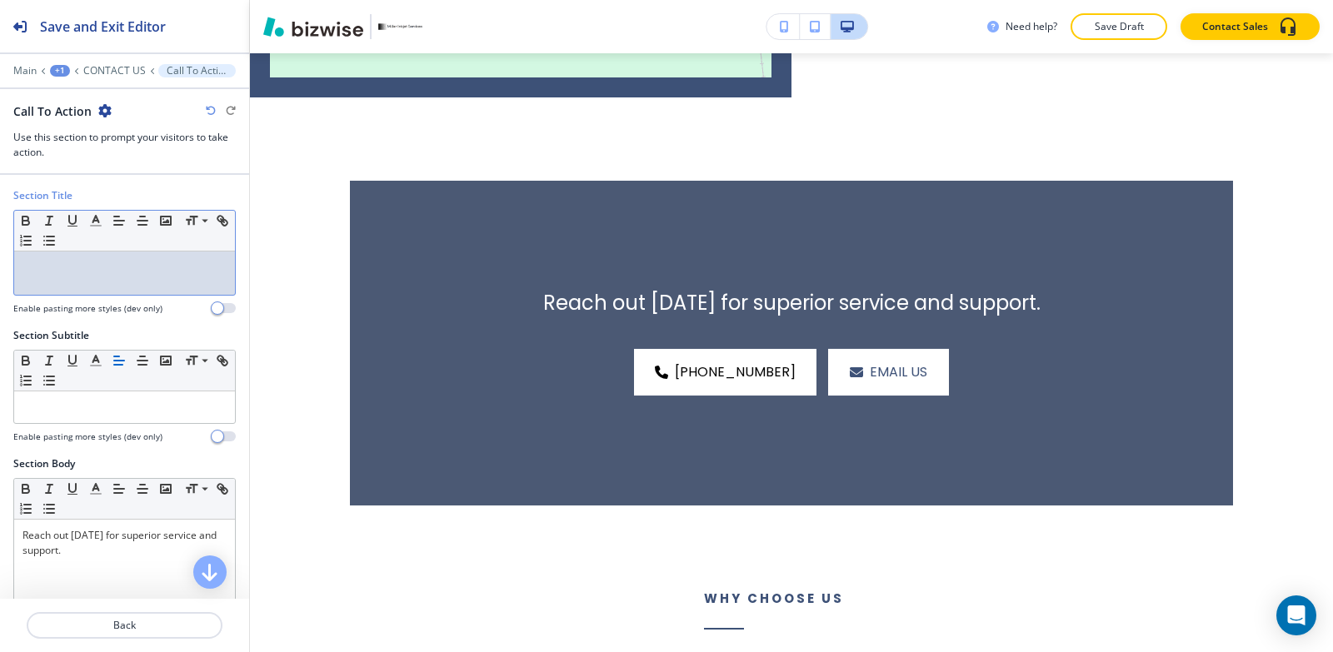
click at [99, 275] on div at bounding box center [124, 273] width 221 height 43
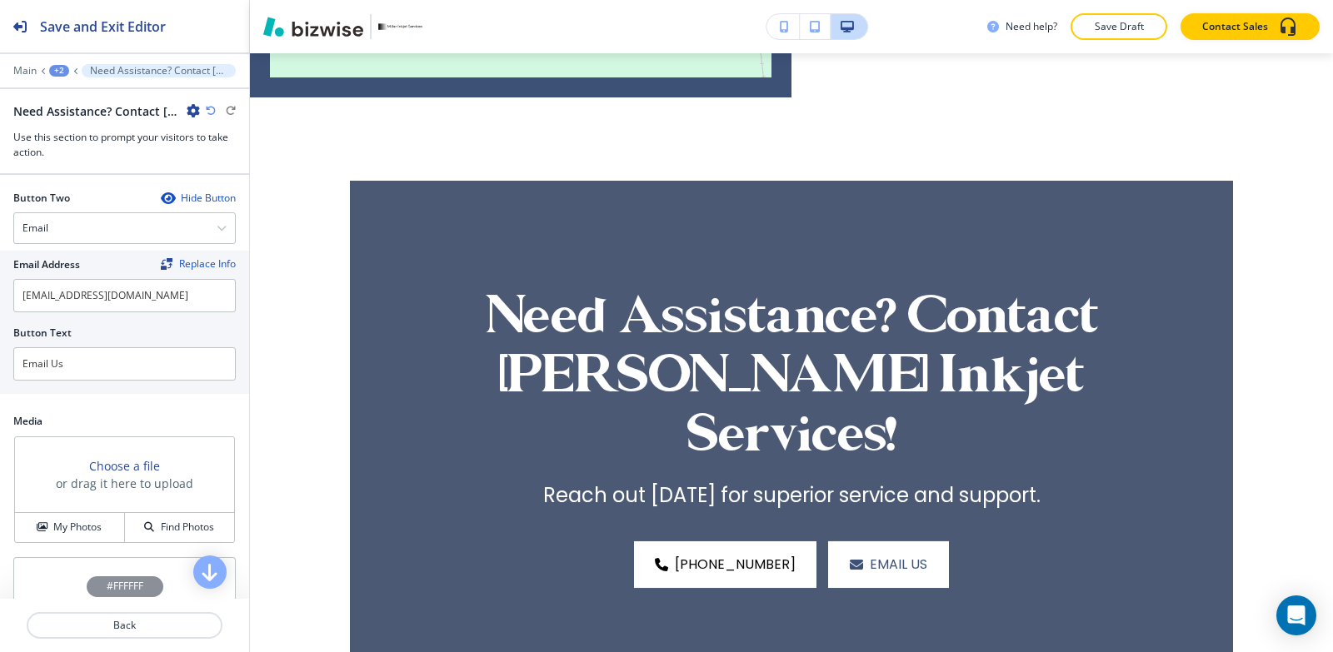
scroll to position [833, 0]
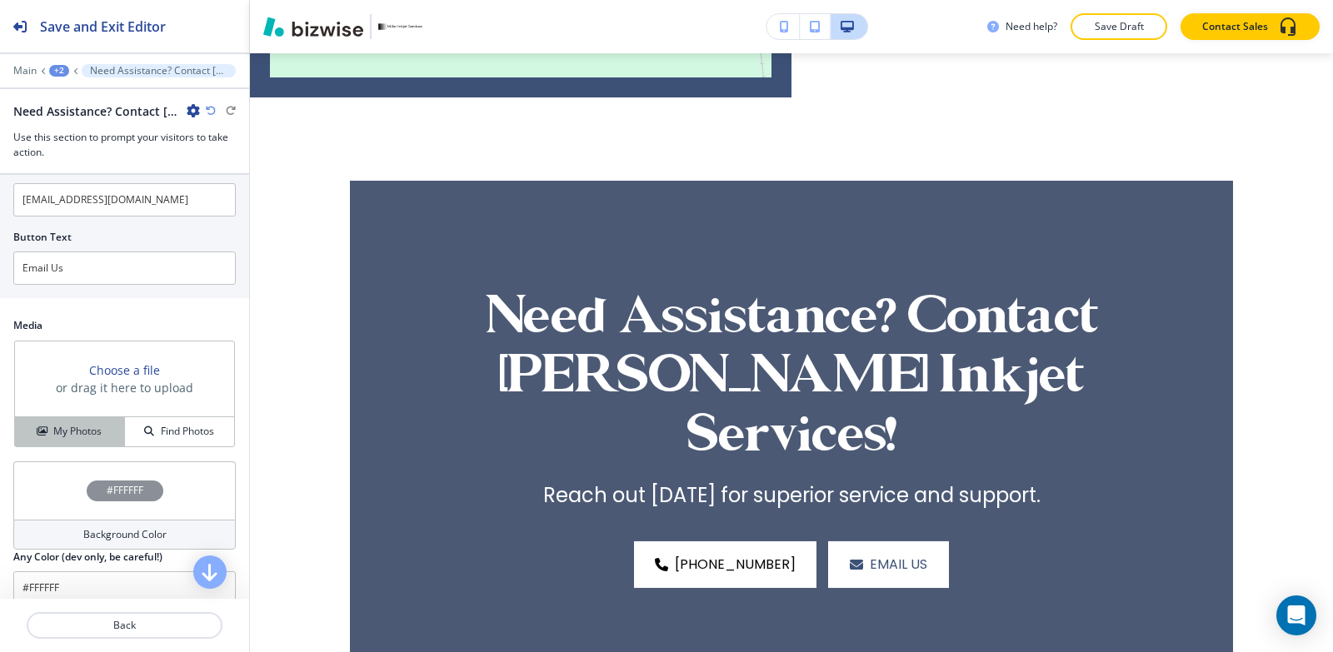
click at [72, 427] on h4 "My Photos" at bounding box center [77, 431] width 48 height 15
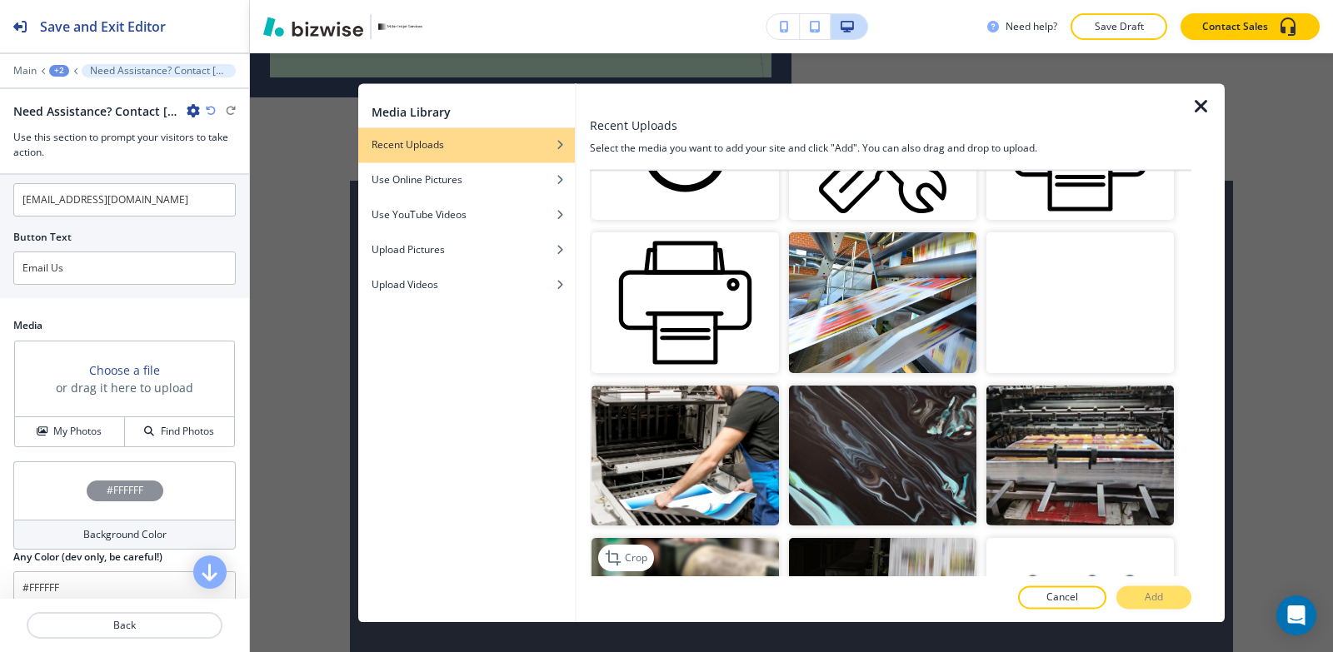
scroll to position [417, 0]
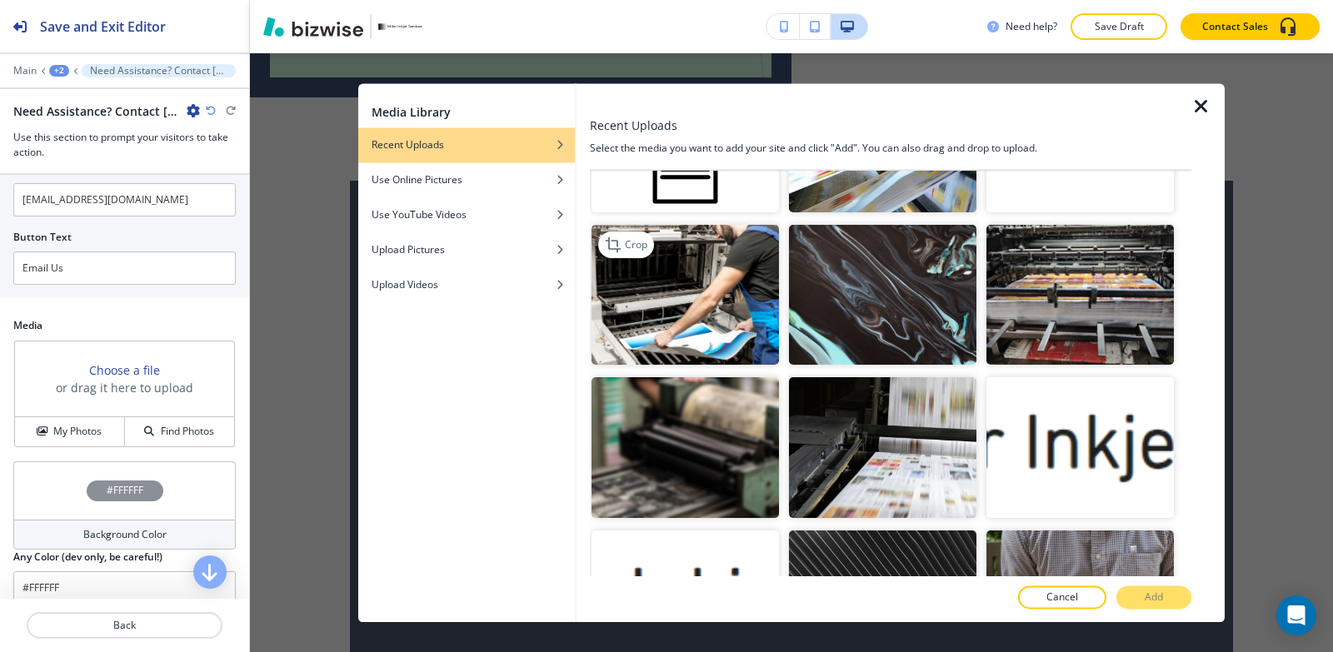
click at [671, 315] on img "button" at bounding box center [684, 295] width 187 height 141
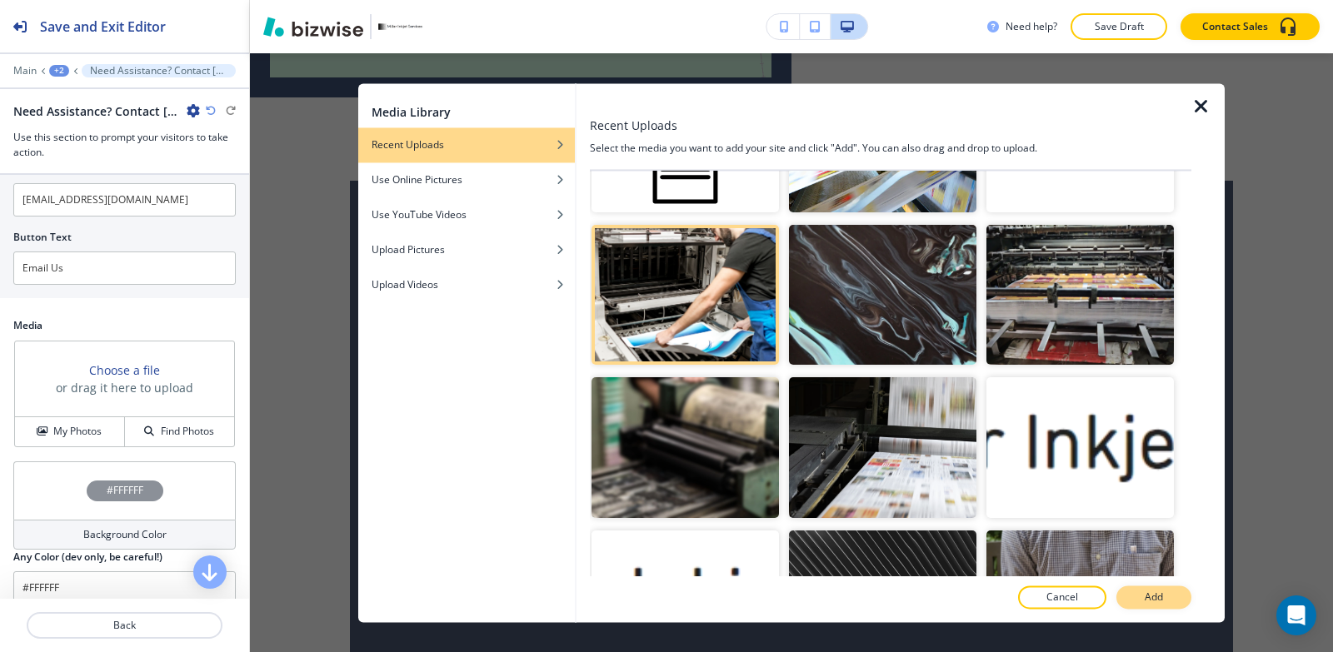
click at [1153, 599] on p "Add" at bounding box center [1154, 597] width 18 height 15
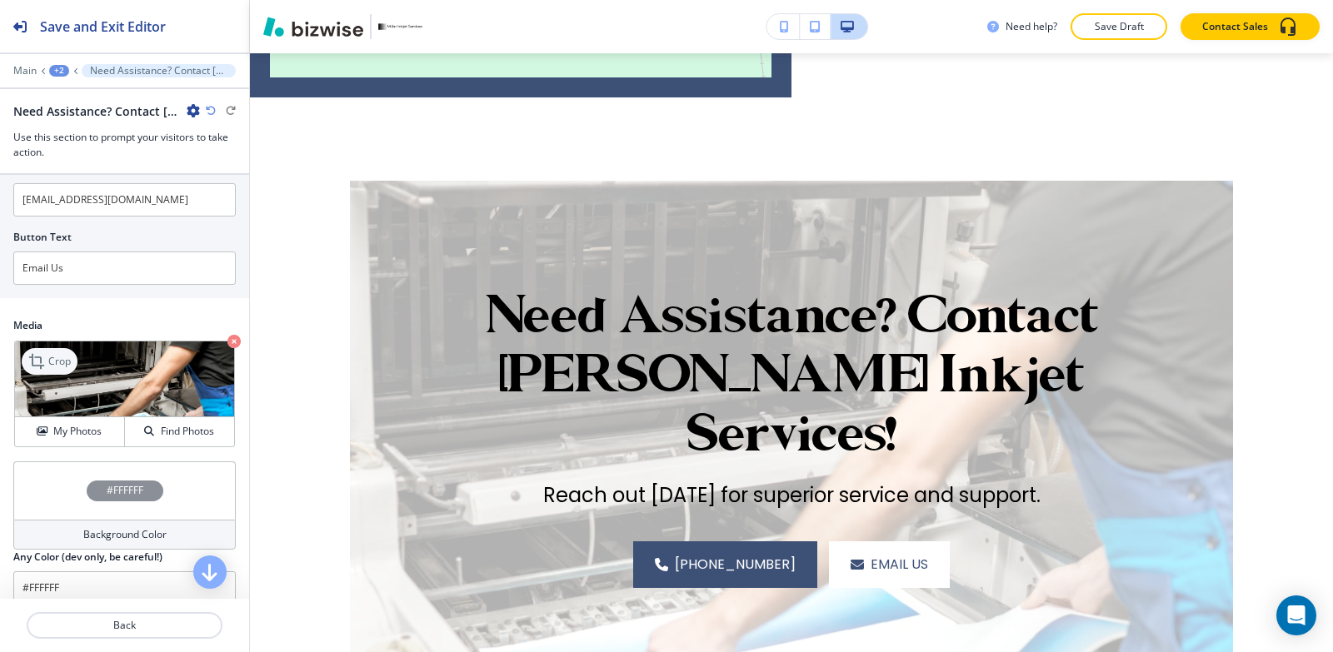
click at [60, 357] on p "Crop" at bounding box center [59, 361] width 22 height 15
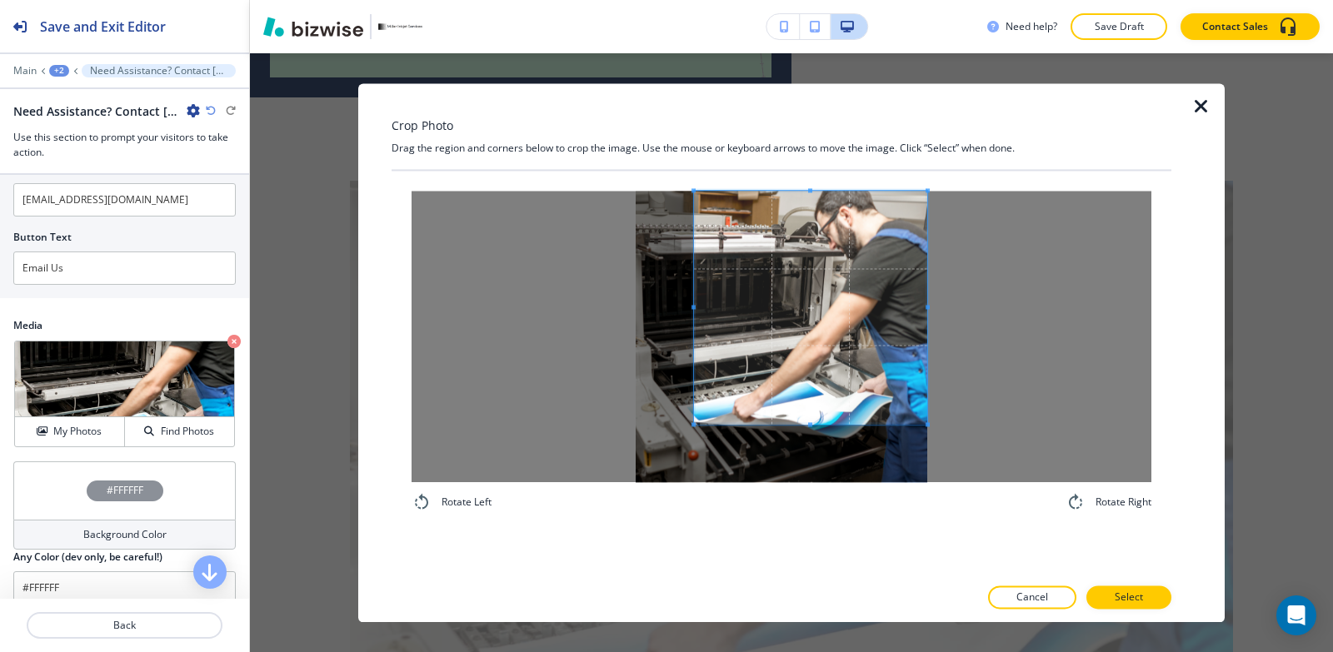
click at [885, 295] on span at bounding box center [810, 307] width 233 height 233
click at [1143, 599] on button "Select" at bounding box center [1128, 597] width 85 height 23
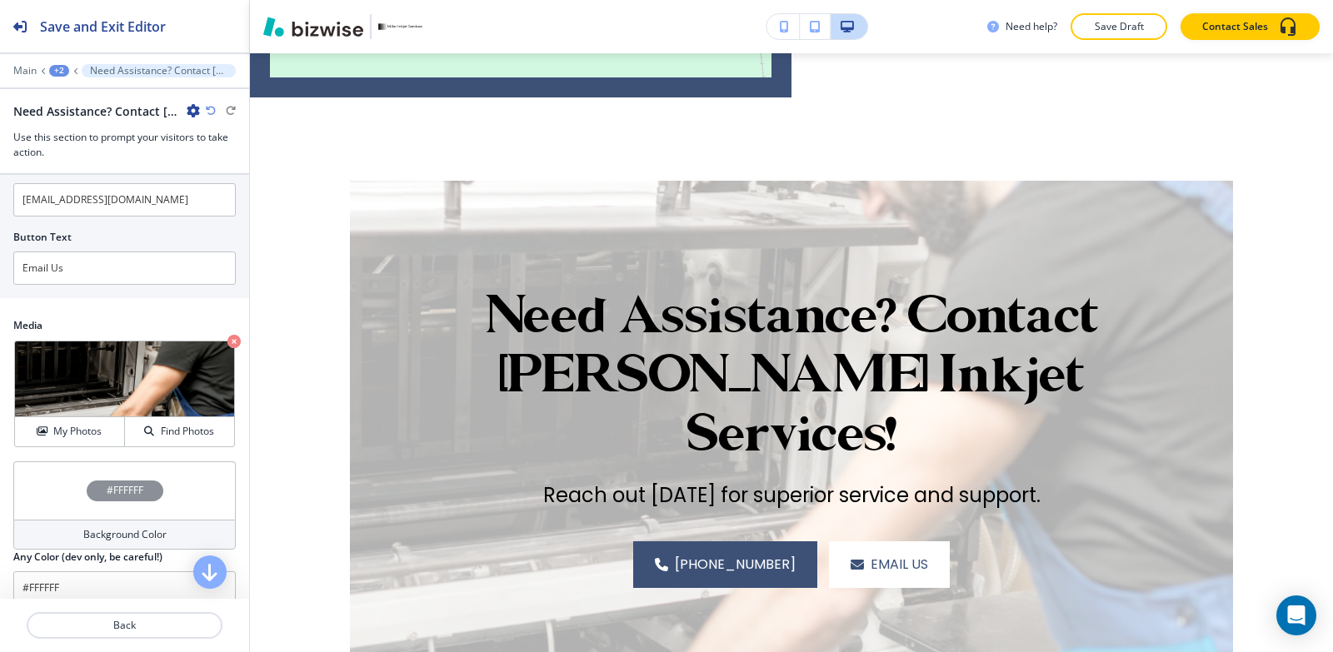
click at [69, 537] on div "Background Color" at bounding box center [124, 535] width 222 height 30
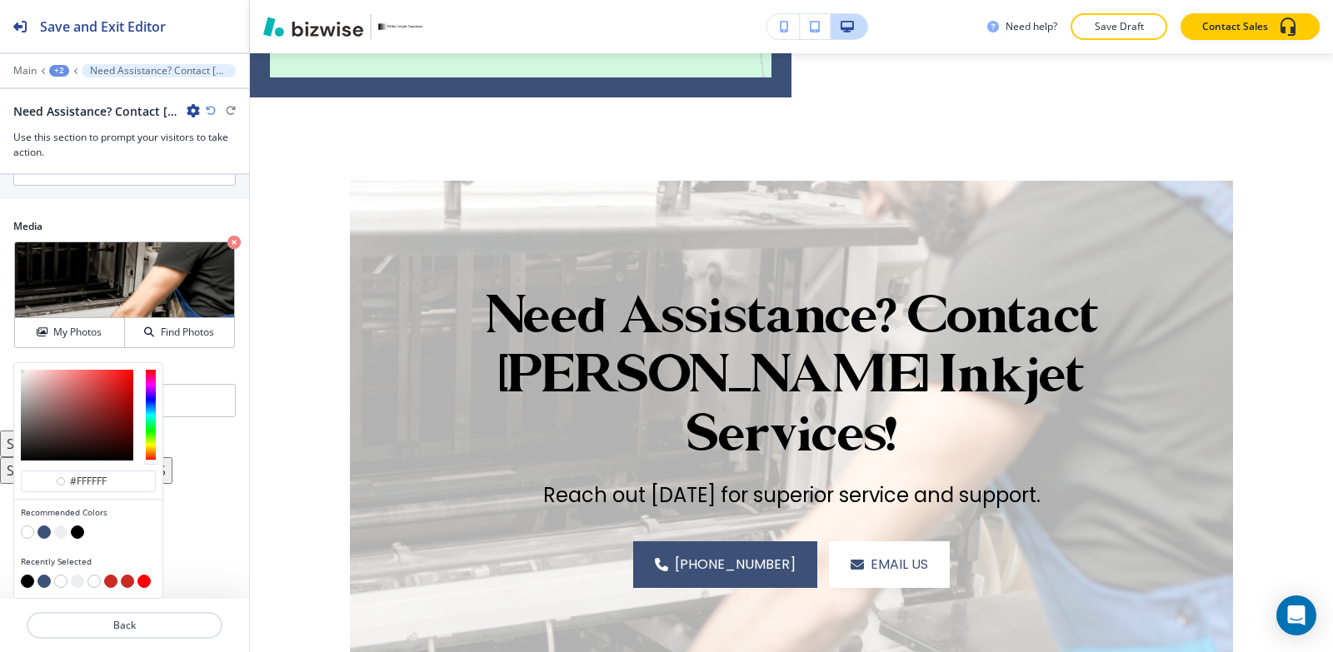
click at [75, 534] on button "button" at bounding box center [77, 532] width 13 height 13
type input "#000000"
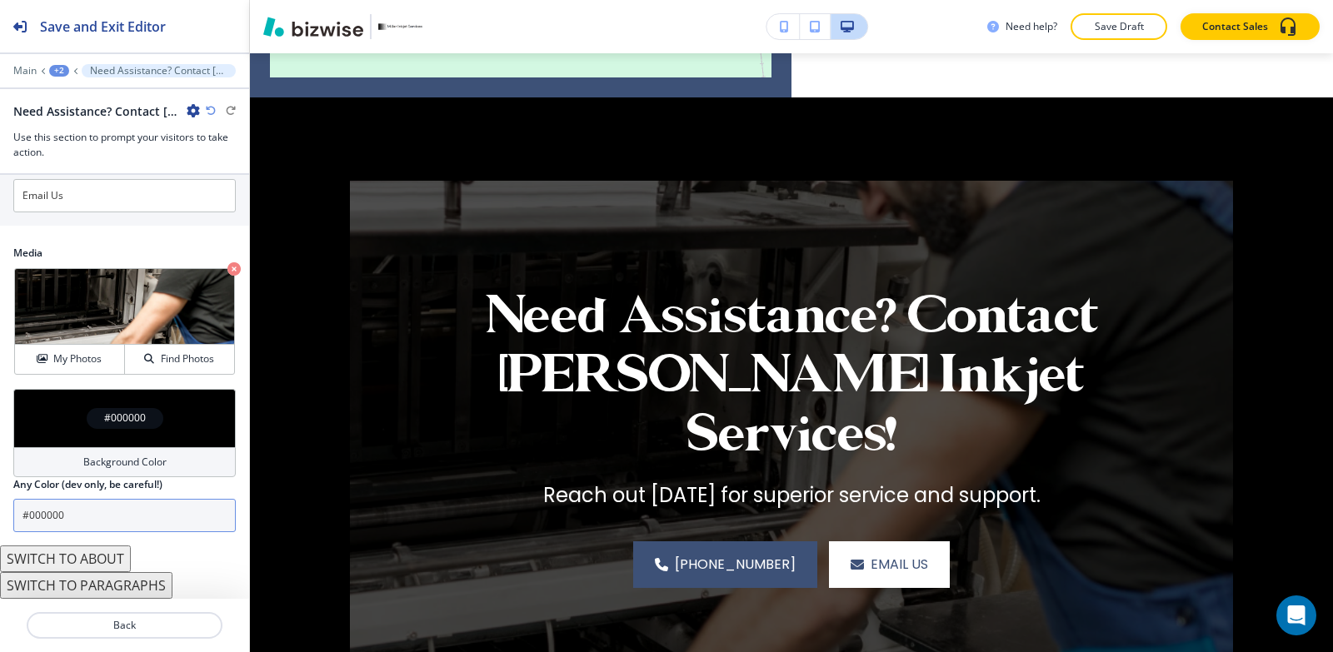
scroll to position [656, 0]
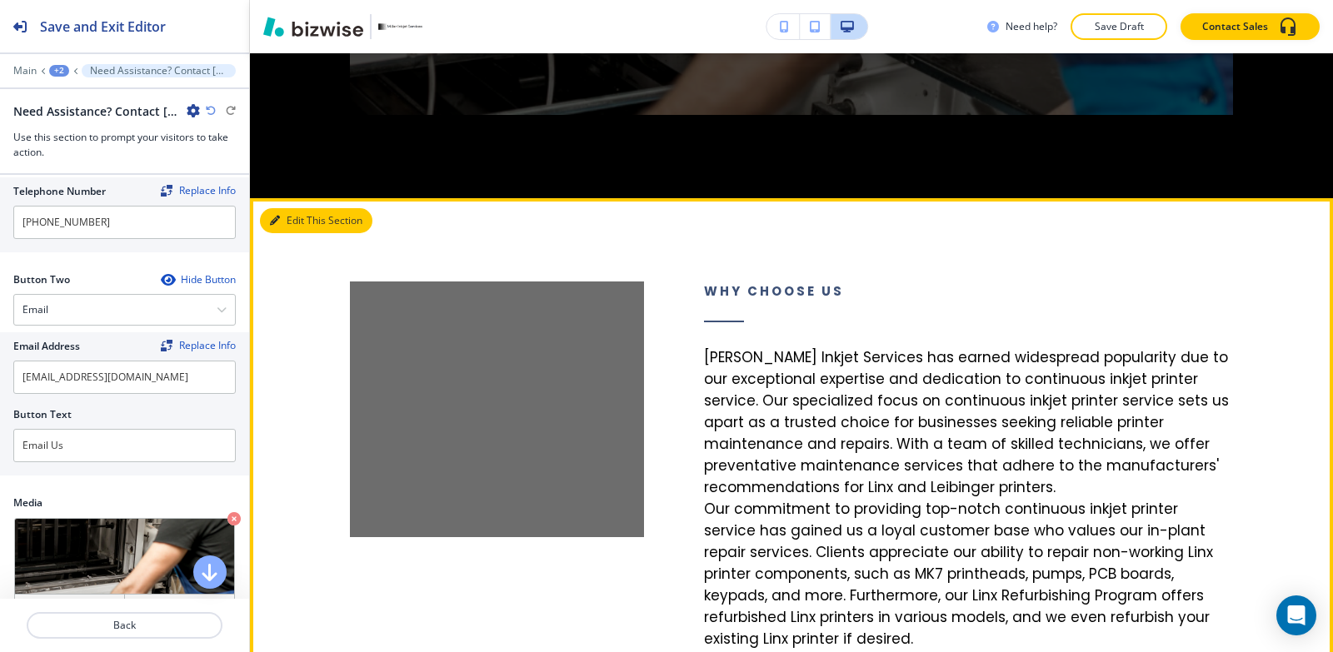
click at [282, 208] on button "Edit This Section" at bounding box center [316, 220] width 112 height 25
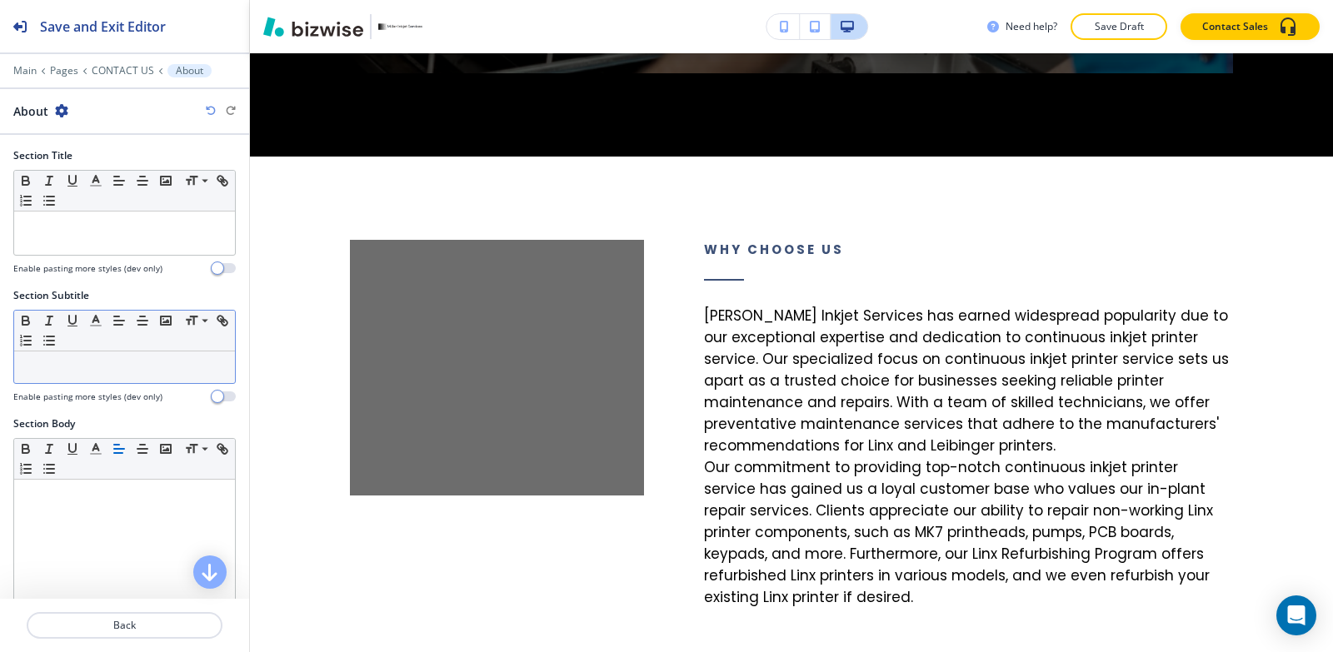
scroll to position [417, 0]
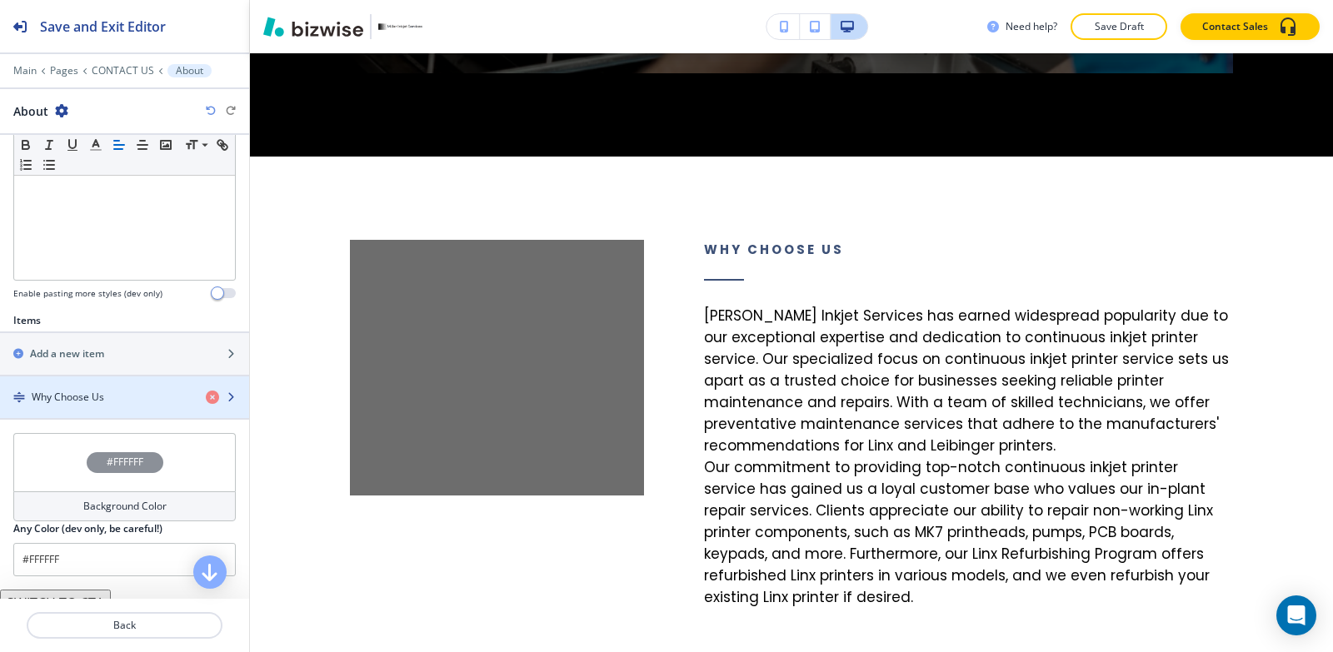
click at [87, 407] on div "button" at bounding box center [124, 411] width 249 height 13
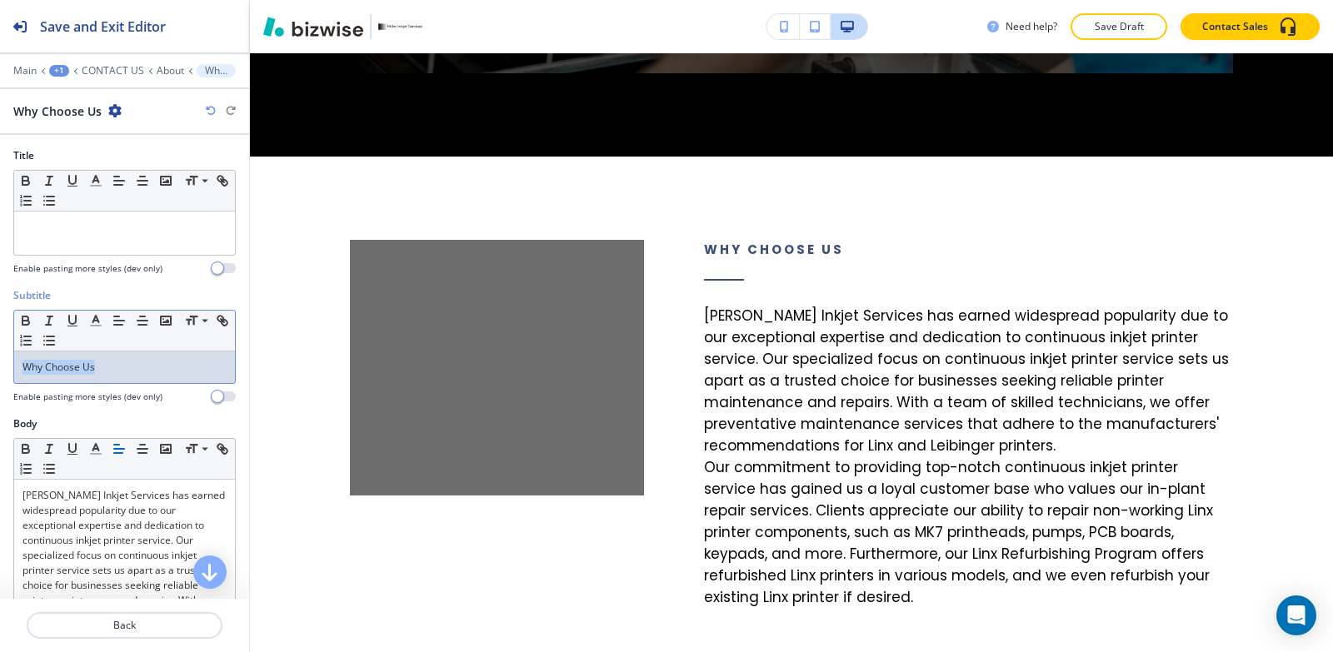
drag, startPoint x: 122, startPoint y: 368, endPoint x: 0, endPoint y: 388, distance: 124.1
click at [0, 388] on div "Subtitle Small Normal Large Huge Why Choose Us Enable pasting more styles (dev …" at bounding box center [124, 352] width 249 height 128
copy p "Why Choose Us"
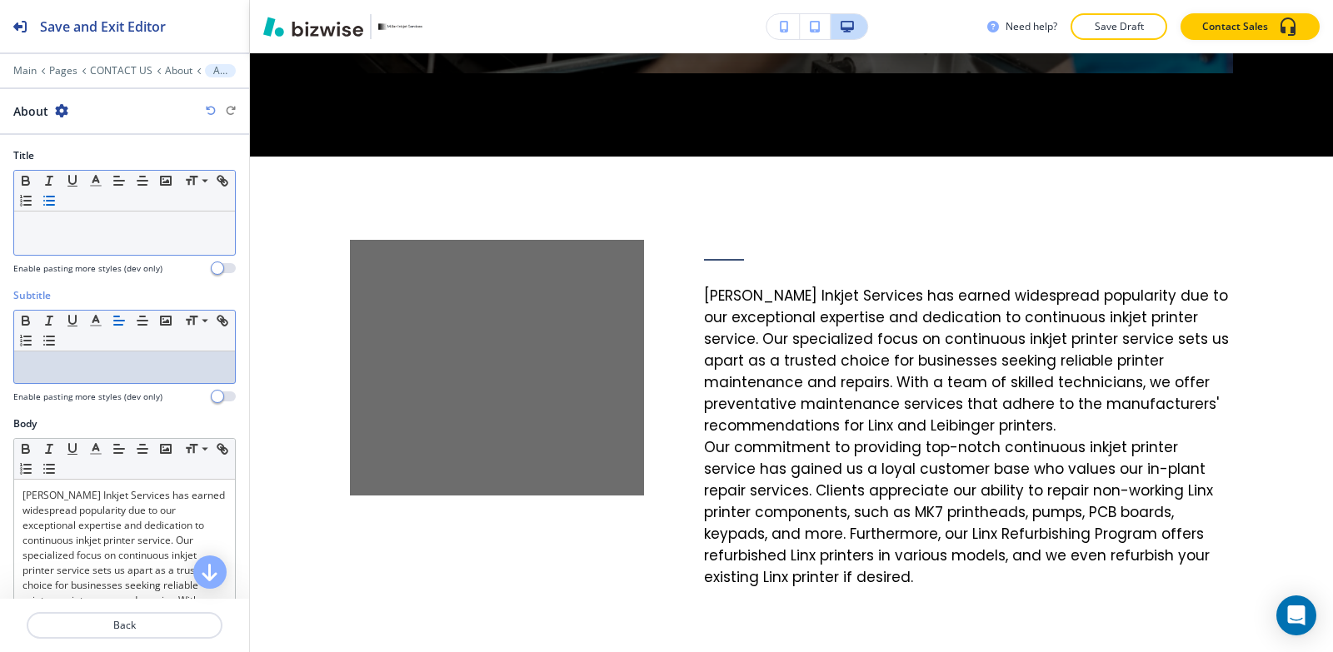
click at [61, 208] on button "button" at bounding box center [48, 201] width 23 height 20
click at [57, 206] on icon "button" at bounding box center [49, 200] width 15 height 15
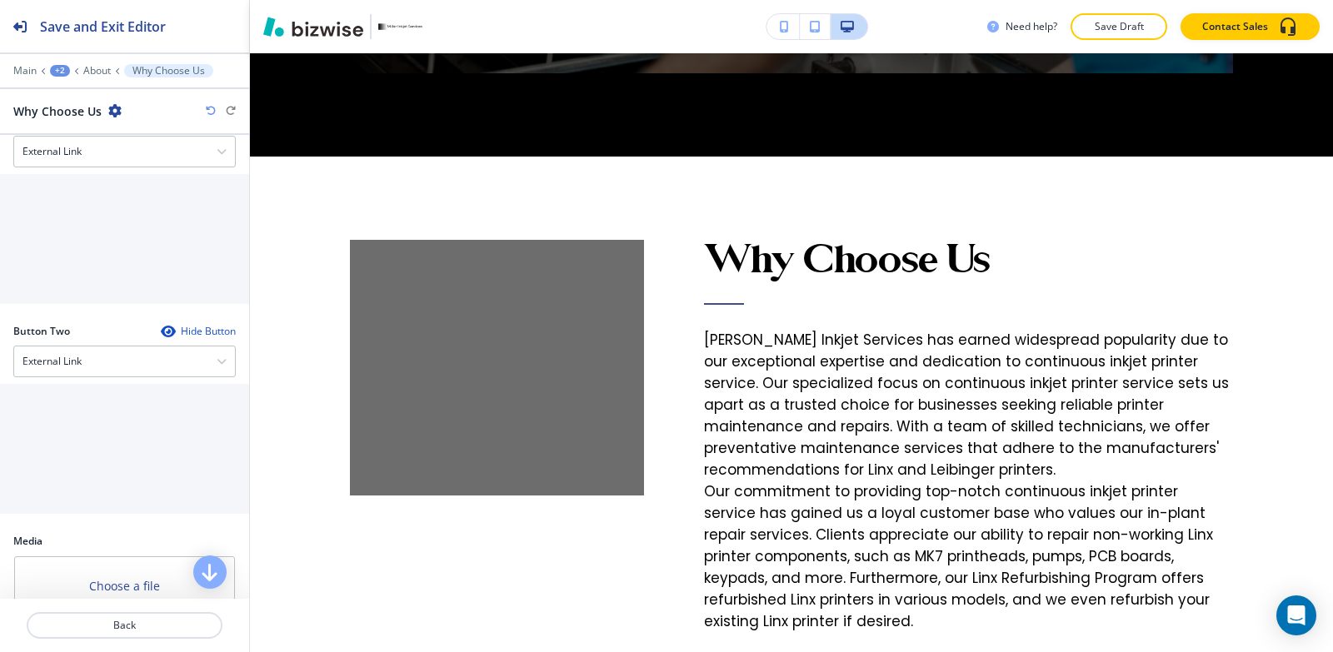
scroll to position [916, 0]
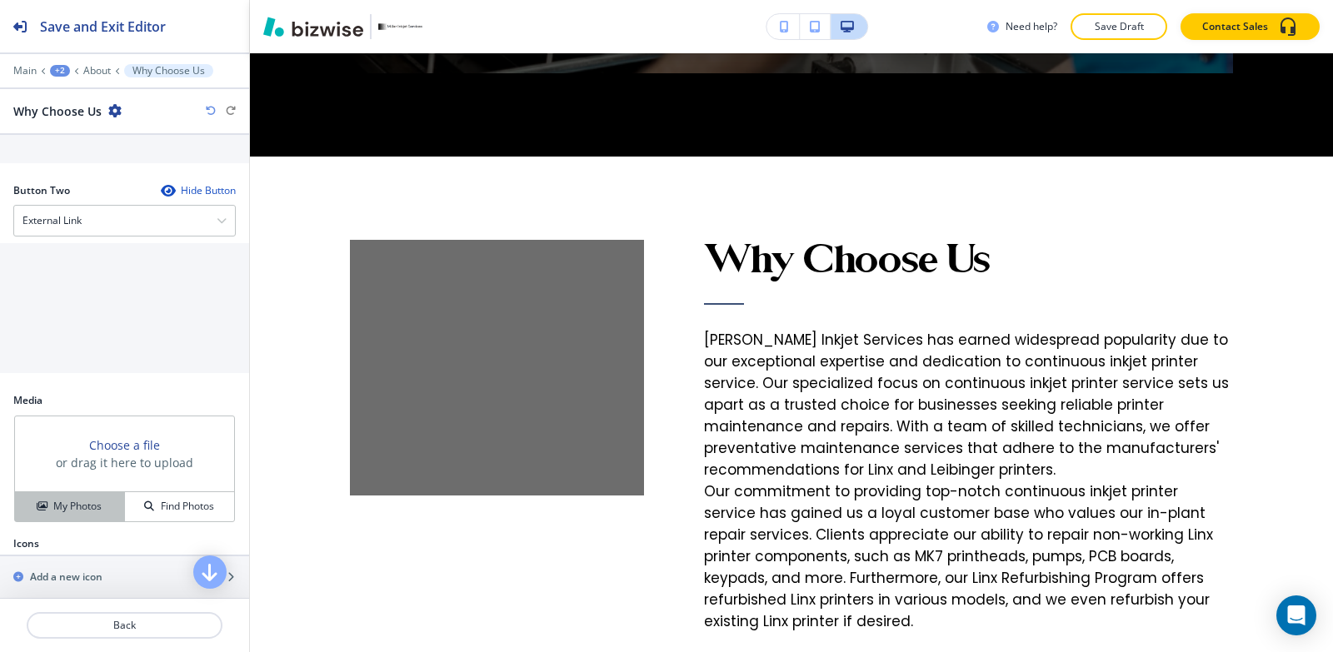
click at [69, 521] on button "My Photos" at bounding box center [70, 506] width 110 height 29
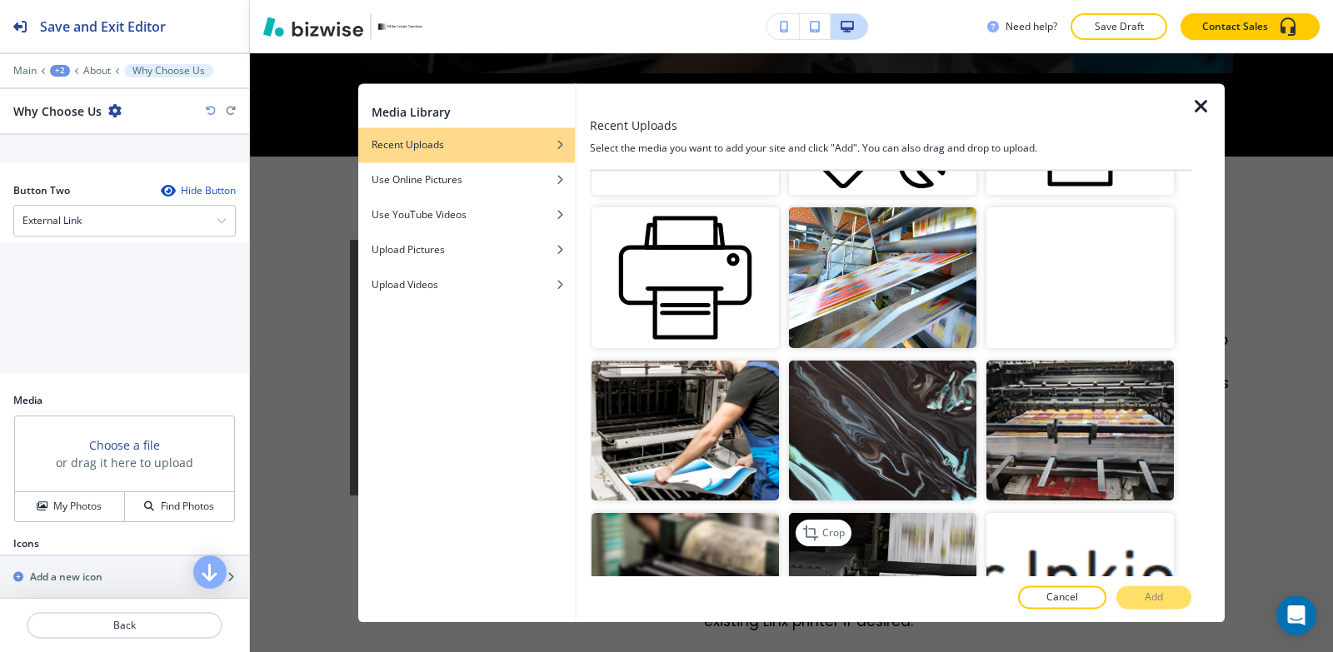
scroll to position [241, 0]
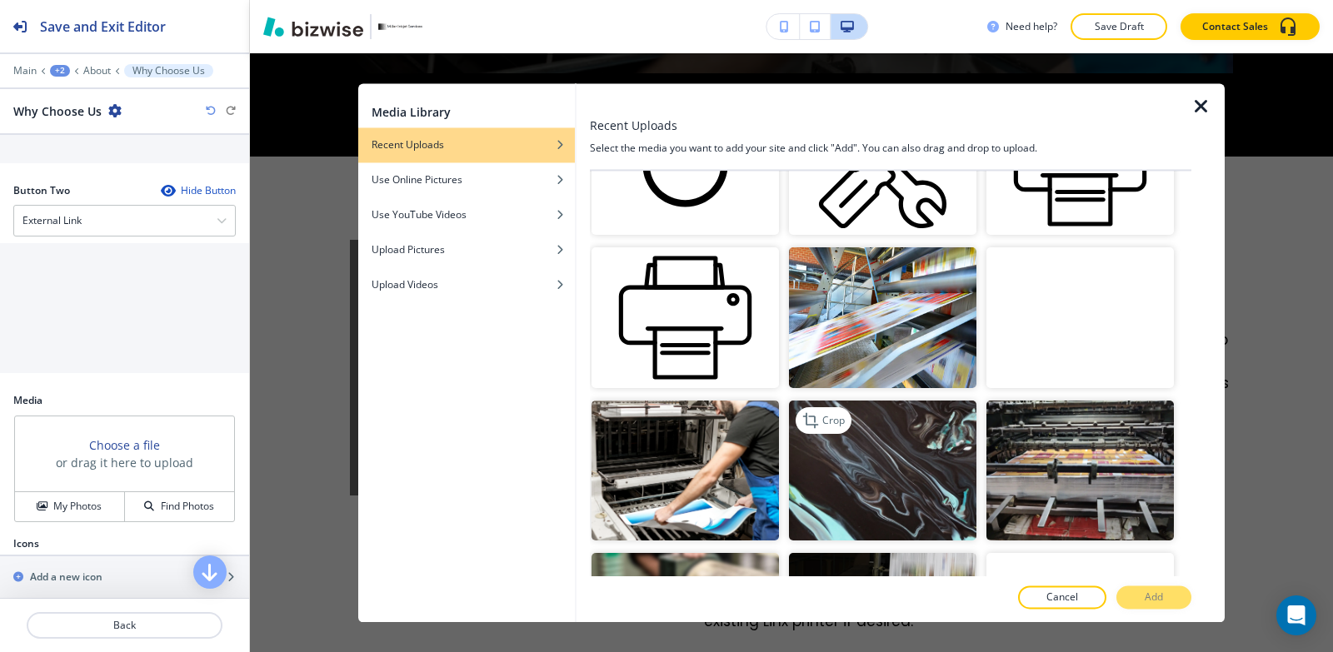
drag, startPoint x: 716, startPoint y: 456, endPoint x: 791, endPoint y: 491, distance: 82.7
click at [716, 457] on img "button" at bounding box center [684, 471] width 187 height 141
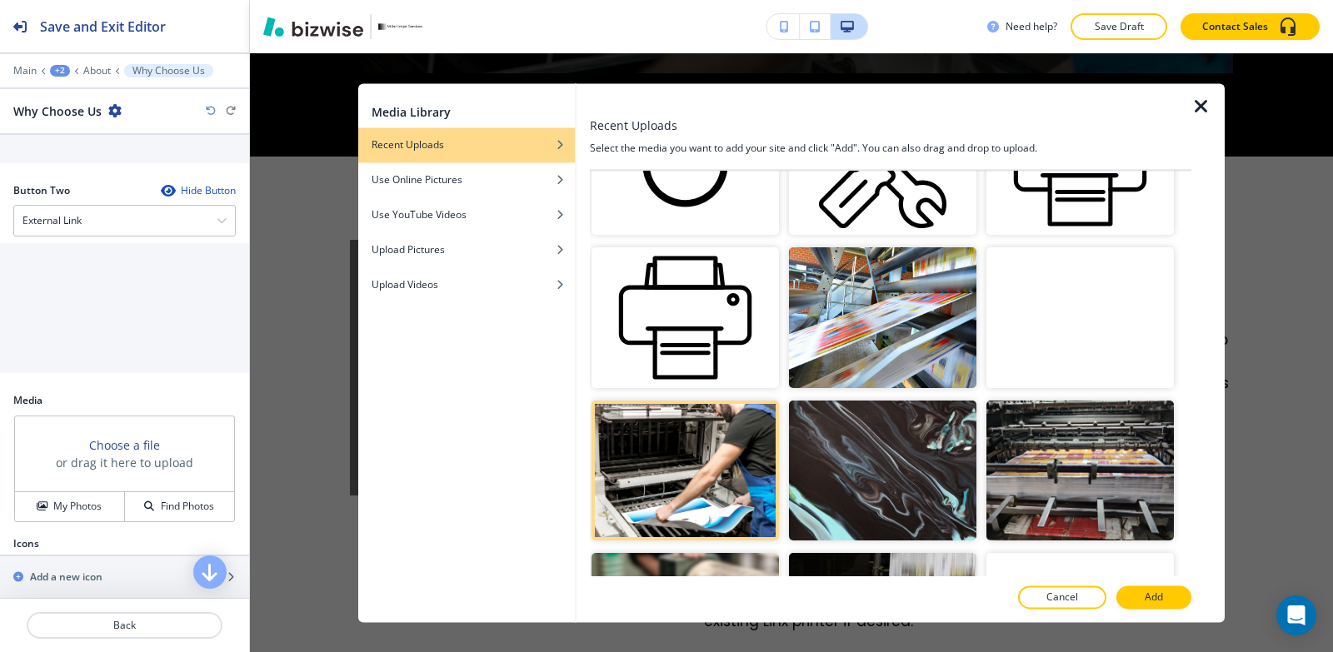
click at [1166, 602] on button "Add" at bounding box center [1153, 597] width 75 height 23
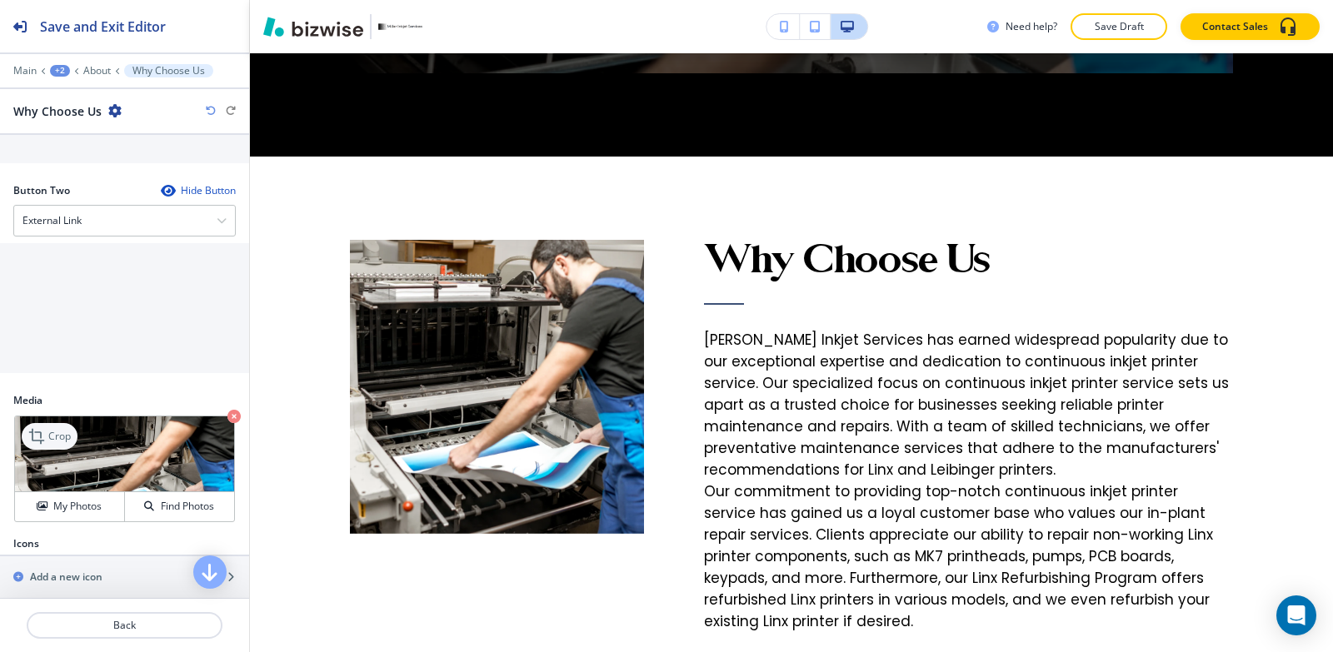
click at [67, 444] on p "Crop" at bounding box center [59, 436] width 22 height 15
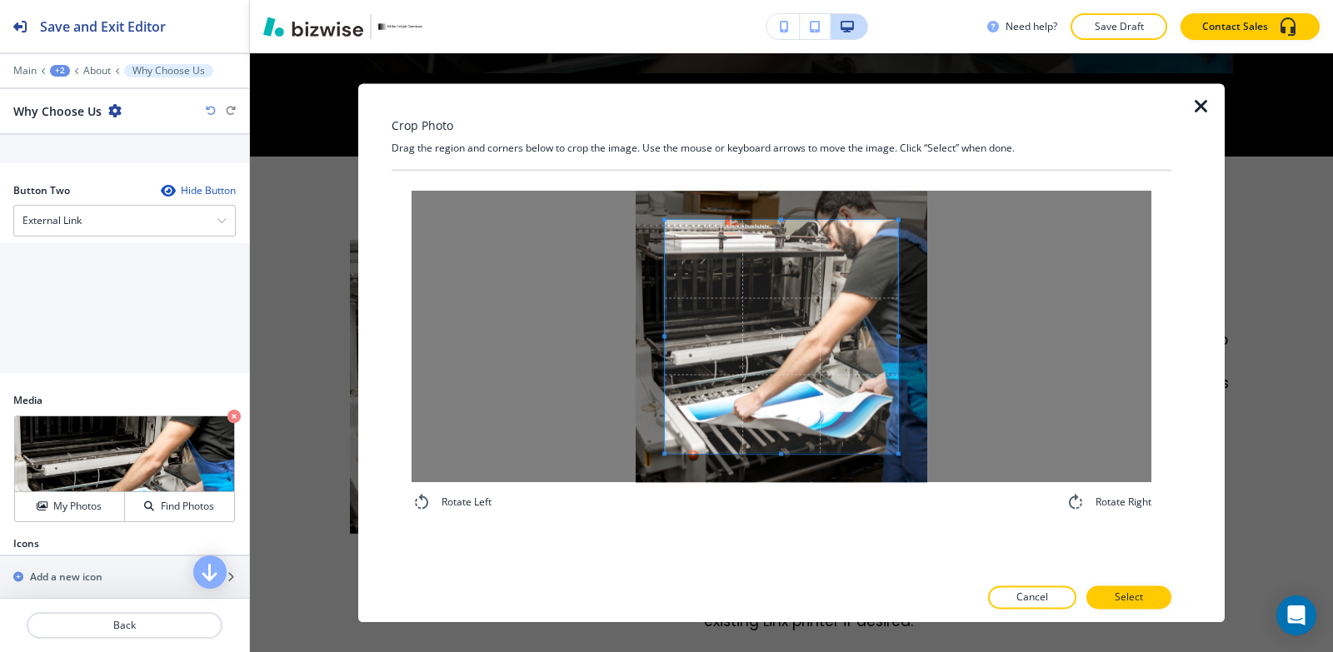
click at [756, 449] on span at bounding box center [781, 336] width 233 height 233
click at [761, 471] on span at bounding box center [781, 471] width 233 height 4
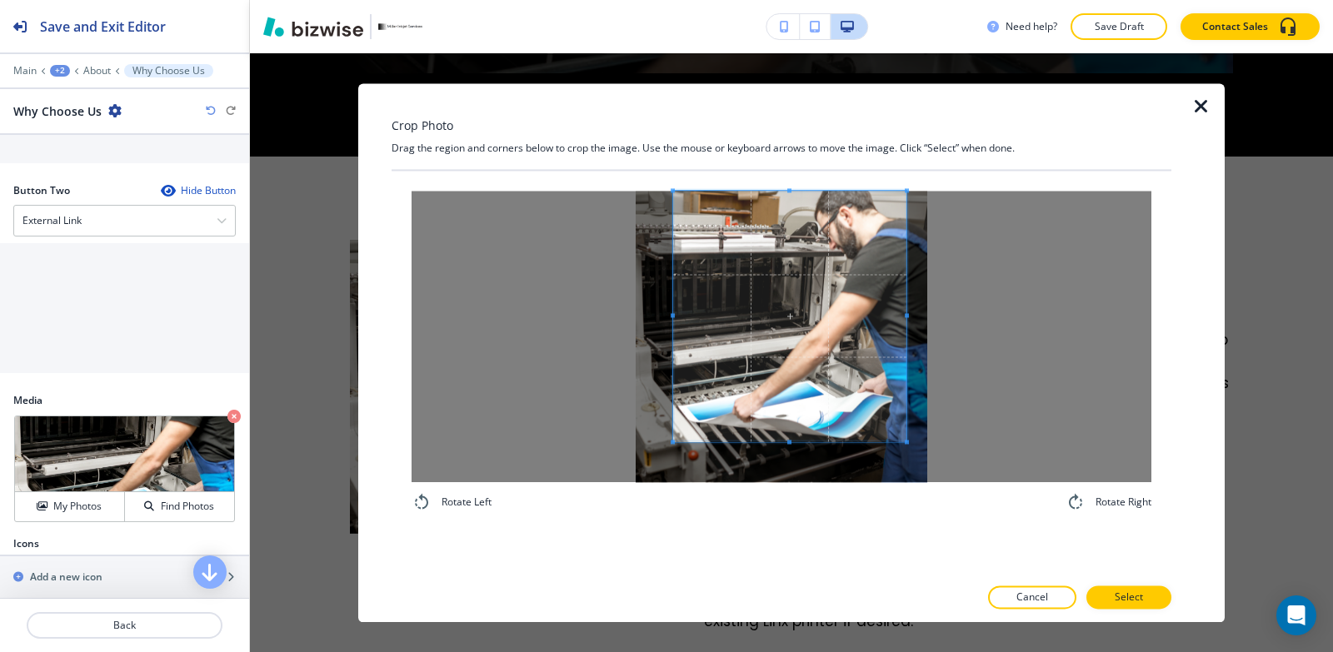
click at [811, 237] on span at bounding box center [789, 316] width 233 height 251
click at [791, 458] on span at bounding box center [789, 458] width 233 height 4
click at [1131, 601] on p "Select" at bounding box center [1129, 597] width 28 height 15
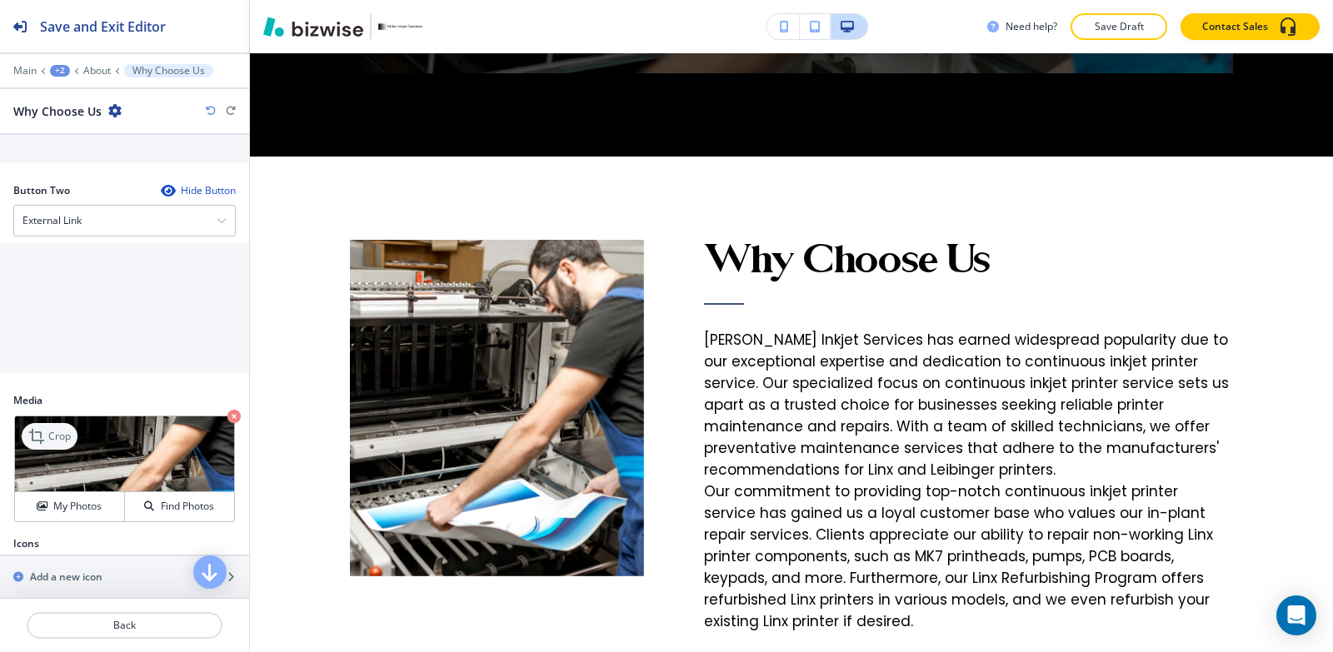
click at [39, 444] on icon at bounding box center [36, 436] width 15 height 15
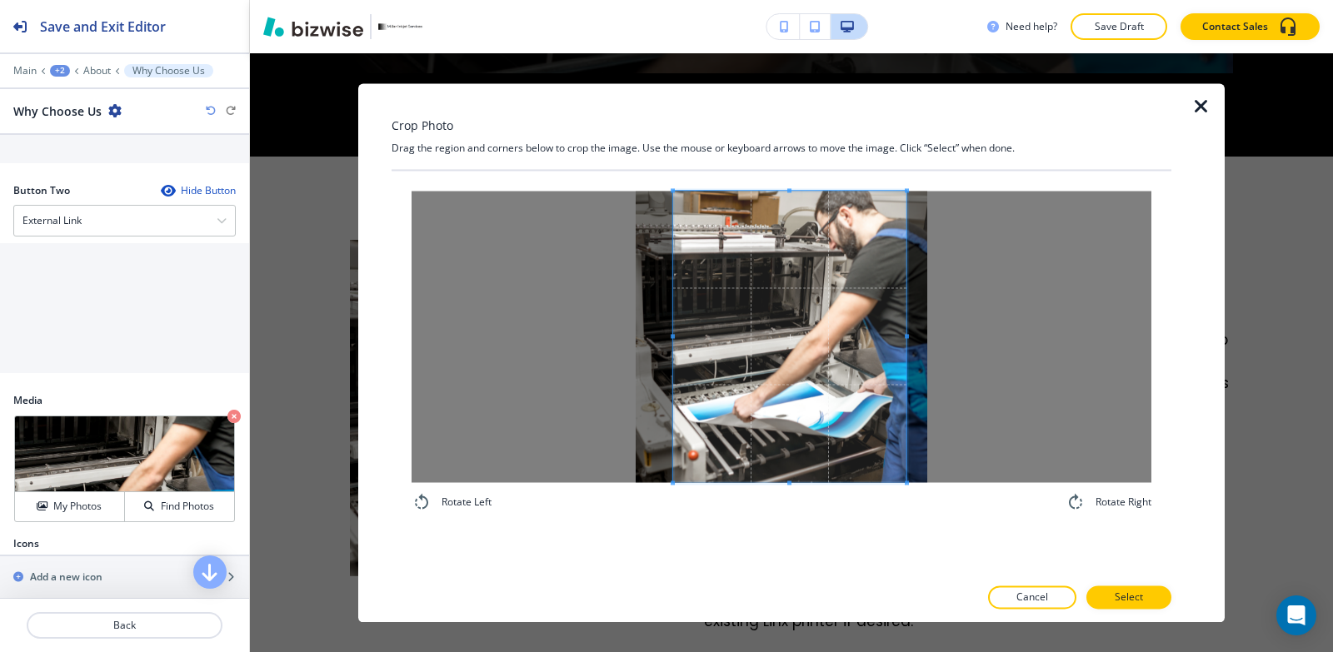
click at [771, 510] on div "Rotate Left Rotate Right" at bounding box center [782, 352] width 740 height 322
click at [682, 297] on span at bounding box center [684, 337] width 4 height 292
click at [775, 289] on span at bounding box center [792, 337] width 222 height 292
click at [1152, 609] on div at bounding box center [782, 615] width 780 height 13
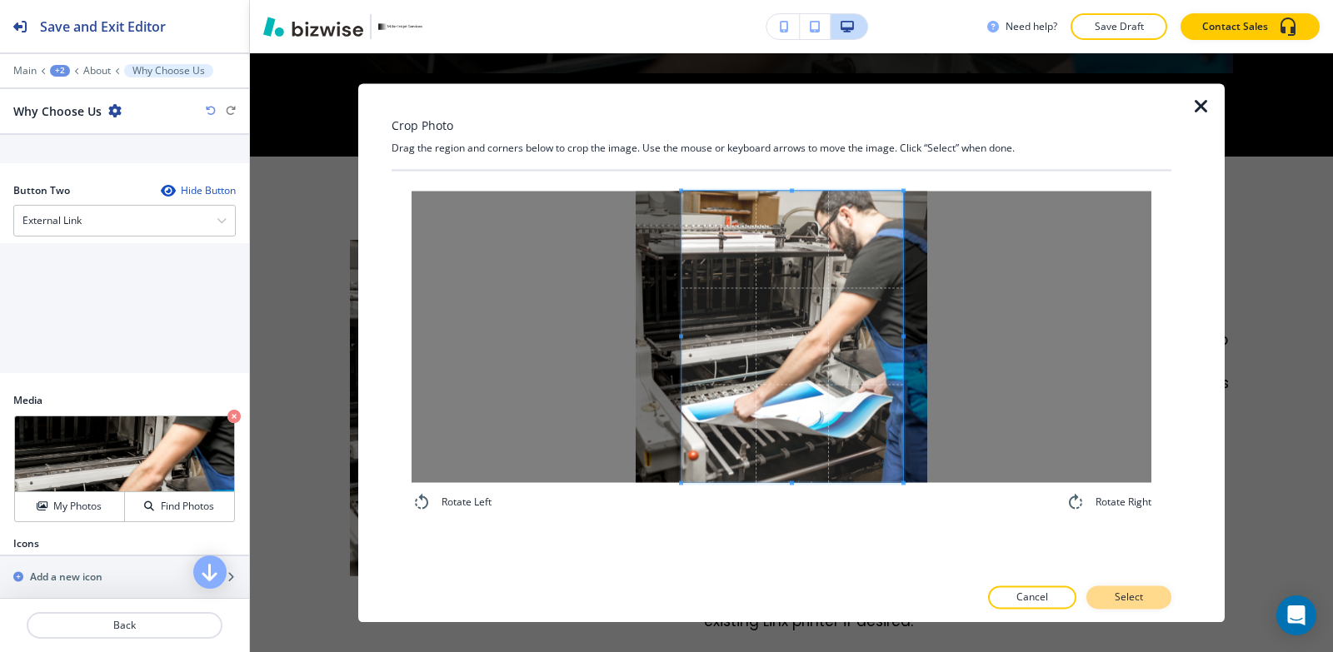
click at [1150, 597] on button "Select" at bounding box center [1128, 597] width 85 height 23
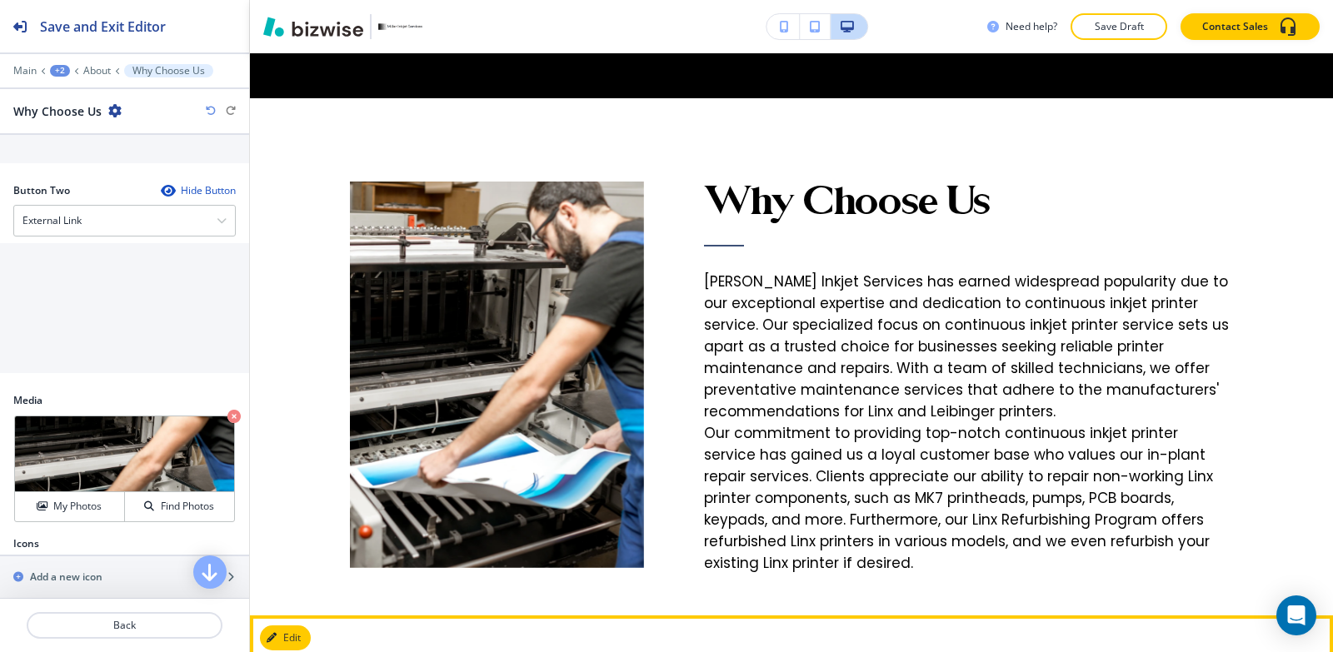
scroll to position [3005, 0]
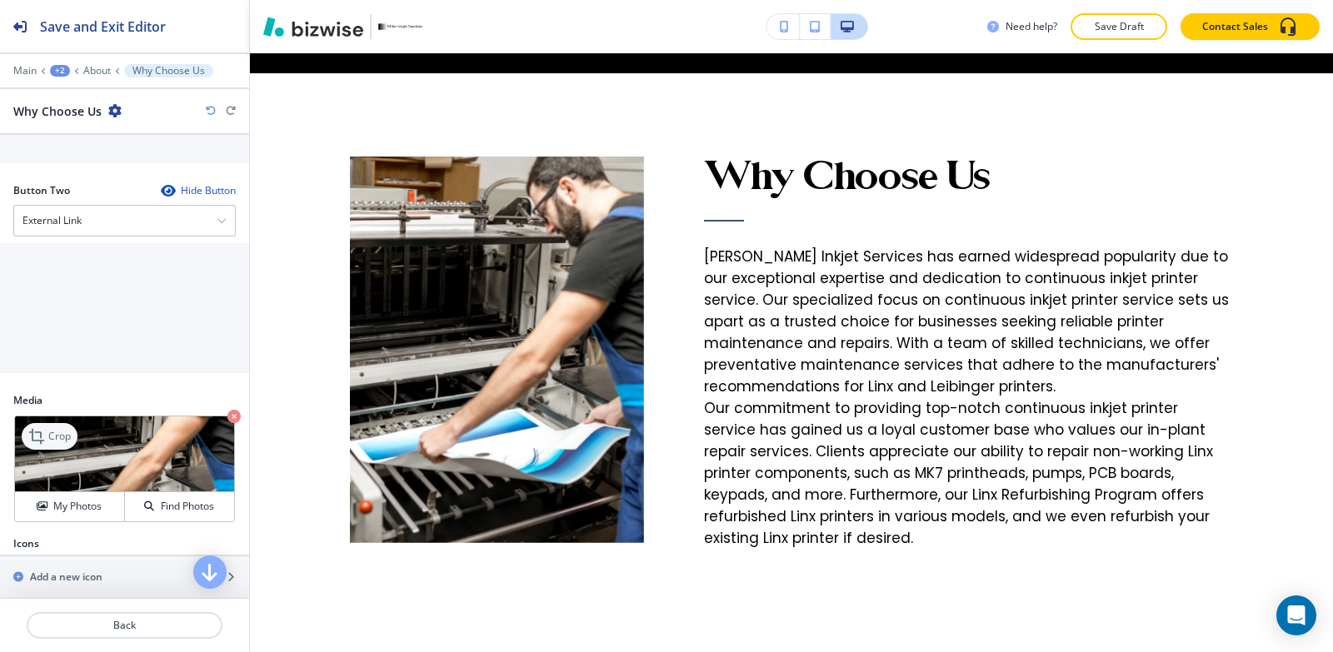
drag, startPoint x: 53, startPoint y: 447, endPoint x: 92, endPoint y: 432, distance: 41.9
click at [52, 444] on p "Crop" at bounding box center [59, 436] width 22 height 15
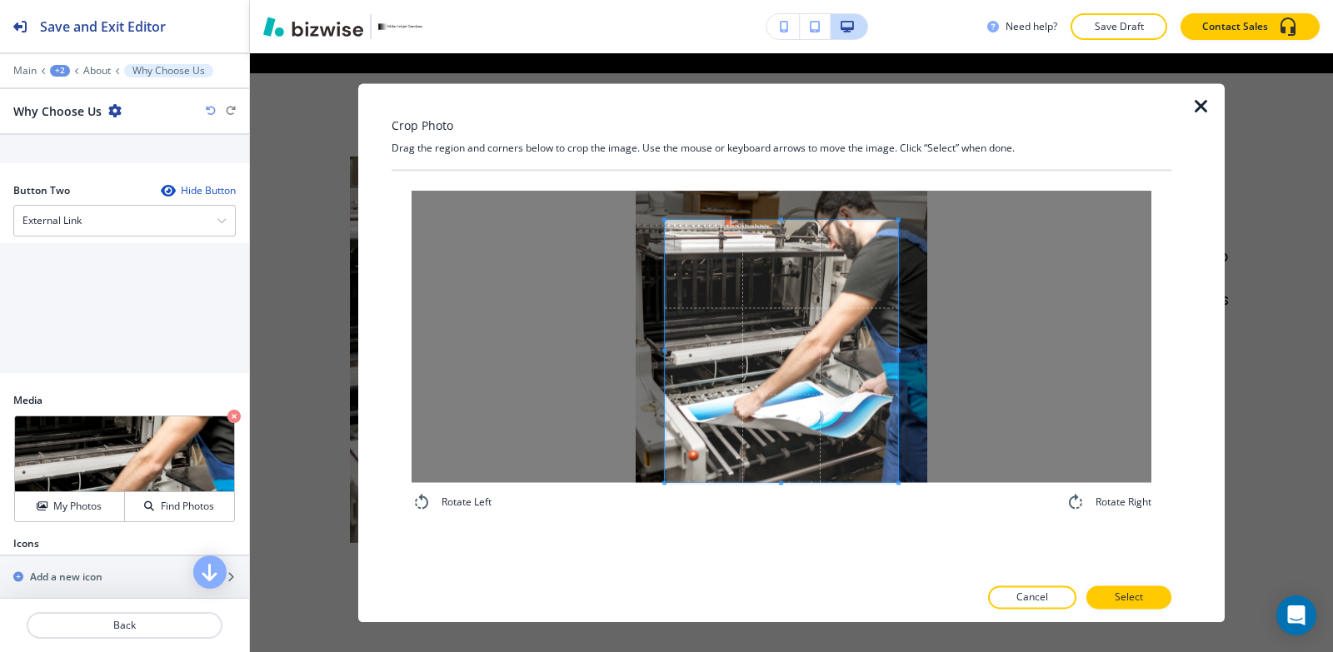
click at [772, 486] on div "Rotate Left Rotate Right" at bounding box center [782, 352] width 740 height 322
click at [807, 103] on div "Crop Photo Drag the region and corners below to crop the image. Use the mouse o…" at bounding box center [782, 352] width 780 height 539
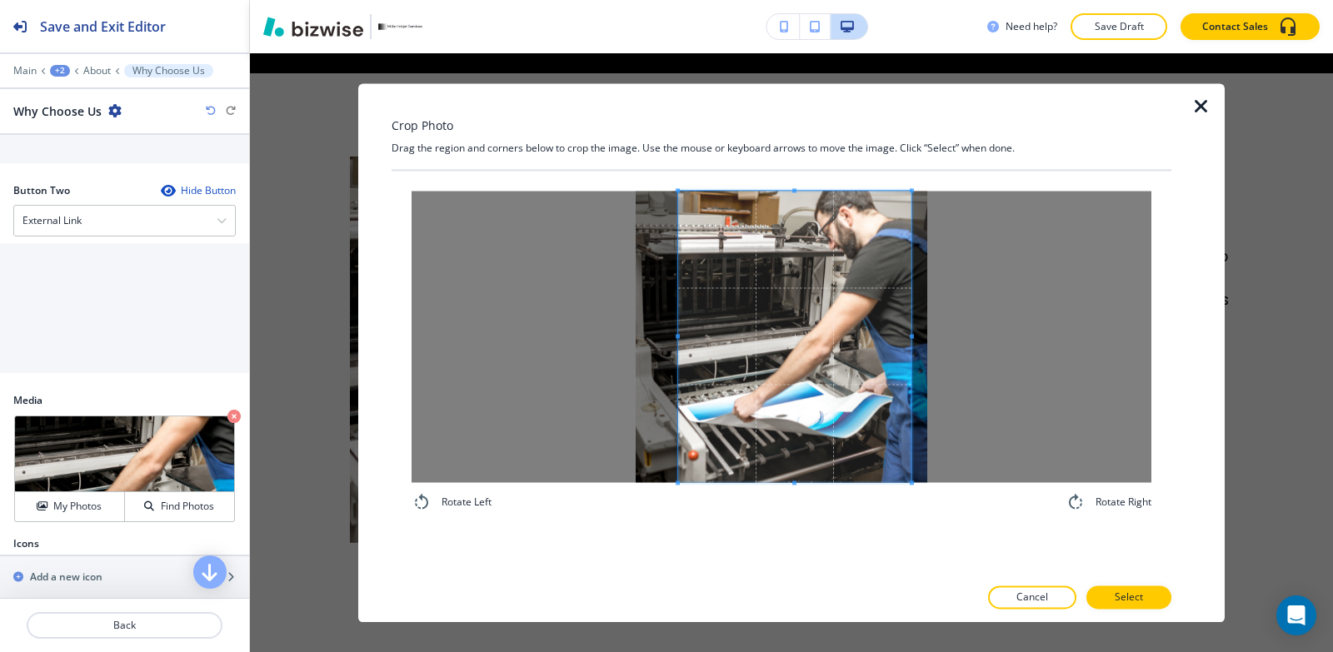
click at [818, 259] on span at bounding box center [794, 337] width 233 height 292
click at [701, 312] on span at bounding box center [702, 337] width 4 height 292
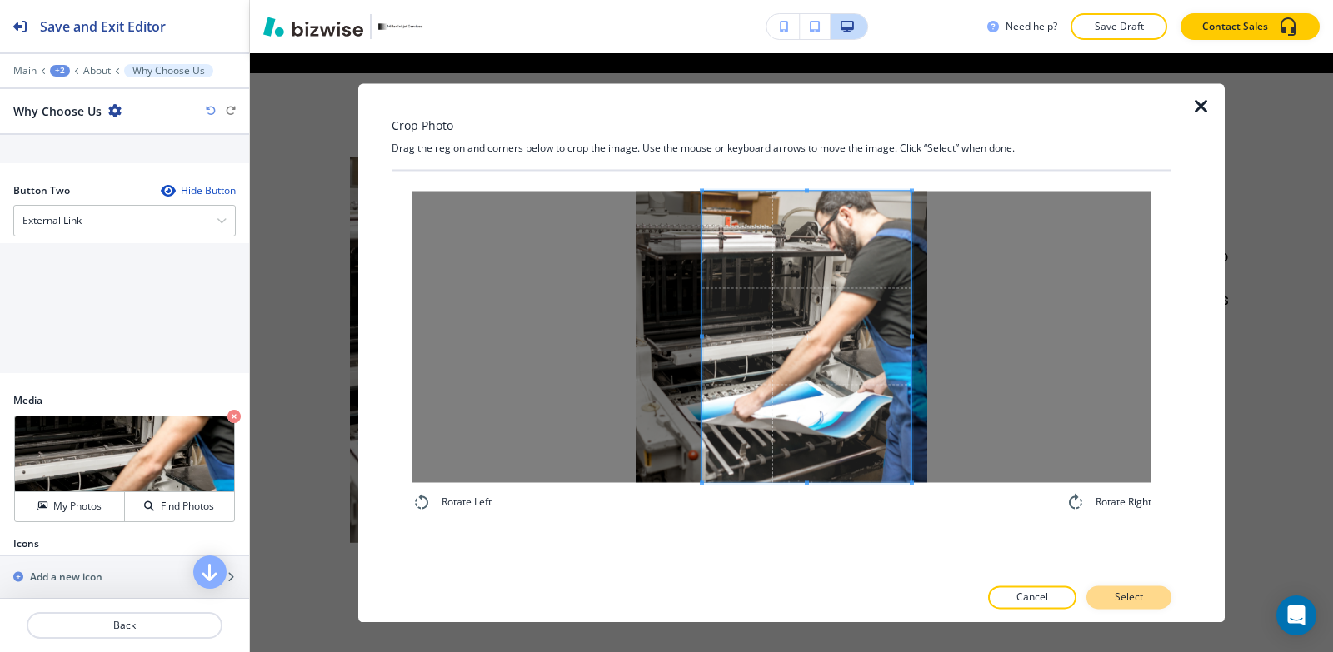
click at [1111, 593] on button "Select" at bounding box center [1128, 597] width 85 height 23
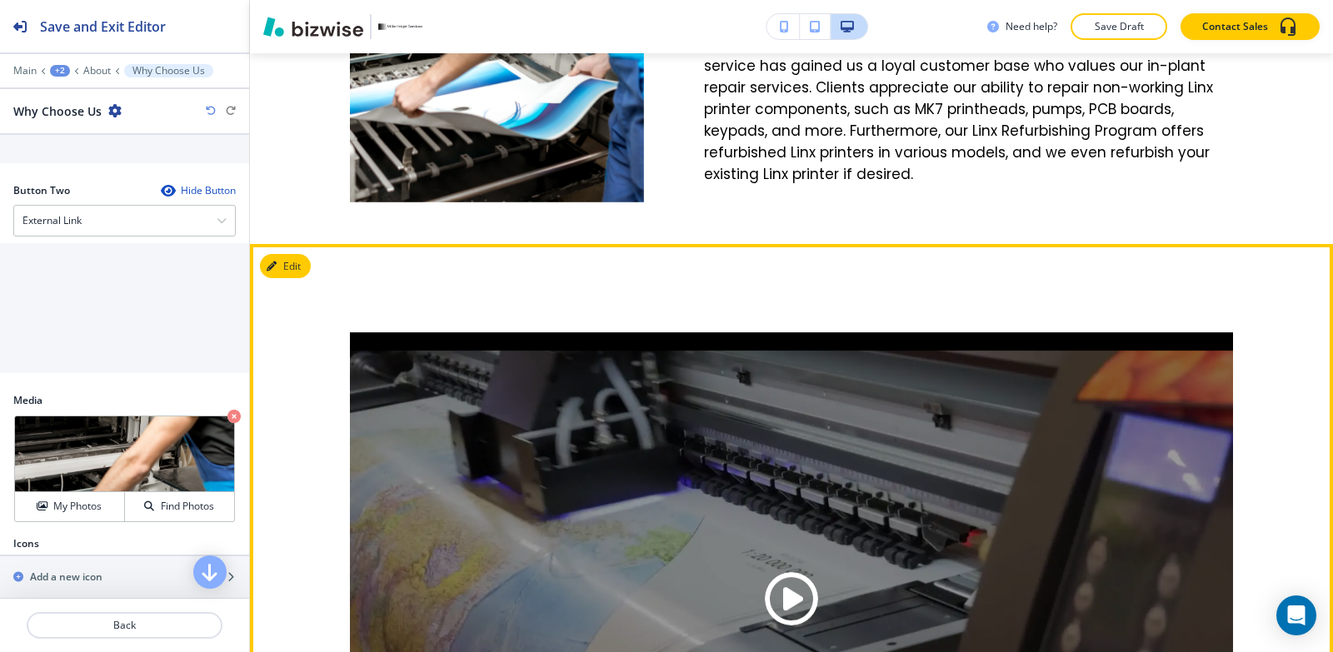
scroll to position [3421, 0]
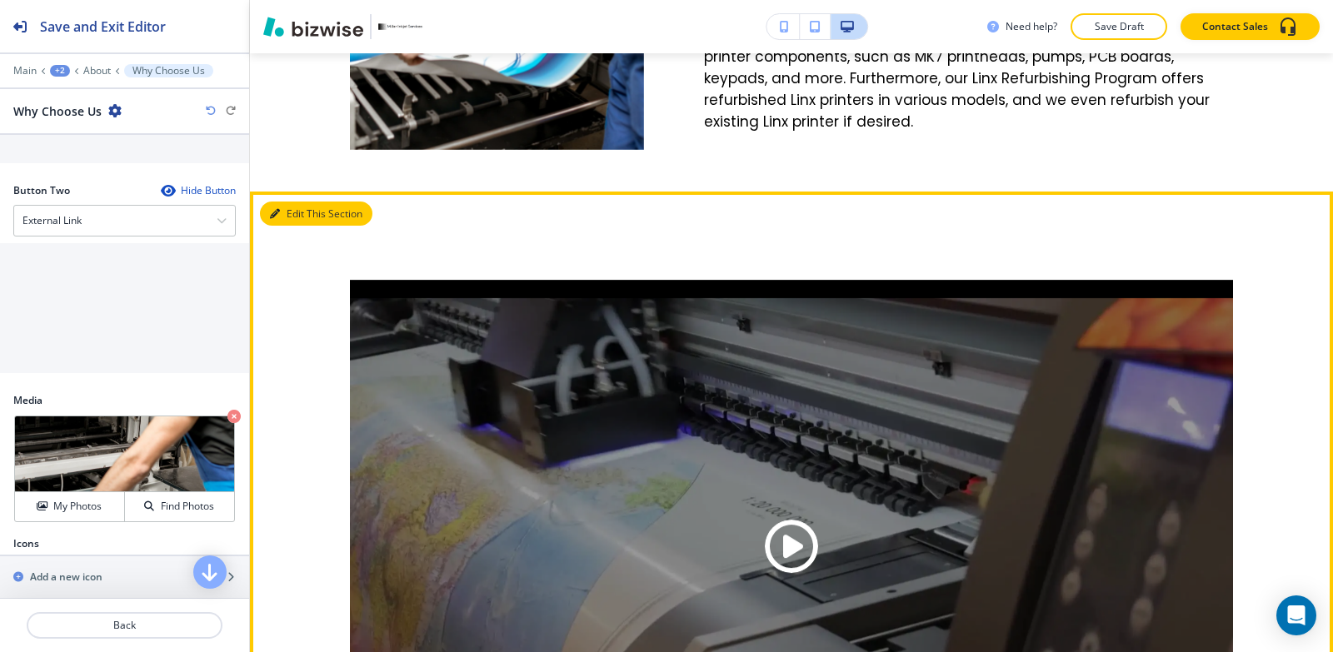
click at [284, 202] on button "Edit This Section" at bounding box center [316, 214] width 112 height 25
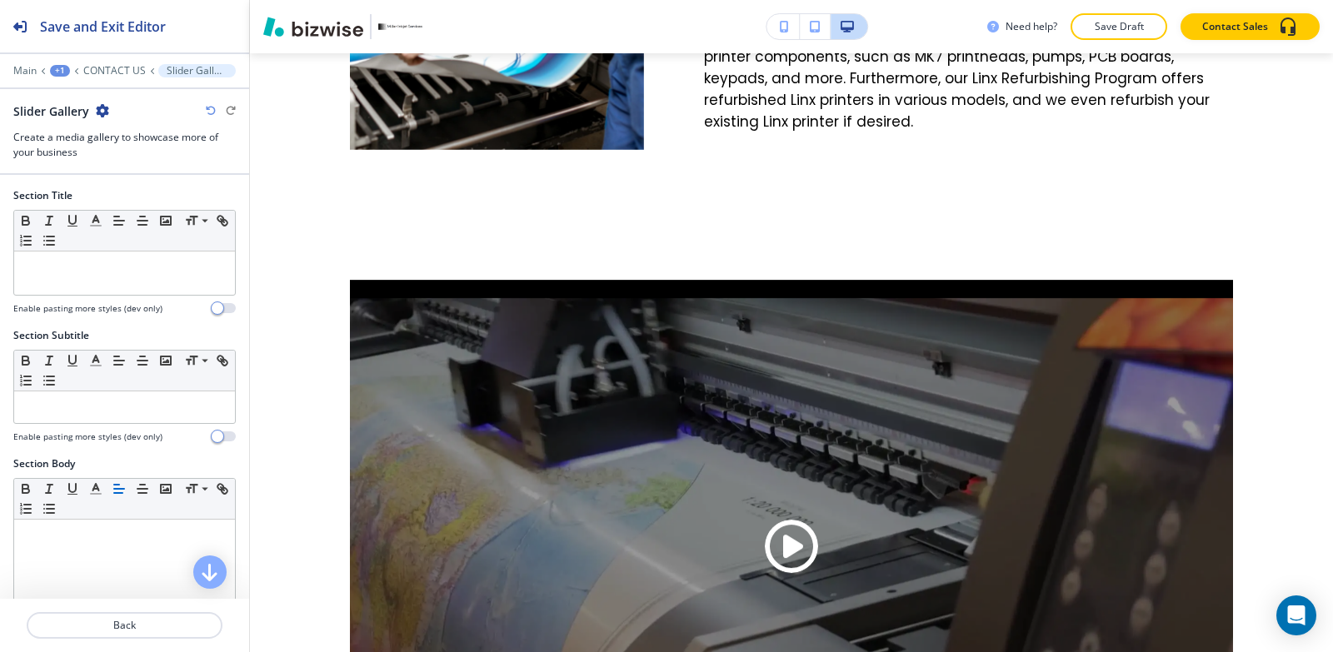
scroll to position [3450, 0]
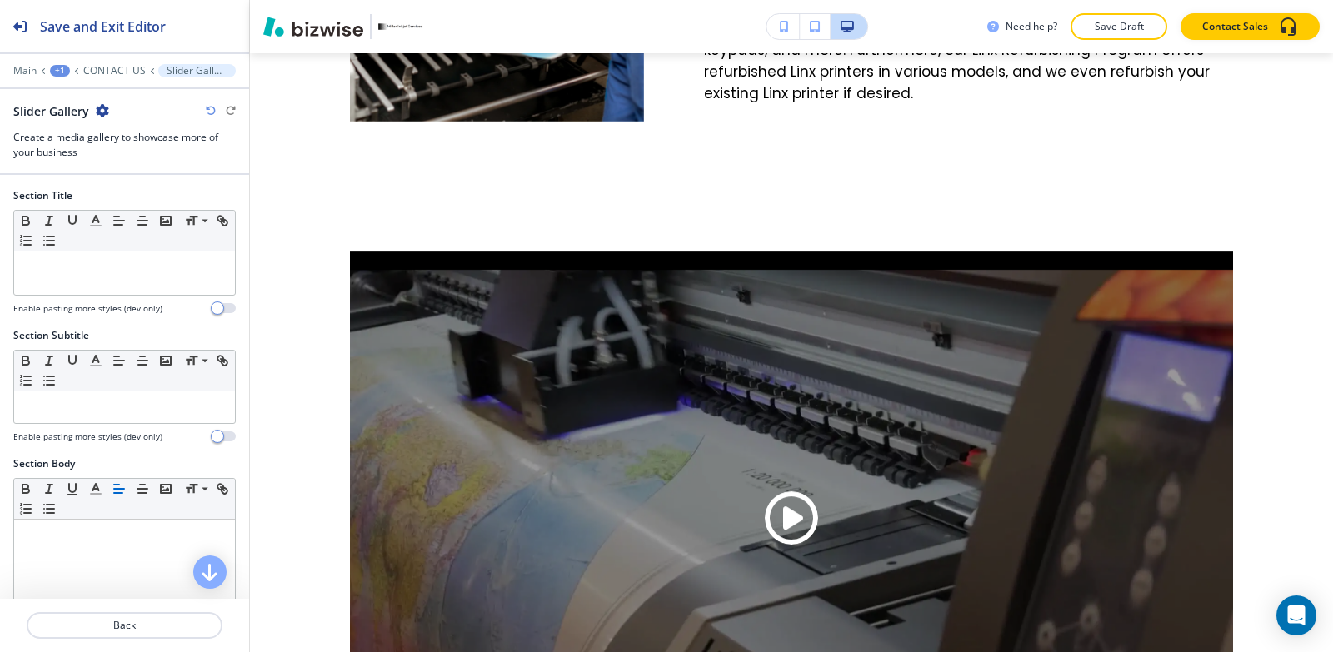
click at [109, 112] on div "Slider Gallery" at bounding box center [124, 110] width 222 height 17
click at [99, 117] on icon "button" at bounding box center [102, 110] width 13 height 13
click at [132, 198] on p "Delete Section" at bounding box center [148, 198] width 85 height 15
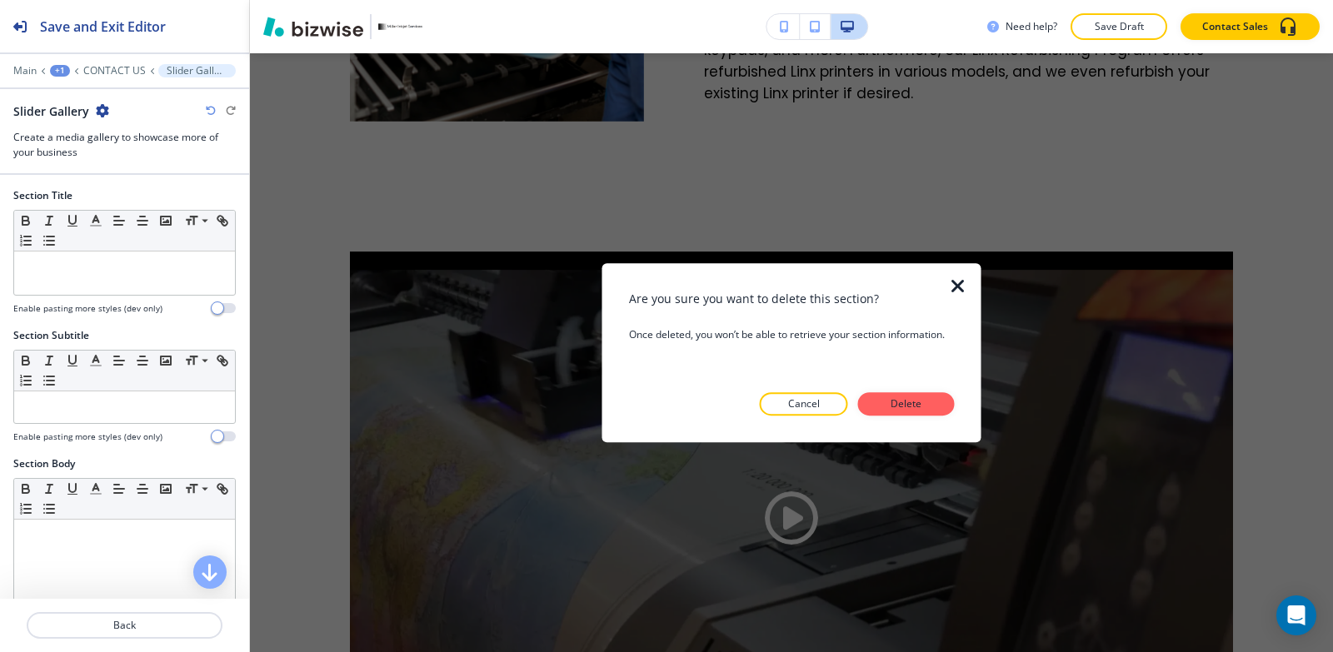
click at [881, 393] on button "Delete" at bounding box center [906, 403] width 97 height 23
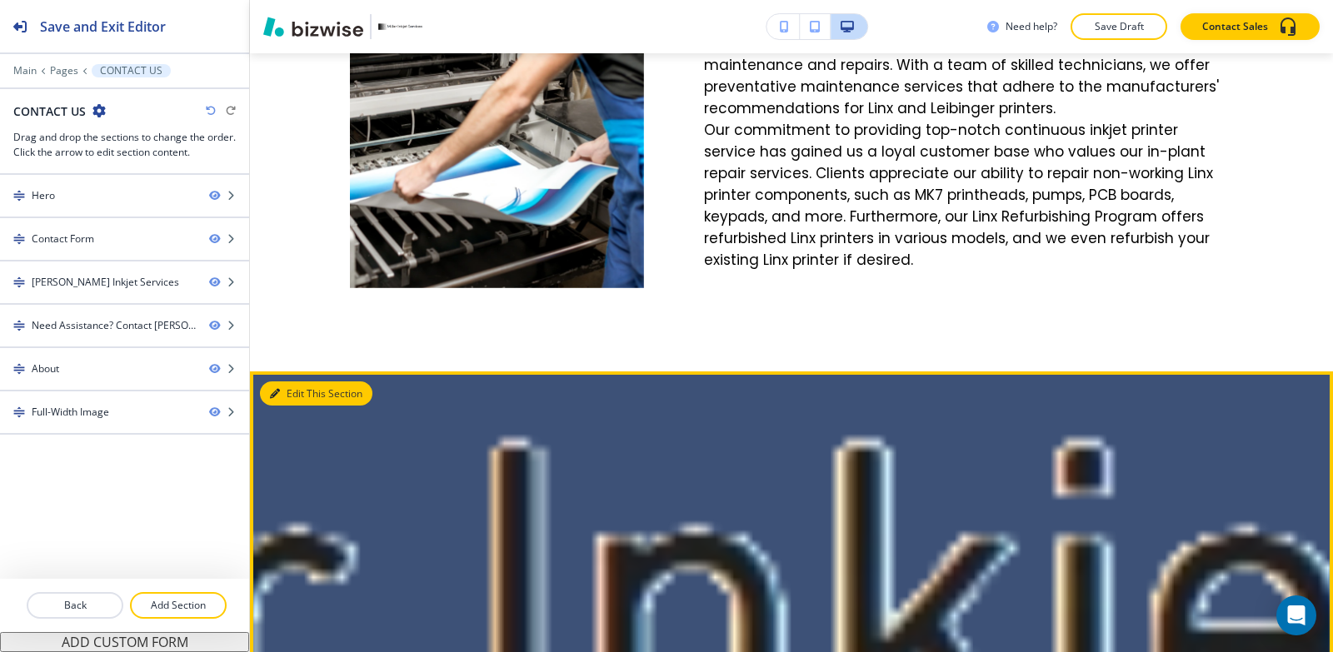
click at [278, 389] on icon "button" at bounding box center [275, 394] width 10 height 10
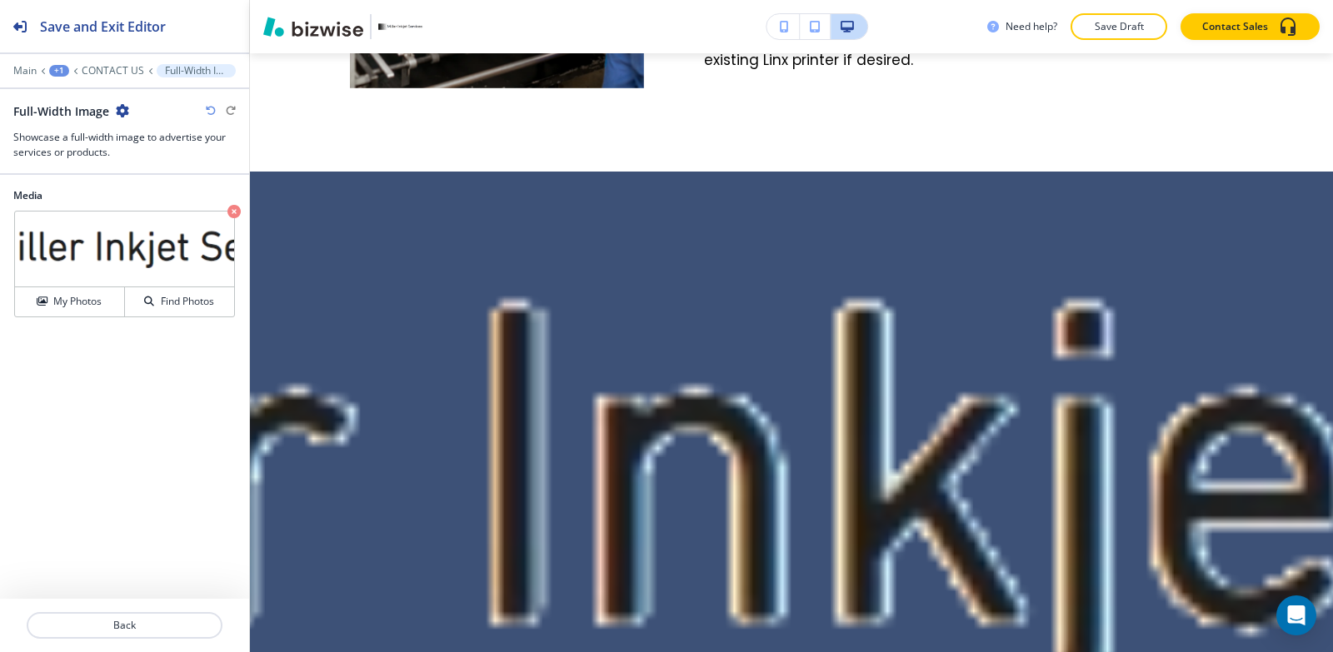
scroll to position [3491, 0]
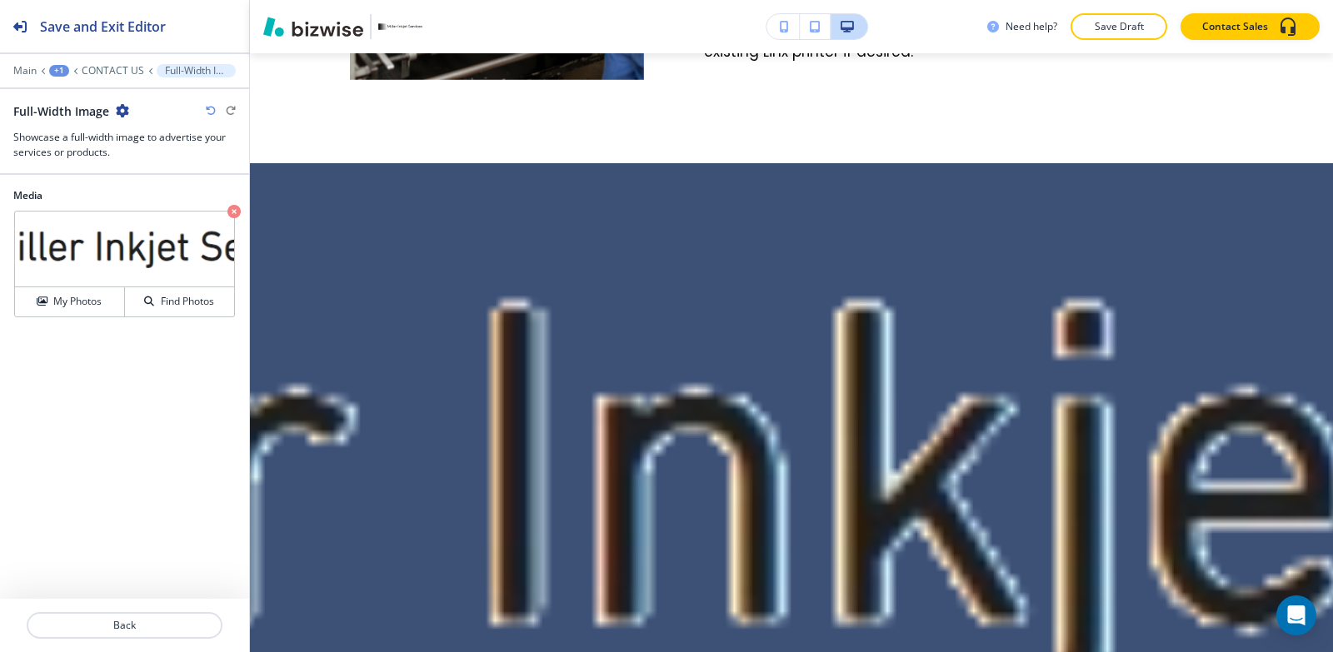
click at [122, 104] on icon "button" at bounding box center [122, 110] width 13 height 13
click at [180, 204] on p "Delete Section" at bounding box center [168, 198] width 85 height 15
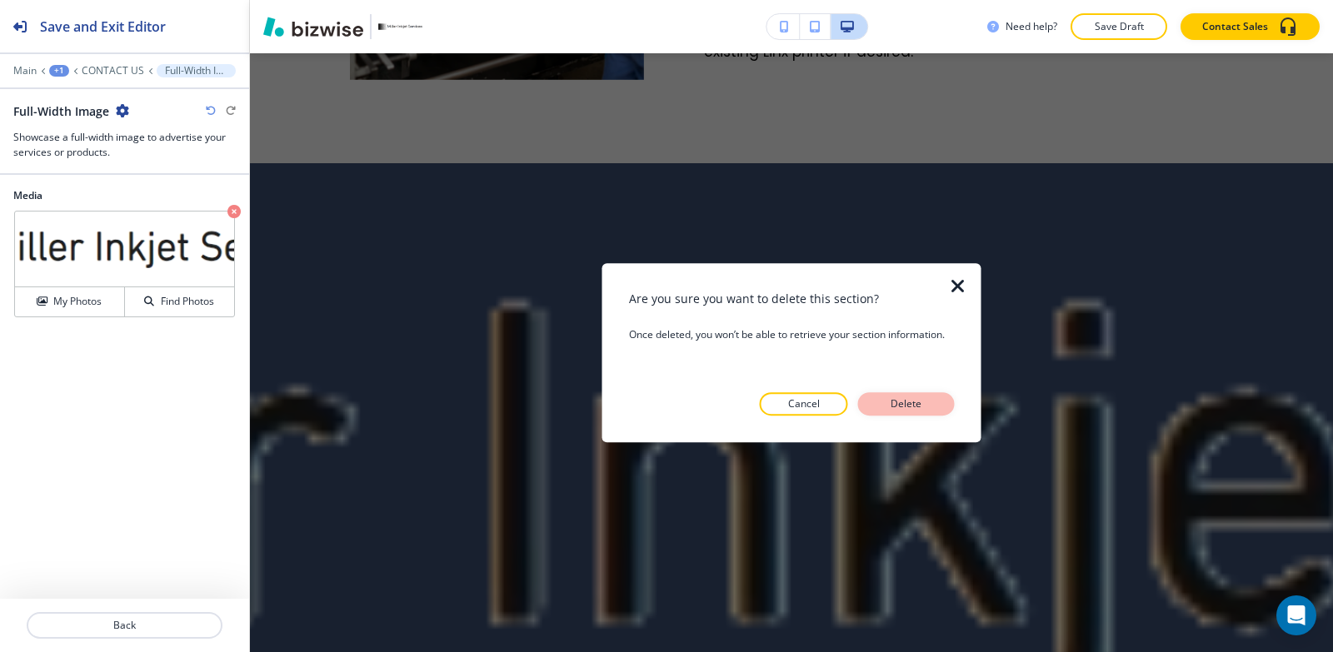
click at [883, 399] on button "Delete" at bounding box center [906, 403] width 97 height 23
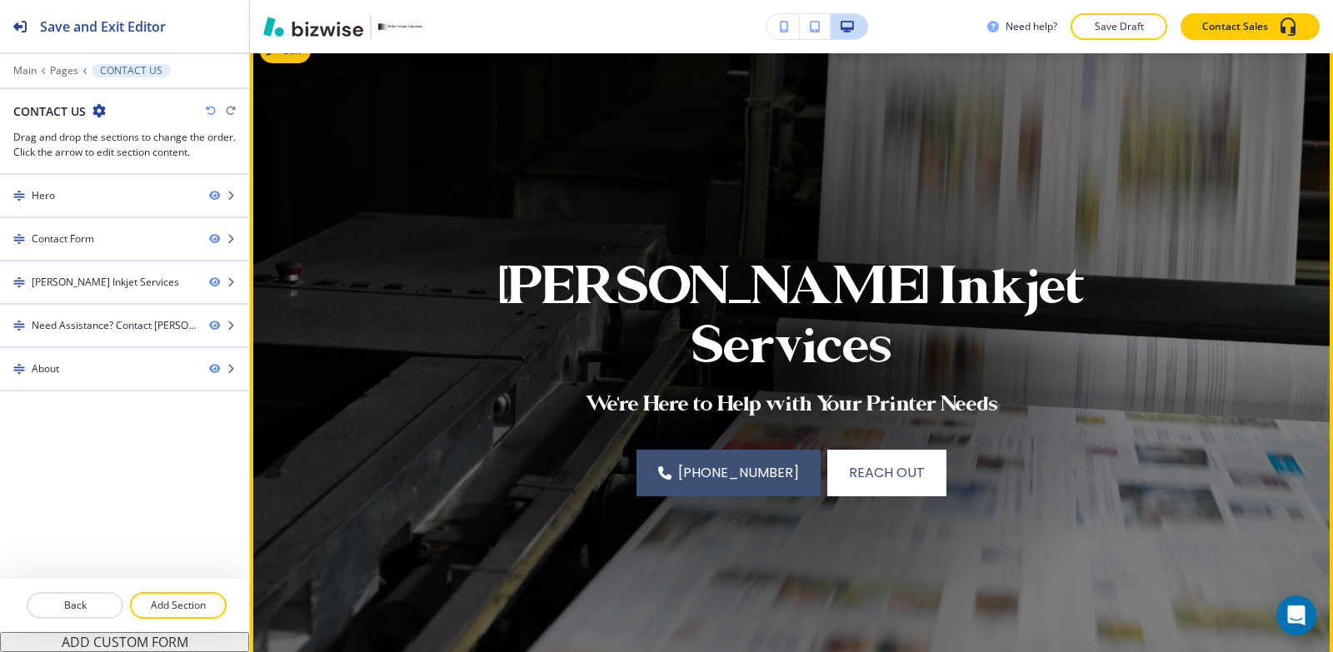
scroll to position [0, 0]
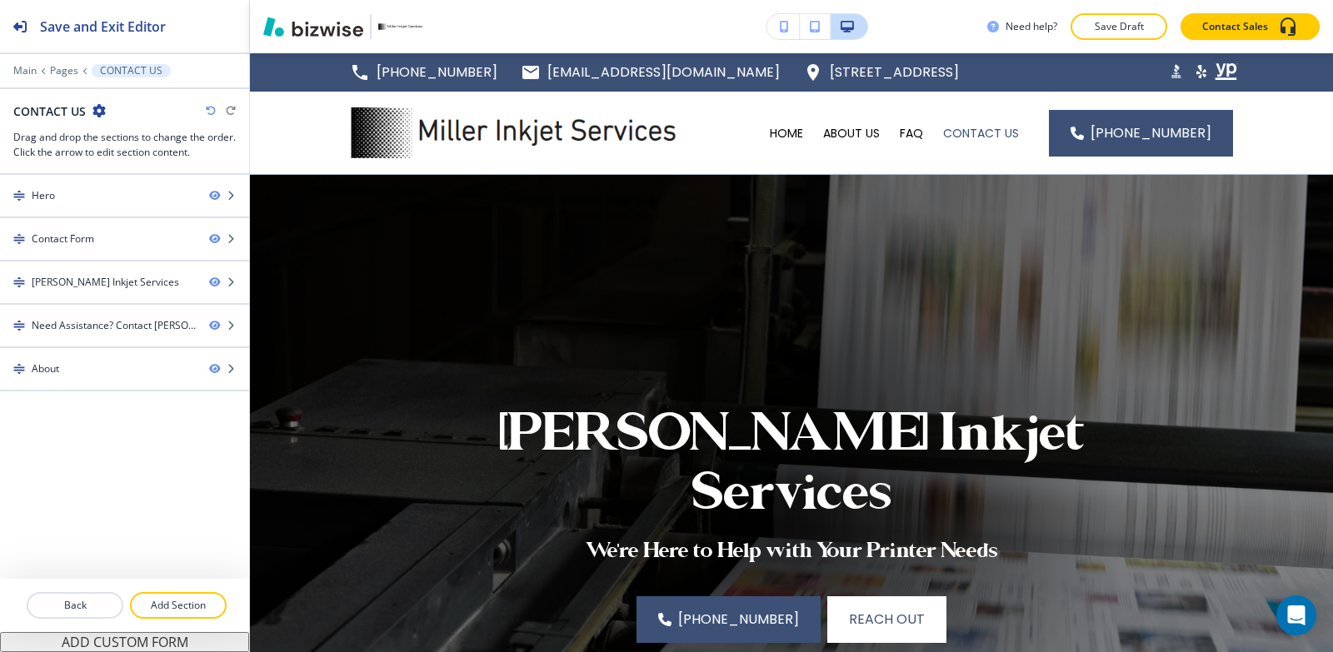
click at [1099, 31] on p "Save Draft" at bounding box center [1118, 26] width 53 height 15
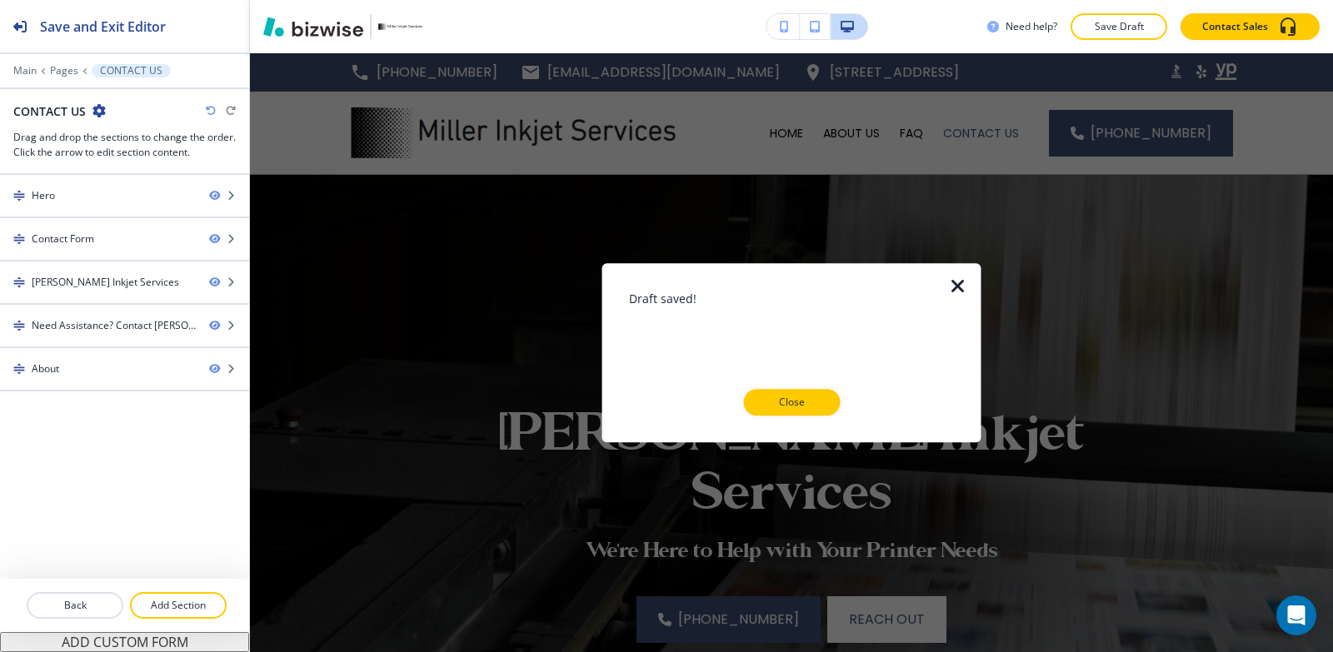
click at [806, 397] on p "Close" at bounding box center [791, 402] width 53 height 15
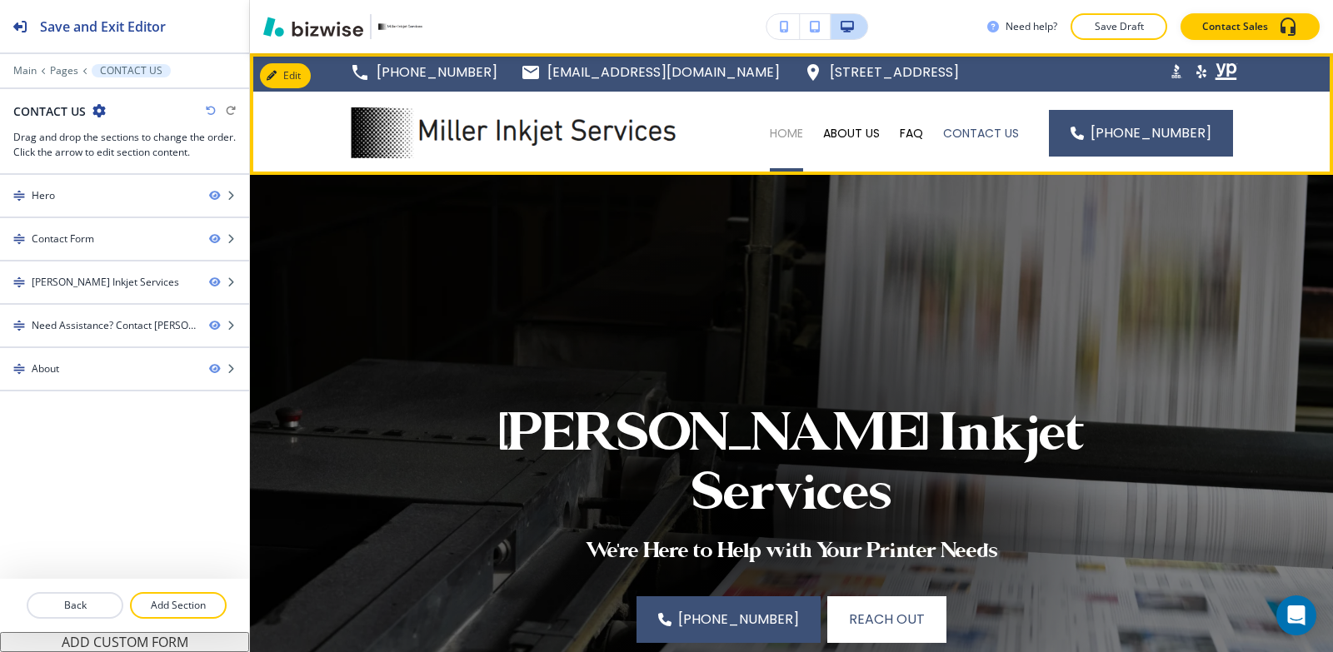
click at [787, 132] on p "HOME" at bounding box center [786, 133] width 33 height 17
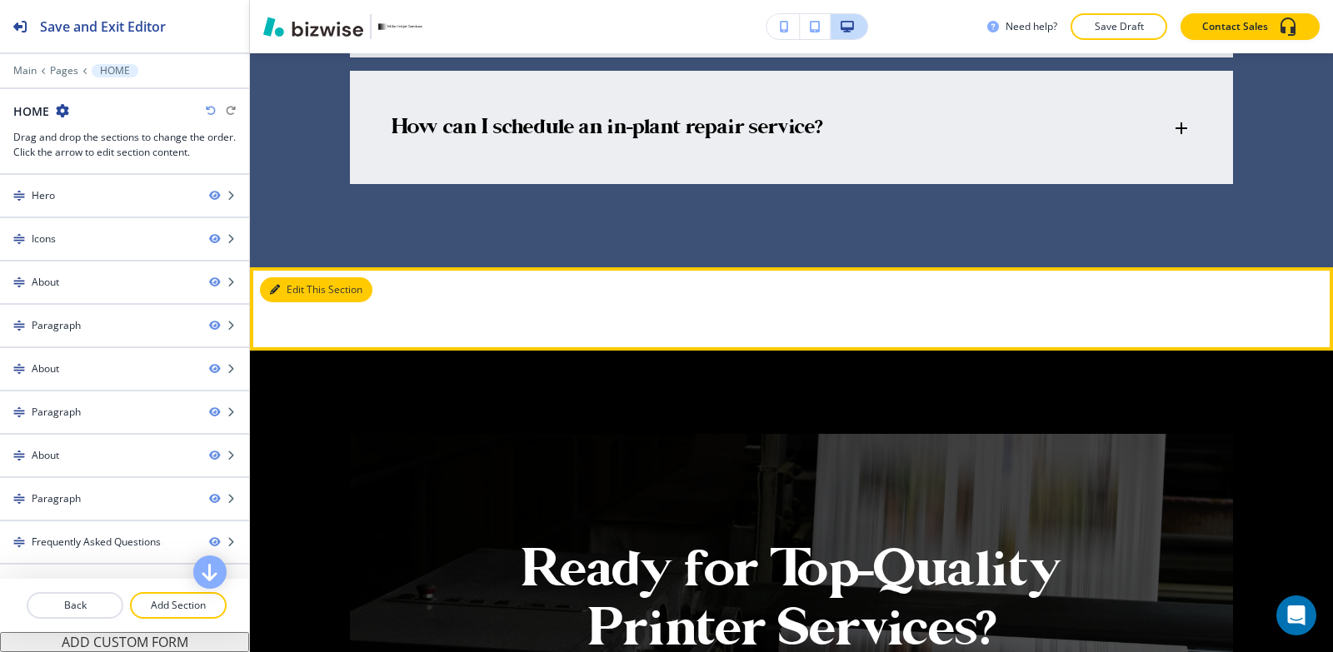
click at [301, 277] on button "Edit This Section" at bounding box center [316, 289] width 112 height 25
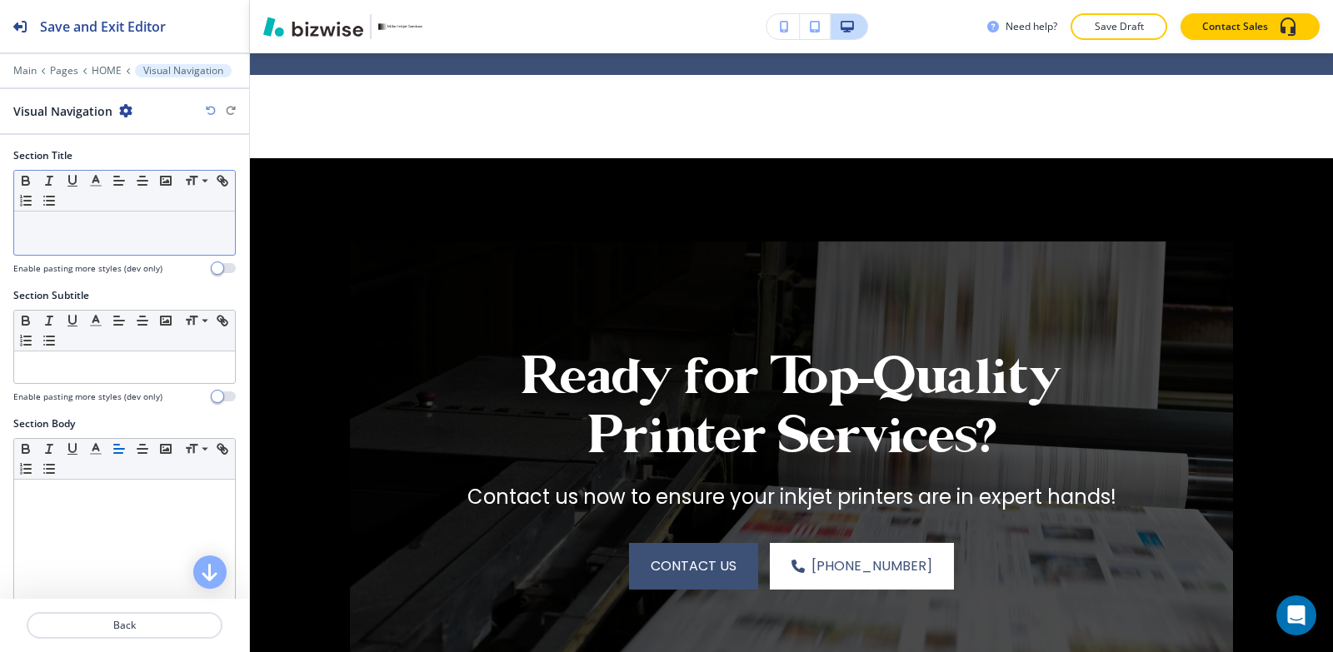
click at [109, 242] on div at bounding box center [124, 233] width 221 height 43
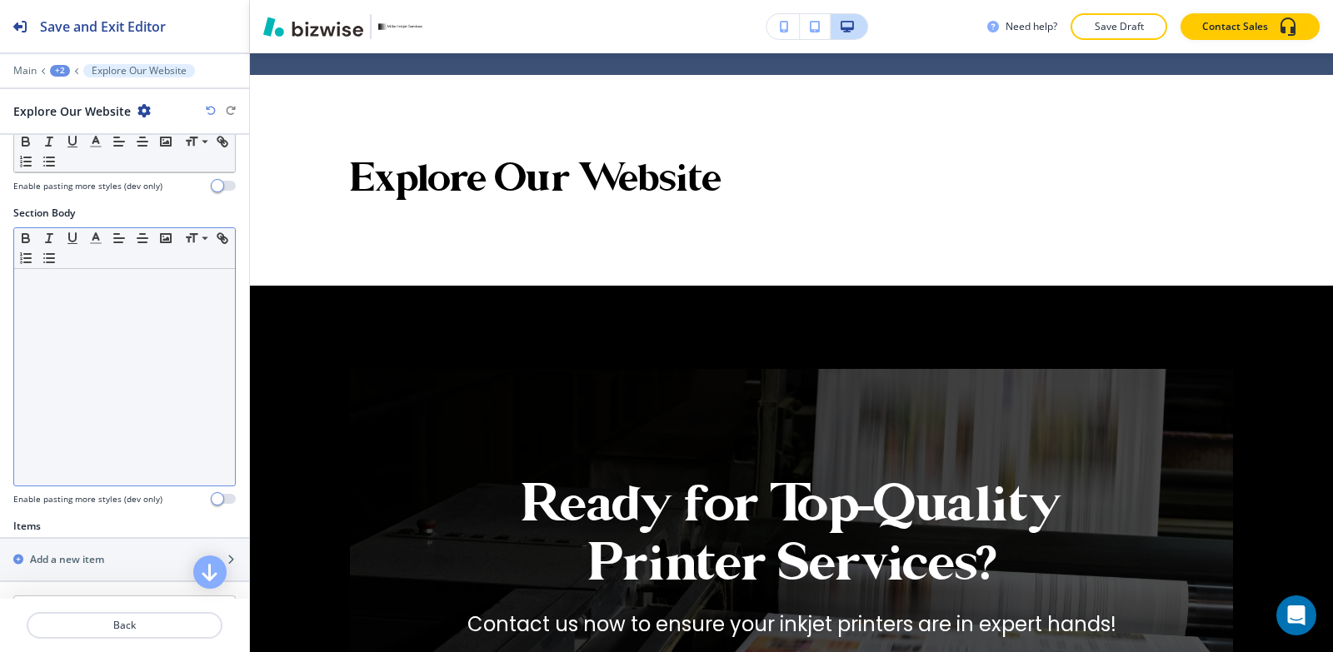
scroll to position [411, 0]
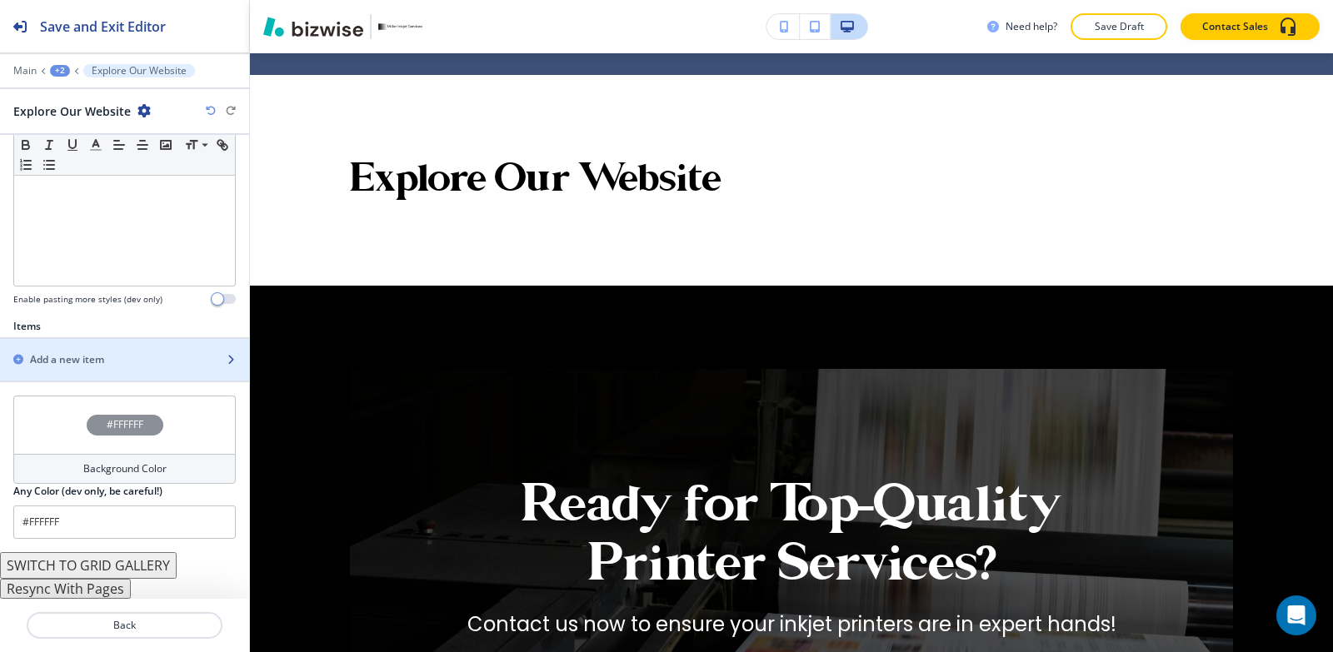
click at [74, 362] on h2 "Add a new item" at bounding box center [67, 359] width 74 height 15
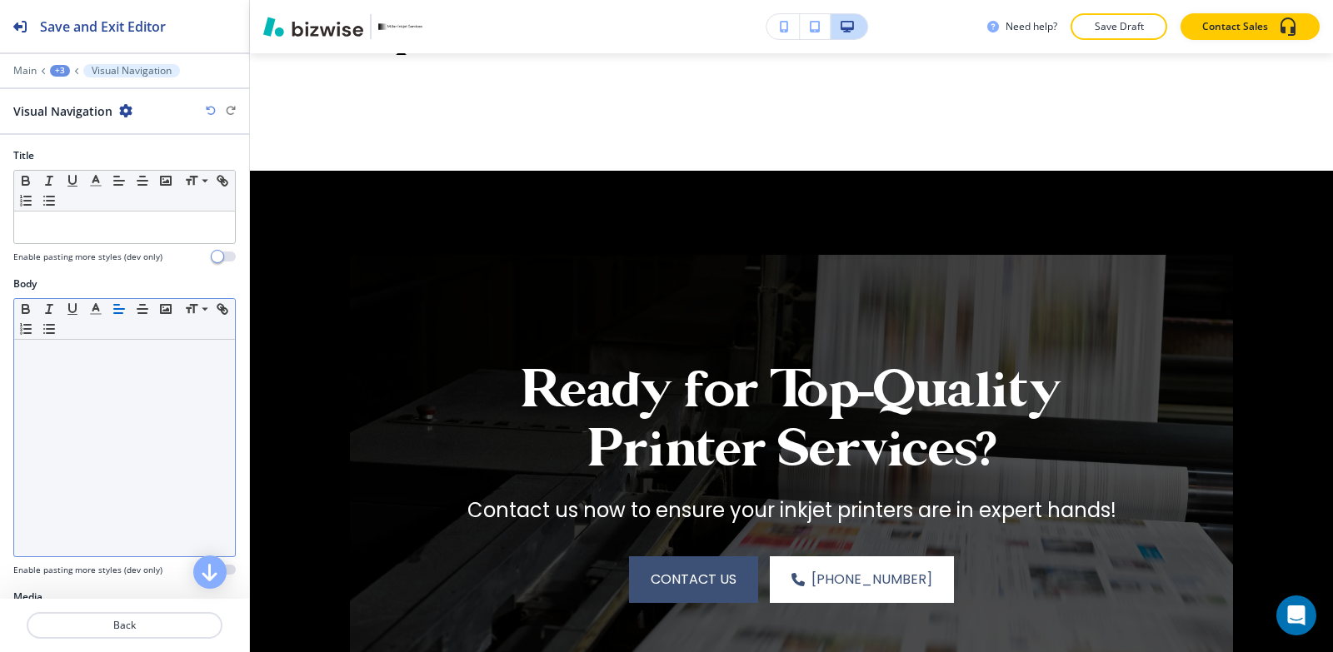
scroll to position [5849, 0]
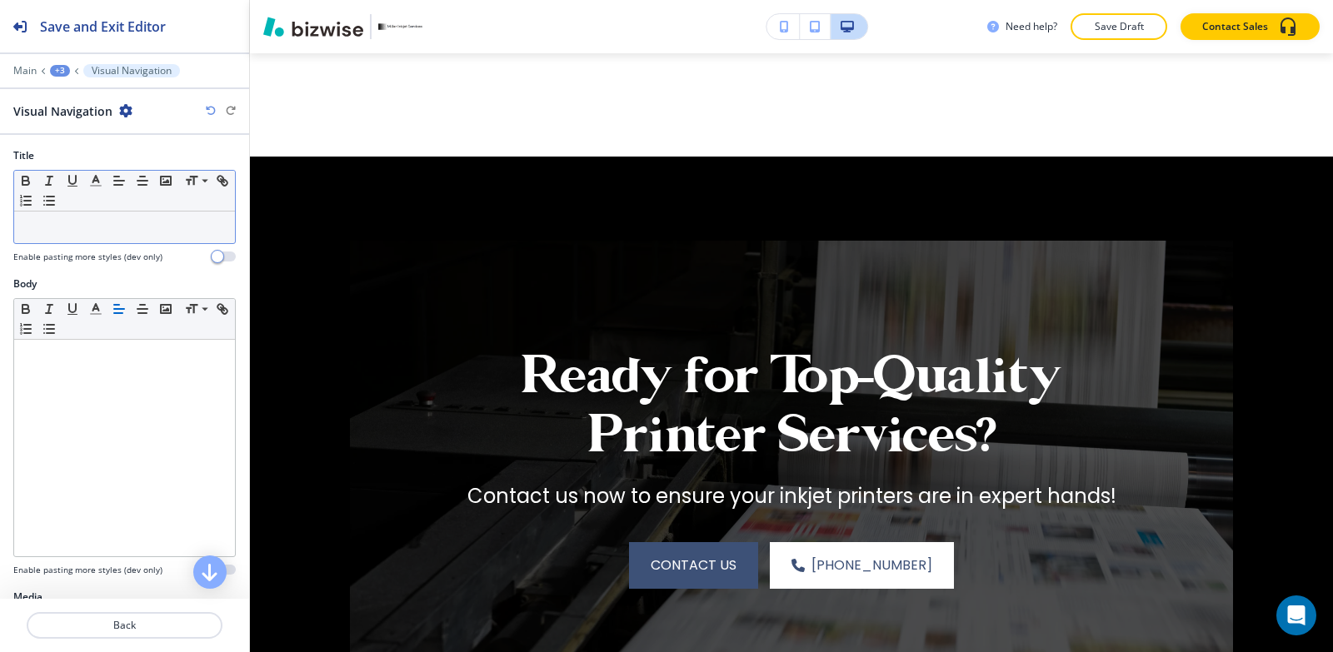
click at [71, 230] on p at bounding box center [124, 227] width 204 height 15
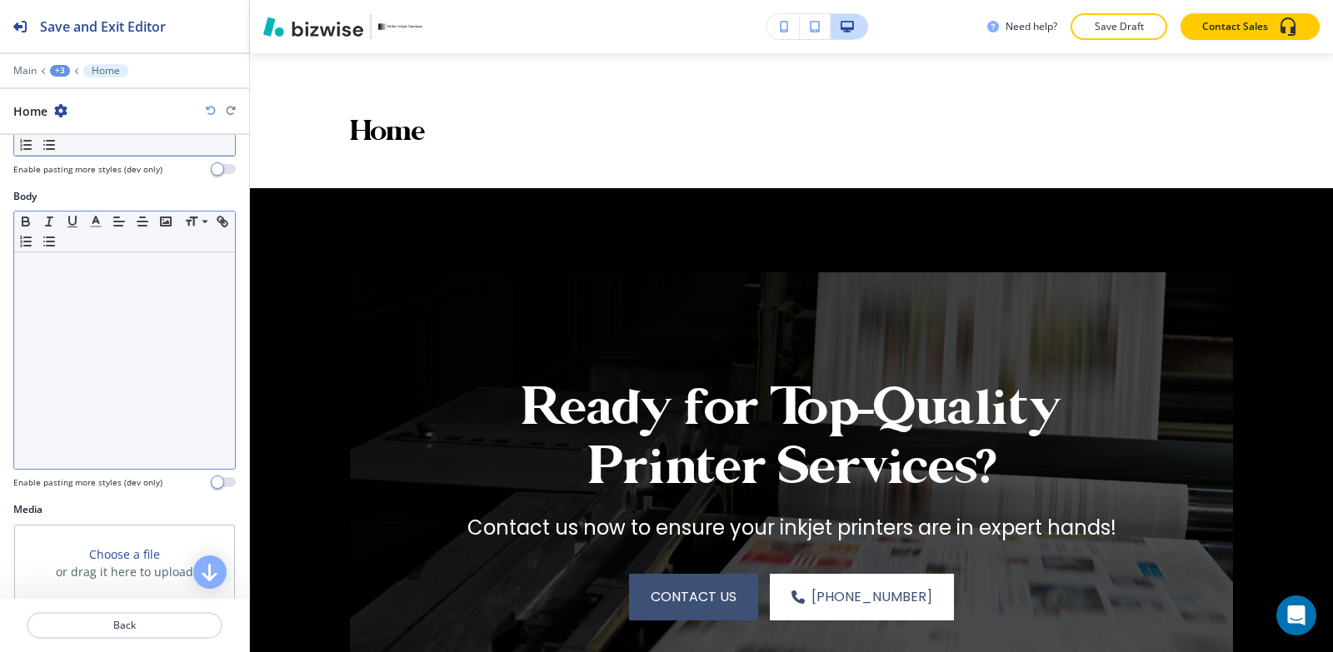
scroll to position [250, 0]
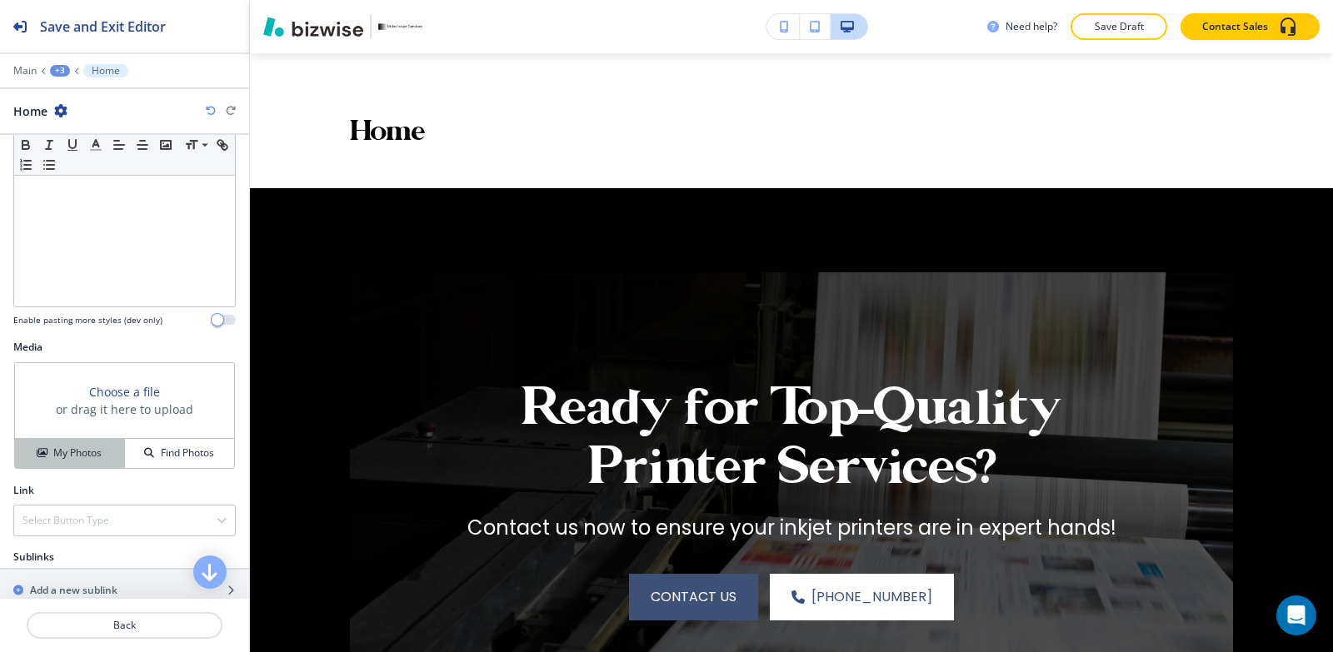
click at [62, 460] on h4 "My Photos" at bounding box center [77, 453] width 48 height 15
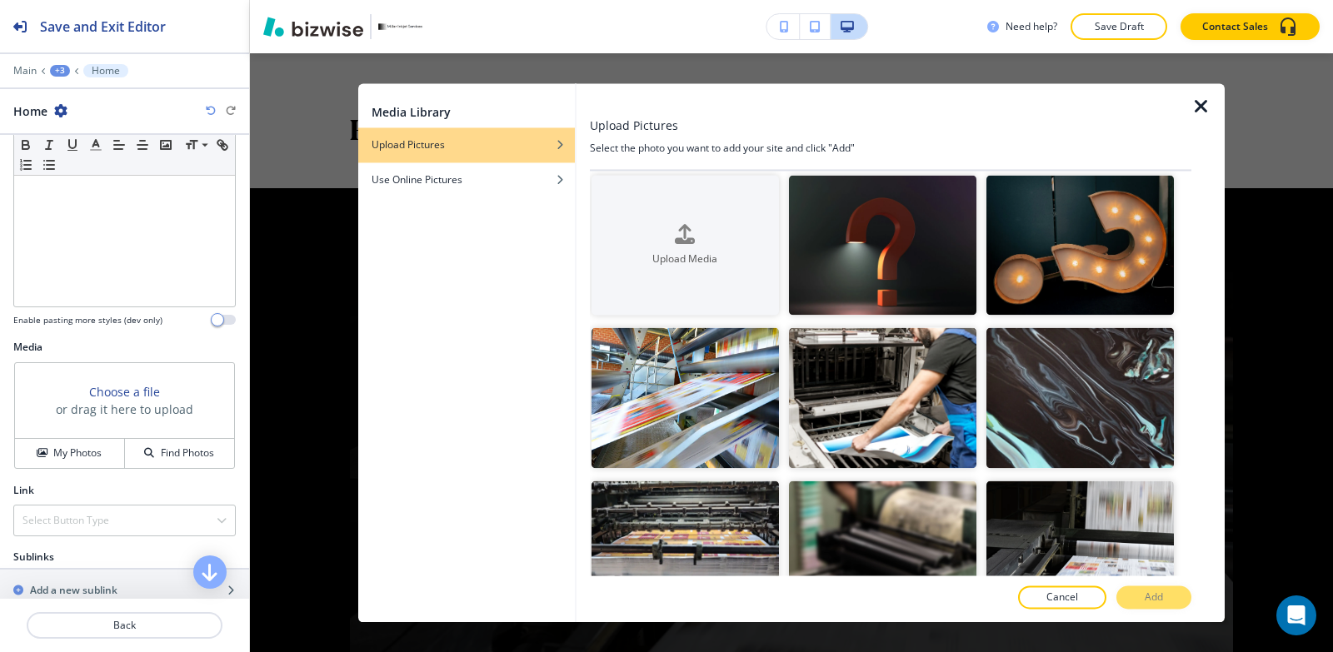
scroll to position [0, 0]
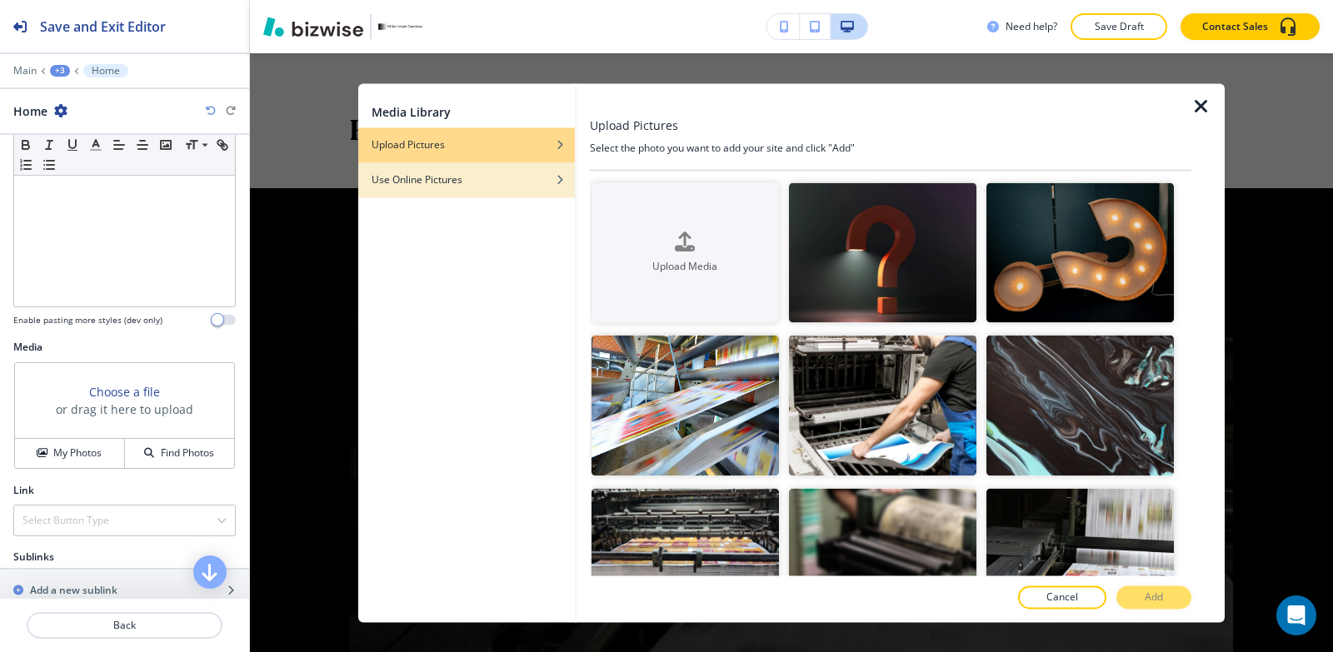
click at [471, 181] on div "Use Online Pictures" at bounding box center [466, 179] width 217 height 15
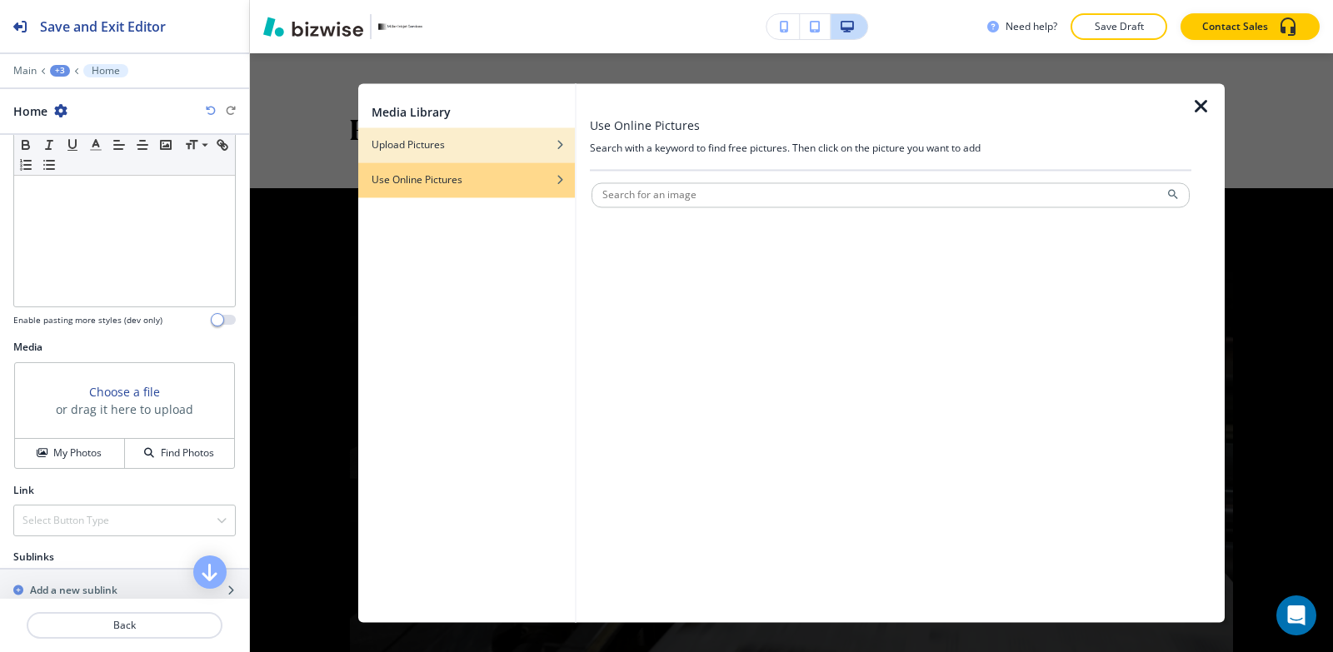
click at [461, 145] on div "Upload Pictures" at bounding box center [466, 144] width 217 height 15
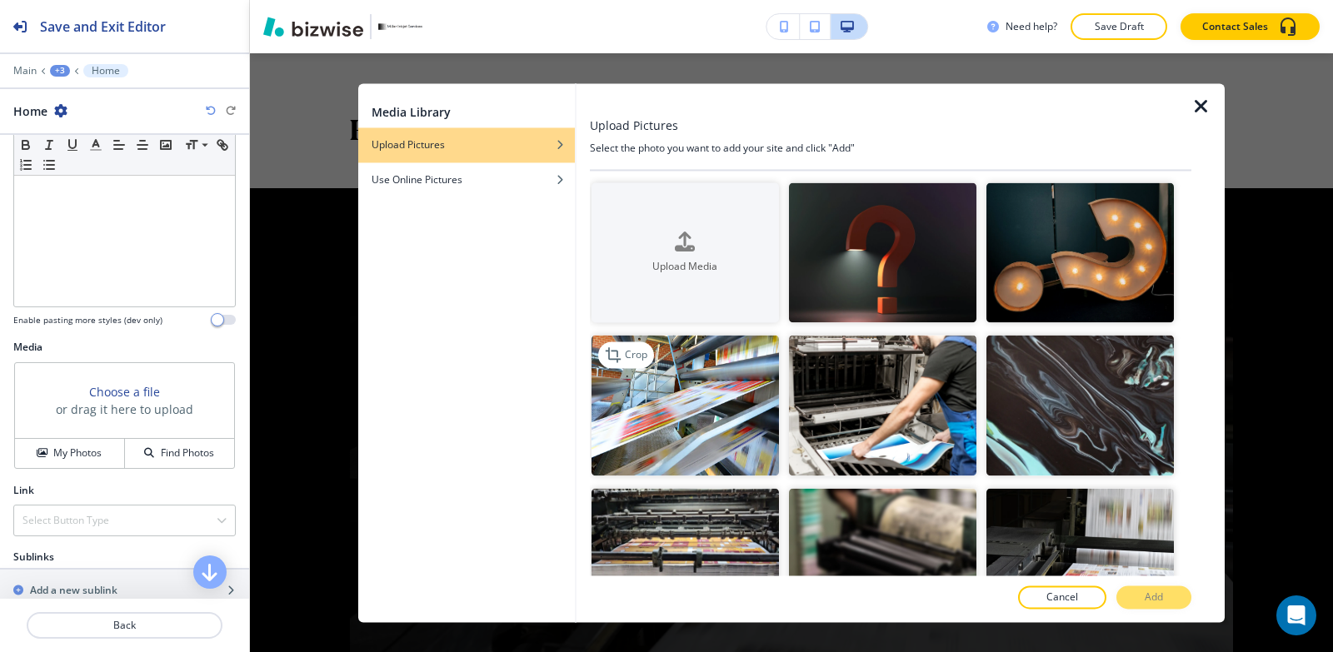
click at [696, 232] on div "Upload Media" at bounding box center [684, 253] width 187 height 42
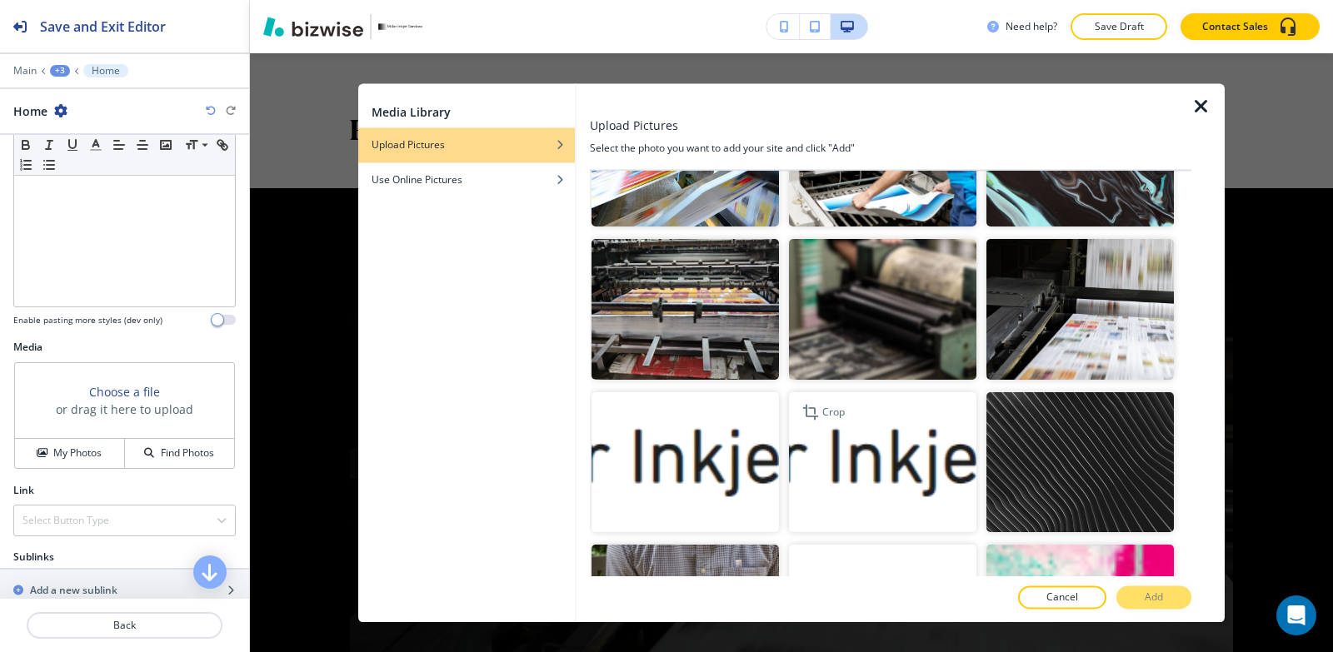
scroll to position [250, 0]
click at [1199, 111] on icon "button" at bounding box center [1201, 107] width 20 height 20
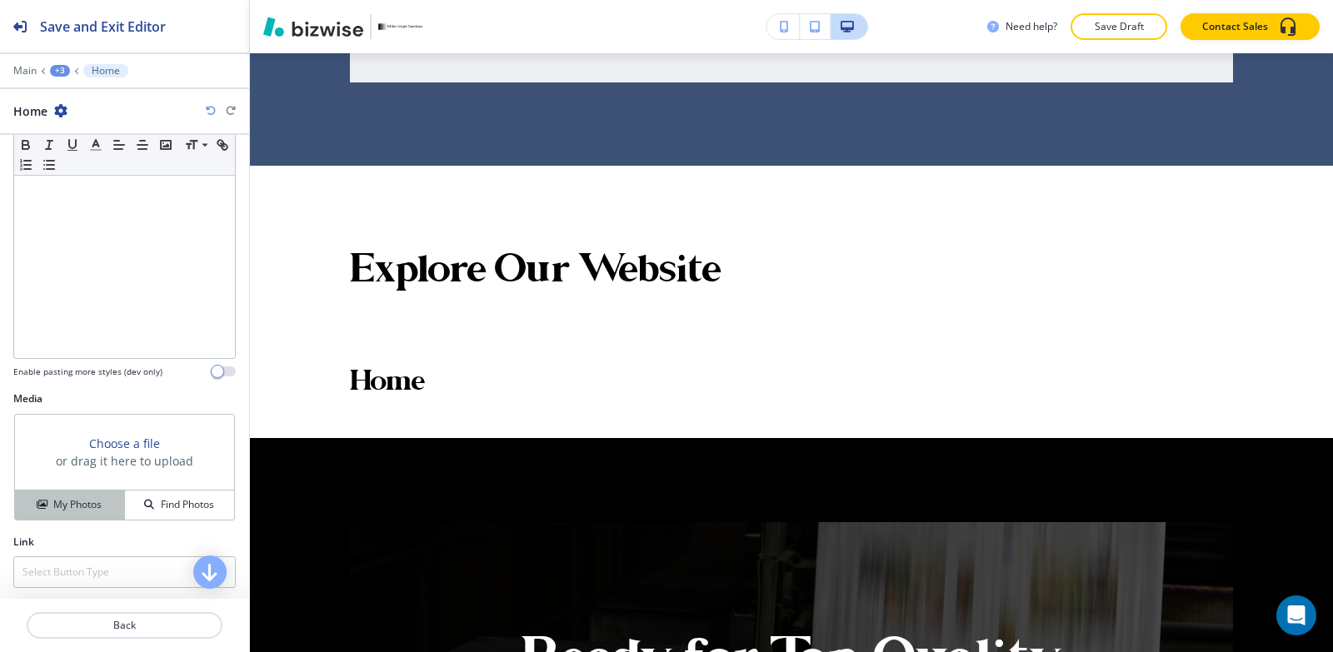
scroll to position [0, 0]
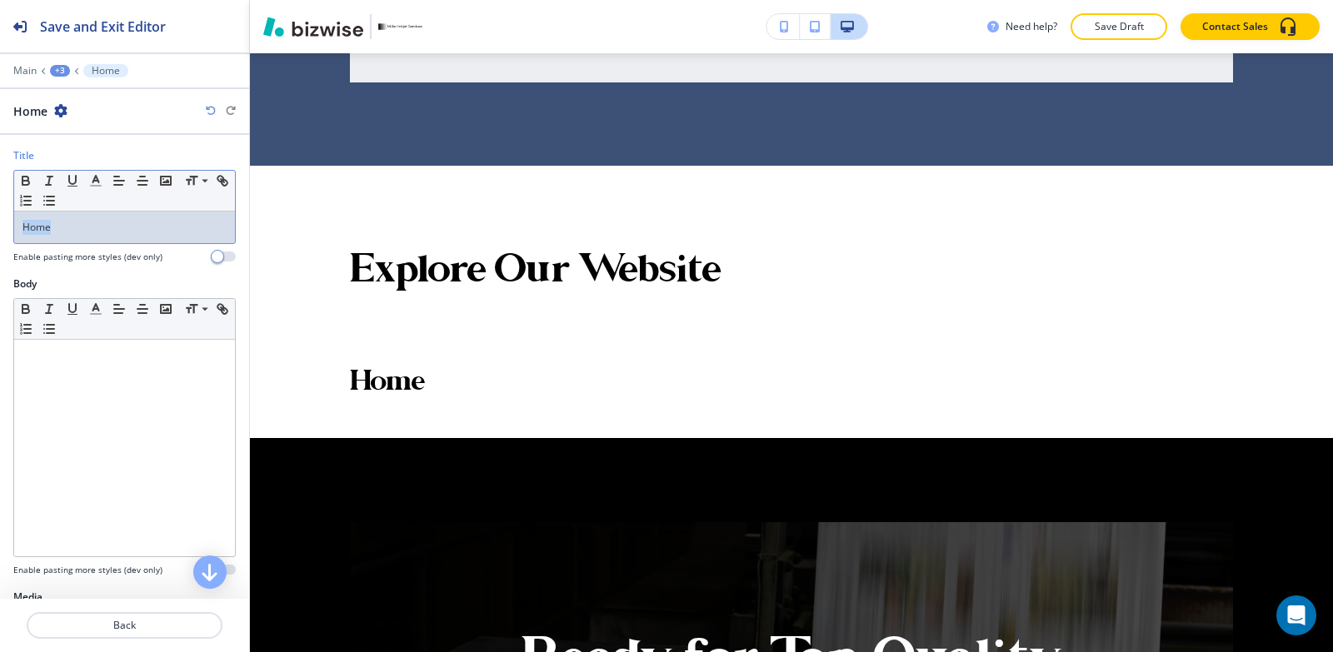
drag, startPoint x: 81, startPoint y: 231, endPoint x: 1, endPoint y: 269, distance: 88.7
click at [0, 269] on div "Title Small Normal Large Huge Home Enable pasting more styles (dev only)" at bounding box center [124, 212] width 249 height 128
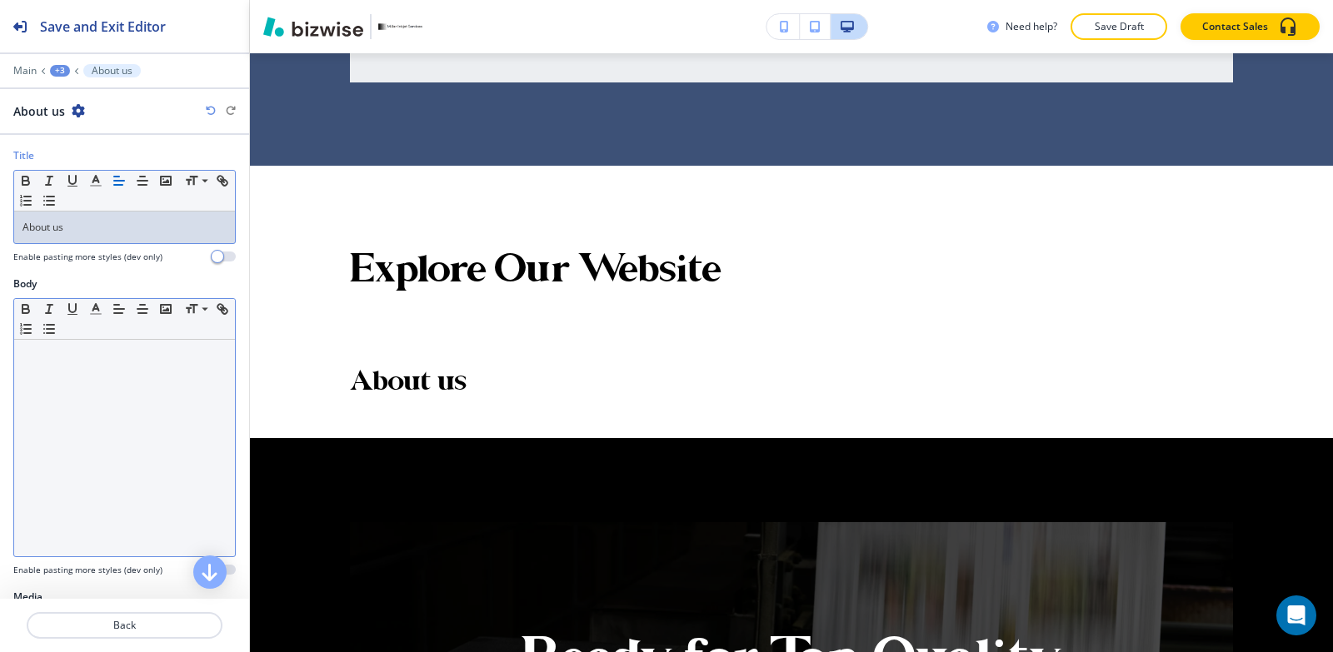
scroll to position [277, 0]
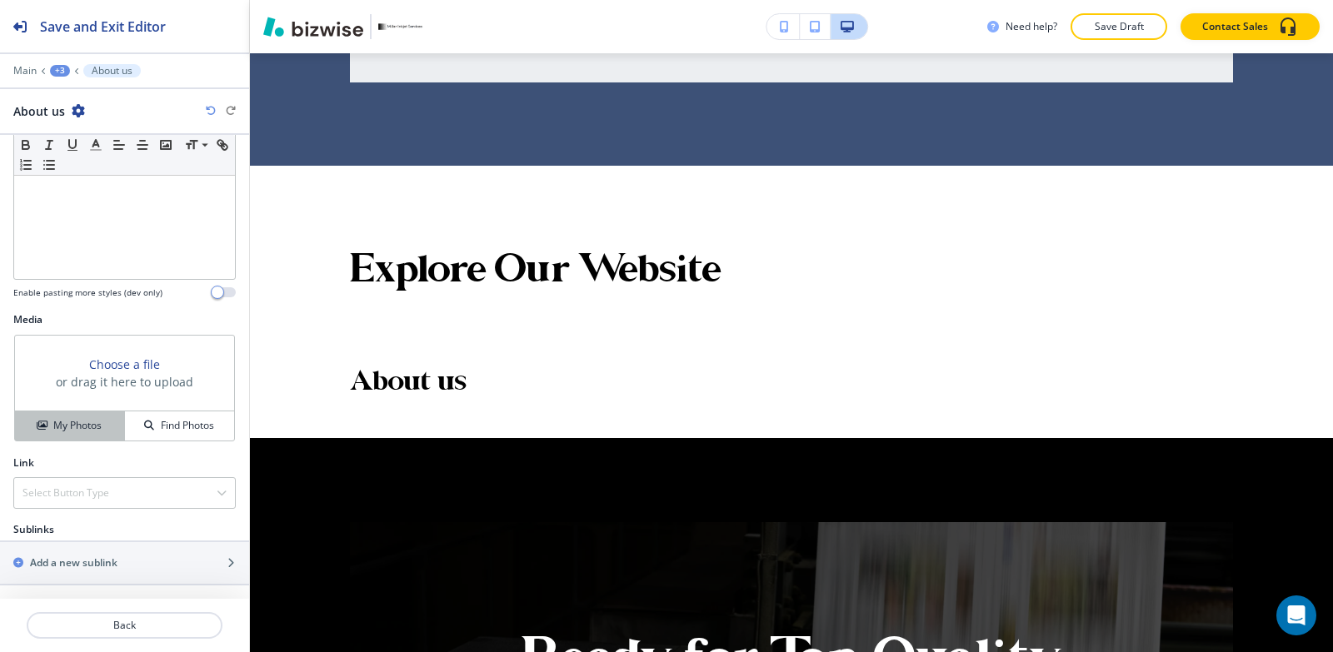
click at [74, 432] on h4 "My Photos" at bounding box center [77, 425] width 48 height 15
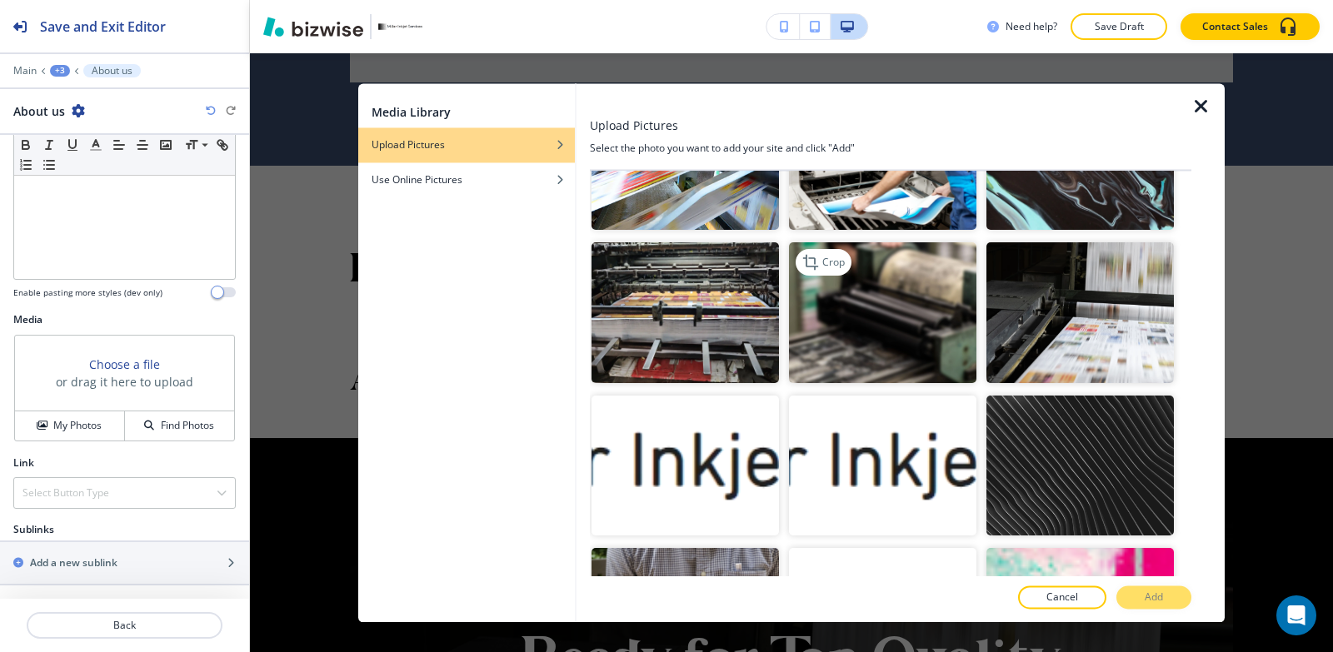
scroll to position [250, 0]
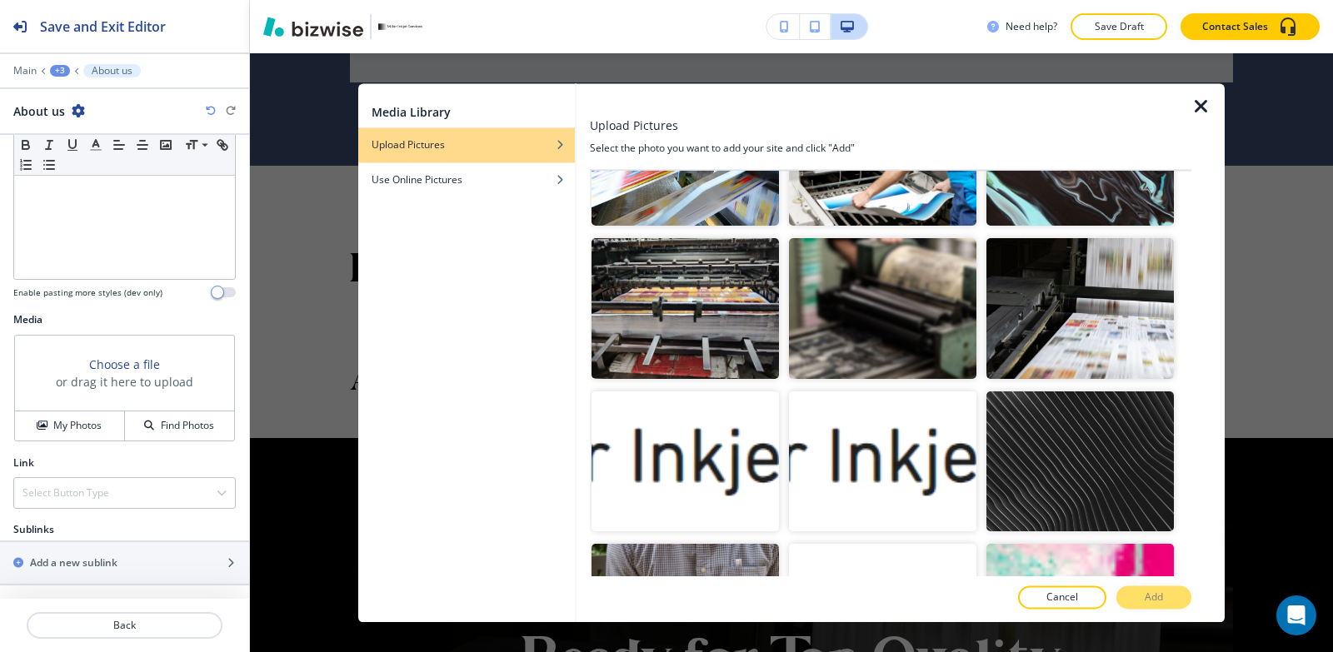
click at [1197, 107] on icon "button" at bounding box center [1201, 107] width 20 height 20
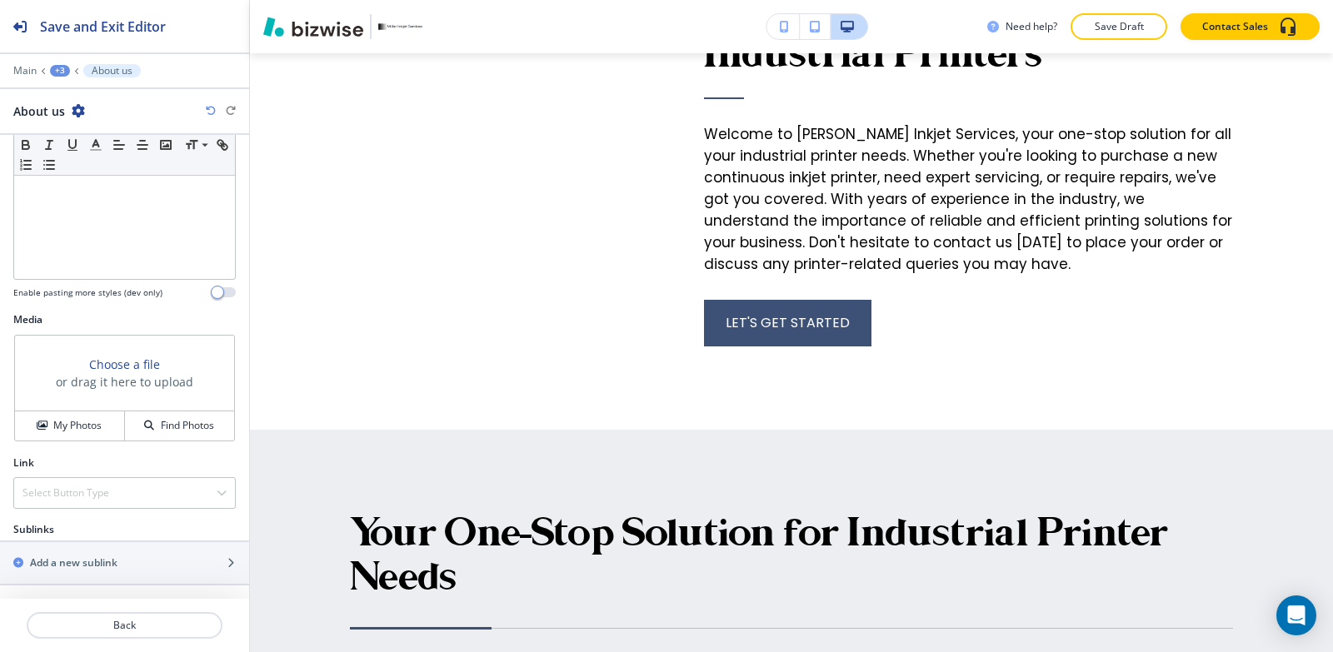
scroll to position [0, 0]
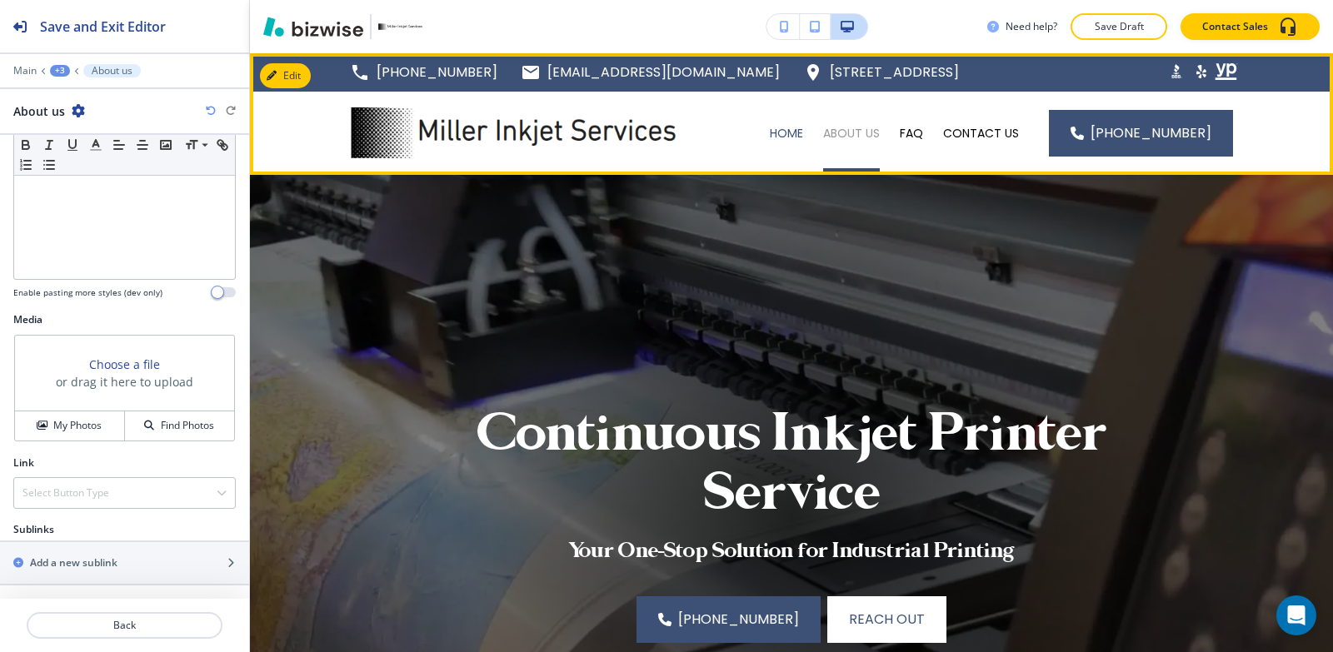
click at [836, 138] on p "ABOUT US" at bounding box center [851, 133] width 57 height 17
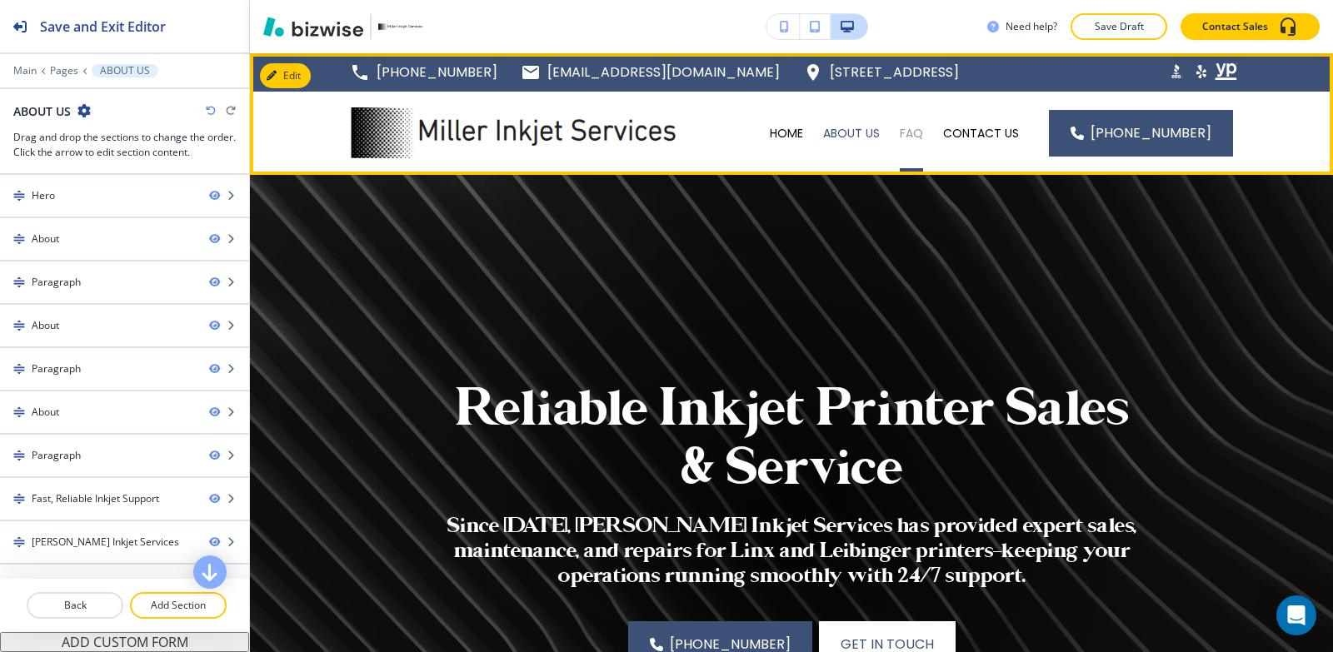
click at [923, 137] on p "FAQ" at bounding box center [911, 133] width 23 height 17
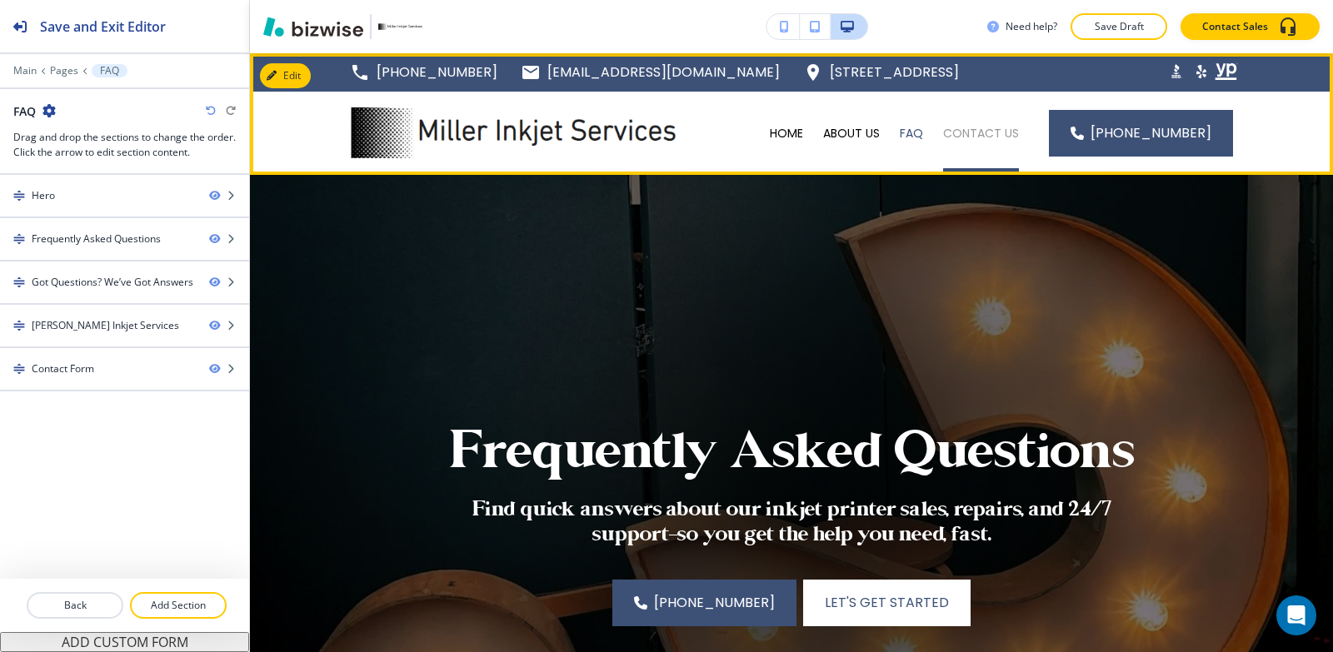
click at [982, 132] on p "CONTACT US" at bounding box center [981, 133] width 76 height 17
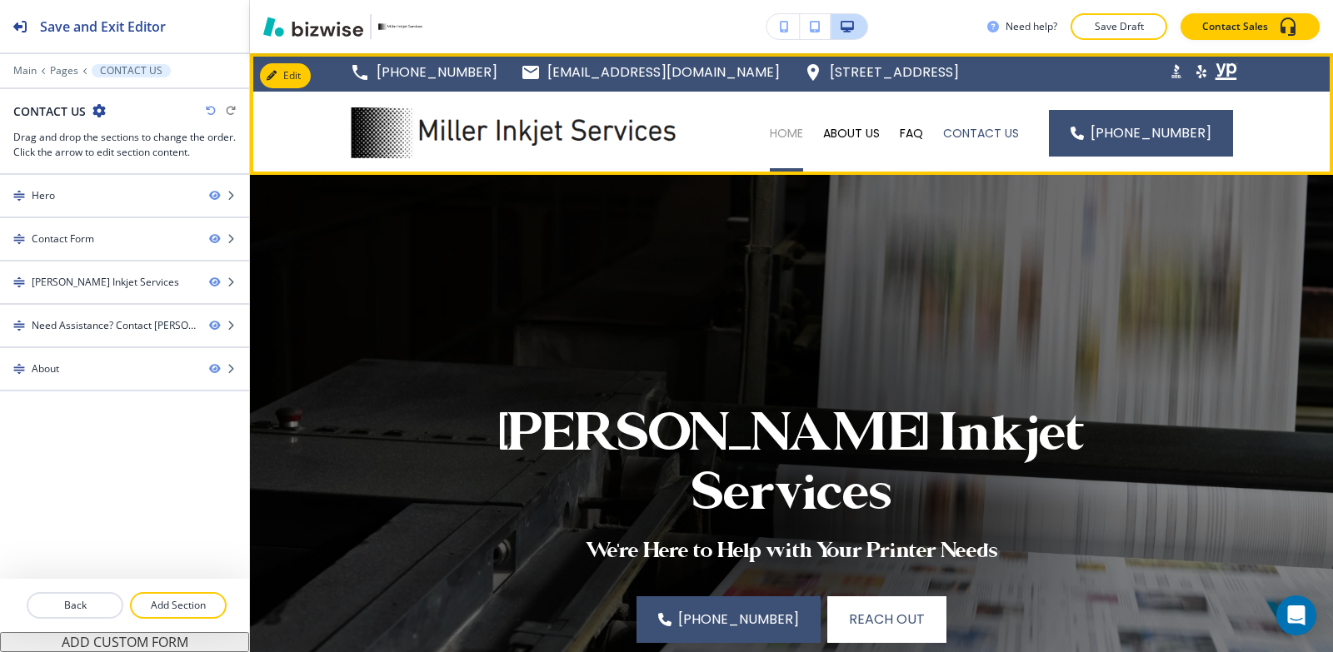
click at [793, 136] on p "HOME" at bounding box center [786, 133] width 33 height 17
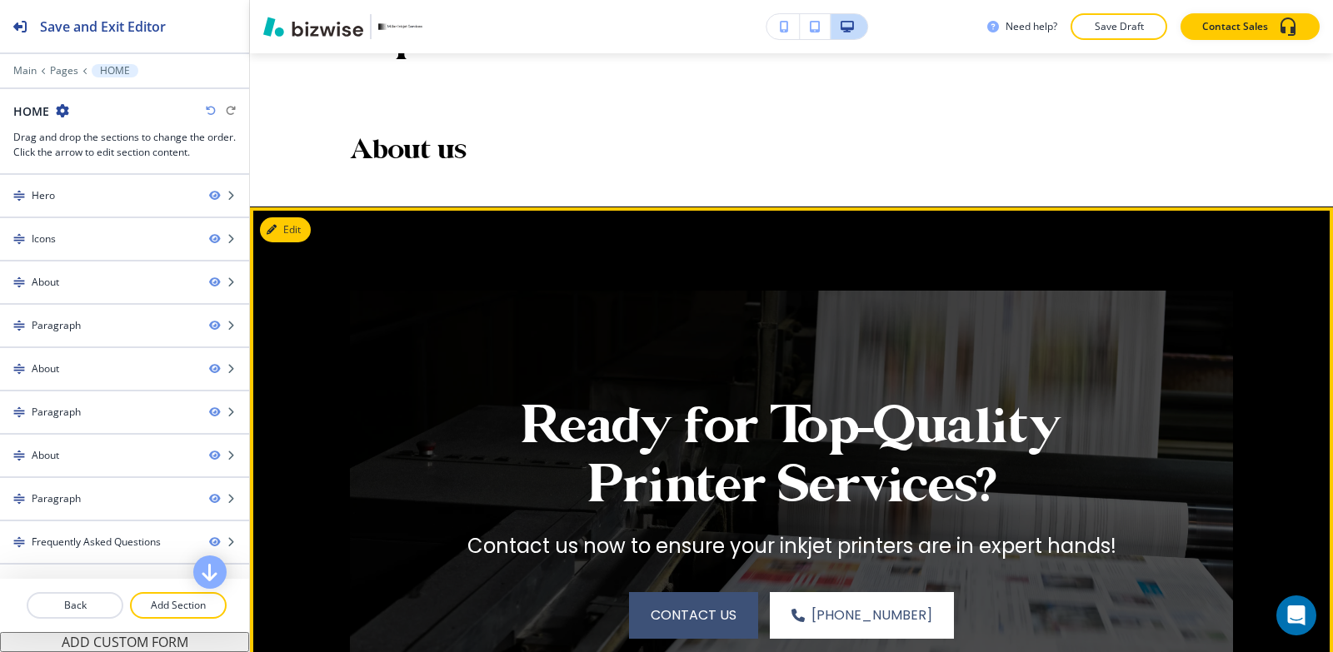
scroll to position [5498, 0]
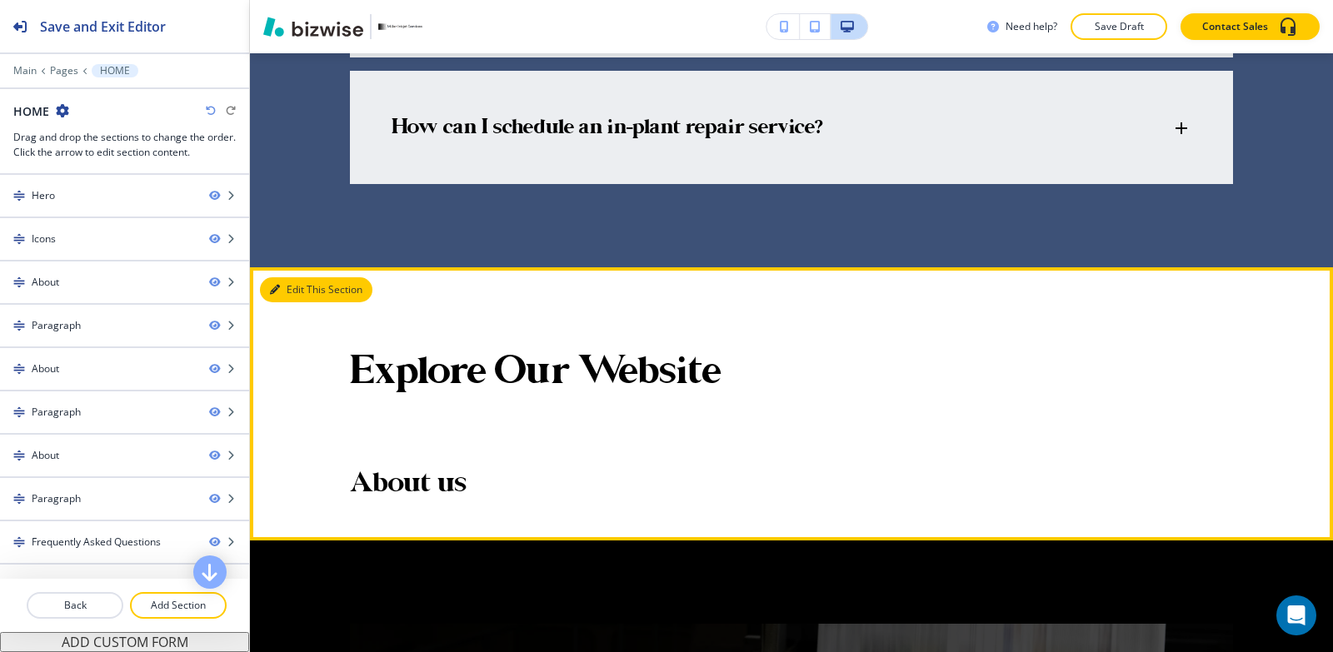
click at [289, 277] on button "Edit This Section" at bounding box center [316, 289] width 112 height 25
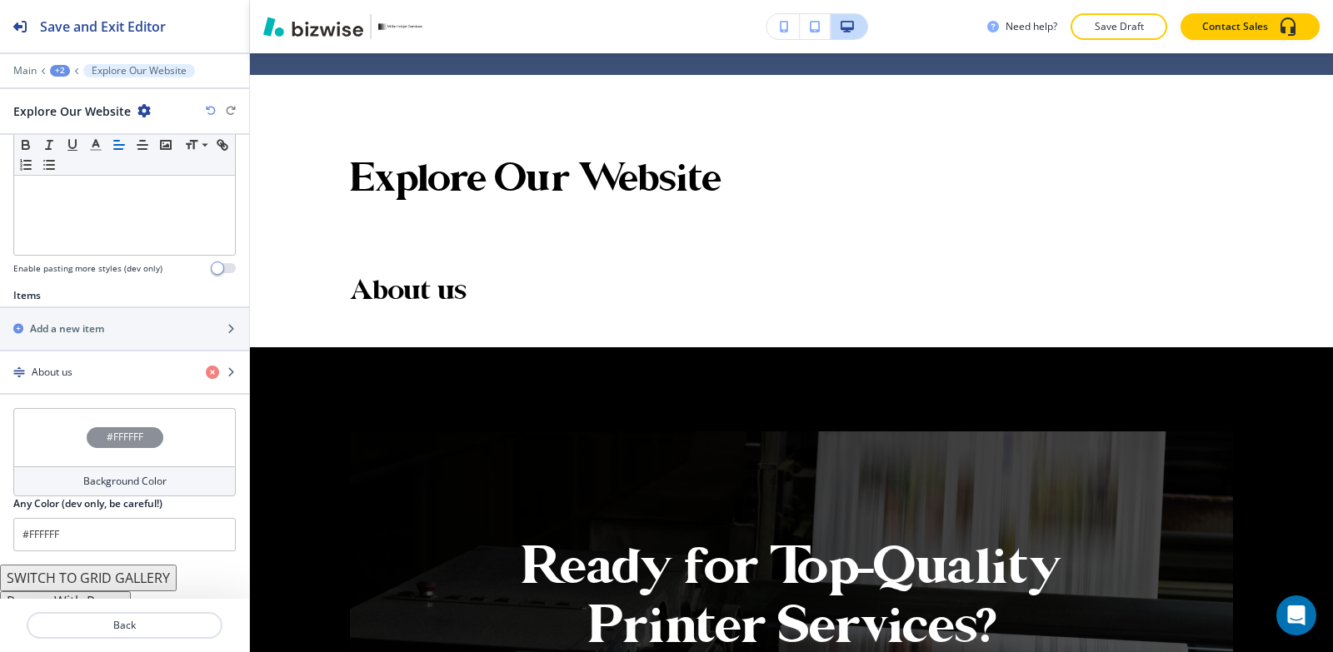
scroll to position [454, 0]
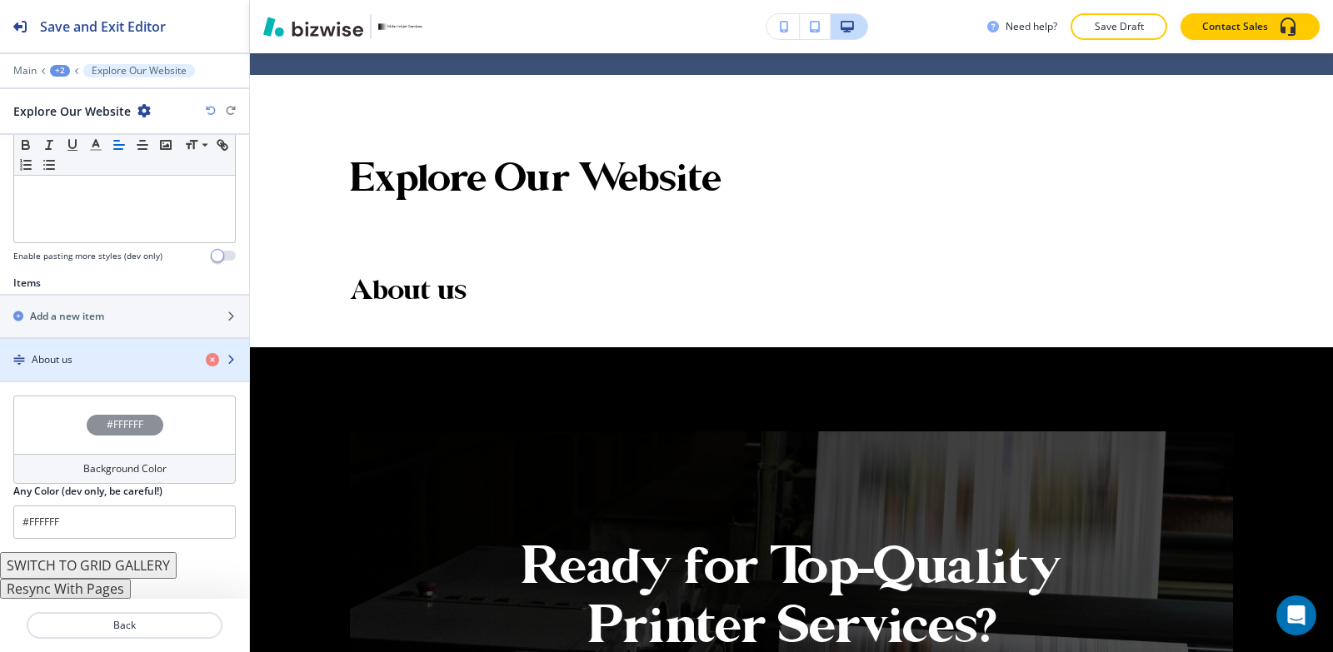
click at [87, 371] on div "button" at bounding box center [124, 373] width 249 height 13
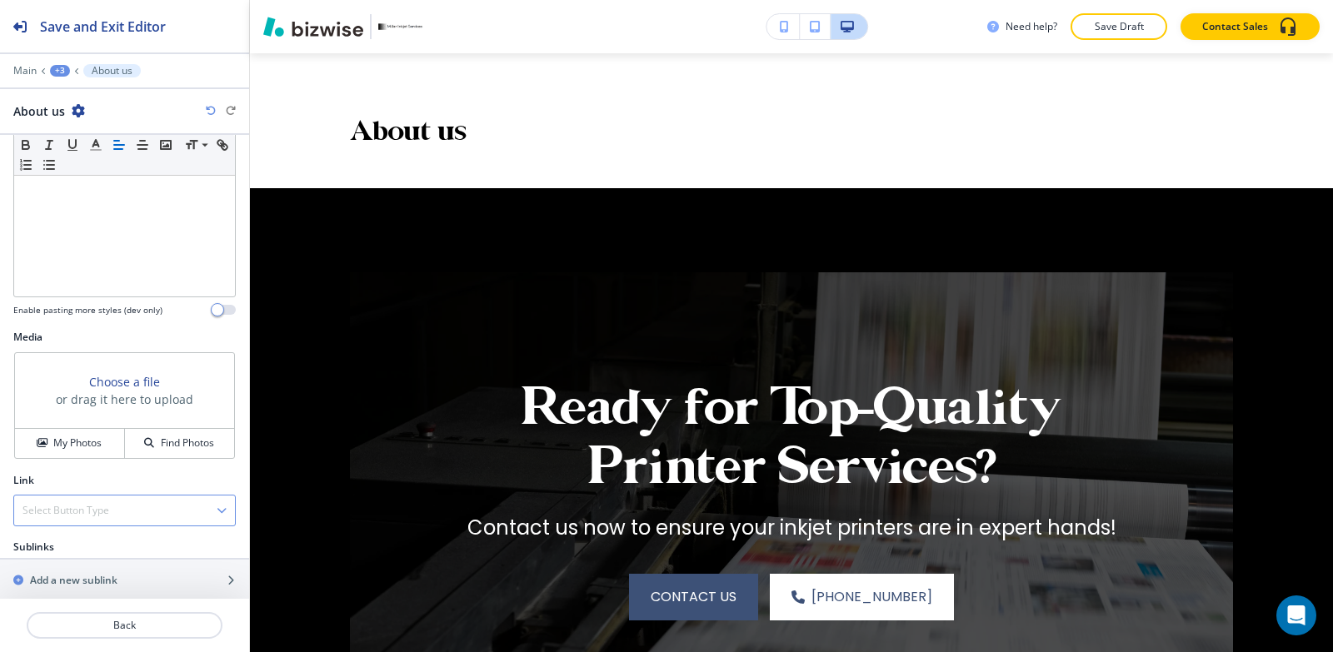
scroll to position [277, 0]
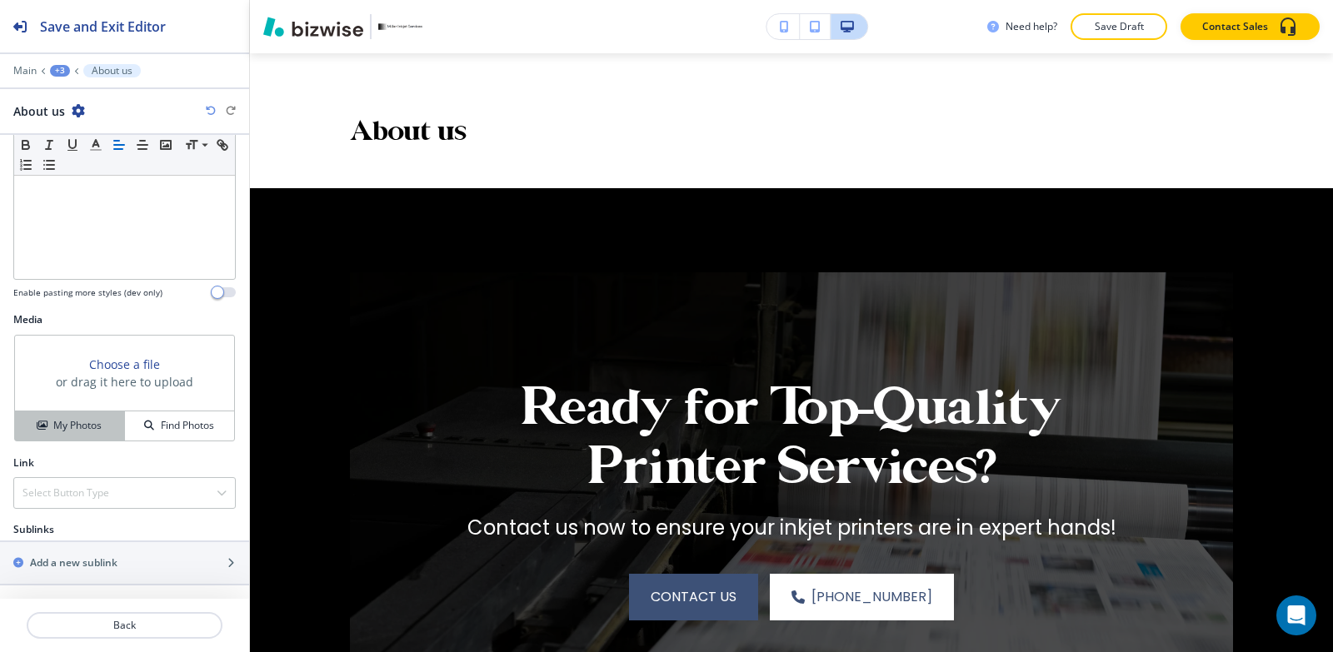
click at [37, 418] on div "My Photos" at bounding box center [69, 425] width 109 height 15
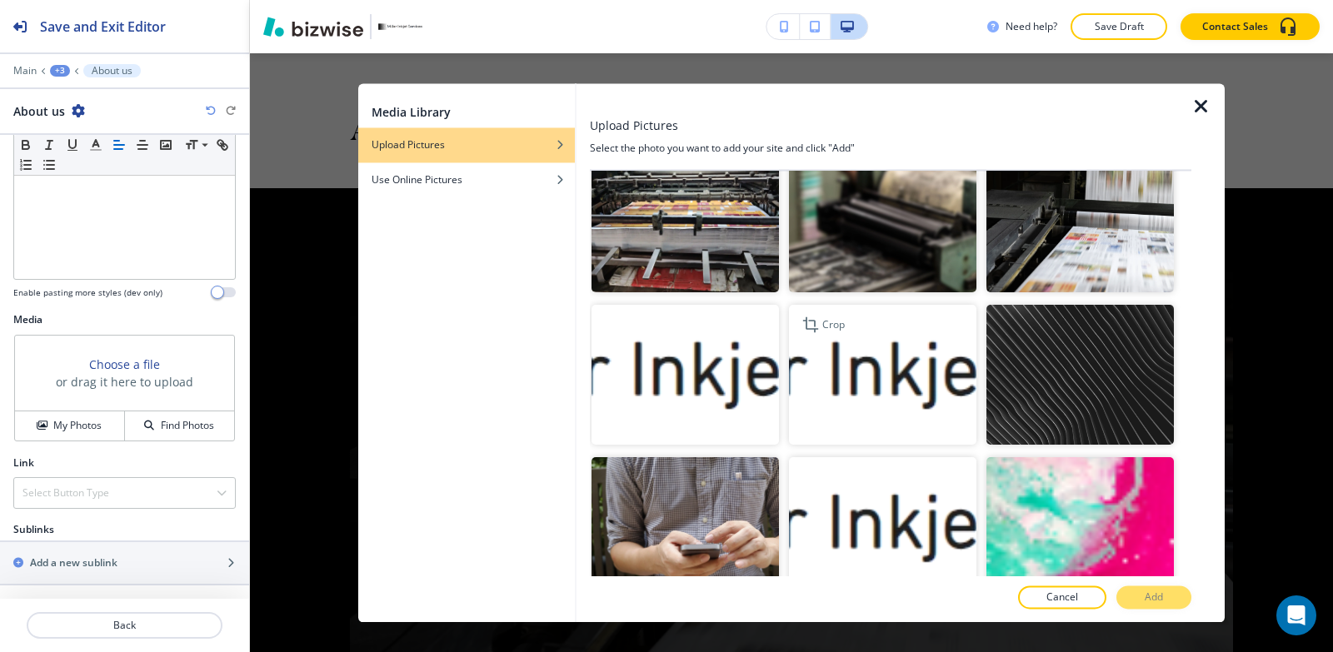
scroll to position [357, 0]
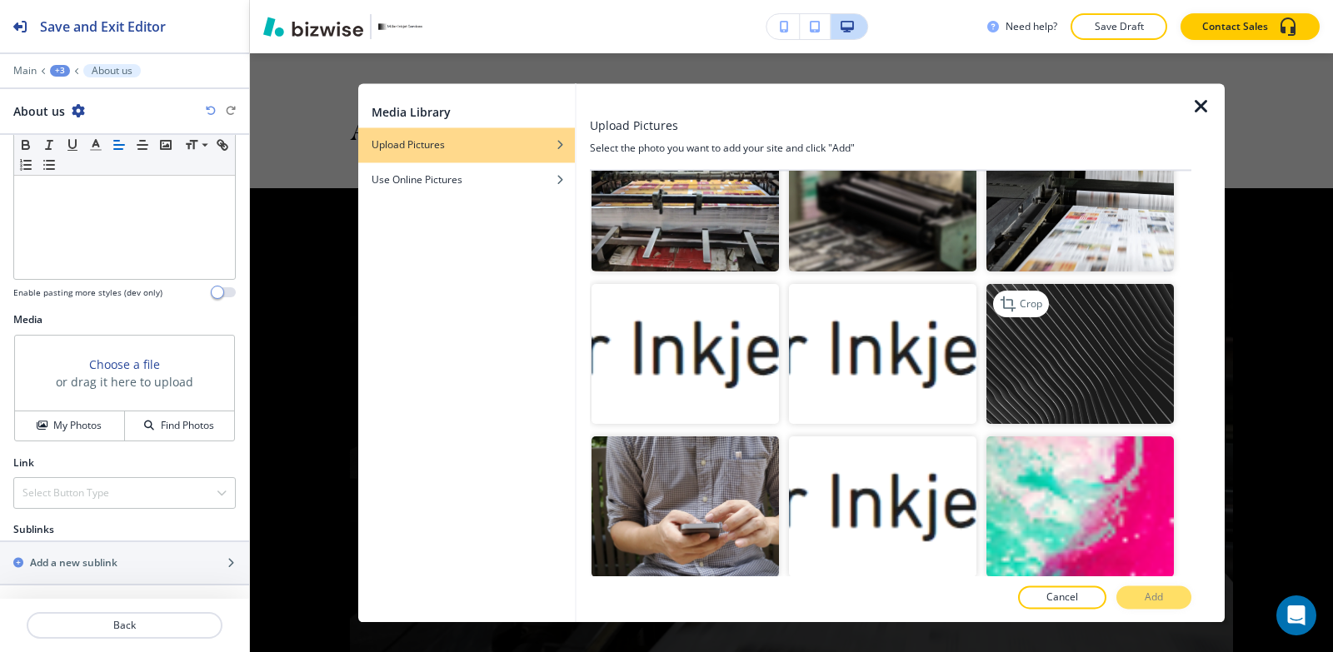
click at [1076, 327] on img "button" at bounding box center [1079, 354] width 187 height 141
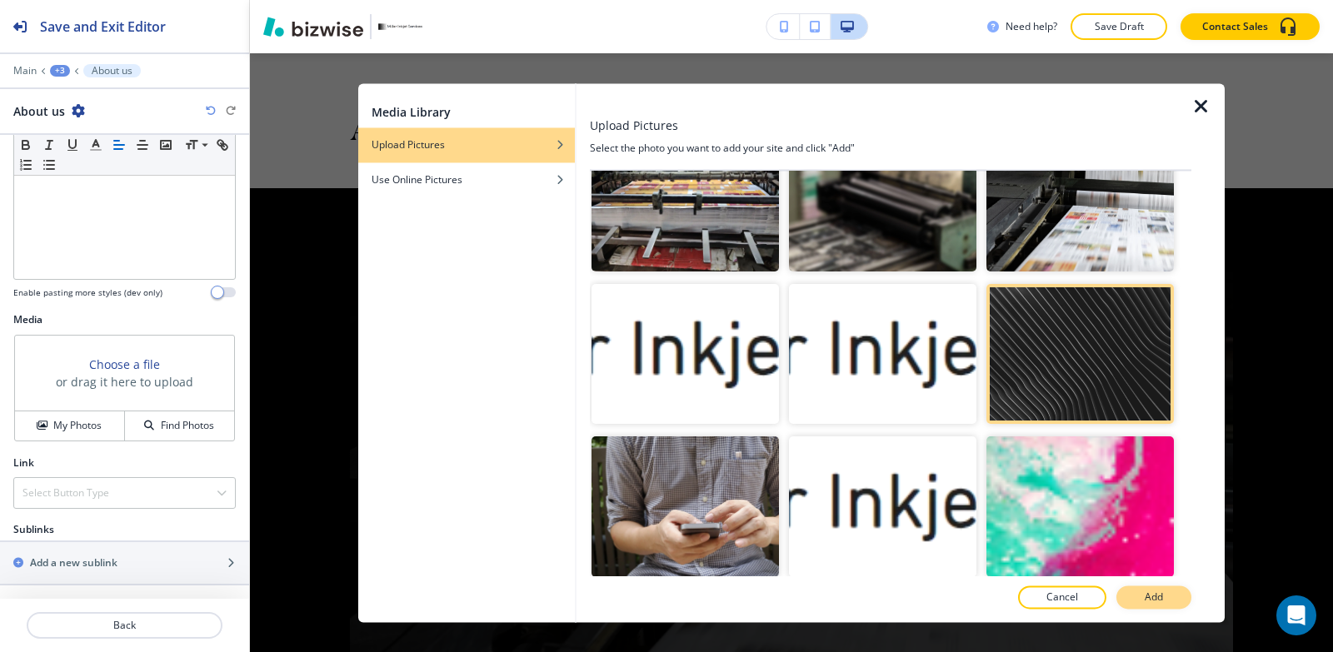
click at [1150, 601] on p "Add" at bounding box center [1154, 597] width 18 height 15
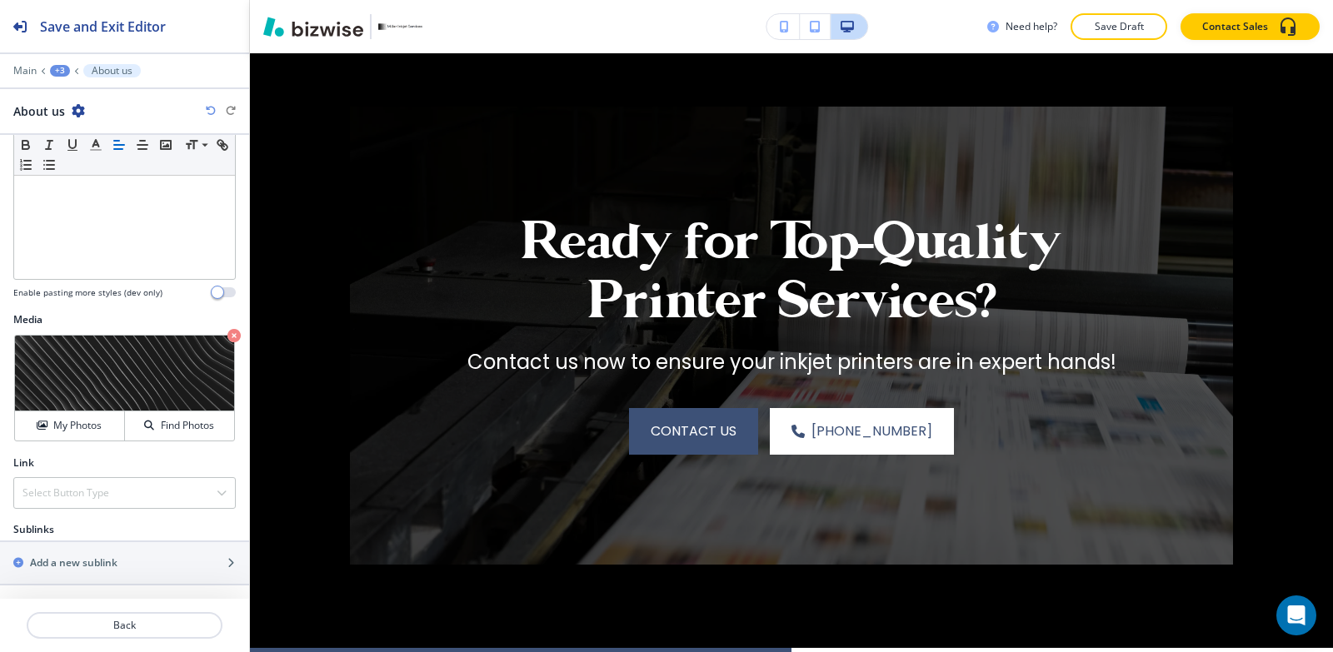
scroll to position [5516, 0]
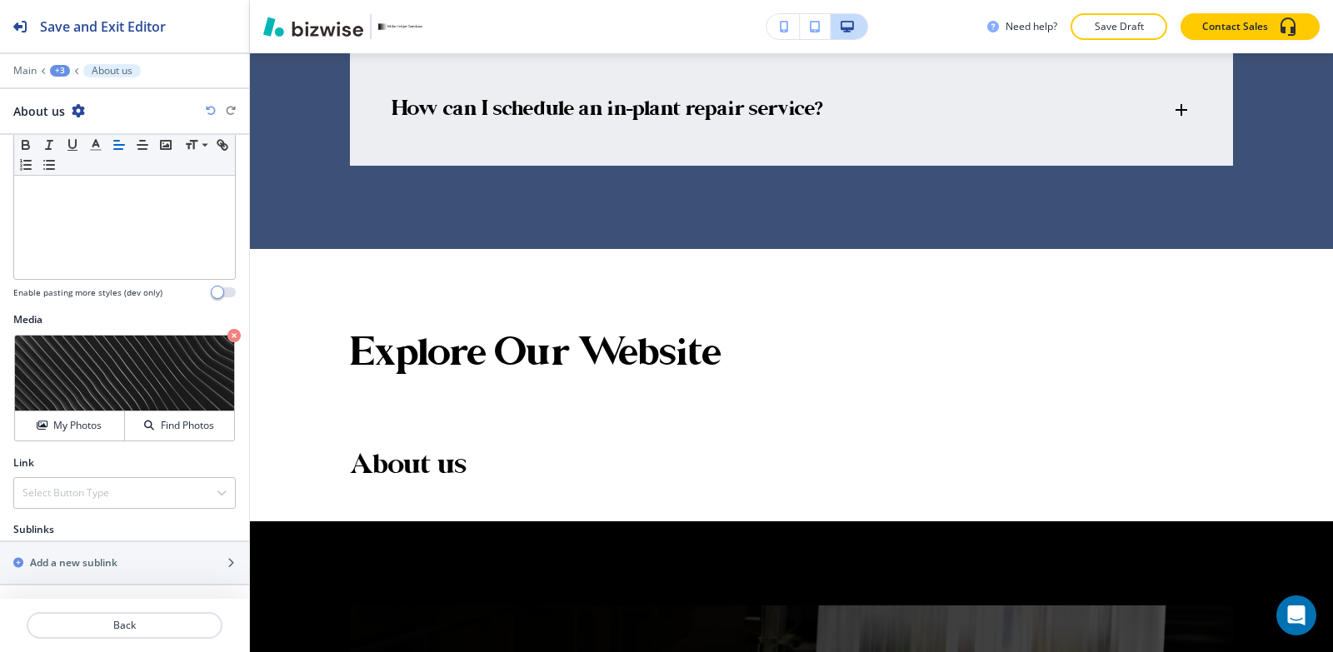
click at [61, 70] on div "+3" at bounding box center [60, 71] width 20 height 12
click at [137, 506] on div "Select Button Type" at bounding box center [124, 493] width 221 height 30
click at [122, 554] on h4 "Internal Link" at bounding box center [124, 550] width 204 height 15
click at [119, 530] on div "Select (page/section)" at bounding box center [124, 529] width 222 height 15
click at [113, 558] on \(page\/section\) "Manual Input" at bounding box center [115, 560] width 202 height 28
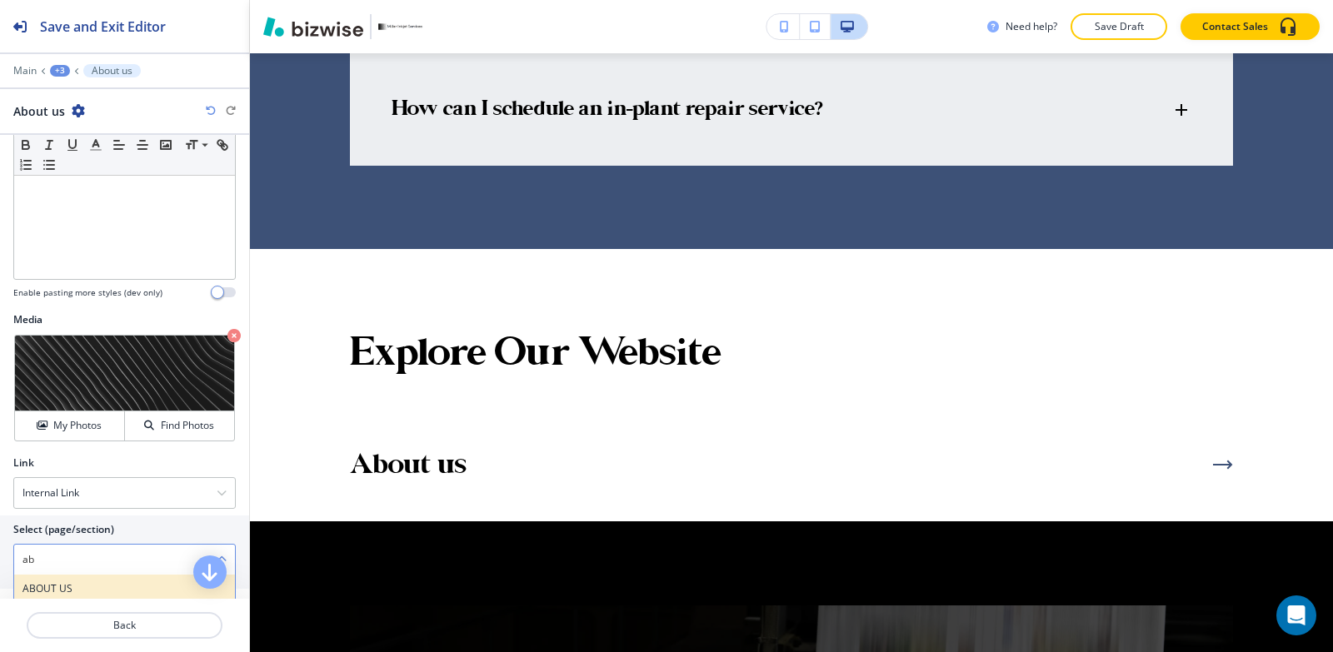
click at [72, 585] on h4 "ABOUT US" at bounding box center [124, 588] width 204 height 15
type \(page\/section\) "ABOUT US"
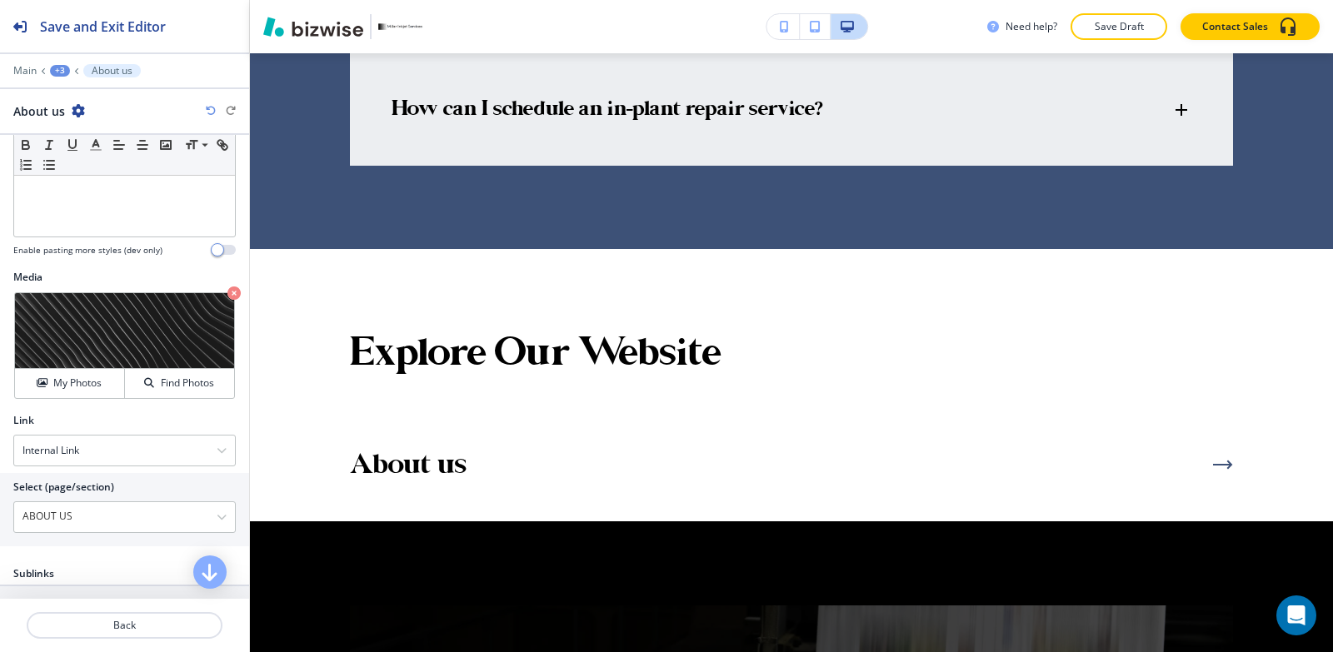
scroll to position [281, 0]
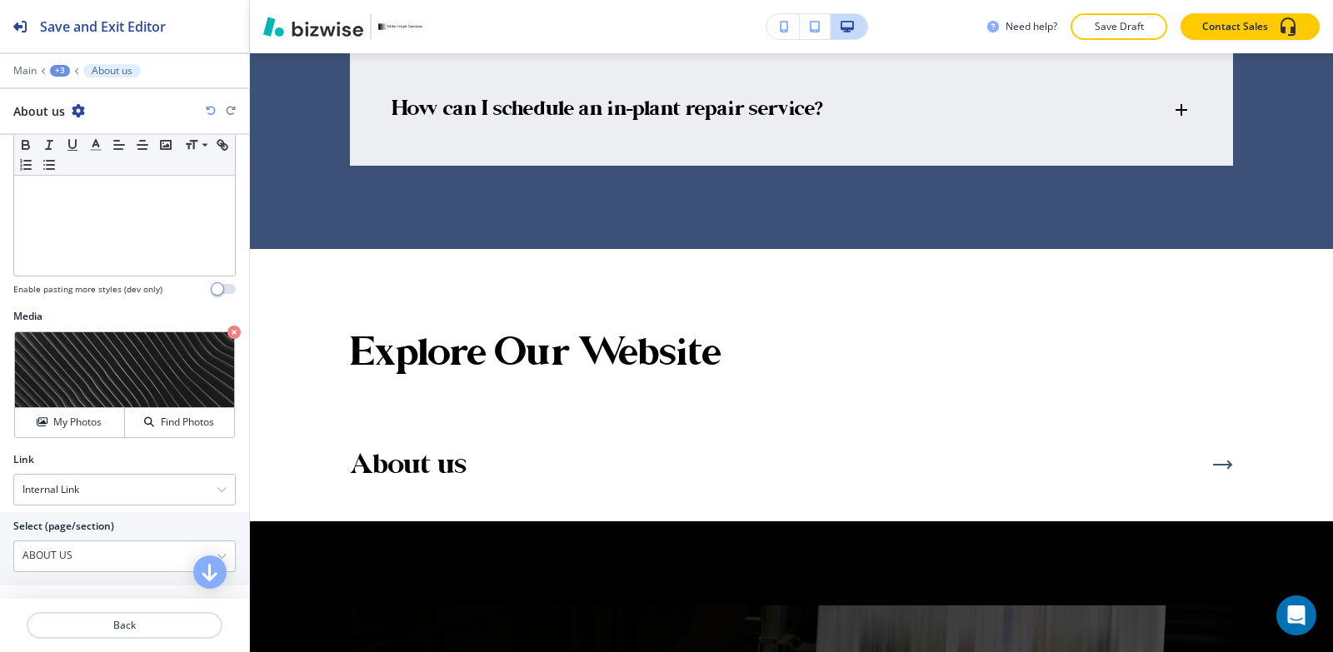
click at [57, 77] on div at bounding box center [124, 82] width 249 height 10
click at [57, 74] on div "+3" at bounding box center [60, 71] width 20 height 12
click at [87, 166] on button "Explore Our Website" at bounding box center [103, 157] width 107 height 30
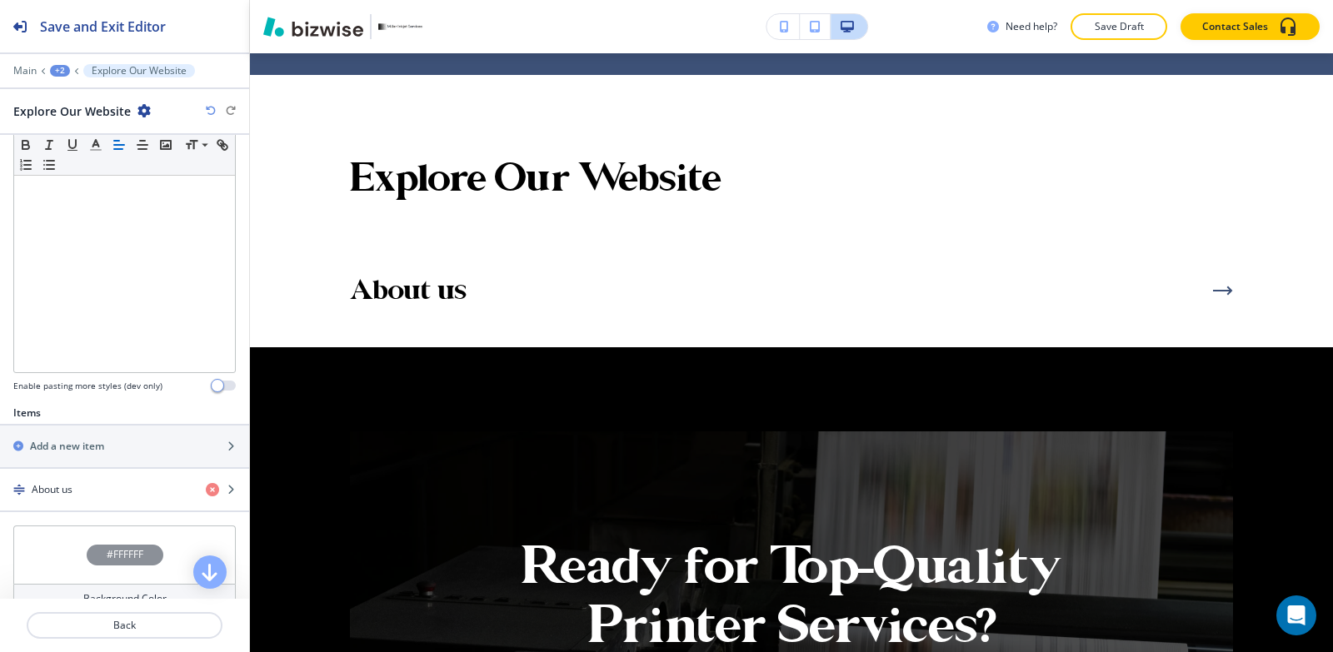
scroll to position [417, 0]
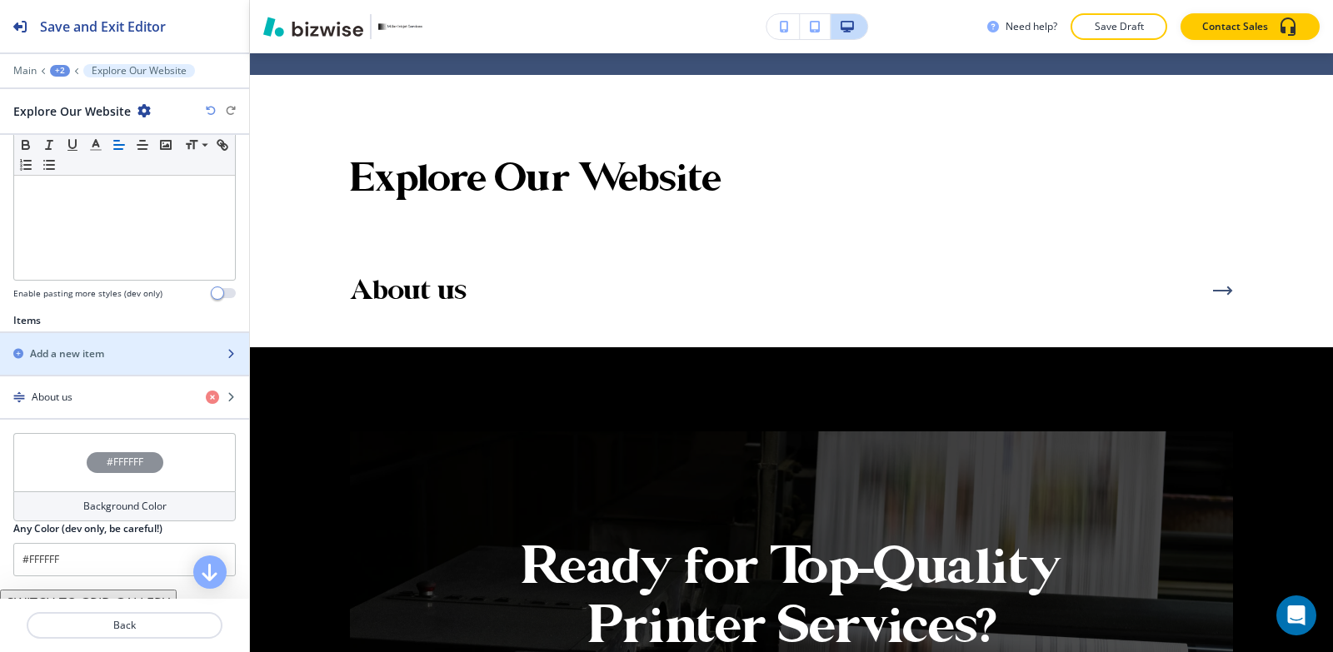
click at [92, 356] on h2 "Add a new item" at bounding box center [67, 354] width 74 height 15
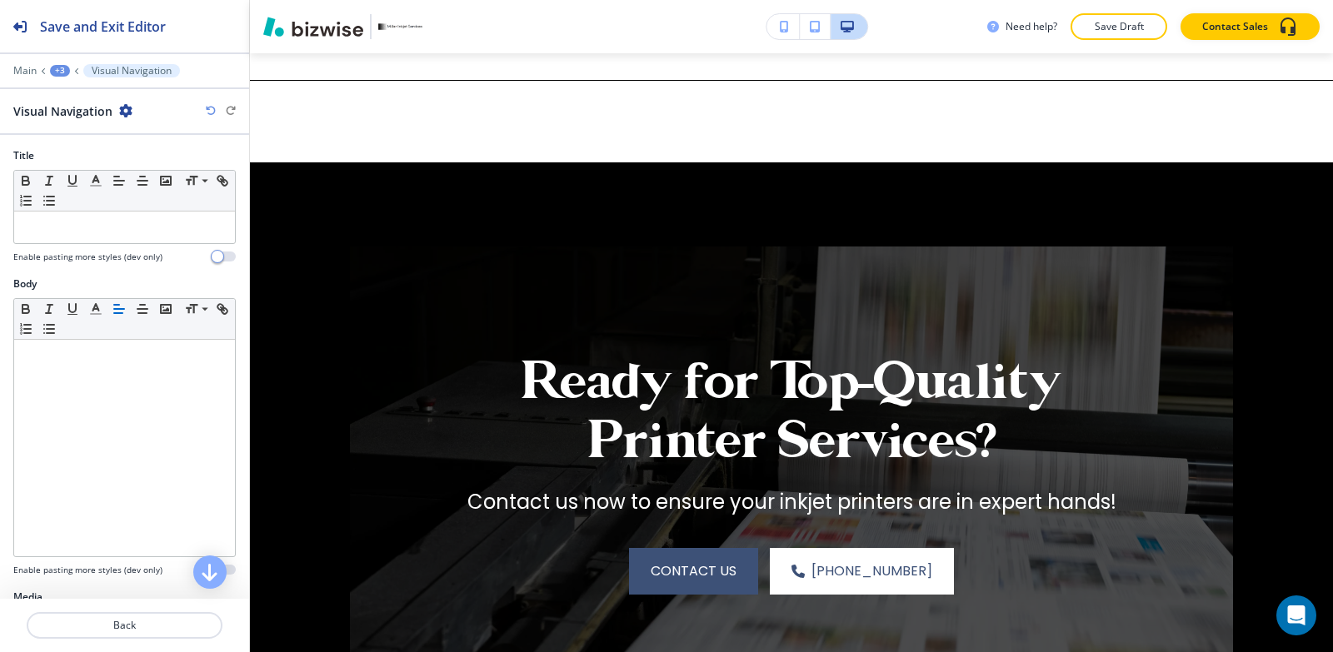
scroll to position [5964, 0]
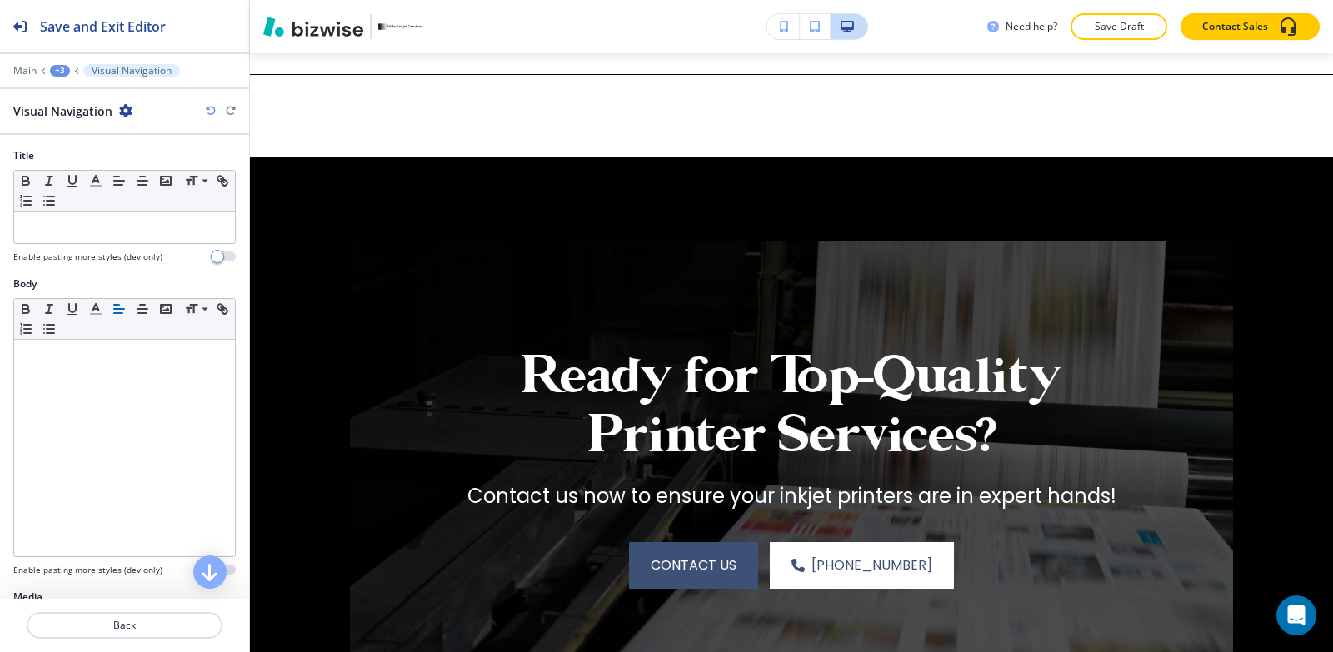
click at [115, 244] on div at bounding box center [124, 247] width 222 height 7
click at [115, 230] on p at bounding box center [124, 227] width 204 height 15
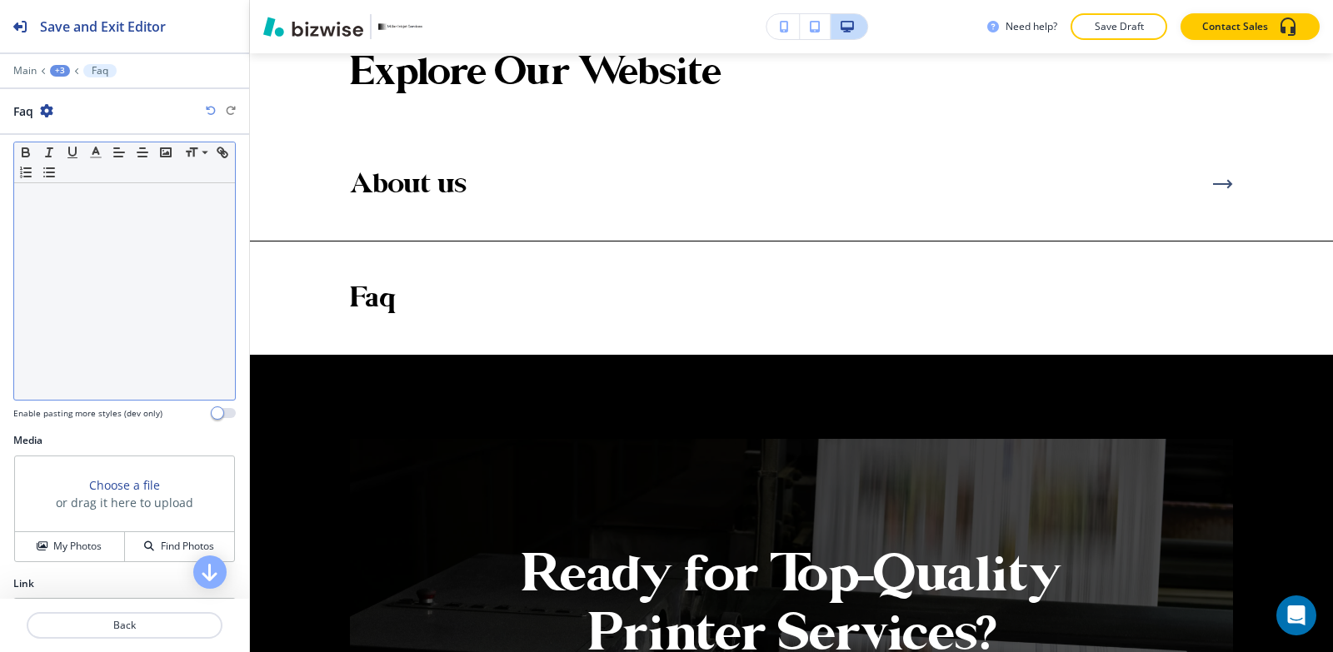
scroll to position [277, 0]
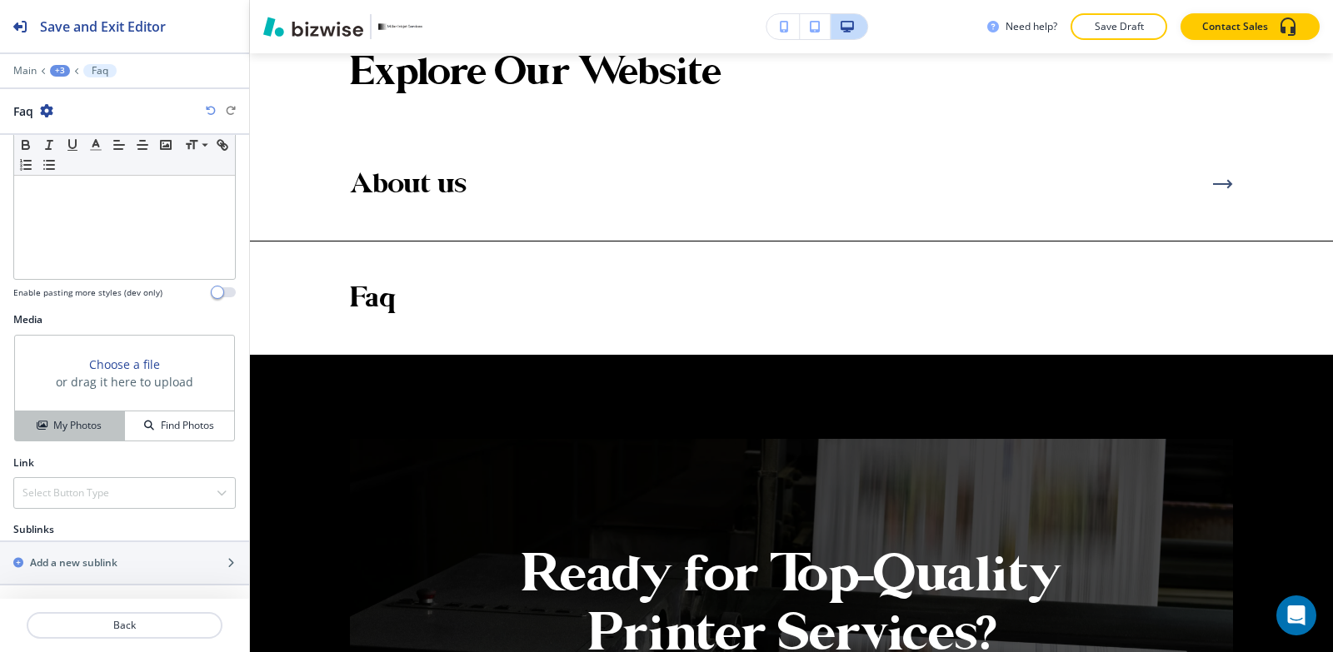
click at [78, 420] on h4 "My Photos" at bounding box center [77, 425] width 48 height 15
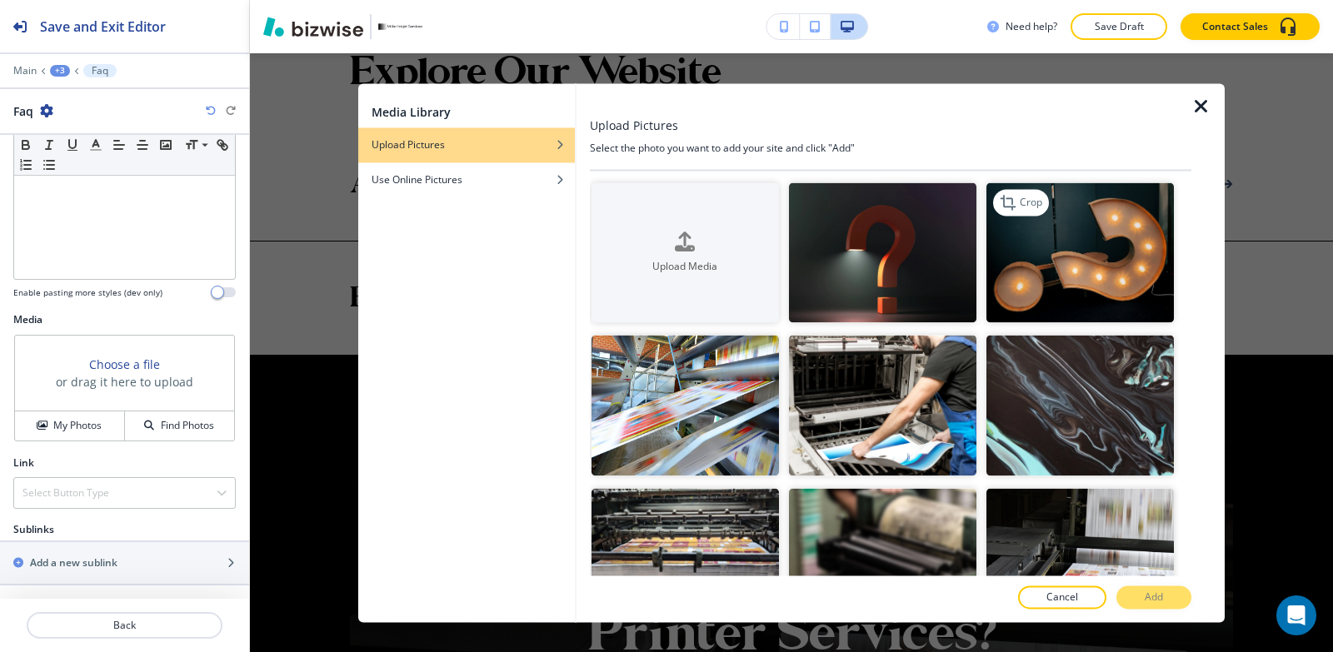
click at [1075, 281] on img "button" at bounding box center [1079, 252] width 187 height 141
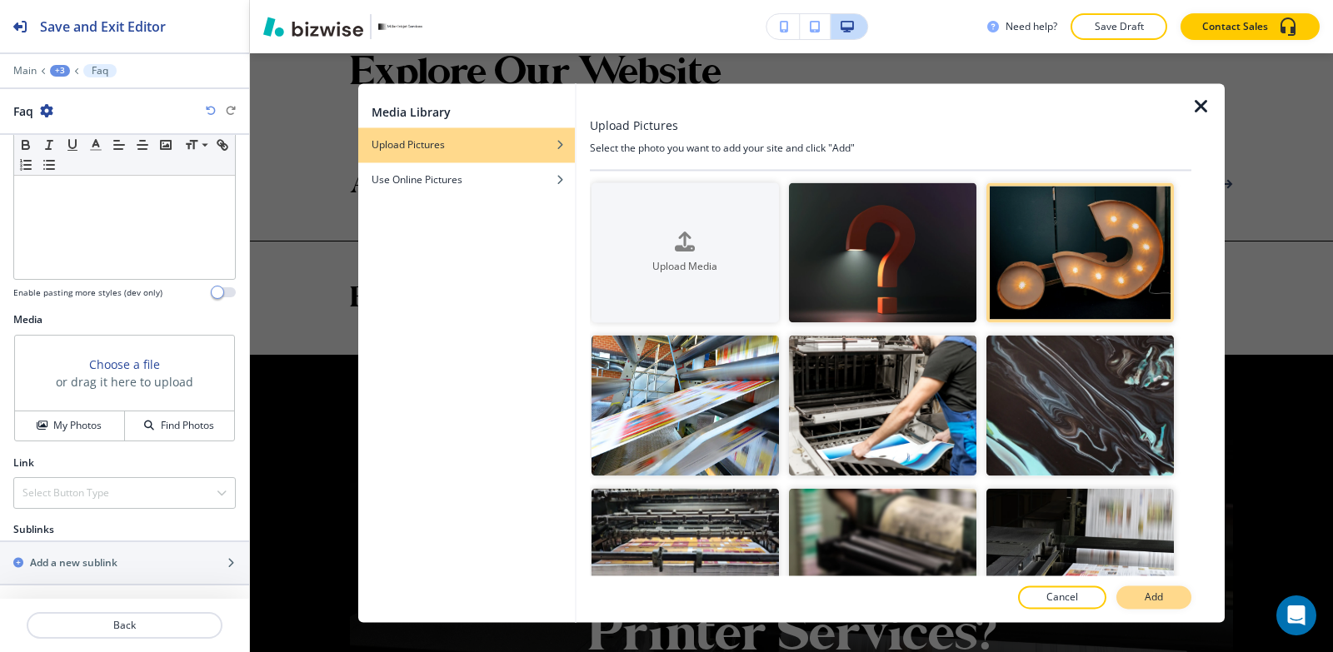
click at [1165, 589] on button "Add" at bounding box center [1153, 597] width 75 height 23
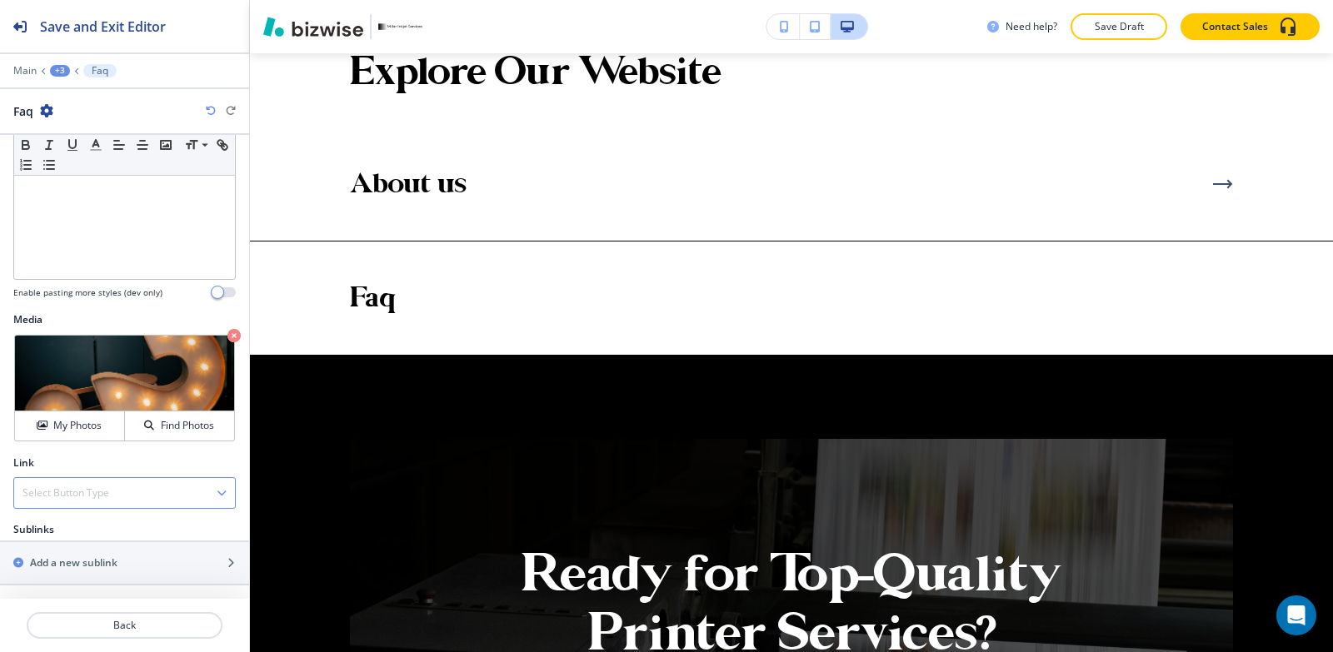
click at [81, 497] on h4 "Select Button Type" at bounding box center [65, 493] width 87 height 15
click at [75, 556] on h4 "Internal Link" at bounding box center [124, 550] width 204 height 15
click at [67, 547] on \(page\/section\) "Manual Input" at bounding box center [115, 560] width 202 height 28
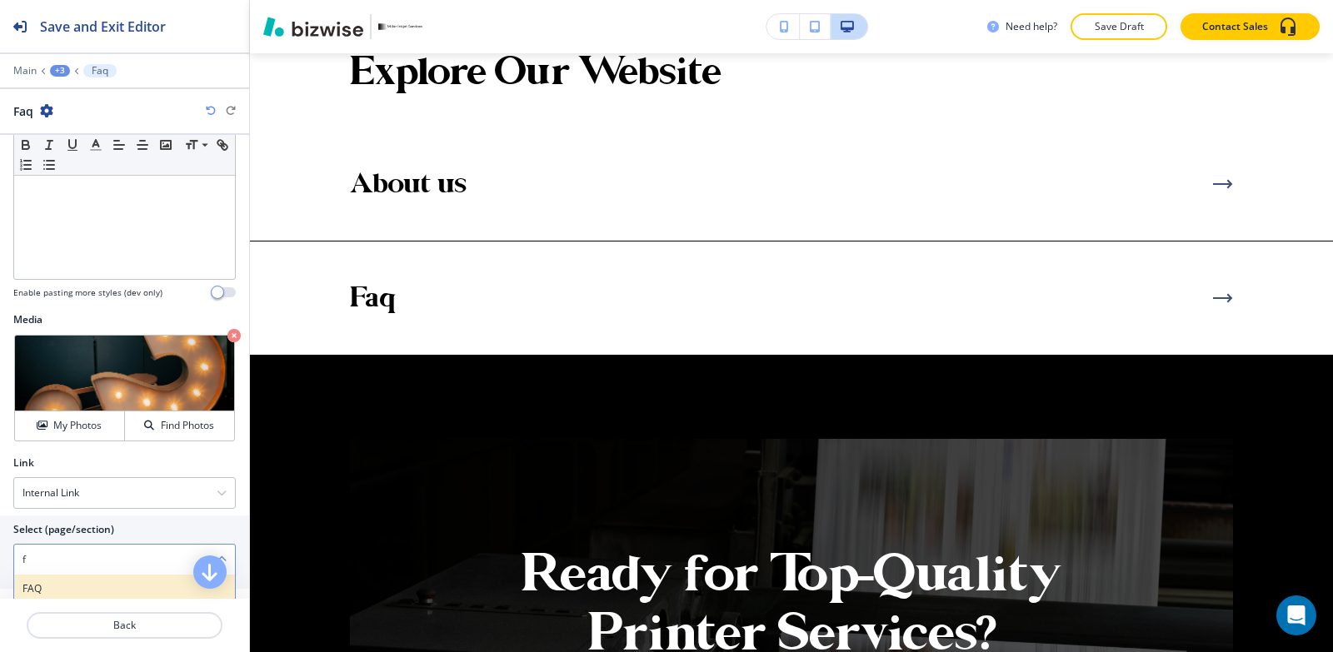
drag, startPoint x: 53, startPoint y: 591, endPoint x: 52, endPoint y: 579, distance: 11.7
click at [52, 591] on h4 "FAQ" at bounding box center [124, 588] width 204 height 15
type \(page\/section\) "FAQ"
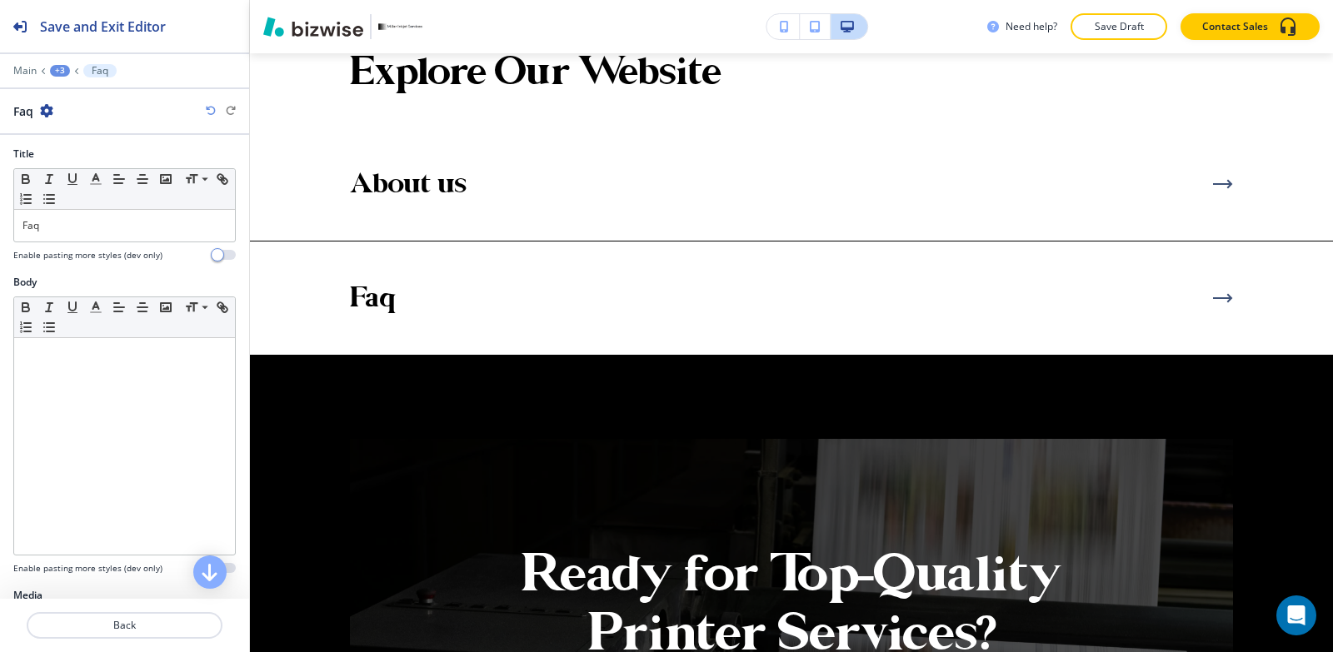
scroll to position [0, 0]
click at [69, 228] on p "Faq" at bounding box center [124, 227] width 204 height 15
click at [56, 66] on div "+3" at bounding box center [60, 71] width 20 height 12
click at [102, 165] on button "Explore Our Website" at bounding box center [103, 157] width 107 height 30
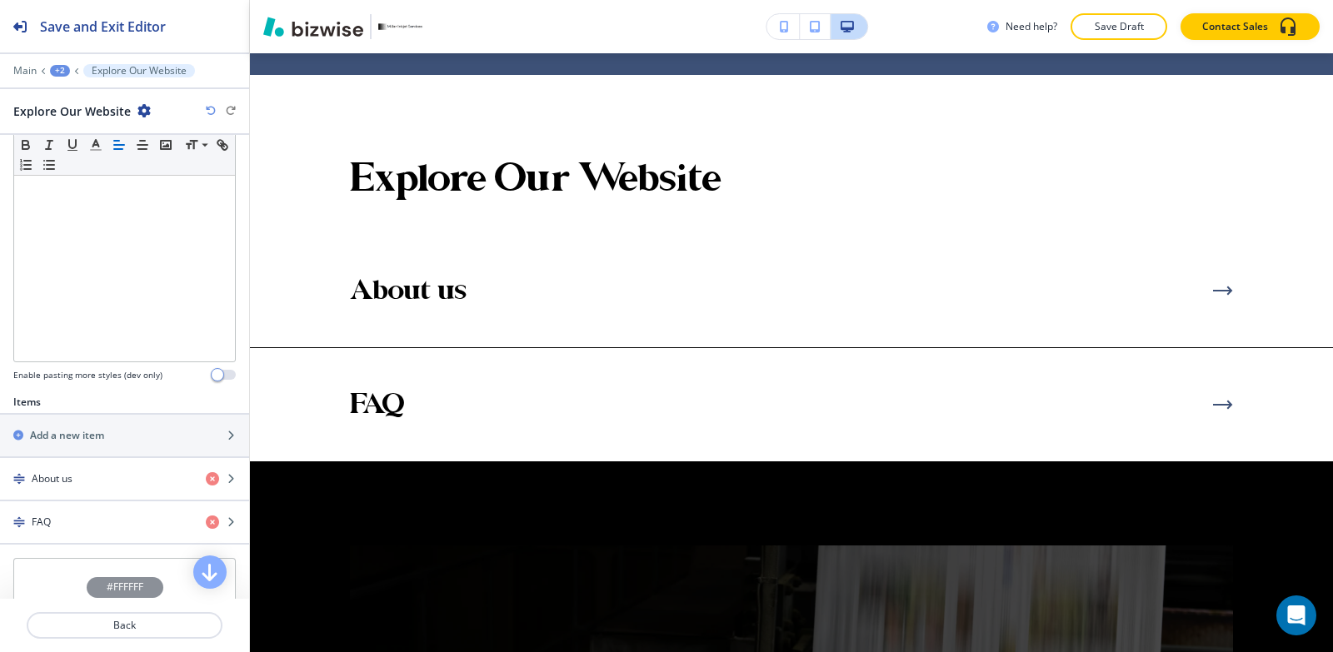
scroll to position [497, 0]
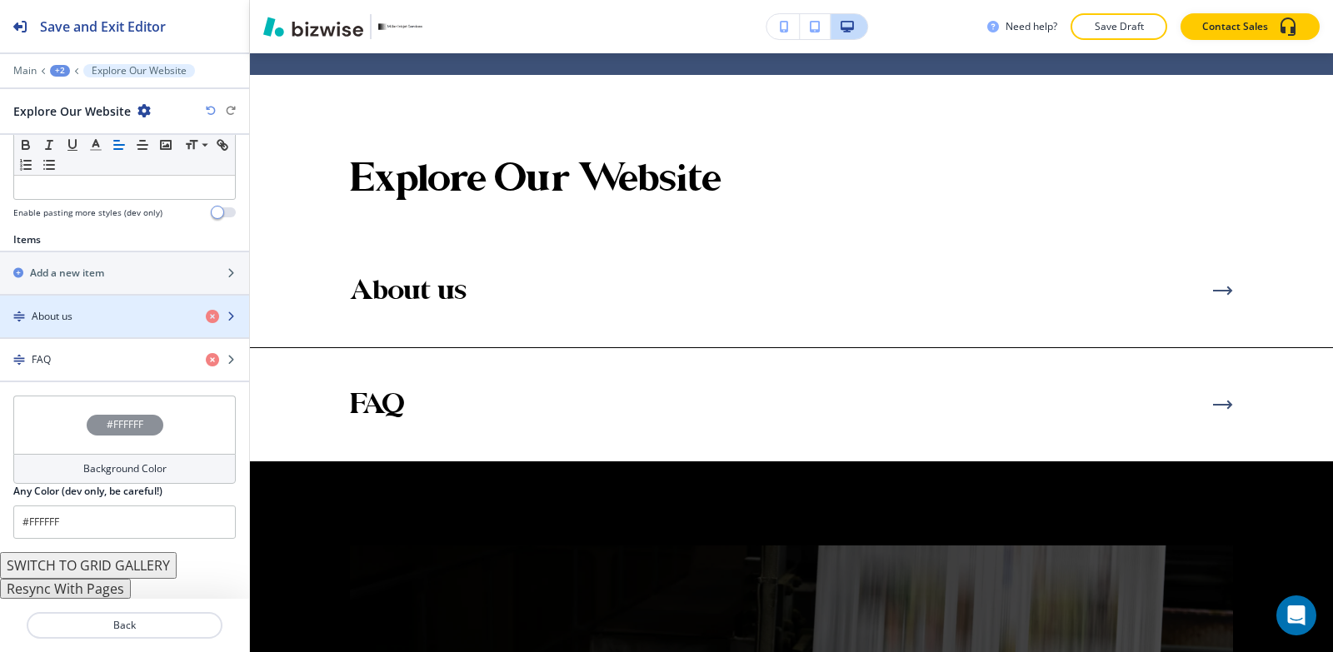
click at [92, 327] on div "button" at bounding box center [124, 330] width 249 height 13
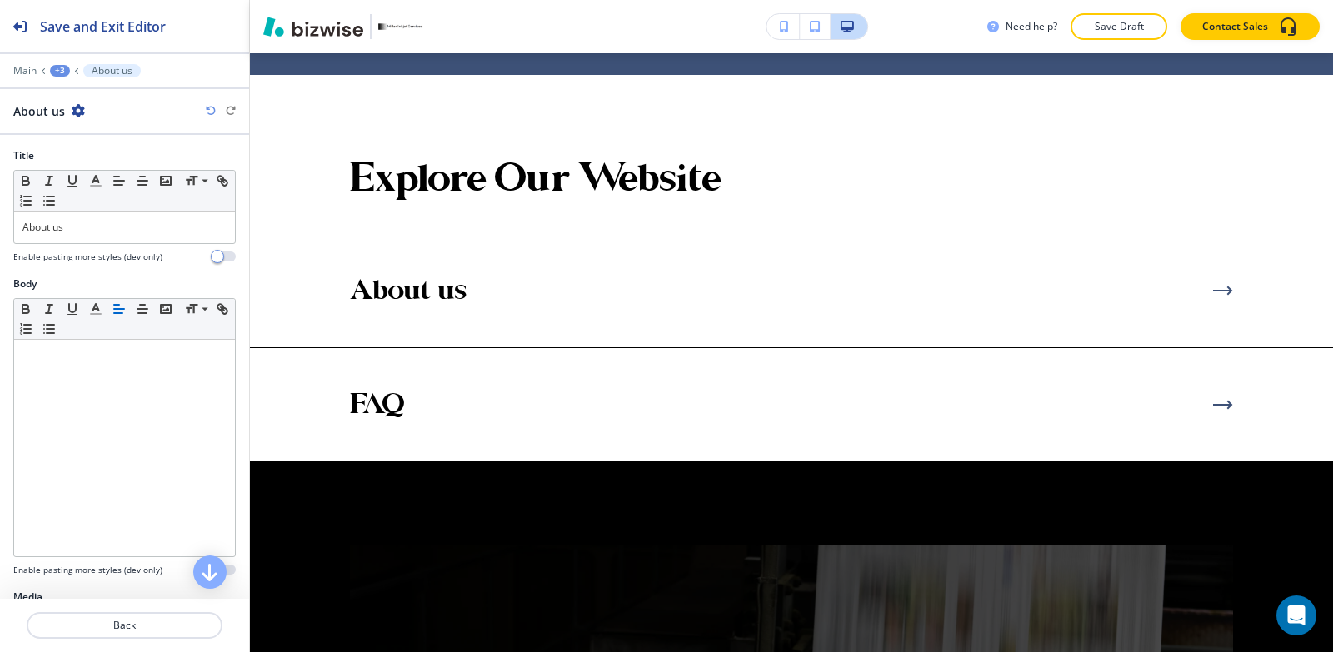
scroll to position [5849, 0]
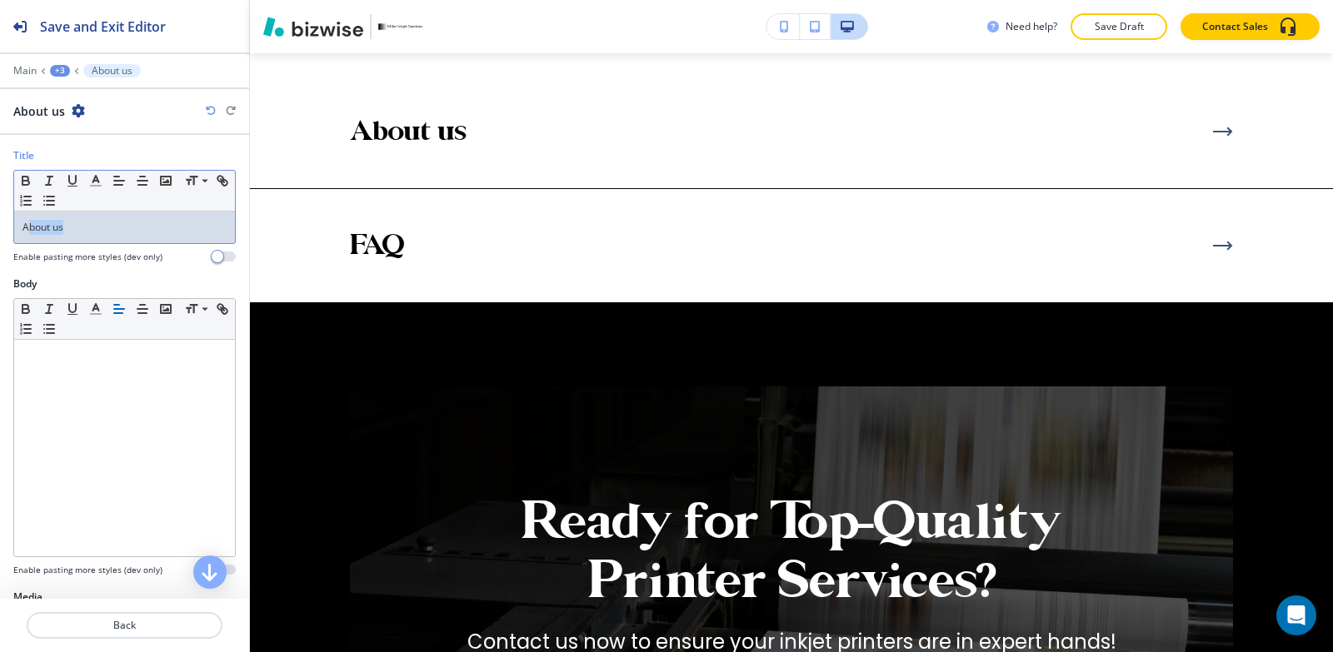
drag, startPoint x: 85, startPoint y: 227, endPoint x: 27, endPoint y: 224, distance: 58.4
click at [27, 224] on p "About us" at bounding box center [124, 227] width 204 height 15
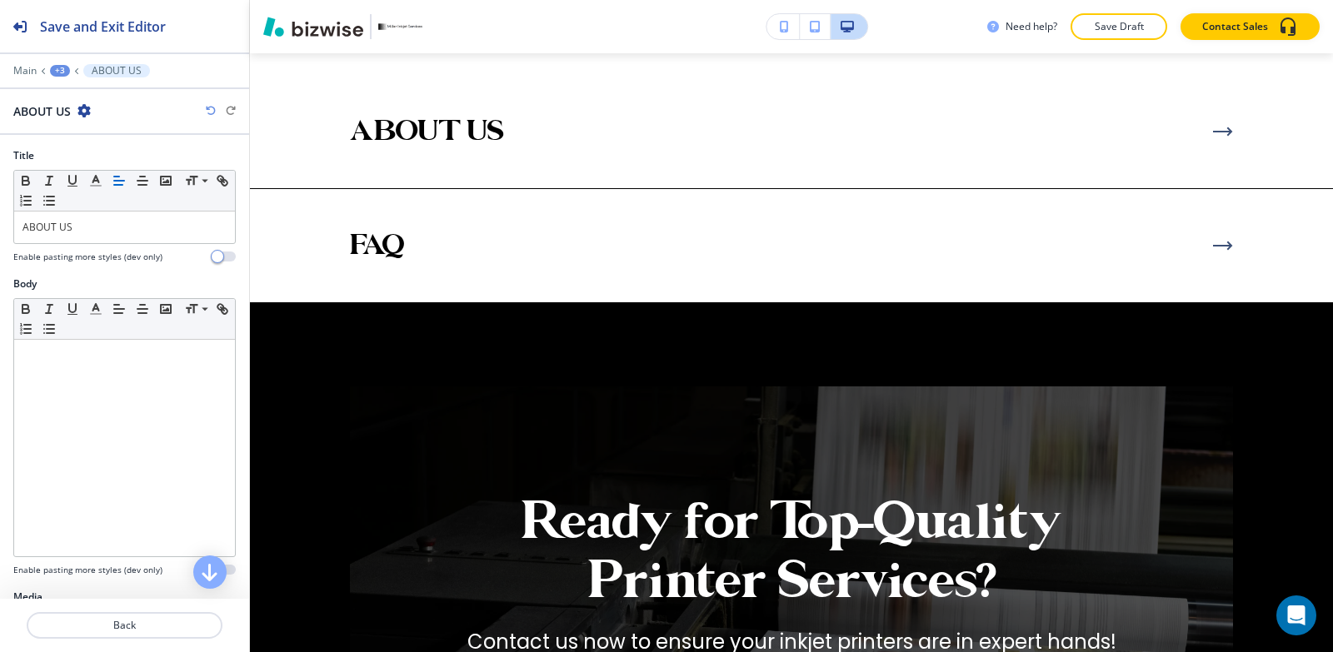
click at [64, 71] on div "+3" at bounding box center [60, 71] width 20 height 12
click at [107, 152] on p "Explore Our Website" at bounding box center [103, 156] width 85 height 15
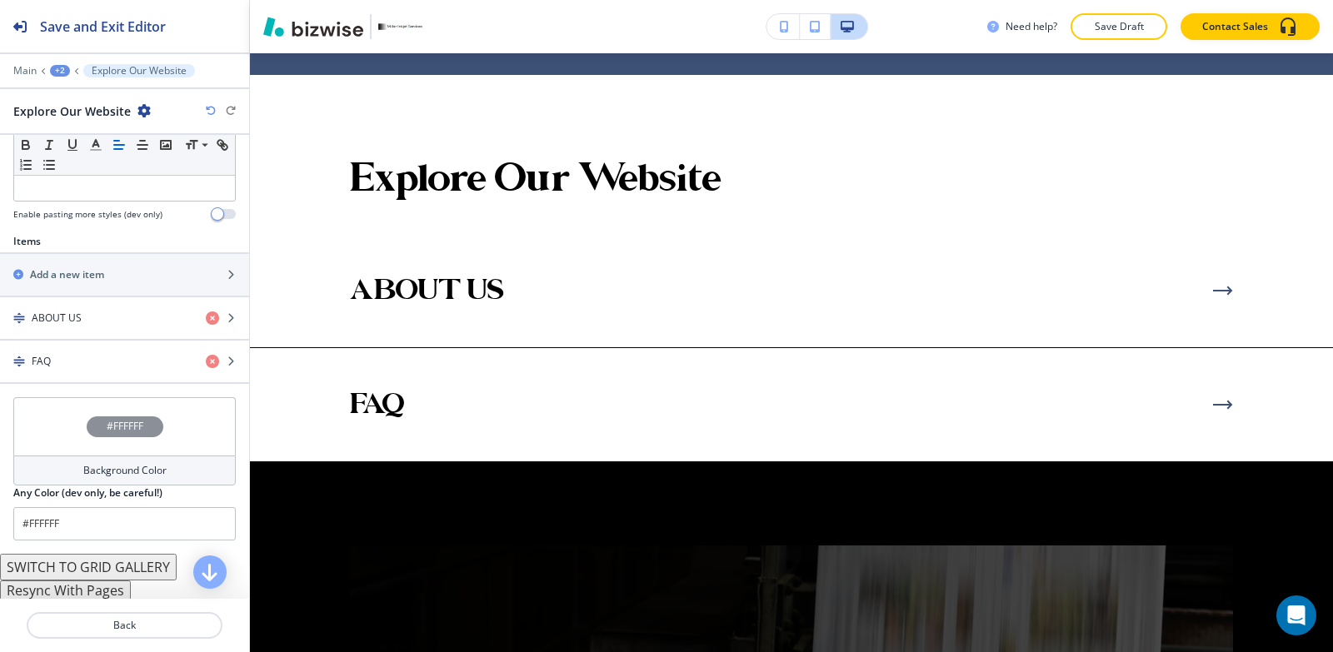
scroll to position [497, 0]
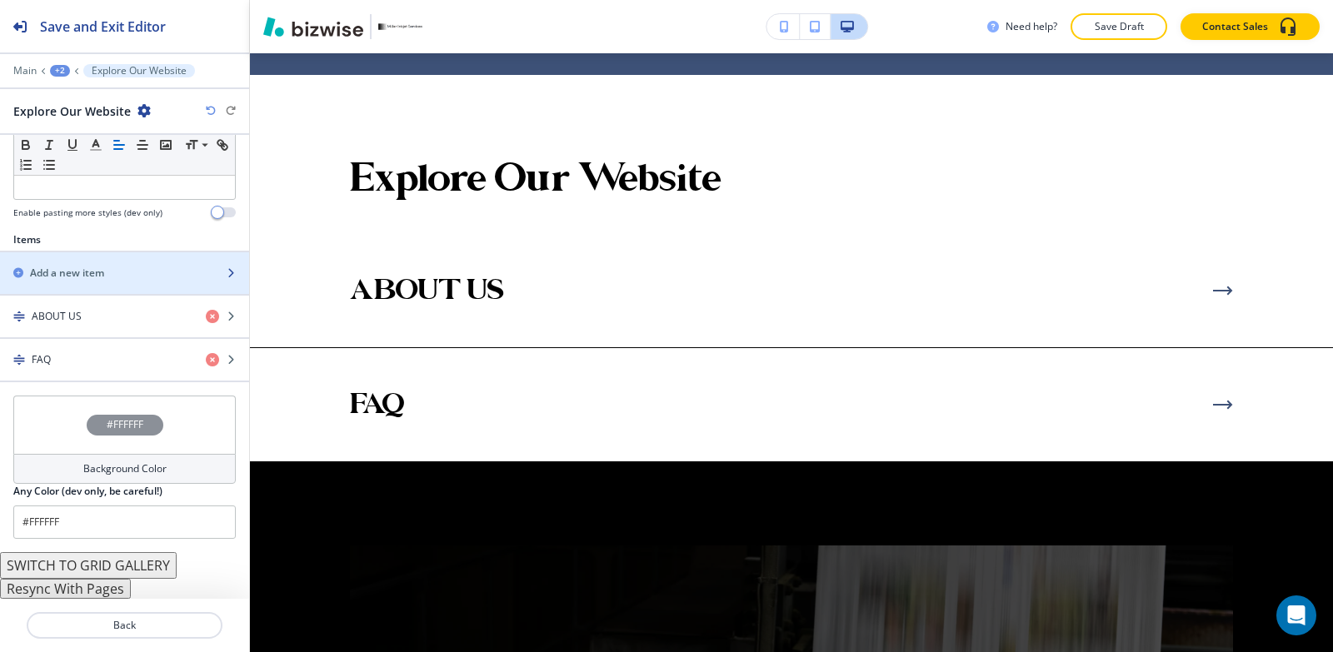
click at [79, 273] on h2 "Add a new item" at bounding box center [67, 273] width 74 height 15
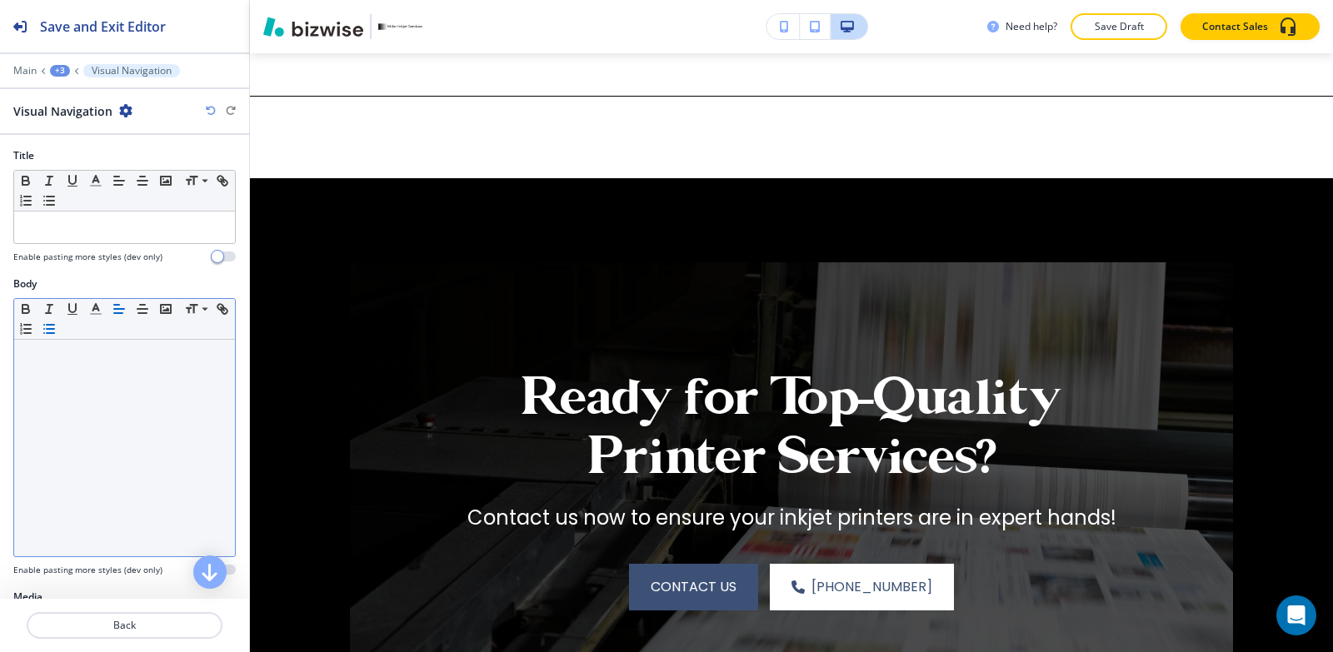
scroll to position [6078, 0]
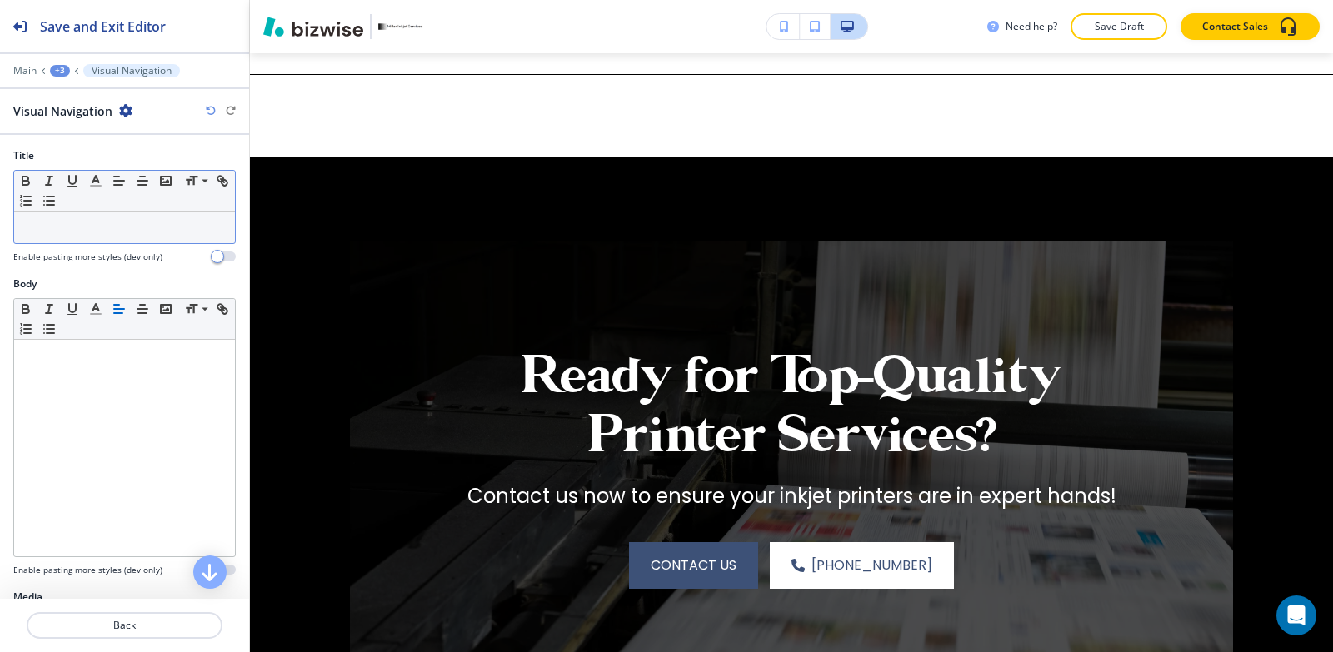
click at [77, 229] on p at bounding box center [124, 227] width 204 height 15
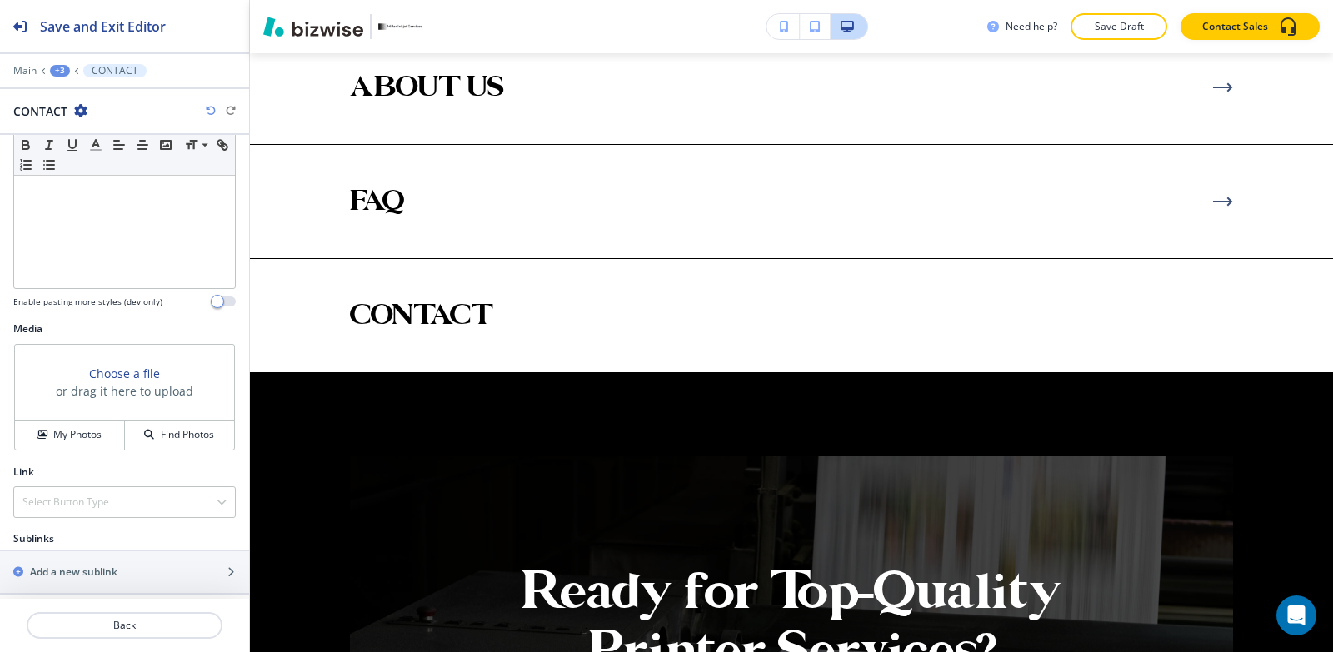
scroll to position [277, 0]
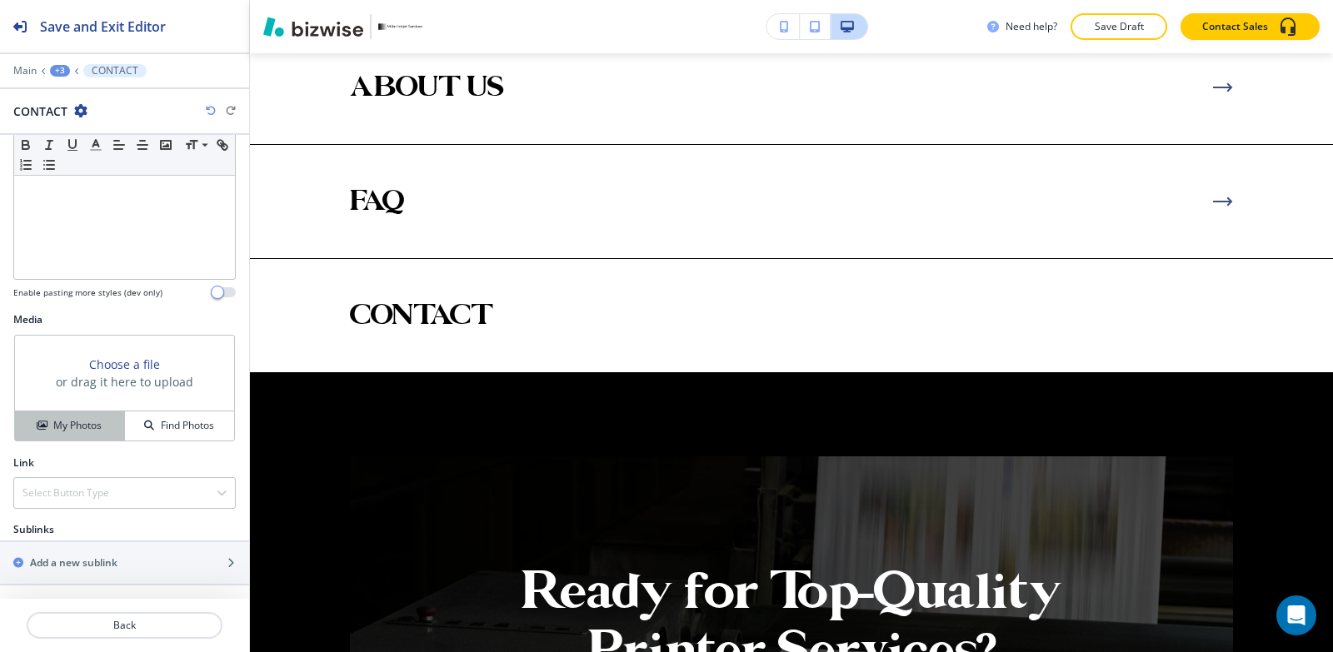
click at [66, 423] on h4 "My Photos" at bounding box center [77, 425] width 48 height 15
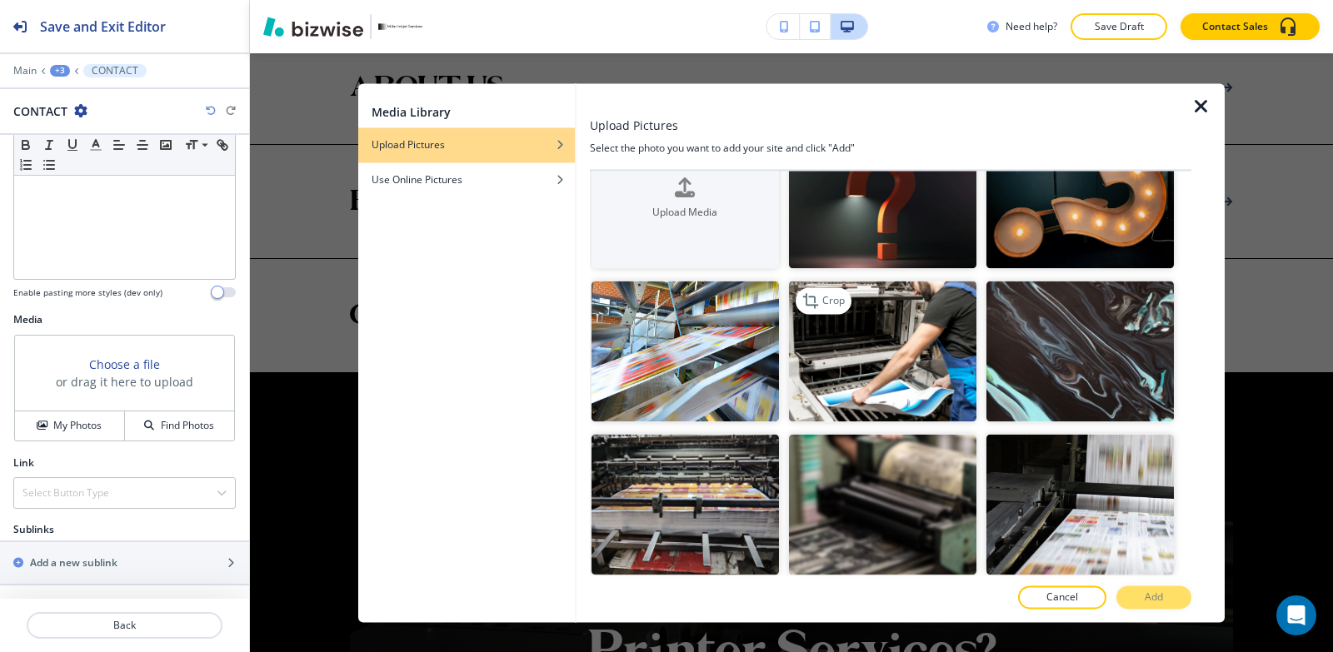
scroll to position [83, 0]
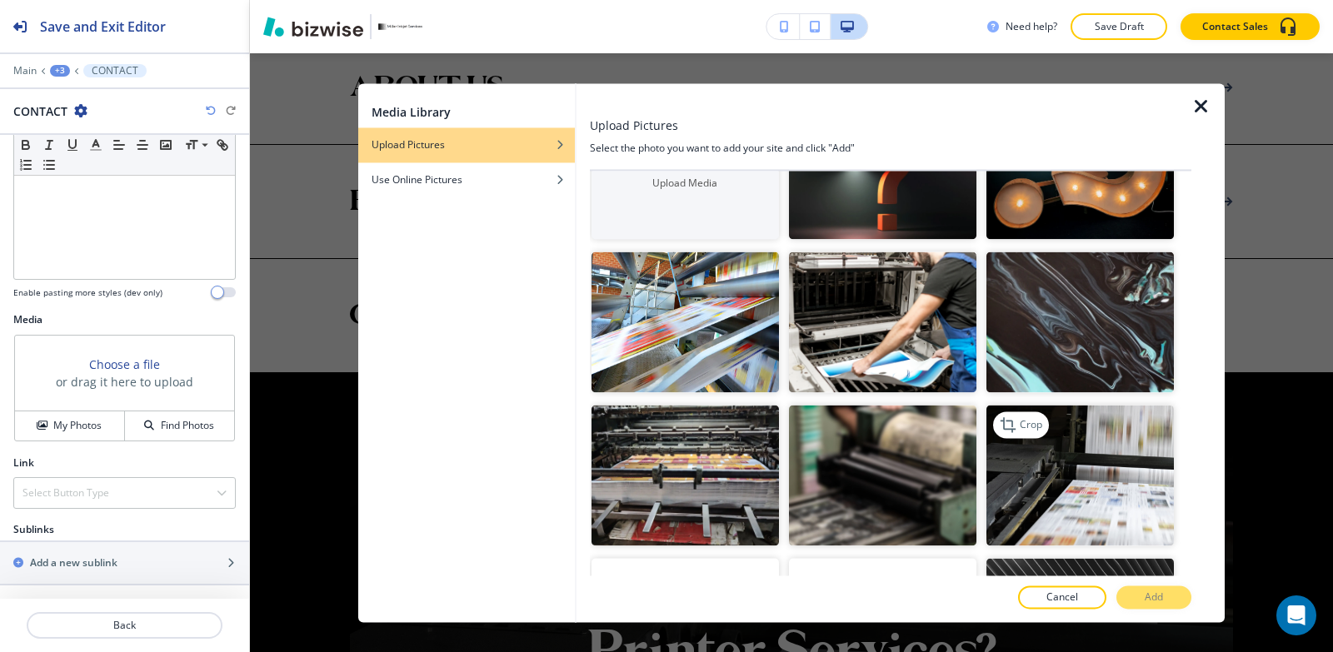
click at [1052, 472] on img "button" at bounding box center [1079, 475] width 187 height 141
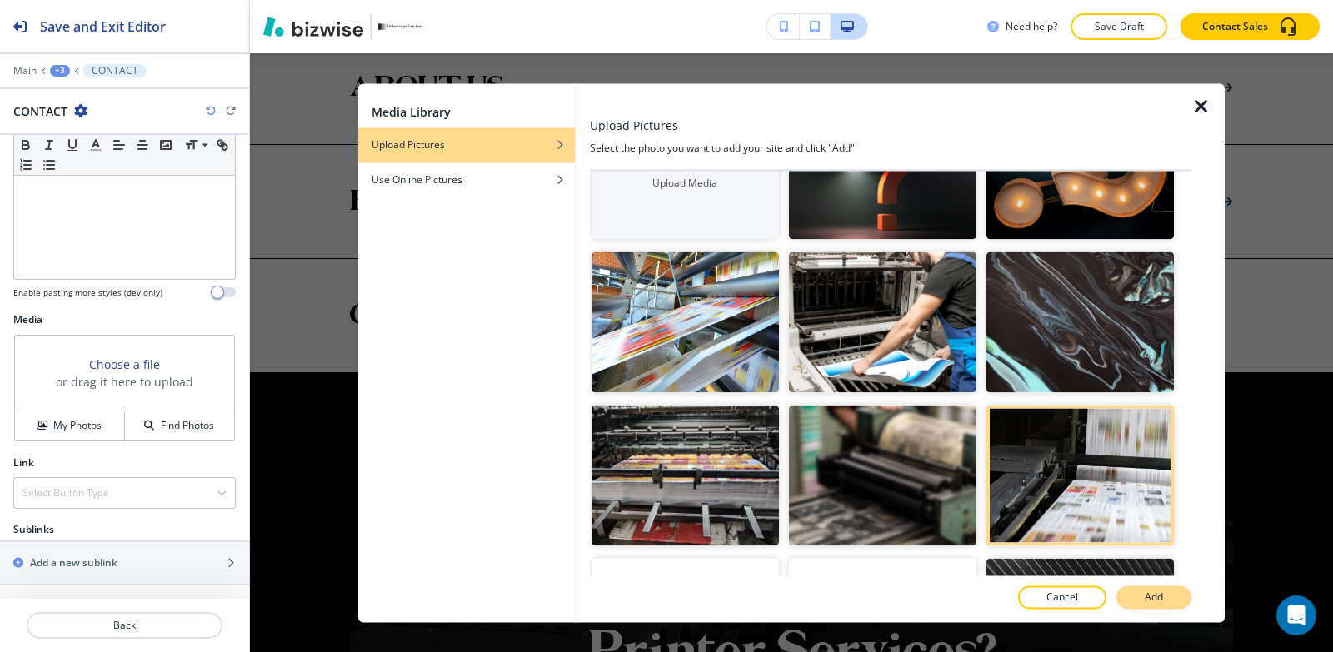
click at [1148, 597] on p "Add" at bounding box center [1154, 597] width 18 height 15
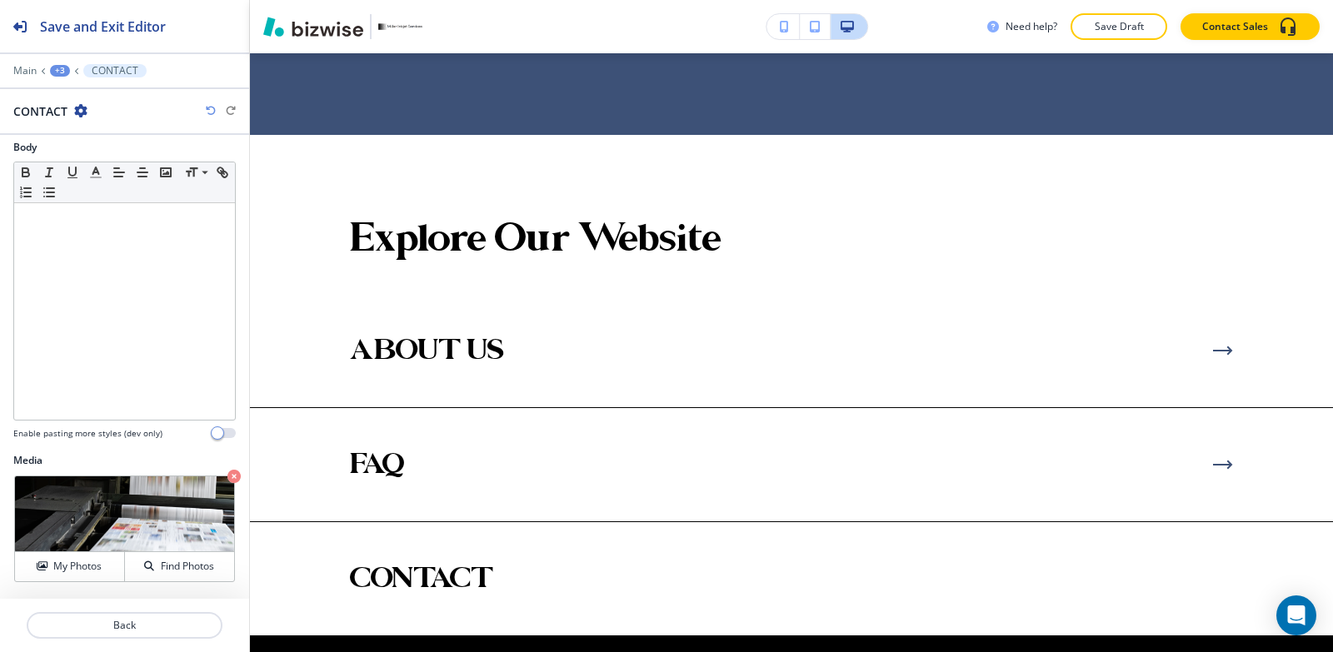
scroll to position [0, 0]
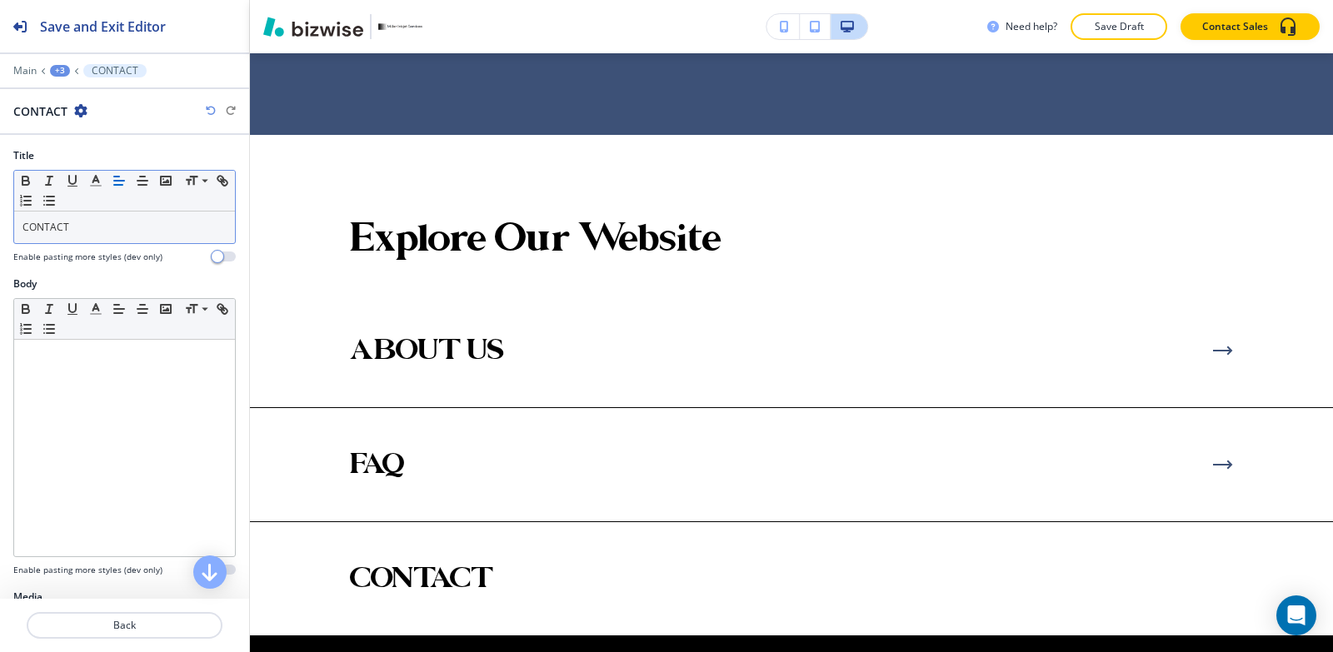
click at [100, 232] on p "CONTACT" at bounding box center [124, 227] width 204 height 15
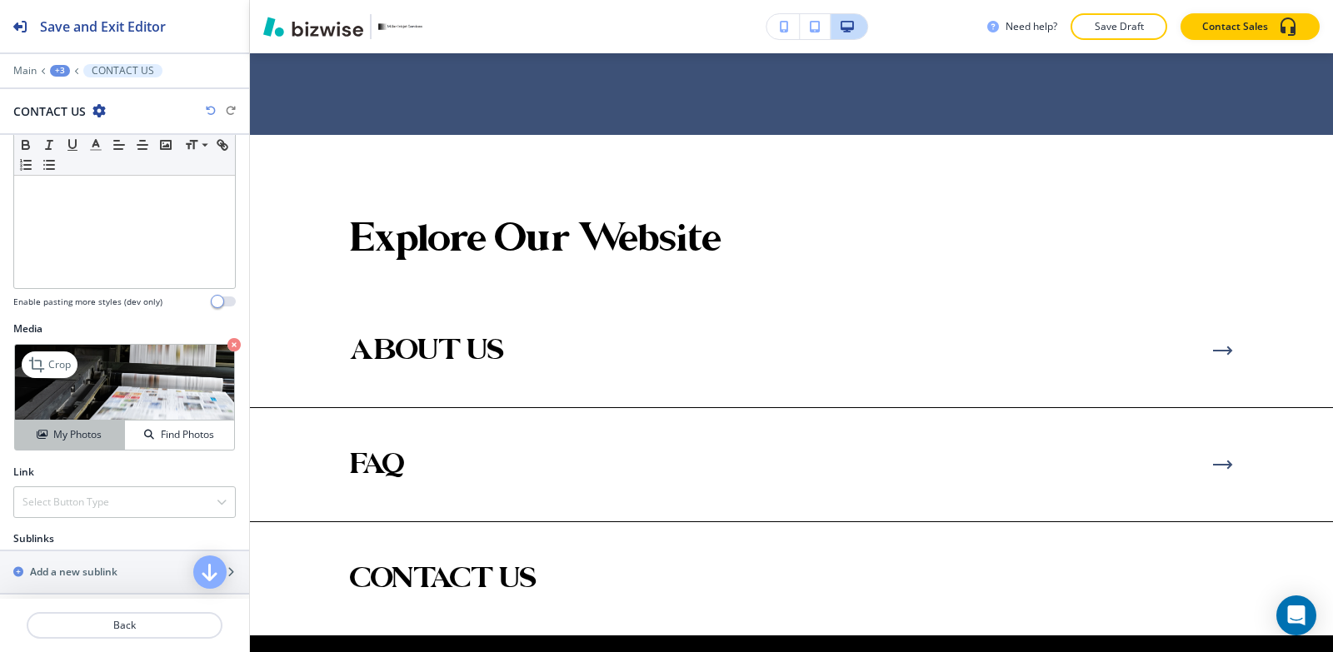
scroll to position [277, 0]
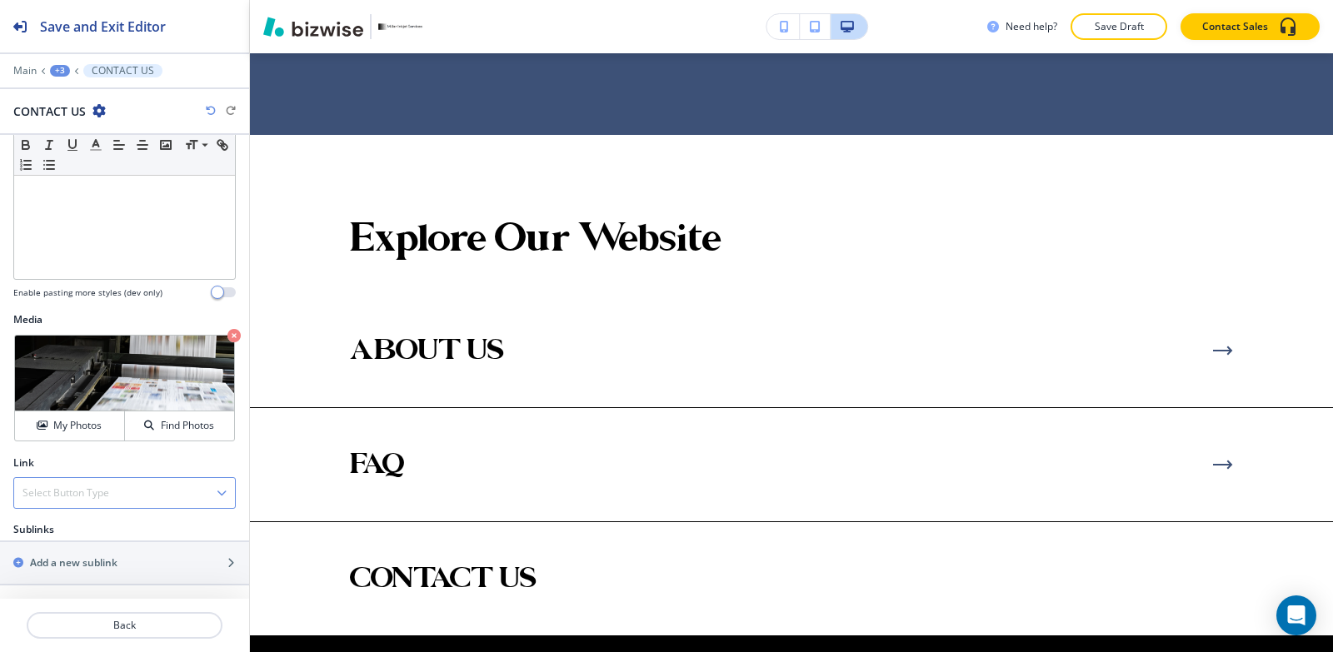
click at [55, 496] on h4 "Select Button Type" at bounding box center [65, 493] width 87 height 15
click at [57, 550] on h4 "Internal Link" at bounding box center [124, 550] width 204 height 15
click at [48, 572] on \(page\/section\) "Manual Input" at bounding box center [115, 560] width 202 height 28
type \(page\/section\) "CONTACT US"
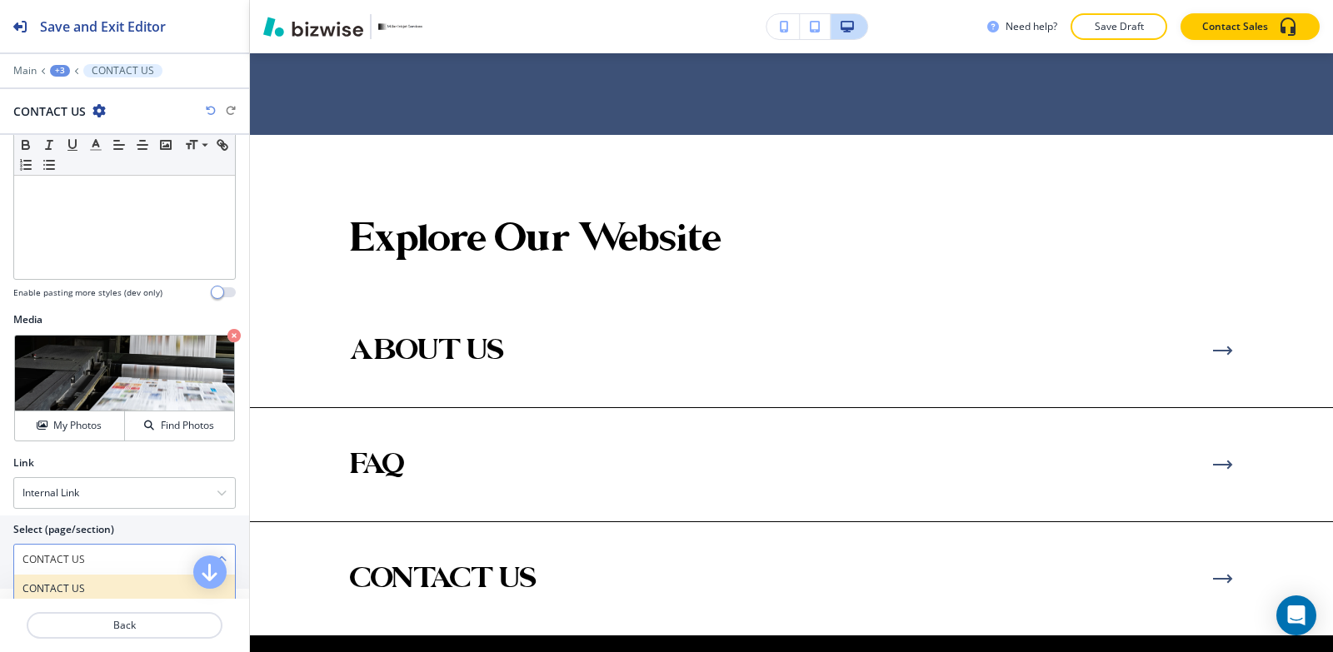
click at [81, 587] on h4 "CONTACT US" at bounding box center [124, 588] width 204 height 15
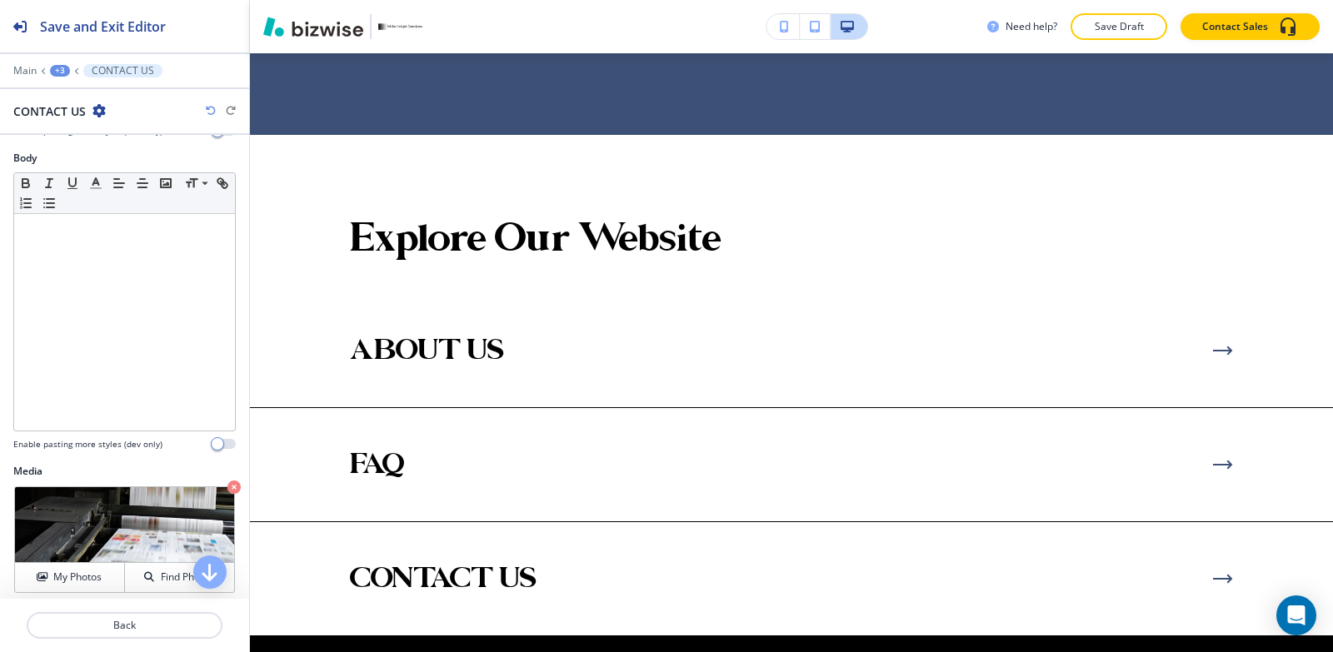
scroll to position [0, 0]
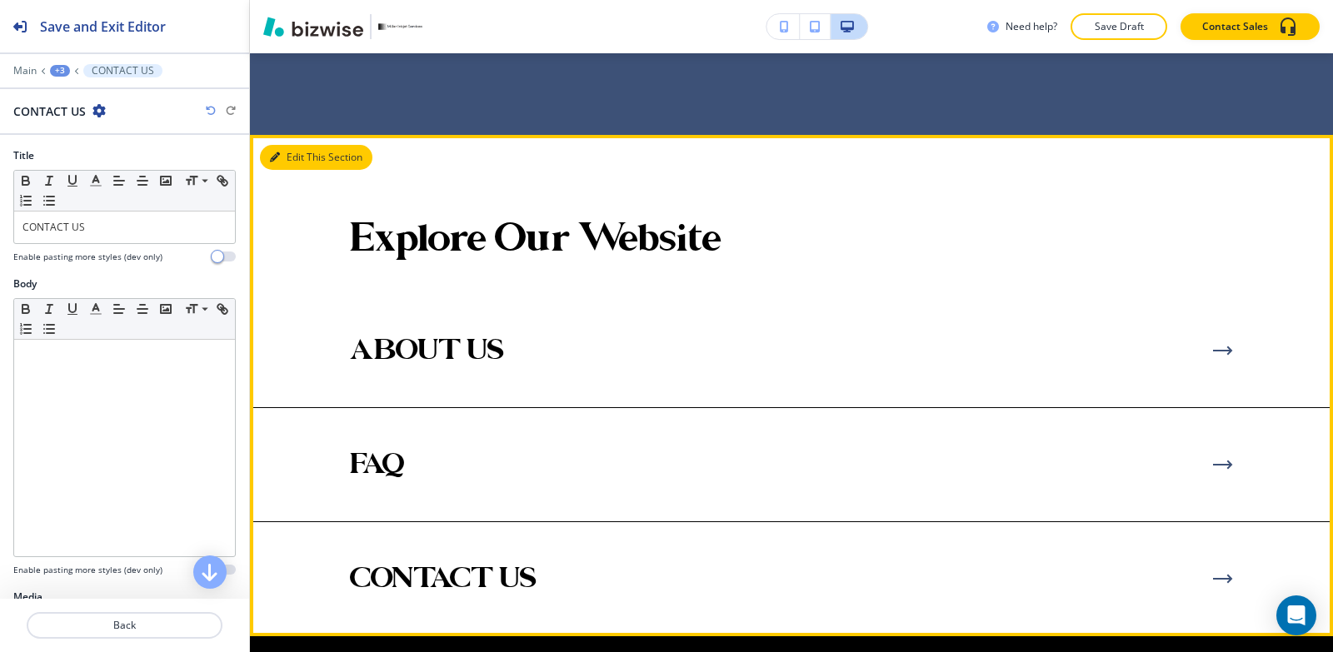
click at [277, 152] on icon "button" at bounding box center [275, 157] width 10 height 10
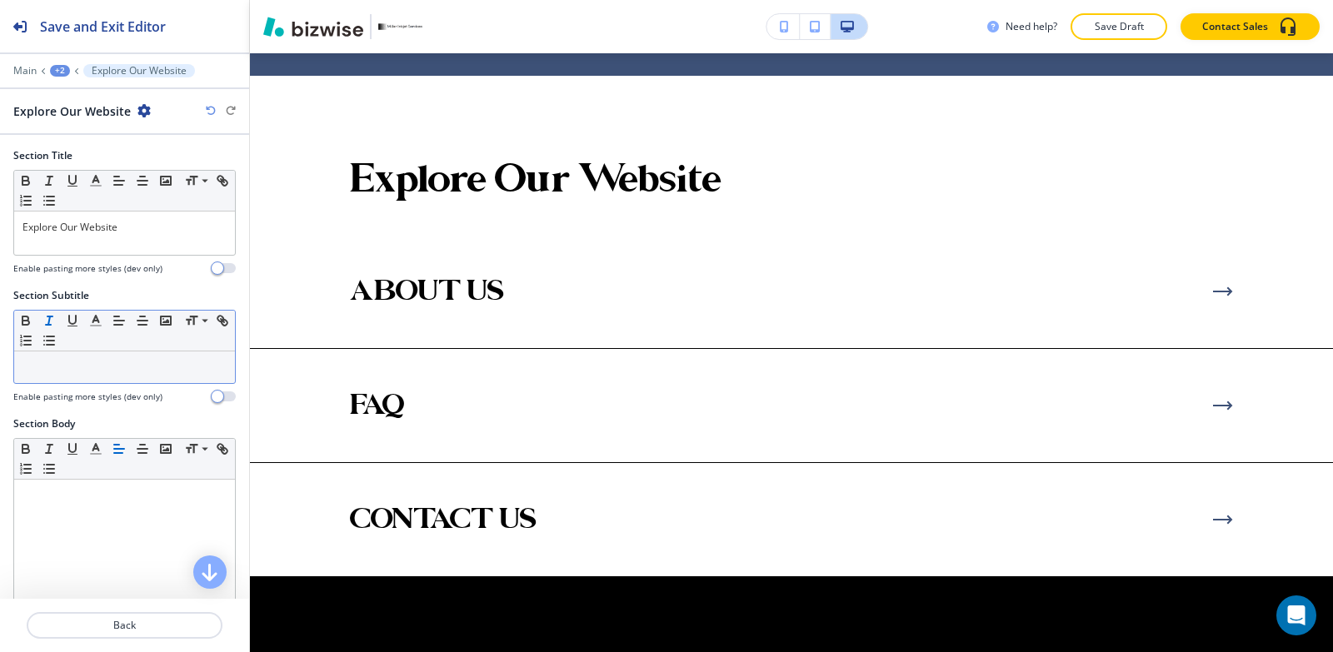
scroll to position [5690, 0]
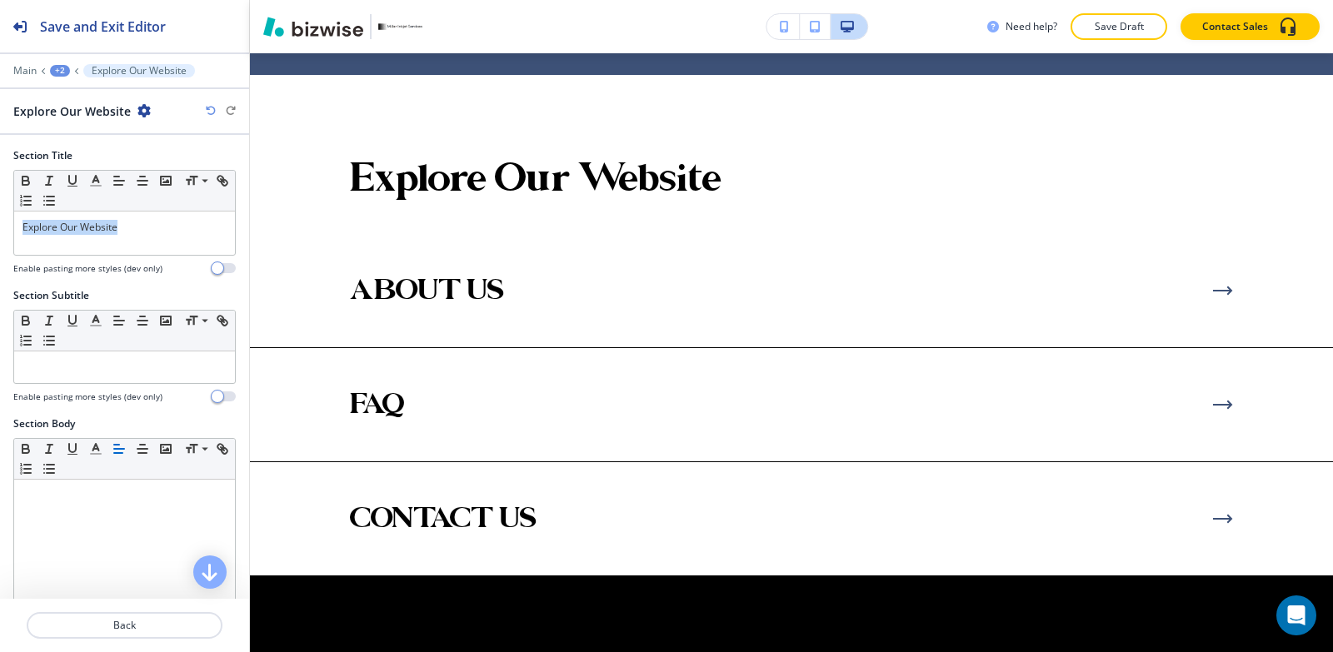
drag, startPoint x: 154, startPoint y: 230, endPoint x: 0, endPoint y: 237, distance: 154.3
click at [0, 237] on div "Section Title Small Normal Large Huge Explore Our Website Enable pasting more s…" at bounding box center [124, 218] width 249 height 140
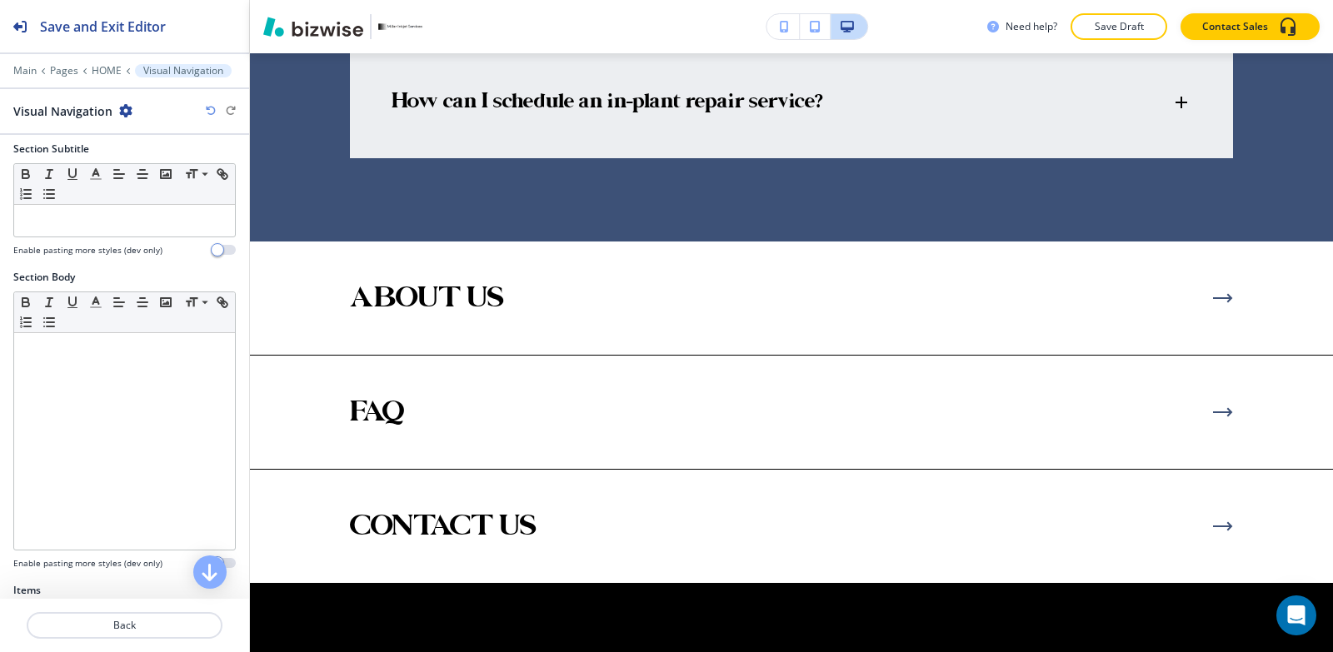
scroll to position [541, 0]
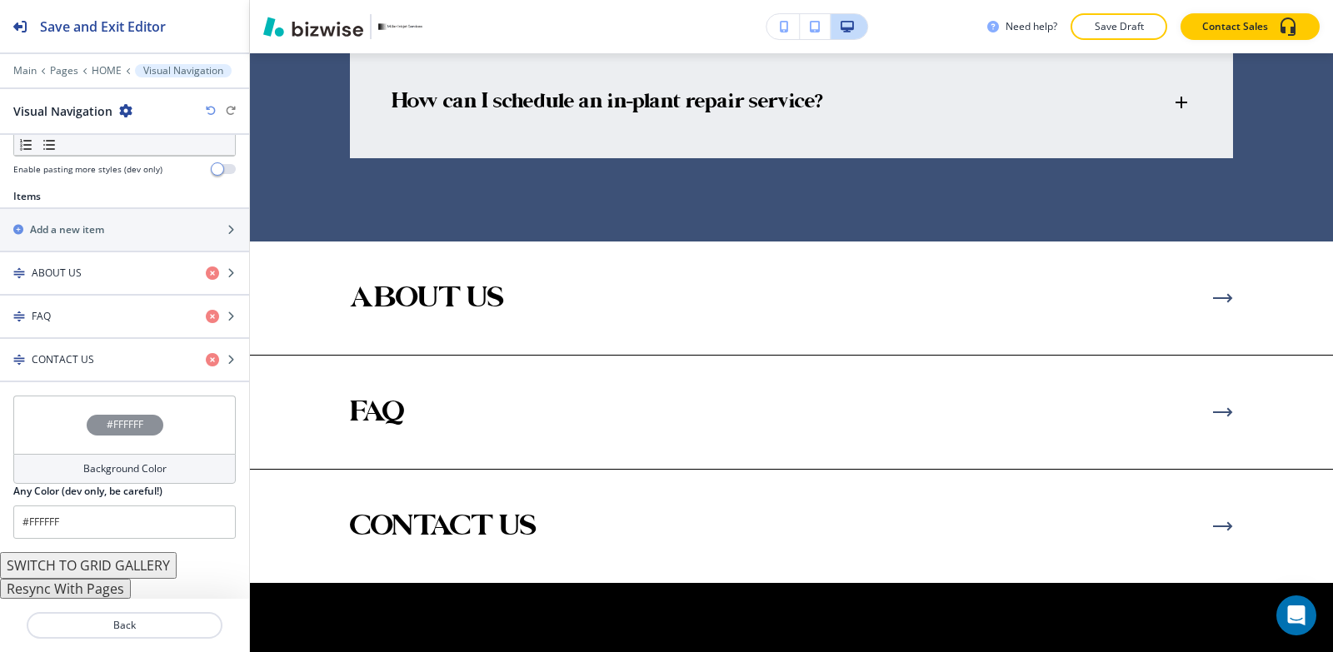
click at [75, 586] on button "Resync With Pages" at bounding box center [65, 589] width 131 height 20
click at [76, 587] on button "Resync With Pages" at bounding box center [65, 589] width 131 height 20
click at [106, 591] on button "Resync With Pages" at bounding box center [65, 589] width 131 height 20
click at [107, 589] on button "Resync With Pages" at bounding box center [65, 589] width 131 height 20
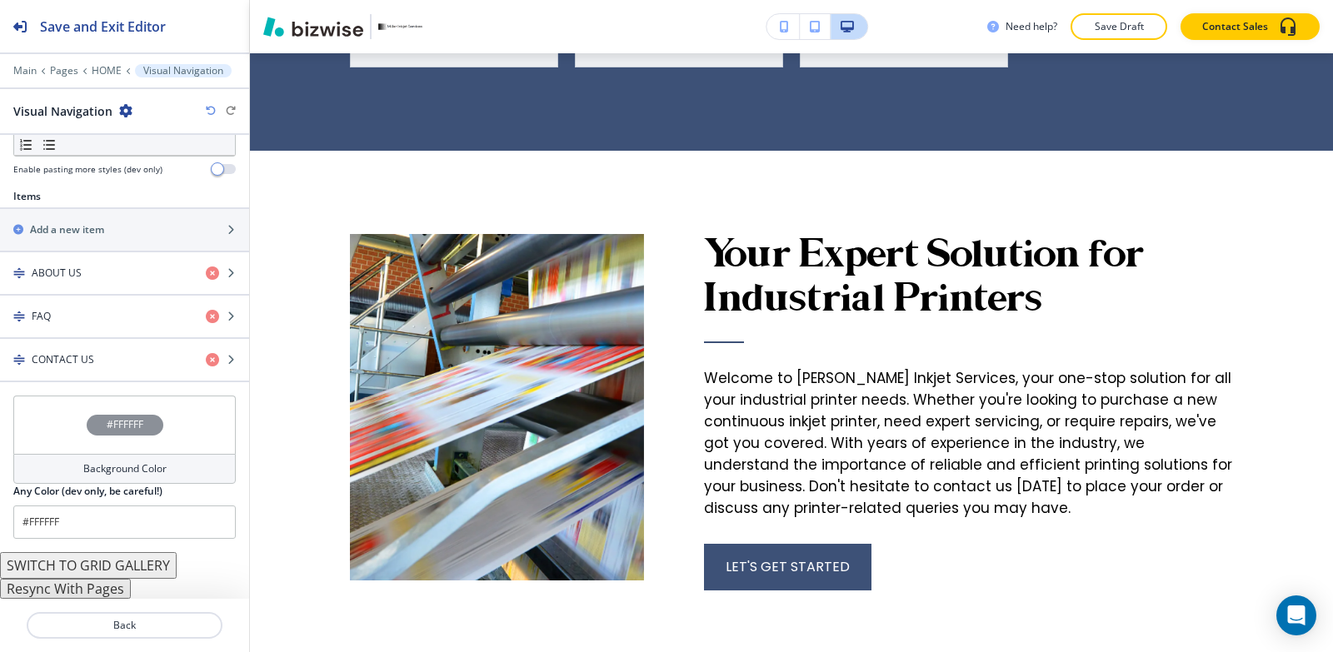
scroll to position [0, 0]
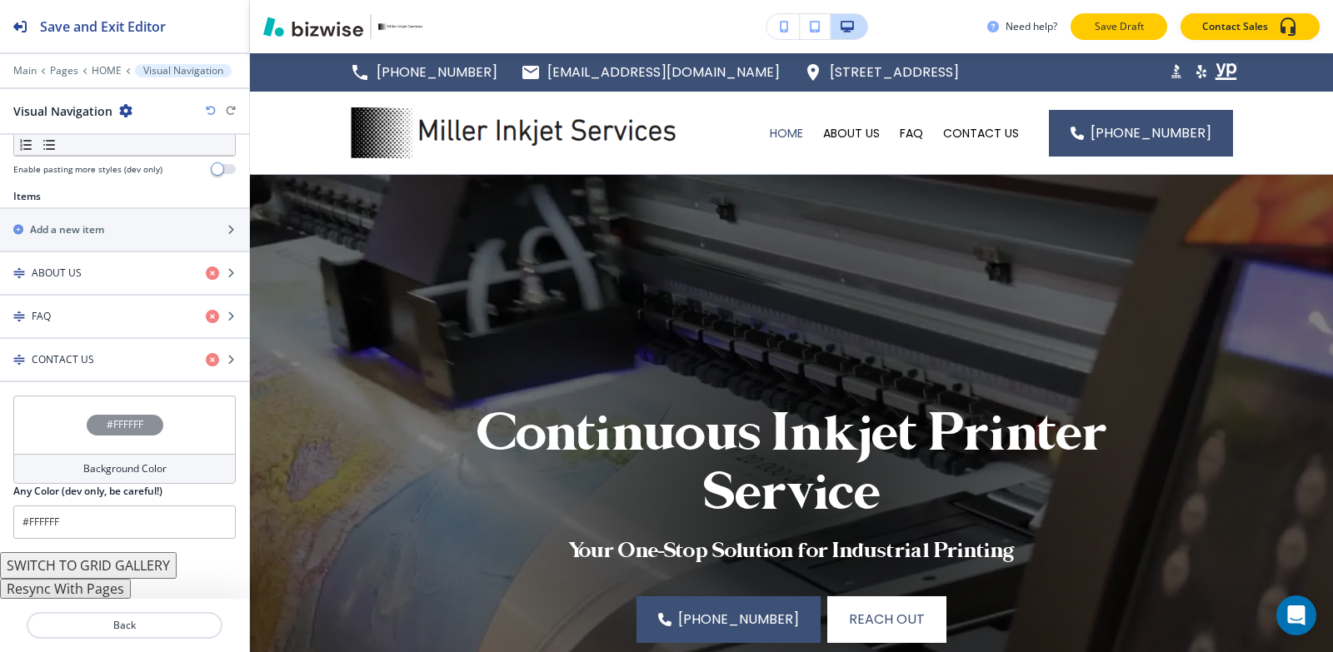
click at [1104, 22] on p "Save Draft" at bounding box center [1118, 26] width 53 height 15
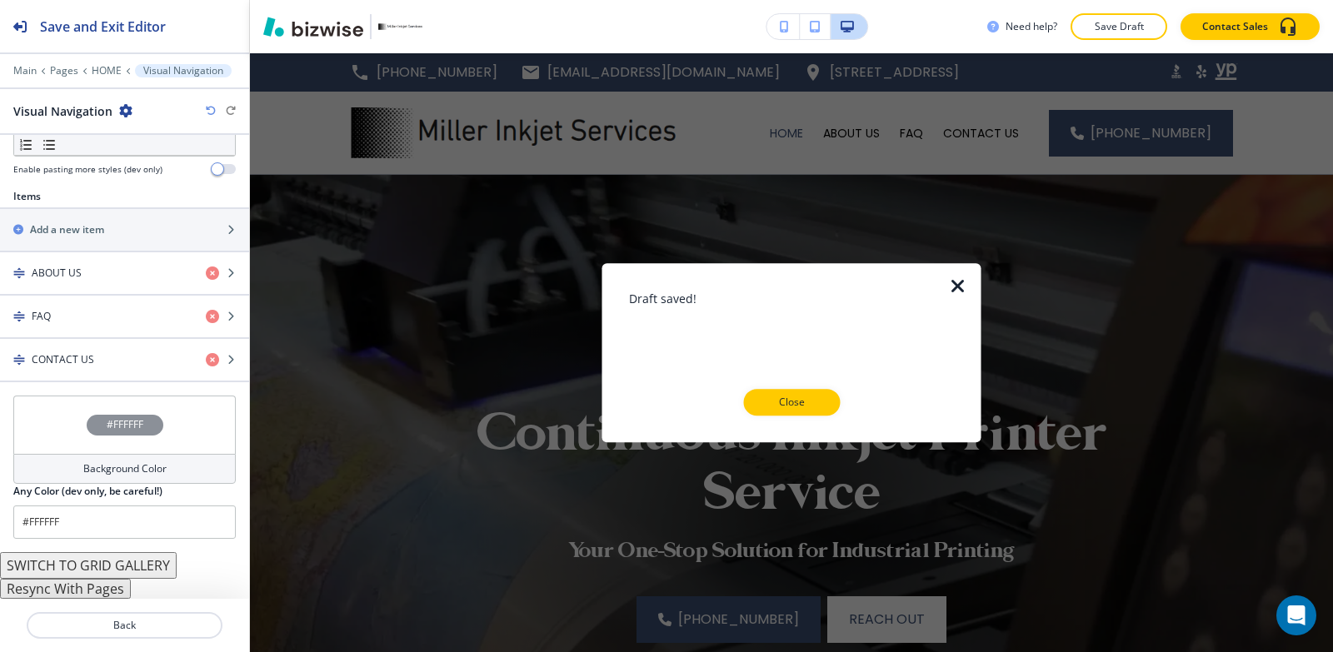
click at [782, 404] on p "Close" at bounding box center [791, 402] width 53 height 15
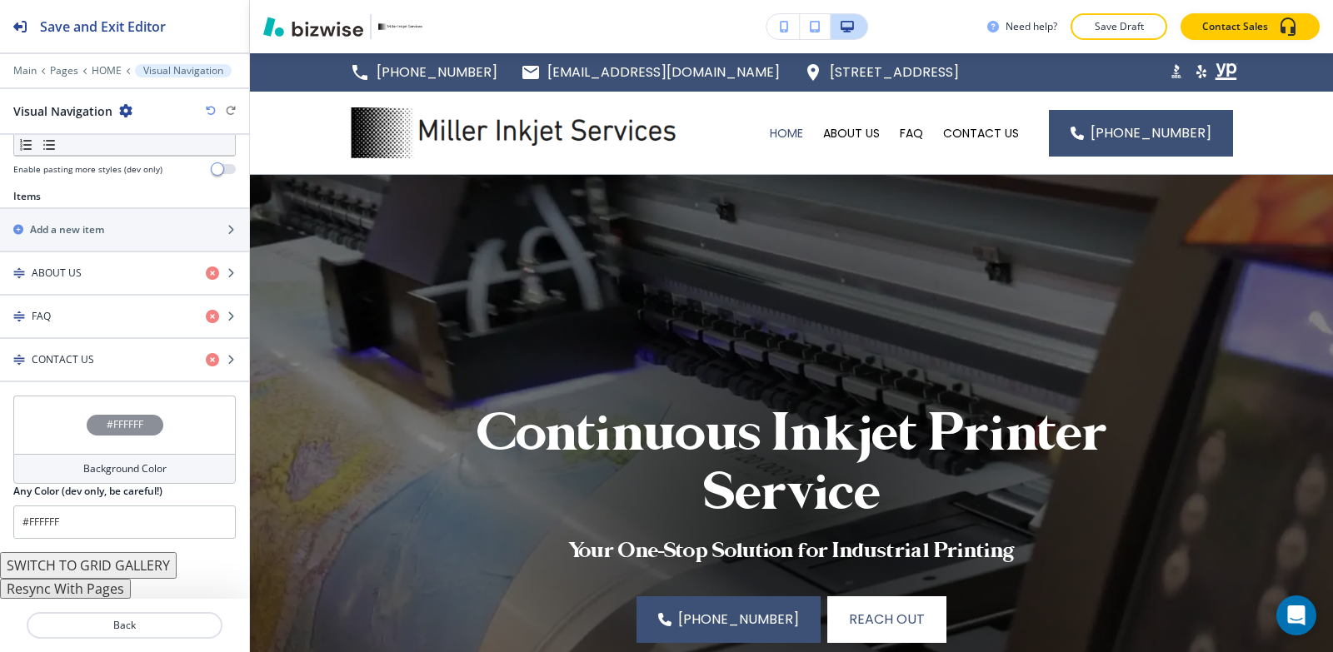
click at [27, 55] on div at bounding box center [124, 59] width 249 height 10
click at [28, 62] on div at bounding box center [124, 59] width 249 height 10
click at [28, 68] on p "Main" at bounding box center [24, 71] width 23 height 12
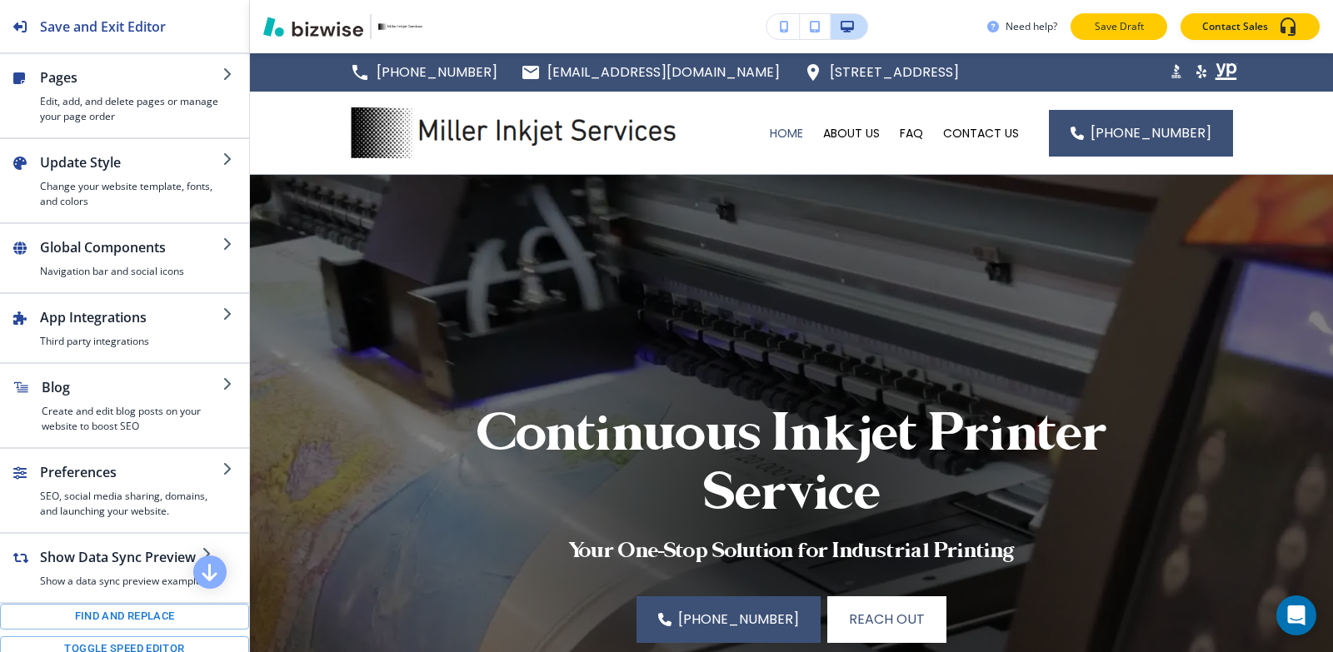
click at [1111, 31] on p "Save Draft" at bounding box center [1118, 26] width 53 height 15
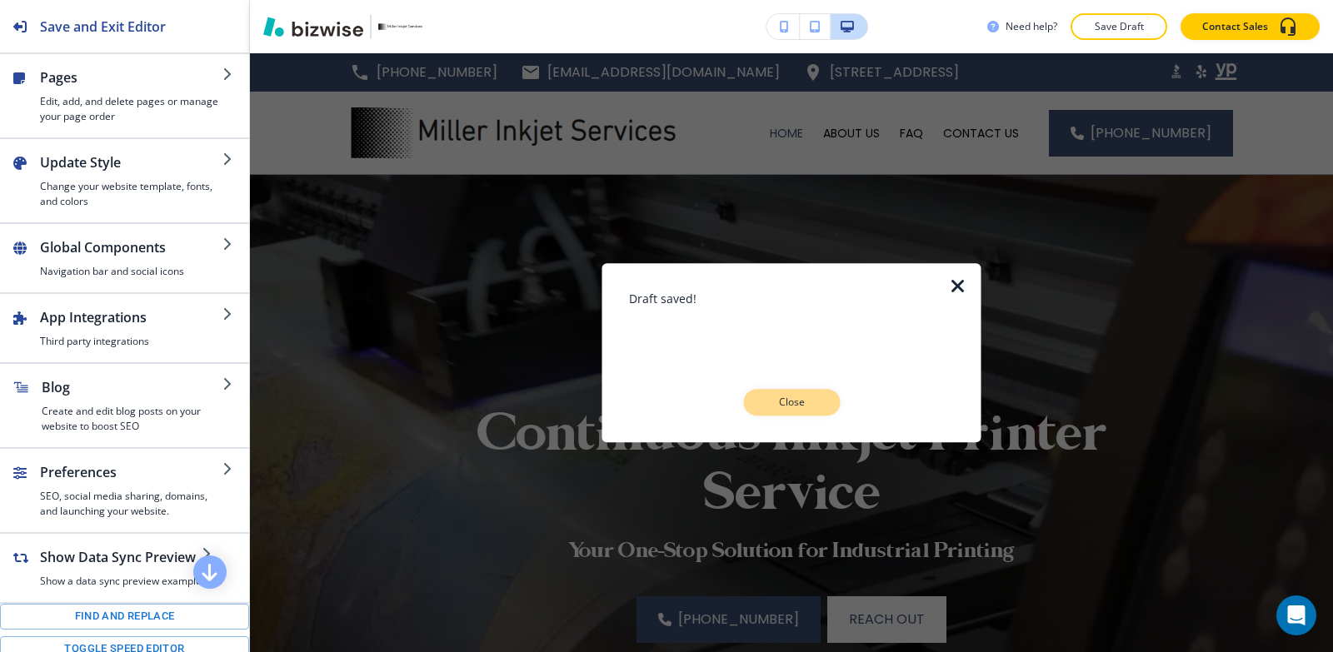
click at [762, 395] on button "Close" at bounding box center [791, 402] width 97 height 27
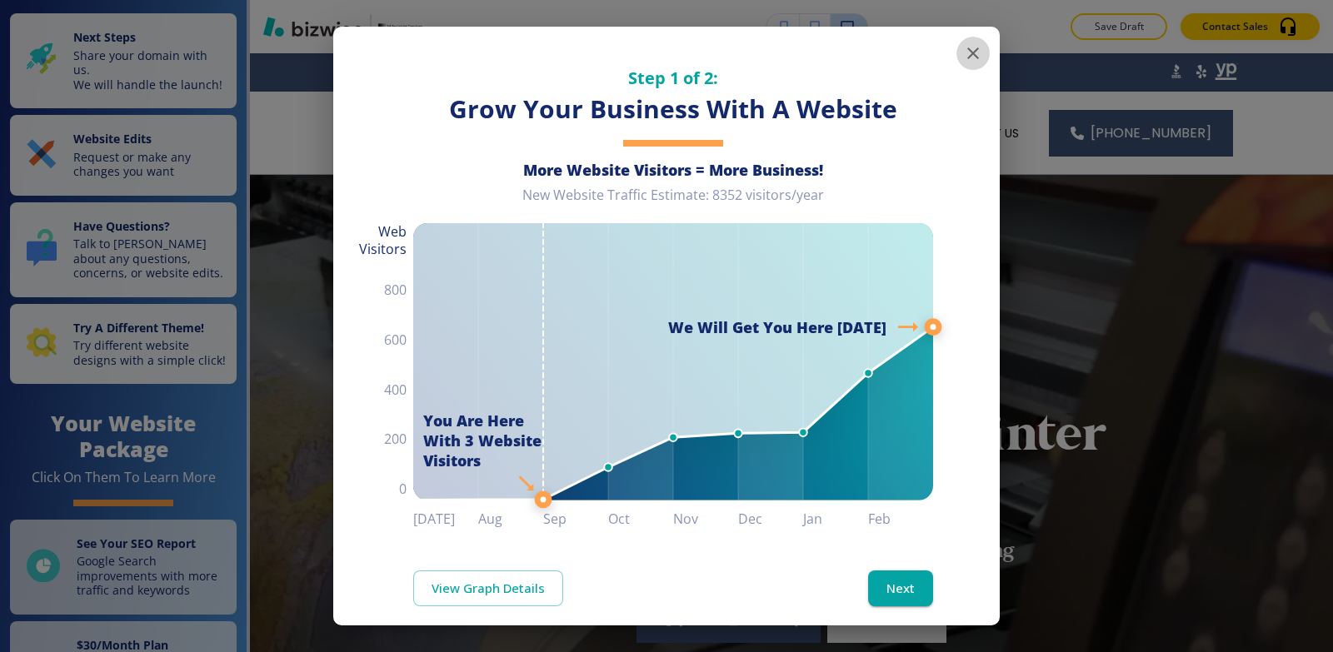
click at [966, 60] on icon "button" at bounding box center [973, 53] width 20 height 20
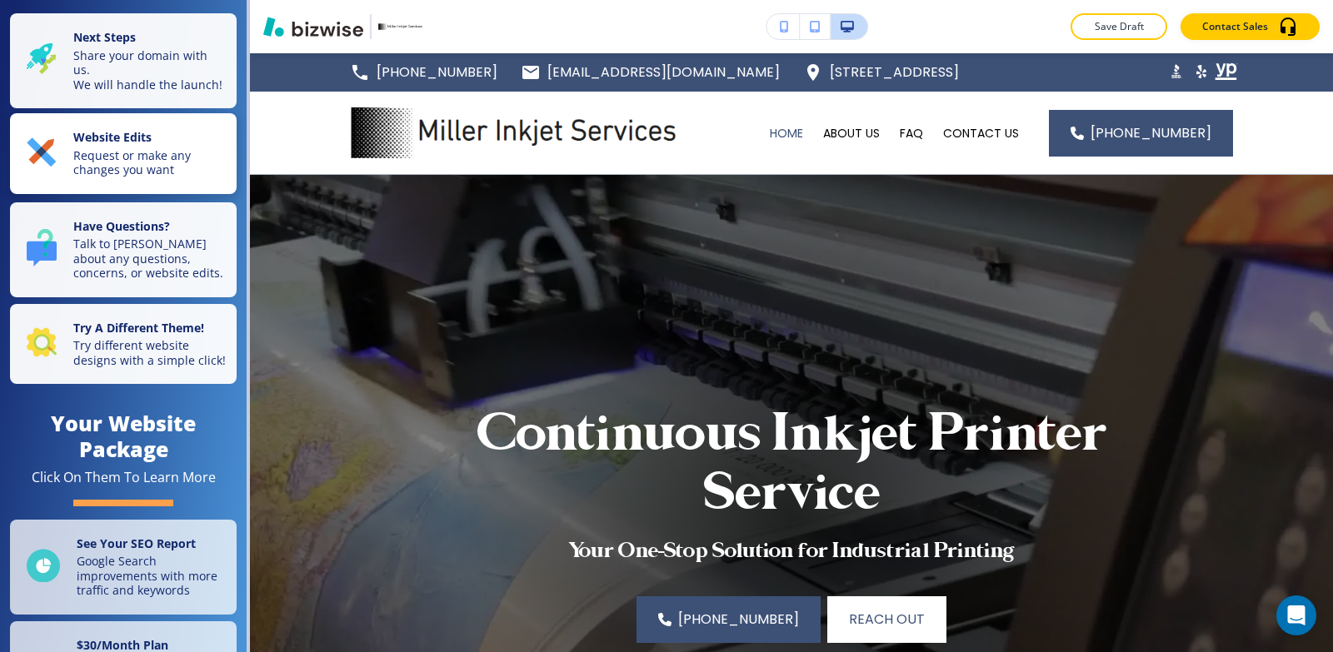
click at [84, 172] on p "Request or make any changes you want" at bounding box center [149, 162] width 153 height 29
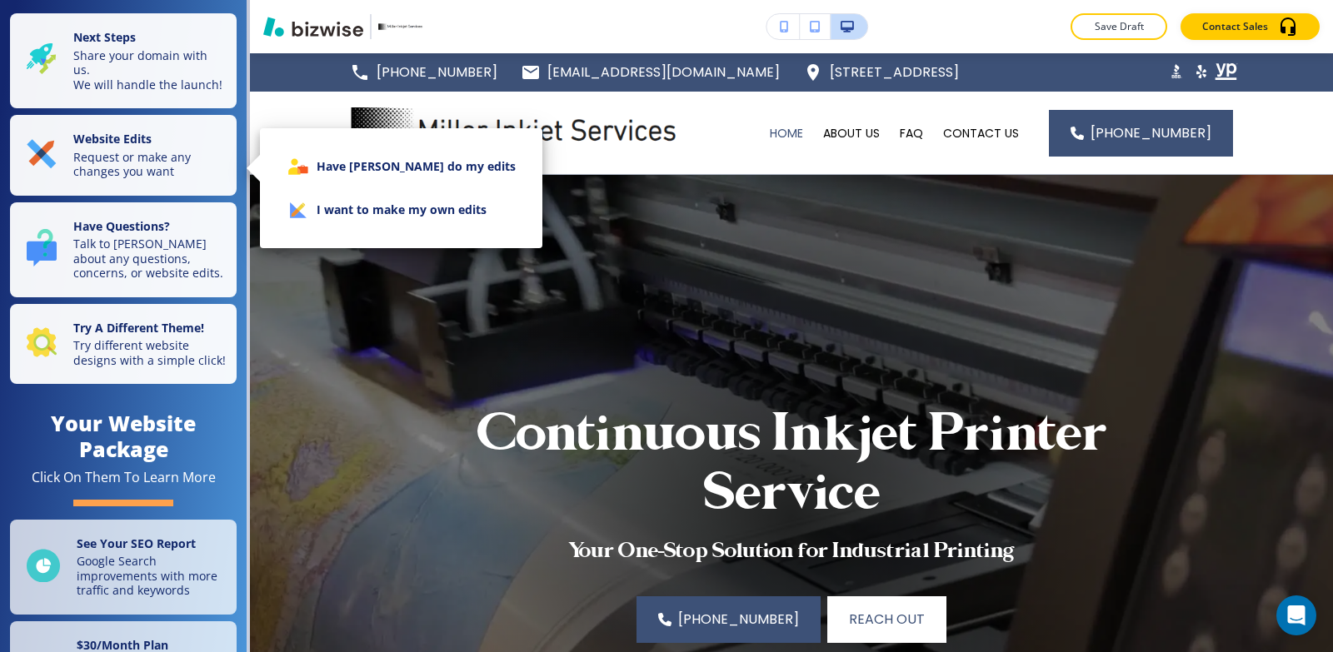
click at [325, 210] on li "I want to make my own edits" at bounding box center [401, 209] width 256 height 43
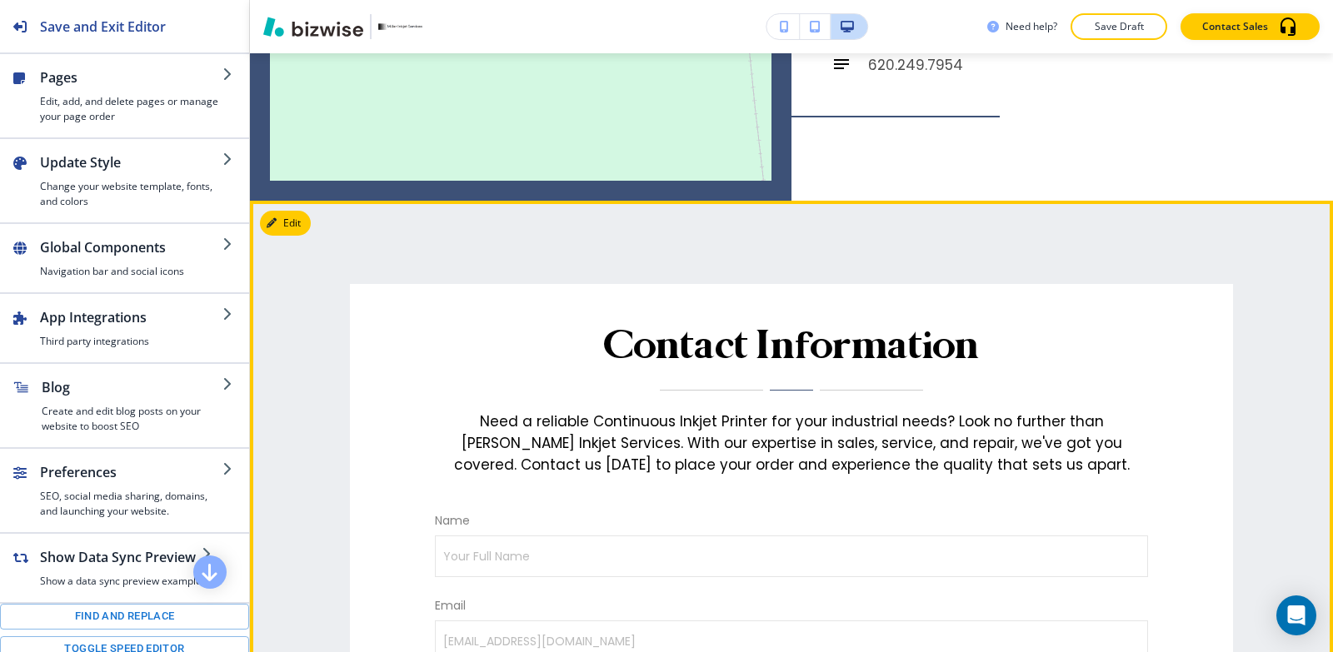
scroll to position [7145, 0]
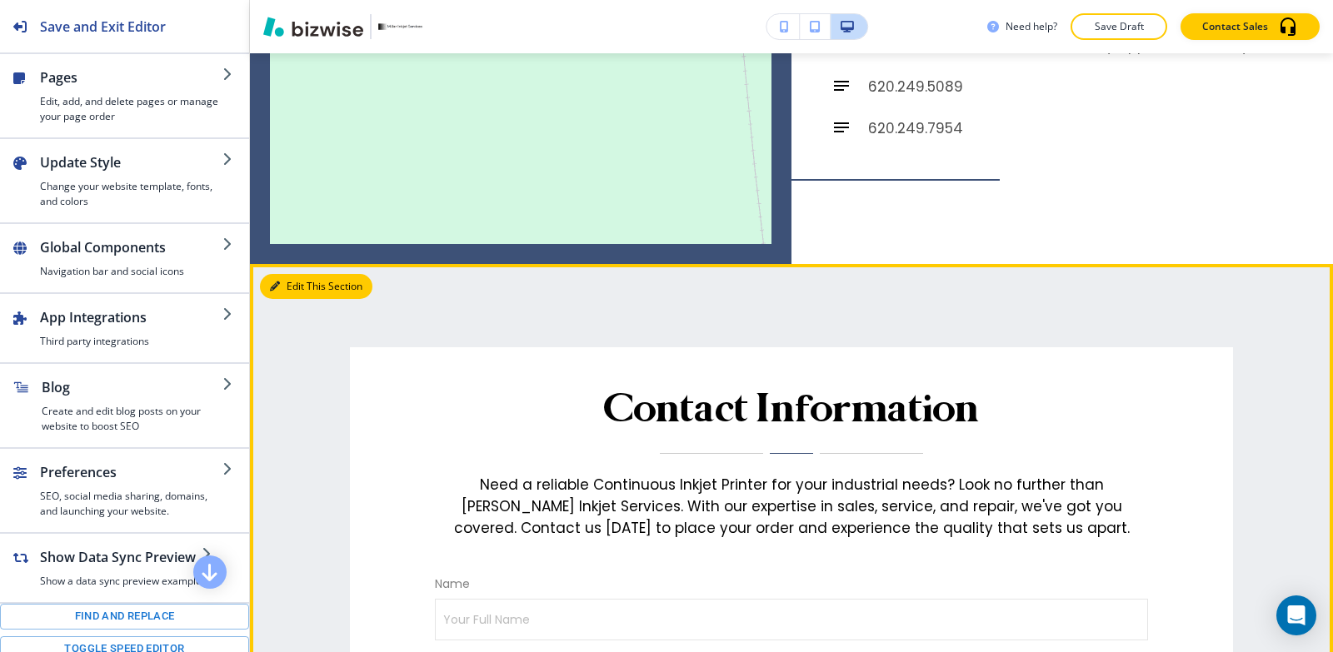
click at [303, 274] on button "Edit This Section" at bounding box center [316, 286] width 112 height 25
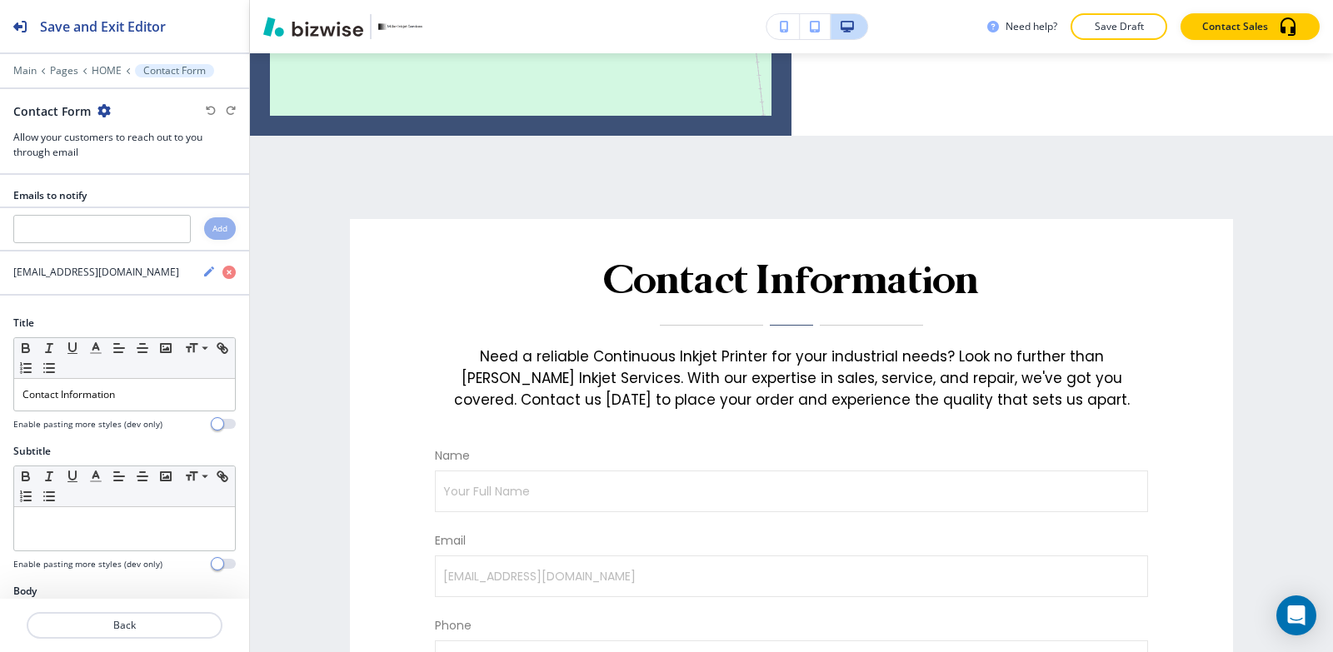
scroll to position [7290, 0]
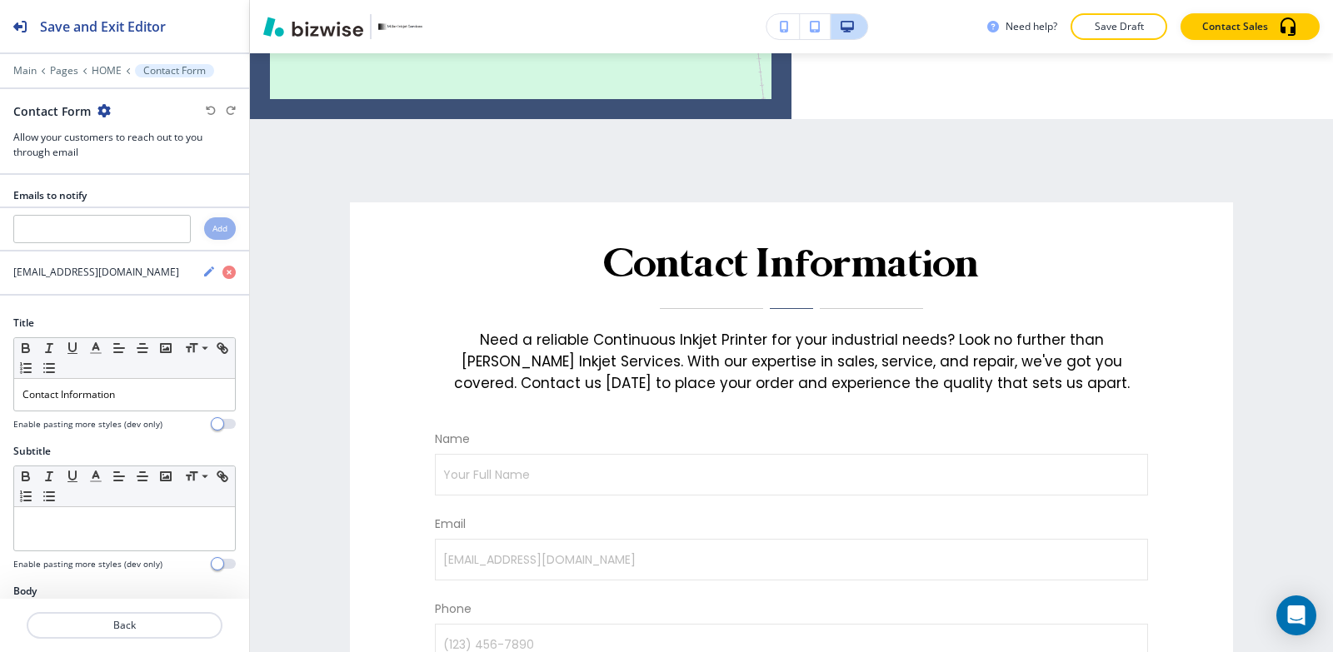
click at [103, 109] on icon "button" at bounding box center [103, 110] width 13 height 13
click at [125, 205] on p "Delete Section" at bounding box center [149, 198] width 85 height 15
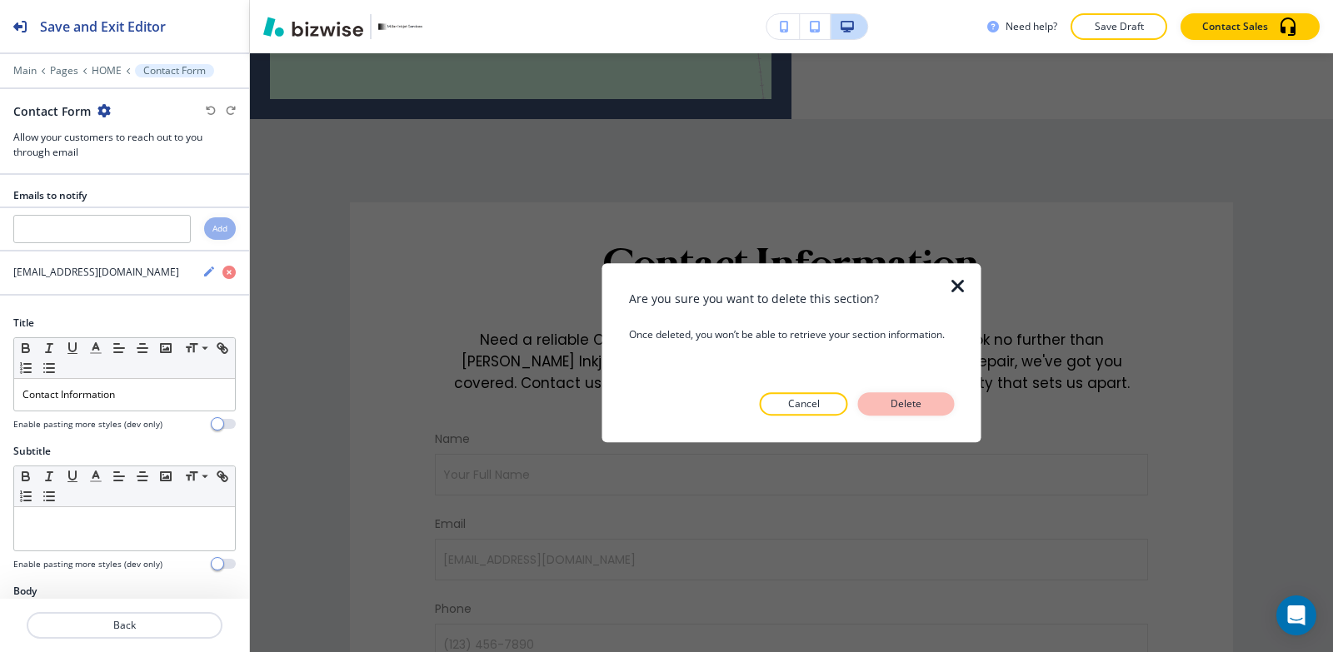
click at [904, 405] on p "Delete" at bounding box center [906, 404] width 40 height 15
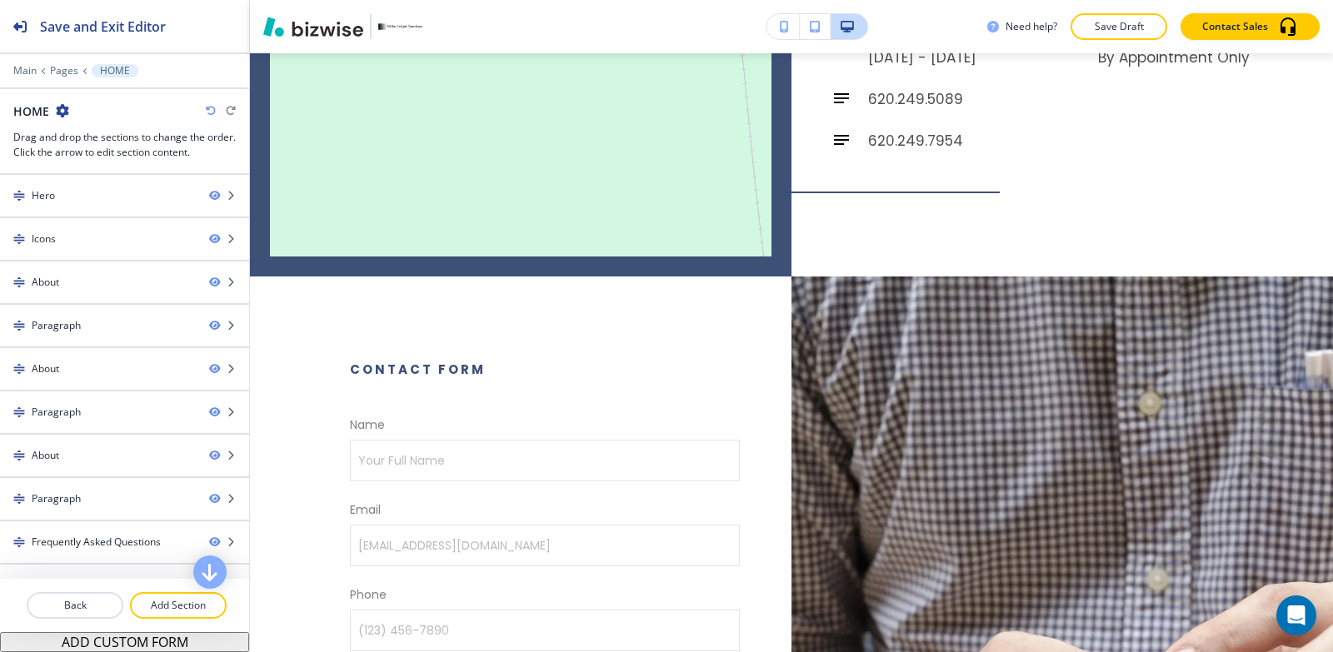
scroll to position [6957, 0]
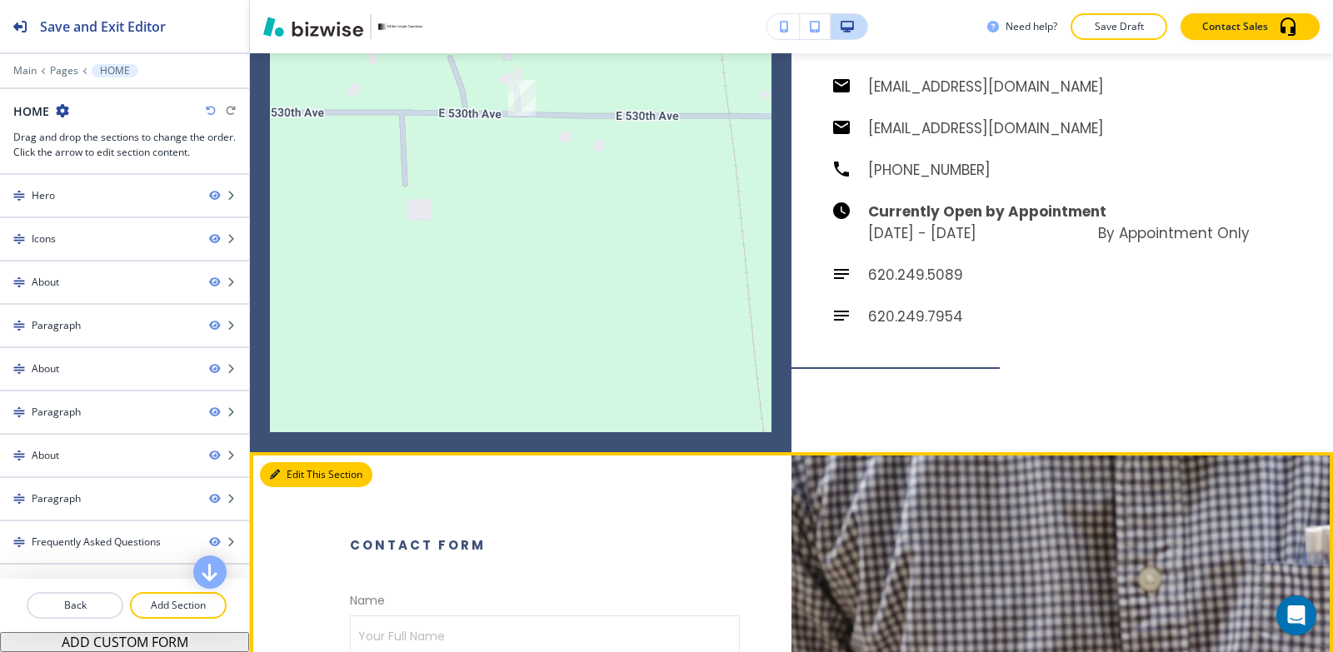
click at [292, 462] on button "Edit This Section" at bounding box center [316, 474] width 112 height 25
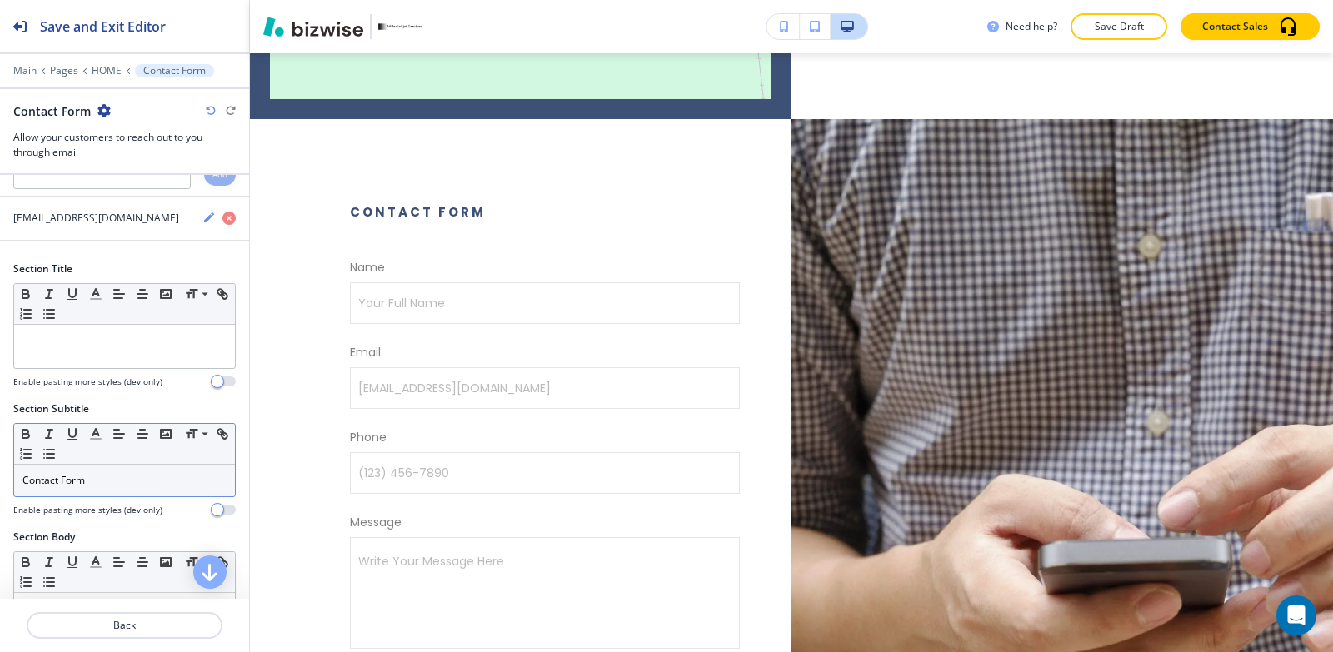
scroll to position [83, 0]
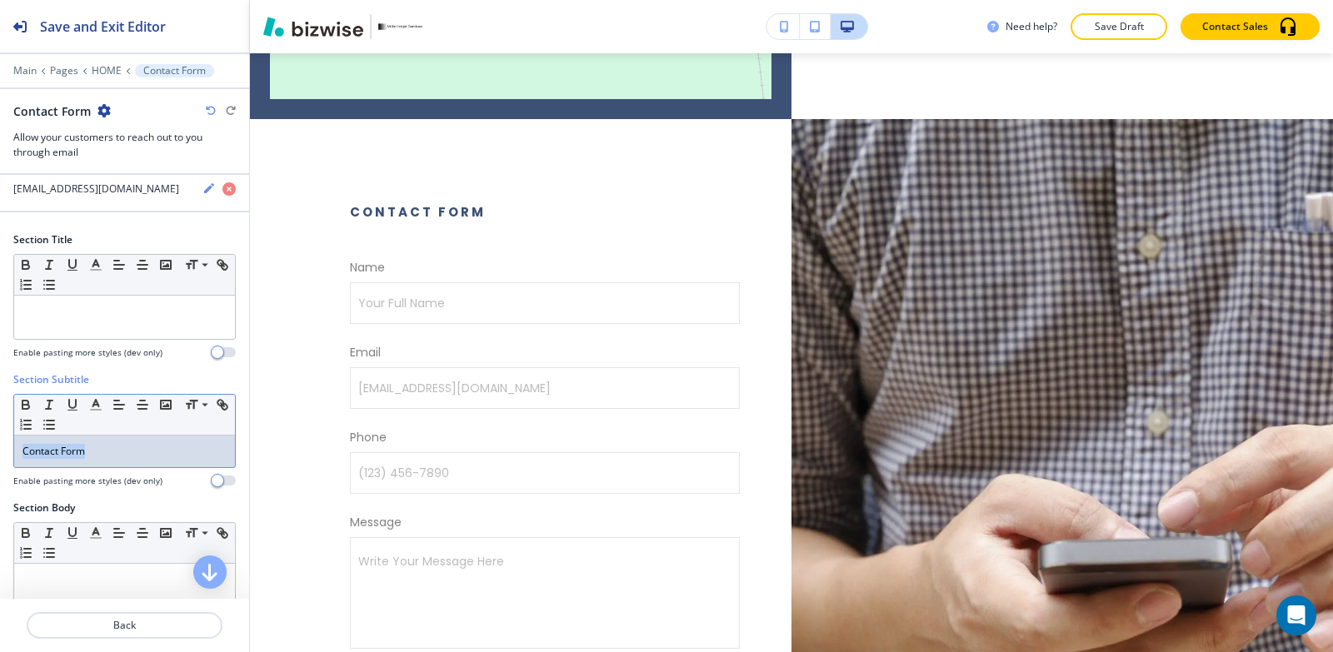
drag, startPoint x: 100, startPoint y: 442, endPoint x: 0, endPoint y: 465, distance: 102.6
click at [0, 465] on div "Section Subtitle Small Normal Large Huge Contact Form Enable pasting more style…" at bounding box center [124, 436] width 249 height 128
copy p "Contact Form"
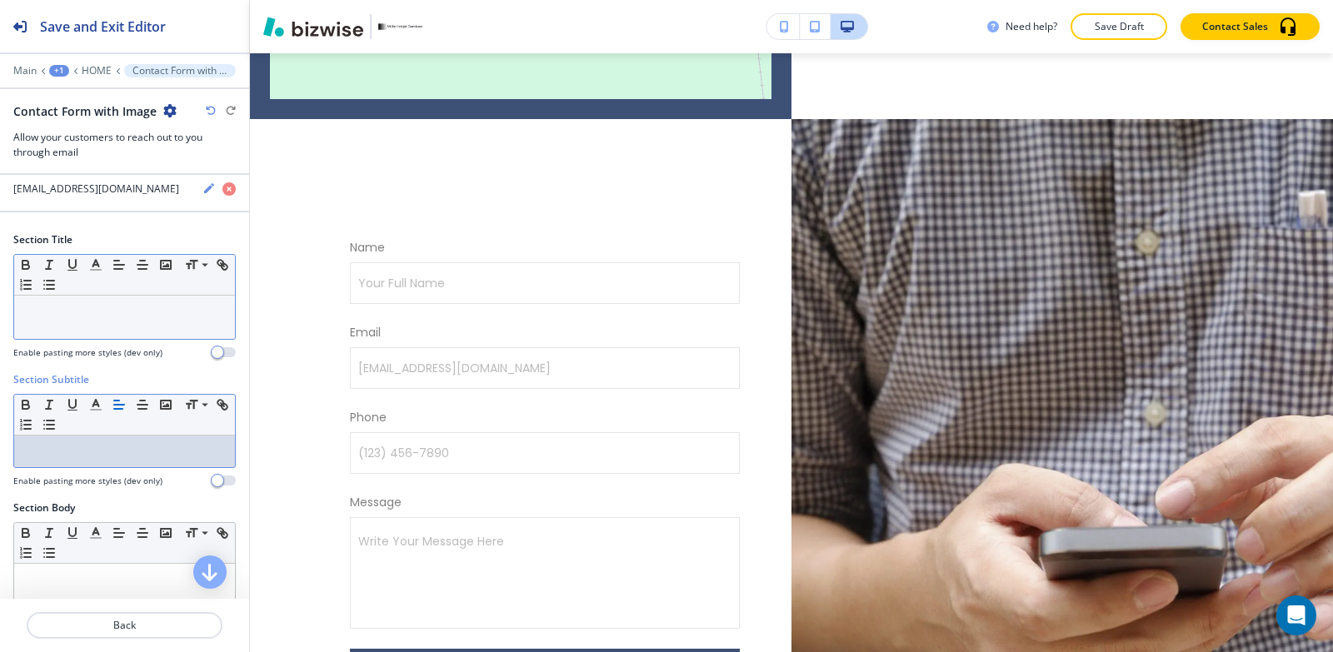
click at [132, 310] on p at bounding box center [124, 311] width 204 height 15
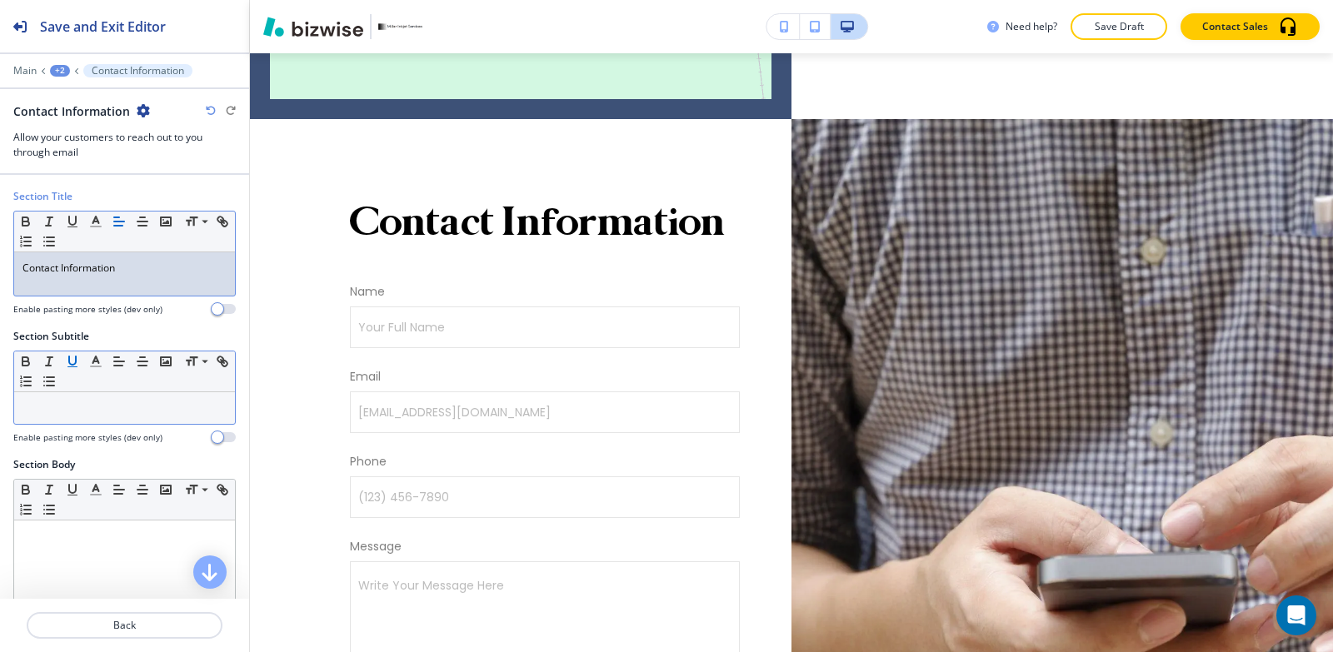
scroll to position [167, 0]
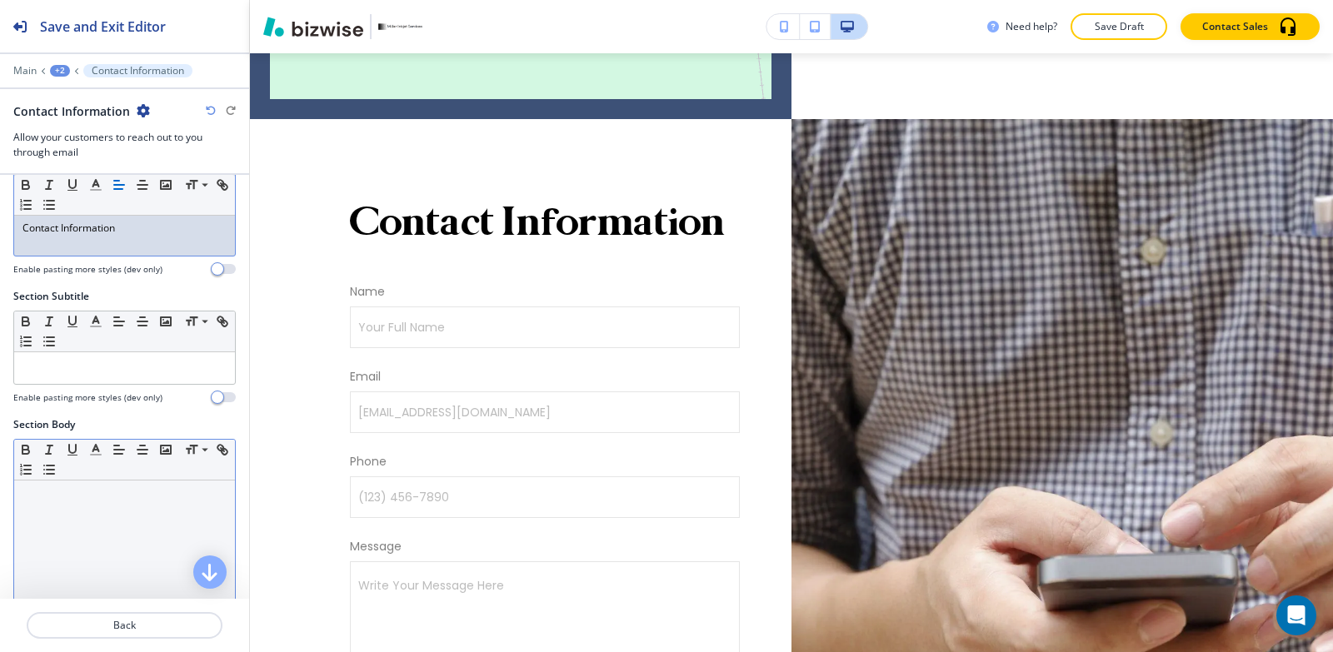
drag, startPoint x: 92, startPoint y: 517, endPoint x: 87, endPoint y: 470, distance: 47.7
click at [90, 513] on div at bounding box center [124, 589] width 221 height 217
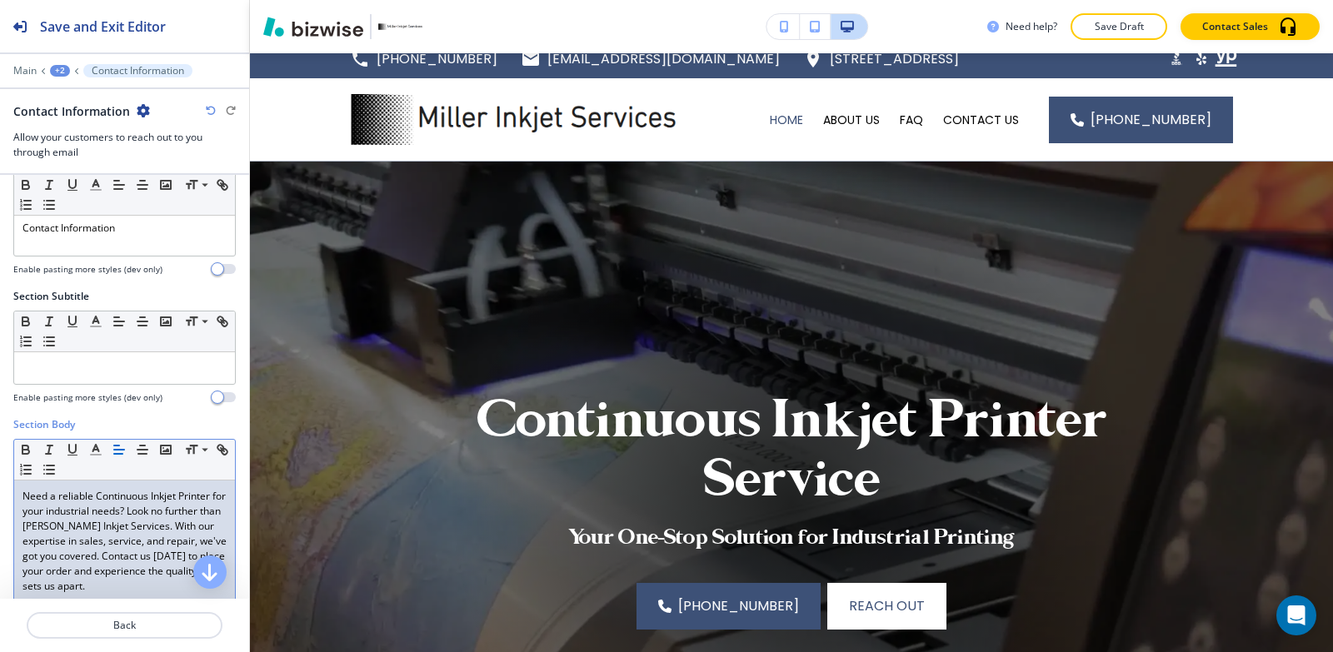
scroll to position [0, 0]
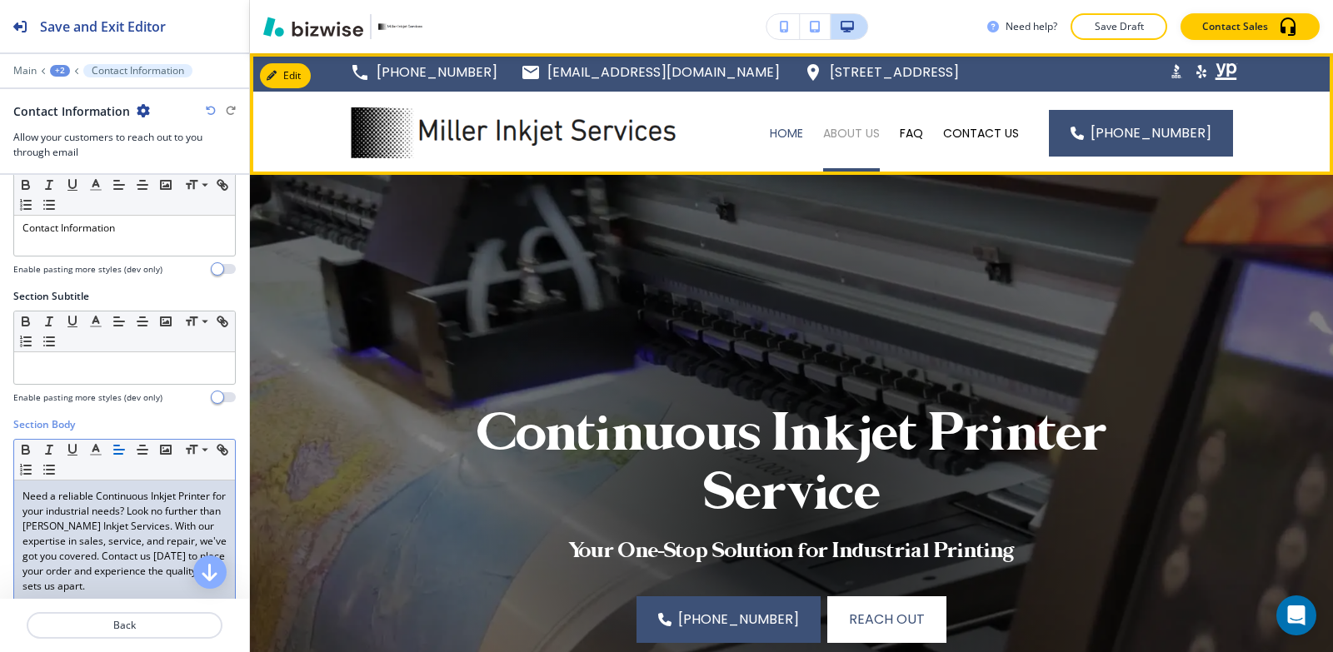
click at [848, 129] on p "ABOUT US" at bounding box center [851, 133] width 57 height 17
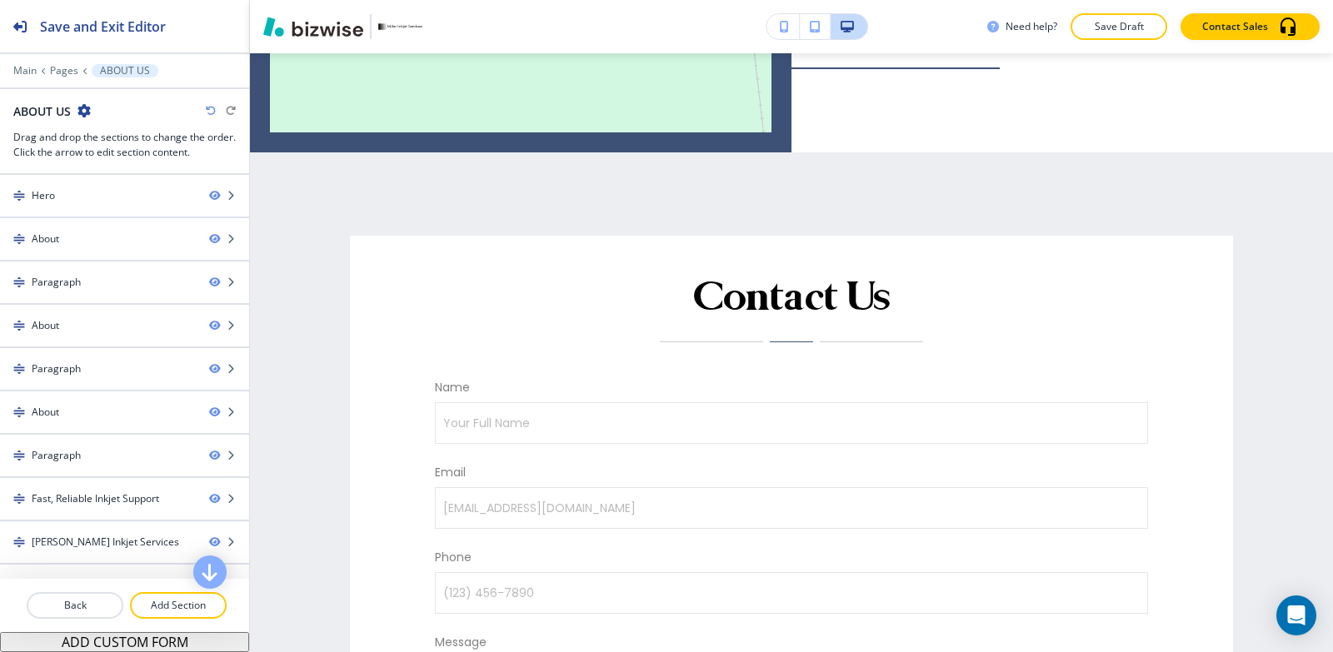
scroll to position [5041, 0]
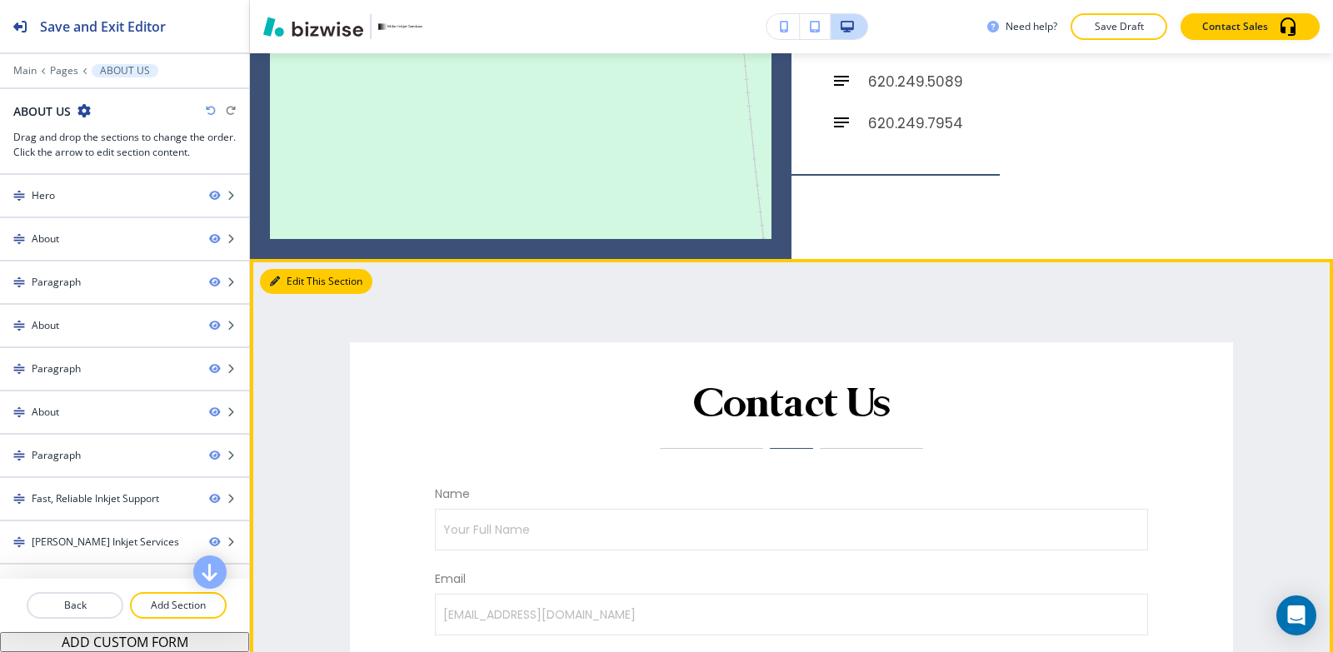
click at [292, 269] on button "Edit This Section" at bounding box center [316, 281] width 112 height 25
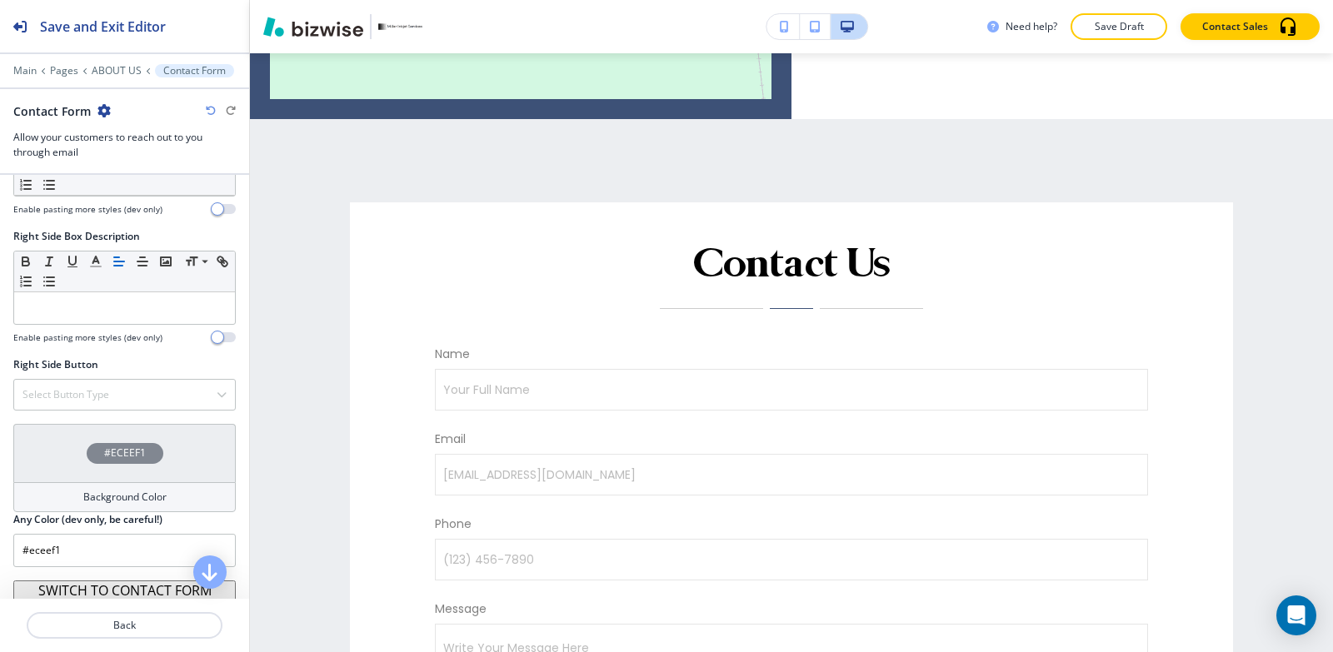
scroll to position [1210, 0]
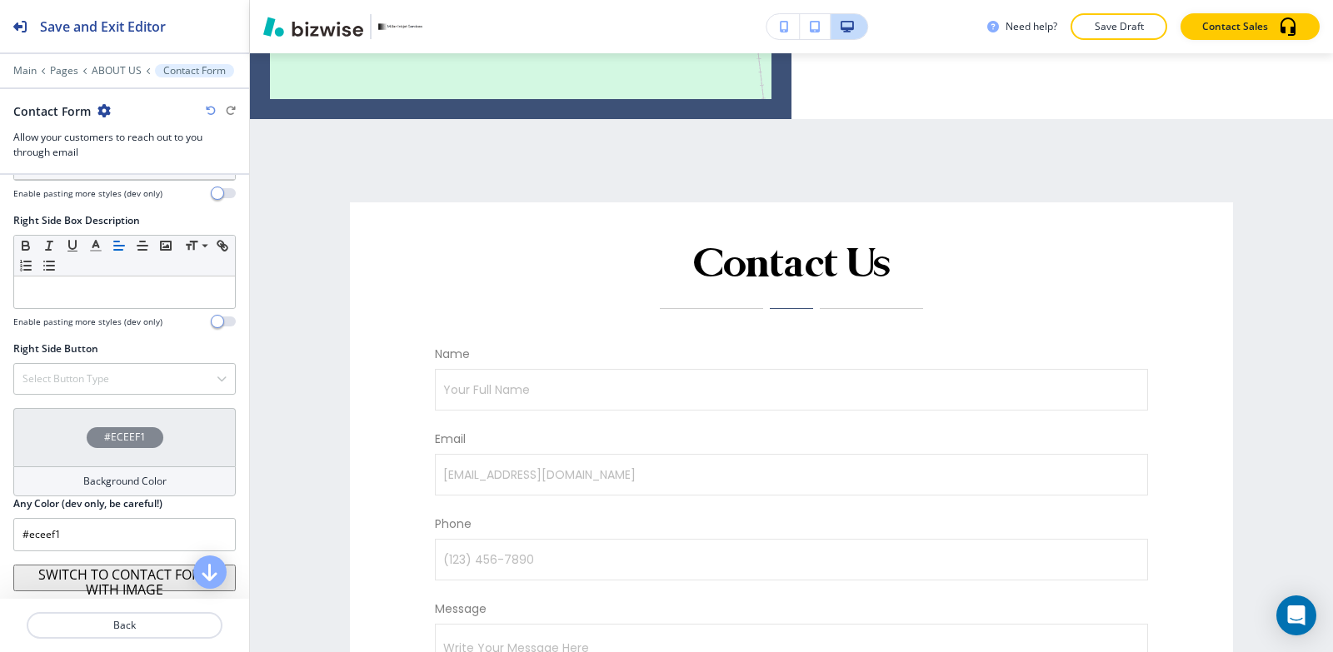
click at [103, 580] on button "SWITCH TO CONTACT FORM WITH IMAGE" at bounding box center [124, 578] width 222 height 27
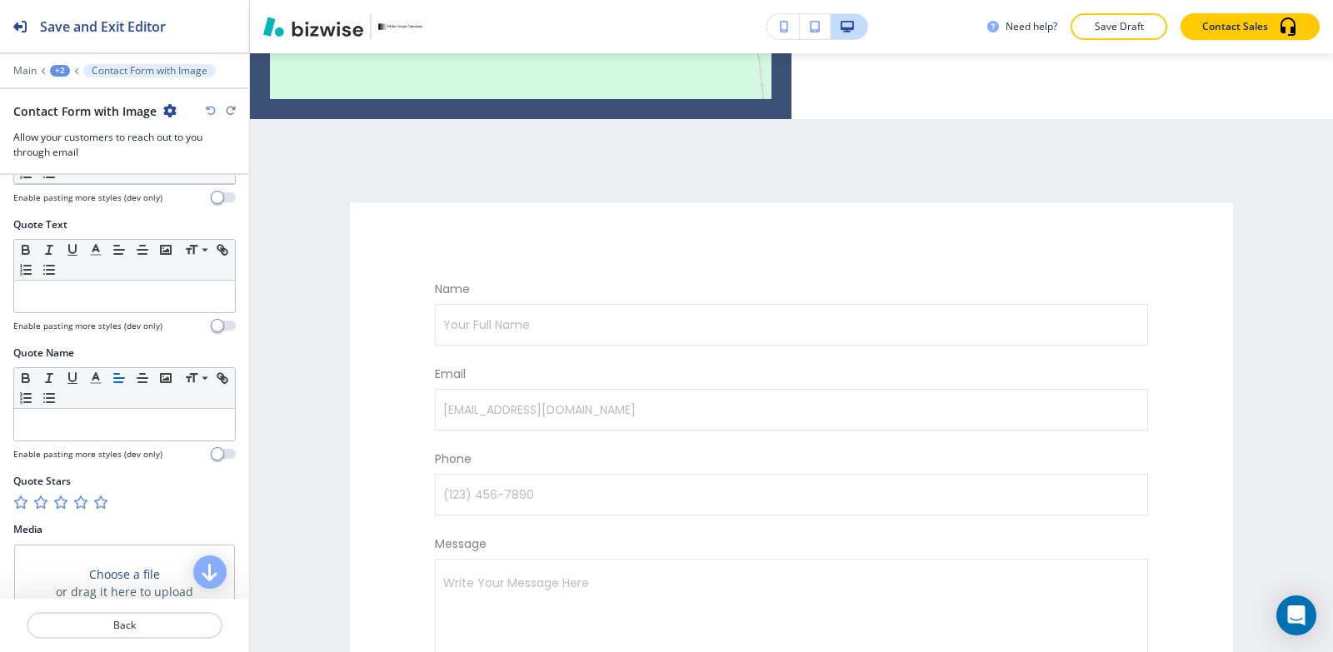
scroll to position [750, 0]
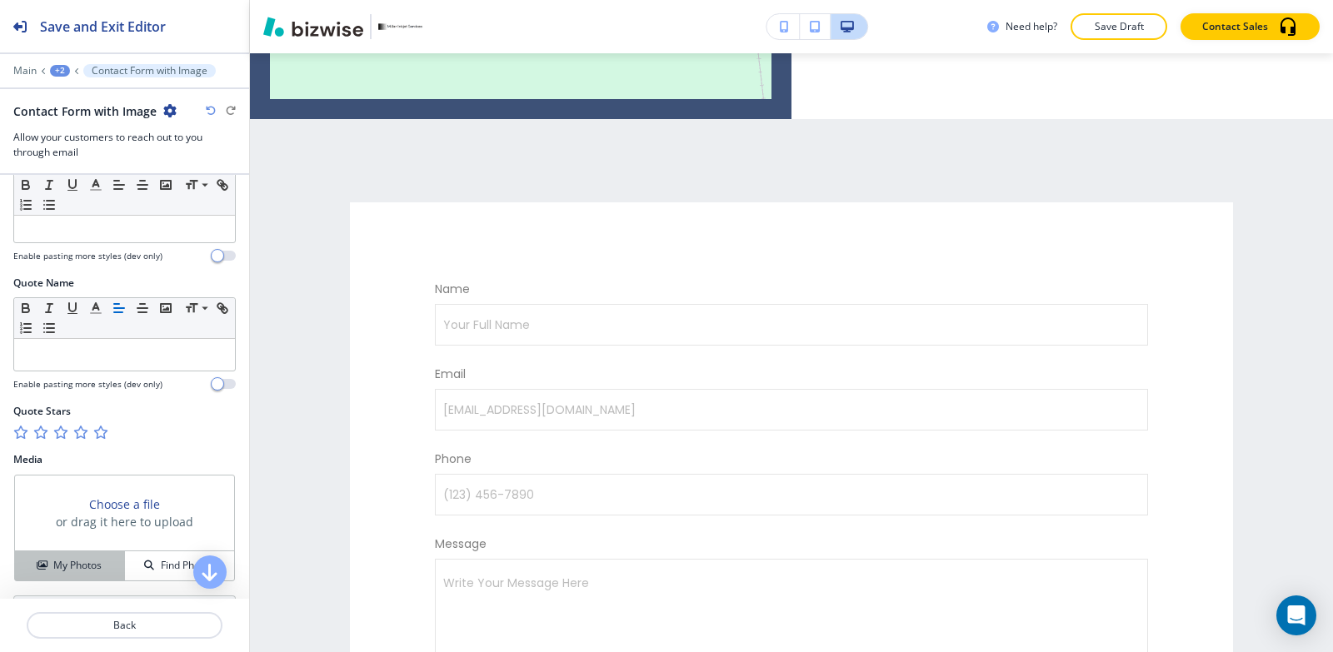
click at [62, 568] on h4 "My Photos" at bounding box center [77, 565] width 48 height 15
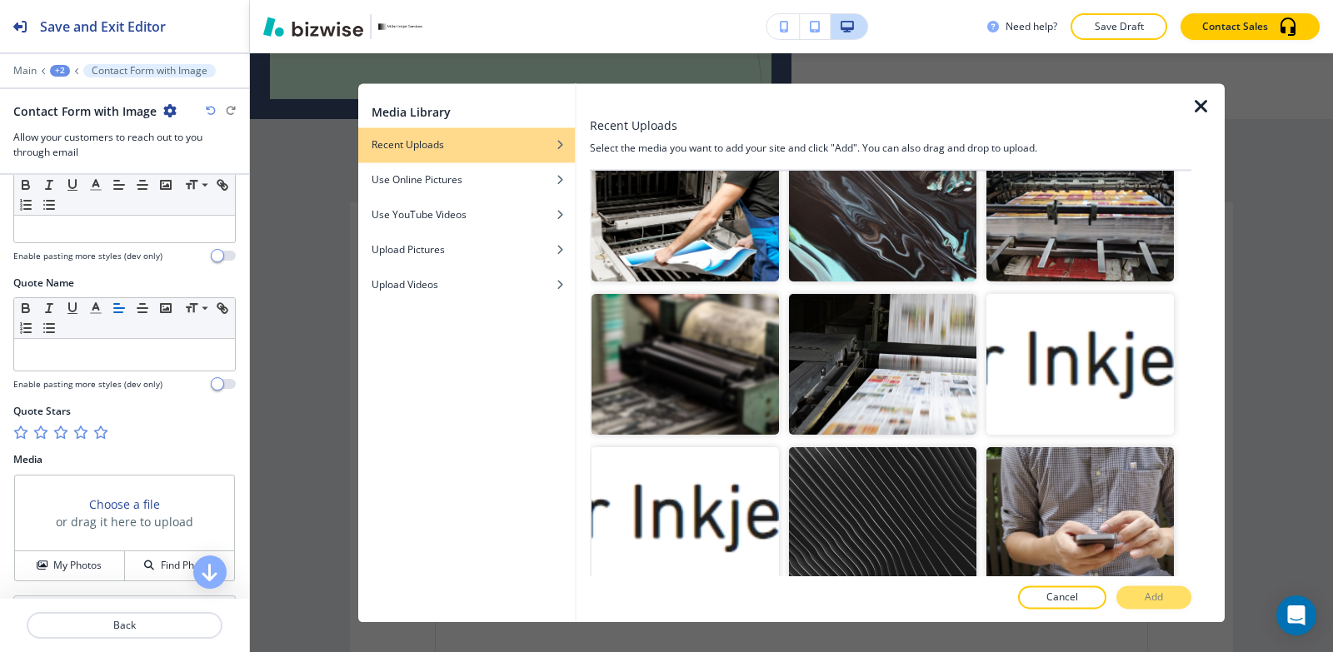
scroll to position [657, 0]
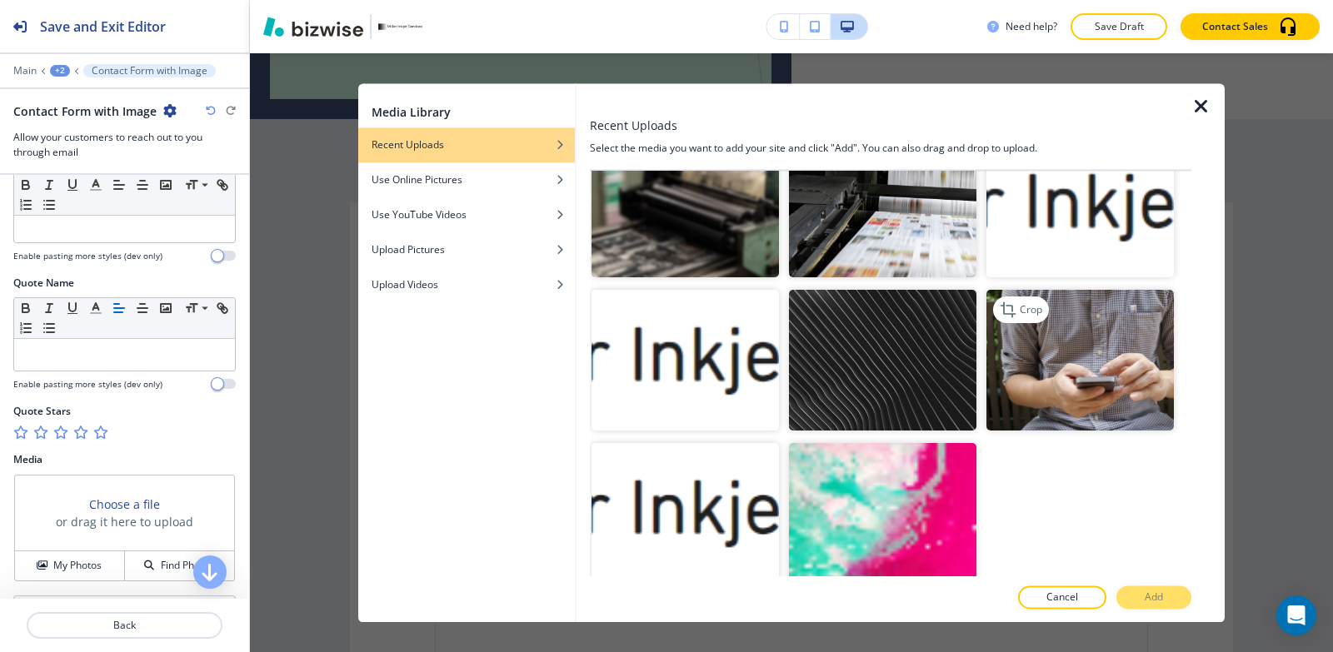
click at [1040, 352] on img "button" at bounding box center [1079, 360] width 187 height 141
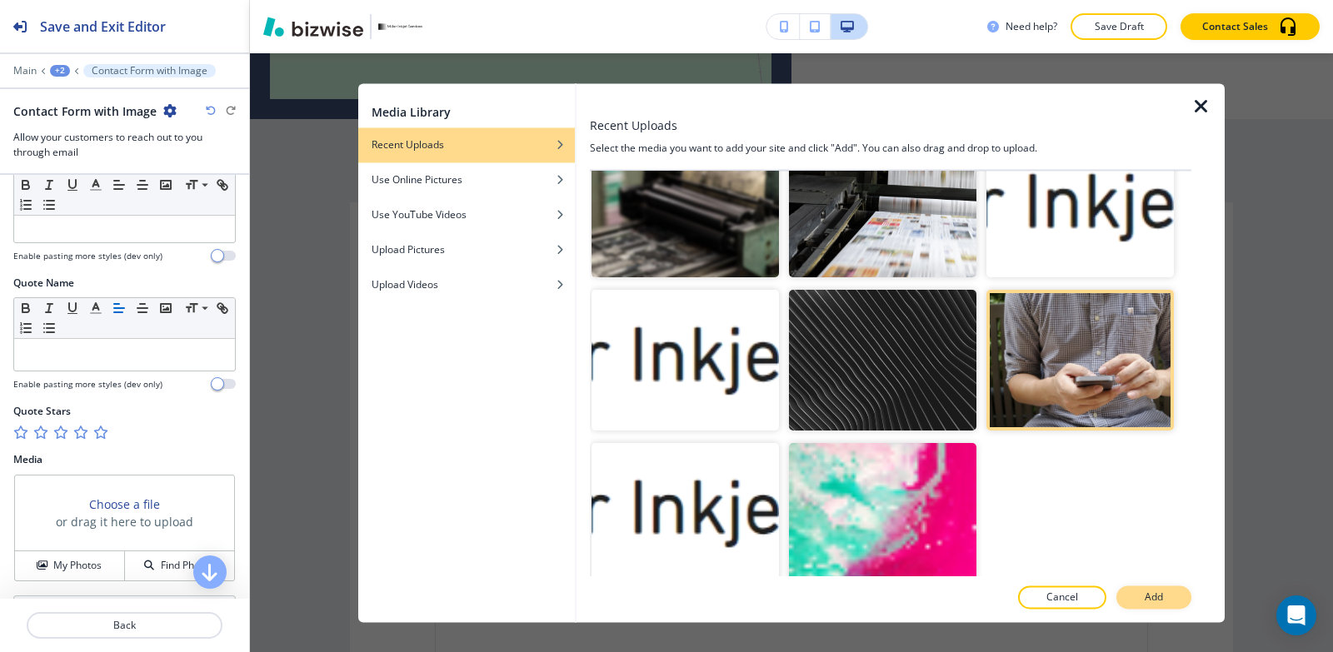
click at [1140, 591] on button "Add" at bounding box center [1153, 597] width 75 height 23
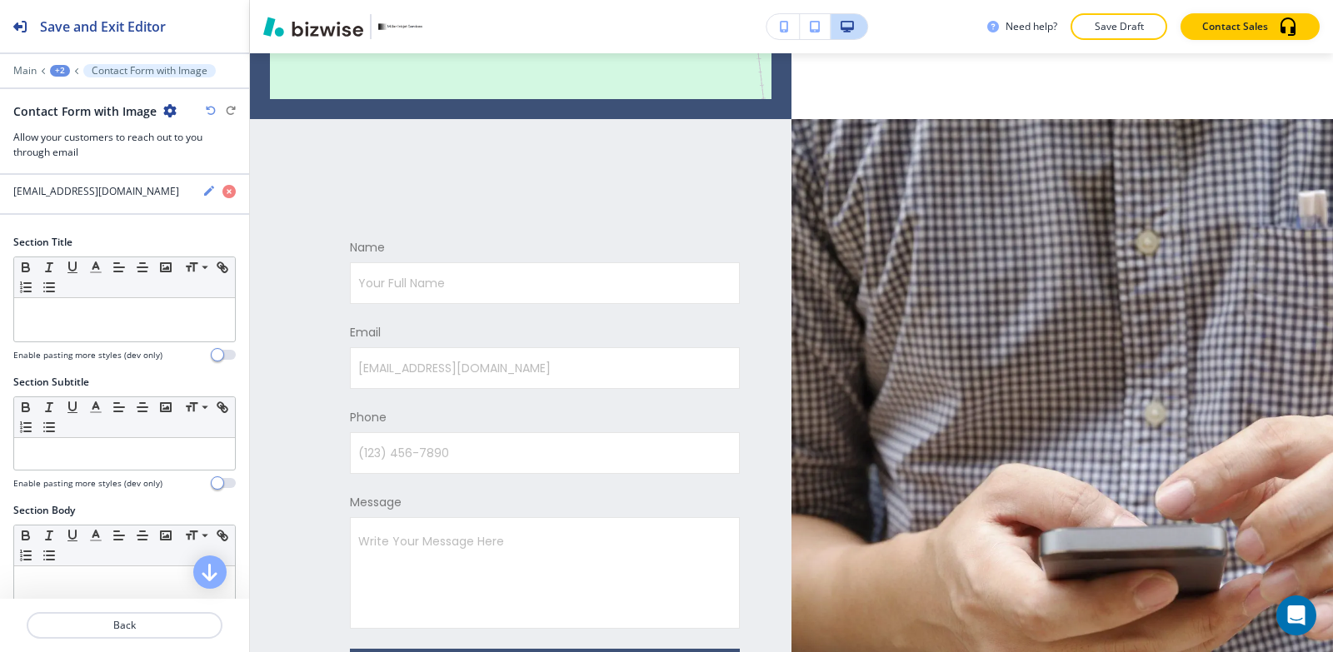
scroll to position [0, 0]
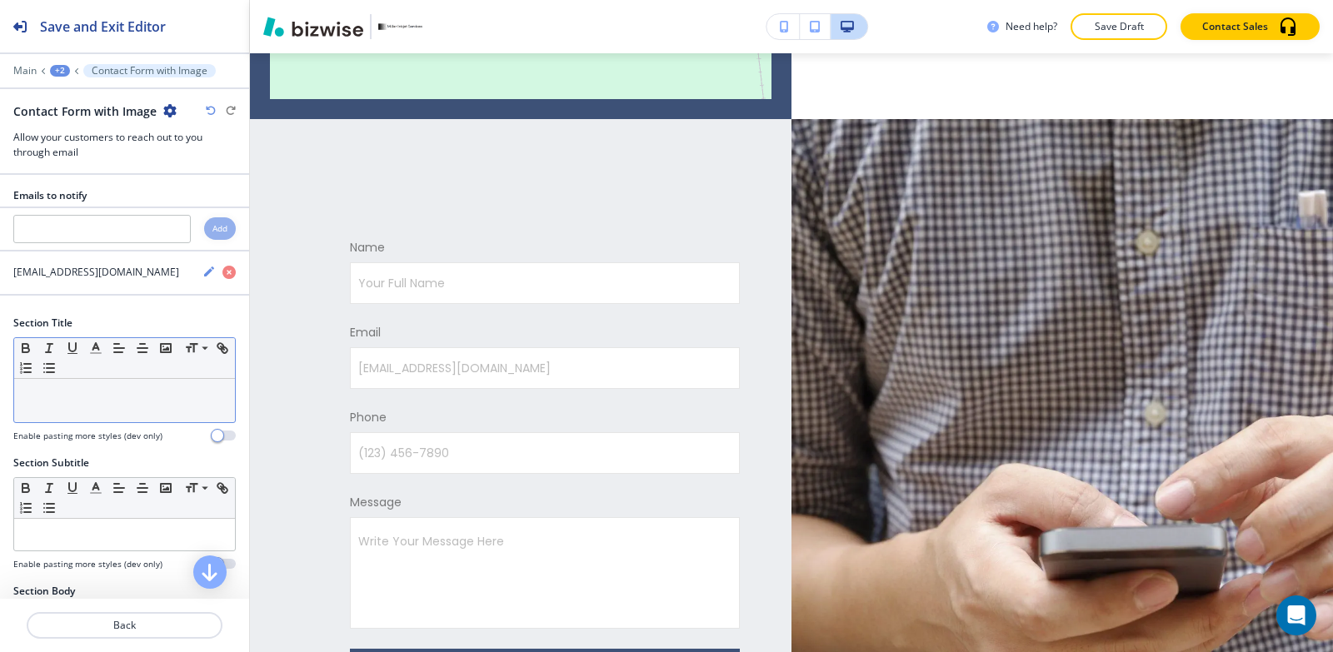
click at [47, 417] on div at bounding box center [124, 400] width 221 height 43
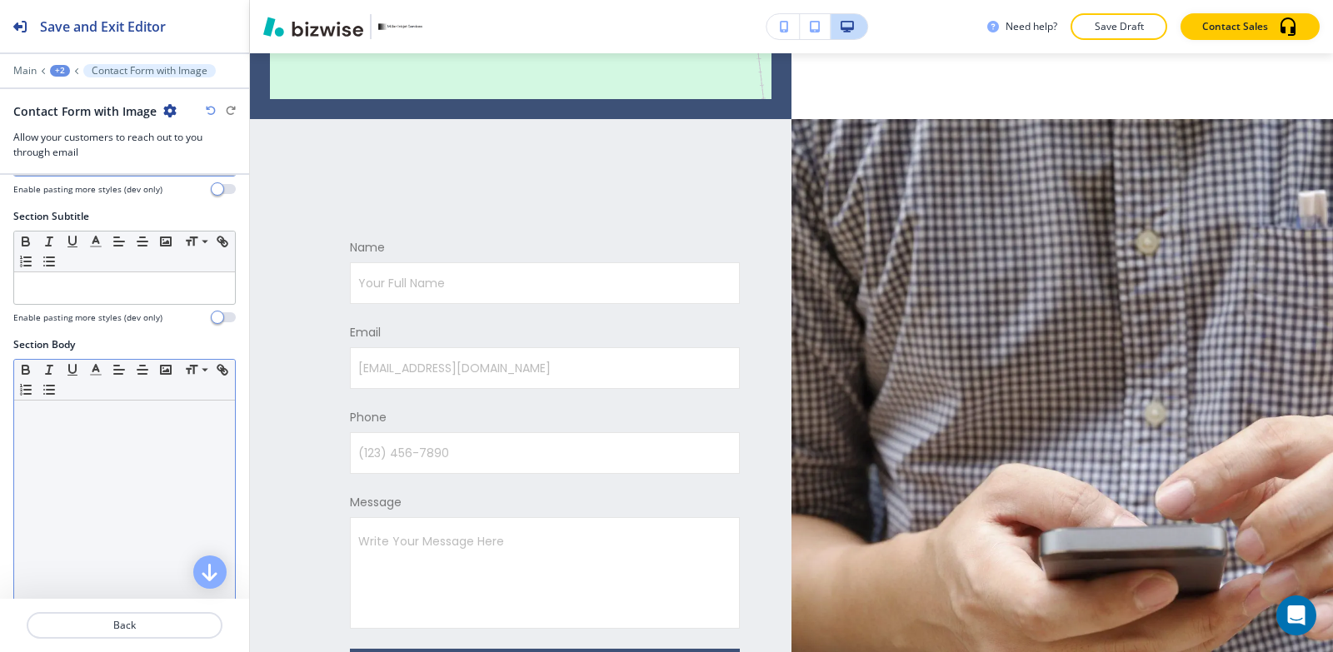
scroll to position [250, 0]
click at [53, 505] on div at bounding box center [124, 505] width 221 height 217
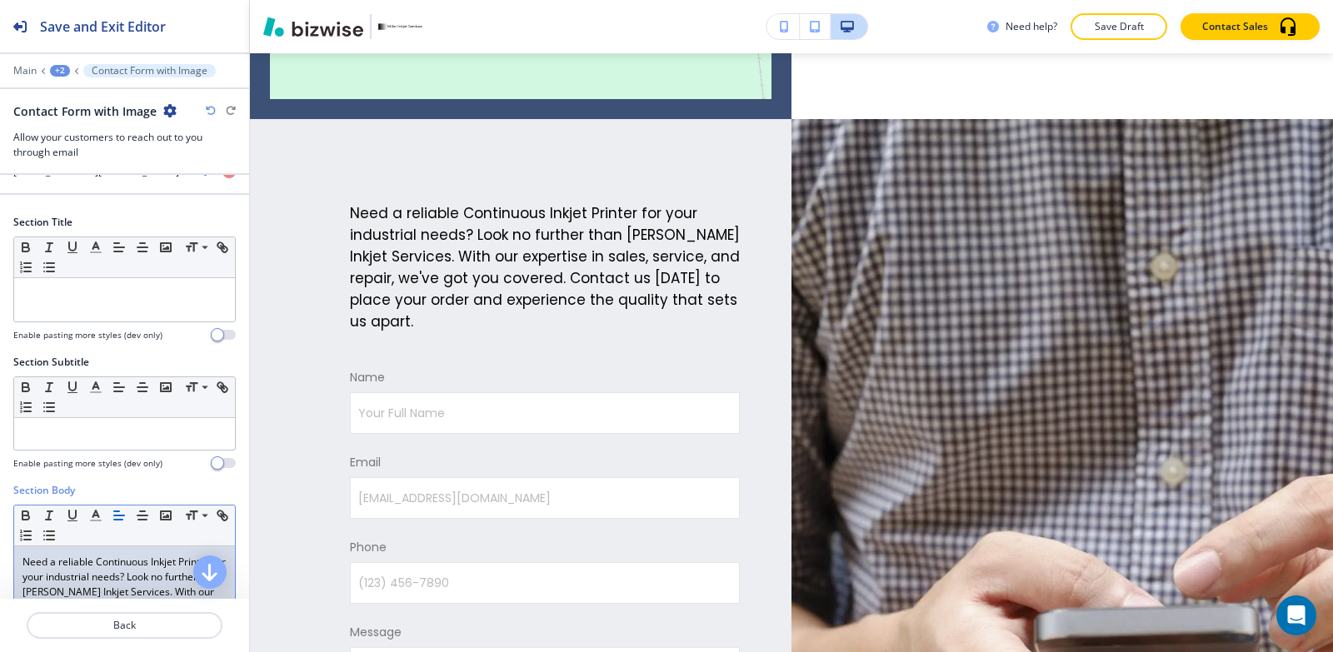
scroll to position [0, 0]
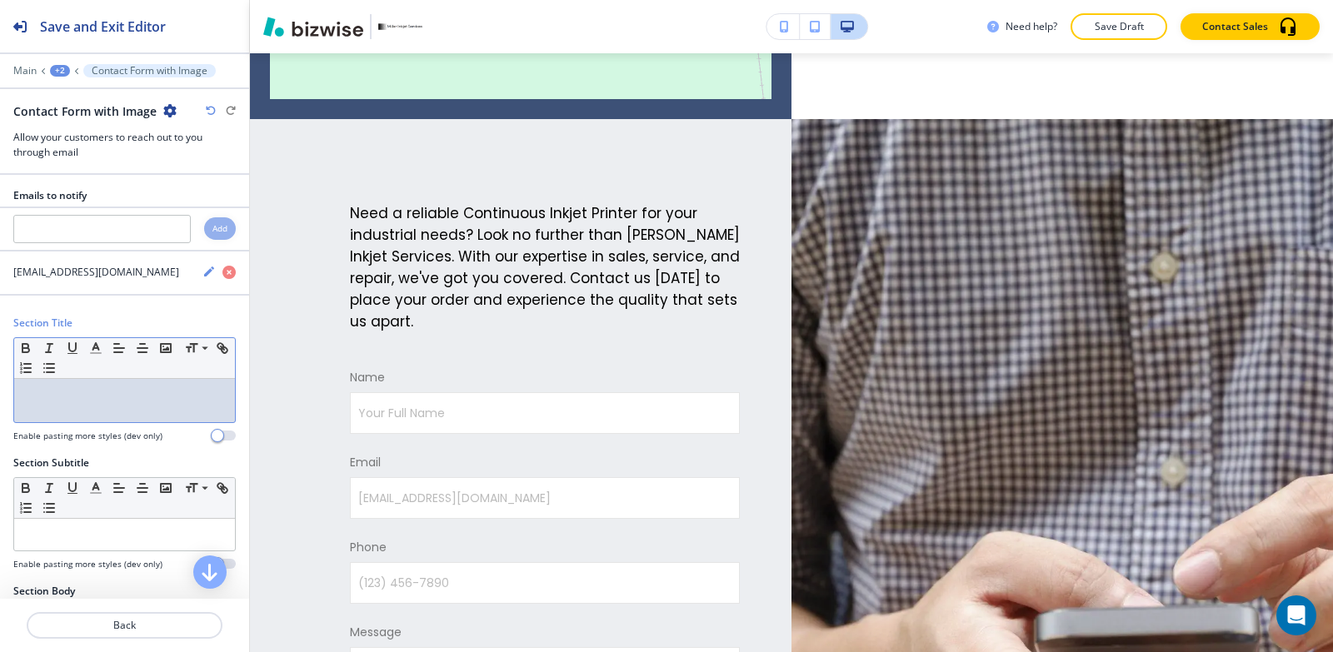
click at [90, 405] on div at bounding box center [124, 400] width 221 height 43
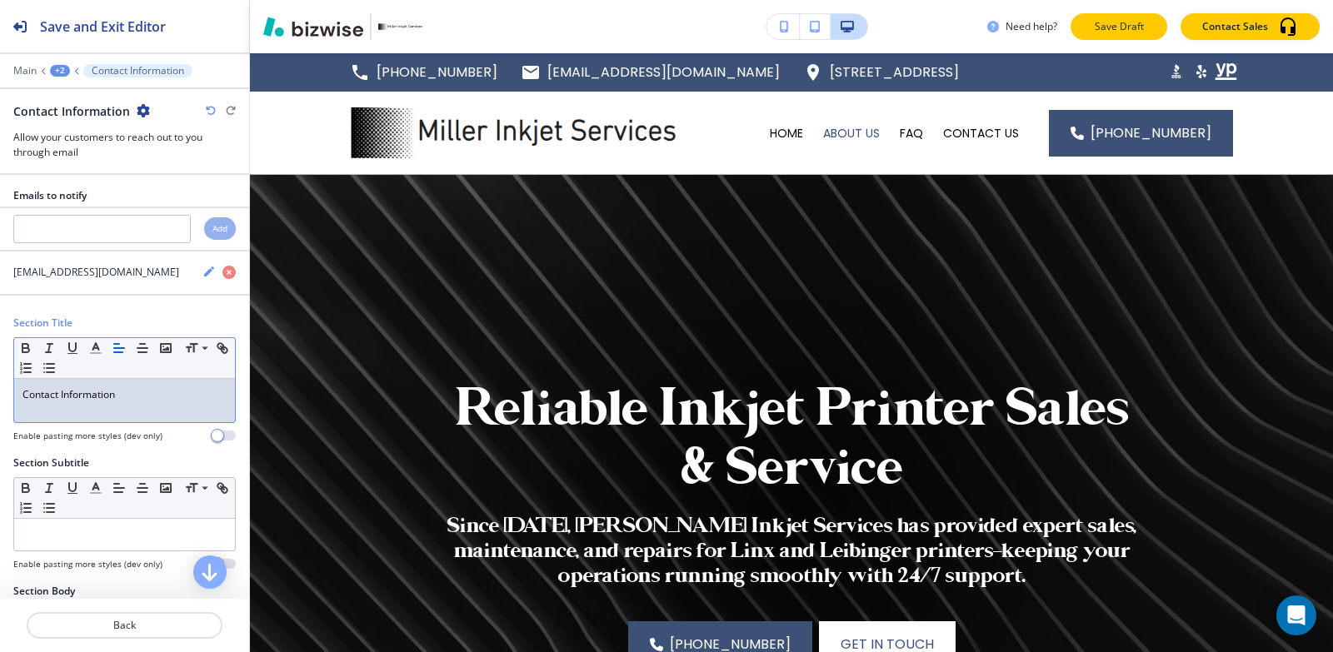
click at [1119, 23] on p "Save Draft" at bounding box center [1118, 26] width 53 height 15
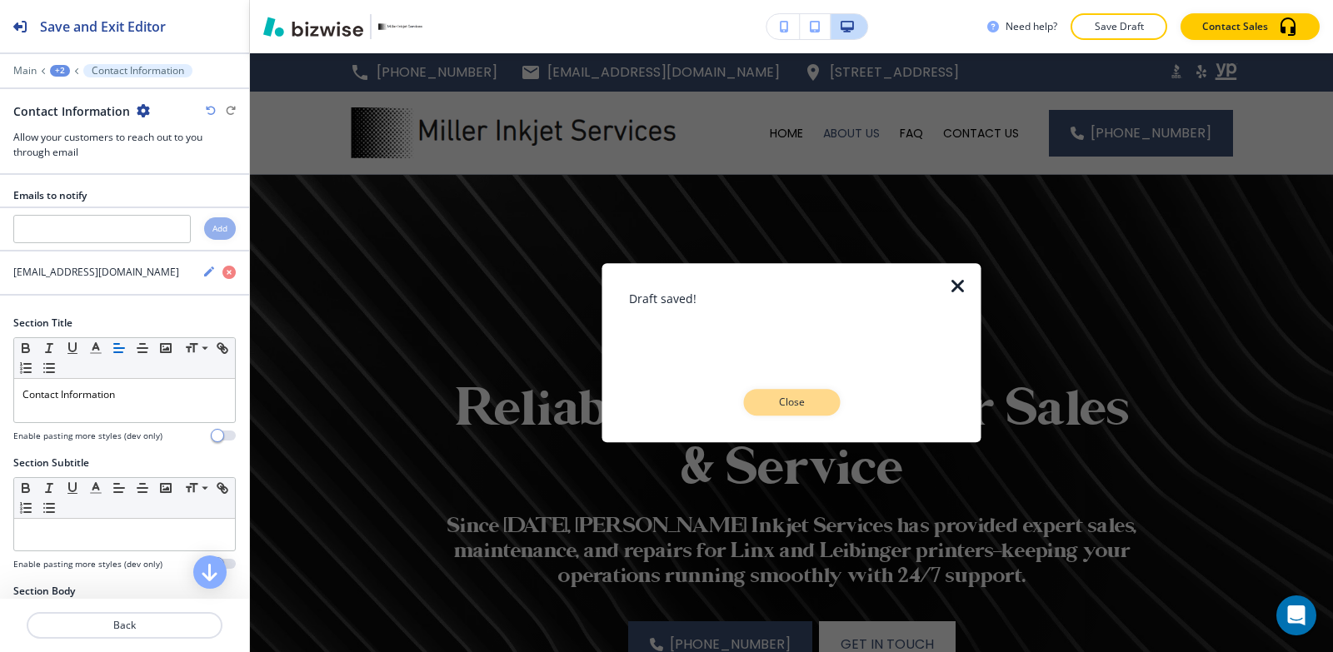
click at [795, 412] on button "Close" at bounding box center [791, 402] width 97 height 27
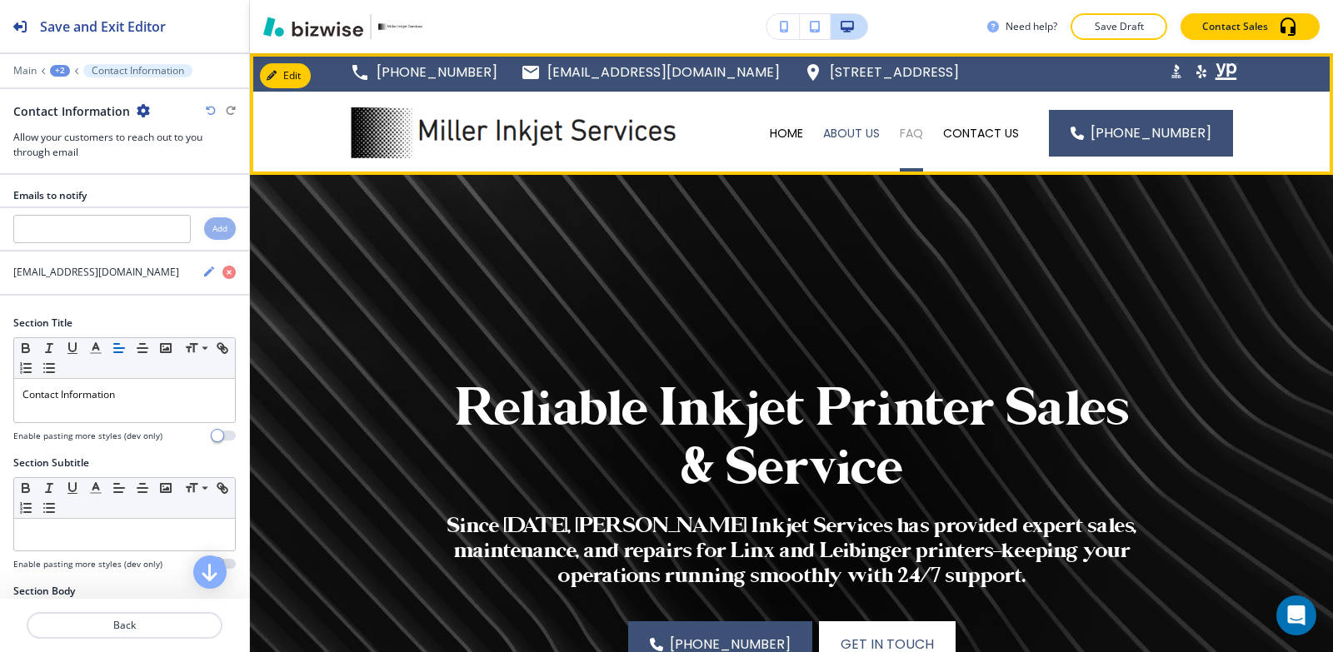
click at [921, 127] on p "FAQ" at bounding box center [911, 133] width 23 height 17
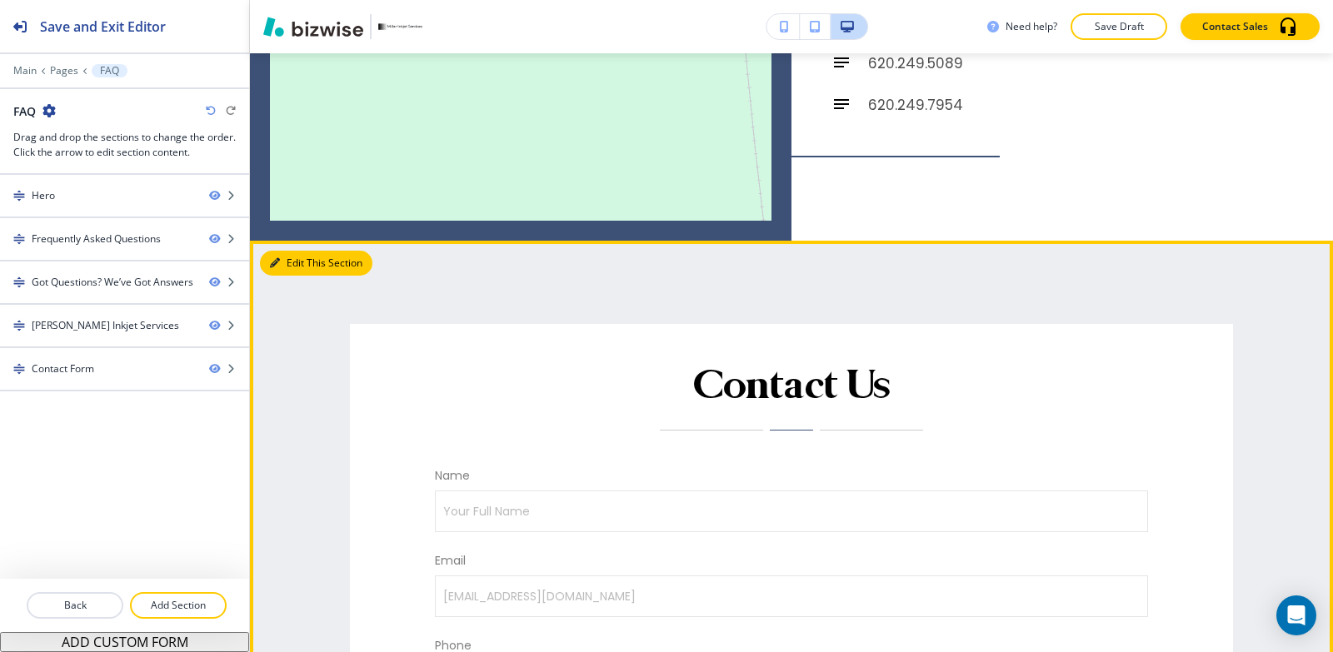
click at [298, 252] on button "Edit This Section" at bounding box center [316, 263] width 112 height 25
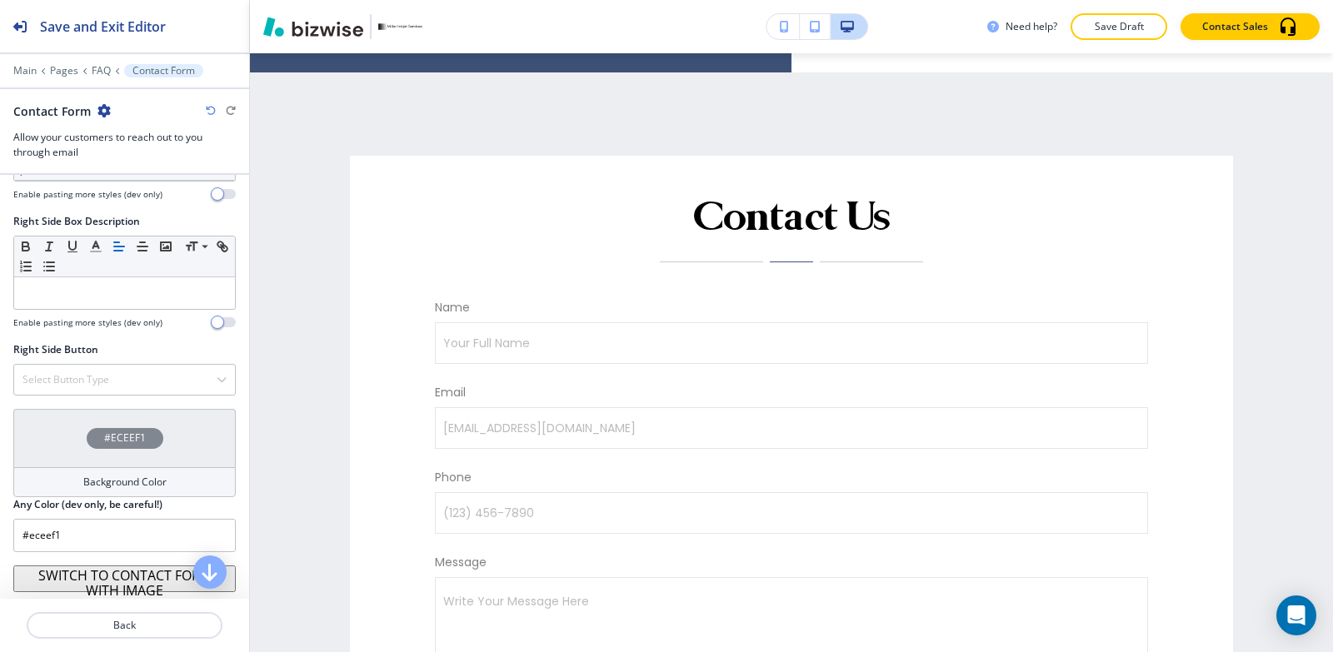
scroll to position [1210, 0]
click at [78, 580] on button "SWITCH TO CONTACT FORM WITH IMAGE" at bounding box center [124, 578] width 222 height 27
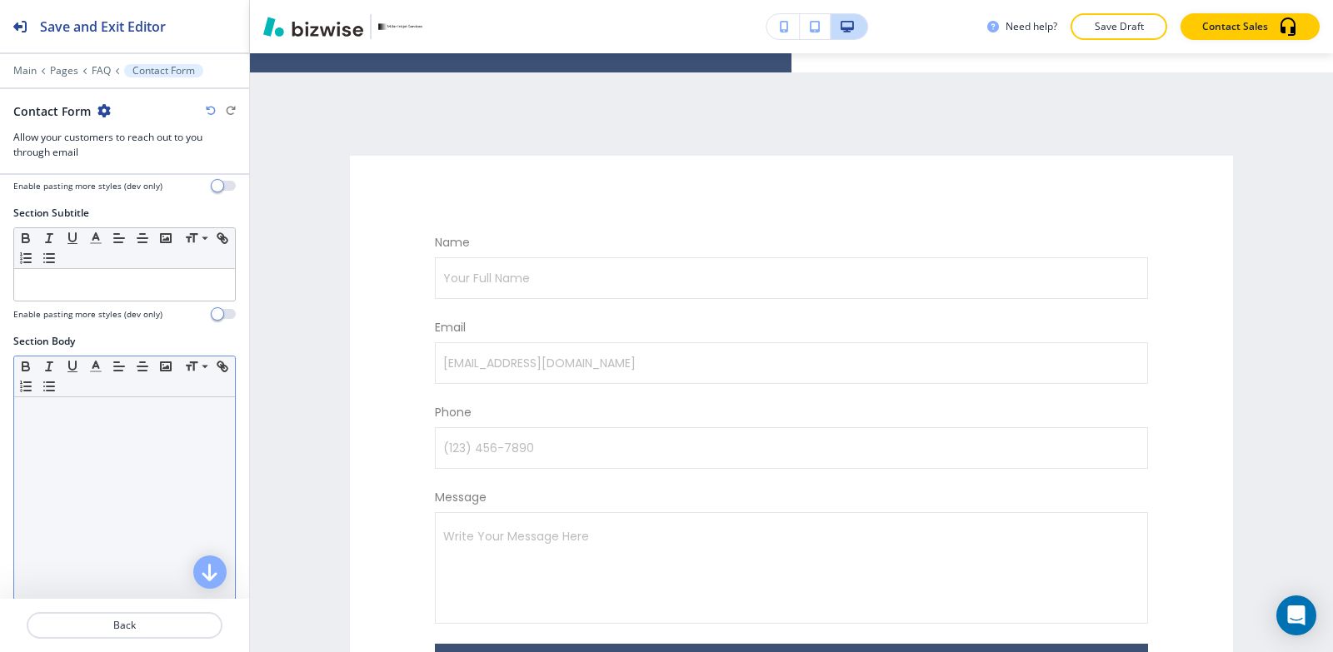
scroll to position [750, 0]
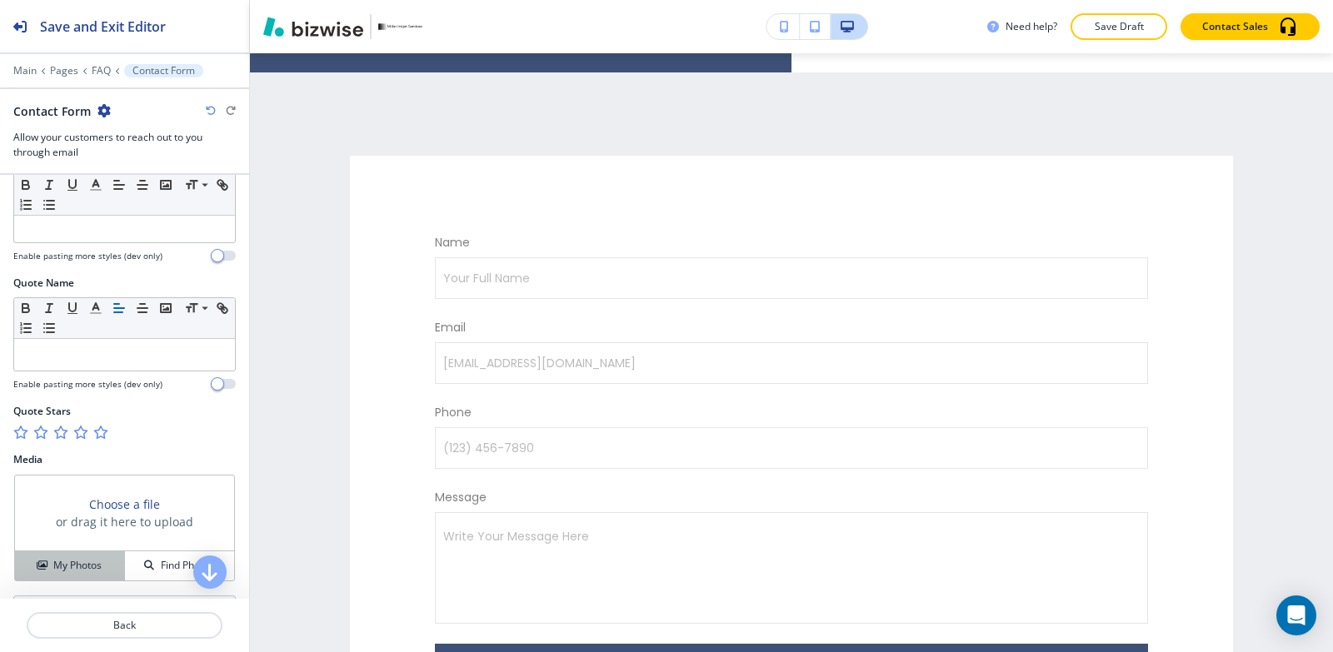
click at [62, 564] on h4 "My Photos" at bounding box center [77, 565] width 48 height 15
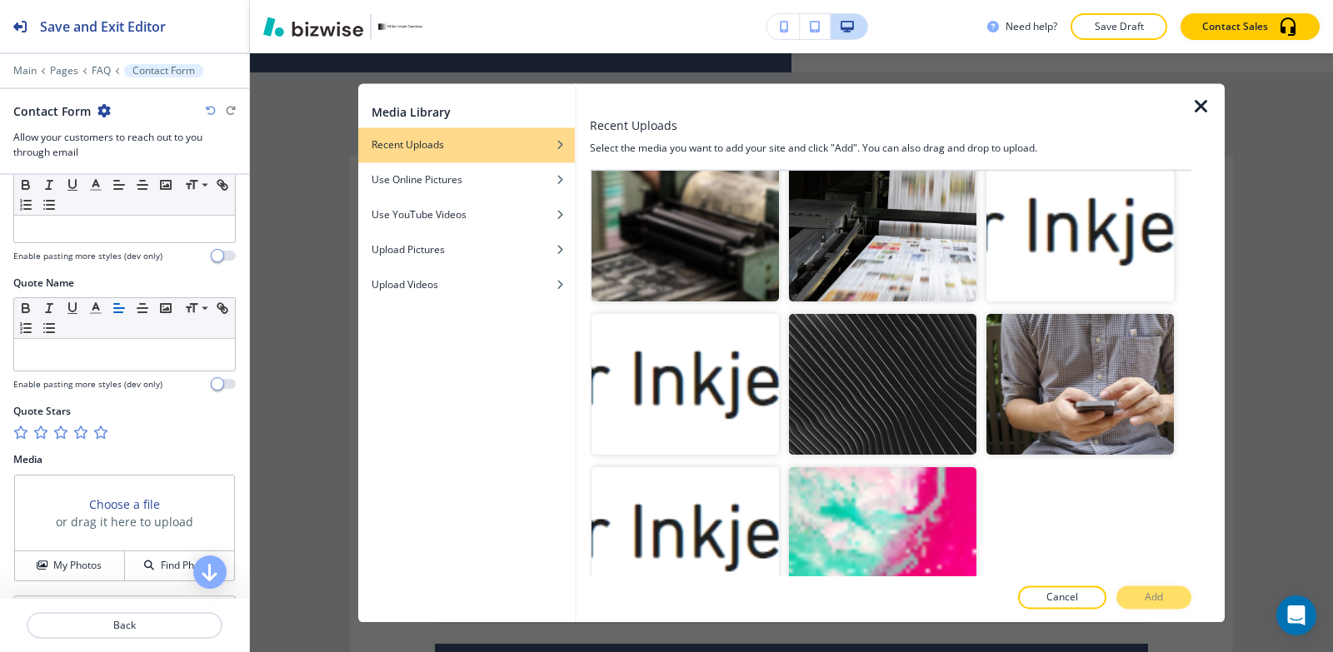
scroll to position [657, 0]
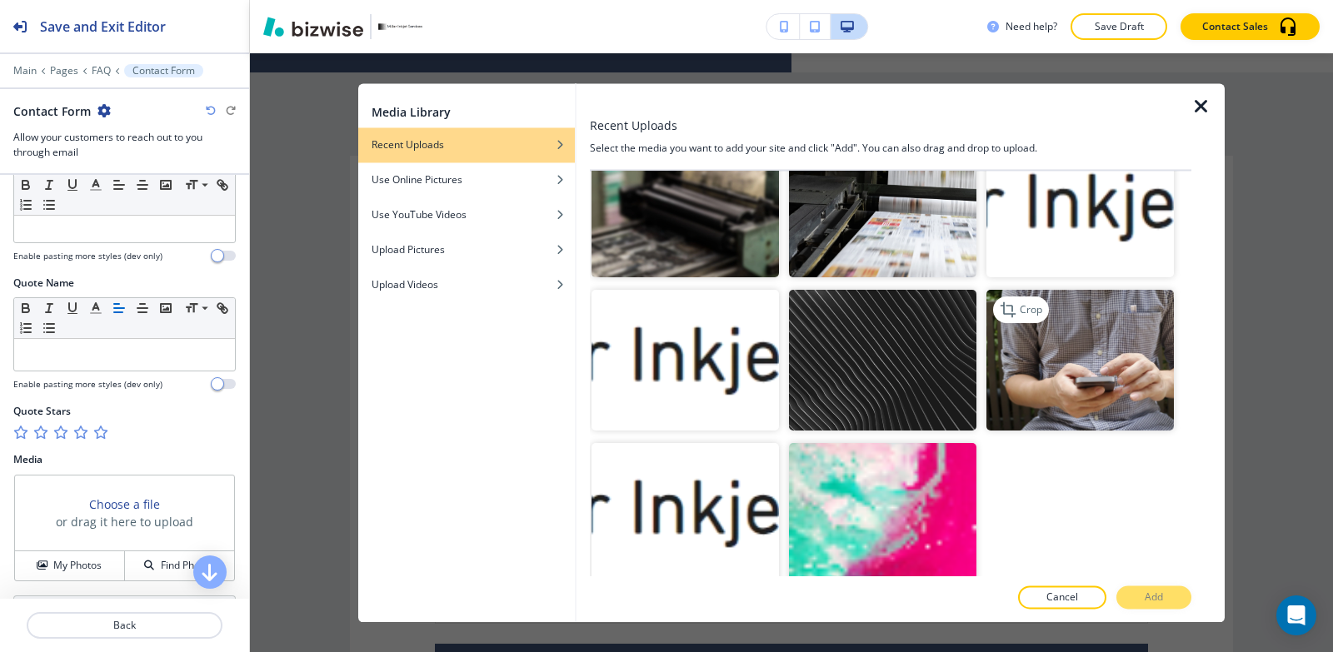
click at [1099, 290] on img "button" at bounding box center [1079, 360] width 187 height 141
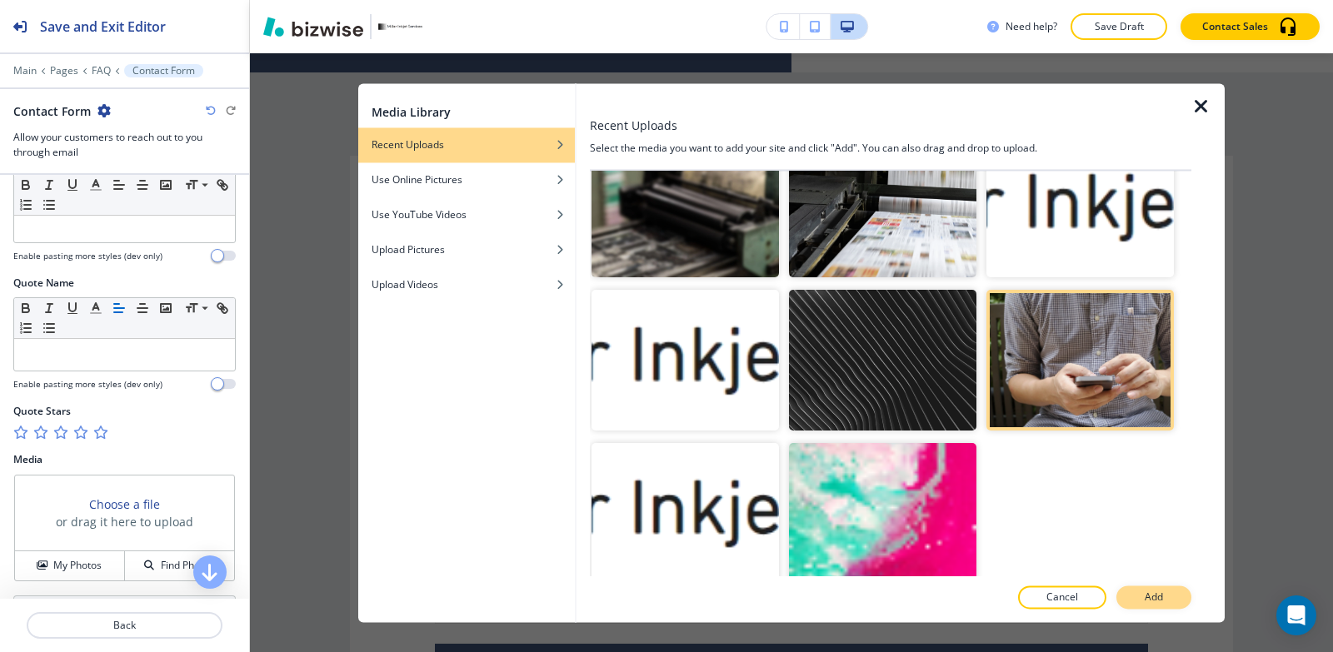
click at [1155, 603] on p "Add" at bounding box center [1154, 597] width 18 height 15
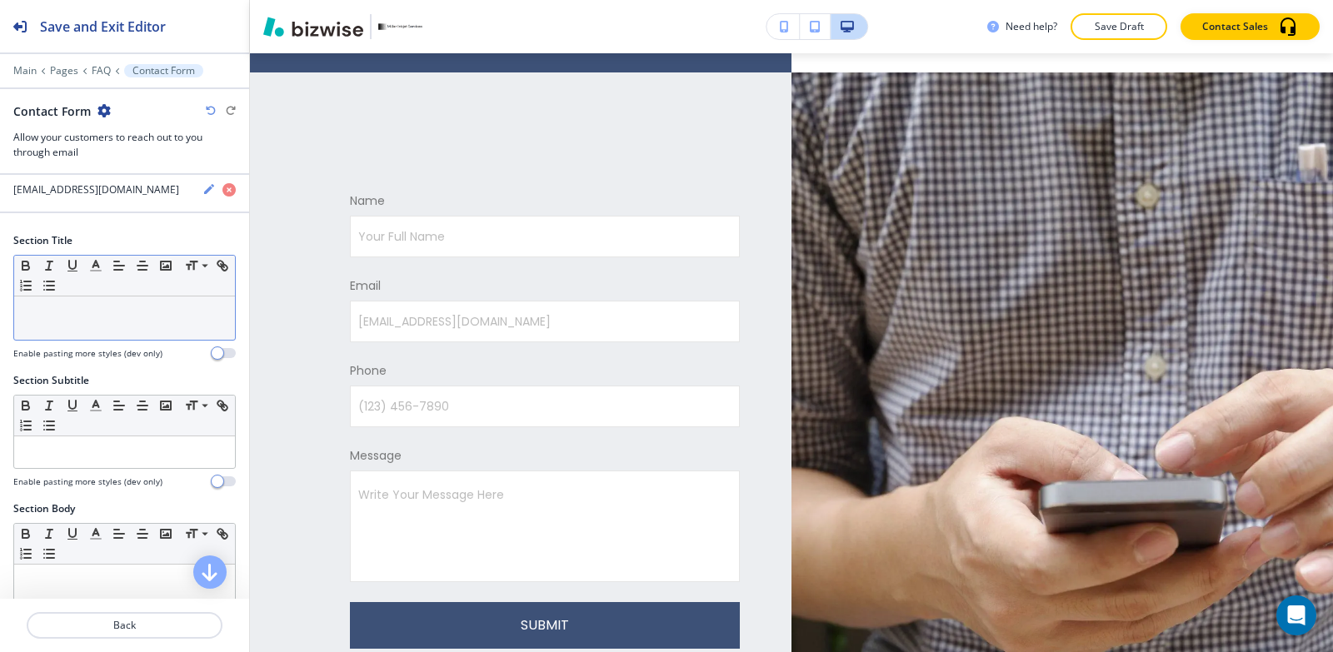
scroll to position [0, 0]
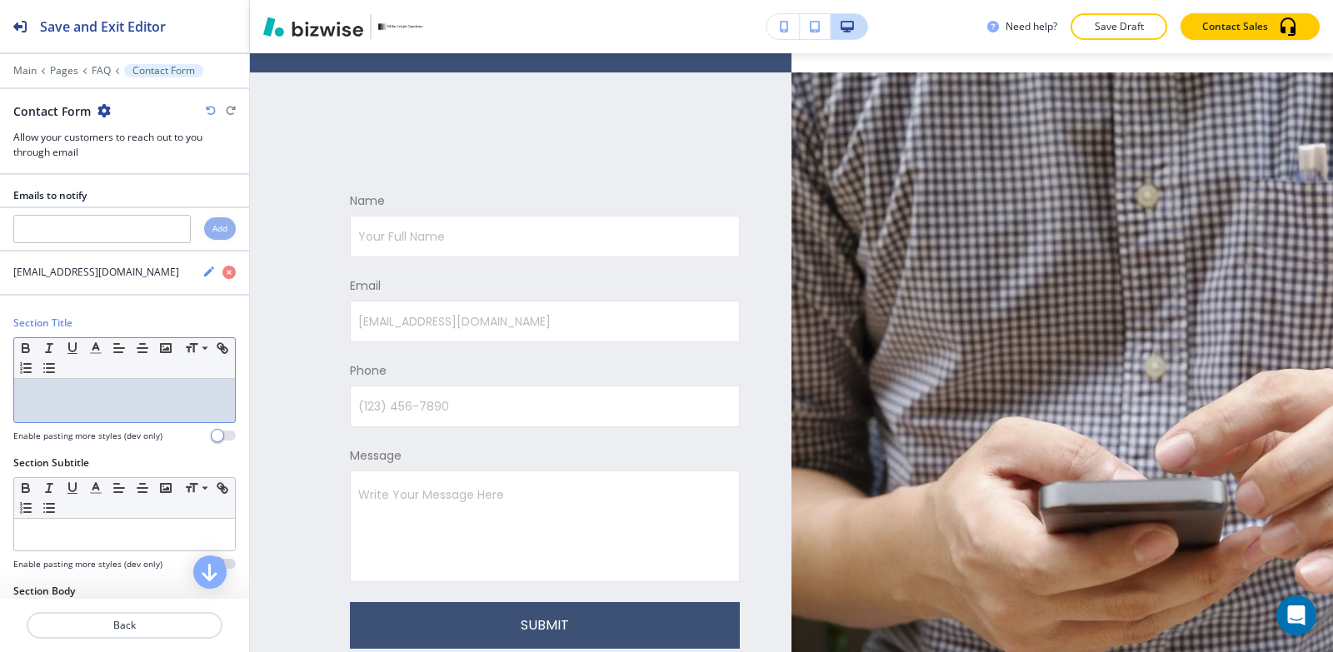
drag, startPoint x: 77, startPoint y: 393, endPoint x: 75, endPoint y: 377, distance: 16.8
click at [77, 393] on p at bounding box center [124, 394] width 204 height 15
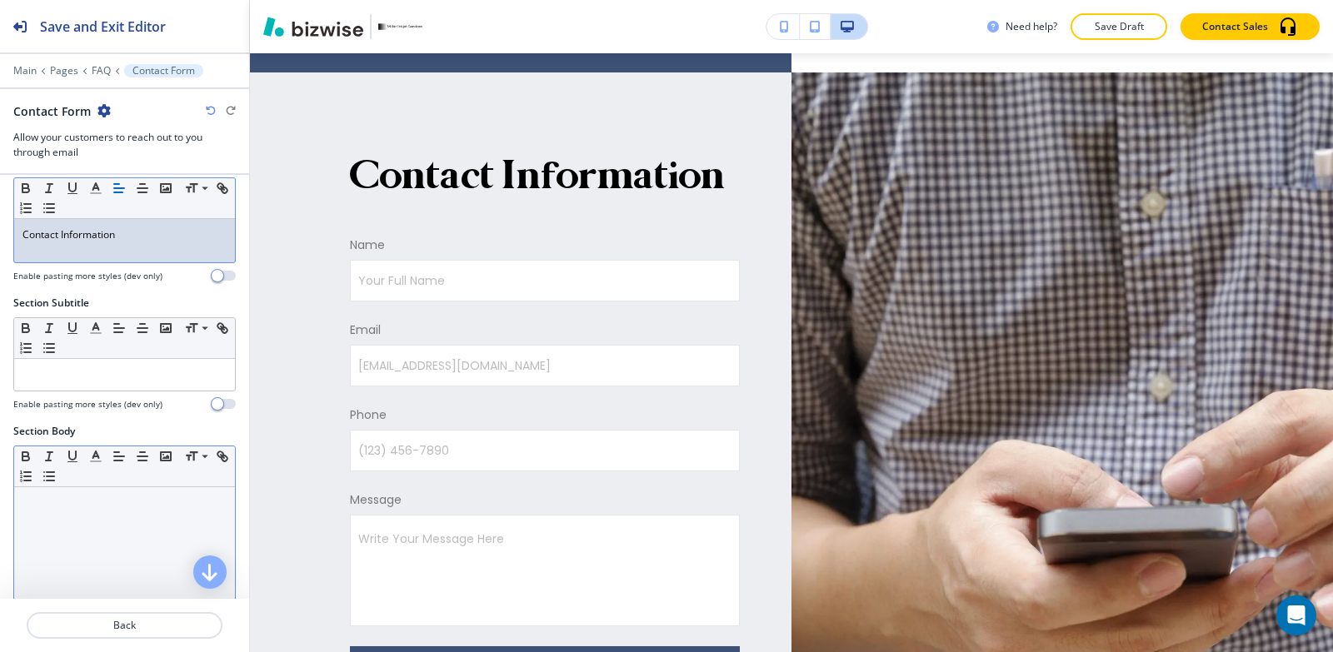
scroll to position [167, 0]
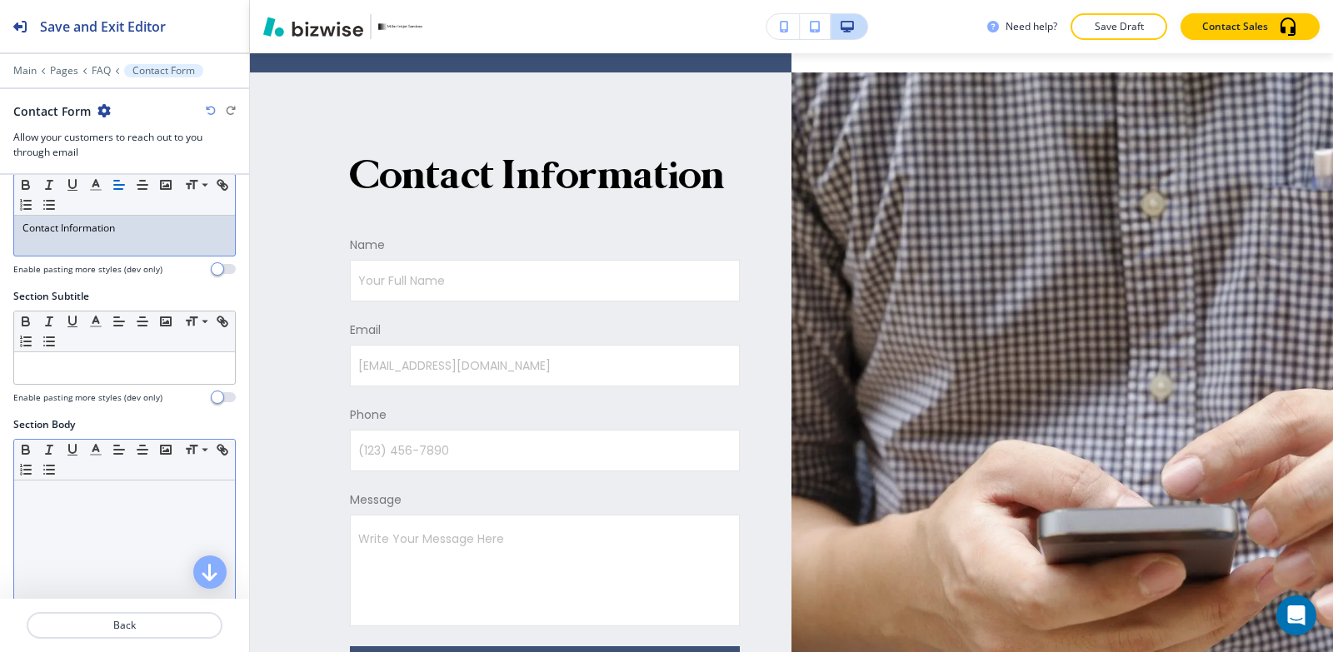
click at [79, 521] on div at bounding box center [124, 589] width 221 height 217
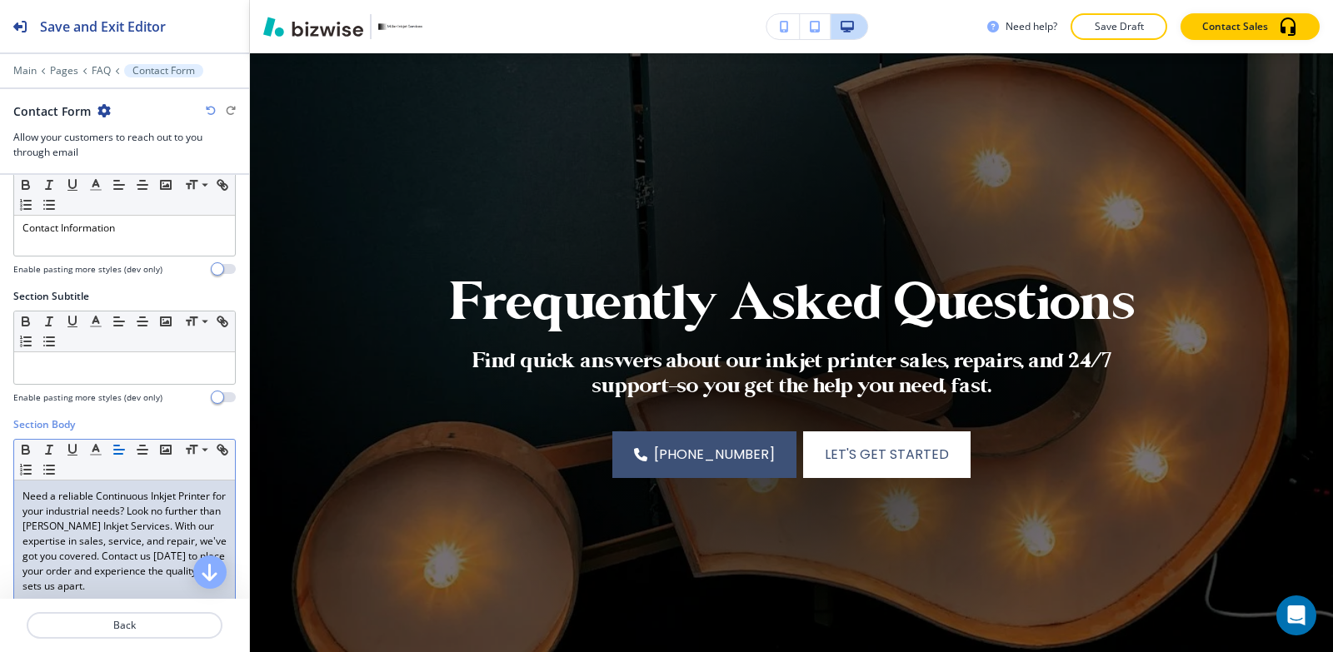
scroll to position [0, 0]
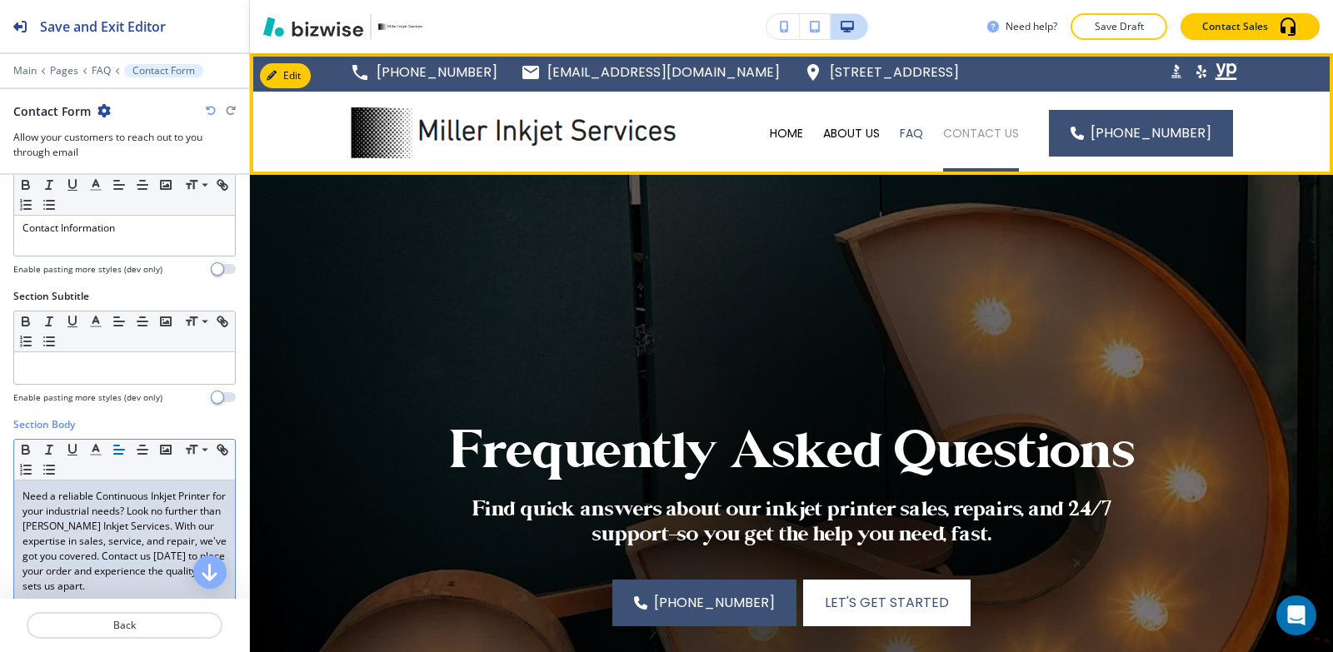
click at [982, 136] on p "CONTACT US" at bounding box center [981, 133] width 76 height 17
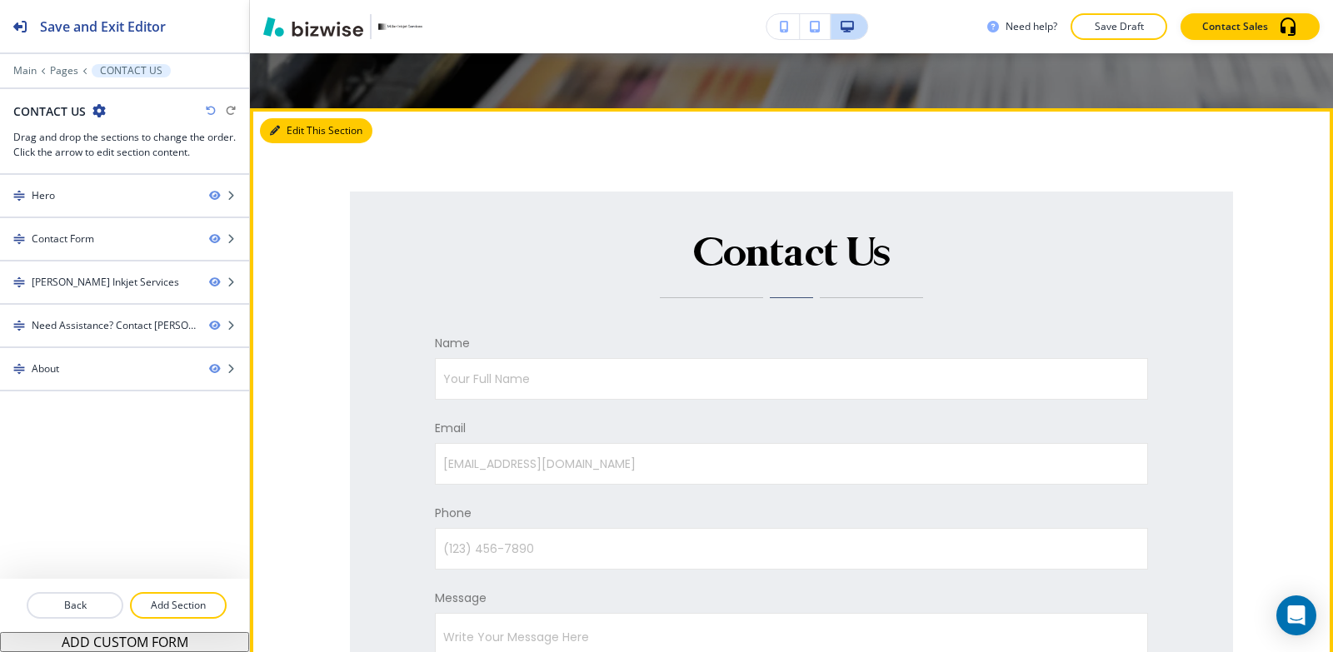
click at [310, 125] on button "Edit This Section" at bounding box center [316, 130] width 112 height 25
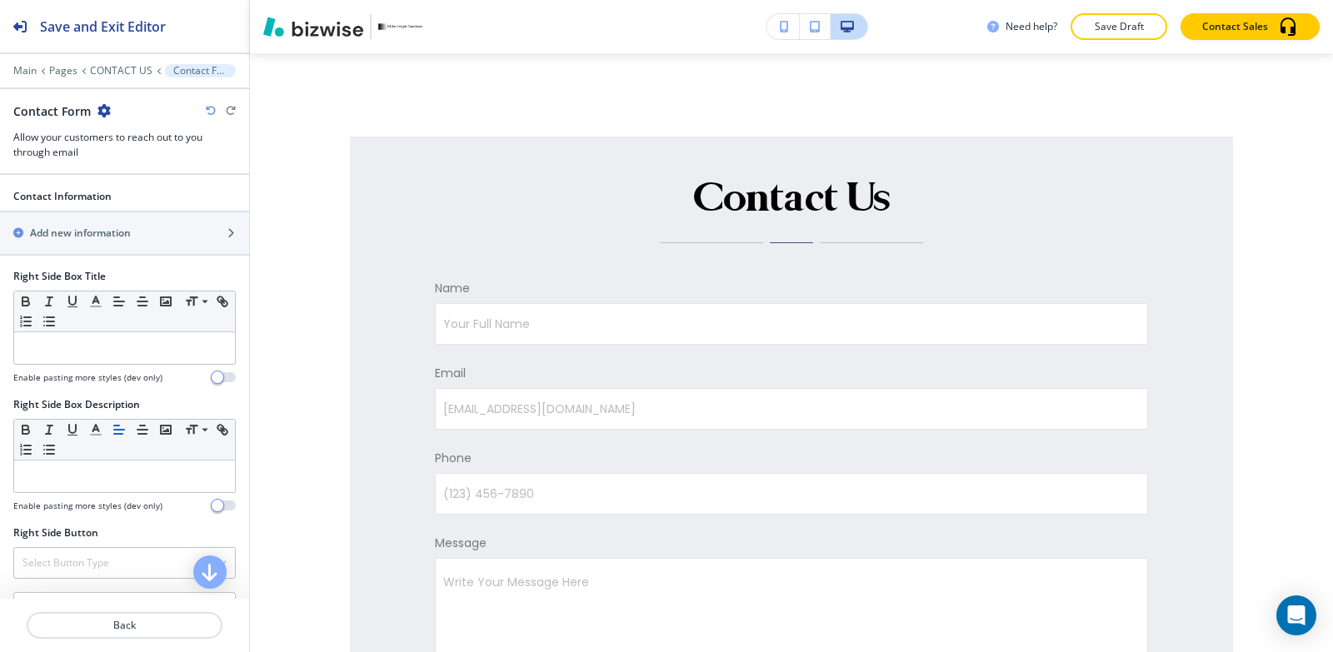
scroll to position [1184, 0]
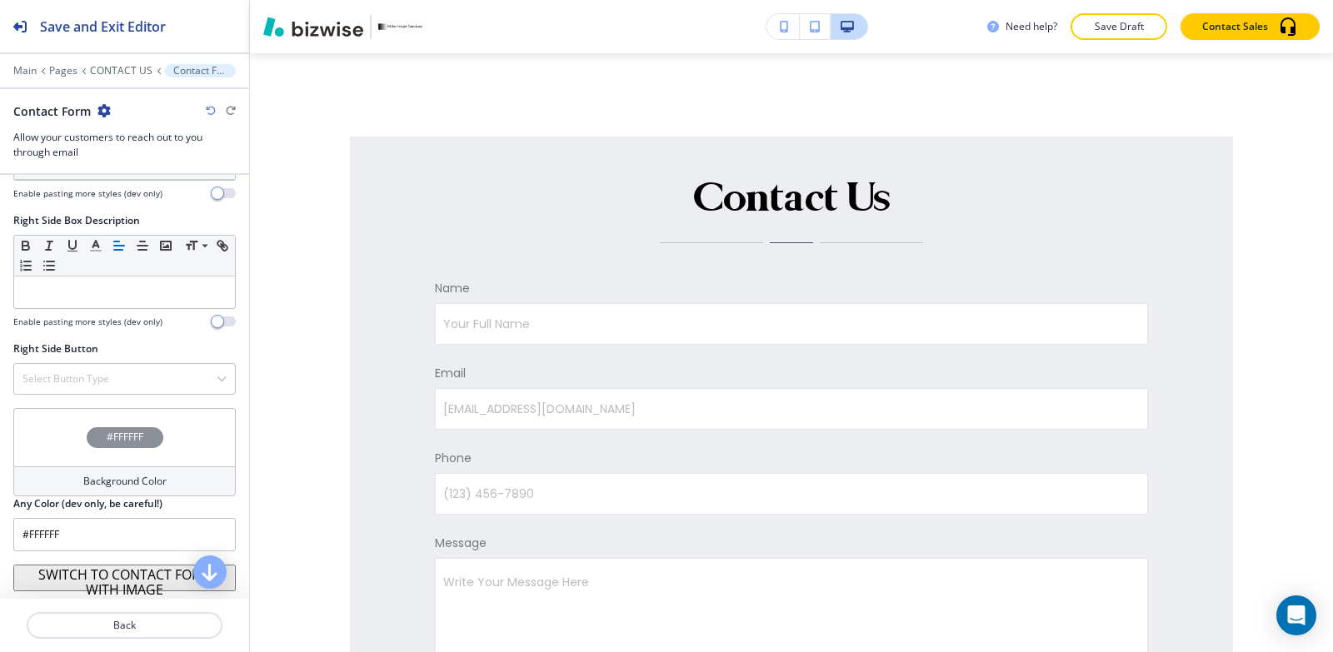
click at [88, 584] on button "SWITCH TO CONTACT FORM WITH IMAGE" at bounding box center [124, 578] width 222 height 27
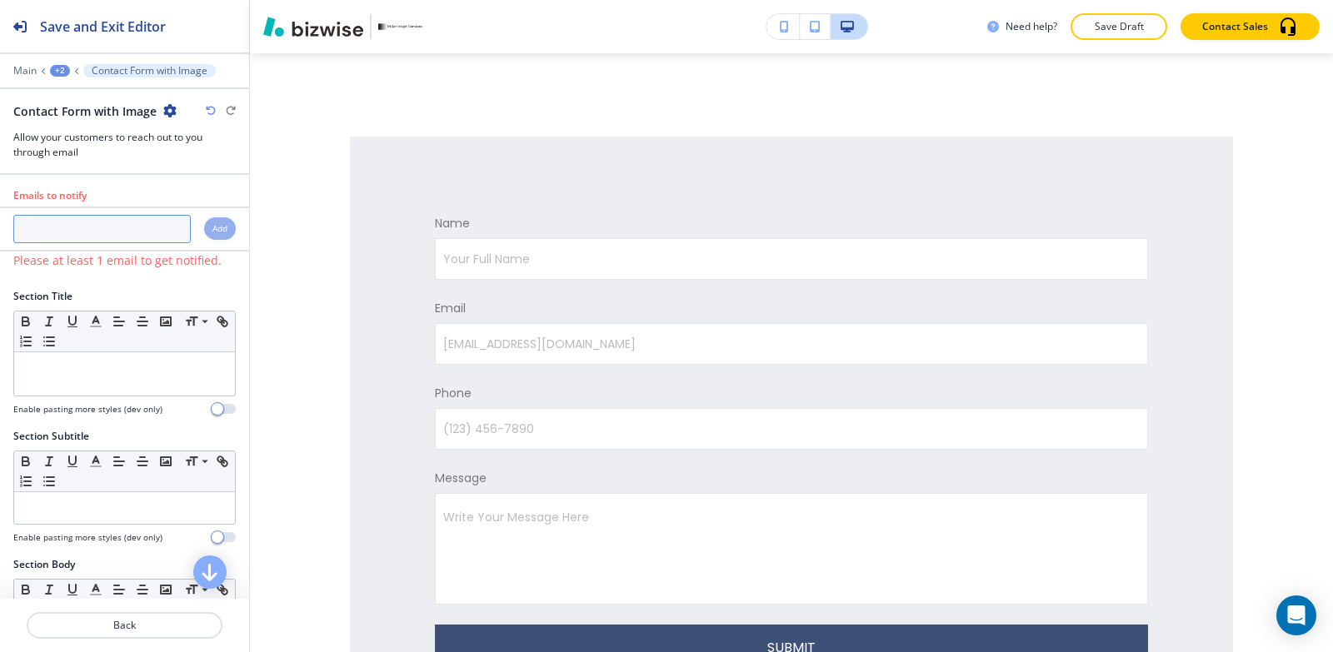
click at [109, 234] on input "text" at bounding box center [101, 229] width 177 height 28
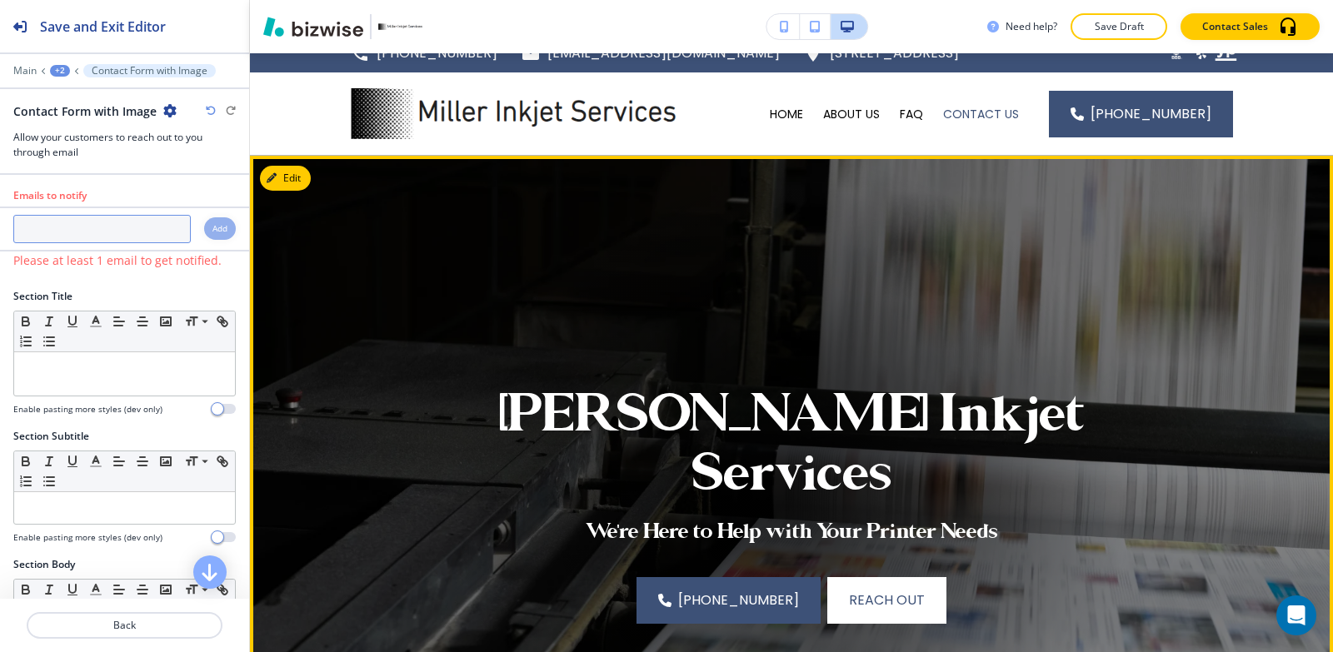
scroll to position [0, 0]
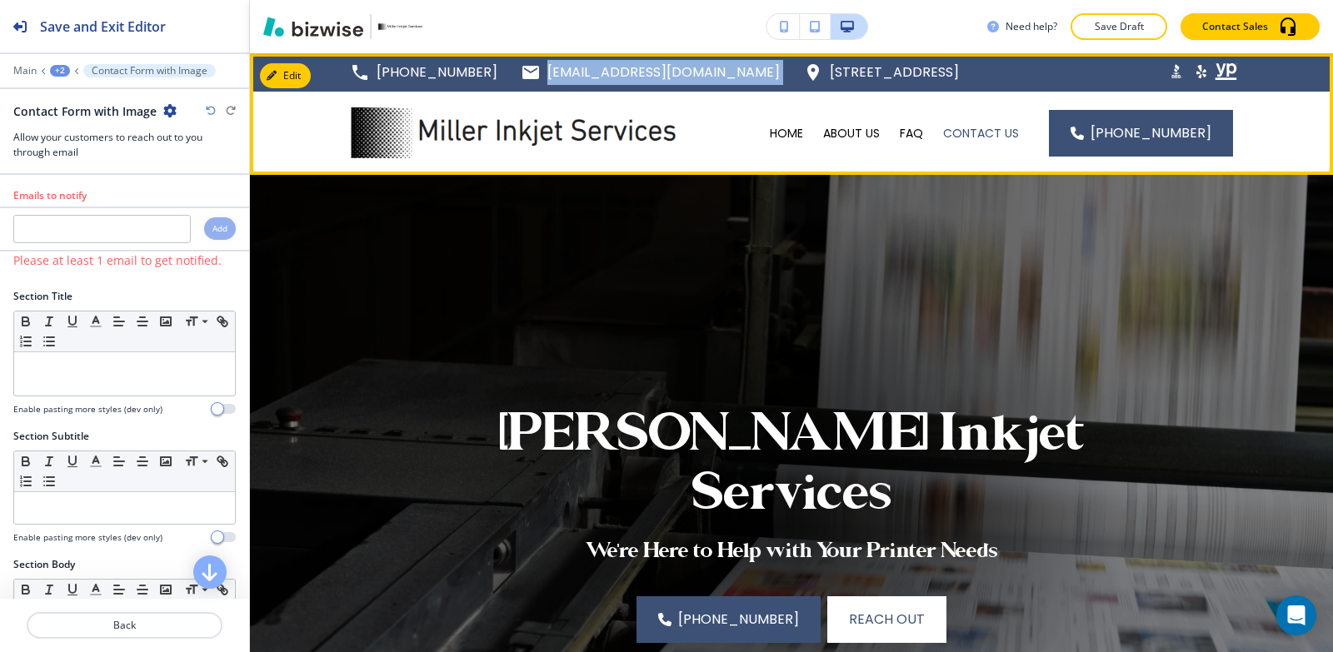
drag, startPoint x: 705, startPoint y: 76, endPoint x: 526, endPoint y: 79, distance: 179.1
click at [526, 79] on div "(620) 249-5089 millerinkjet@yahoo.com 146 E 530th Ave, Pittsburg, KS 66762, Uni…" at bounding box center [654, 72] width 609 height 25
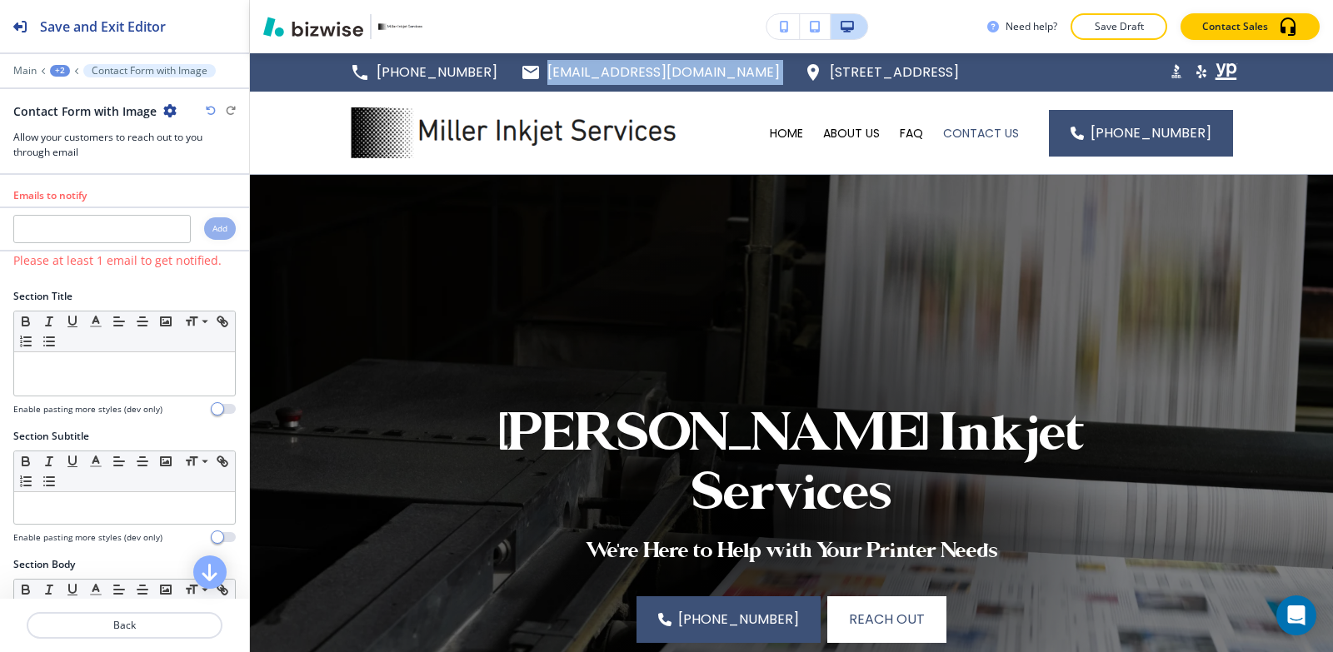
copy div "[EMAIL_ADDRESS][DOMAIN_NAME]"
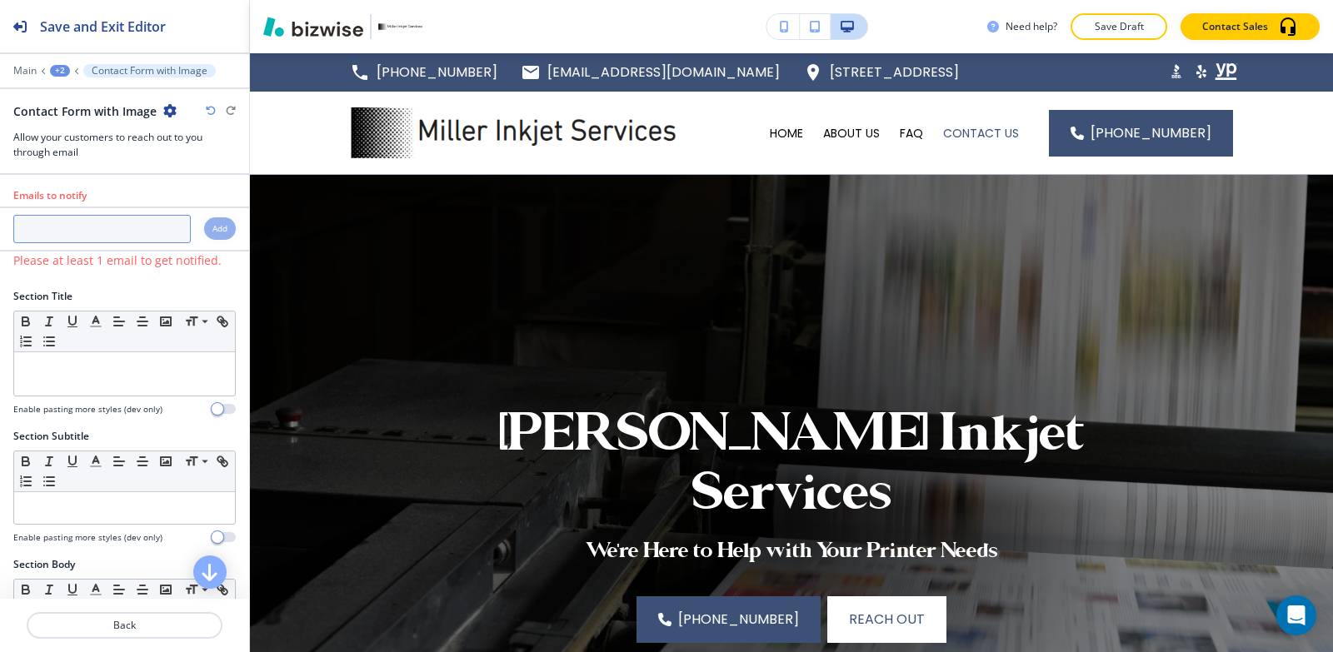
click at [117, 219] on input "text" at bounding box center [101, 229] width 177 height 28
paste input "[EMAIL_ADDRESS][DOMAIN_NAME]"
type input "[EMAIL_ADDRESS][DOMAIN_NAME]"
click at [212, 222] on h4 "Add" at bounding box center [219, 228] width 15 height 12
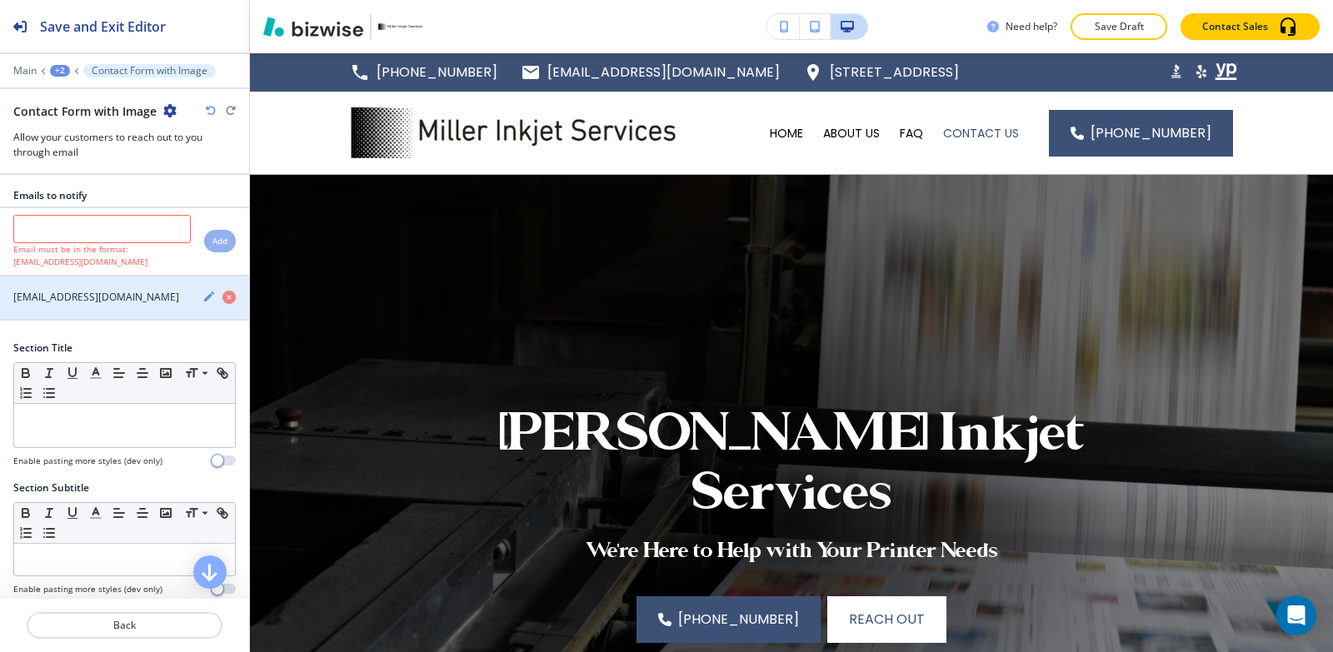
click at [204, 299] on icon "button" at bounding box center [209, 297] width 10 height 10
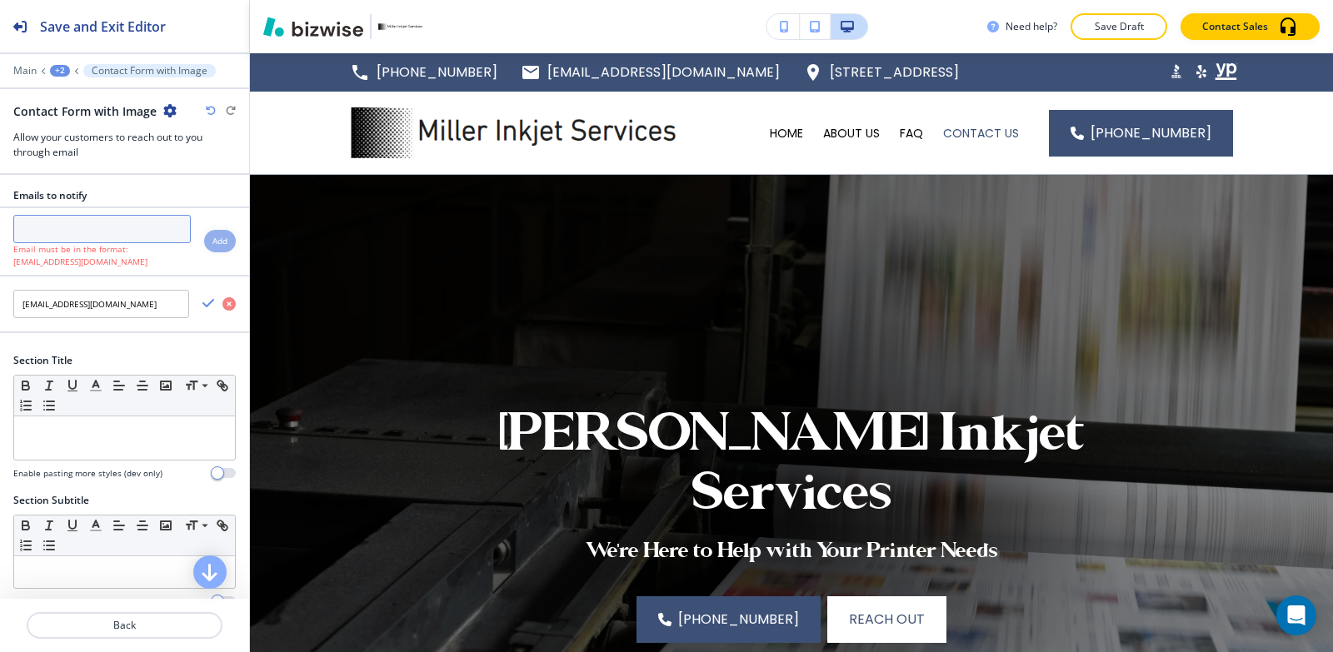
click at [107, 242] on input "text" at bounding box center [101, 229] width 177 height 28
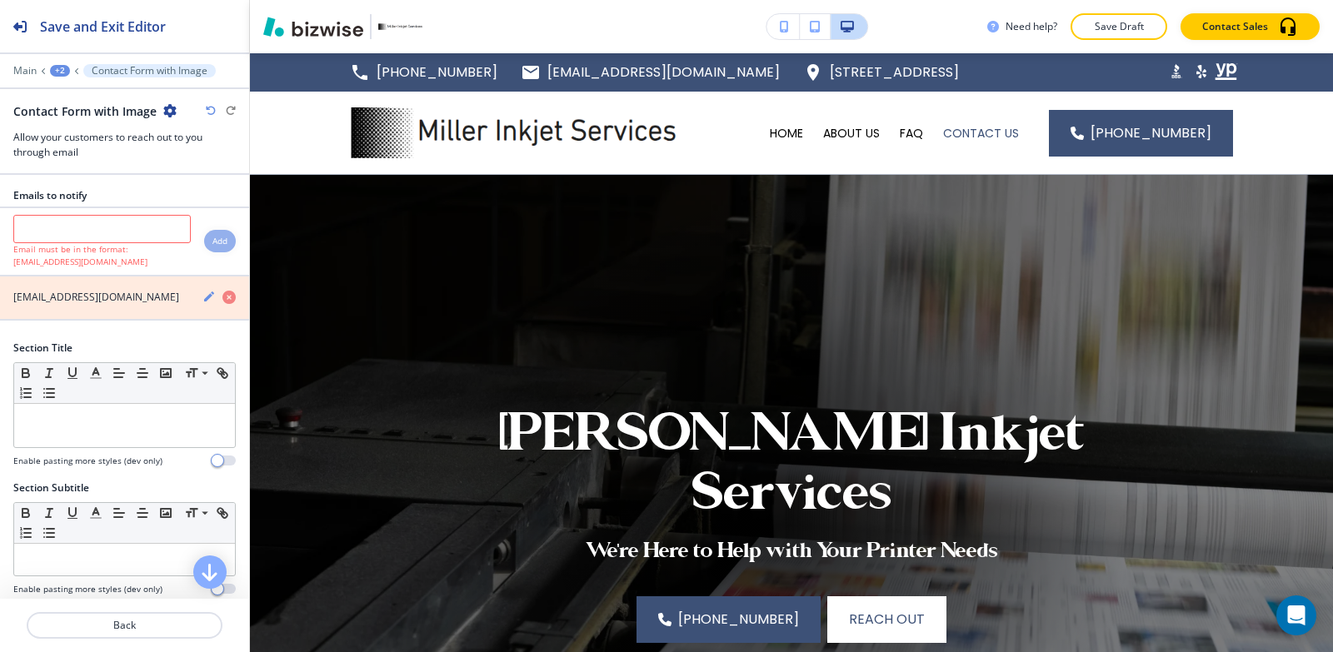
click at [222, 301] on icon "button" at bounding box center [228, 297] width 13 height 13
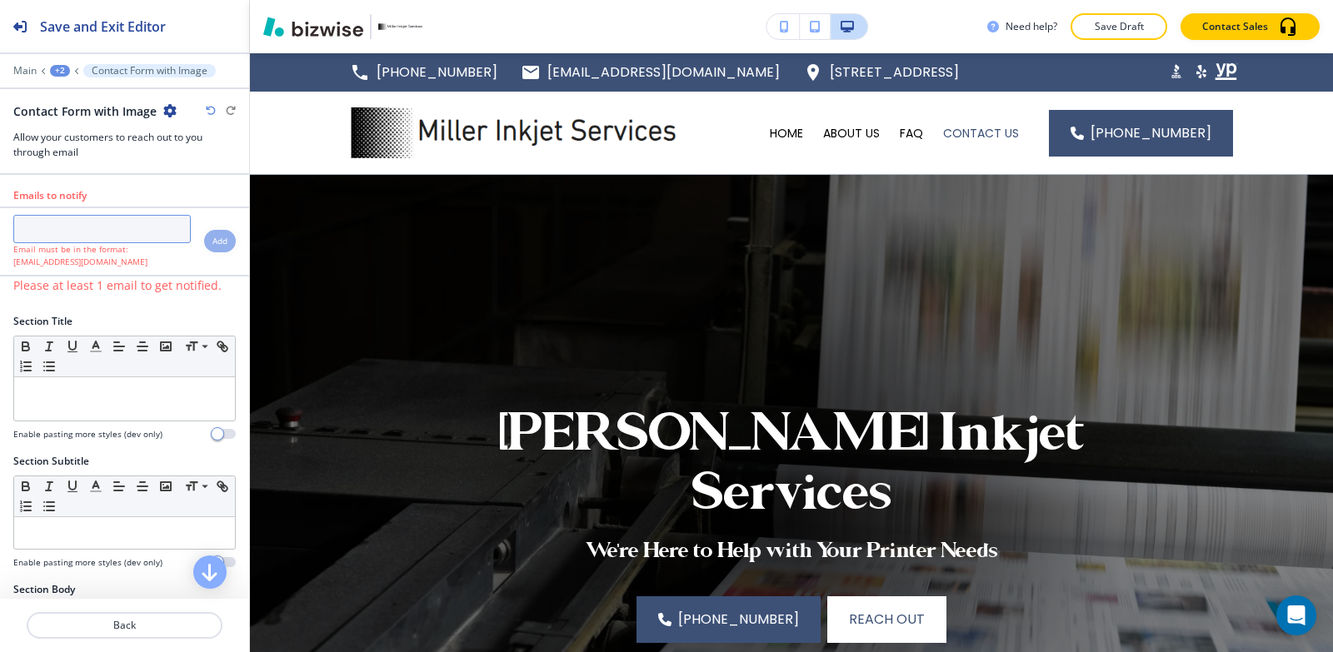
click at [95, 240] on input "text" at bounding box center [101, 229] width 177 height 28
paste input "[EMAIL_ADDRESS][DOMAIN_NAME]"
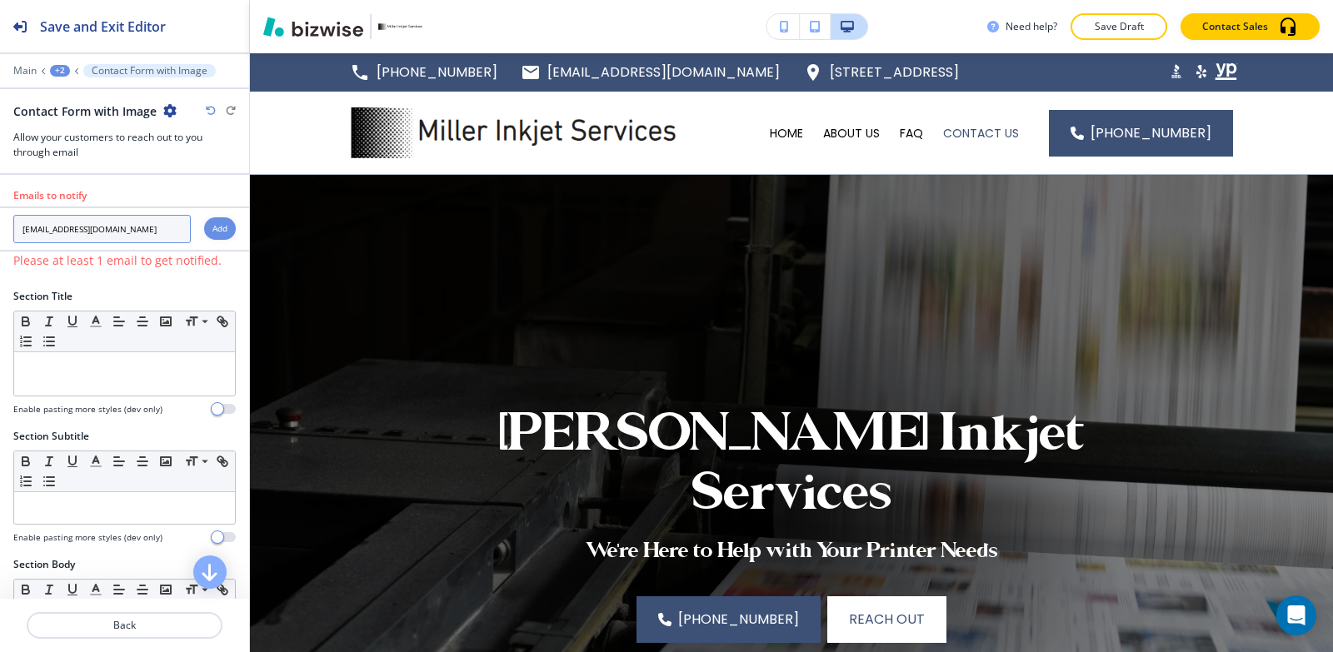
type input "[EMAIL_ADDRESS][DOMAIN_NAME]"
click at [204, 232] on div "Add" at bounding box center [220, 228] width 32 height 22
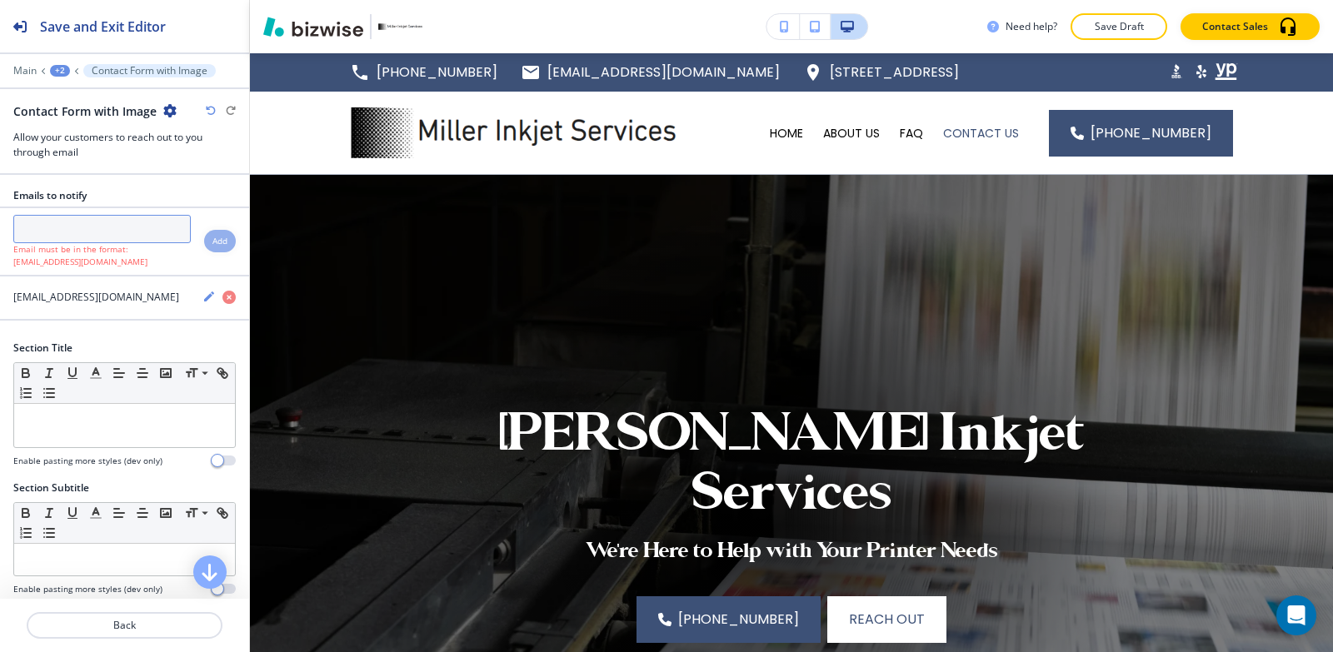
click at [131, 227] on input "text" at bounding box center [101, 229] width 177 height 28
paste input "[EMAIL_ADDRESS][DOMAIN_NAME]"
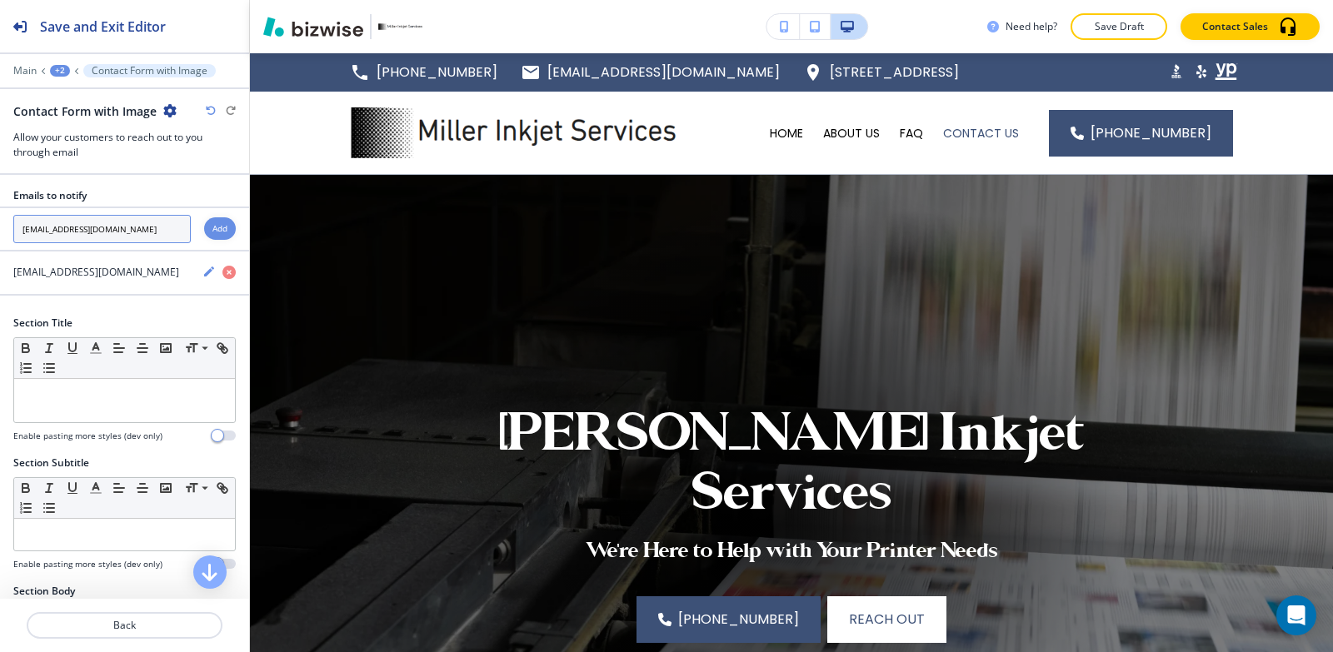
type input "[EMAIL_ADDRESS][DOMAIN_NAME]"
click at [213, 237] on div "Add" at bounding box center [220, 228] width 32 height 22
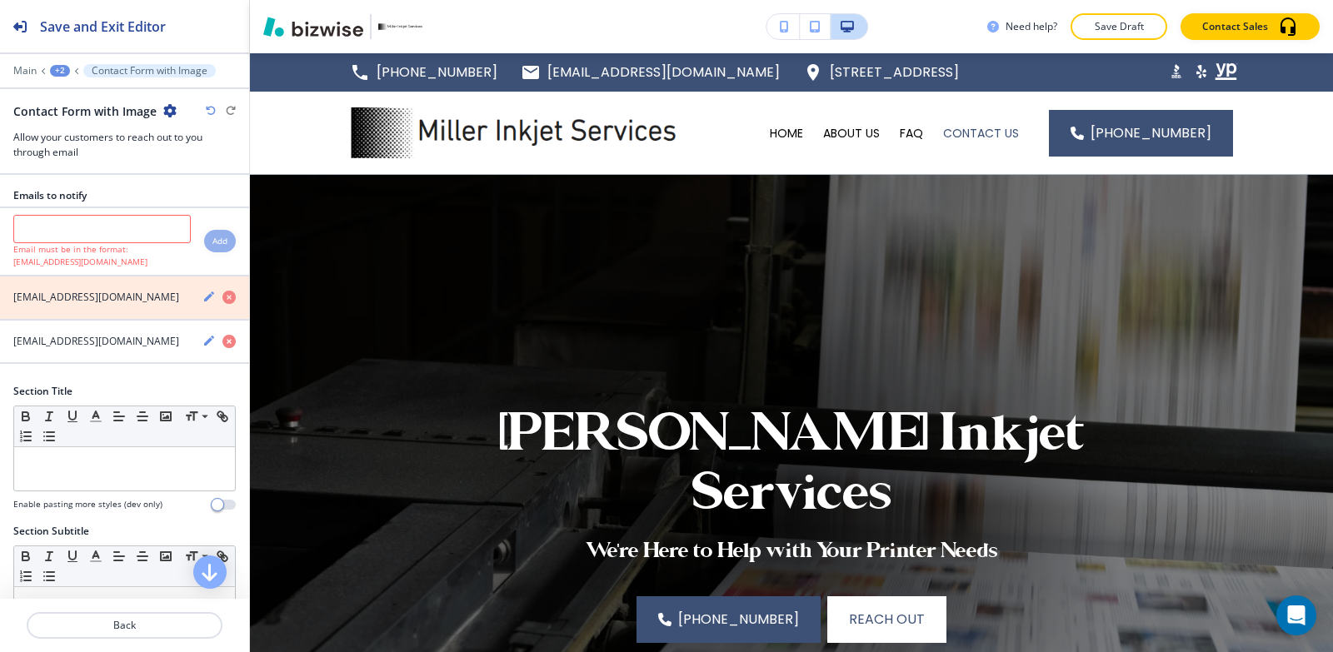
click at [222, 297] on icon "button" at bounding box center [228, 297] width 13 height 13
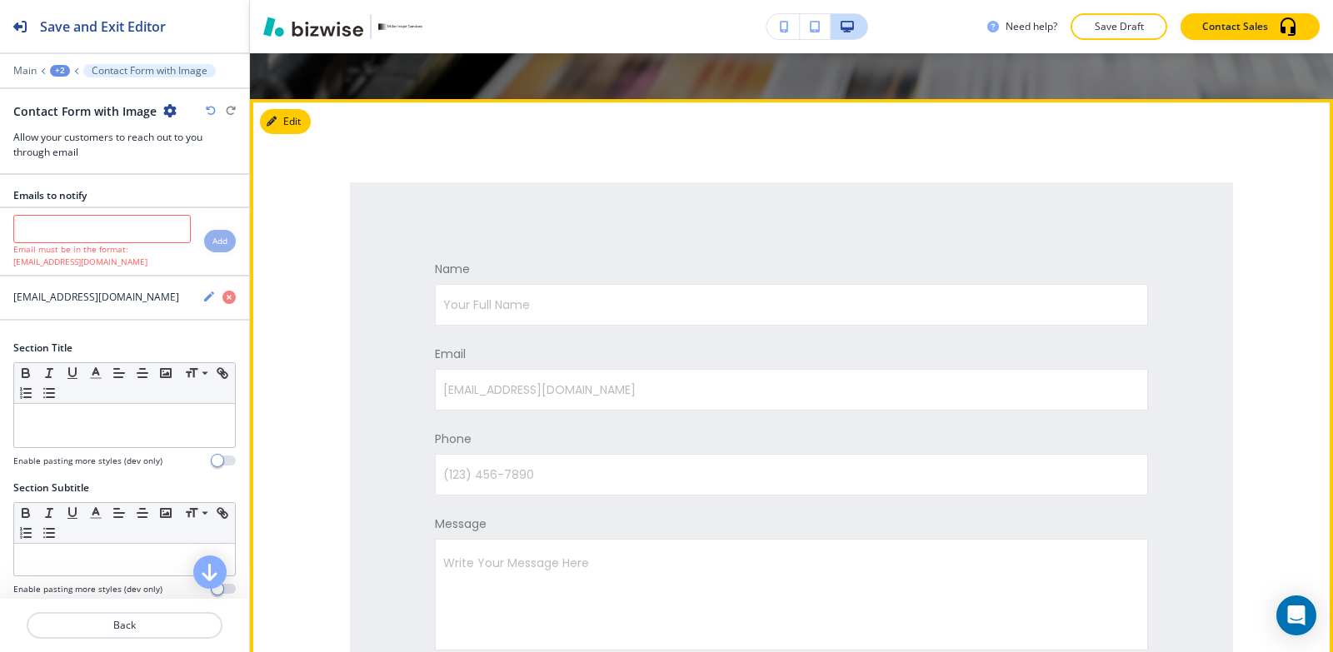
scroll to position [666, 0]
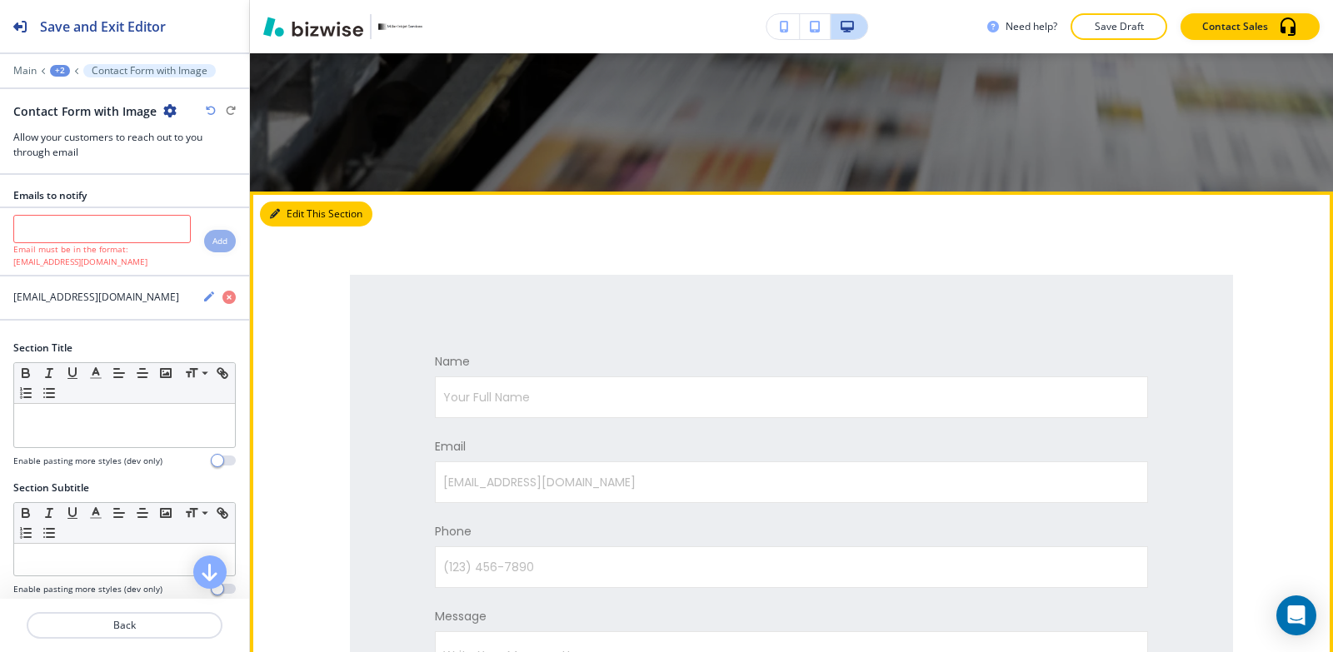
click at [291, 216] on button "Edit This Section" at bounding box center [316, 214] width 112 height 25
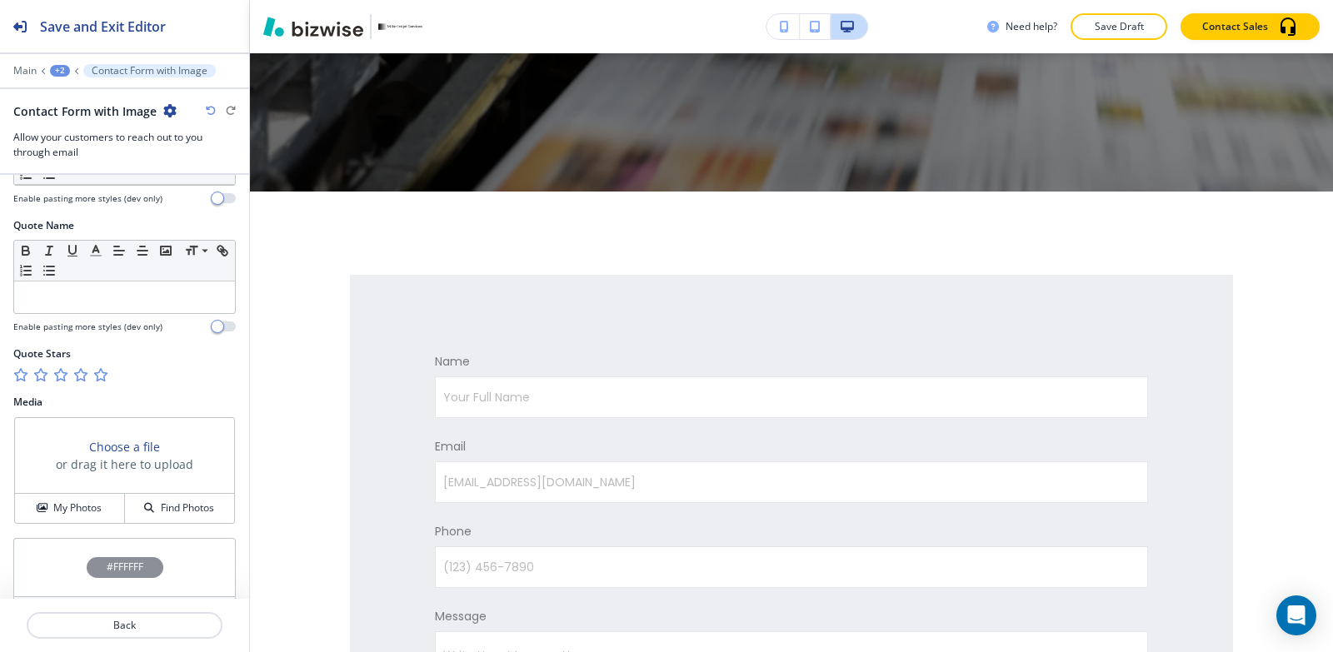
scroll to position [962, 0]
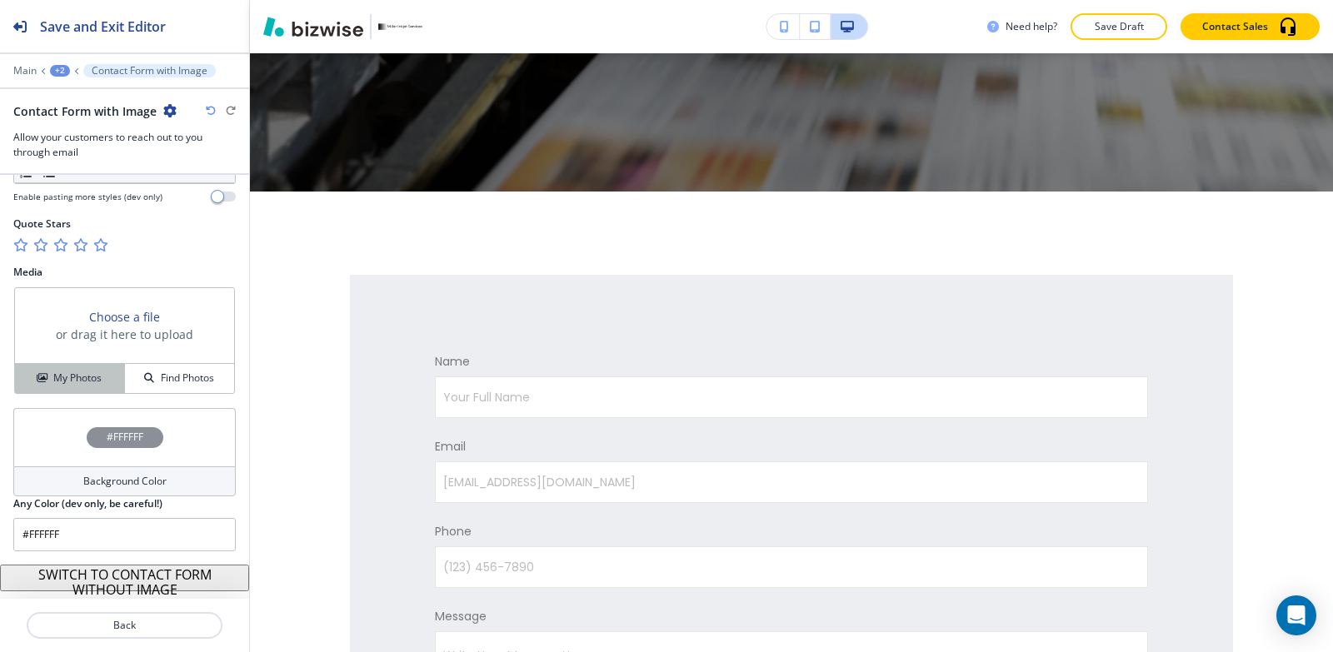
click at [56, 369] on button "My Photos" at bounding box center [70, 378] width 110 height 29
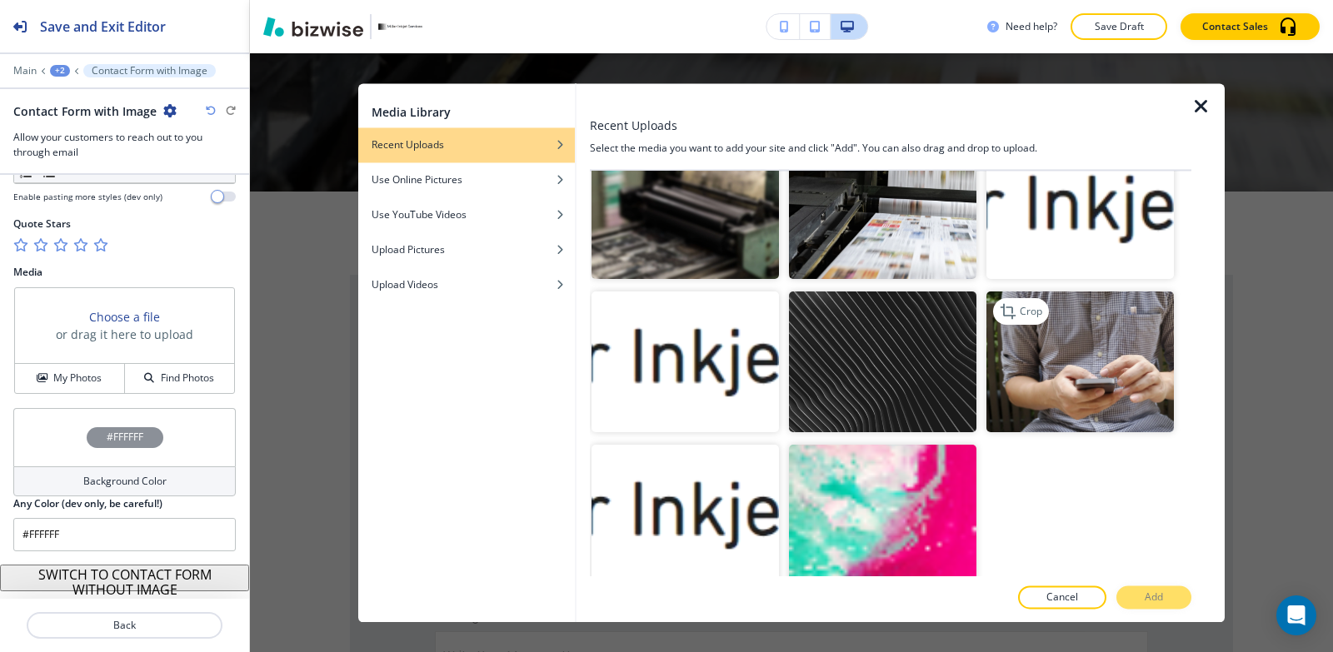
scroll to position [657, 0]
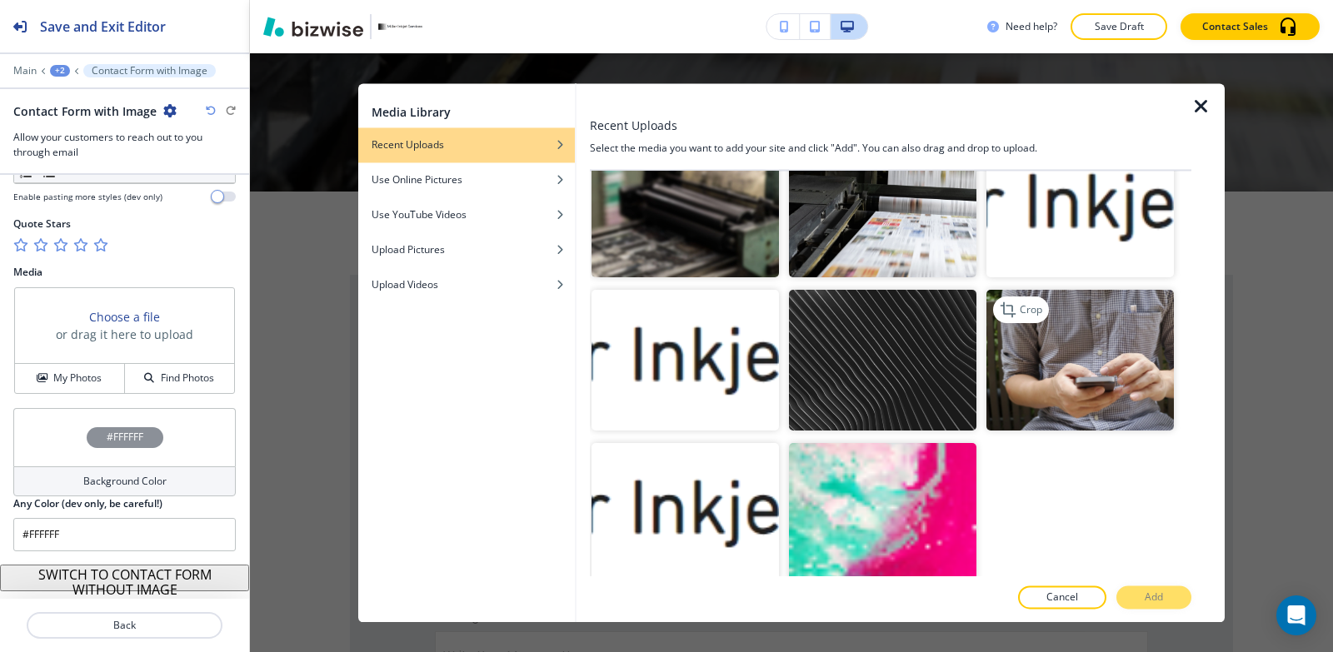
click at [1037, 357] on img "button" at bounding box center [1079, 360] width 187 height 141
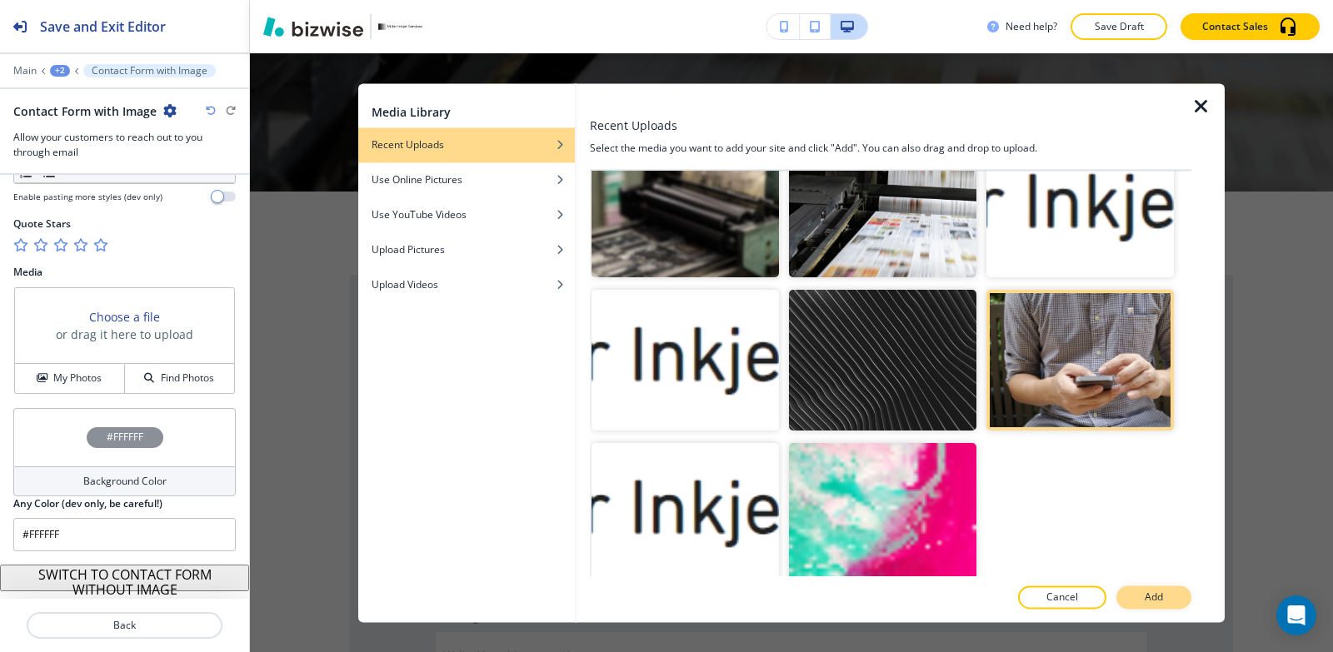
click at [1146, 598] on p "Add" at bounding box center [1154, 597] width 18 height 15
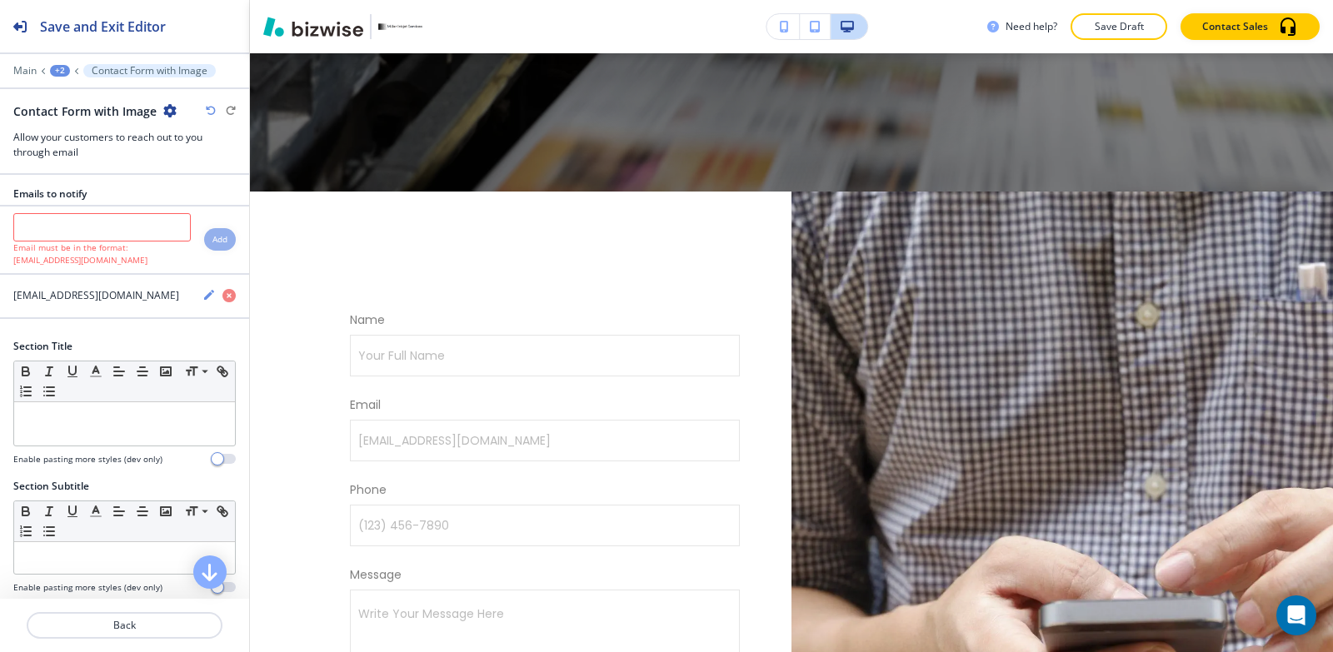
scroll to position [0, 0]
click at [69, 432] on div at bounding box center [124, 425] width 221 height 43
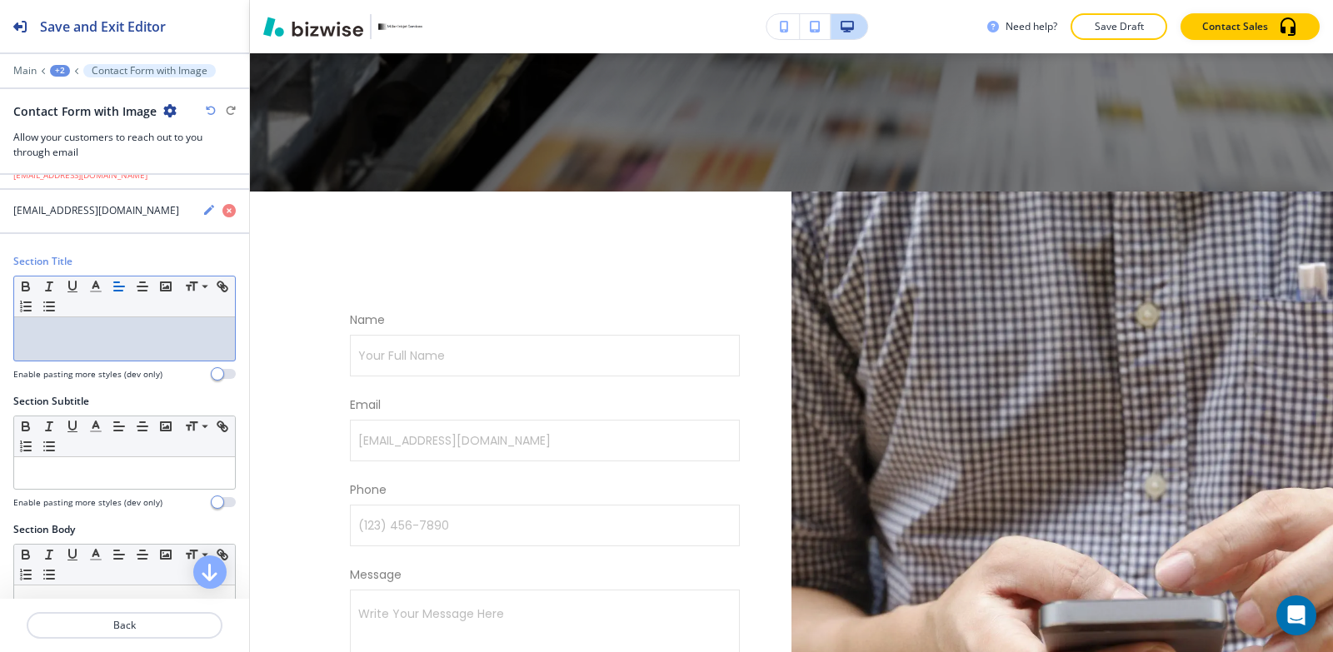
scroll to position [167, 0]
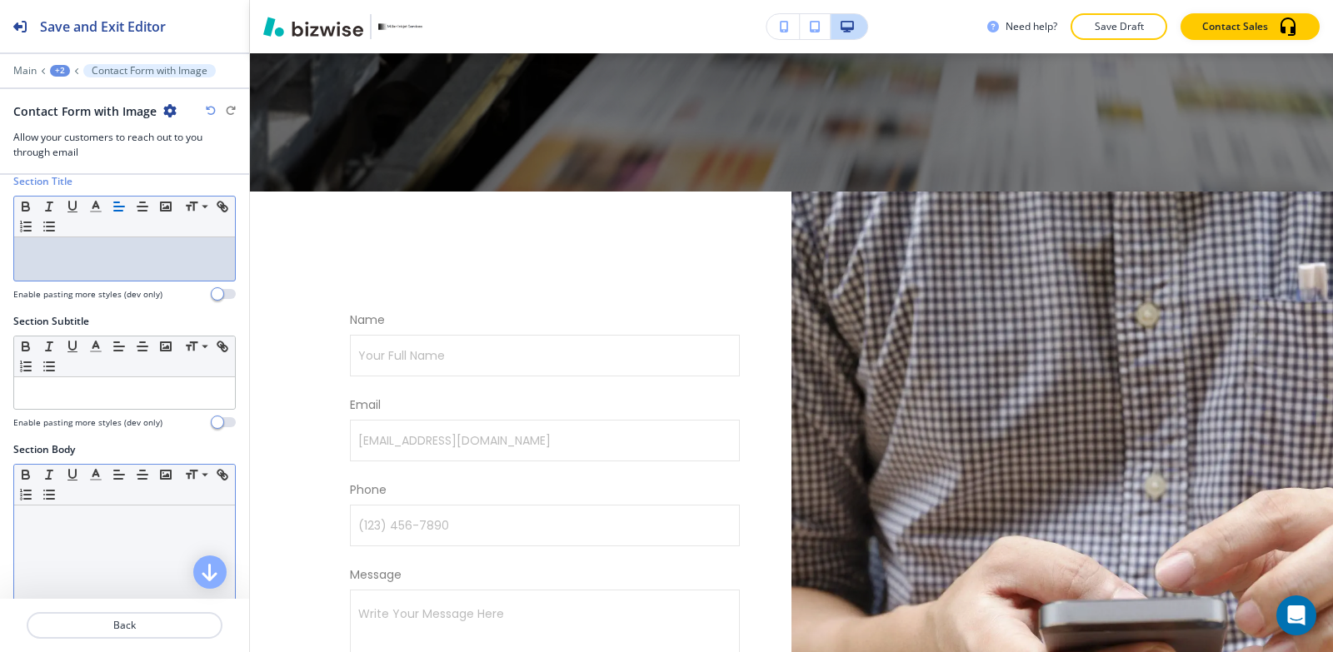
click at [52, 551] on div at bounding box center [124, 614] width 221 height 217
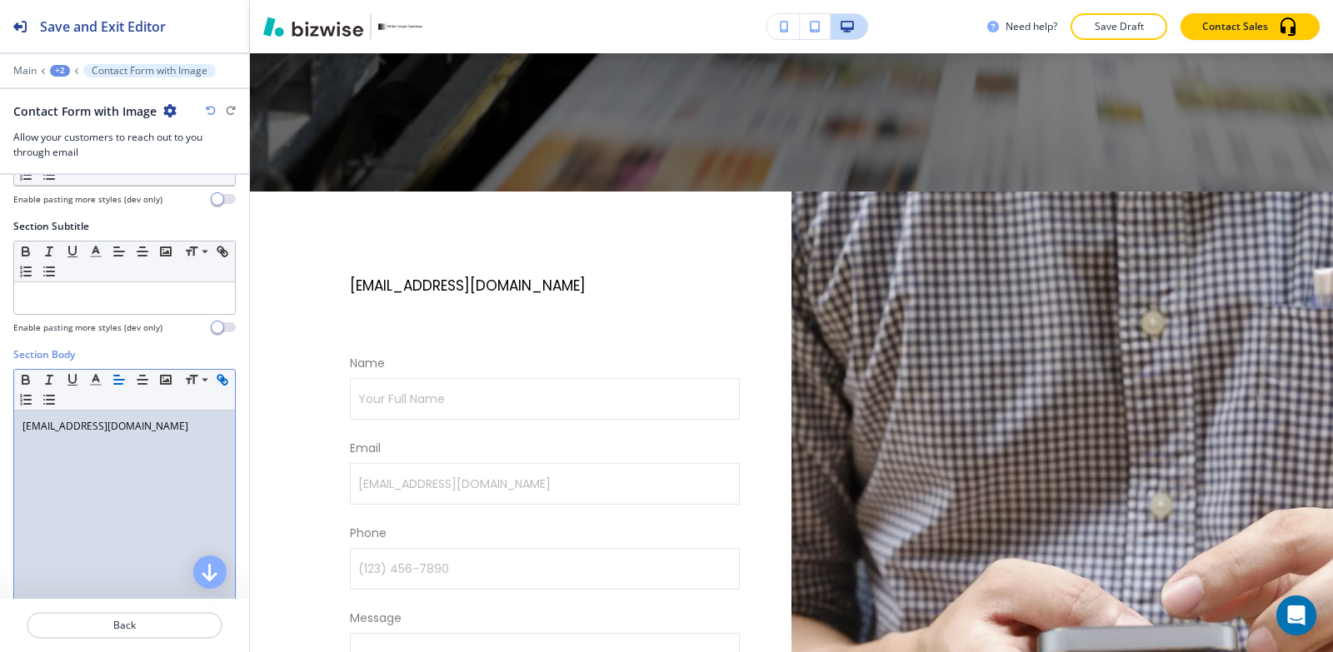
scroll to position [311, 0]
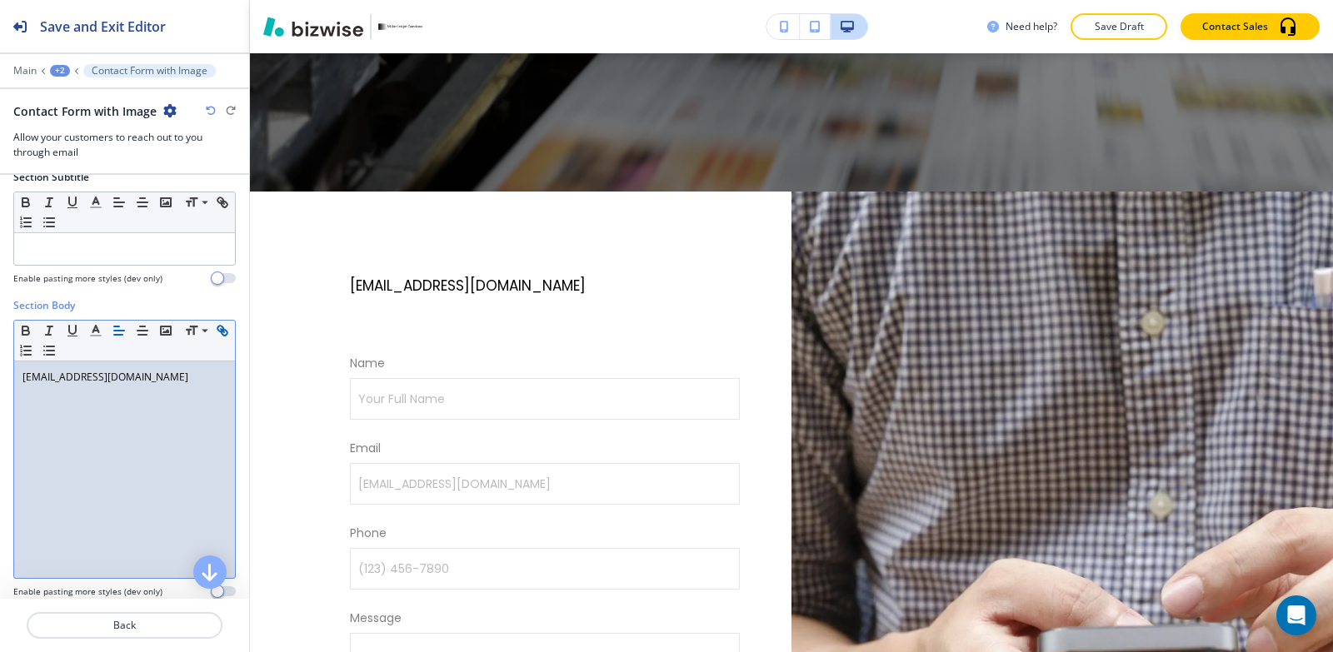
click at [192, 379] on p "[EMAIL_ADDRESS][DOMAIN_NAME]" at bounding box center [124, 377] width 204 height 15
click at [192, 378] on p "[EMAIL_ADDRESS][DOMAIN_NAME]" at bounding box center [124, 377] width 204 height 15
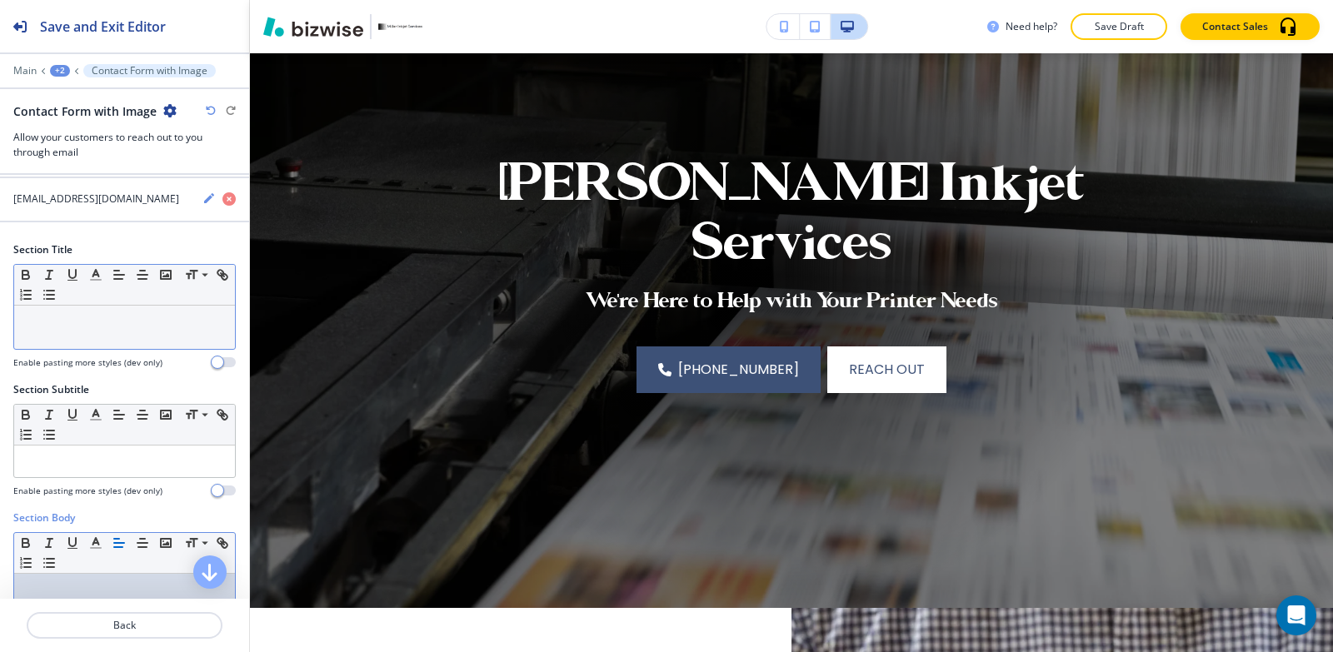
scroll to position [61, 0]
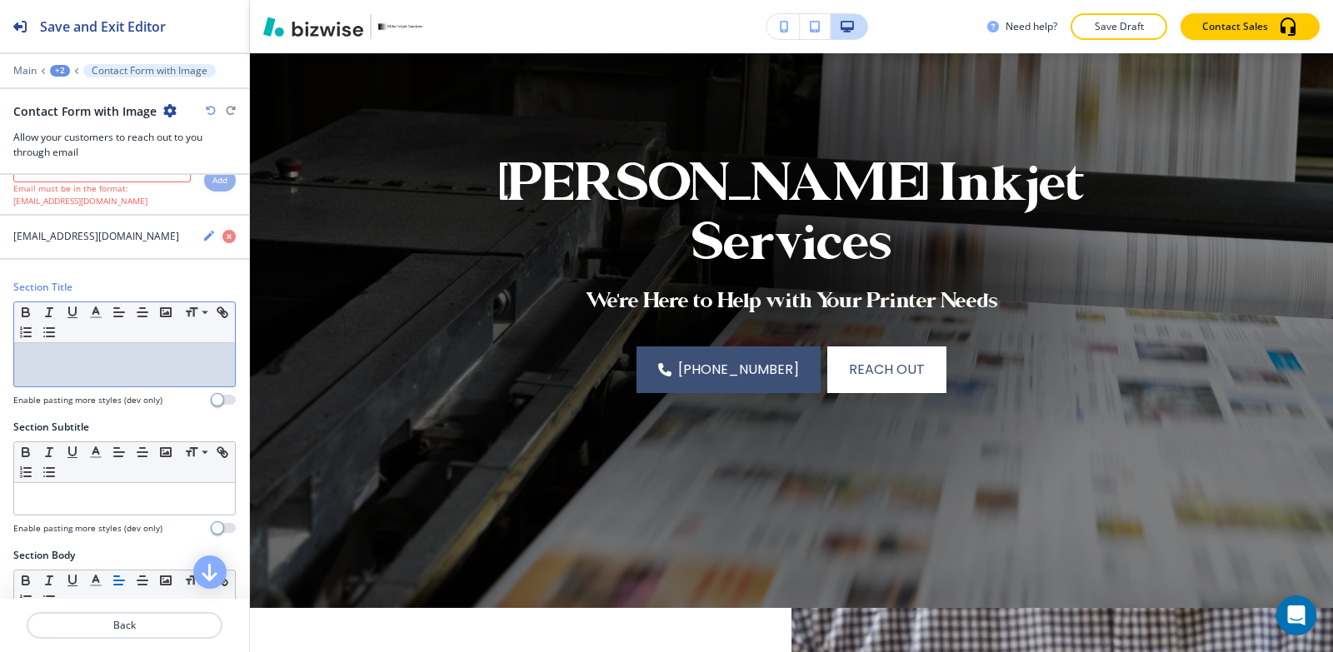
click at [70, 376] on div at bounding box center [124, 364] width 221 height 43
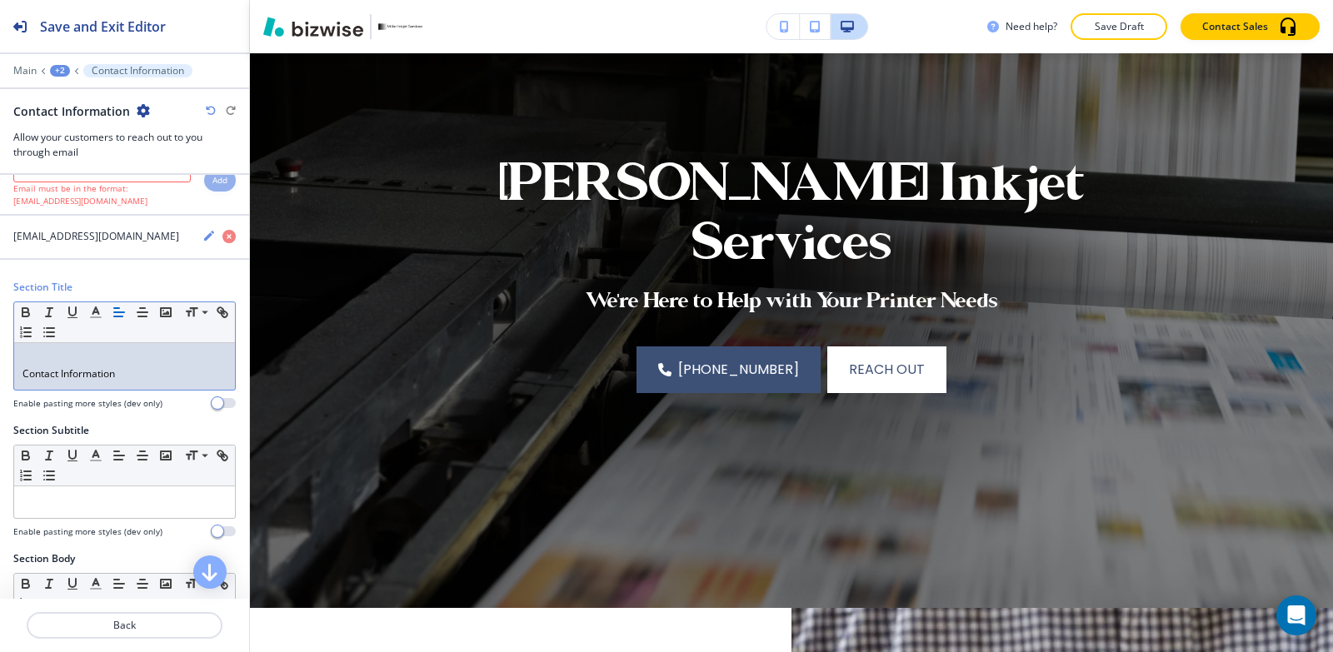
click at [7, 376] on div "Section Title Small Normal Large Huge Contact Information Enable pasting more s…" at bounding box center [124, 351] width 249 height 143
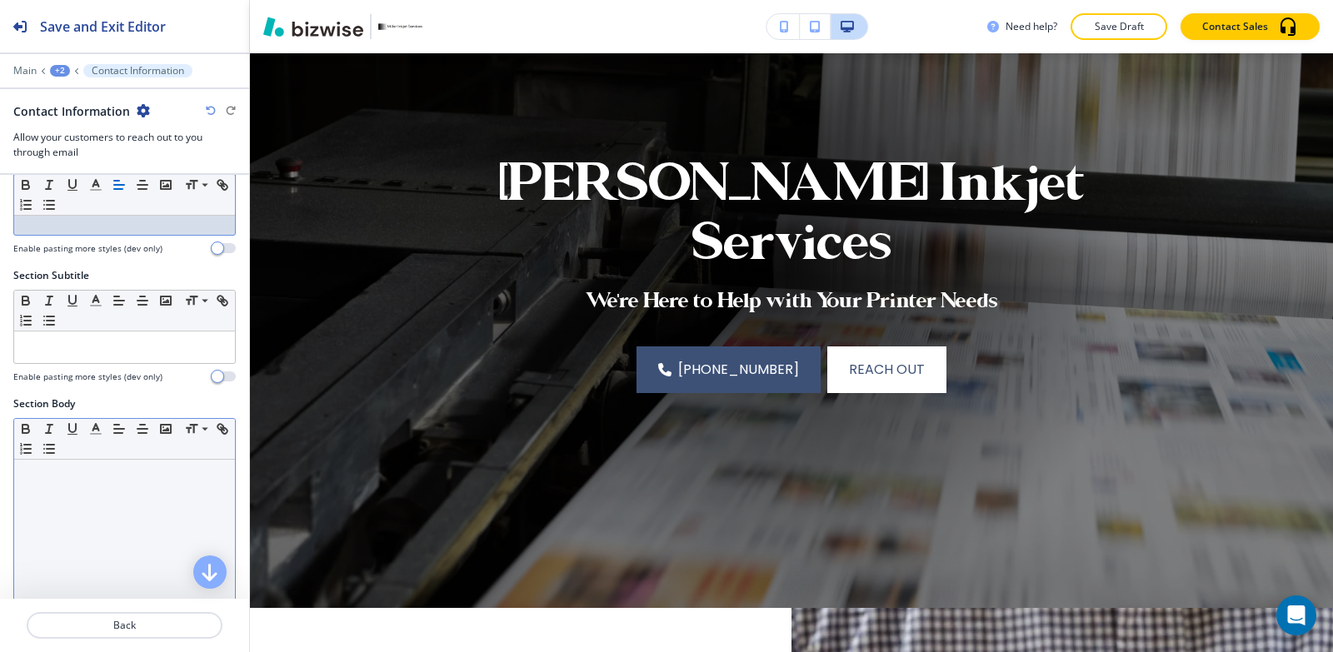
scroll to position [227, 0]
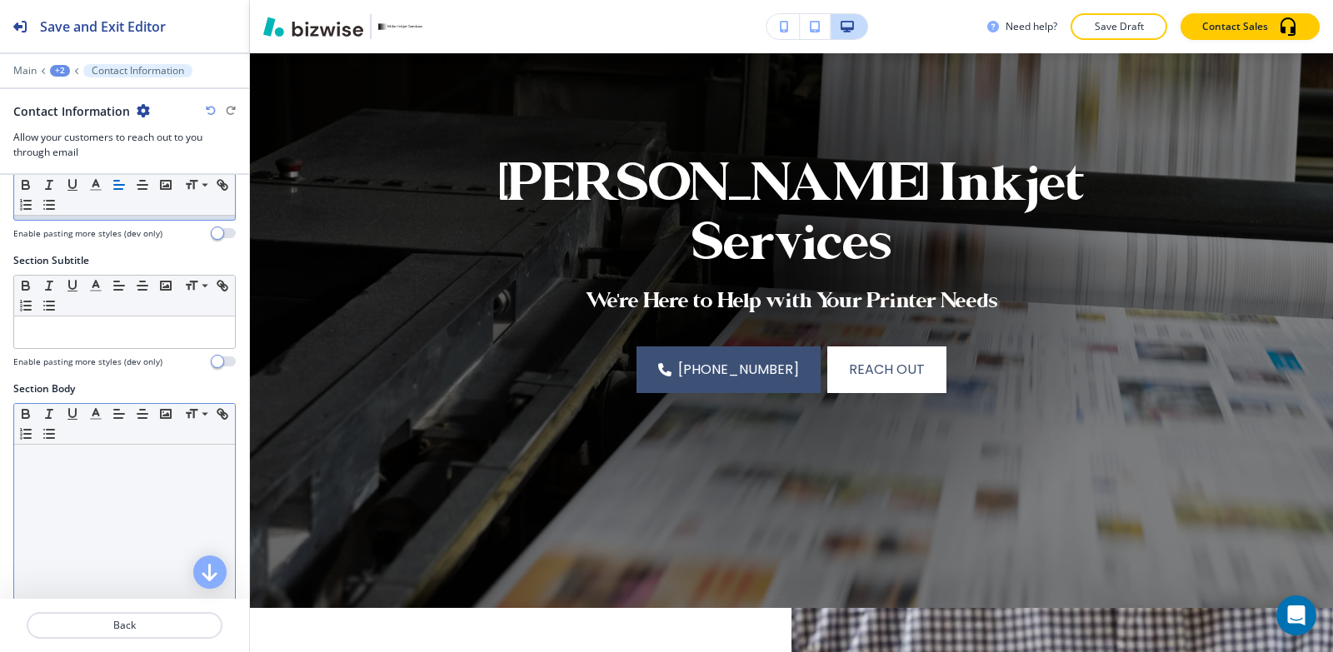
click at [70, 474] on div at bounding box center [124, 553] width 221 height 217
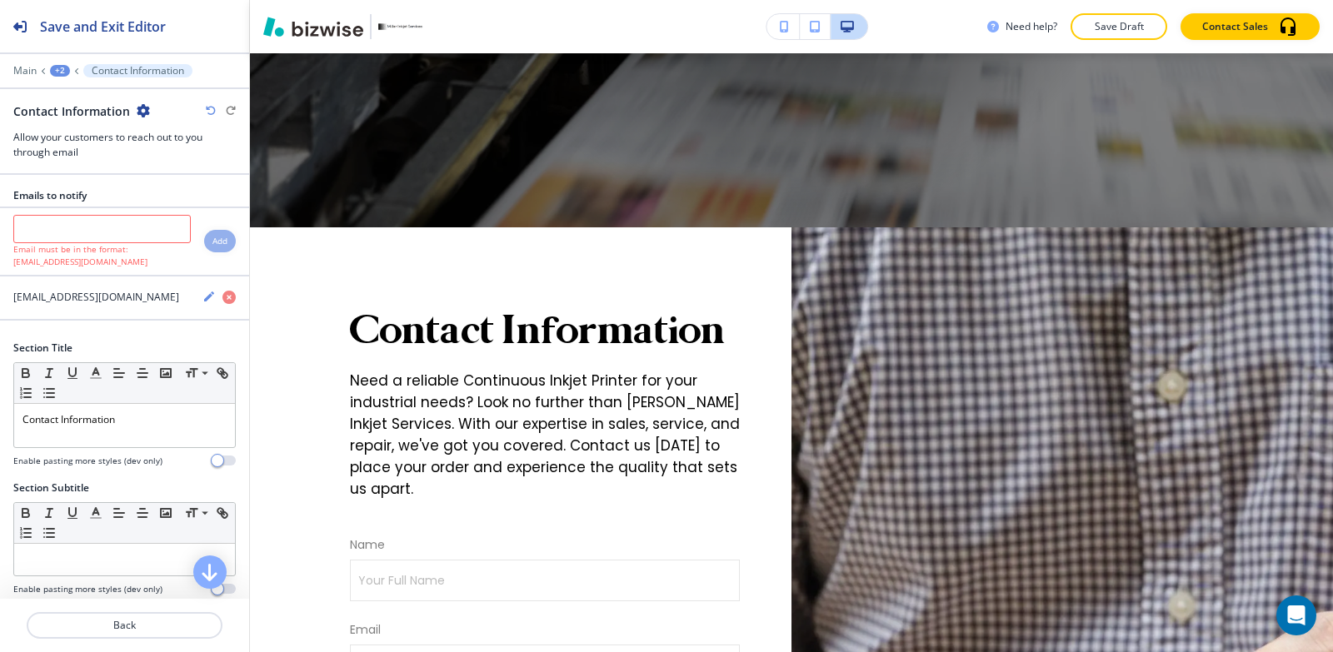
scroll to position [0, 0]
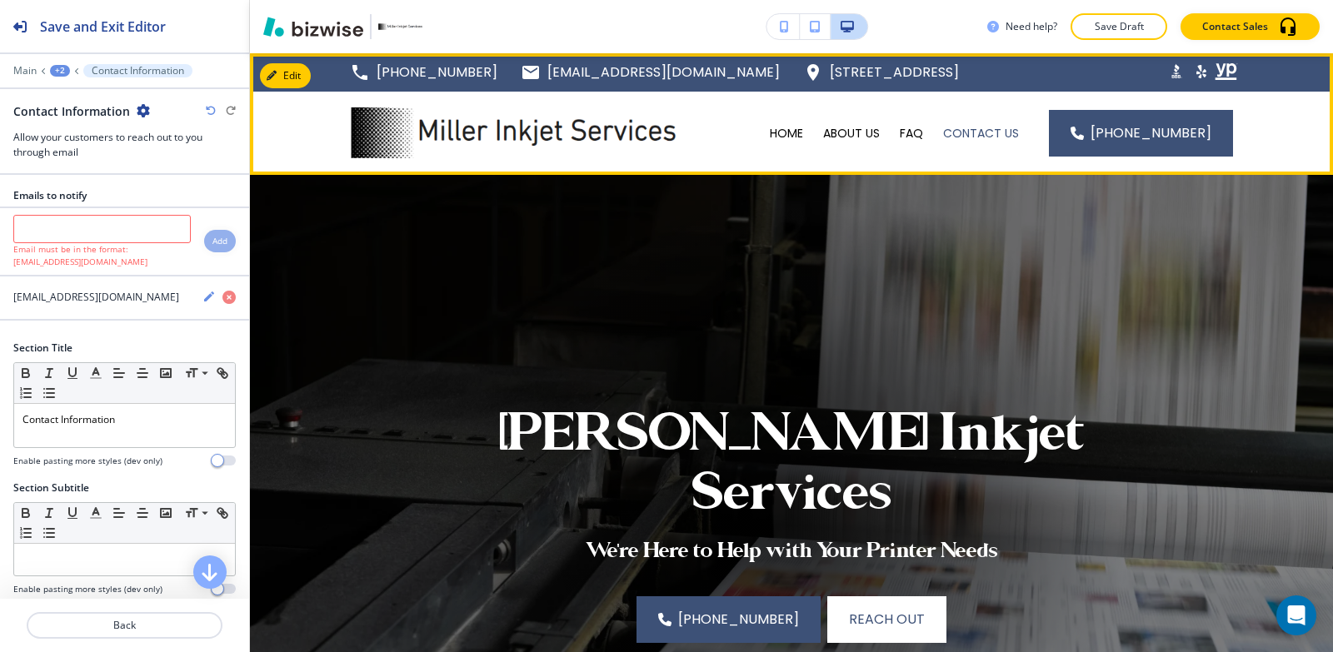
click at [919, 142] on div "FAQ" at bounding box center [911, 133] width 43 height 83
click at [918, 137] on p "FAQ" at bounding box center [911, 133] width 23 height 17
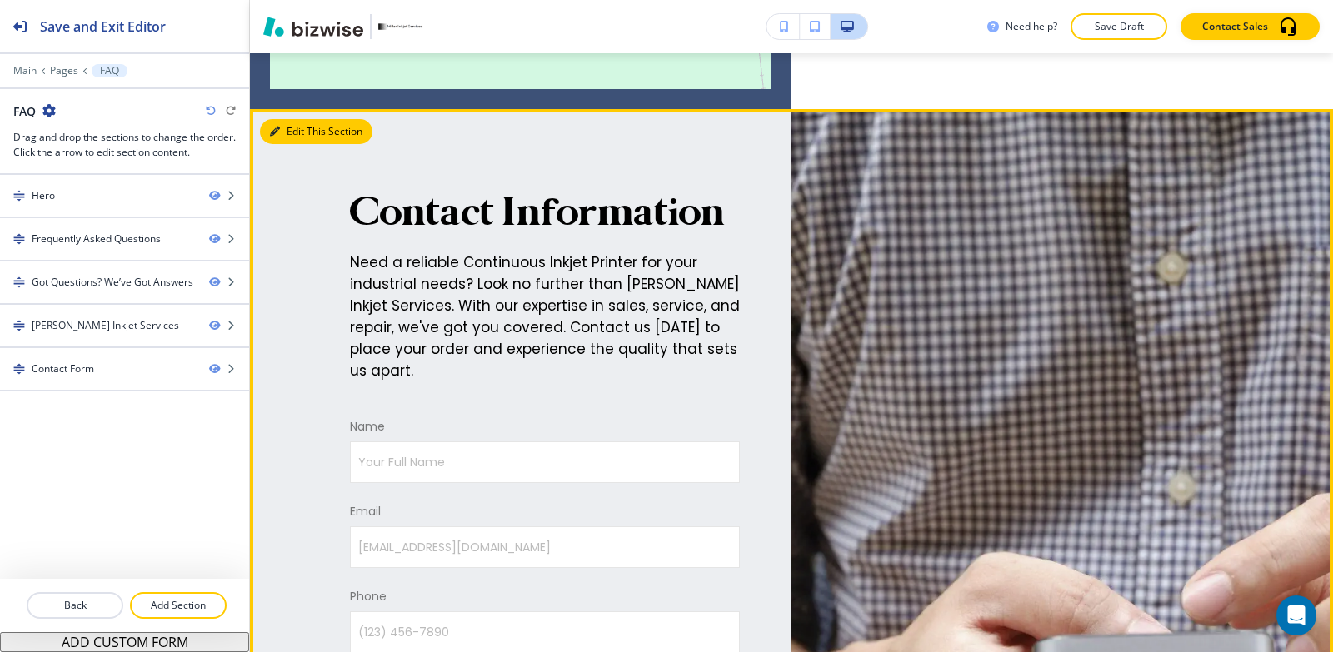
click at [292, 119] on button "Edit This Section" at bounding box center [316, 131] width 112 height 25
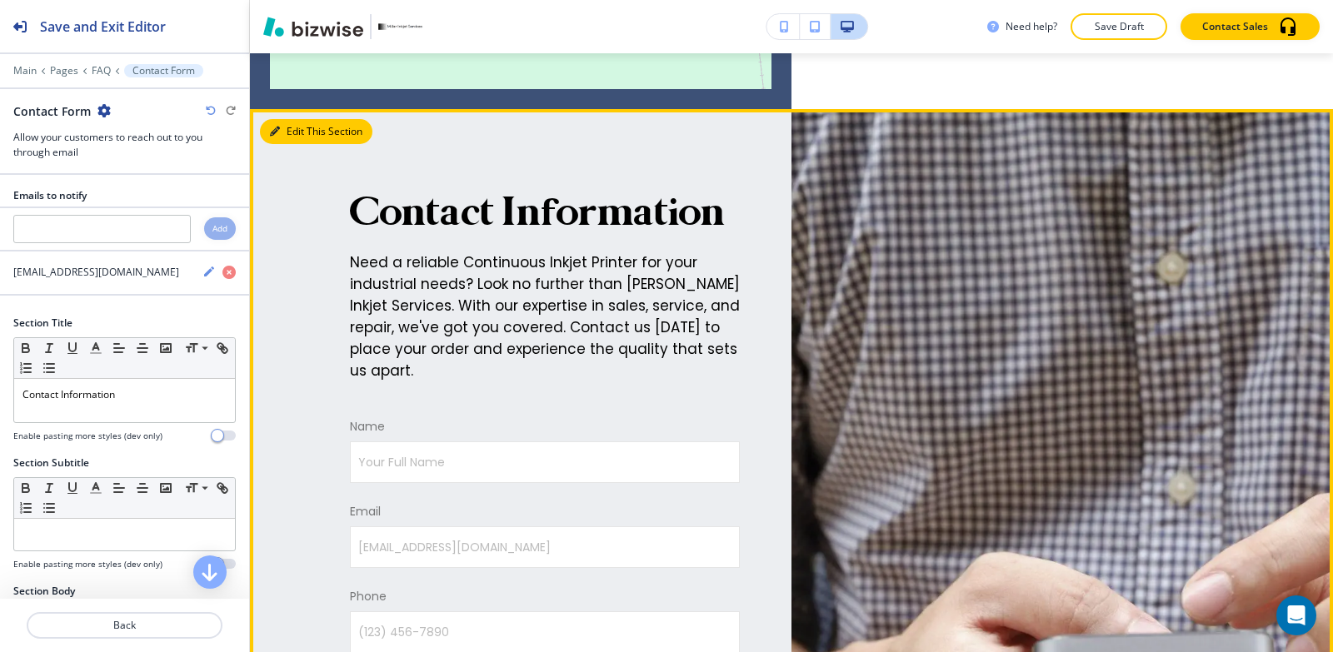
scroll to position [3064, 0]
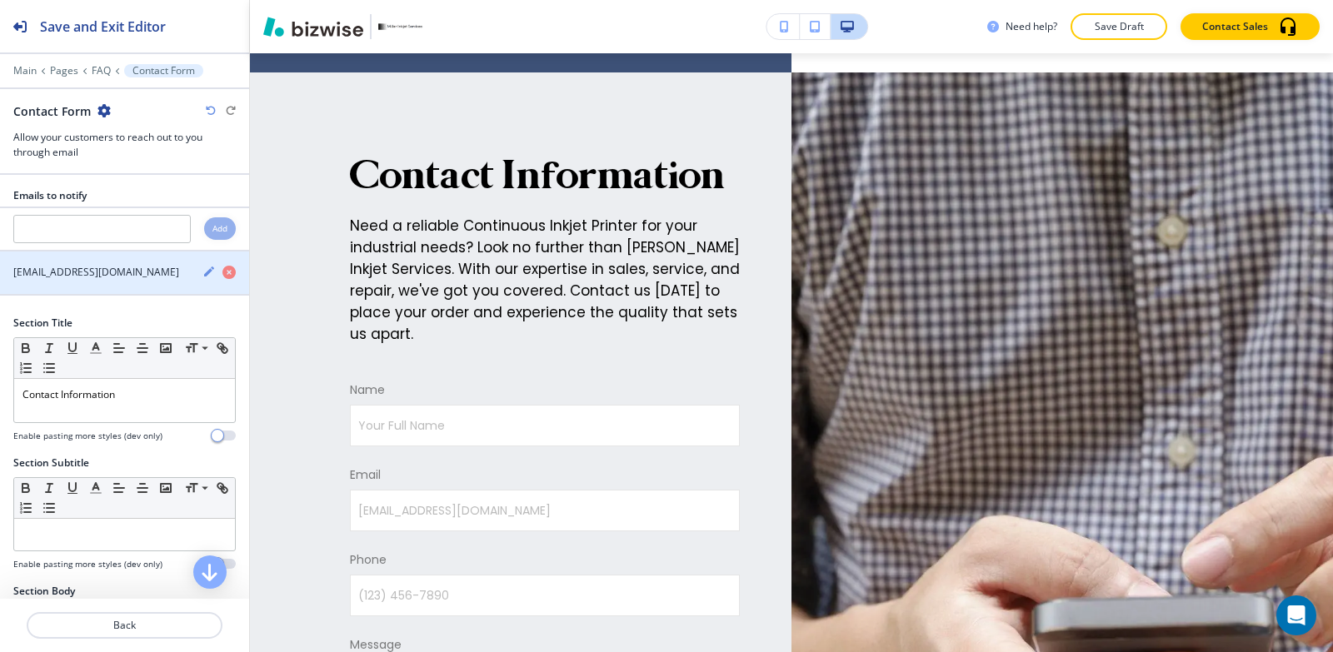
click at [146, 273] on div "[EMAIL_ADDRESS][DOMAIN_NAME]" at bounding box center [94, 272] width 189 height 15
click at [204, 272] on icon "button" at bounding box center [209, 272] width 10 height 10
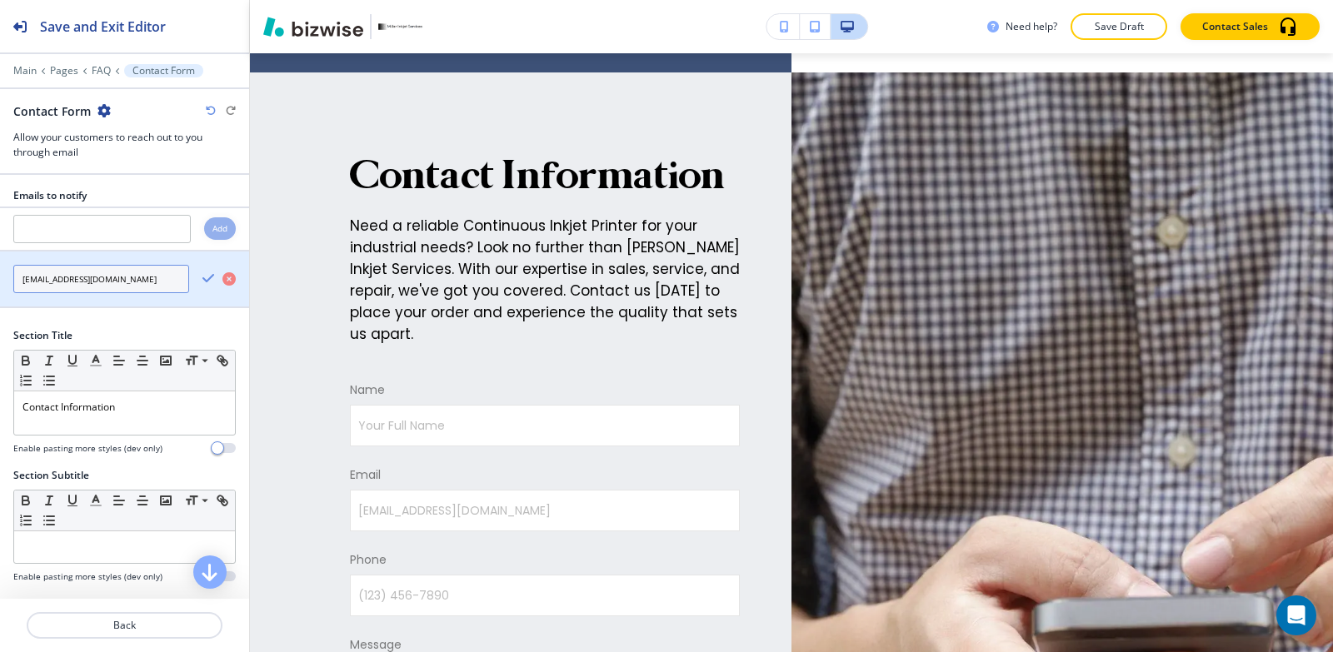
click at [162, 279] on input "[EMAIL_ADDRESS][DOMAIN_NAME]" at bounding box center [101, 279] width 176 height 28
click at [161, 279] on input "[EMAIL_ADDRESS][DOMAIN_NAME]" at bounding box center [101, 279] width 176 height 28
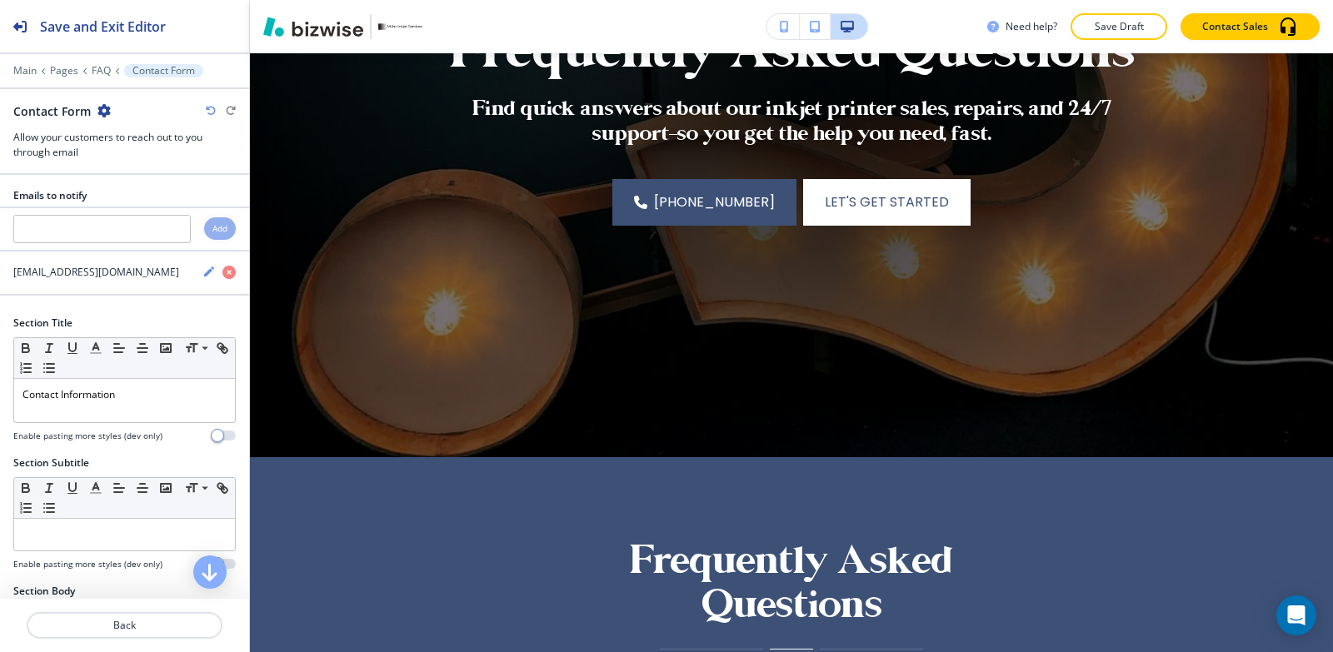
scroll to position [0, 0]
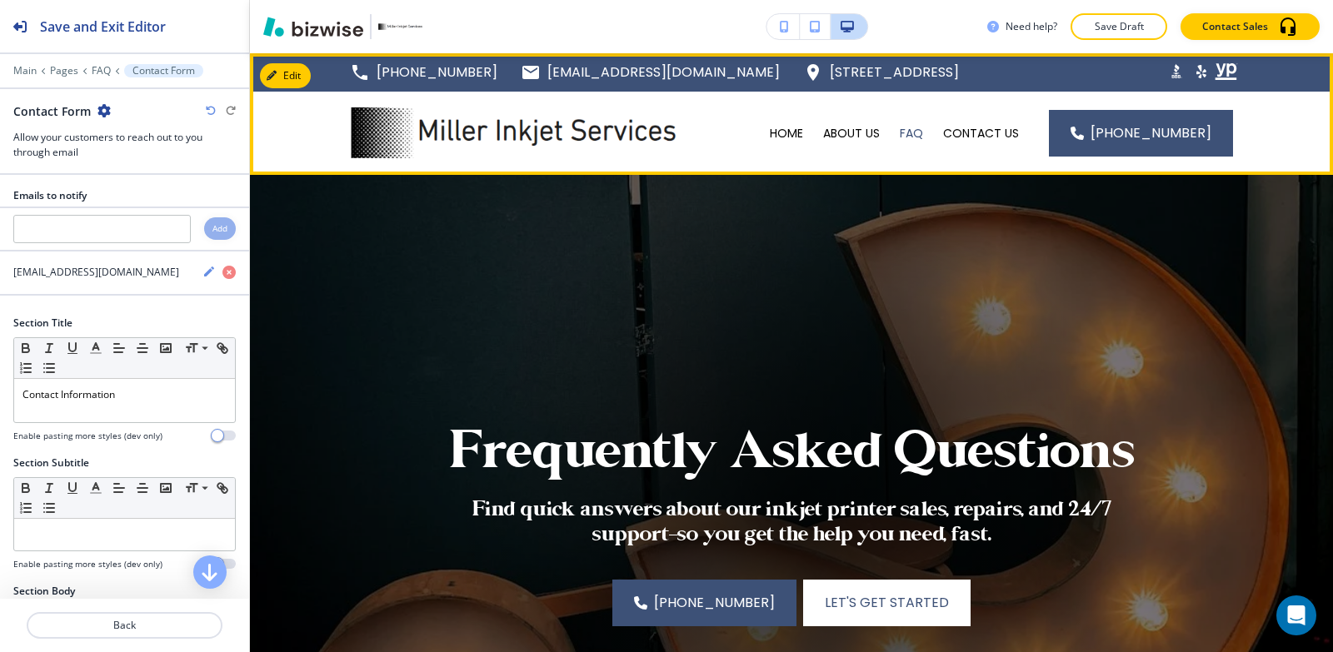
click at [973, 124] on div "CONTACT US" at bounding box center [981, 133] width 96 height 83
click at [973, 127] on p "CONTACT US" at bounding box center [981, 133] width 76 height 17
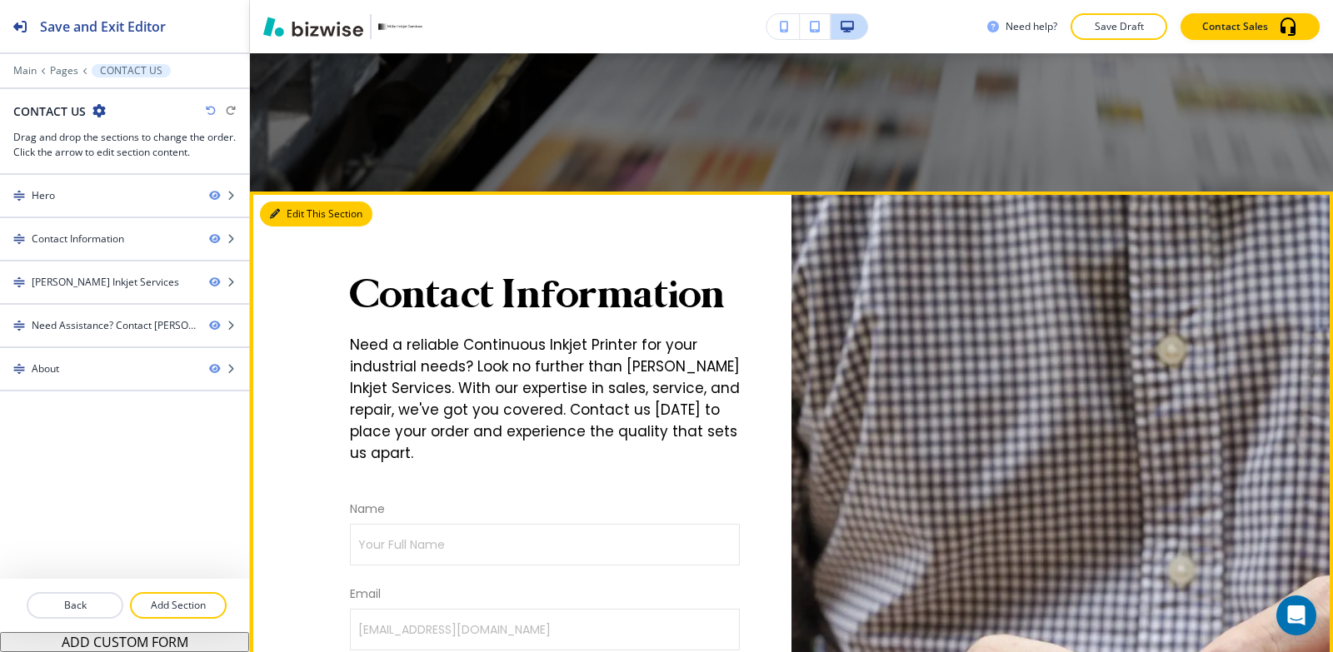
scroll to position [583, 0]
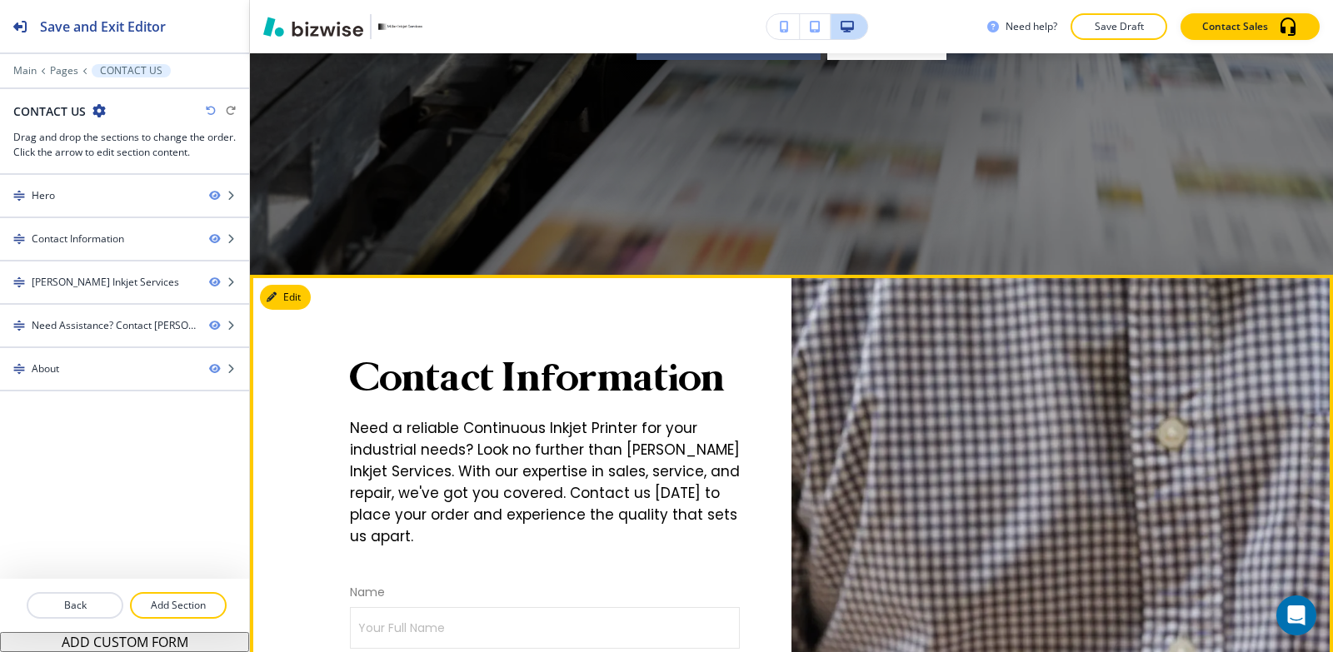
click at [277, 294] on icon "button" at bounding box center [272, 297] width 10 height 10
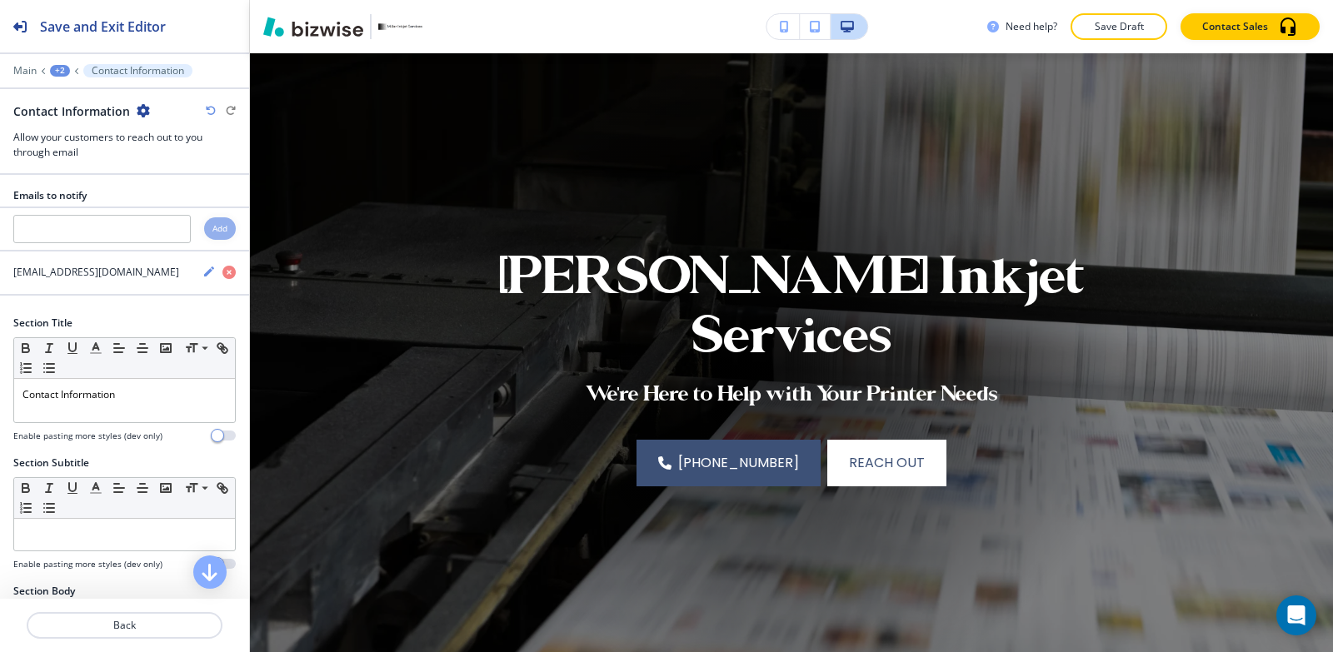
scroll to position [0, 0]
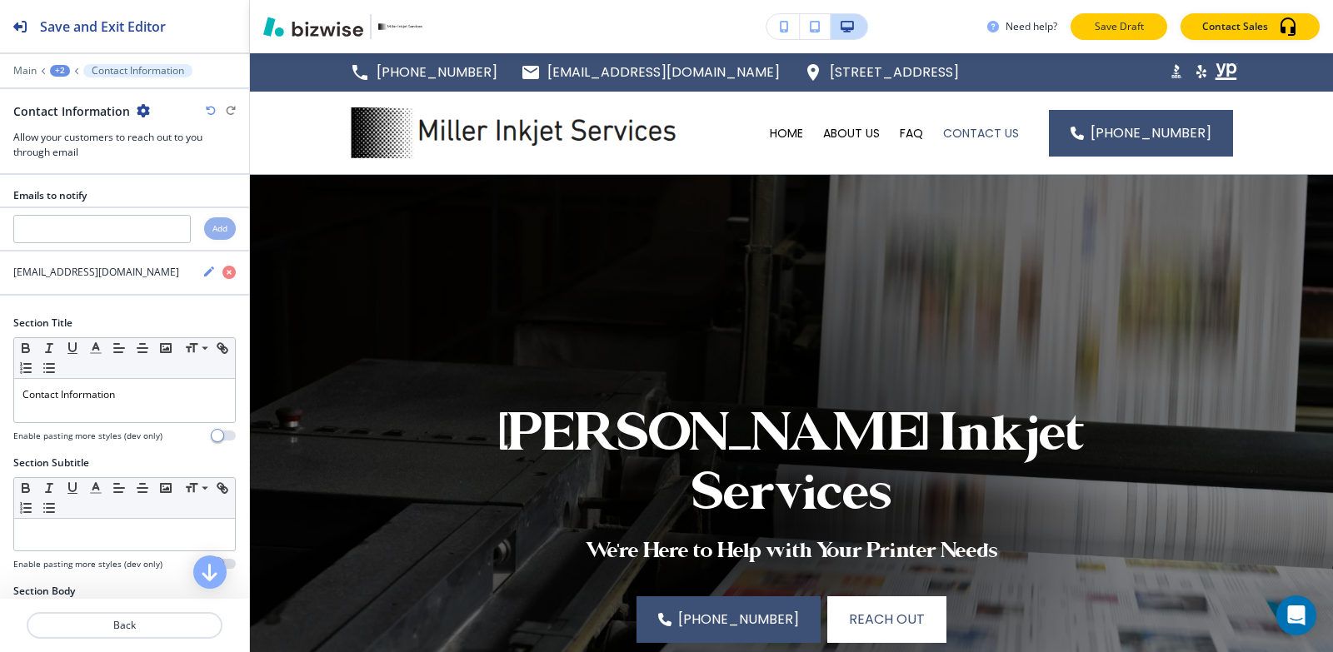
click at [1113, 26] on p "Save Draft" at bounding box center [1118, 26] width 53 height 15
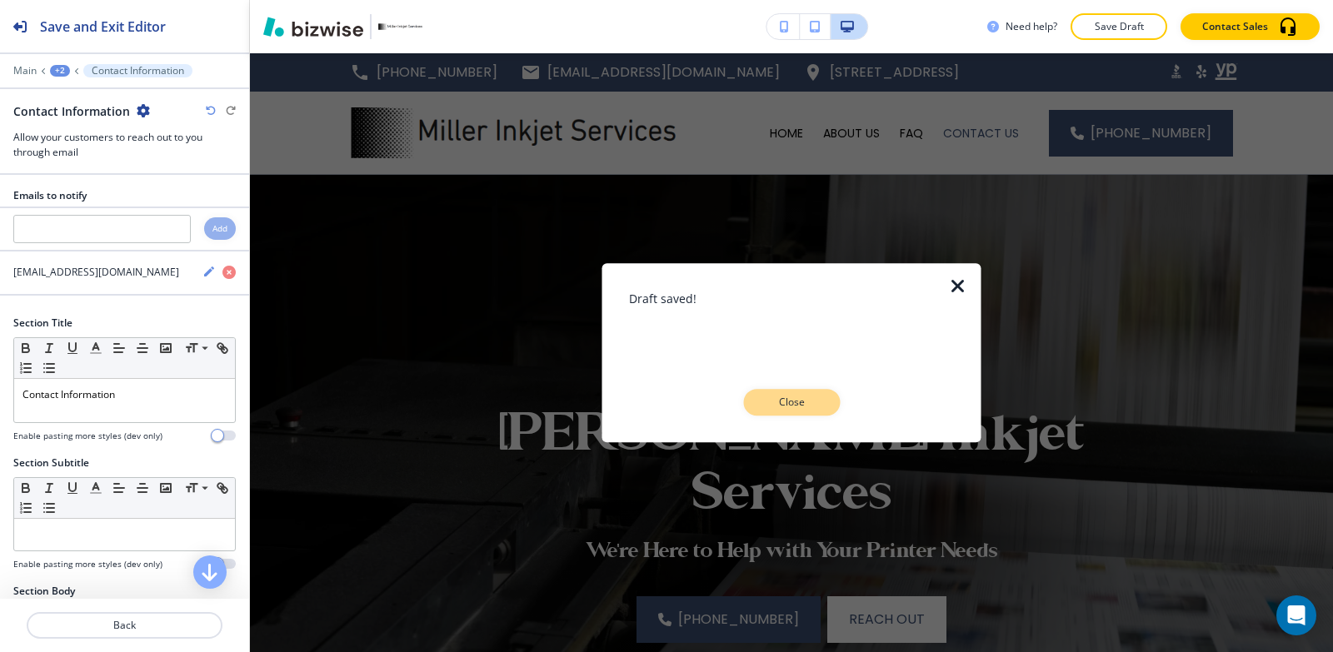
click at [765, 393] on button "Close" at bounding box center [791, 402] width 97 height 27
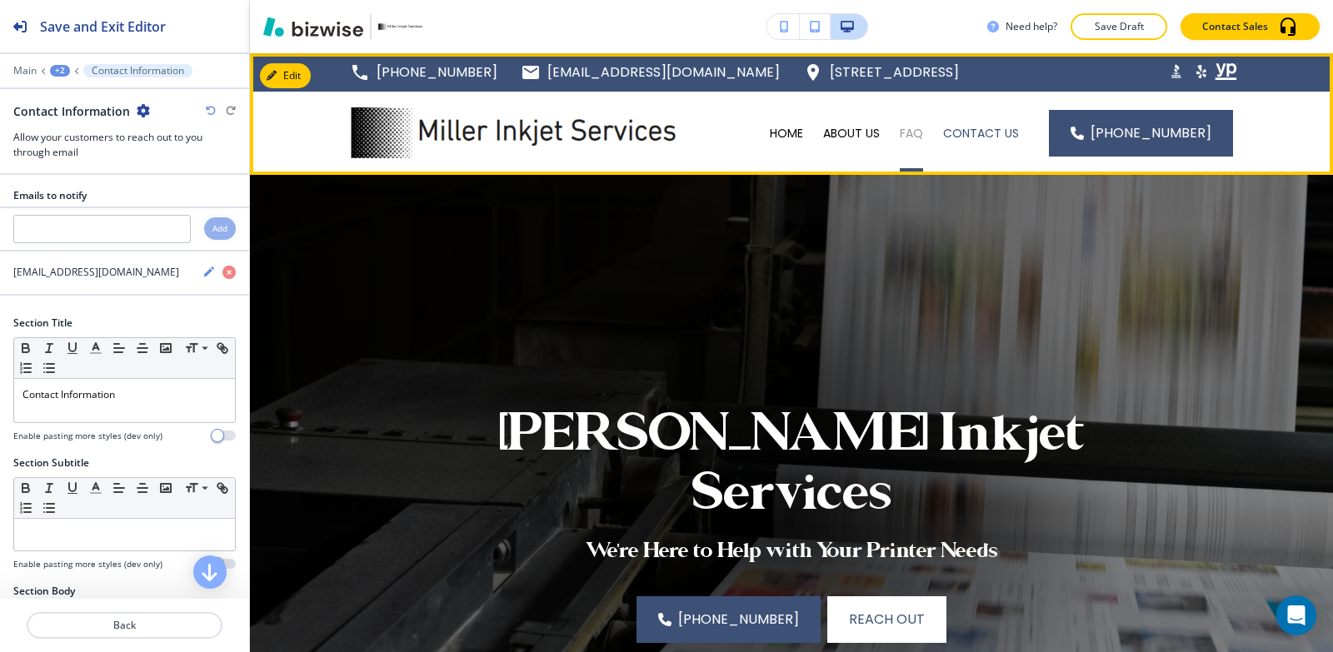
click at [919, 131] on p "FAQ" at bounding box center [911, 133] width 23 height 17
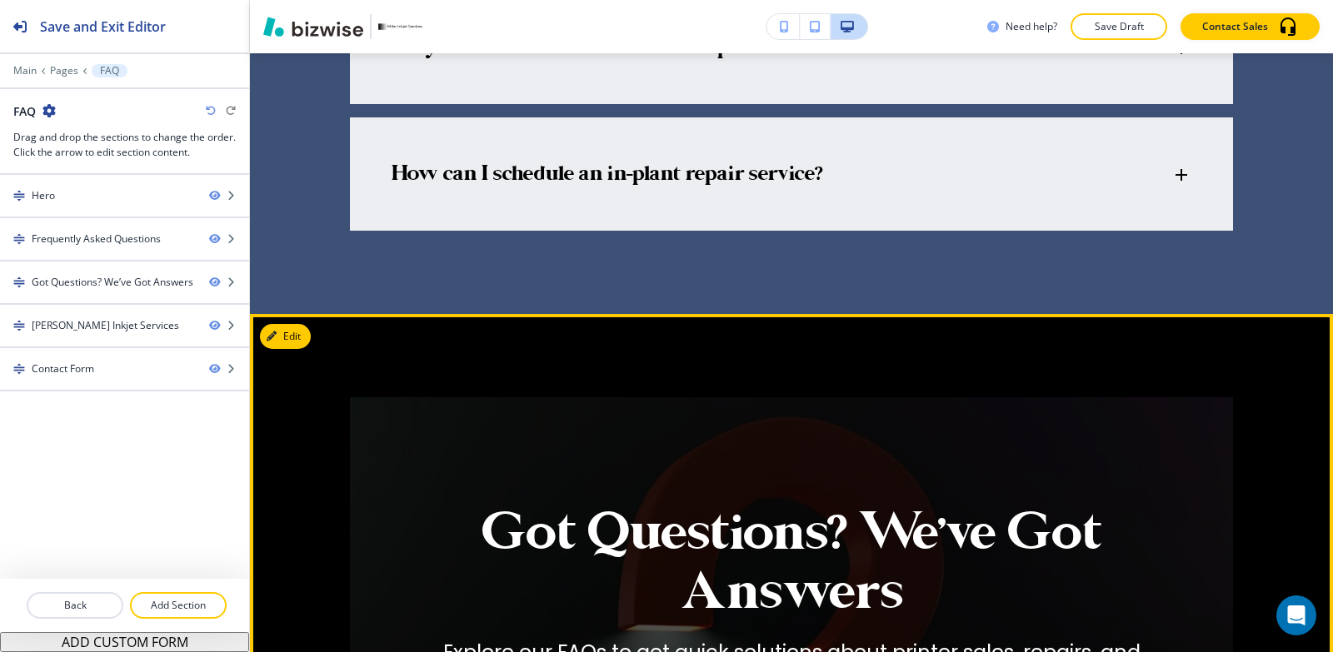
scroll to position [1749, 0]
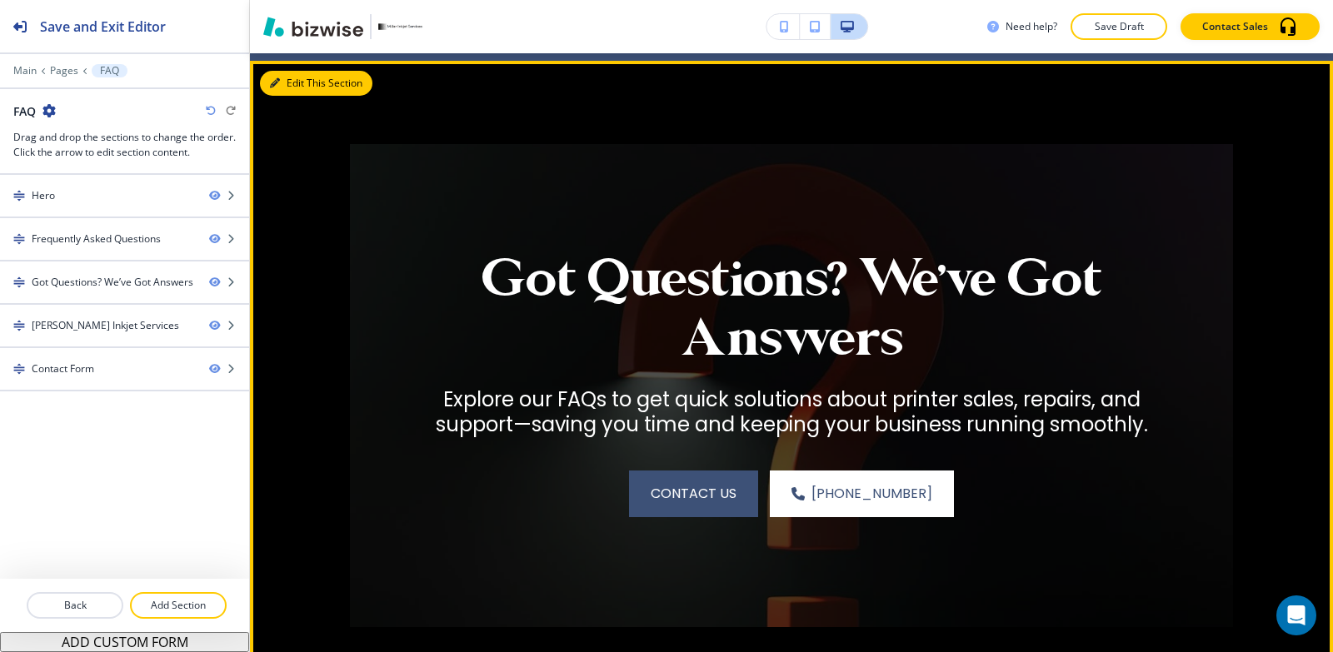
click at [284, 79] on button "Edit This Section" at bounding box center [316, 83] width 112 height 25
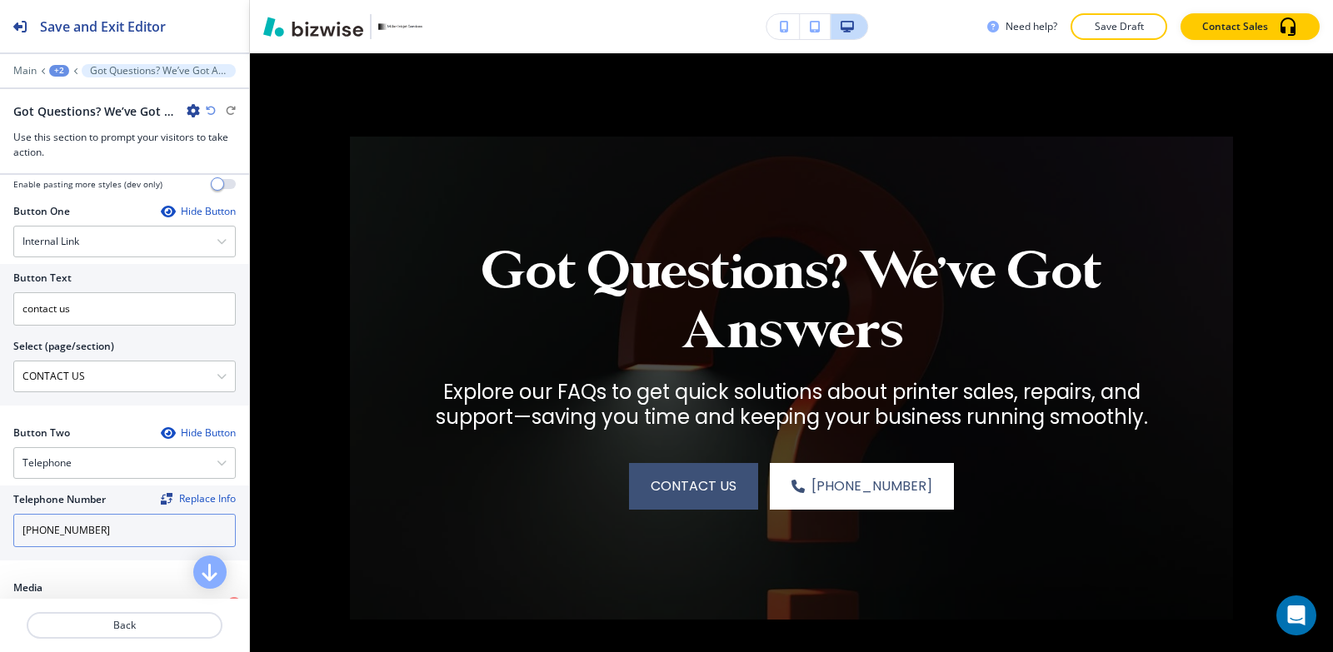
scroll to position [666, 0]
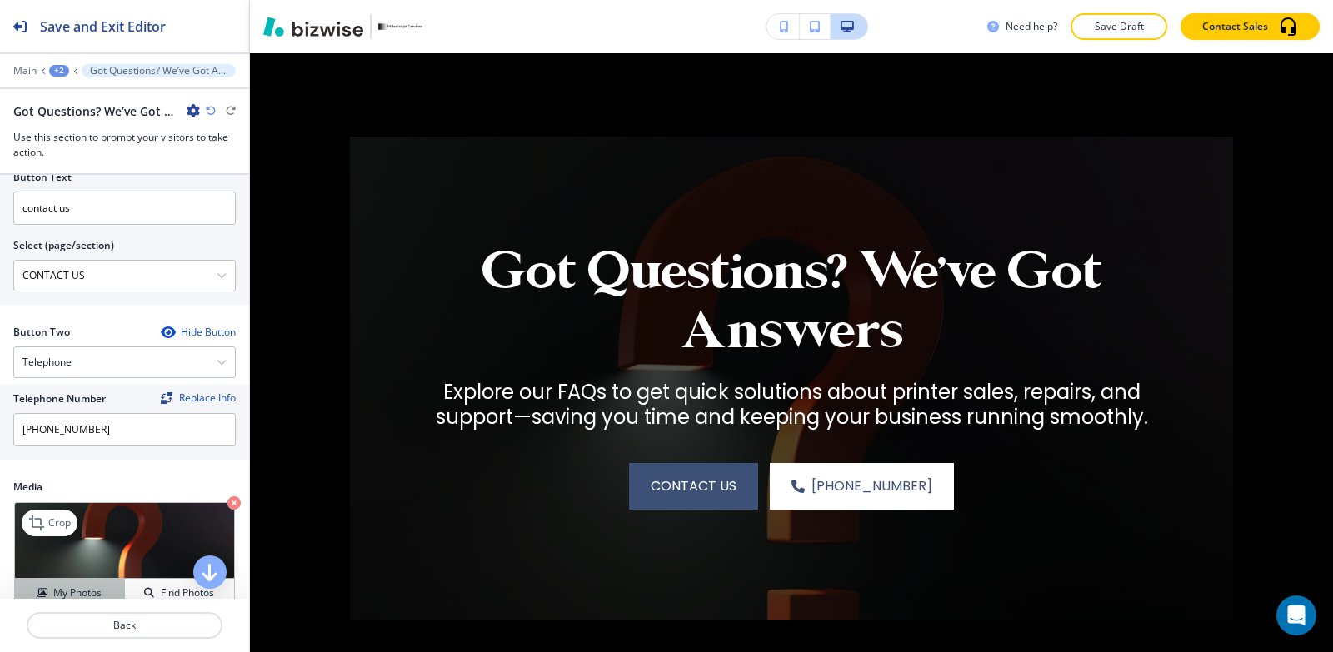
click at [70, 581] on button "My Photos" at bounding box center [70, 593] width 110 height 29
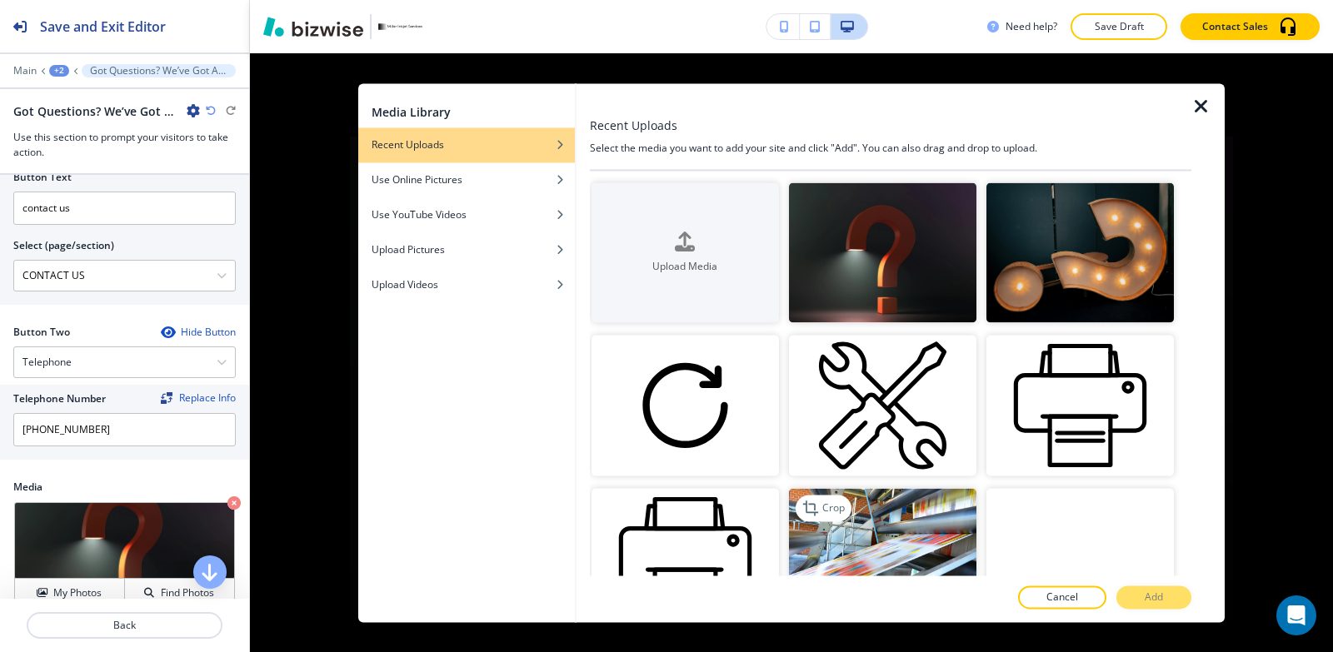
scroll to position [250, 0]
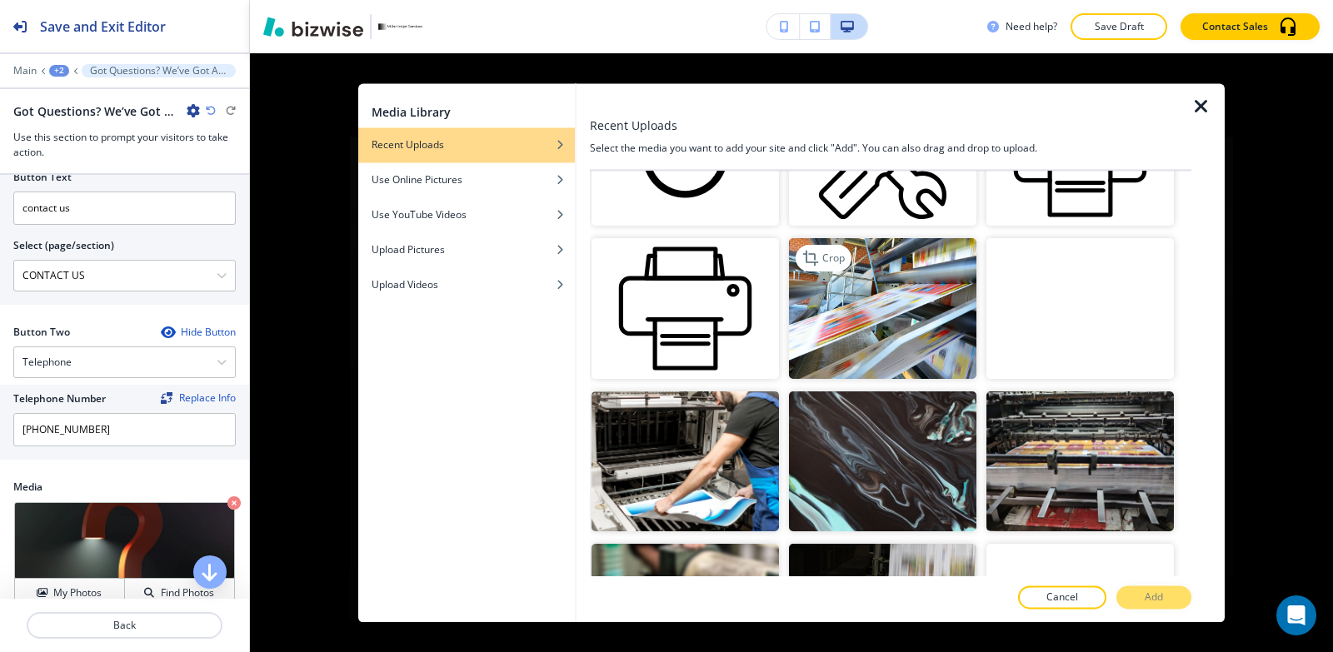
click at [938, 307] on img "button" at bounding box center [882, 308] width 187 height 141
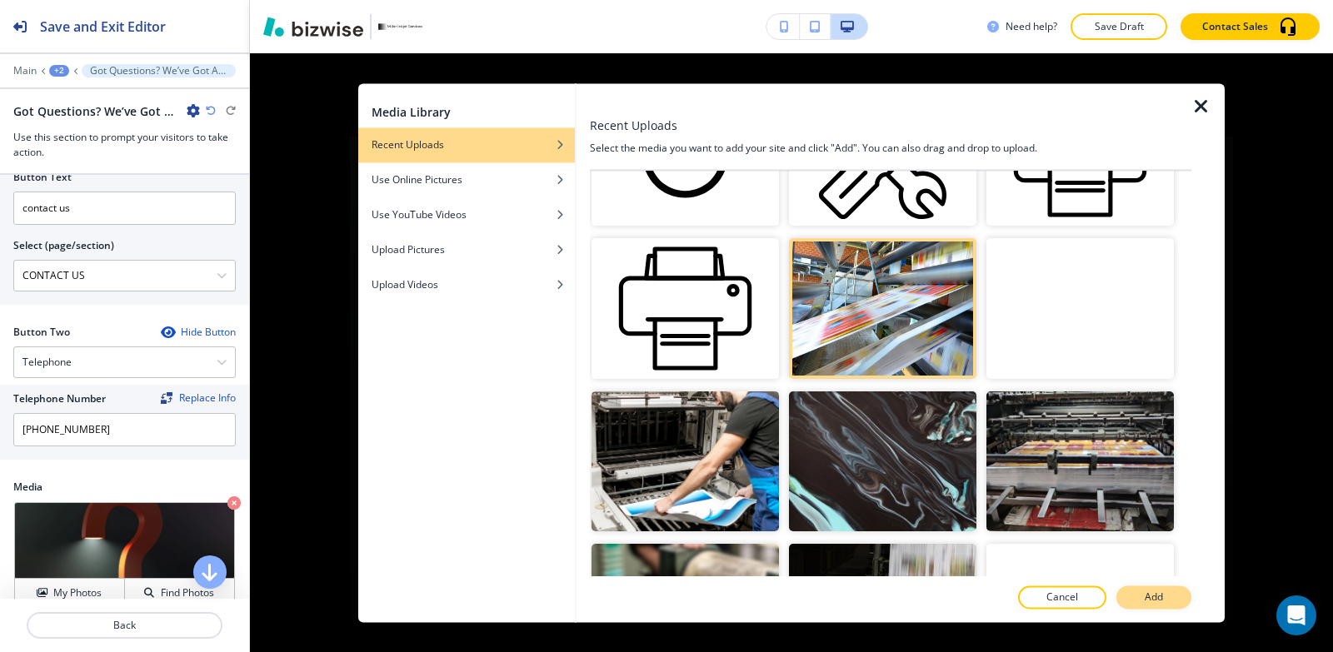
click at [1152, 606] on button "Add" at bounding box center [1153, 597] width 75 height 23
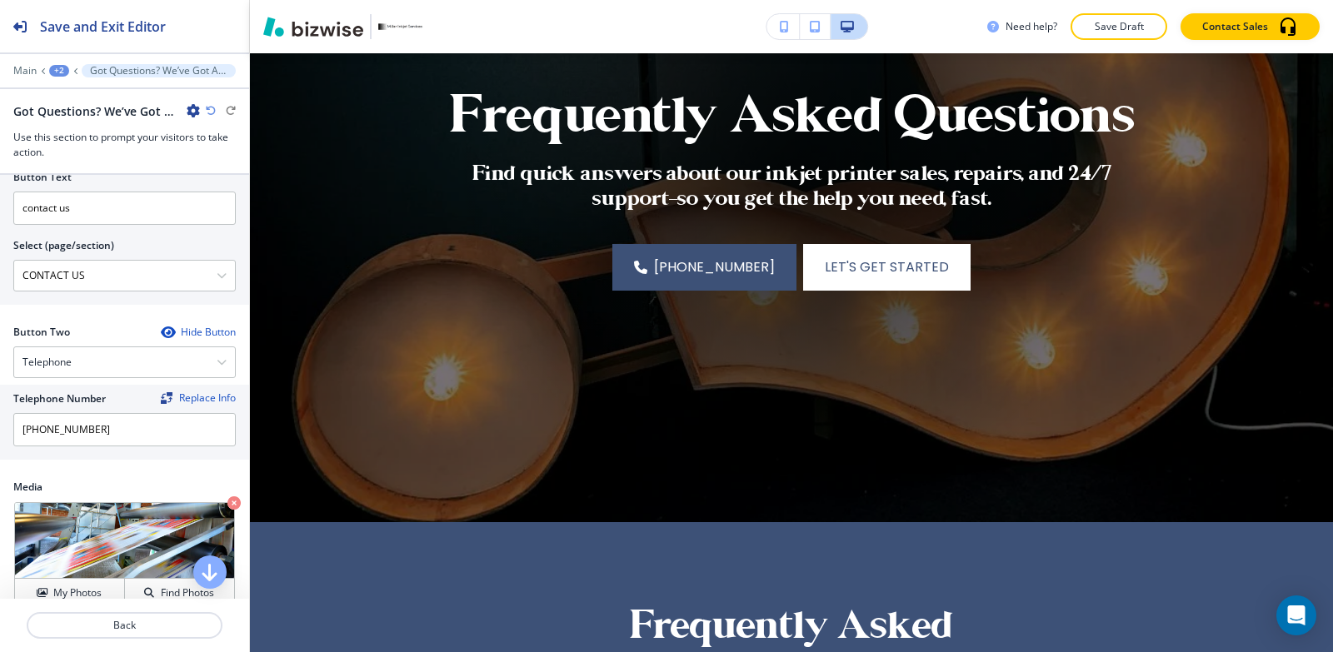
scroll to position [0, 0]
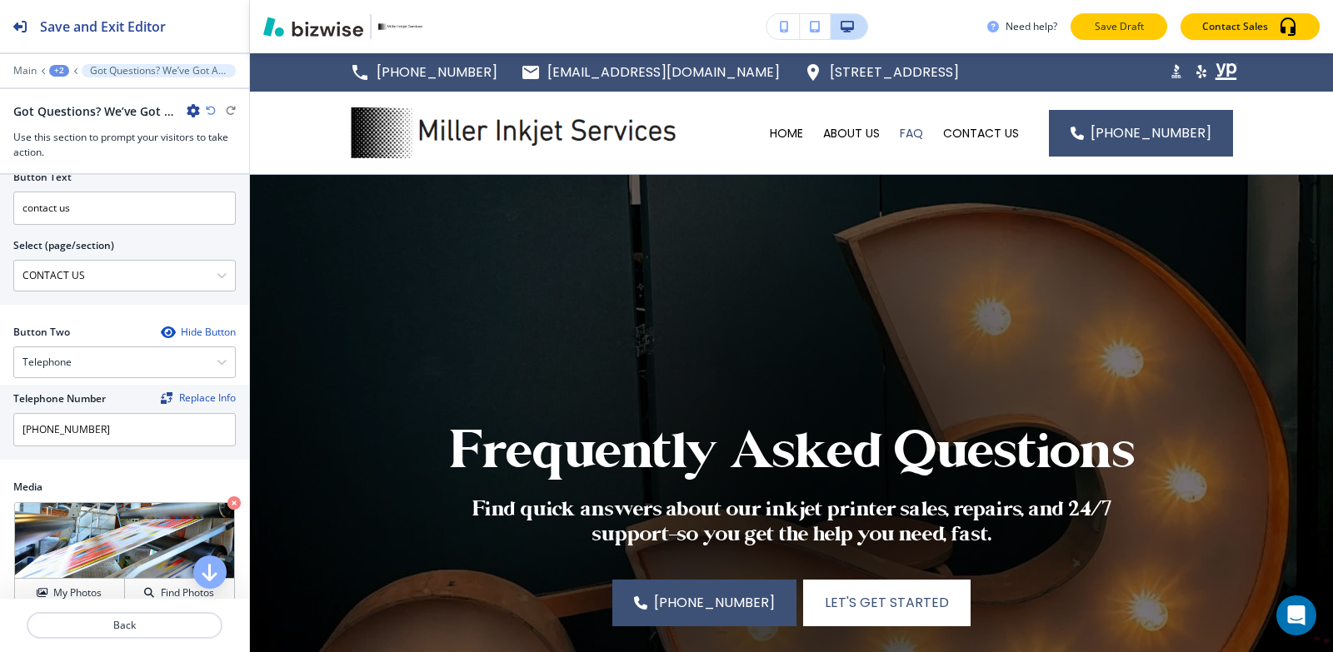
click at [1150, 22] on button "Save Draft" at bounding box center [1118, 26] width 97 height 27
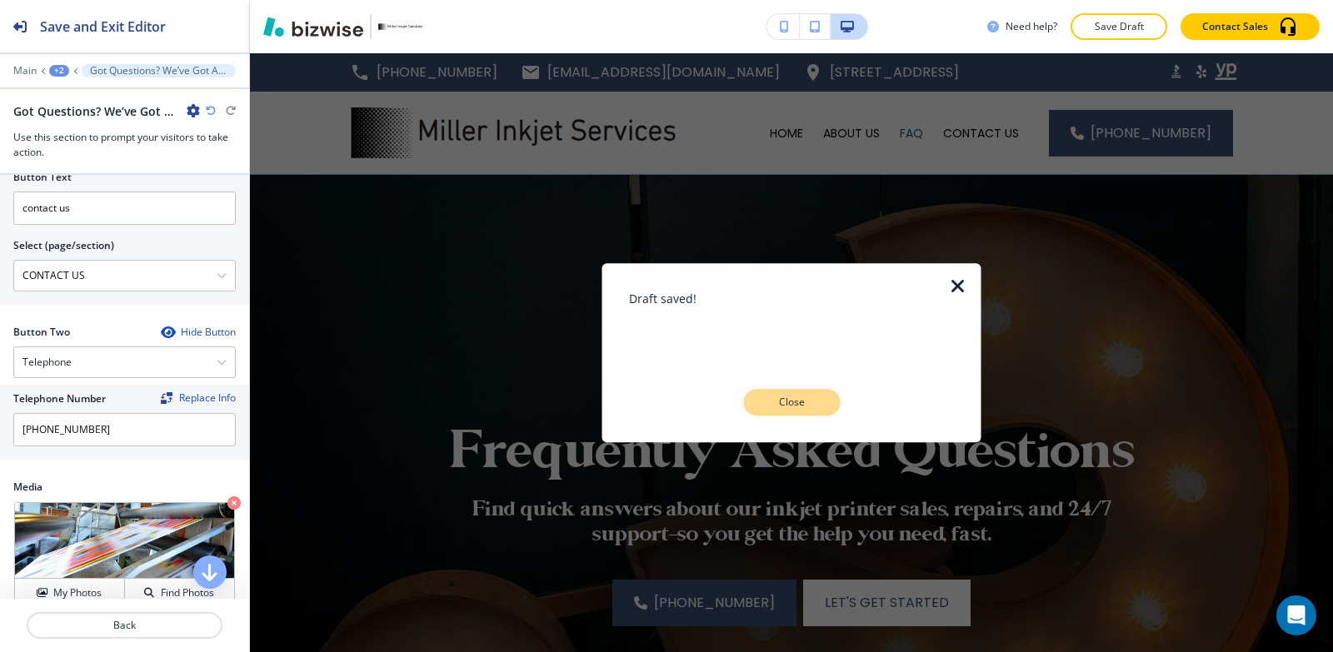
click at [801, 395] on p "Close" at bounding box center [791, 402] width 53 height 15
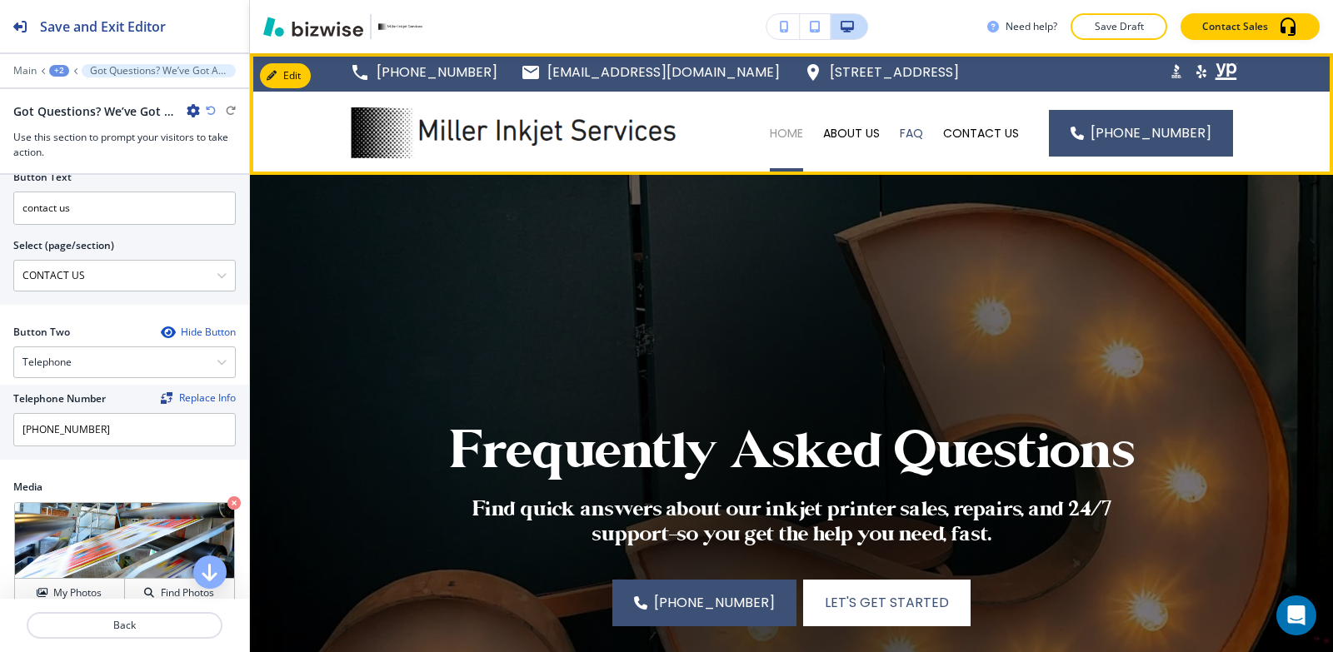
click at [787, 137] on p "HOME" at bounding box center [786, 133] width 33 height 17
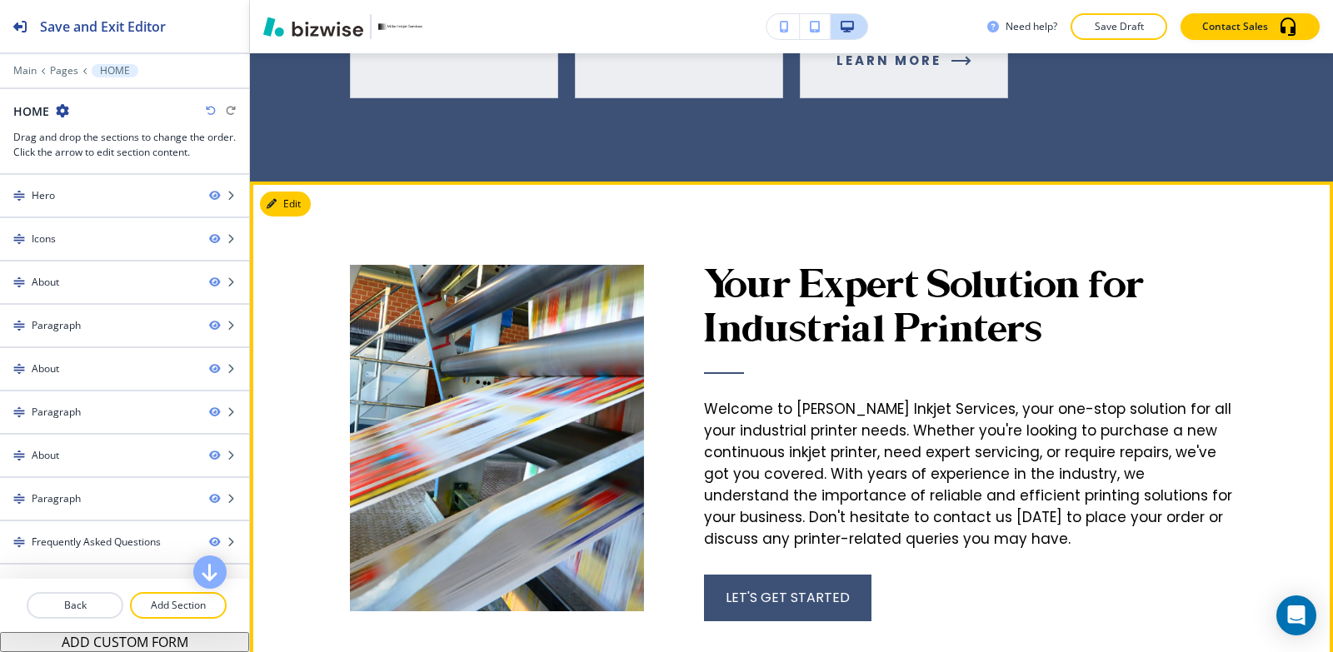
scroll to position [1416, 0]
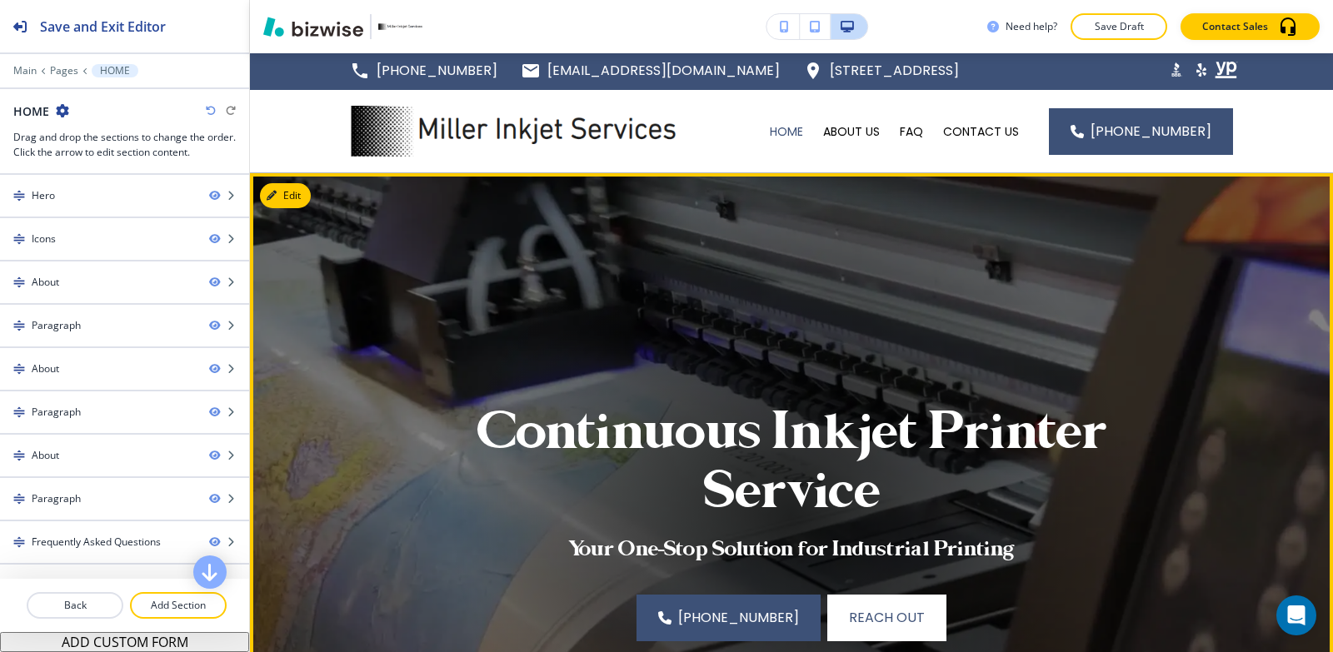
scroll to position [0, 0]
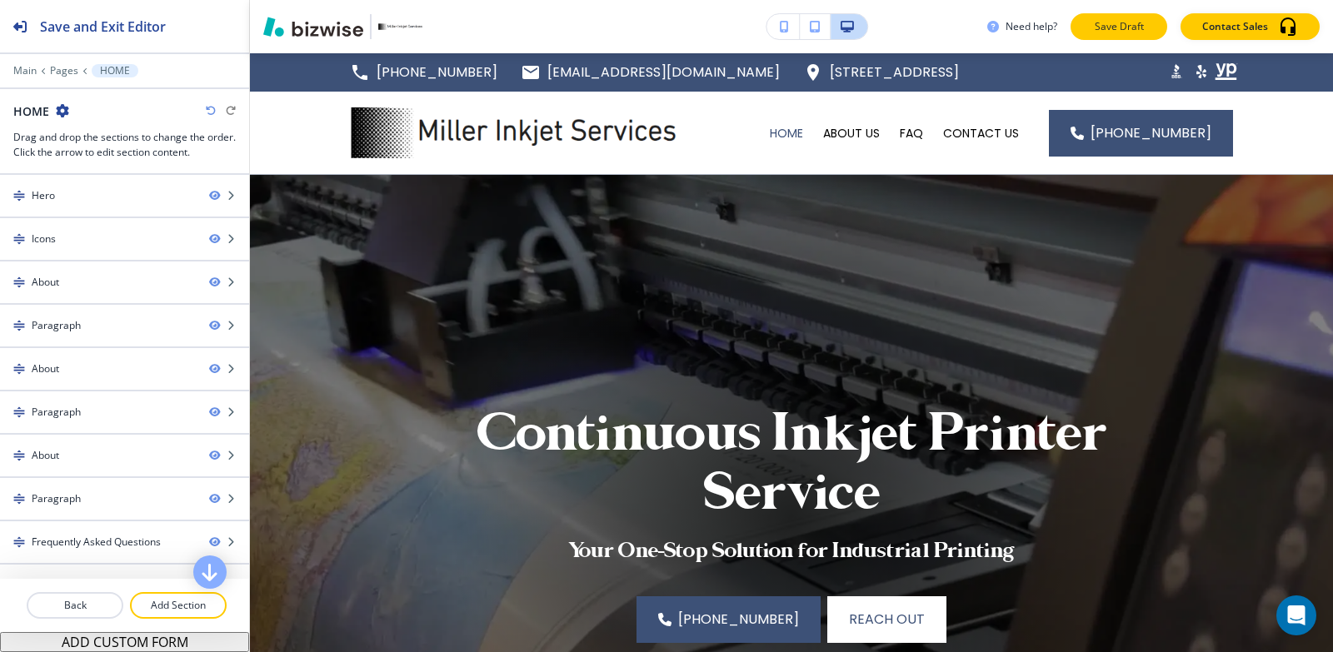
click at [1105, 29] on p "Save Draft" at bounding box center [1118, 26] width 53 height 15
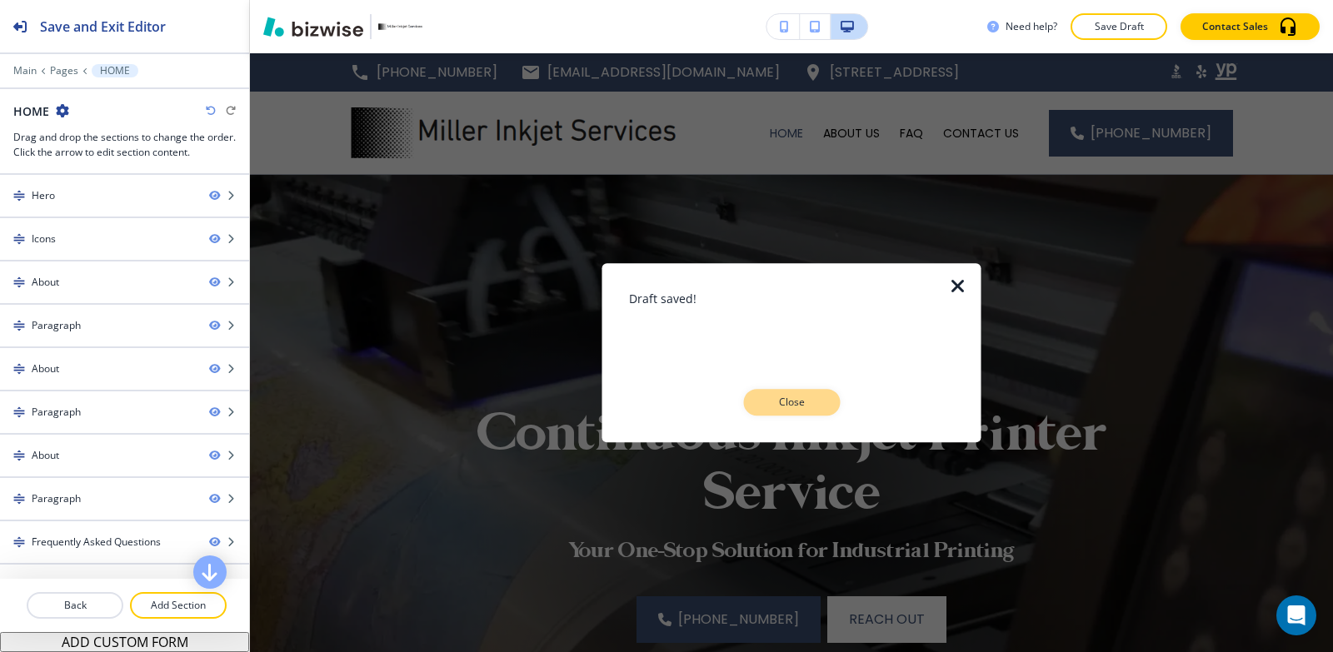
click at [801, 402] on p "Close" at bounding box center [791, 402] width 53 height 15
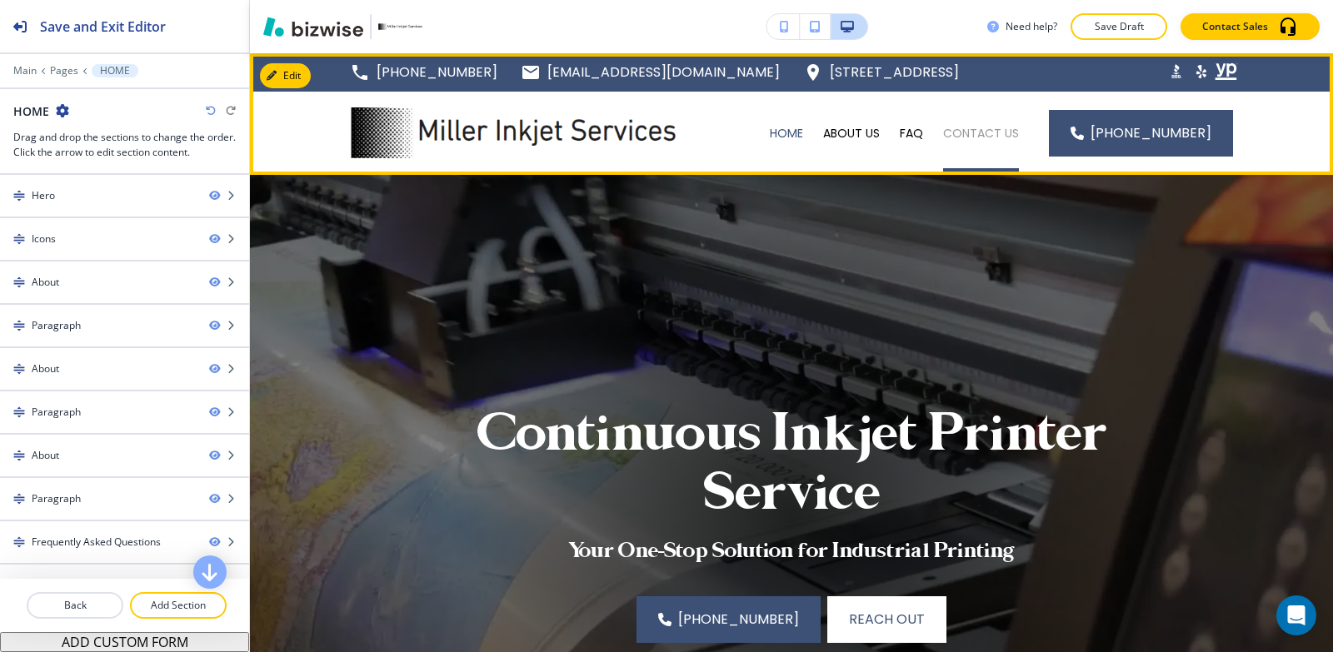
click at [1010, 138] on p "CONTACT US" at bounding box center [981, 133] width 76 height 17
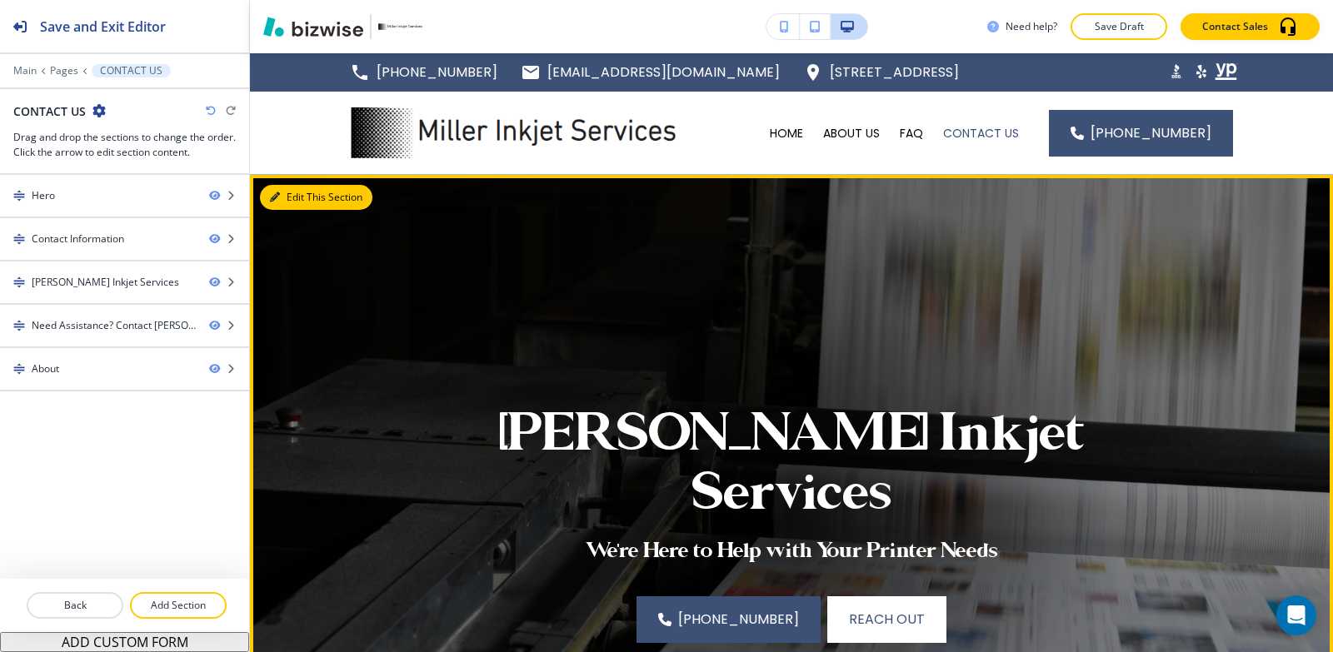
click at [288, 205] on button "Edit This Section" at bounding box center [316, 197] width 112 height 25
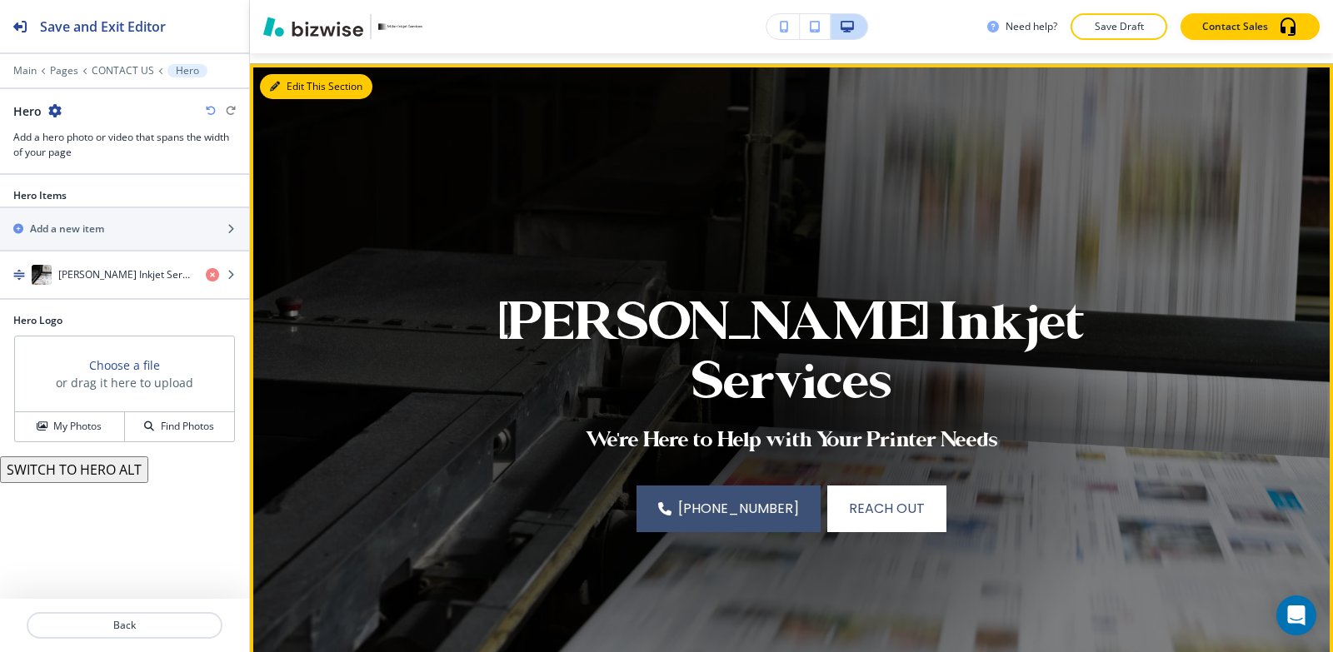
scroll to position [122, 0]
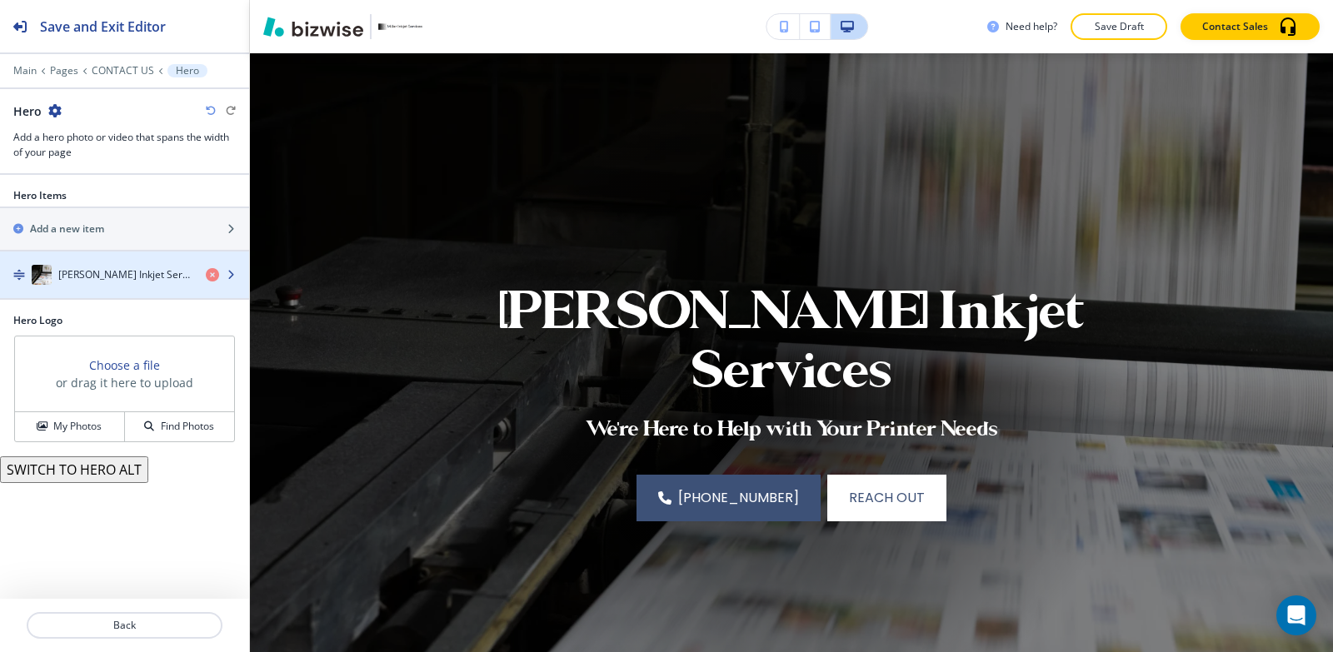
click at [79, 292] on div "button" at bounding box center [124, 291] width 249 height 13
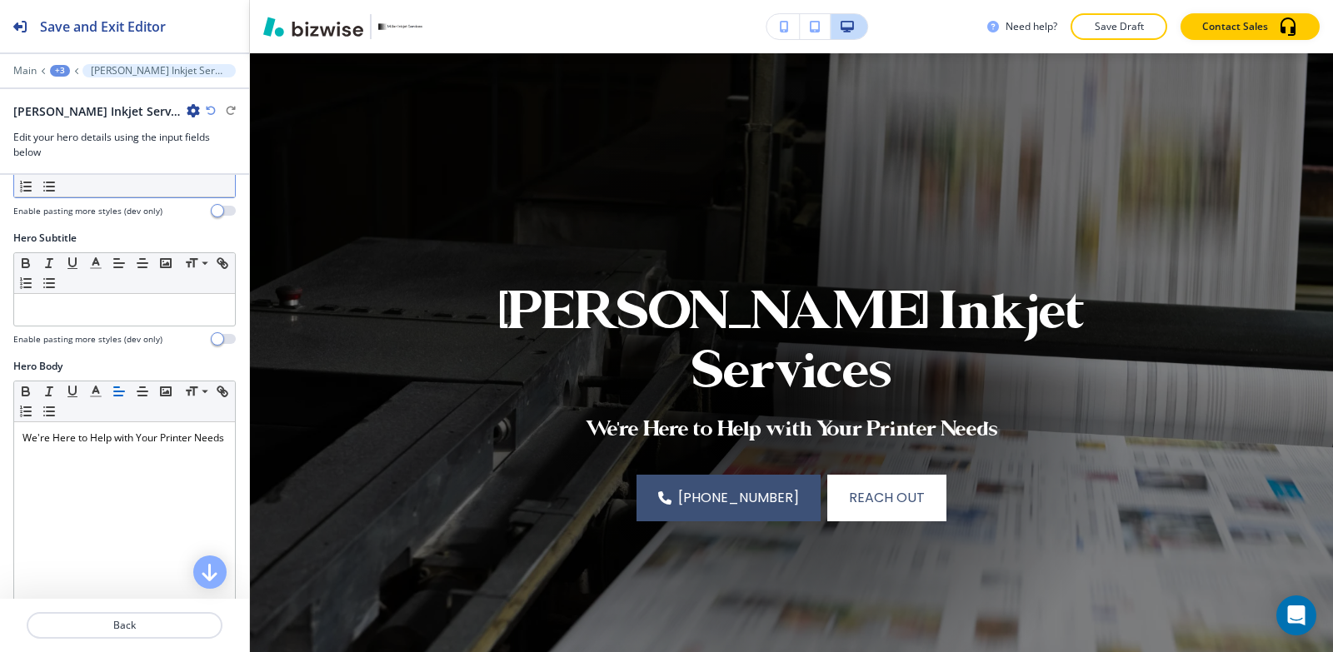
scroll to position [83, 0]
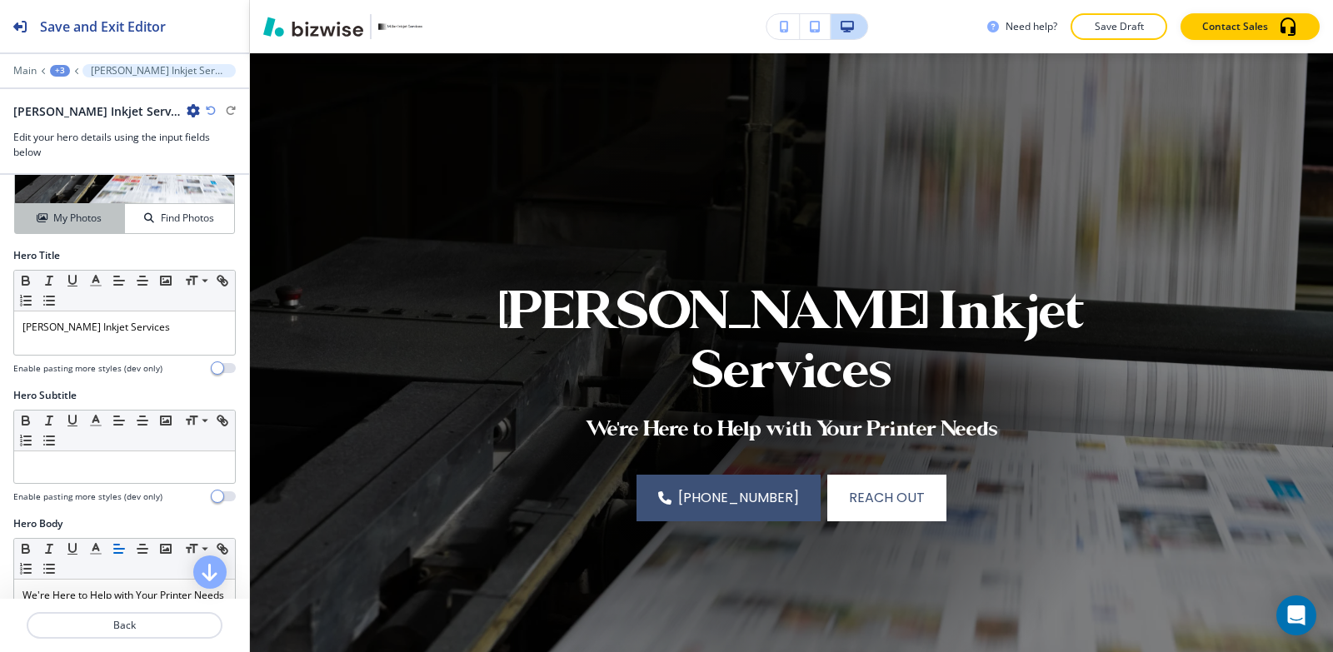
click at [76, 227] on button "My Photos" at bounding box center [70, 218] width 110 height 29
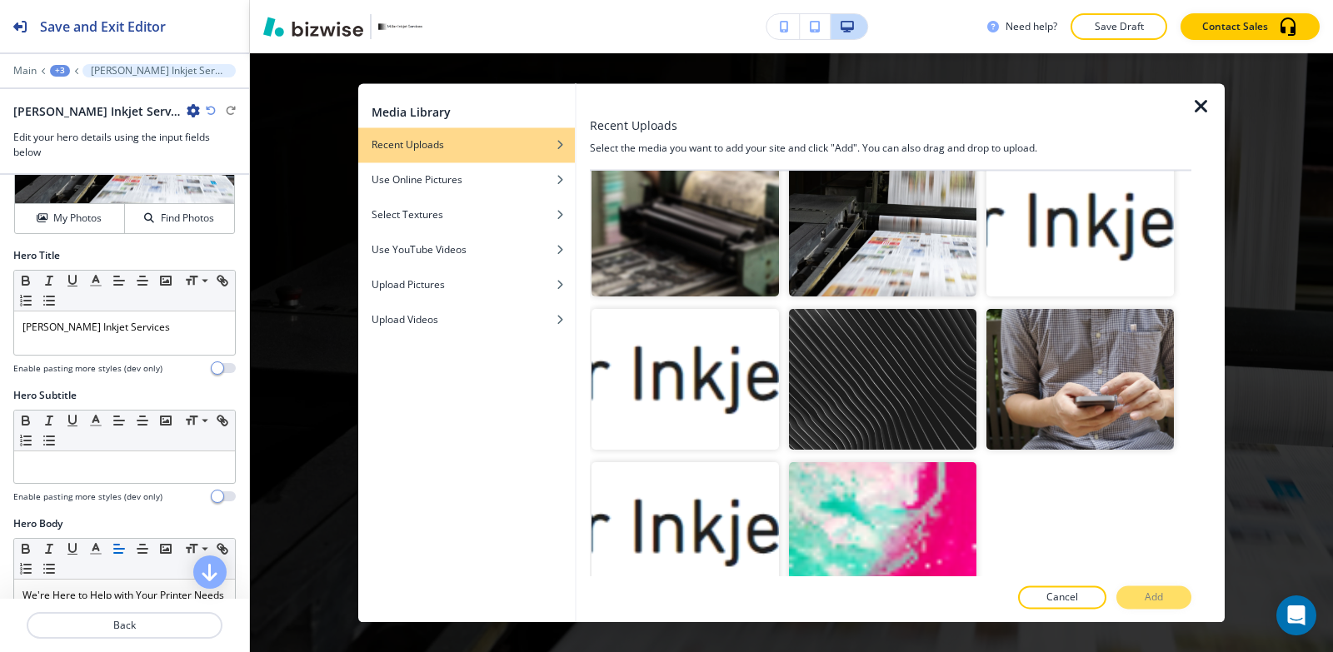
scroll to position [657, 0]
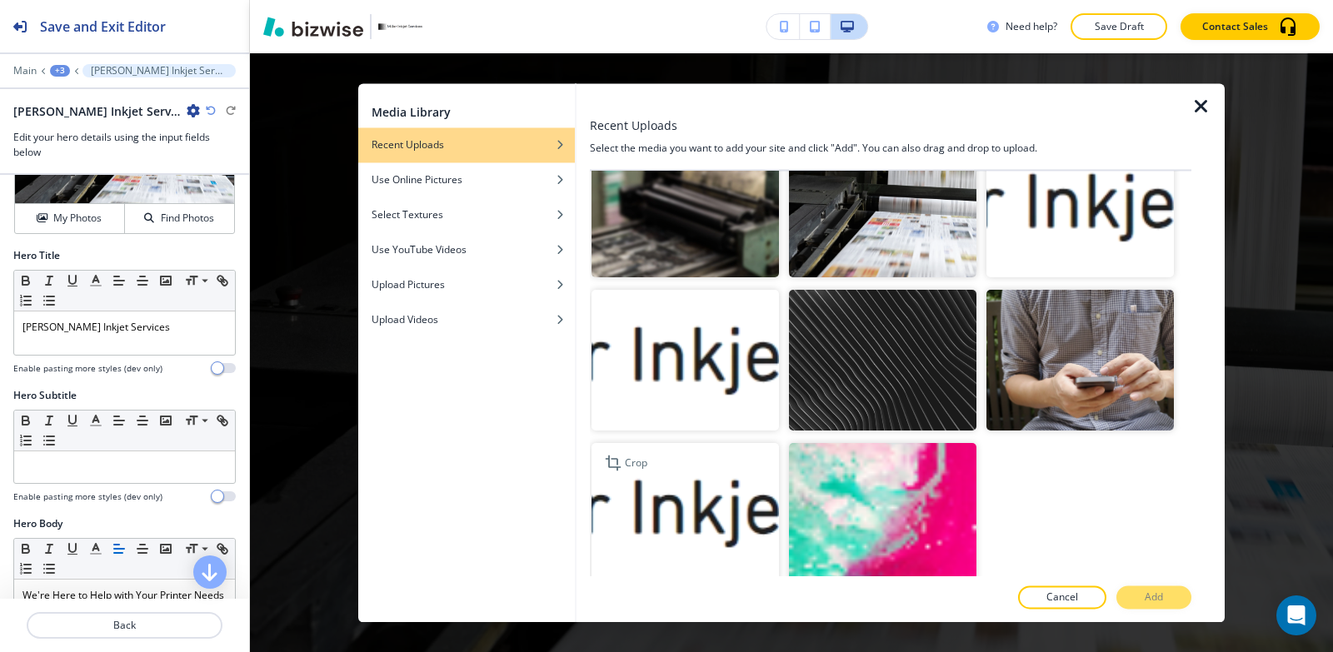
click at [705, 470] on img "button" at bounding box center [684, 513] width 187 height 141
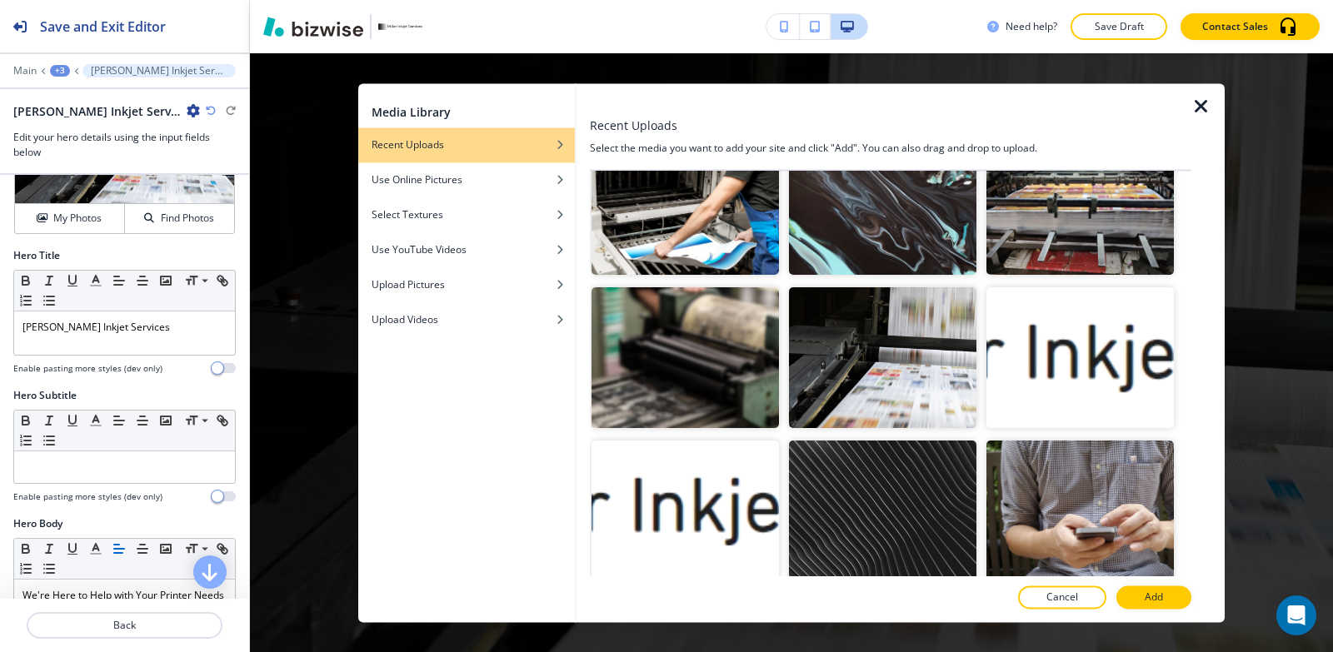
scroll to position [324, 0]
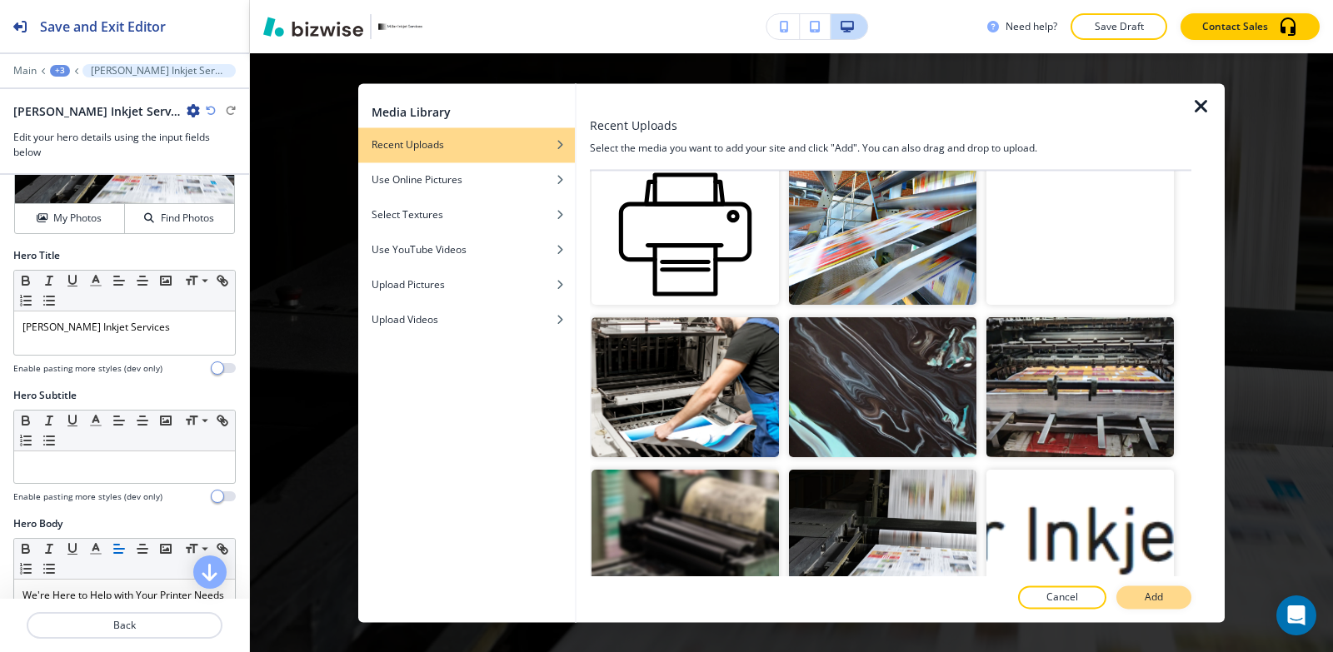
click at [1170, 596] on button "Add" at bounding box center [1153, 597] width 75 height 23
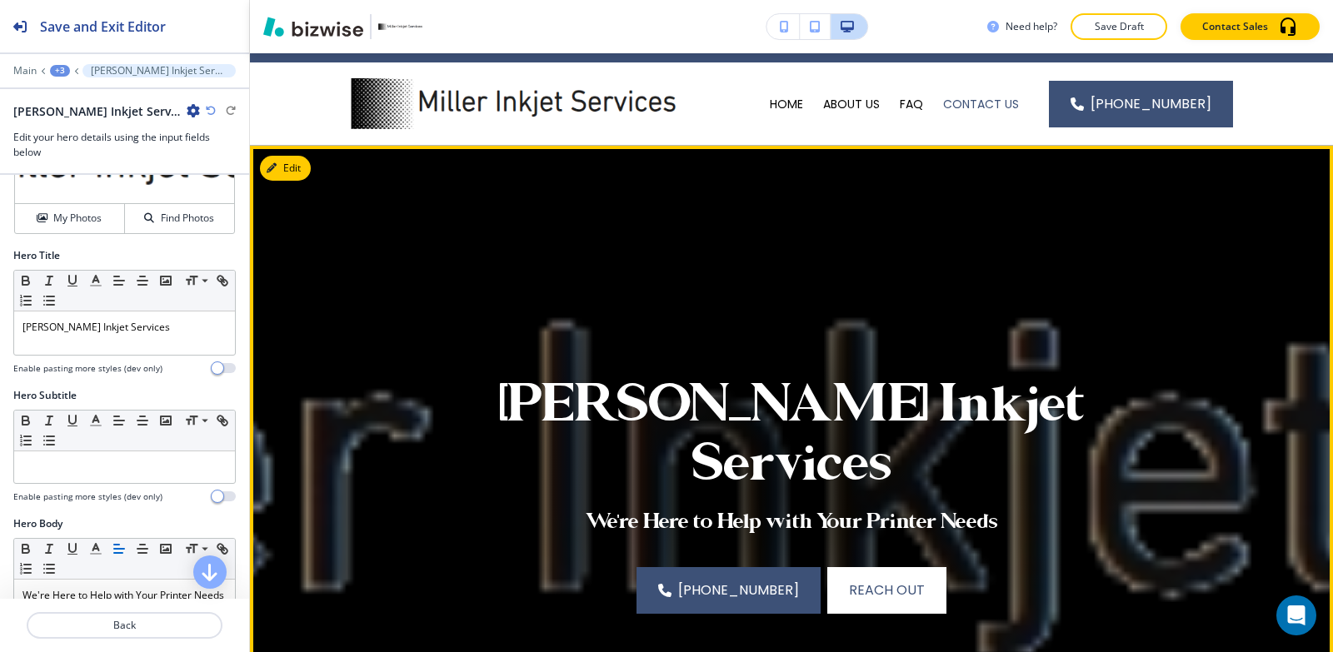
scroll to position [0, 0]
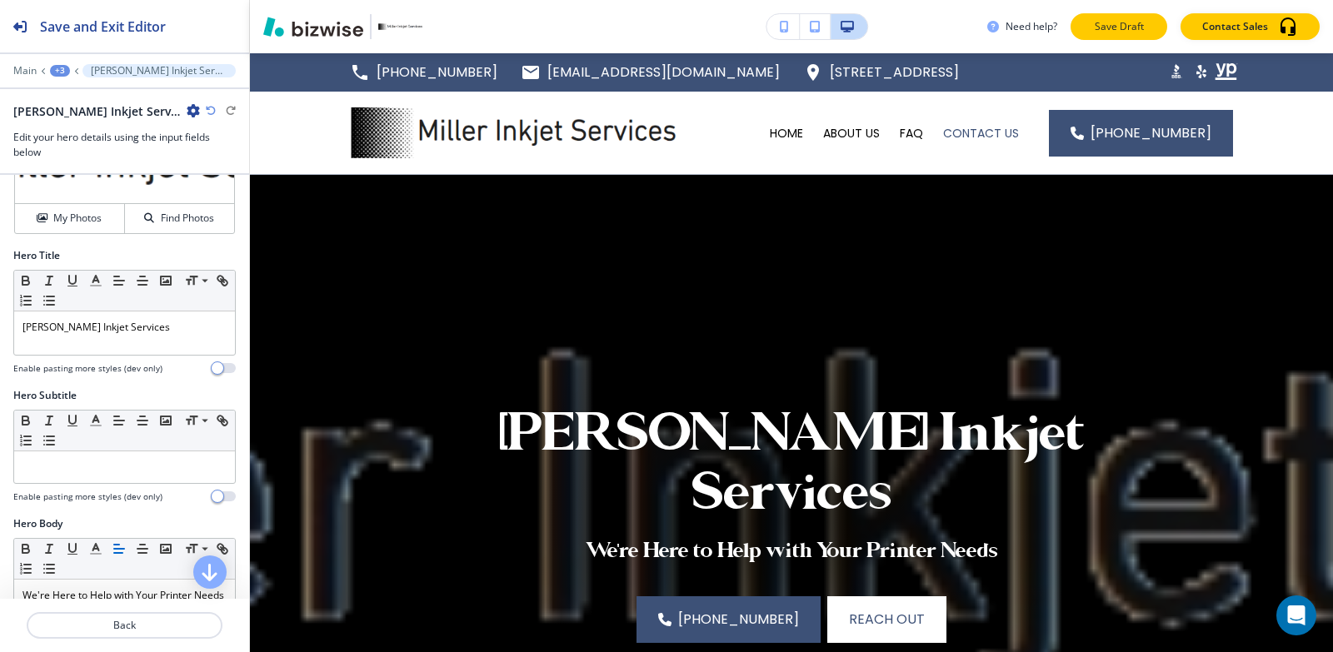
click at [1142, 30] on p "Save Draft" at bounding box center [1118, 26] width 53 height 15
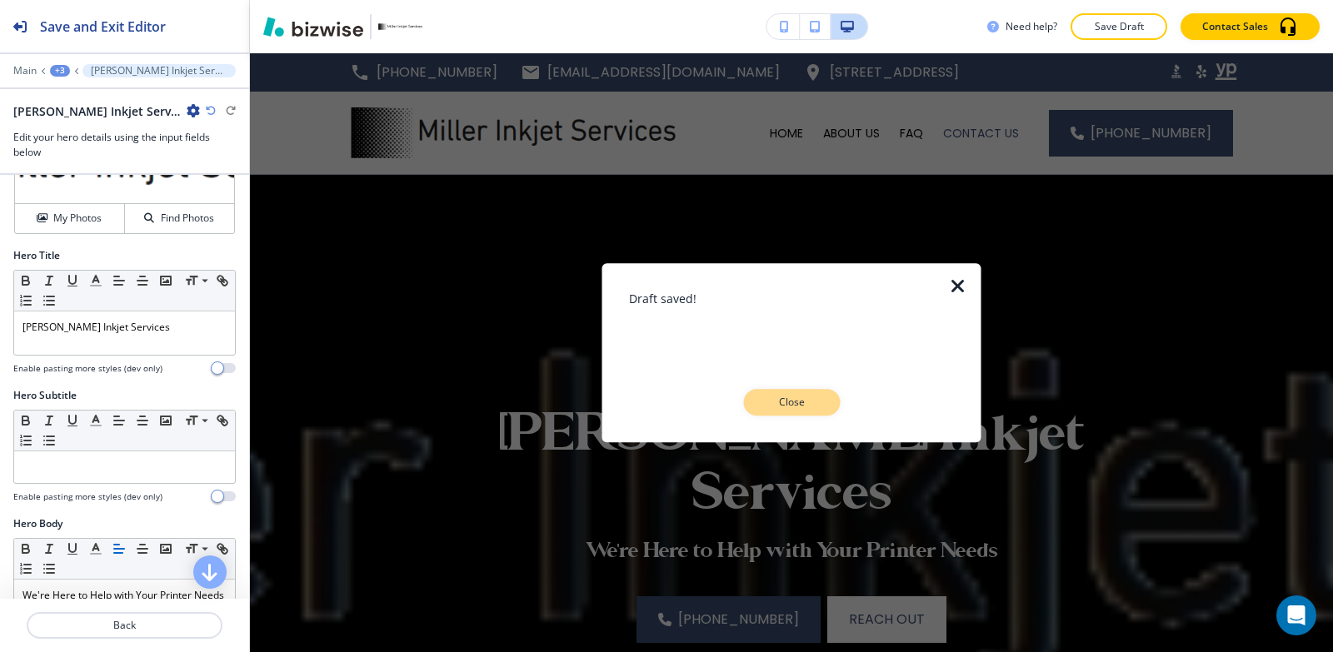
click at [787, 400] on p "Close" at bounding box center [791, 402] width 53 height 15
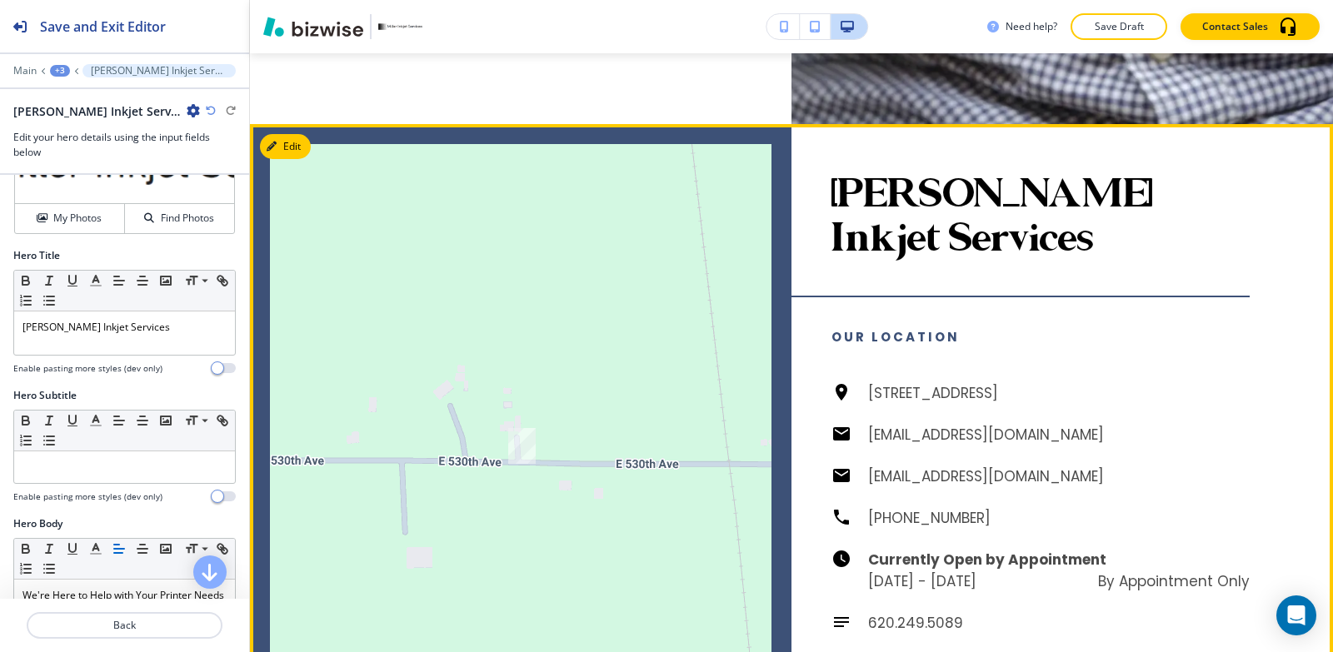
scroll to position [1833, 0]
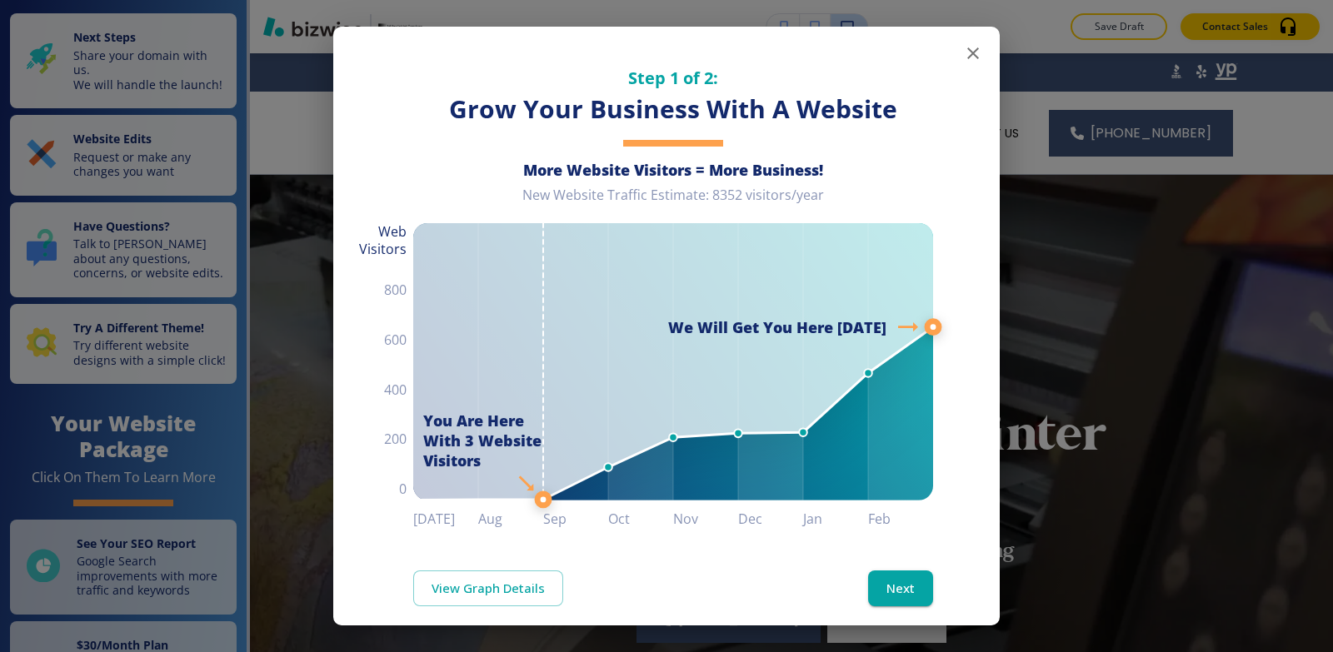
click at [970, 54] on button "button" at bounding box center [972, 53] width 33 height 33
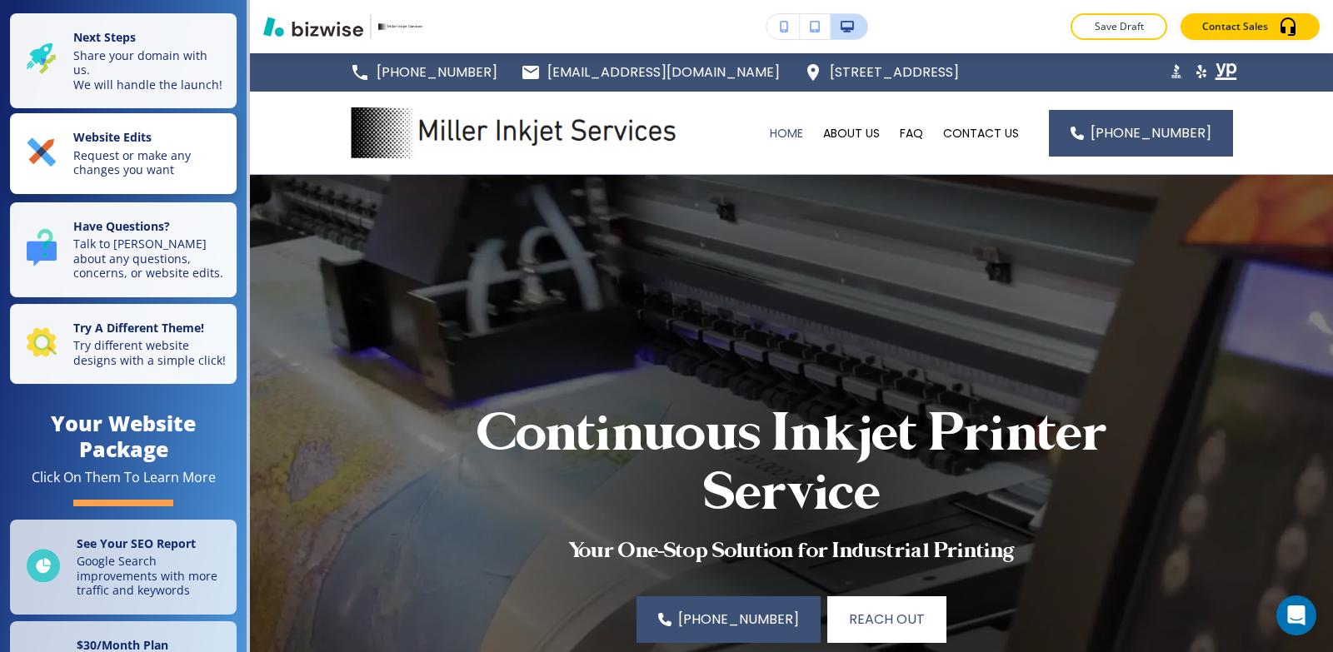
click at [66, 177] on div "Website Edits Request or make any changes you want" at bounding box center [127, 153] width 200 height 47
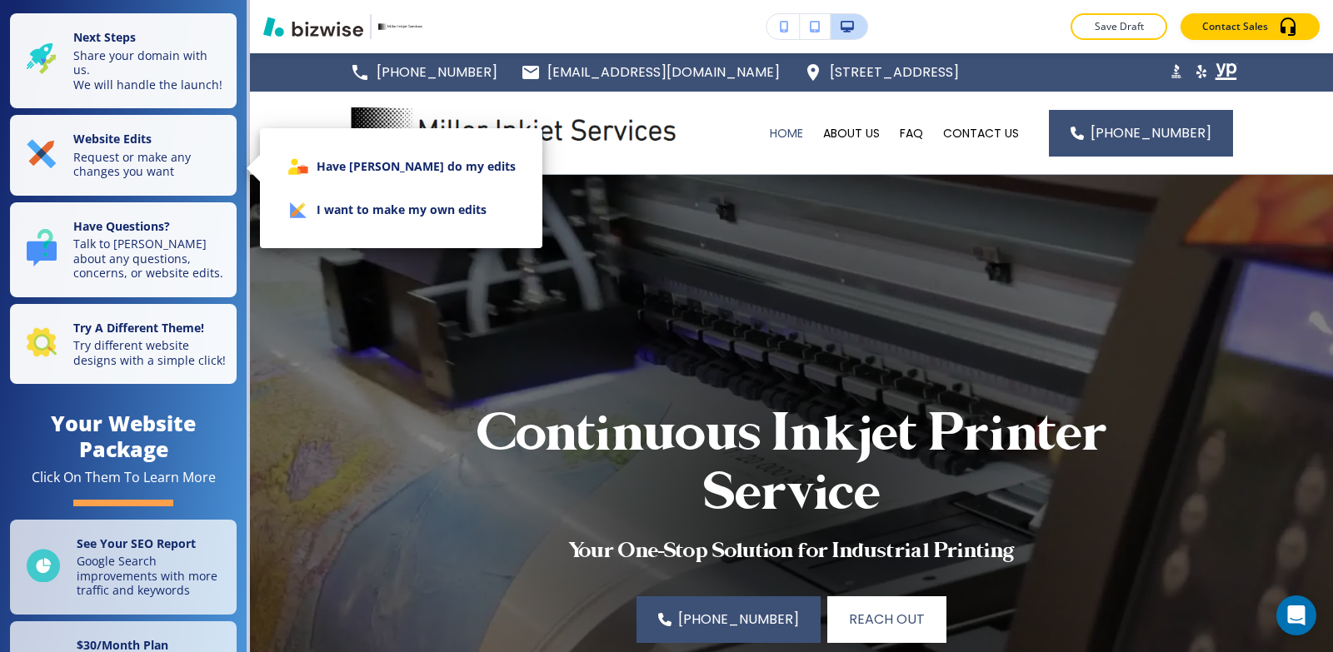
click at [328, 212] on li "I want to make my own edits" at bounding box center [401, 209] width 256 height 43
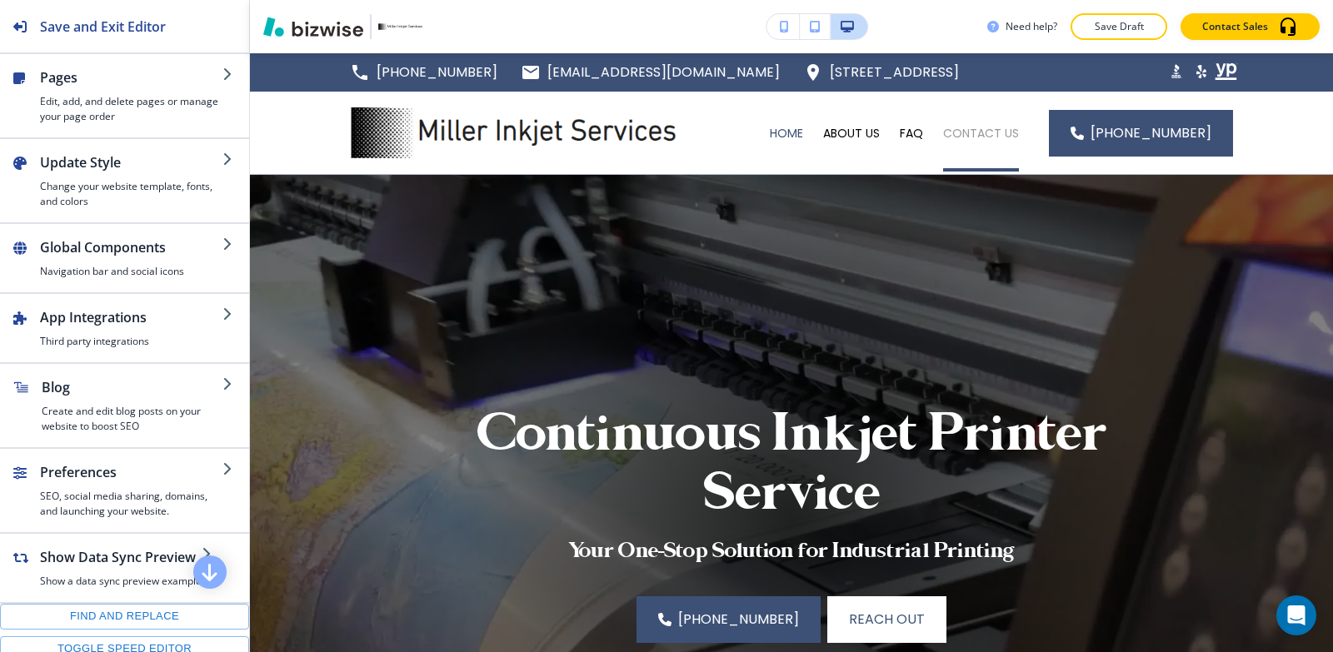
click at [998, 132] on p "CONTACT US" at bounding box center [981, 133] width 76 height 17
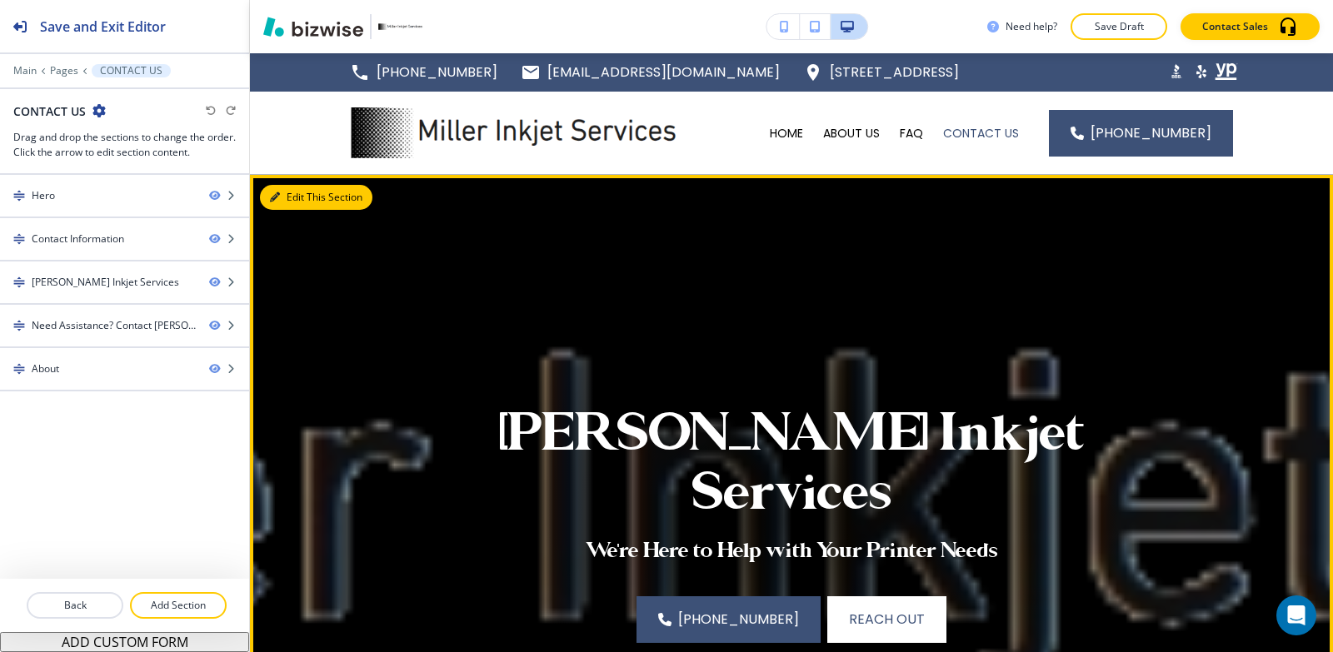
click at [293, 204] on button "Edit This Section" at bounding box center [316, 197] width 112 height 25
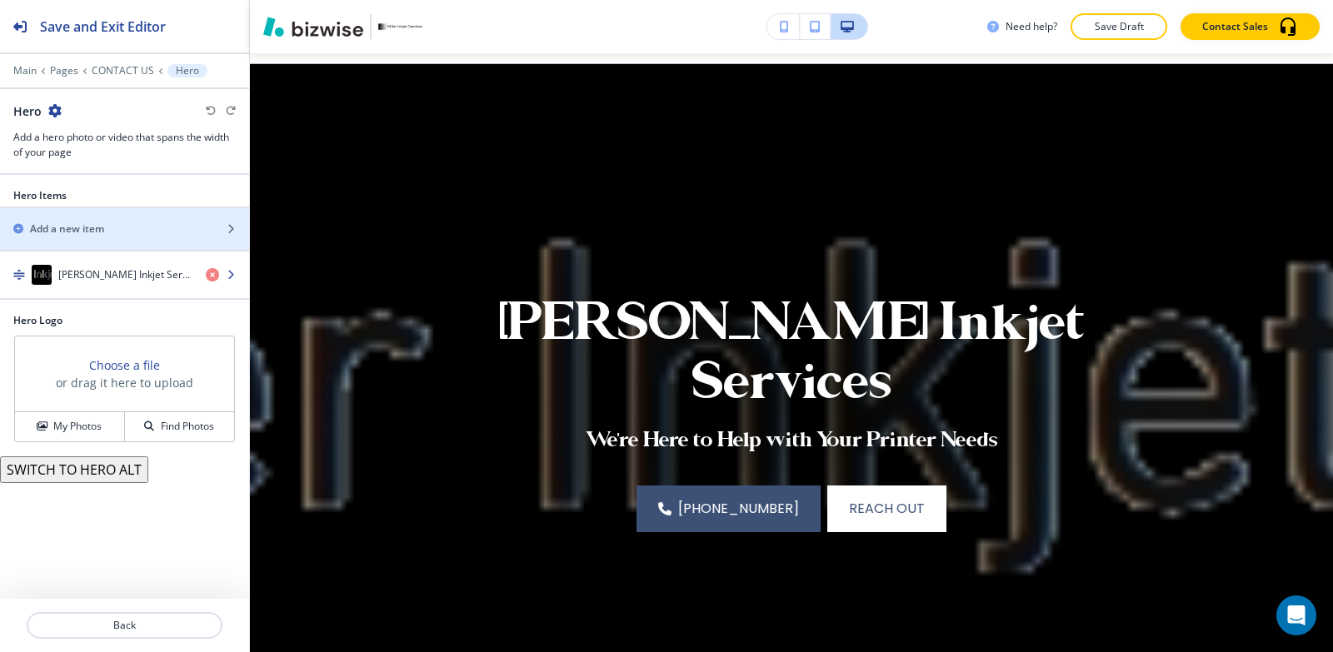
scroll to position [122, 0]
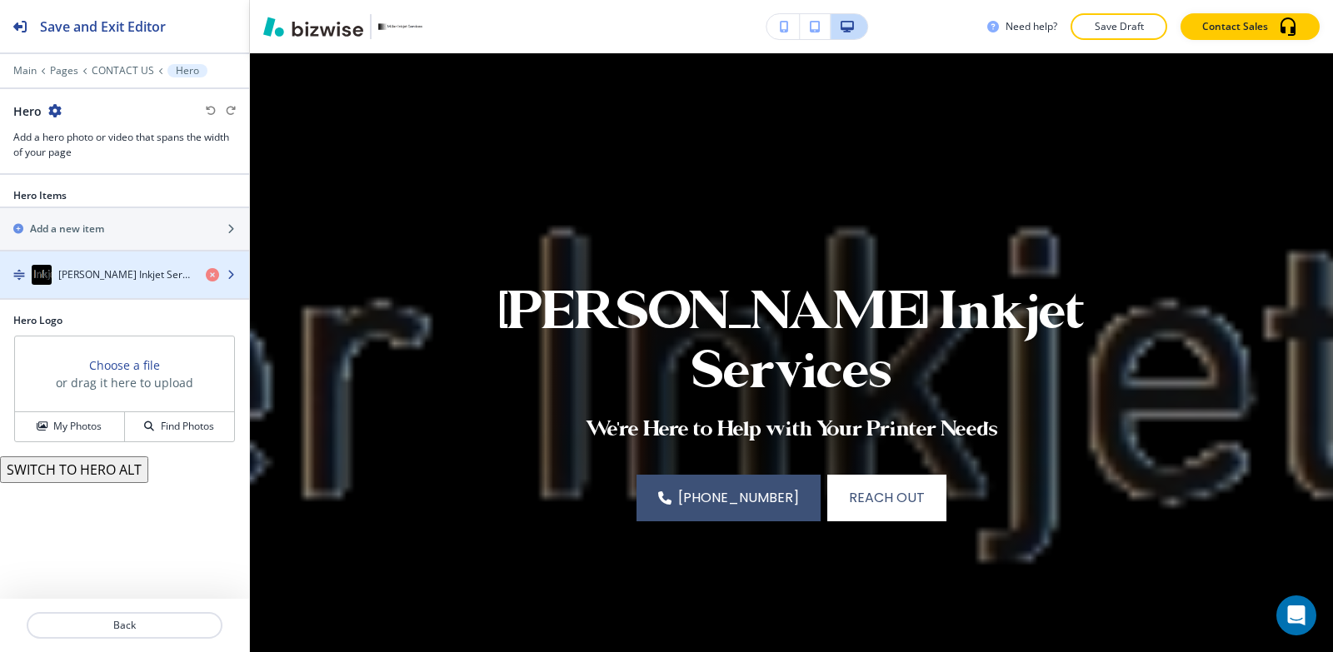
click at [103, 272] on h4 "[PERSON_NAME] Inkjet Services" at bounding box center [125, 274] width 134 height 15
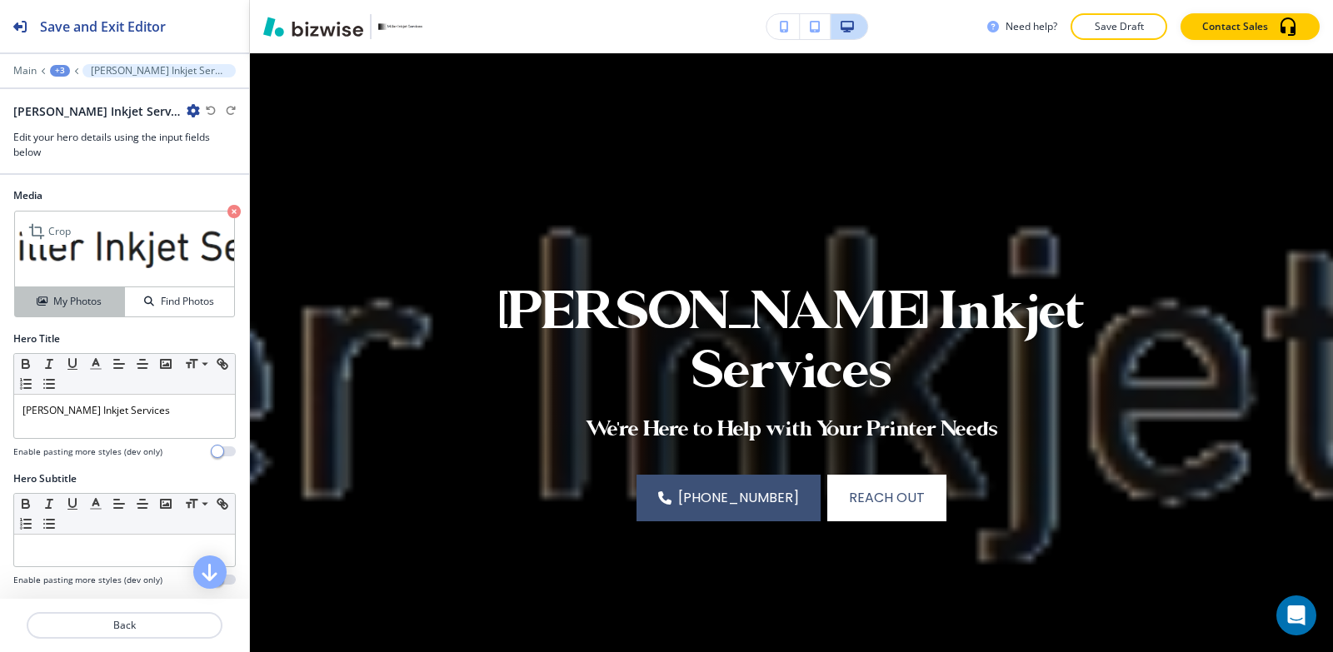
click at [92, 314] on button "My Photos" at bounding box center [70, 301] width 110 height 29
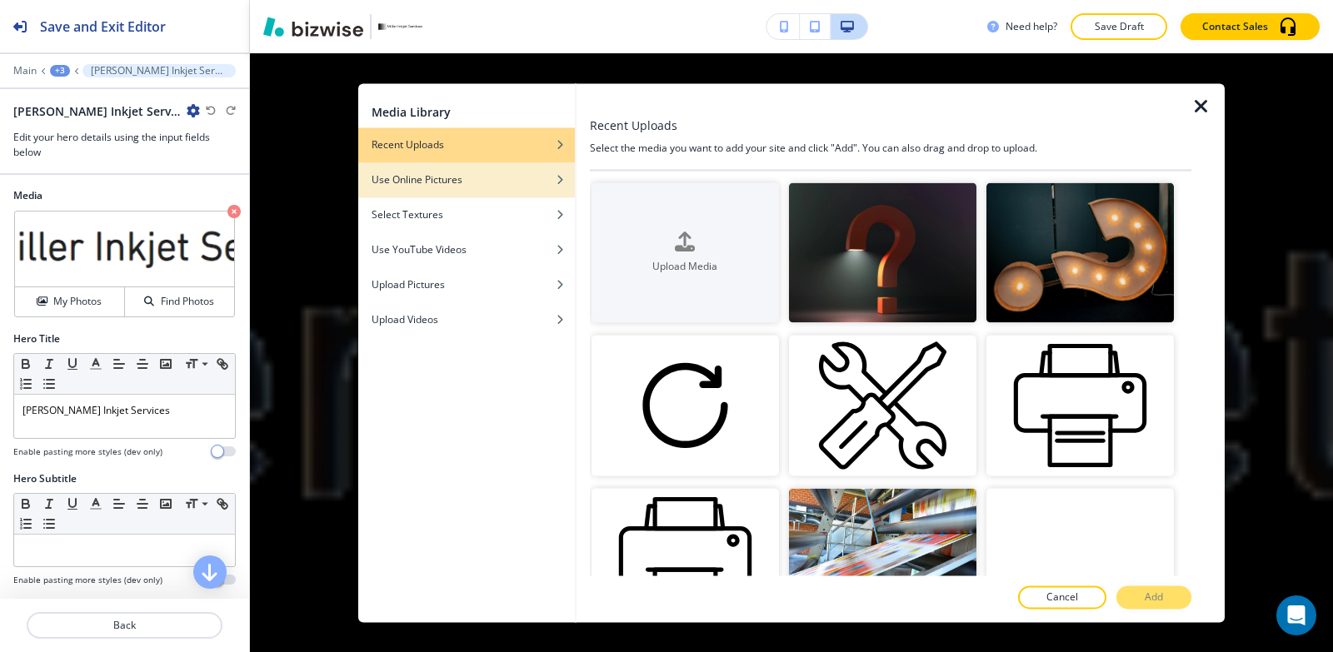
click at [435, 192] on div "button" at bounding box center [466, 192] width 217 height 10
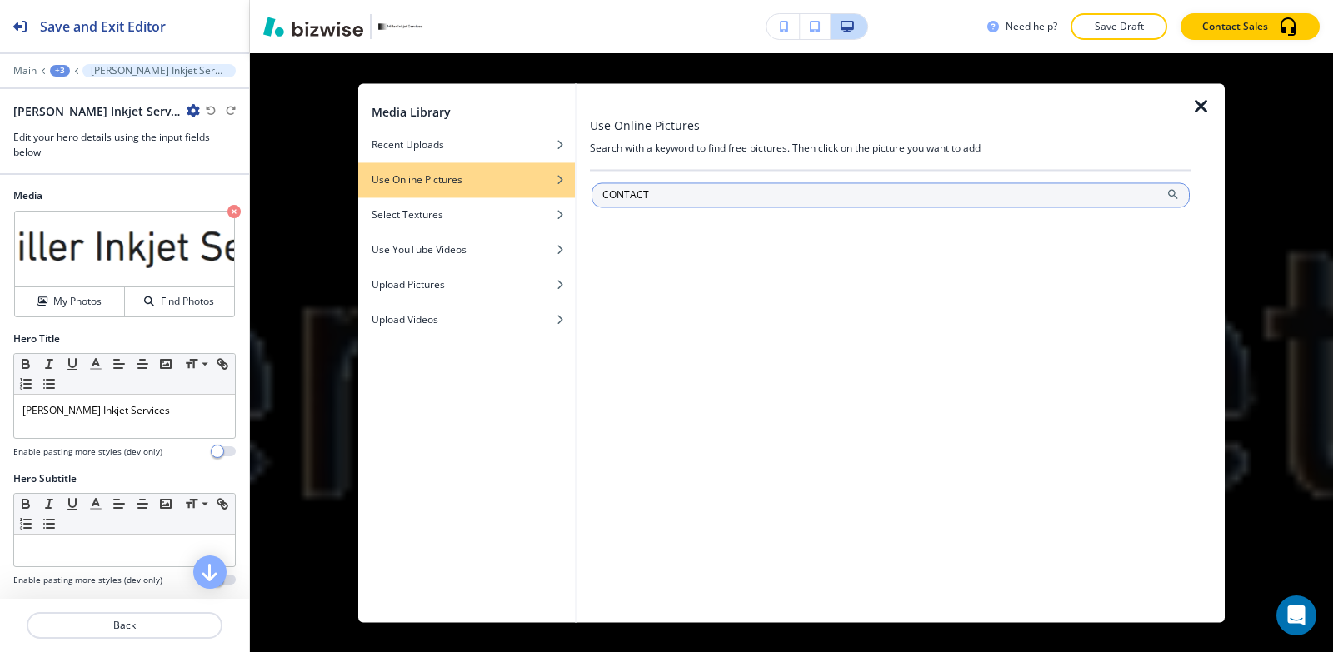
type input "CONTACT"
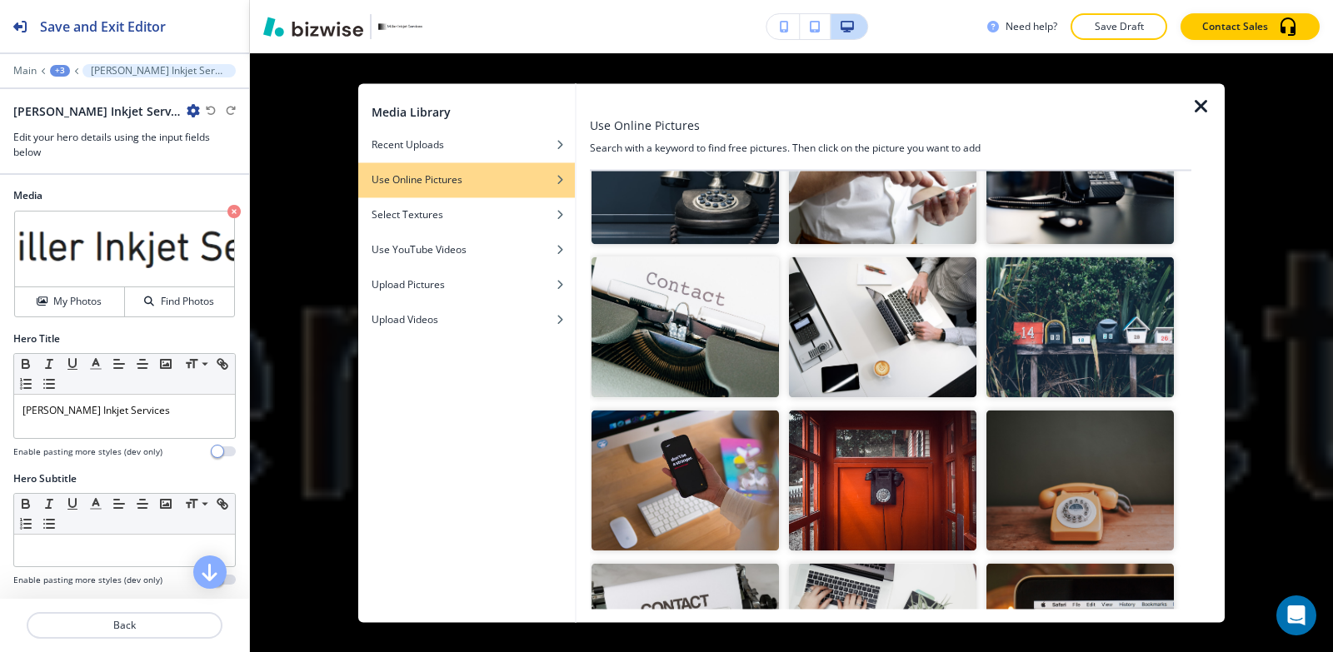
scroll to position [583, 0]
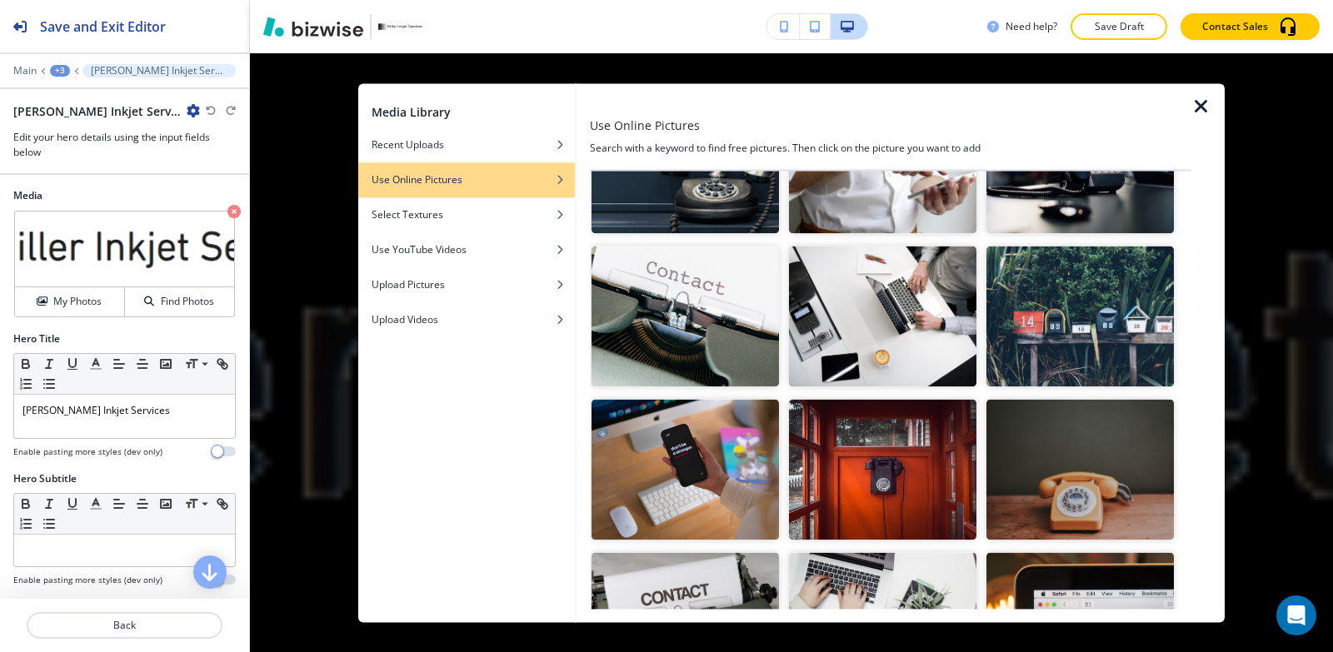
click at [715, 193] on img "button" at bounding box center [684, 163] width 187 height 141
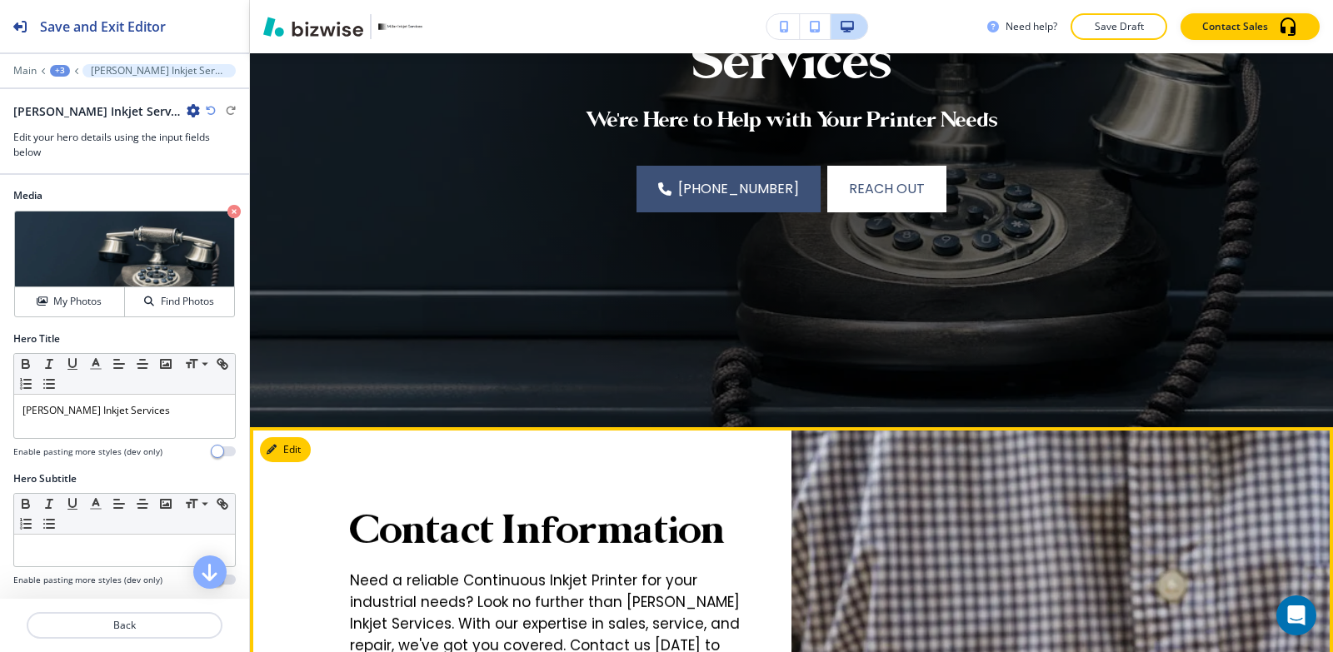
scroll to position [455, 0]
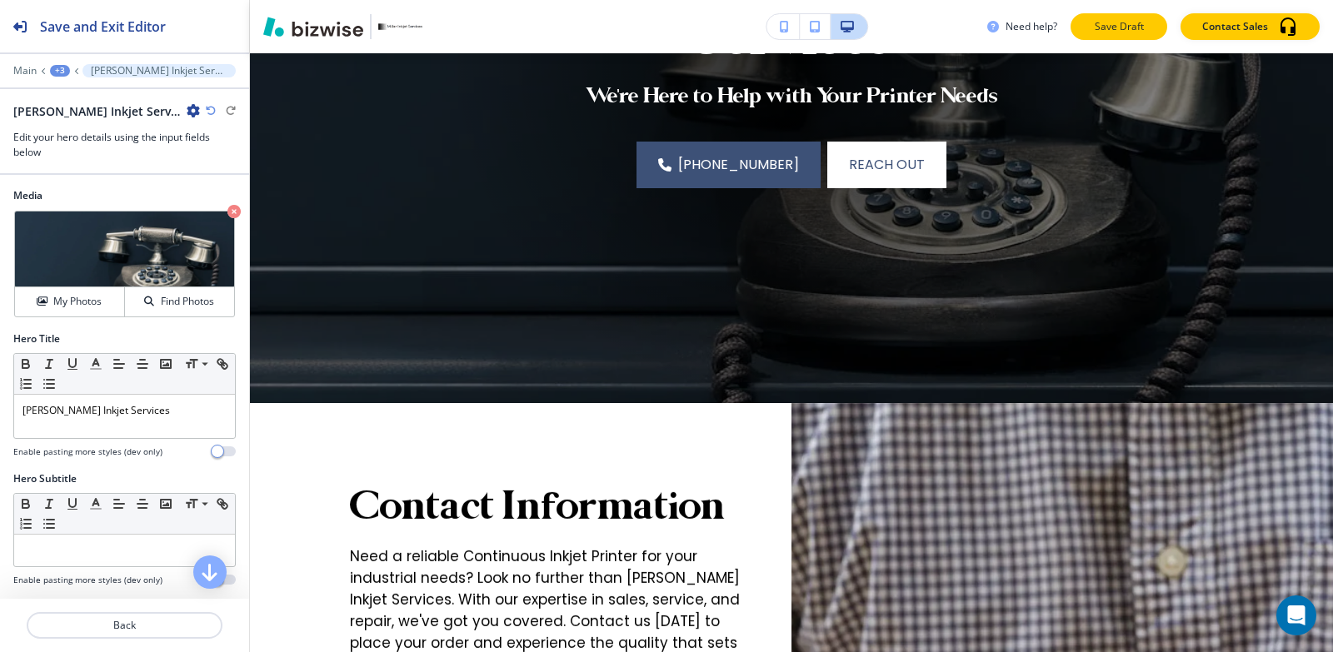
click at [1143, 18] on button "Save Draft" at bounding box center [1118, 26] width 97 height 27
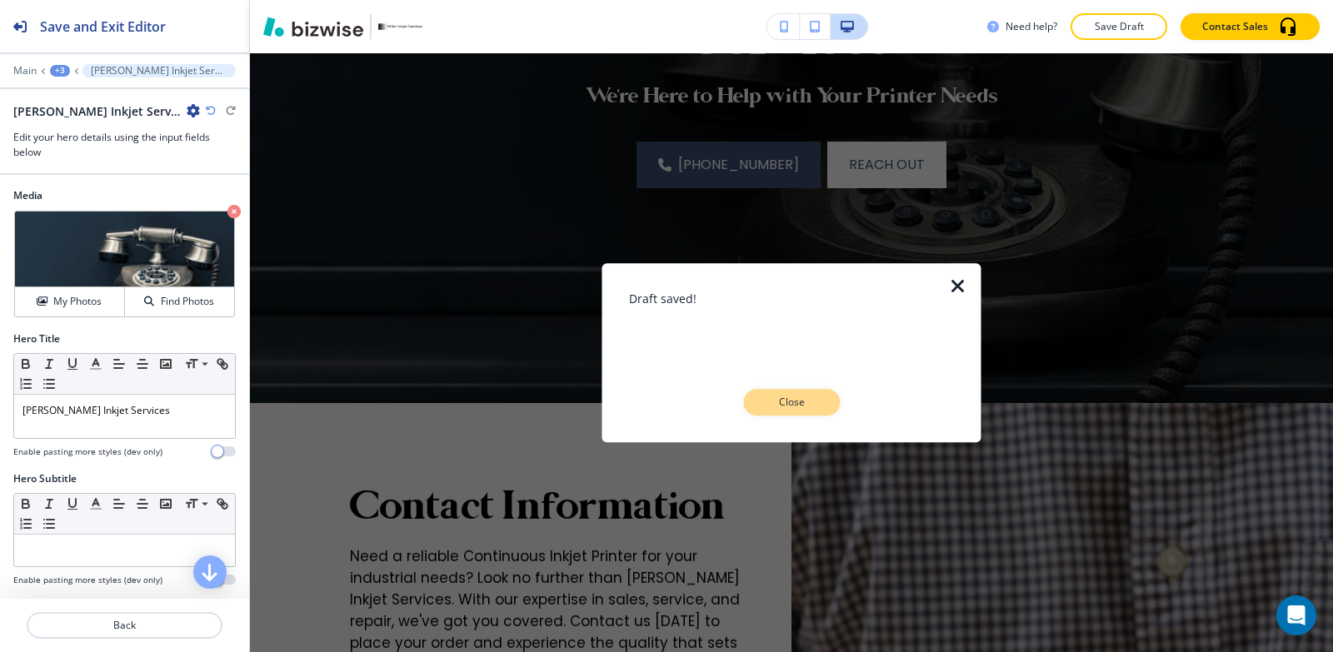
click at [819, 404] on button "Close" at bounding box center [791, 402] width 97 height 27
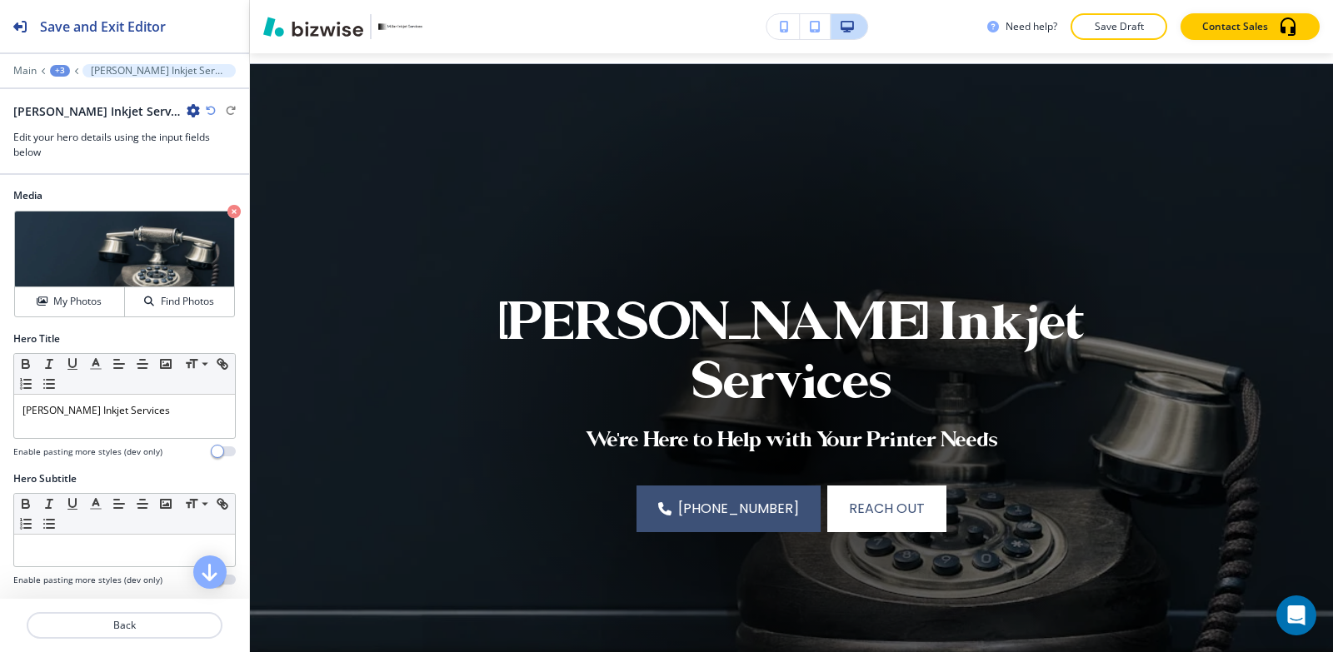
scroll to position [0, 0]
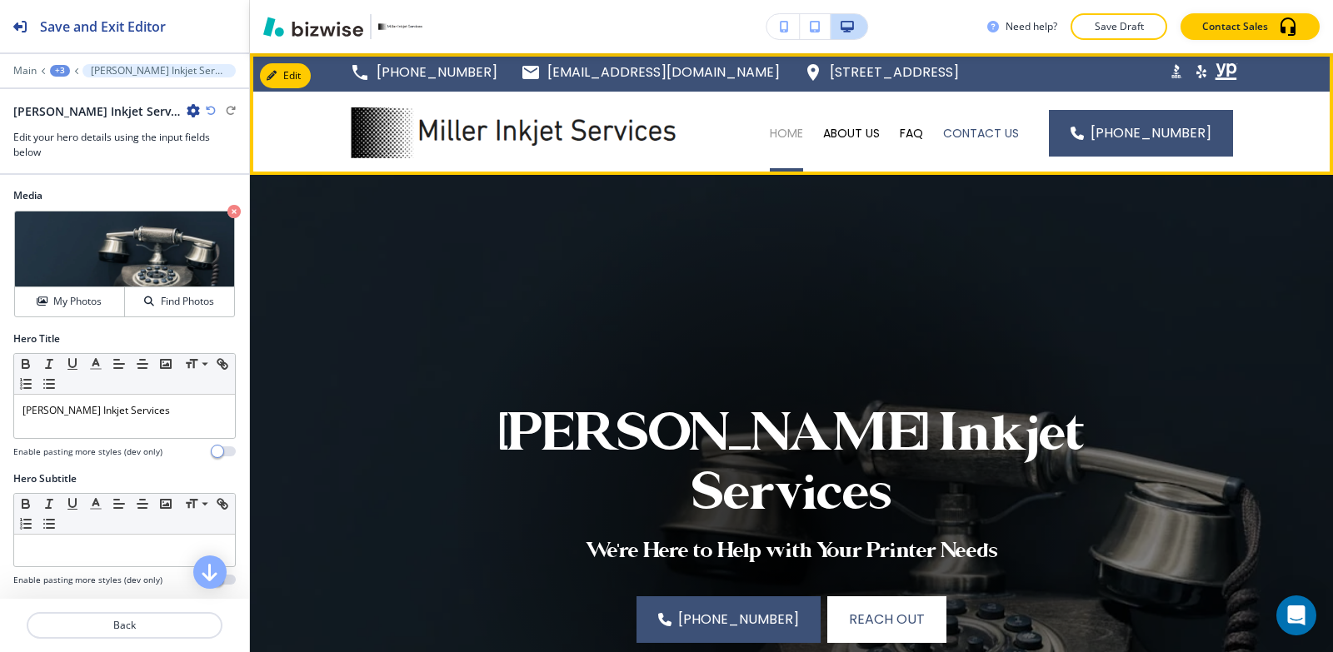
click at [799, 133] on p "HOME" at bounding box center [786, 133] width 33 height 17
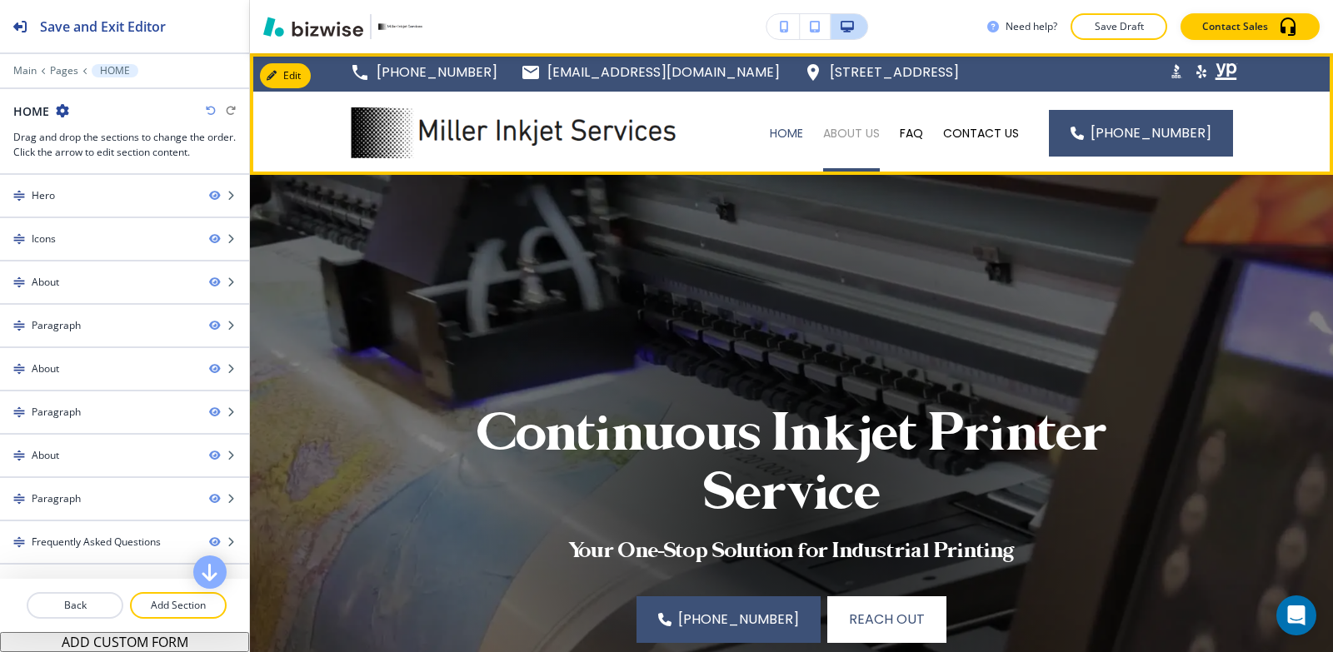
click at [868, 132] on p "ABOUT US" at bounding box center [851, 133] width 57 height 17
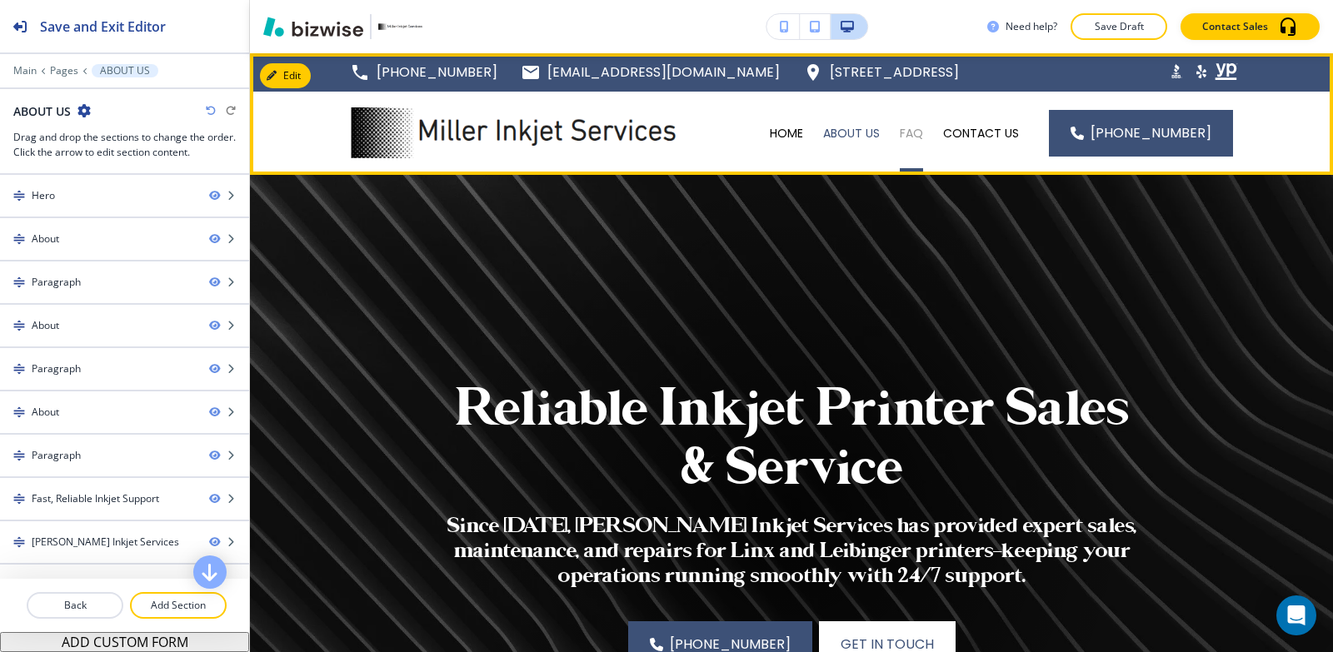
click at [923, 132] on p "FAQ" at bounding box center [911, 133] width 23 height 17
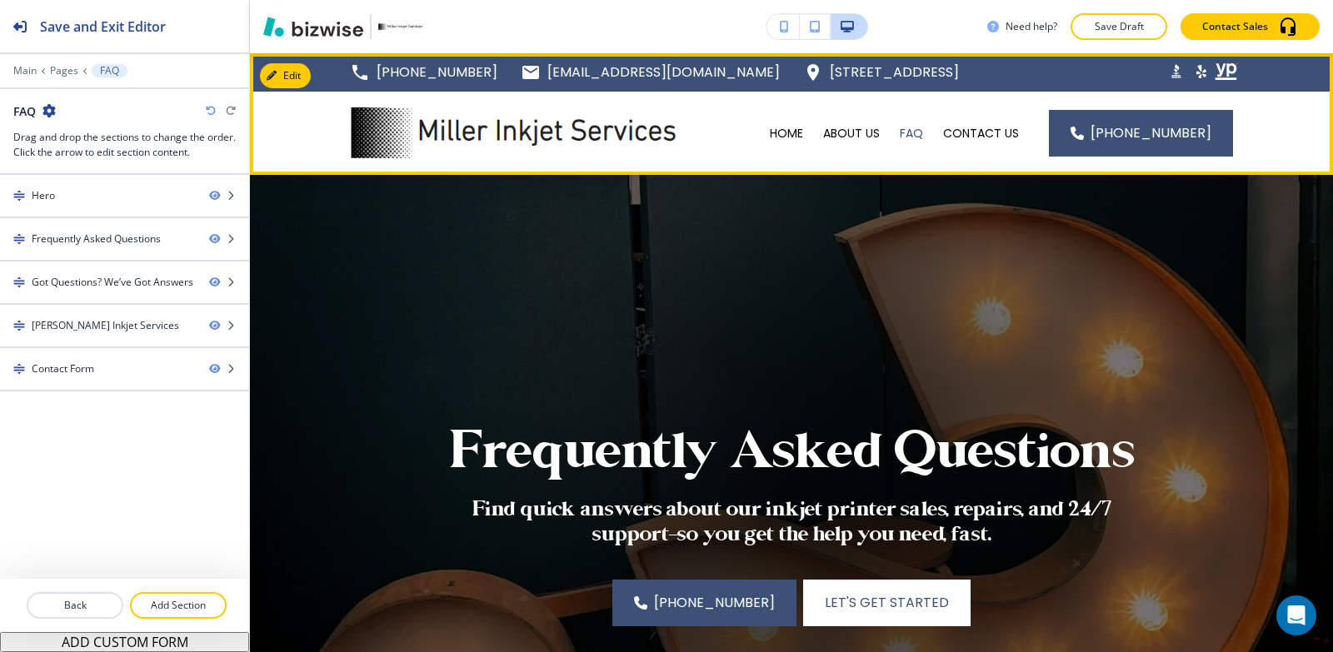
click at [997, 142] on div "CONTACT US" at bounding box center [981, 133] width 96 height 83
click at [998, 136] on p "CONTACT US" at bounding box center [981, 133] width 76 height 17
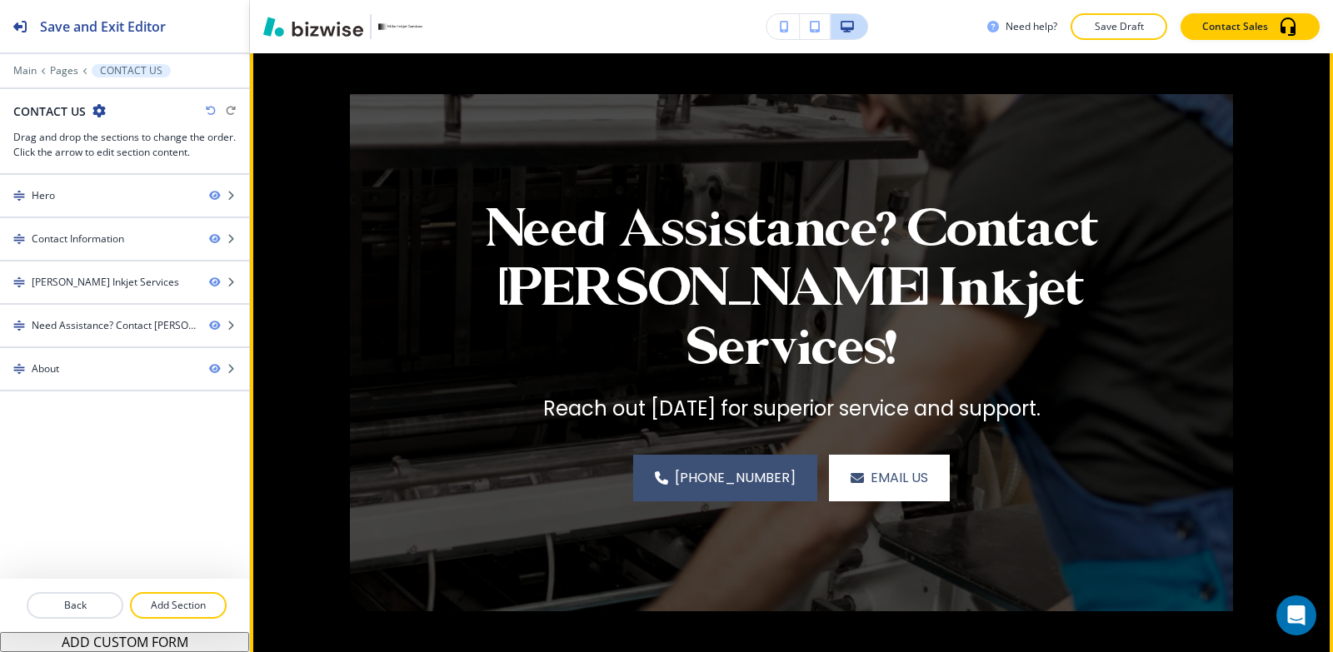
scroll to position [2289, 0]
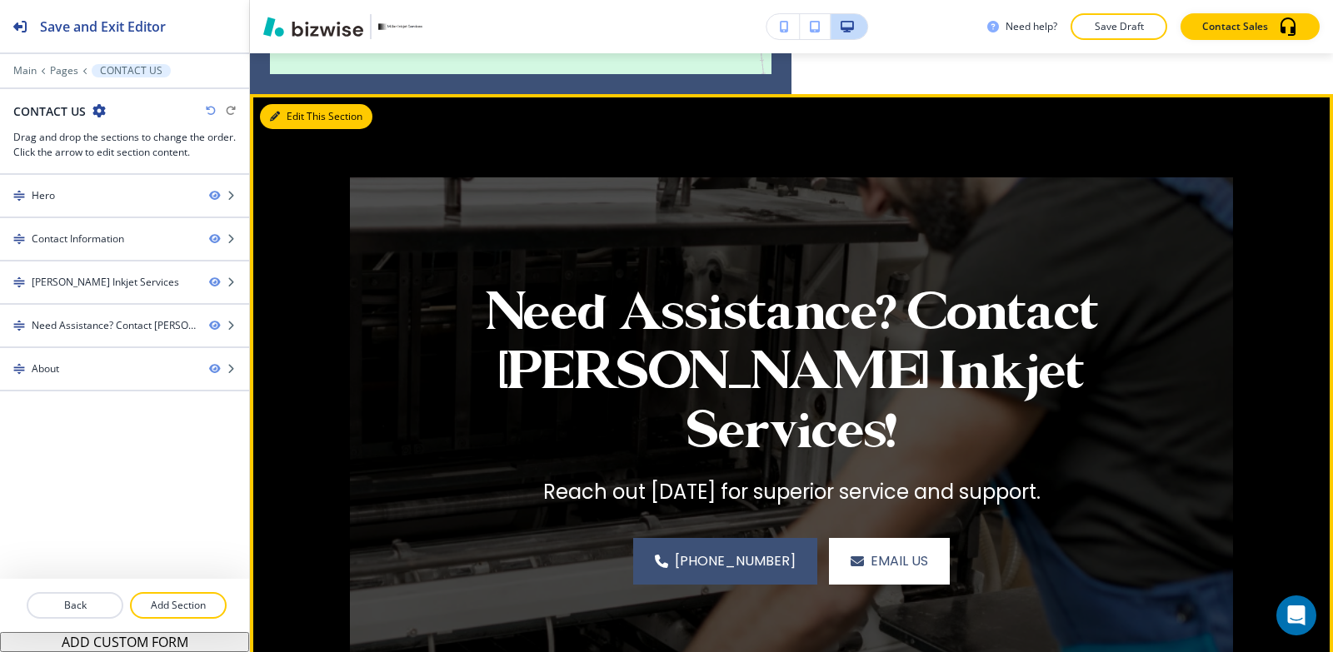
click at [307, 104] on button "Edit This Section" at bounding box center [316, 116] width 112 height 25
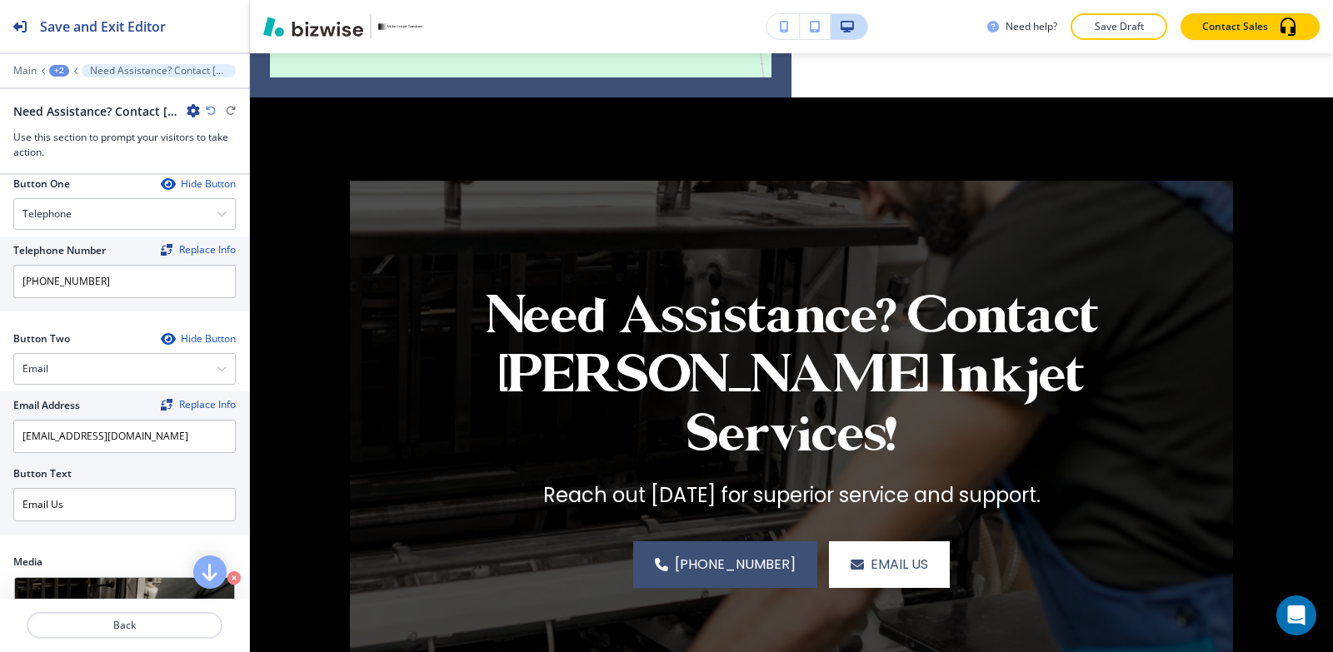
scroll to position [500, 0]
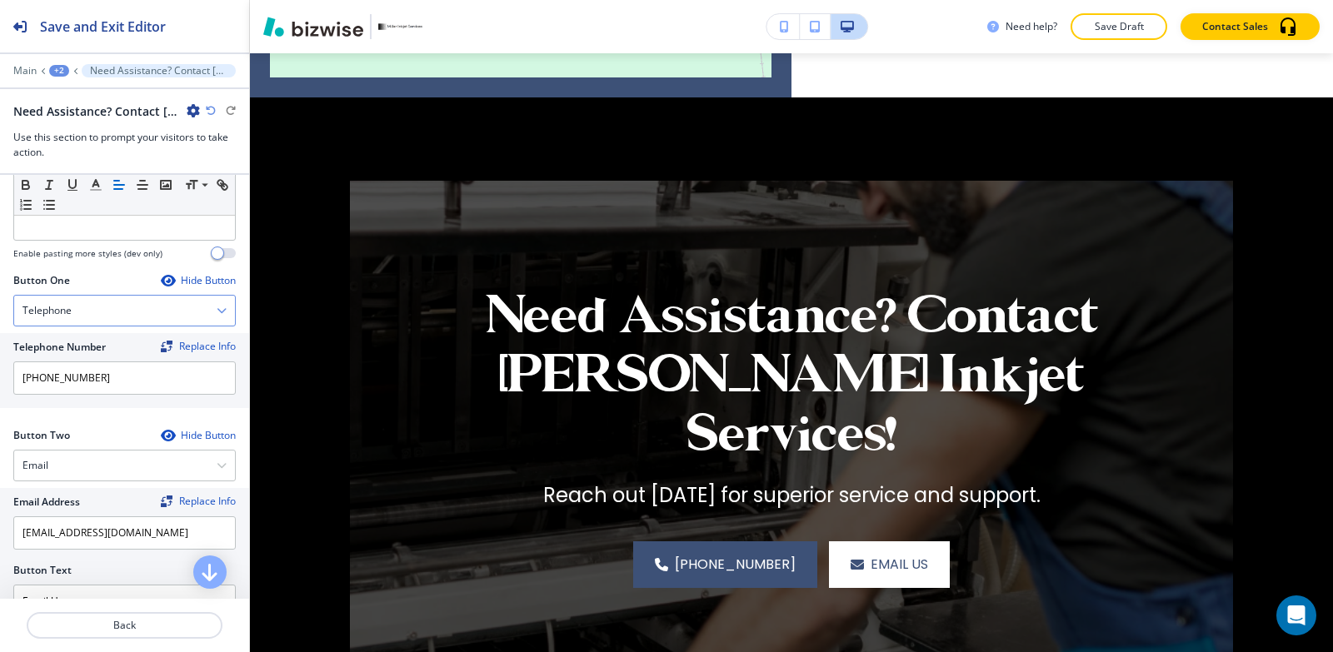
click at [87, 315] on div "Telephone" at bounding box center [124, 311] width 221 height 30
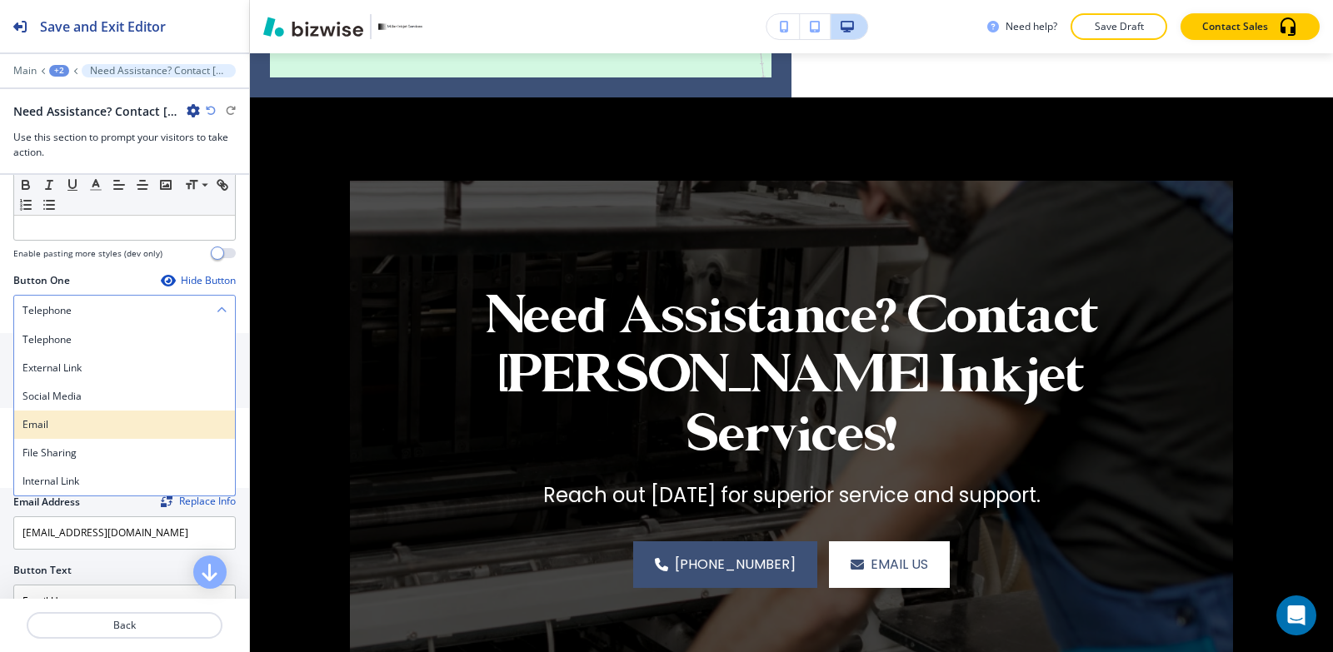
click at [101, 426] on h4 "Email" at bounding box center [124, 424] width 204 height 15
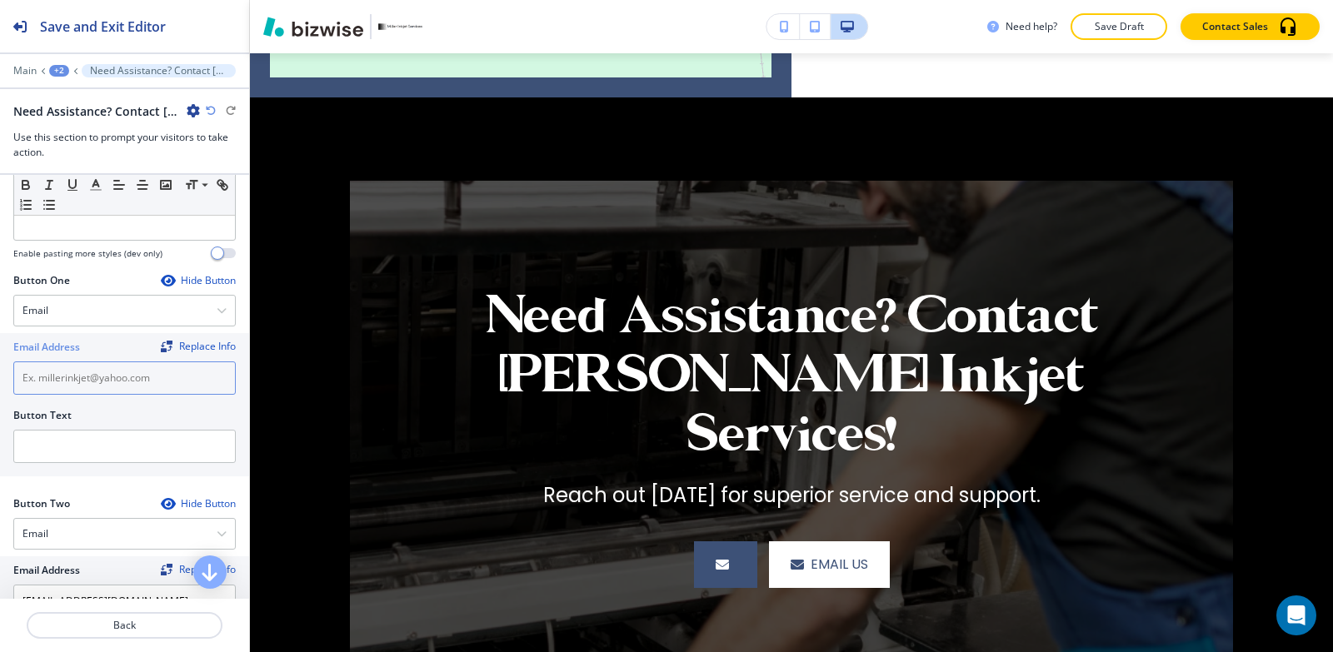
click at [103, 385] on input "text" at bounding box center [124, 378] width 222 height 33
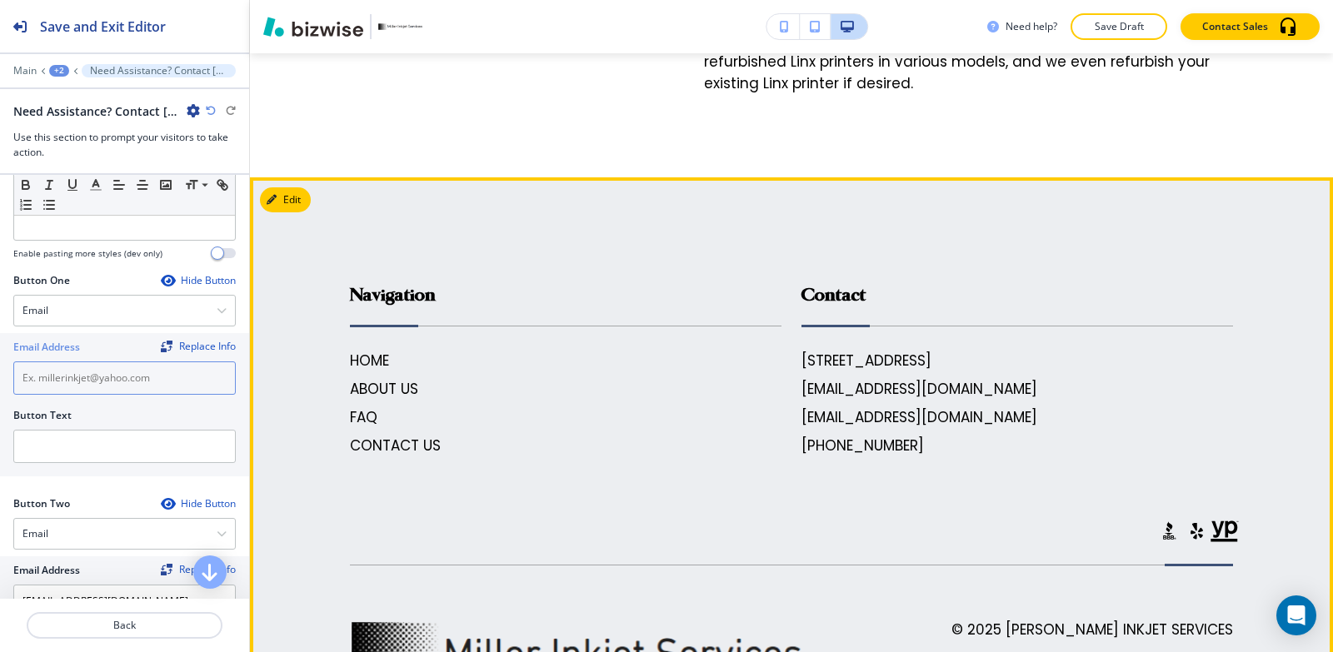
scroll to position [3452, 0]
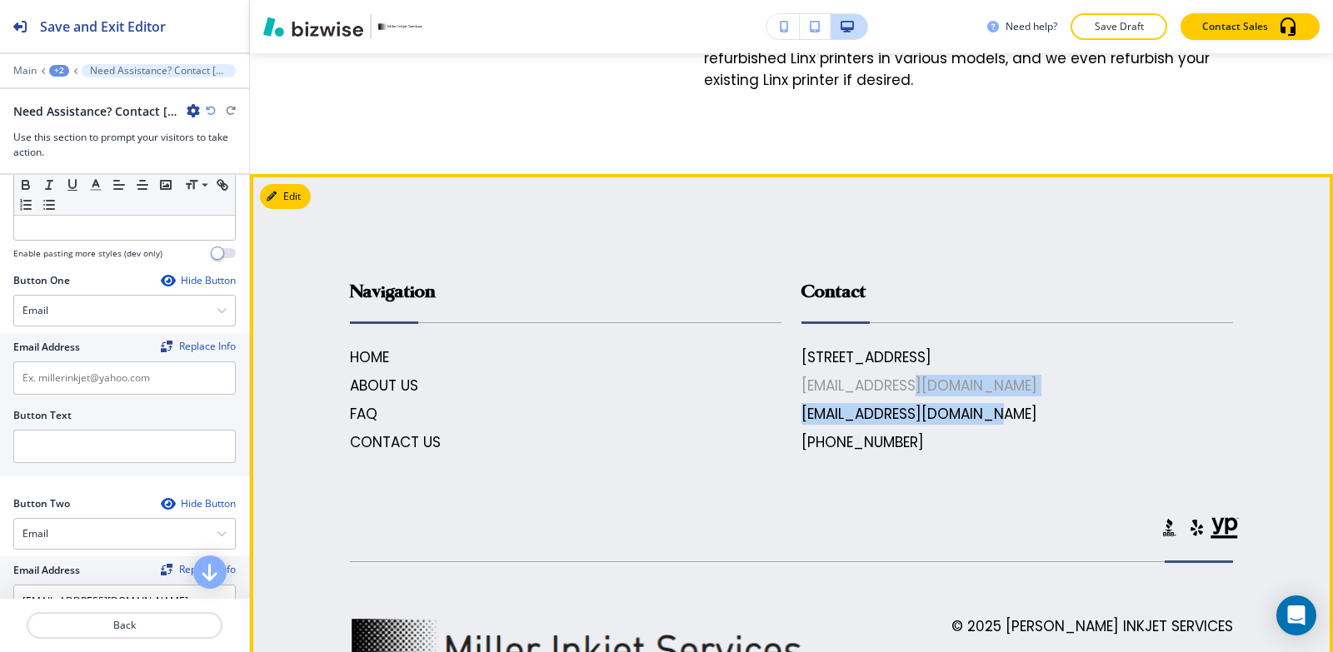
drag, startPoint x: 1001, startPoint y: 294, endPoint x: 960, endPoint y: 284, distance: 42.8
click at [897, 347] on div "146 E 530th Ave, Radley, KS 66762, USA millerinkjet@yahoo.com jimmiemiller75@ya…" at bounding box center [1017, 400] width 432 height 107
click at [1063, 347] on div "146 E 530th Ave, Radley, KS 66762, USA millerinkjet@yahoo.com jimmiemiller75@ya…" at bounding box center [1017, 400] width 432 height 107
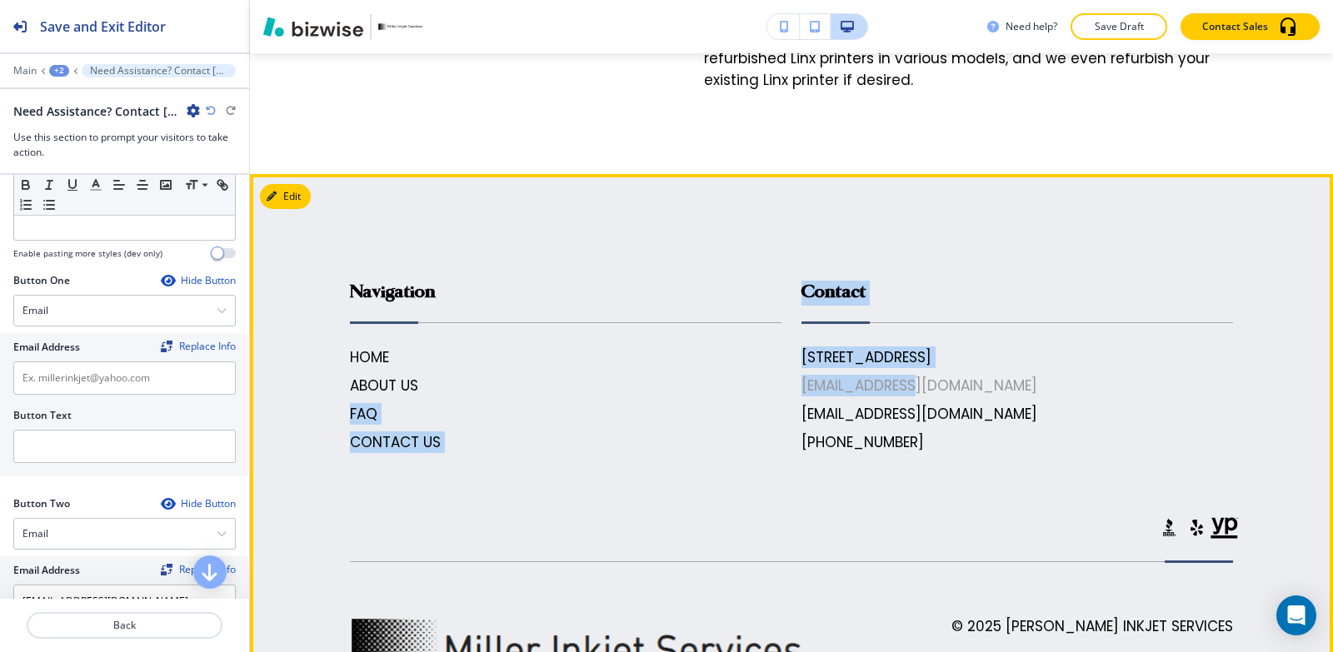
drag, startPoint x: 755, startPoint y: 297, endPoint x: 892, endPoint y: 287, distance: 137.8
click at [892, 287] on div "Navigation HOME ABOUT US FAQ CONTACT US Contact 146 E 530th Ave, Radley, KS 667…" at bounding box center [781, 350] width 903 height 206
click at [1140, 347] on div "146 E 530th Ave, Radley, KS 66762, USA millerinkjet@yahoo.com jimmiemiller75@ya…" at bounding box center [1017, 400] width 432 height 107
drag, startPoint x: 995, startPoint y: 291, endPoint x: 1018, endPoint y: 298, distance: 23.7
click at [1018, 347] on div "146 E 530th Ave, Radley, KS 66762, USA millerinkjet@yahoo.com jimmiemiller75@ya…" at bounding box center [1017, 400] width 432 height 107
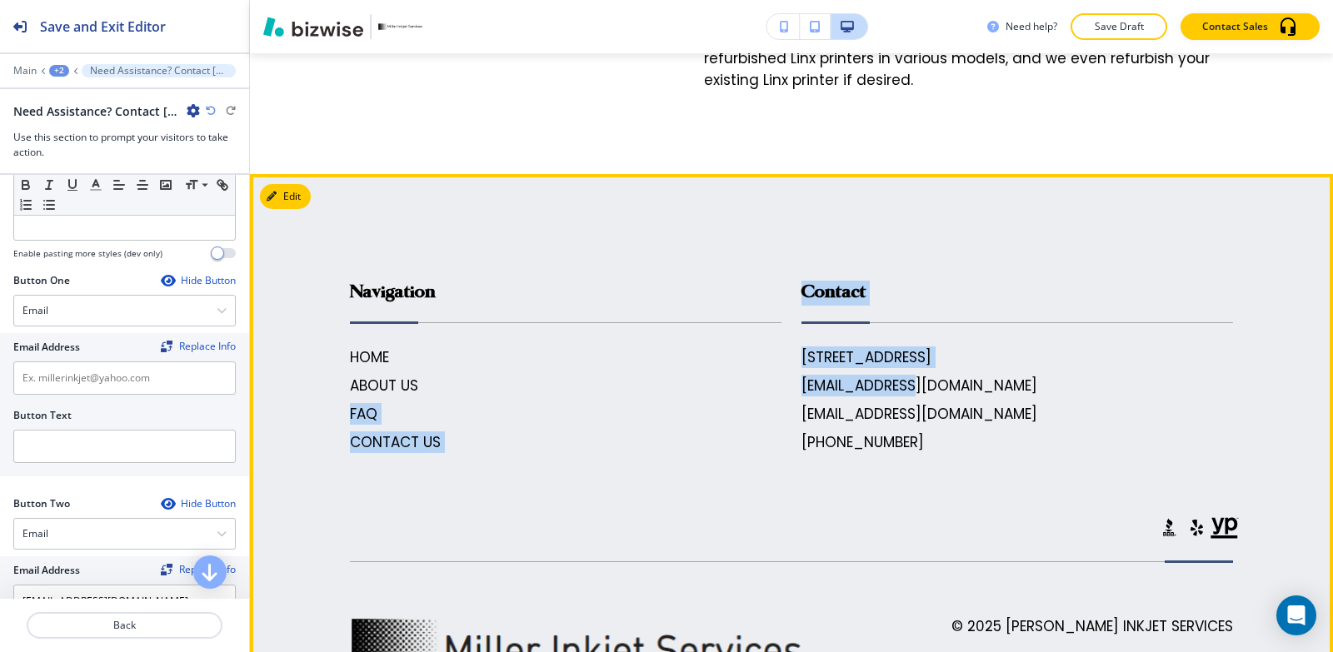
click at [1020, 347] on div "146 E 530th Ave, Radley, KS 66762, USA millerinkjet@yahoo.com jimmiemiller75@ya…" at bounding box center [1017, 400] width 432 height 107
drag, startPoint x: 995, startPoint y: 292, endPoint x: 1045, endPoint y: 291, distance: 50.8
click at [986, 347] on div "146 E 530th Ave, Radley, KS 66762, USA millerinkjet@yahoo.com jimmiemiller75@ya…" at bounding box center [1017, 400] width 432 height 107
click at [1045, 347] on div "146 E 530th Ave, Radley, KS 66762, USA millerinkjet@yahoo.com jimmiemiller75@ya…" at bounding box center [1017, 400] width 432 height 107
drag, startPoint x: 775, startPoint y: 302, endPoint x: 974, endPoint y: 290, distance: 199.5
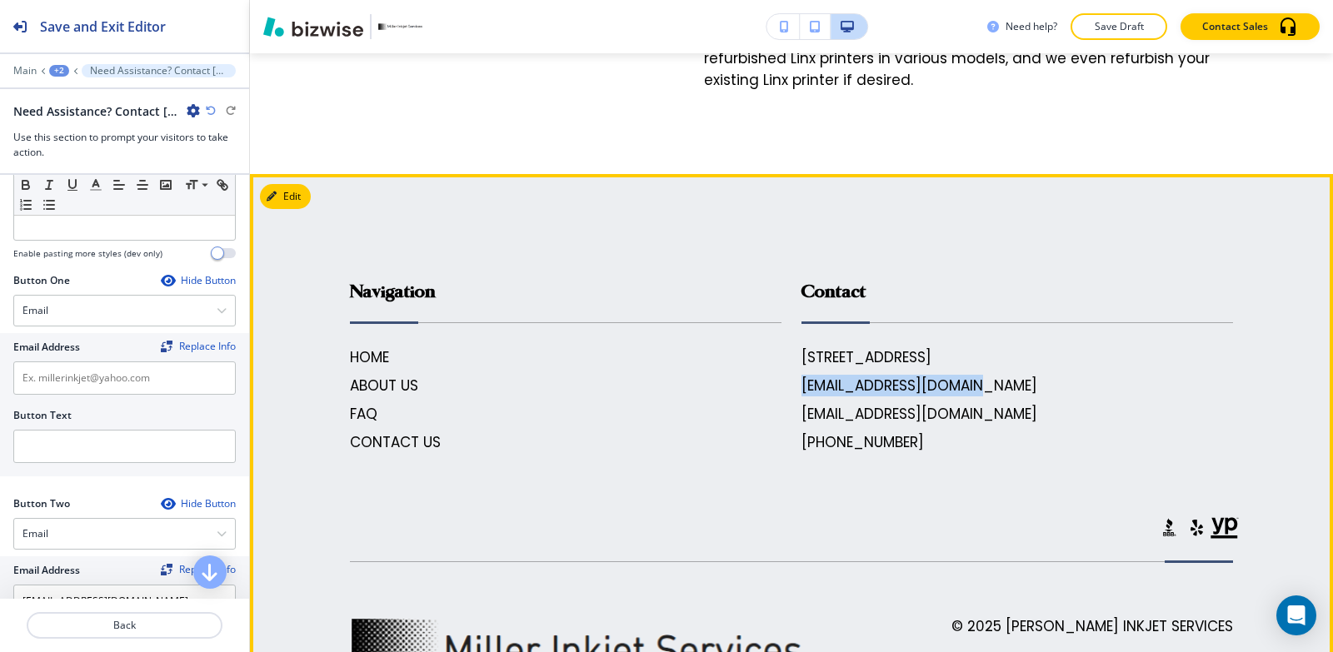
click at [974, 290] on div "Contact 146 E 530th Ave, Radley, KS 66762, USA millerinkjet@yahoo.com jimmiemil…" at bounding box center [1006, 350] width 451 height 206
copy h6 "[EMAIL_ADDRESS][DOMAIN_NAME]"
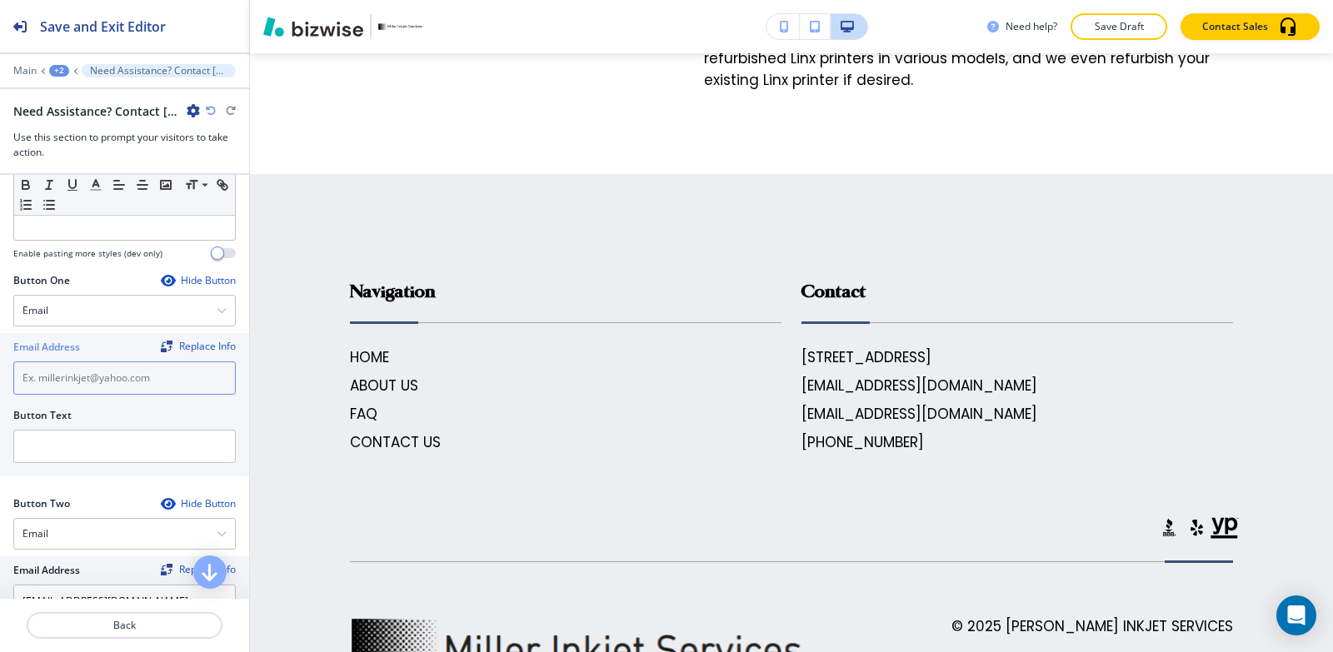
click at [110, 377] on input "text" at bounding box center [124, 378] width 222 height 33
paste input "[EMAIL_ADDRESS][DOMAIN_NAME]"
type input "[EMAIL_ADDRESS][DOMAIN_NAME]"
click at [86, 460] on input "text" at bounding box center [124, 446] width 222 height 33
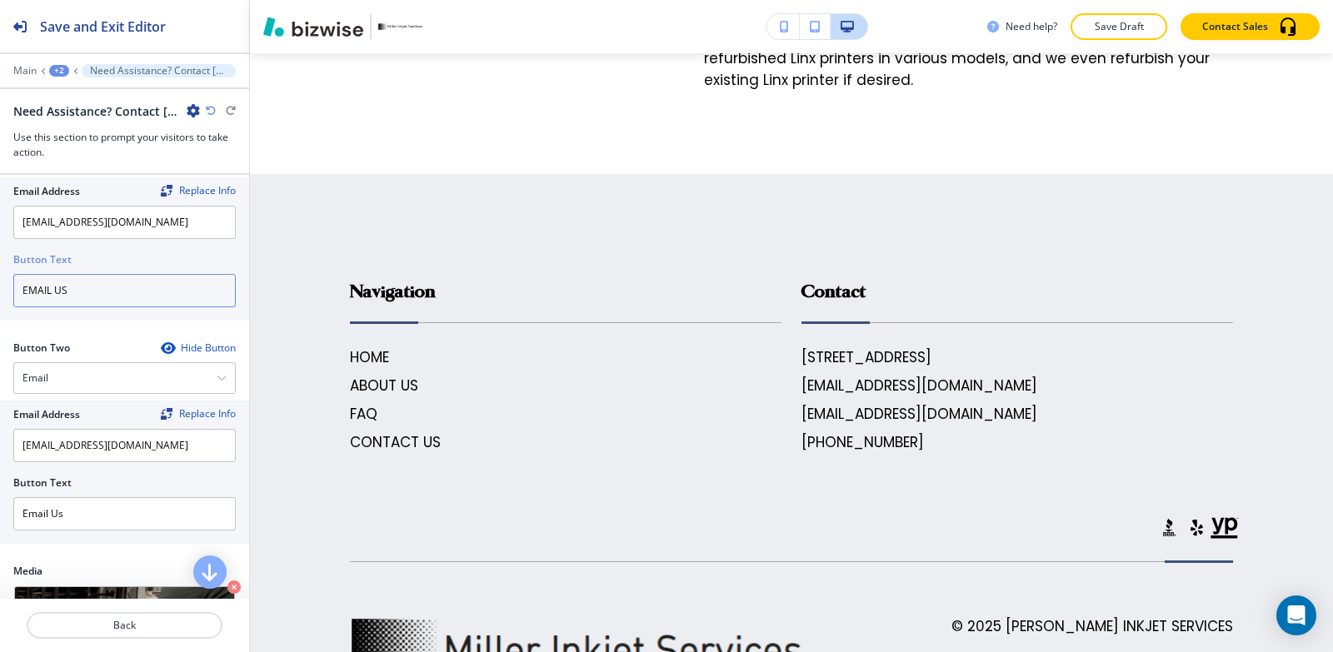
scroll to position [666, 0]
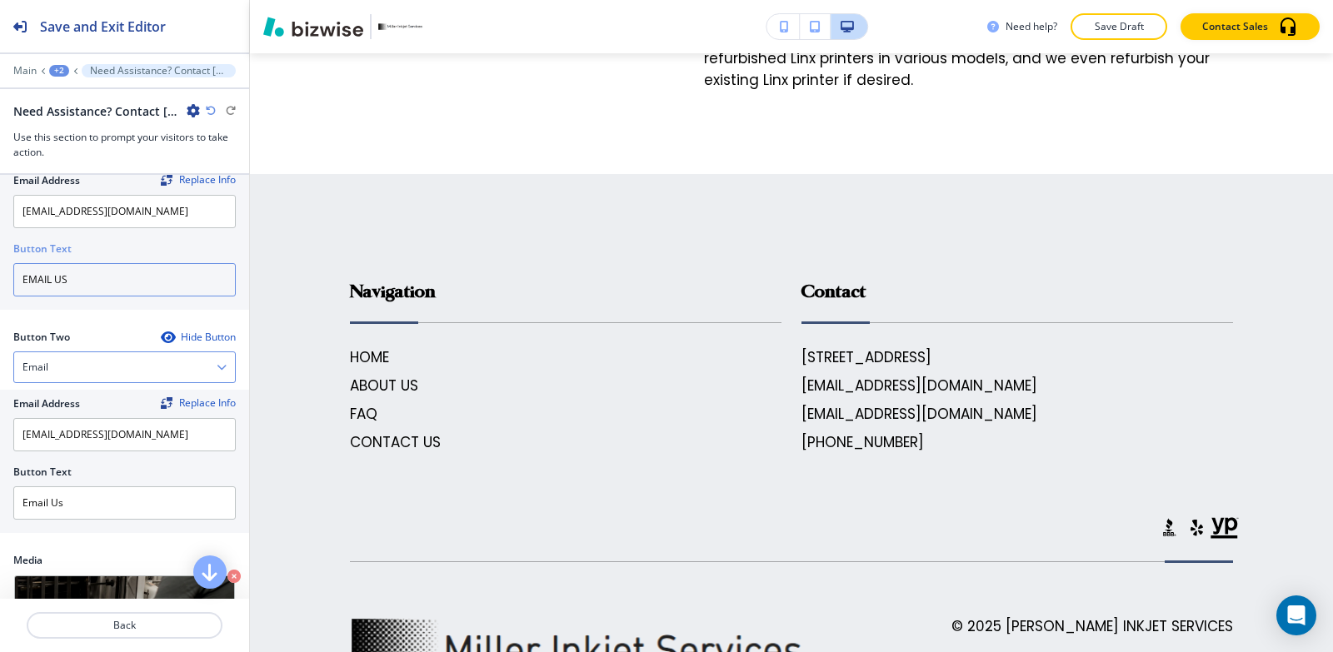
type input "EMAIL US"
click at [114, 361] on div "Email" at bounding box center [124, 367] width 221 height 30
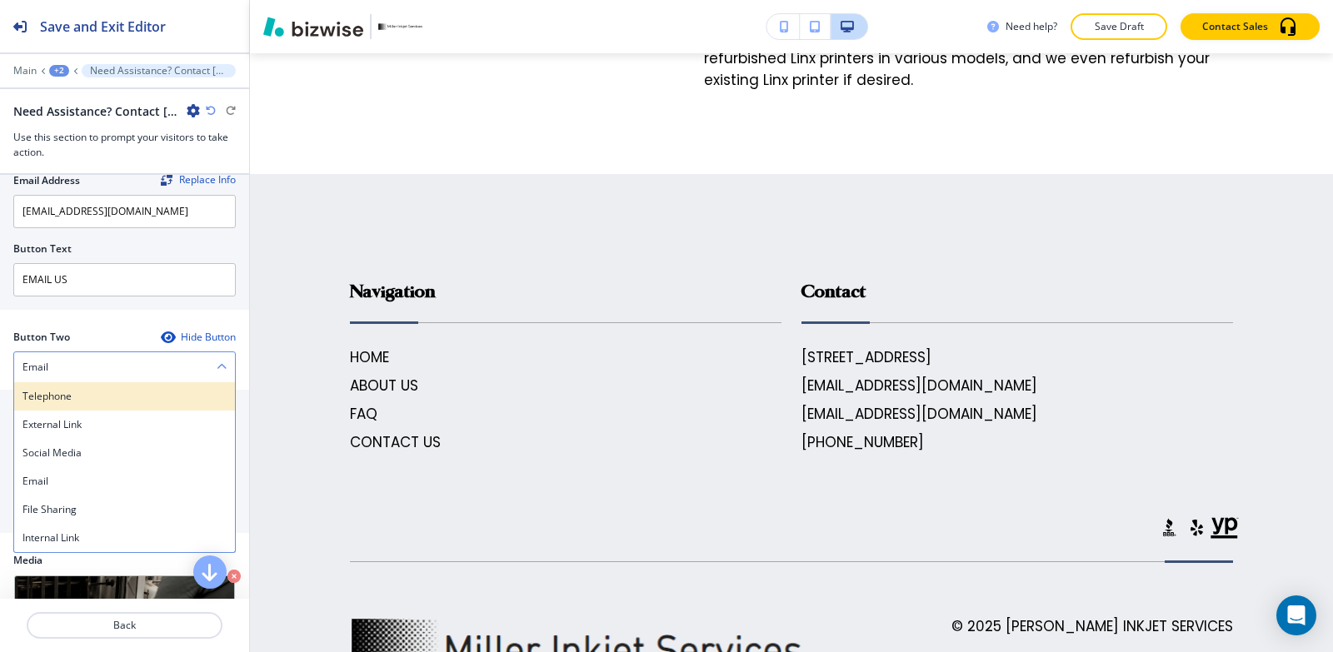
click at [100, 395] on h4 "Telephone" at bounding box center [124, 396] width 204 height 15
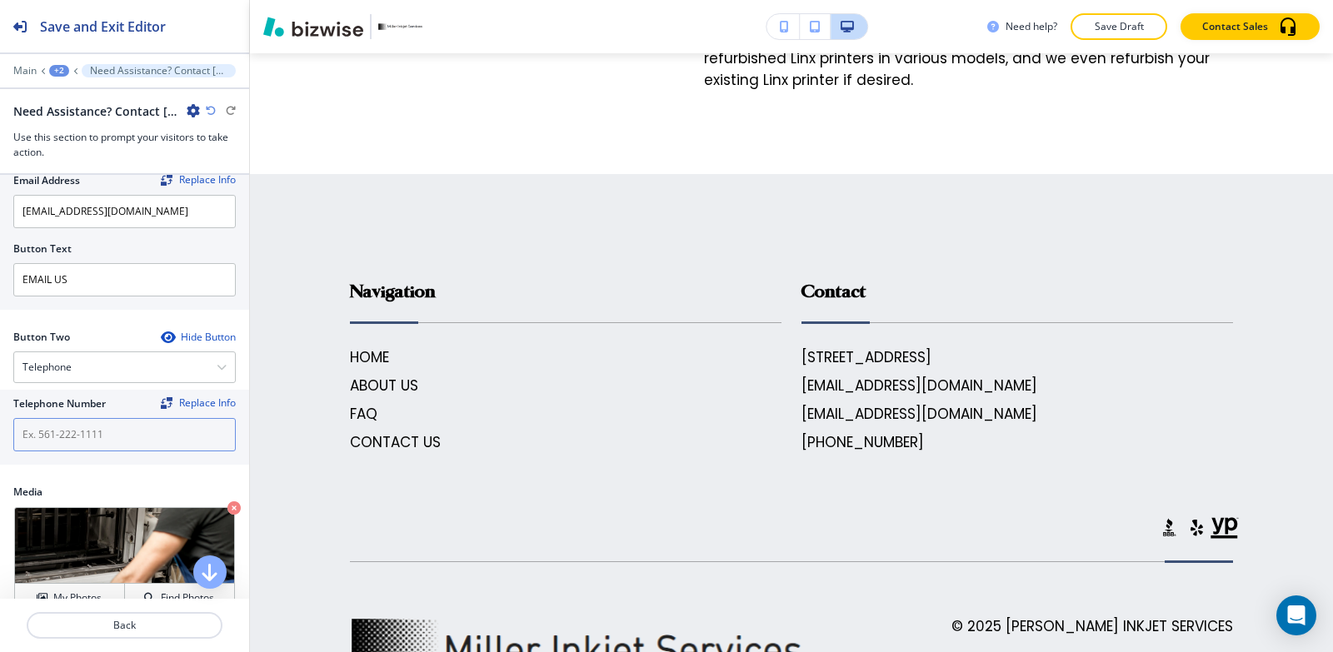
click at [97, 427] on input "text" at bounding box center [124, 434] width 222 height 33
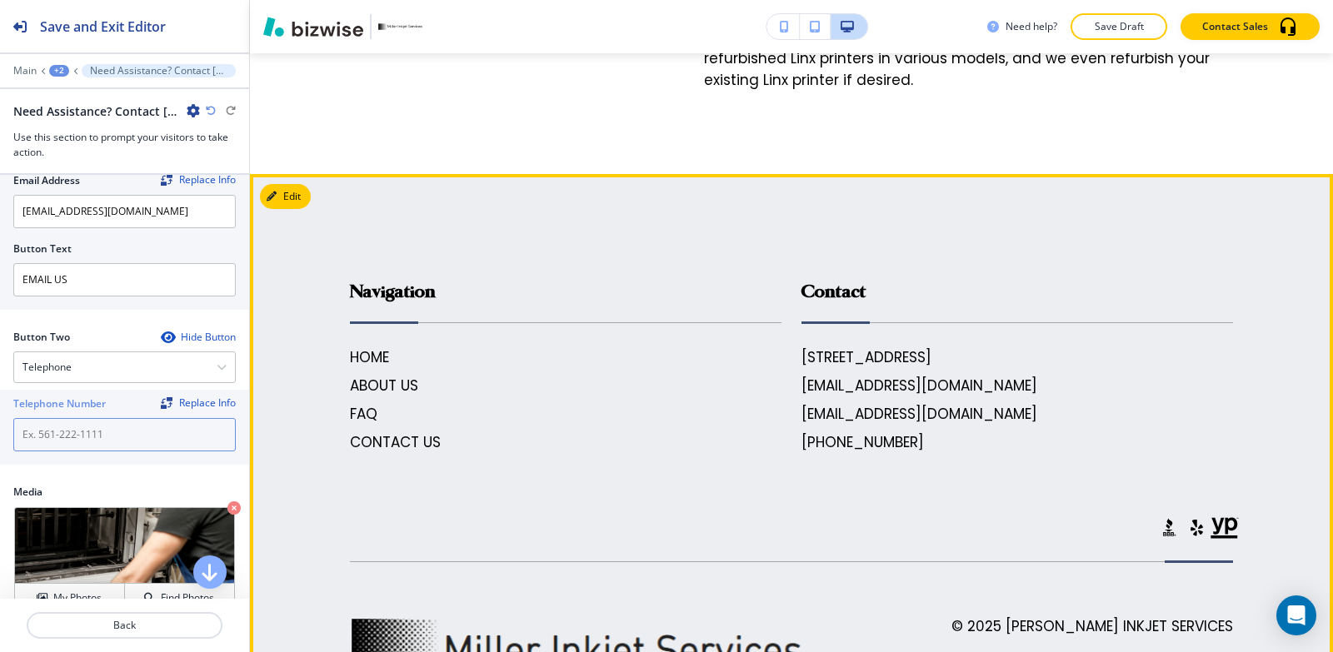
scroll to position [3460, 0]
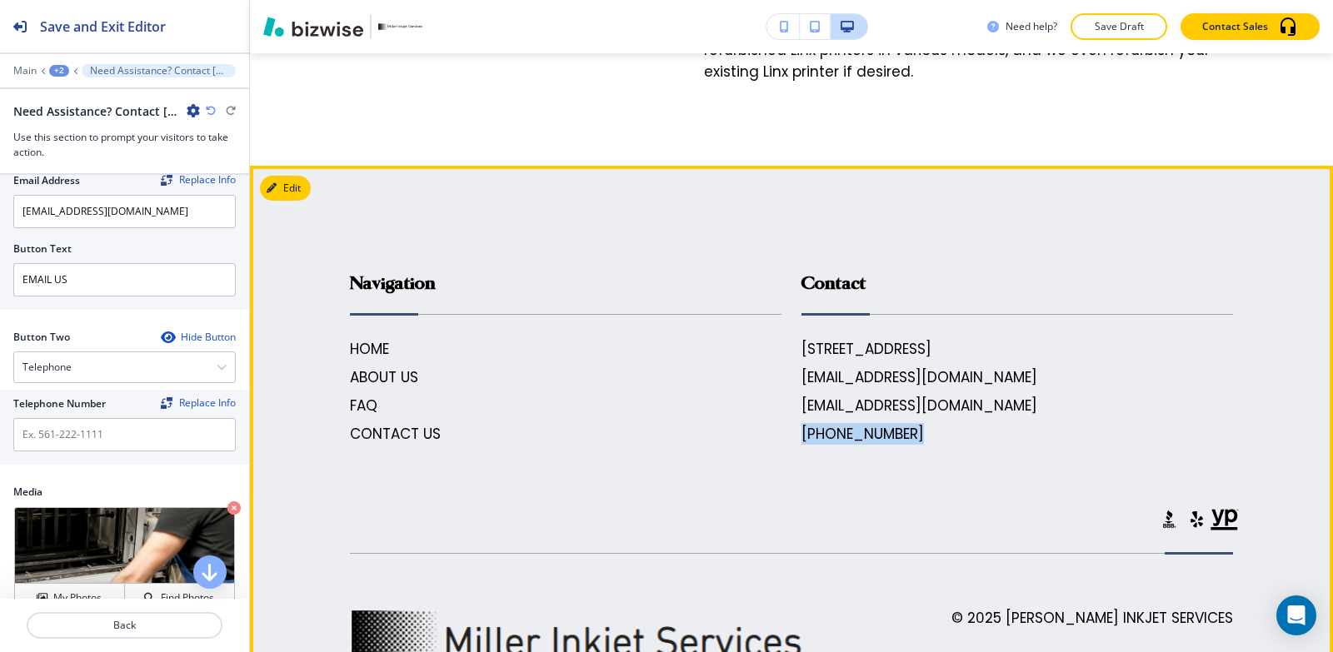
drag, startPoint x: 917, startPoint y: 344, endPoint x: 789, endPoint y: 343, distance: 128.3
click at [789, 343] on div "Contact 146 E 530th Ave, Radley, KS 66762, USA millerinkjet@yahoo.com jimmiemil…" at bounding box center [1006, 342] width 451 height 206
copy h6 "[PHONE_NUMBER]"
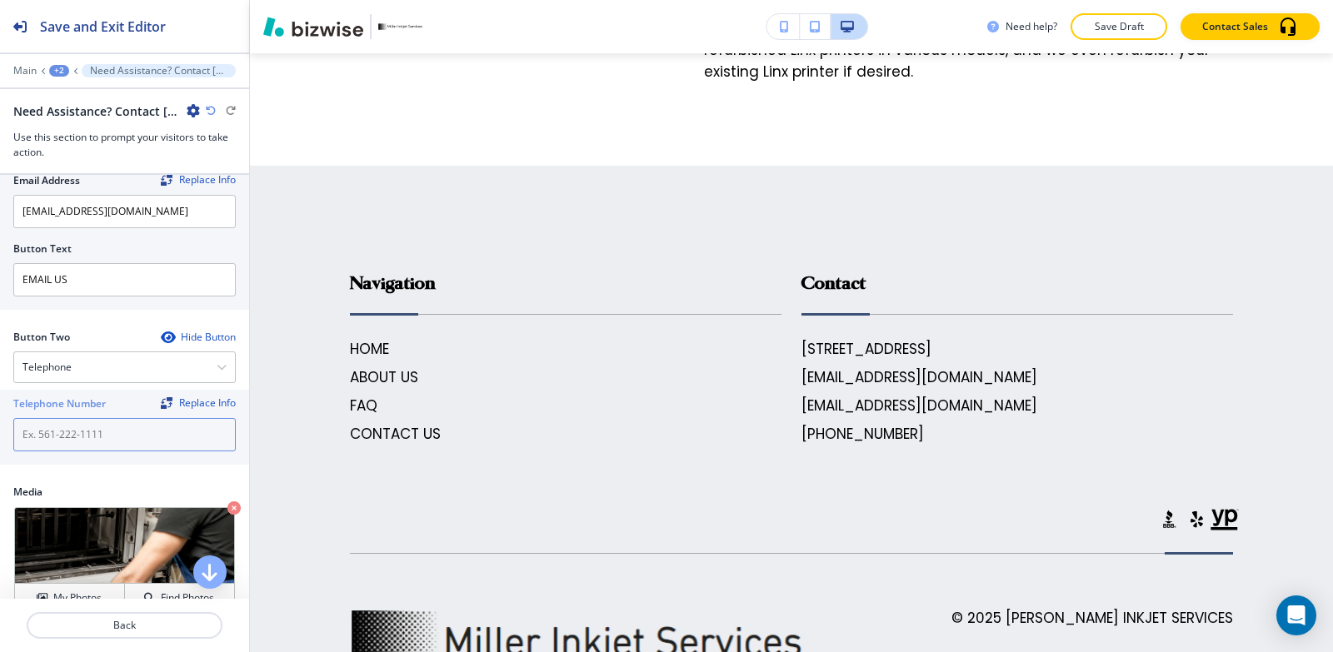
click at [126, 429] on input "text" at bounding box center [124, 434] width 222 height 33
paste input "[PHONE_NUMBER]"
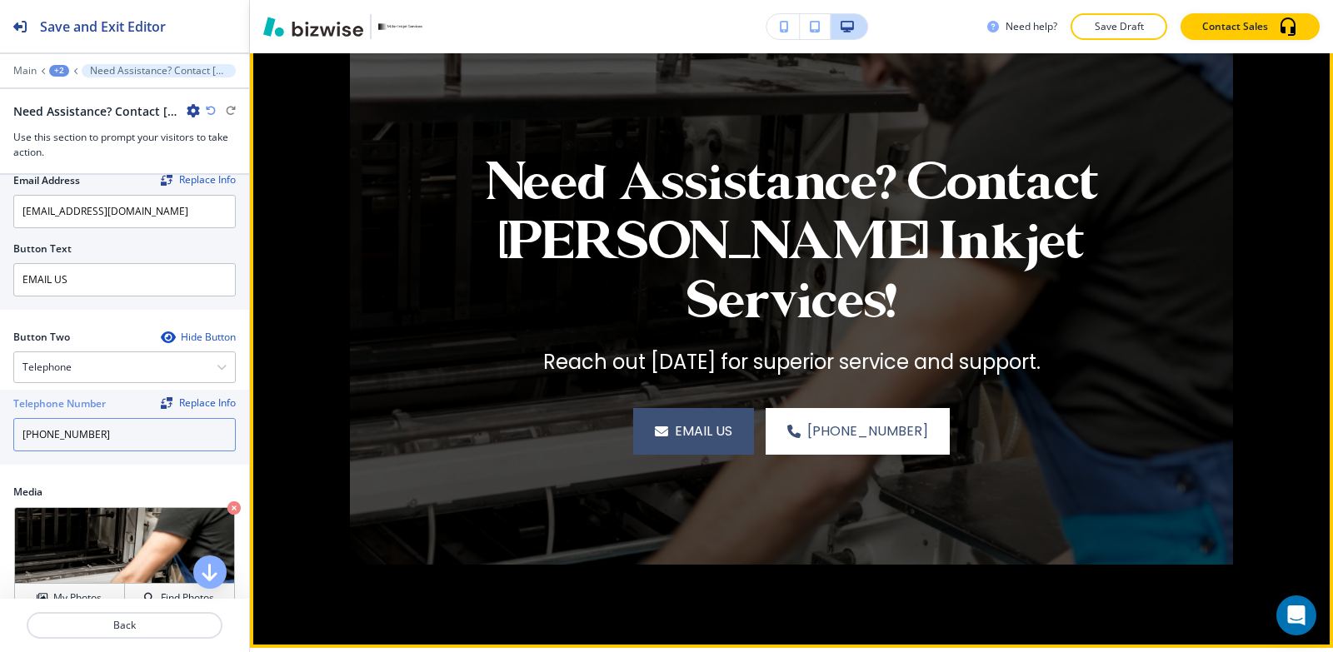
scroll to position [2294, 0]
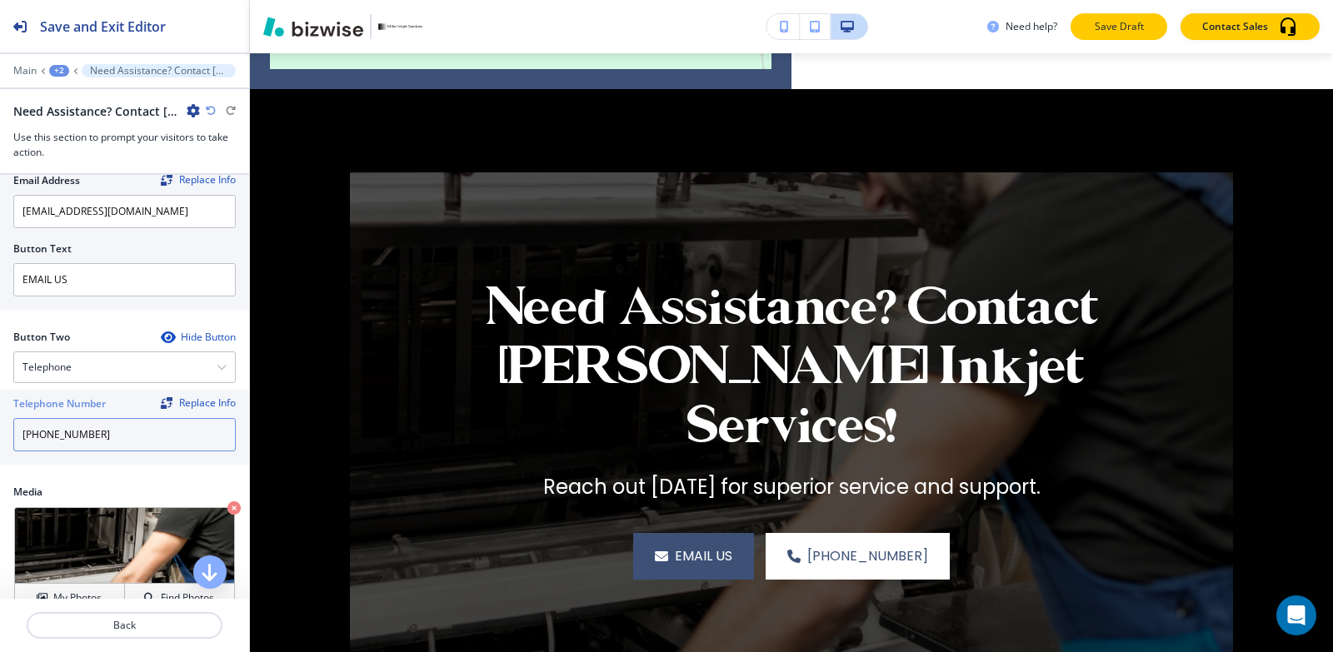
type input "[PHONE_NUMBER]"
click at [1141, 17] on button "Save Draft" at bounding box center [1118, 26] width 97 height 27
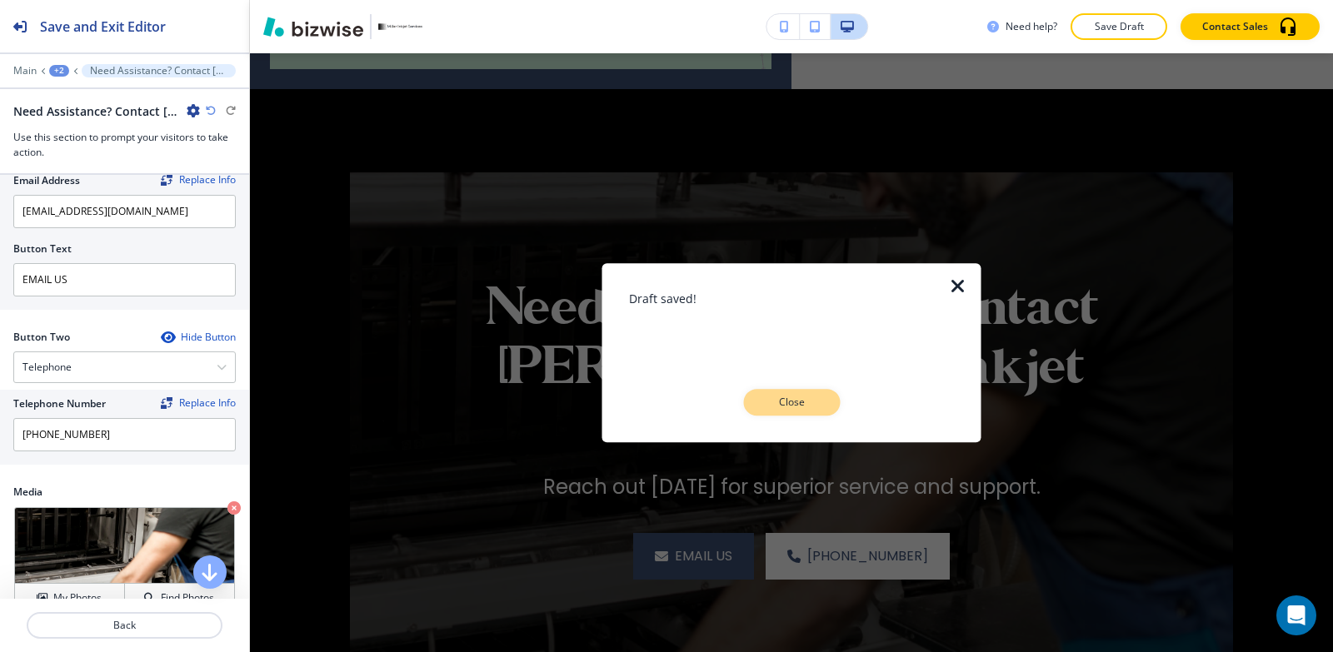
click at [795, 407] on p "Close" at bounding box center [791, 402] width 53 height 15
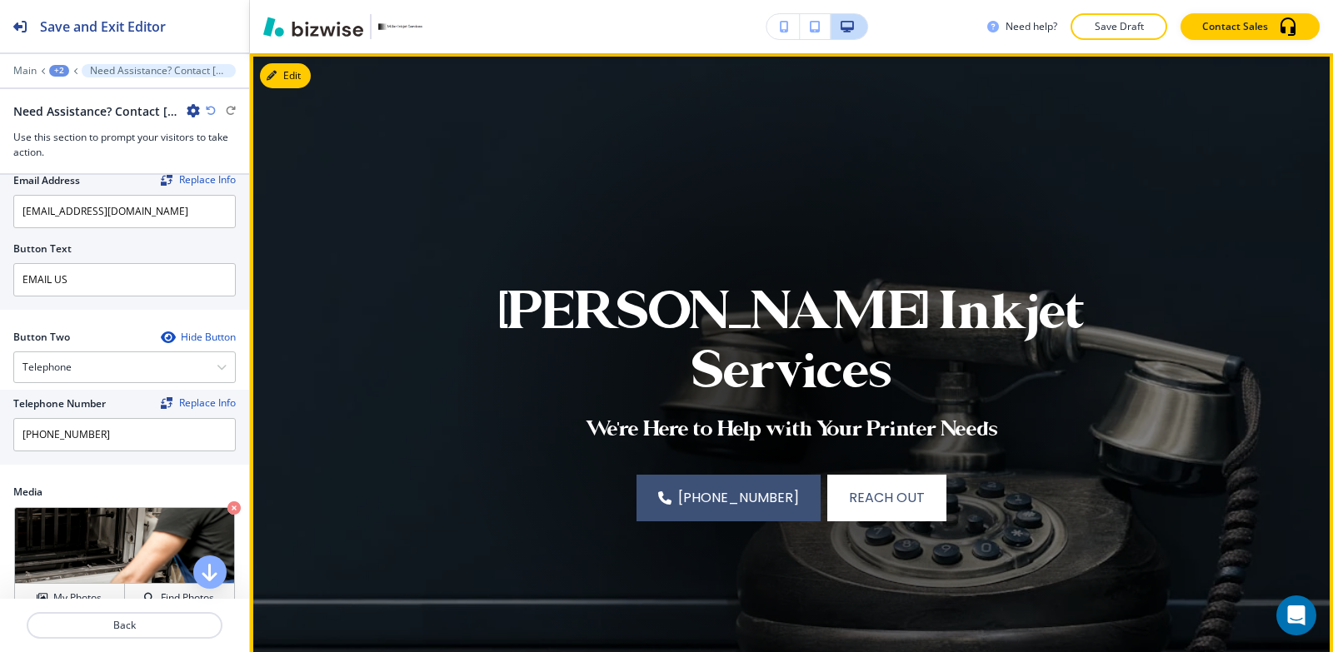
scroll to position [0, 0]
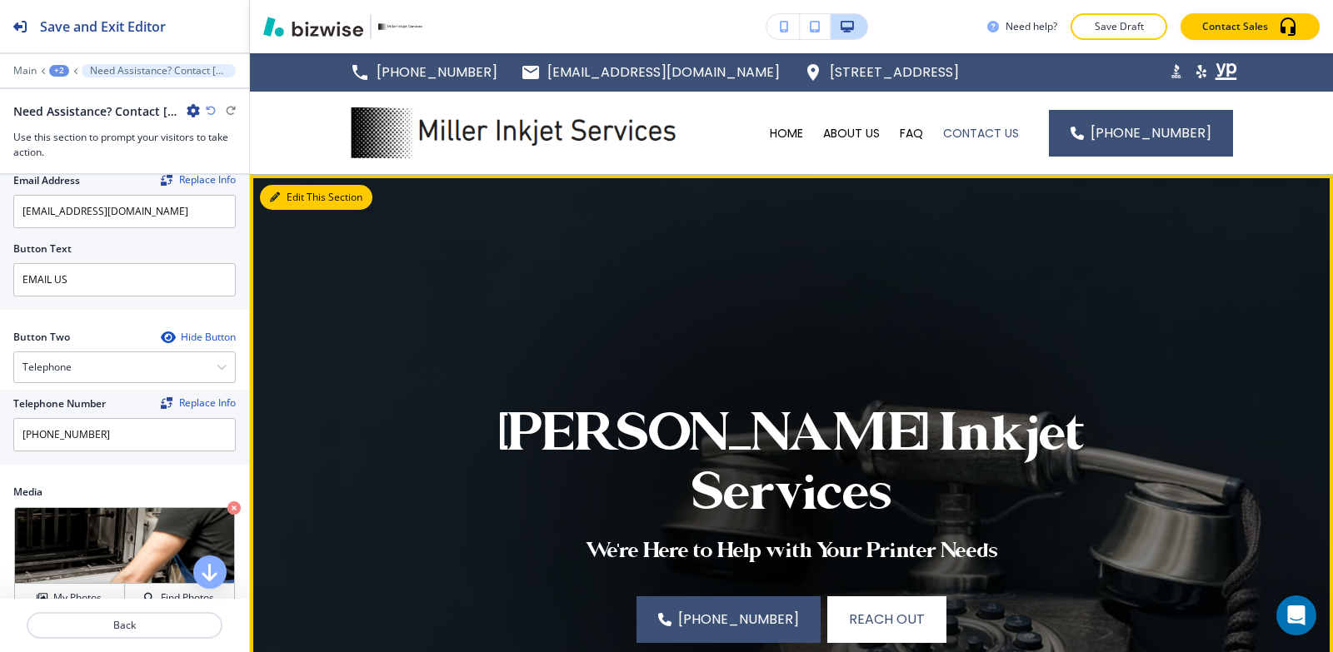
click at [299, 197] on button "Edit This Section" at bounding box center [316, 197] width 112 height 25
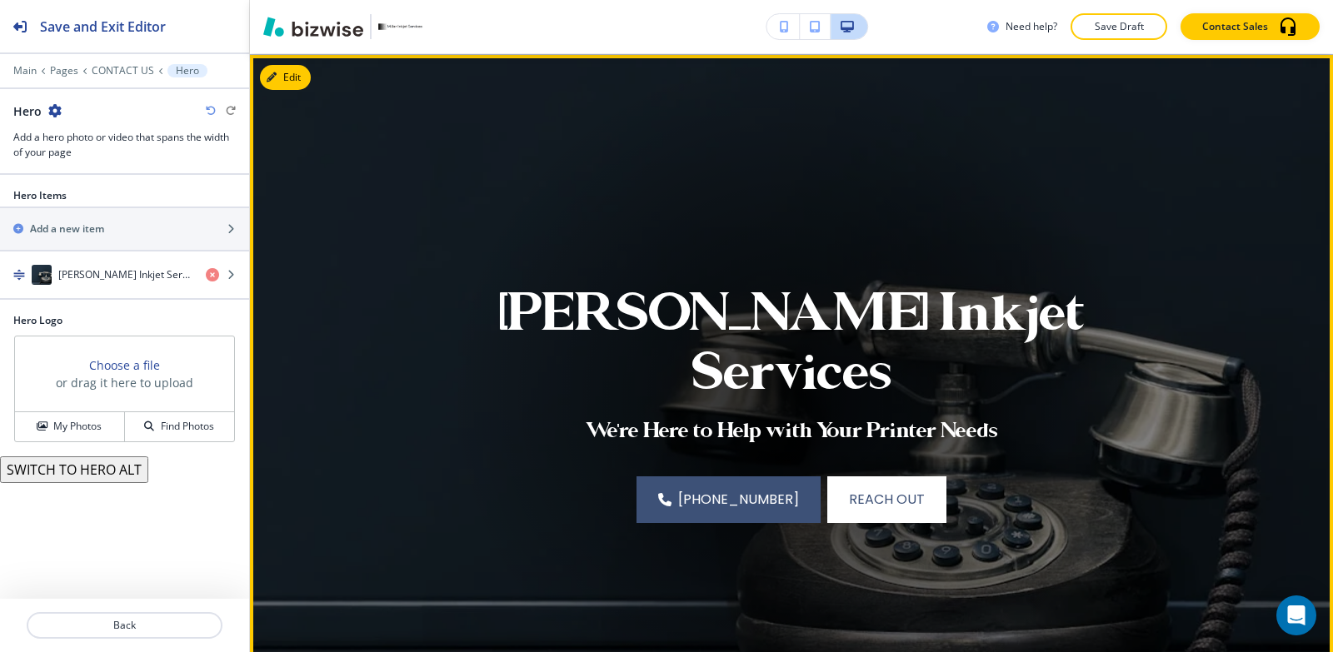
scroll to position [122, 0]
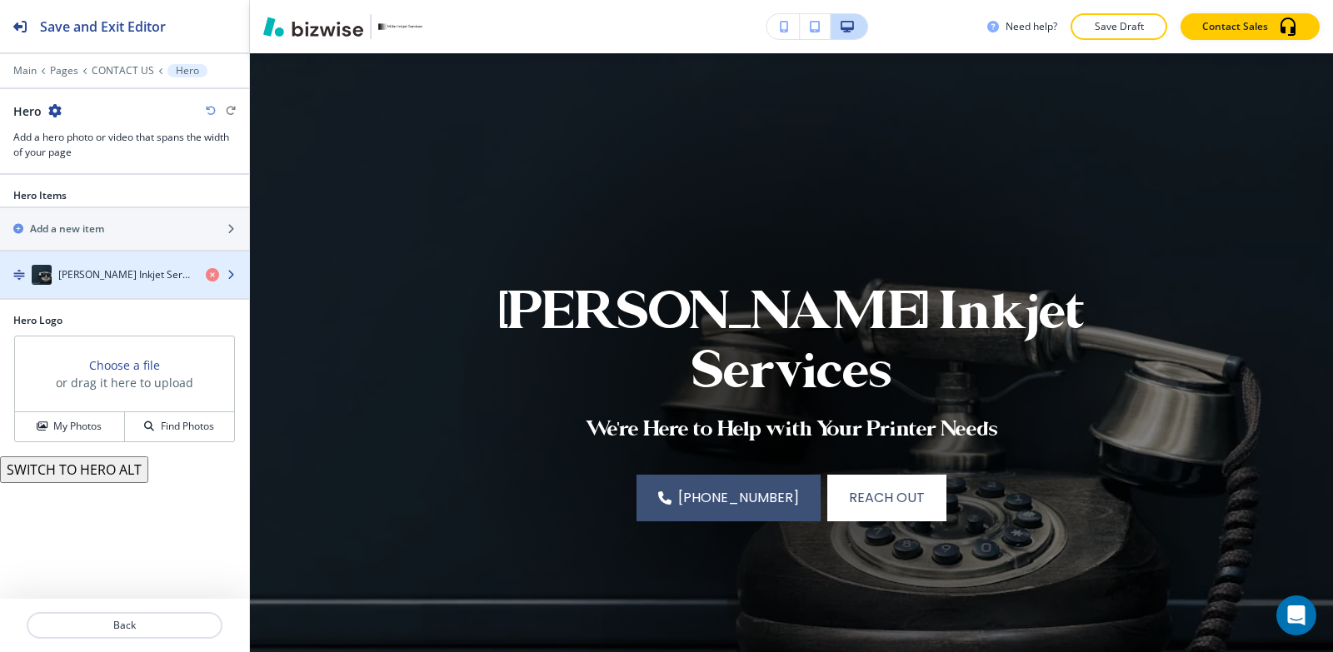
click at [85, 292] on div "button" at bounding box center [124, 291] width 249 height 13
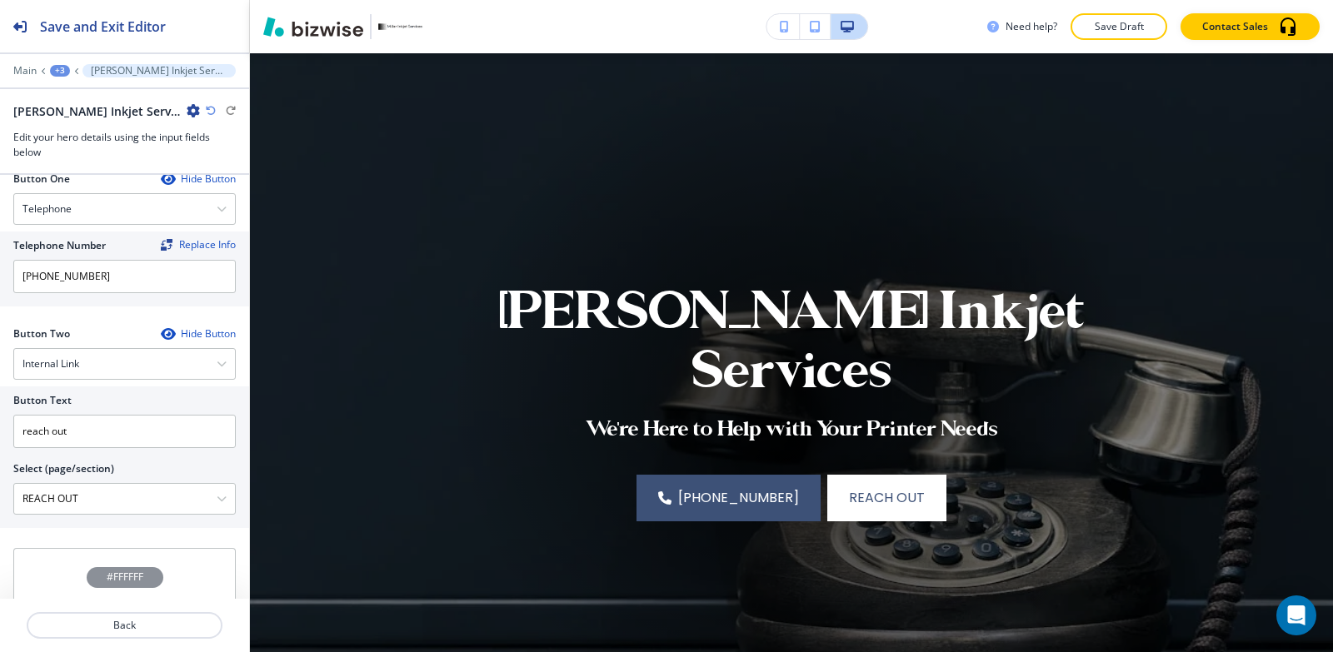
scroll to position [833, 0]
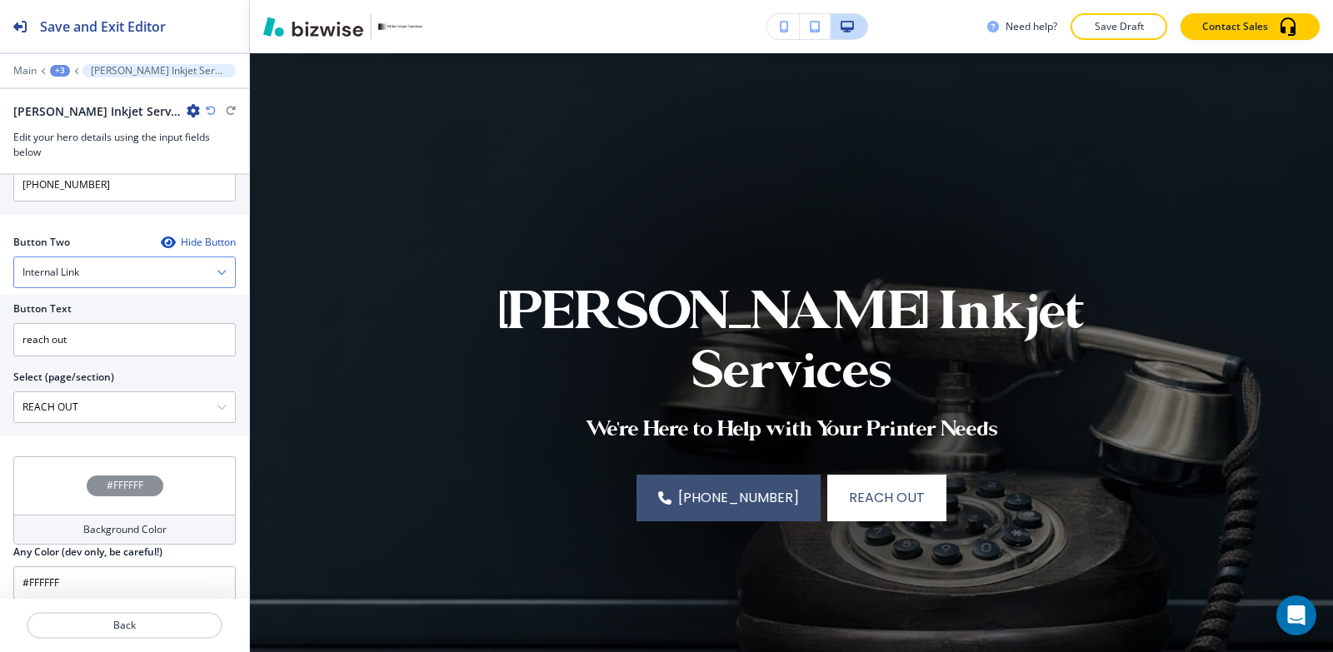
click at [123, 281] on div "Internal Link" at bounding box center [124, 272] width 221 height 30
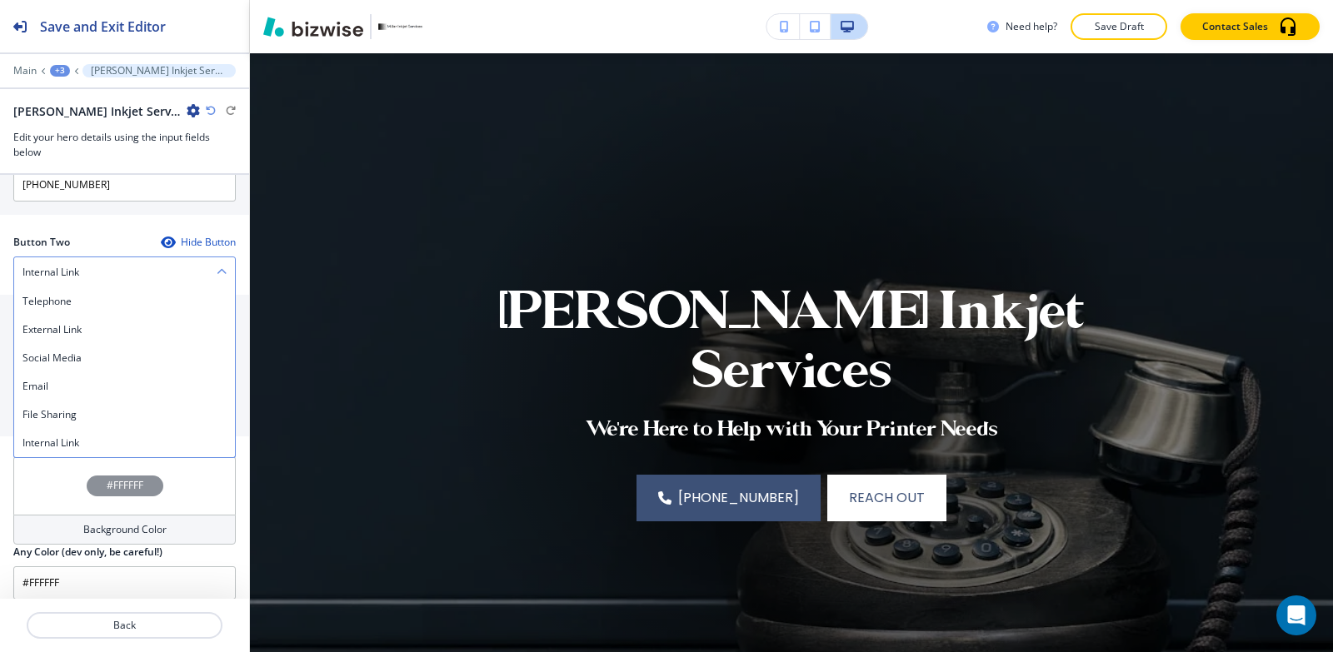
click at [123, 278] on div "Internal Link" at bounding box center [124, 272] width 221 height 30
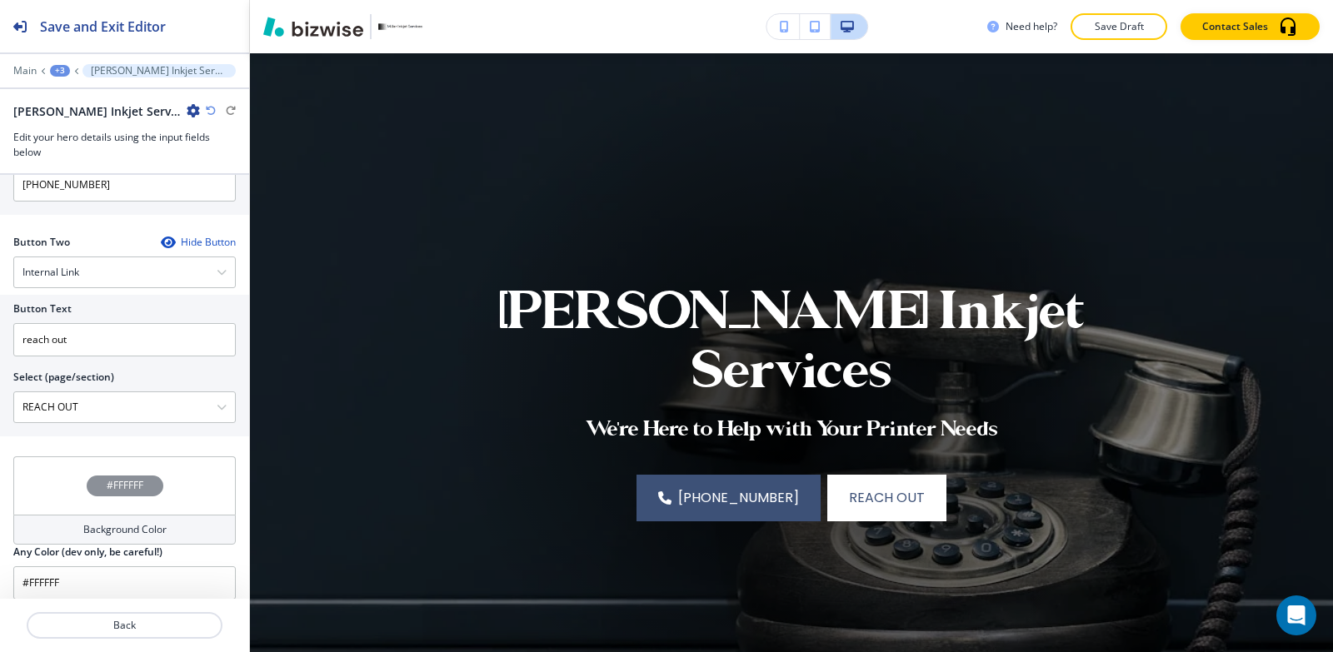
click at [105, 362] on div at bounding box center [124, 363] width 222 height 13
click at [106, 338] on input "reach out" at bounding box center [124, 339] width 222 height 33
drag, startPoint x: 106, startPoint y: 338, endPoint x: 0, endPoint y: 340, distance: 105.8
click at [0, 340] on div "Button Text reach out Select (page/section) REACH OUT HOME HOME | Hero HOME | I…" at bounding box center [124, 366] width 249 height 142
click at [79, 257] on div "Internal Link Telephone External Link Social Media Email File Sharing Internal …" at bounding box center [124, 273] width 222 height 32
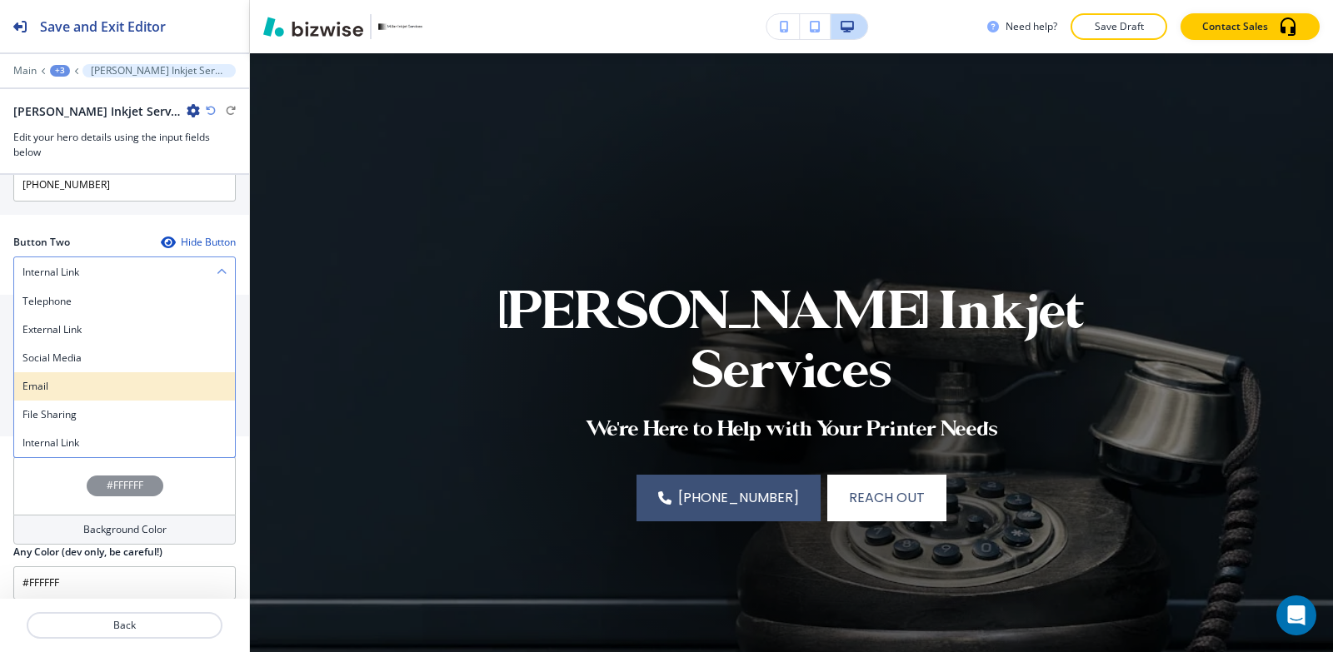
click at [87, 392] on h4 "Email" at bounding box center [124, 386] width 204 height 15
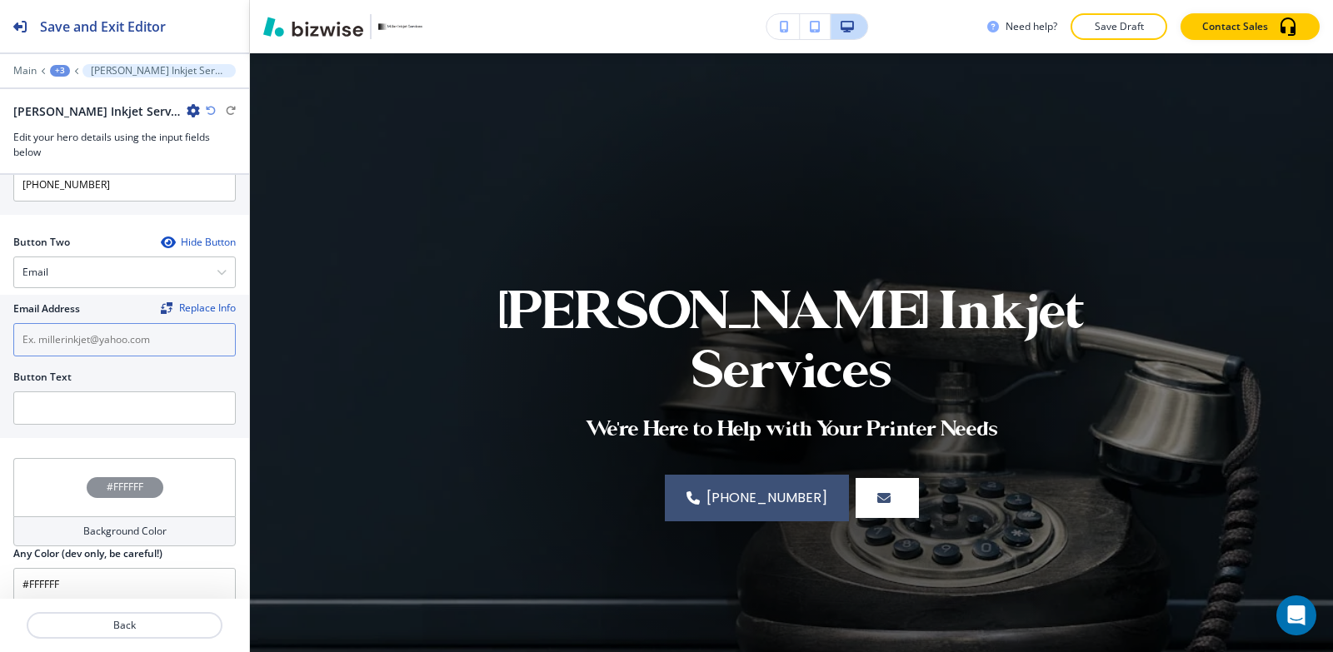
click at [99, 342] on input "text" at bounding box center [124, 339] width 222 height 33
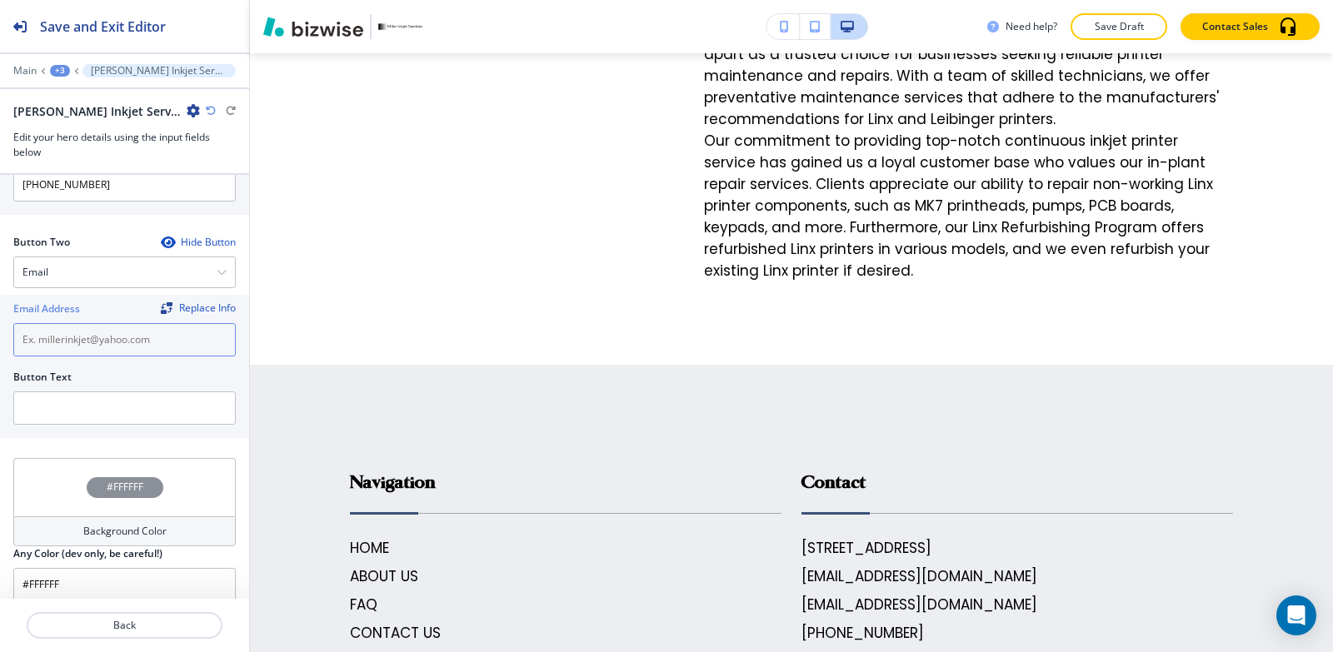
scroll to position [3460, 0]
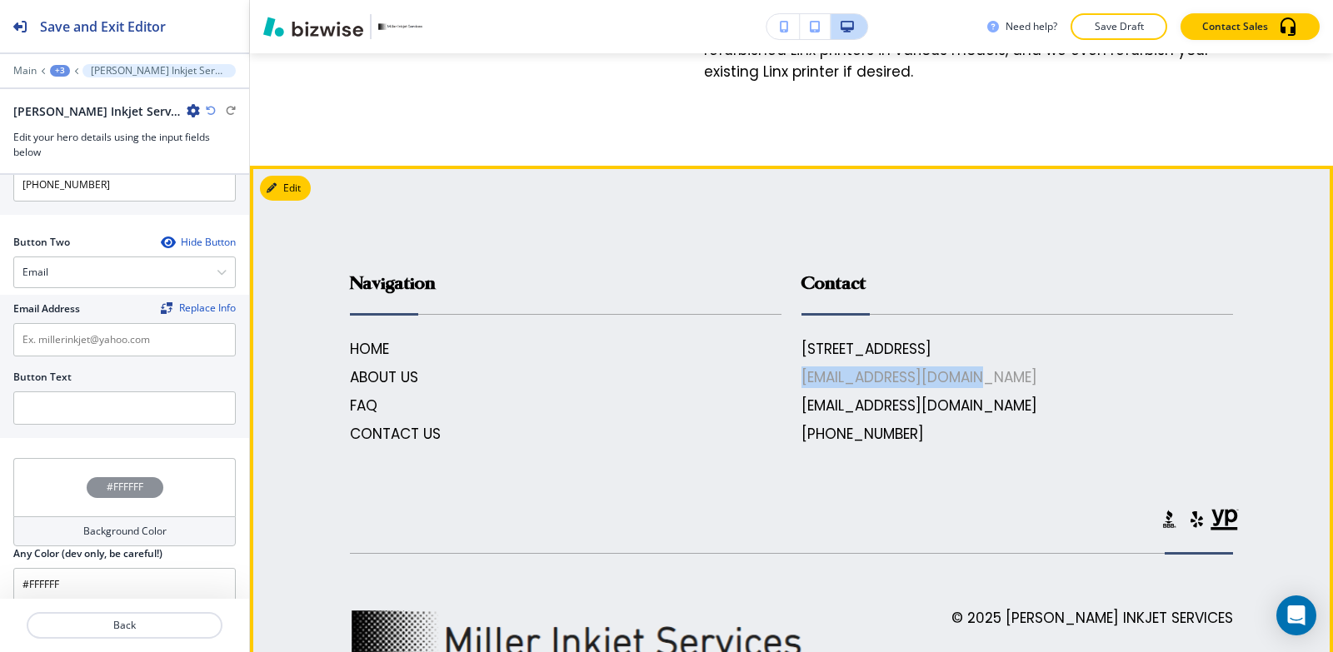
drag, startPoint x: 971, startPoint y: 281, endPoint x: 795, endPoint y: 285, distance: 176.7
click at [801, 338] on div "146 E 530th Ave, Radley, KS 66762, USA millerinkjet@yahoo.com jimmiemiller75@ya…" at bounding box center [1017, 391] width 432 height 107
copy h6 "[EMAIL_ADDRESS][DOMAIN_NAME]"
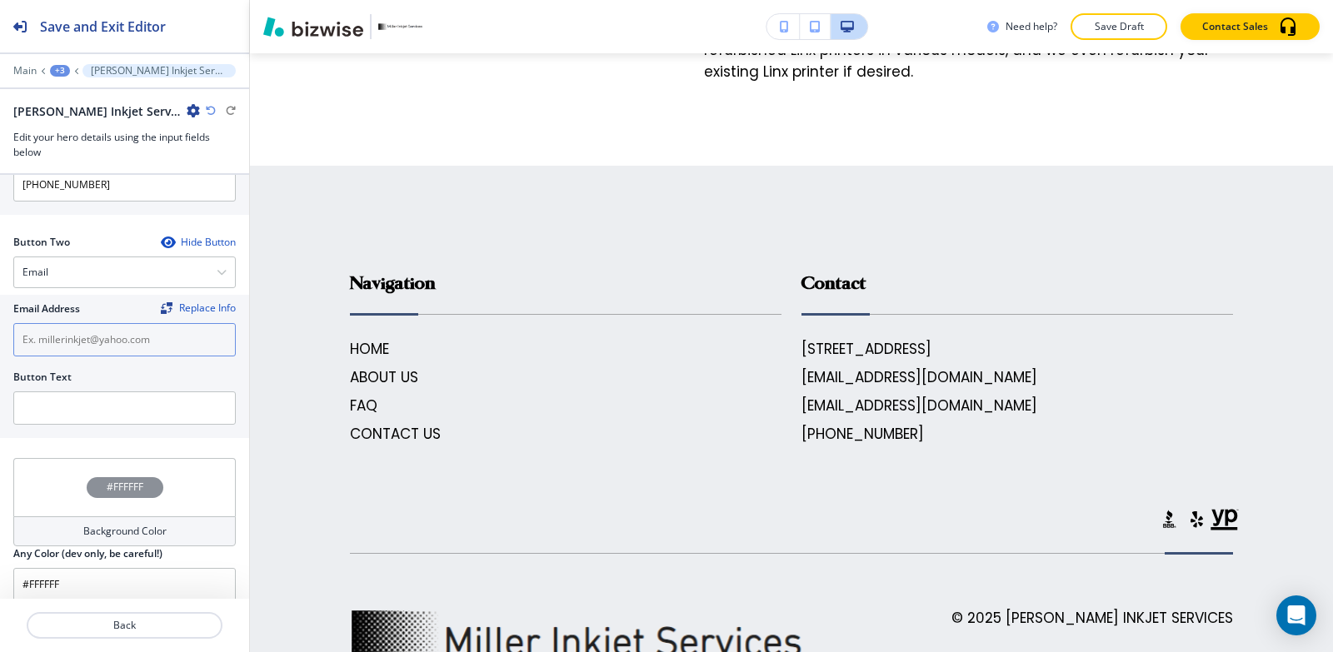
click at [47, 341] on input "text" at bounding box center [124, 339] width 222 height 33
paste input "[EMAIL_ADDRESS][DOMAIN_NAME]"
type input "[EMAIL_ADDRESS][DOMAIN_NAME]"
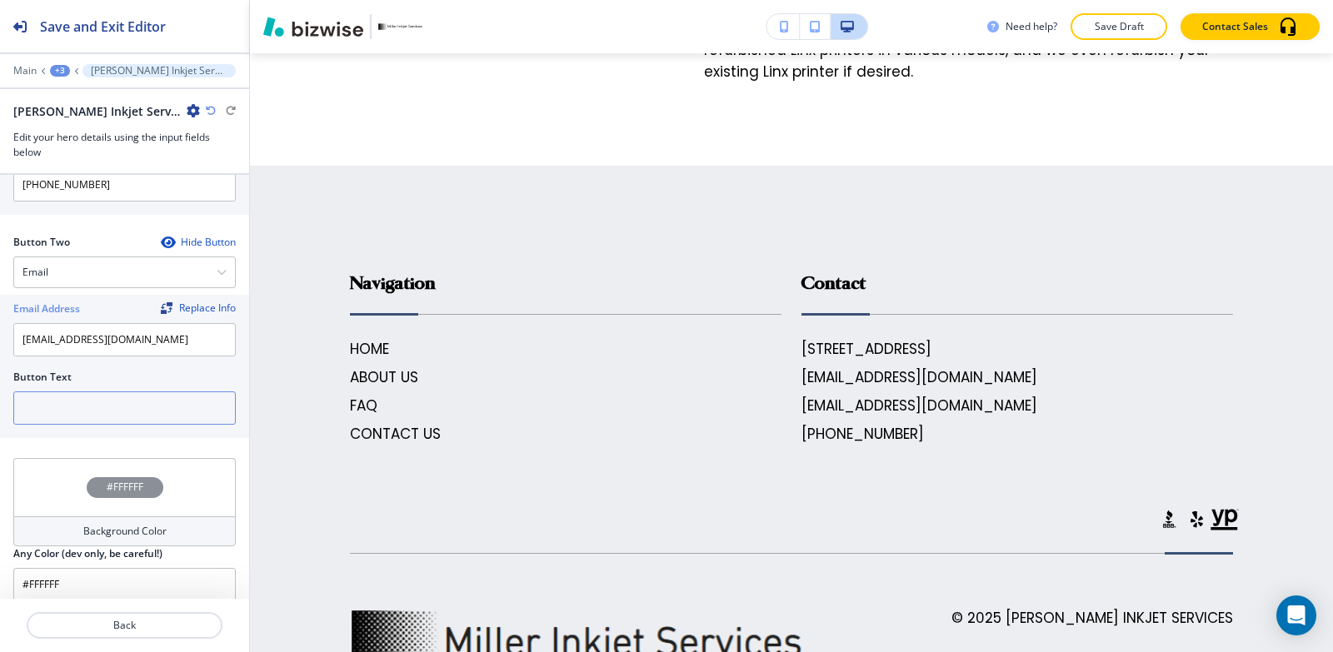
click at [51, 403] on input "text" at bounding box center [124, 408] width 222 height 33
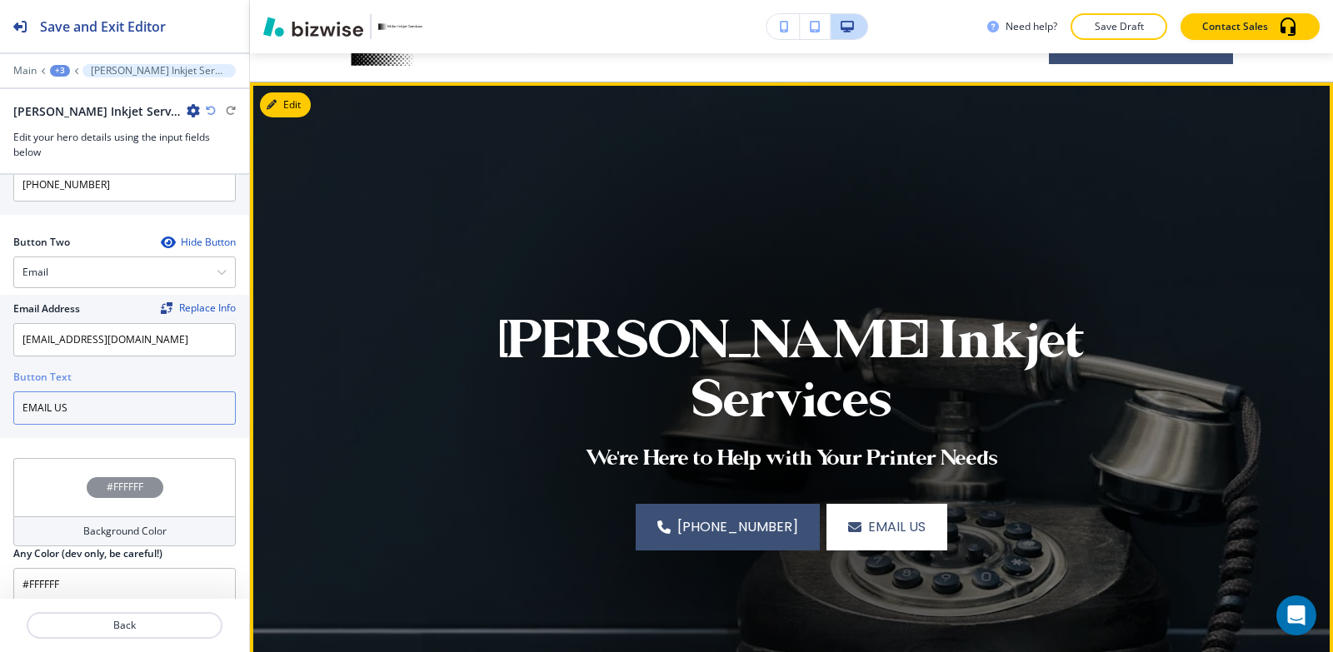
scroll to position [83, 0]
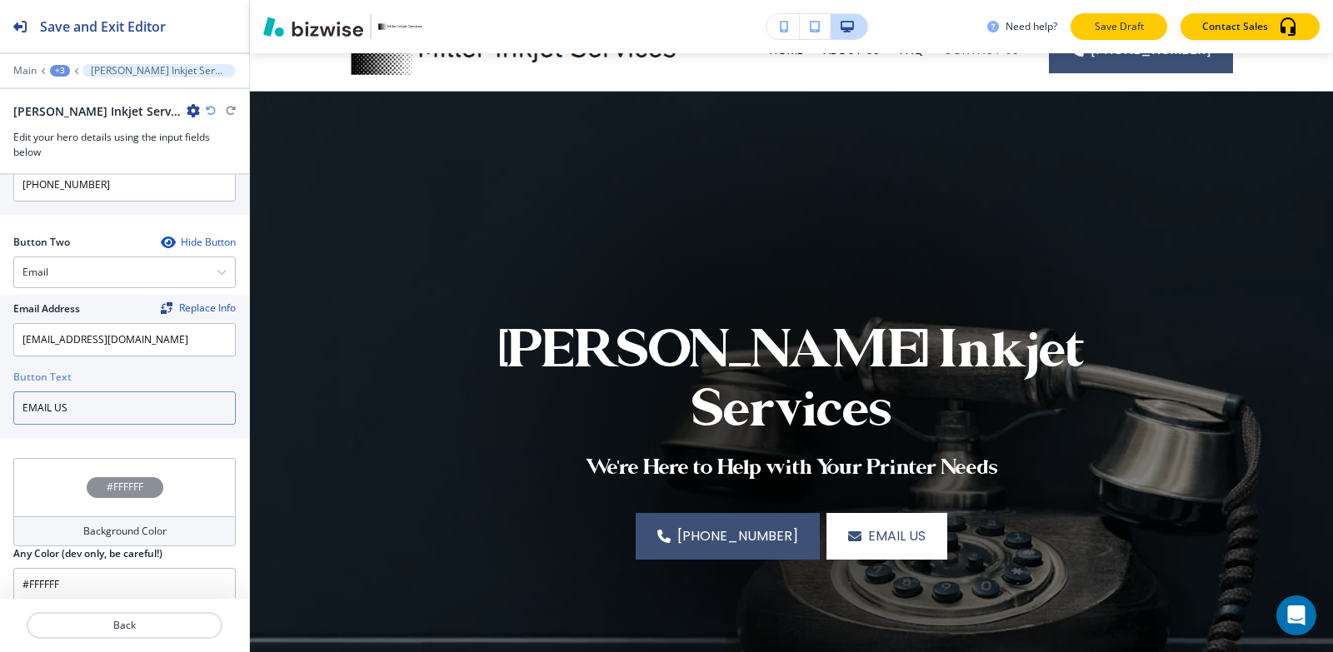
type input "EMAIL US"
click at [1108, 21] on p "Save Draft" at bounding box center [1118, 26] width 53 height 15
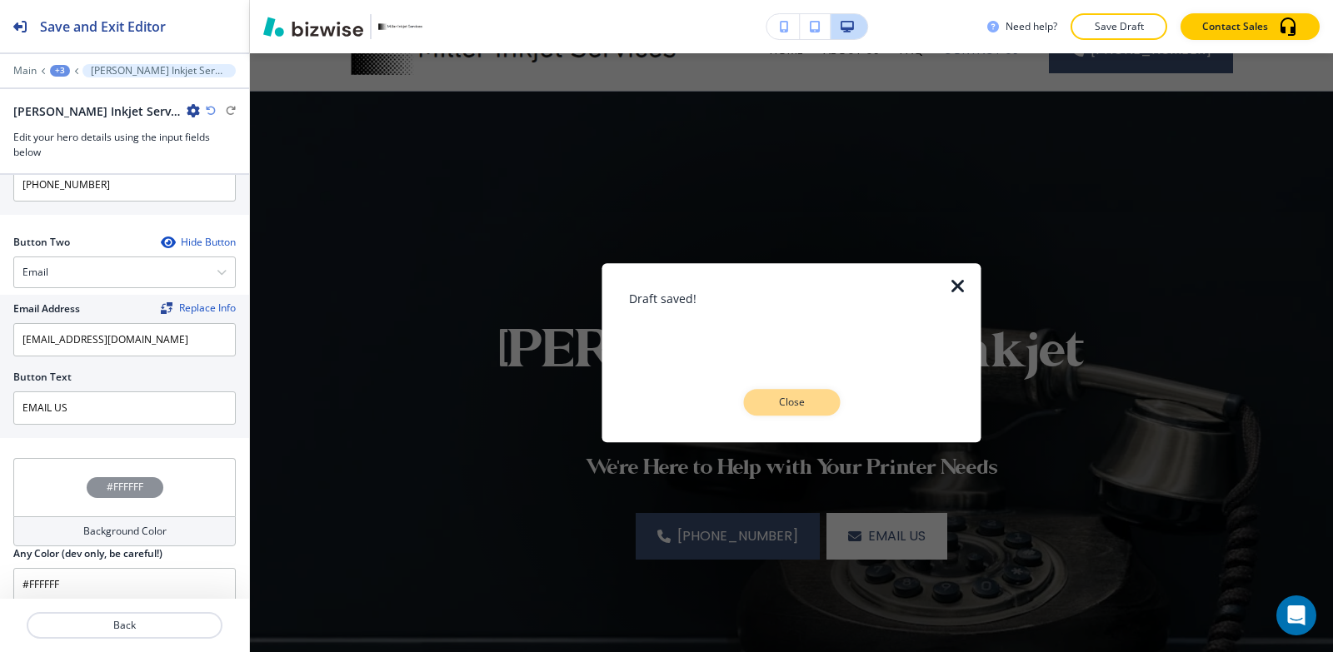
click at [804, 402] on p "Close" at bounding box center [791, 402] width 53 height 15
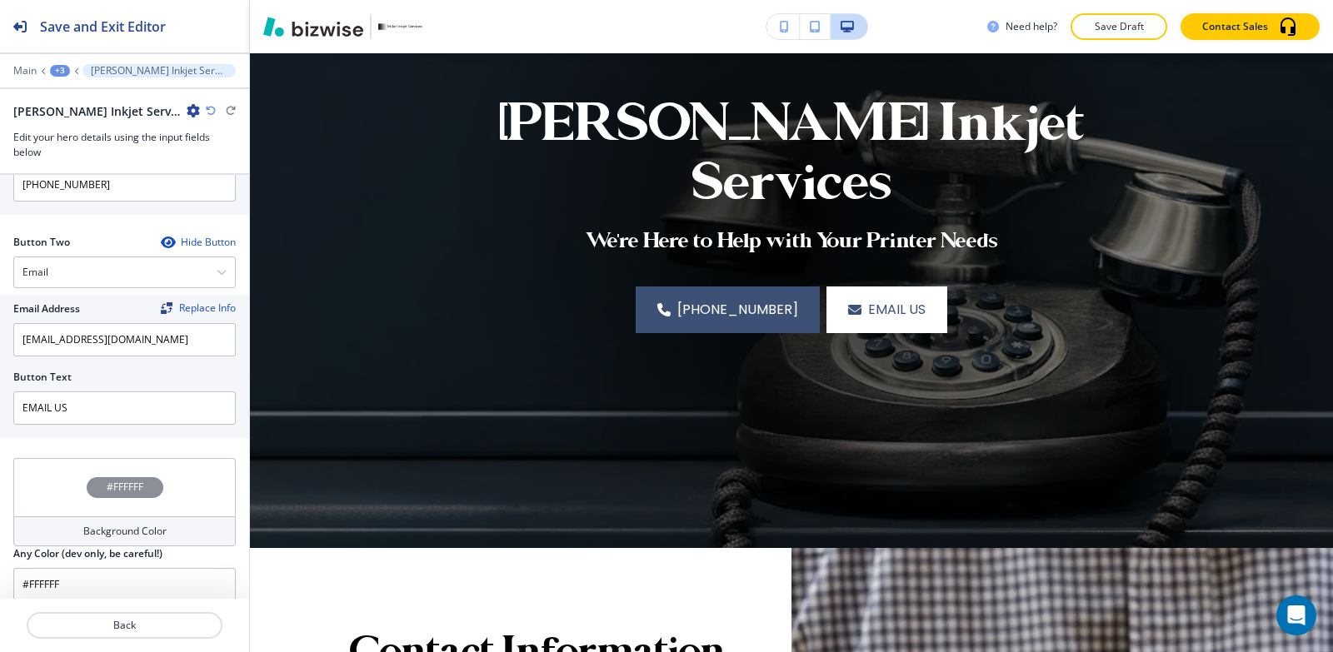
scroll to position [0, 0]
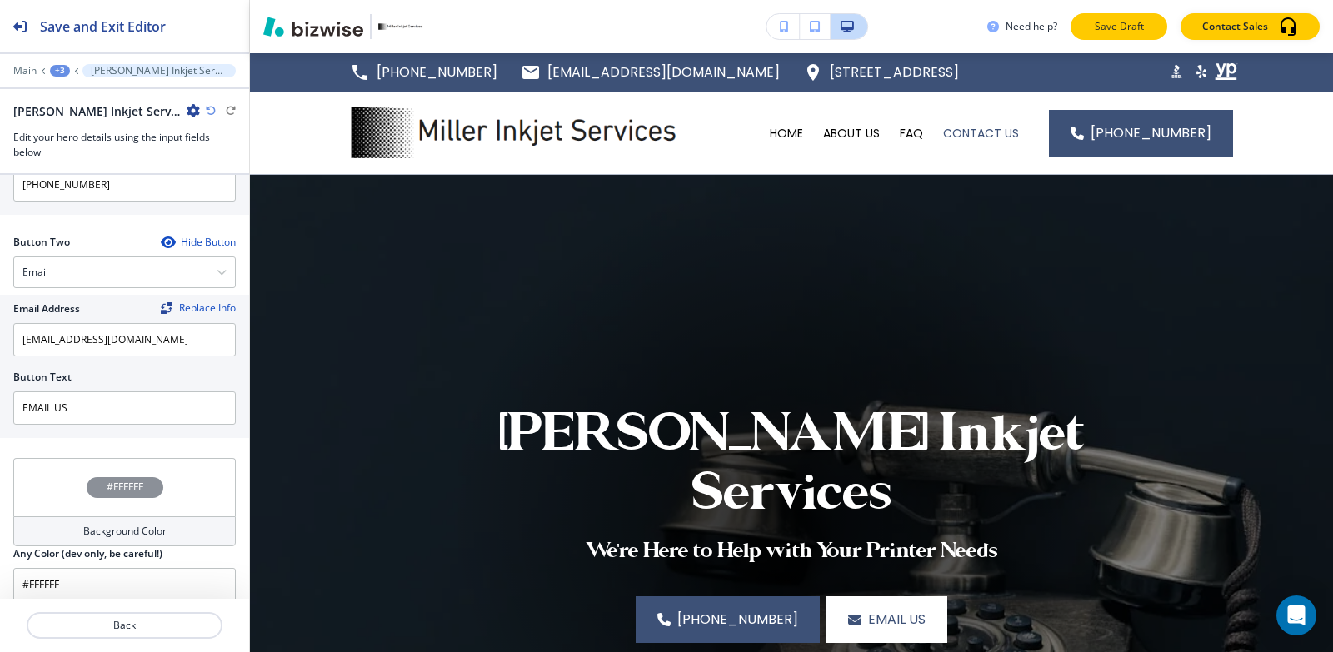
click at [1113, 25] on p "Save Draft" at bounding box center [1118, 26] width 53 height 15
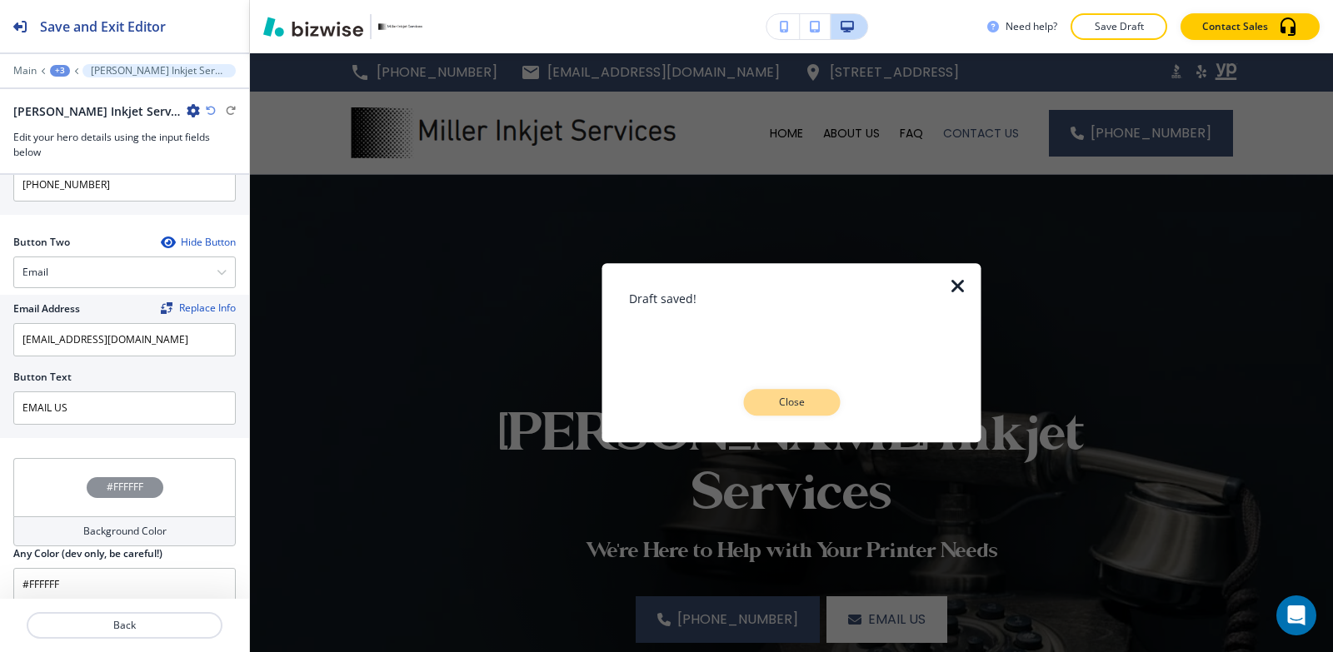
click at [782, 410] on p "Close" at bounding box center [791, 402] width 53 height 15
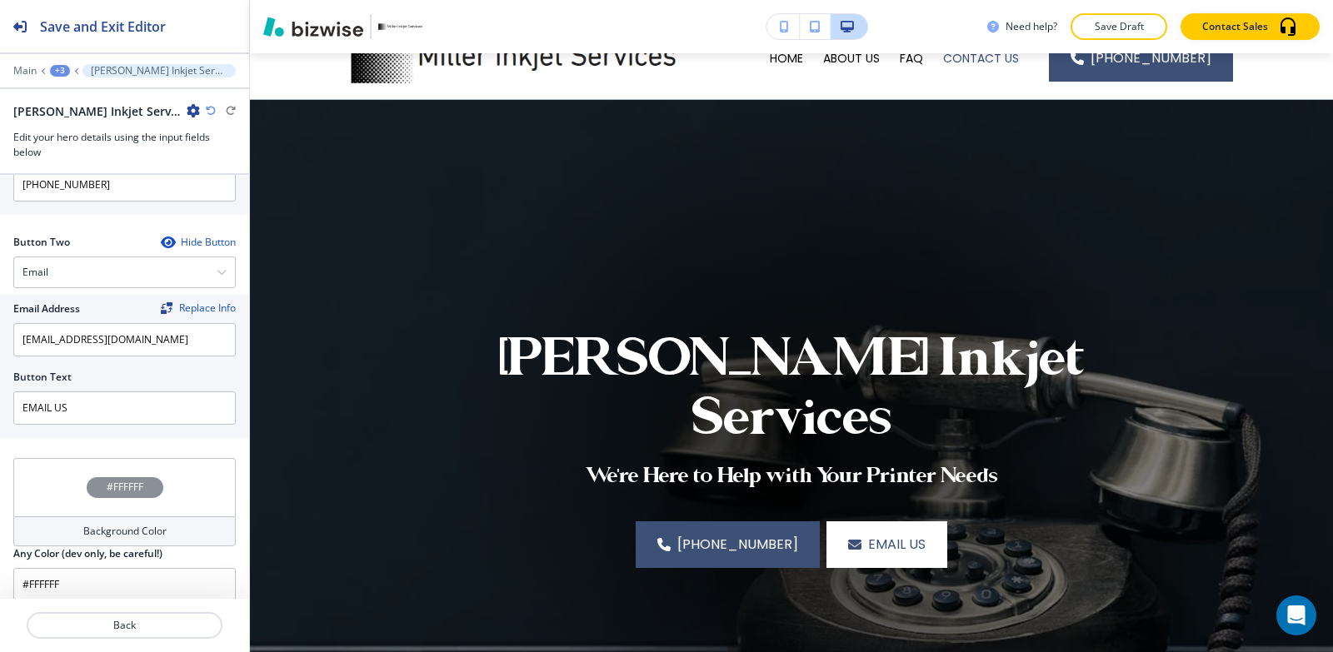
scroll to position [167, 0]
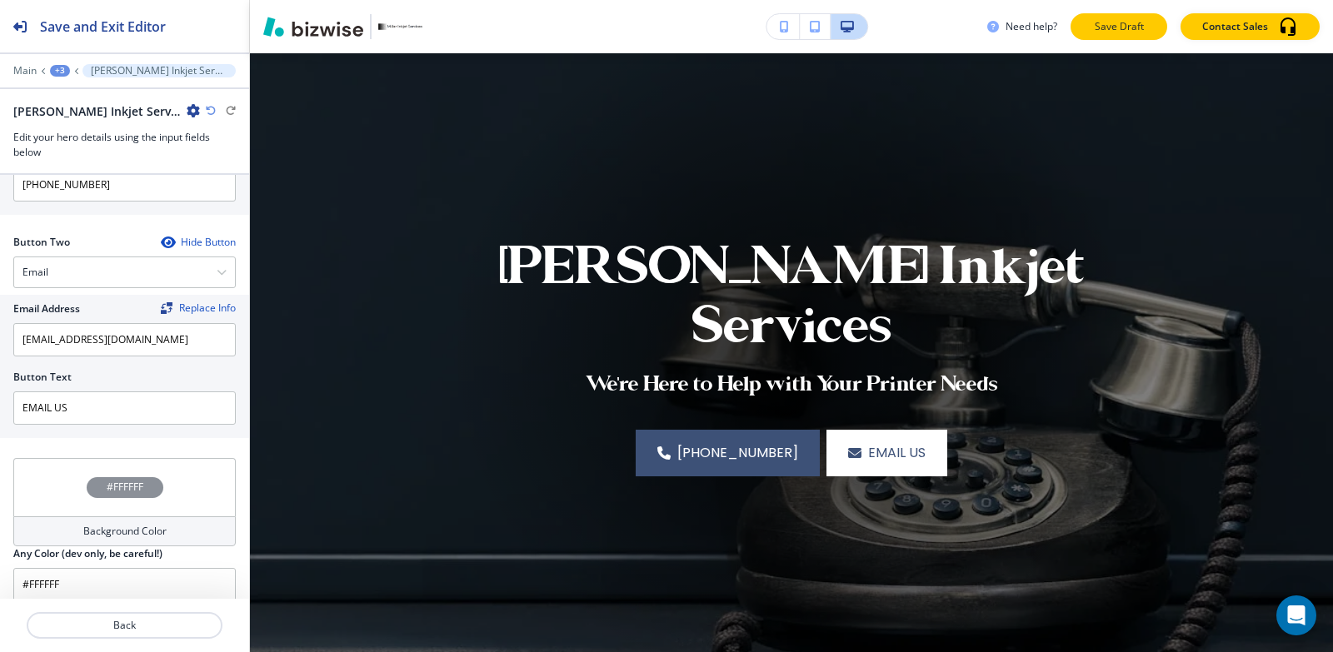
click at [1150, 34] on button "Save Draft" at bounding box center [1118, 26] width 97 height 27
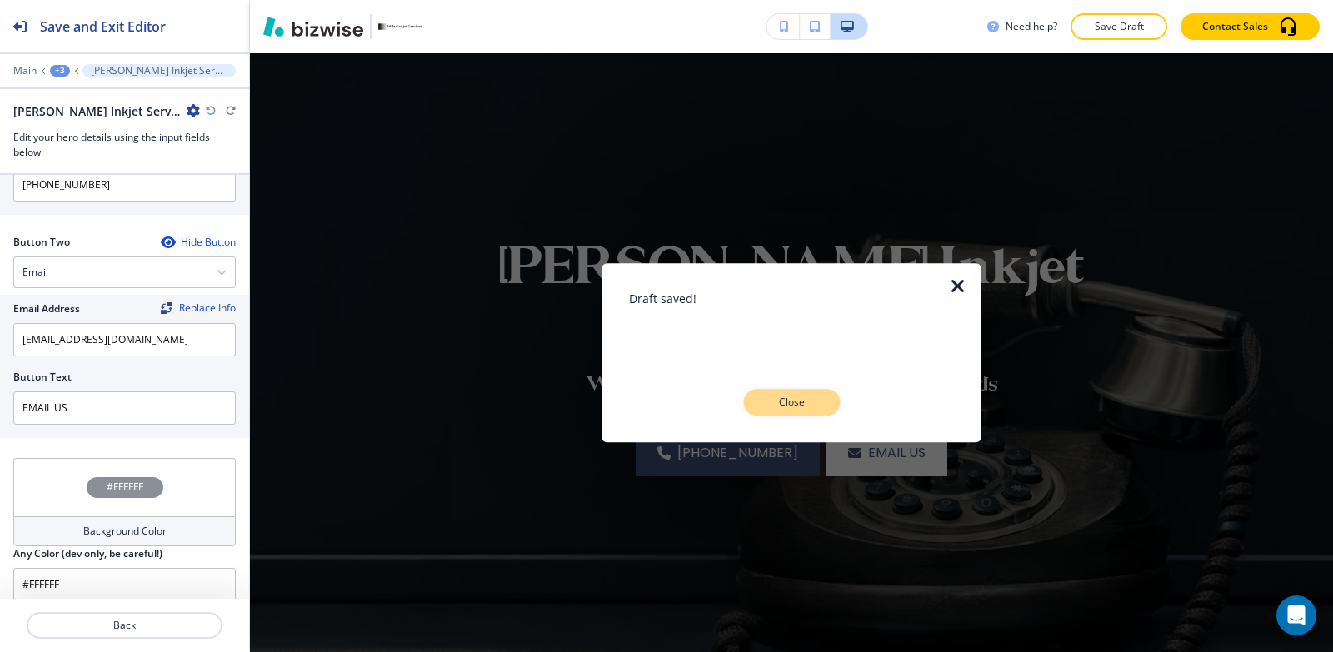
click at [818, 394] on button "Close" at bounding box center [791, 402] width 97 height 27
